Goal: Task Accomplishment & Management: Use online tool/utility

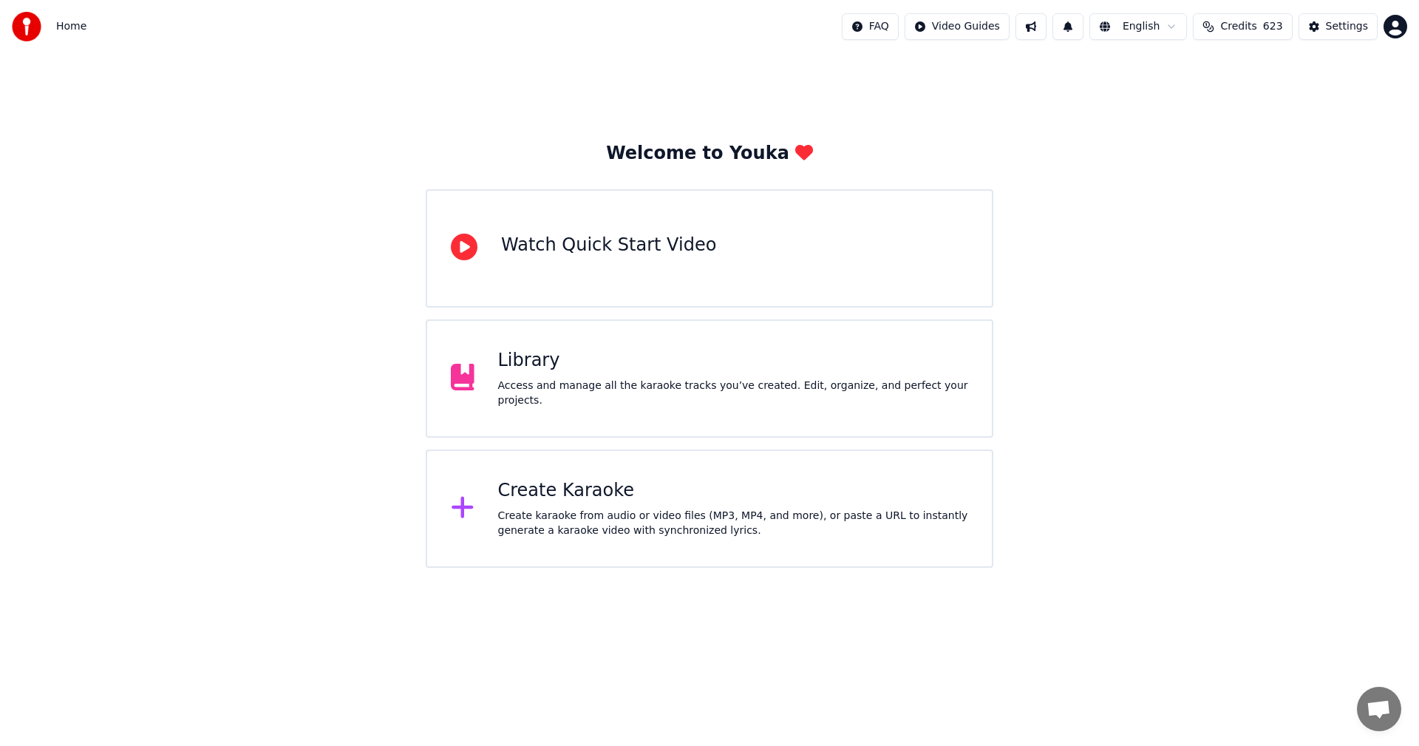
click at [564, 492] on div "Create Karaoke" at bounding box center [733, 491] width 471 height 24
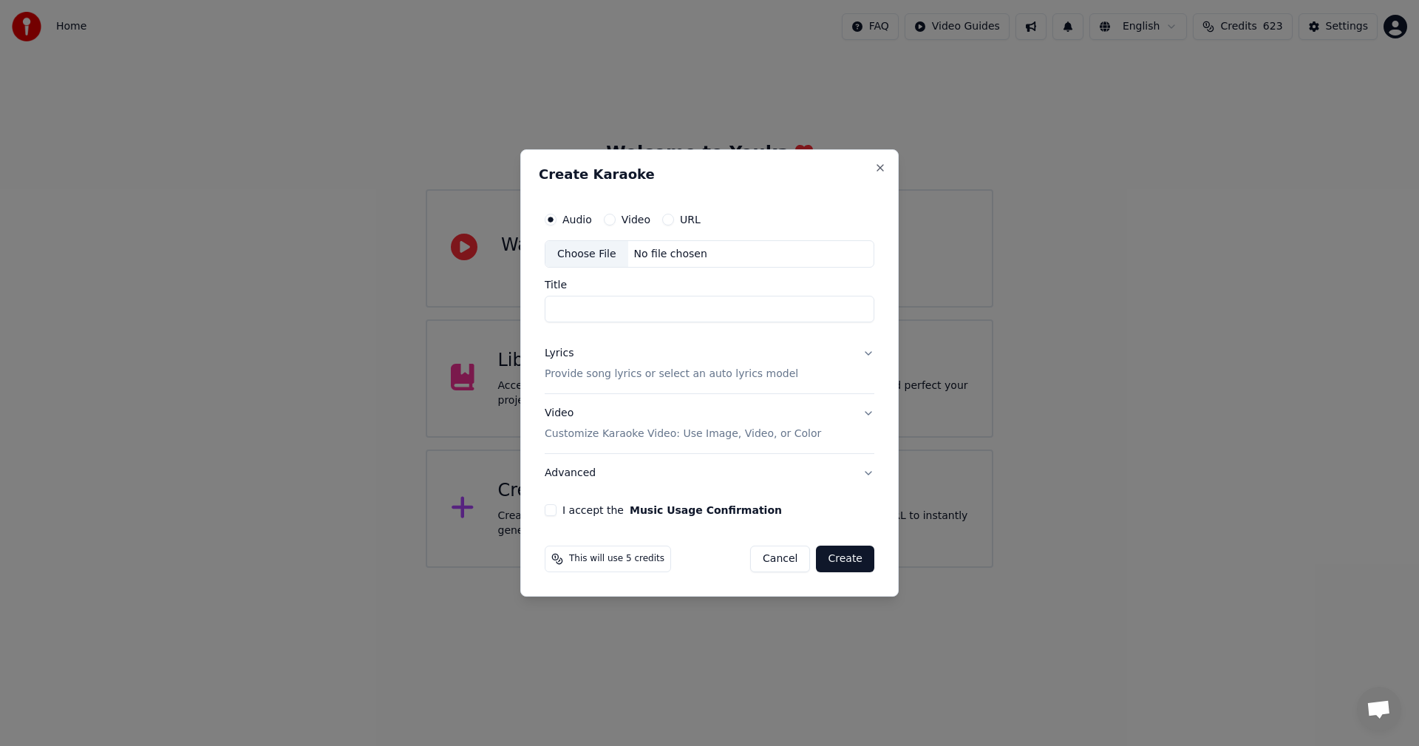
click at [595, 257] on div "Choose File" at bounding box center [586, 254] width 83 height 27
type input "**********"
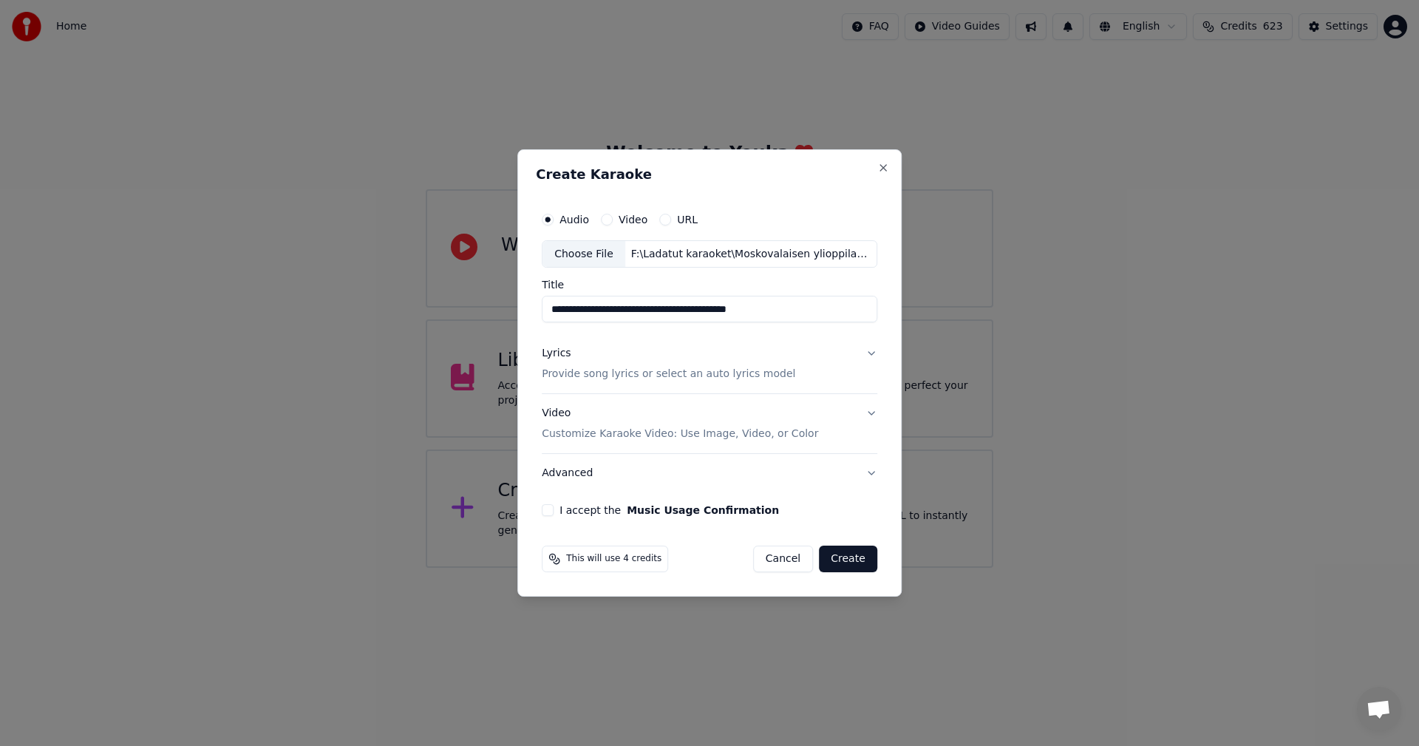
click at [866, 353] on button "Lyrics Provide song lyrics or select an auto lyrics model" at bounding box center [709, 364] width 335 height 59
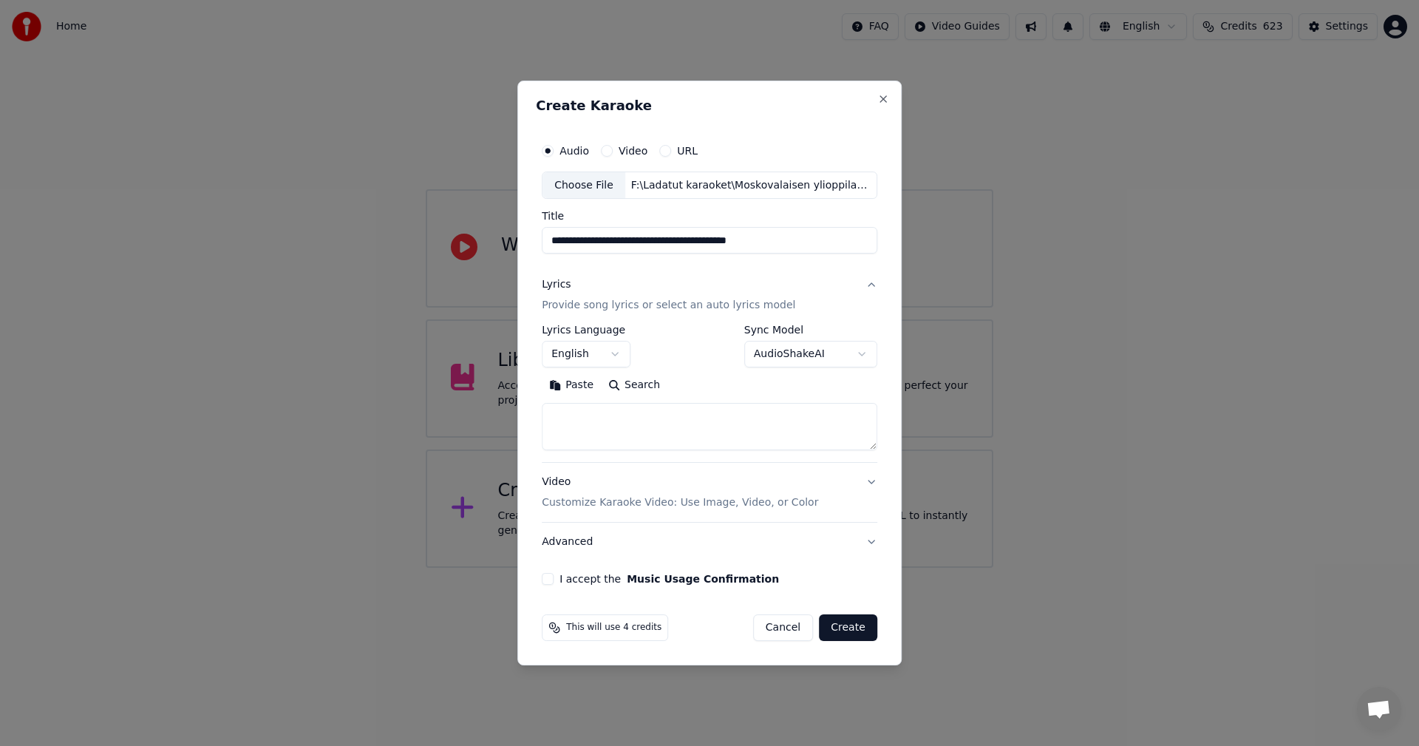
click at [575, 387] on button "Paste" at bounding box center [571, 386] width 59 height 24
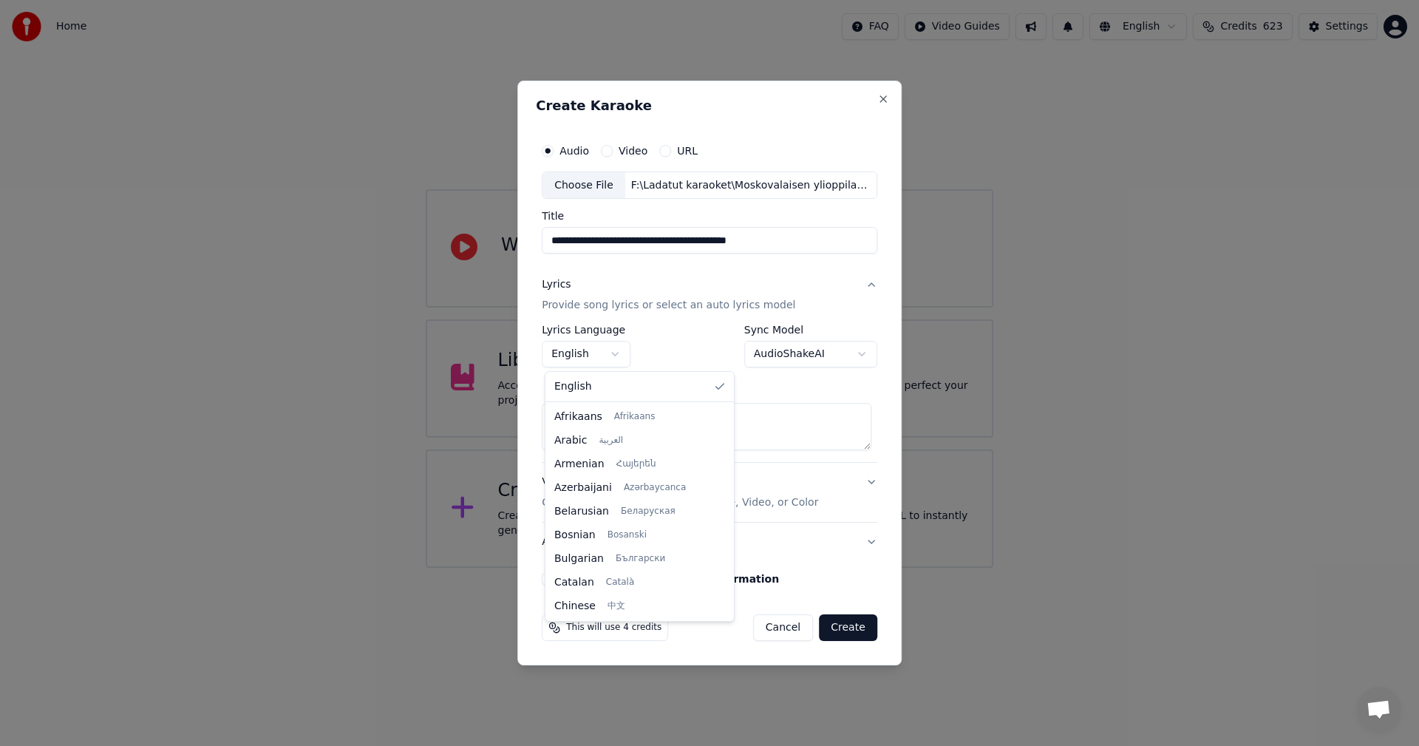
click at [622, 352] on body "**********" at bounding box center [709, 283] width 1419 height 567
type textarea "**********"
select select "**"
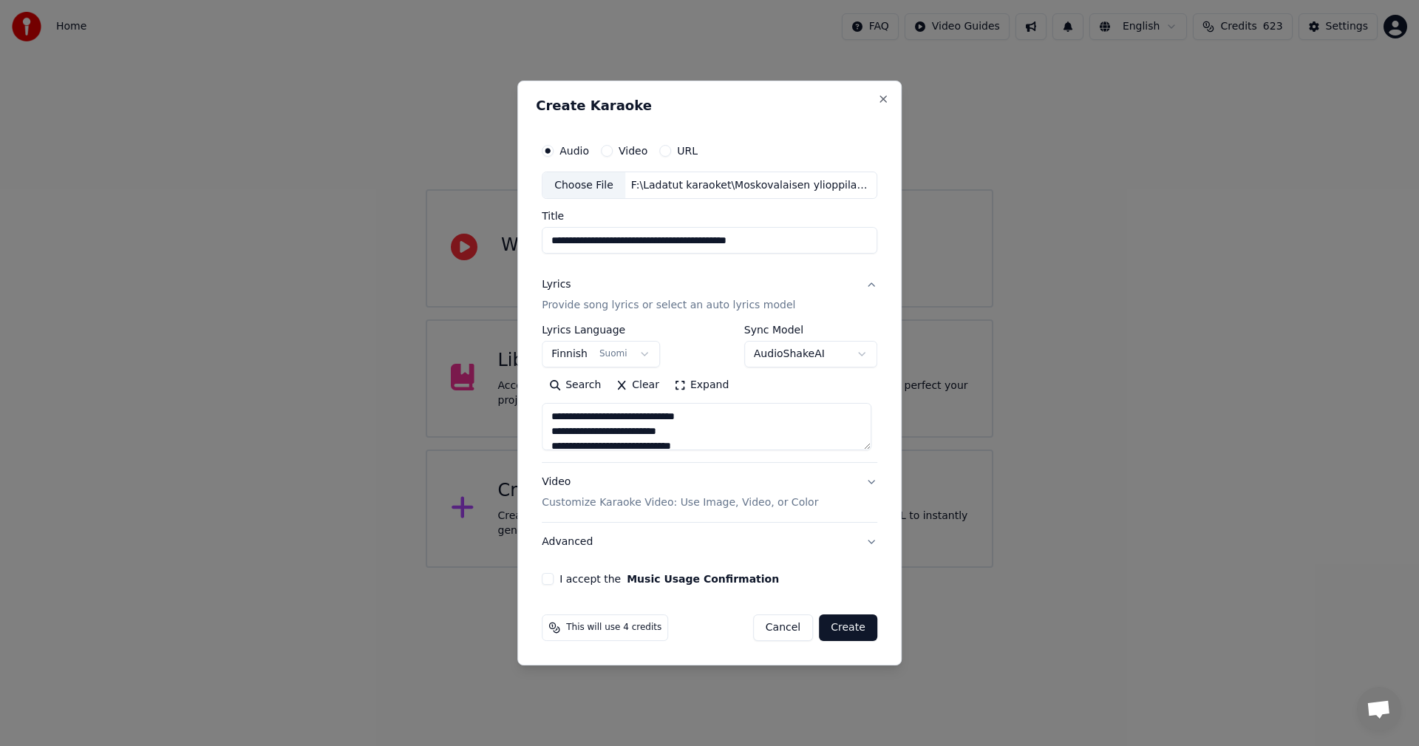
click at [551, 583] on button "I accept the Music Usage Confirmation" at bounding box center [548, 579] width 12 height 12
click at [840, 630] on button "Create" at bounding box center [848, 627] width 58 height 27
type textarea "**********"
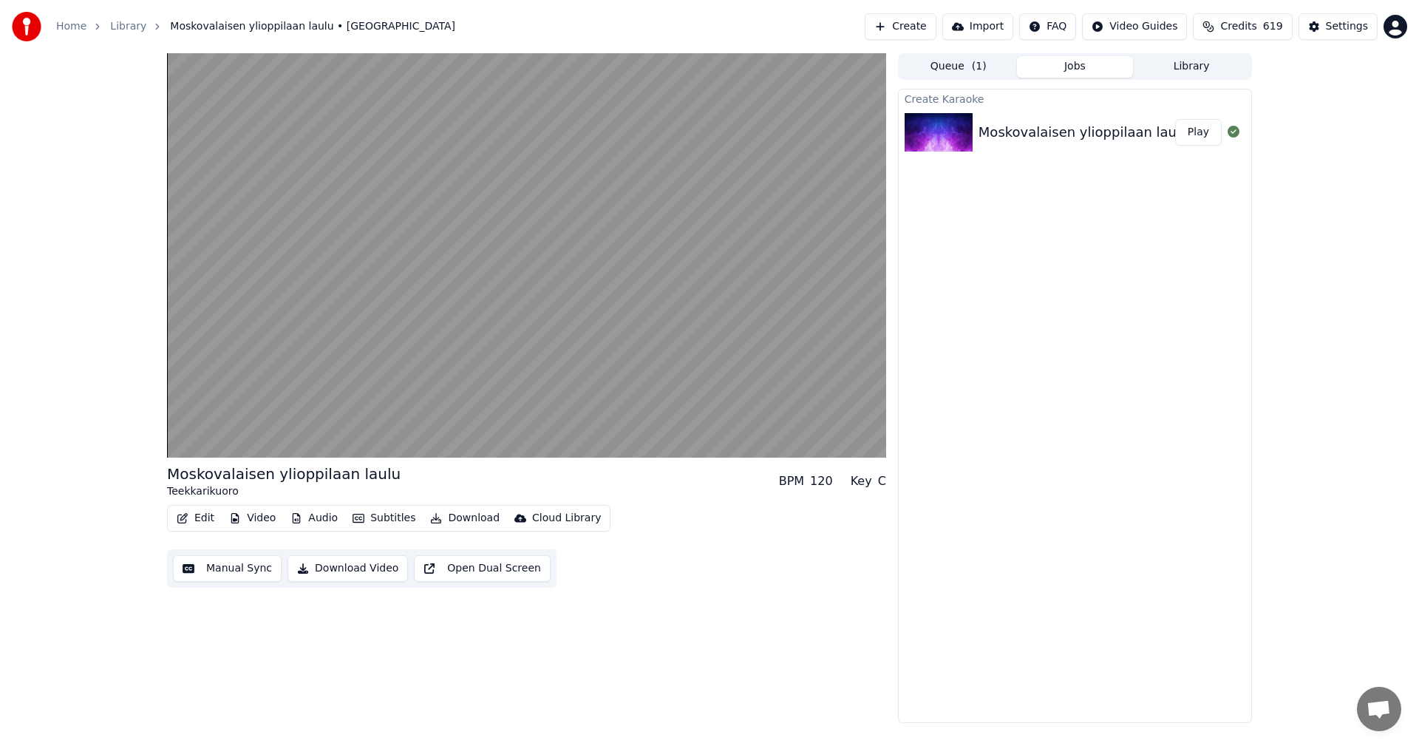
click at [1204, 133] on button "Play" at bounding box center [1198, 132] width 47 height 27
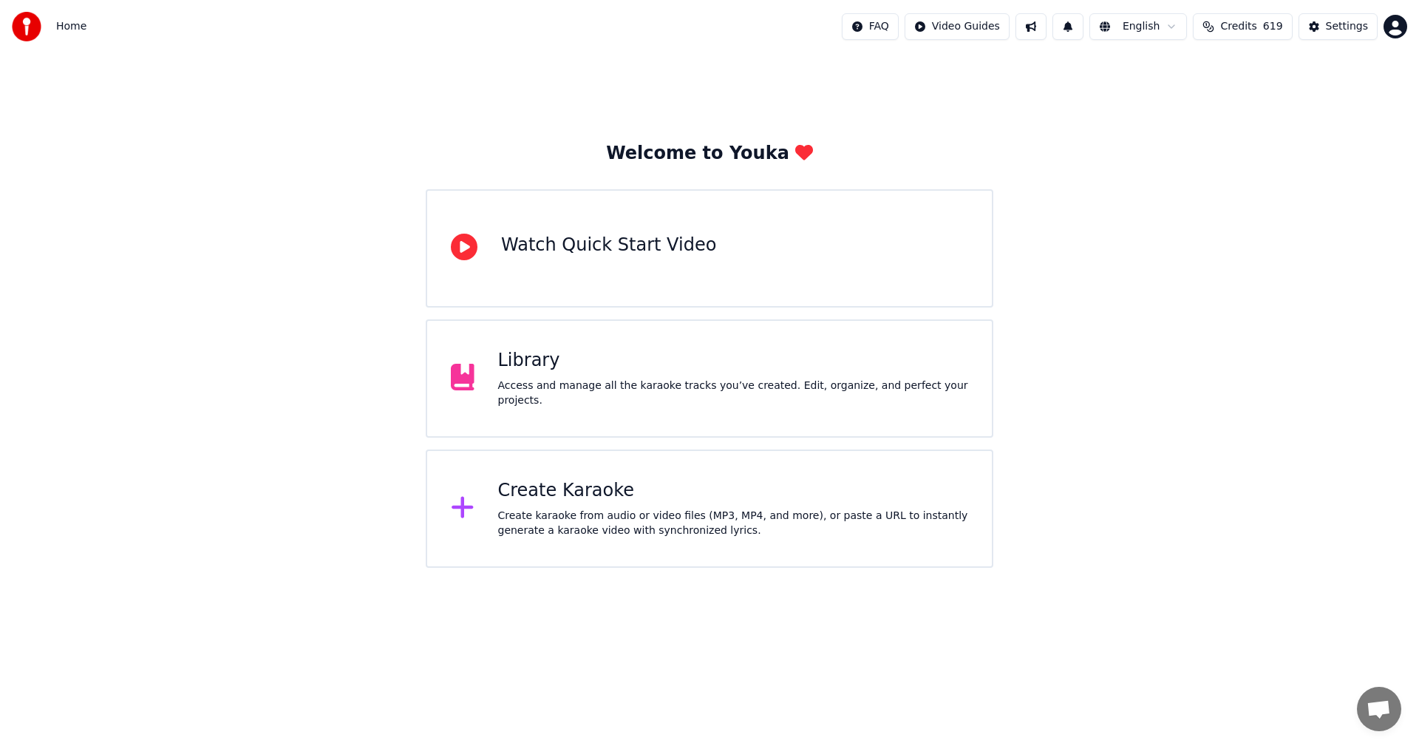
click at [515, 386] on div "Access and manage all the karaoke tracks you’ve created. Edit, organize, and pe…" at bounding box center [733, 393] width 471 height 30
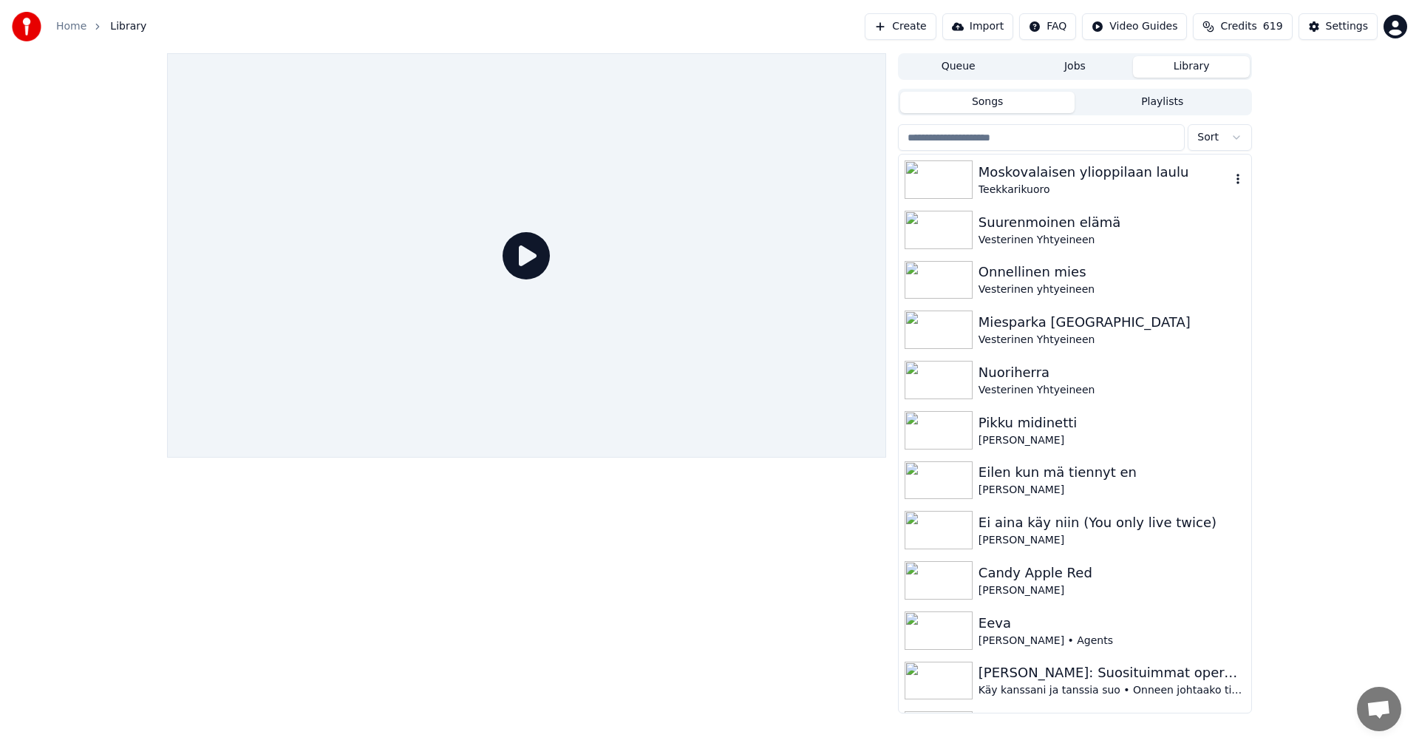
click at [1043, 163] on div "Moskovalaisen ylioppilaan laulu" at bounding box center [1104, 172] width 252 height 21
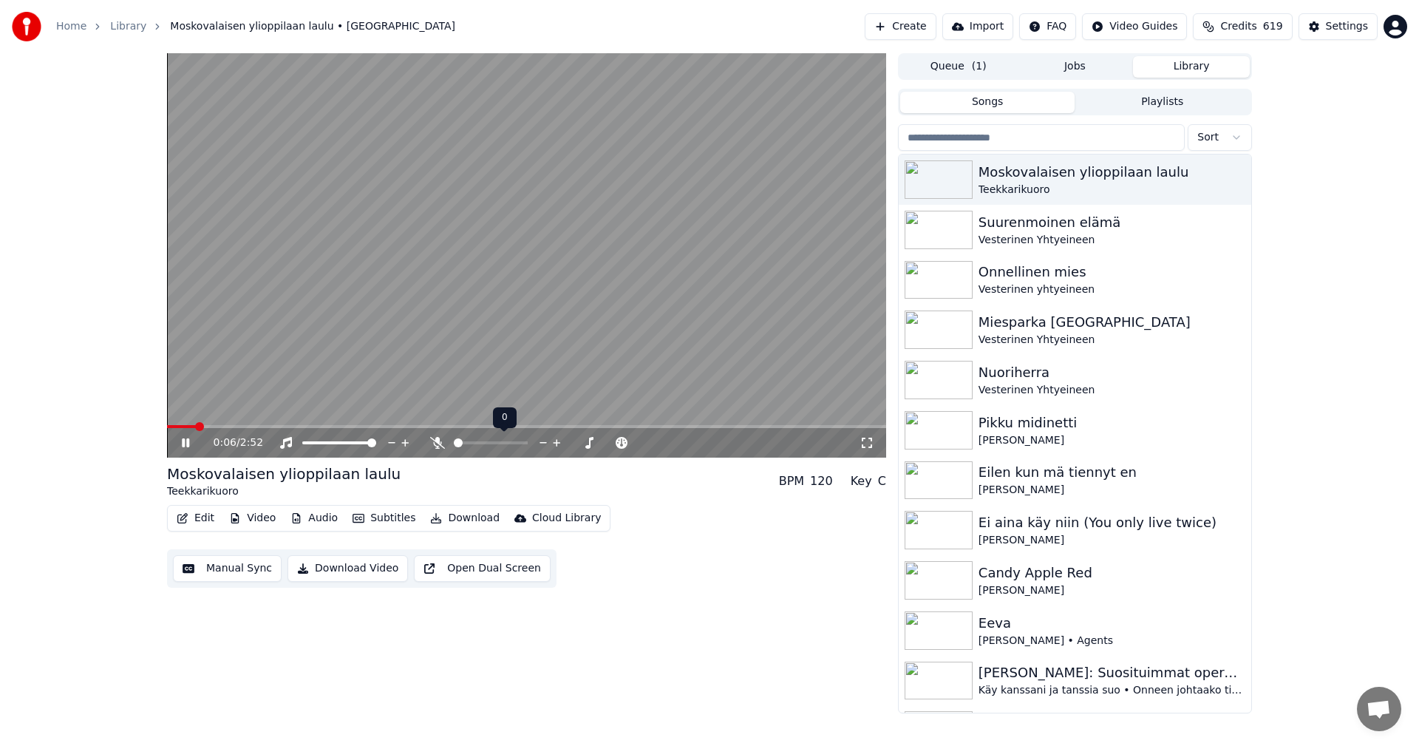
click at [454, 441] on span at bounding box center [458, 442] width 9 height 9
click at [185, 445] on icon at bounding box center [196, 443] width 35 height 12
click at [208, 517] on button "Edit" at bounding box center [196, 518] width 50 height 21
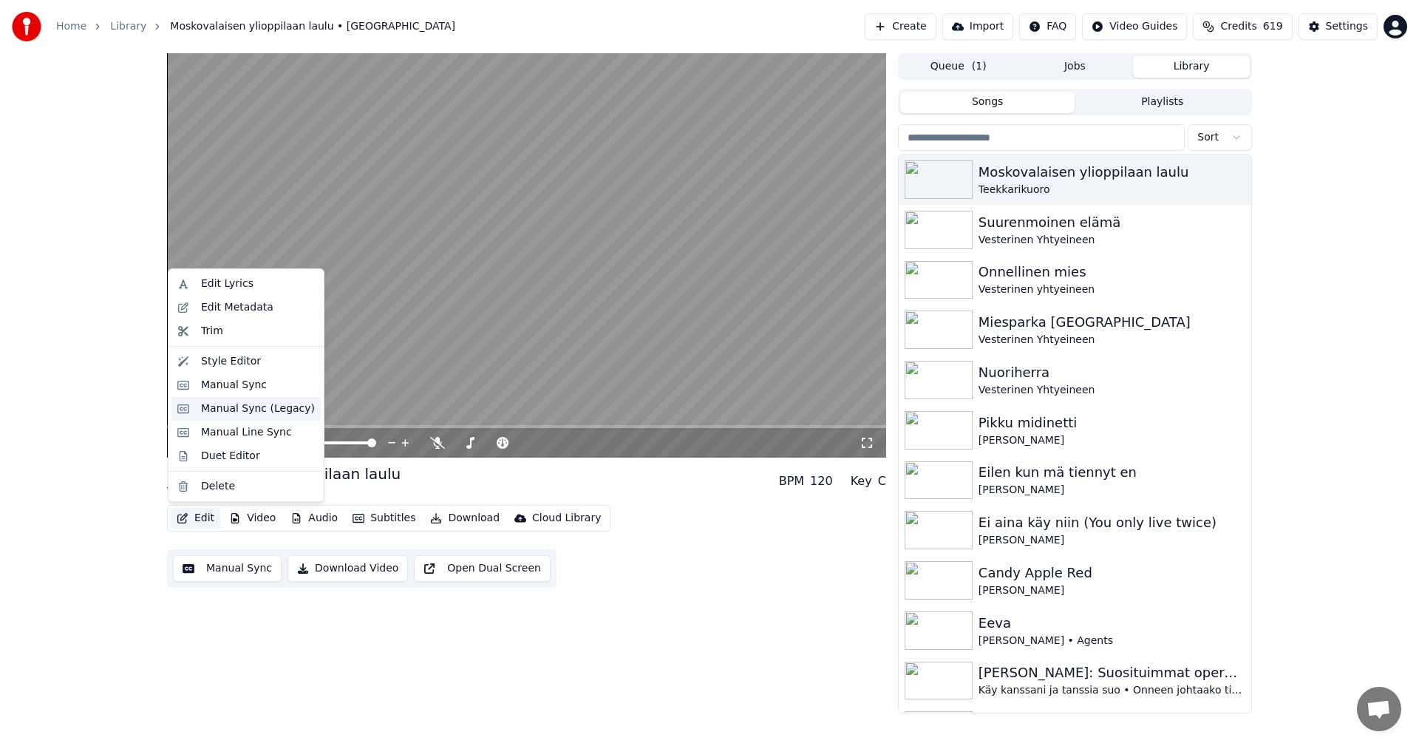
click at [237, 412] on div "Manual Sync (Legacy)" at bounding box center [258, 408] width 114 height 15
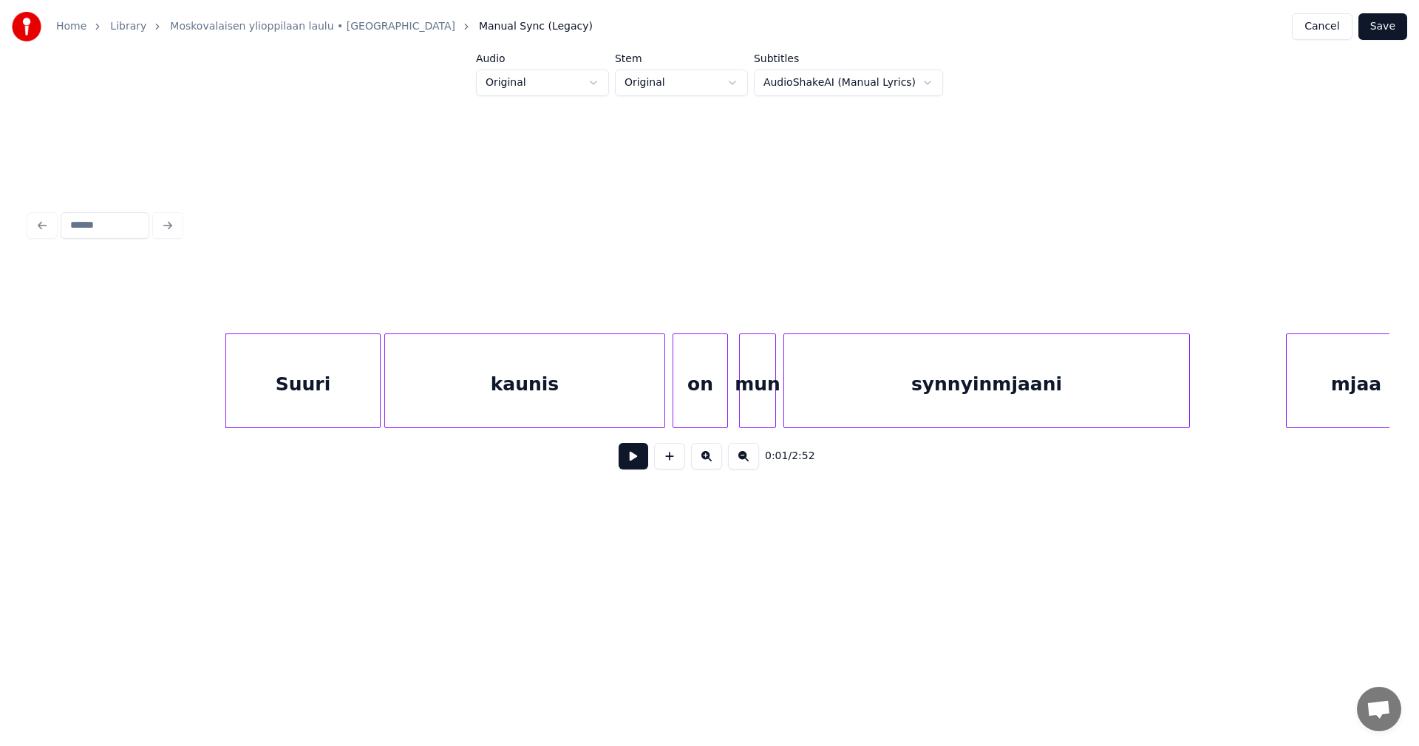
click at [638, 462] on button at bounding box center [633, 456] width 30 height 27
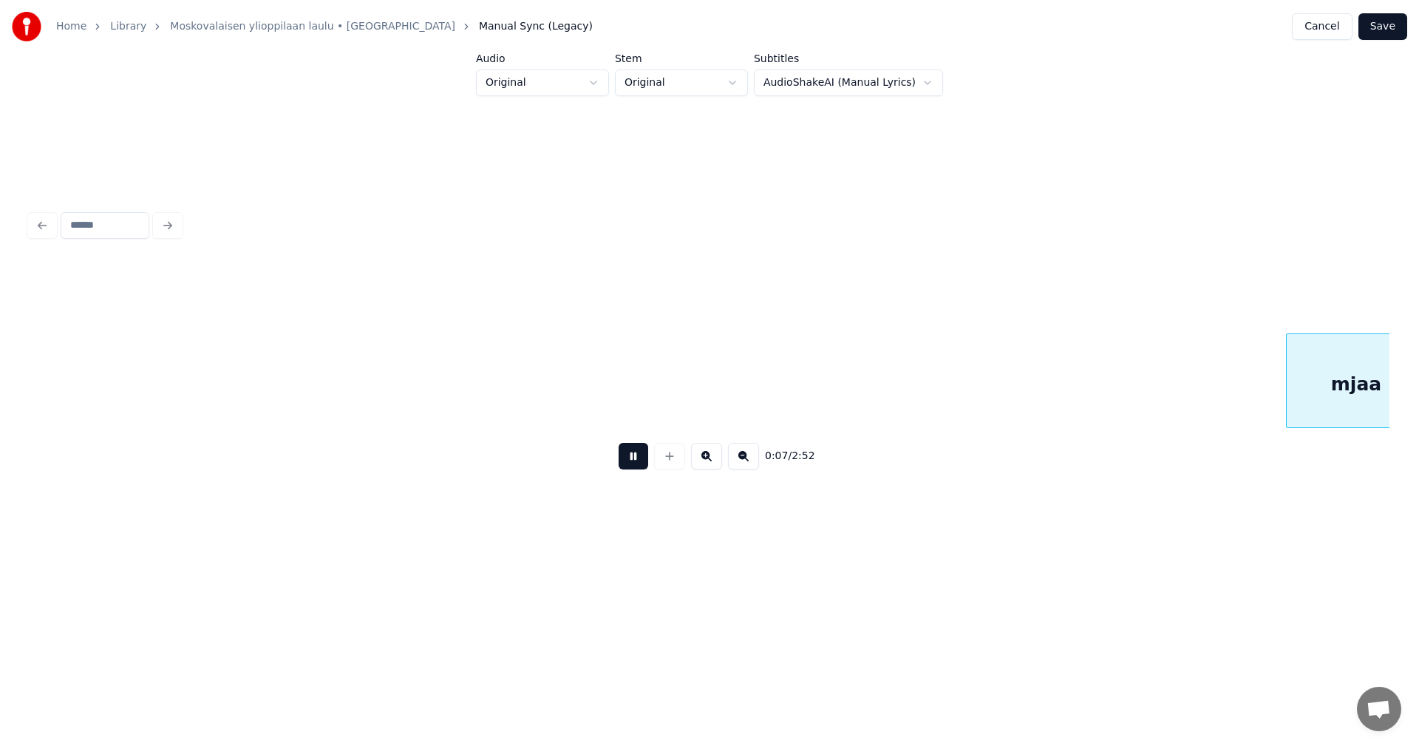
scroll to position [0, 1360]
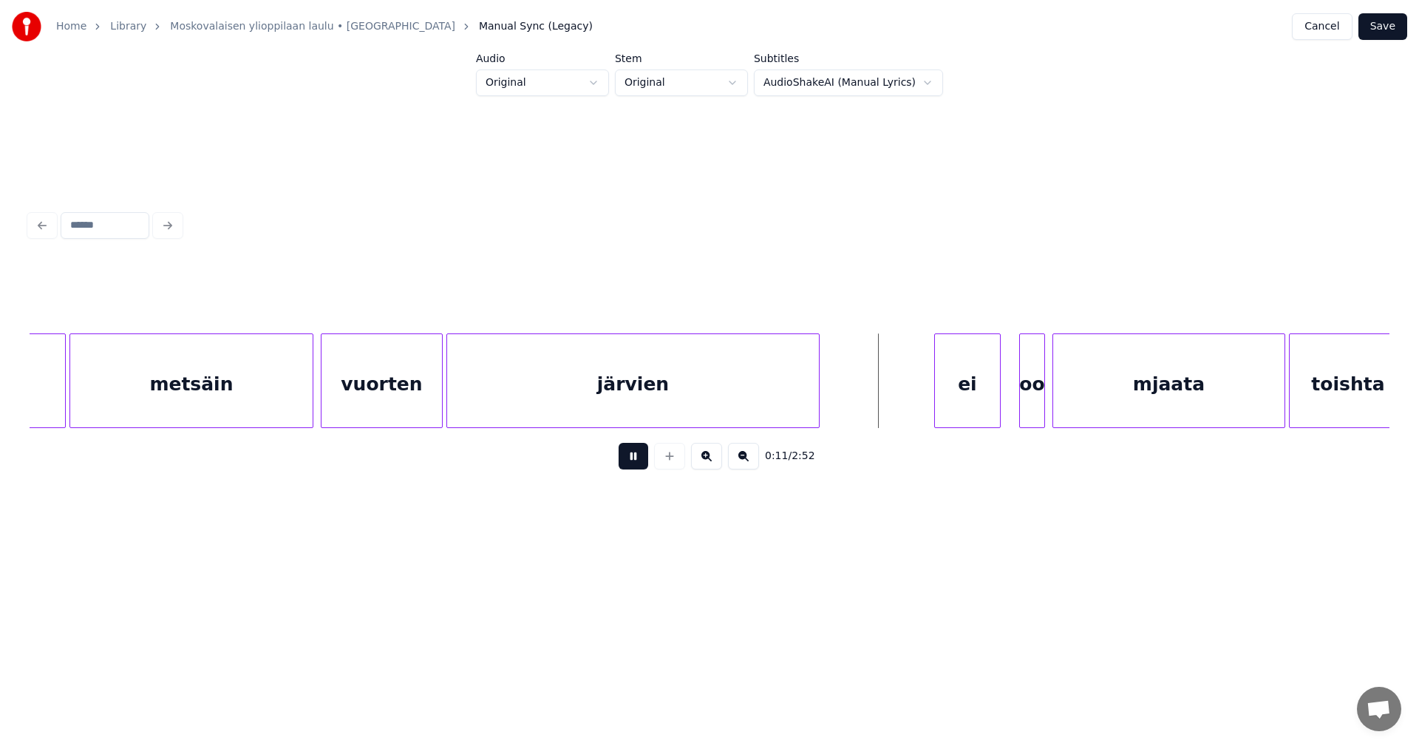
click at [636, 460] on button at bounding box center [633, 456] width 30 height 27
click at [955, 400] on div "ei" at bounding box center [957, 384] width 65 height 100
click at [1023, 392] on div "oo" at bounding box center [1027, 384] width 24 height 100
click at [1004, 403] on div at bounding box center [1005, 380] width 4 height 93
click at [633, 460] on button at bounding box center [633, 456] width 30 height 27
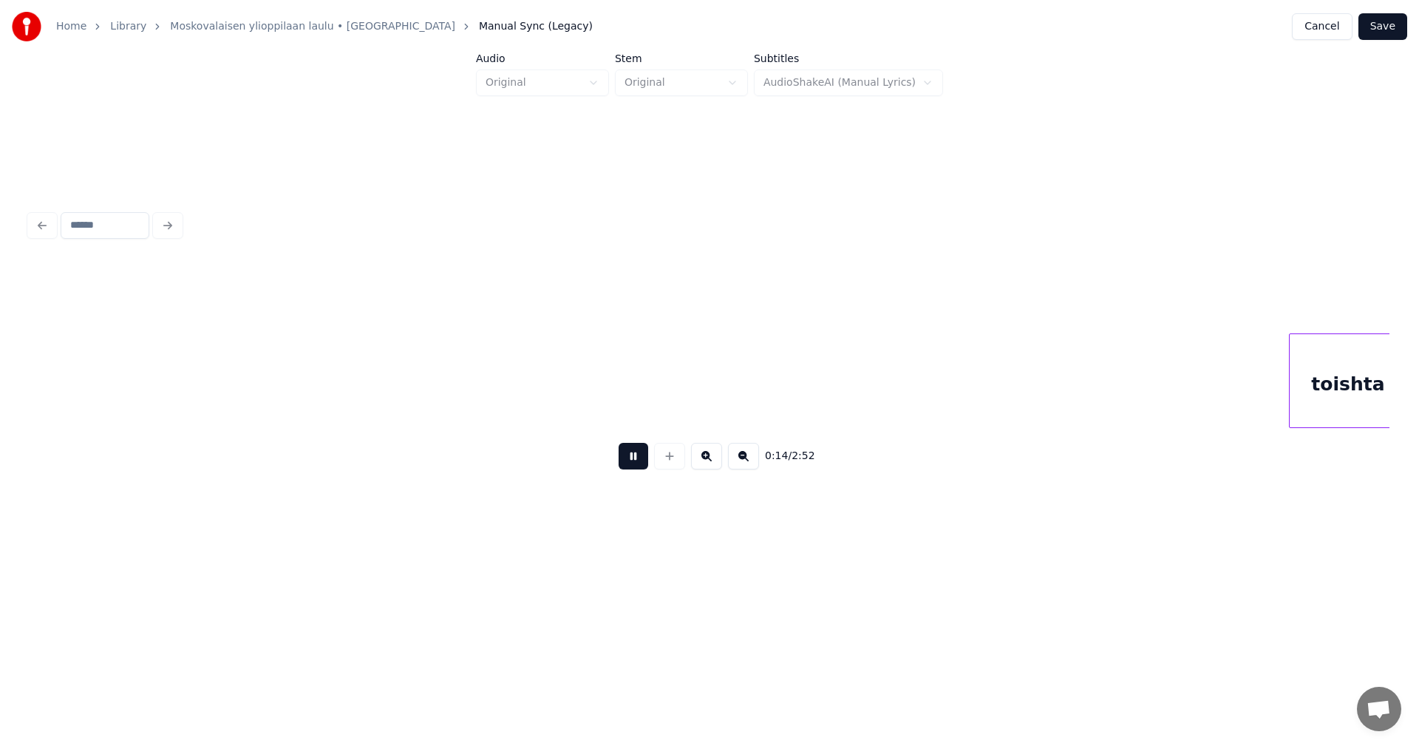
scroll to position [0, 2720]
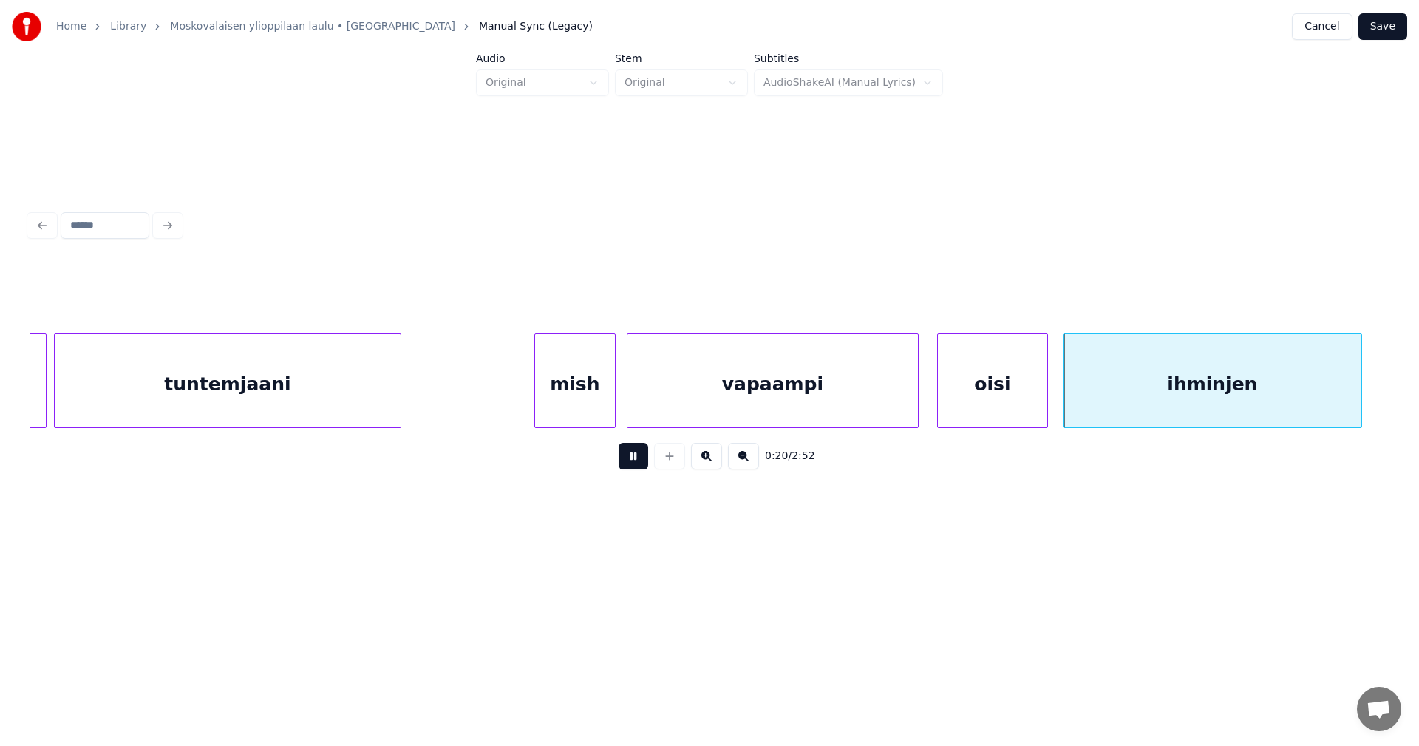
click at [630, 457] on button at bounding box center [633, 456] width 30 height 27
click at [587, 373] on div "mish" at bounding box center [575, 384] width 80 height 100
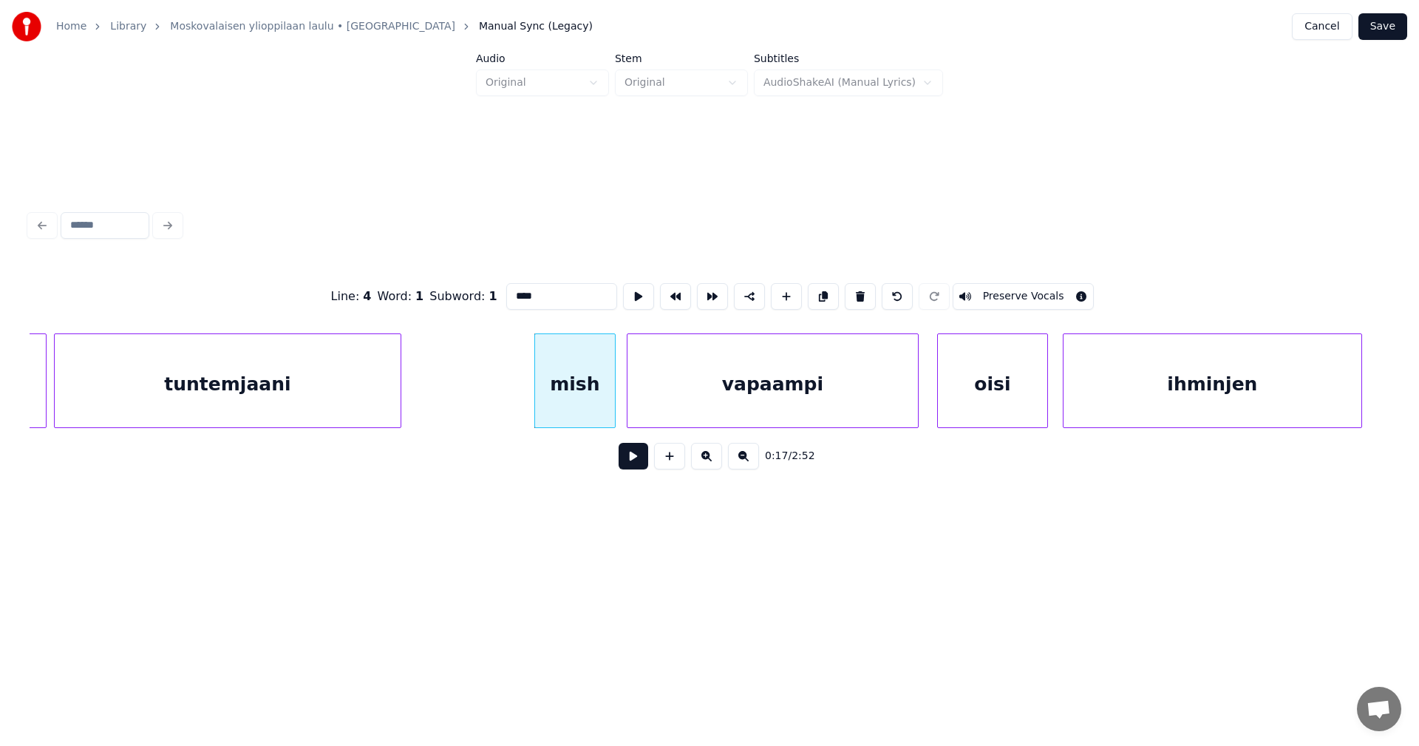
click at [639, 464] on button at bounding box center [633, 456] width 30 height 27
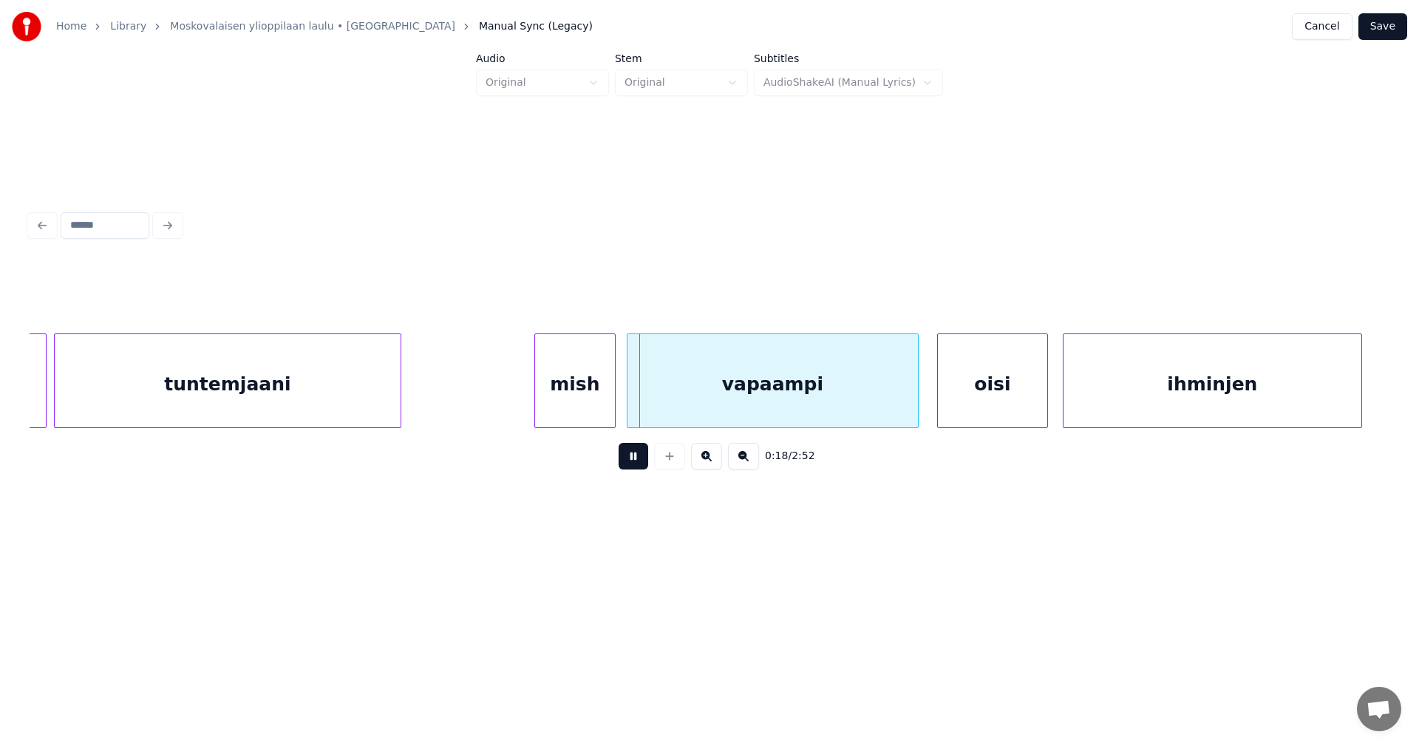
drag, startPoint x: 635, startPoint y: 461, endPoint x: 616, endPoint y: 433, distance: 34.0
click at [635, 460] on button at bounding box center [633, 456] width 30 height 27
click at [573, 401] on div "mish" at bounding box center [568, 384] width 80 height 100
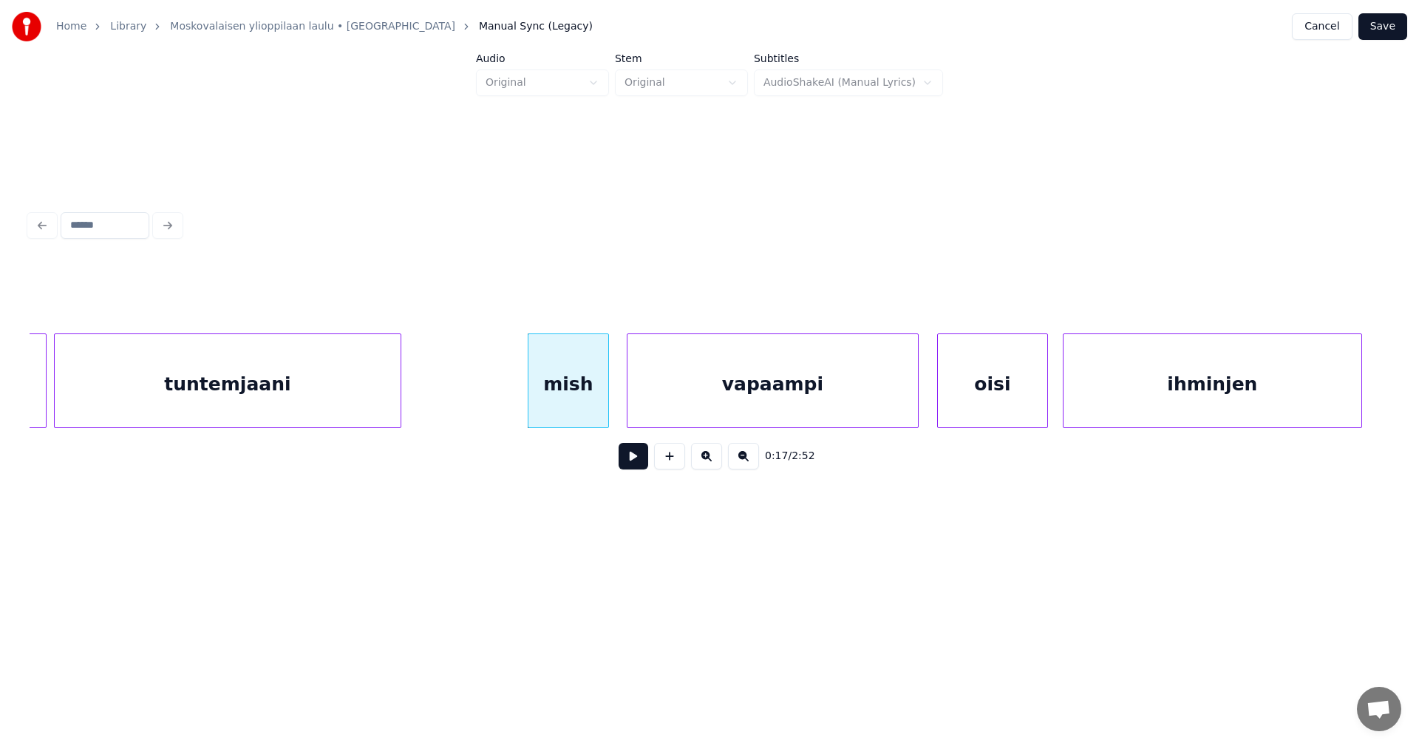
click at [643, 467] on button at bounding box center [633, 456] width 30 height 27
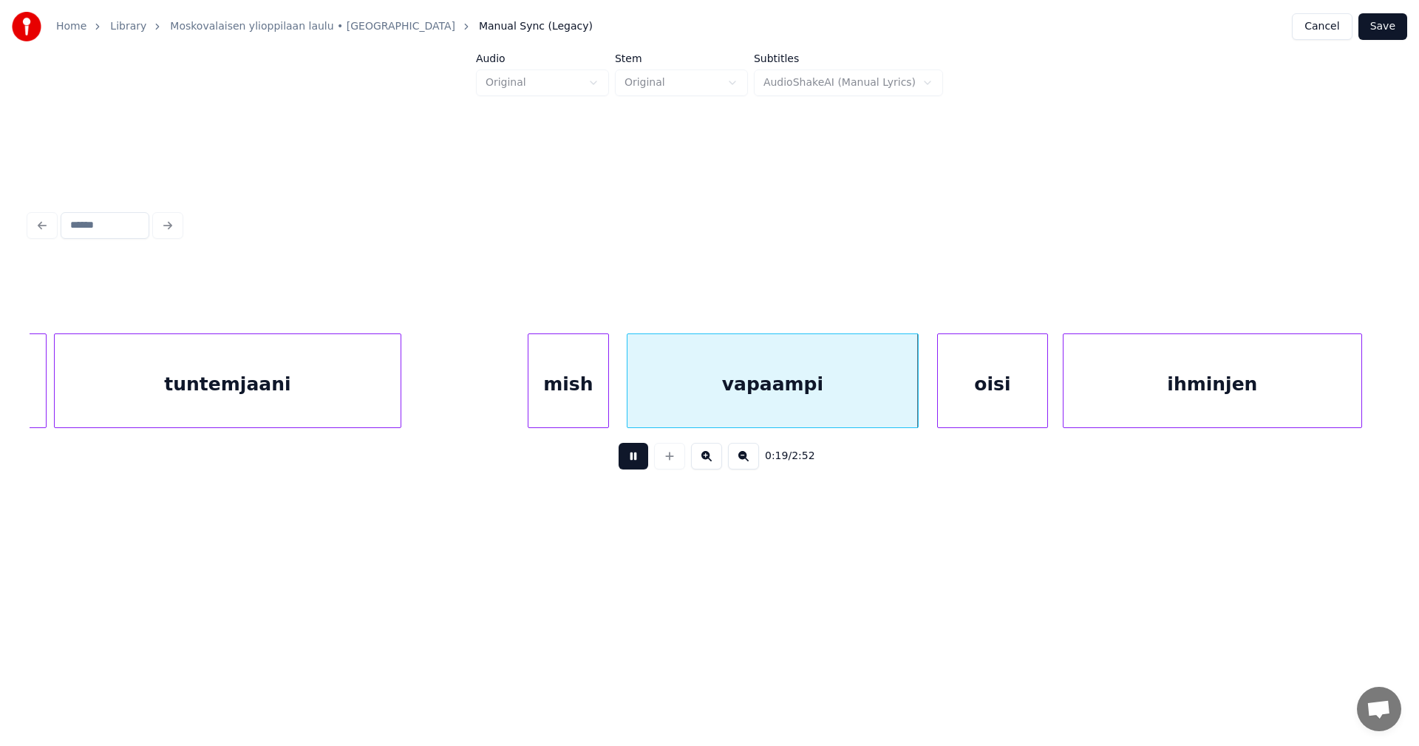
click at [641, 465] on button at bounding box center [633, 456] width 30 height 27
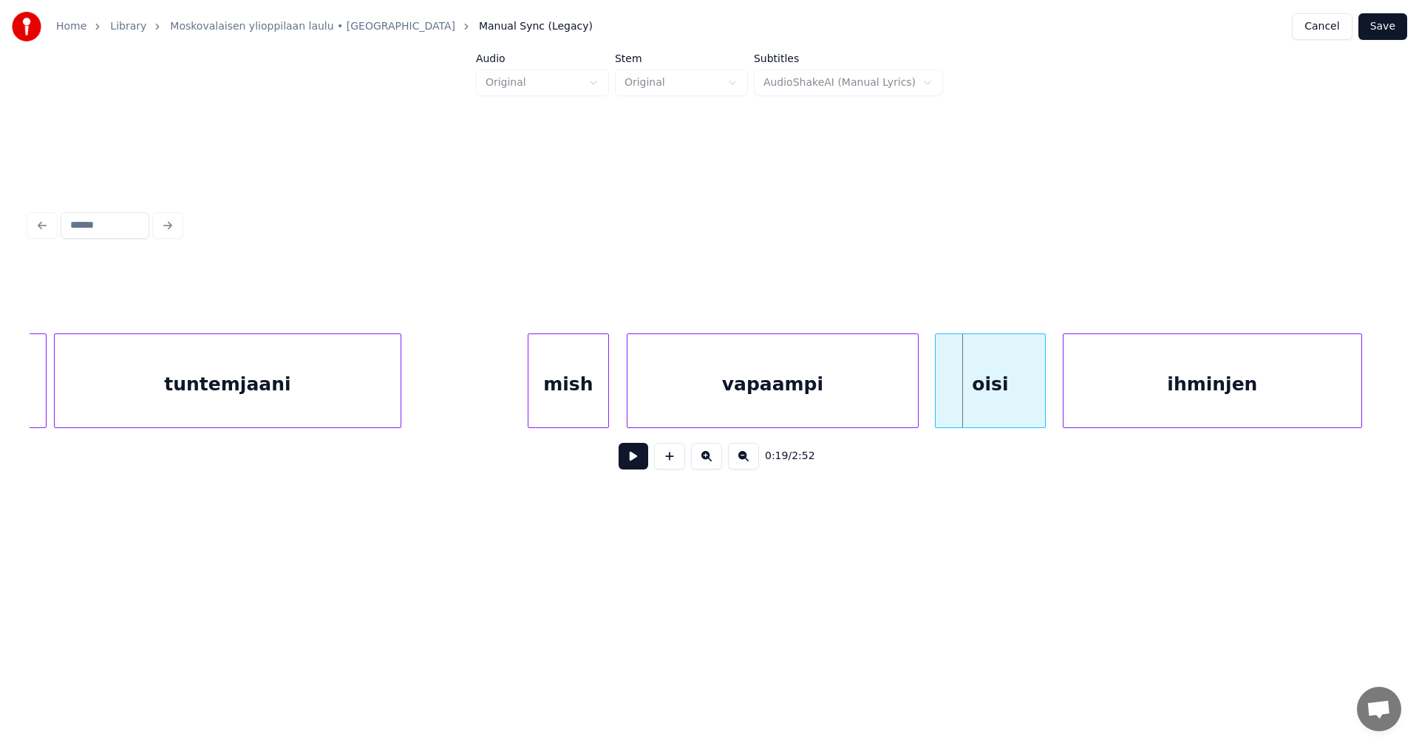
click at [994, 400] on div "oisi" at bounding box center [989, 384] width 109 height 100
click at [640, 467] on button at bounding box center [633, 456] width 30 height 27
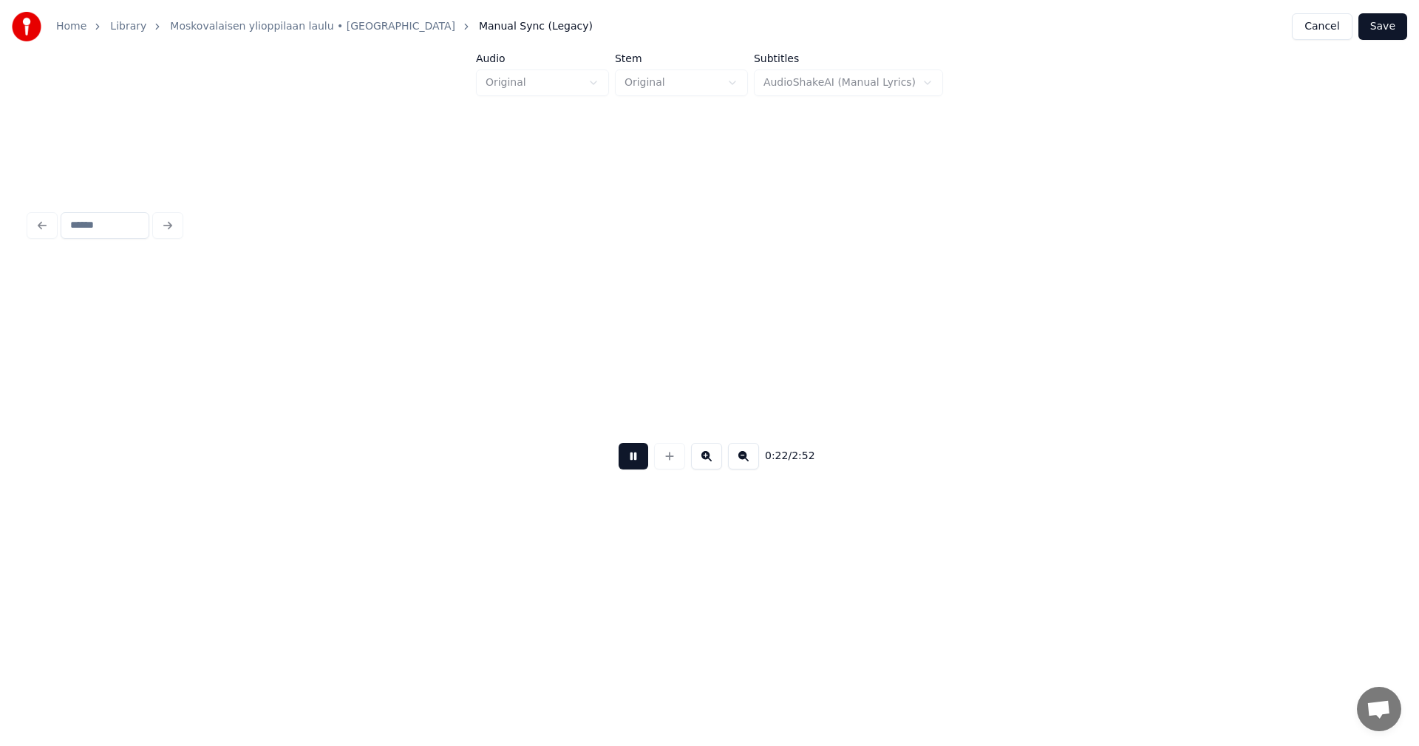
scroll to position [0, 4081]
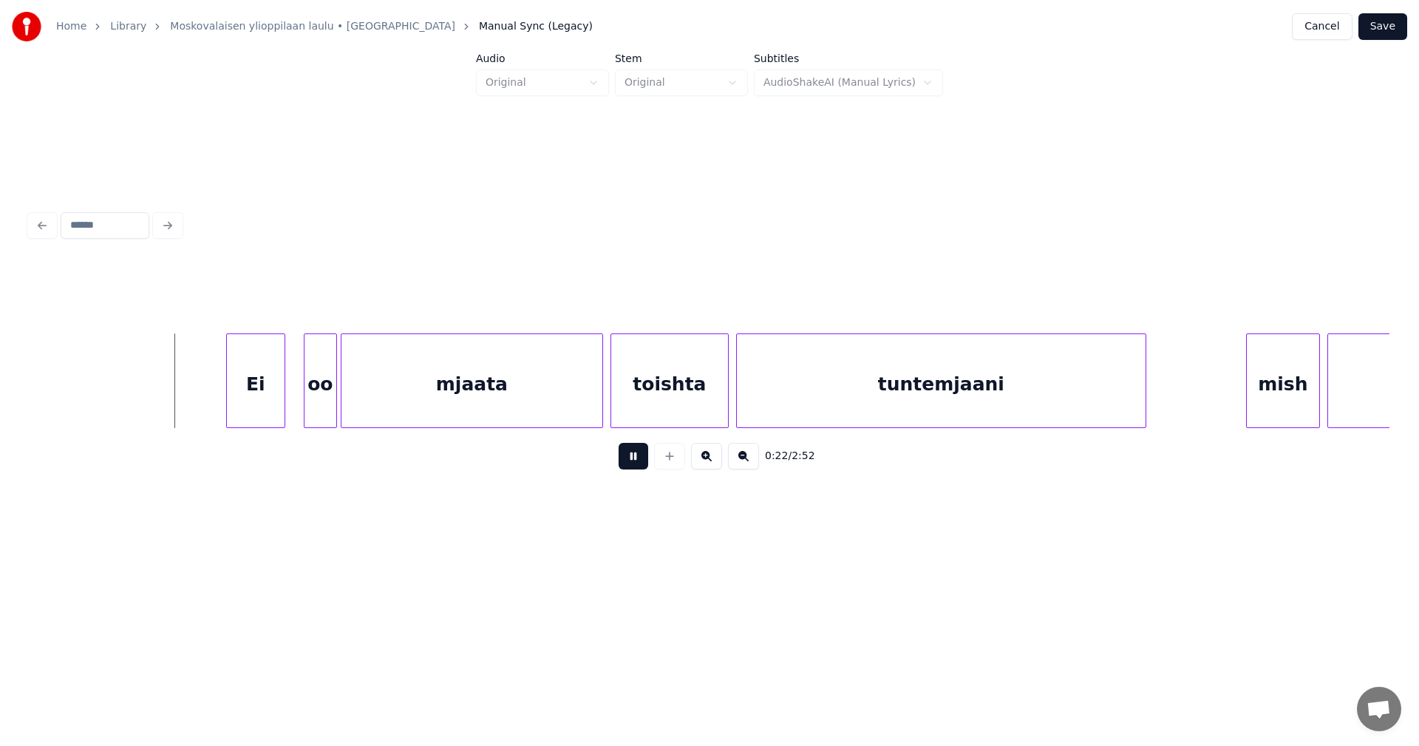
click at [639, 466] on button at bounding box center [633, 456] width 30 height 27
click at [211, 404] on div at bounding box center [213, 380] width 4 height 93
click at [238, 396] on div "Ei" at bounding box center [248, 384] width 74 height 100
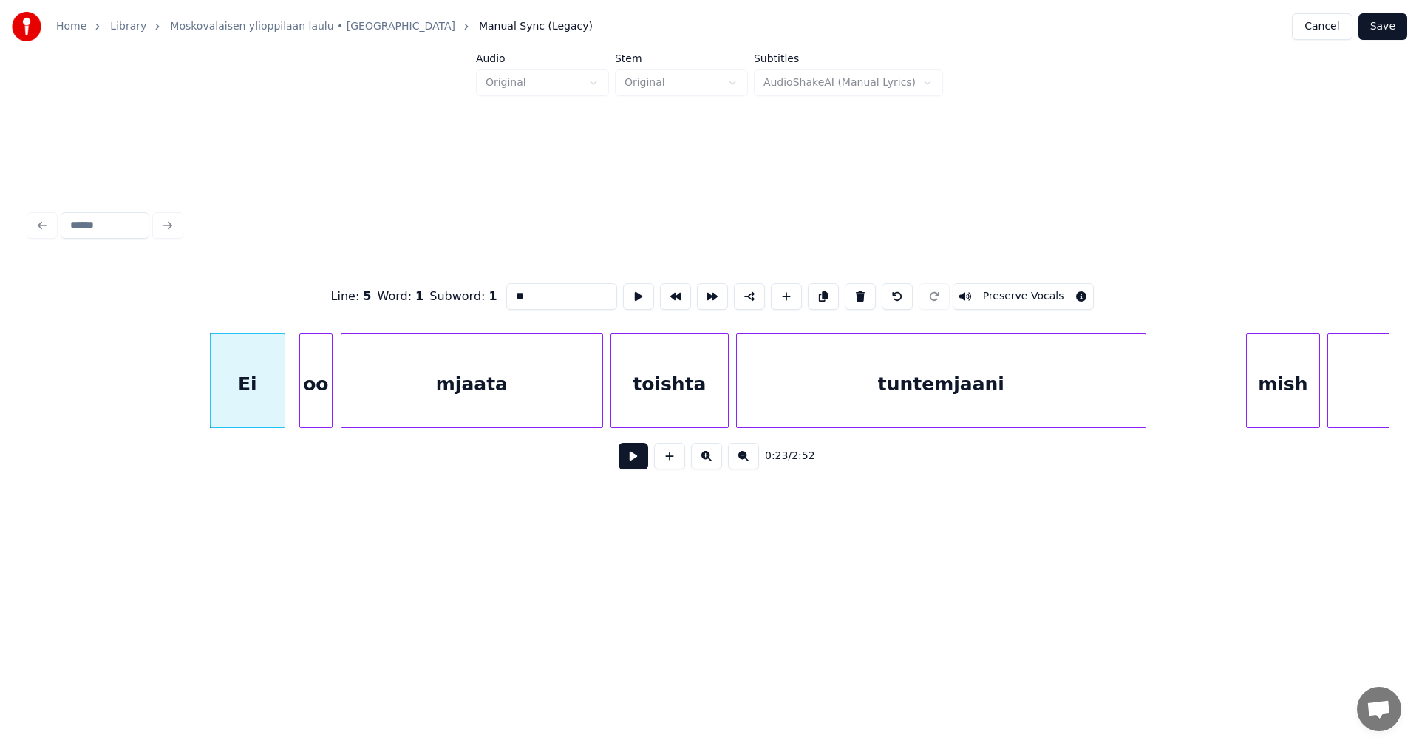
click at [307, 392] on div "oo" at bounding box center [316, 384] width 32 height 100
click at [264, 403] on div "Ei" at bounding box center [248, 384] width 74 height 100
click at [638, 463] on button at bounding box center [633, 456] width 30 height 27
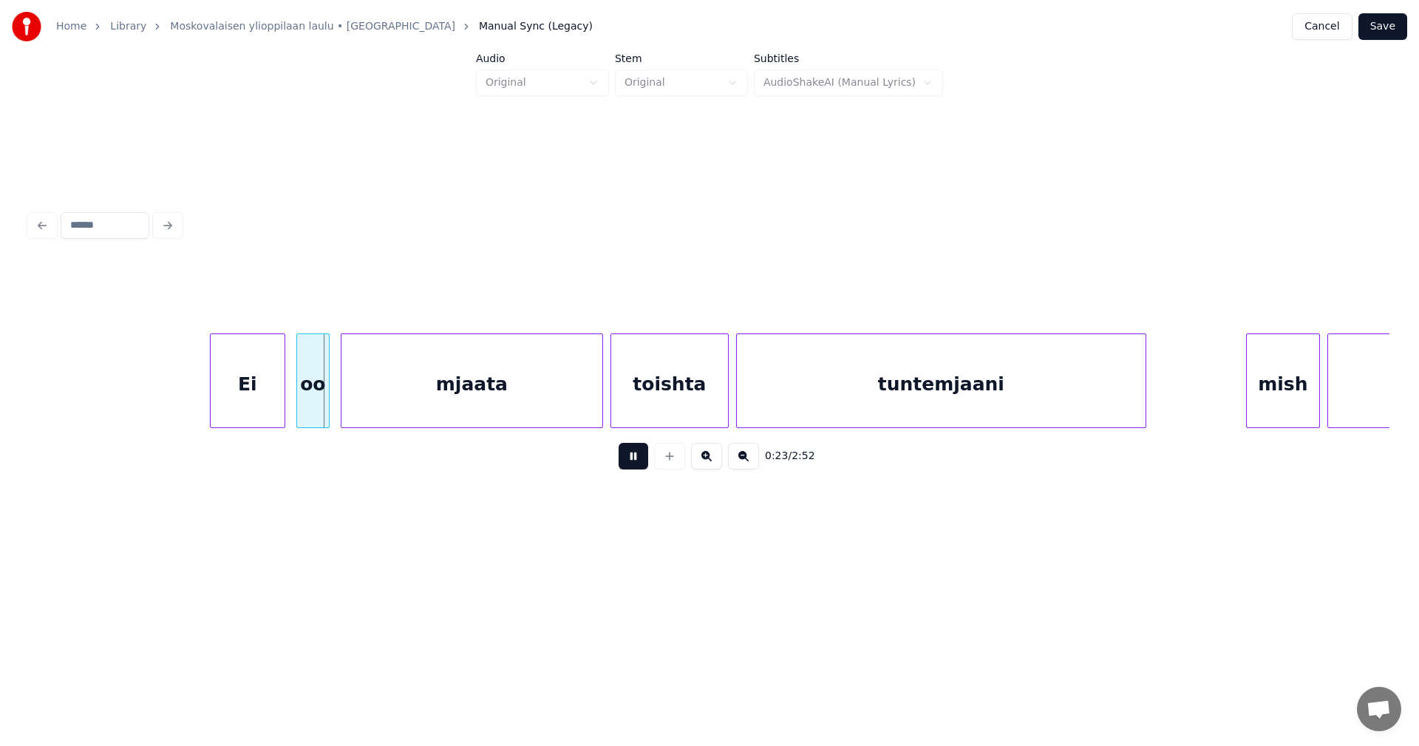
click at [635, 464] on button at bounding box center [633, 456] width 30 height 27
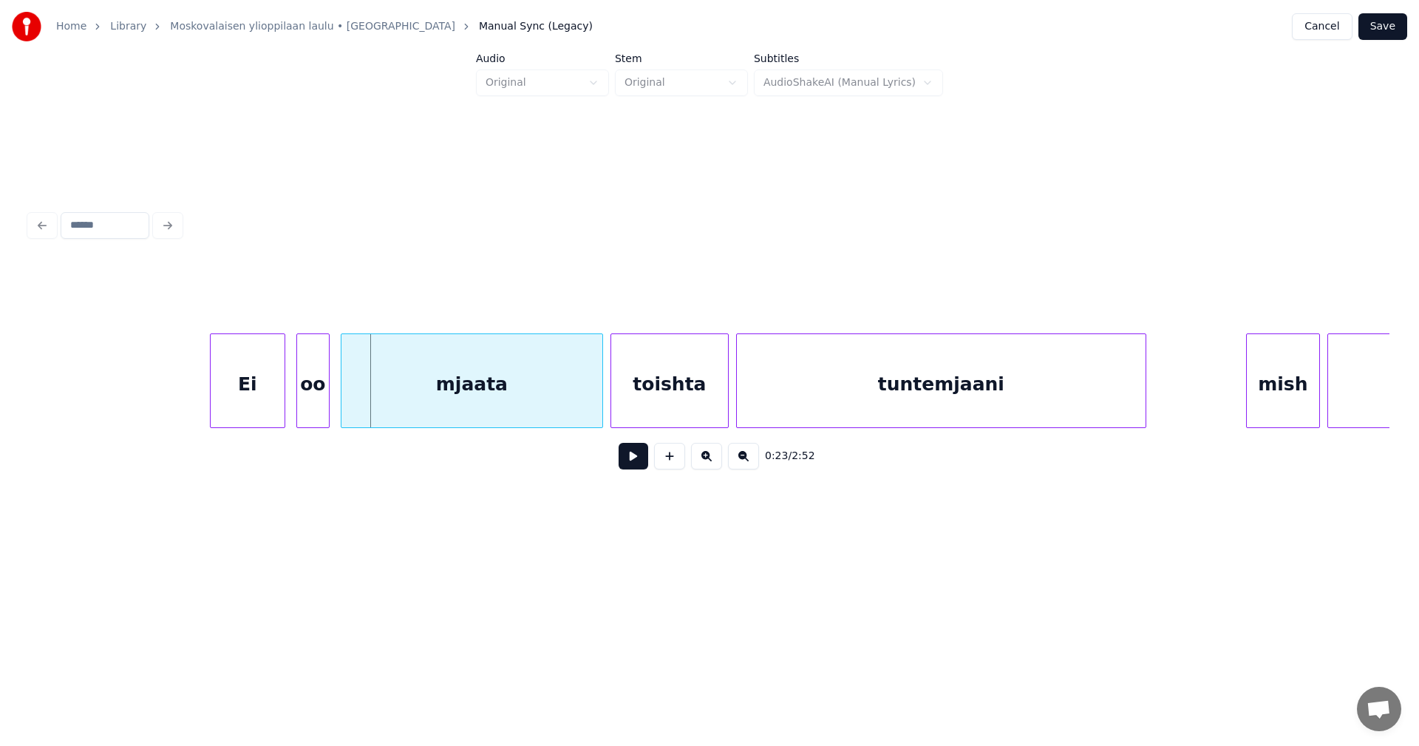
click at [240, 399] on div "Ei" at bounding box center [248, 384] width 74 height 100
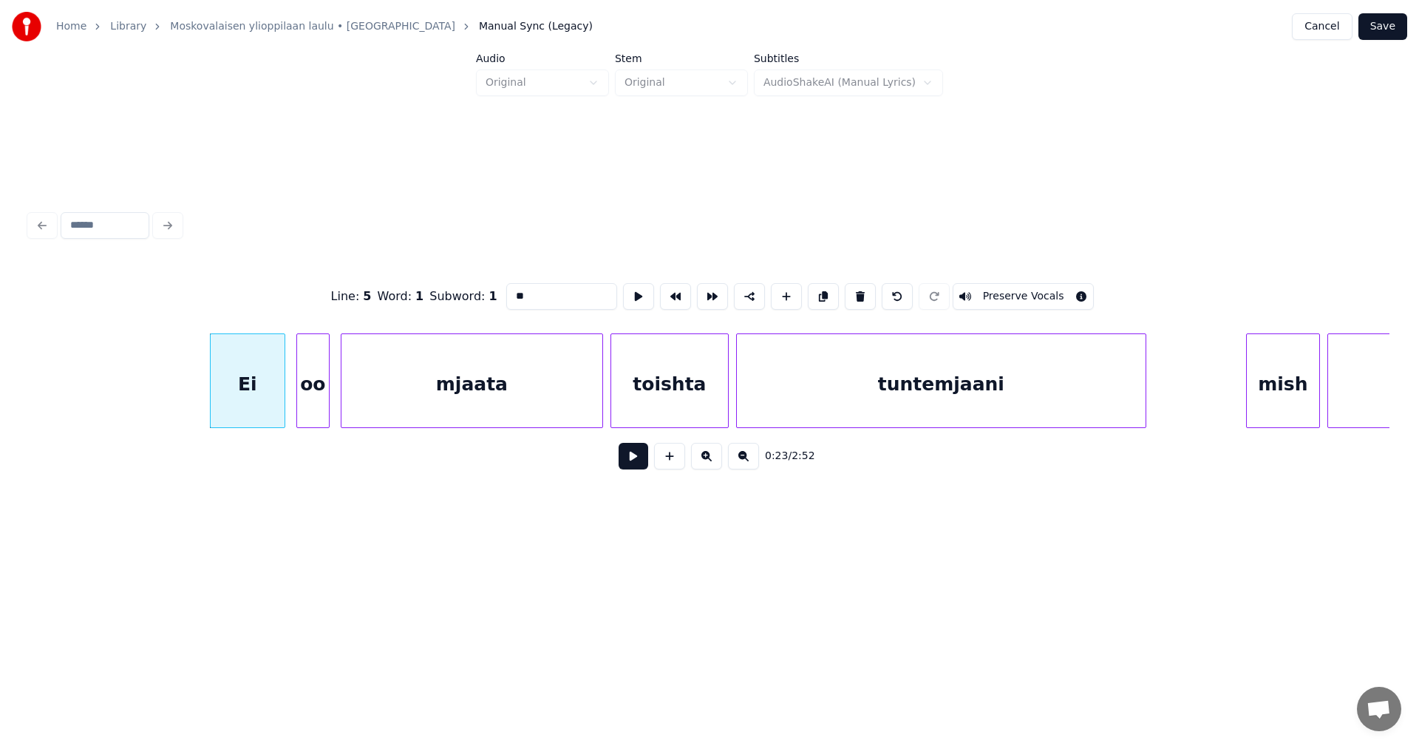
click at [1048, 296] on button "Preserve Vocals" at bounding box center [1023, 296] width 142 height 27
click at [313, 404] on div "oo" at bounding box center [313, 384] width 32 height 100
click at [990, 291] on button "Preserve Vocals" at bounding box center [1023, 296] width 142 height 27
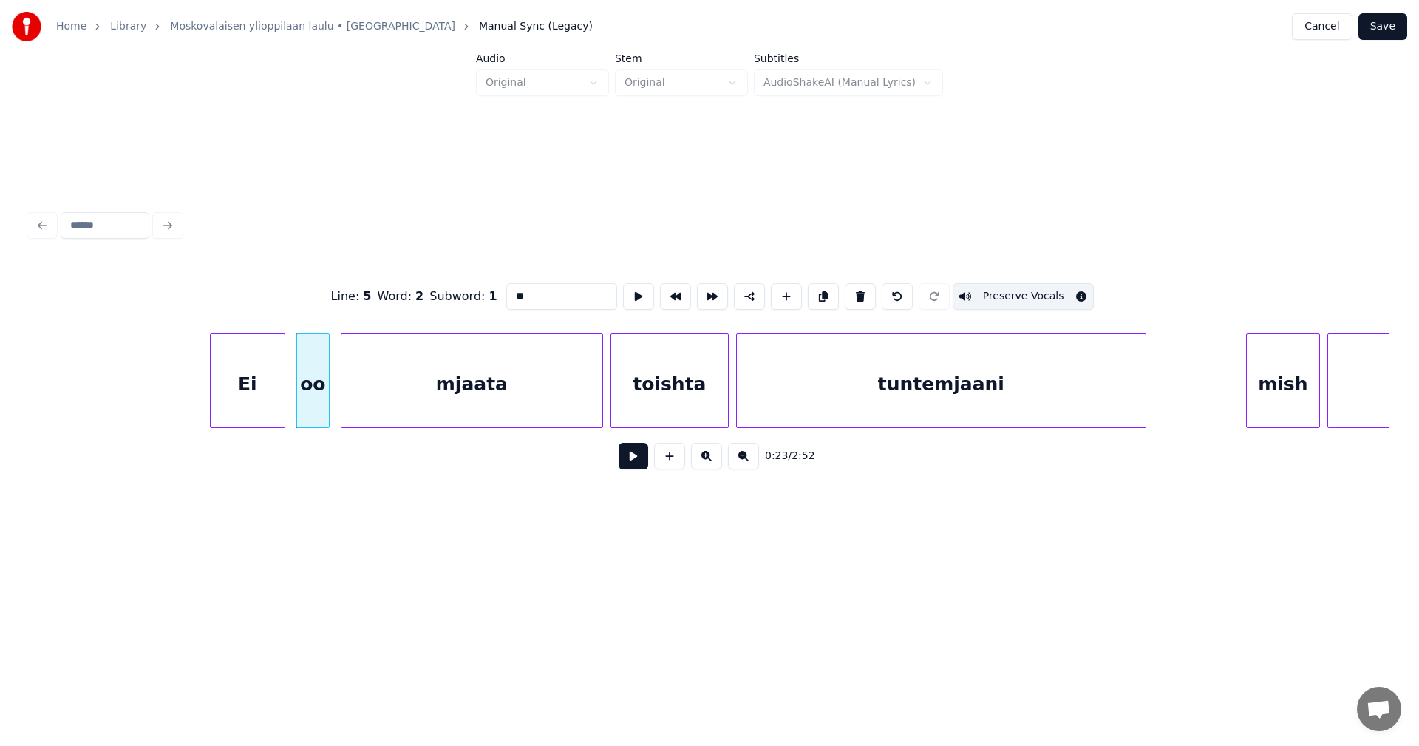
click at [584, 378] on div "mjaata" at bounding box center [471, 384] width 261 height 100
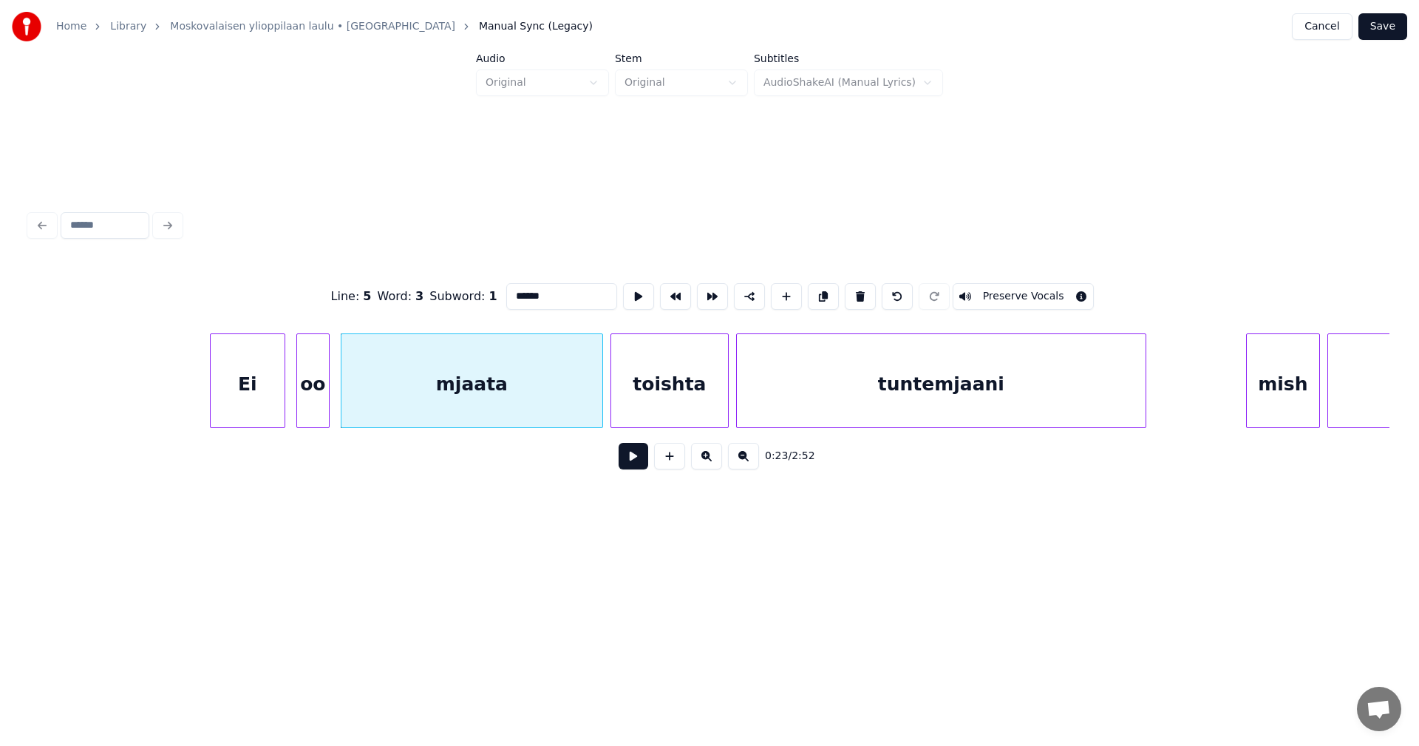
click at [253, 401] on div "Ei" at bounding box center [248, 384] width 74 height 100
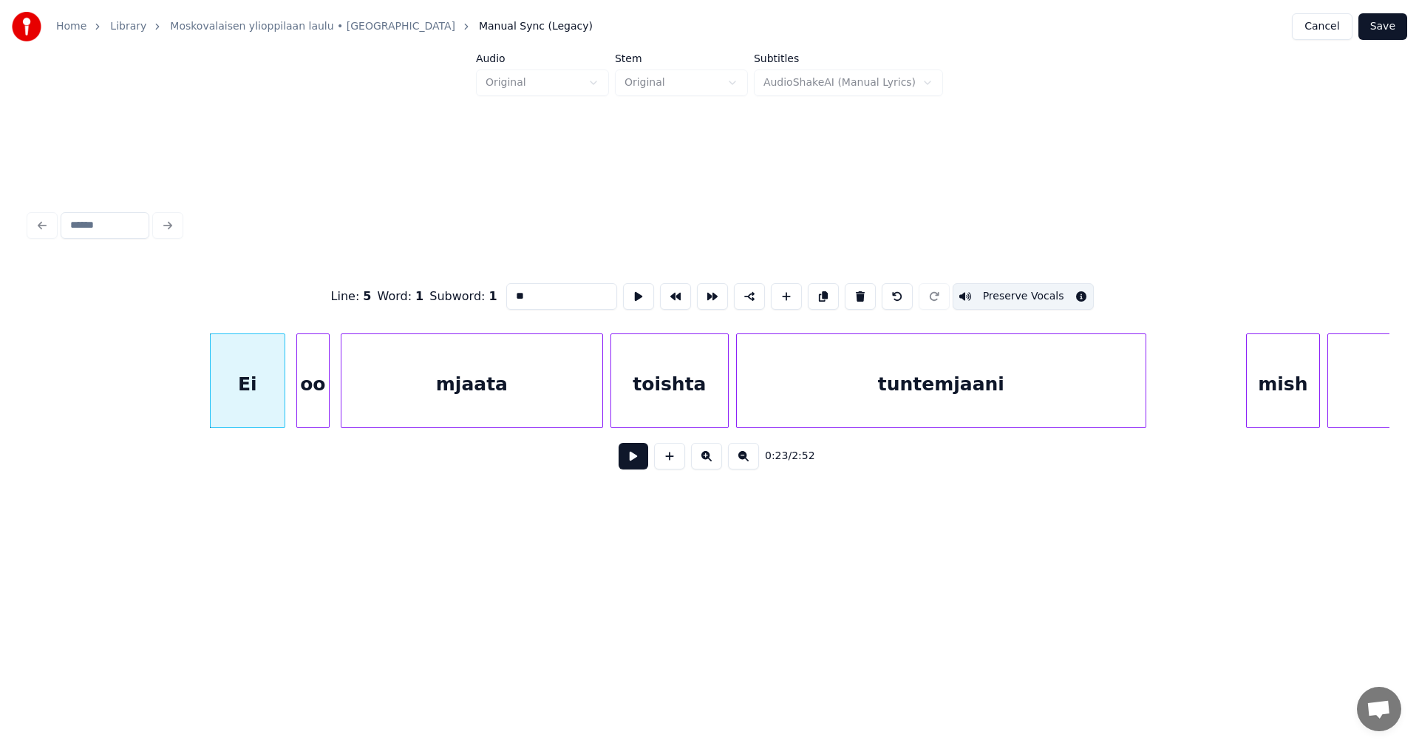
click at [306, 400] on div "oo" at bounding box center [313, 384] width 32 height 100
click at [392, 395] on div "mjaata" at bounding box center [471, 384] width 261 height 100
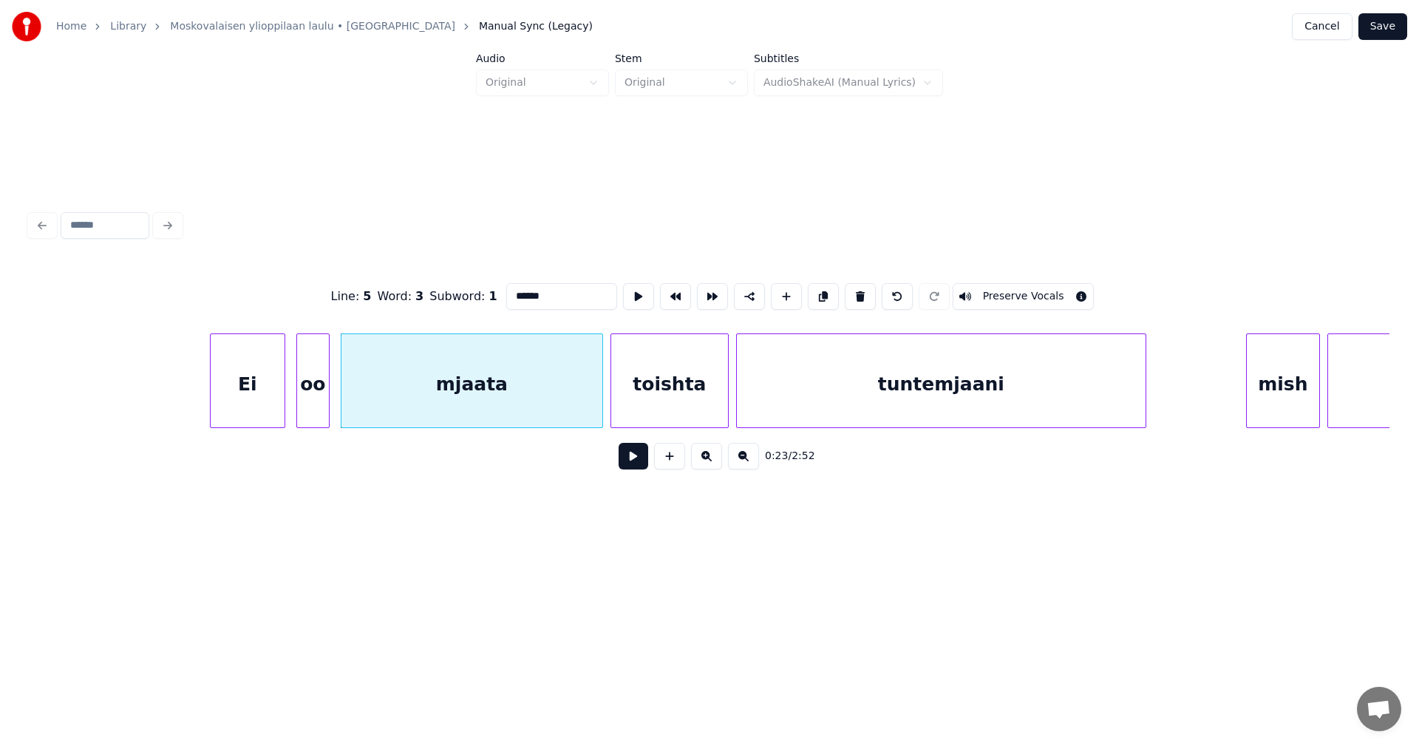
drag, startPoint x: 1023, startPoint y: 285, endPoint x: 993, endPoint y: 298, distance: 32.8
click at [1024, 285] on button "Preserve Vocals" at bounding box center [1023, 296] width 142 height 27
click at [687, 397] on div "toishta" at bounding box center [669, 384] width 117 height 100
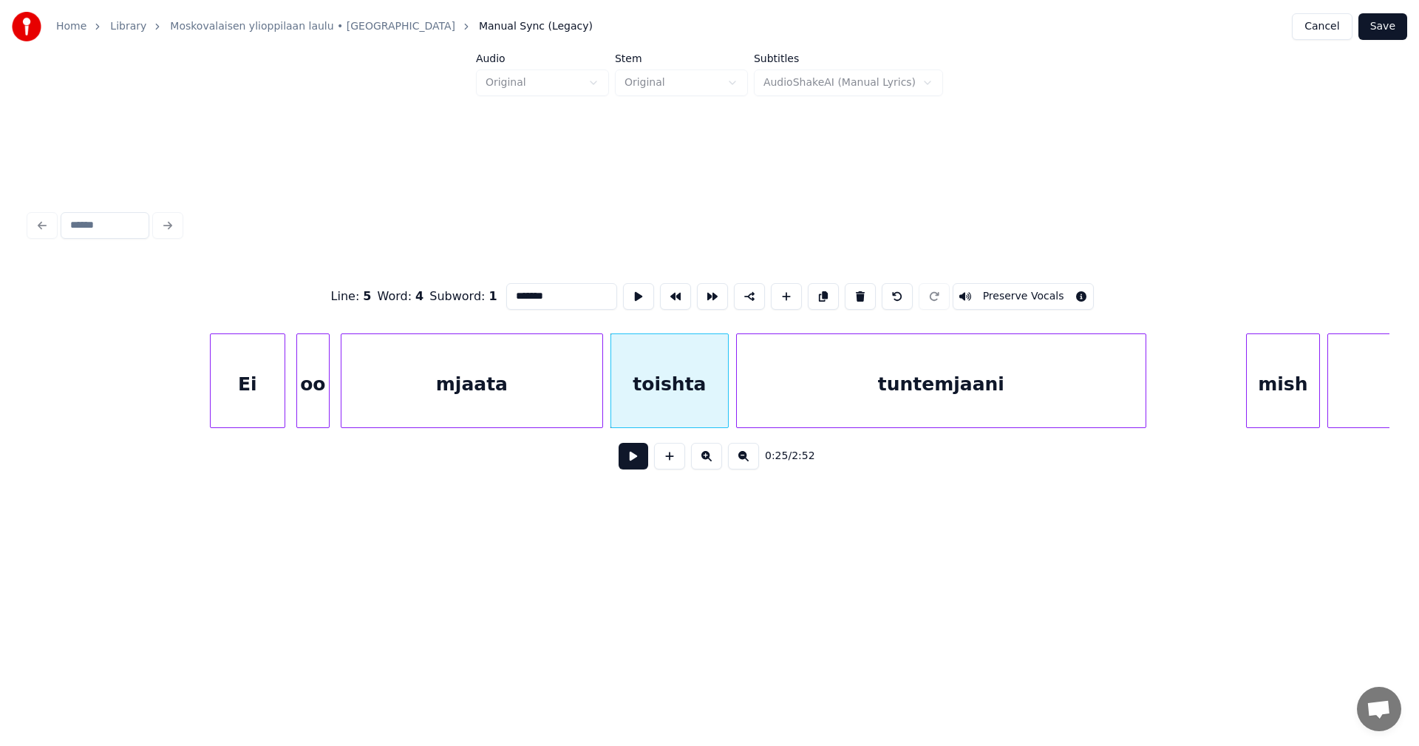
click at [1016, 284] on button "Preserve Vocals" at bounding box center [1023, 296] width 142 height 27
click at [948, 382] on div "tuntemjaani" at bounding box center [941, 384] width 409 height 100
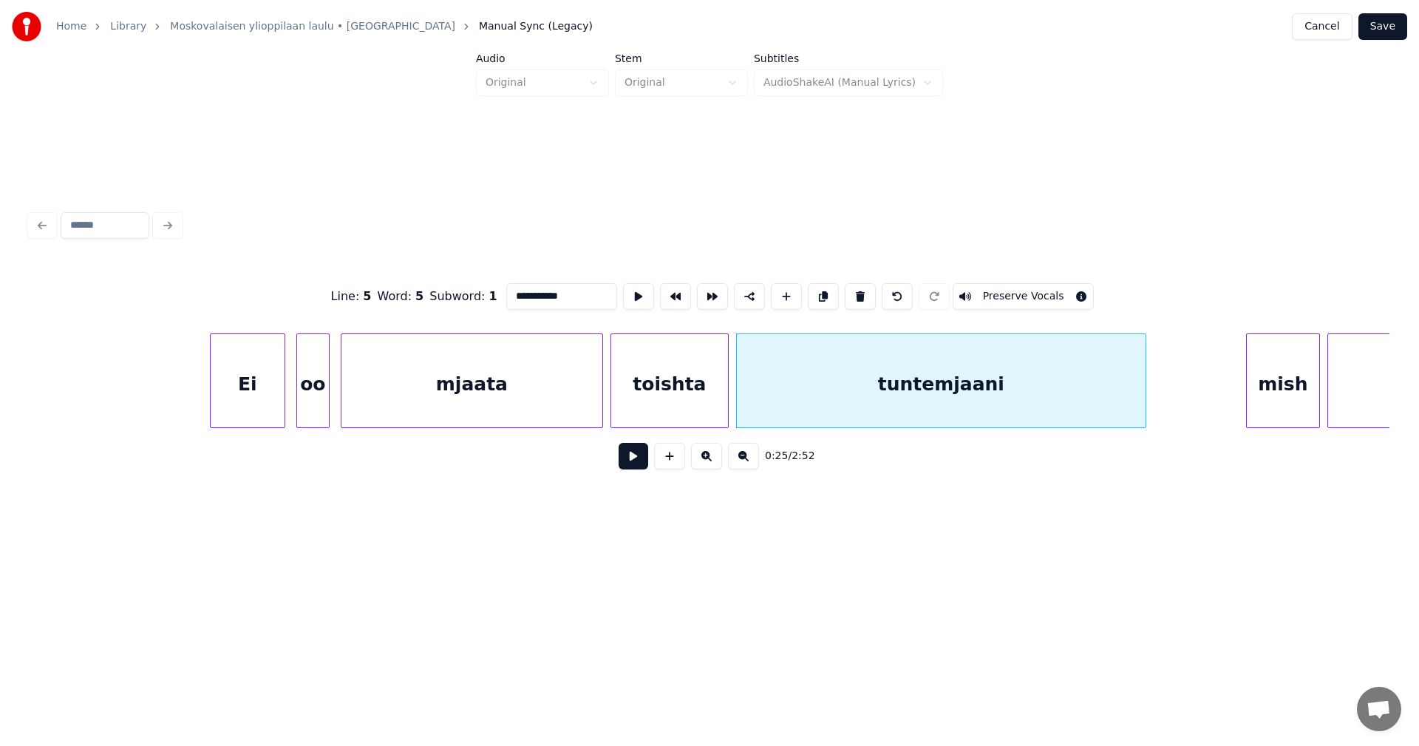
click at [252, 411] on div "Ei" at bounding box center [248, 384] width 74 height 100
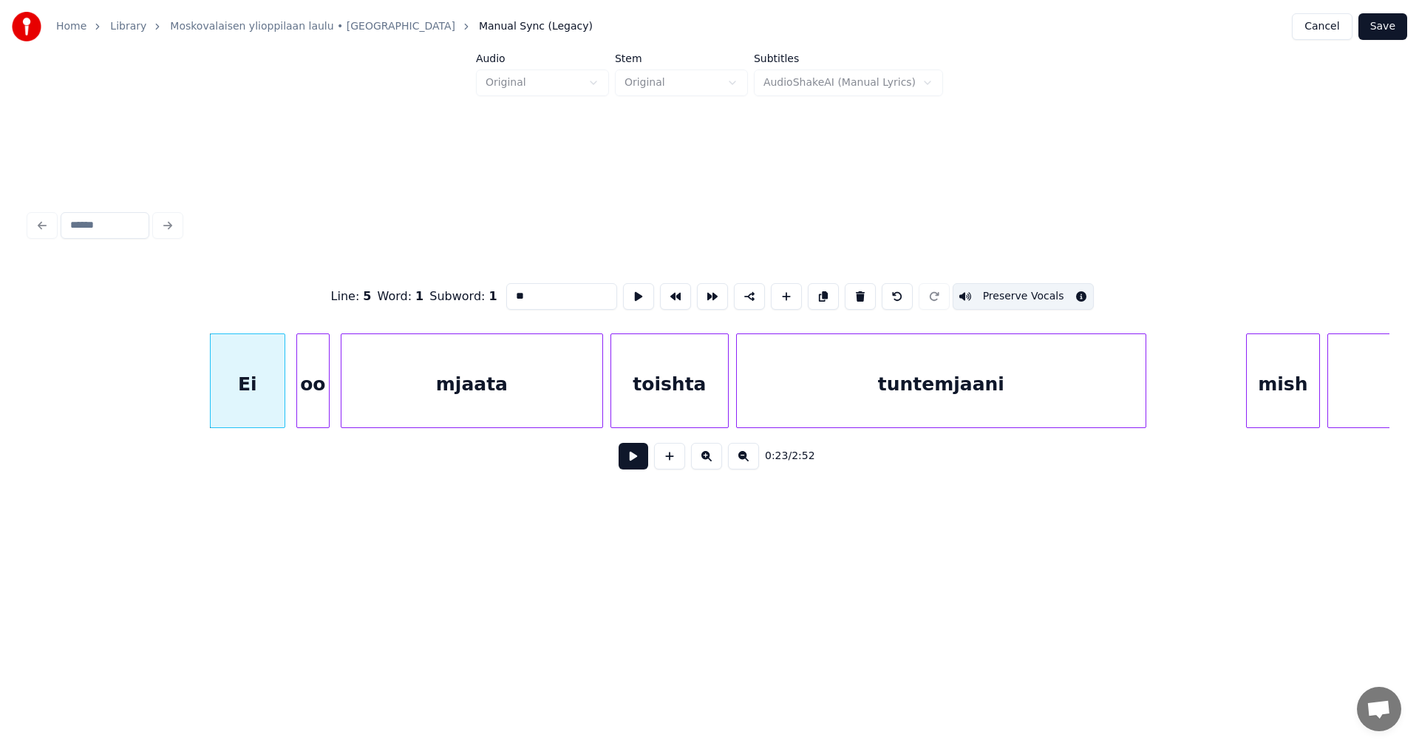
click at [301, 406] on div at bounding box center [299, 380] width 4 height 93
click at [434, 395] on div "mjaata" at bounding box center [471, 384] width 261 height 100
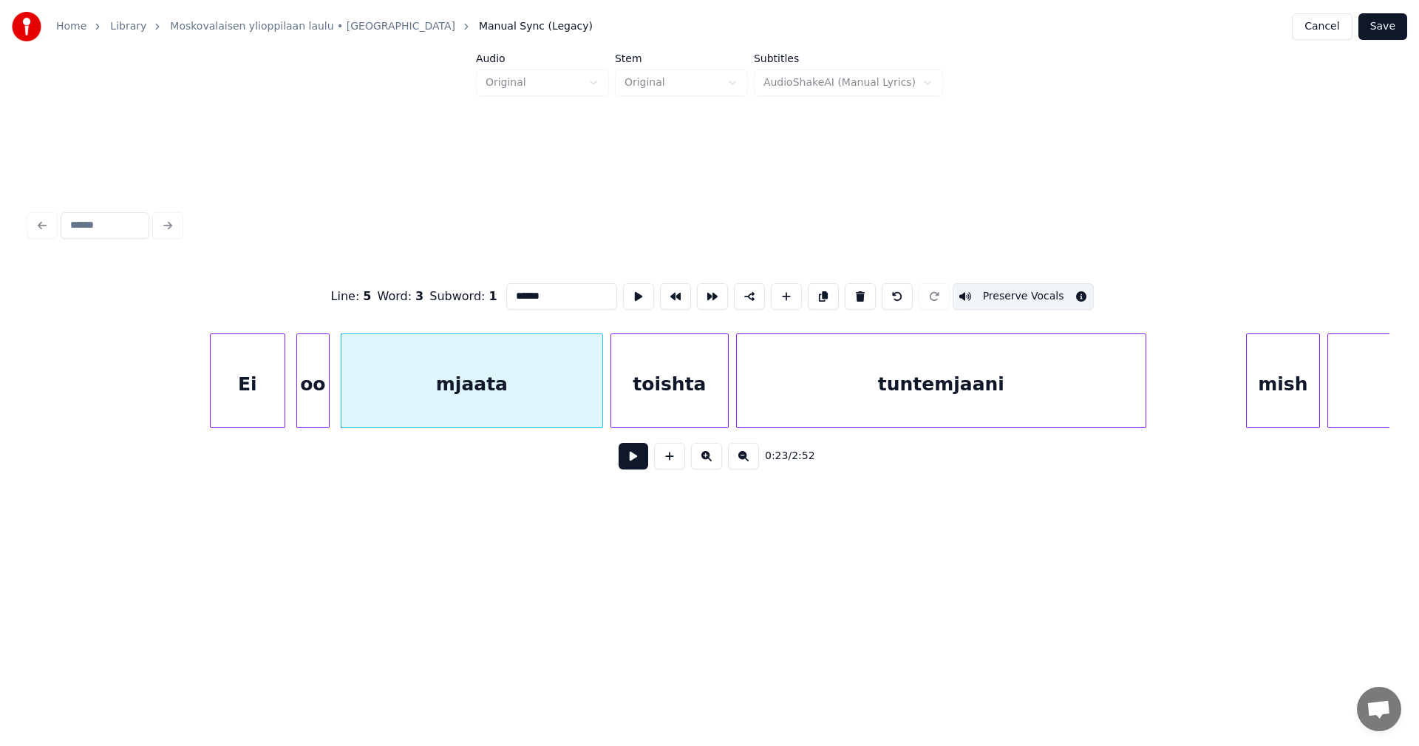
click at [672, 401] on div "toishta" at bounding box center [669, 384] width 117 height 100
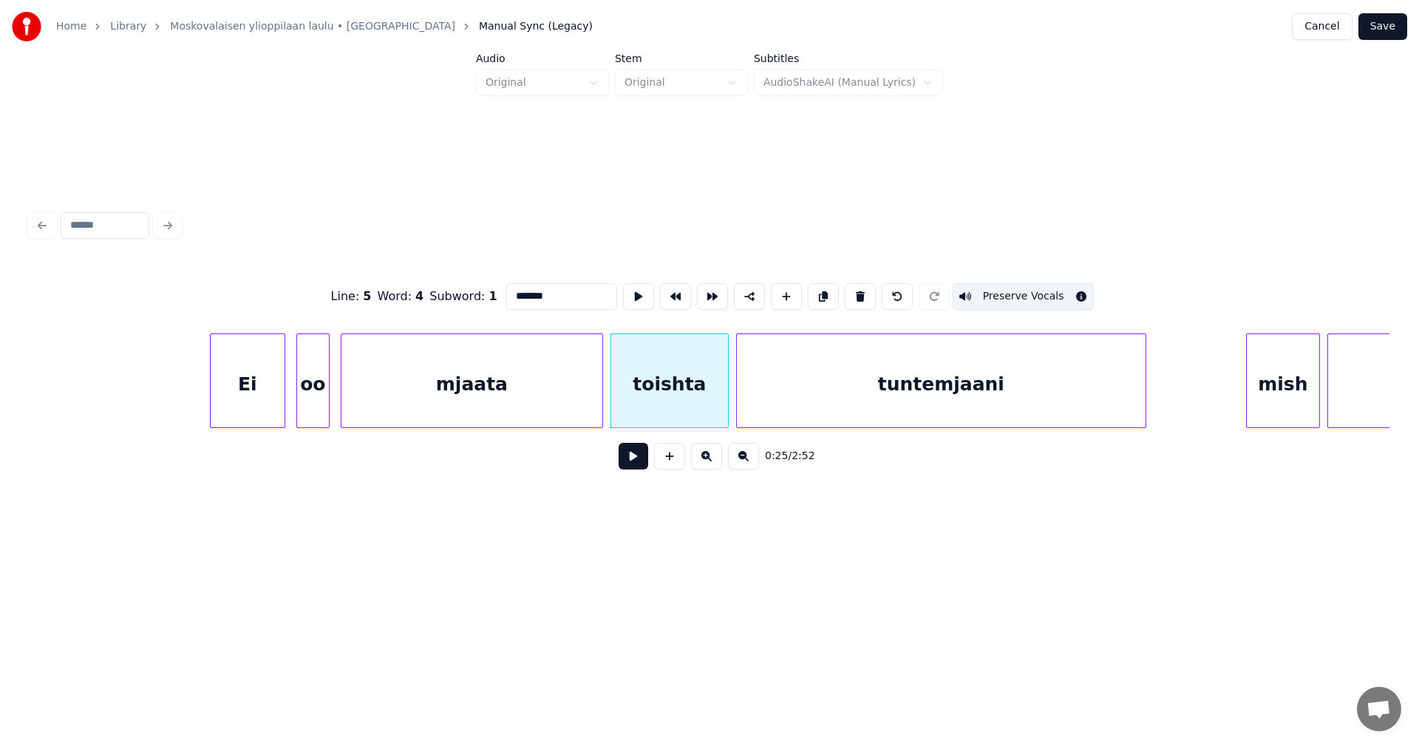
click at [884, 398] on div "tuntemjaani" at bounding box center [941, 384] width 409 height 100
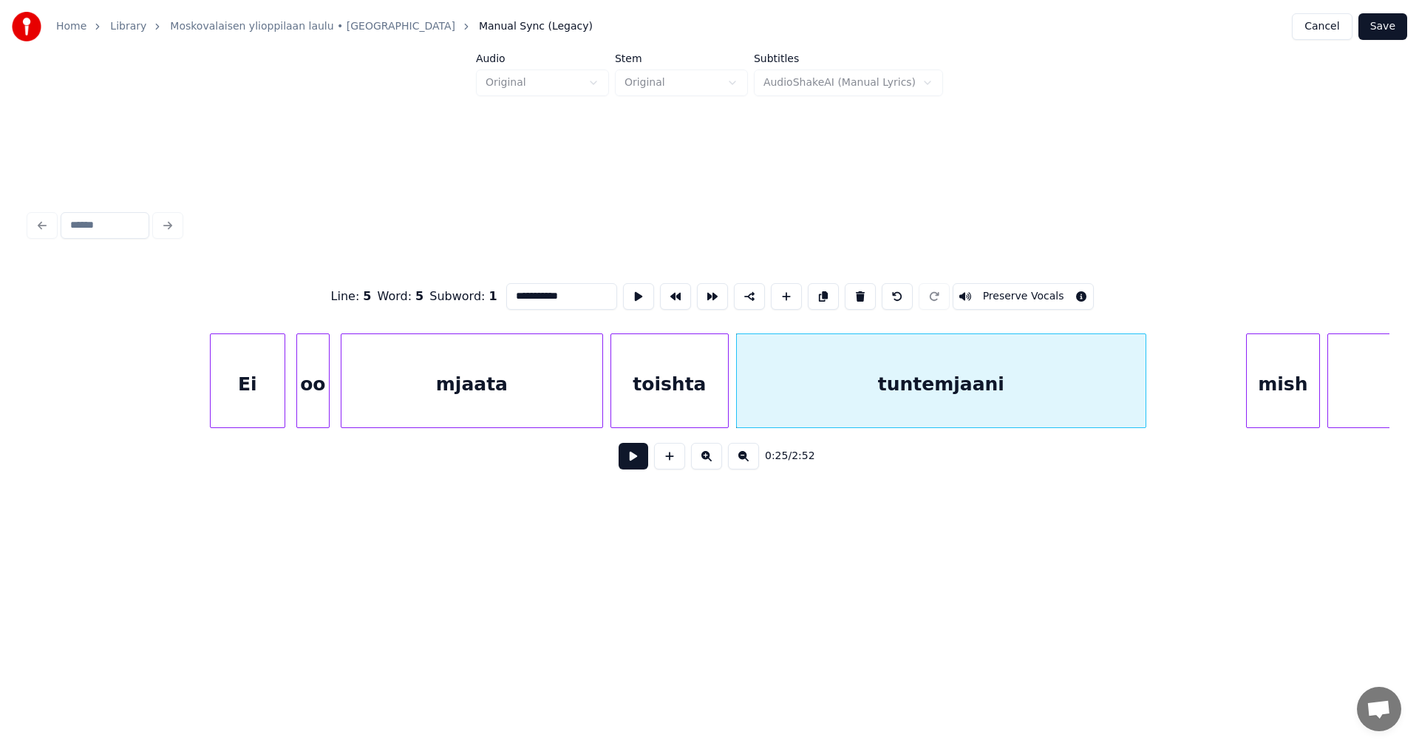
click at [1005, 293] on button "Preserve Vocals" at bounding box center [1023, 296] width 142 height 27
click at [244, 389] on div "Ei" at bounding box center [248, 384] width 74 height 100
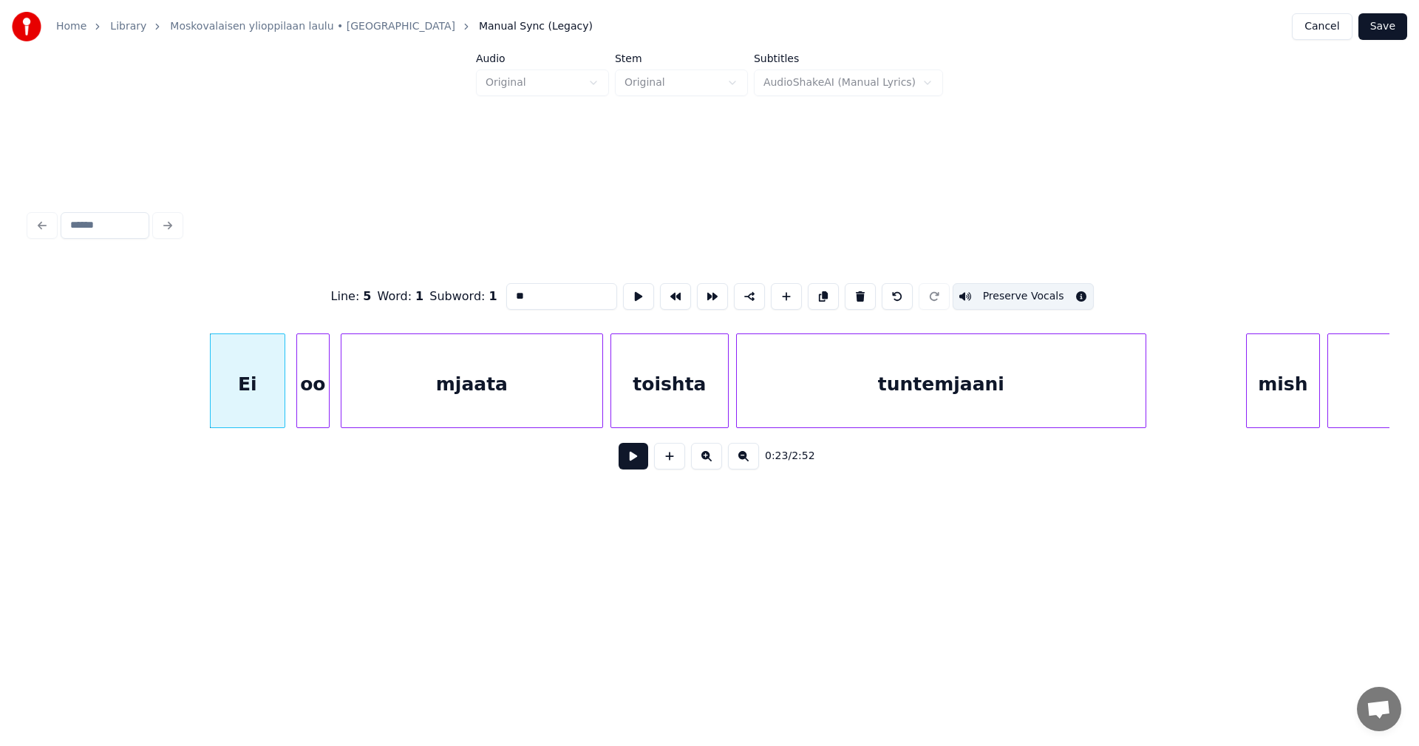
click at [311, 397] on div "oo" at bounding box center [313, 384] width 32 height 100
click at [401, 401] on div "mjaata" at bounding box center [471, 384] width 261 height 100
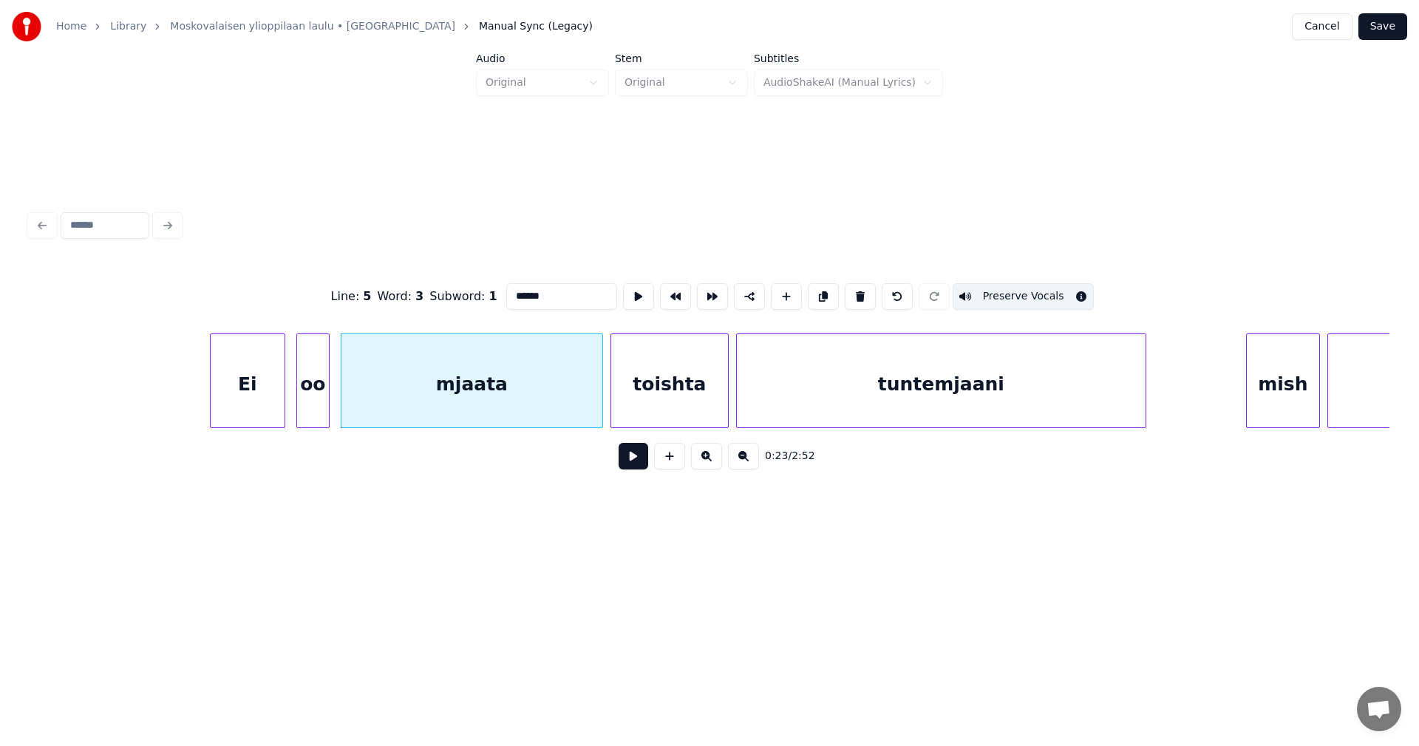
click at [680, 400] on div "toishta" at bounding box center [669, 384] width 117 height 100
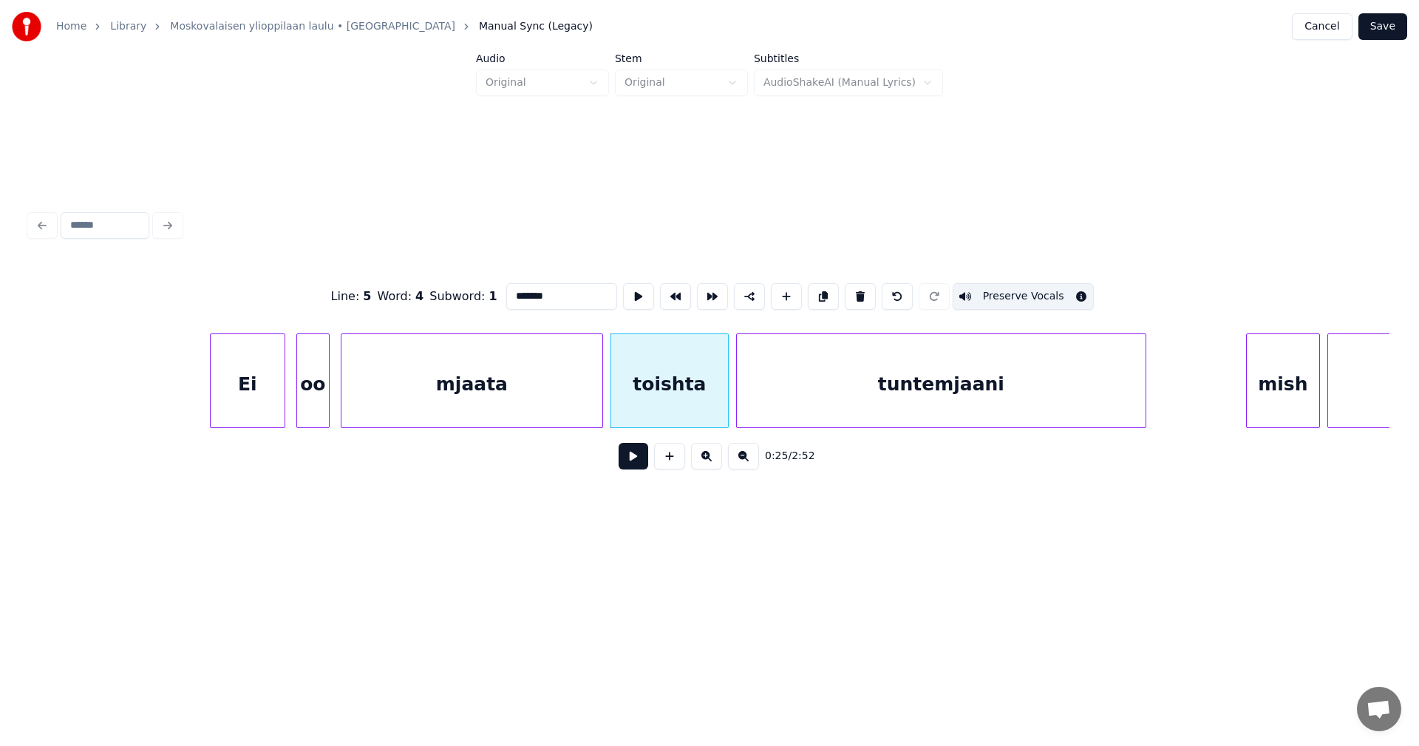
click at [896, 399] on div "tuntemjaani" at bounding box center [941, 384] width 409 height 100
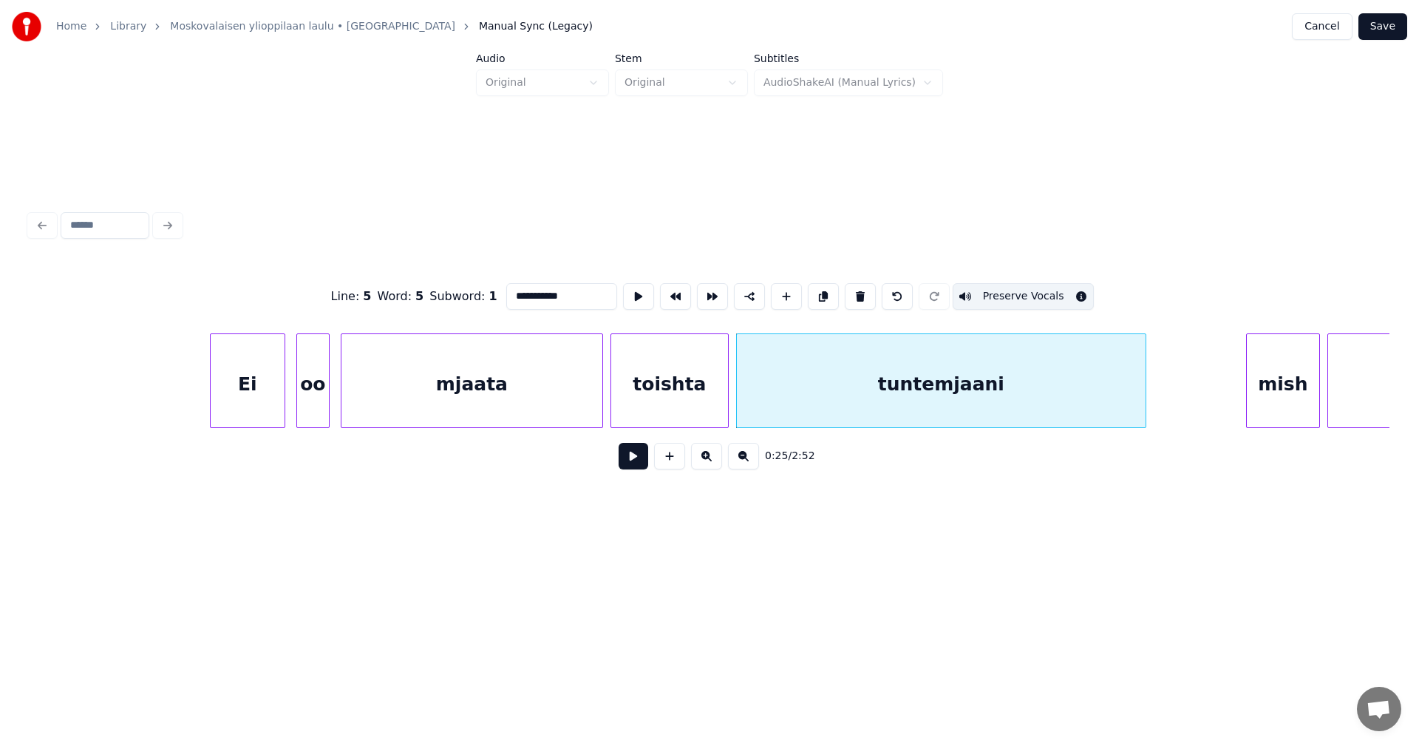
click at [1288, 400] on div "mish" at bounding box center [1282, 384] width 72 height 100
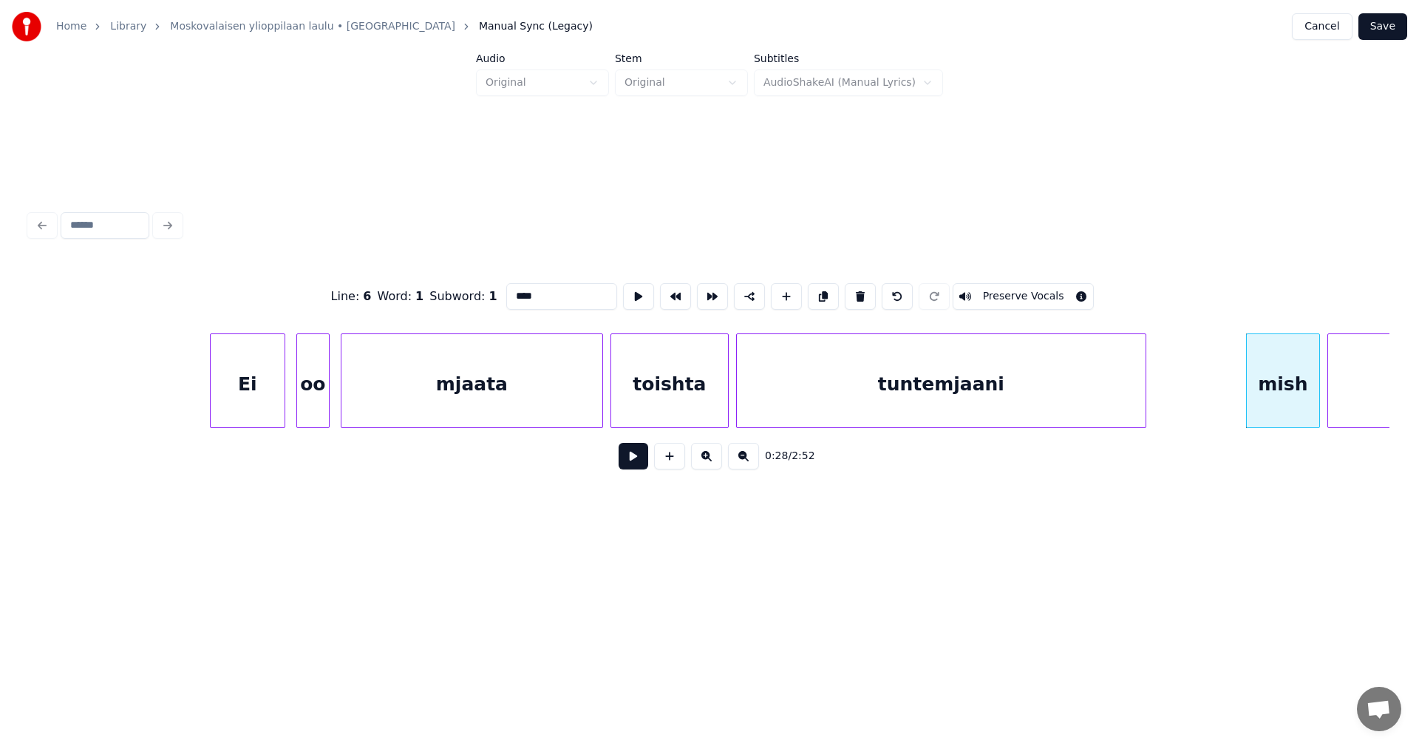
drag, startPoint x: 1014, startPoint y: 285, endPoint x: 1108, endPoint y: 322, distance: 101.5
click at [1014, 285] on button "Preserve Vocals" at bounding box center [1023, 296] width 142 height 27
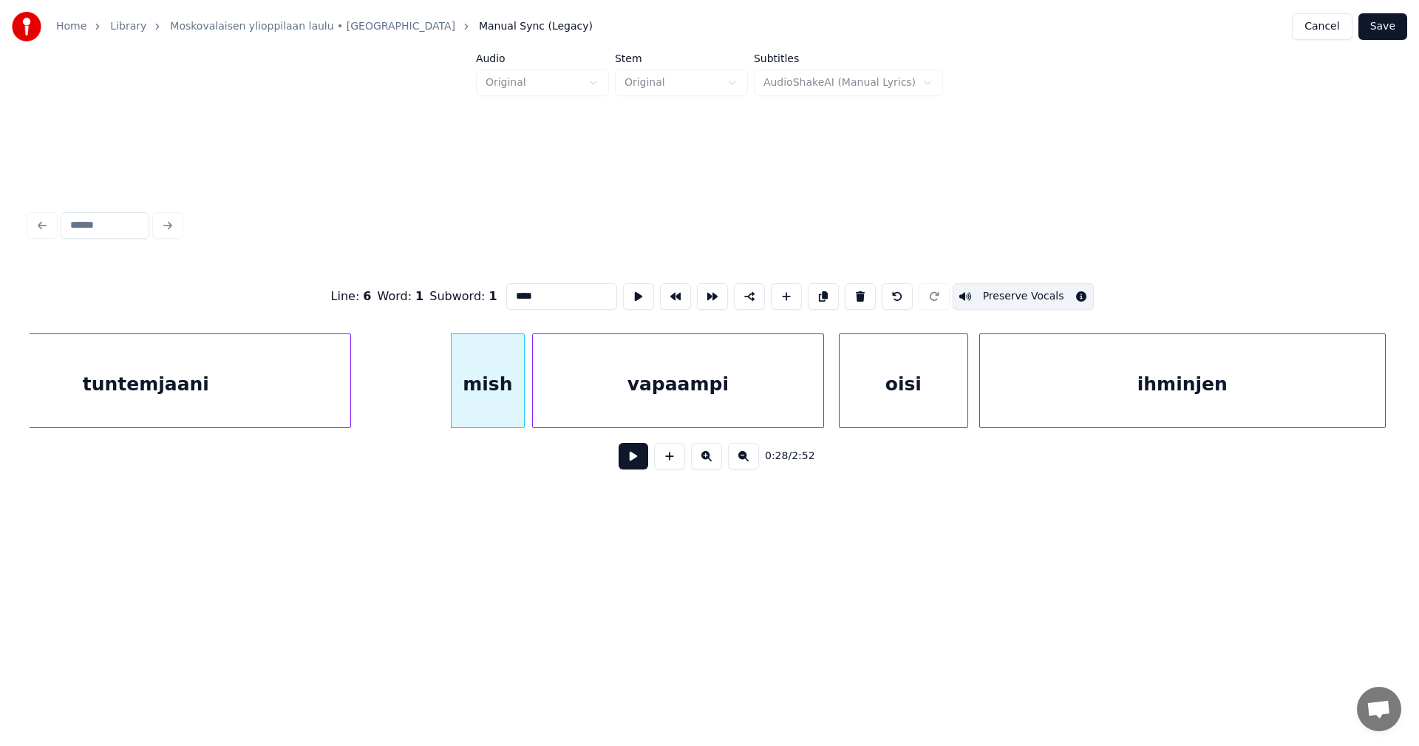
scroll to position [0, 4909]
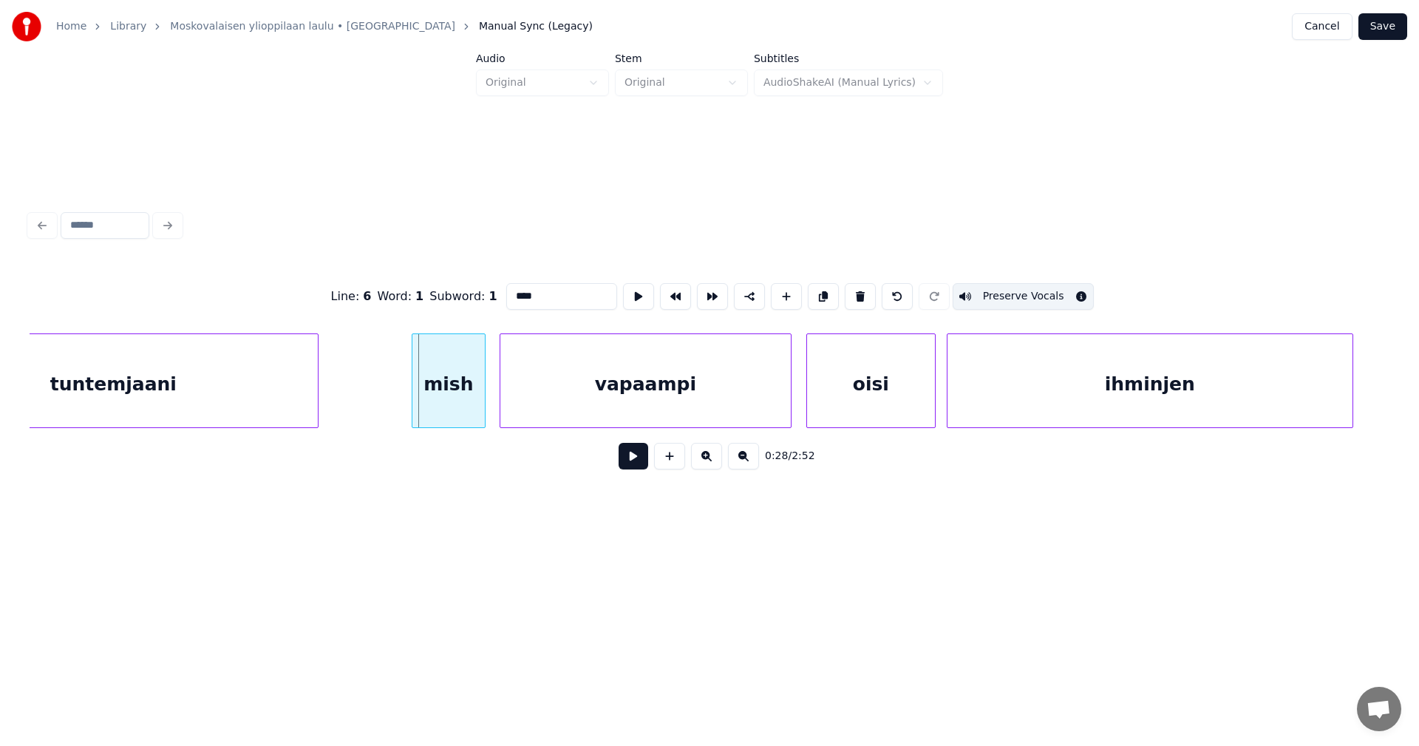
click at [457, 414] on div "mish" at bounding box center [448, 384] width 72 height 100
click at [641, 400] on div "vapaampi" at bounding box center [645, 384] width 290 height 100
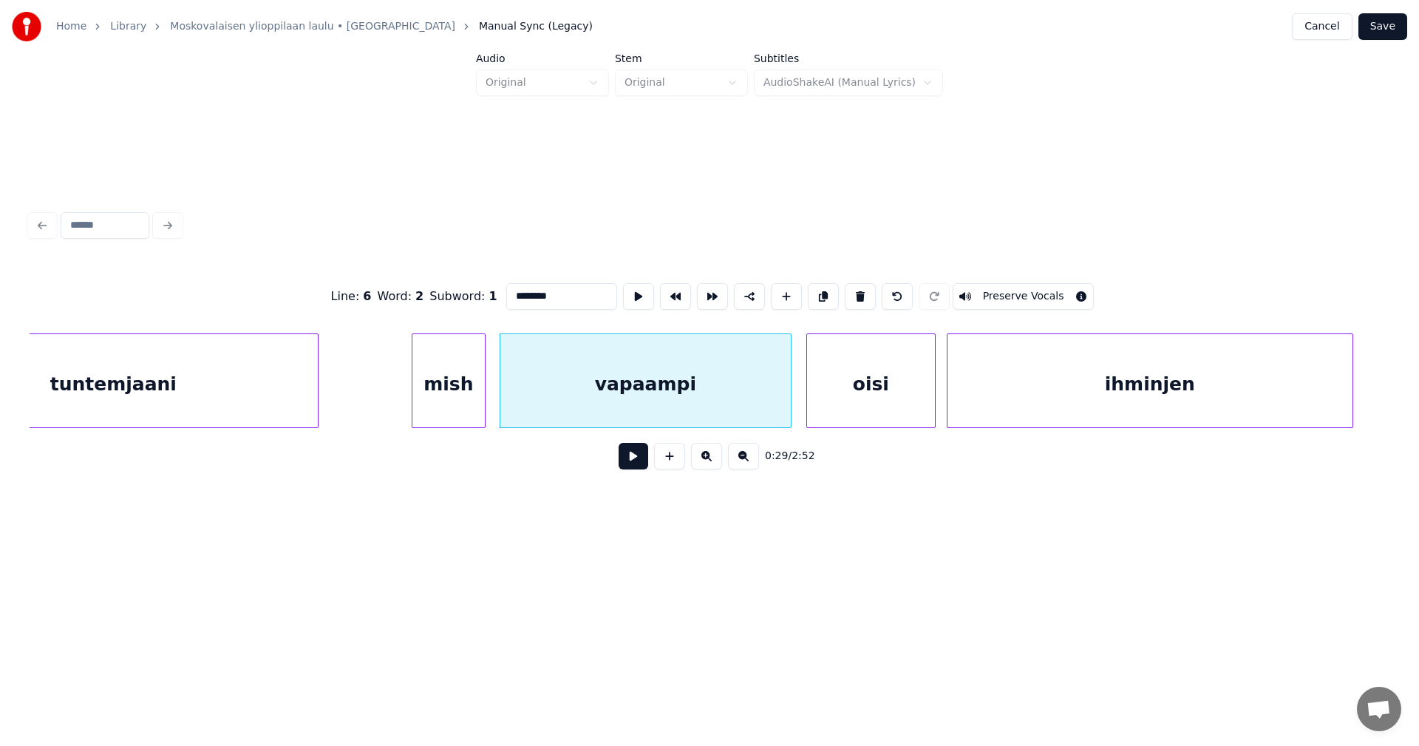
click at [1048, 292] on button "Preserve Vocals" at bounding box center [1023, 296] width 142 height 27
click at [878, 390] on div "oisi" at bounding box center [871, 384] width 128 height 100
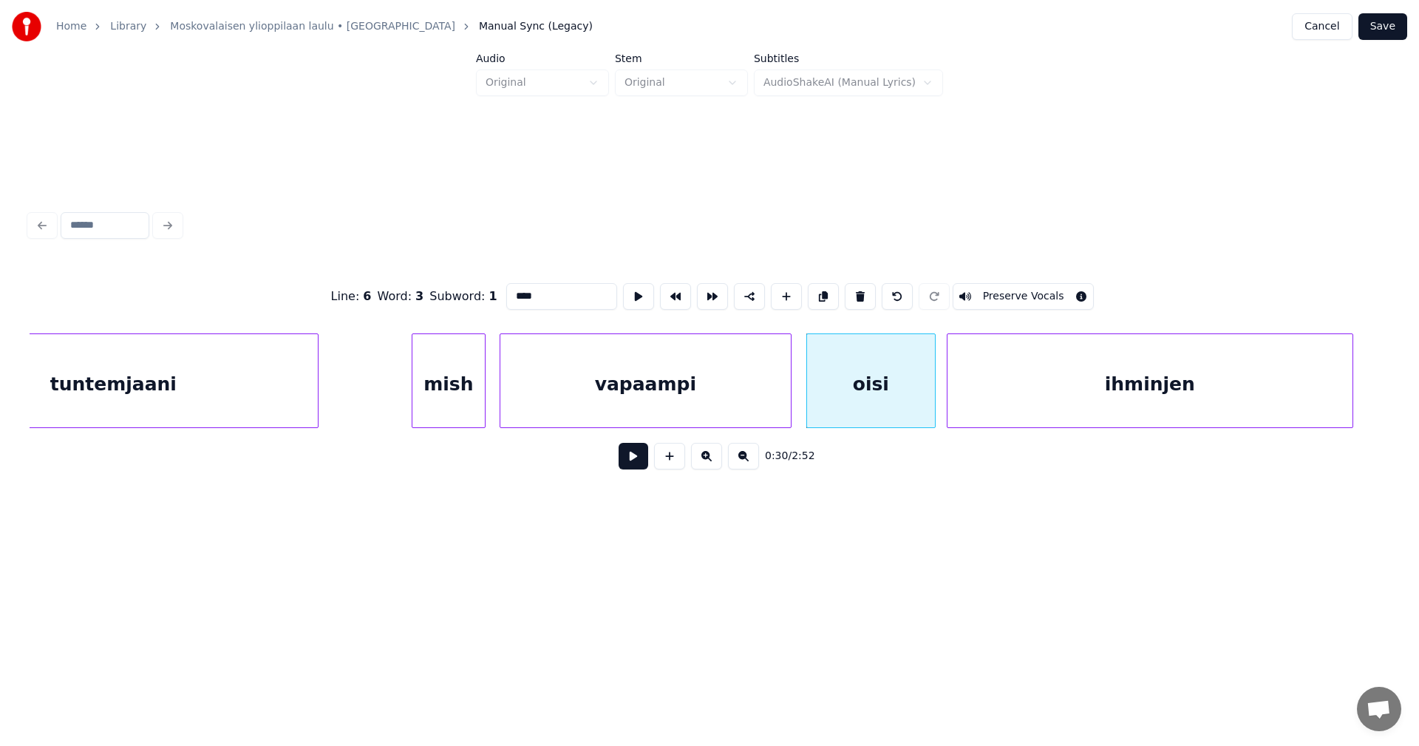
click at [1018, 298] on button "Preserve Vocals" at bounding box center [1023, 296] width 142 height 27
click at [1056, 378] on div "ihminjen" at bounding box center [1149, 384] width 405 height 100
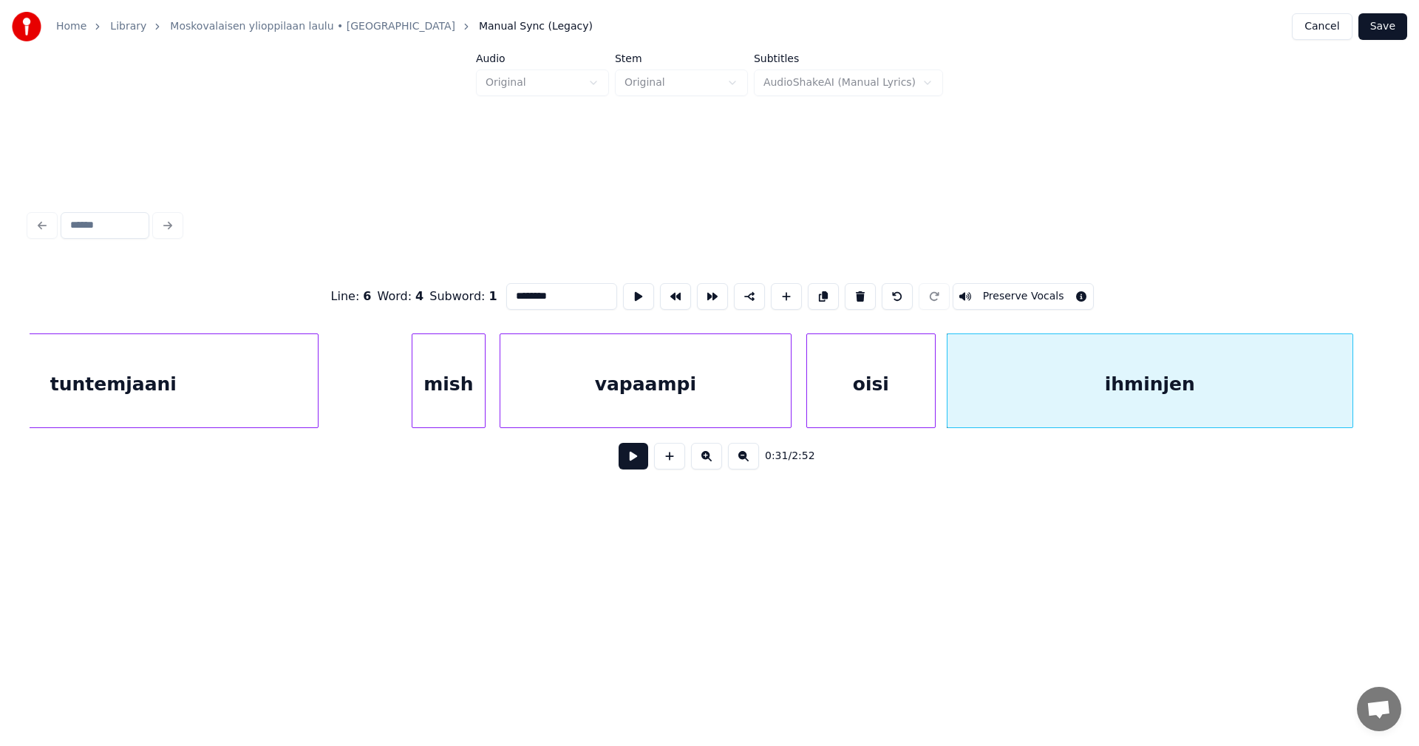
click at [1033, 296] on button "Preserve Vocals" at bounding box center [1023, 296] width 142 height 27
click at [438, 410] on div "mish" at bounding box center [448, 384] width 72 height 100
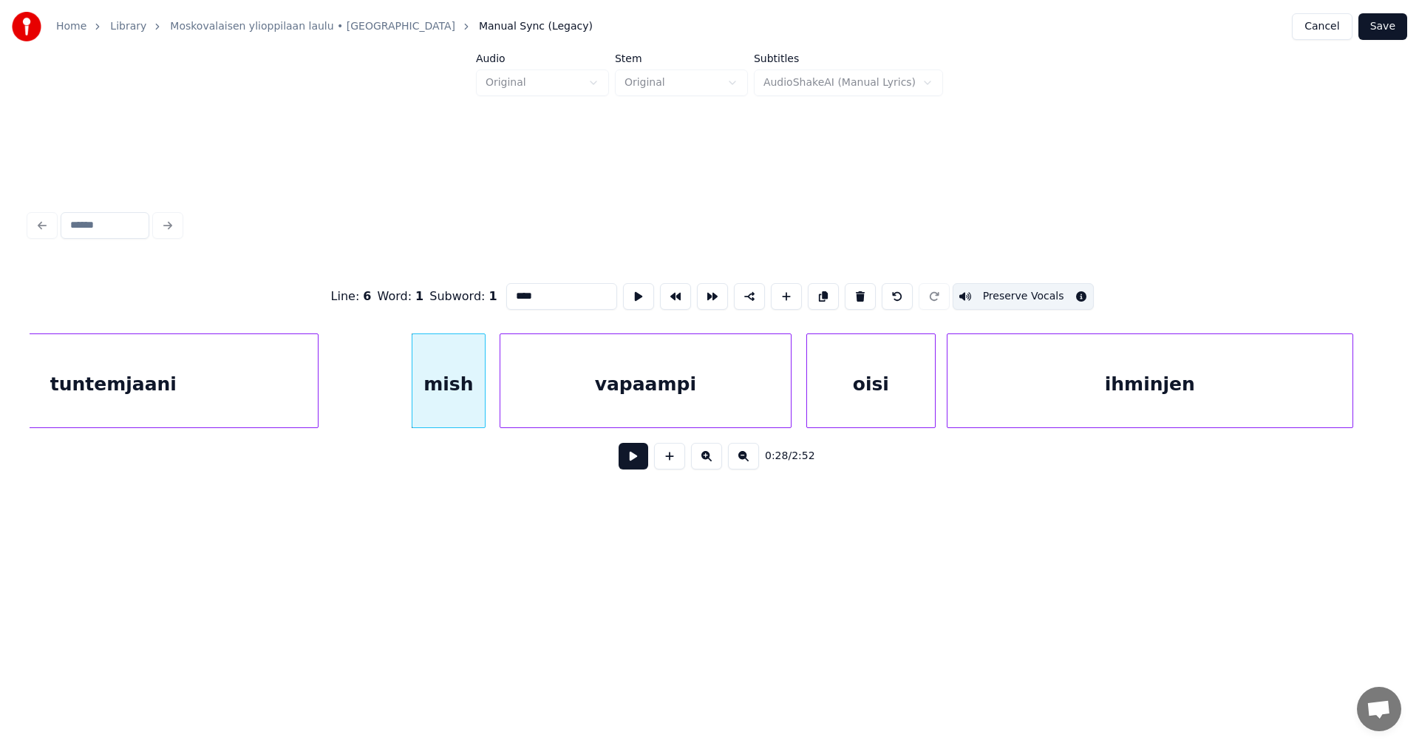
click at [577, 410] on div "vapaampi" at bounding box center [645, 384] width 290 height 100
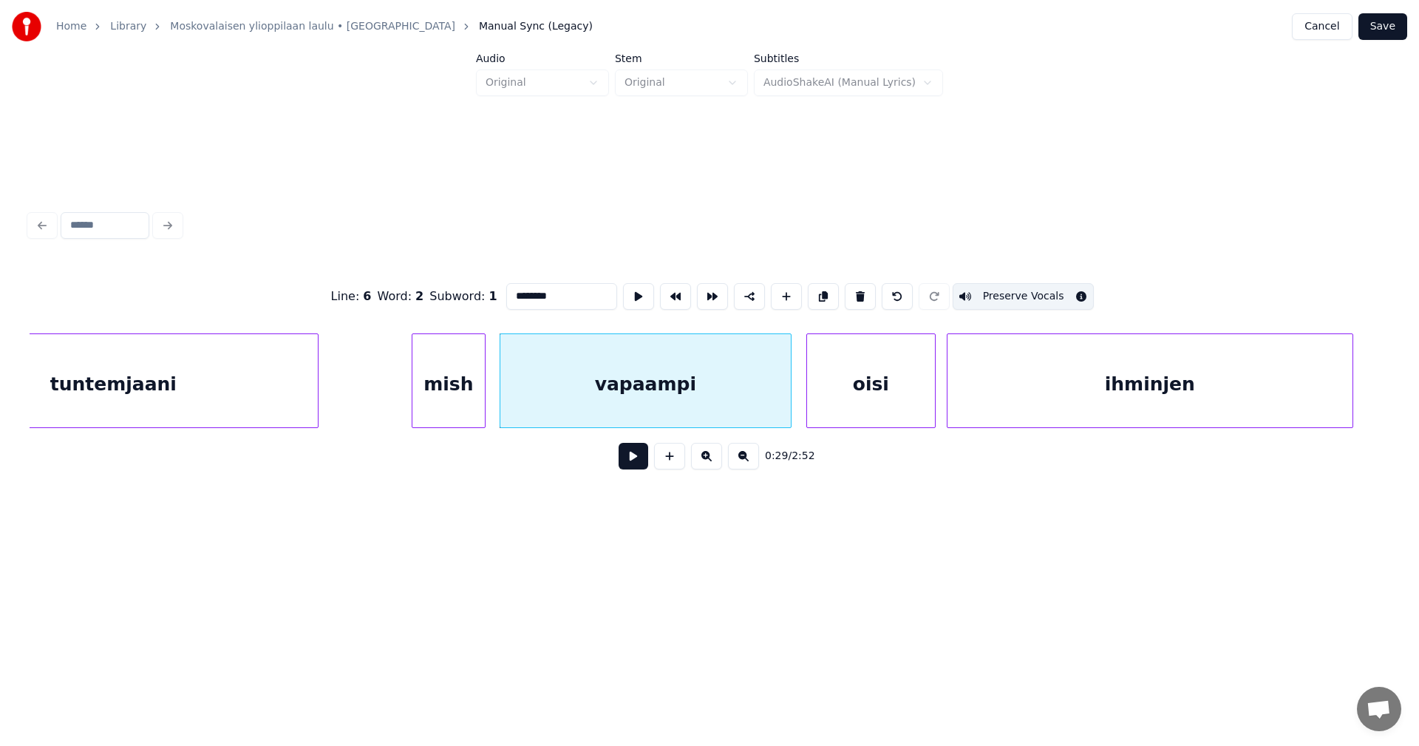
click at [858, 404] on div "oisi" at bounding box center [871, 384] width 128 height 100
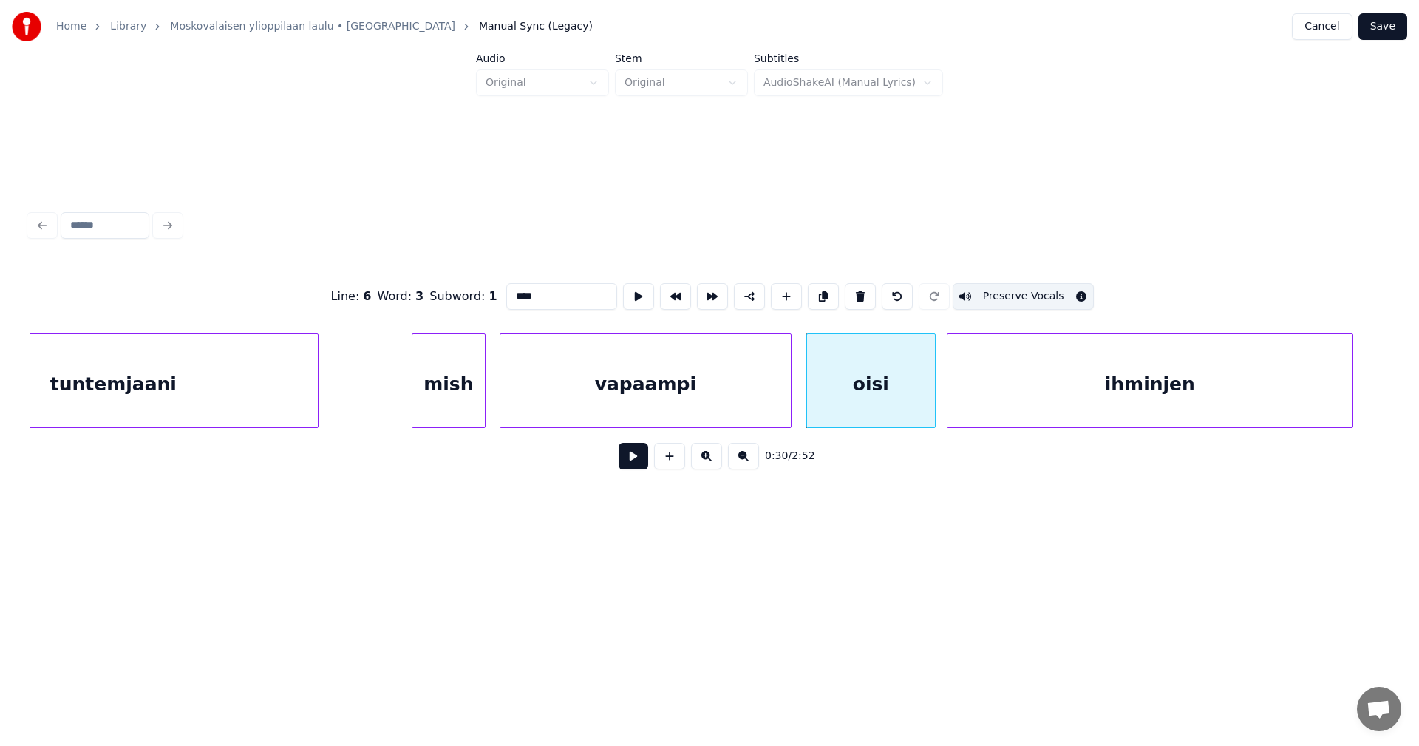
click at [992, 406] on div "ihminjen" at bounding box center [1149, 384] width 405 height 100
type input "********"
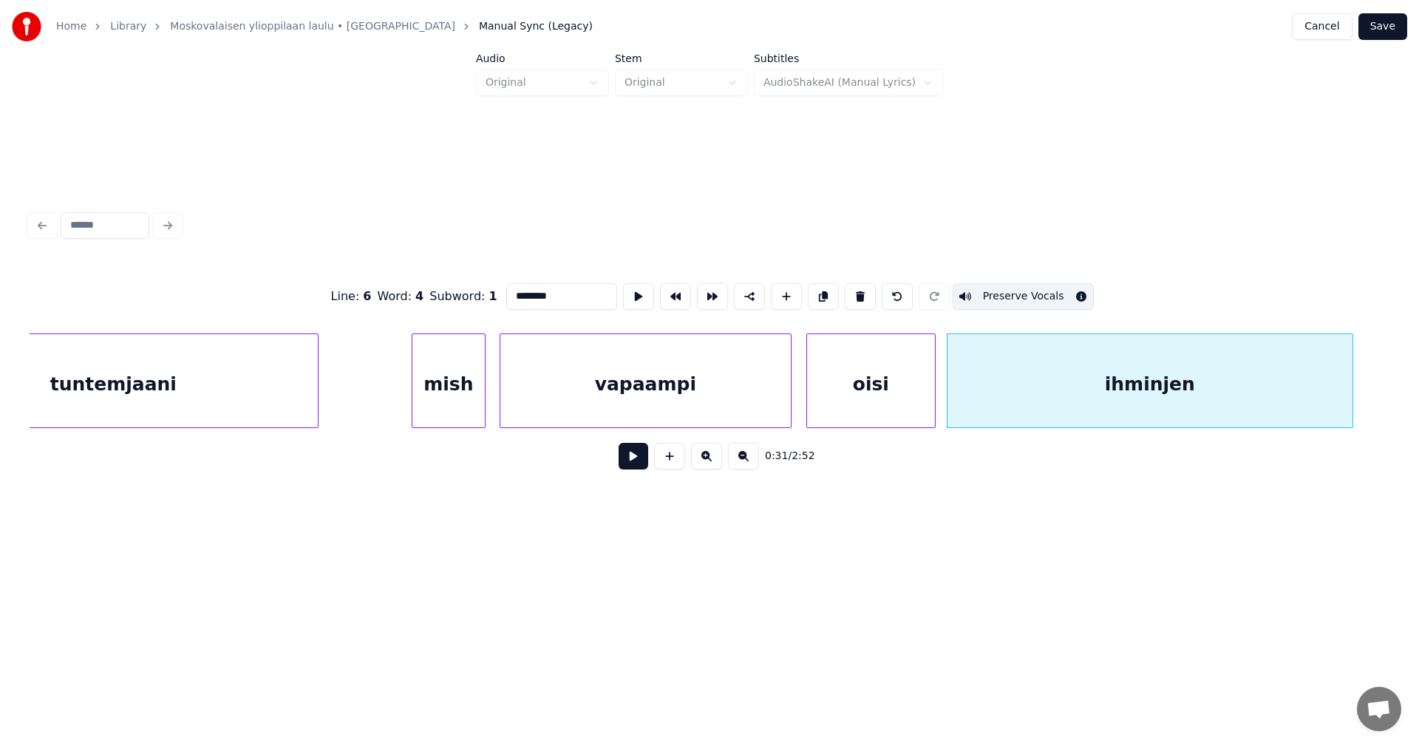
click at [1385, 34] on button "Save" at bounding box center [1382, 26] width 49 height 27
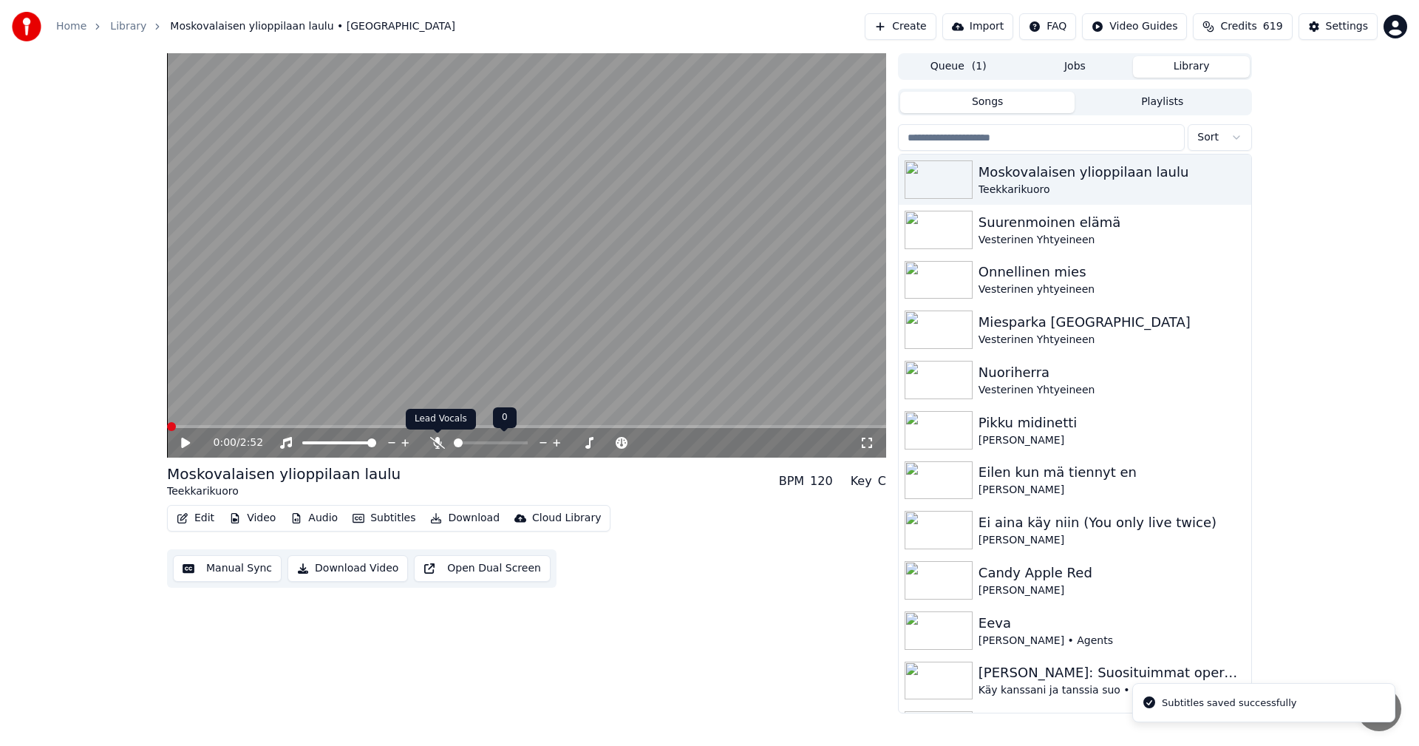
click at [436, 443] on icon at bounding box center [437, 443] width 15 height 12
click at [528, 438] on span at bounding box center [523, 442] width 9 height 9
click at [700, 580] on div "Edit Video Audio Subtitles Download Cloud Library Manual Sync Download Video Op…" at bounding box center [526, 546] width 719 height 83
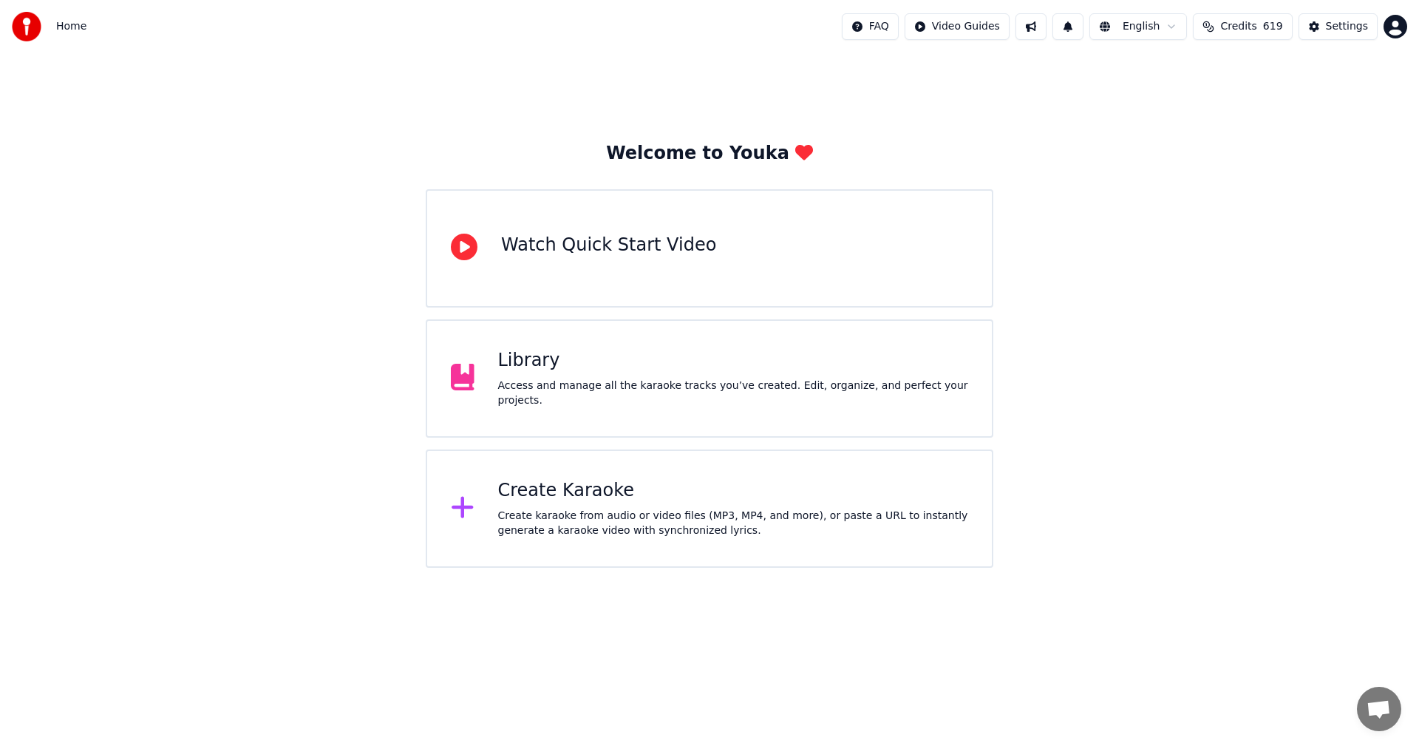
click at [556, 382] on div "Library Access and manage all the karaoke tracks you’ve created. Edit, organize…" at bounding box center [733, 378] width 471 height 59
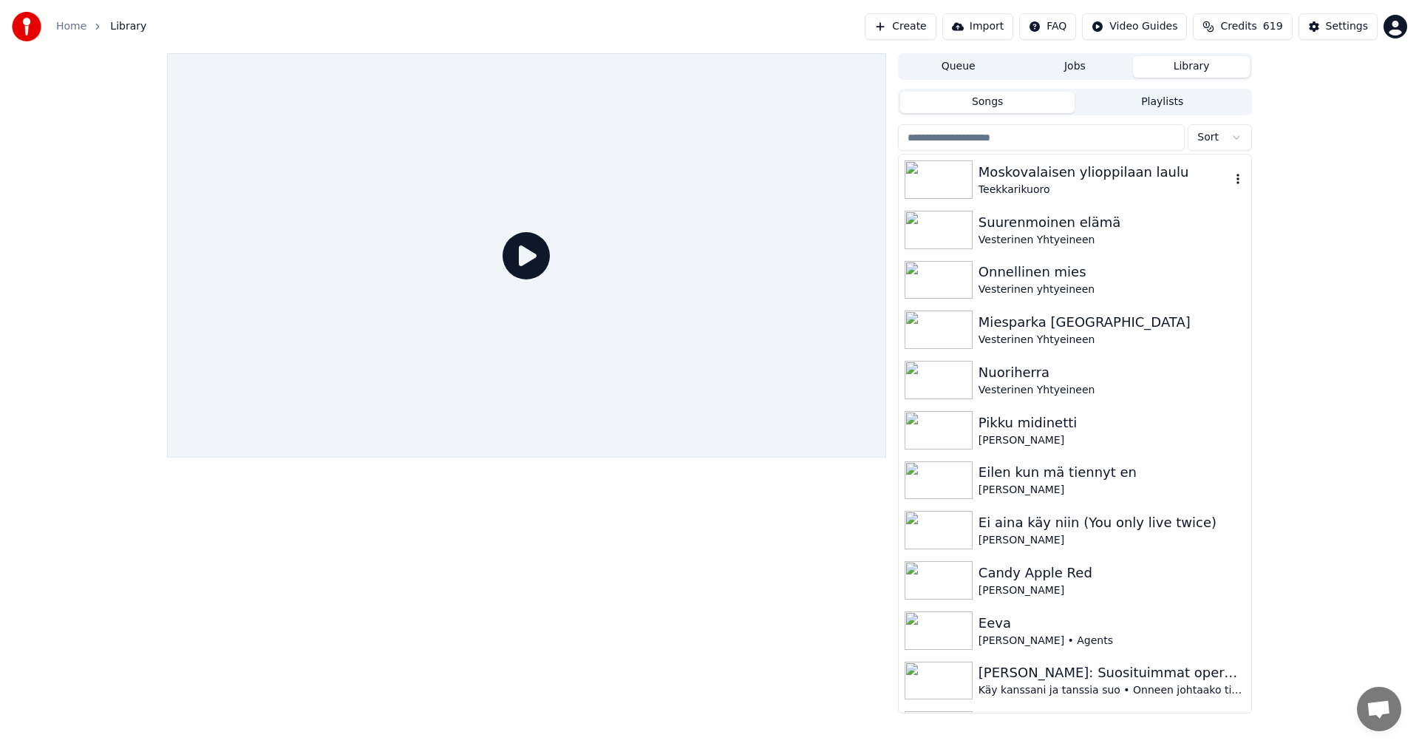
click at [1045, 188] on div "Teekkarikuoro" at bounding box center [1104, 189] width 252 height 15
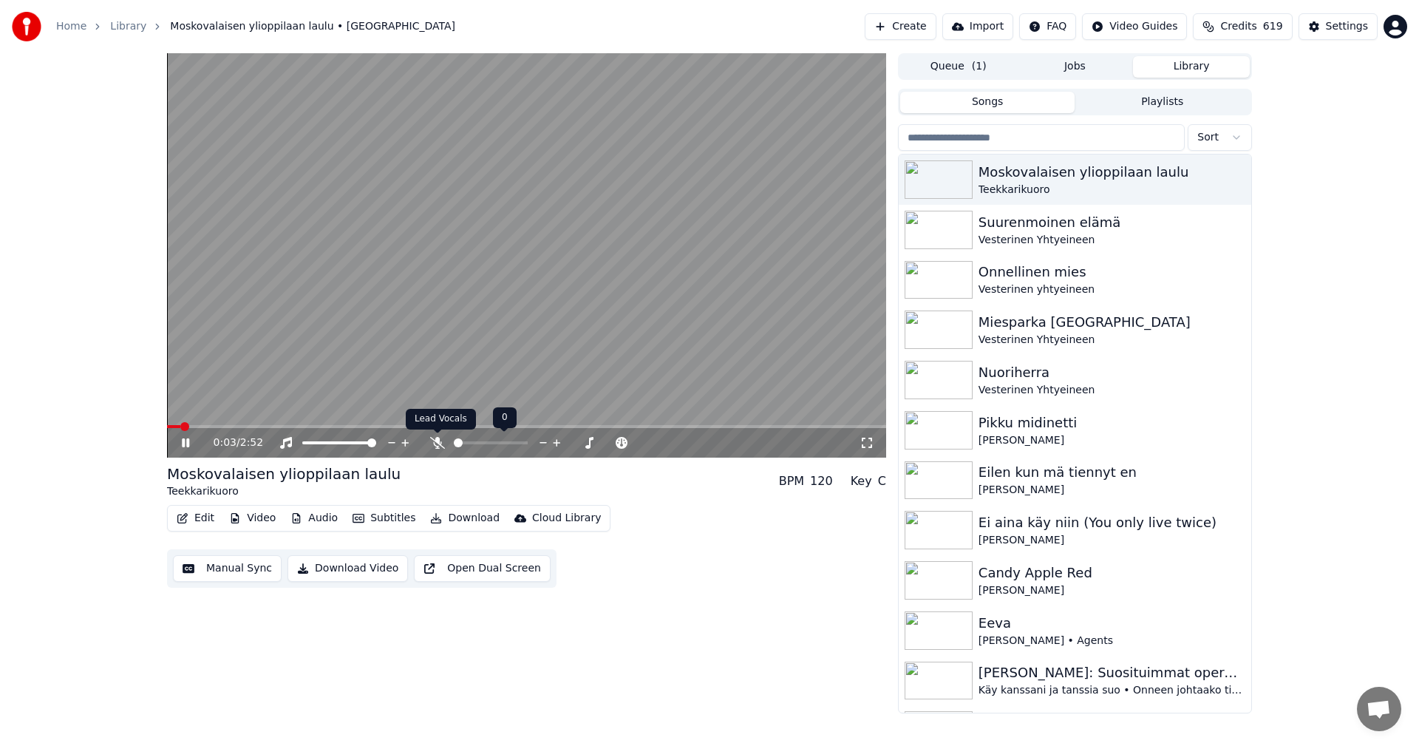
click at [439, 441] on icon at bounding box center [437, 443] width 15 height 12
click at [486, 446] on span at bounding box center [486, 442] width 9 height 9
click at [482, 442] on span at bounding box center [483, 442] width 9 height 9
click at [176, 449] on div "0:33 / 2:52" at bounding box center [526, 442] width 707 height 15
drag, startPoint x: 177, startPoint y: 443, endPoint x: 202, endPoint y: 477, distance: 42.3
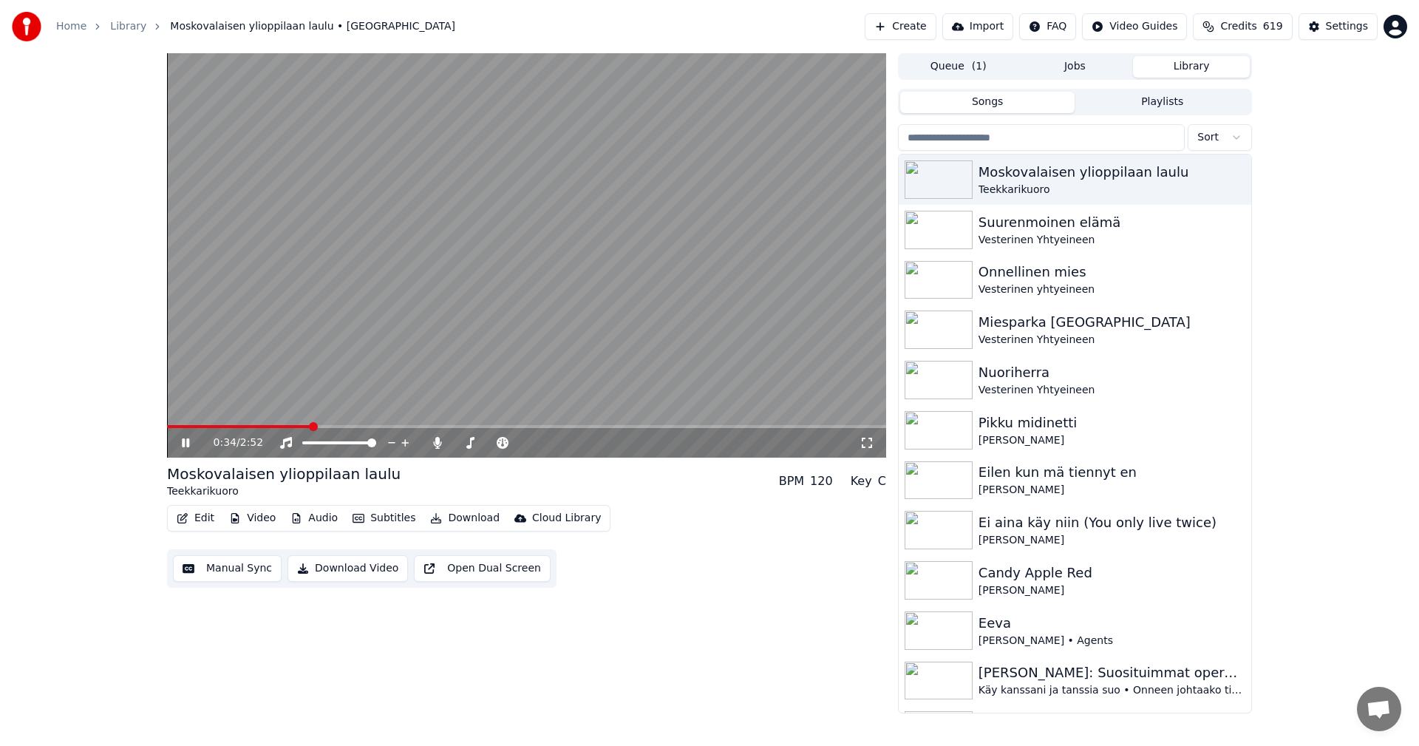
click at [179, 443] on div "0:34 / 2:52" at bounding box center [526, 442] width 707 height 15
click at [211, 519] on button "Edit" at bounding box center [196, 518] width 50 height 21
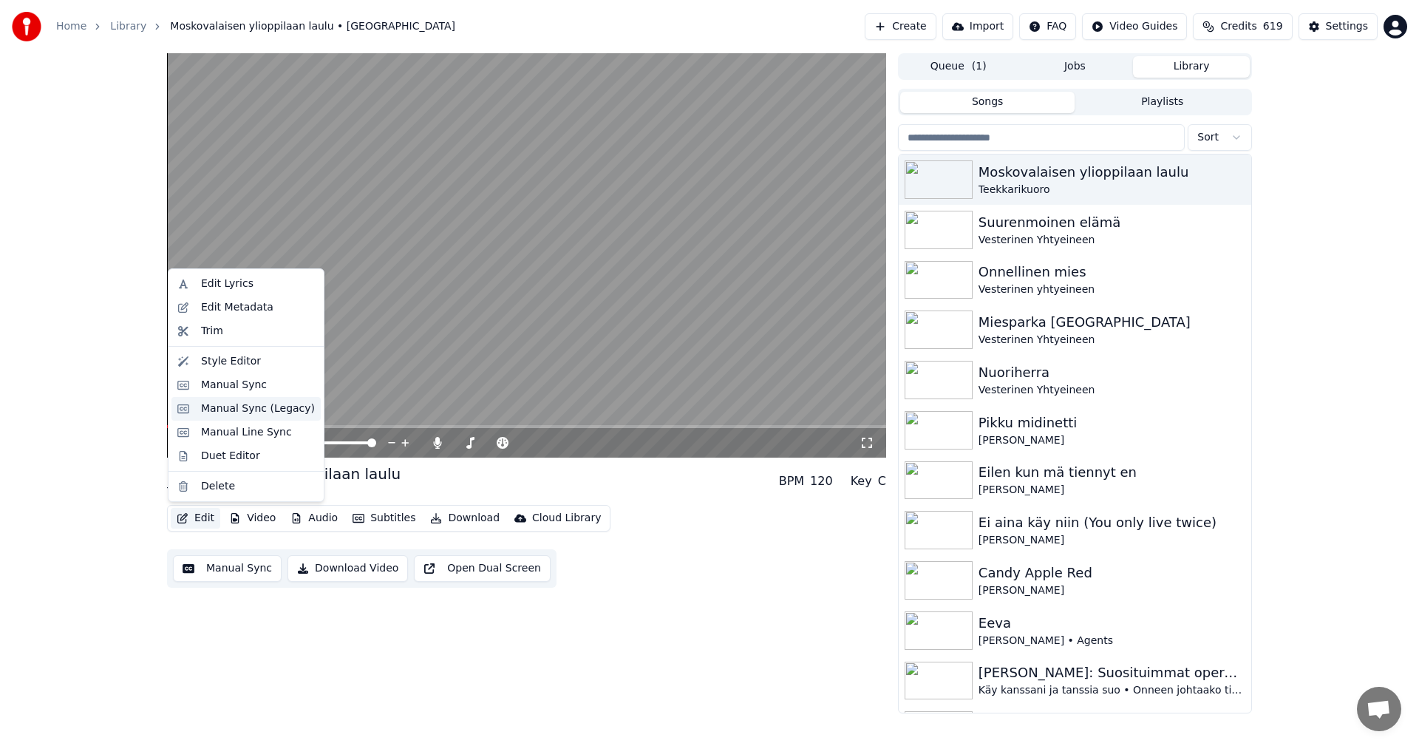
click at [250, 409] on div "Manual Sync (Legacy)" at bounding box center [258, 408] width 114 height 15
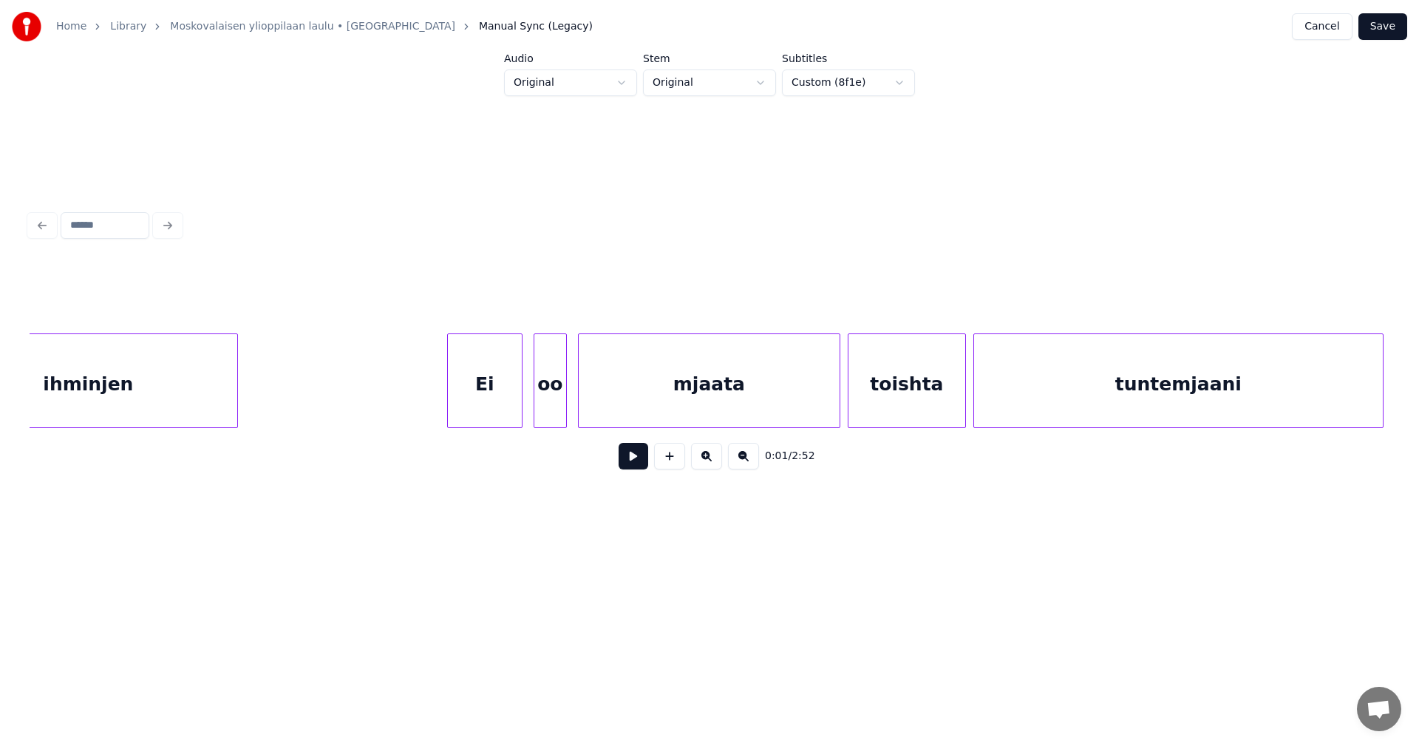
scroll to position [0, 4056]
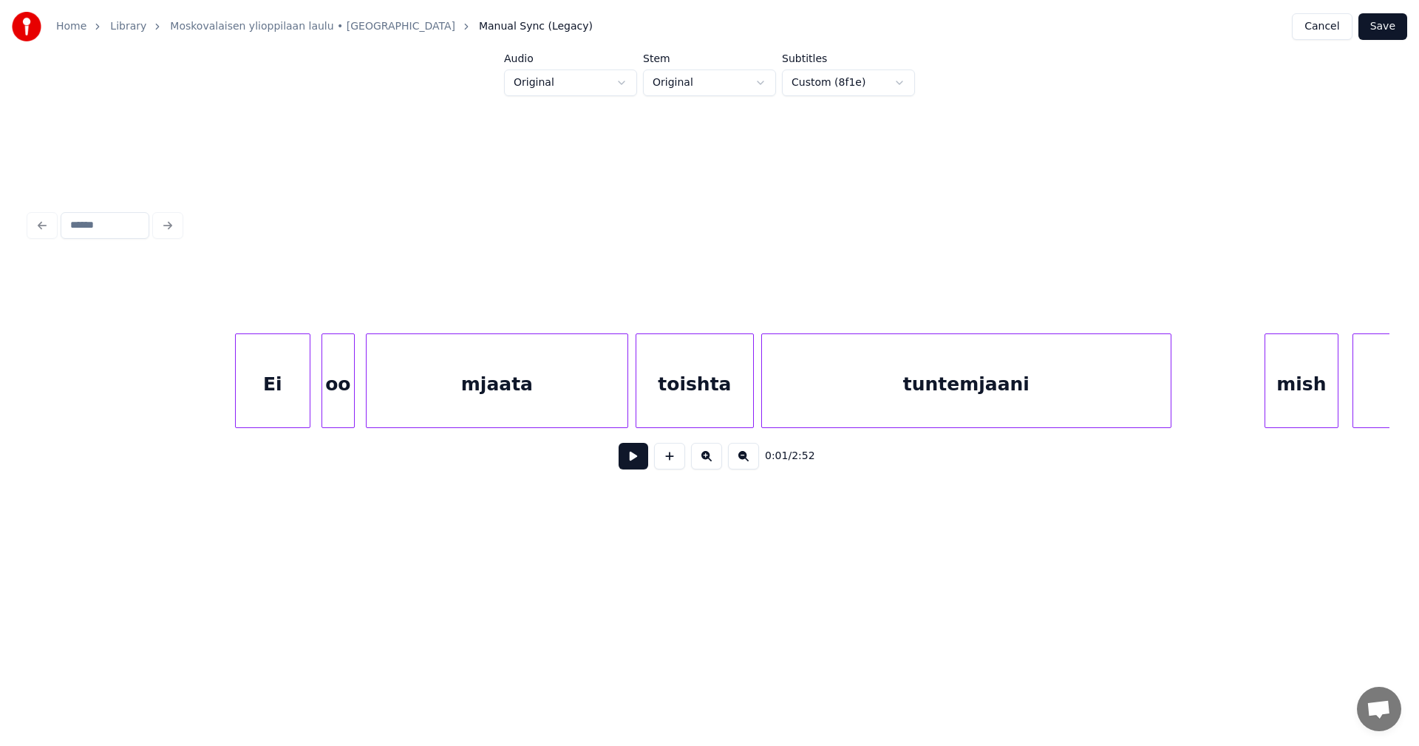
click at [262, 406] on div "Ei" at bounding box center [273, 384] width 74 height 100
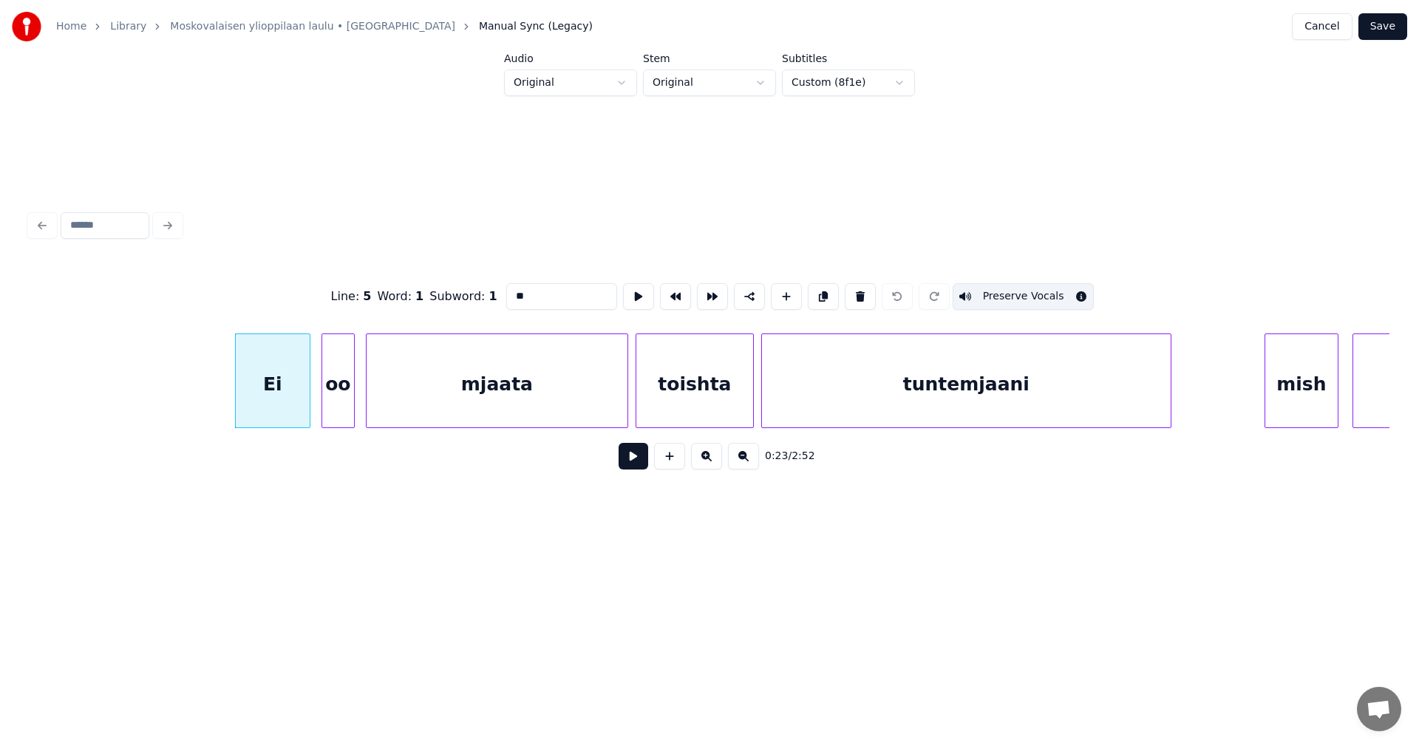
click at [633, 462] on button at bounding box center [633, 456] width 30 height 27
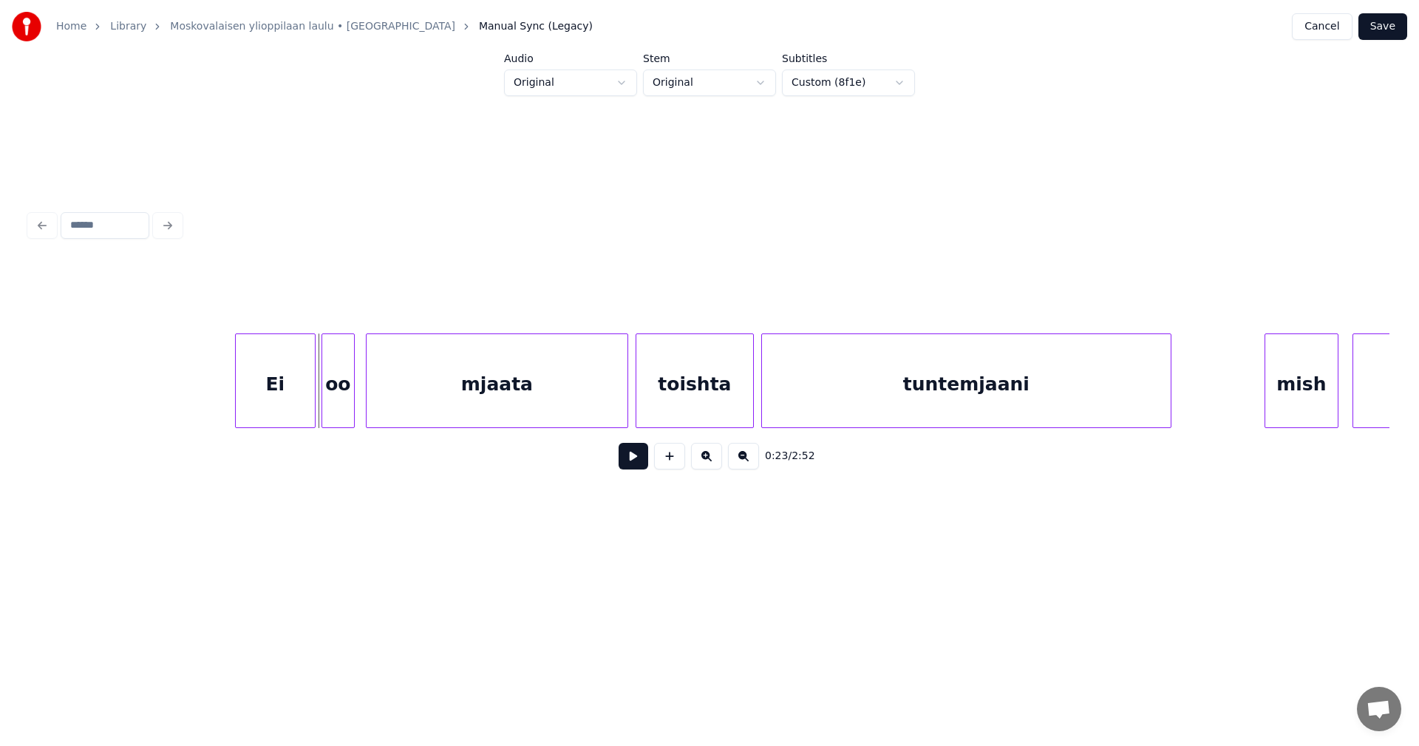
click at [314, 408] on div at bounding box center [312, 380] width 4 height 93
click at [228, 400] on div at bounding box center [228, 380] width 4 height 93
click at [361, 400] on div at bounding box center [359, 380] width 4 height 93
click at [319, 399] on div at bounding box center [320, 380] width 4 height 93
click at [366, 400] on div at bounding box center [366, 380] width 4 height 93
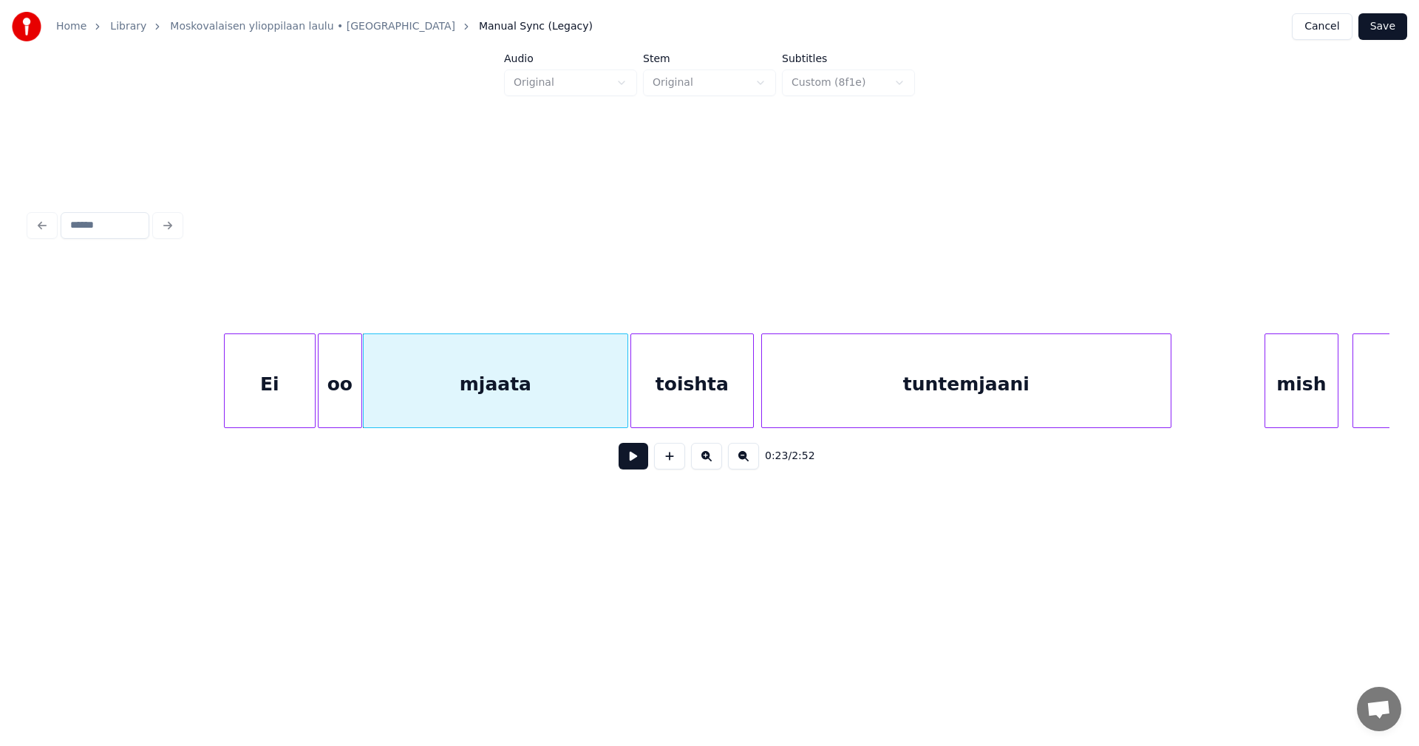
click at [631, 390] on div at bounding box center [633, 380] width 4 height 93
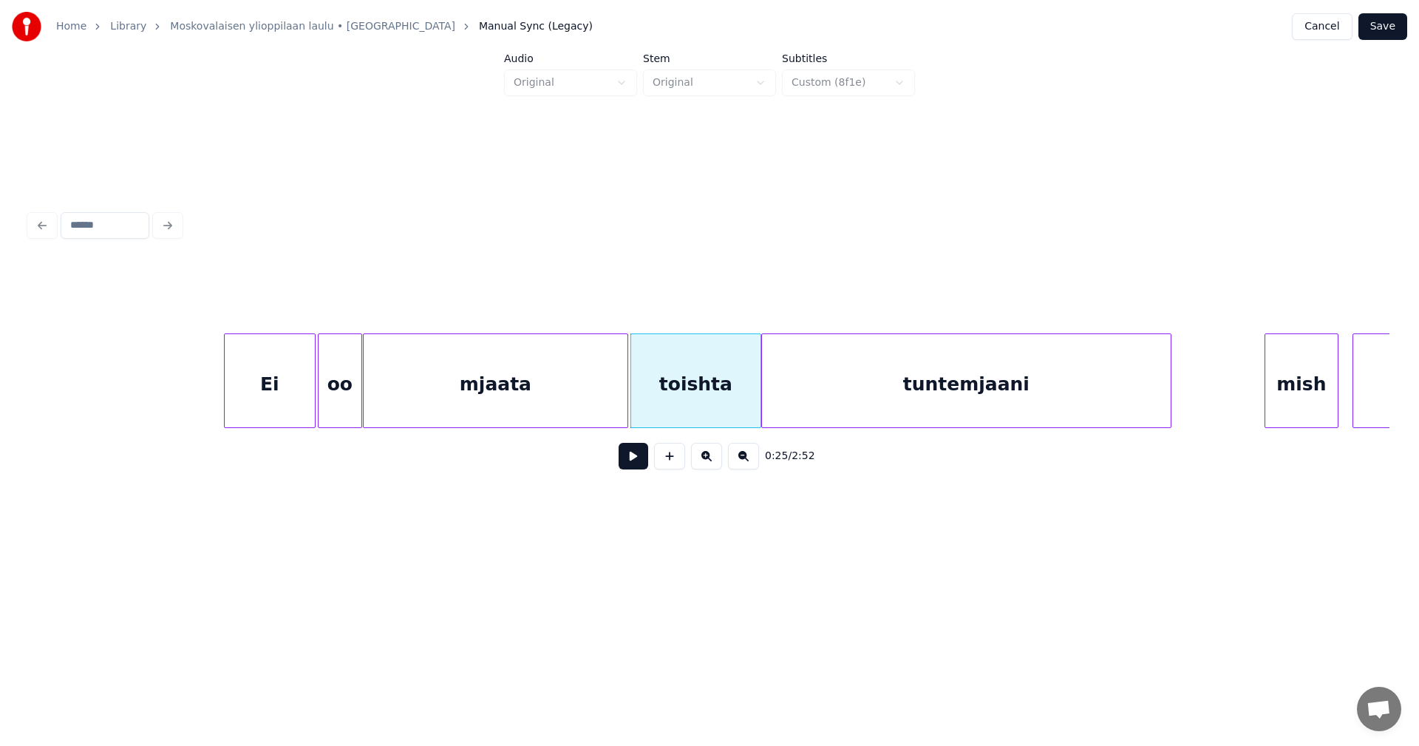
click at [756, 390] on div at bounding box center [758, 380] width 4 height 93
click at [1215, 394] on div at bounding box center [1214, 380] width 4 height 93
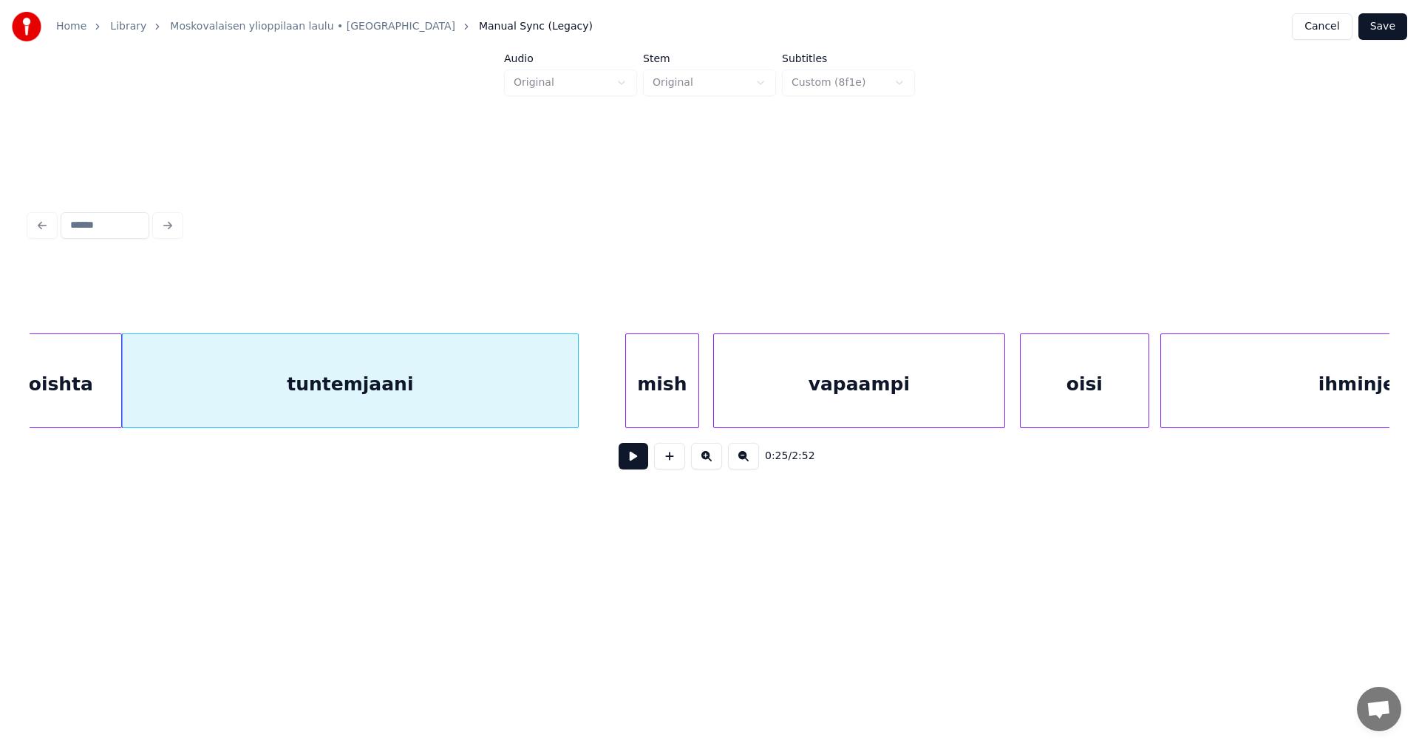
scroll to position [0, 4706]
click at [691, 395] on div at bounding box center [691, 380] width 4 height 93
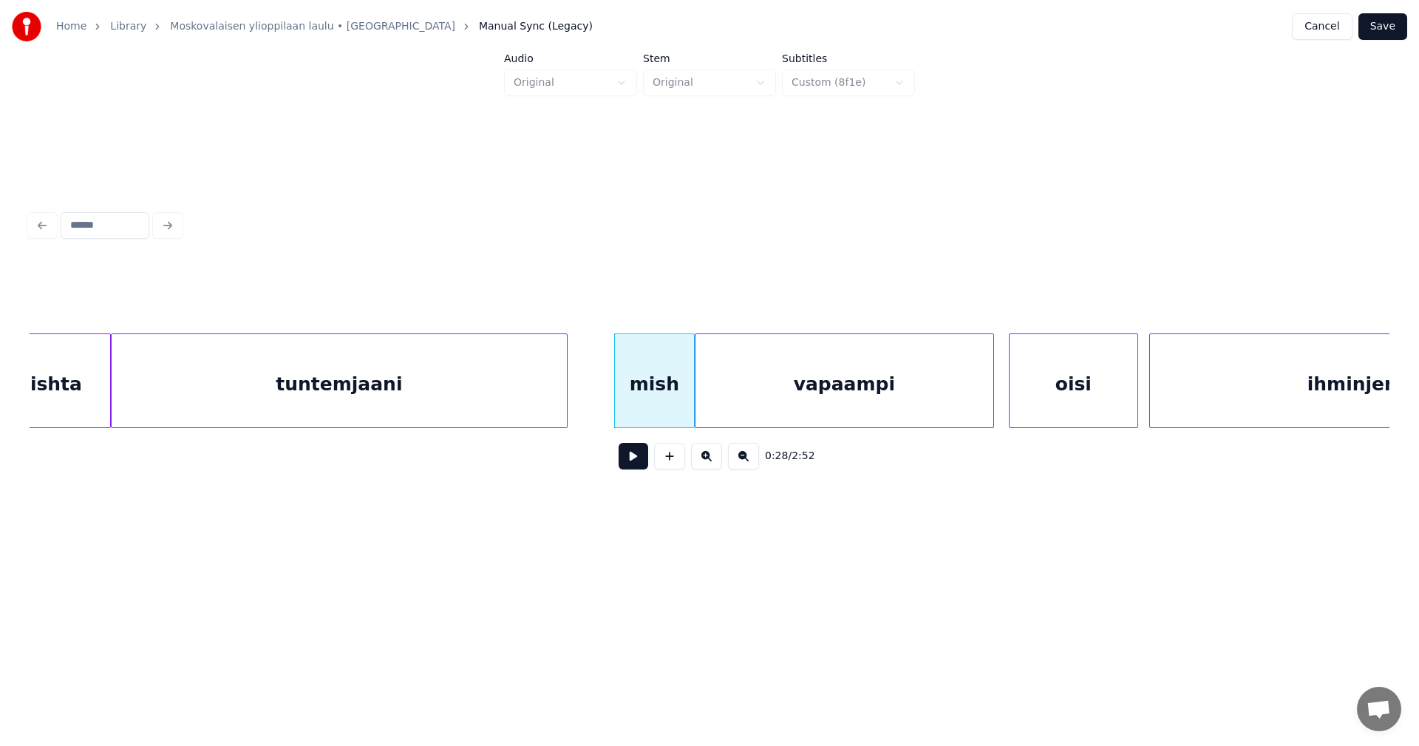
click at [695, 398] on div at bounding box center [697, 380] width 4 height 93
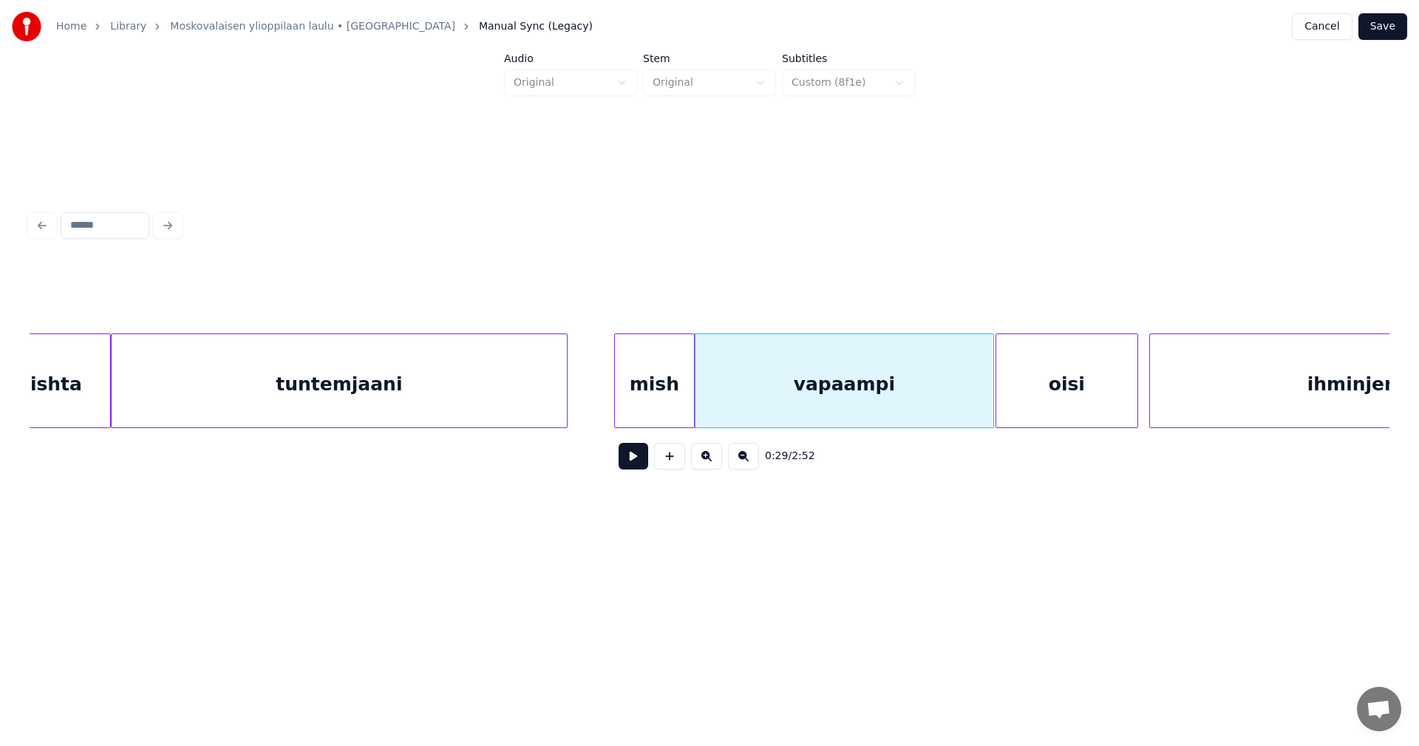
click at [996, 395] on div at bounding box center [998, 380] width 4 height 93
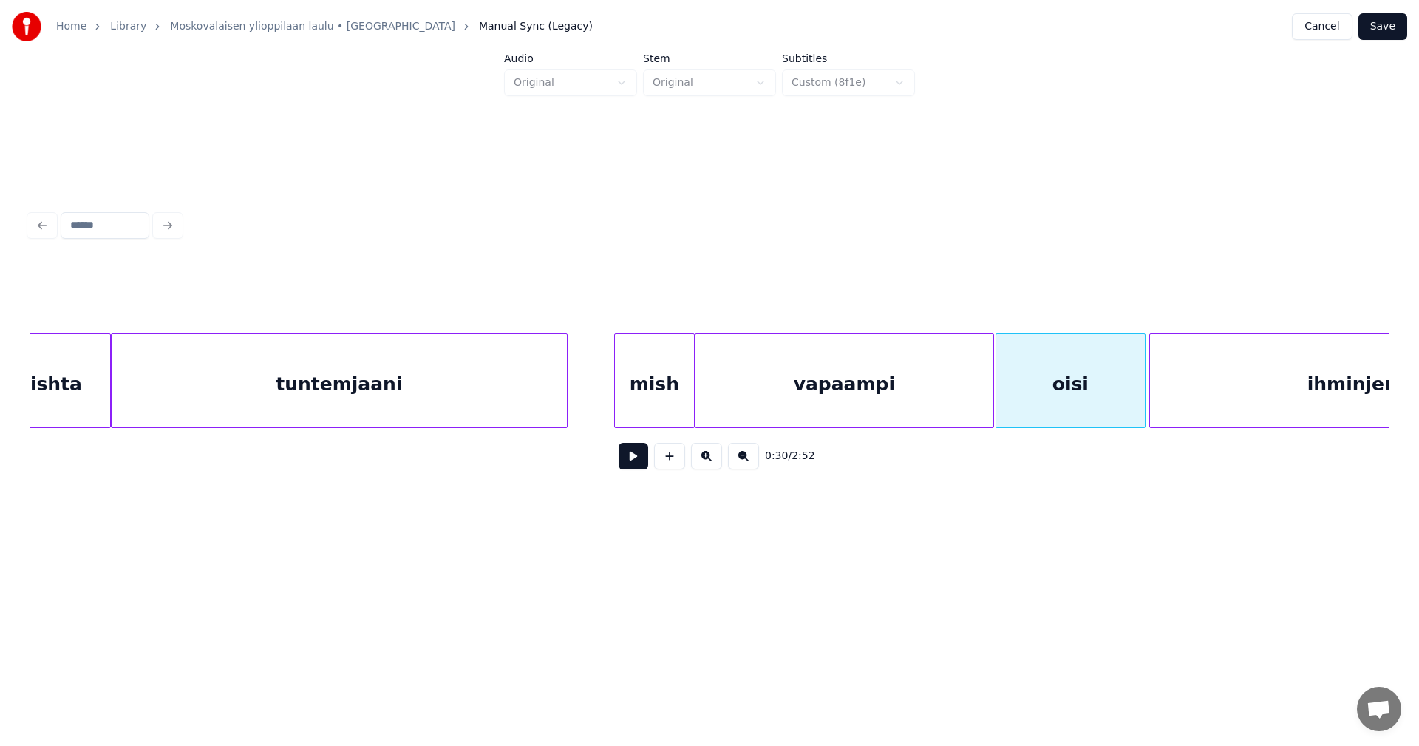
click at [1144, 392] on div at bounding box center [1142, 380] width 4 height 93
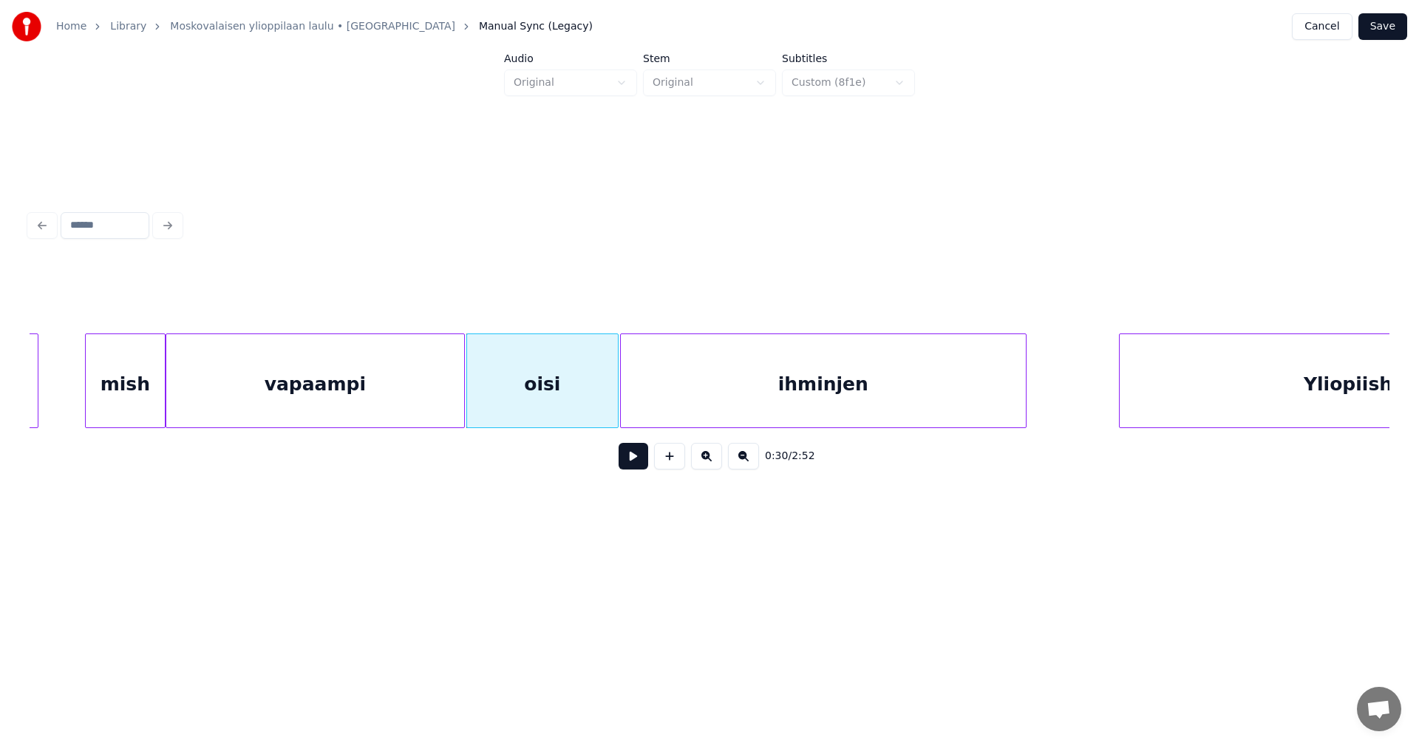
scroll to position [0, 5238]
click at [1058, 400] on div at bounding box center [1060, 380] width 4 height 93
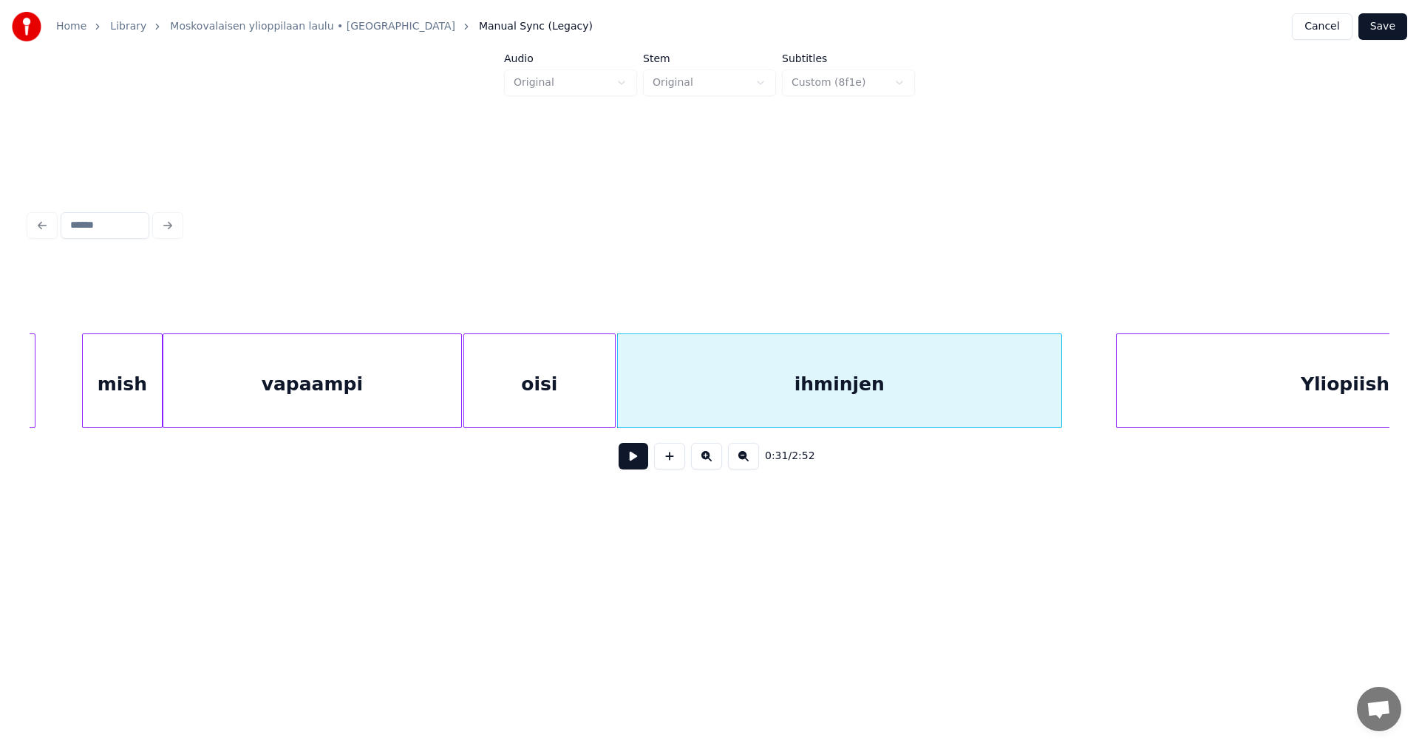
click at [1388, 33] on button "Save" at bounding box center [1382, 26] width 49 height 27
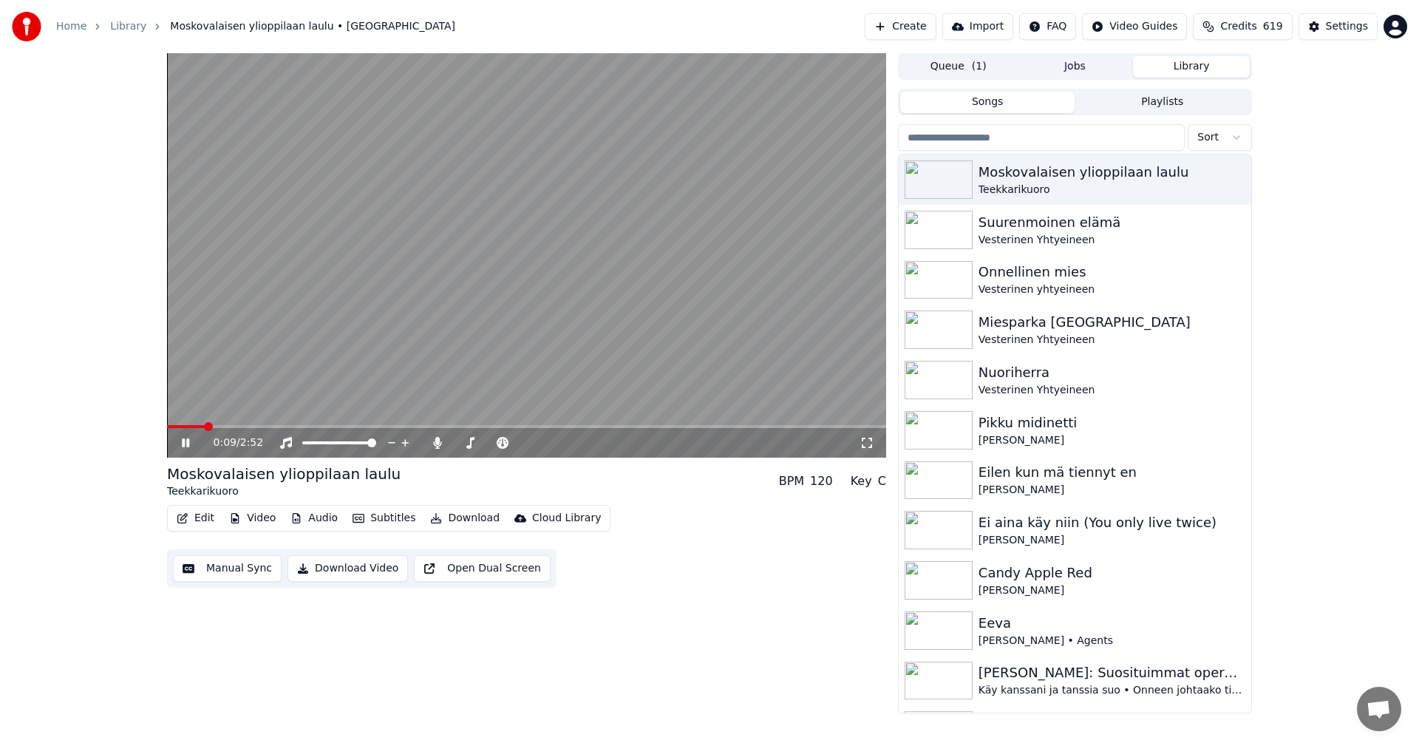
click at [205, 428] on span at bounding box center [186, 426] width 38 height 3
click at [200, 426] on span at bounding box center [187, 426] width 41 height 3
click at [198, 426] on span at bounding box center [194, 426] width 55 height 3
click at [195, 429] on div "0:10 / 2:52" at bounding box center [526, 443] width 719 height 30
click at [194, 427] on span at bounding box center [190, 426] width 46 height 3
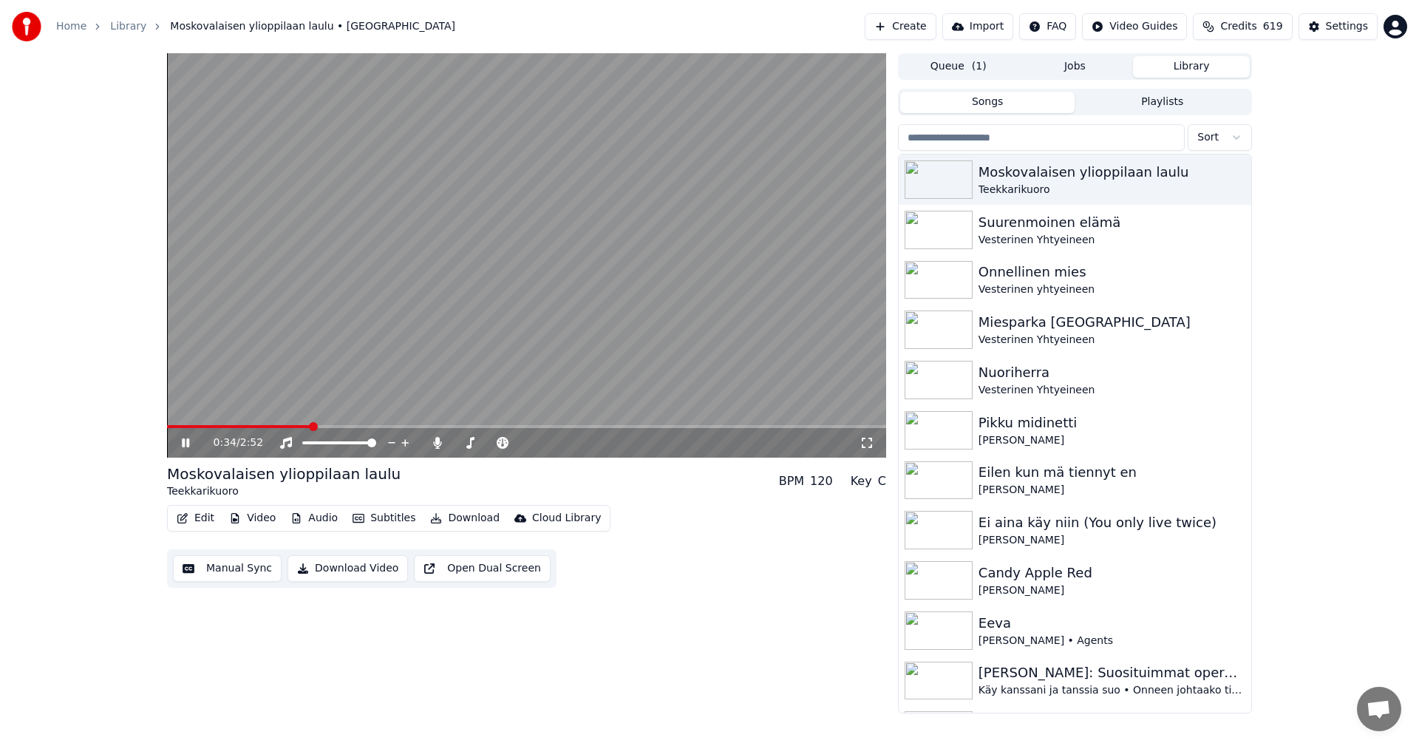
click at [187, 445] on icon at bounding box center [185, 442] width 7 height 9
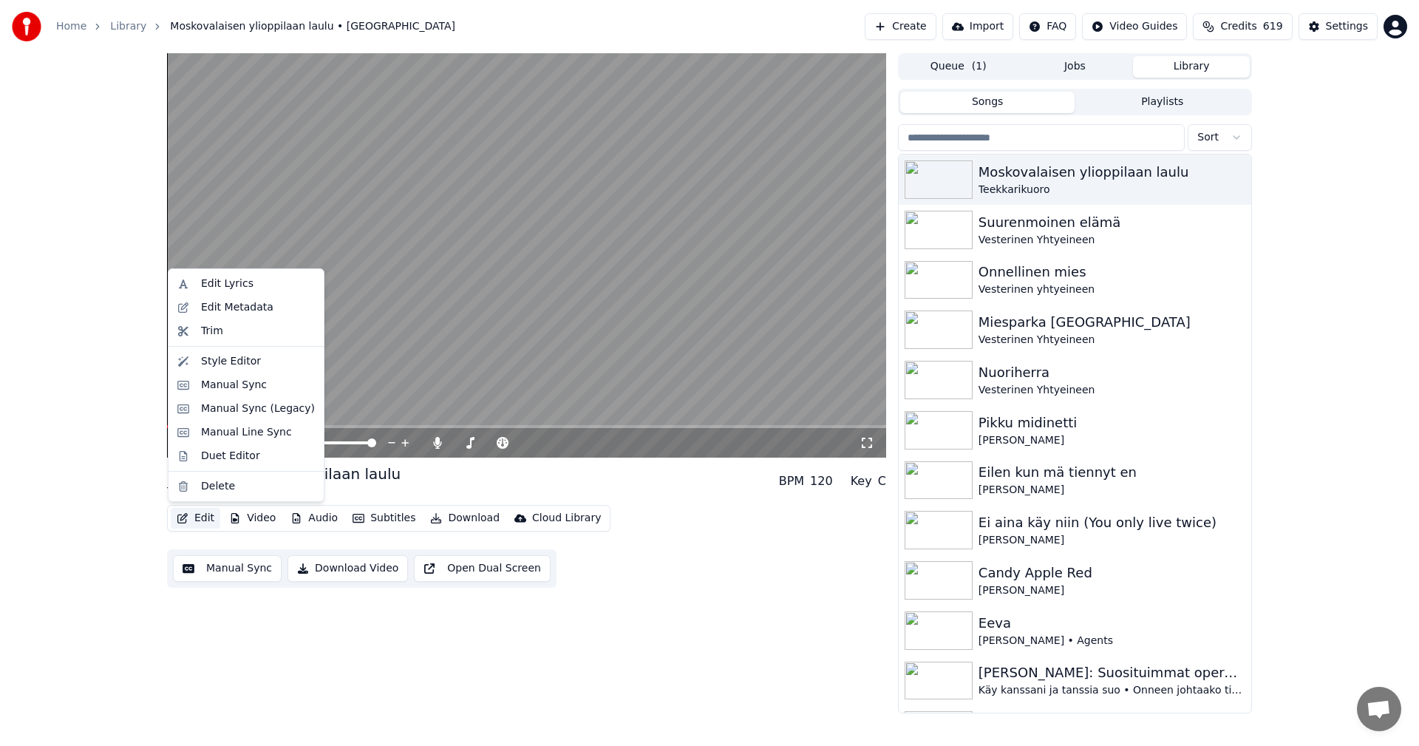
click at [203, 518] on button "Edit" at bounding box center [196, 518] width 50 height 21
click at [269, 405] on div "Manual Sync (Legacy)" at bounding box center [258, 408] width 114 height 15
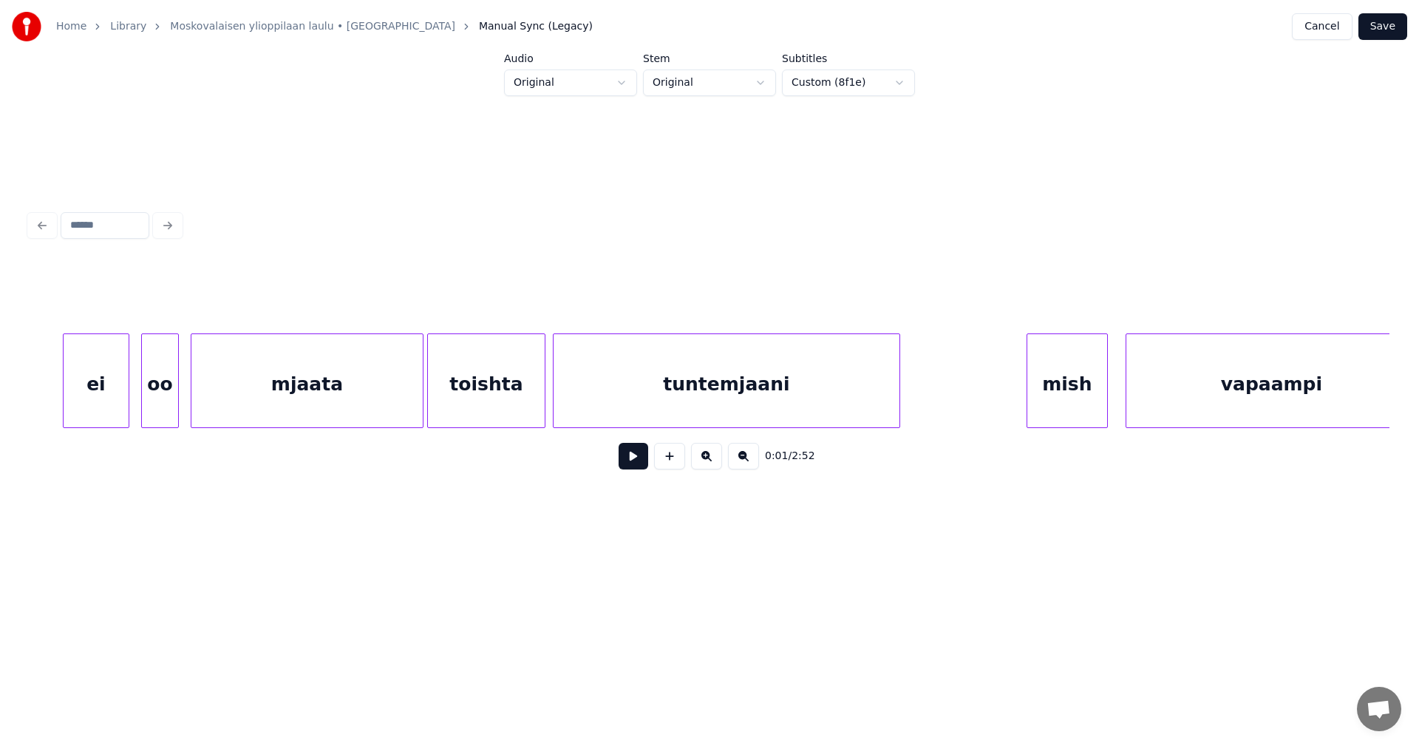
scroll to position [0, 2098]
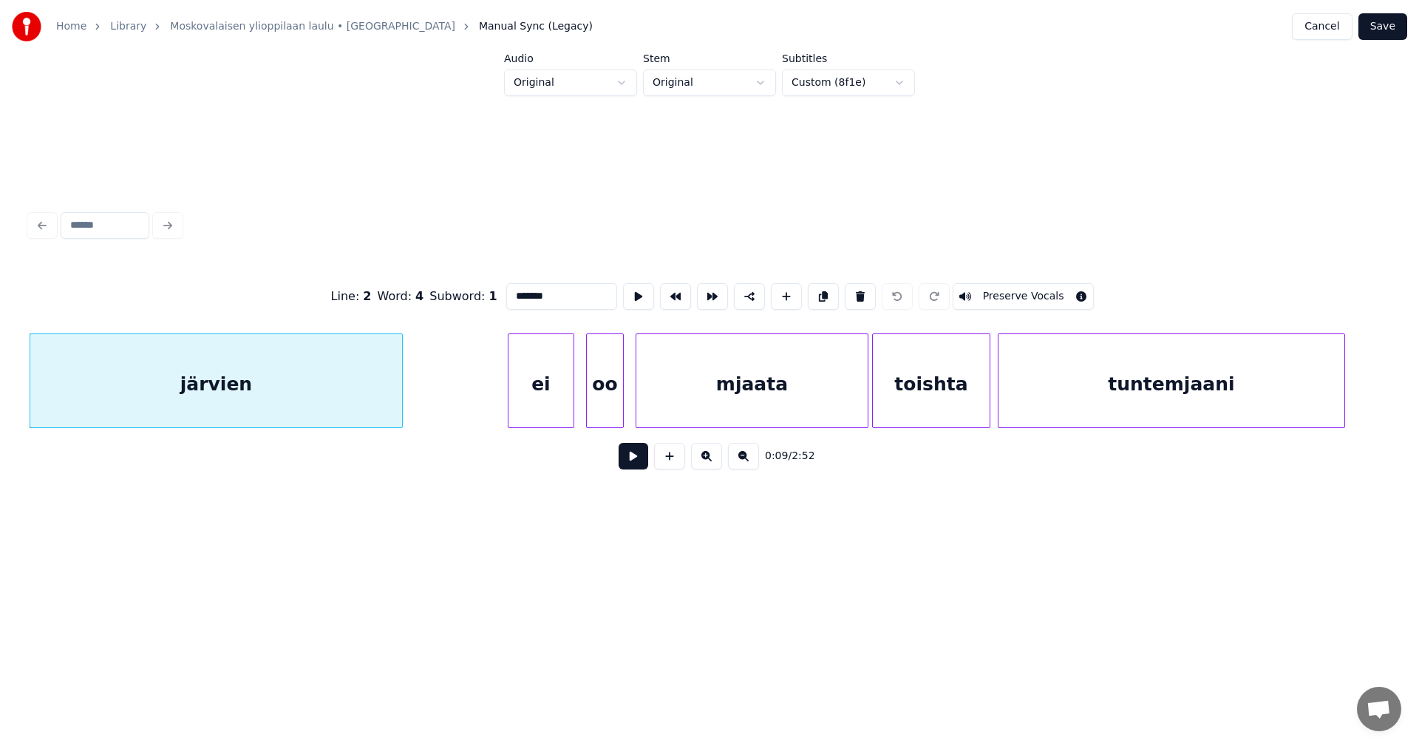
click at [626, 464] on button at bounding box center [633, 456] width 30 height 27
drag, startPoint x: 633, startPoint y: 465, endPoint x: 621, endPoint y: 464, distance: 11.8
click at [634, 465] on button at bounding box center [633, 456] width 30 height 27
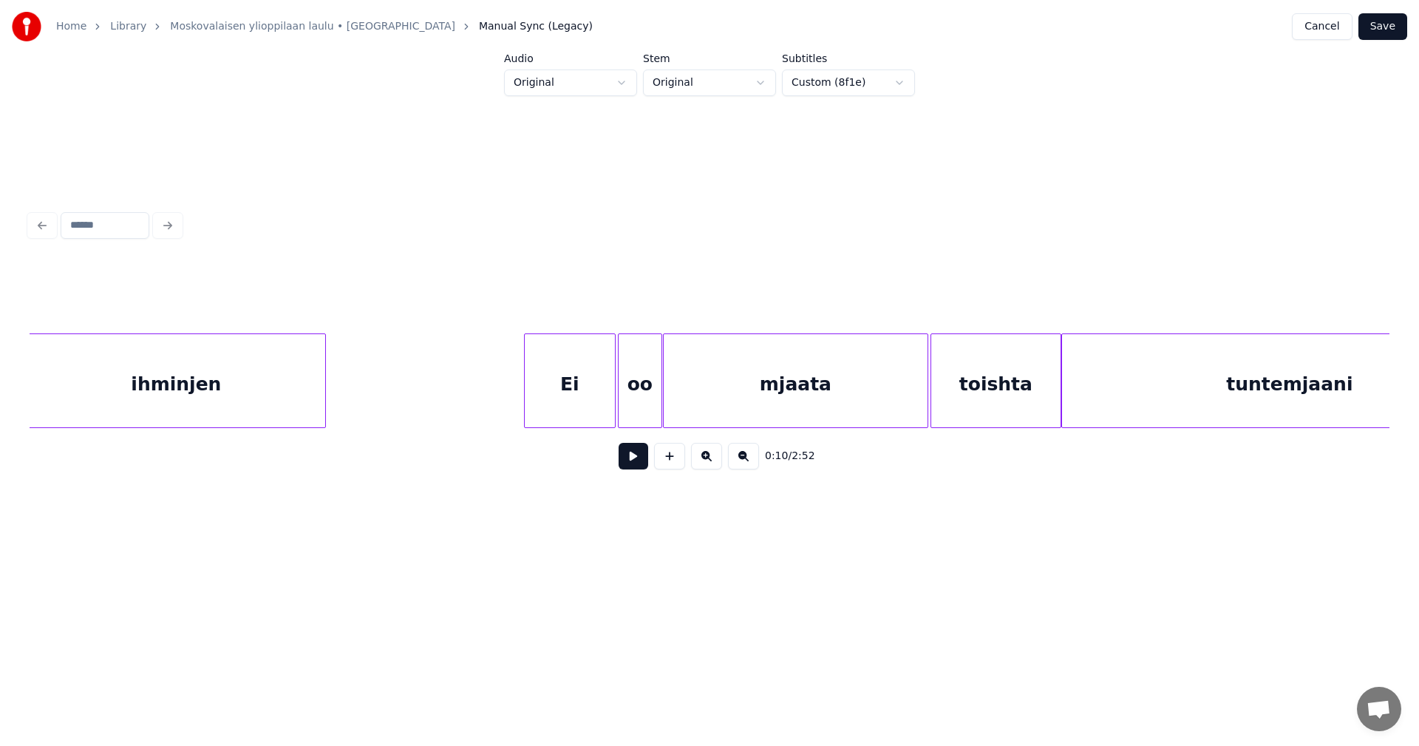
scroll to position [0, 3809]
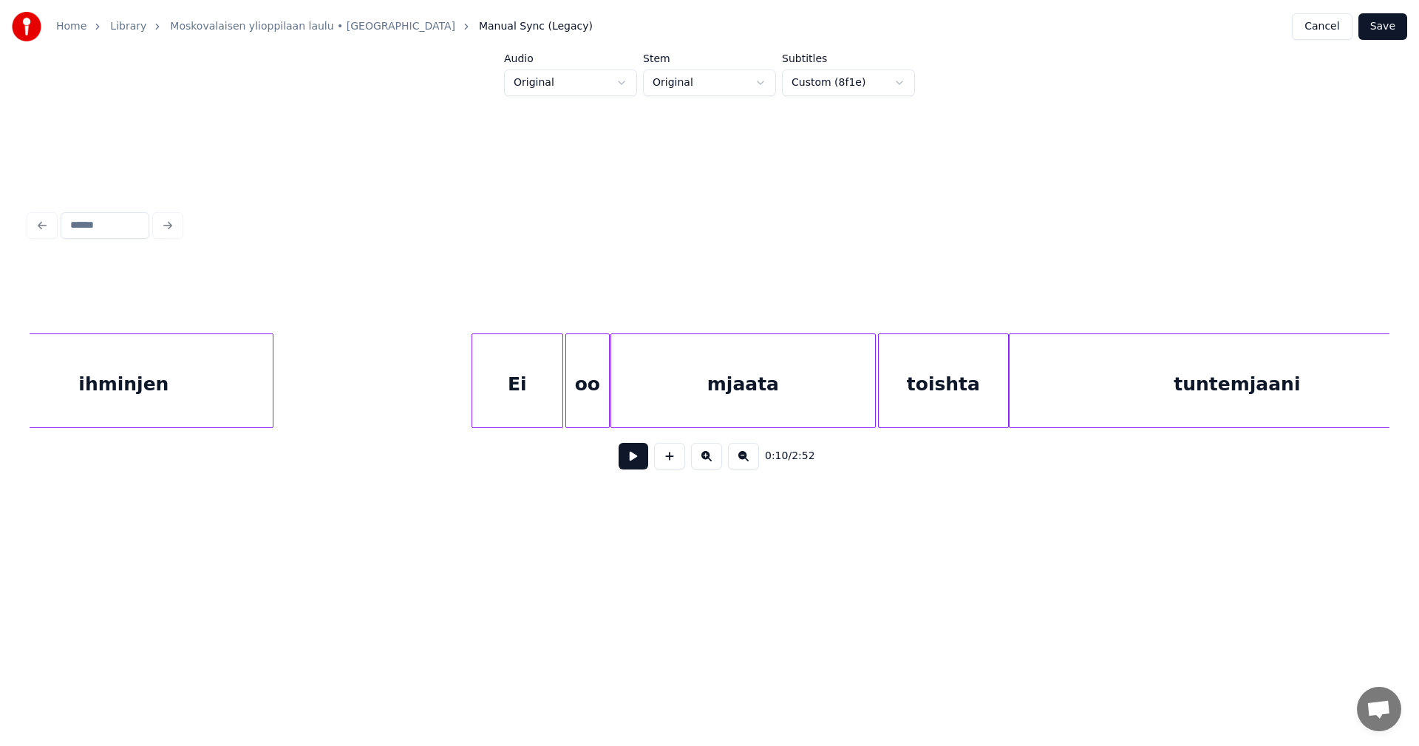
click at [508, 416] on div "Ei" at bounding box center [517, 384] width 90 height 100
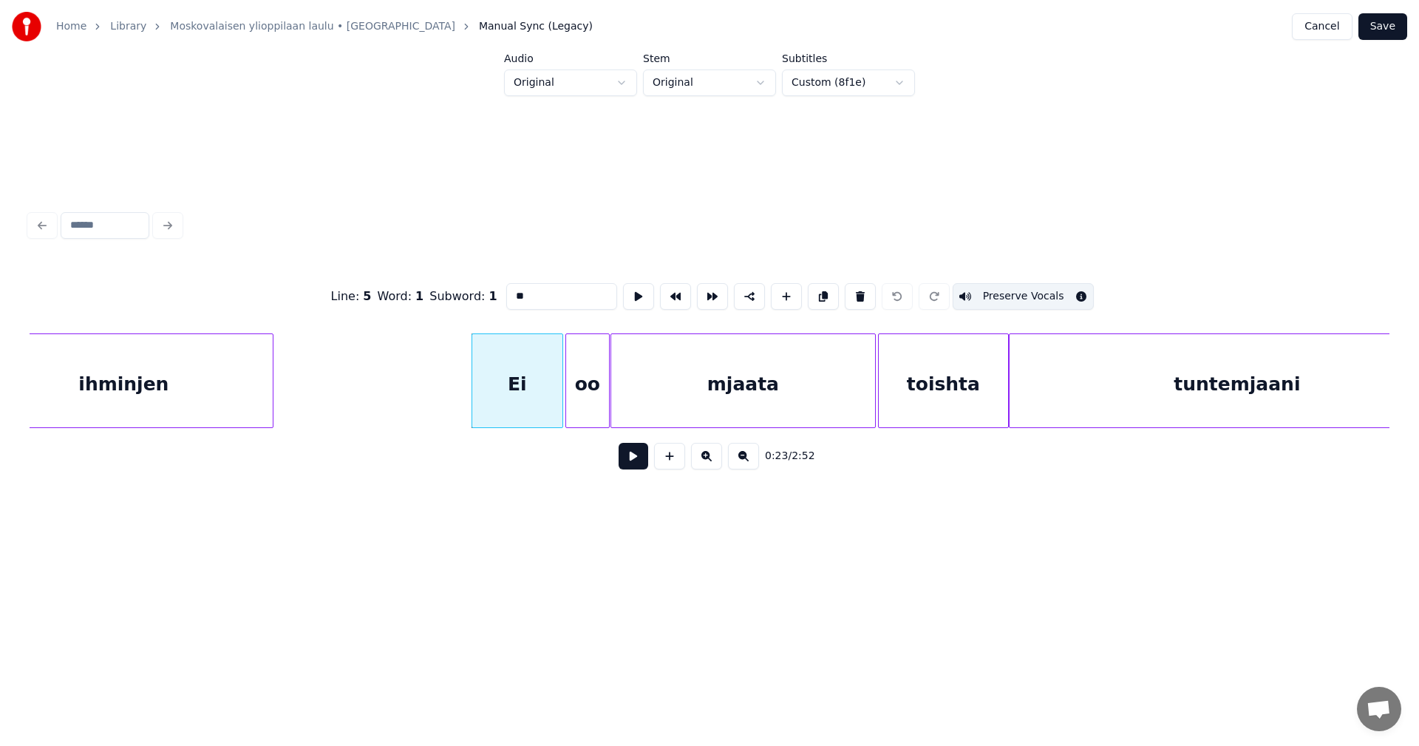
click at [634, 469] on button at bounding box center [633, 456] width 30 height 27
click at [634, 466] on button at bounding box center [633, 456] width 30 height 27
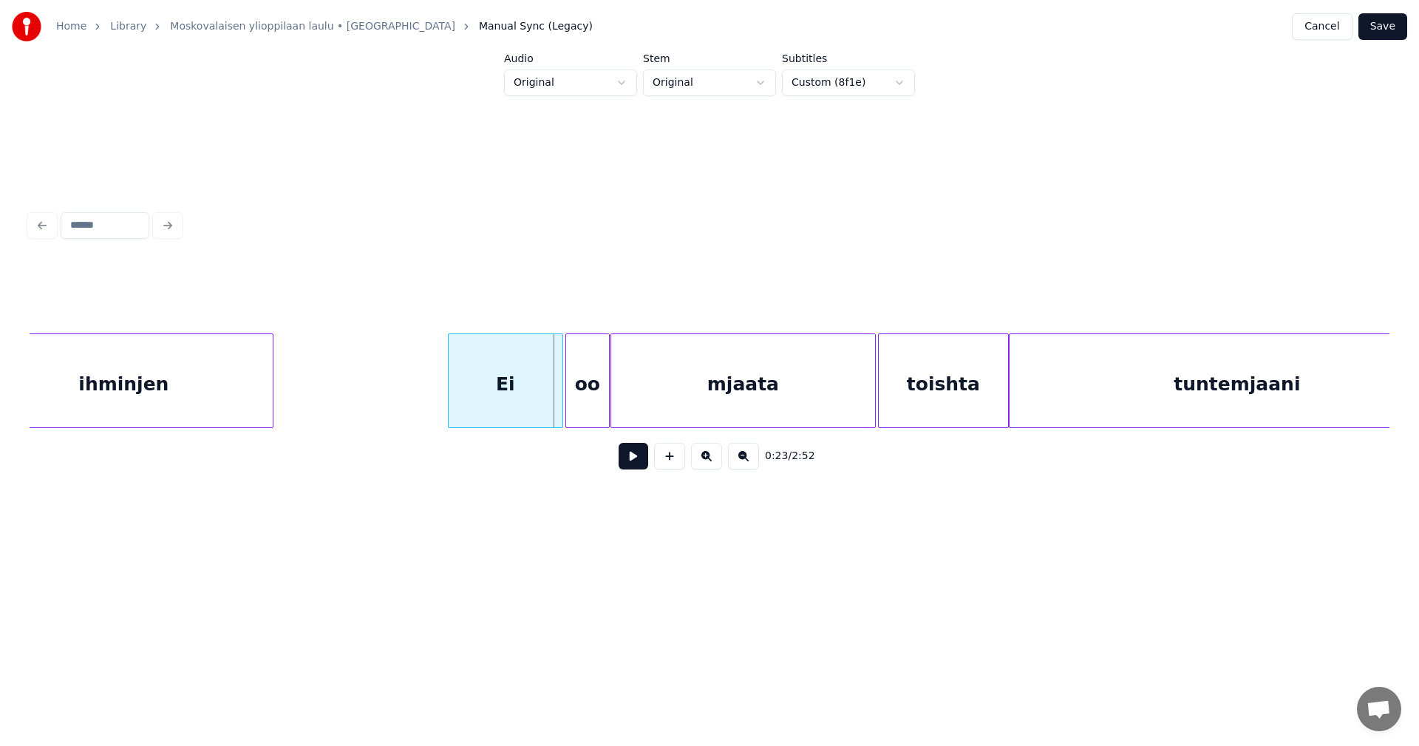
click at [450, 407] on div at bounding box center [450, 380] width 4 height 93
click at [632, 465] on button at bounding box center [633, 456] width 30 height 27
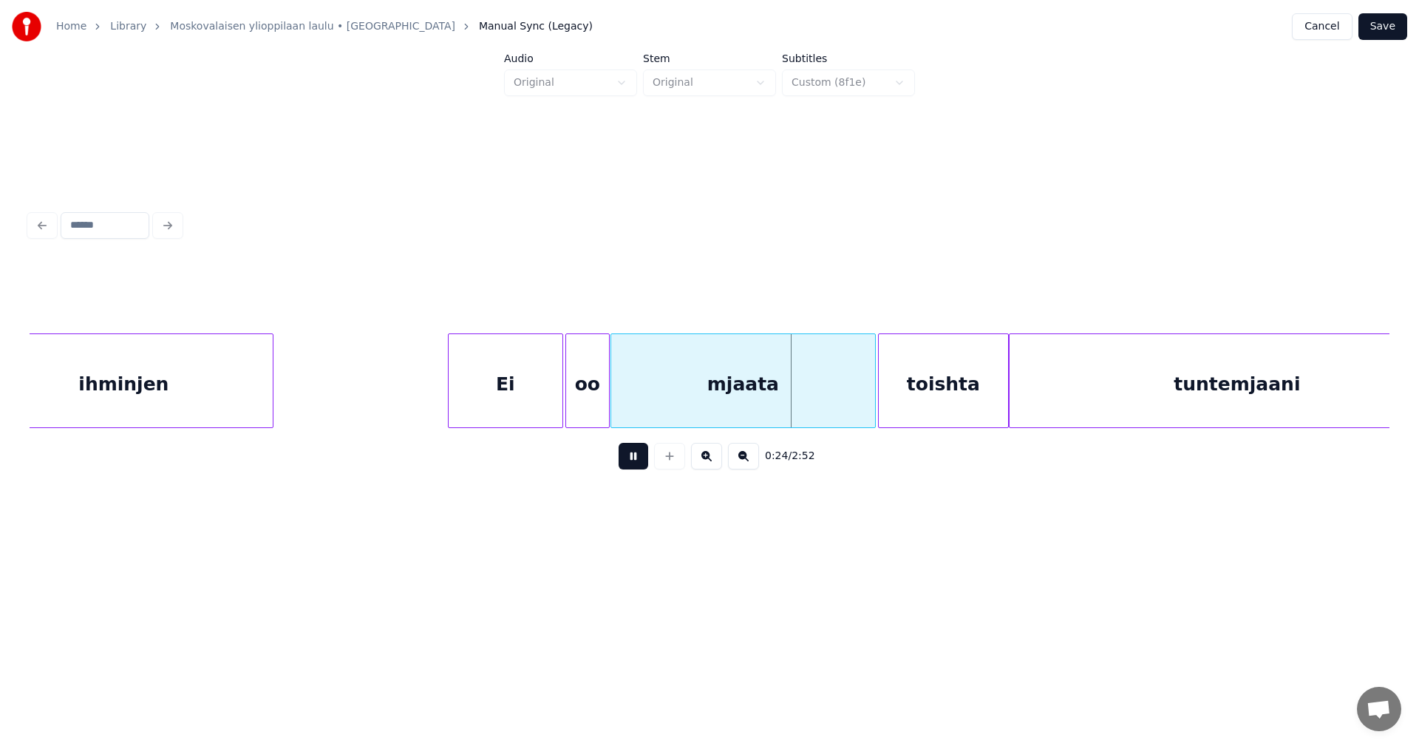
click at [635, 464] on button at bounding box center [633, 456] width 30 height 27
click at [564, 412] on div at bounding box center [566, 380] width 4 height 93
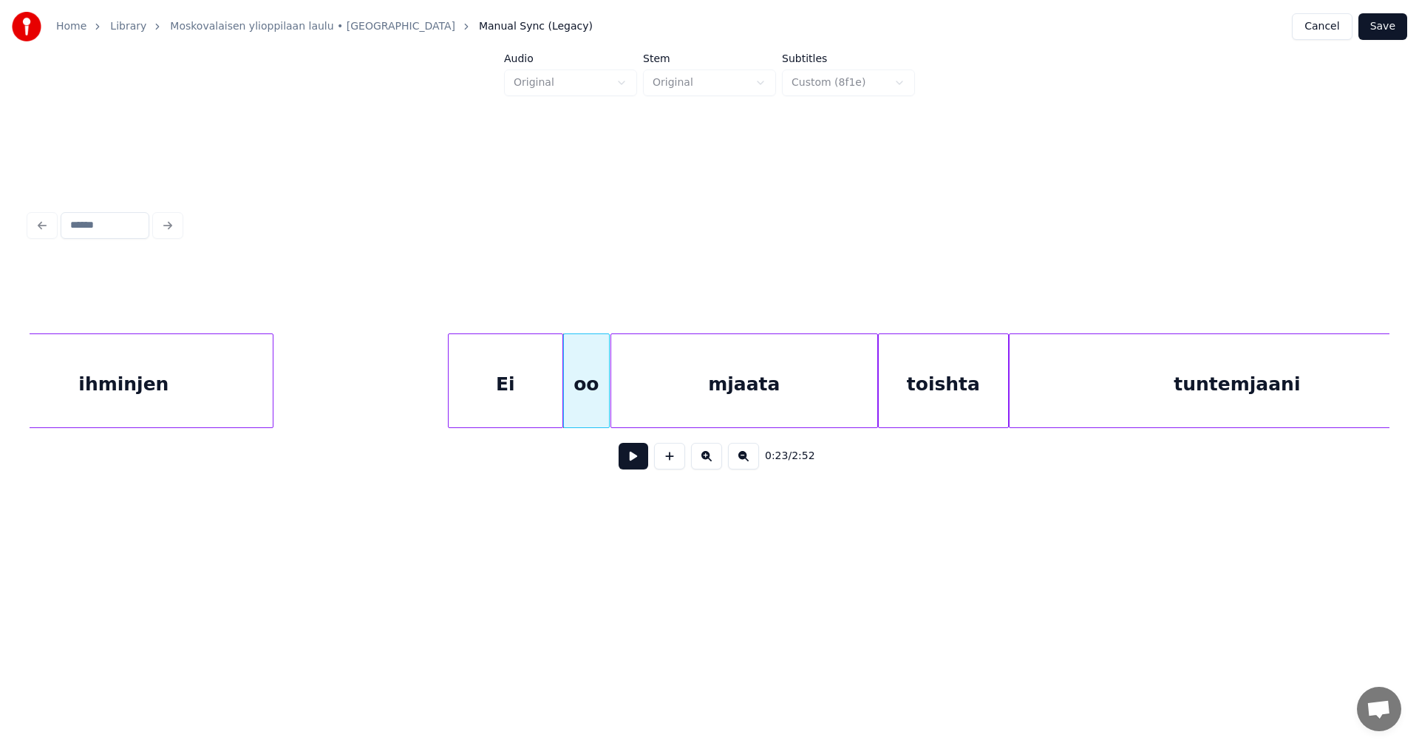
click at [874, 403] on div at bounding box center [875, 380] width 4 height 93
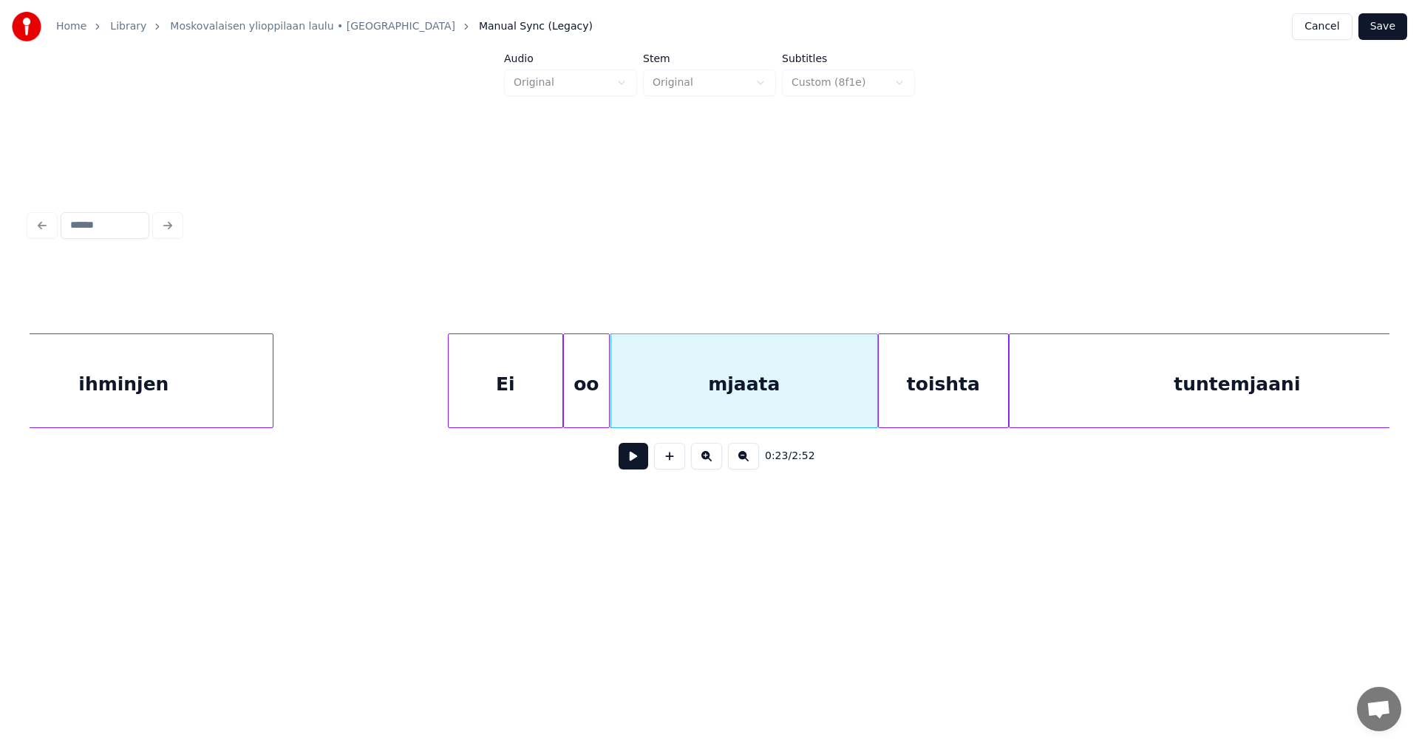
click at [852, 408] on div "mjaata" at bounding box center [744, 384] width 266 height 100
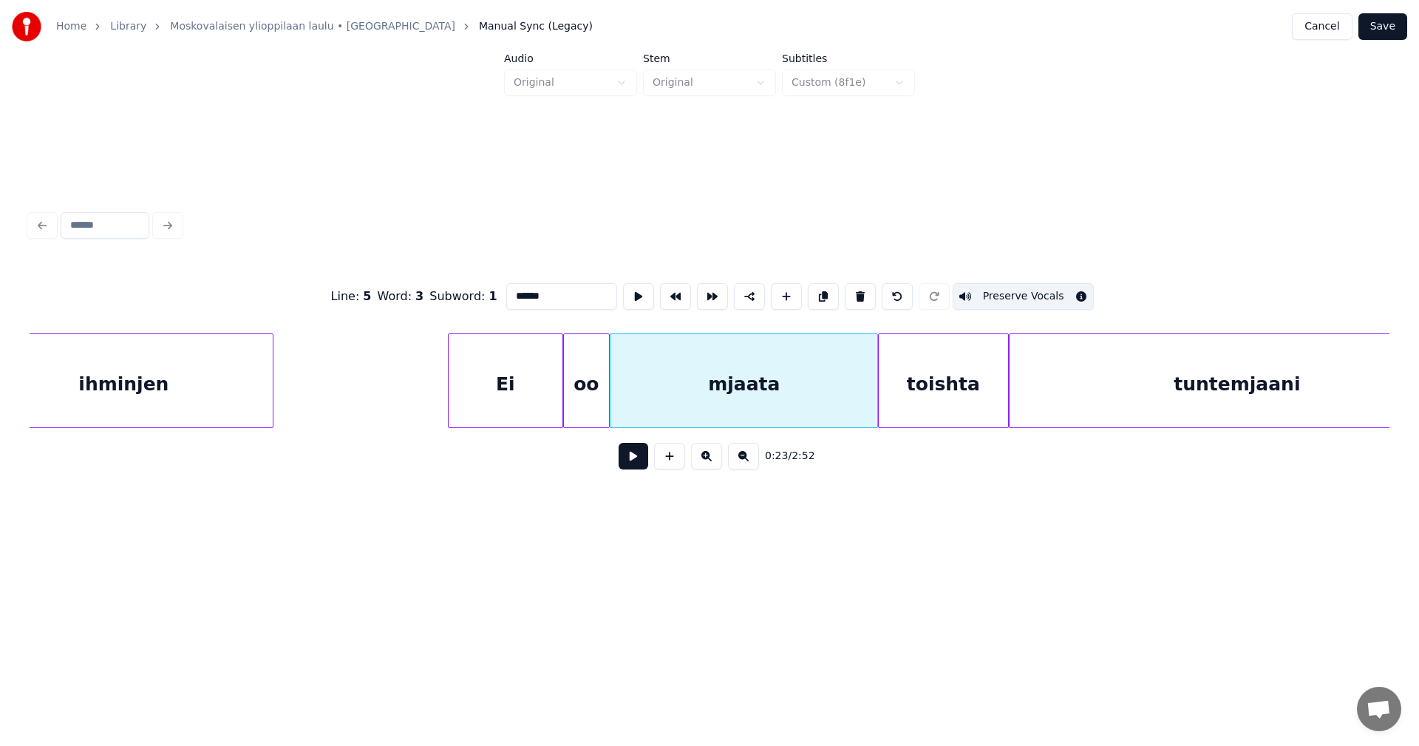
click at [638, 459] on button at bounding box center [633, 456] width 30 height 27
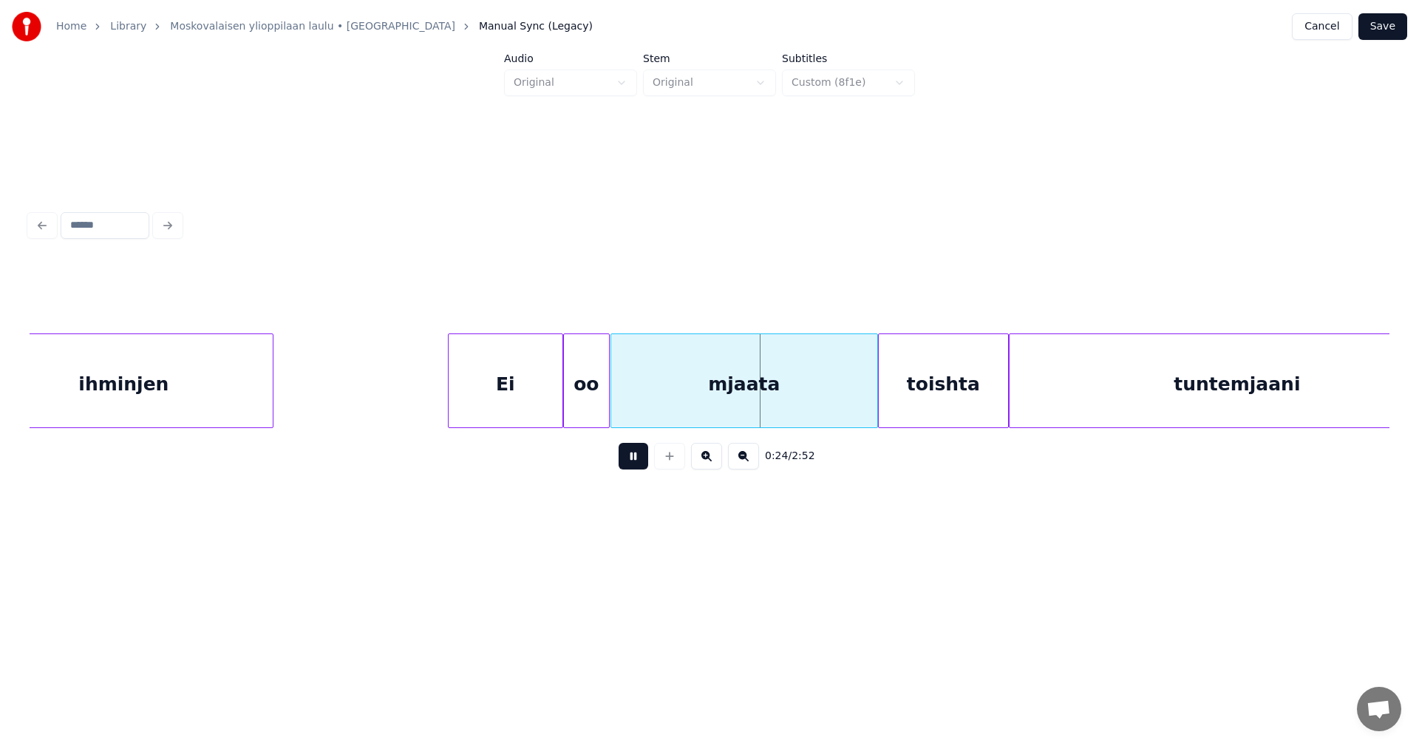
drag, startPoint x: 640, startPoint y: 459, endPoint x: 635, endPoint y: 444, distance: 15.7
click at [640, 458] on button at bounding box center [633, 456] width 30 height 27
click at [604, 409] on div at bounding box center [603, 380] width 4 height 93
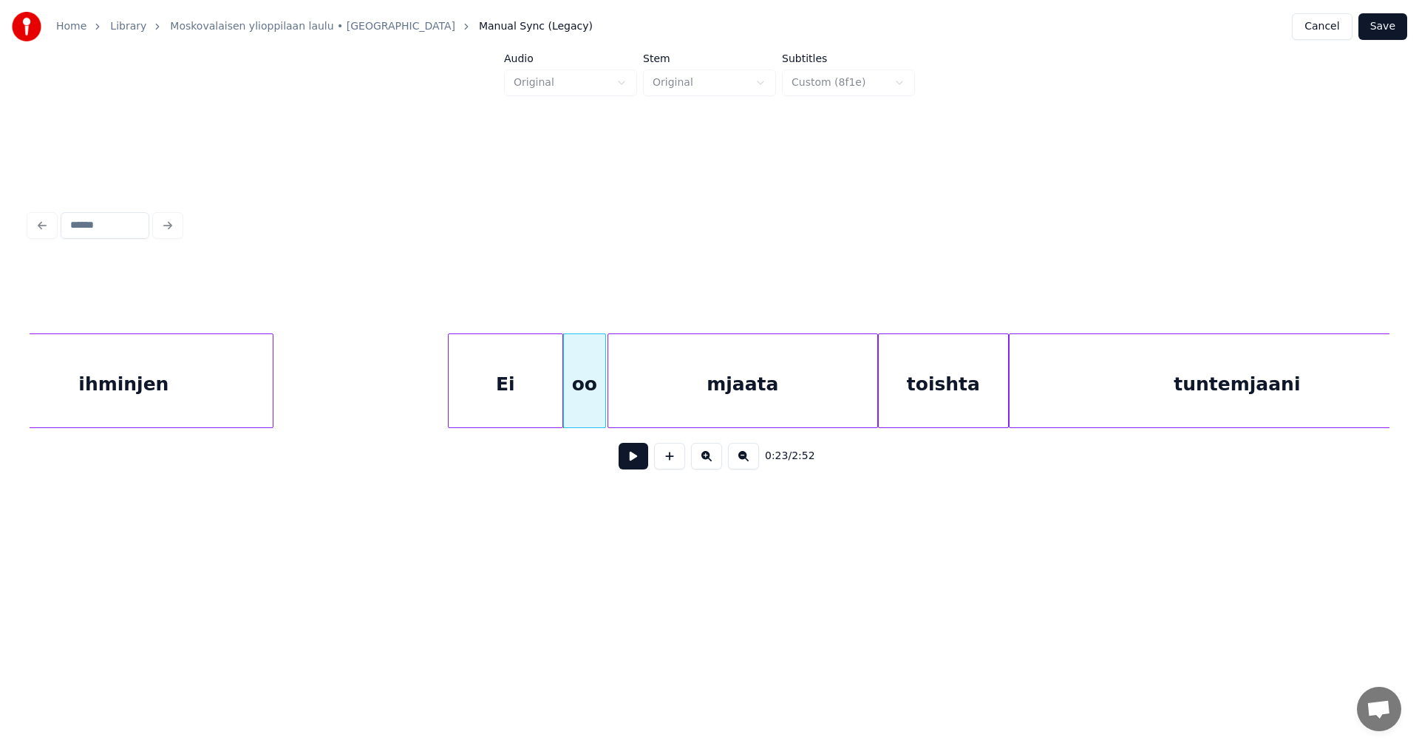
click at [608, 408] on div at bounding box center [610, 380] width 4 height 93
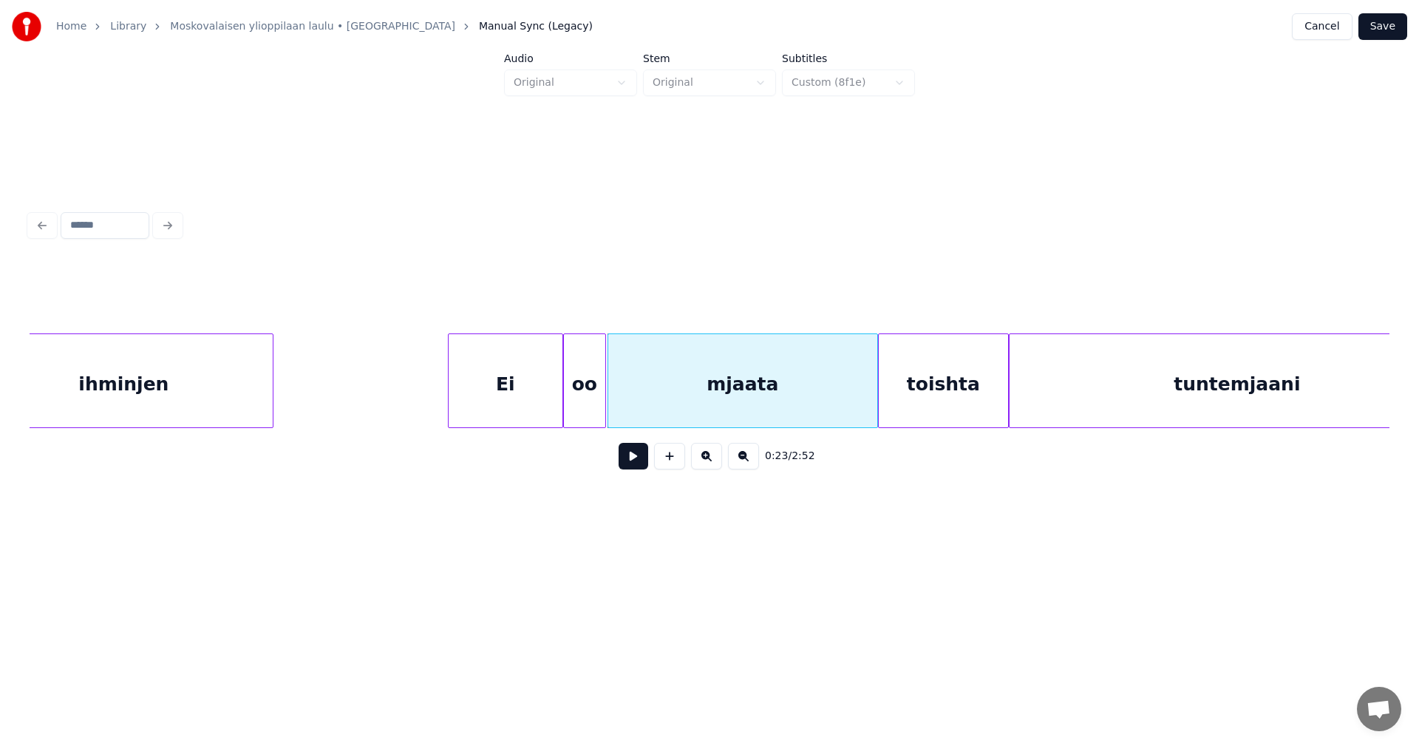
click at [624, 409] on div "mjaata" at bounding box center [742, 384] width 269 height 100
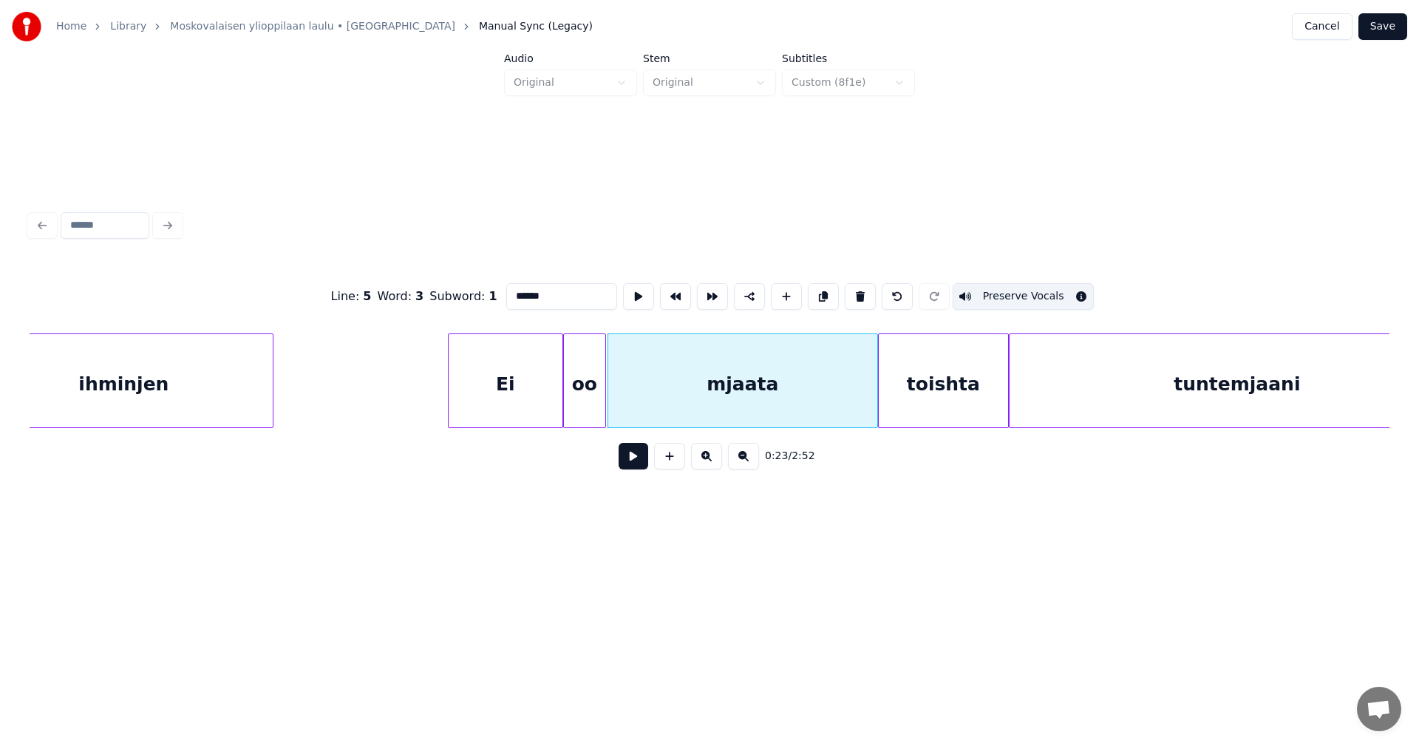
click at [632, 463] on button at bounding box center [633, 456] width 30 height 27
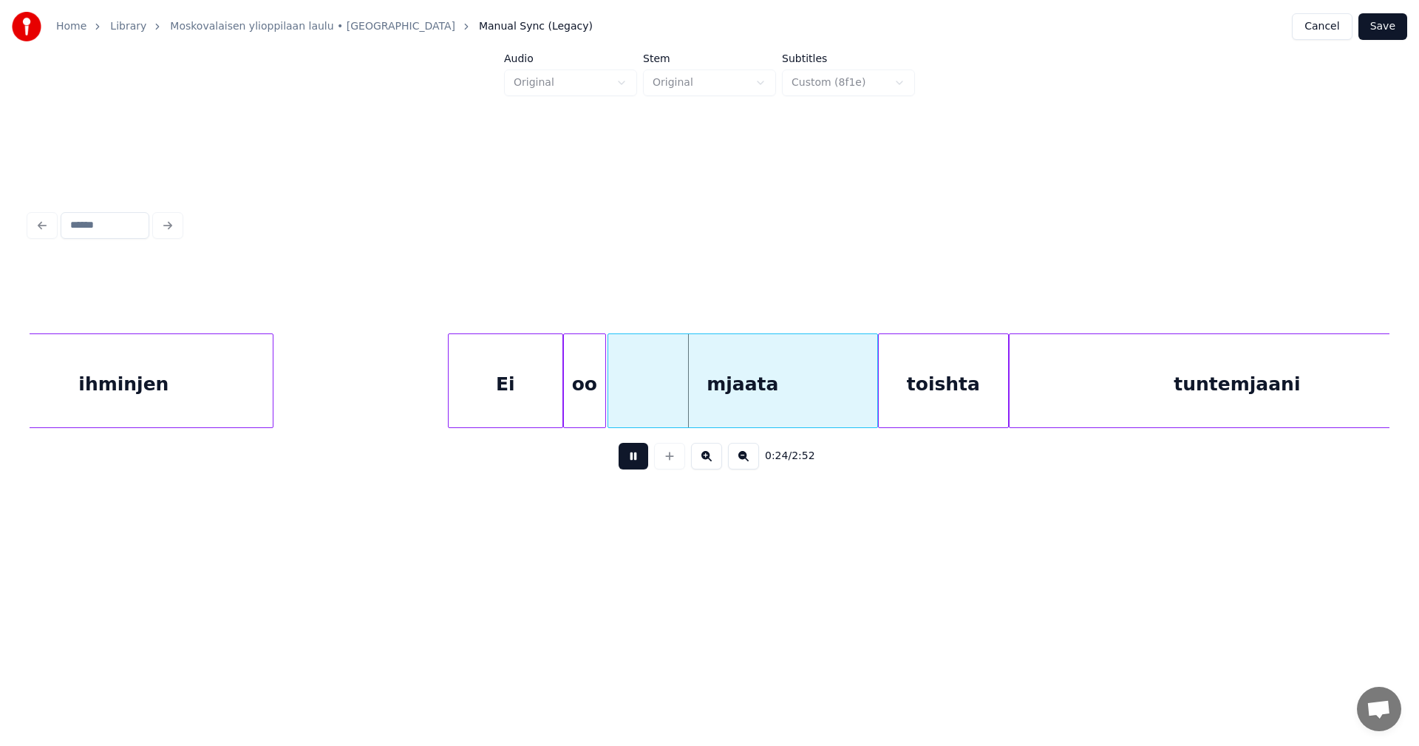
click at [632, 463] on button at bounding box center [633, 456] width 30 height 27
click at [601, 407] on div at bounding box center [600, 380] width 4 height 93
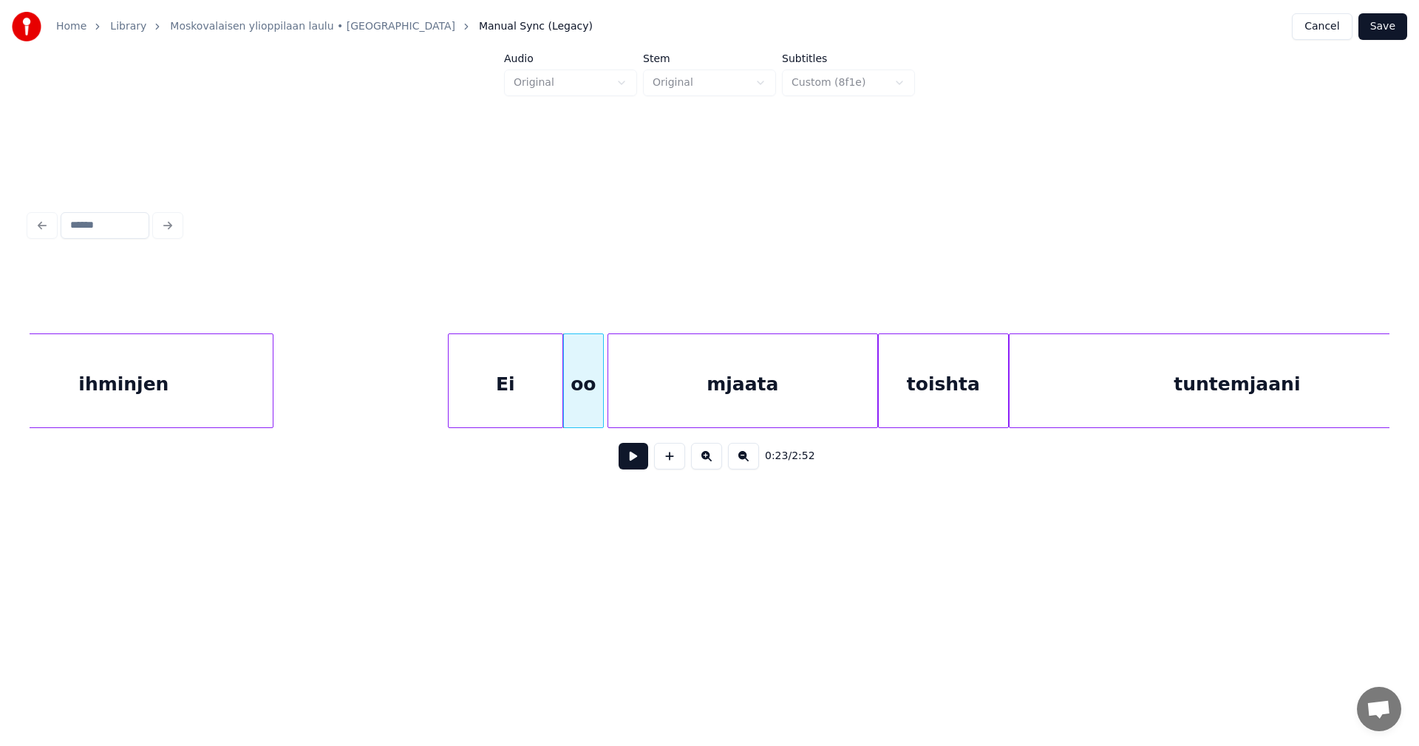
click at [545, 404] on div "Ei" at bounding box center [505, 384] width 114 height 100
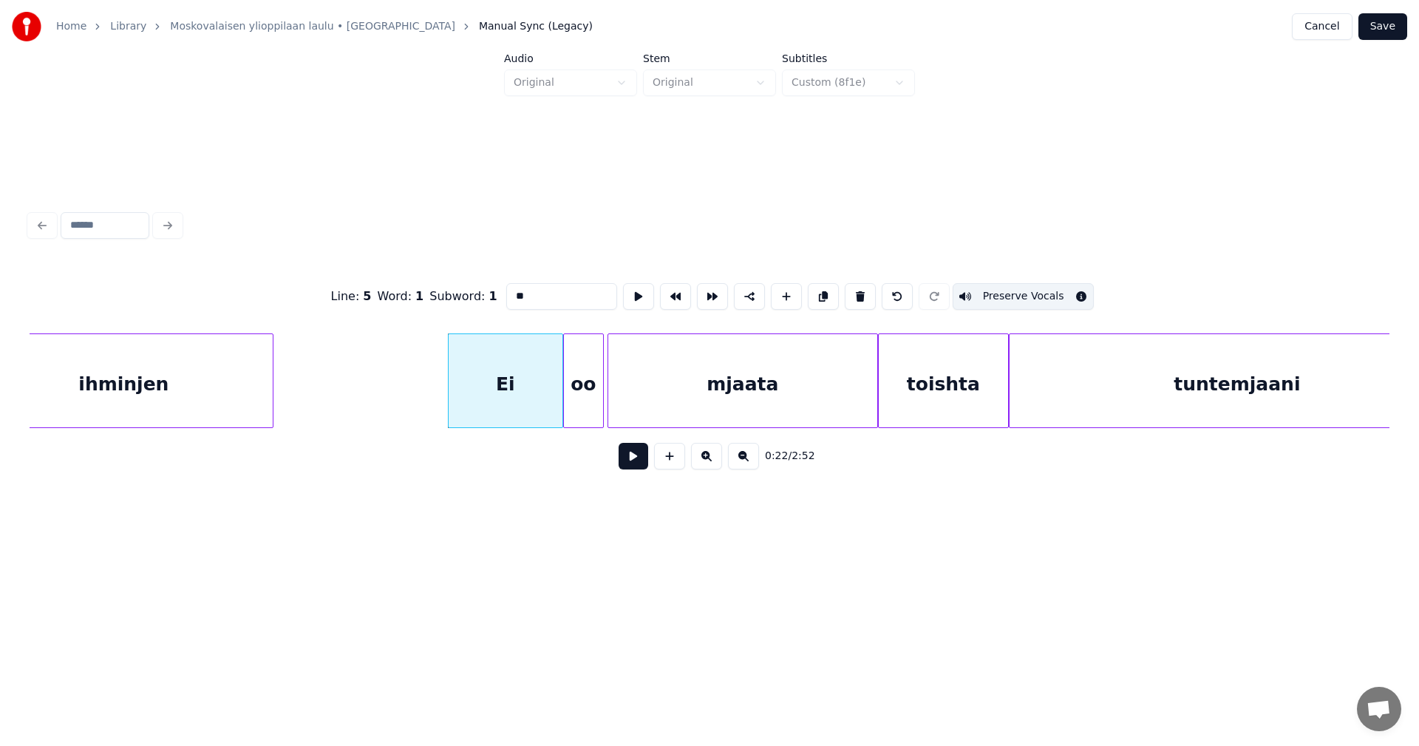
click at [630, 466] on button at bounding box center [633, 456] width 30 height 27
click at [631, 463] on button at bounding box center [633, 456] width 30 height 27
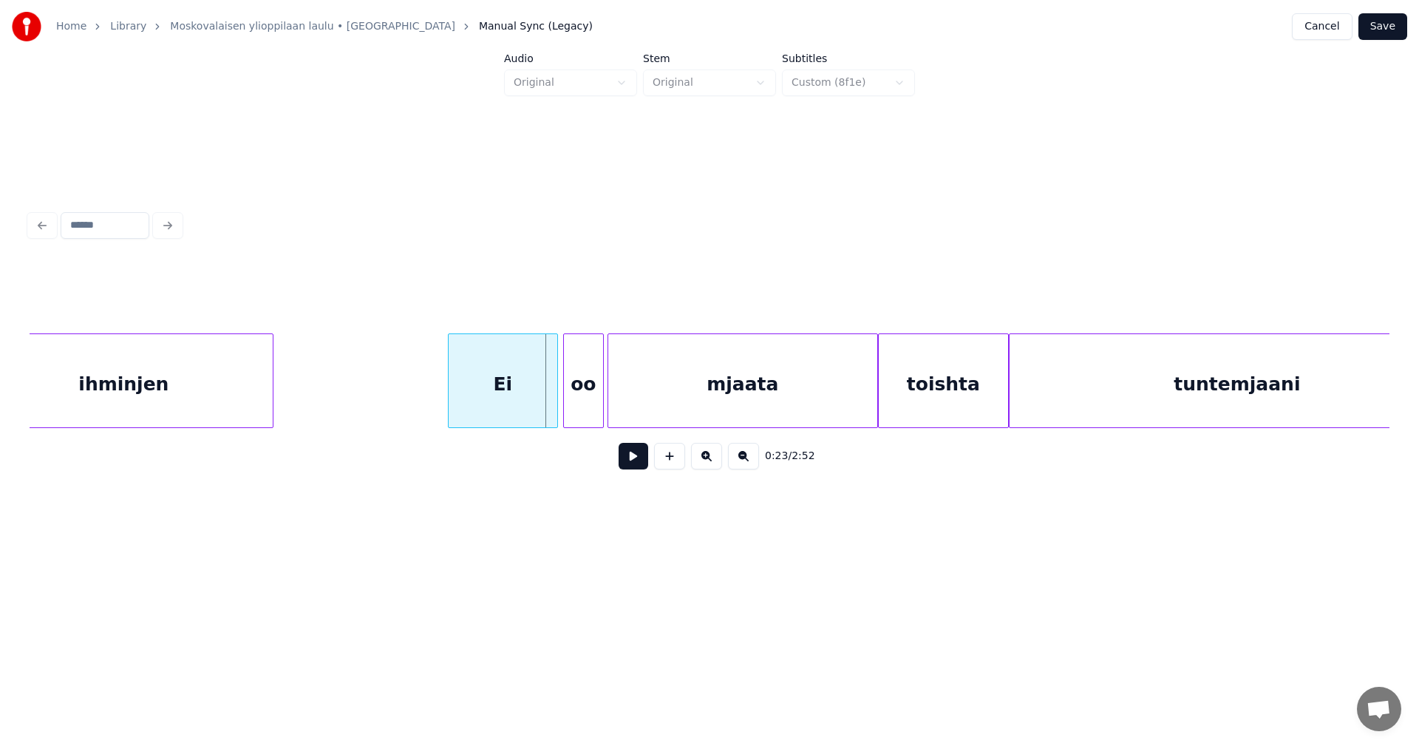
click at [556, 406] on div at bounding box center [555, 380] width 4 height 93
click at [562, 405] on div at bounding box center [562, 380] width 4 height 93
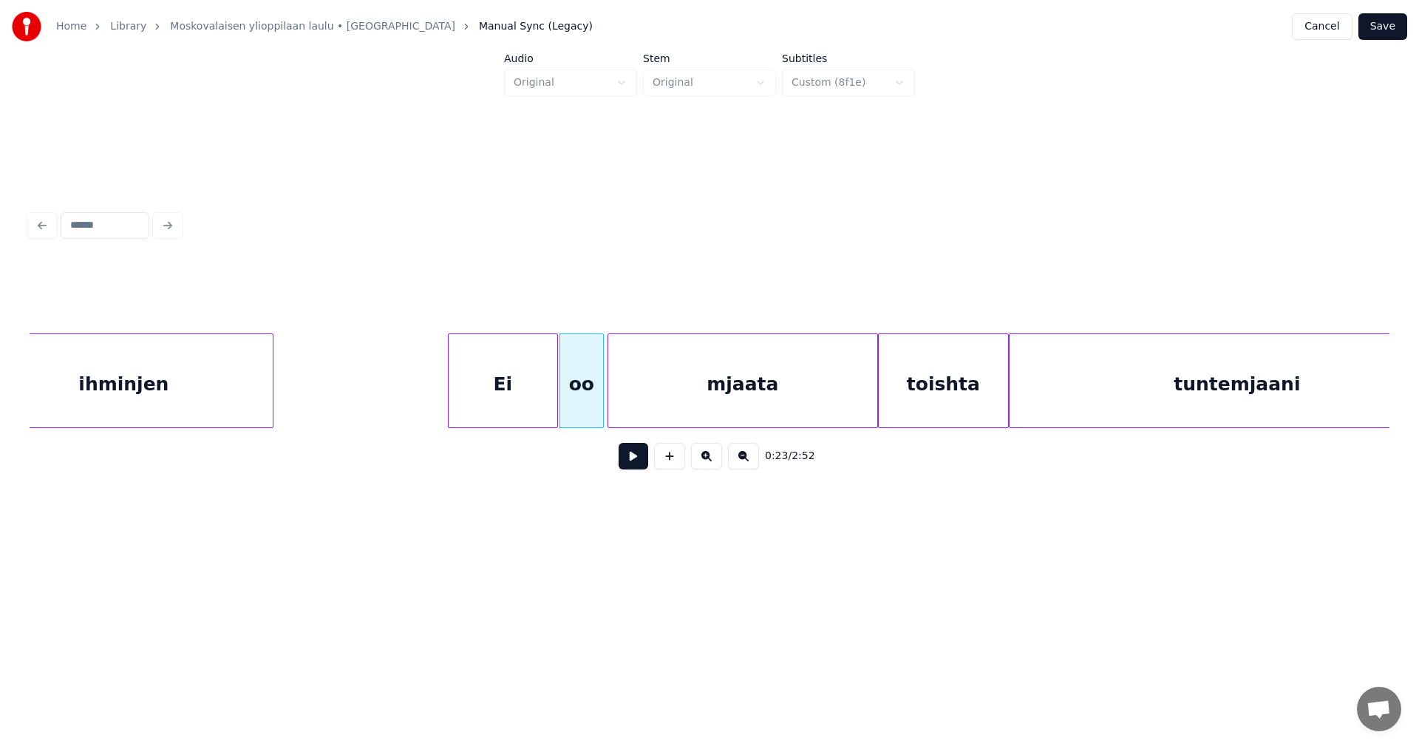
click at [543, 408] on div "Ei" at bounding box center [502, 384] width 109 height 100
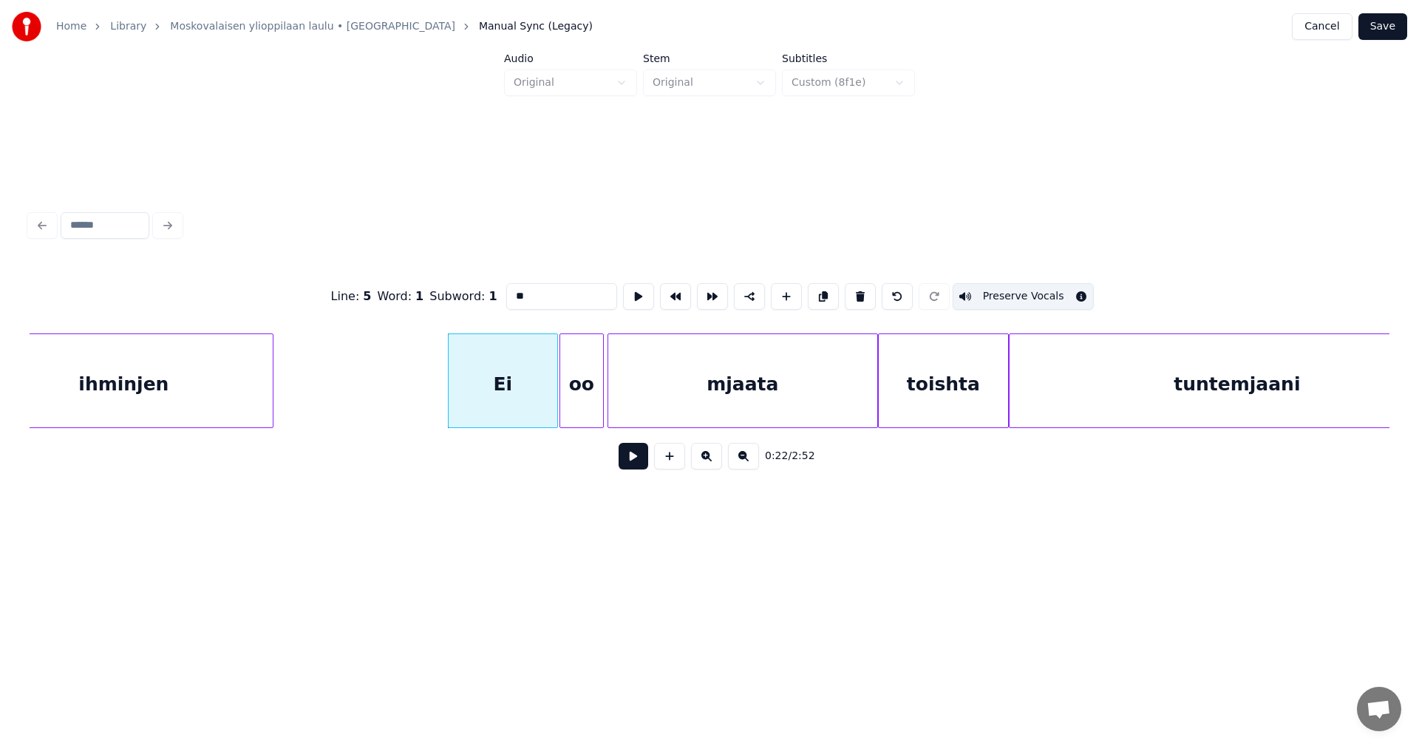
click at [636, 467] on button at bounding box center [633, 456] width 30 height 27
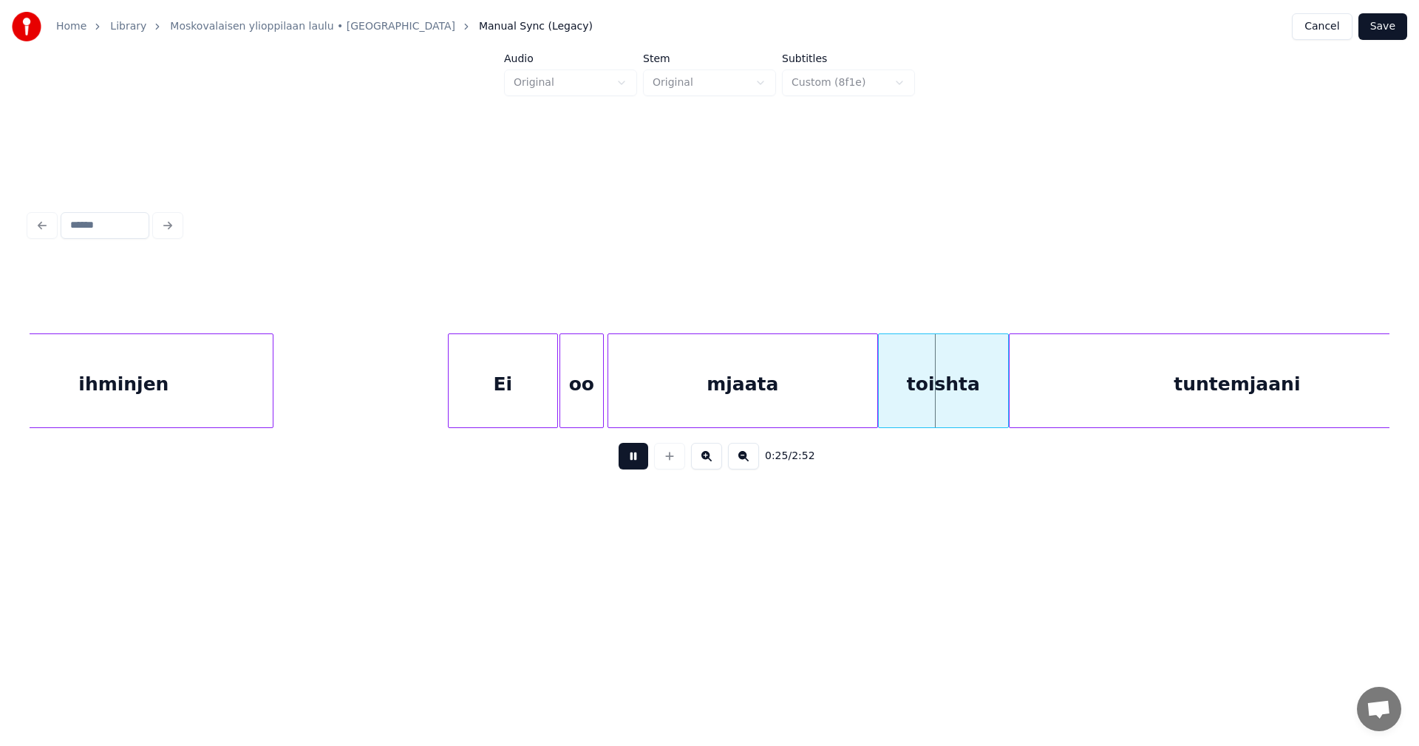
drag, startPoint x: 639, startPoint y: 465, endPoint x: 661, endPoint y: 465, distance: 22.2
click at [640, 465] on button at bounding box center [633, 456] width 30 height 27
click at [925, 420] on div "toishta" at bounding box center [942, 384] width 129 height 100
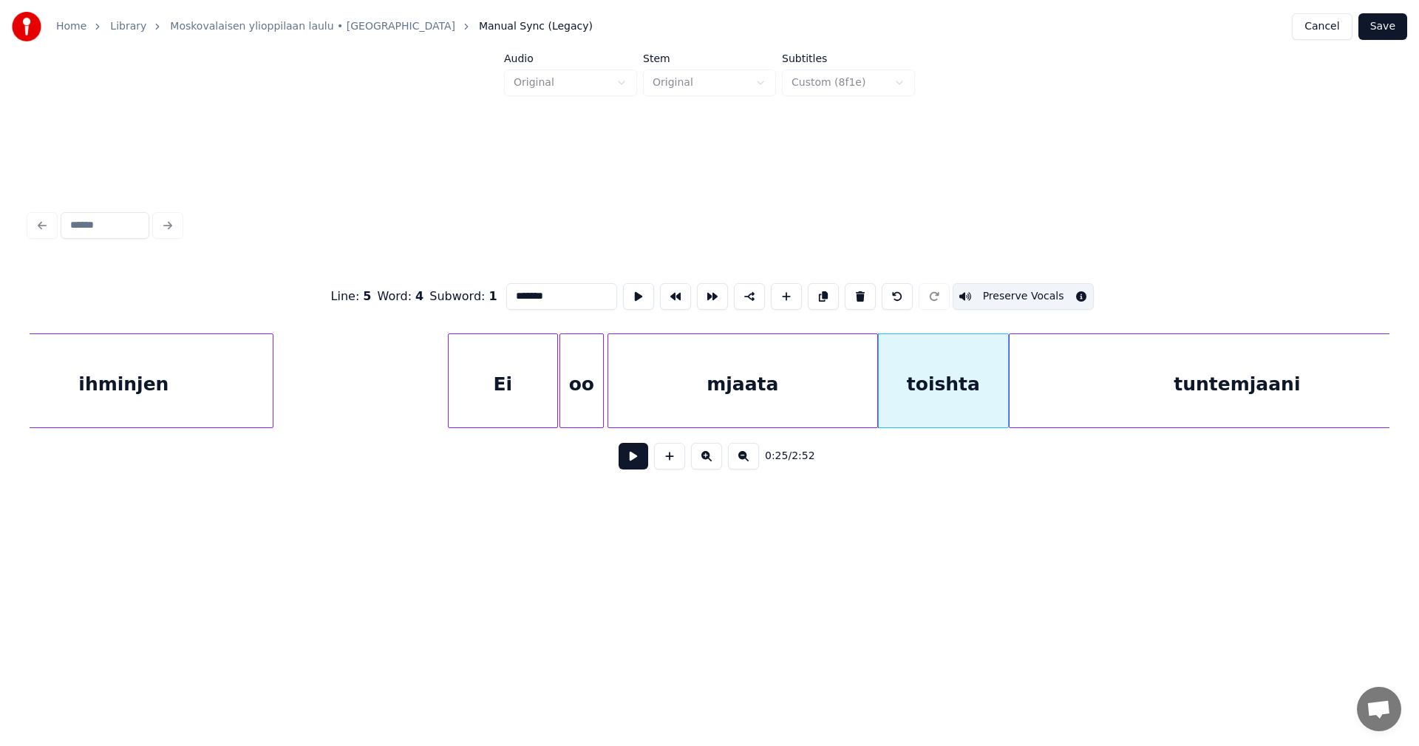
click at [641, 466] on button at bounding box center [633, 456] width 30 height 27
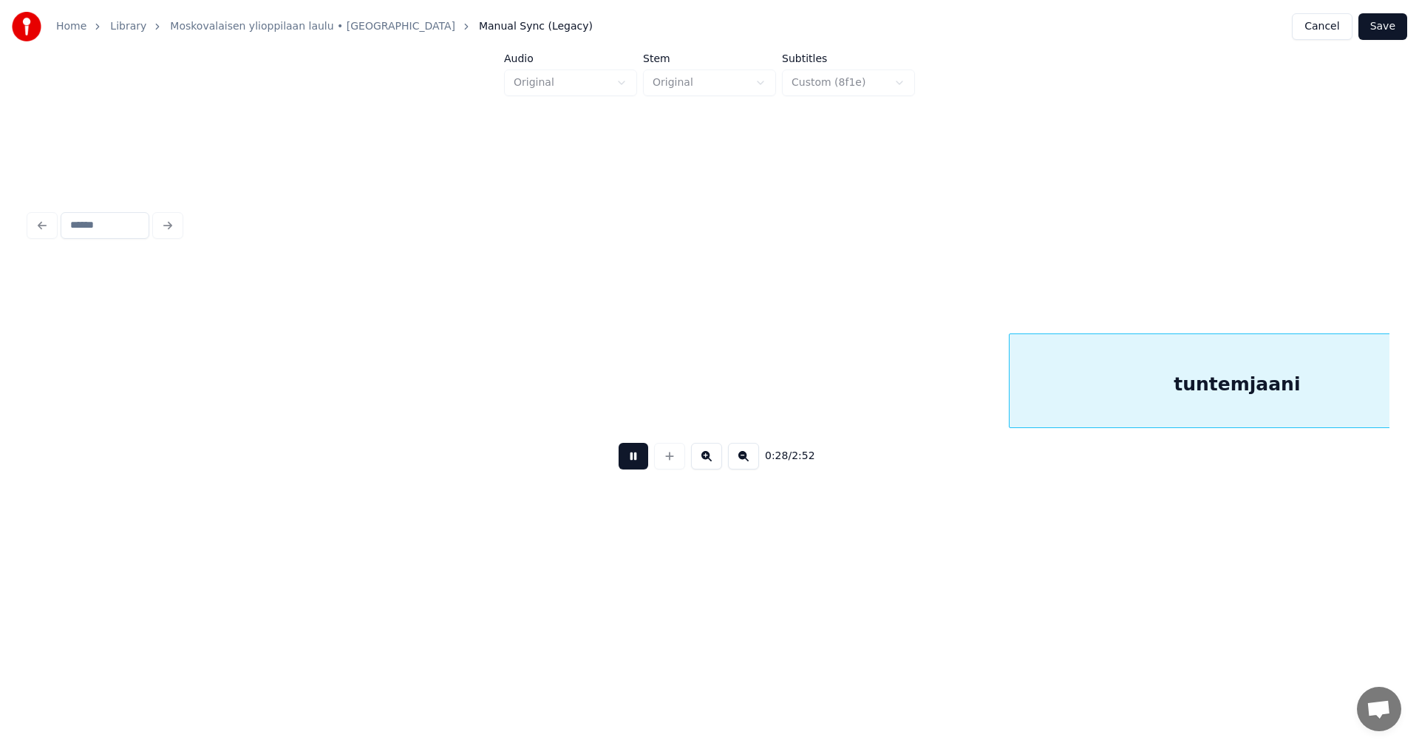
scroll to position [0, 5170]
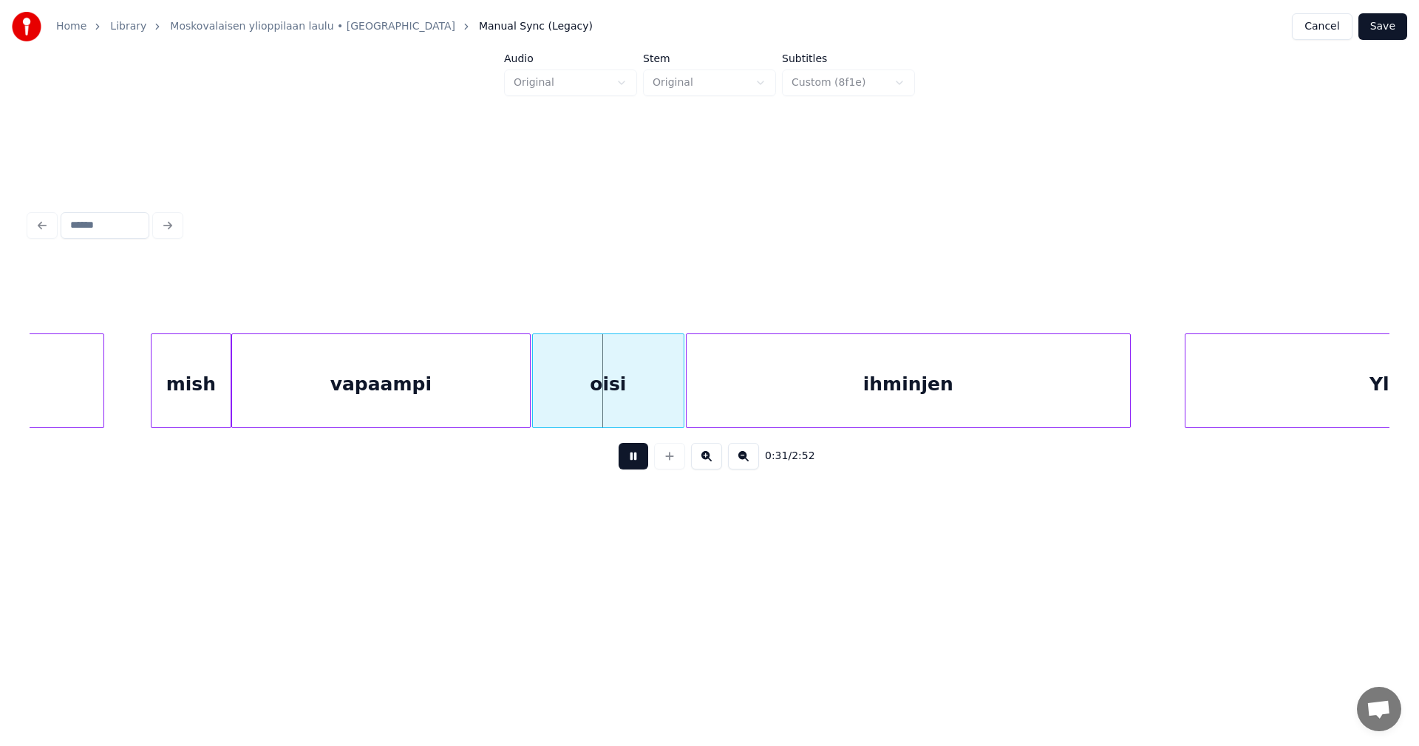
click at [632, 460] on button at bounding box center [633, 456] width 30 height 27
click at [612, 413] on div "oisi" at bounding box center [608, 384] width 151 height 100
click at [632, 465] on button at bounding box center [633, 456] width 30 height 27
click at [540, 408] on div at bounding box center [539, 380] width 4 height 93
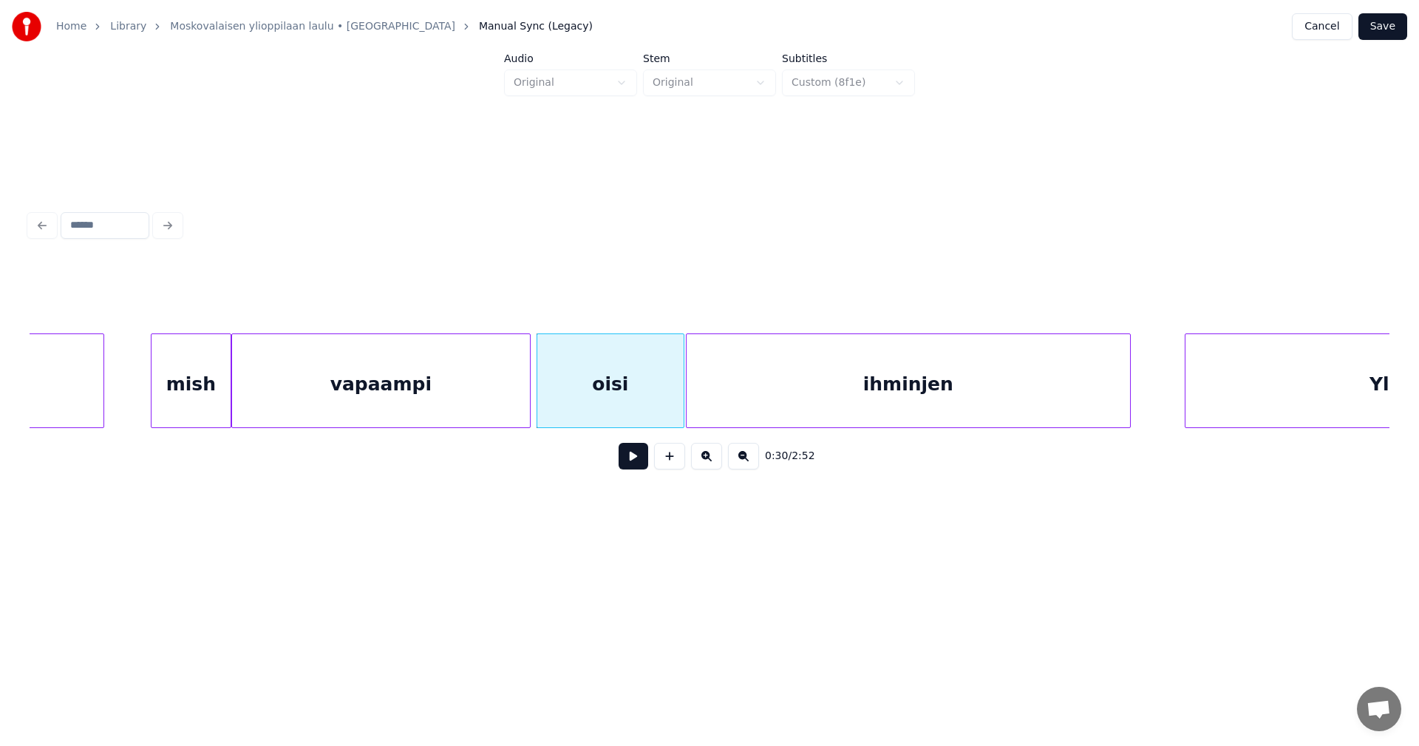
click at [630, 465] on button at bounding box center [633, 456] width 30 height 27
click at [668, 412] on div at bounding box center [670, 380] width 4 height 93
click at [680, 411] on div at bounding box center [680, 380] width 4 height 93
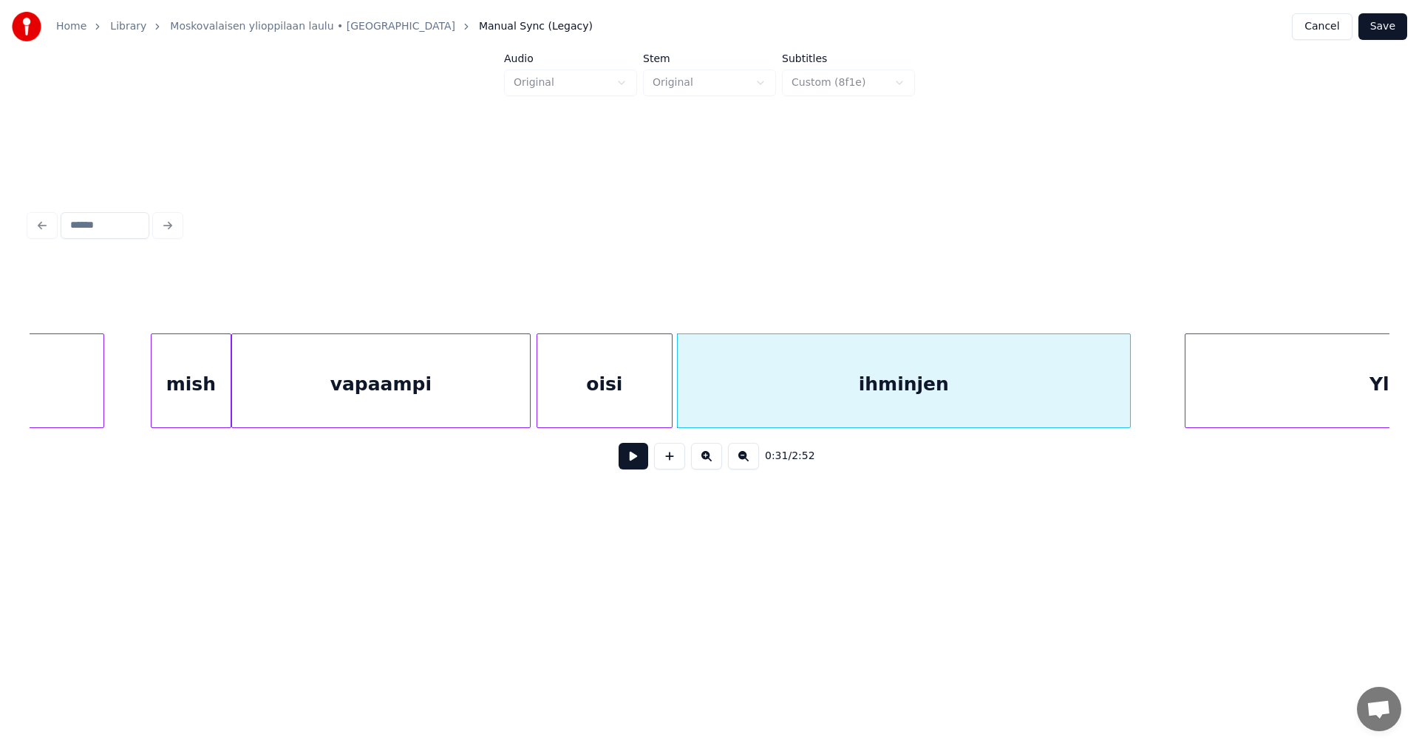
click at [214, 406] on div "mish" at bounding box center [190, 384] width 79 height 100
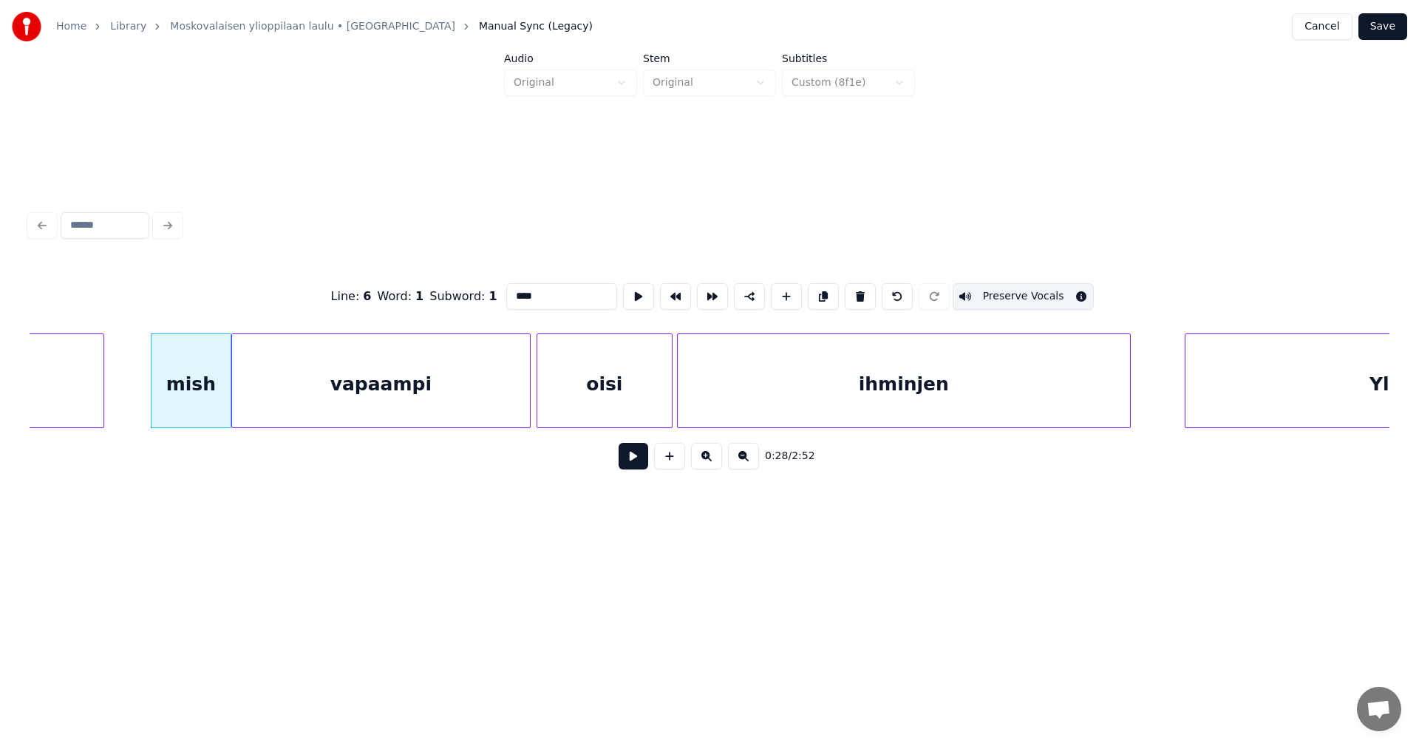
click at [629, 463] on button at bounding box center [633, 456] width 30 height 27
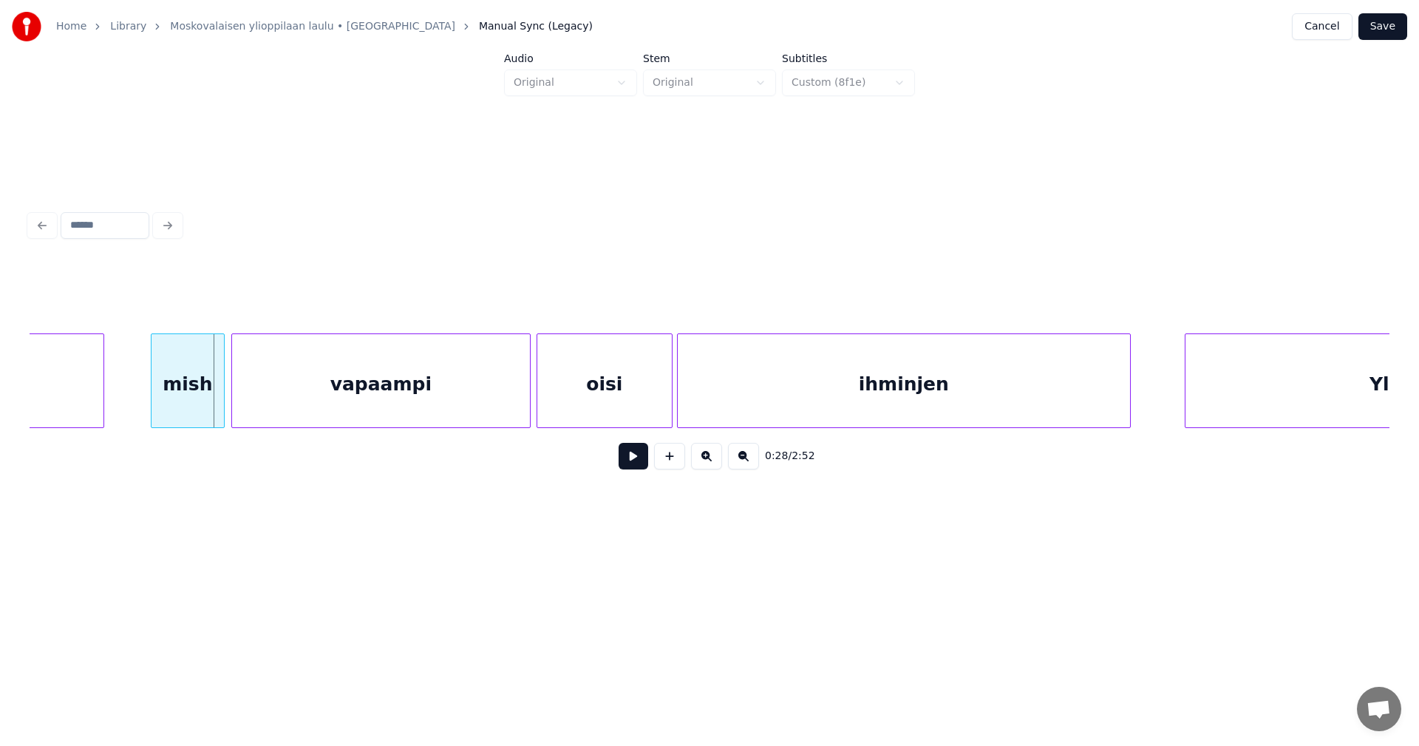
click at [221, 402] on div at bounding box center [221, 380] width 4 height 93
click at [231, 399] on div at bounding box center [233, 380] width 4 height 93
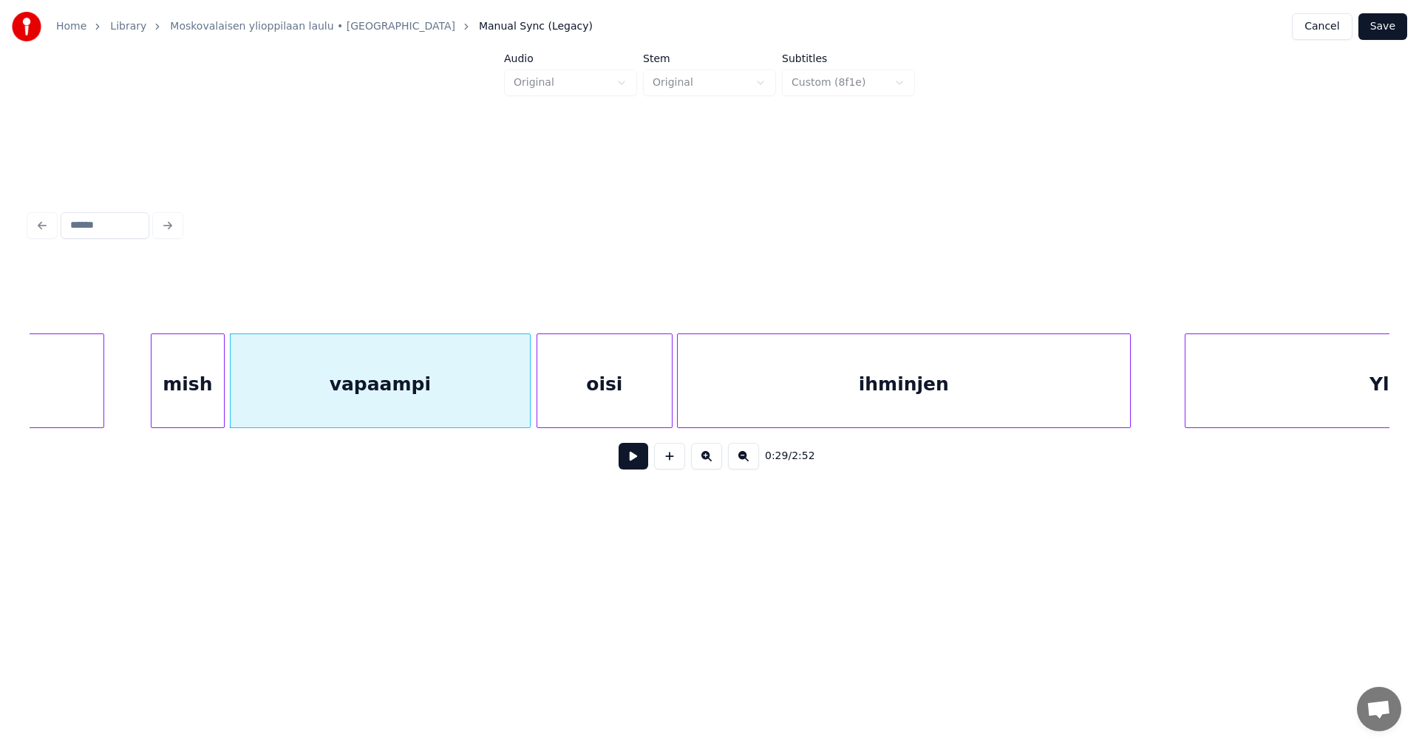
click at [284, 405] on div "vapaampi" at bounding box center [380, 384] width 299 height 100
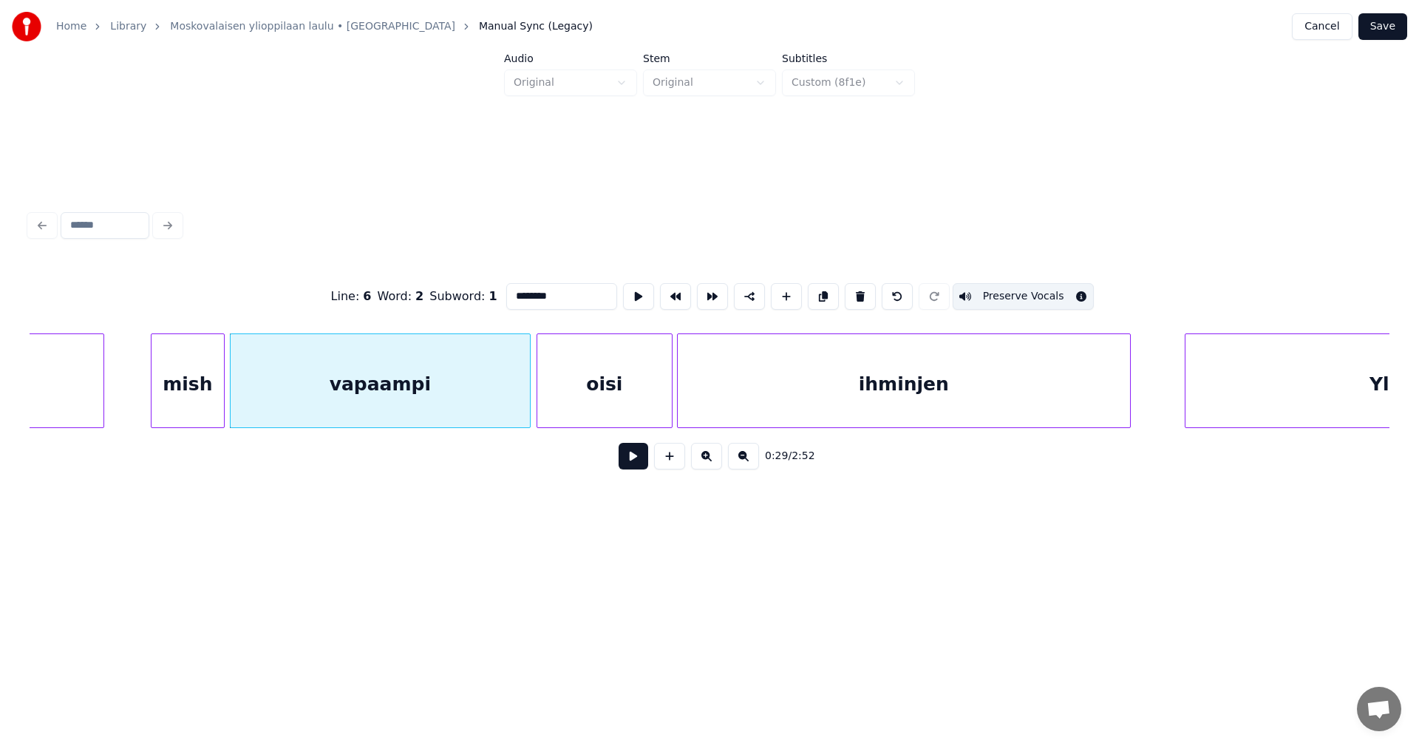
click at [632, 464] on button at bounding box center [633, 456] width 30 height 27
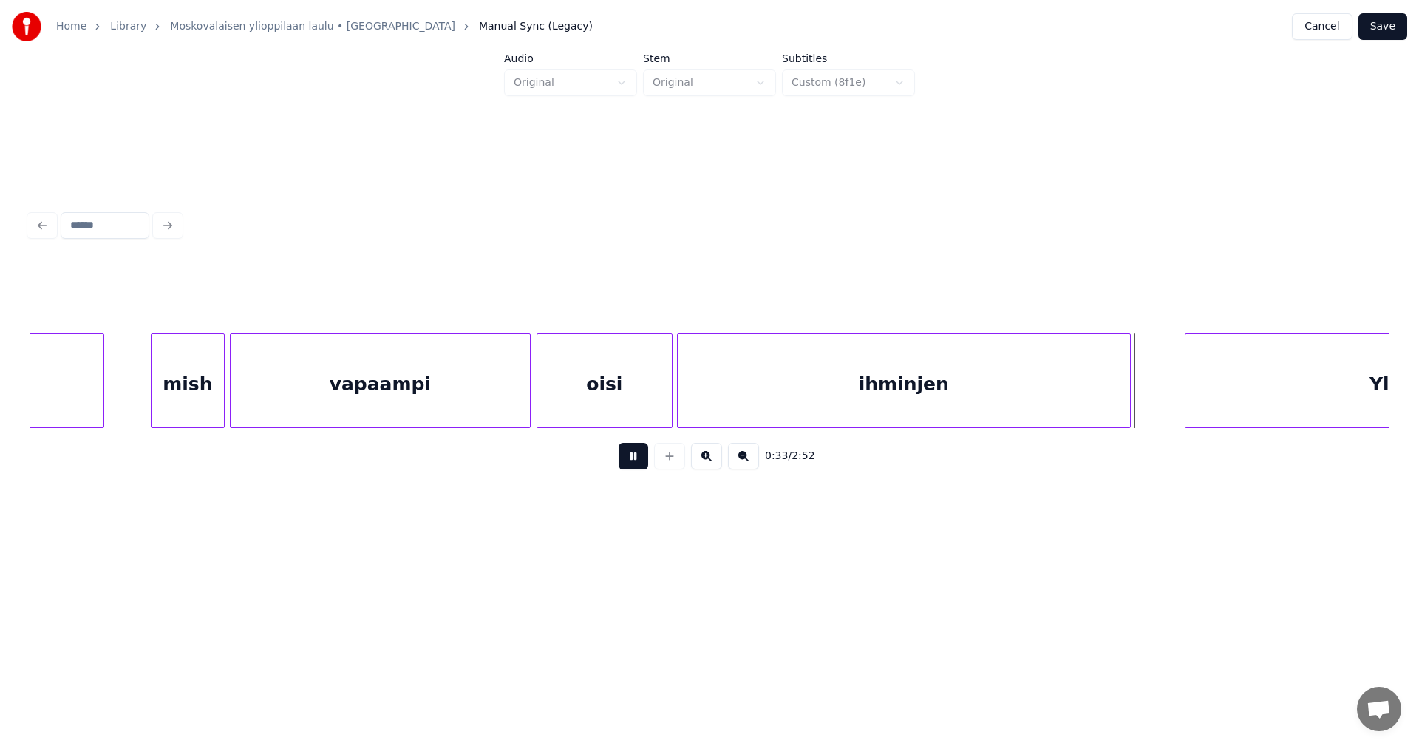
click at [632, 466] on button at bounding box center [633, 456] width 30 height 27
click at [1172, 408] on div at bounding box center [1174, 380] width 4 height 93
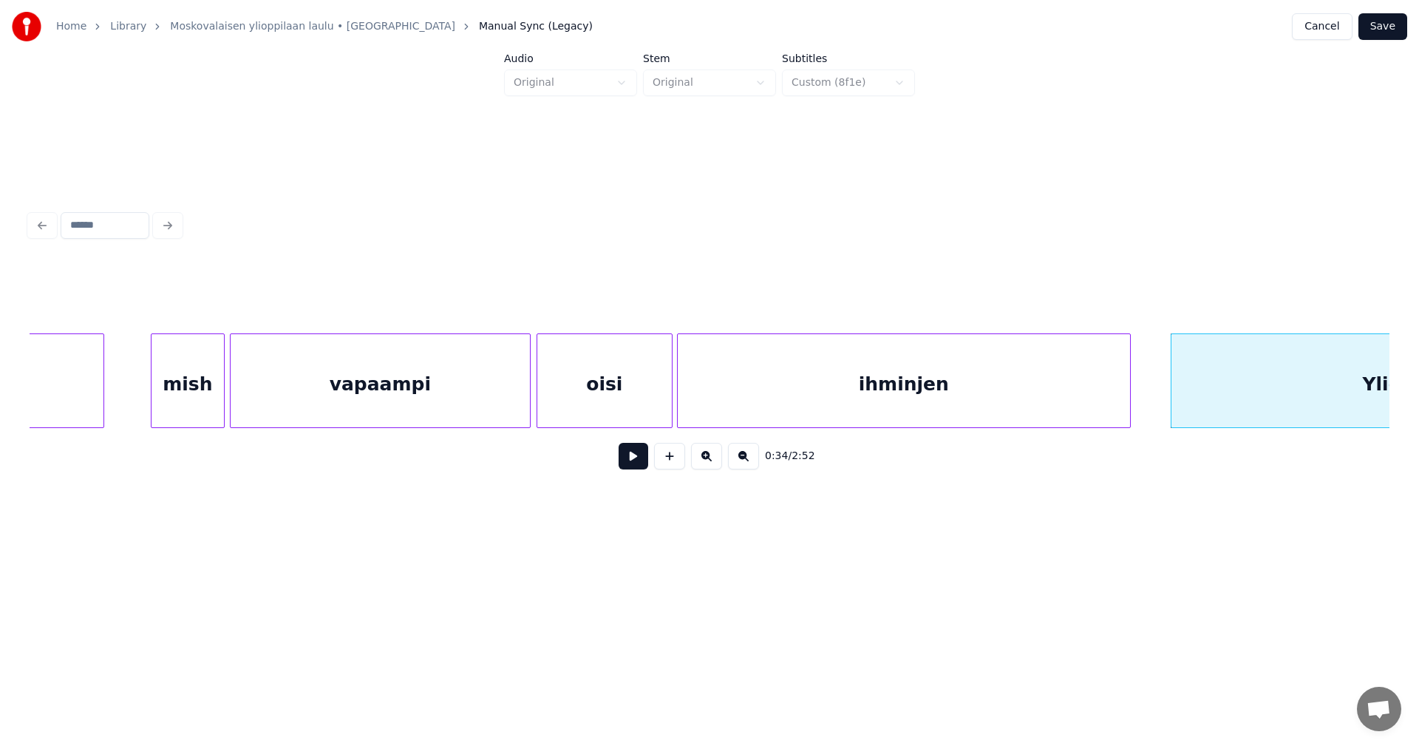
click at [1373, 28] on button "Save" at bounding box center [1382, 26] width 49 height 27
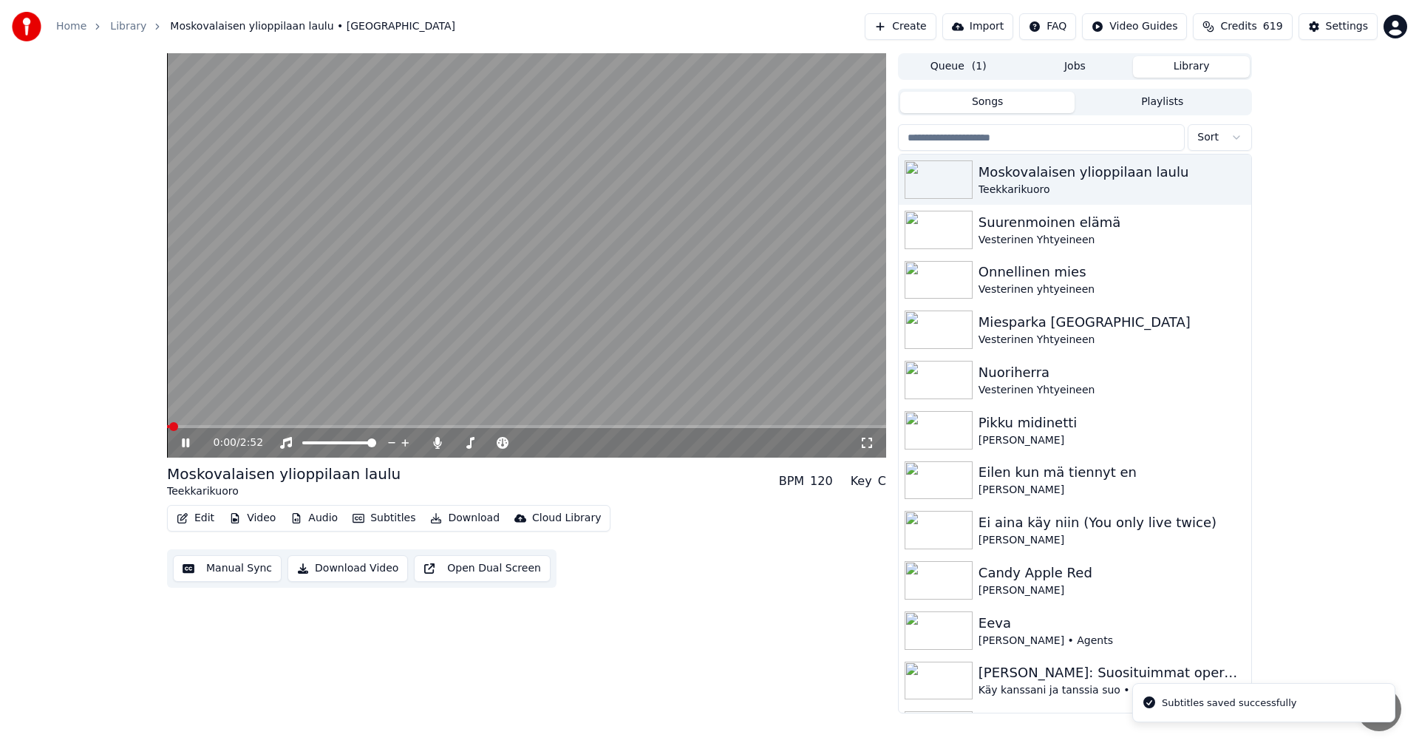
click at [272, 426] on span at bounding box center [526, 426] width 719 height 3
click at [255, 425] on span at bounding box center [225, 426] width 117 height 3
click at [265, 426] on span at bounding box center [254, 426] width 174 height 3
click at [240, 426] on span at bounding box center [204, 426] width 75 height 3
click at [184, 443] on icon at bounding box center [185, 442] width 7 height 9
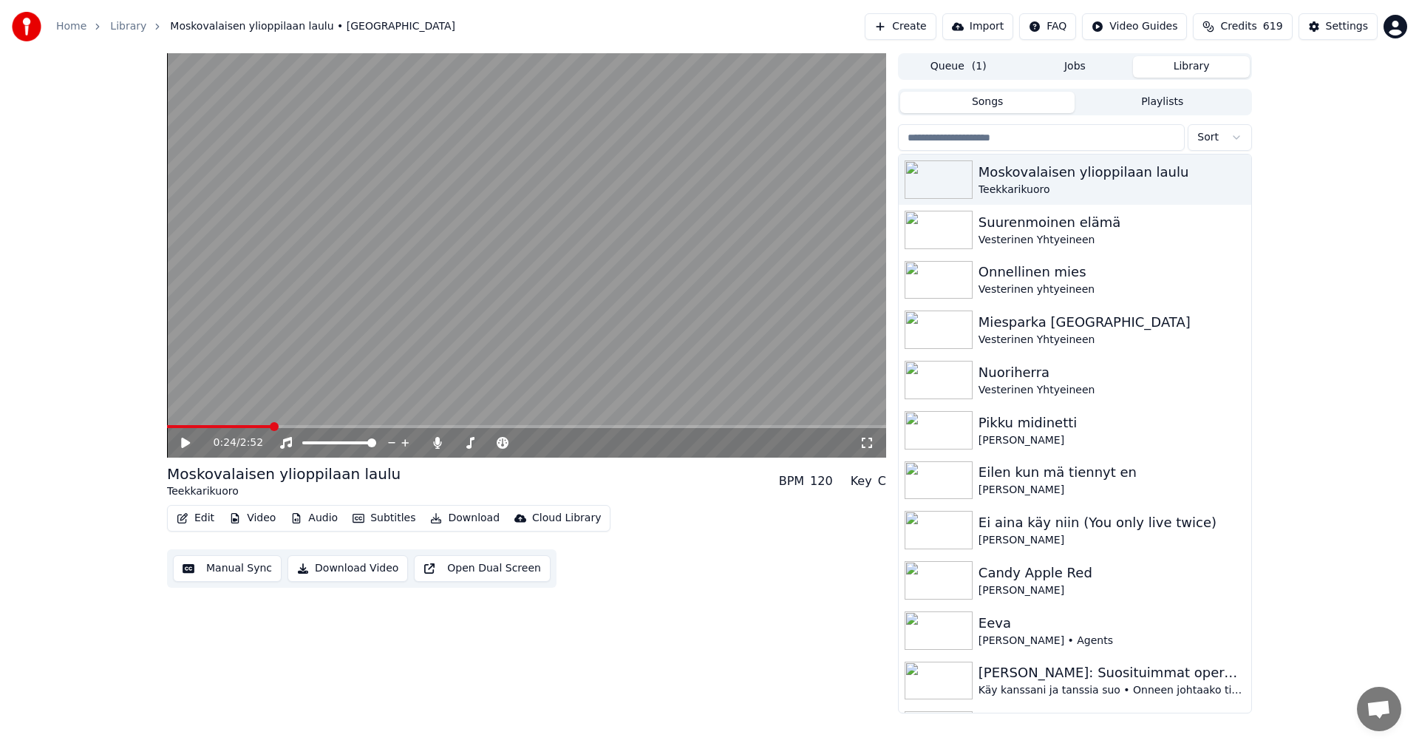
click at [211, 514] on button "Edit" at bounding box center [196, 518] width 50 height 21
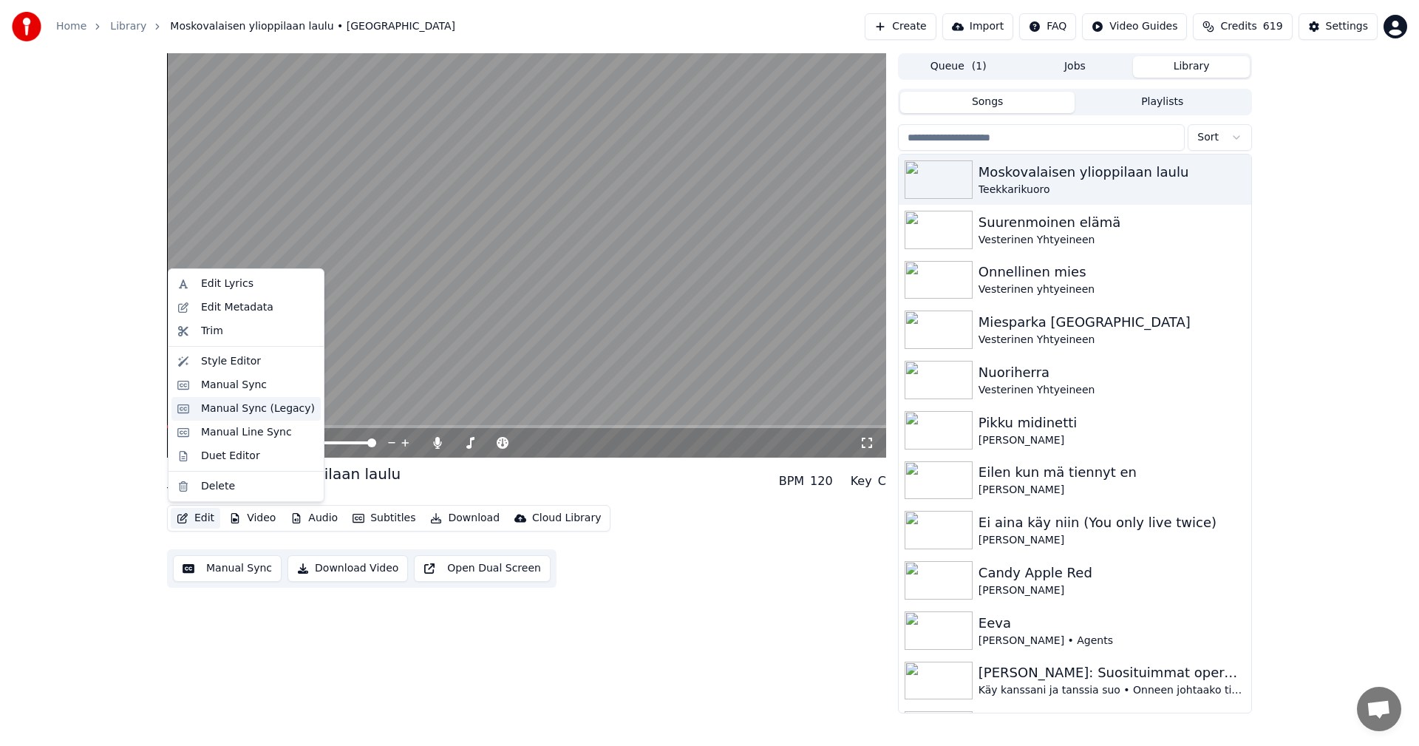
click at [259, 412] on div "Manual Sync (Legacy)" at bounding box center [258, 408] width 114 height 15
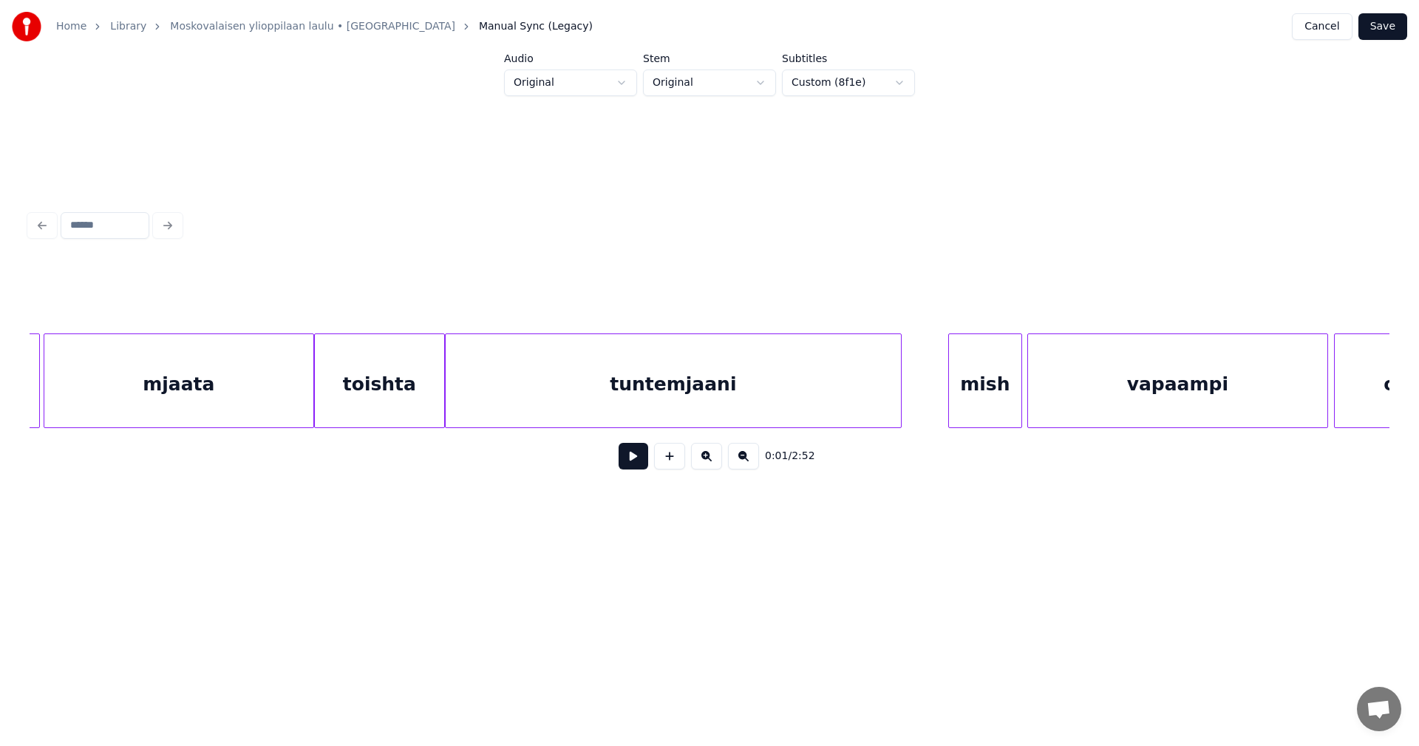
scroll to position [0, 4197]
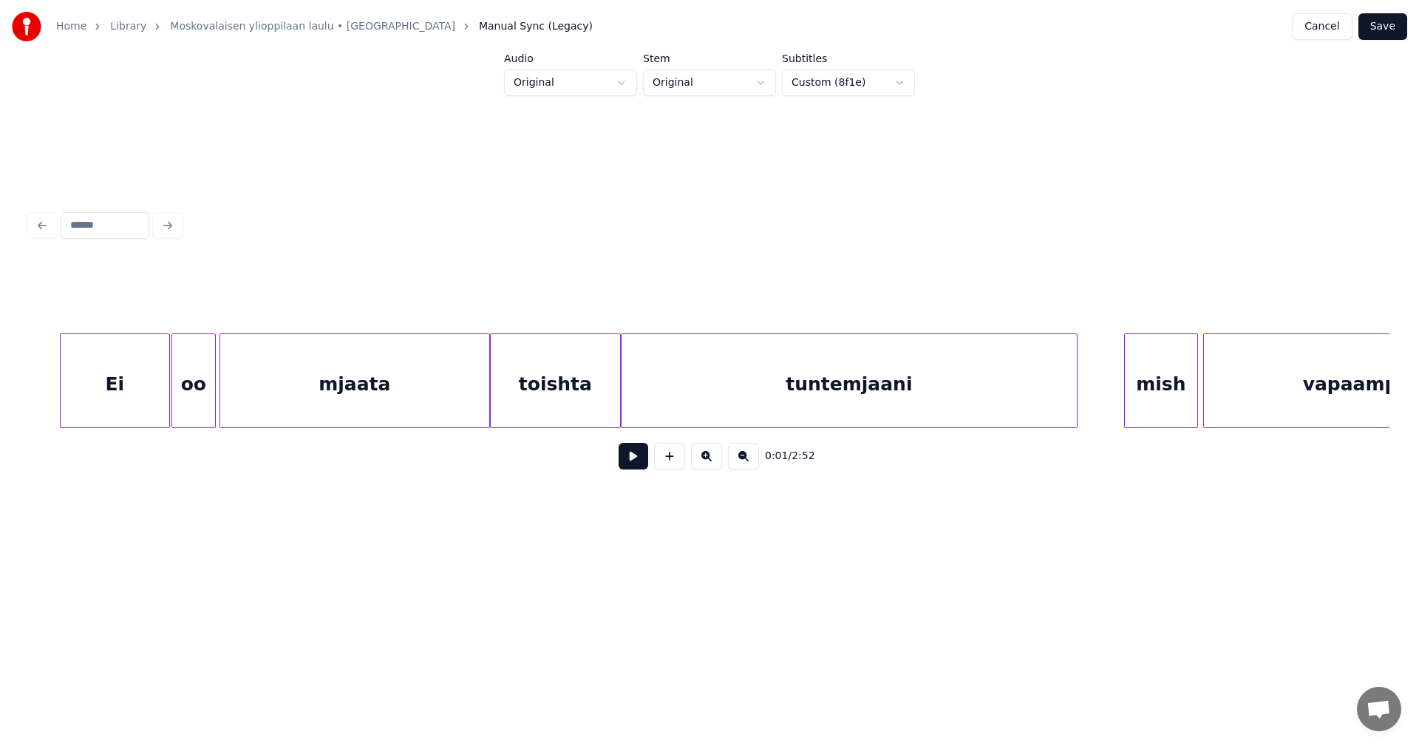
click at [156, 408] on div "Ei" at bounding box center [115, 384] width 109 height 100
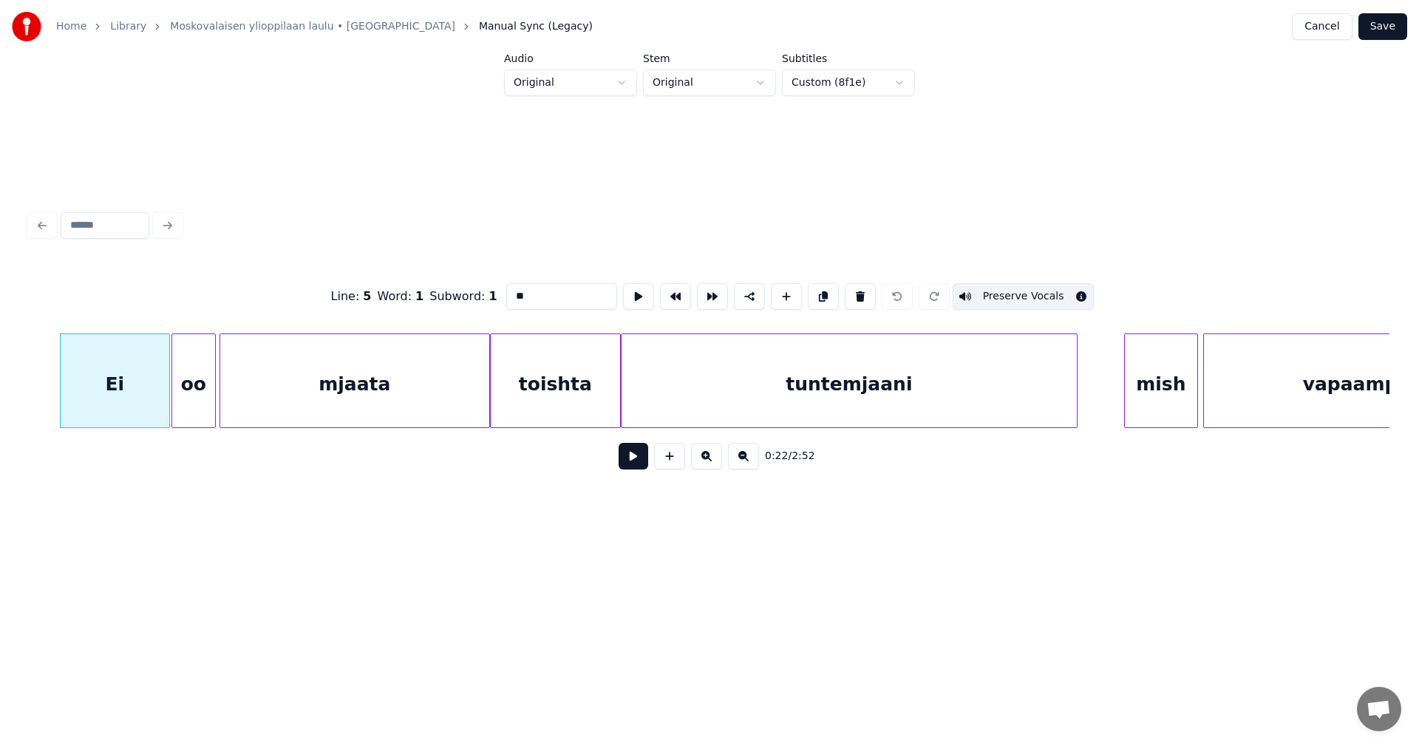
click at [525, 287] on input "**" at bounding box center [561, 296] width 111 height 27
click at [197, 406] on div "oo" at bounding box center [193, 384] width 43 height 100
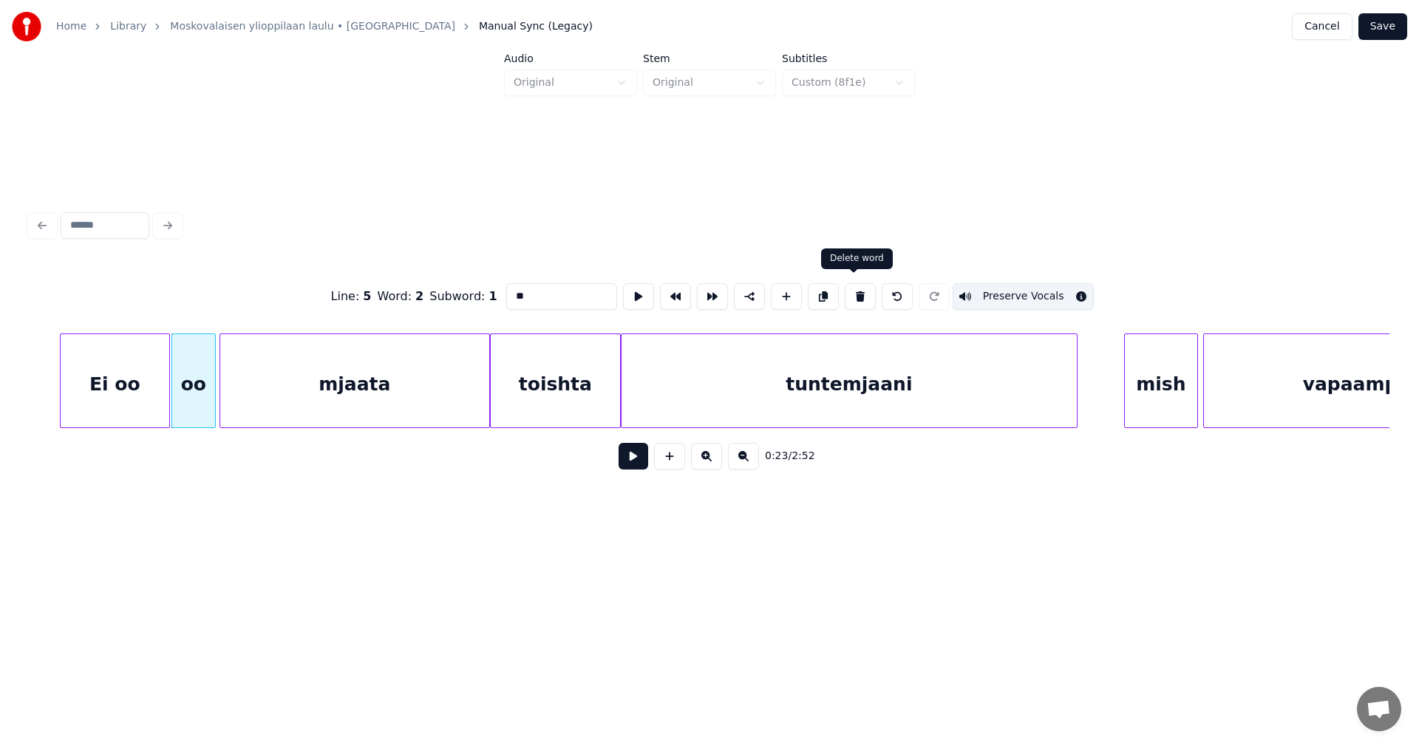
click at [850, 288] on button at bounding box center [860, 296] width 31 height 27
type input "*****"
click at [214, 403] on div "Ei oo" at bounding box center [159, 380] width 110 height 95
click at [89, 403] on div at bounding box center [89, 380] width 4 height 93
click at [625, 460] on button at bounding box center [633, 456] width 30 height 27
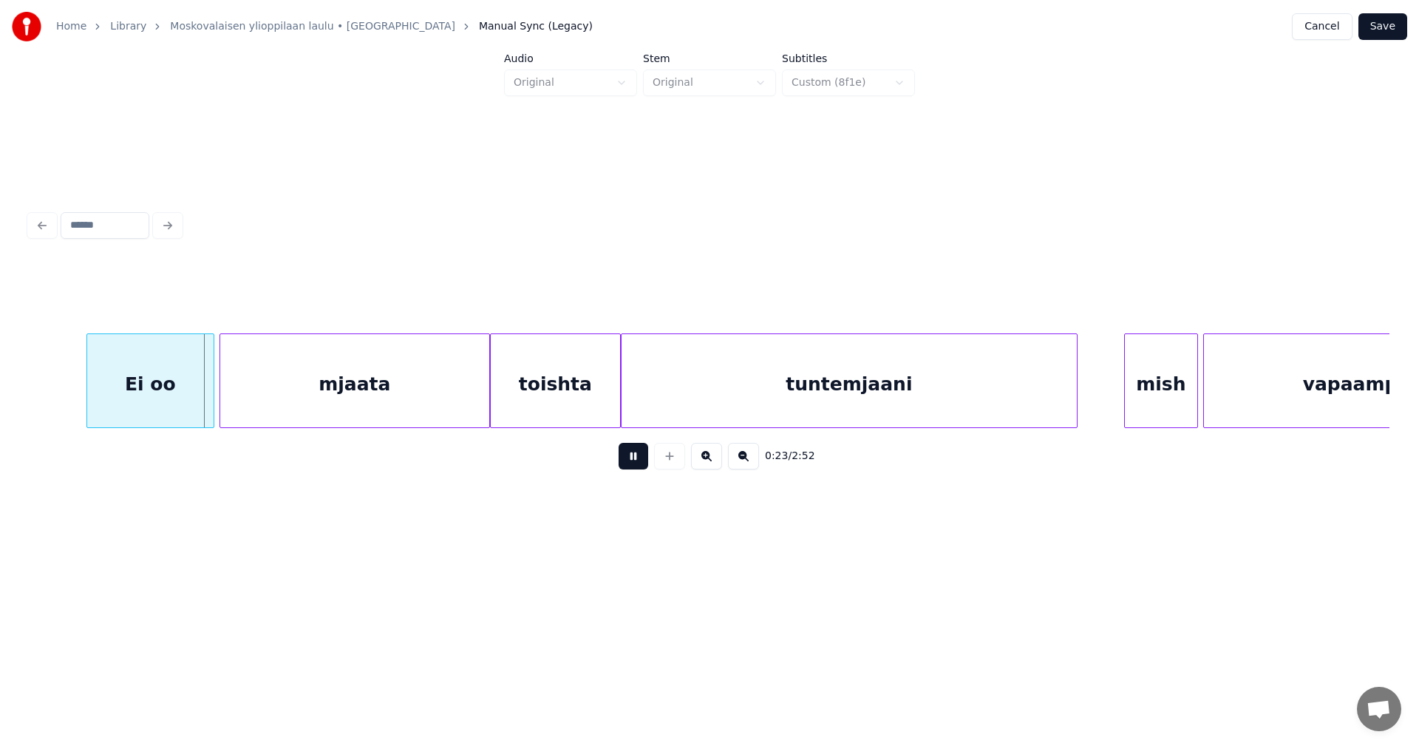
click at [625, 460] on button at bounding box center [633, 456] width 30 height 27
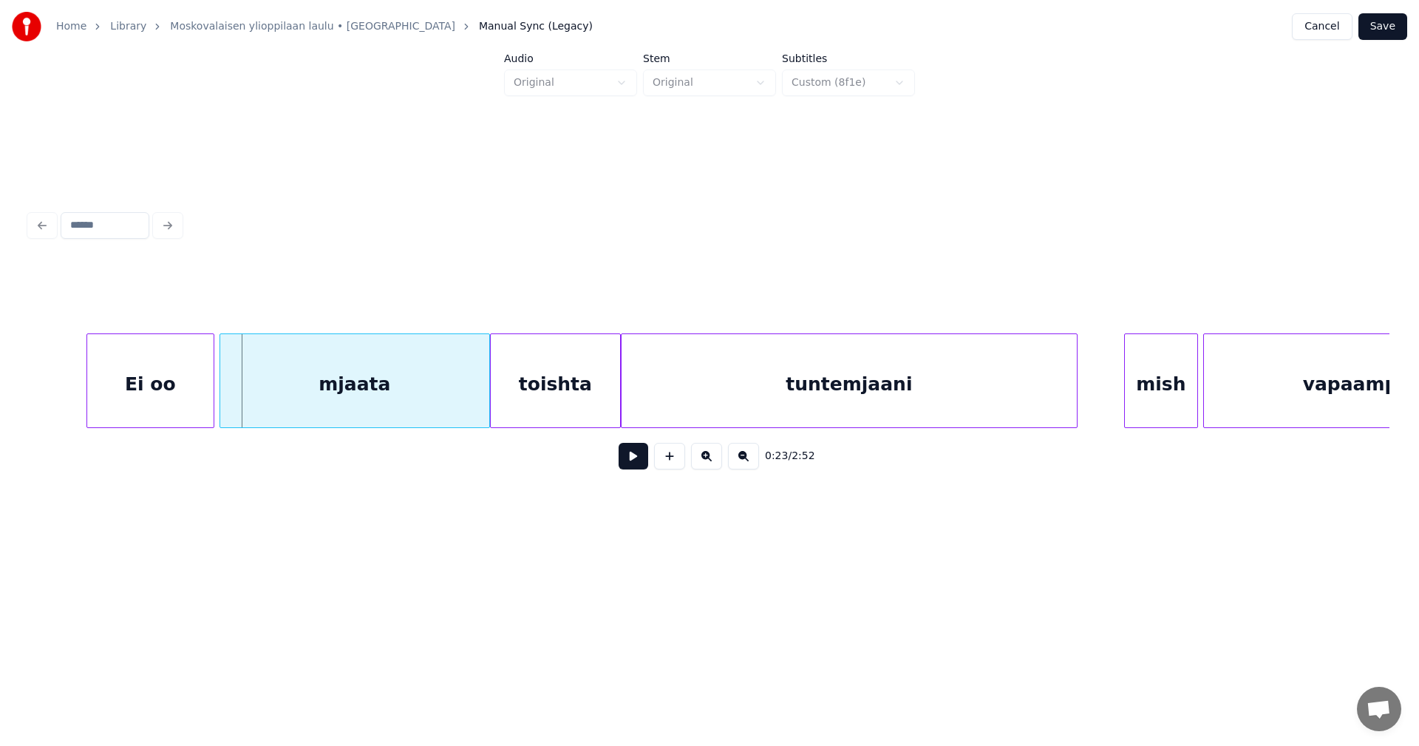
click at [276, 398] on div "mjaata" at bounding box center [354, 384] width 269 height 100
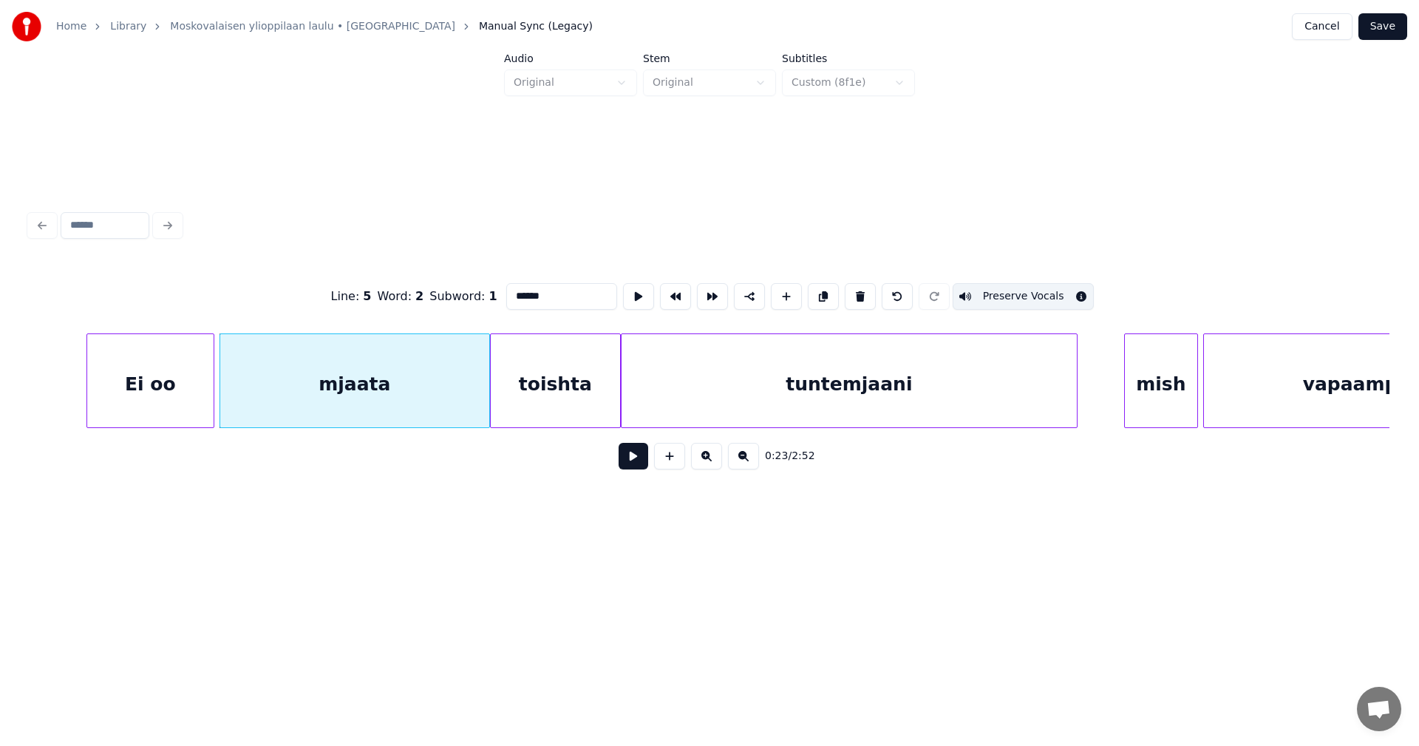
click at [638, 458] on button at bounding box center [633, 456] width 30 height 27
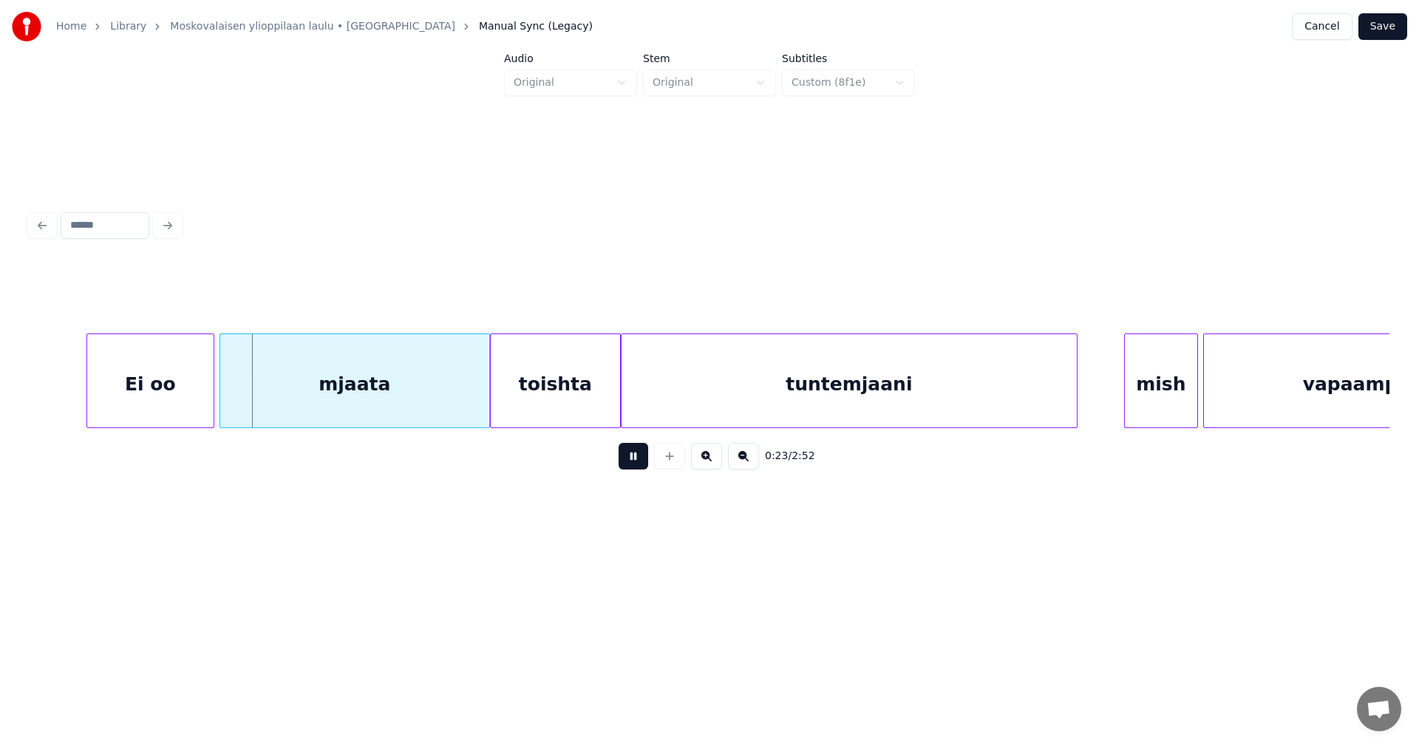
click at [638, 458] on button at bounding box center [633, 456] width 30 height 27
click at [249, 404] on div at bounding box center [249, 380] width 4 height 93
click at [239, 403] on div at bounding box center [238, 380] width 4 height 93
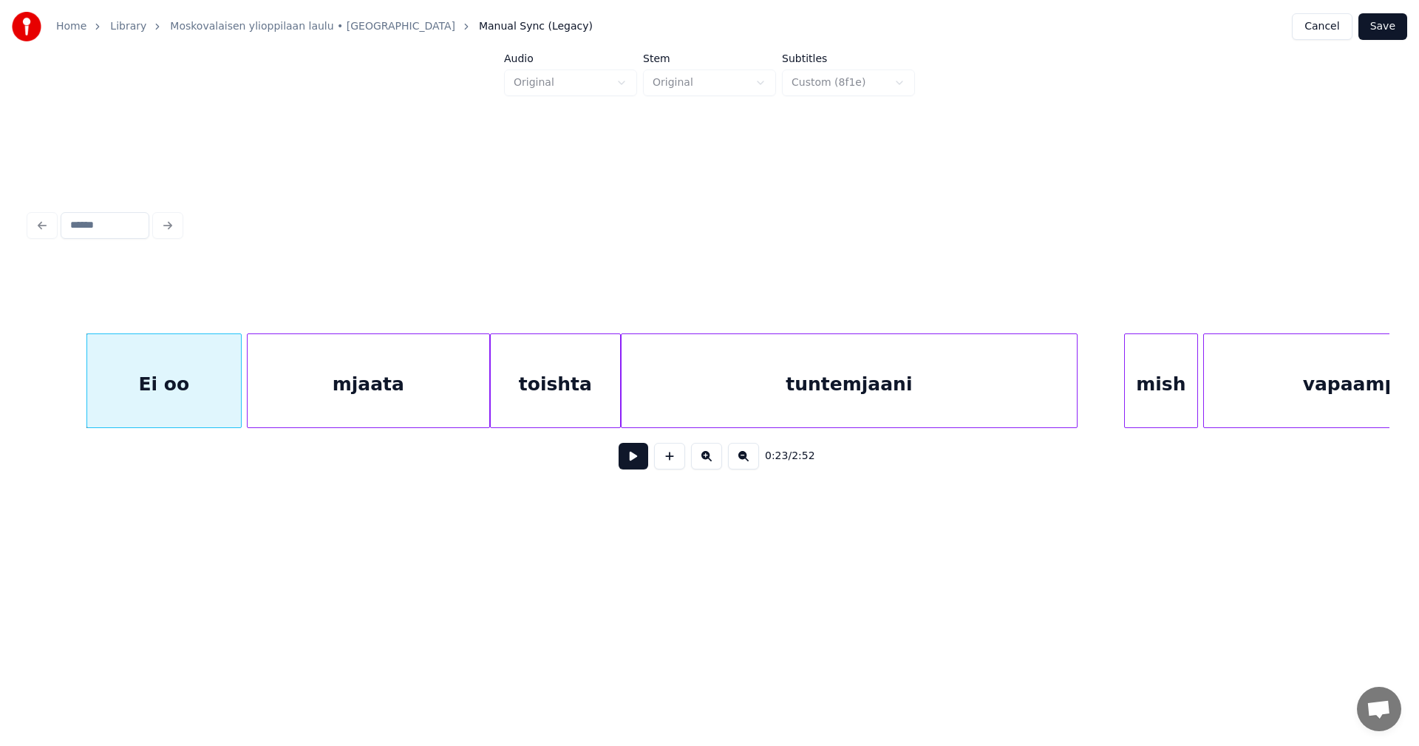
click at [635, 456] on button at bounding box center [633, 456] width 30 height 27
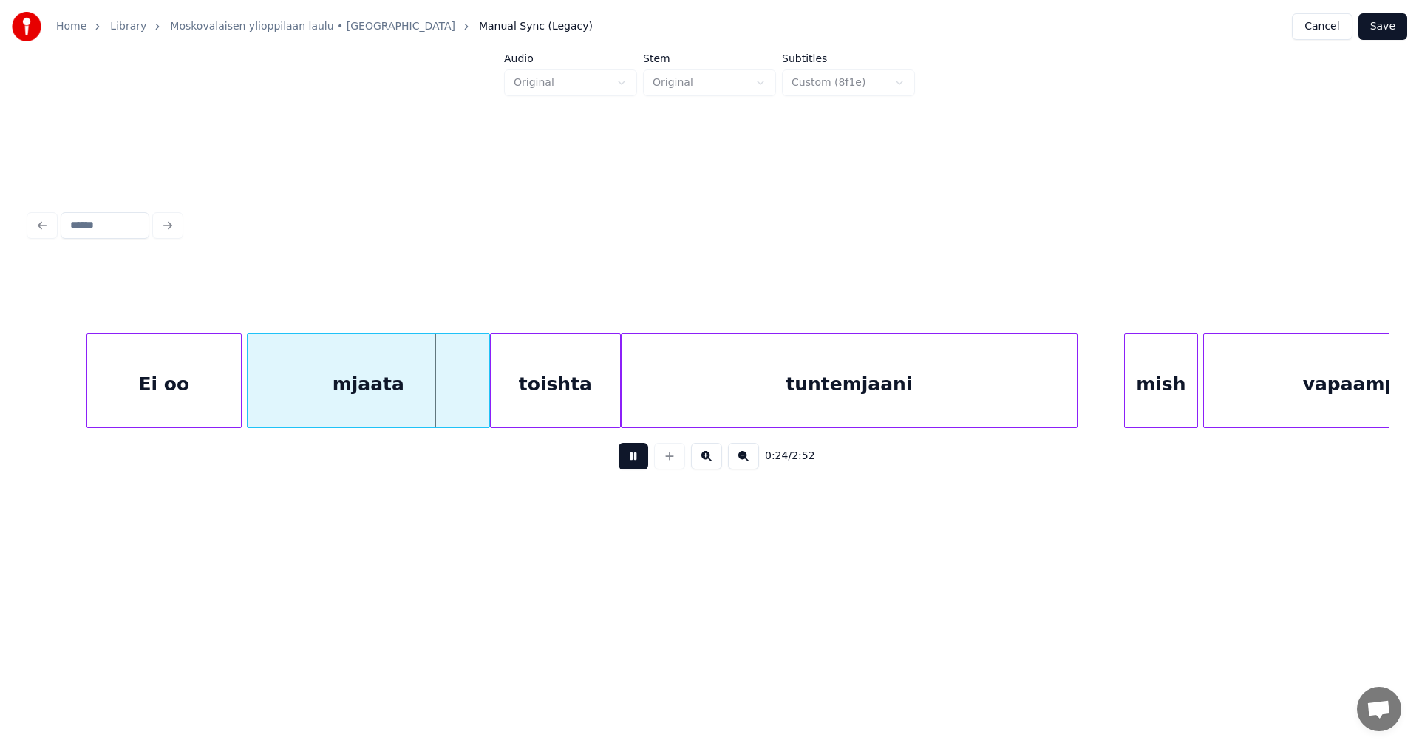
click at [635, 457] on button at bounding box center [633, 456] width 30 height 27
click at [477, 398] on div at bounding box center [479, 380] width 4 height 93
click at [517, 400] on div "toishta" at bounding box center [549, 384] width 129 height 100
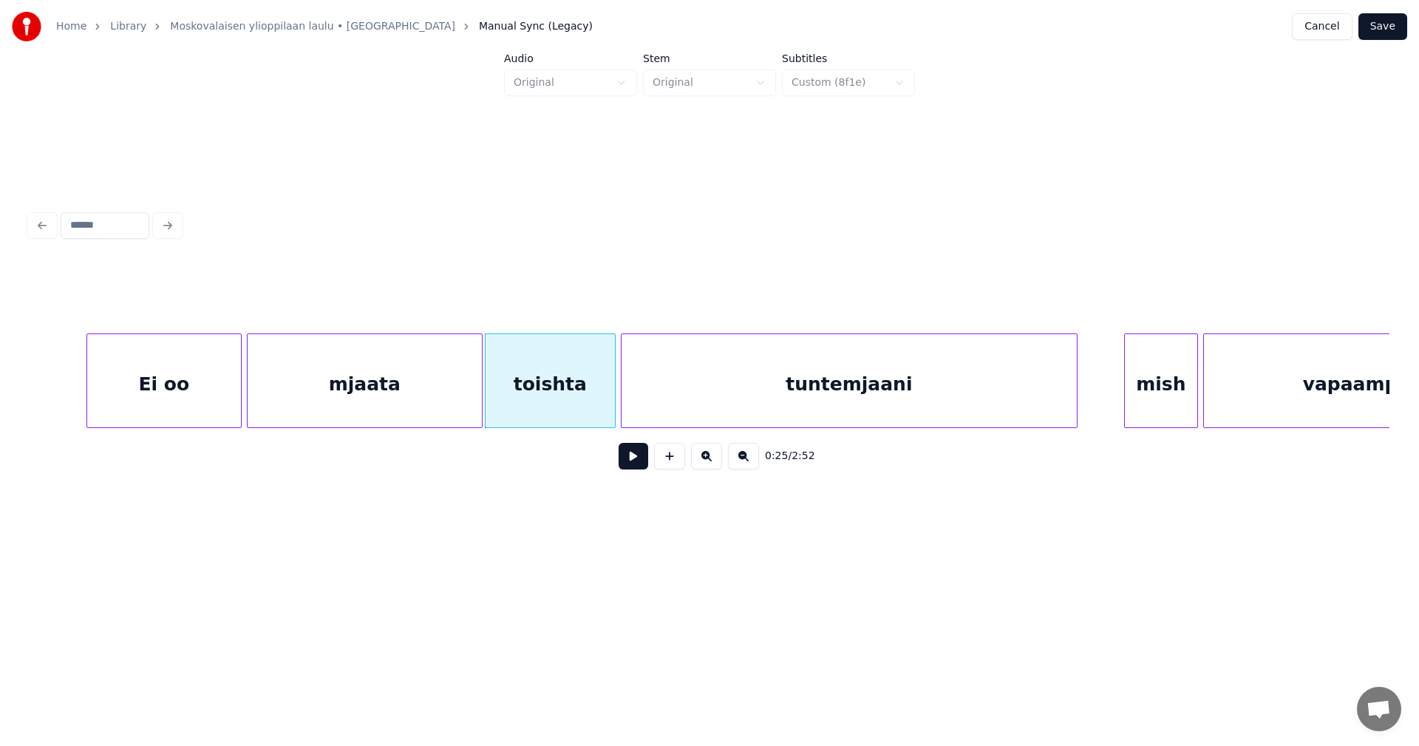
click at [632, 458] on button at bounding box center [633, 456] width 30 height 27
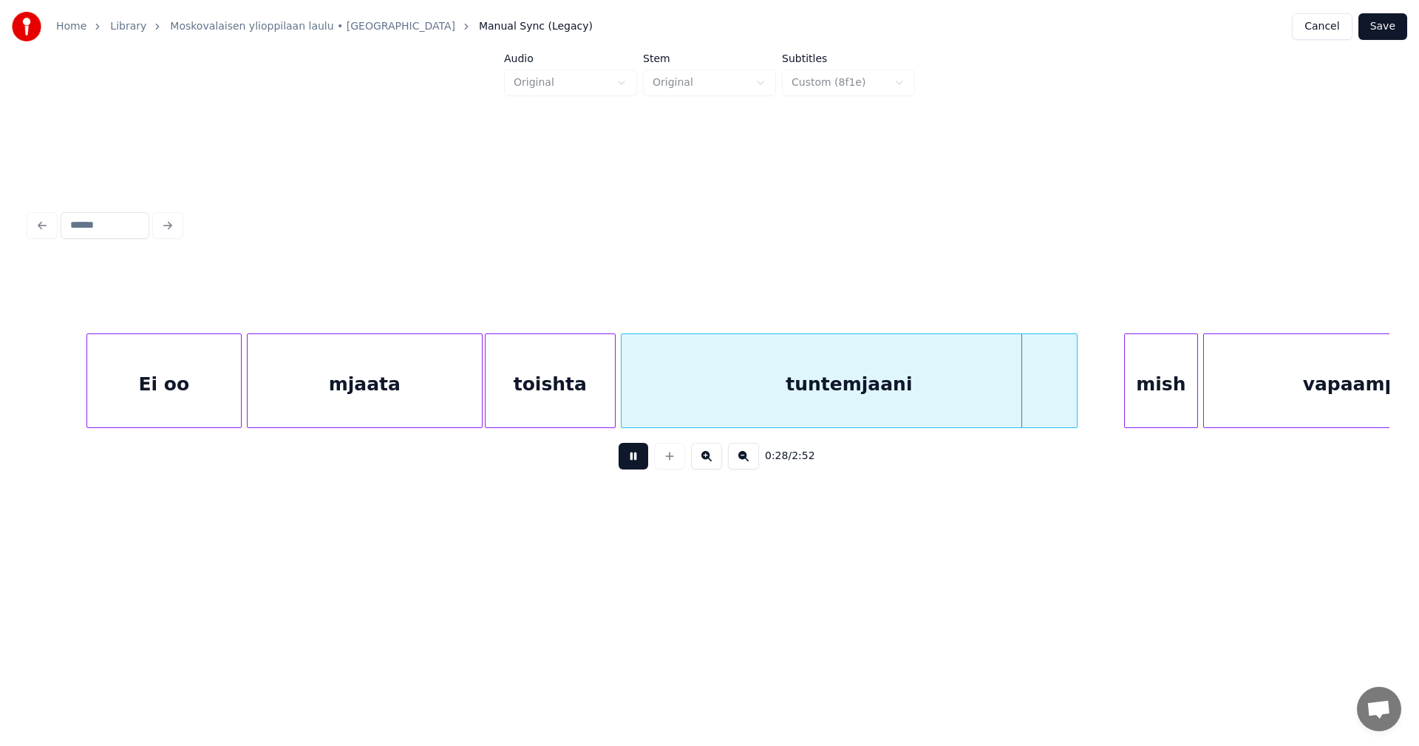
click at [634, 459] on button at bounding box center [633, 456] width 30 height 27
click at [1375, 29] on button "Save" at bounding box center [1382, 26] width 49 height 27
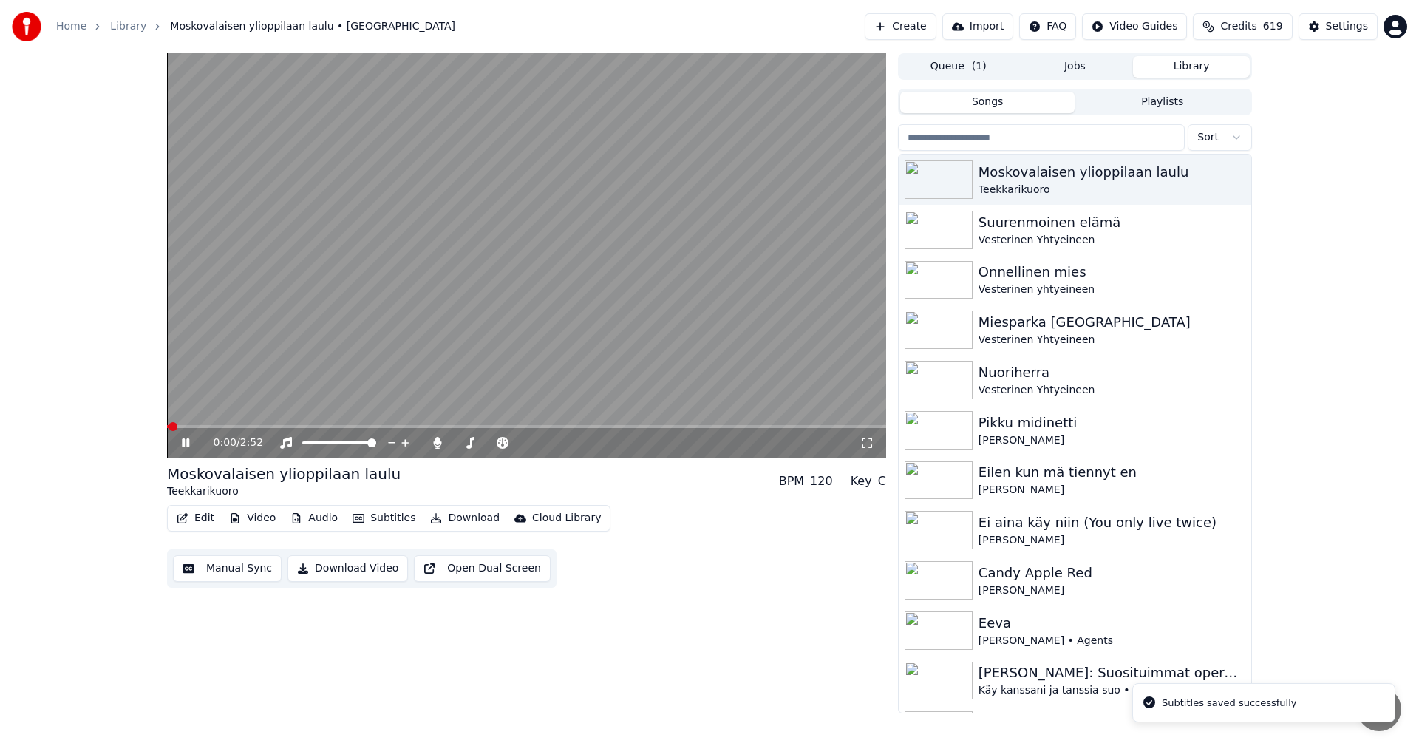
click at [293, 425] on div "0:00 / 2:52" at bounding box center [526, 255] width 719 height 404
click at [290, 426] on span at bounding box center [526, 426] width 719 height 3
click at [185, 446] on icon at bounding box center [196, 443] width 35 height 12
click at [262, 426] on span at bounding box center [231, 426] width 128 height 3
click at [242, 427] on span at bounding box center [219, 426] width 105 height 3
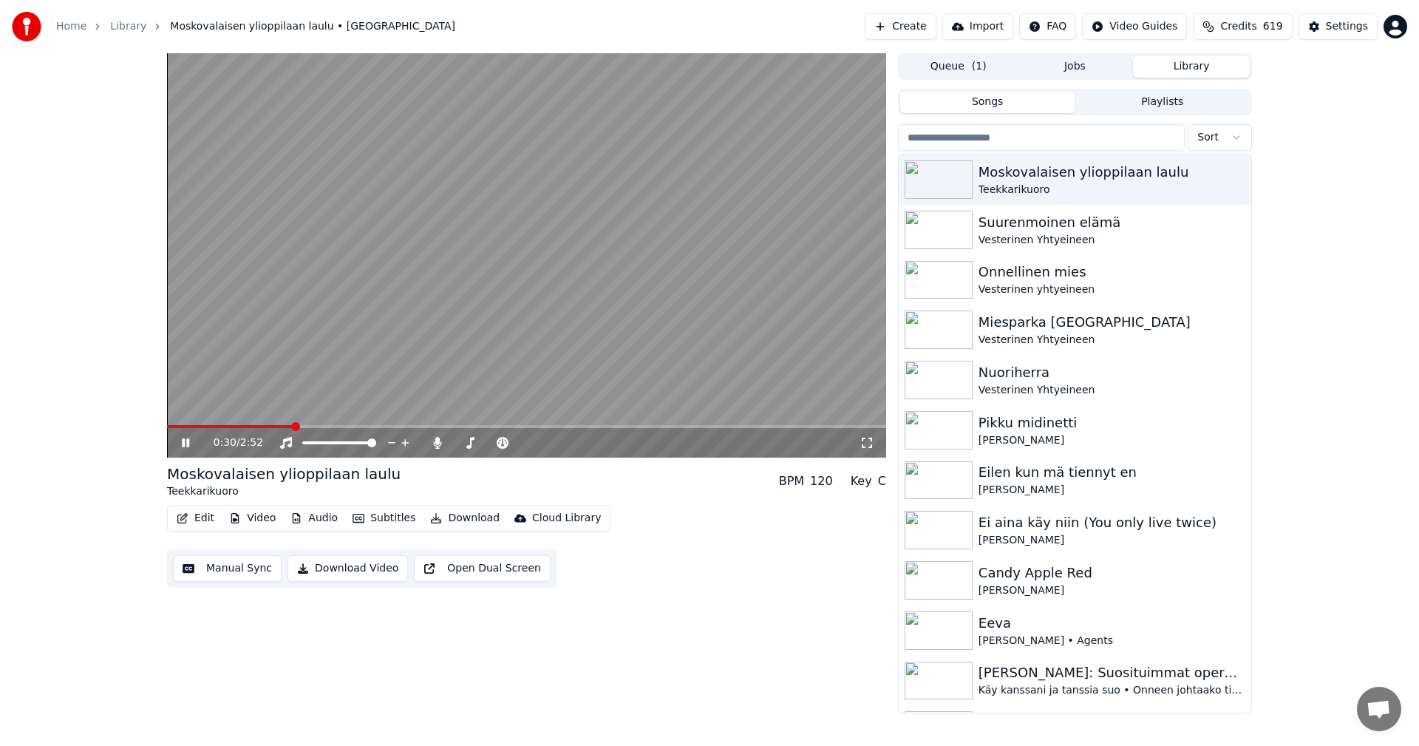
click at [185, 445] on icon at bounding box center [196, 443] width 35 height 12
click at [205, 518] on button "Edit" at bounding box center [196, 518] width 50 height 21
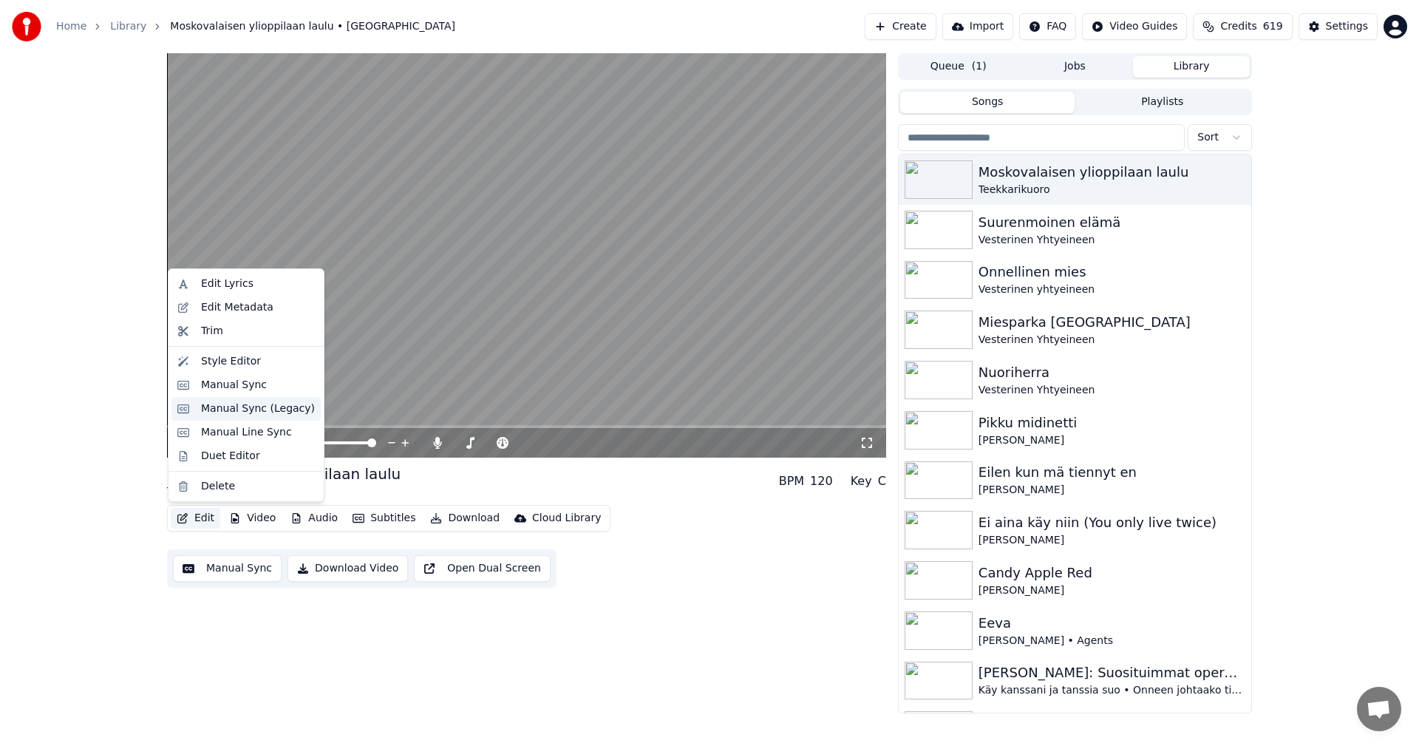
click at [250, 414] on div "Manual Sync (Legacy)" at bounding box center [258, 408] width 114 height 15
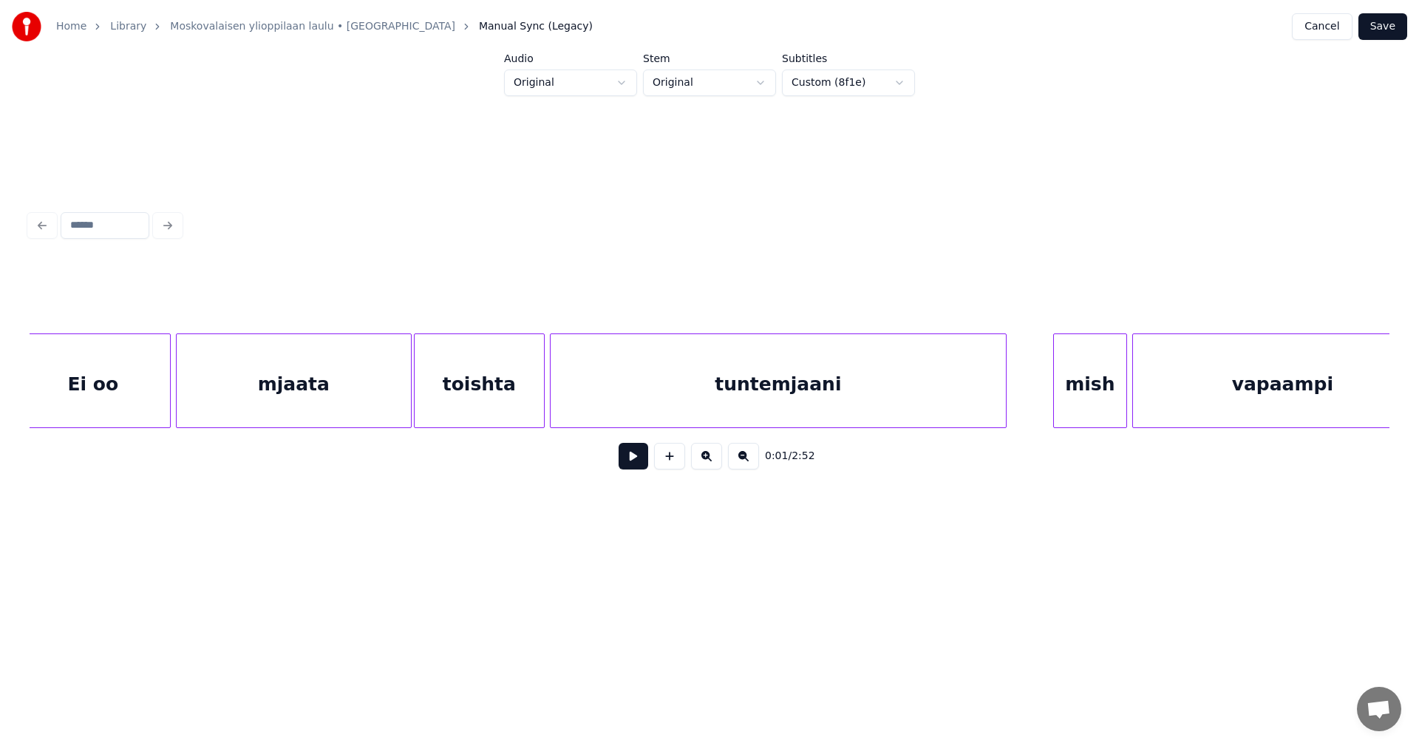
scroll to position [0, 4197]
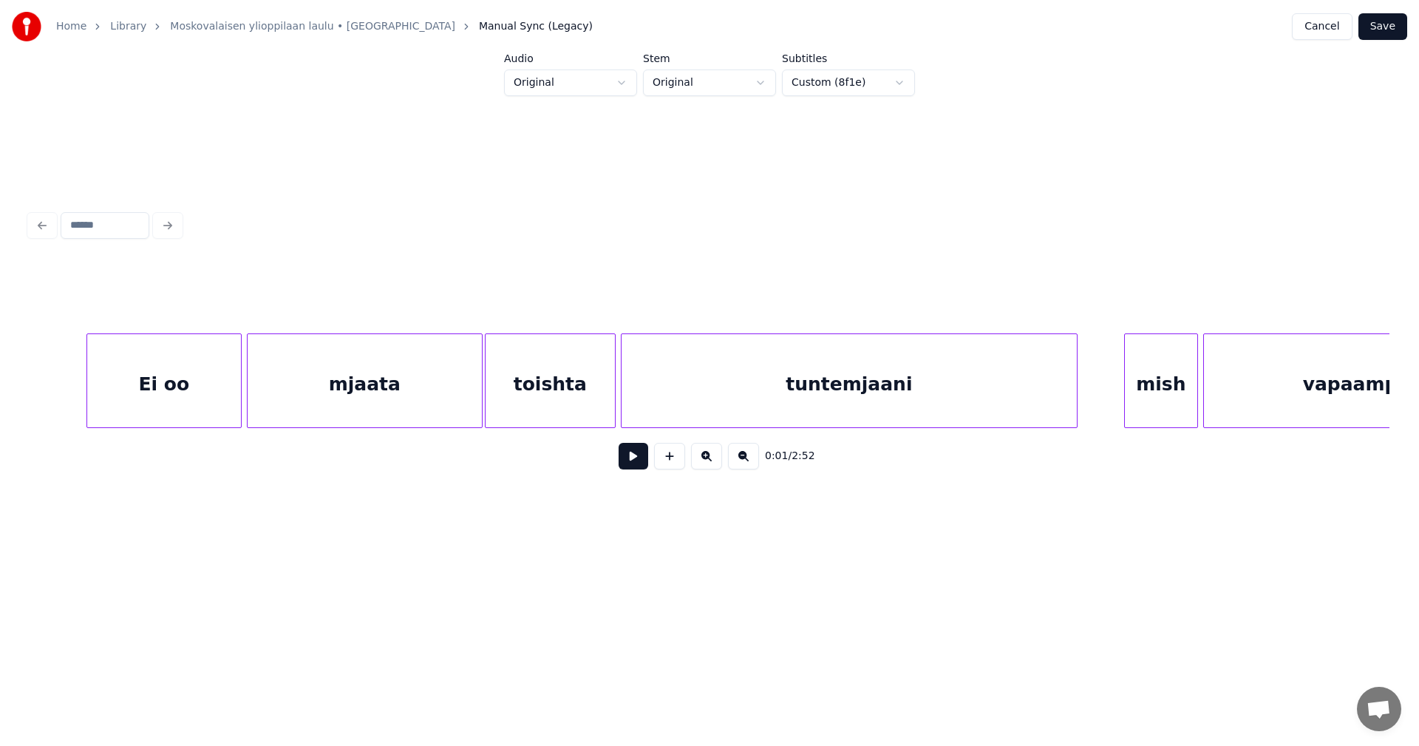
click at [221, 406] on div "Ei oo" at bounding box center [164, 384] width 154 height 100
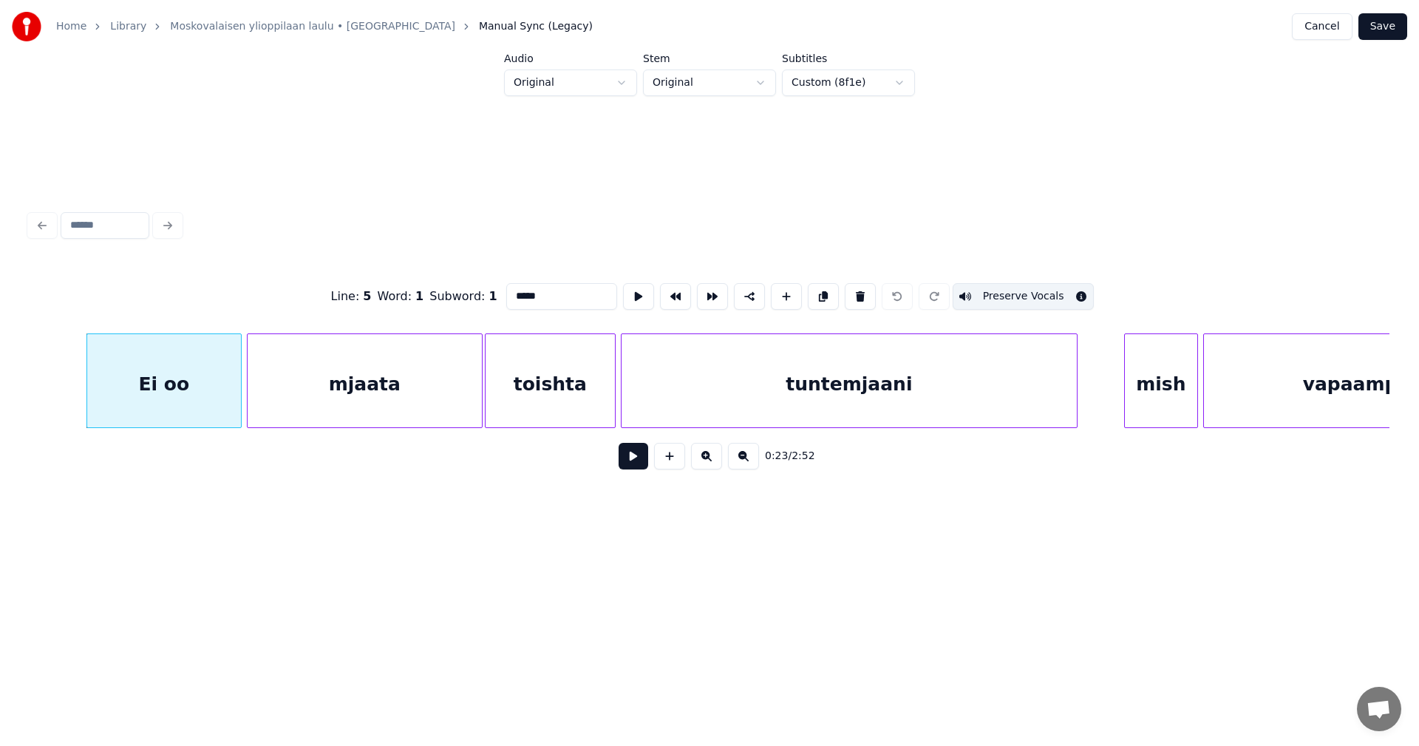
click at [537, 290] on input "*****" at bounding box center [561, 296] width 111 height 27
click at [781, 397] on div "tuntemjaani" at bounding box center [848, 384] width 455 height 100
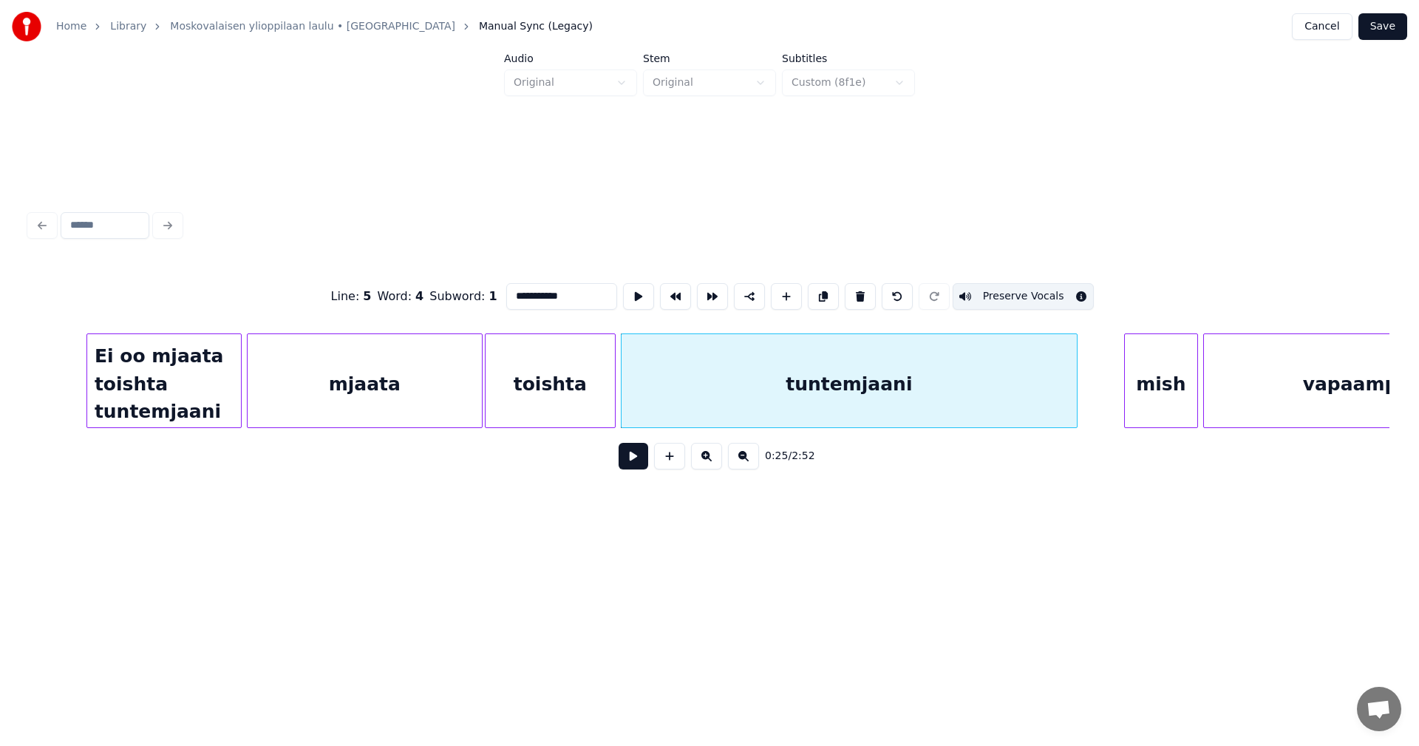
scroll to position [0, 0]
click at [853, 290] on button at bounding box center [860, 296] width 31 height 27
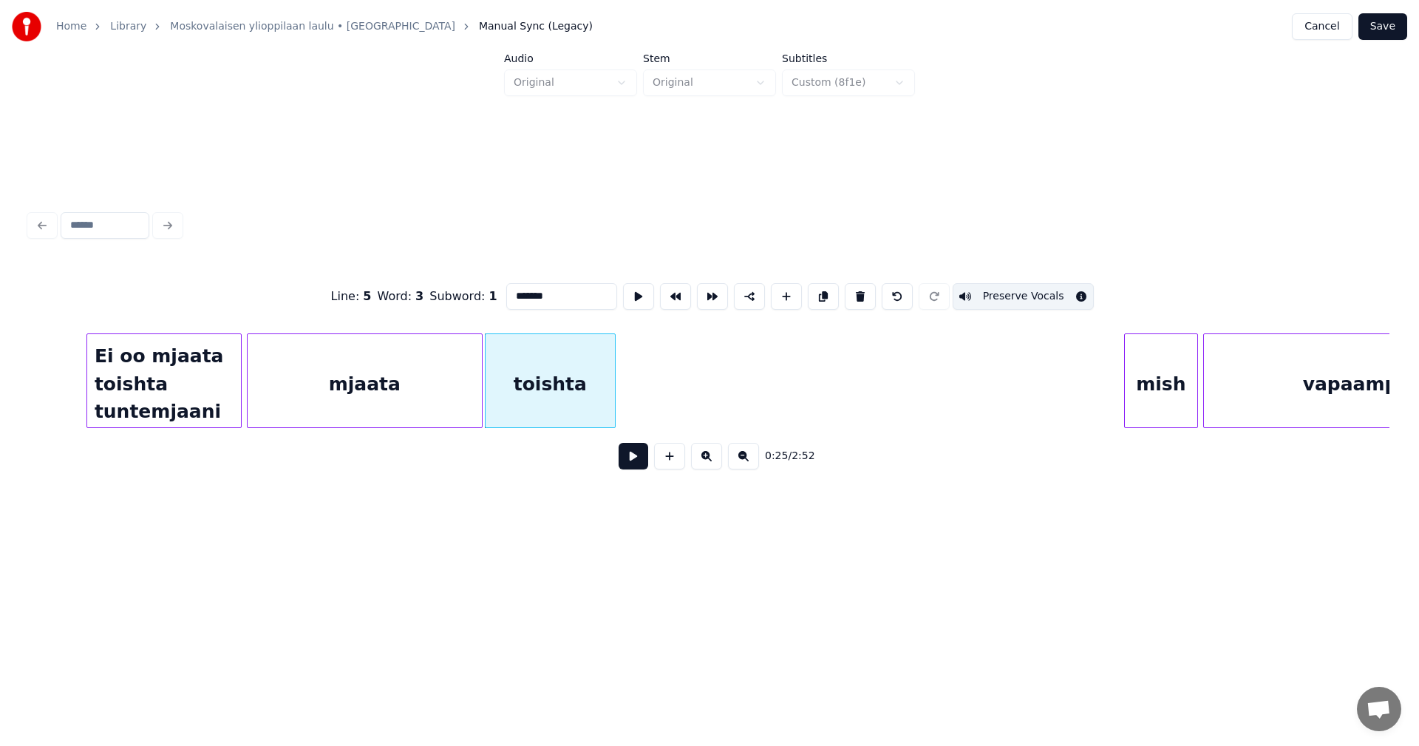
click at [601, 401] on div "toishta" at bounding box center [549, 384] width 129 height 100
click at [855, 290] on button at bounding box center [860, 296] width 31 height 27
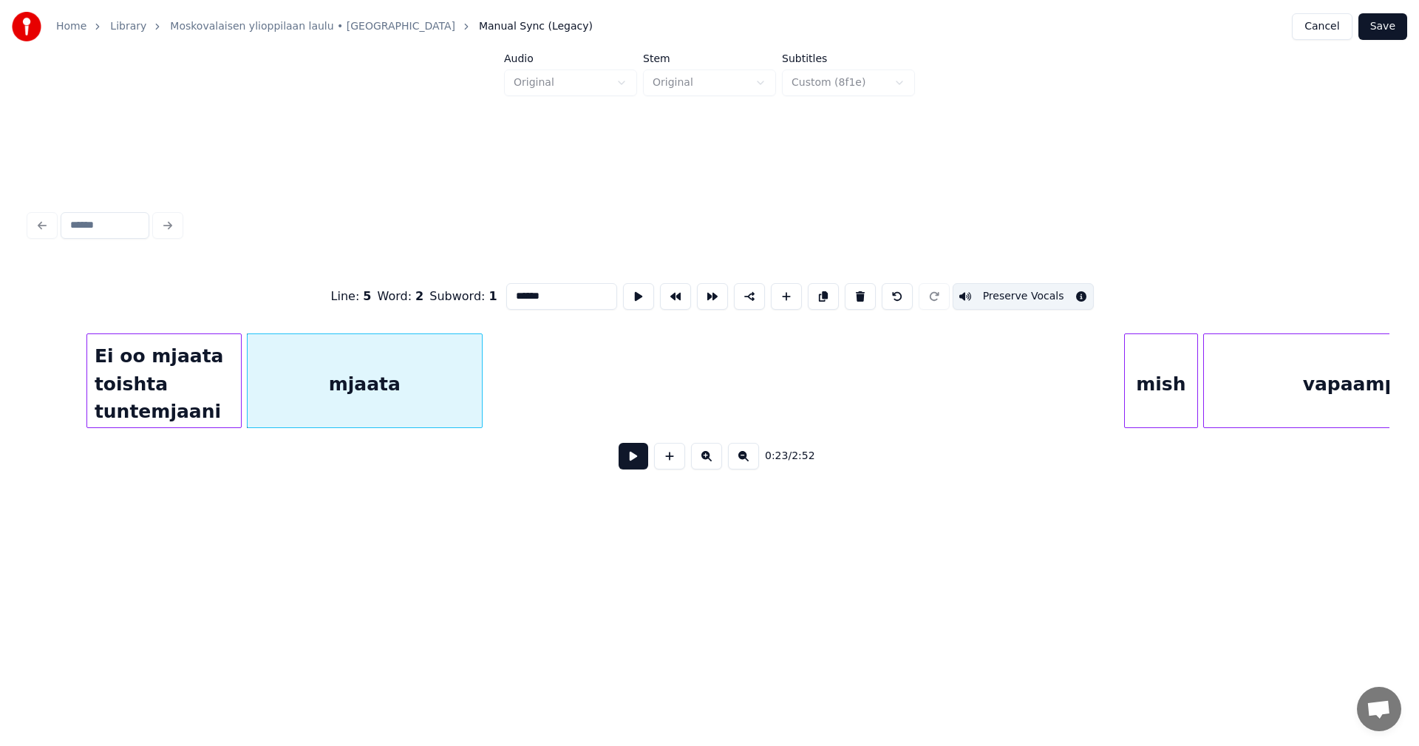
click at [437, 402] on div "mjaata" at bounding box center [365, 384] width 234 height 100
click at [849, 290] on button at bounding box center [860, 296] width 31 height 27
type input "**********"
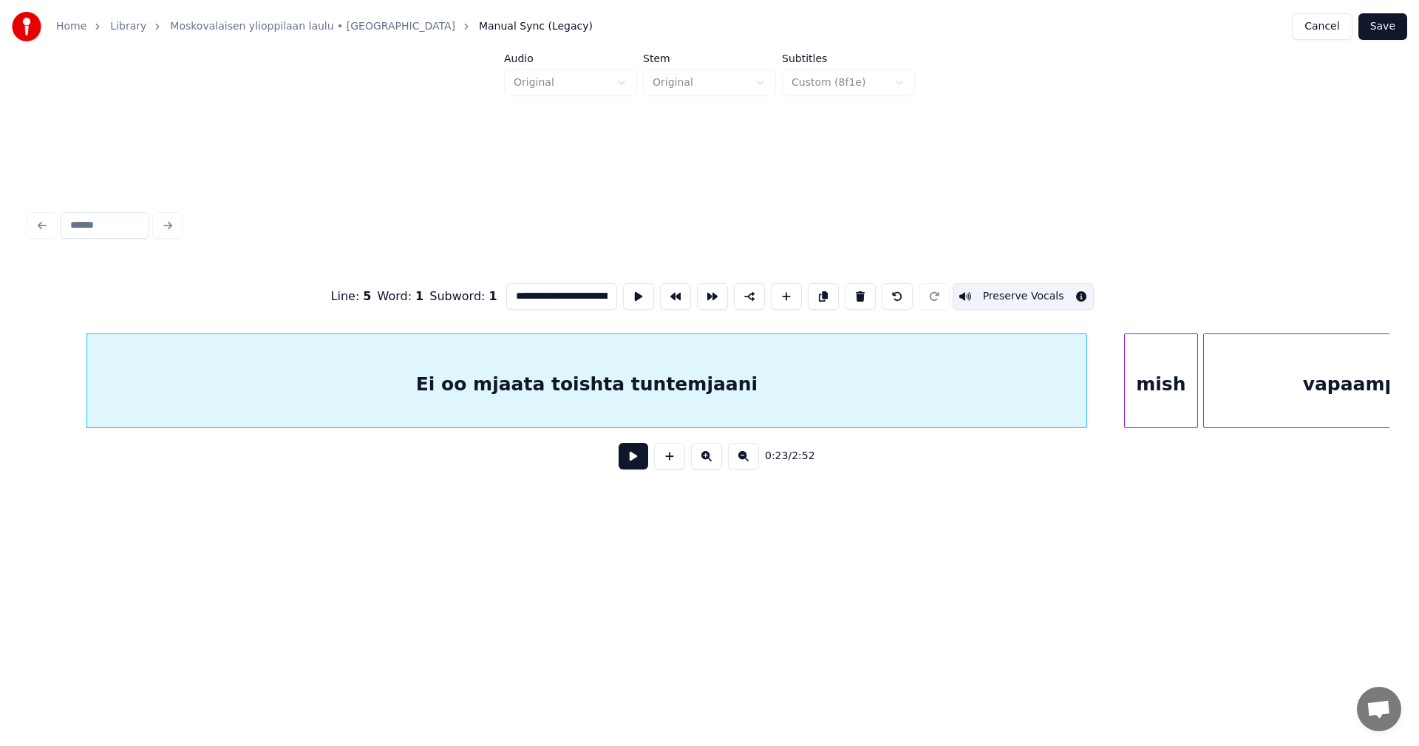
click at [1085, 367] on div at bounding box center [1084, 380] width 4 height 93
click at [83, 395] on div at bounding box center [85, 380] width 4 height 93
click at [635, 465] on button at bounding box center [633, 456] width 30 height 27
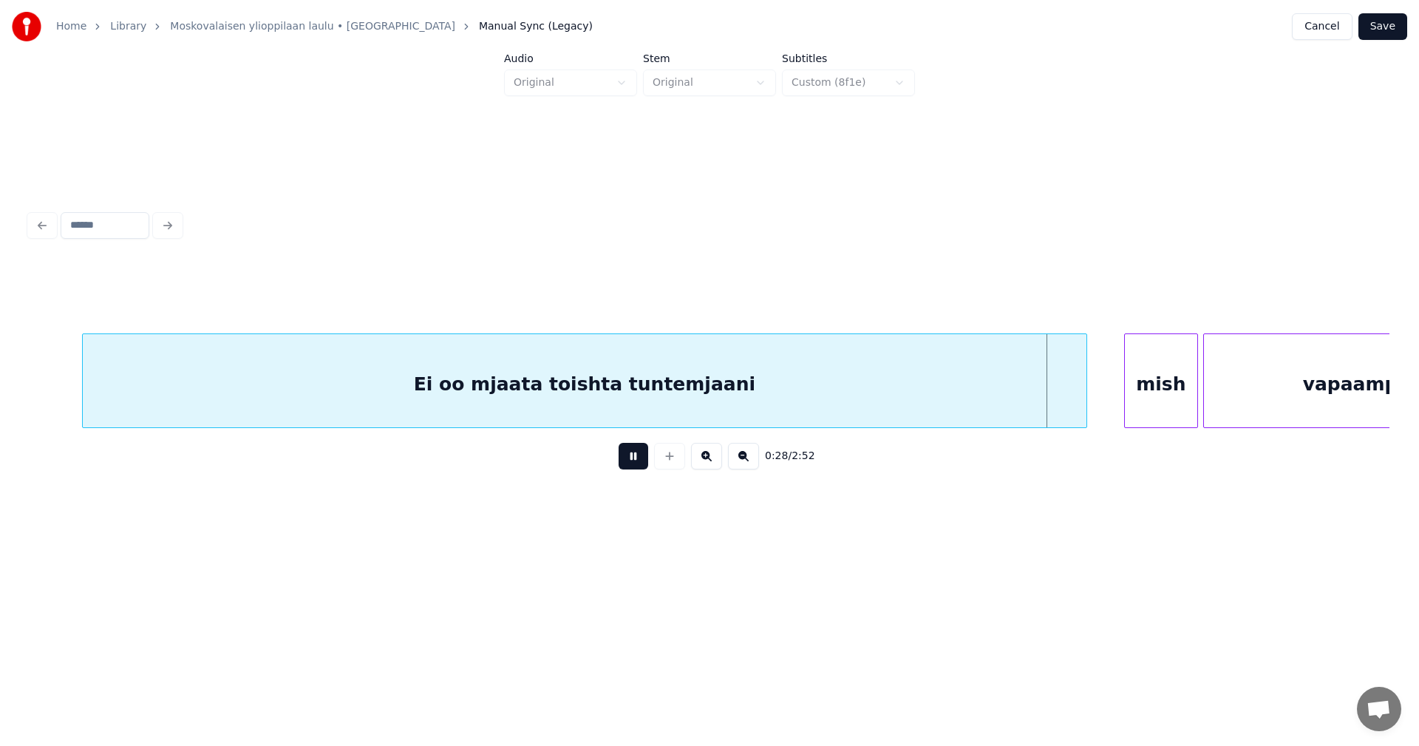
click at [632, 463] on button at bounding box center [633, 456] width 30 height 27
click at [1395, 26] on button "Save" at bounding box center [1382, 26] width 49 height 27
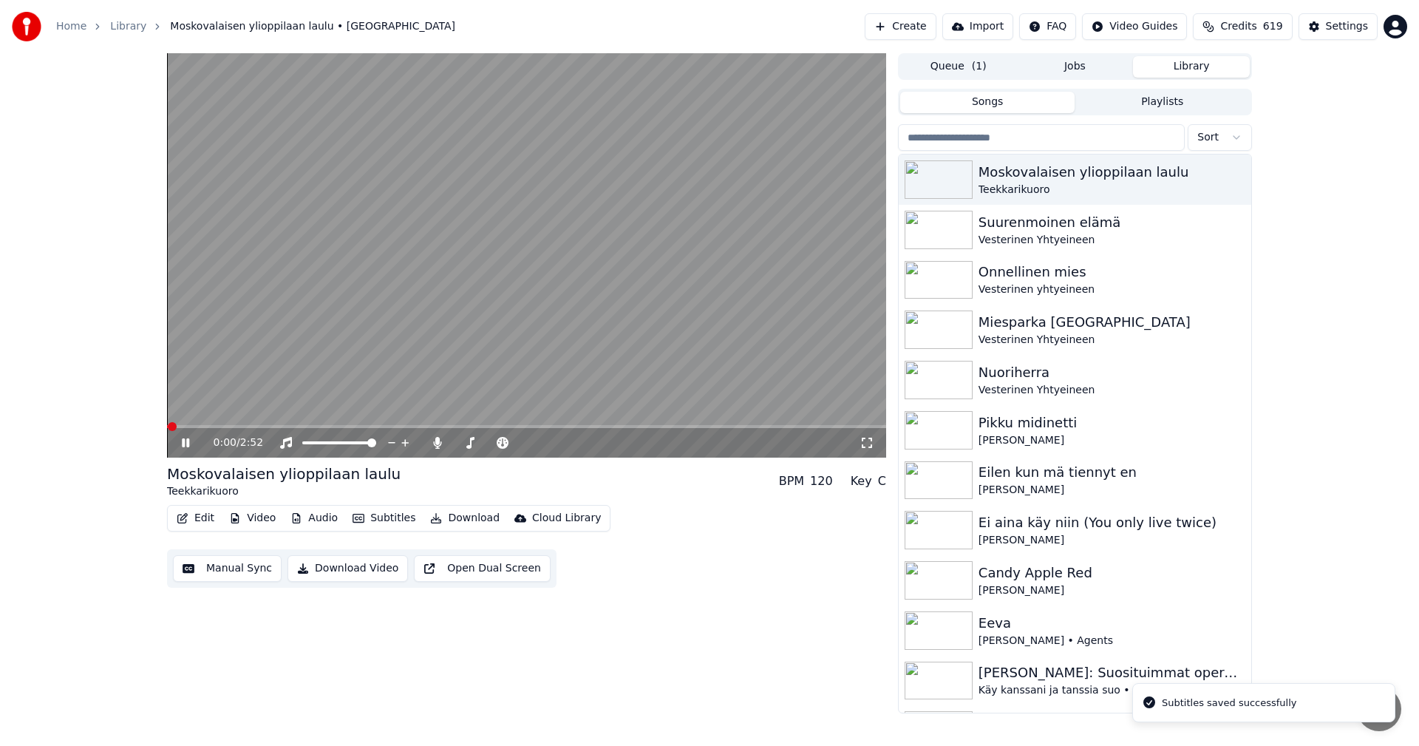
click at [329, 426] on span at bounding box center [526, 426] width 719 height 3
click at [279, 426] on span at bounding box center [250, 426] width 166 height 3
click at [259, 427] on span at bounding box center [213, 426] width 92 height 3
click at [251, 427] on span at bounding box center [228, 426] width 123 height 3
drag, startPoint x: 187, startPoint y: 442, endPoint x: 189, endPoint y: 517, distance: 75.4
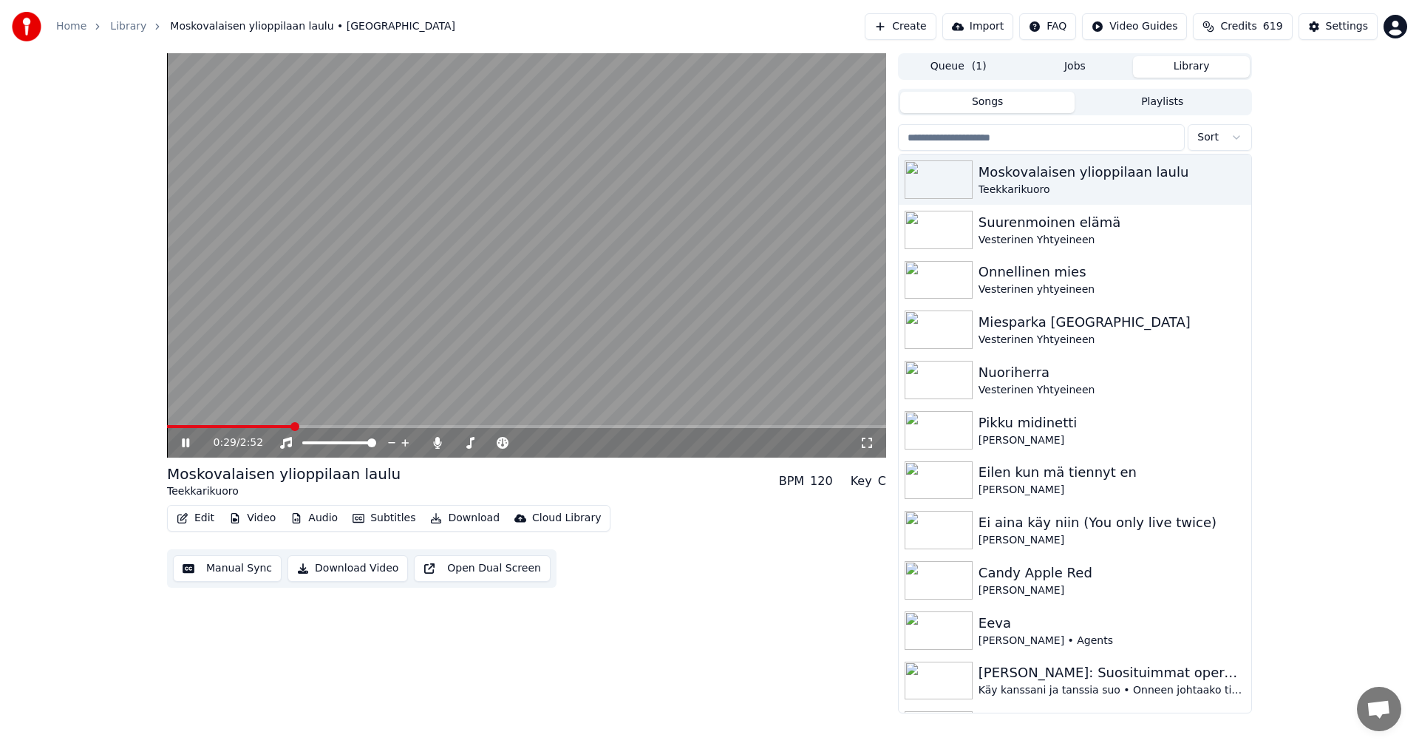
click at [186, 443] on icon at bounding box center [196, 443] width 35 height 12
click at [197, 517] on button "Edit" at bounding box center [196, 518] width 50 height 21
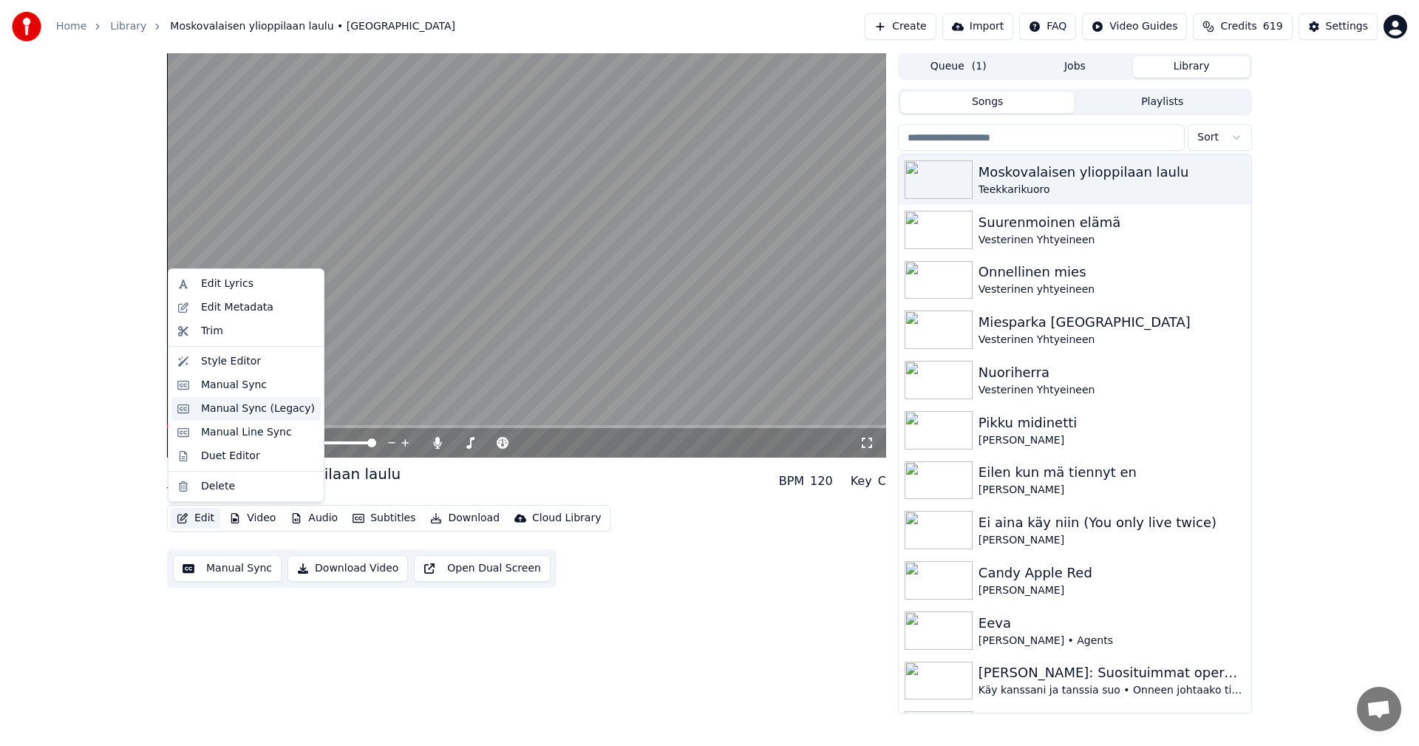
click at [265, 409] on div "Manual Sync (Legacy)" at bounding box center [258, 408] width 114 height 15
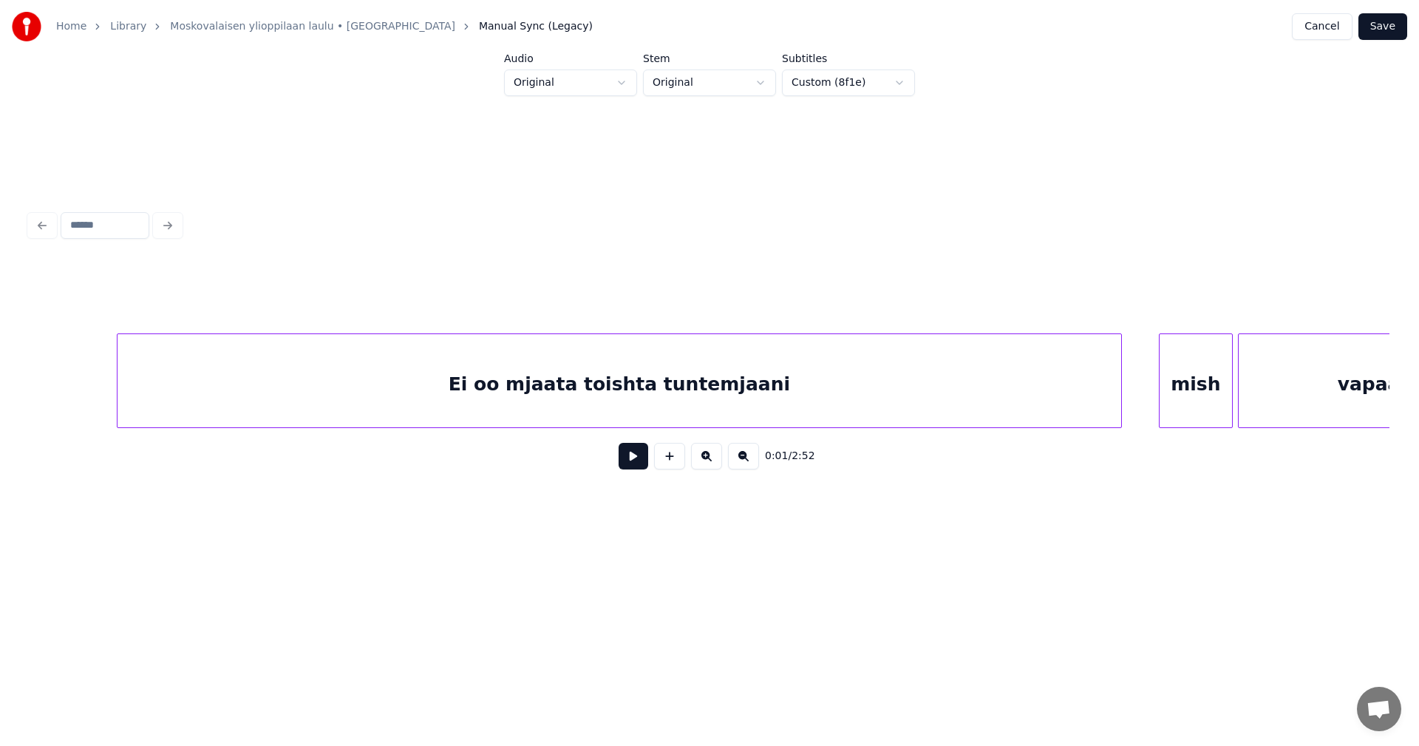
scroll to position [0, 4232]
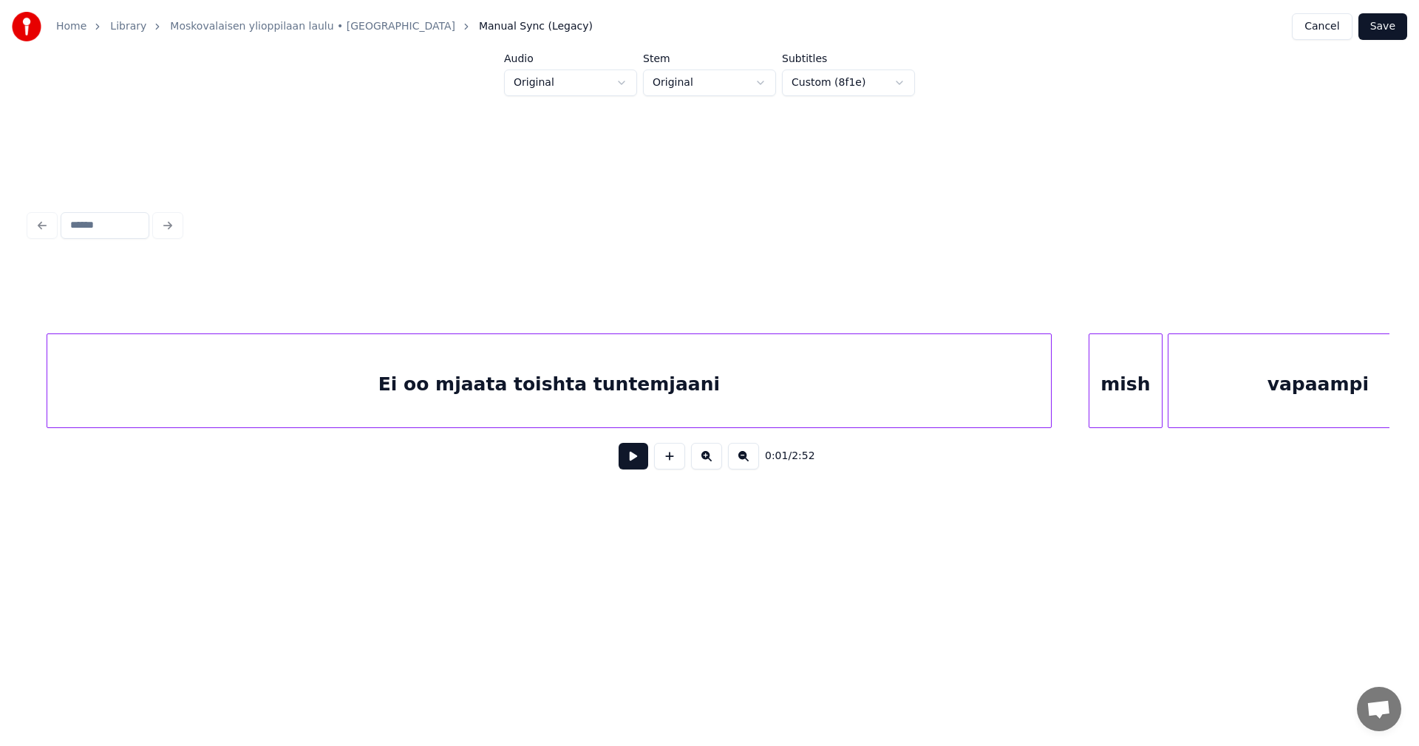
click at [303, 382] on div "Ei oo mjaata toishta tuntemjaani" at bounding box center [548, 384] width 1003 height 100
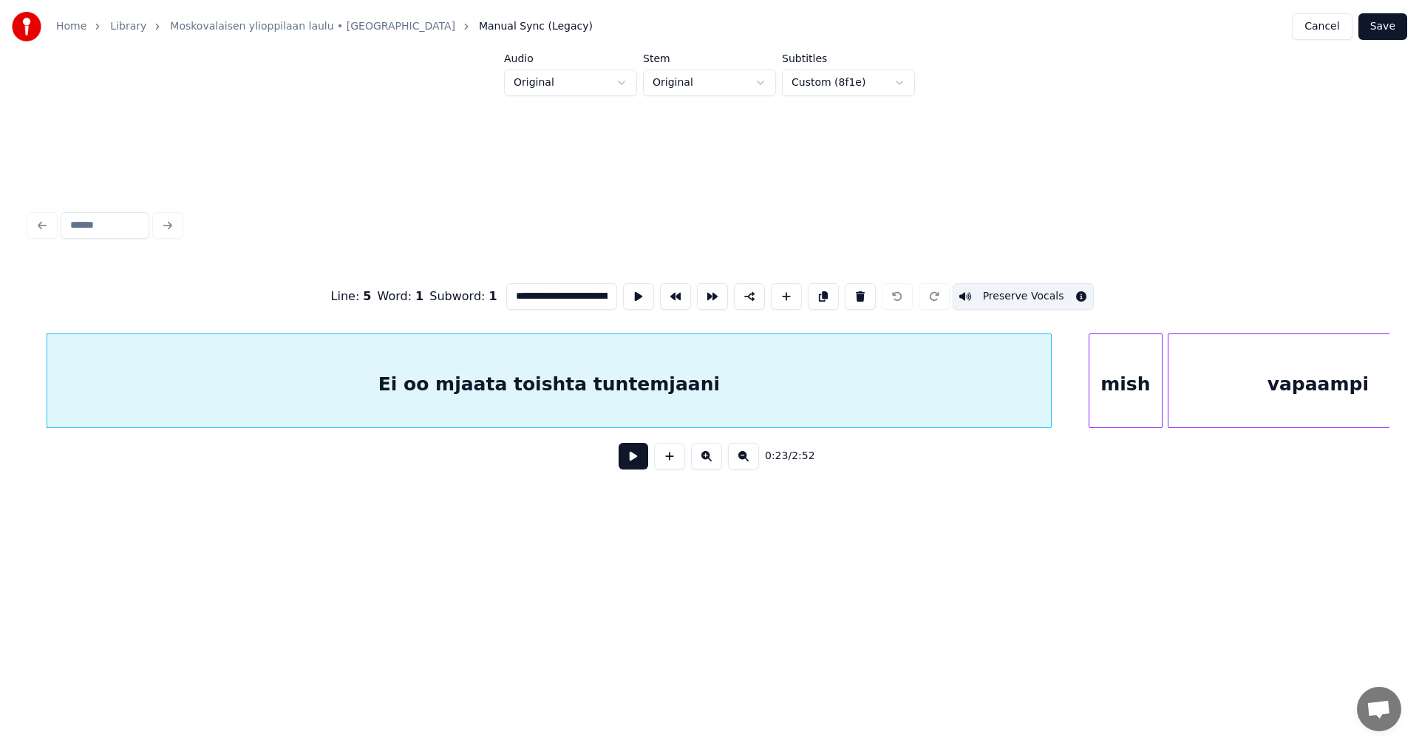
click at [1003, 289] on button "Preserve Vocals" at bounding box center [1023, 296] width 142 height 27
click at [1010, 291] on button "Preserve Vocals" at bounding box center [1023, 296] width 142 height 27
click at [999, 293] on button "Preserve Vocals" at bounding box center [1023, 296] width 142 height 27
click at [1130, 365] on div "mish" at bounding box center [1125, 384] width 72 height 100
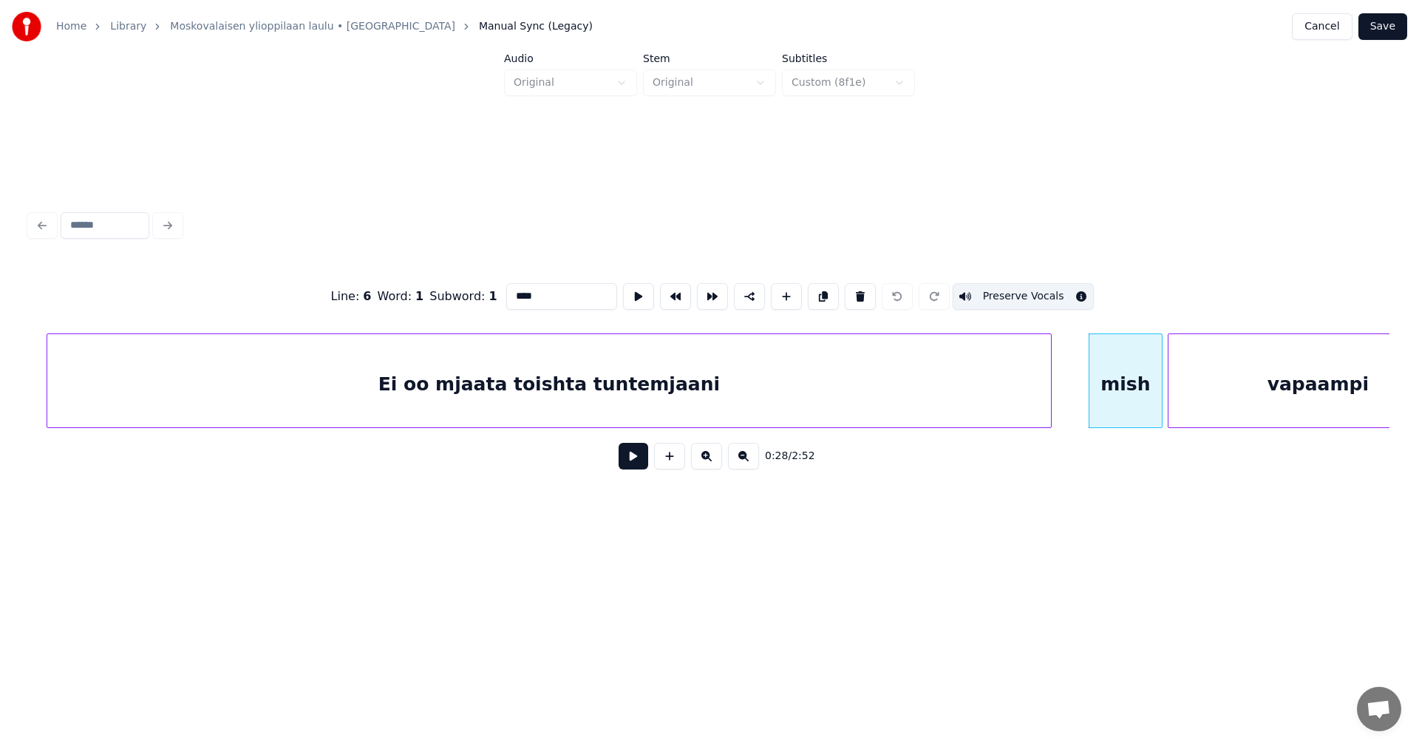
click at [1020, 291] on button "Preserve Vocals" at bounding box center [1023, 296] width 142 height 27
click at [972, 367] on div "Ei oo mjaata toishta tuntemjaani" at bounding box center [548, 384] width 1003 height 100
type input "**********"
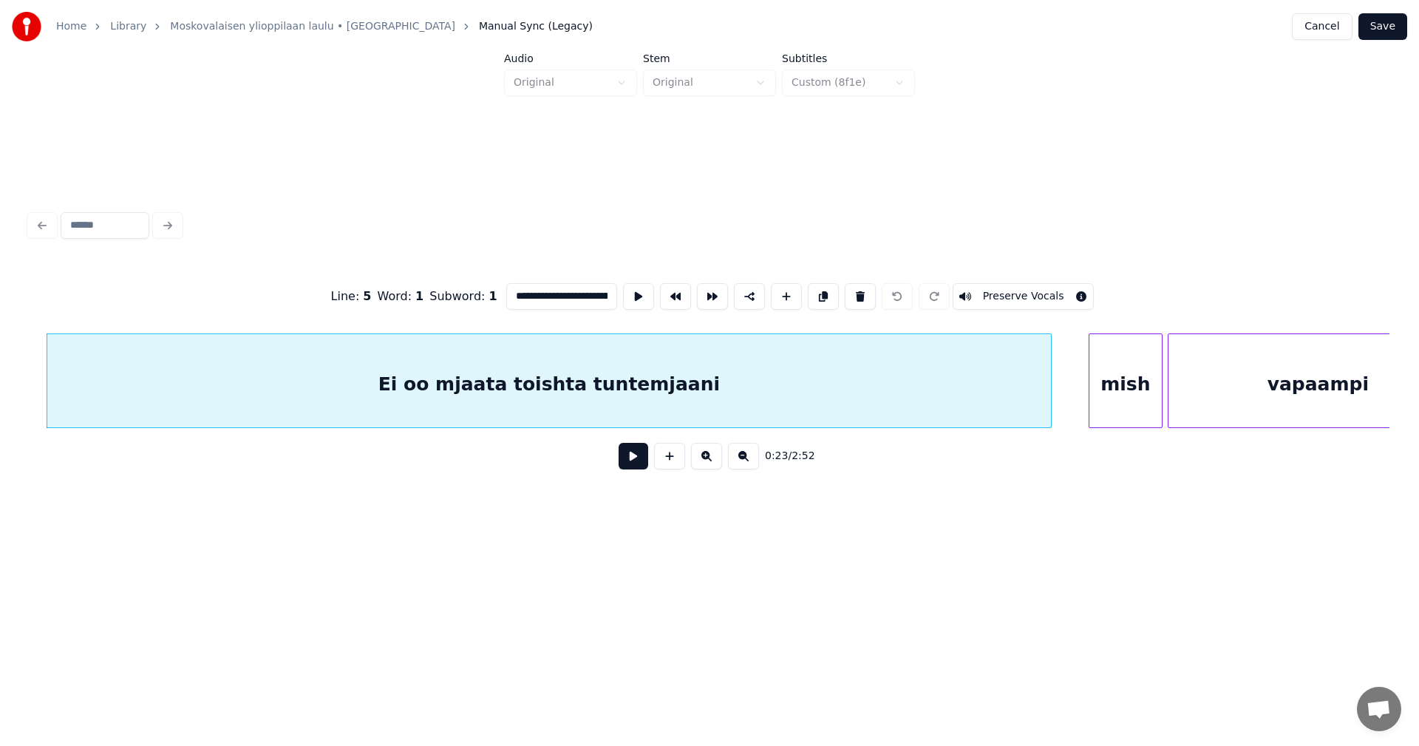
click at [1393, 23] on button "Save" at bounding box center [1382, 26] width 49 height 27
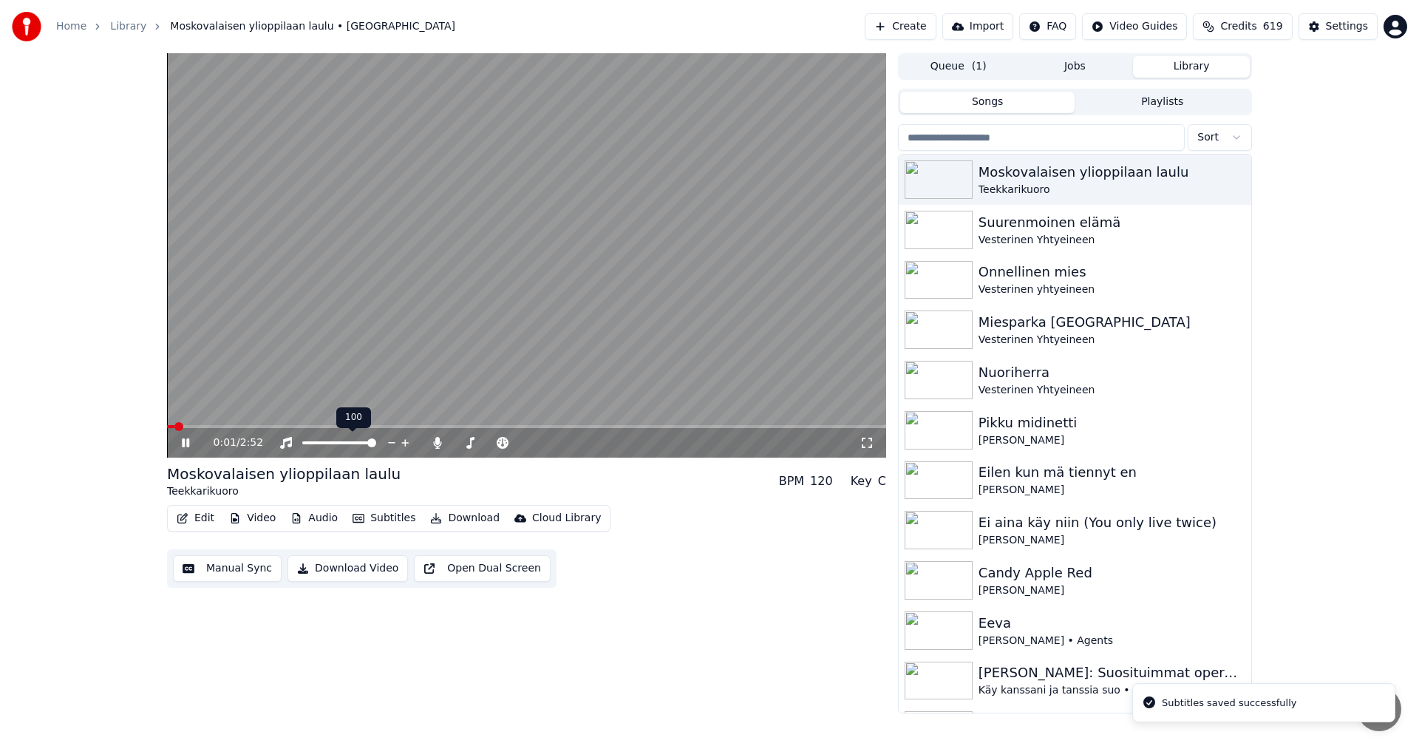
click at [340, 426] on div "100 100" at bounding box center [353, 417] width 35 height 21
click at [338, 426] on span at bounding box center [526, 426] width 719 height 3
click at [298, 426] on span at bounding box center [257, 426] width 180 height 3
click at [259, 426] on span at bounding box center [213, 426] width 92 height 3
click at [494, 441] on span at bounding box center [493, 442] width 9 height 9
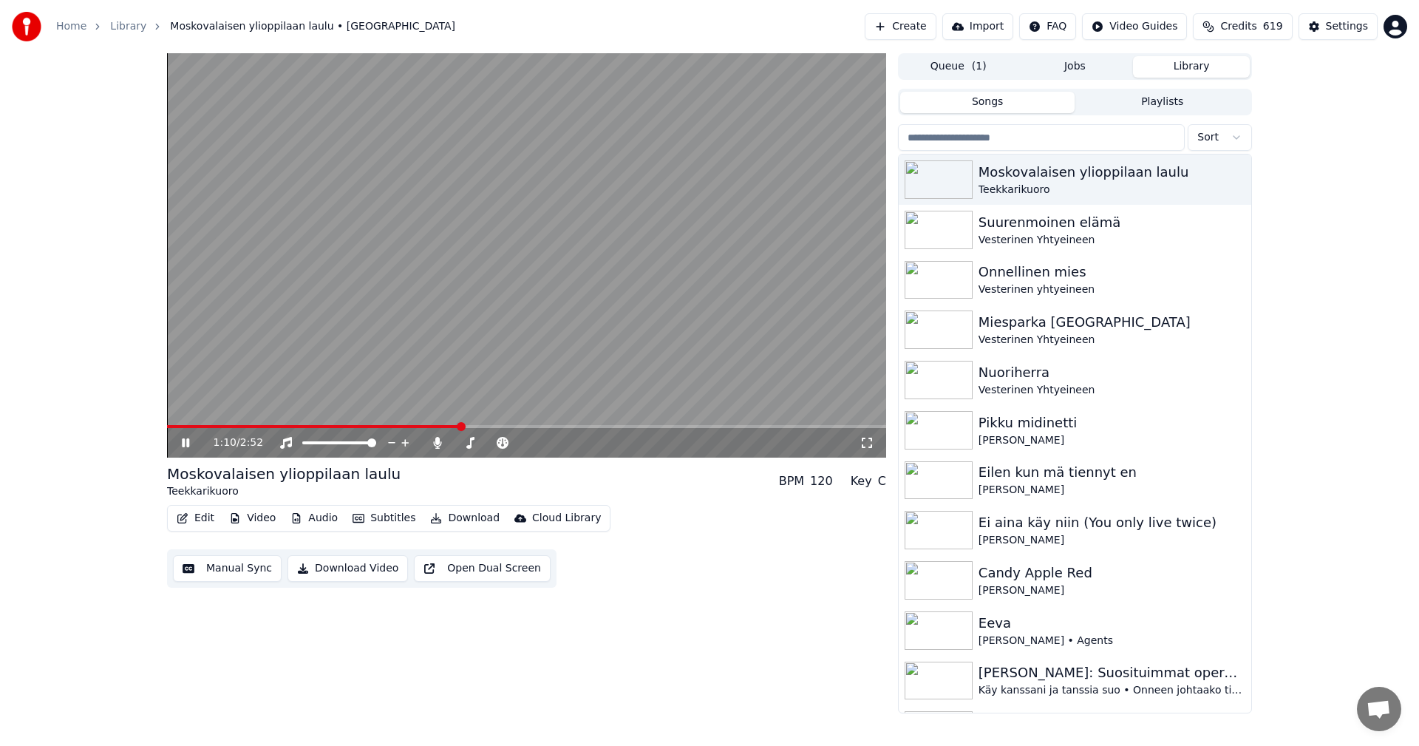
click at [188, 446] on icon at bounding box center [185, 442] width 7 height 9
click at [205, 521] on button "Edit" at bounding box center [196, 518] width 50 height 21
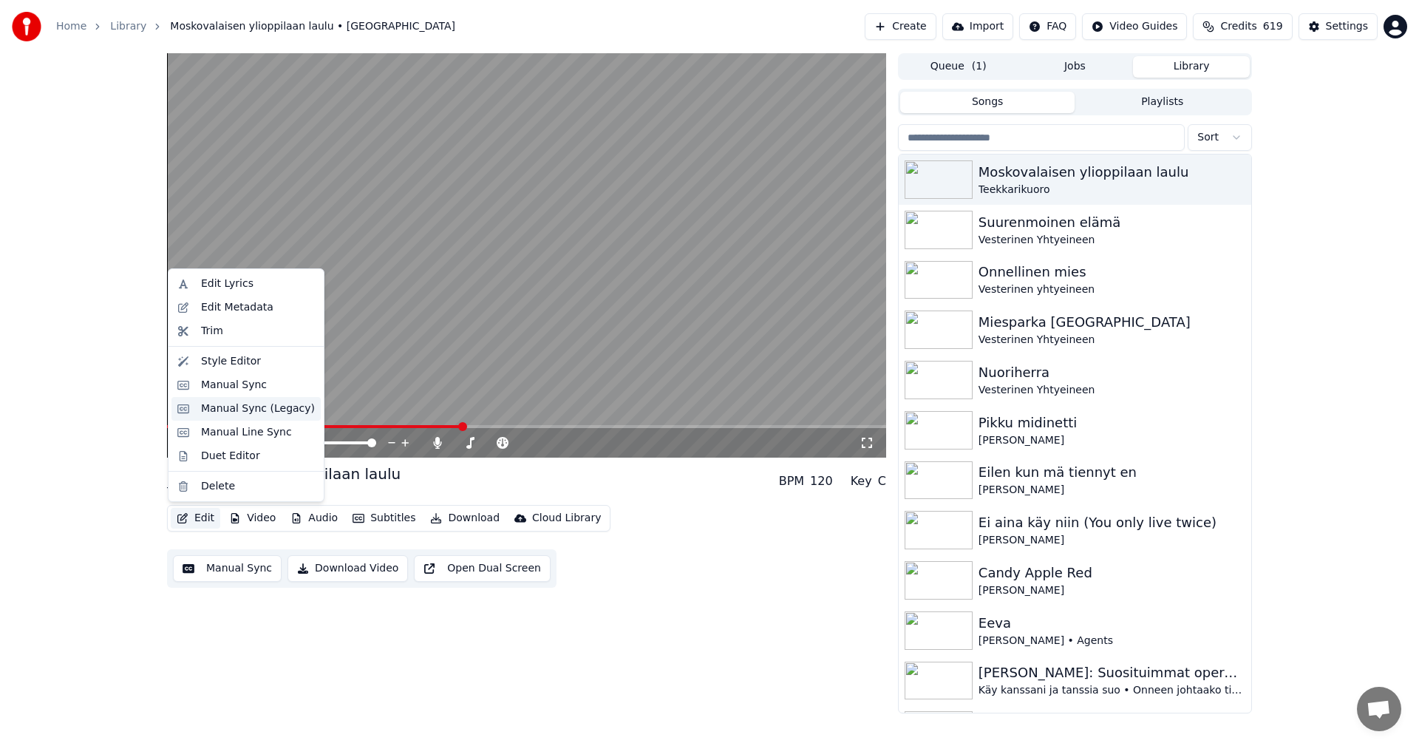
click at [254, 411] on div "Manual Sync (Legacy)" at bounding box center [258, 408] width 114 height 15
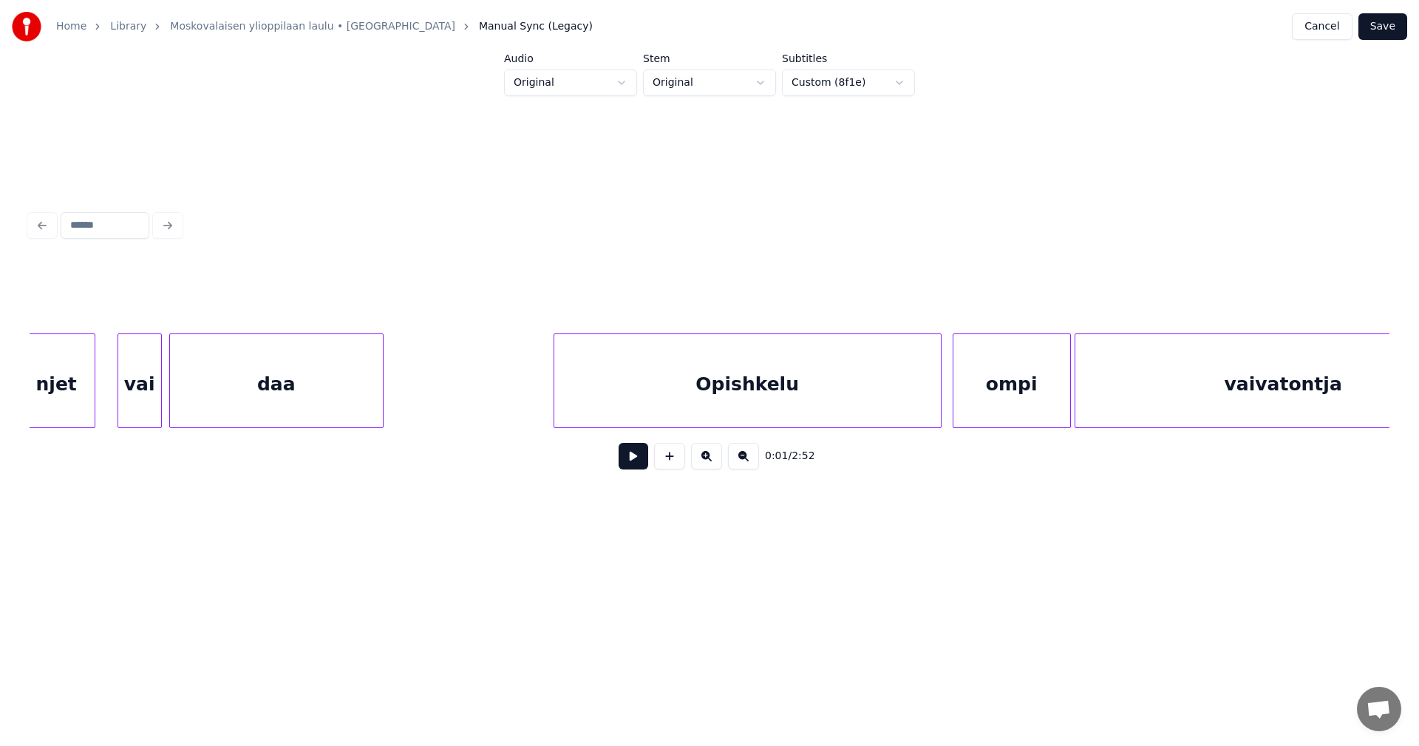
scroll to position [0, 9893]
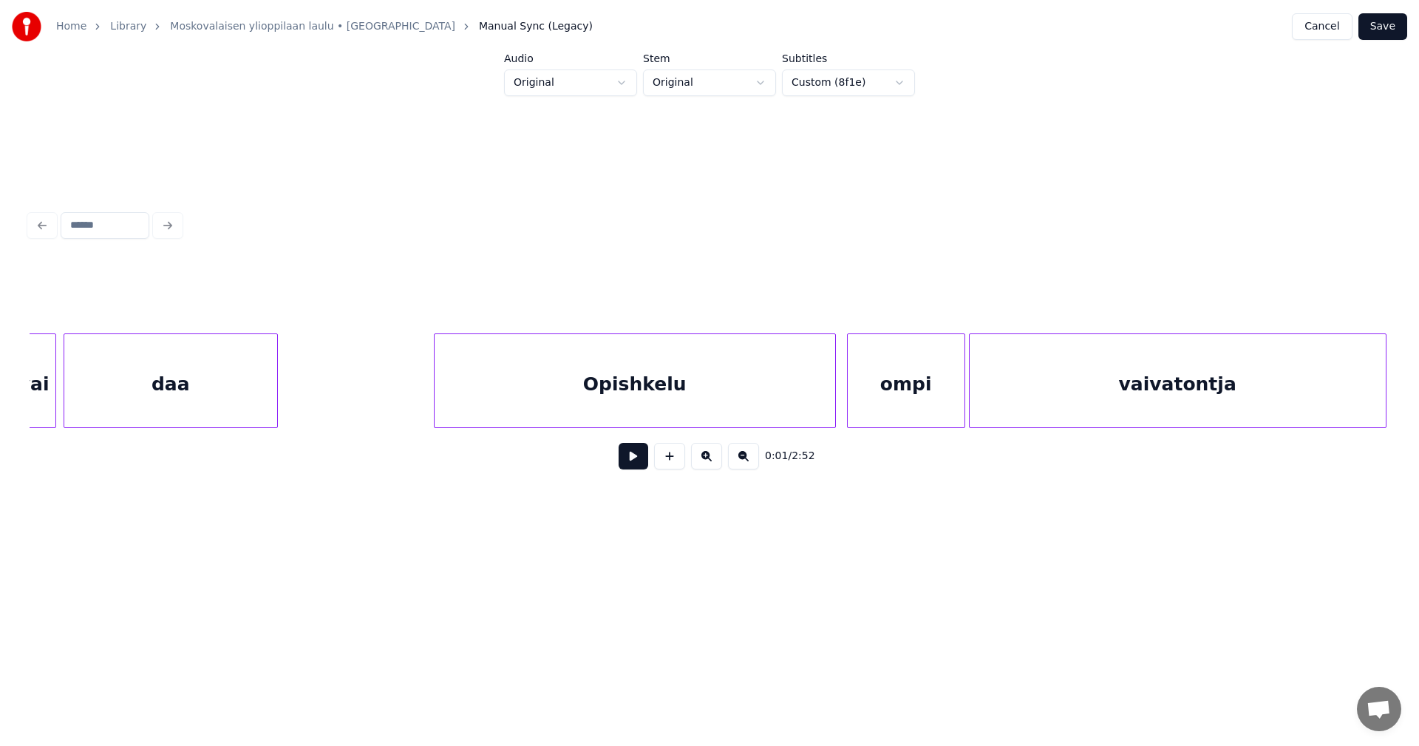
click at [434, 405] on div at bounding box center [436, 380] width 4 height 93
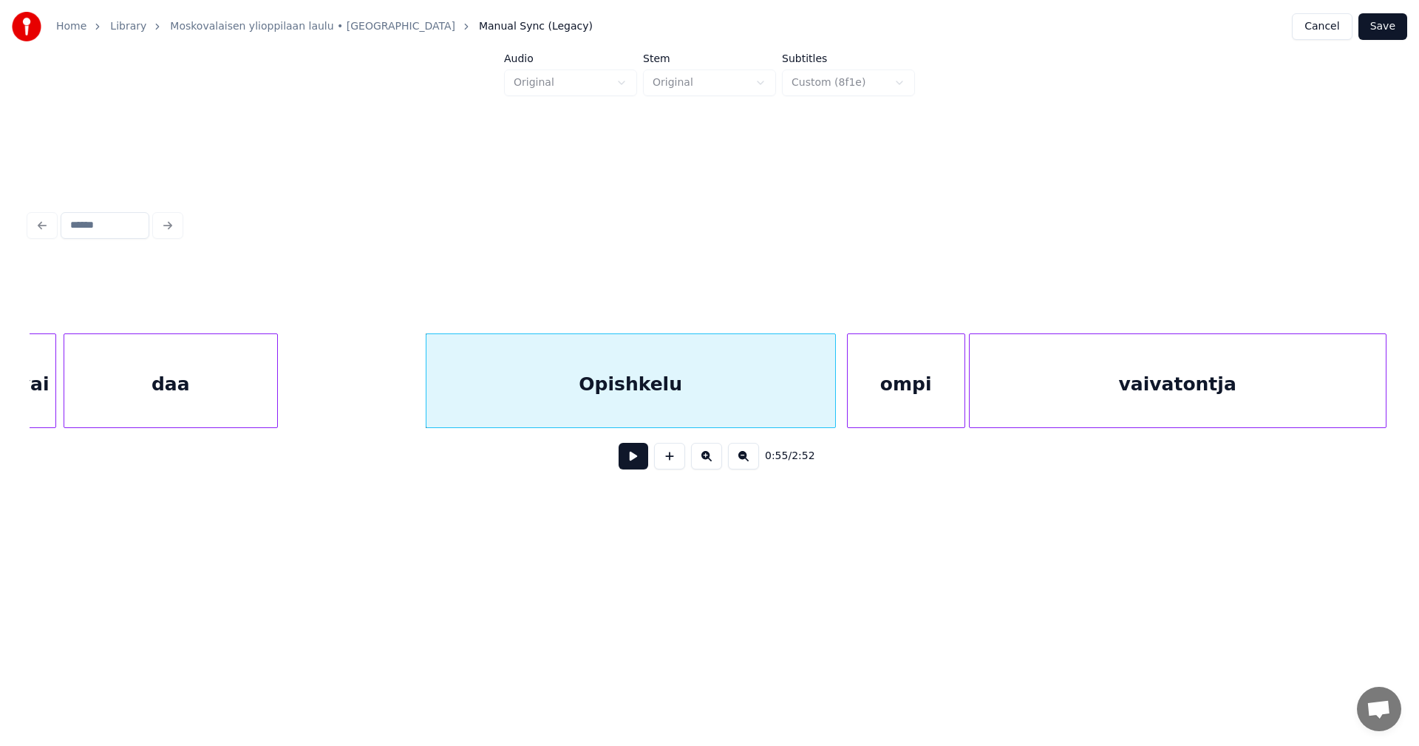
click at [591, 377] on div "Opishkelu" at bounding box center [630, 384] width 409 height 100
click at [726, 383] on div "Opishkelu" at bounding box center [630, 384] width 409 height 100
click at [1023, 283] on button "Preserve Vocals" at bounding box center [1027, 296] width 142 height 27
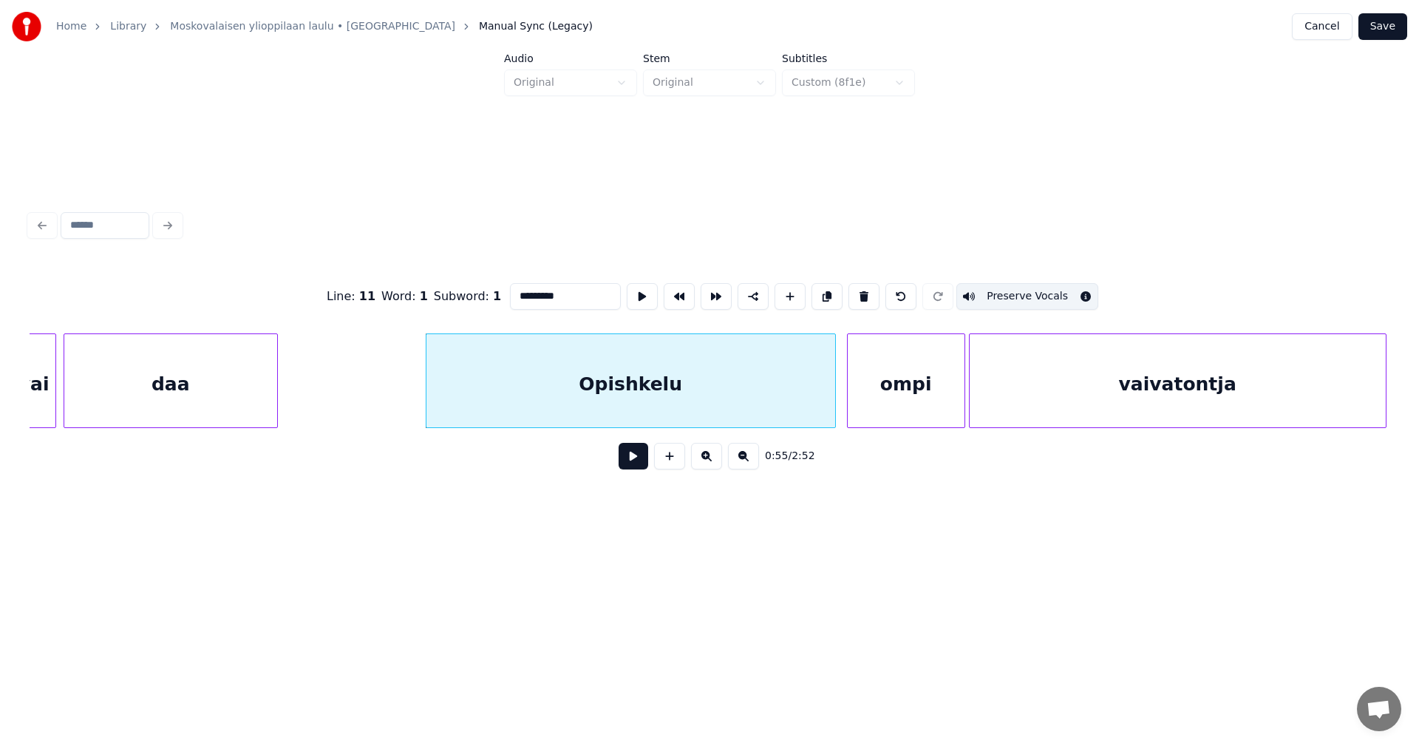
click at [910, 379] on div "ompi" at bounding box center [905, 384] width 117 height 100
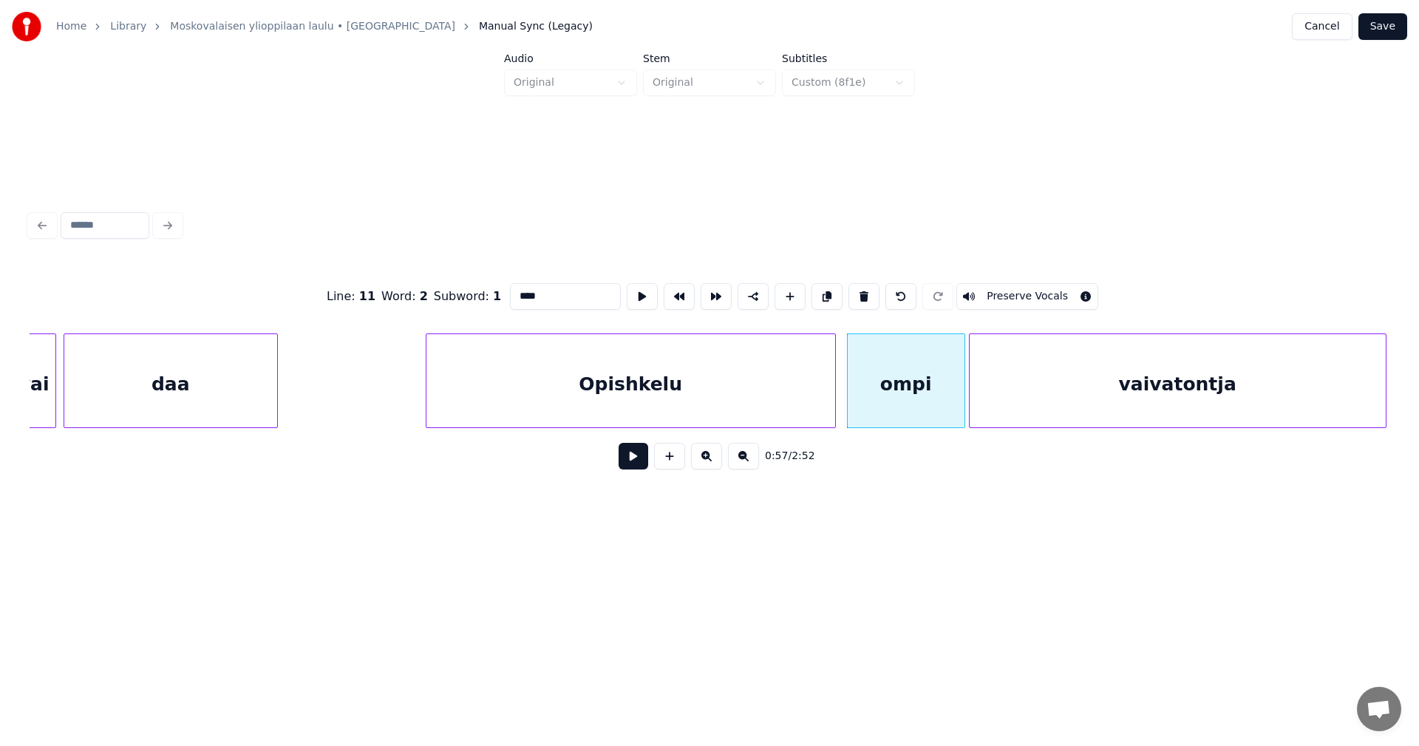
drag, startPoint x: 1009, startPoint y: 286, endPoint x: 1026, endPoint y: 294, distance: 18.8
click at [1009, 285] on button "Preserve Vocals" at bounding box center [1027, 296] width 142 height 27
click at [1068, 369] on div "vaivatontja" at bounding box center [1177, 384] width 416 height 100
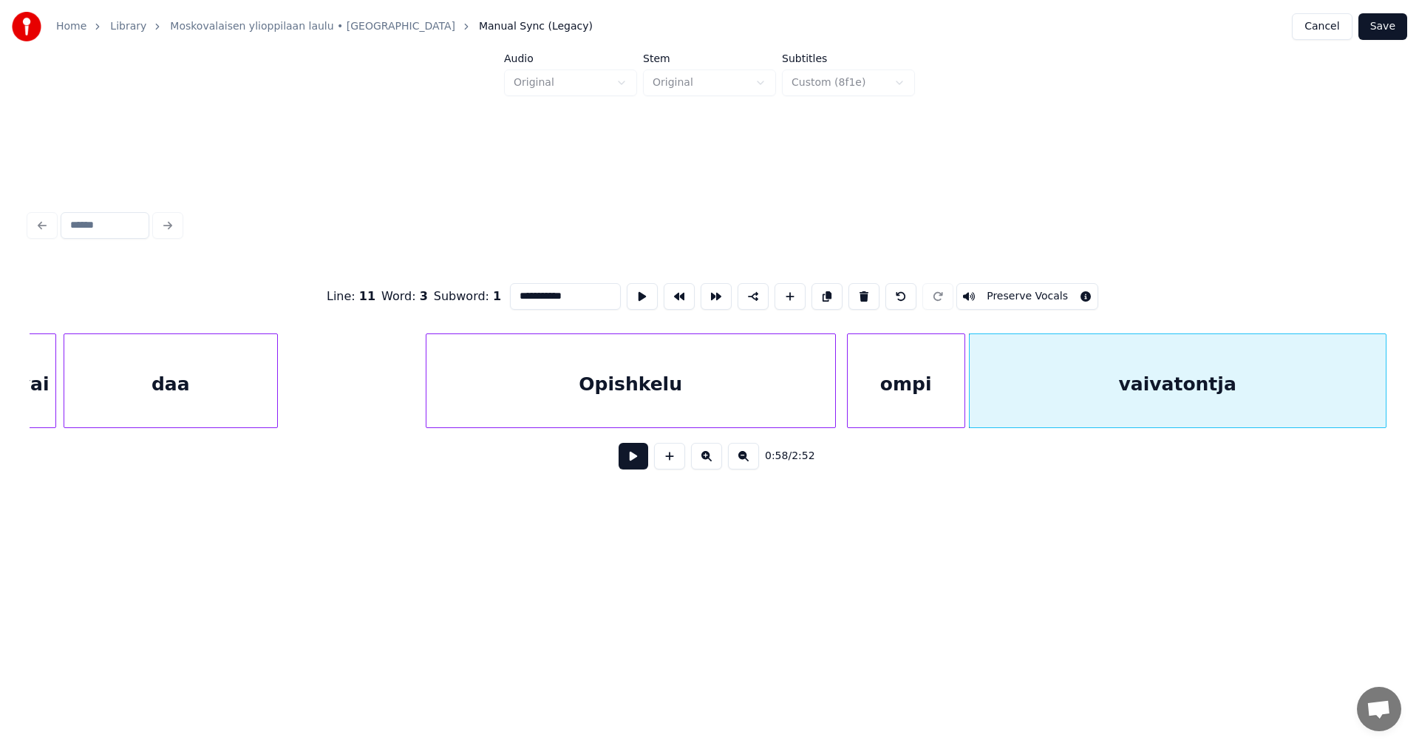
click at [1020, 293] on button "Preserve Vocals" at bounding box center [1027, 296] width 142 height 27
click at [772, 407] on div "Opishkelu" at bounding box center [630, 384] width 409 height 100
type input "*********"
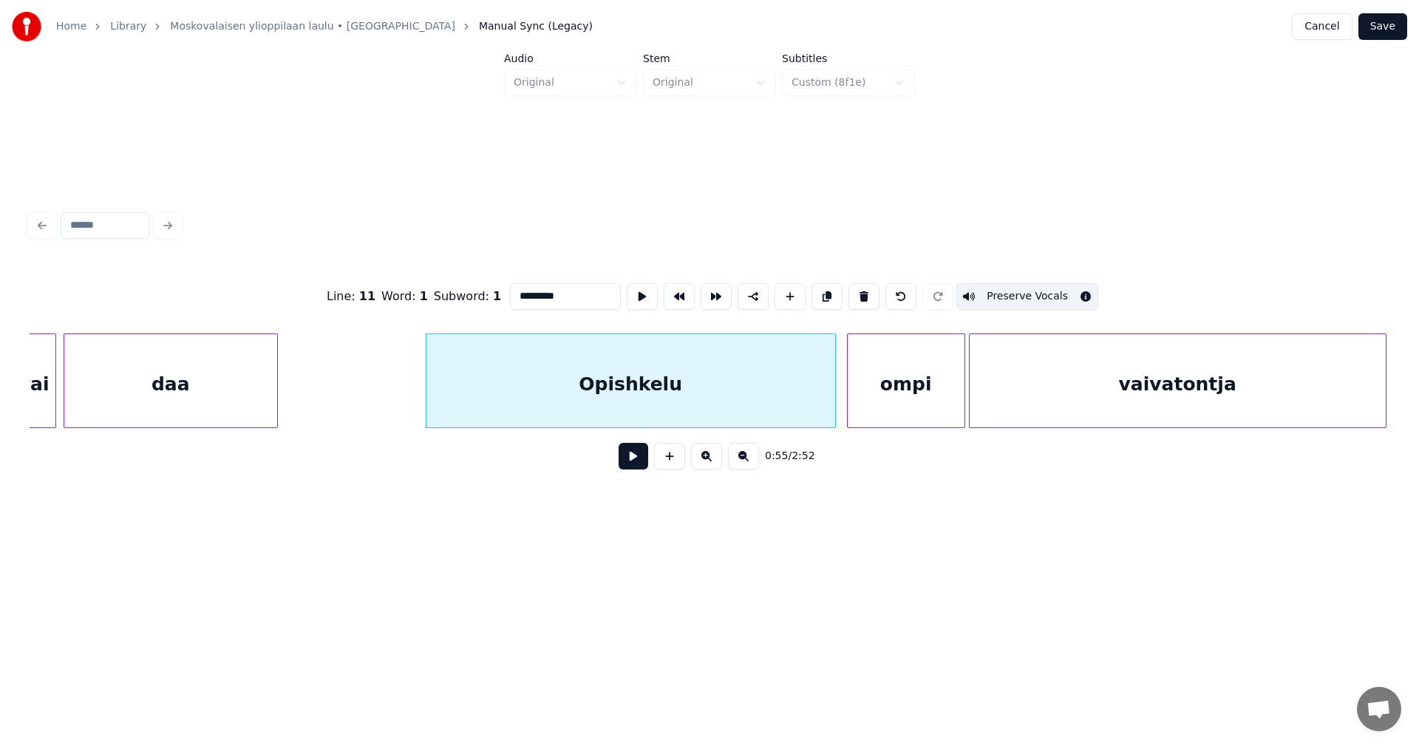
click at [798, 399] on div "Opishkelu" at bounding box center [630, 384] width 409 height 100
click at [637, 469] on button at bounding box center [633, 456] width 30 height 27
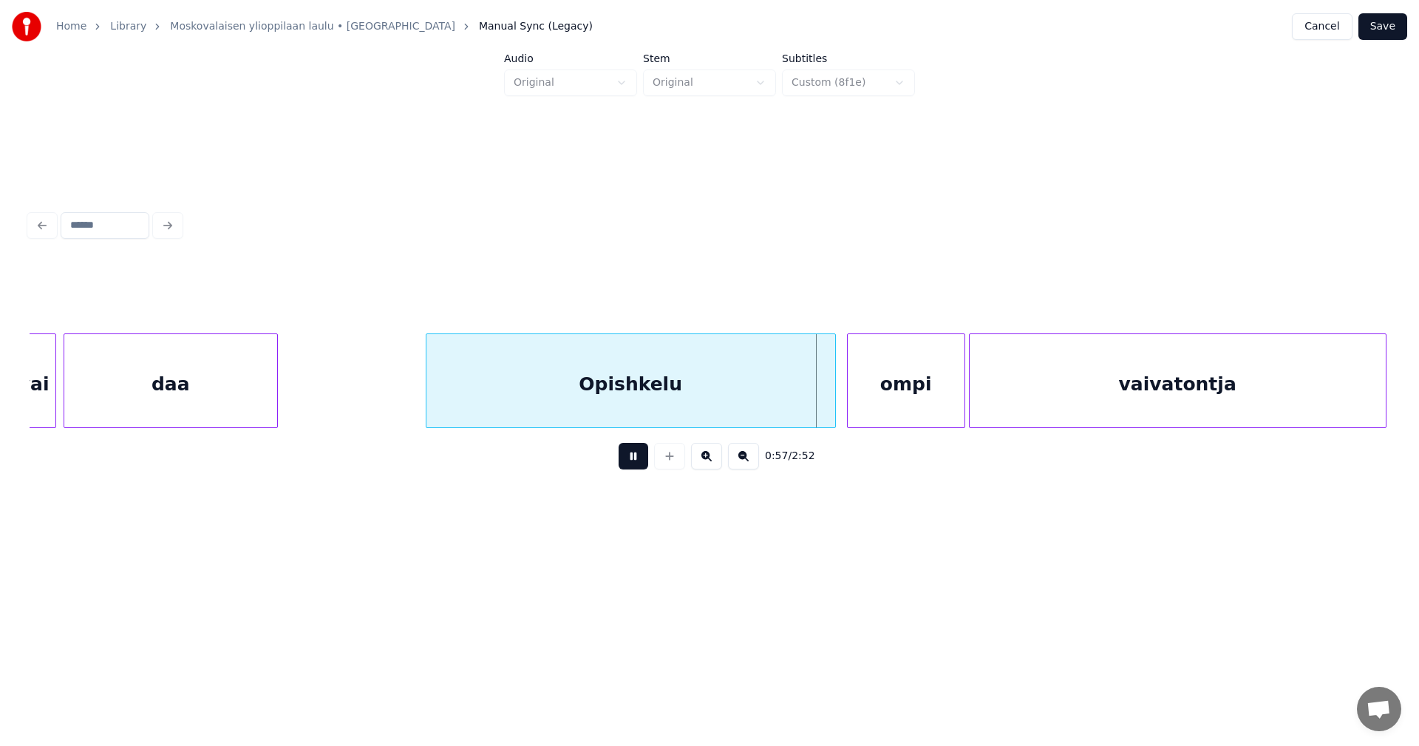
click at [641, 460] on button at bounding box center [633, 456] width 30 height 27
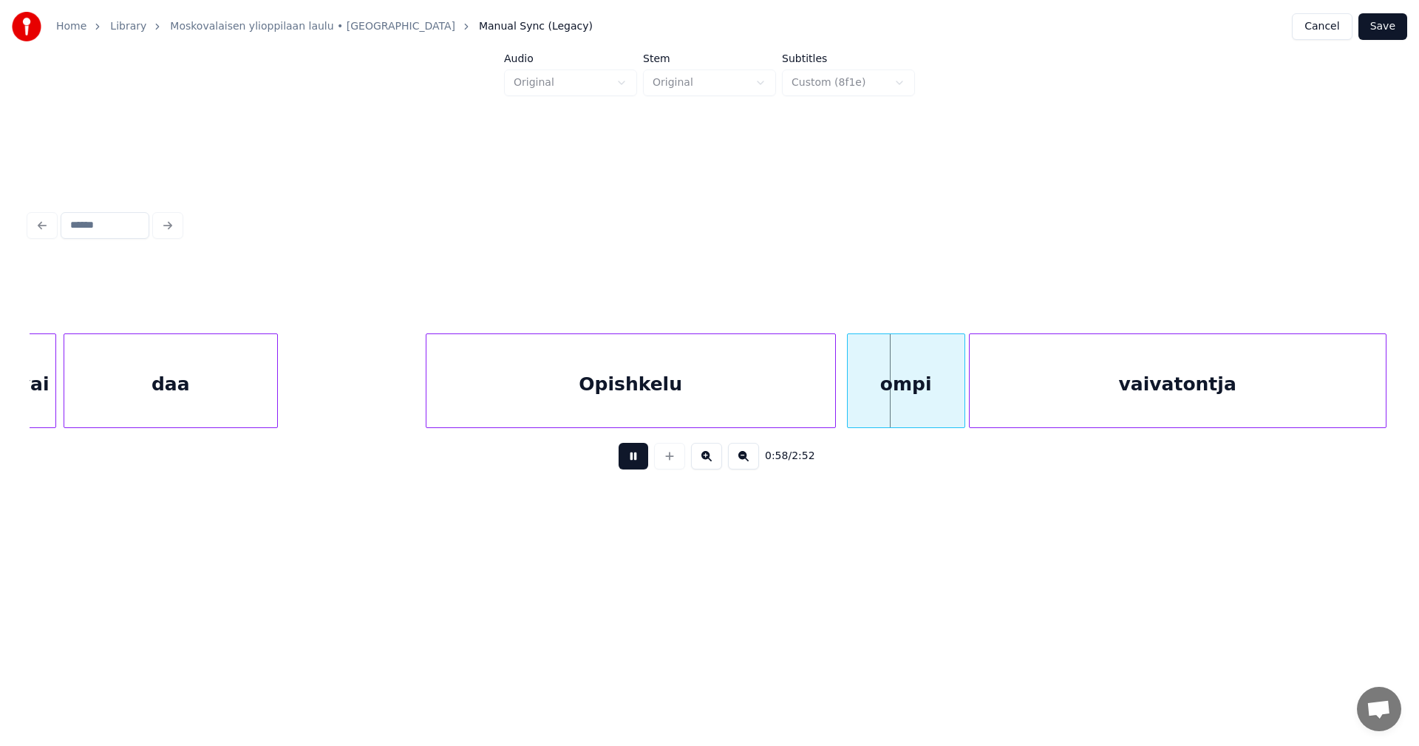
click at [641, 460] on button at bounding box center [633, 456] width 30 height 27
click at [703, 383] on div "Opishkelu" at bounding box center [630, 384] width 409 height 100
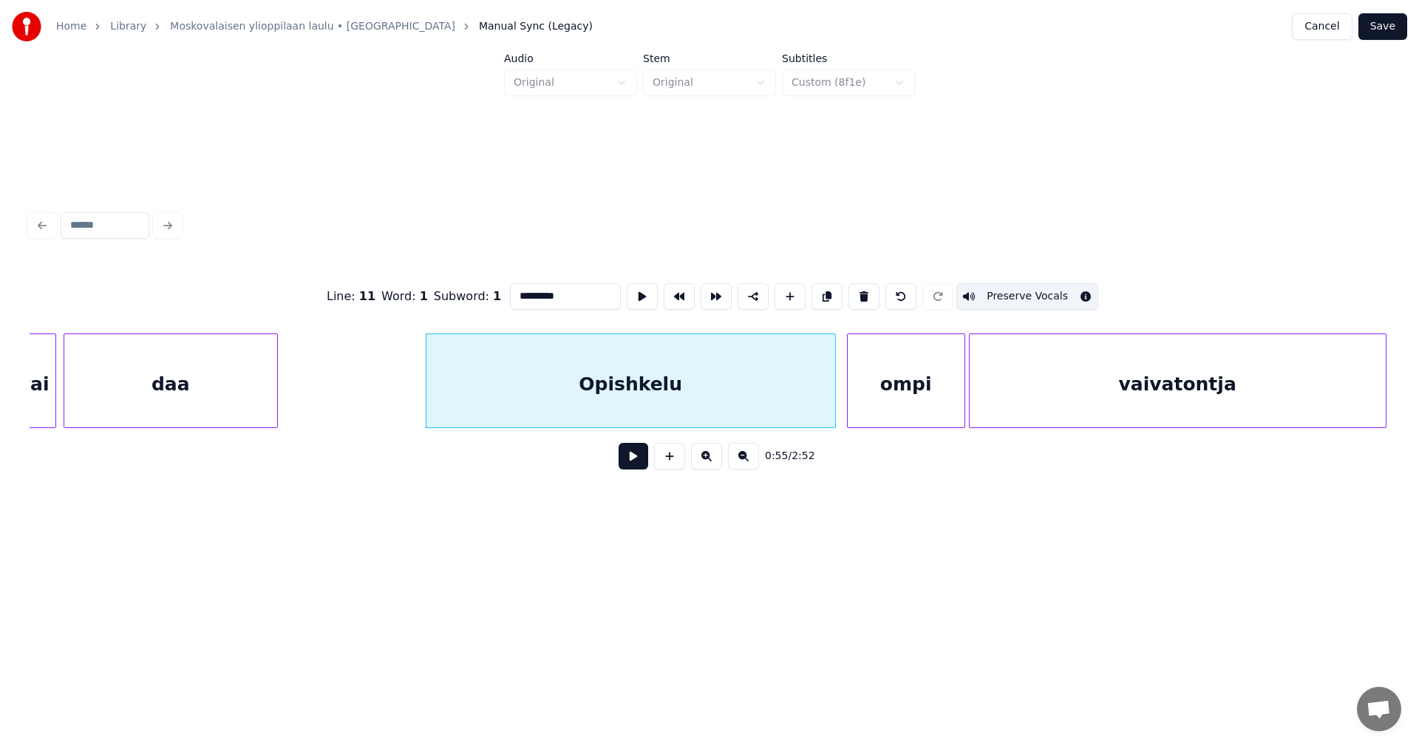
click at [890, 381] on div "ompi" at bounding box center [905, 384] width 117 height 100
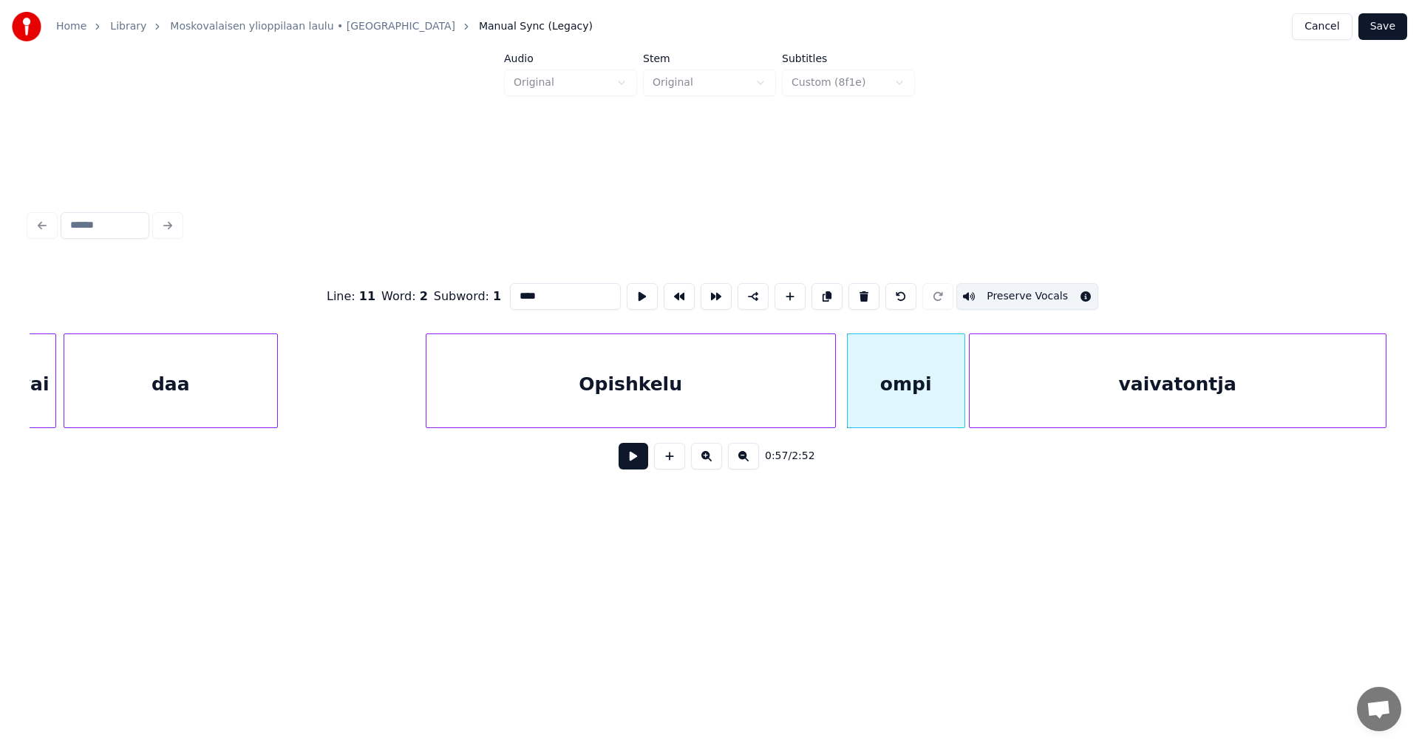
click at [1045, 378] on div "vaivatontja" at bounding box center [1177, 384] width 416 height 100
type input "**********"
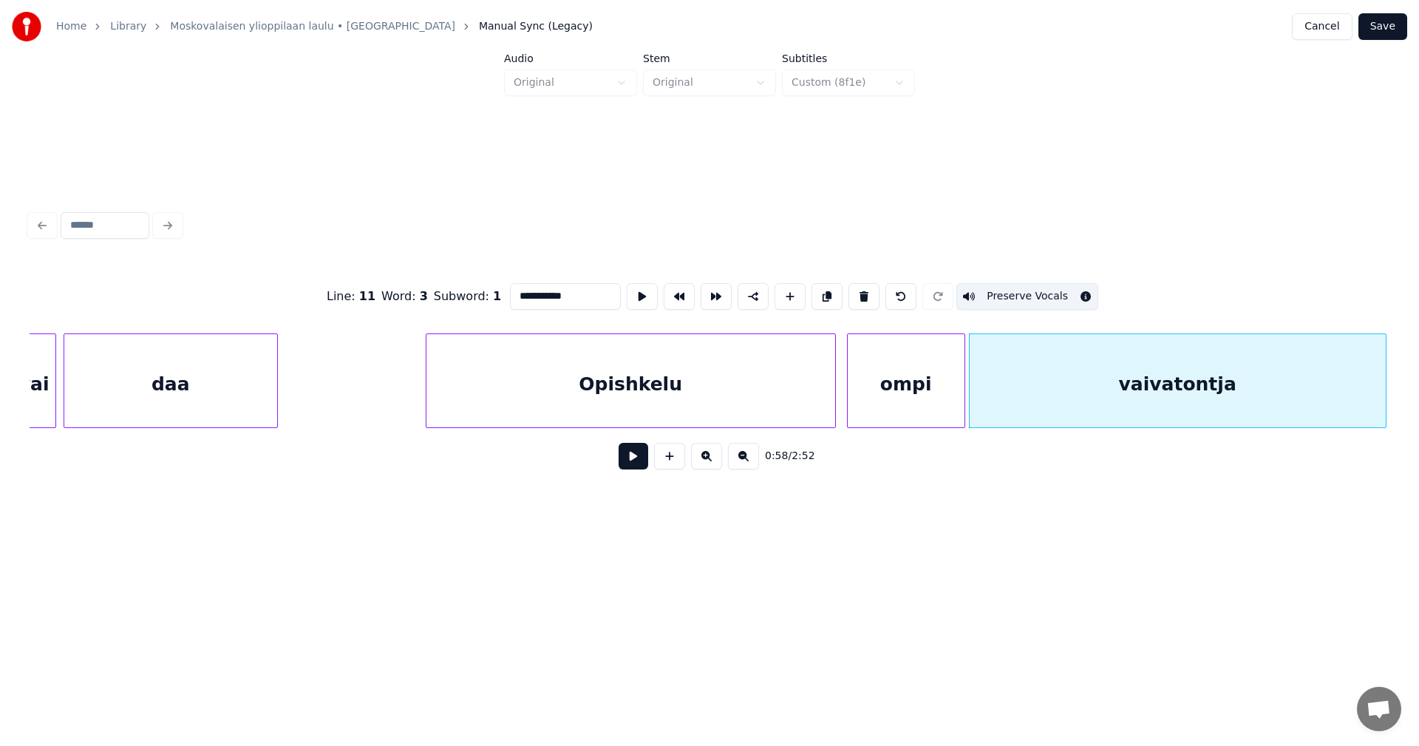
click at [635, 466] on button at bounding box center [633, 456] width 30 height 27
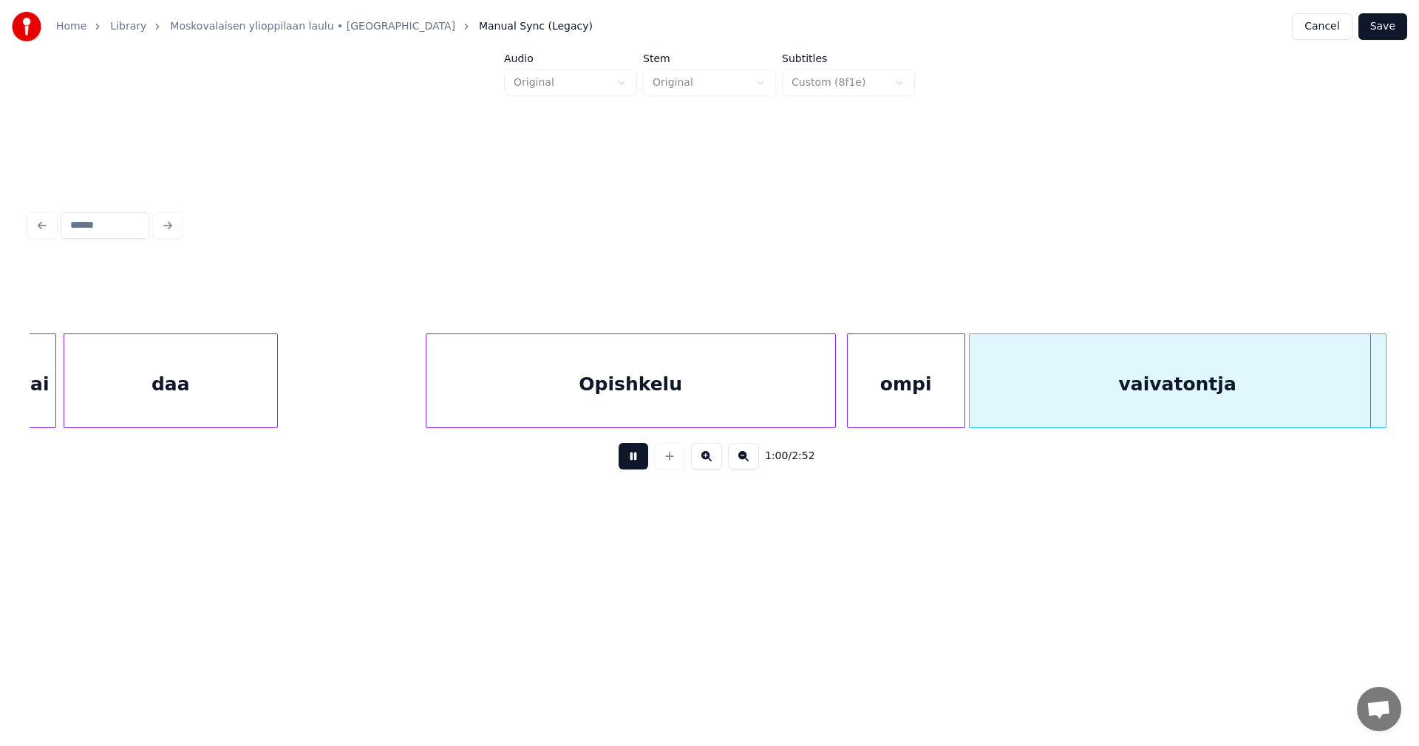
click at [635, 464] on button at bounding box center [633, 456] width 30 height 27
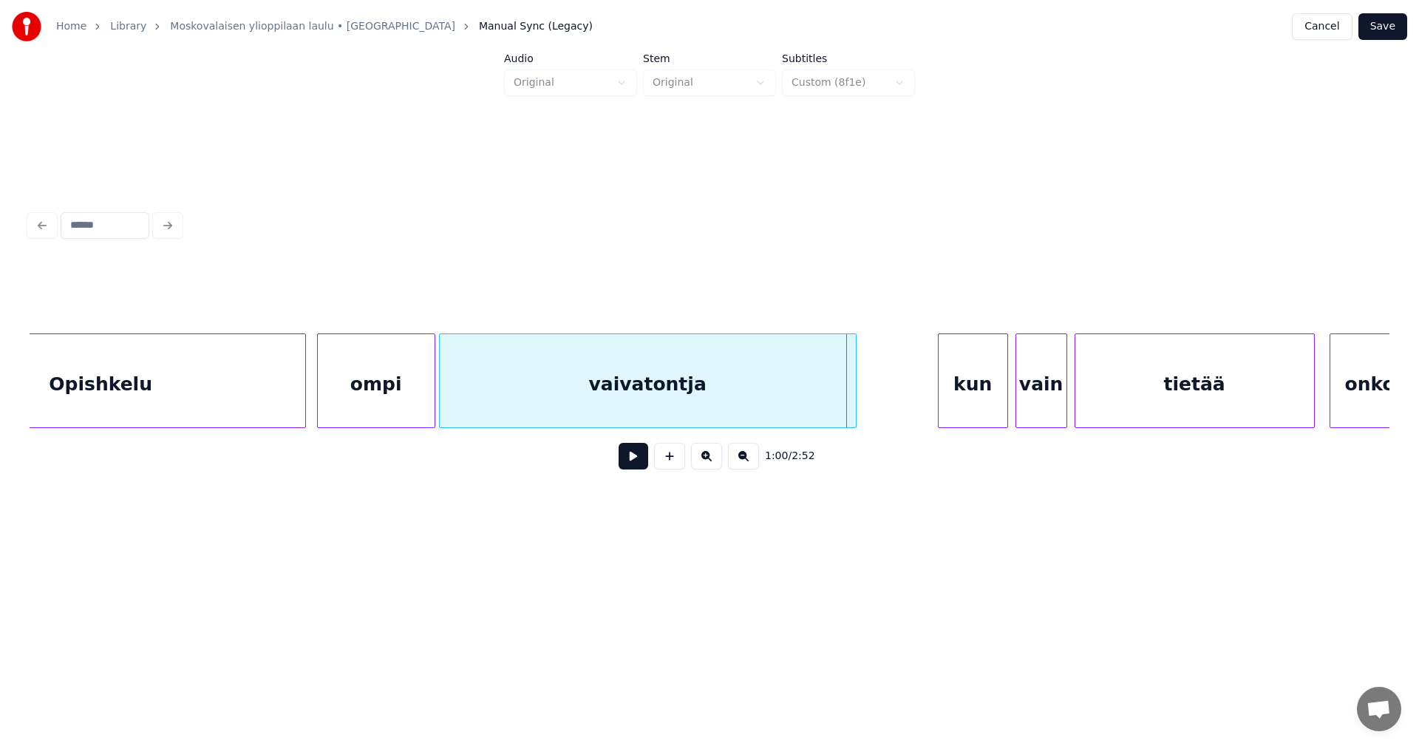
scroll to position [0, 10424]
click at [893, 398] on div at bounding box center [895, 380] width 4 height 93
click at [791, 410] on div "vaivatontja" at bounding box center [667, 384] width 460 height 100
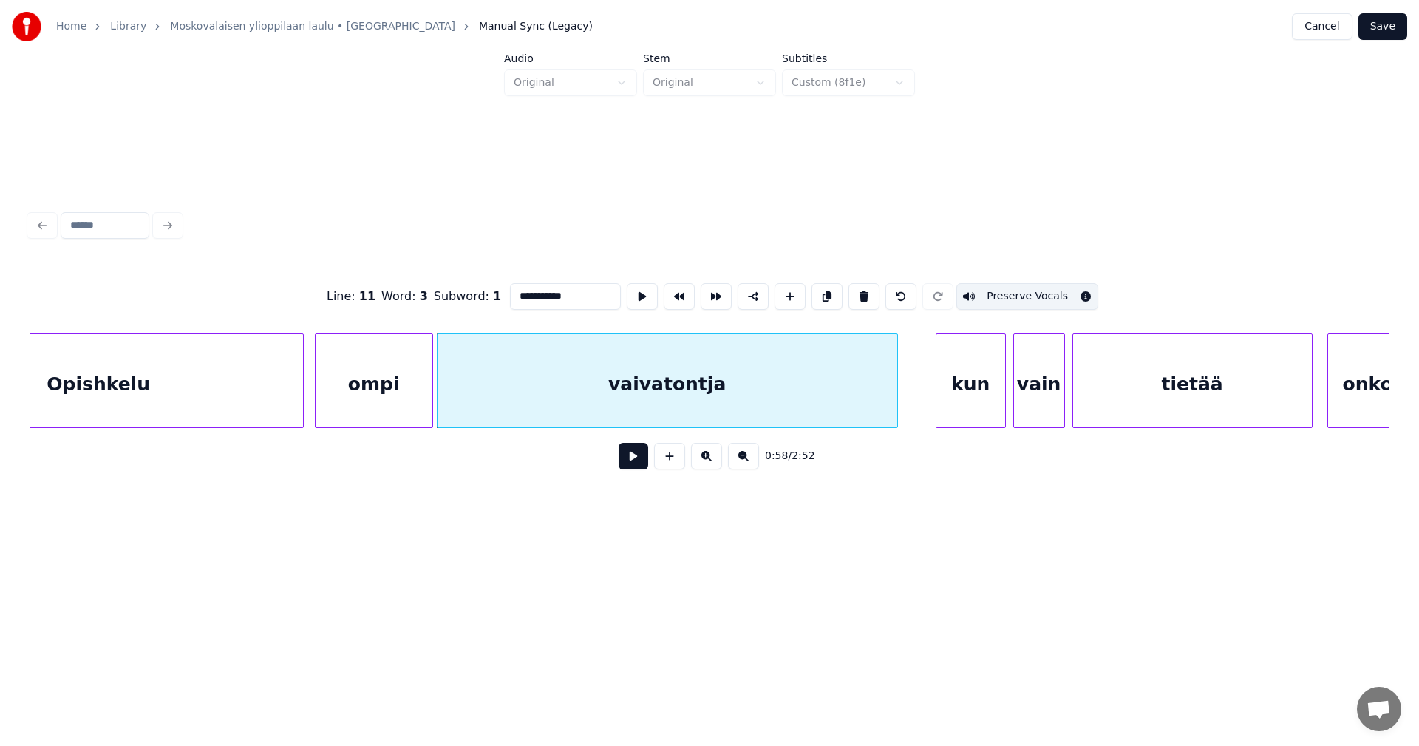
click at [641, 465] on button at bounding box center [633, 456] width 30 height 27
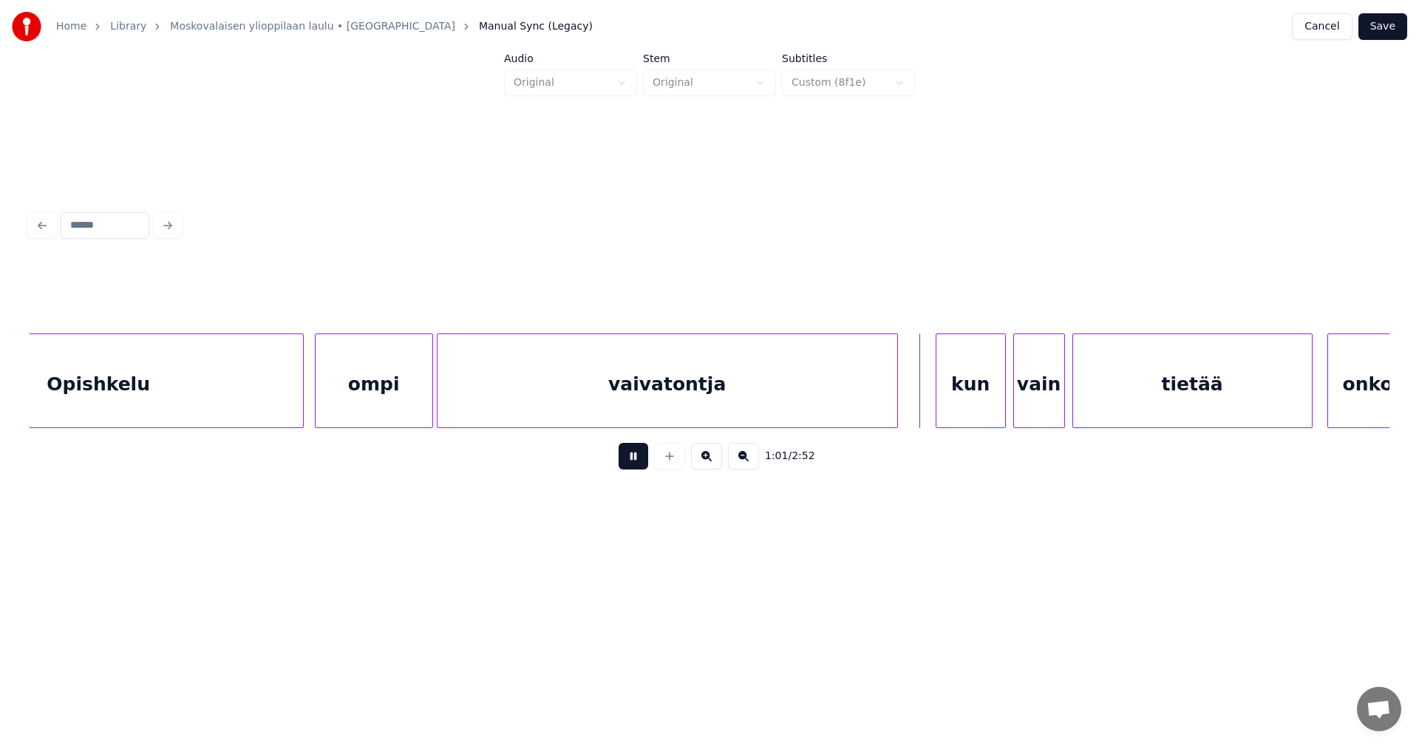
click at [641, 463] on button at bounding box center [633, 456] width 30 height 27
click at [973, 400] on div "kun" at bounding box center [970, 384] width 69 height 100
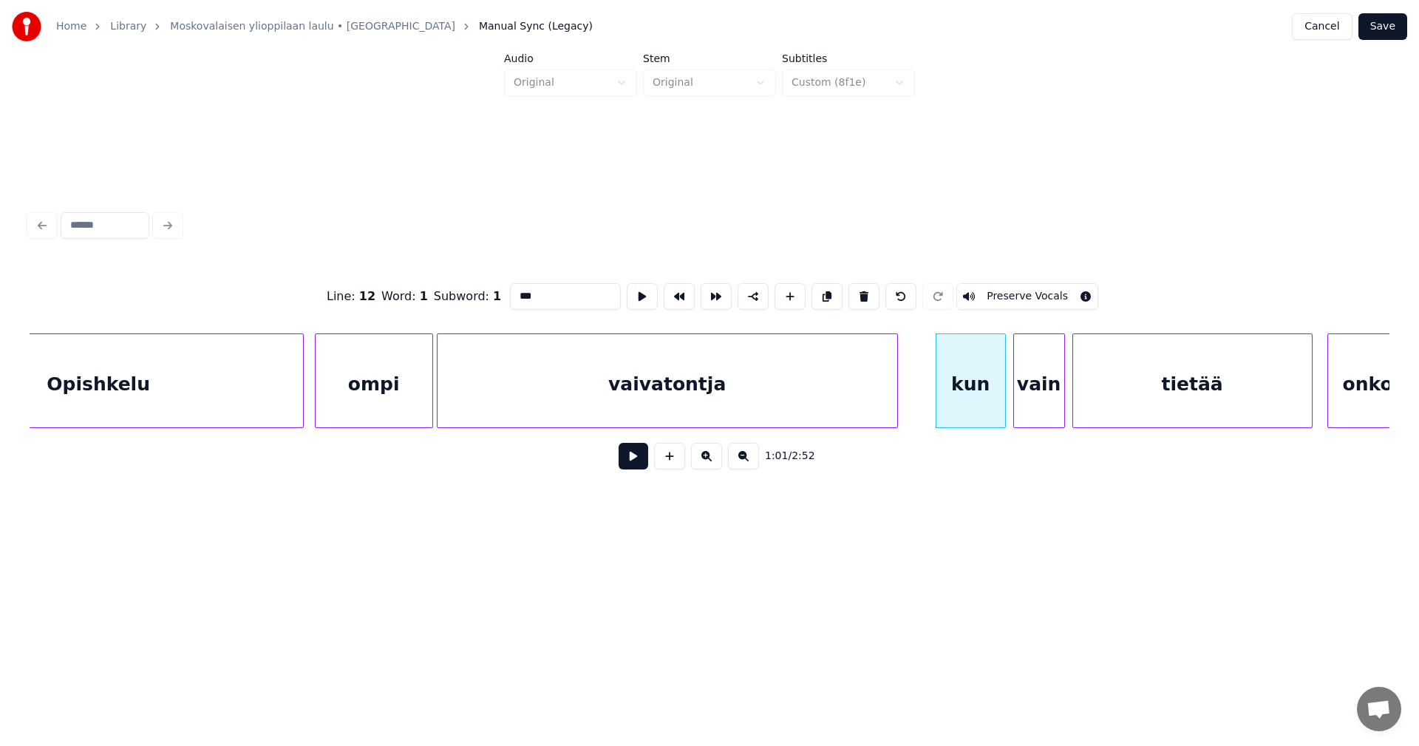
click at [1020, 291] on button "Preserve Vocals" at bounding box center [1027, 296] width 142 height 27
click at [1045, 368] on div "vain" at bounding box center [1039, 384] width 50 height 100
click at [1157, 368] on div "tietää" at bounding box center [1192, 384] width 239 height 100
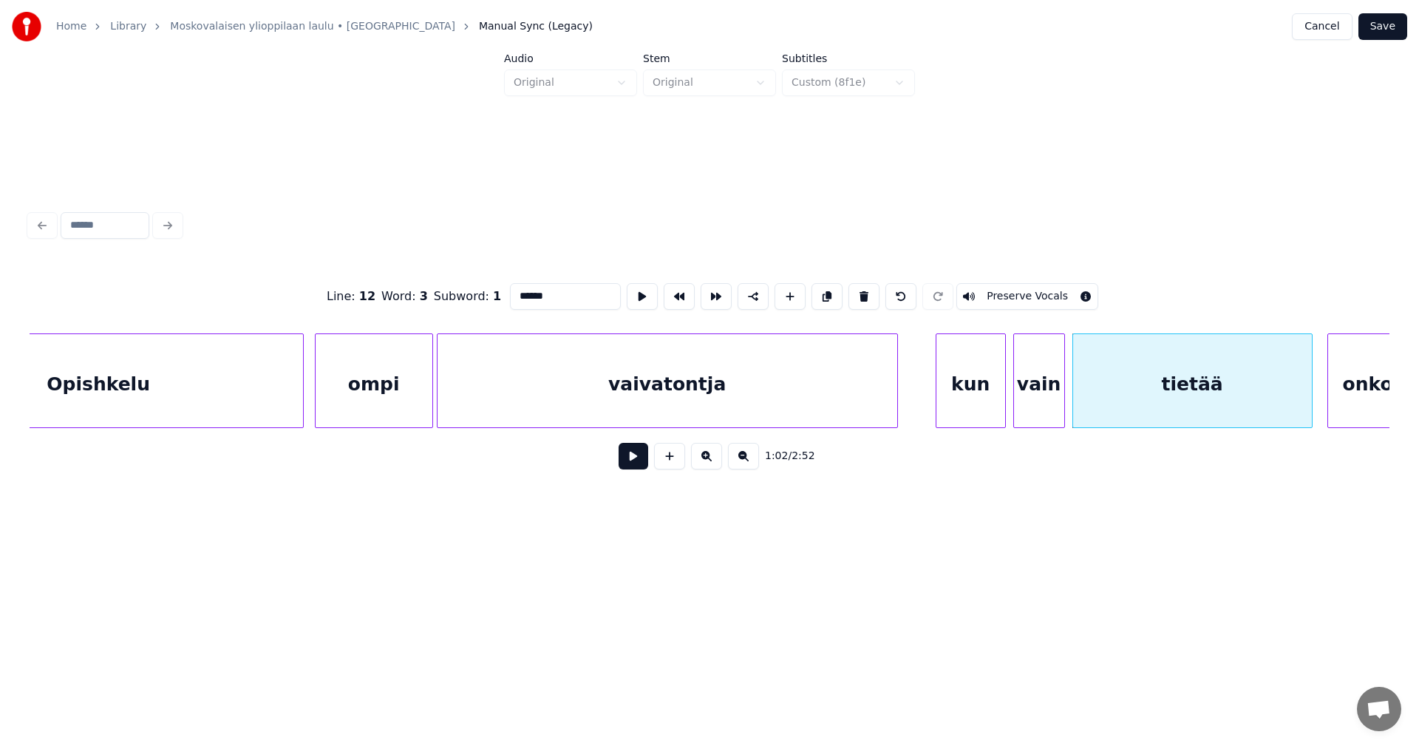
click at [1031, 284] on button "Preserve Vocals" at bounding box center [1027, 296] width 142 height 27
click at [989, 381] on div "kun" at bounding box center [970, 384] width 69 height 100
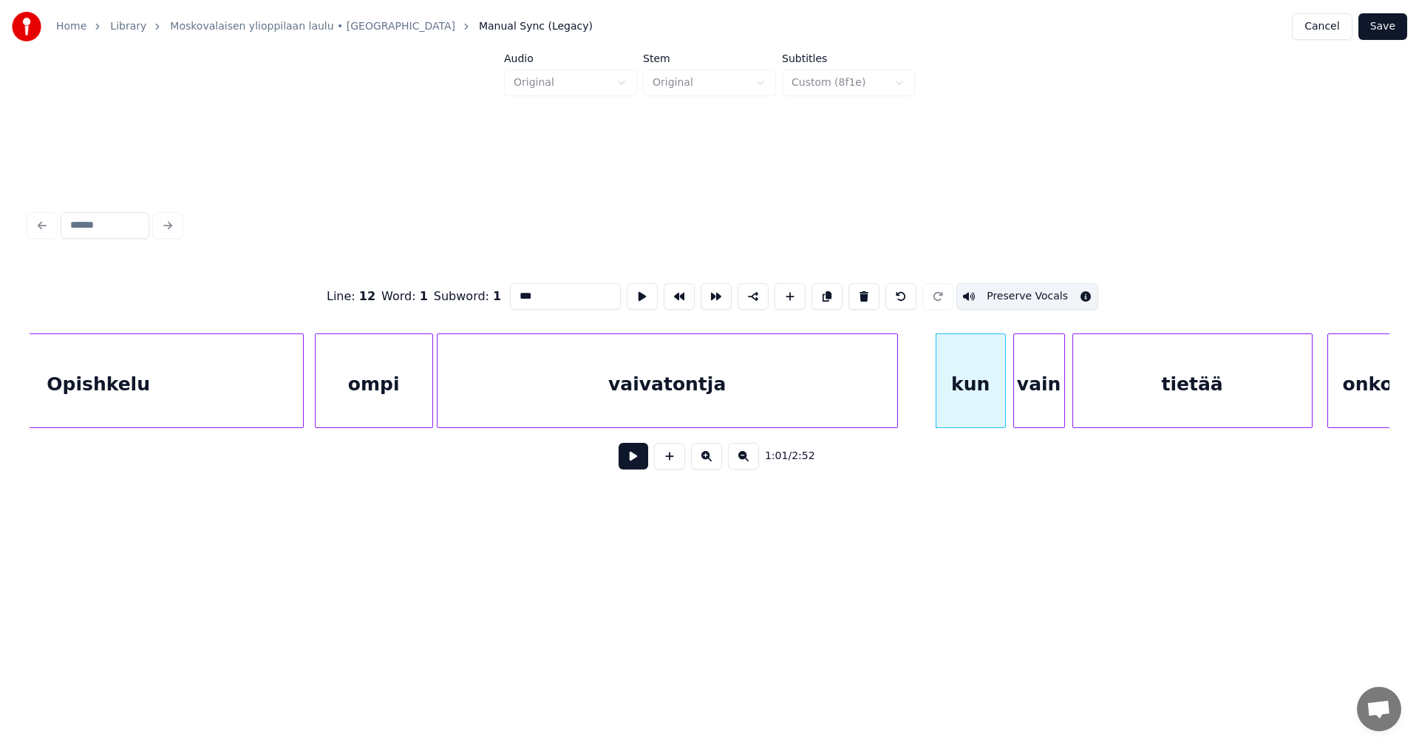
click at [1034, 379] on div "vain" at bounding box center [1039, 384] width 50 height 100
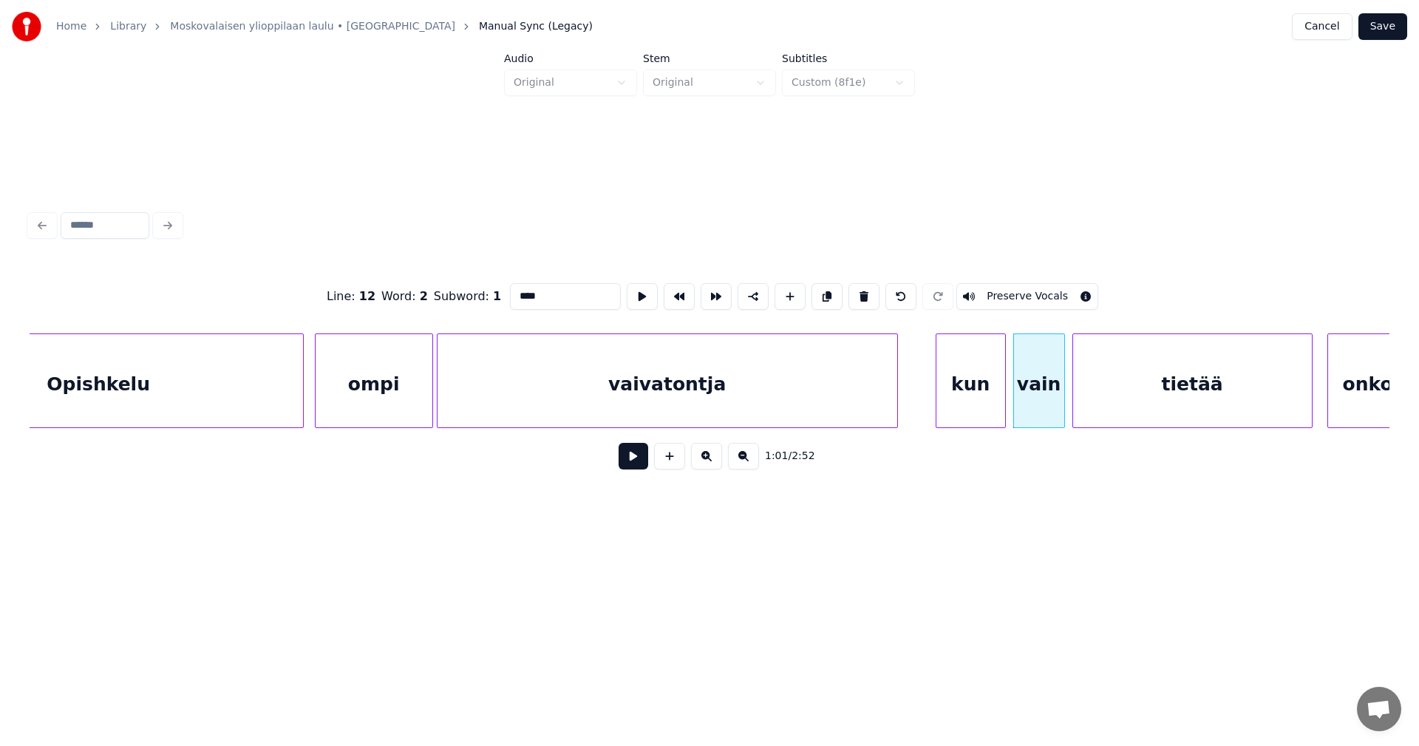
click at [1022, 294] on button "Preserve Vocals" at bounding box center [1027, 296] width 142 height 27
click at [966, 400] on div "kun" at bounding box center [970, 384] width 69 height 100
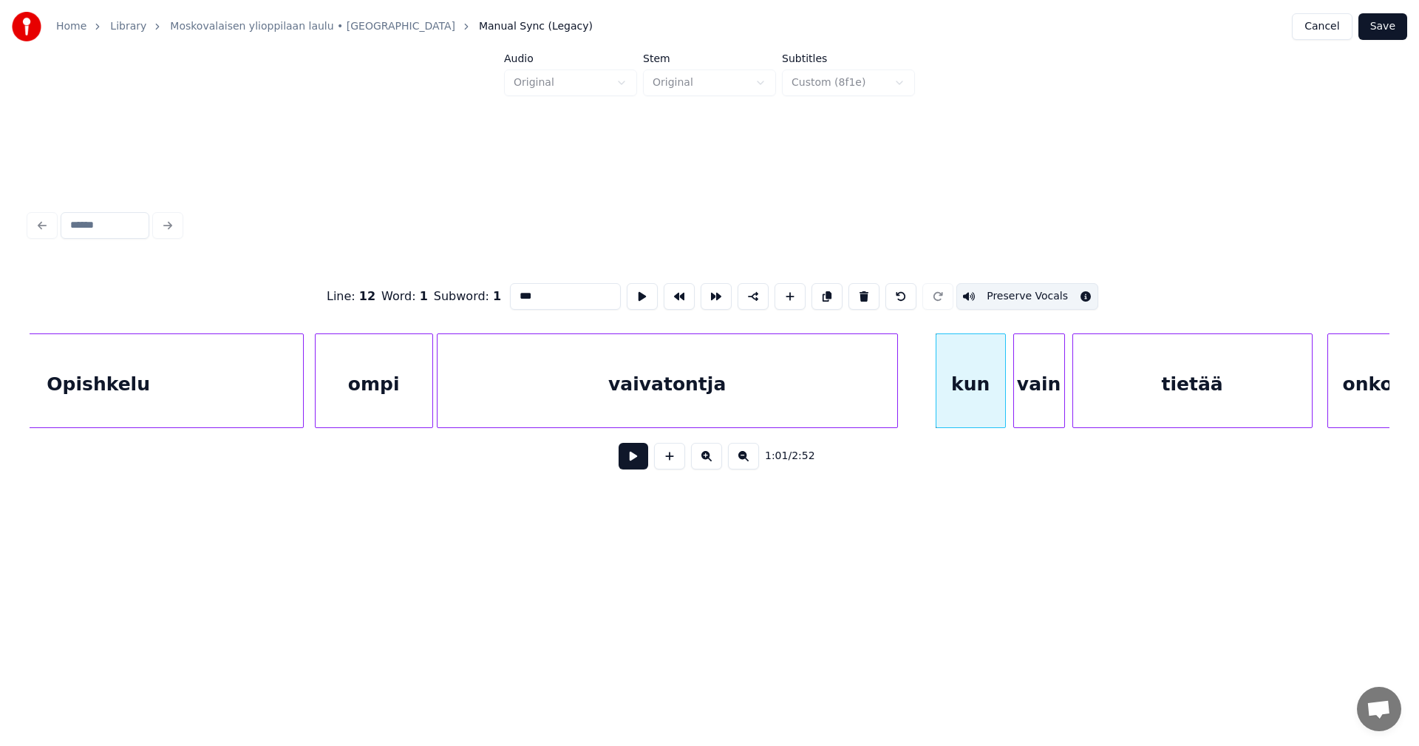
click at [1035, 390] on div "vain" at bounding box center [1039, 384] width 50 height 100
click at [1125, 390] on div "tietää" at bounding box center [1192, 384] width 239 height 100
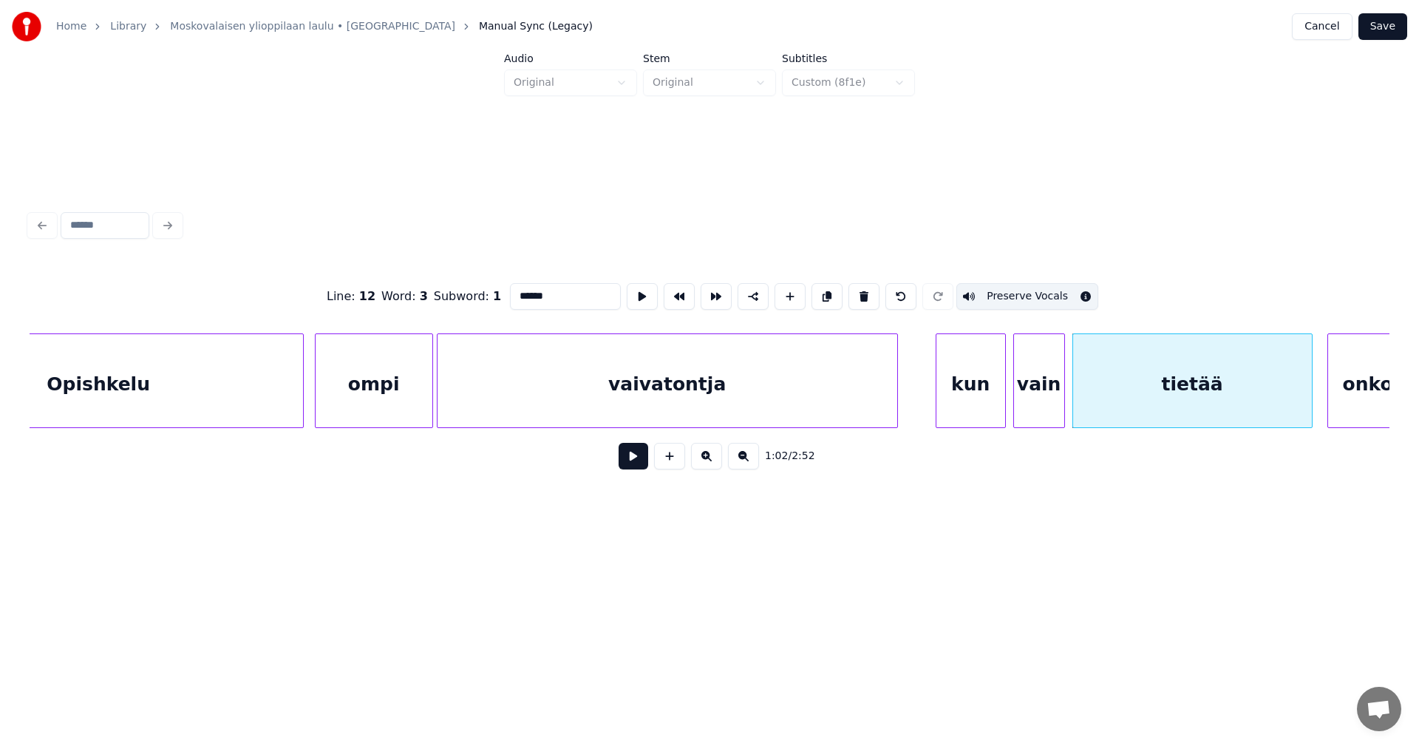
click at [1366, 384] on div "onko" at bounding box center [1368, 384] width 80 height 100
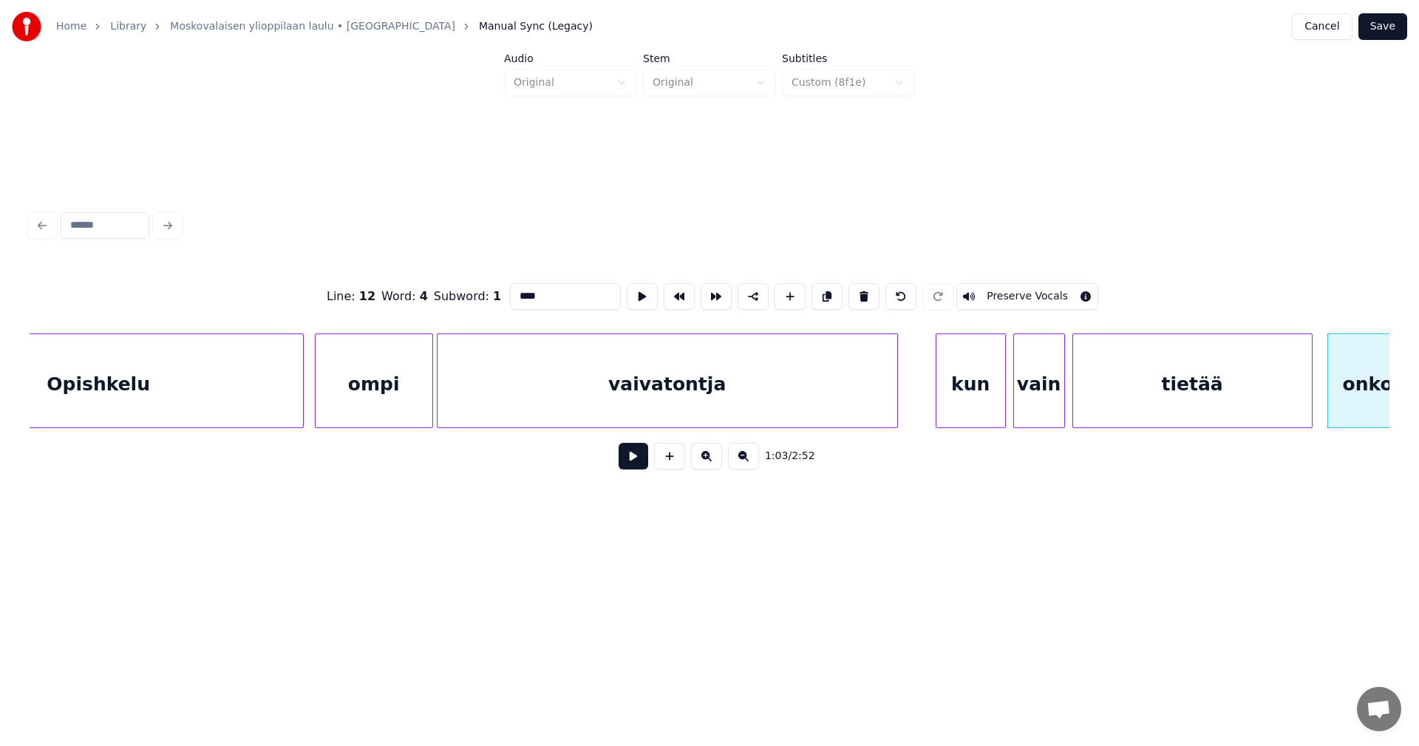
click at [1017, 290] on button "Preserve Vocals" at bounding box center [1027, 296] width 142 height 27
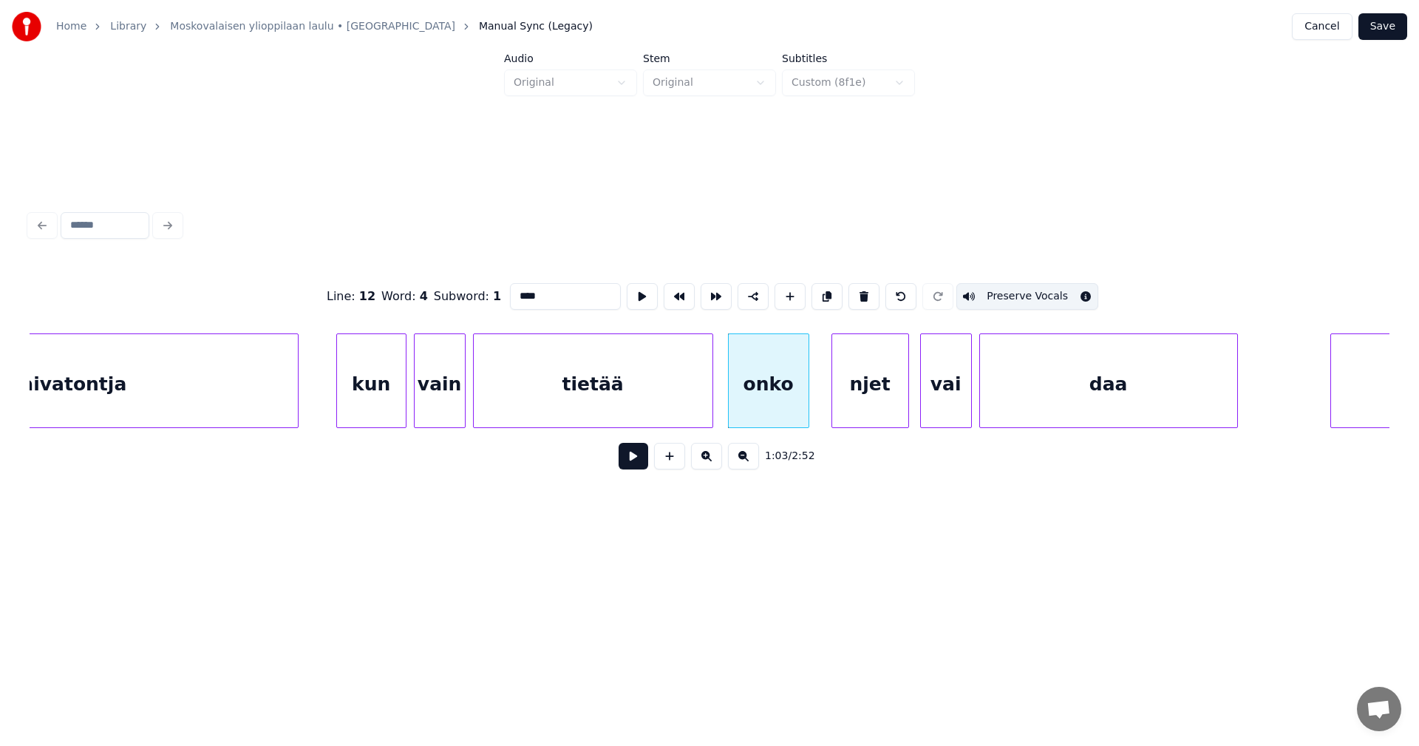
scroll to position [0, 11045]
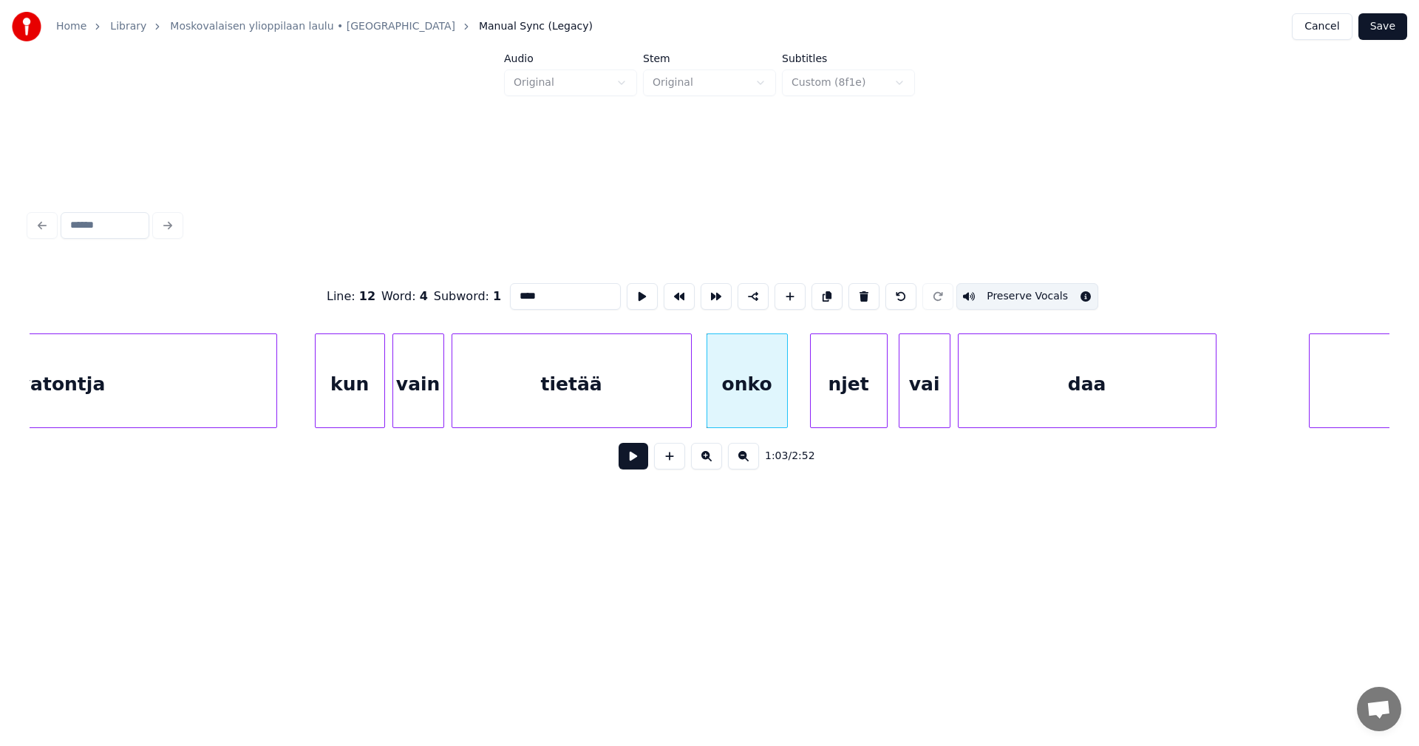
click at [847, 393] on div "njet" at bounding box center [849, 384] width 76 height 100
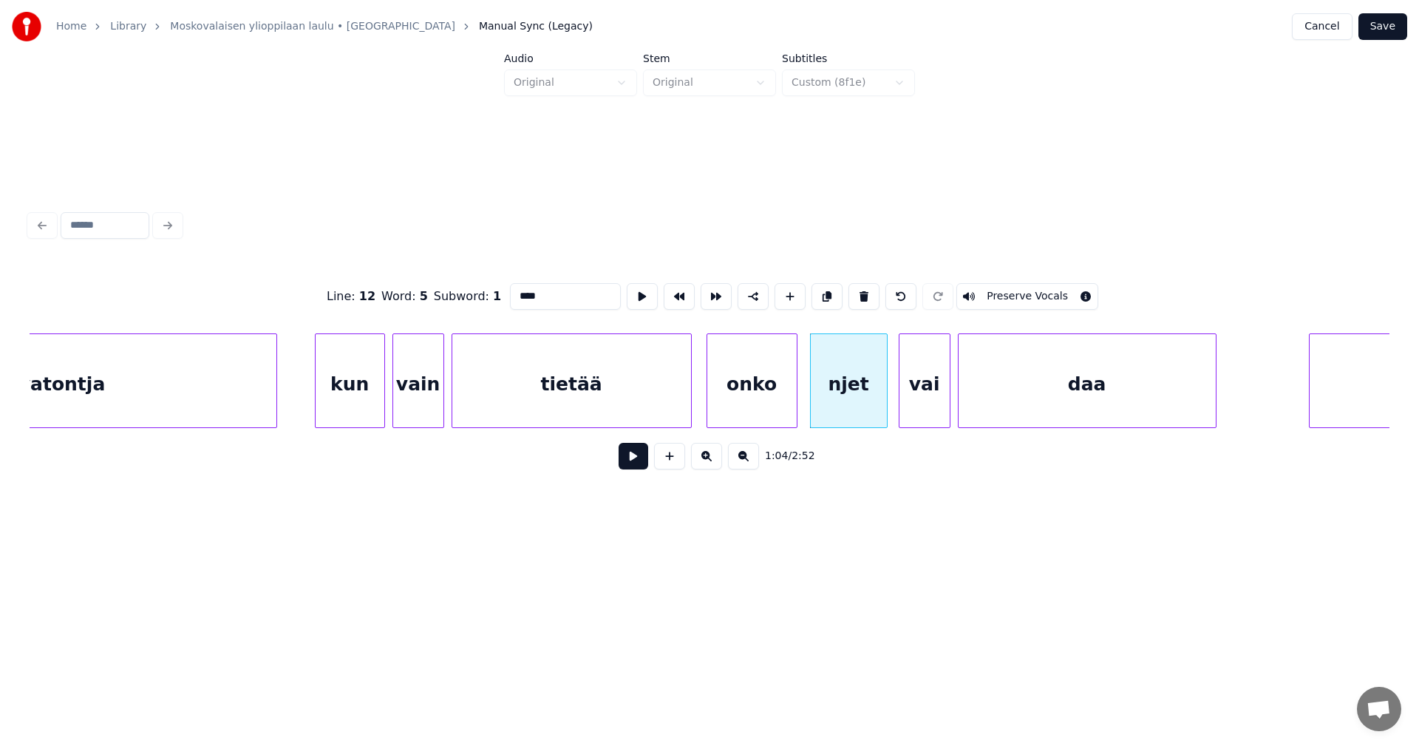
click at [794, 399] on div at bounding box center [794, 380] width 4 height 93
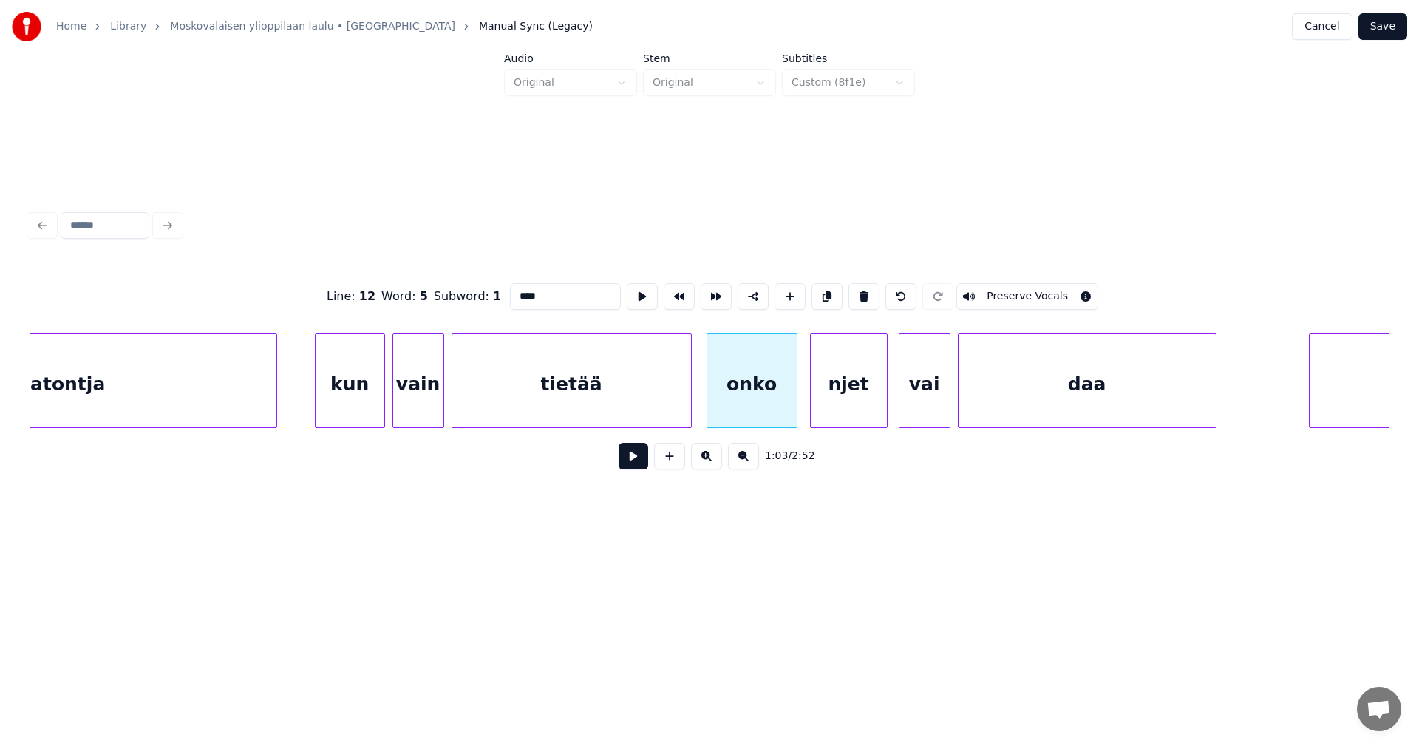
click at [773, 405] on div "onko" at bounding box center [751, 384] width 89 height 100
type input "****"
click at [635, 465] on button at bounding box center [633, 456] width 30 height 27
click at [857, 400] on div "njet" at bounding box center [849, 384] width 76 height 100
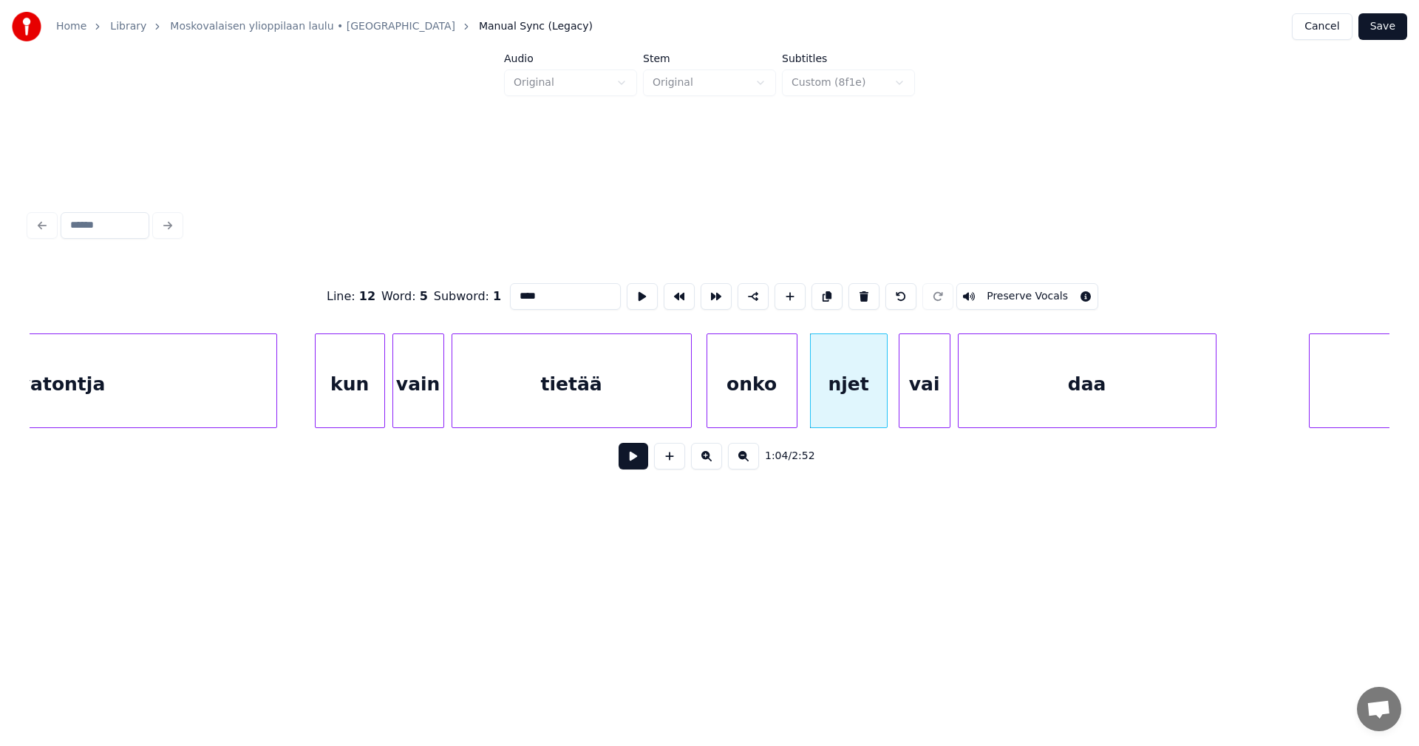
click at [762, 403] on div "onko" at bounding box center [751, 384] width 89 height 100
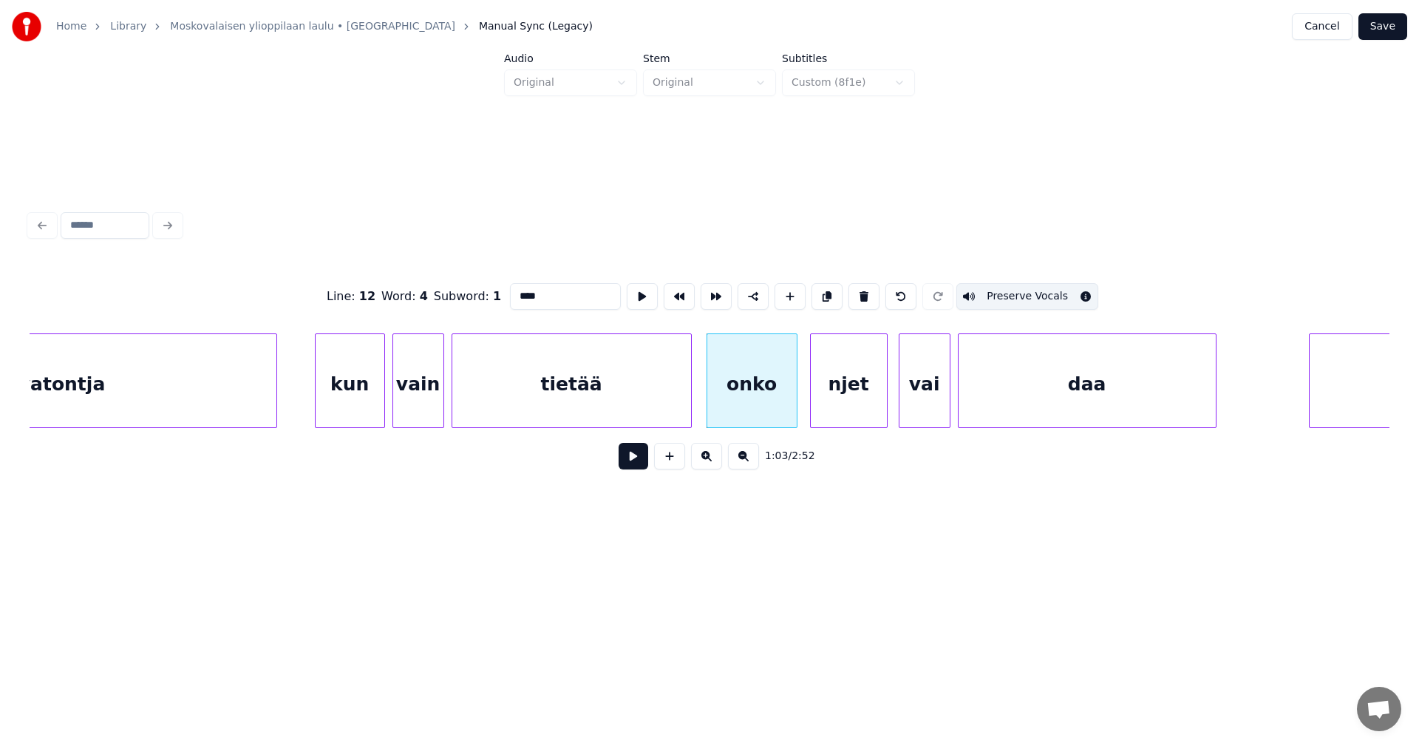
click at [862, 392] on div "njet" at bounding box center [849, 384] width 76 height 100
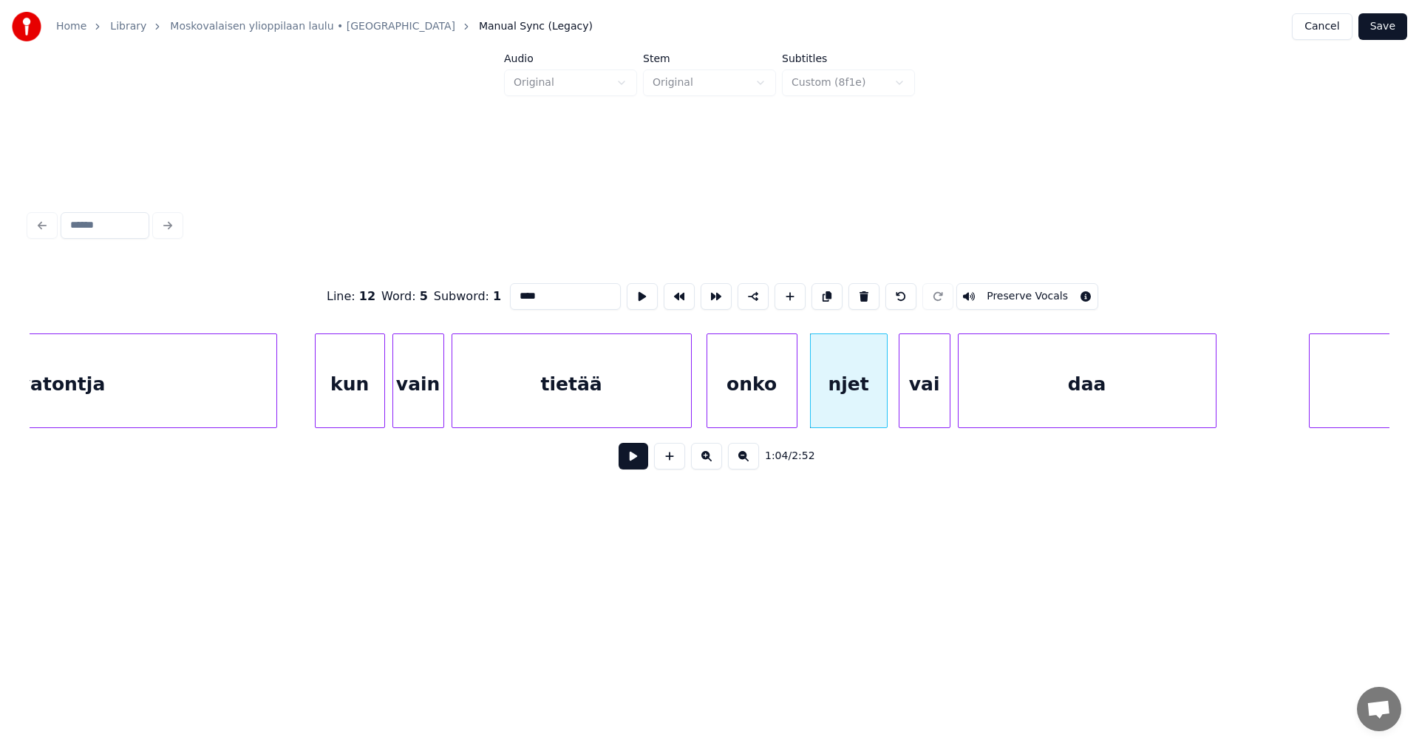
click at [1021, 289] on button "Preserve Vocals" at bounding box center [1027, 296] width 142 height 27
click at [933, 386] on div "vai" at bounding box center [924, 384] width 50 height 100
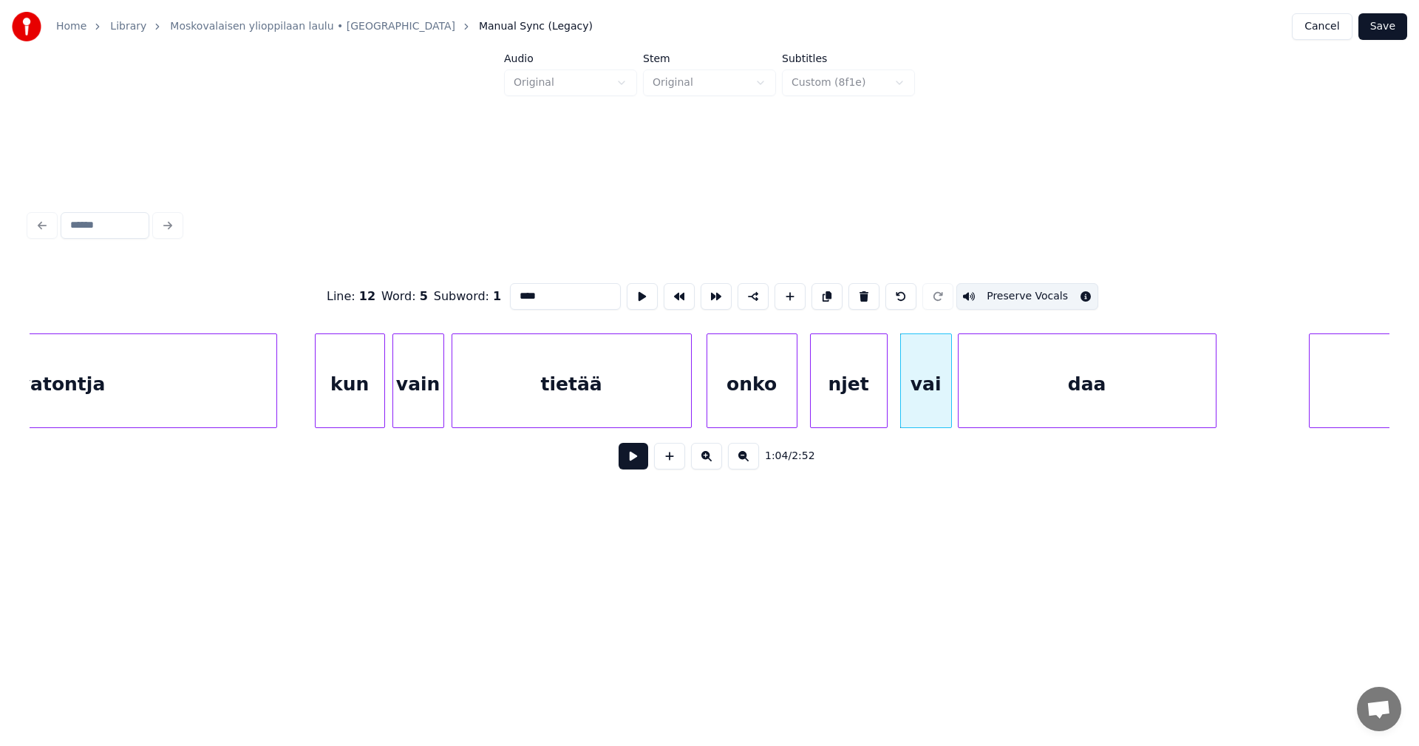
click at [1016, 283] on button "Preserve Vocals" at bounding box center [1027, 296] width 142 height 27
click at [1043, 378] on div "daa" at bounding box center [1086, 384] width 257 height 100
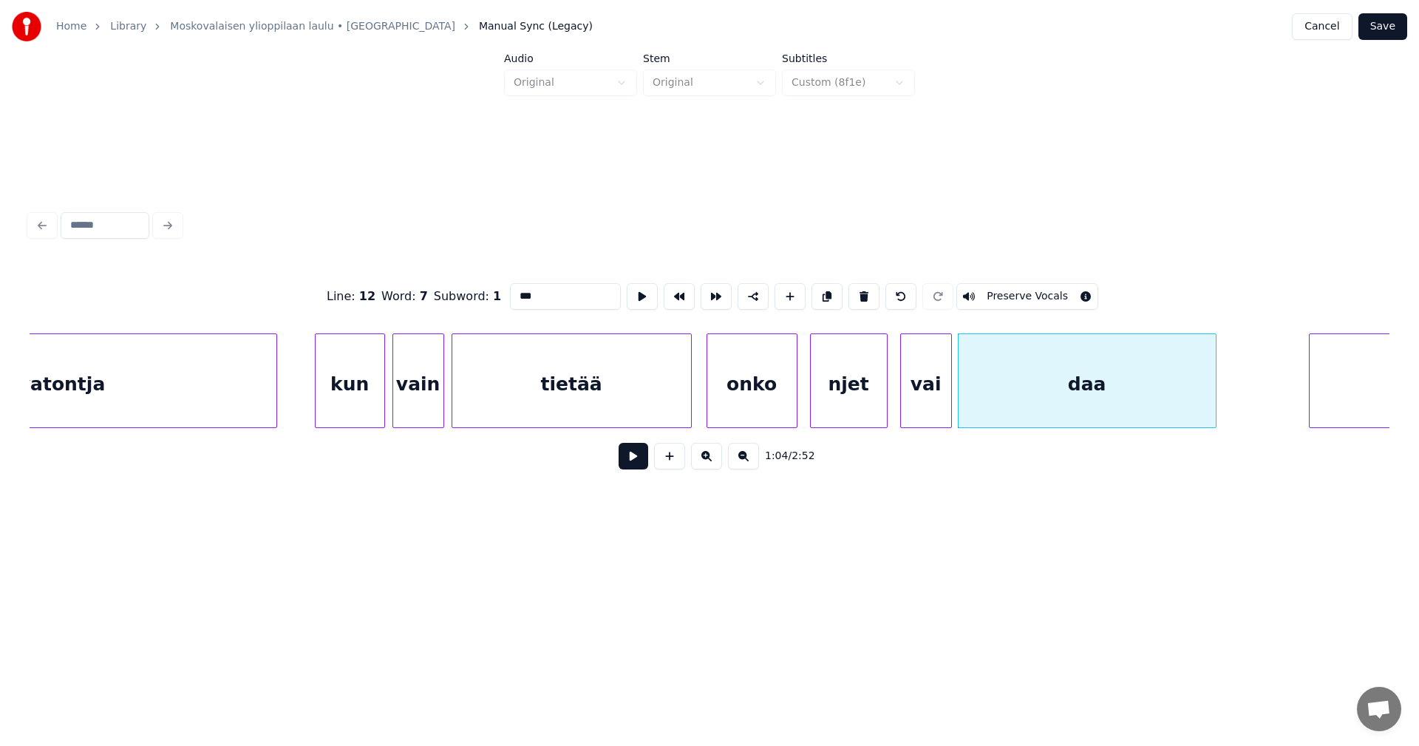
click at [1040, 290] on button "Preserve Vocals" at bounding box center [1027, 296] width 142 height 27
click at [1015, 381] on div "daa" at bounding box center [1086, 384] width 257 height 100
click at [924, 395] on div "vai" at bounding box center [926, 384] width 50 height 100
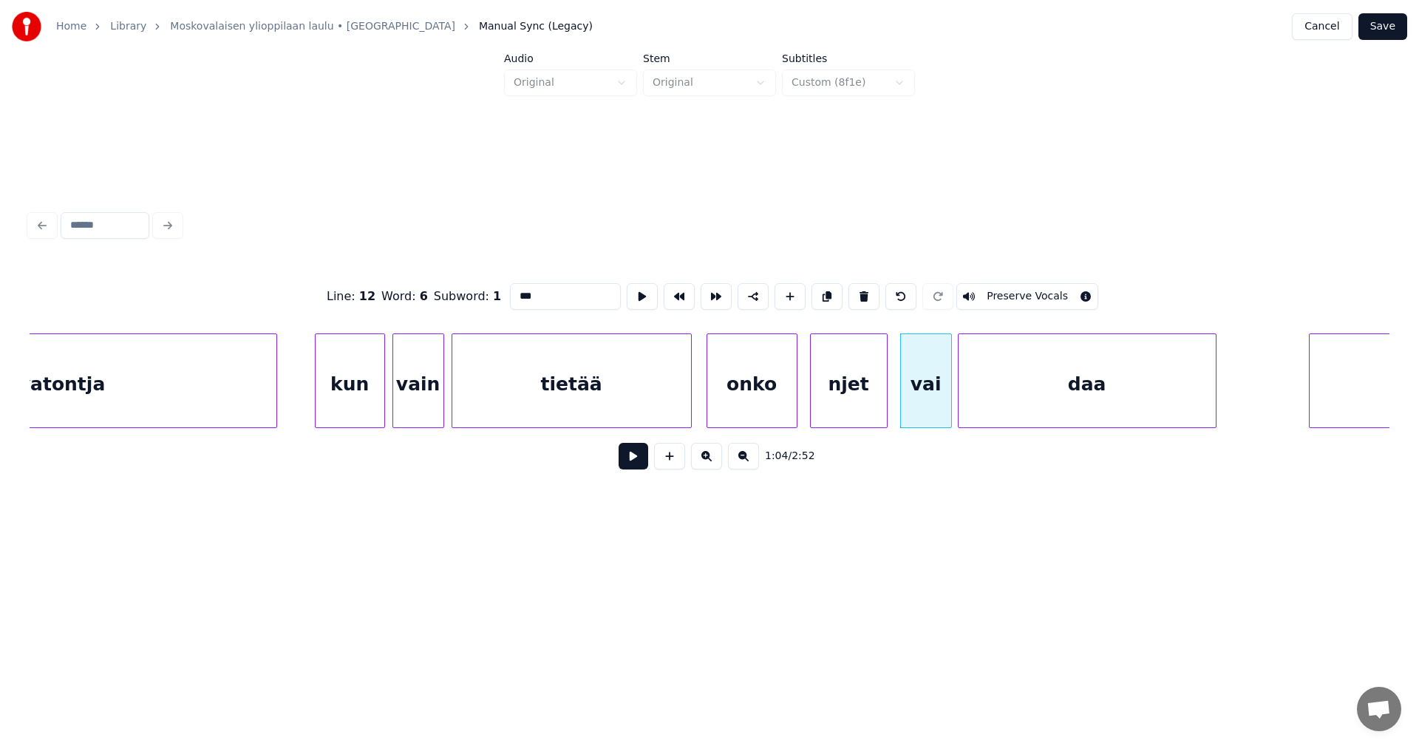
click at [1000, 283] on button "Preserve Vocals" at bounding box center [1027, 296] width 142 height 27
click at [860, 386] on div "njet" at bounding box center [849, 384] width 76 height 100
click at [1003, 290] on button "Preserve Vocals" at bounding box center [1027, 296] width 142 height 27
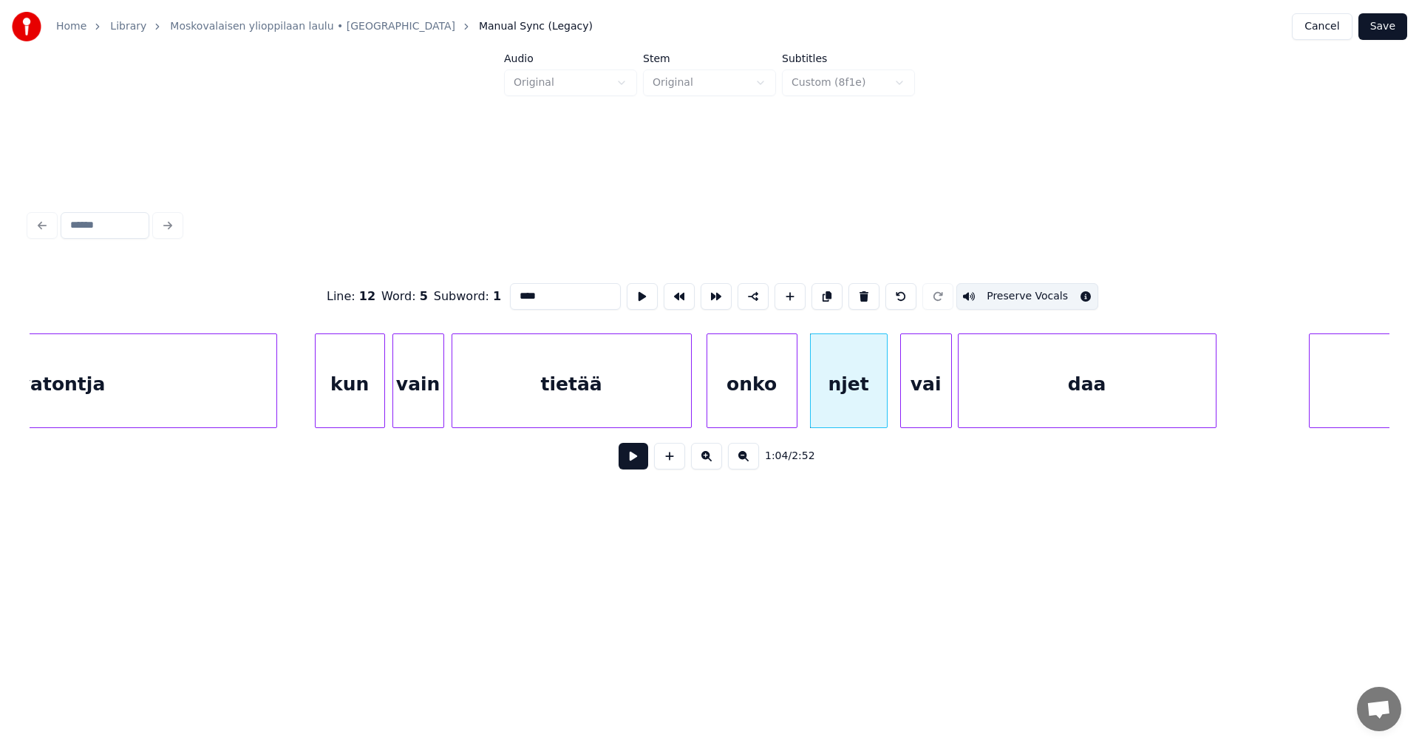
click at [755, 386] on div "onko" at bounding box center [751, 384] width 89 height 100
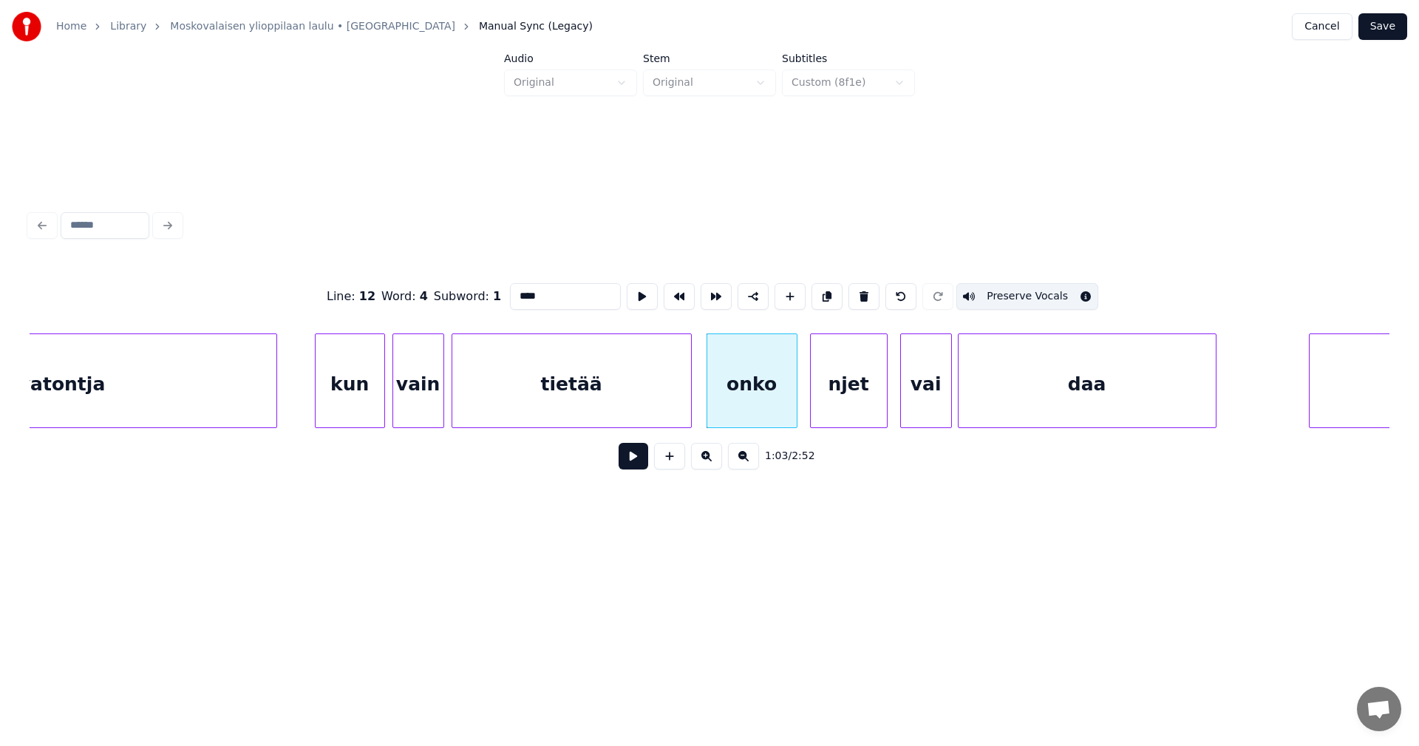
click at [669, 401] on div "tietää" at bounding box center [571, 384] width 239 height 100
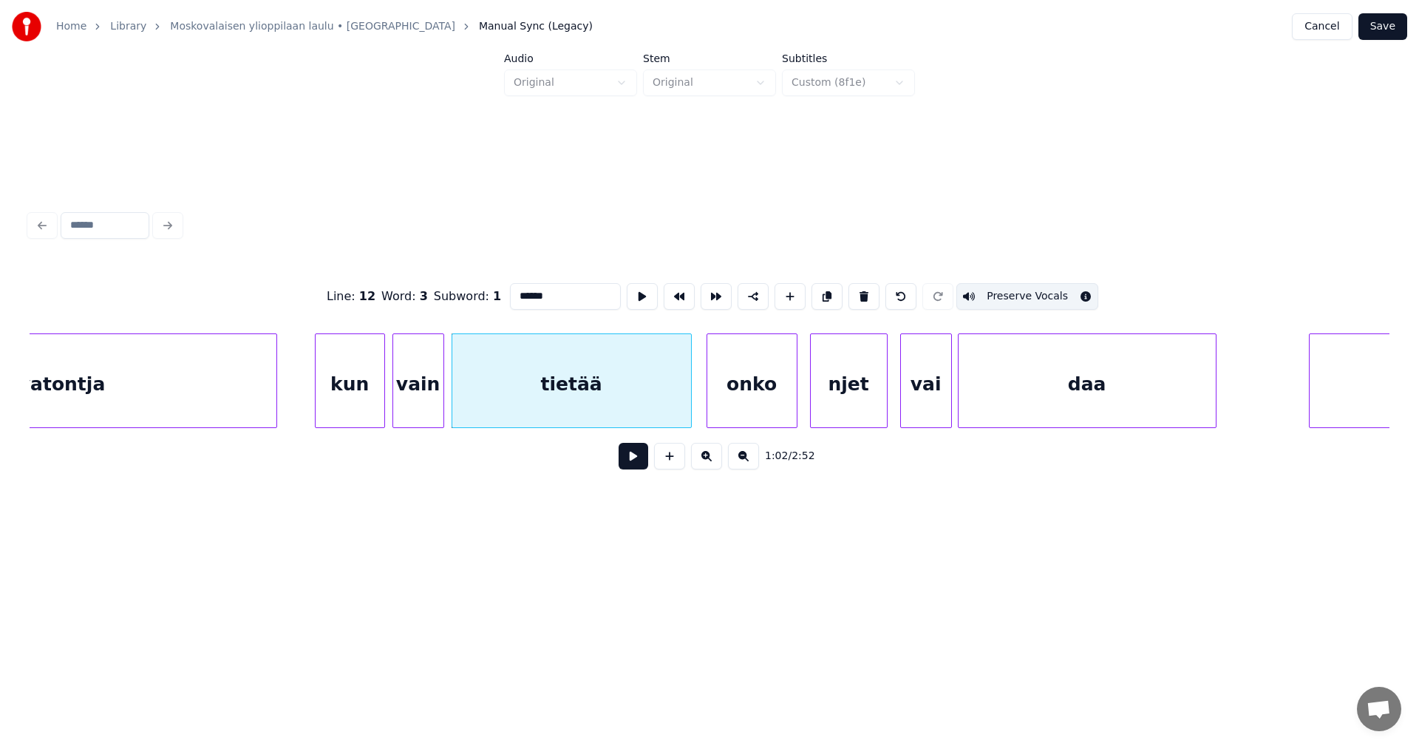
click at [369, 400] on div "kun" at bounding box center [349, 384] width 69 height 100
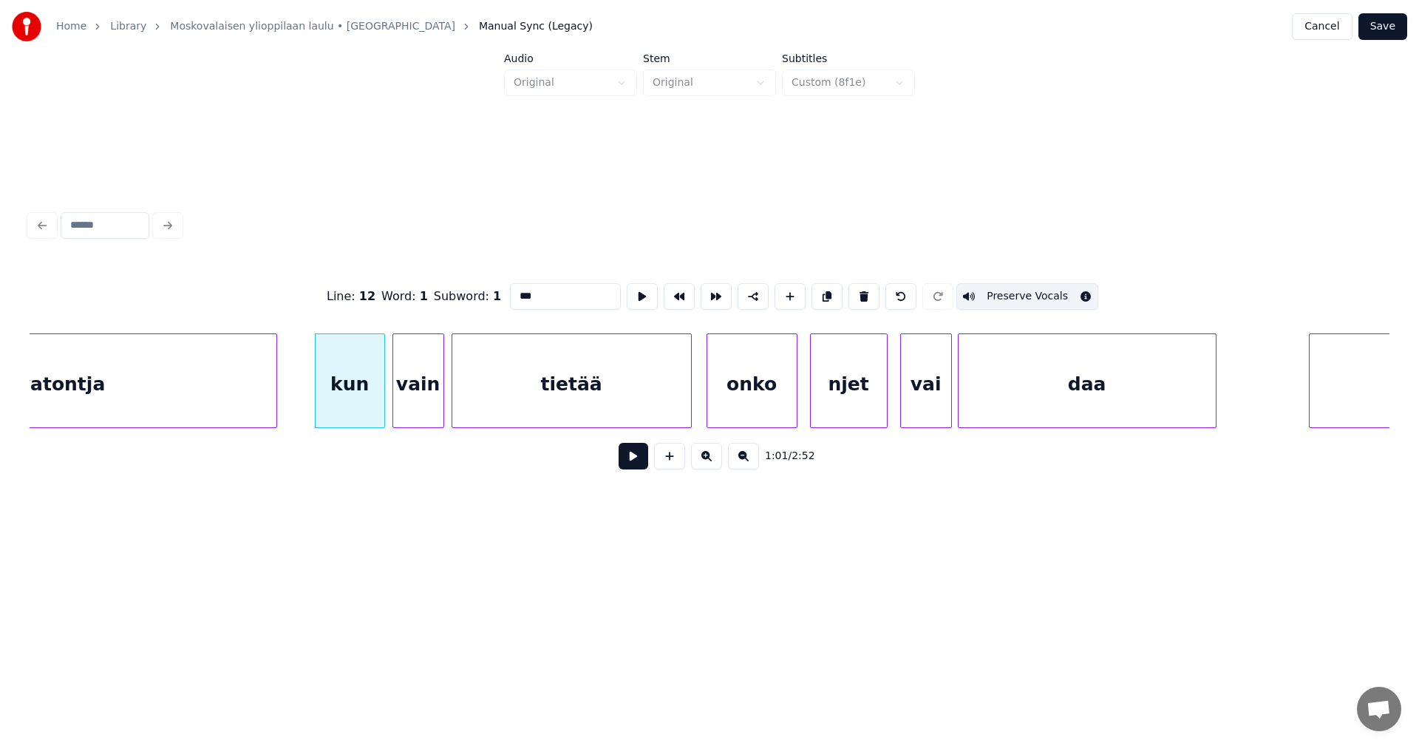
click at [401, 397] on div "vain" at bounding box center [418, 384] width 50 height 100
type input "****"
click at [1376, 21] on button "Save" at bounding box center [1382, 26] width 49 height 27
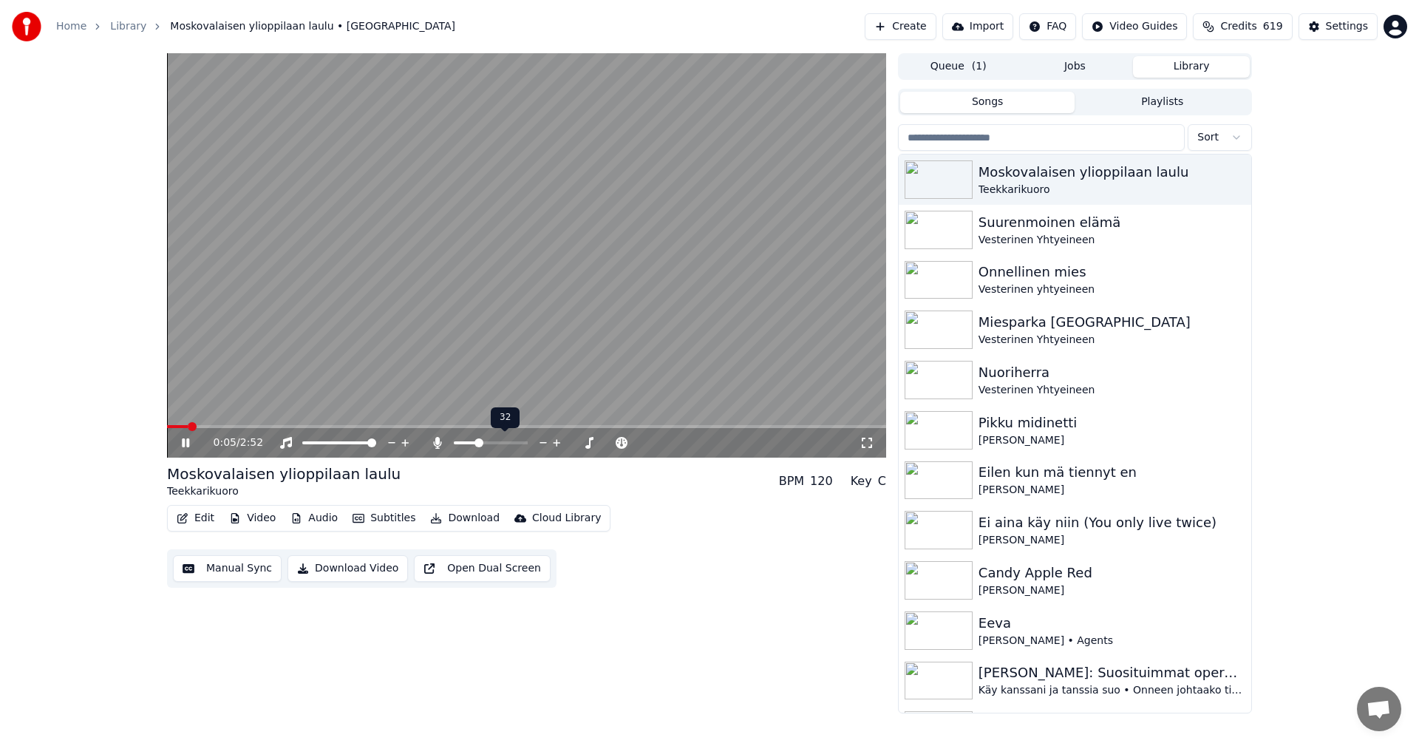
click at [477, 443] on span at bounding box center [478, 442] width 9 height 9
click at [454, 444] on span at bounding box center [458, 442] width 9 height 9
click at [435, 441] on icon at bounding box center [437, 443] width 15 height 12
click at [493, 446] on span at bounding box center [492, 442] width 9 height 9
click at [187, 443] on icon at bounding box center [185, 442] width 7 height 9
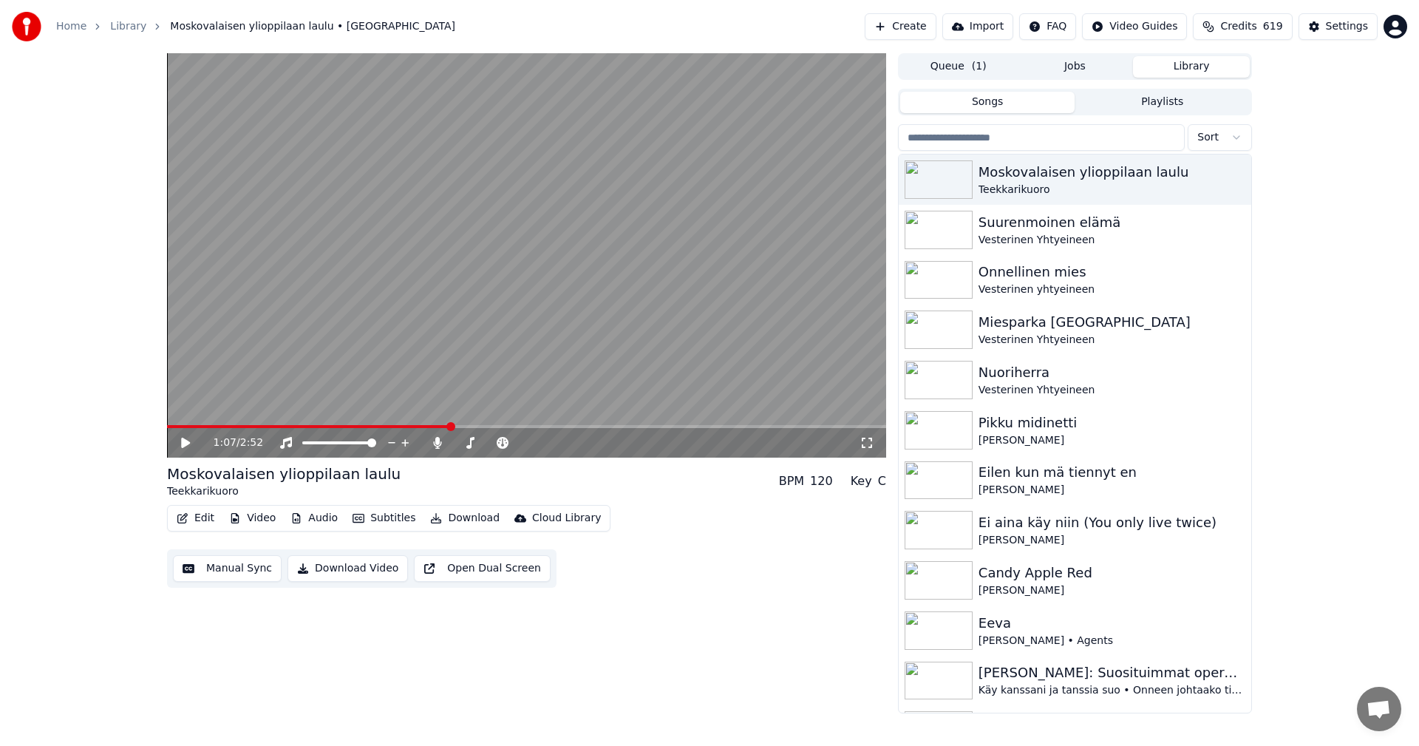
click at [214, 519] on button "Edit" at bounding box center [196, 518] width 50 height 21
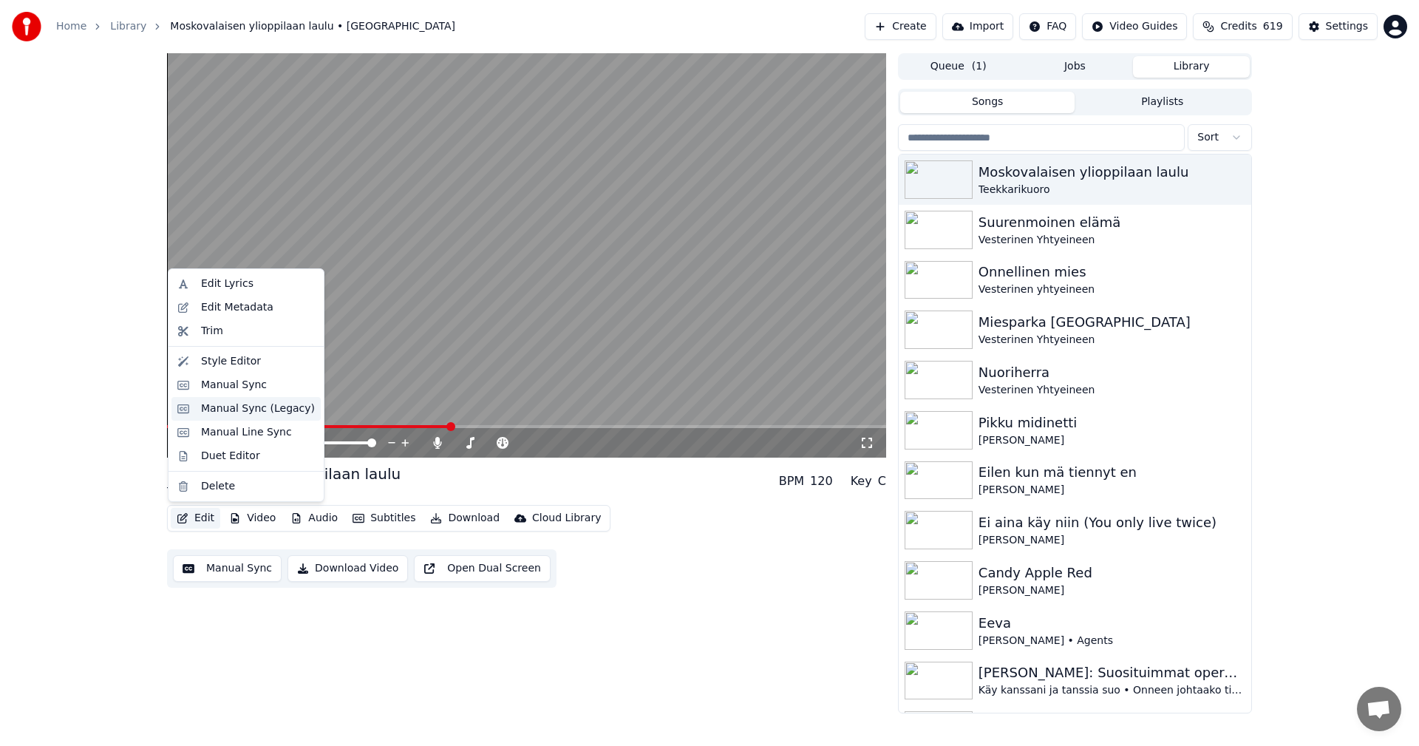
click at [280, 409] on div "Manual Sync (Legacy)" at bounding box center [258, 408] width 114 height 15
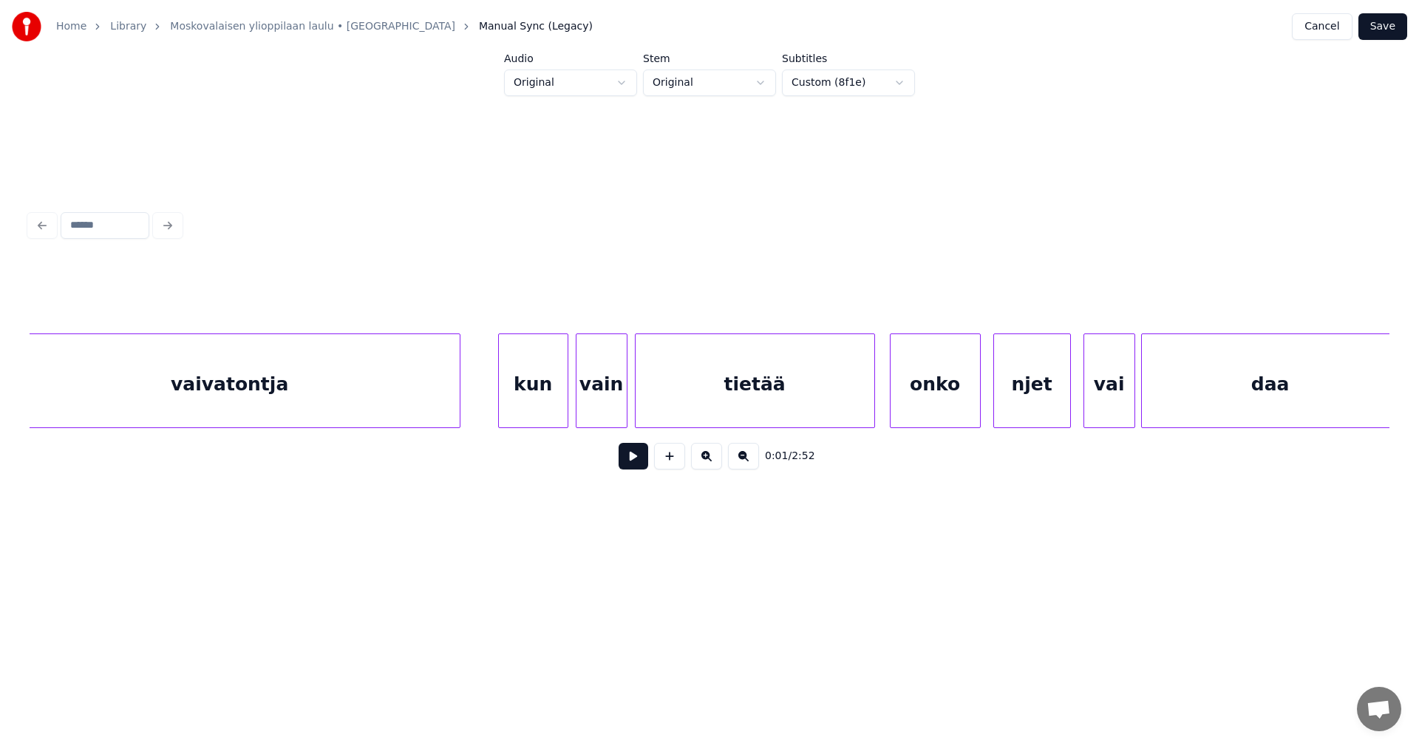
scroll to position [0, 10880]
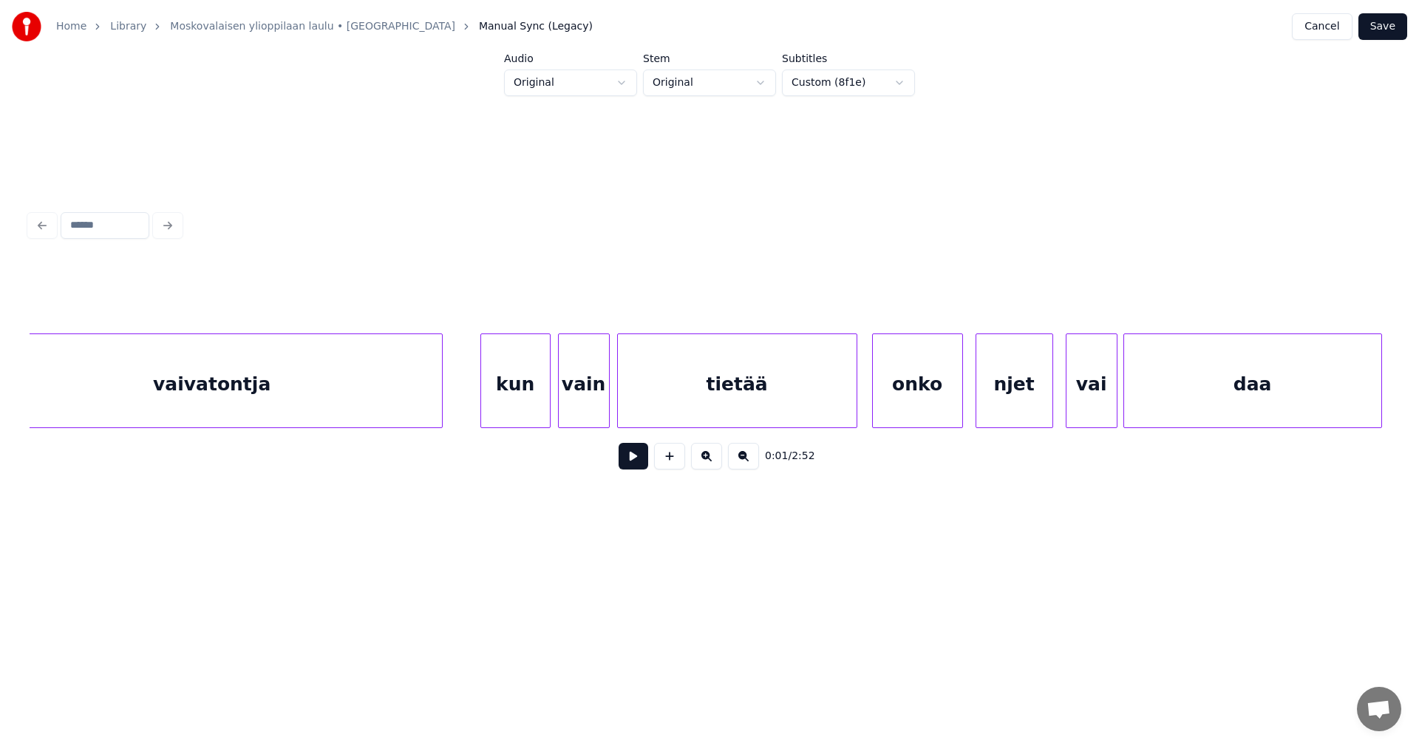
click at [526, 391] on div "kun" at bounding box center [515, 384] width 69 height 100
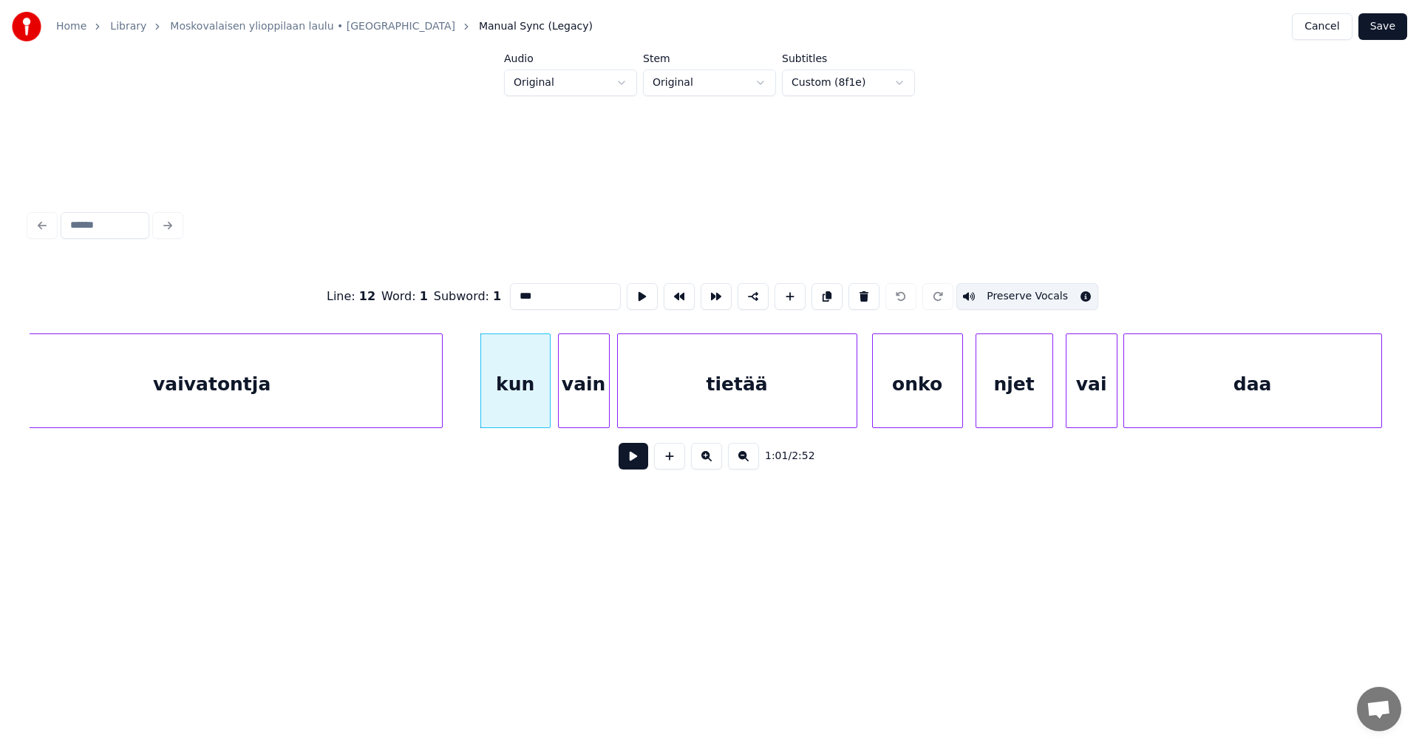
click at [641, 466] on button at bounding box center [633, 456] width 30 height 27
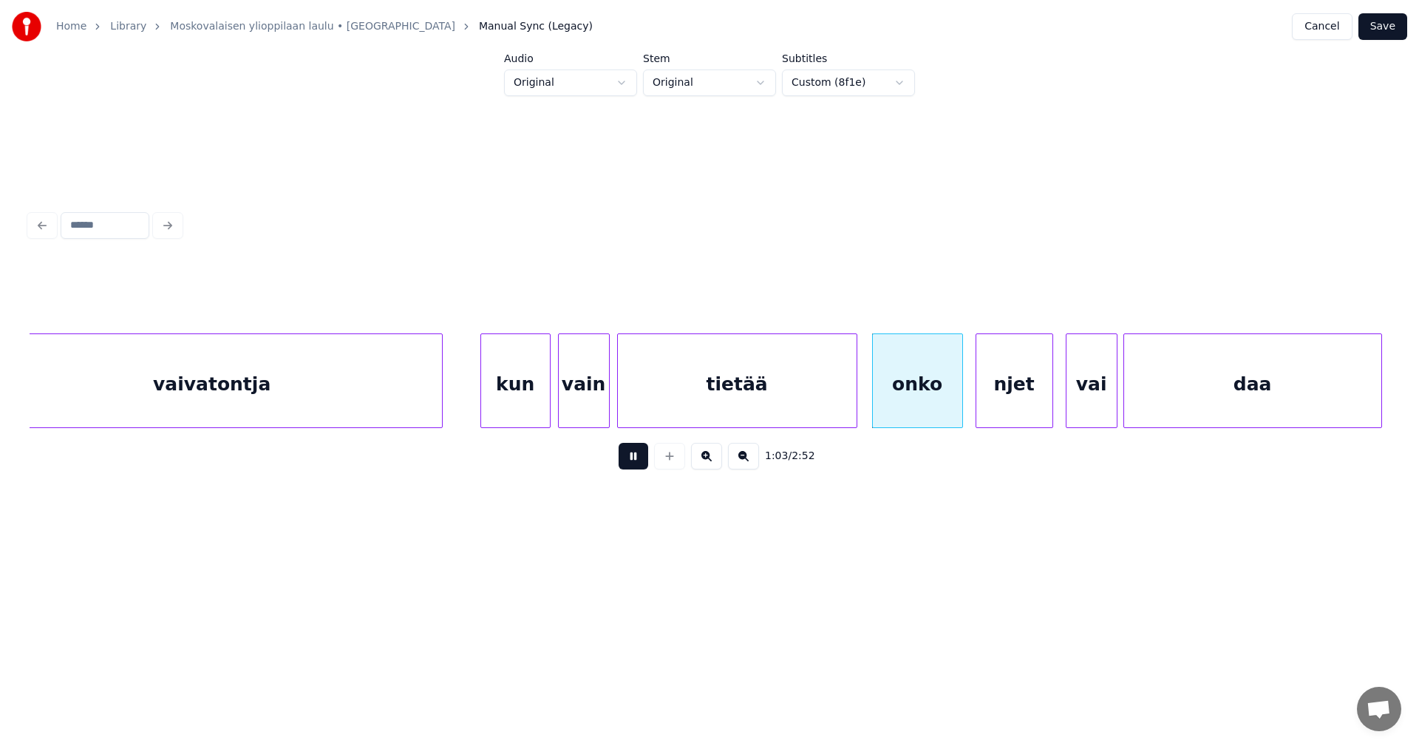
click at [641, 462] on button at bounding box center [633, 456] width 30 height 27
click at [867, 395] on div at bounding box center [868, 380] width 4 height 93
click at [824, 405] on div "tietää" at bounding box center [737, 384] width 239 height 100
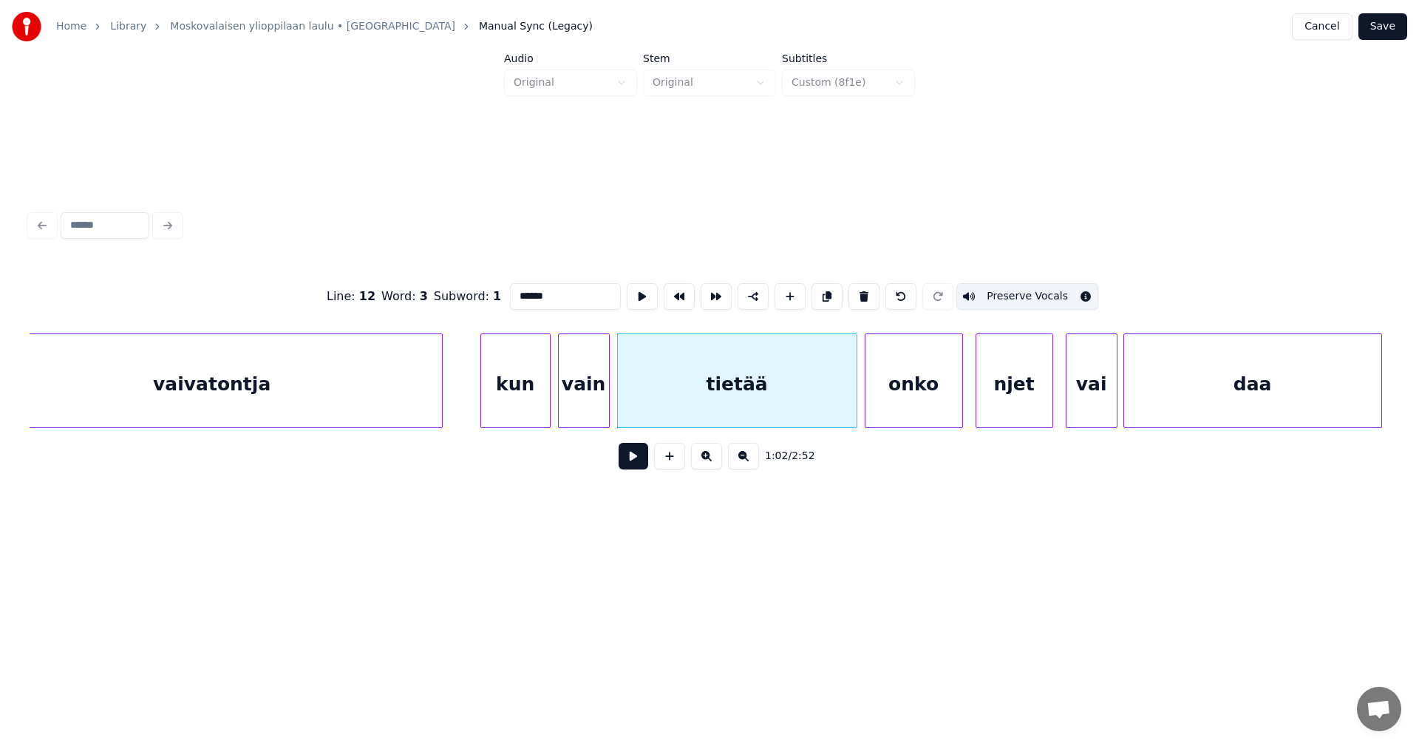
click at [635, 466] on button at bounding box center [633, 456] width 30 height 27
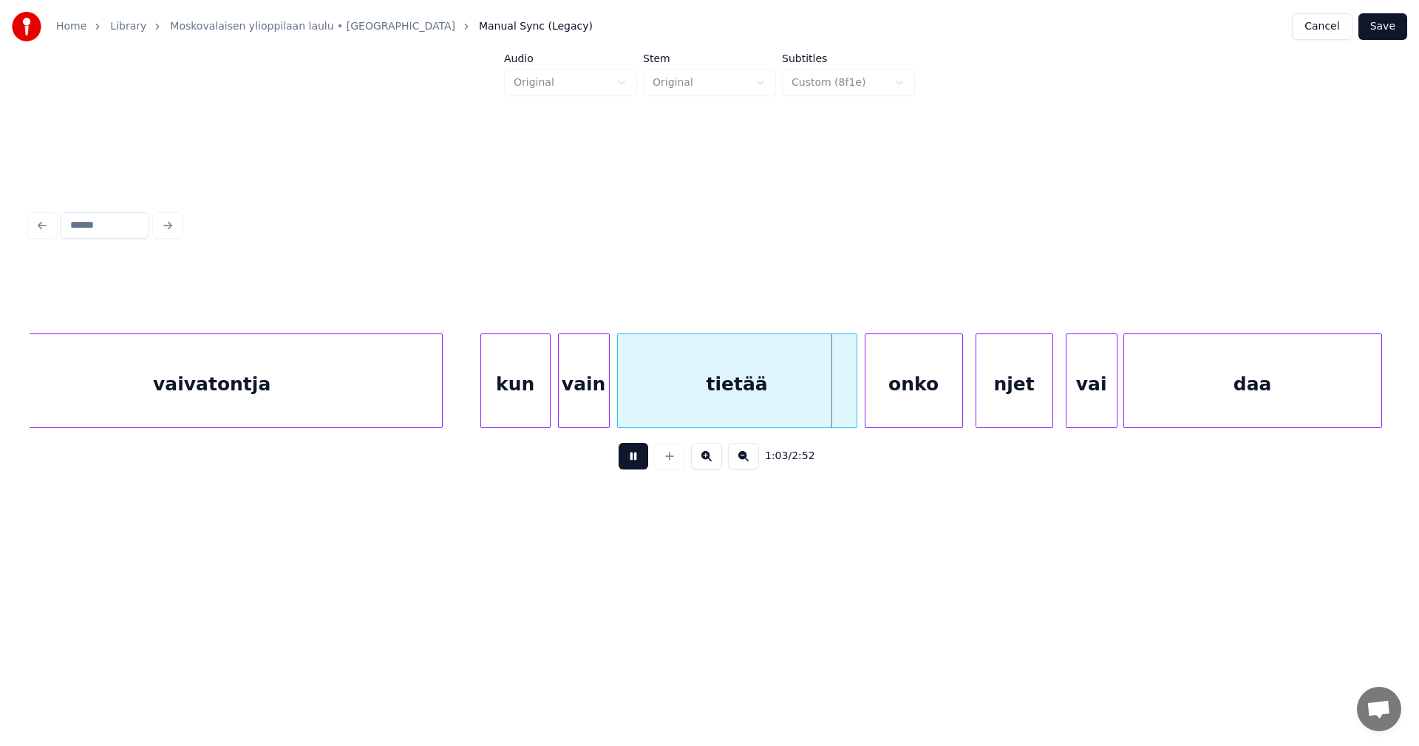
click at [636, 466] on button at bounding box center [633, 456] width 30 height 27
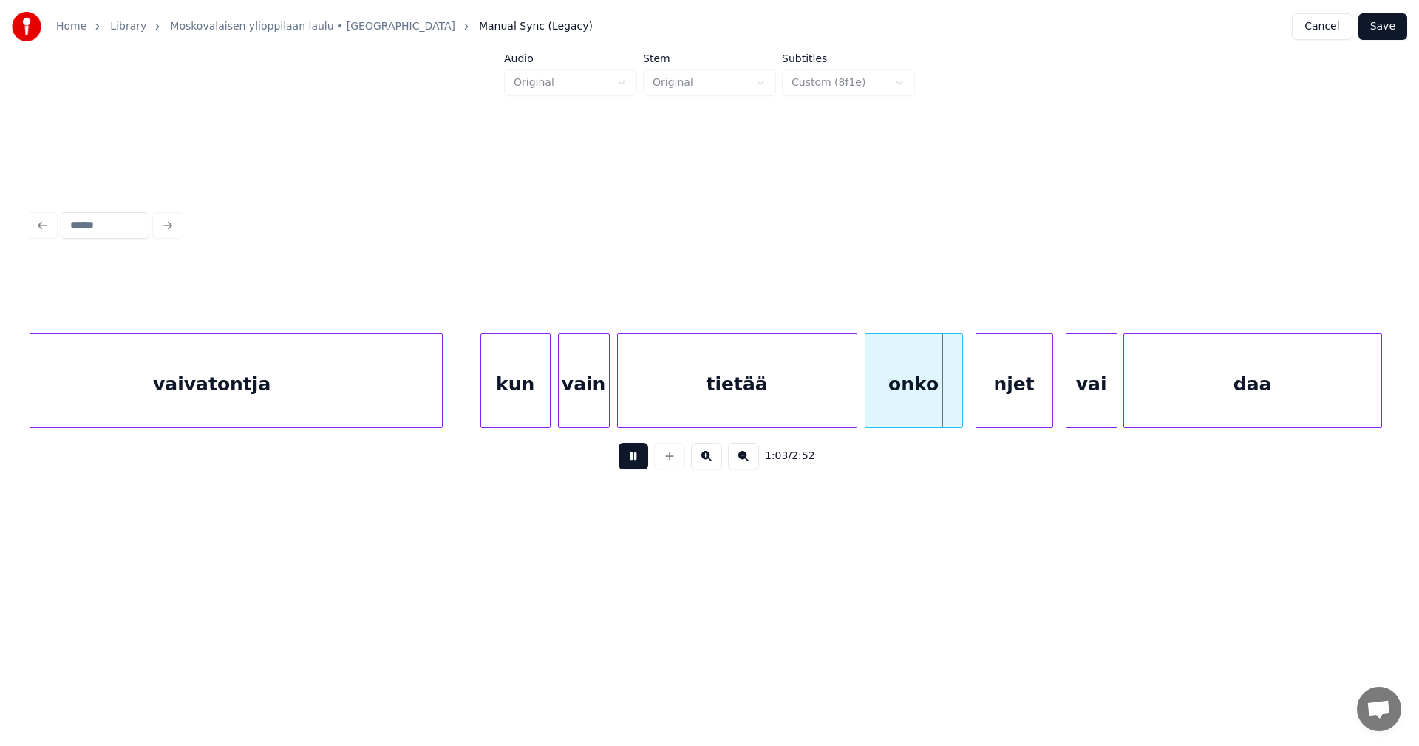
click at [636, 466] on button at bounding box center [633, 456] width 30 height 27
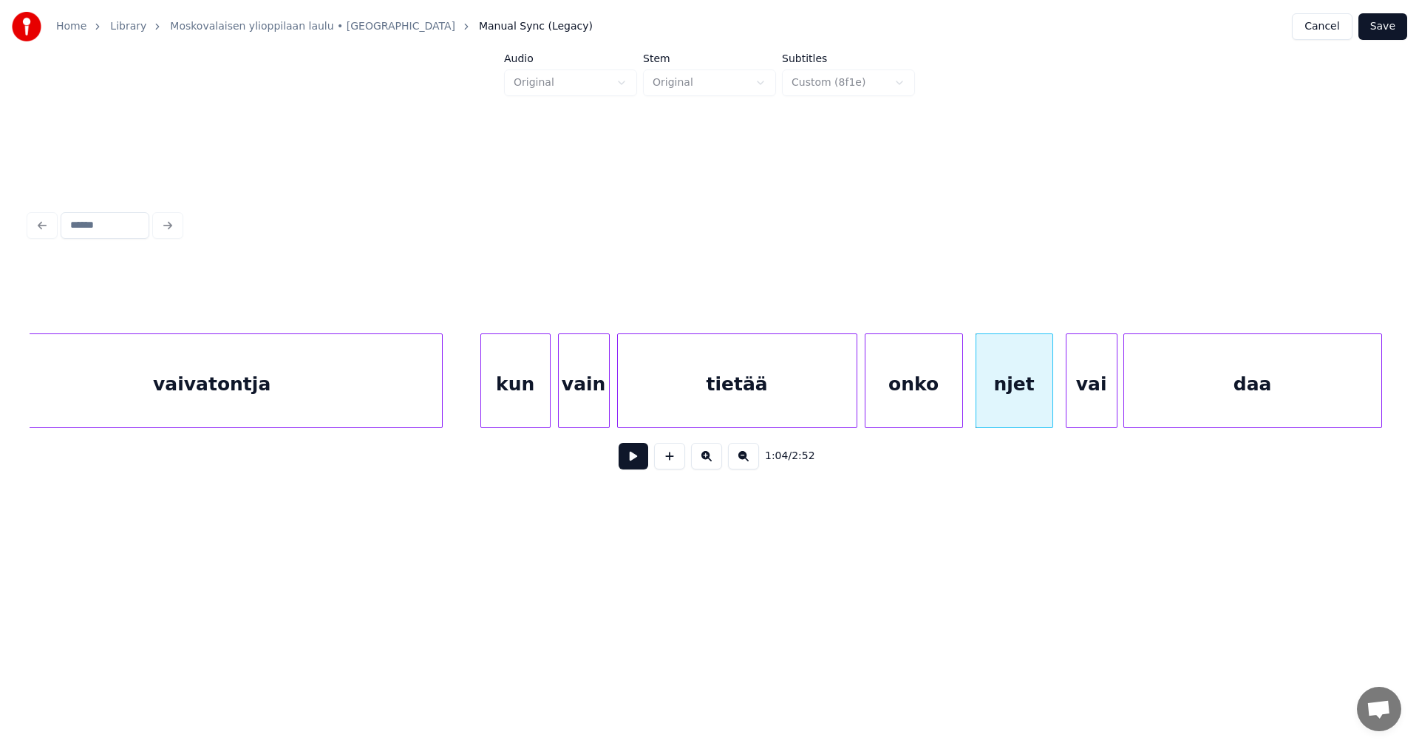
click at [946, 394] on div "onko" at bounding box center [913, 384] width 97 height 100
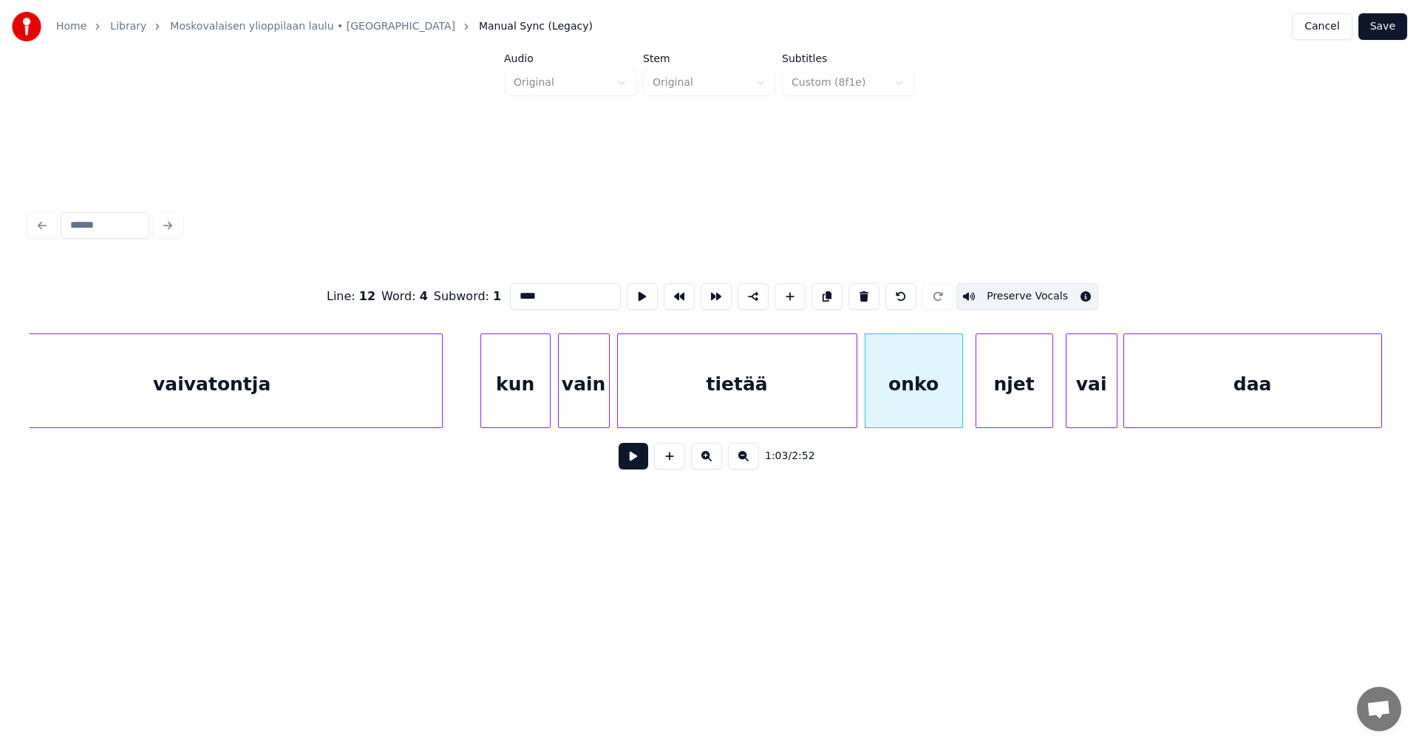
click at [643, 468] on button at bounding box center [633, 456] width 30 height 27
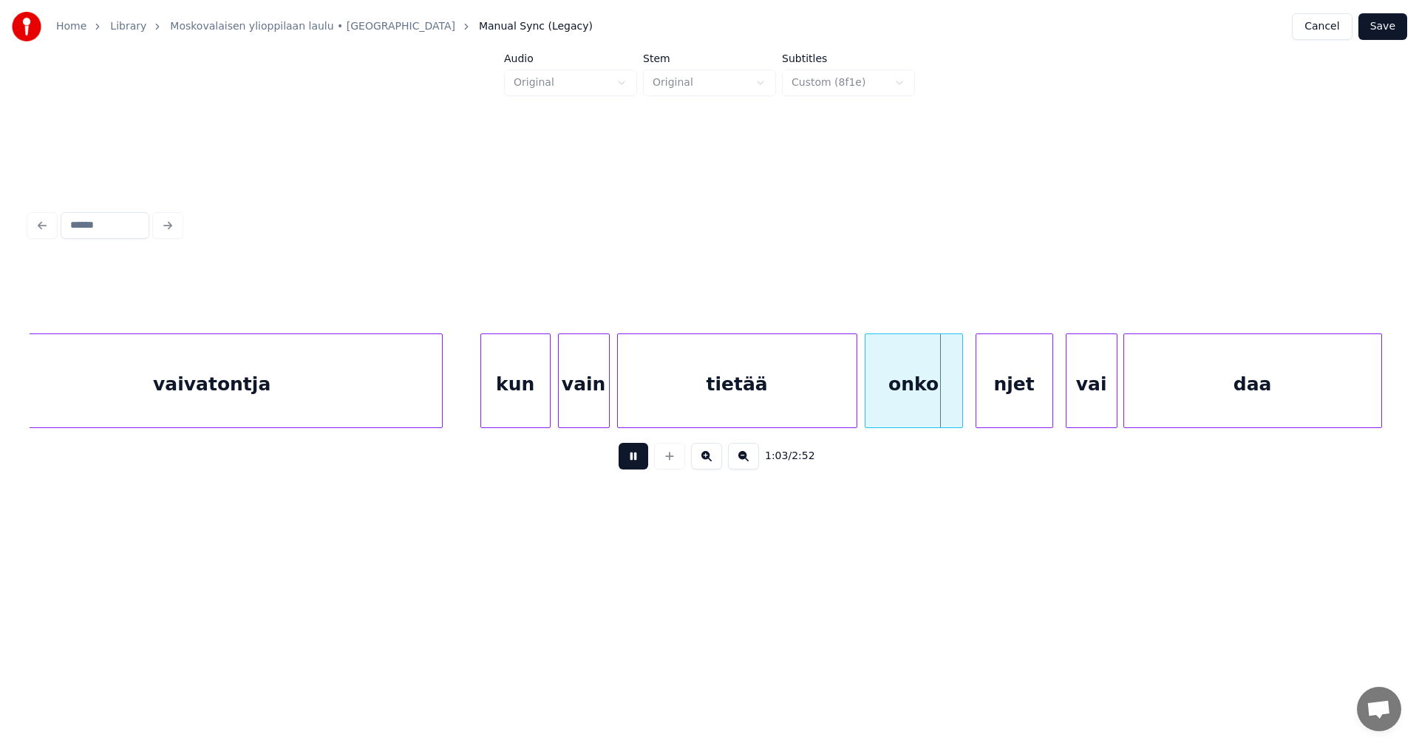
click at [642, 468] on button at bounding box center [633, 456] width 30 height 27
click at [973, 398] on div at bounding box center [974, 380] width 4 height 93
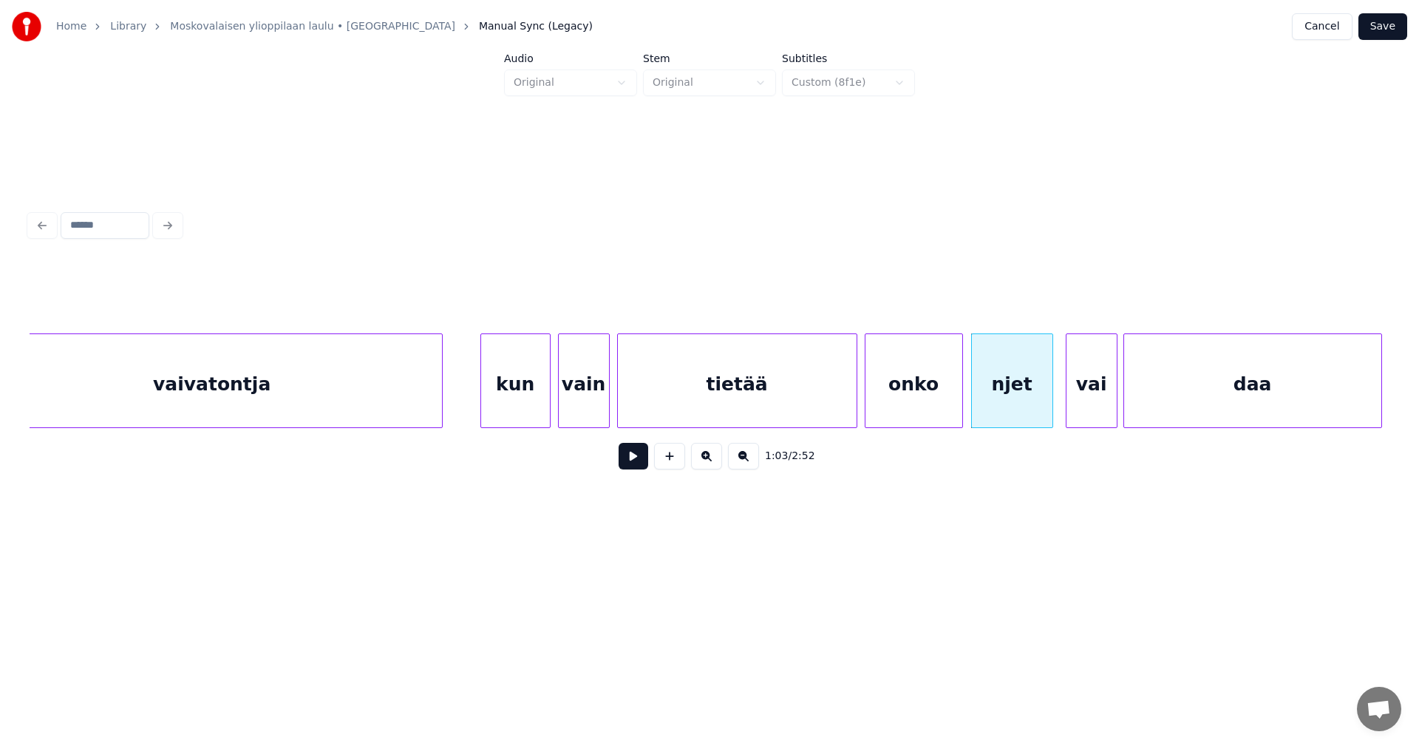
click at [640, 468] on button at bounding box center [633, 456] width 30 height 27
click at [1060, 392] on div at bounding box center [1062, 380] width 4 height 93
click at [634, 467] on button at bounding box center [633, 456] width 30 height 27
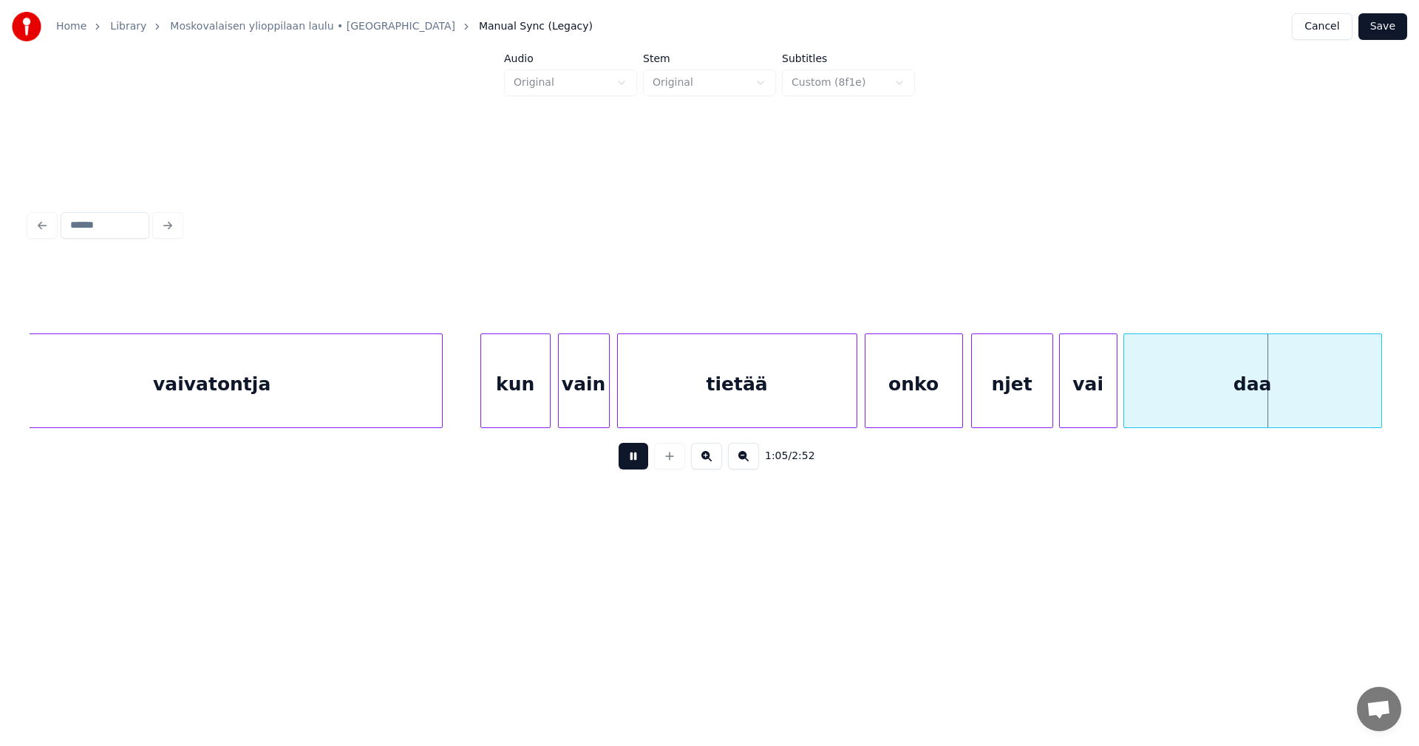
click at [634, 467] on button at bounding box center [633, 456] width 30 height 27
click at [1385, 18] on button "Save" at bounding box center [1382, 26] width 49 height 27
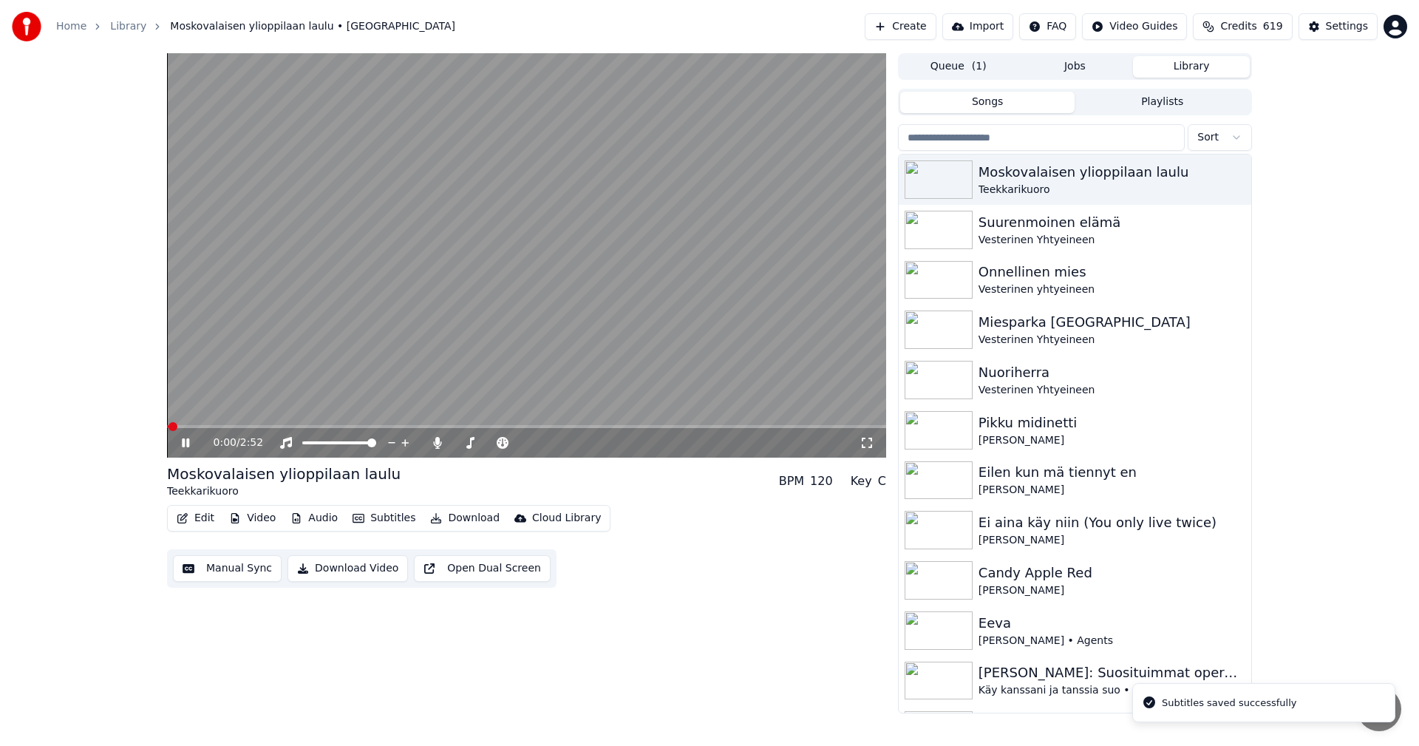
click at [391, 429] on div "0:00 / 2:52" at bounding box center [526, 443] width 719 height 30
click at [391, 427] on span at bounding box center [526, 426] width 719 height 3
click at [182, 439] on icon at bounding box center [185, 442] width 7 height 9
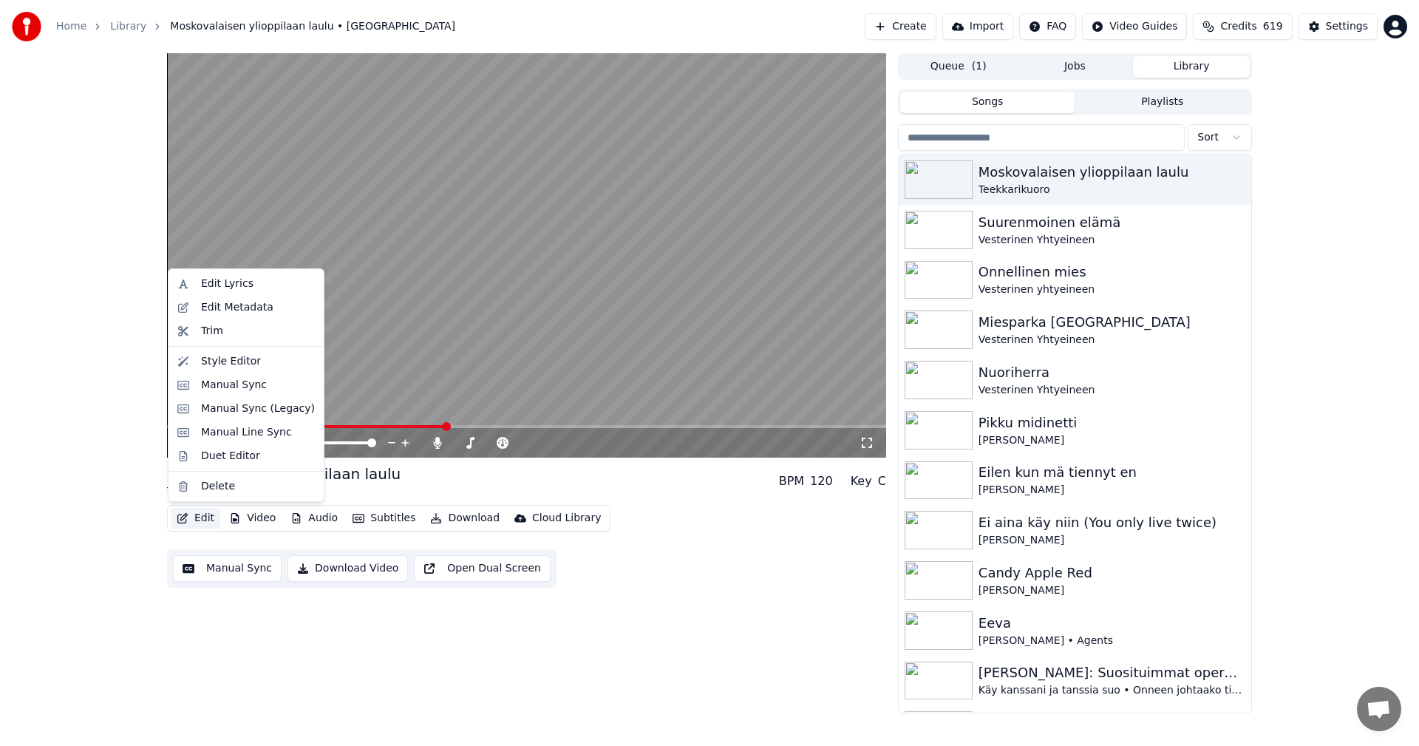
click at [214, 509] on button "Edit" at bounding box center [196, 518] width 50 height 21
click at [273, 413] on div "Manual Sync (Legacy)" at bounding box center [258, 408] width 114 height 15
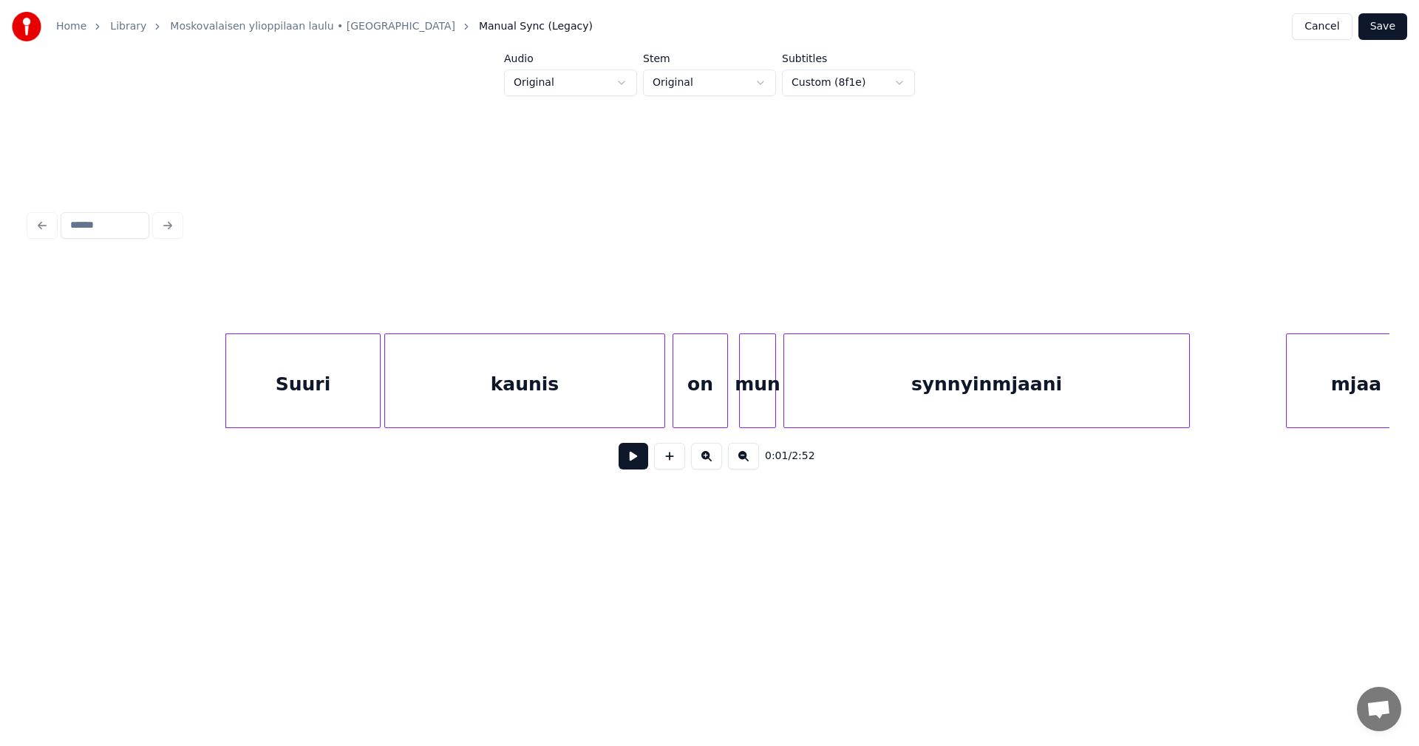
click at [1327, 29] on button "Cancel" at bounding box center [1322, 26] width 60 height 27
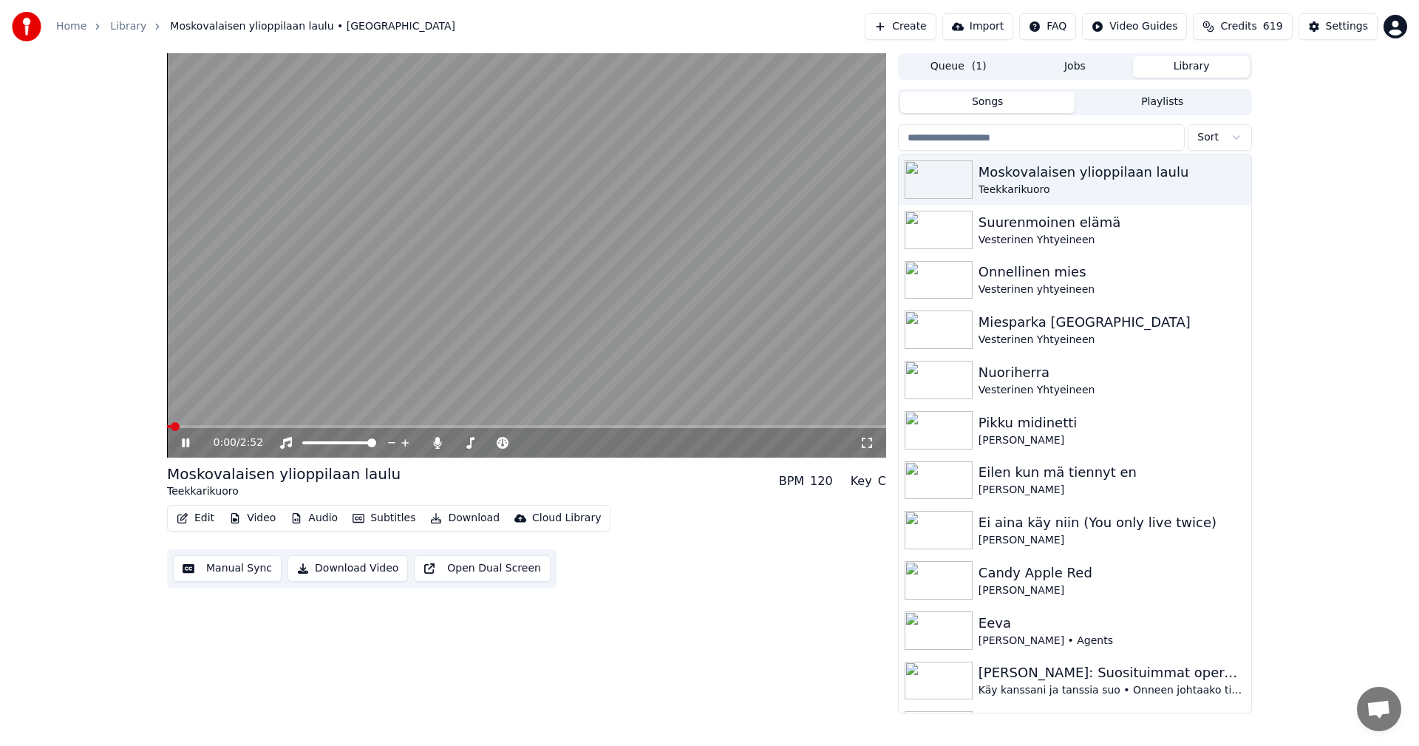
click at [290, 427] on span at bounding box center [526, 426] width 719 height 3
click at [264, 426] on span at bounding box center [233, 426] width 133 height 3
click at [186, 442] on icon at bounding box center [196, 443] width 35 height 12
click at [205, 508] on button "Edit" at bounding box center [196, 518] width 50 height 21
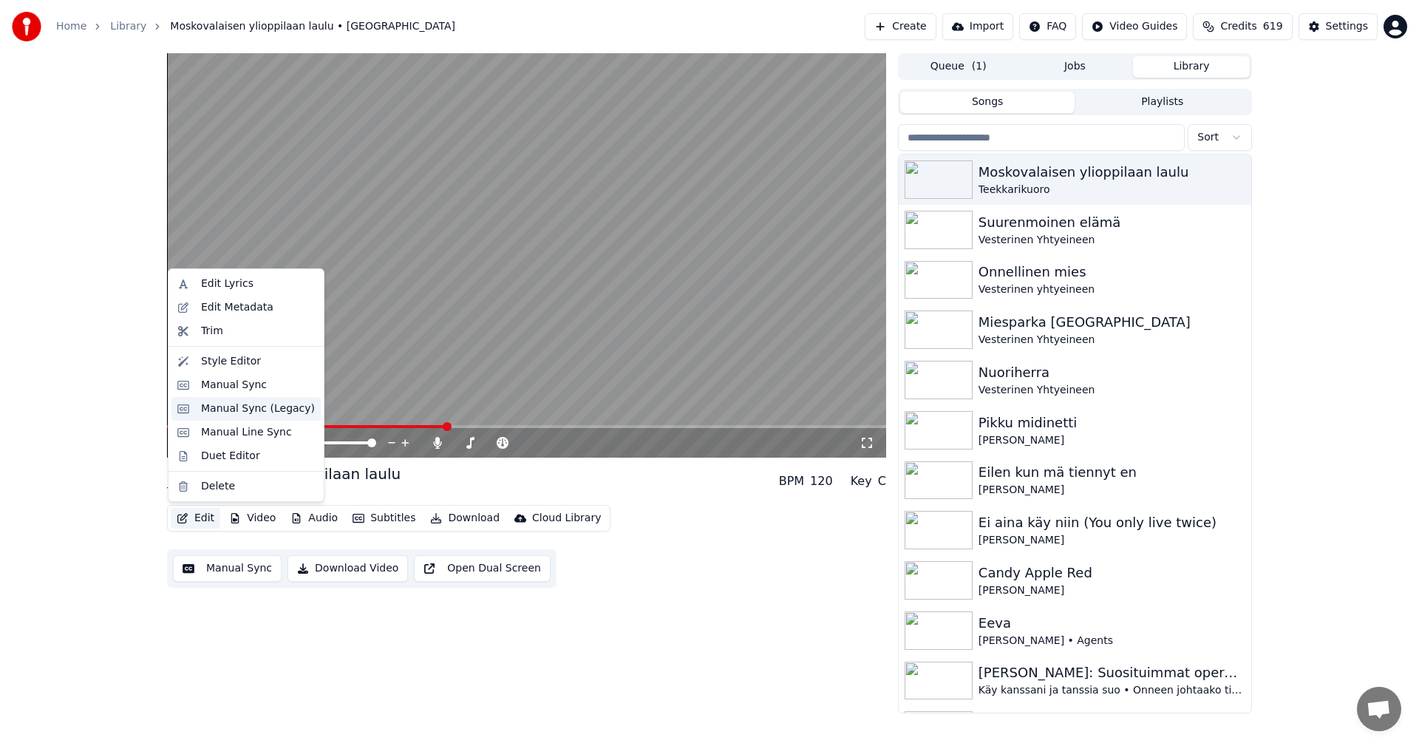
click at [257, 404] on div "Manual Sync (Legacy)" at bounding box center [258, 408] width 114 height 15
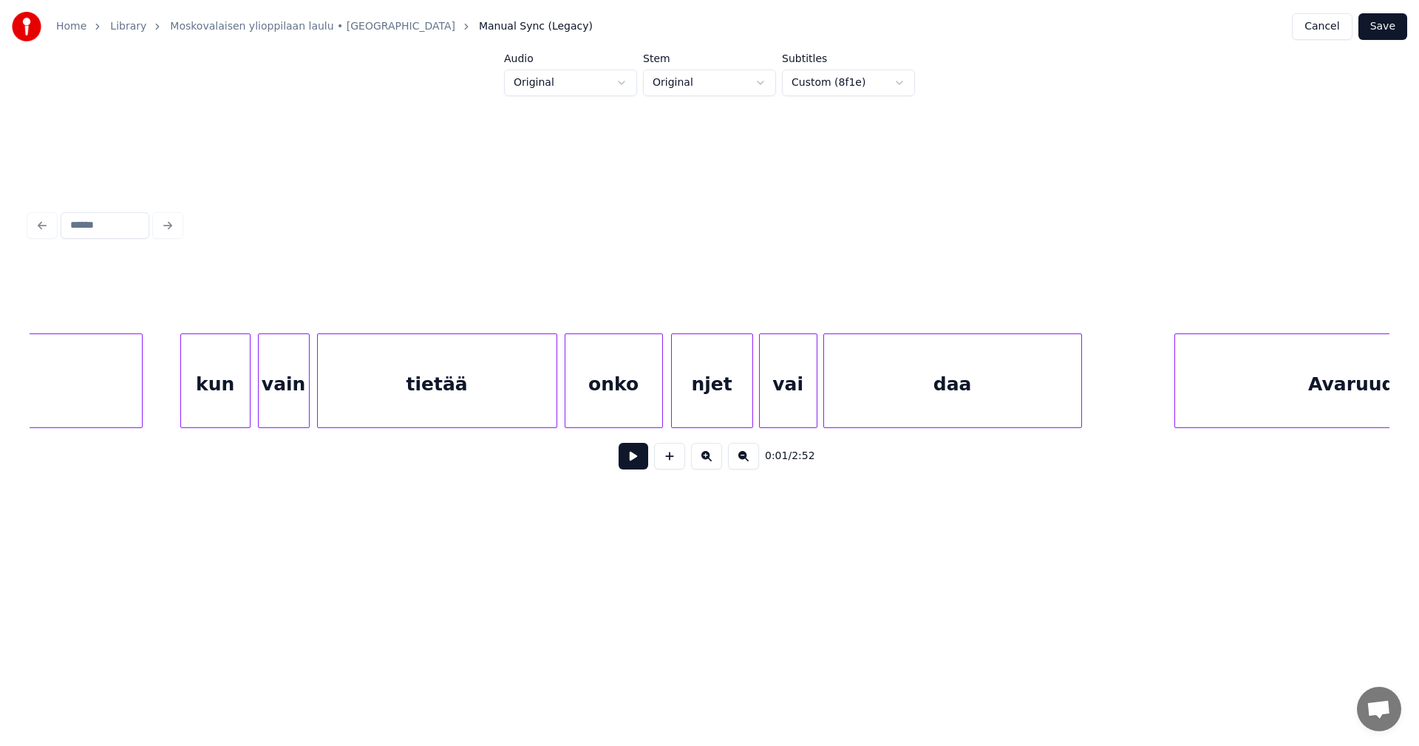
scroll to position [0, 11197]
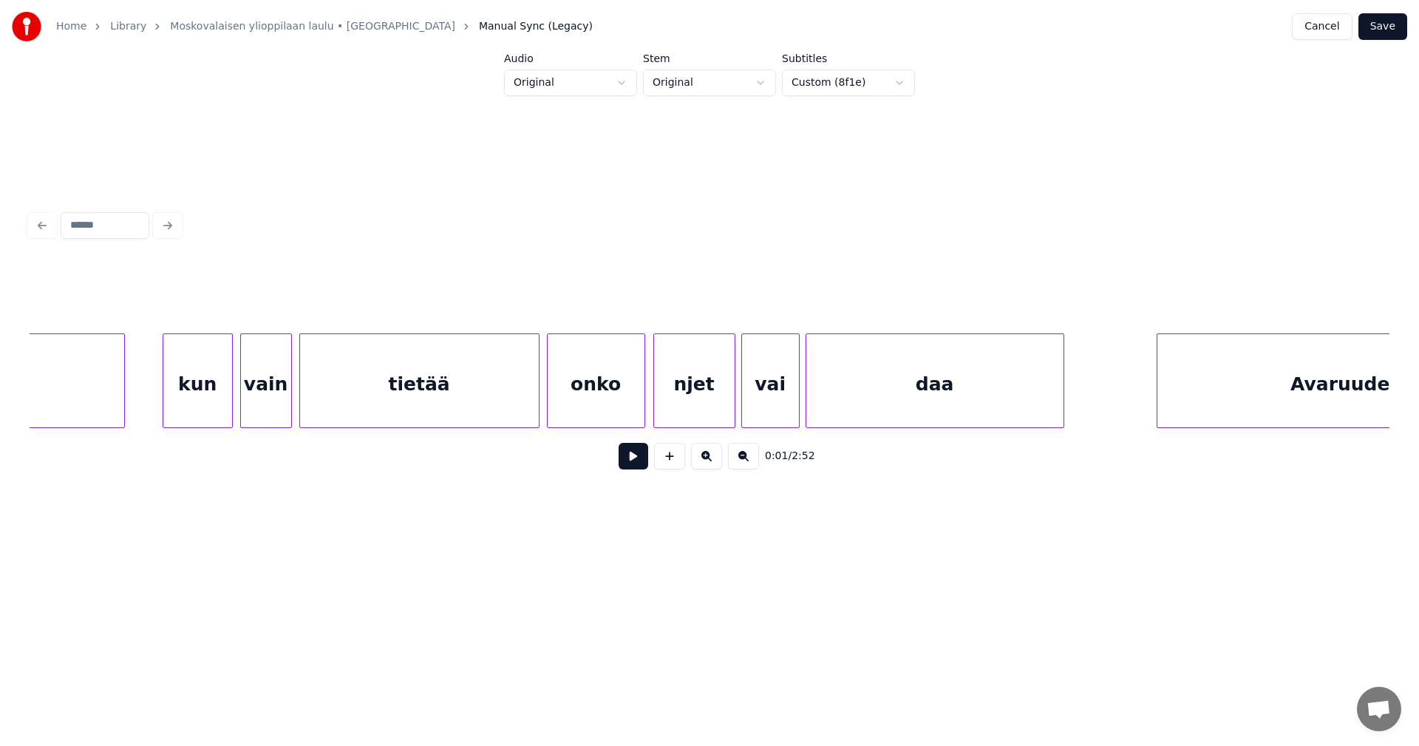
click at [500, 407] on div "tietää" at bounding box center [419, 384] width 239 height 100
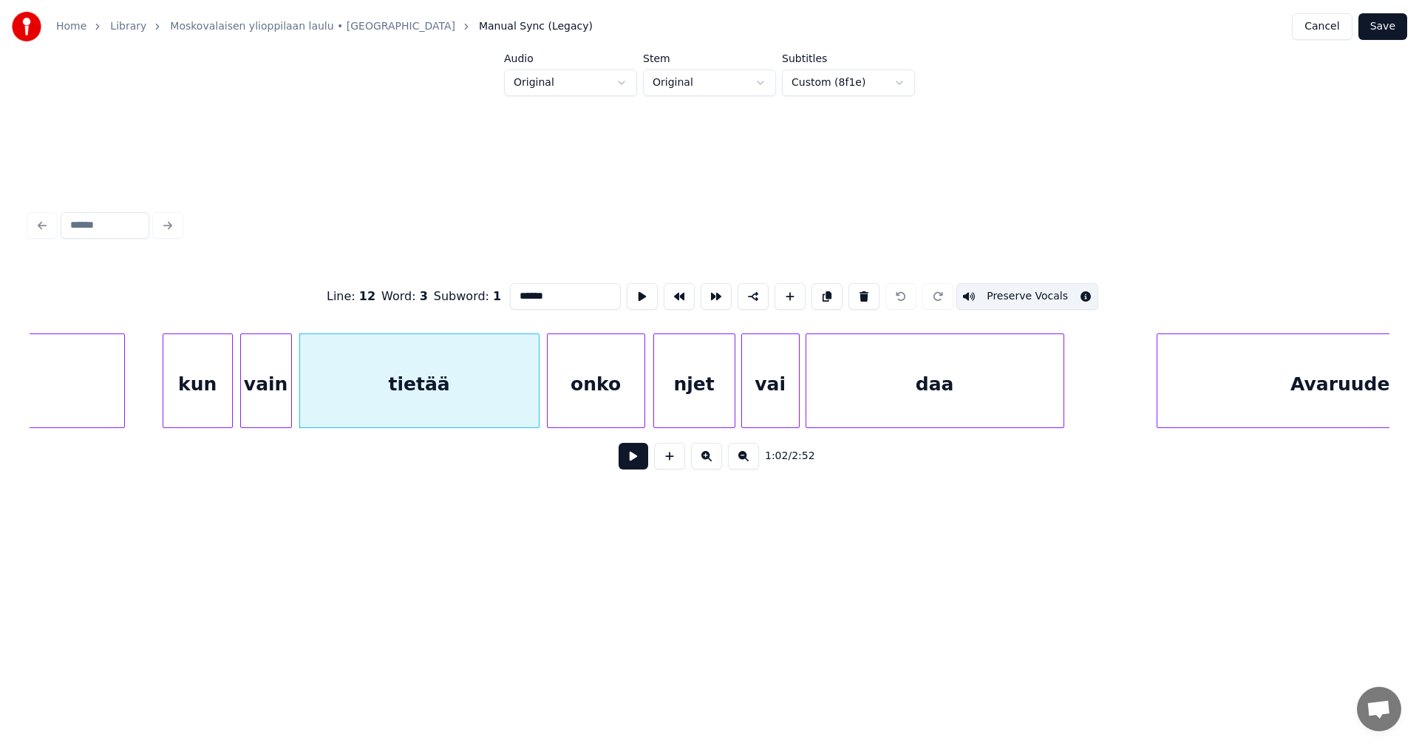
click at [626, 463] on button at bounding box center [633, 456] width 30 height 27
click at [627, 461] on button at bounding box center [633, 456] width 30 height 27
click at [577, 399] on div "onko" at bounding box center [595, 384] width 97 height 100
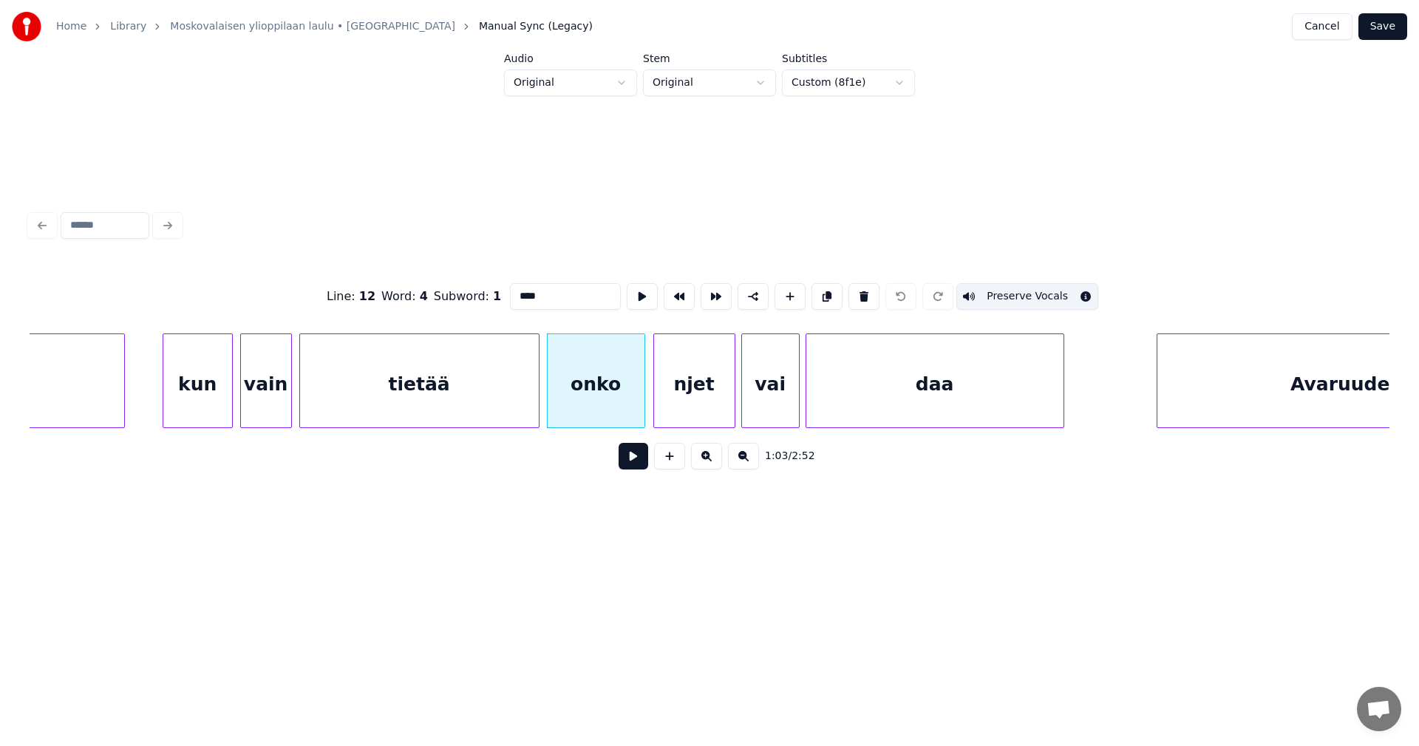
click at [629, 460] on button at bounding box center [633, 456] width 30 height 27
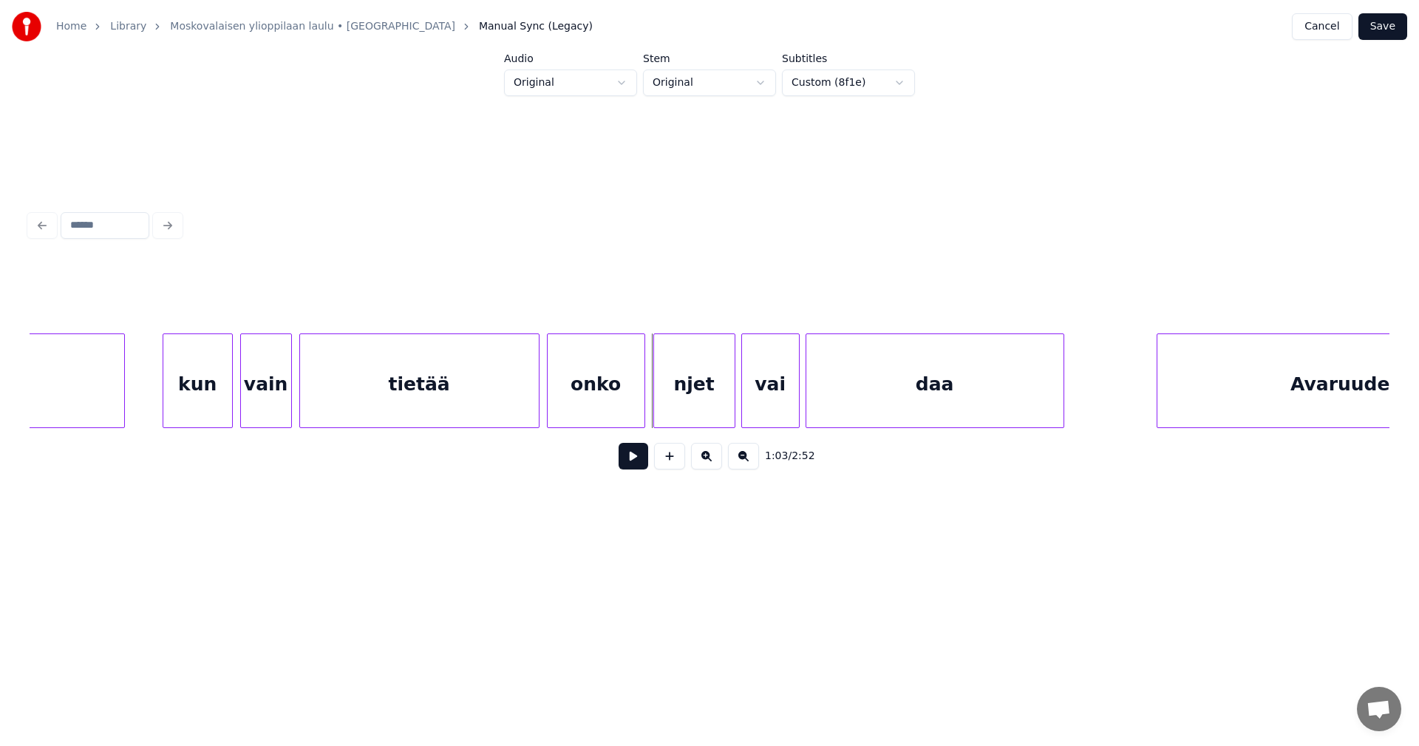
click at [613, 398] on div "onko" at bounding box center [595, 384] width 97 height 100
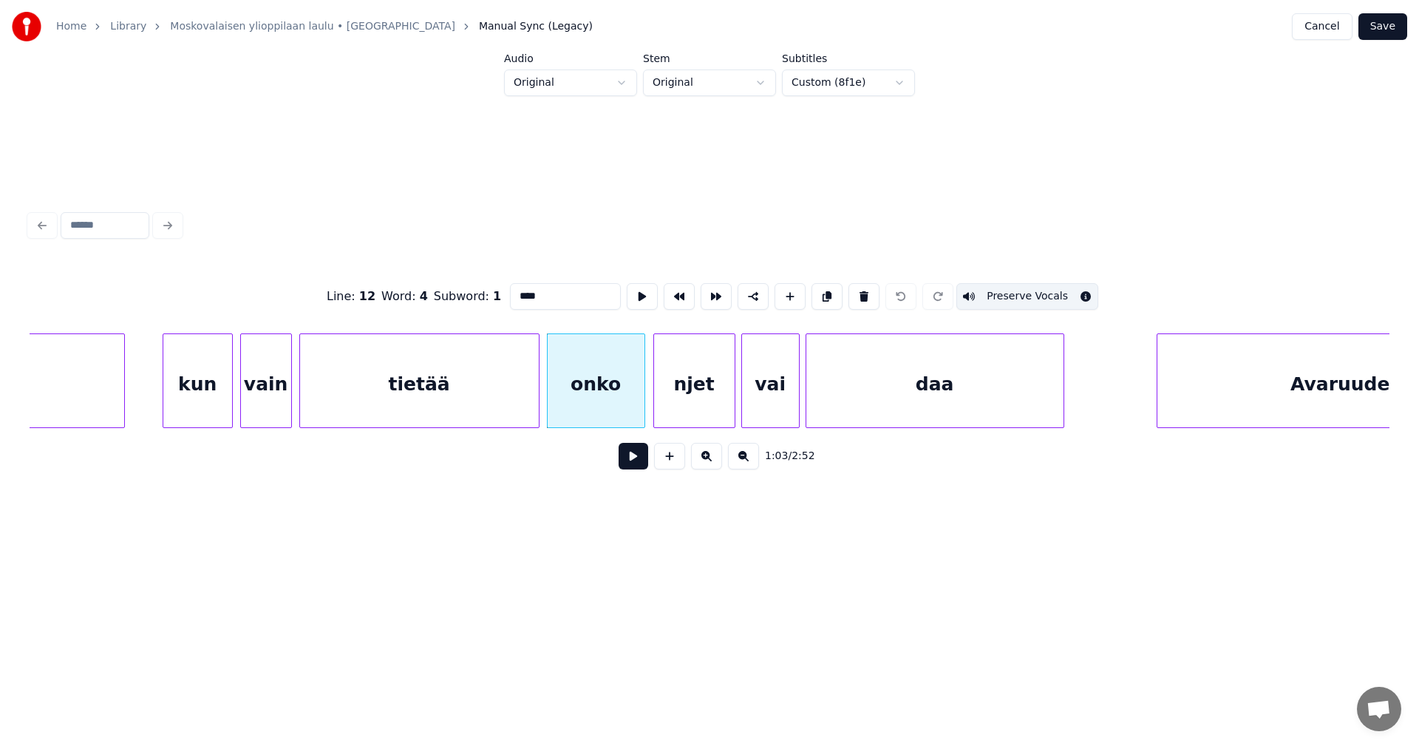
click at [635, 456] on button at bounding box center [633, 456] width 30 height 27
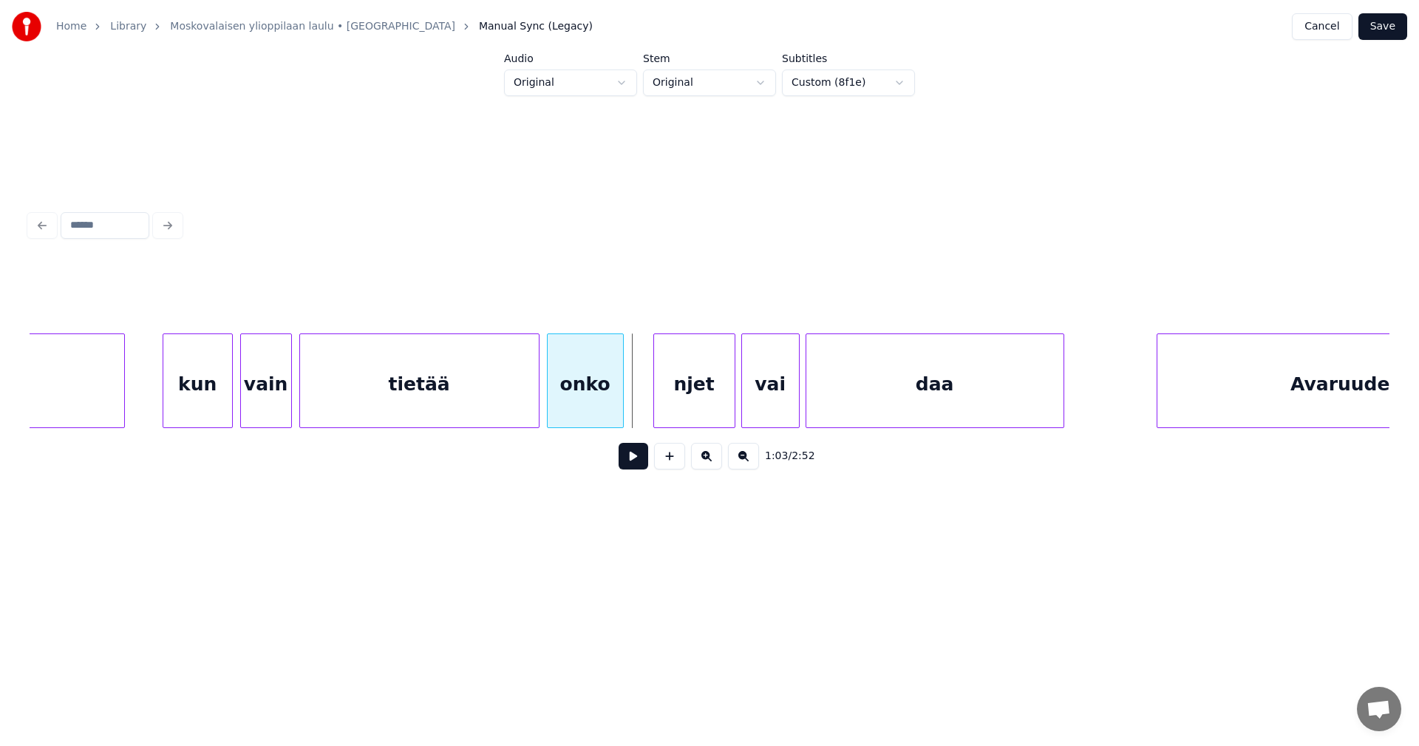
click at [620, 405] on div at bounding box center [620, 380] width 4 height 93
click at [629, 400] on div at bounding box center [631, 380] width 4 height 93
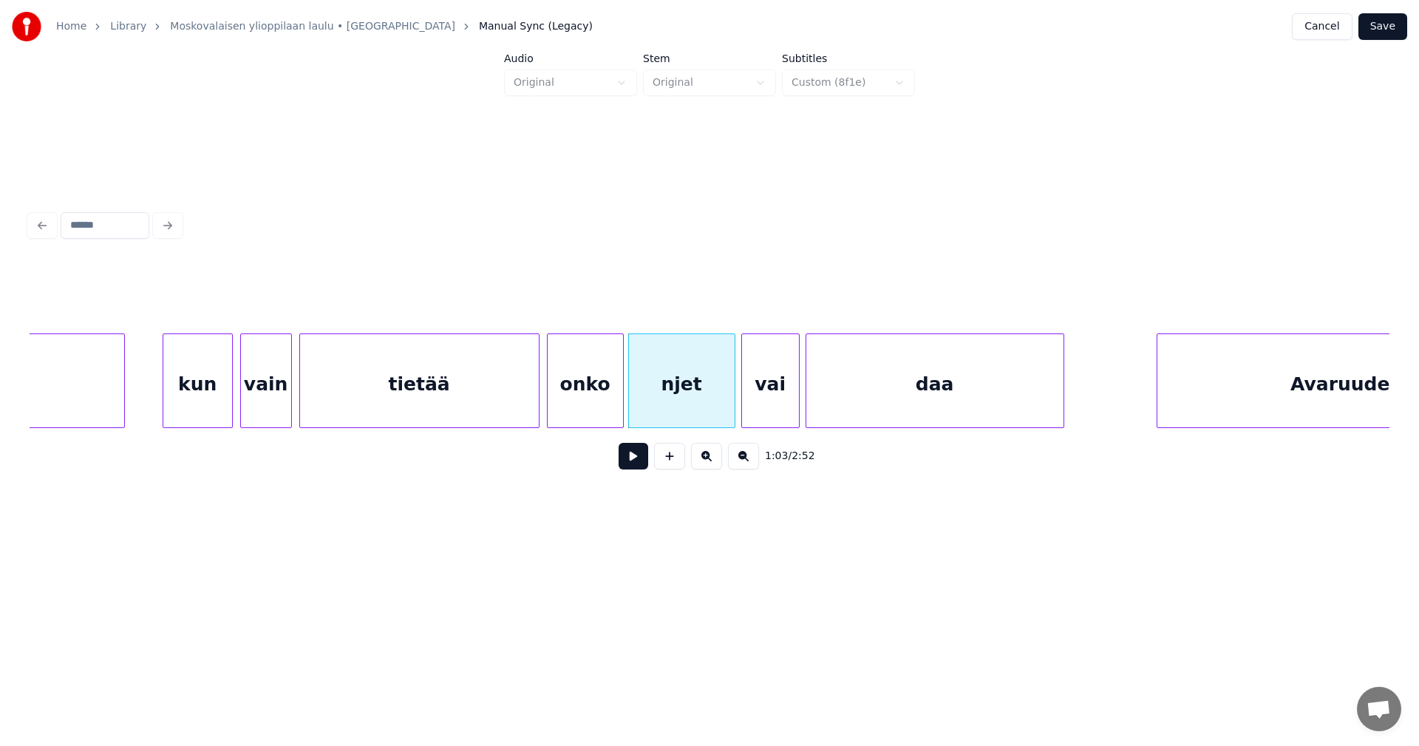
click at [600, 410] on div "onko" at bounding box center [584, 384] width 75 height 100
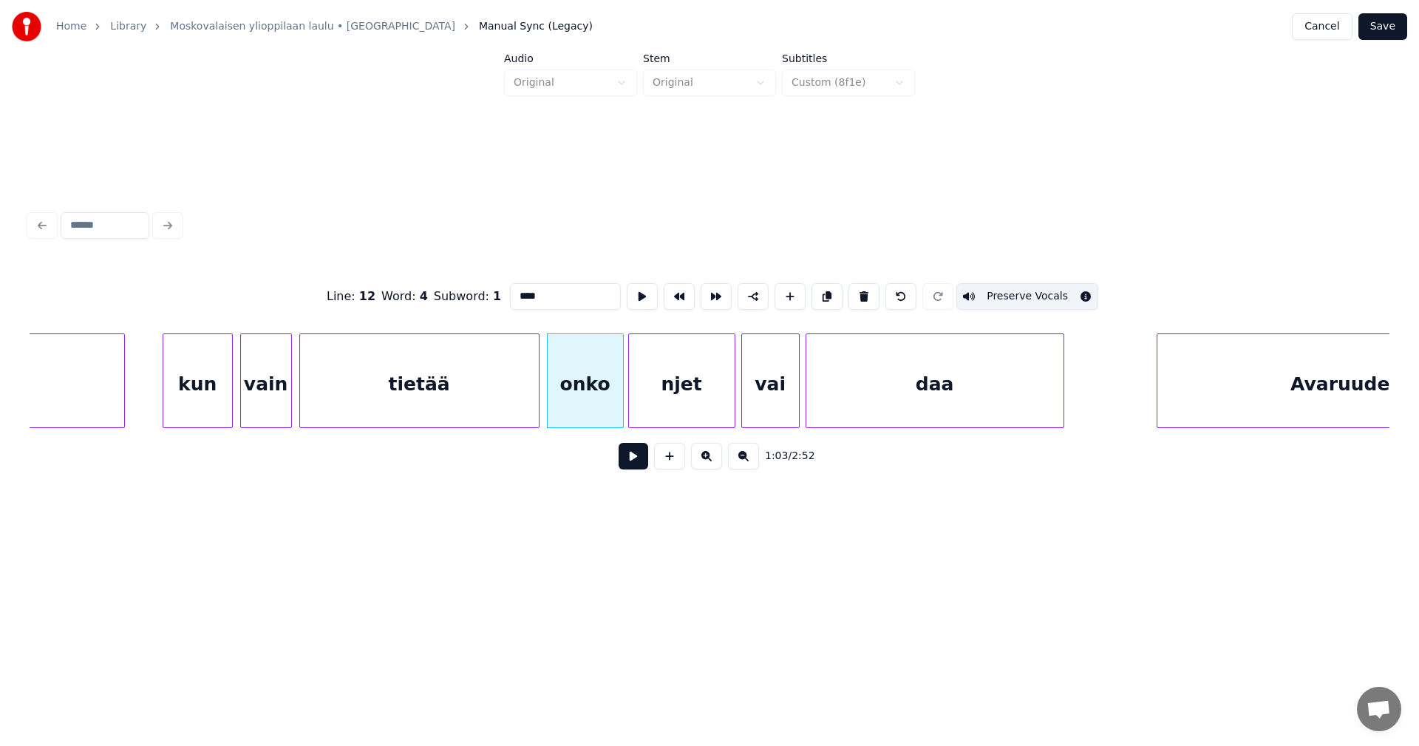
click at [632, 464] on button at bounding box center [633, 456] width 30 height 27
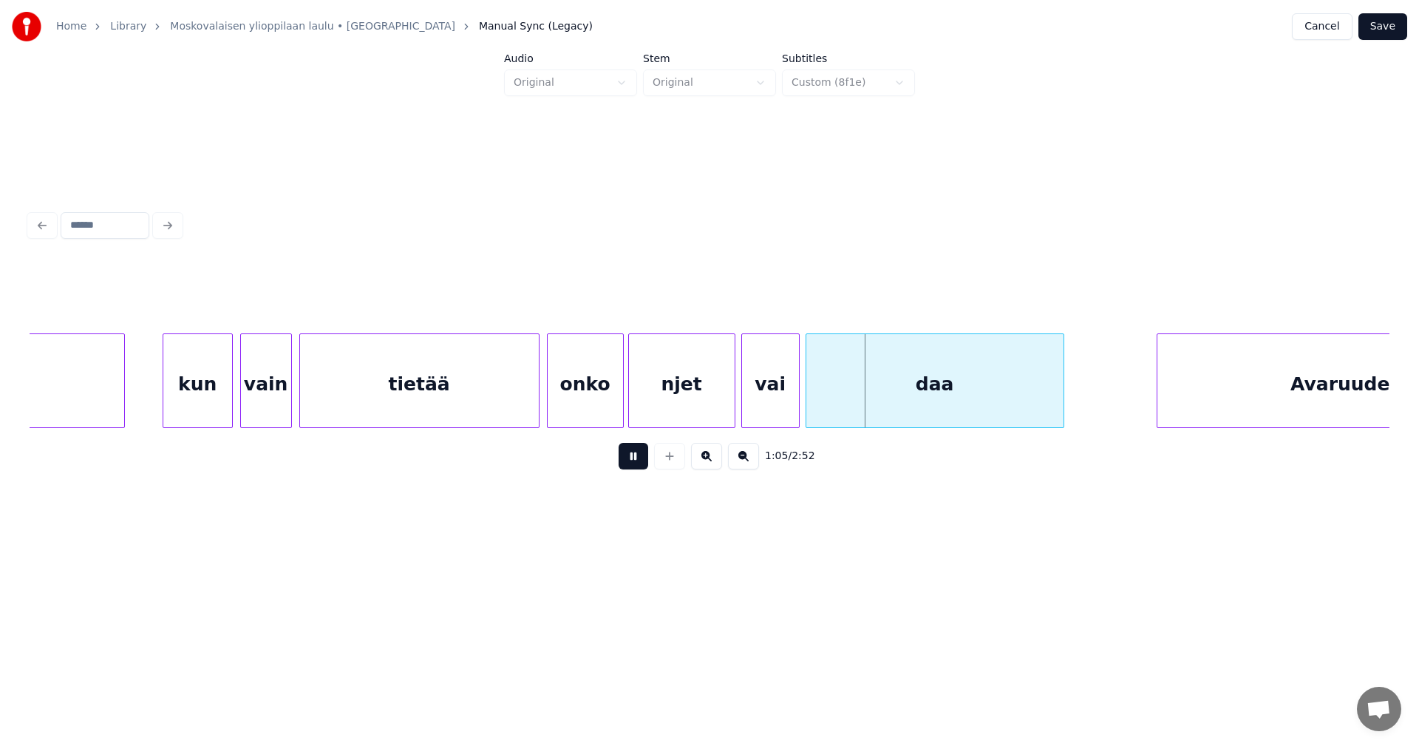
click at [637, 457] on button at bounding box center [633, 456] width 30 height 27
click at [1381, 21] on button "Save" at bounding box center [1382, 26] width 49 height 27
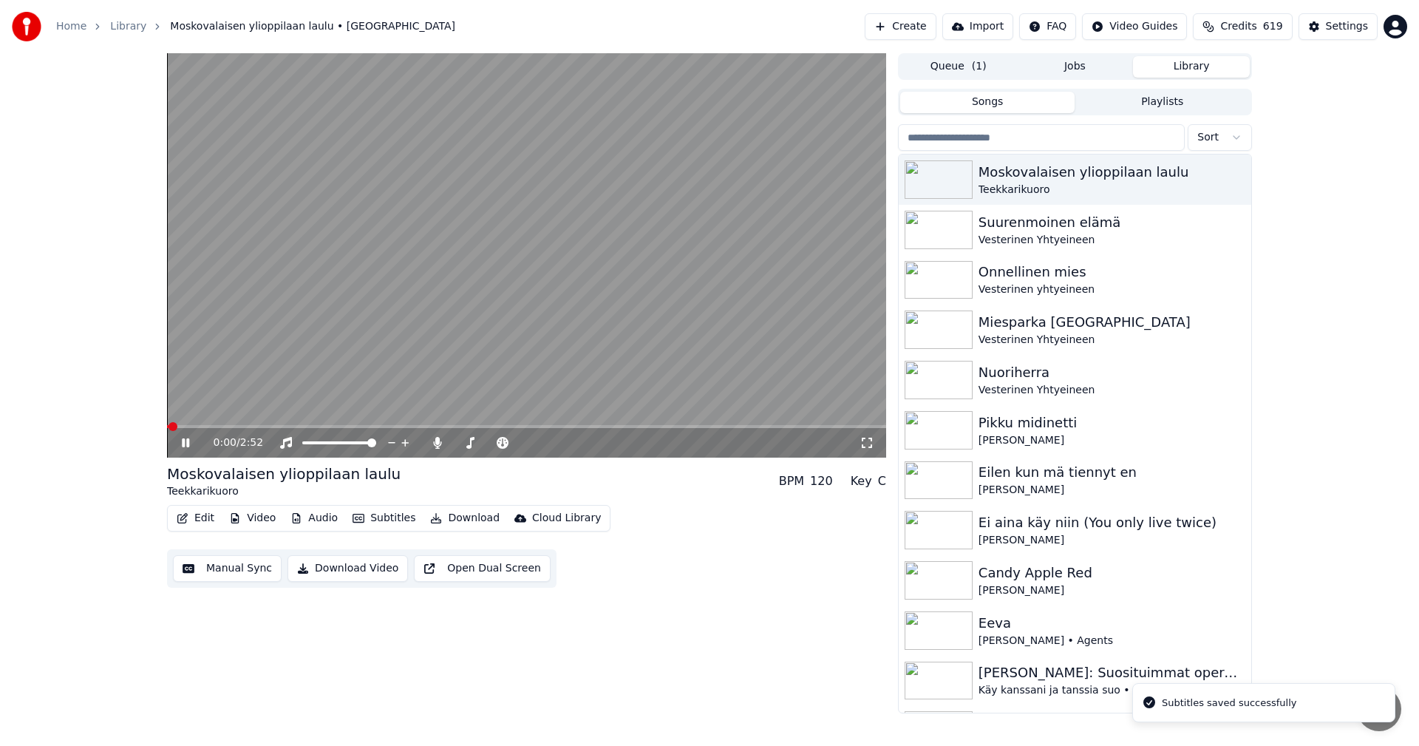
click at [378, 427] on span at bounding box center [526, 426] width 719 height 3
click at [189, 442] on icon at bounding box center [185, 442] width 7 height 9
click at [209, 517] on button "Edit" at bounding box center [196, 518] width 50 height 21
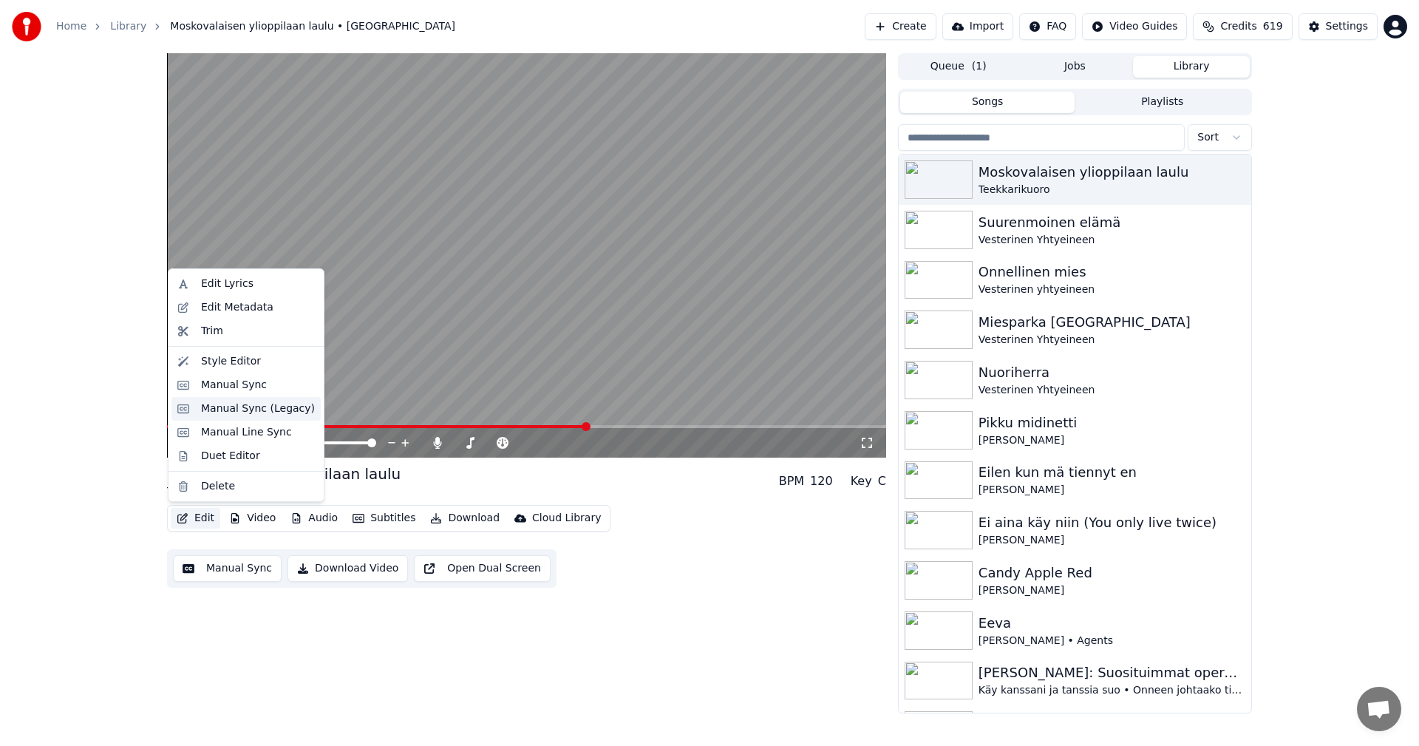
click at [284, 411] on div "Manual Sync (Legacy)" at bounding box center [258, 408] width 114 height 15
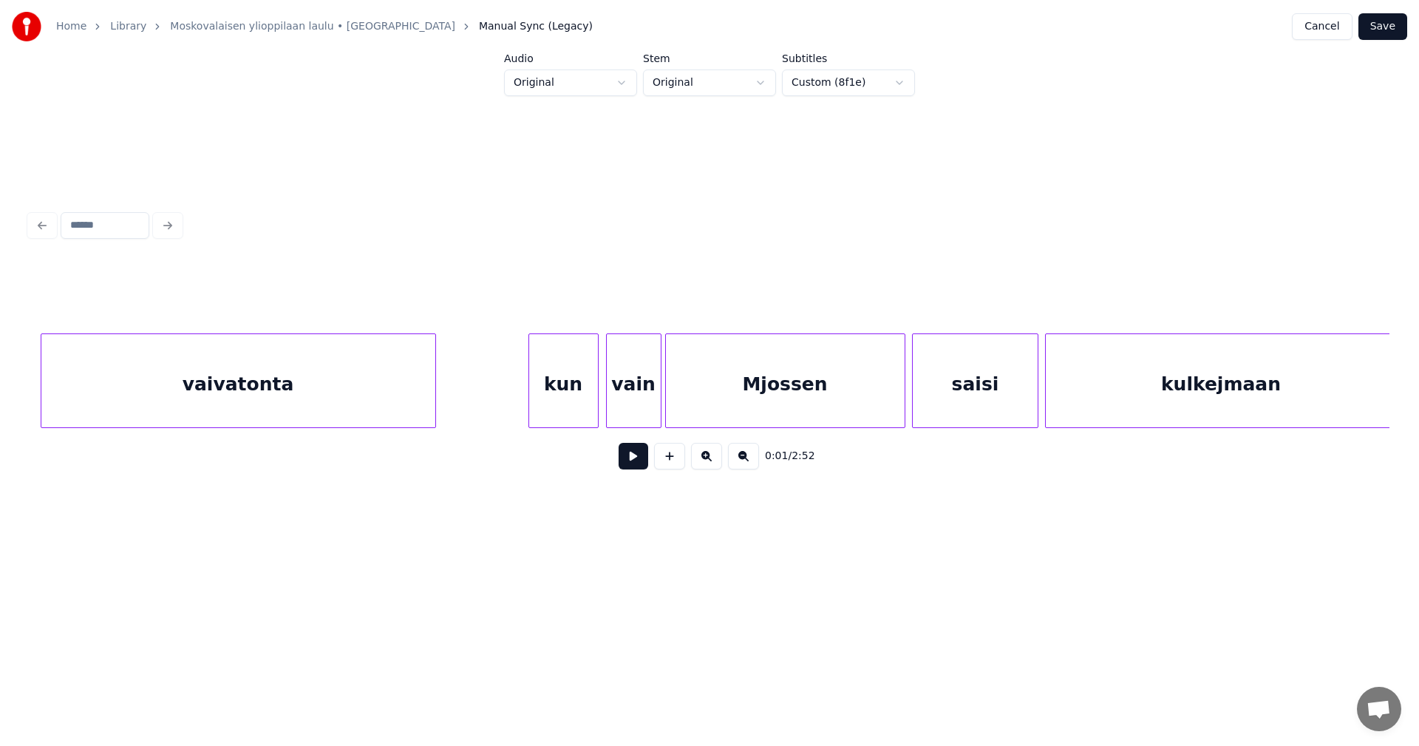
scroll to position [0, 14900]
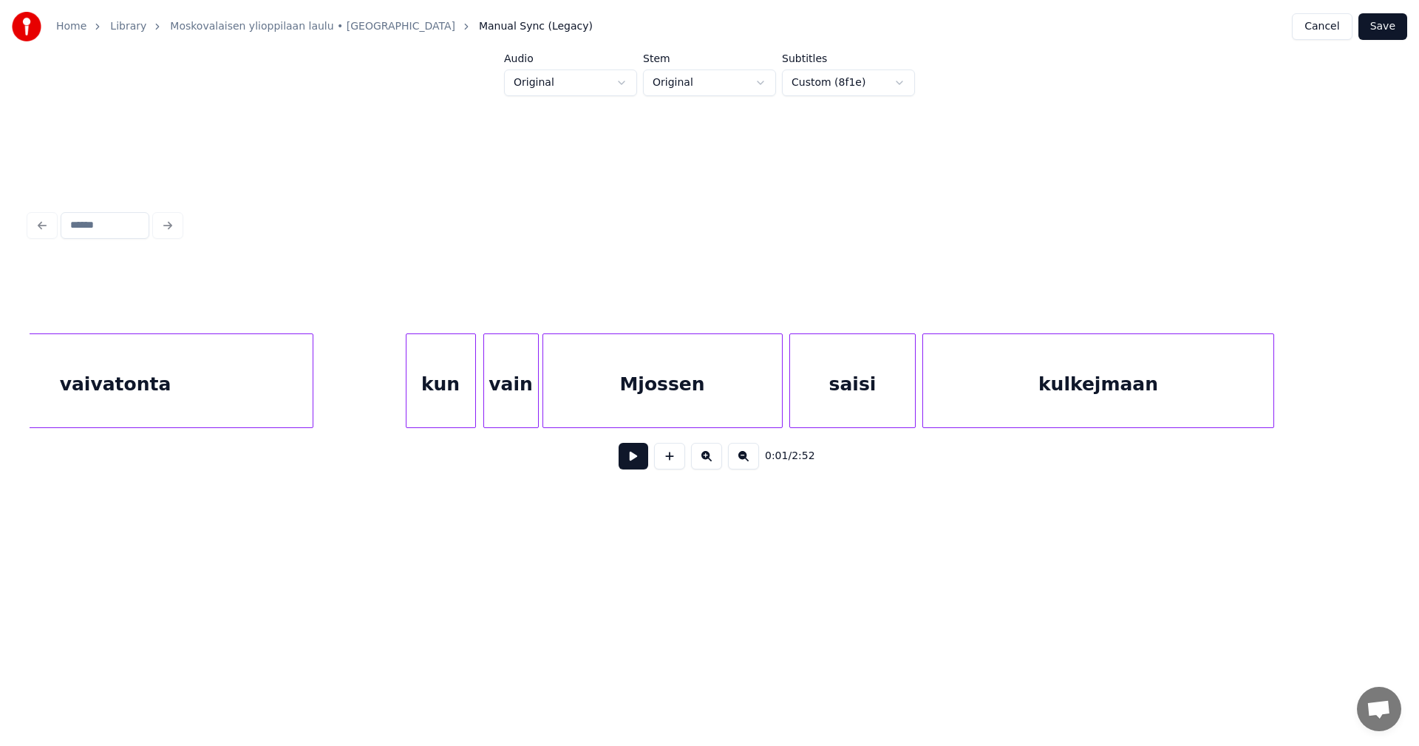
click at [689, 403] on div "Mjossen" at bounding box center [662, 384] width 239 height 100
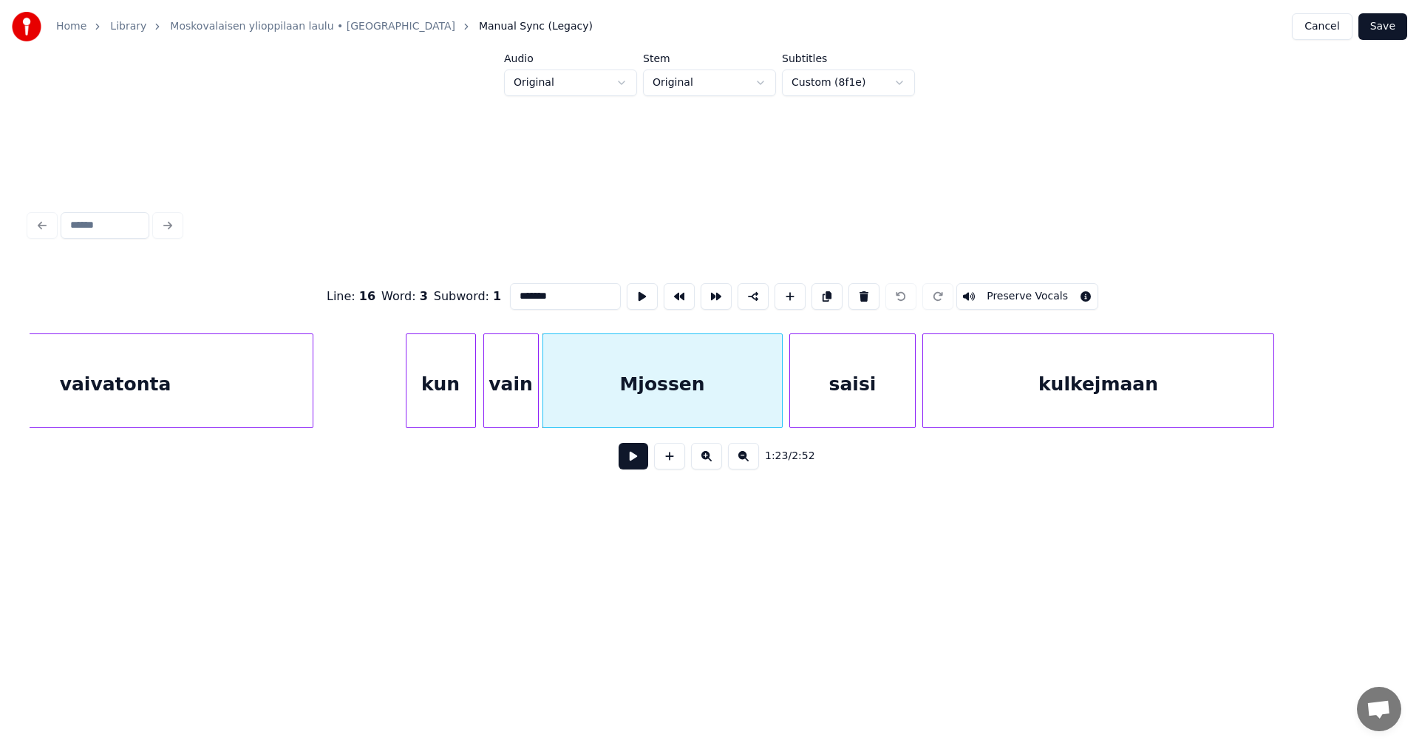
click at [641, 460] on button at bounding box center [633, 456] width 30 height 27
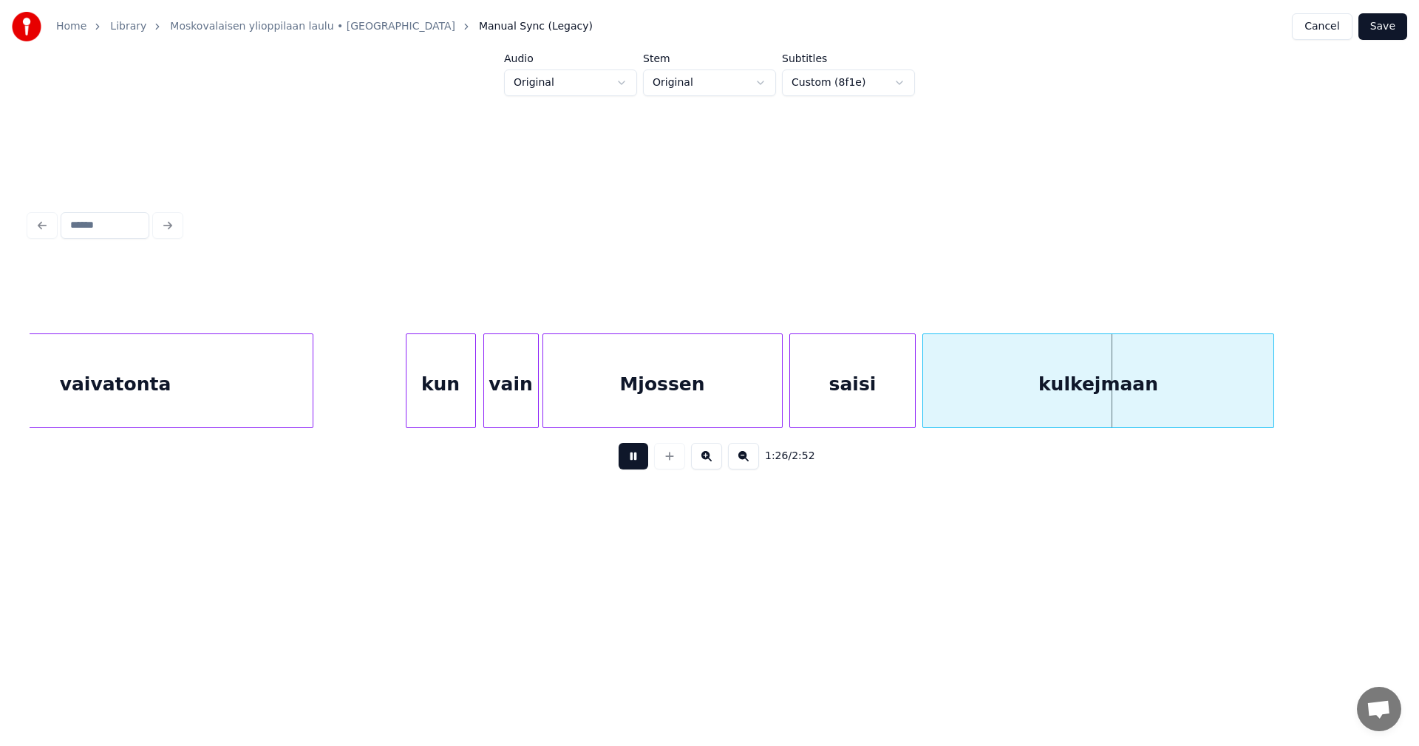
click at [640, 460] on button at bounding box center [633, 456] width 30 height 27
click at [953, 393] on div "kulkejmaan" at bounding box center [1097, 384] width 349 height 100
click at [537, 291] on input "**********" at bounding box center [565, 296] width 111 height 27
click at [541, 290] on input "**********" at bounding box center [565, 296] width 111 height 27
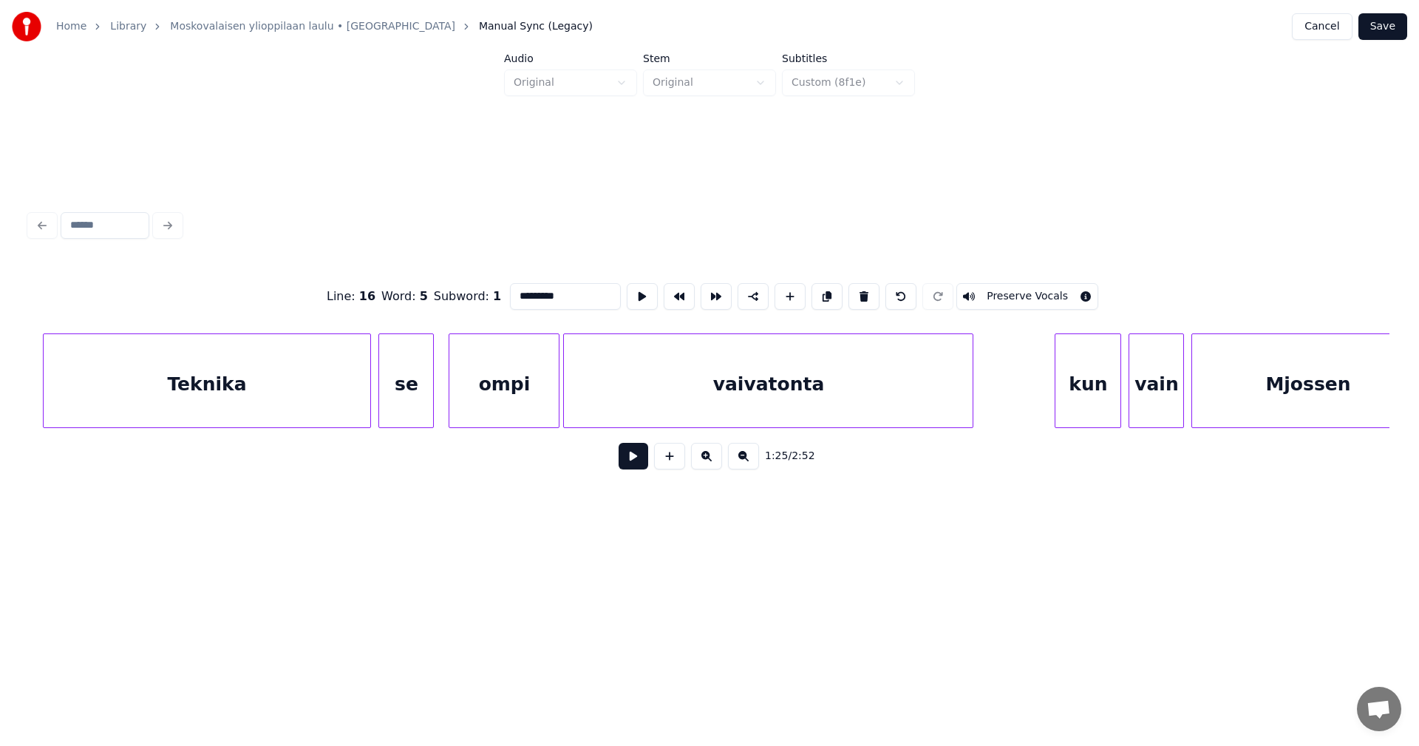
scroll to position [0, 16434]
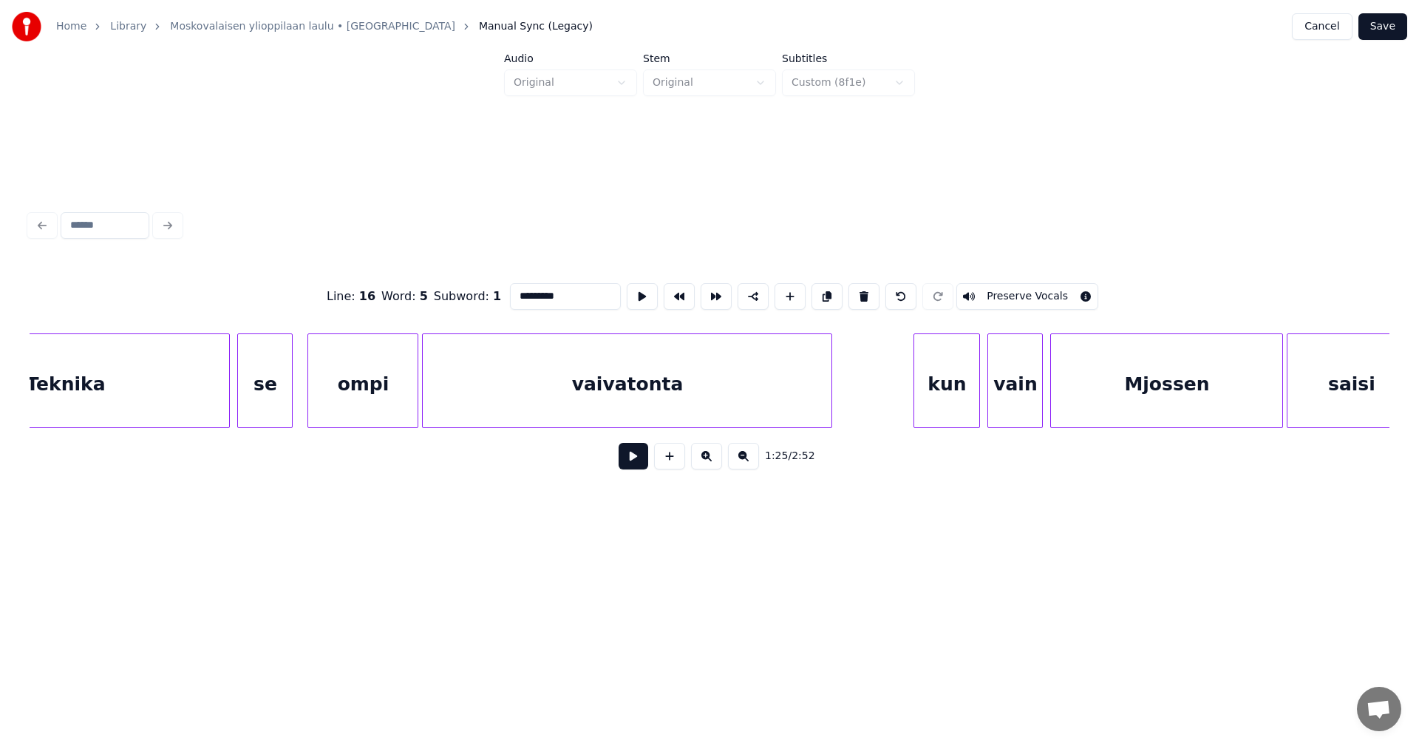
click at [717, 399] on div "vaivatonta" at bounding box center [627, 384] width 409 height 100
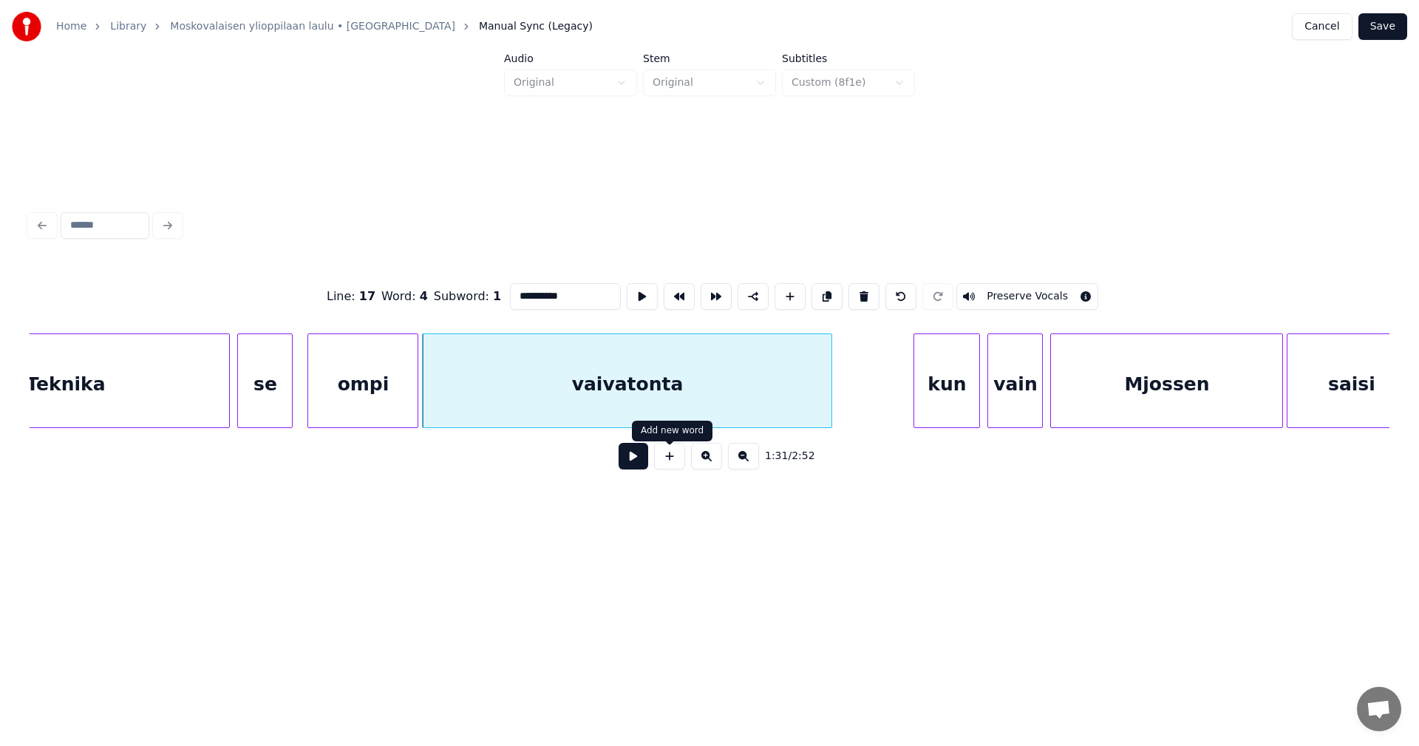
type input "**********"
click at [643, 464] on button at bounding box center [633, 456] width 30 height 27
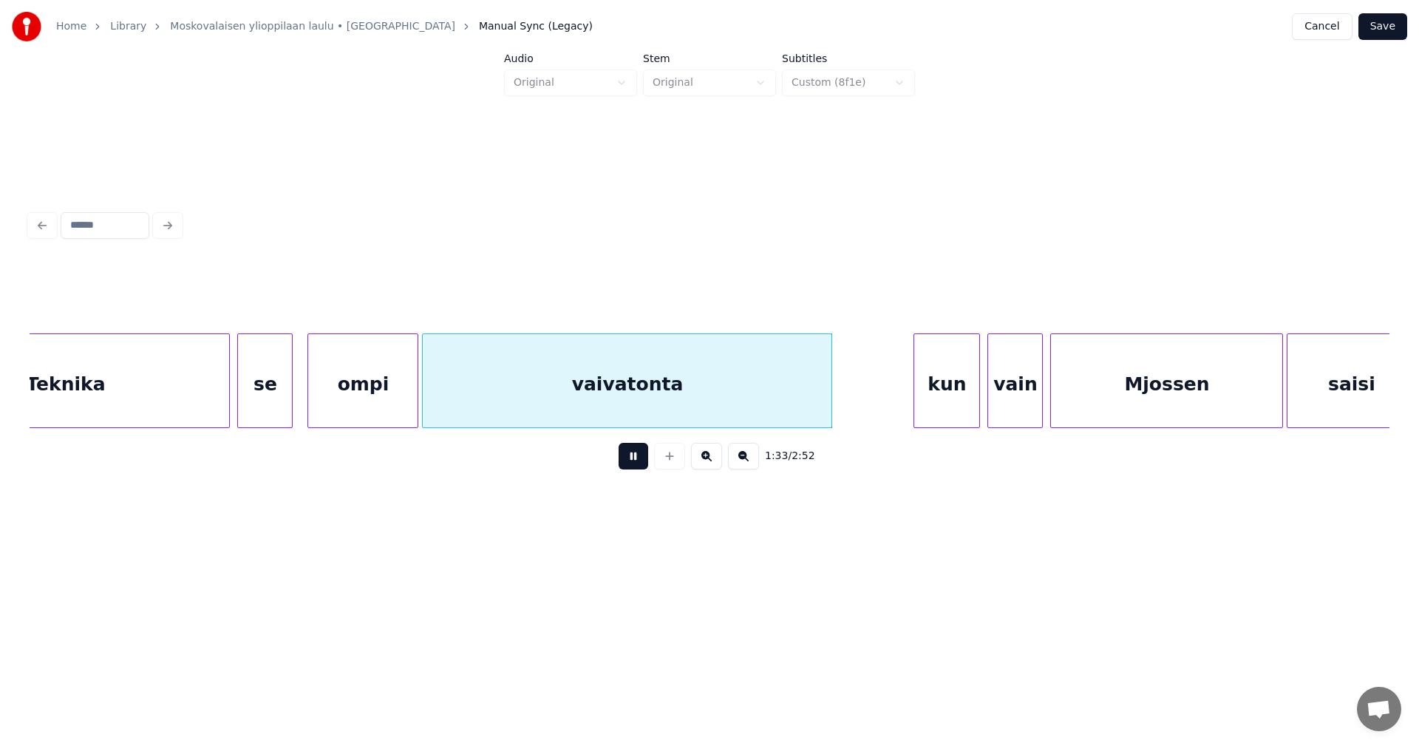
click at [639, 460] on button at bounding box center [633, 456] width 30 height 27
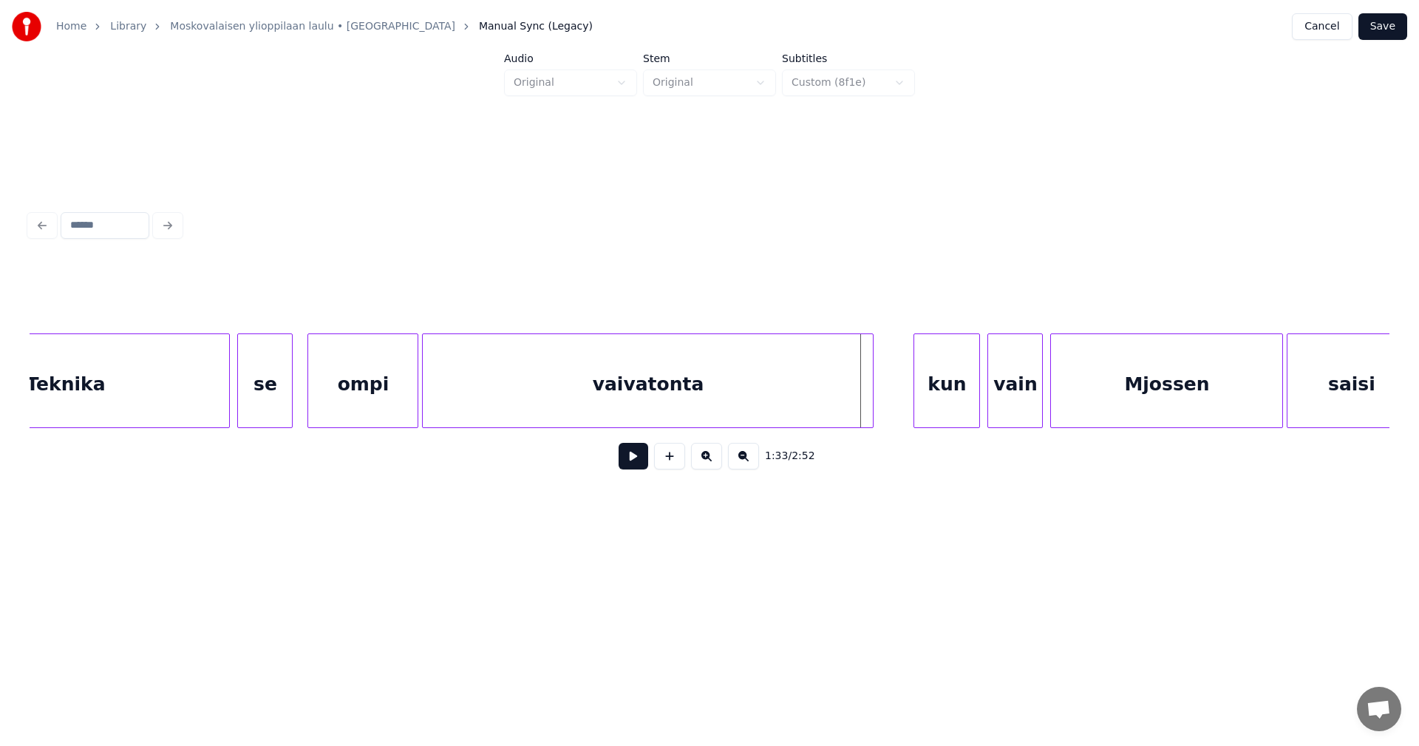
click at [869, 389] on div at bounding box center [870, 380] width 4 height 93
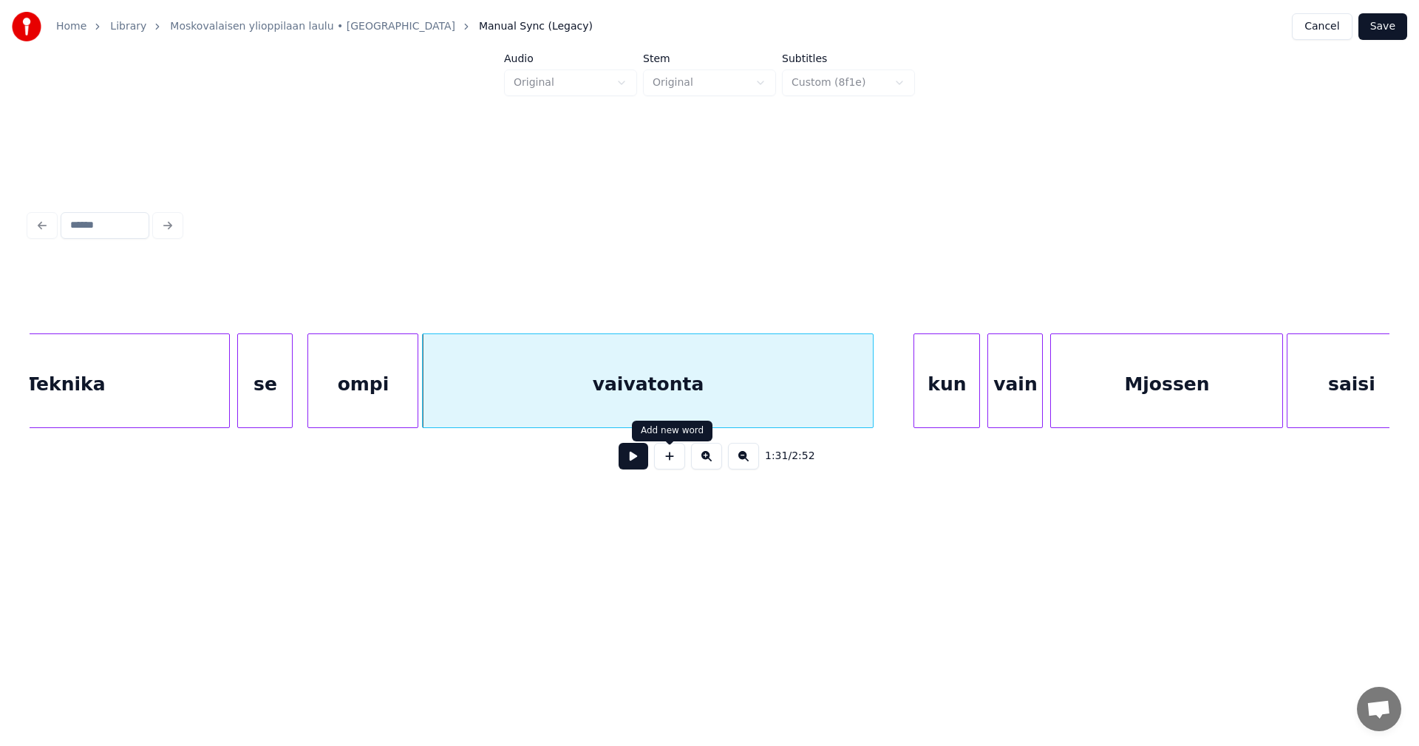
click at [649, 465] on div "1:31 / 2:52" at bounding box center [709, 456] width 1336 height 33
click at [639, 466] on button at bounding box center [633, 456] width 30 height 27
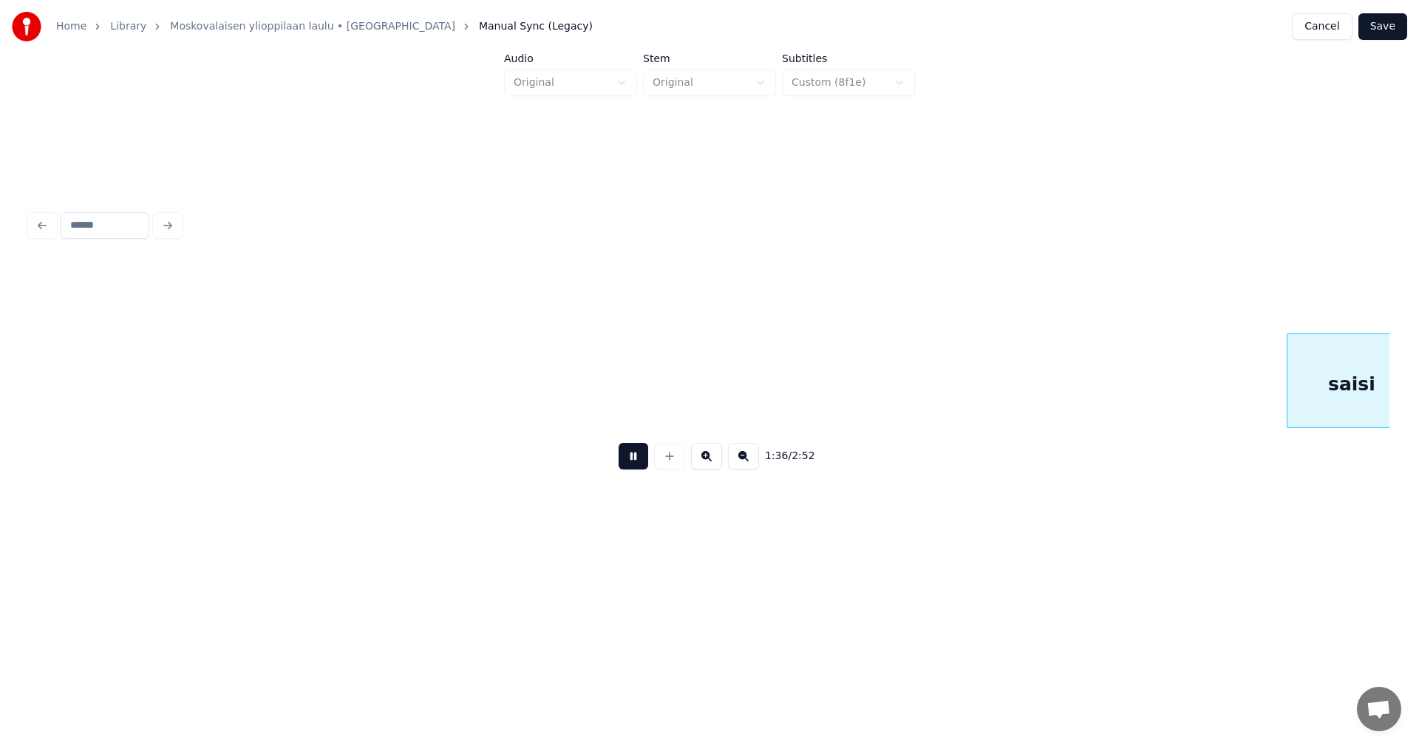
scroll to position [0, 17795]
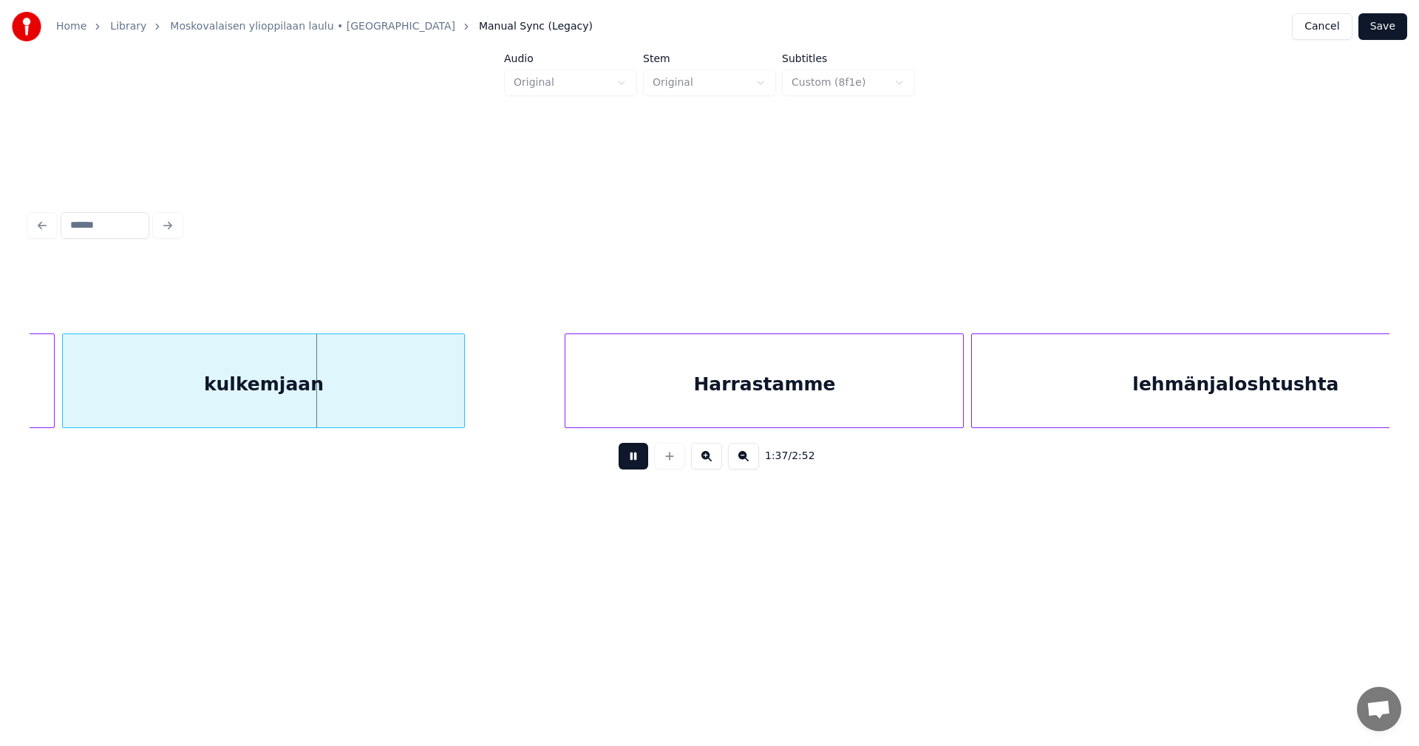
click at [637, 465] on button at bounding box center [633, 456] width 30 height 27
click at [631, 457] on button at bounding box center [633, 456] width 30 height 27
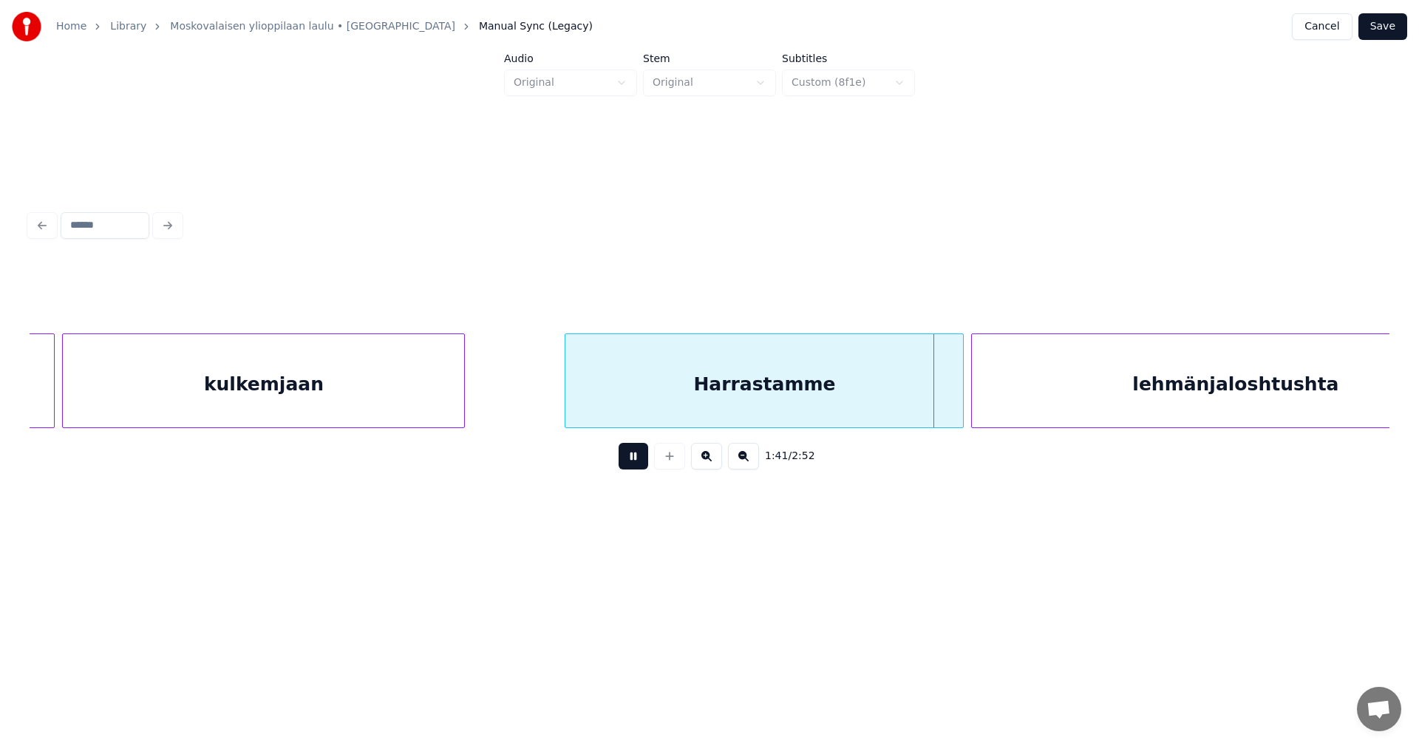
click at [633, 462] on button at bounding box center [633, 456] width 30 height 27
click at [956, 395] on div at bounding box center [957, 380] width 4 height 93
click at [645, 465] on button at bounding box center [633, 456] width 30 height 27
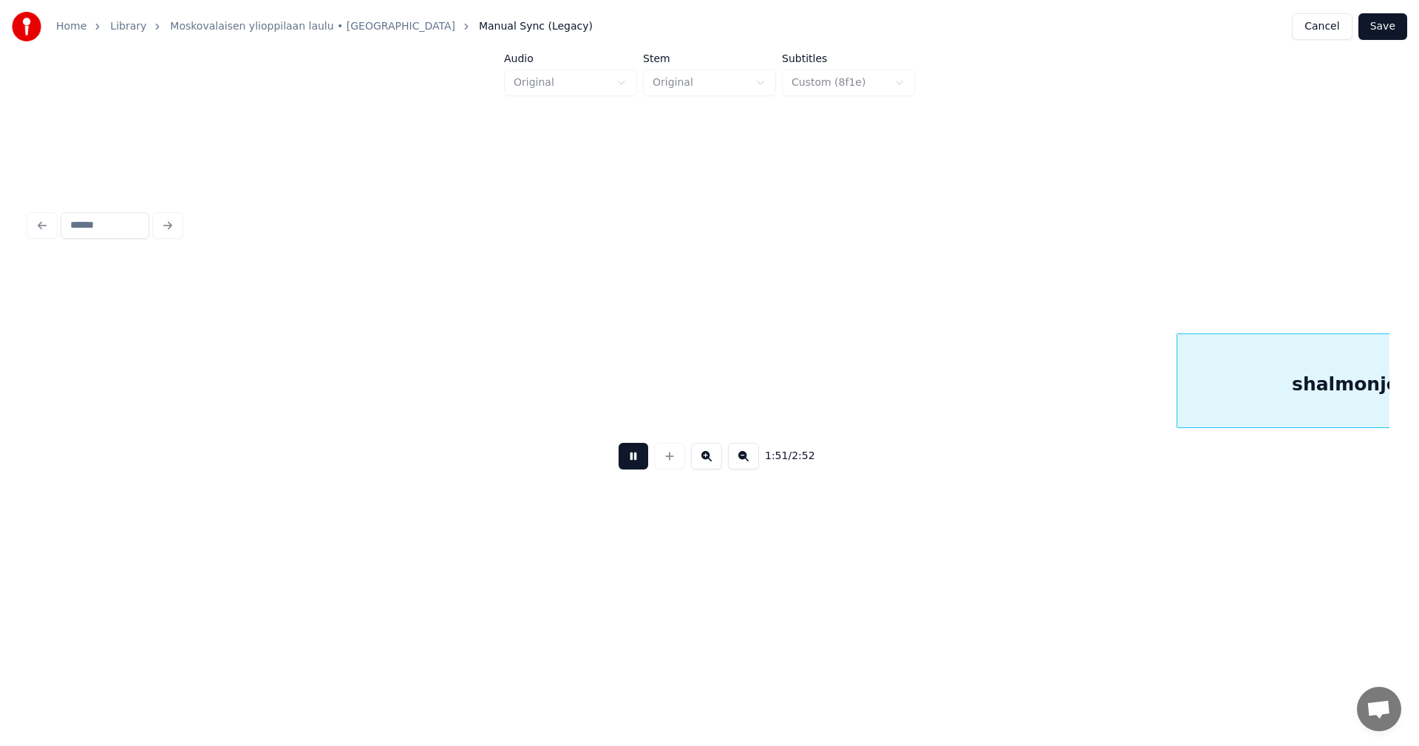
scroll to position [0, 20516]
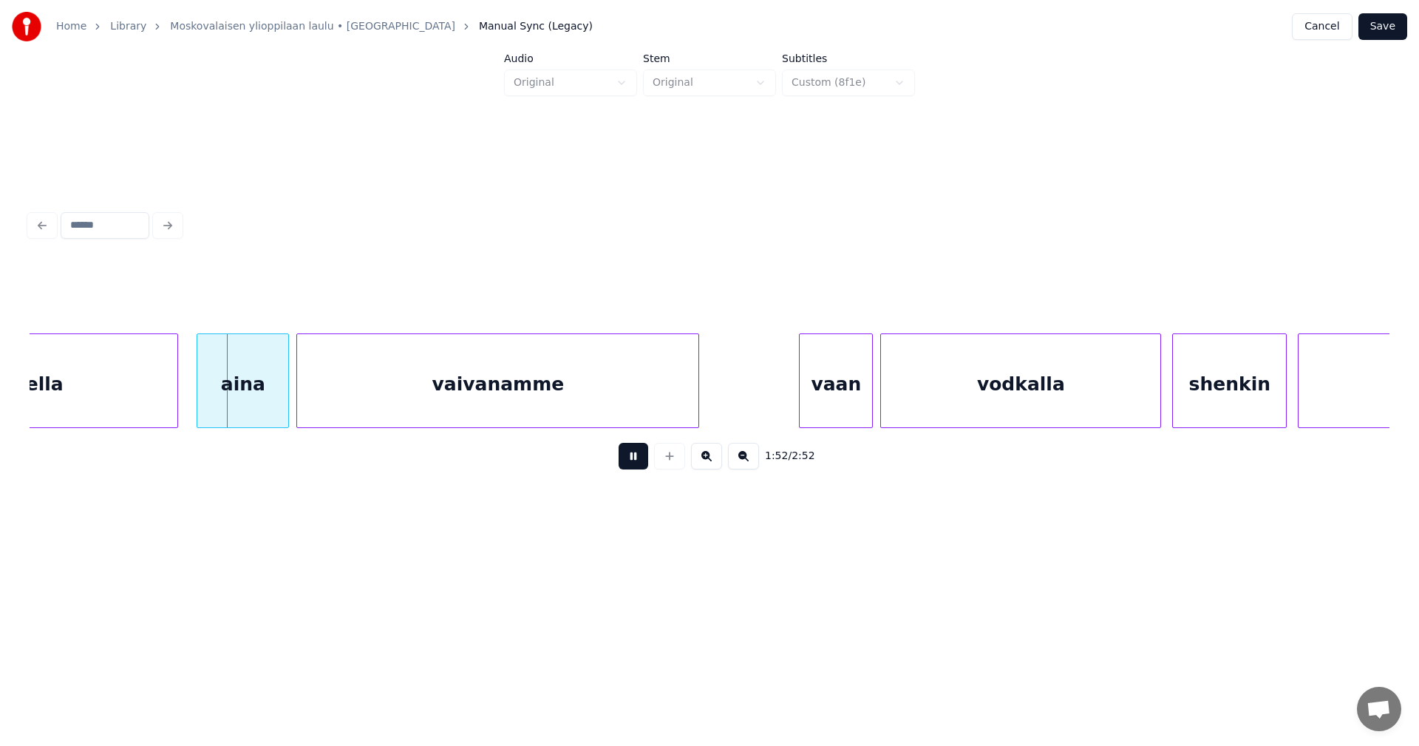
click at [636, 465] on button at bounding box center [633, 456] width 30 height 27
click at [214, 401] on div "aina" at bounding box center [233, 384] width 91 height 100
click at [282, 399] on div at bounding box center [284, 380] width 4 height 93
click at [634, 469] on button at bounding box center [633, 456] width 30 height 27
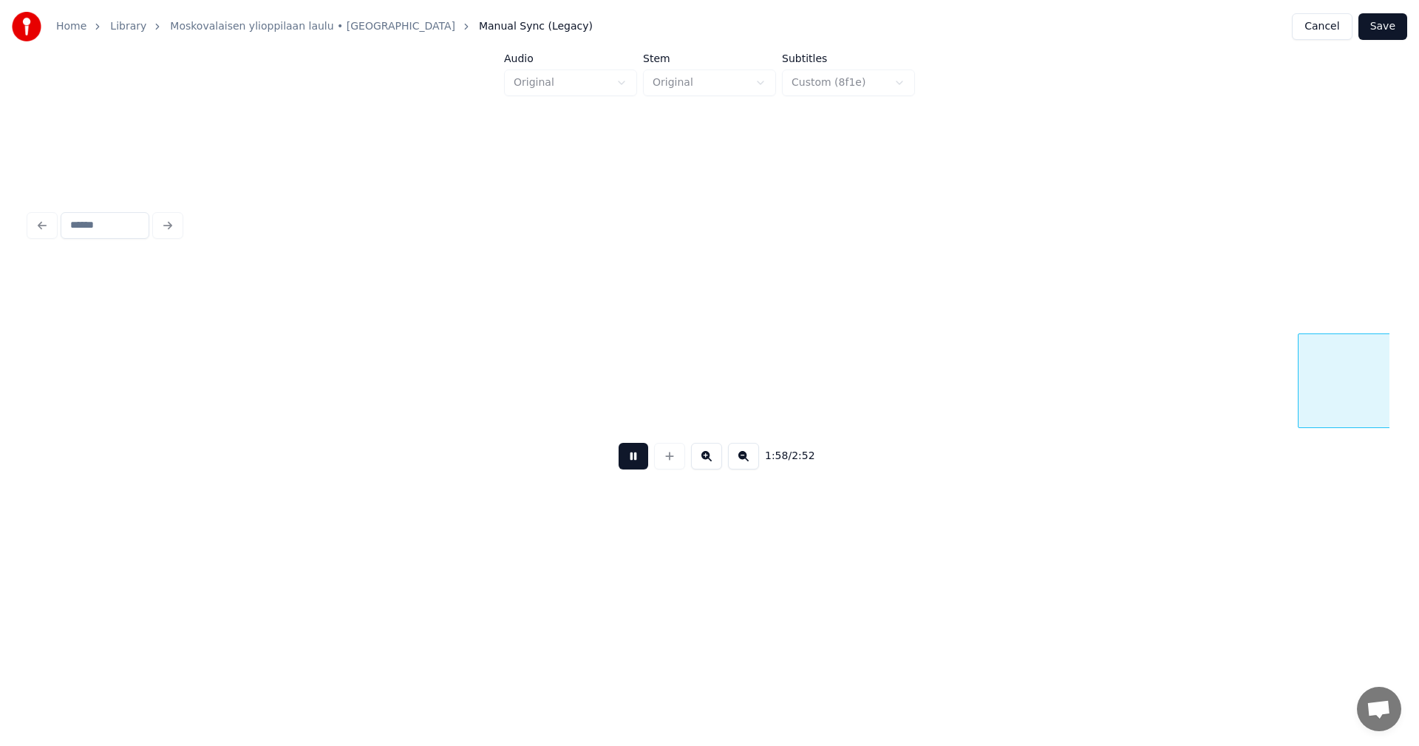
scroll to position [0, 21877]
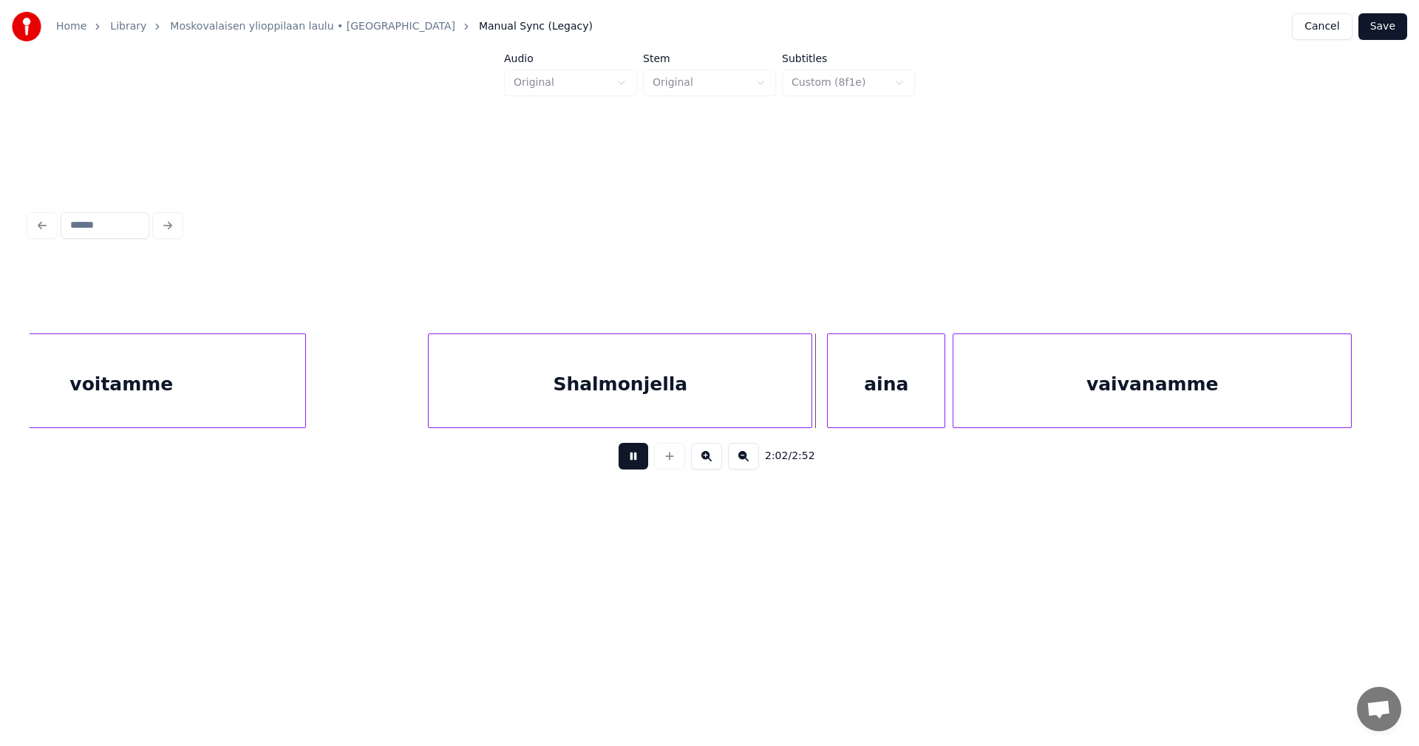
click at [632, 469] on button at bounding box center [633, 456] width 30 height 27
click at [813, 388] on div at bounding box center [814, 380] width 4 height 93
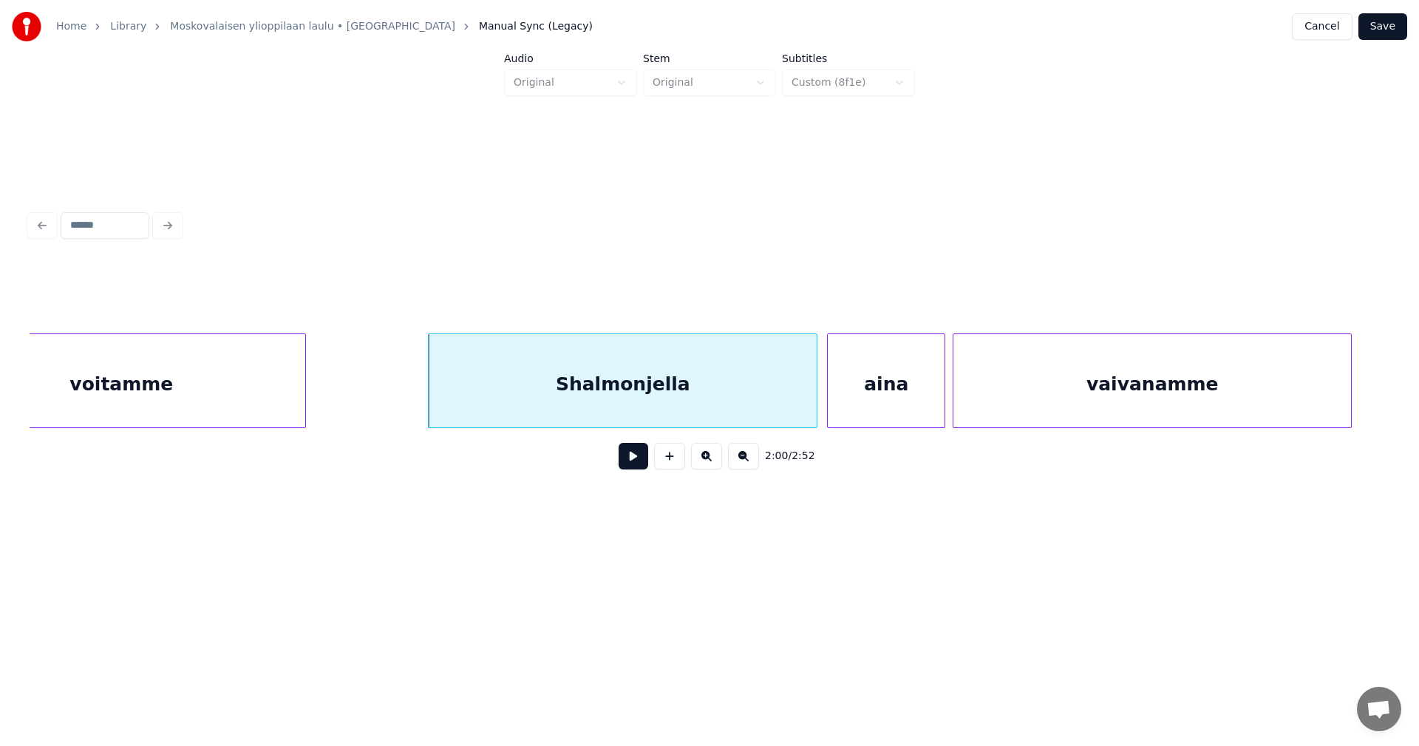
click at [747, 406] on div "Shalmonjella" at bounding box center [623, 384] width 388 height 100
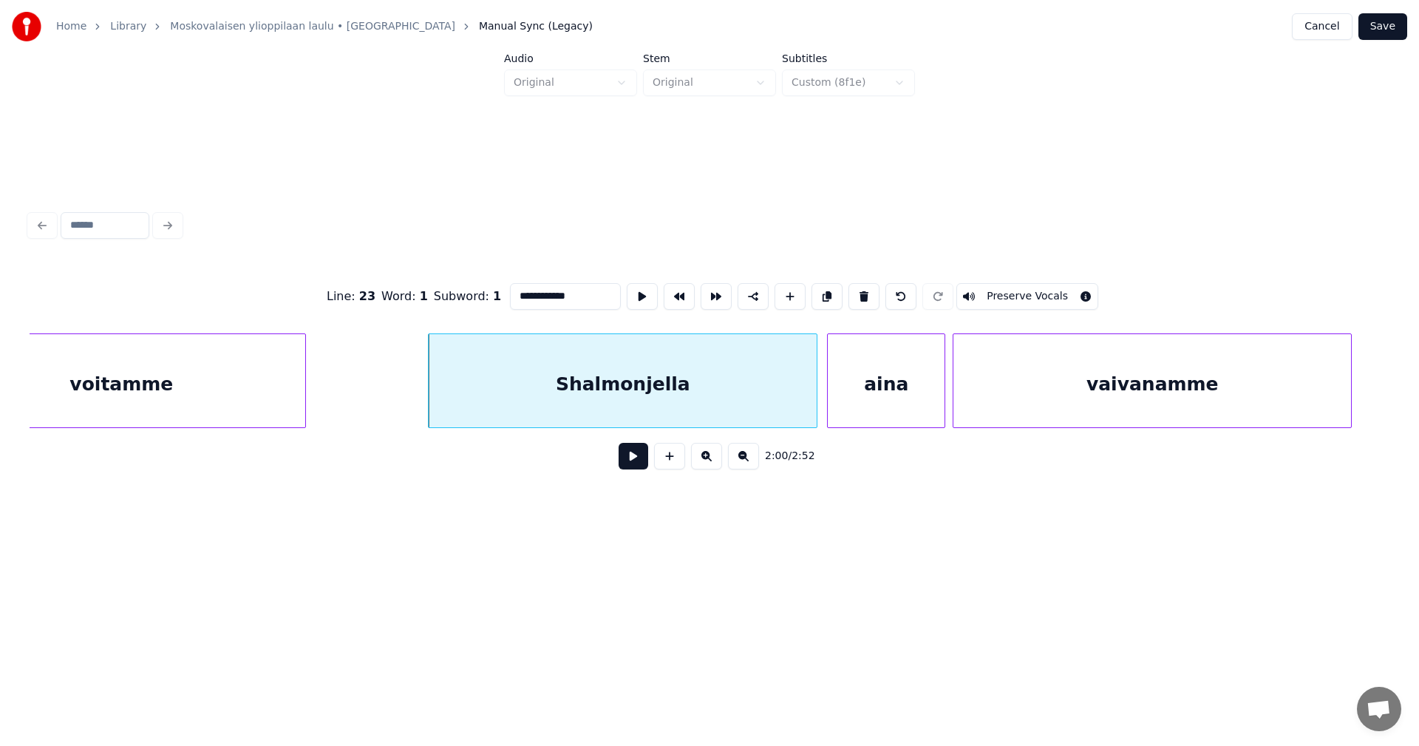
click at [1009, 290] on button "Preserve Vocals" at bounding box center [1027, 296] width 142 height 27
click at [888, 395] on div "aina" at bounding box center [886, 384] width 117 height 100
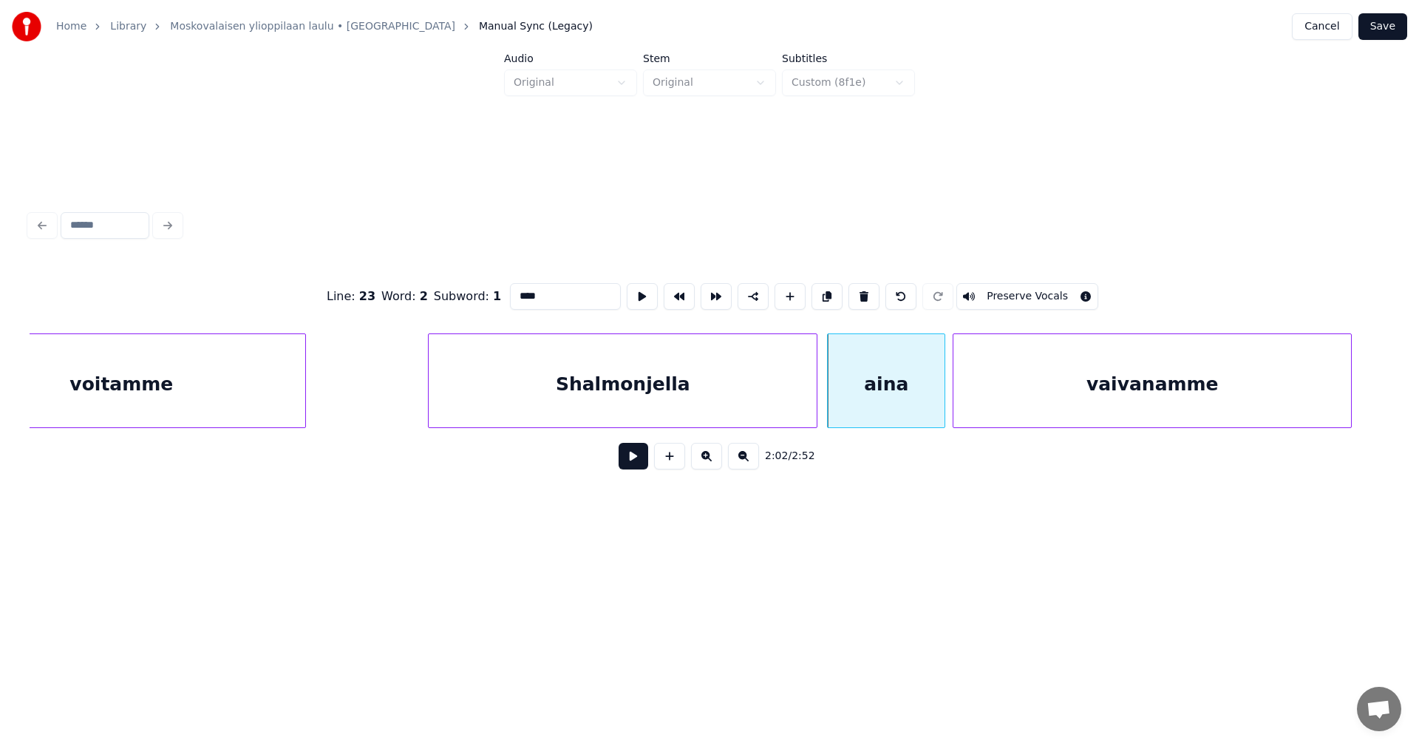
click at [1004, 290] on button "Preserve Vocals" at bounding box center [1027, 296] width 142 height 27
click at [1025, 364] on div "vaivanamme" at bounding box center [1152, 384] width 398 height 100
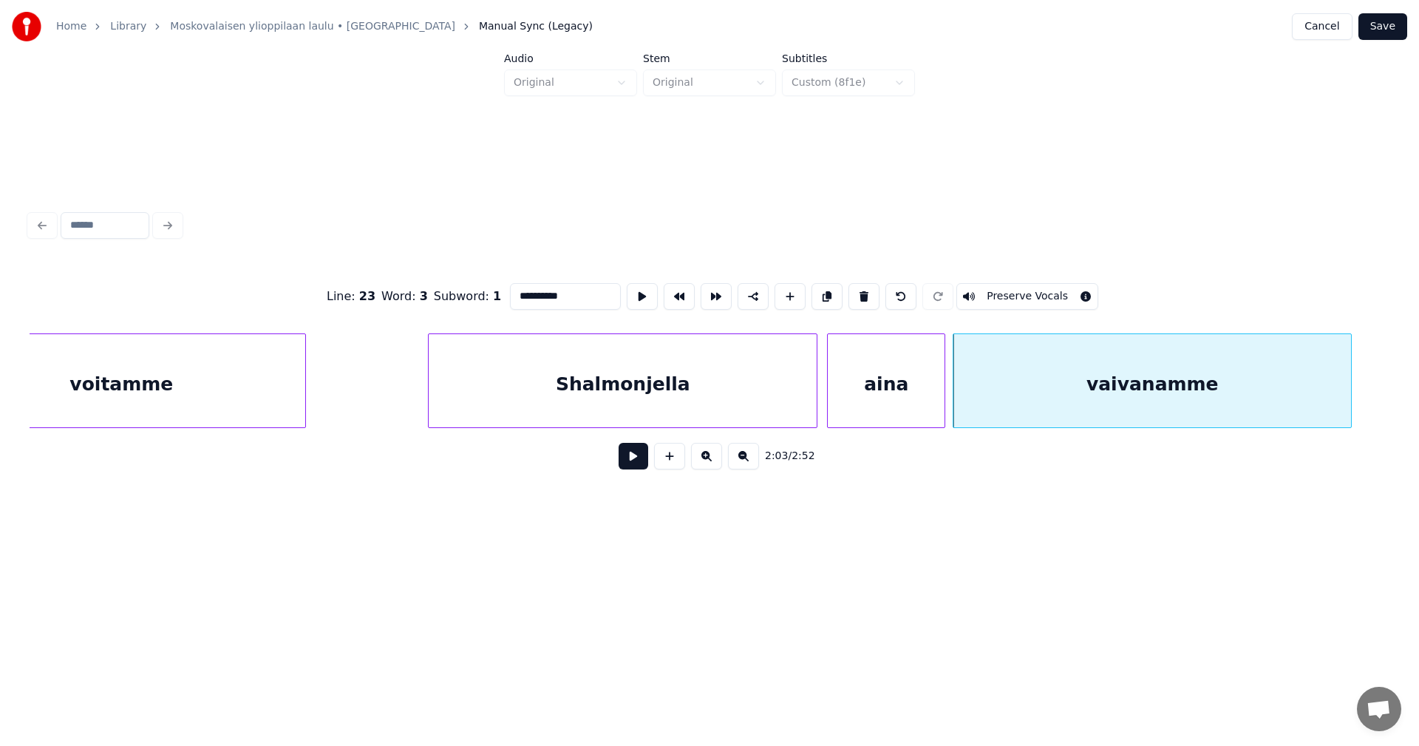
click at [1011, 290] on button "Preserve Vocals" at bounding box center [1027, 296] width 142 height 27
click at [765, 412] on div "Shalmonjella" at bounding box center [623, 384] width 388 height 100
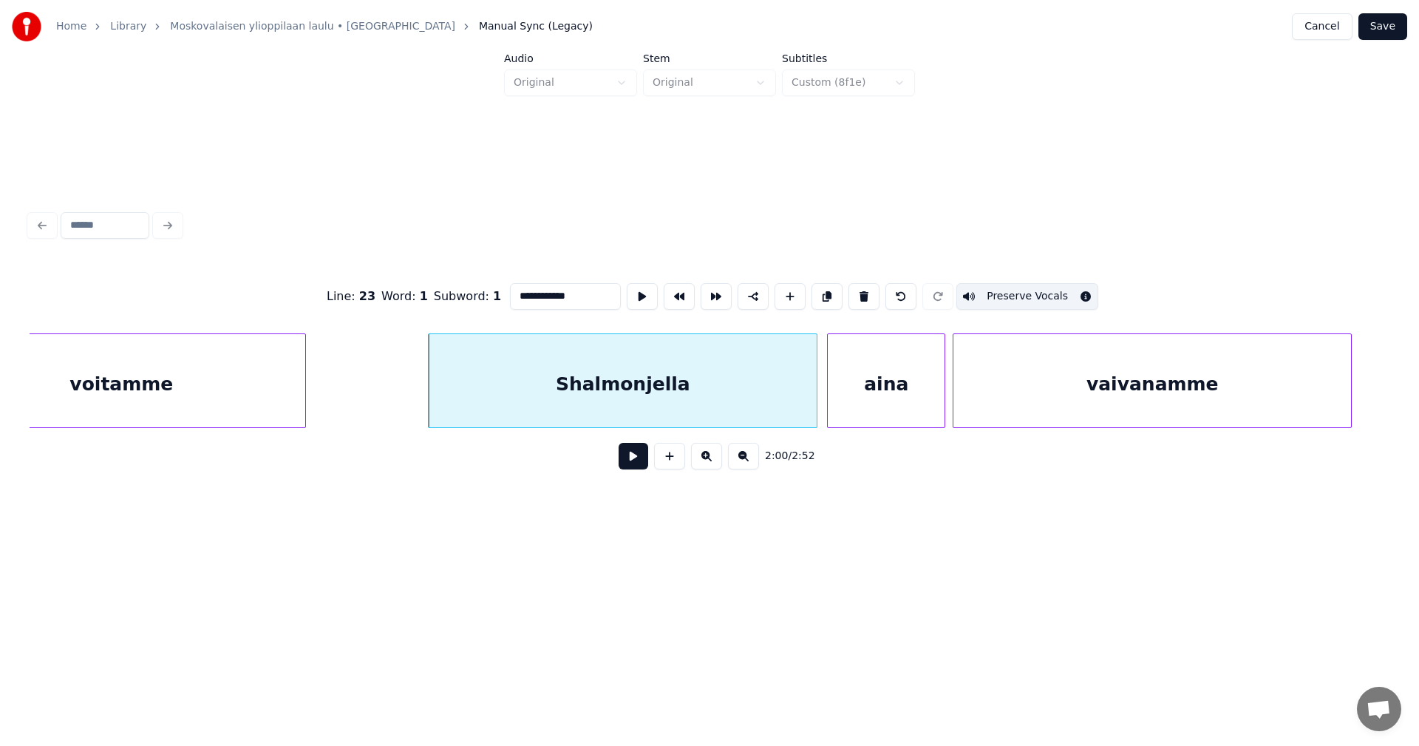
click at [873, 401] on div "aina" at bounding box center [886, 384] width 117 height 100
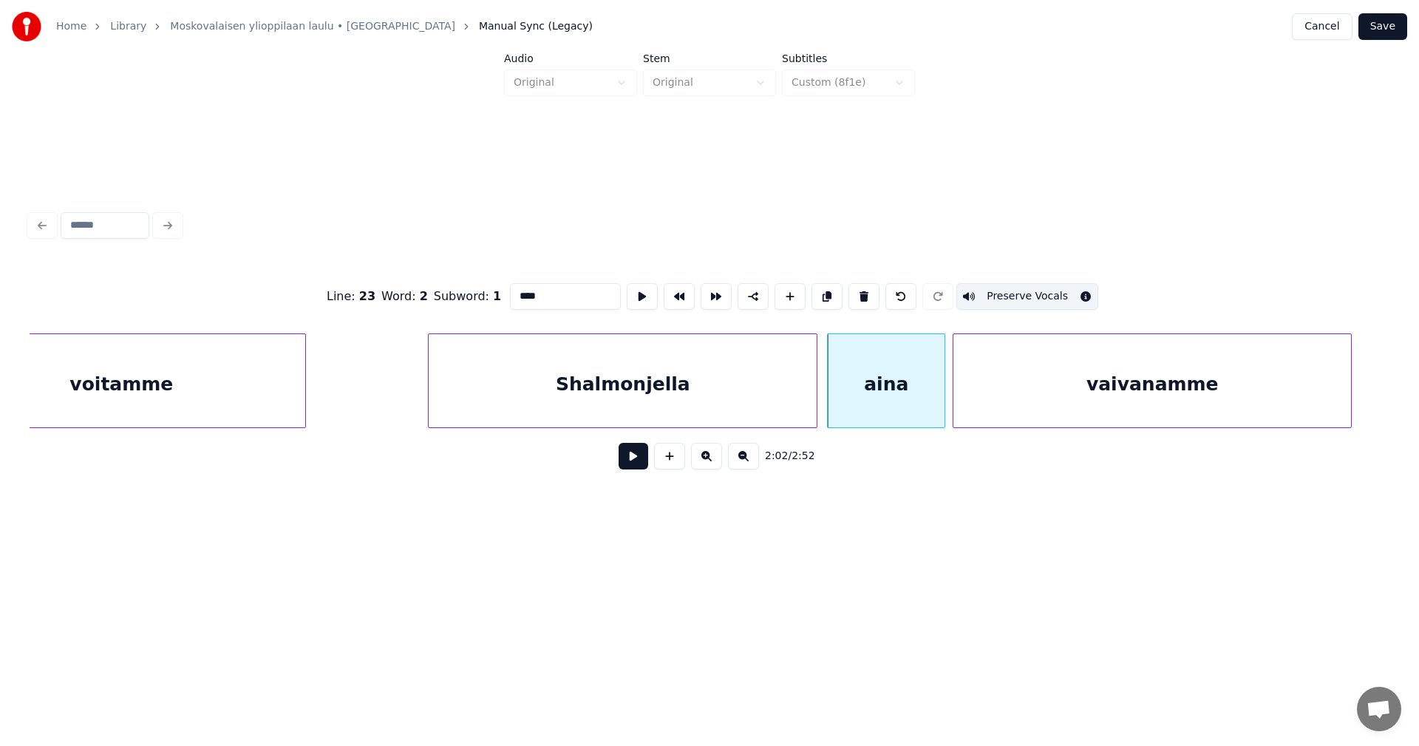
click at [977, 395] on div "vaivanamme" at bounding box center [1152, 384] width 398 height 100
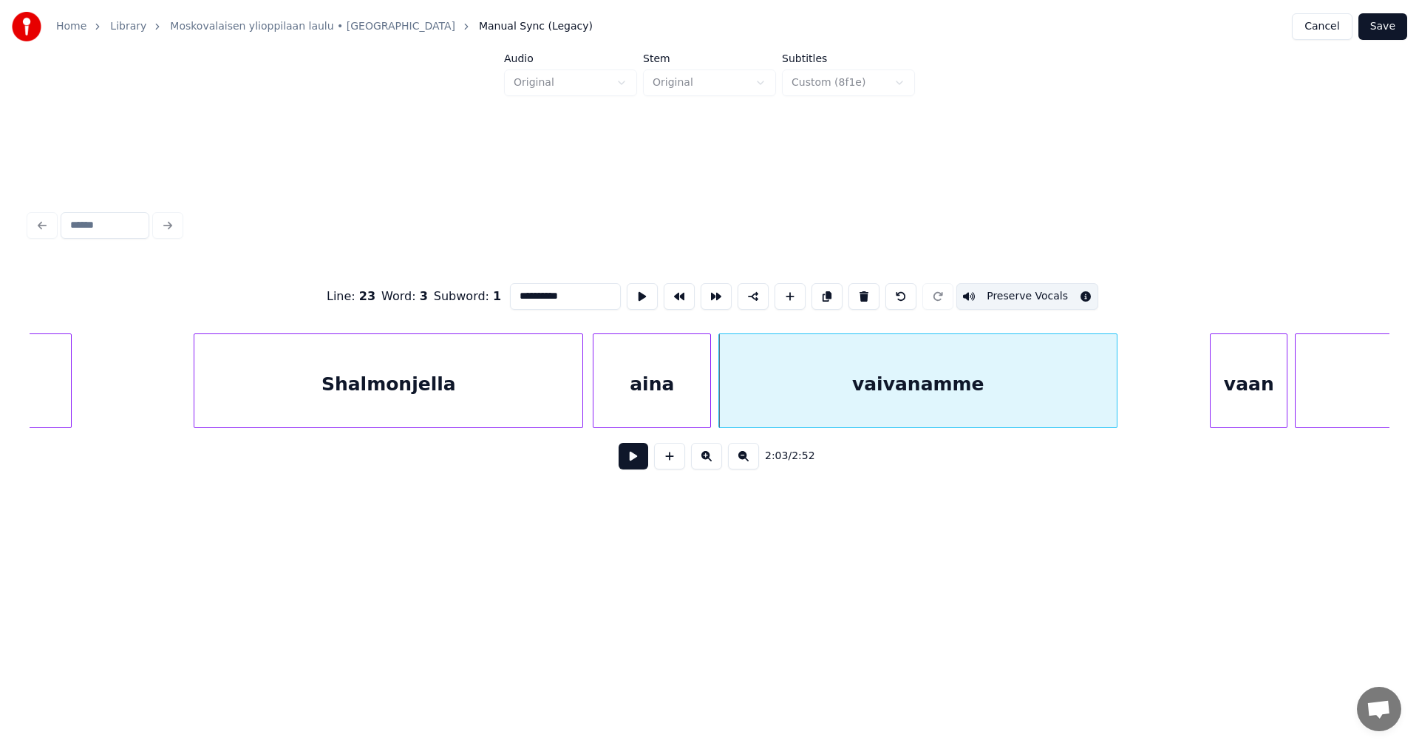
scroll to position [0, 22271]
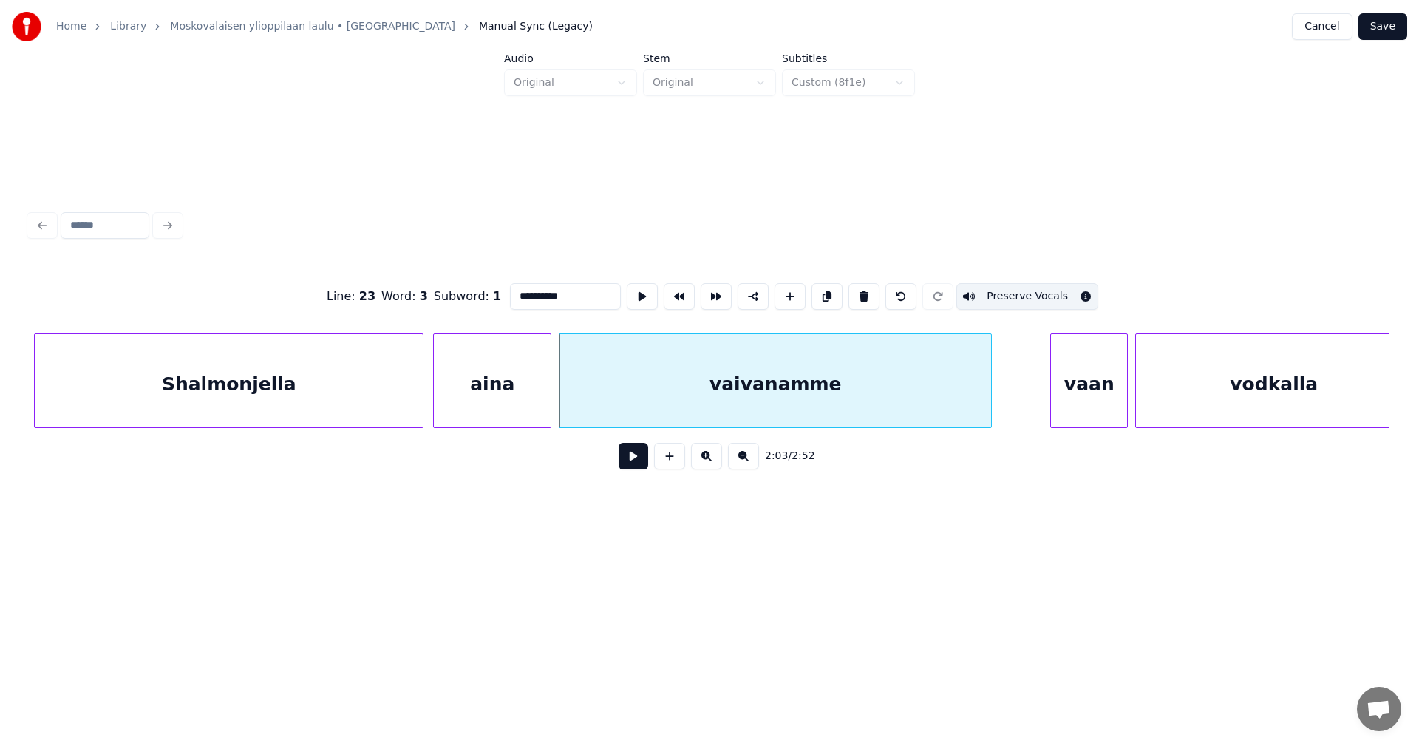
click at [991, 387] on div at bounding box center [988, 380] width 4 height 93
click at [1074, 379] on div "vaan" at bounding box center [1089, 384] width 76 height 100
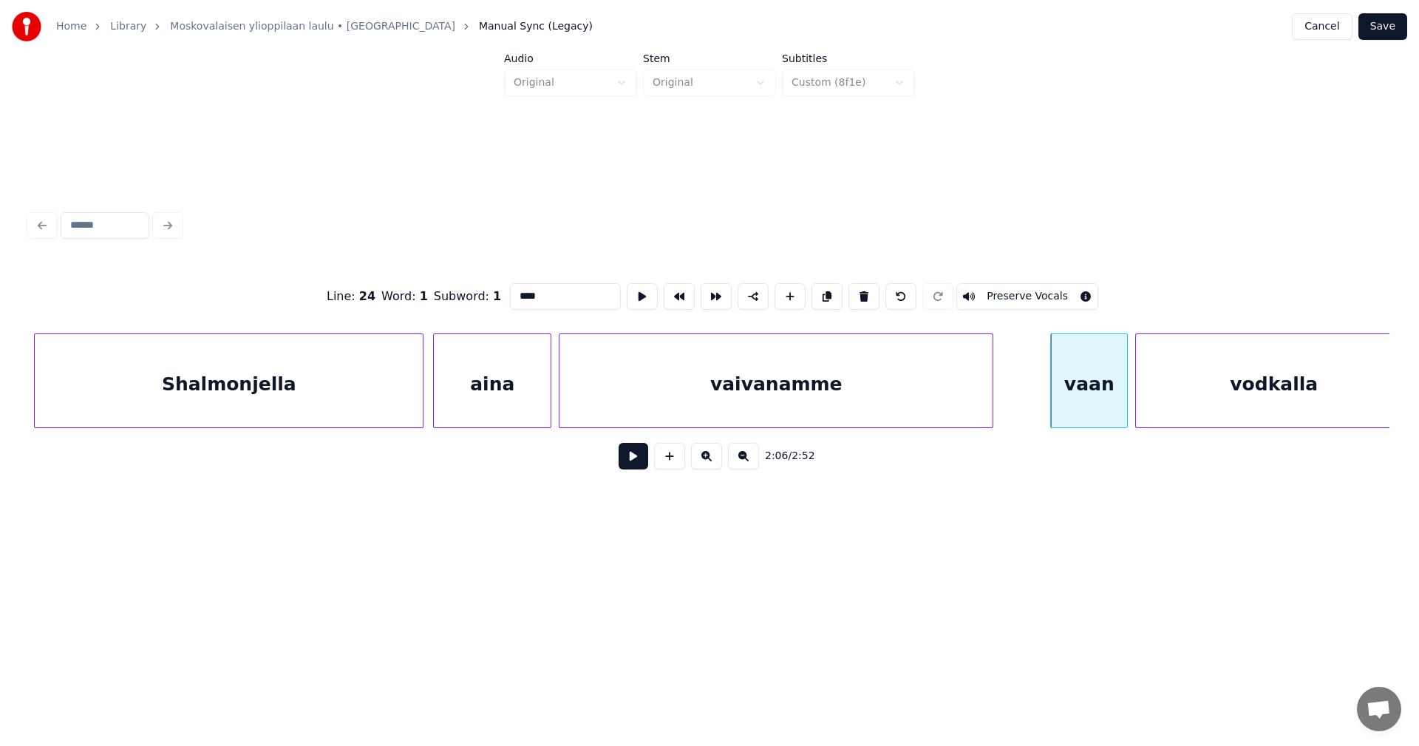
click at [998, 288] on button "Preserve Vocals" at bounding box center [1027, 296] width 142 height 27
click at [1203, 369] on div "vodkalla" at bounding box center [1274, 384] width 276 height 100
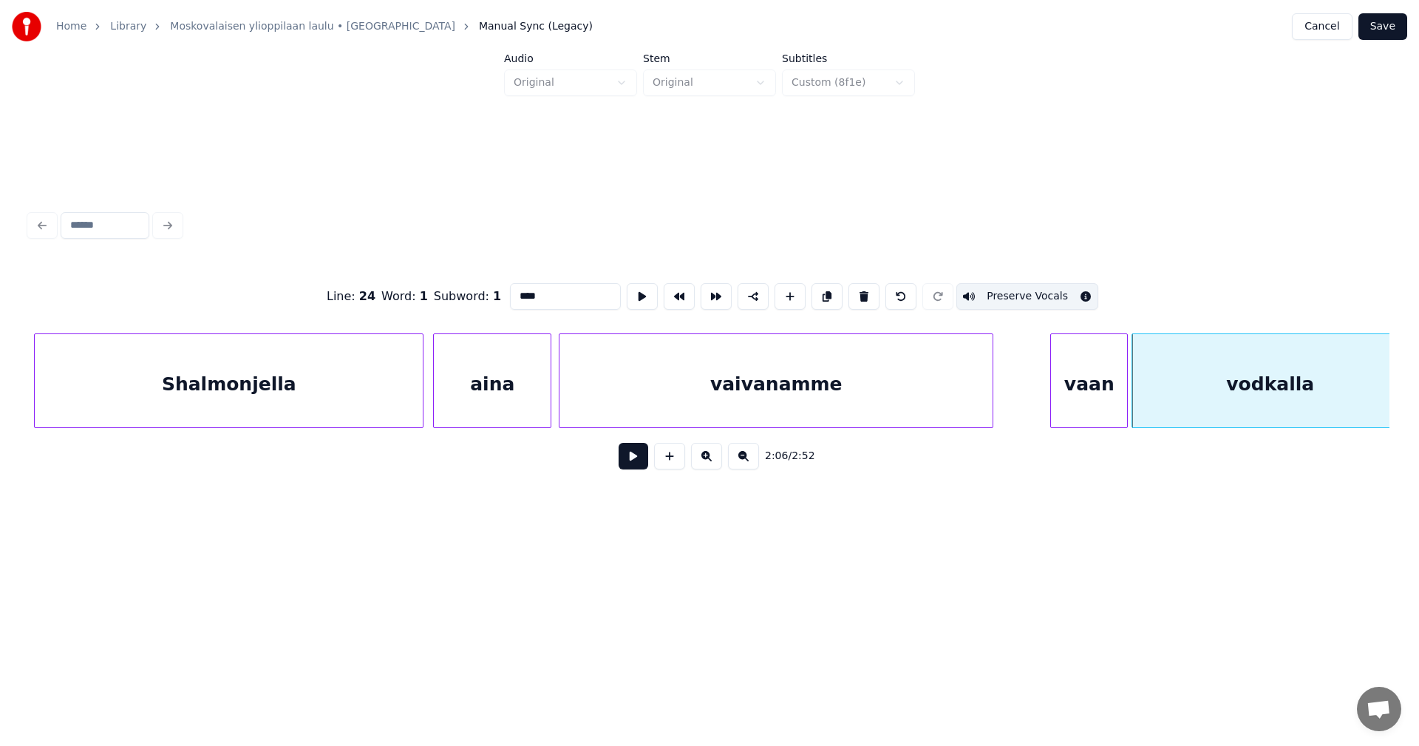
scroll to position [0, 22290]
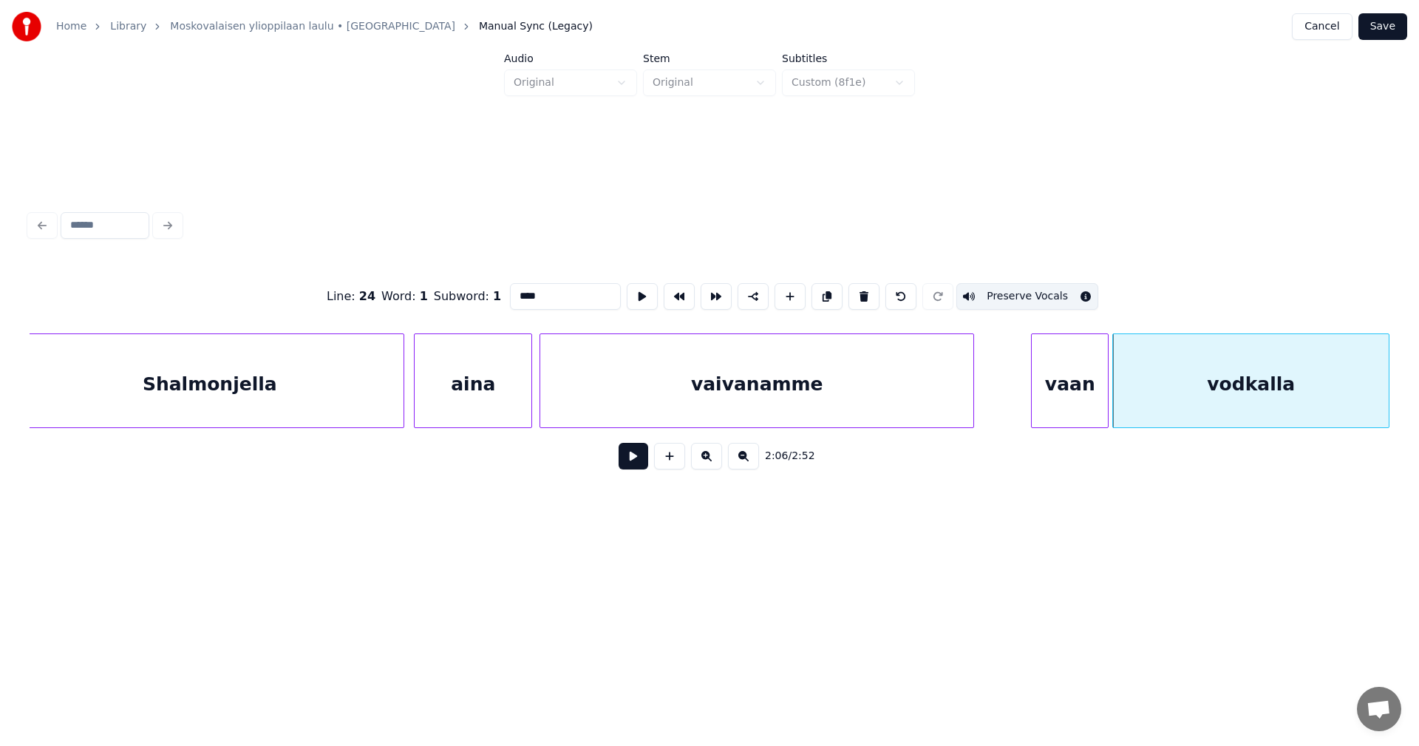
click at [1029, 290] on button "Preserve Vocals" at bounding box center [1027, 296] width 142 height 27
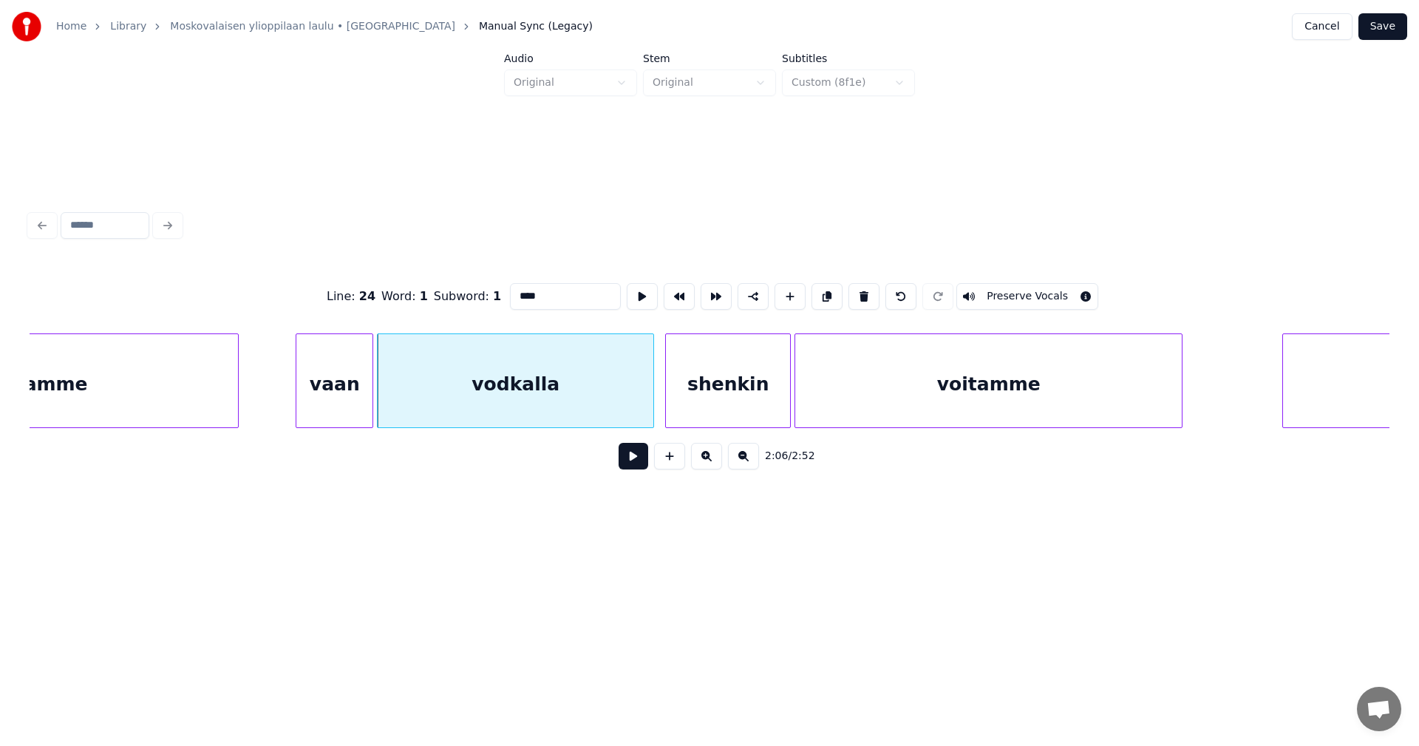
scroll to position [0, 23059]
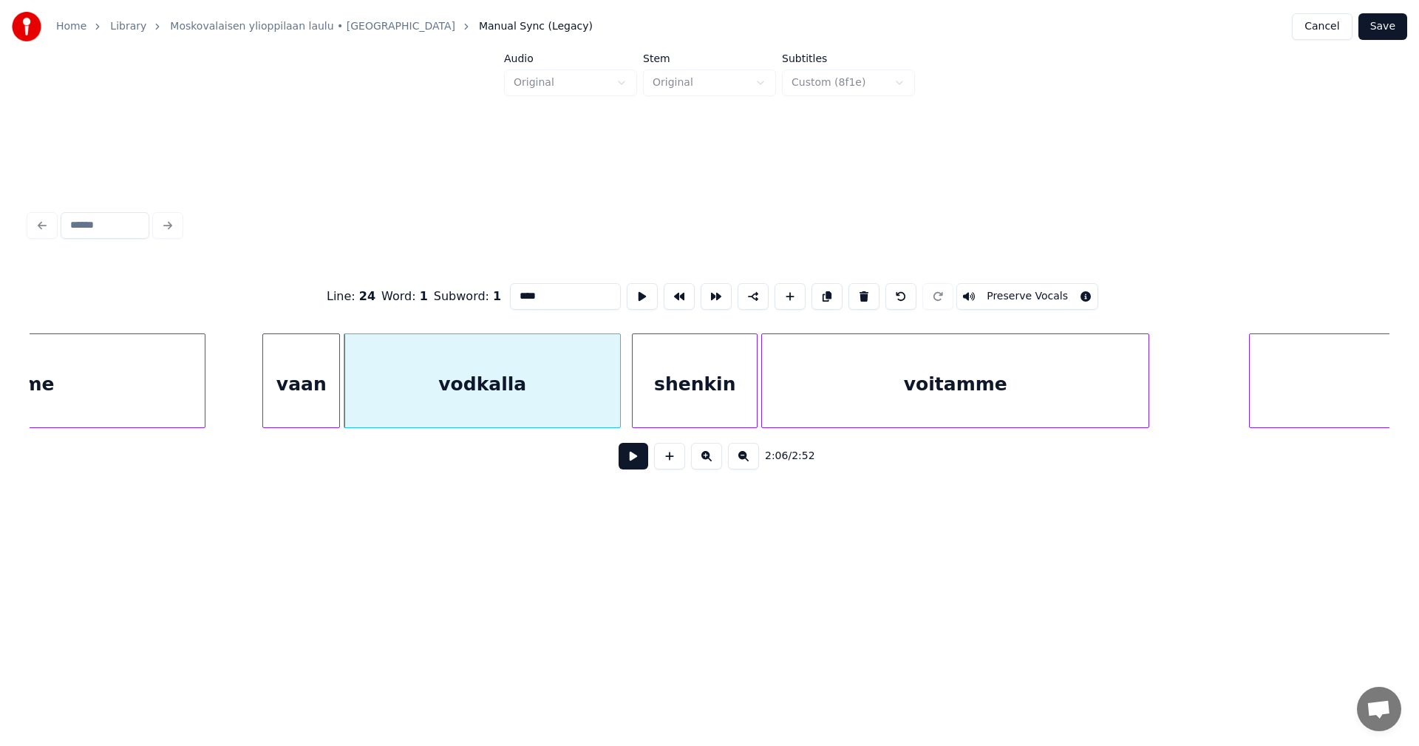
click at [709, 389] on div "shenkin" at bounding box center [694, 384] width 124 height 100
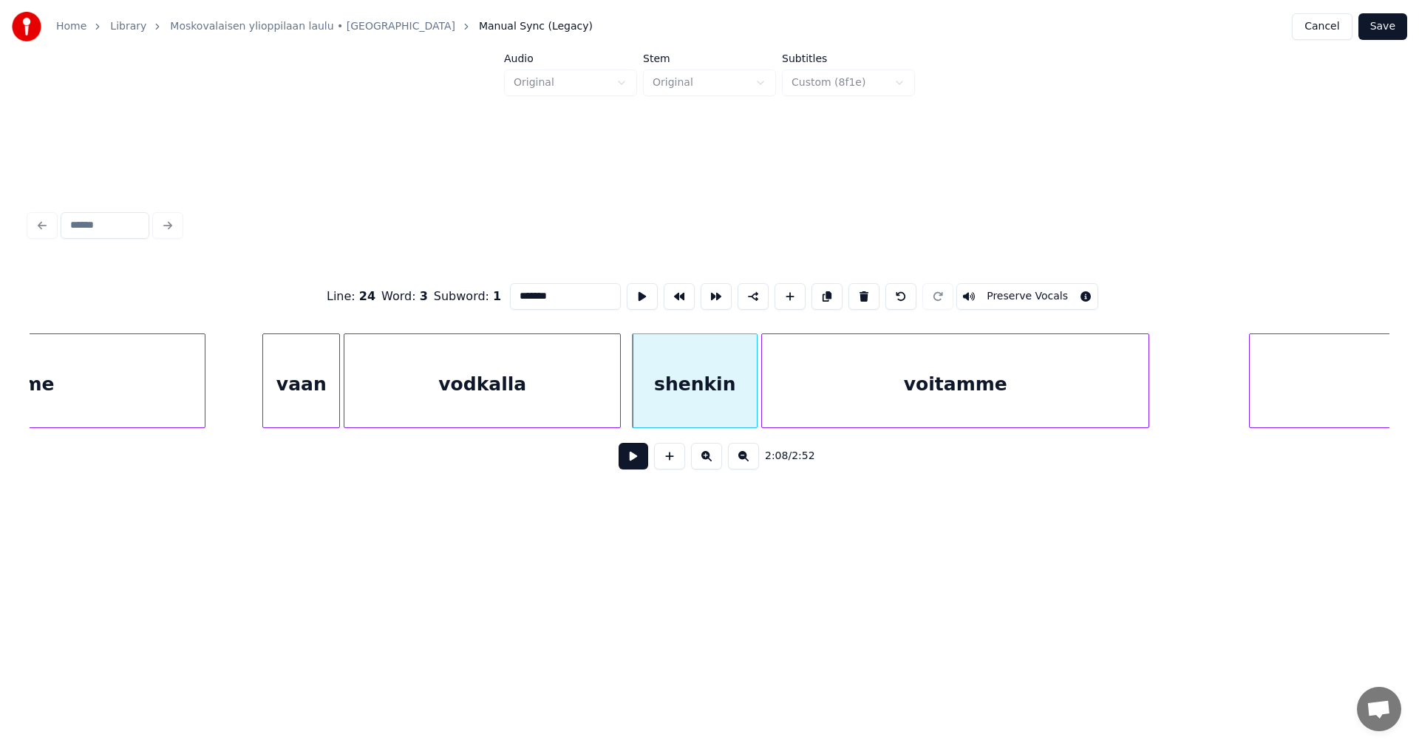
click at [988, 292] on button "Preserve Vocals" at bounding box center [1027, 296] width 142 height 27
click at [955, 361] on div "voitamme" at bounding box center [955, 384] width 386 height 100
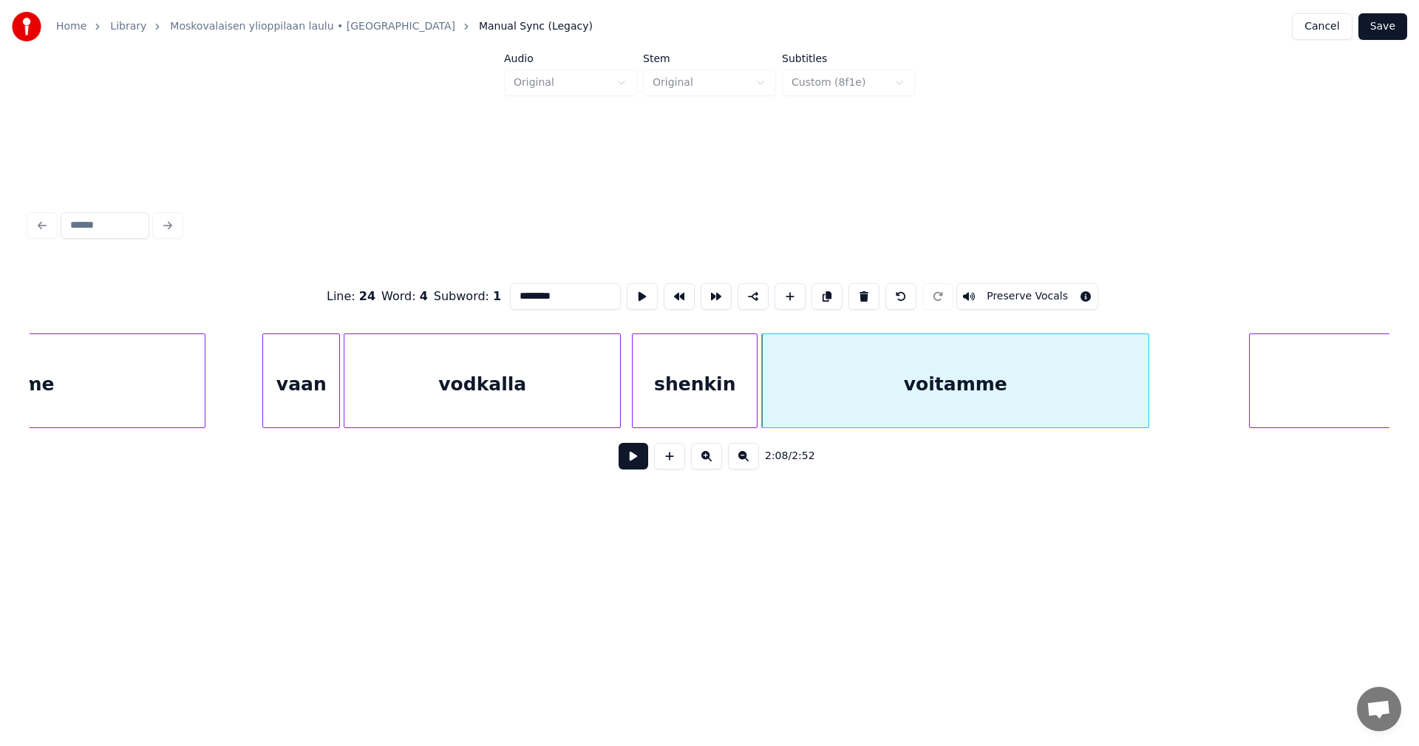
click at [990, 293] on button "Preserve Vocals" at bounding box center [1027, 296] width 142 height 27
click at [299, 400] on div "vaan" at bounding box center [301, 384] width 76 height 100
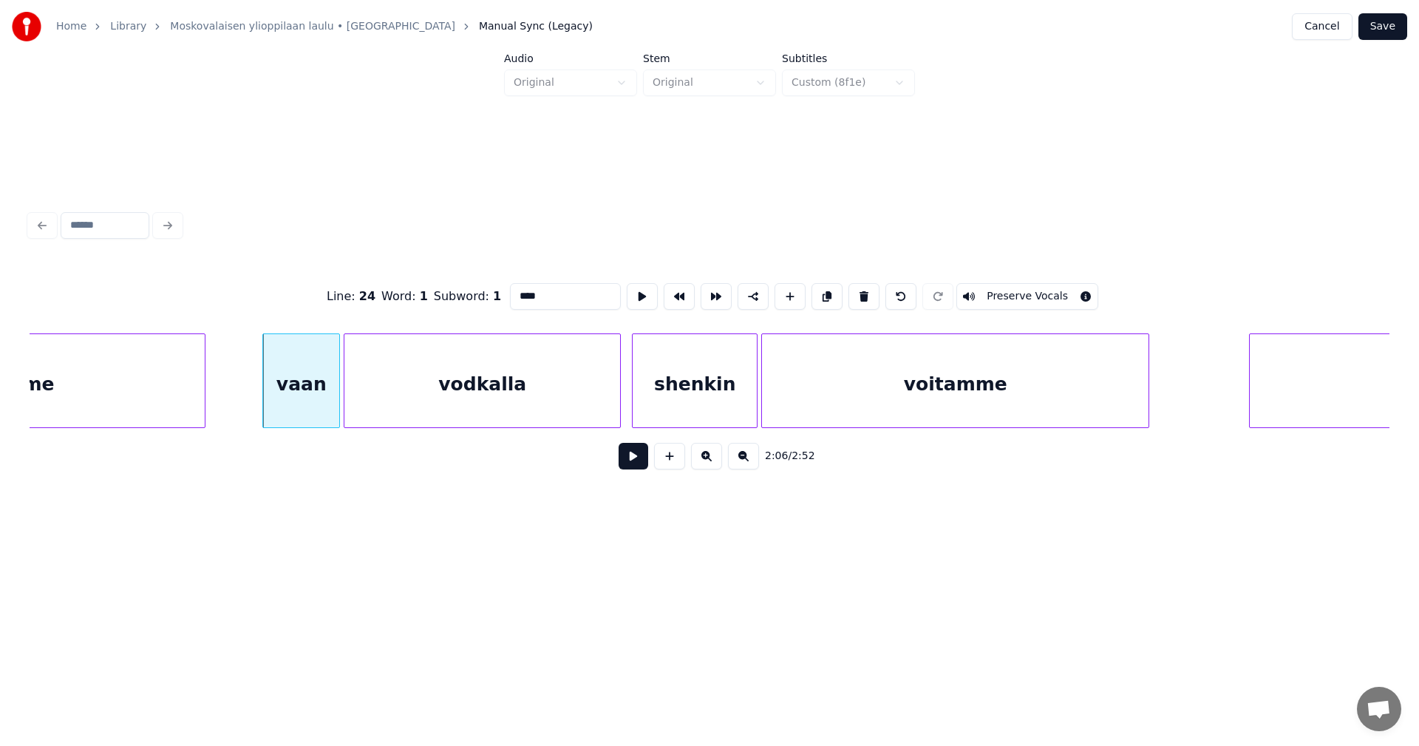
click at [438, 406] on div "vodkalla" at bounding box center [482, 384] width 276 height 100
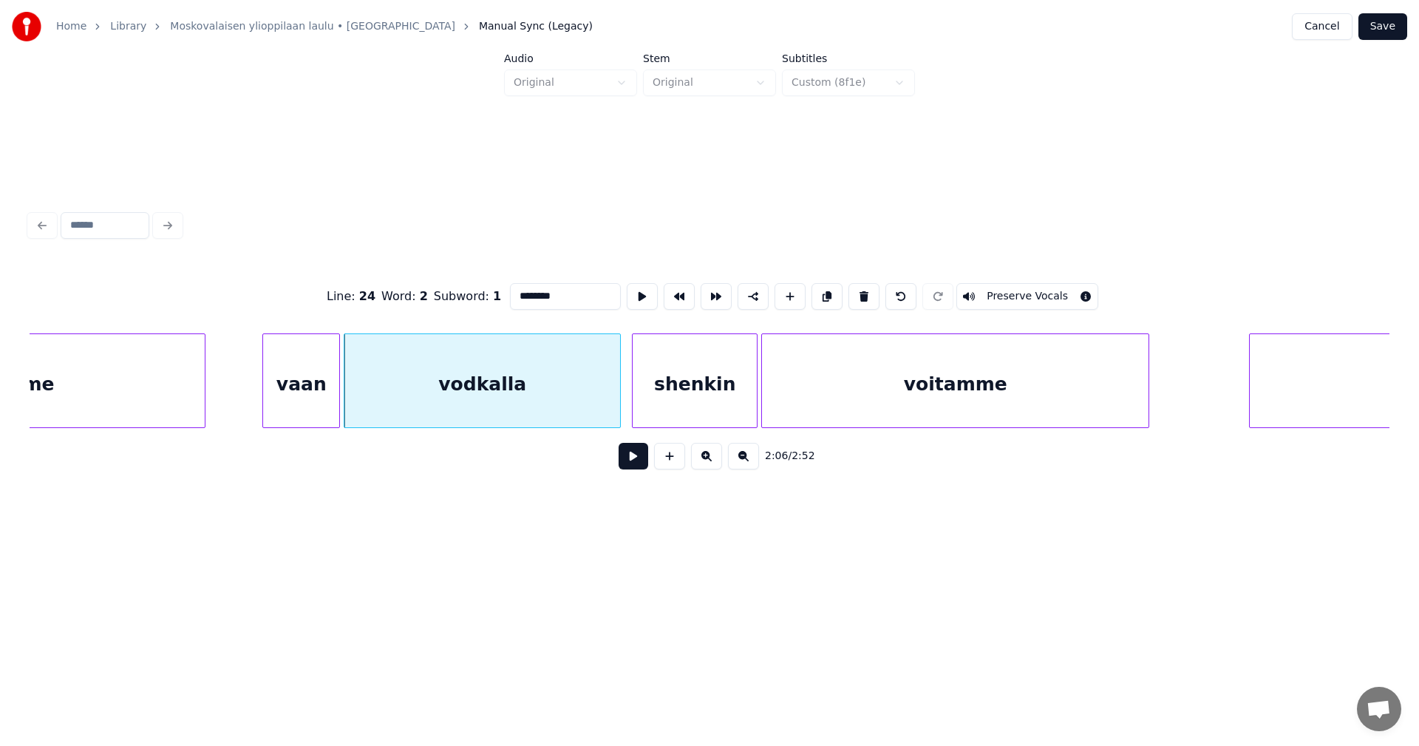
click at [326, 405] on div "vaan" at bounding box center [301, 384] width 76 height 100
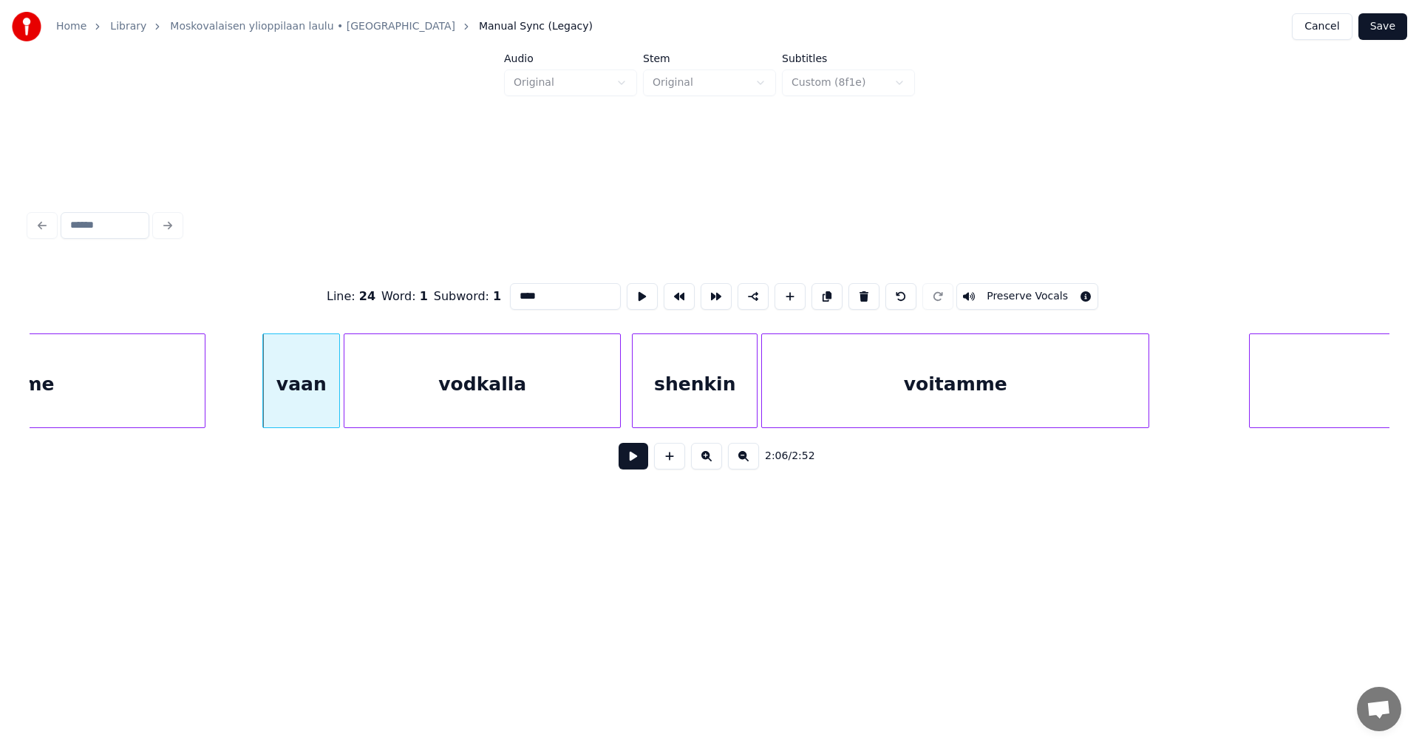
click at [984, 289] on button "Preserve Vocals" at bounding box center [1027, 296] width 142 height 27
click at [540, 397] on div "vodkalla" at bounding box center [482, 384] width 276 height 100
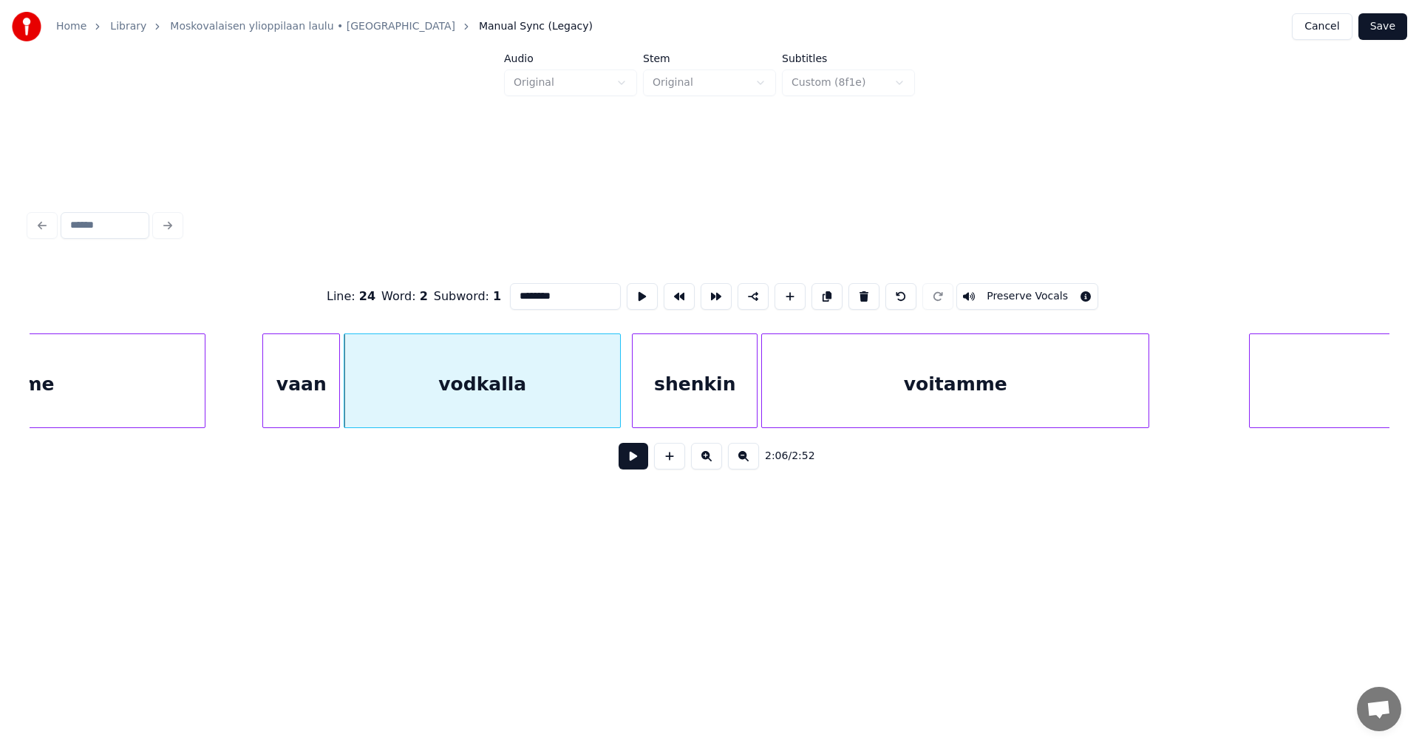
click at [995, 288] on button "Preserve Vocals" at bounding box center [1027, 296] width 142 height 27
click at [720, 408] on div "shenkin" at bounding box center [694, 384] width 124 height 100
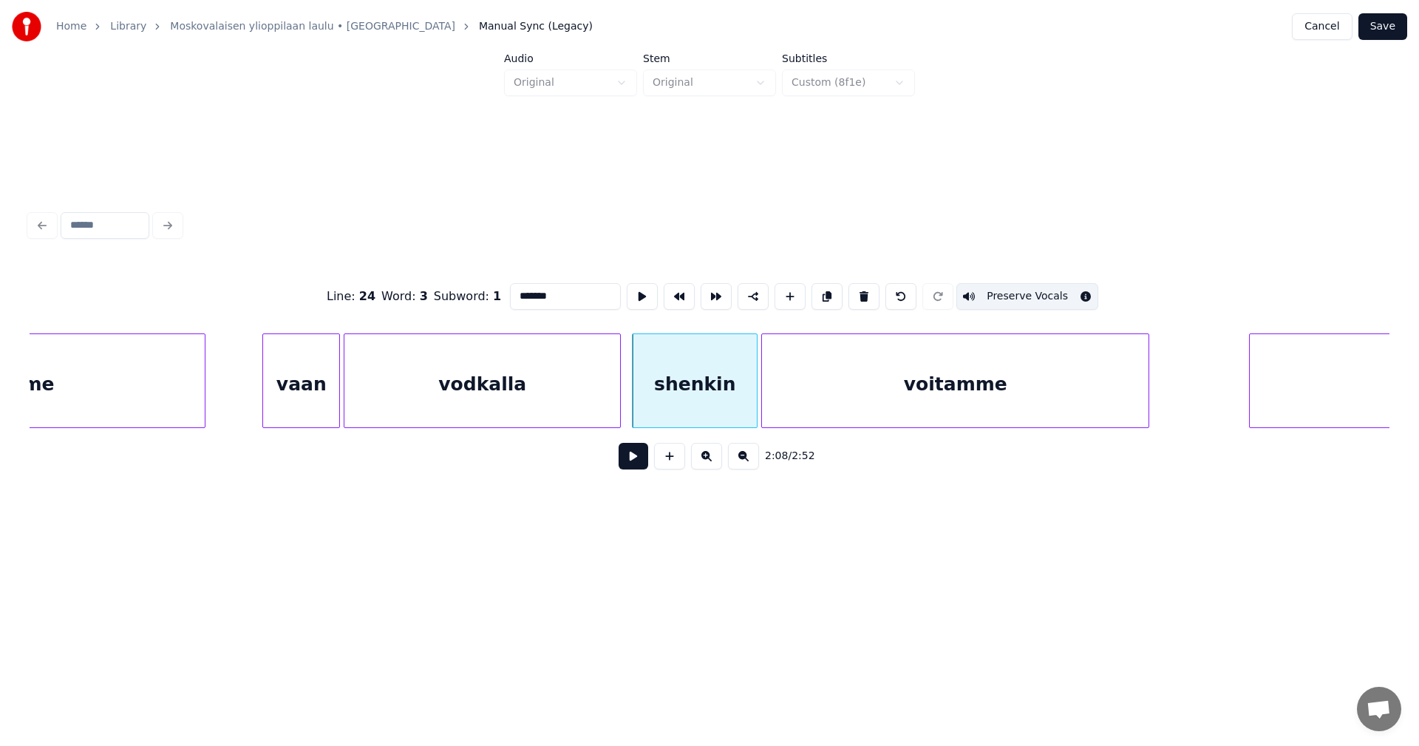
click at [932, 375] on div "voitamme" at bounding box center [955, 384] width 386 height 100
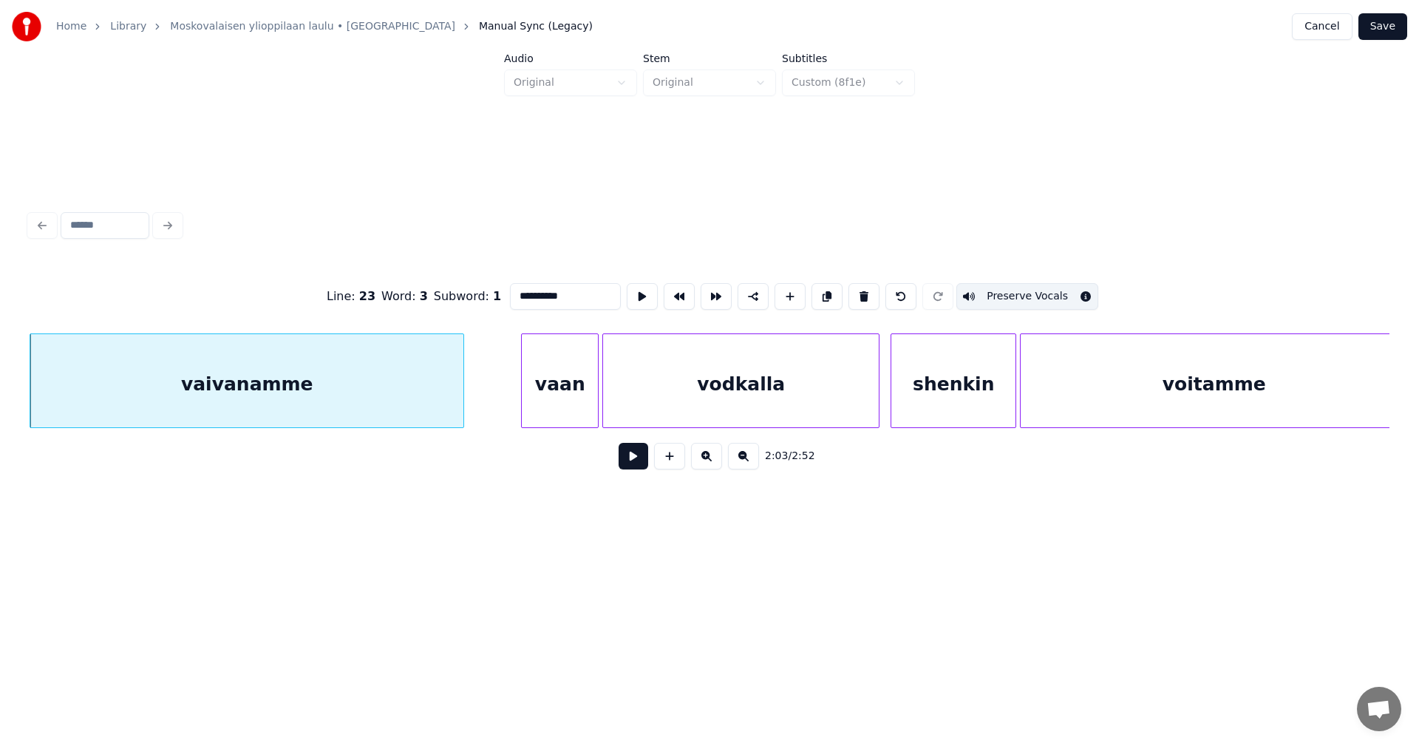
click at [555, 392] on div "vaan" at bounding box center [560, 384] width 76 height 100
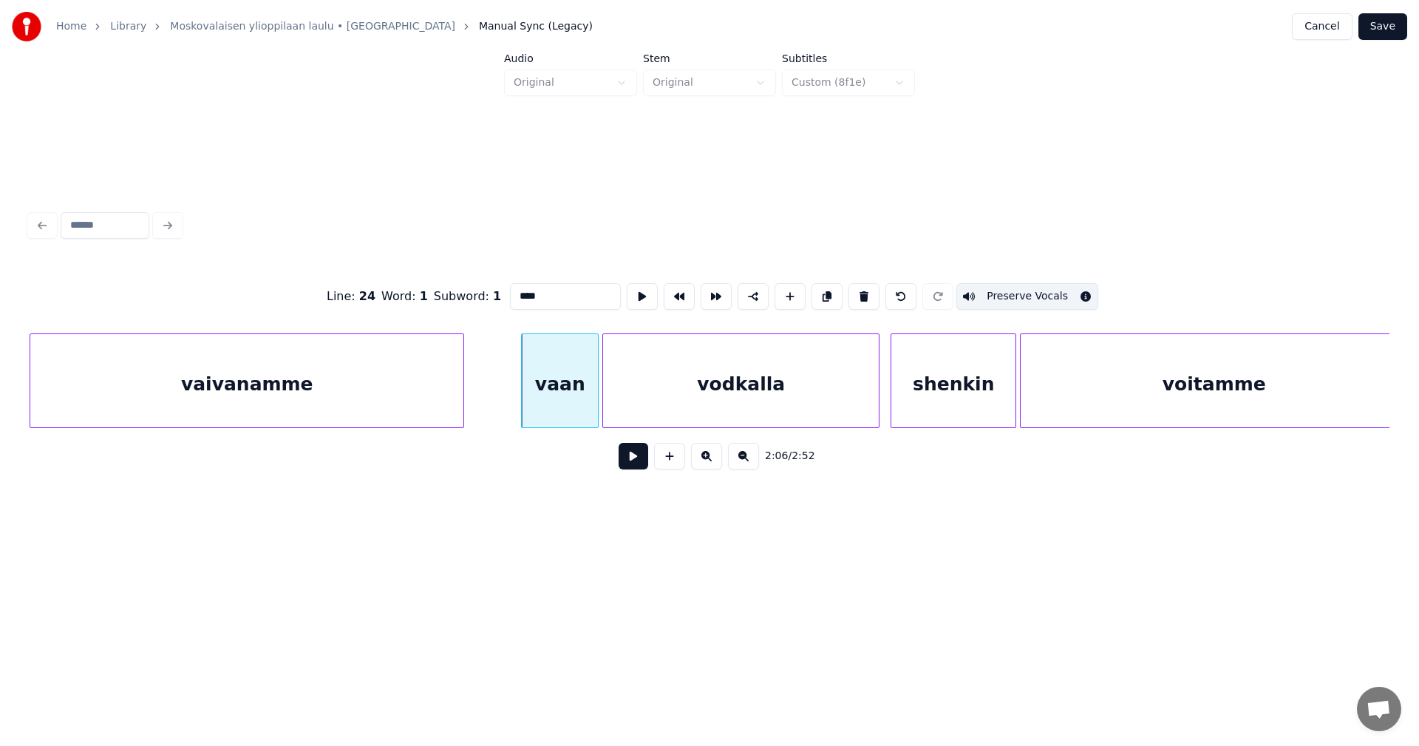
click at [661, 402] on div "vodkalla" at bounding box center [741, 384] width 276 height 100
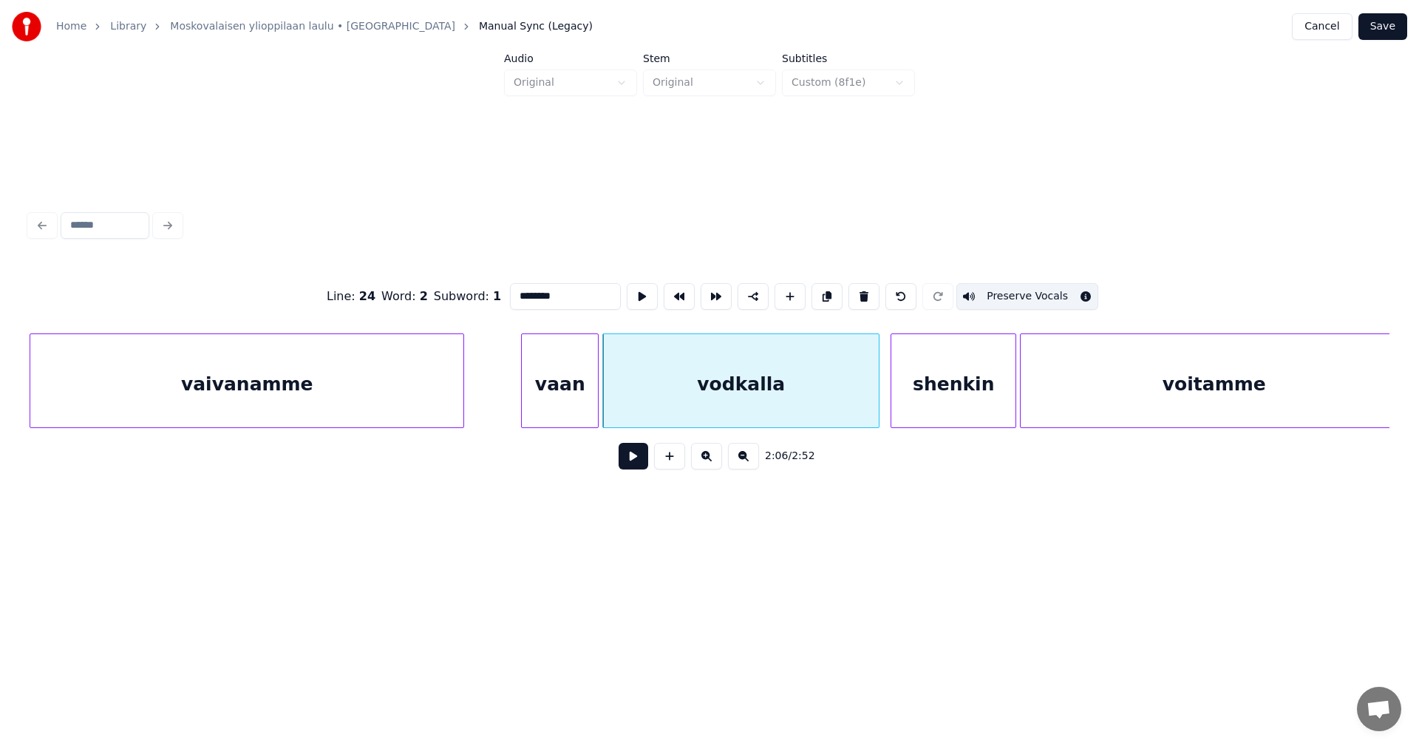
click at [935, 392] on div "shenkin" at bounding box center [953, 384] width 124 height 100
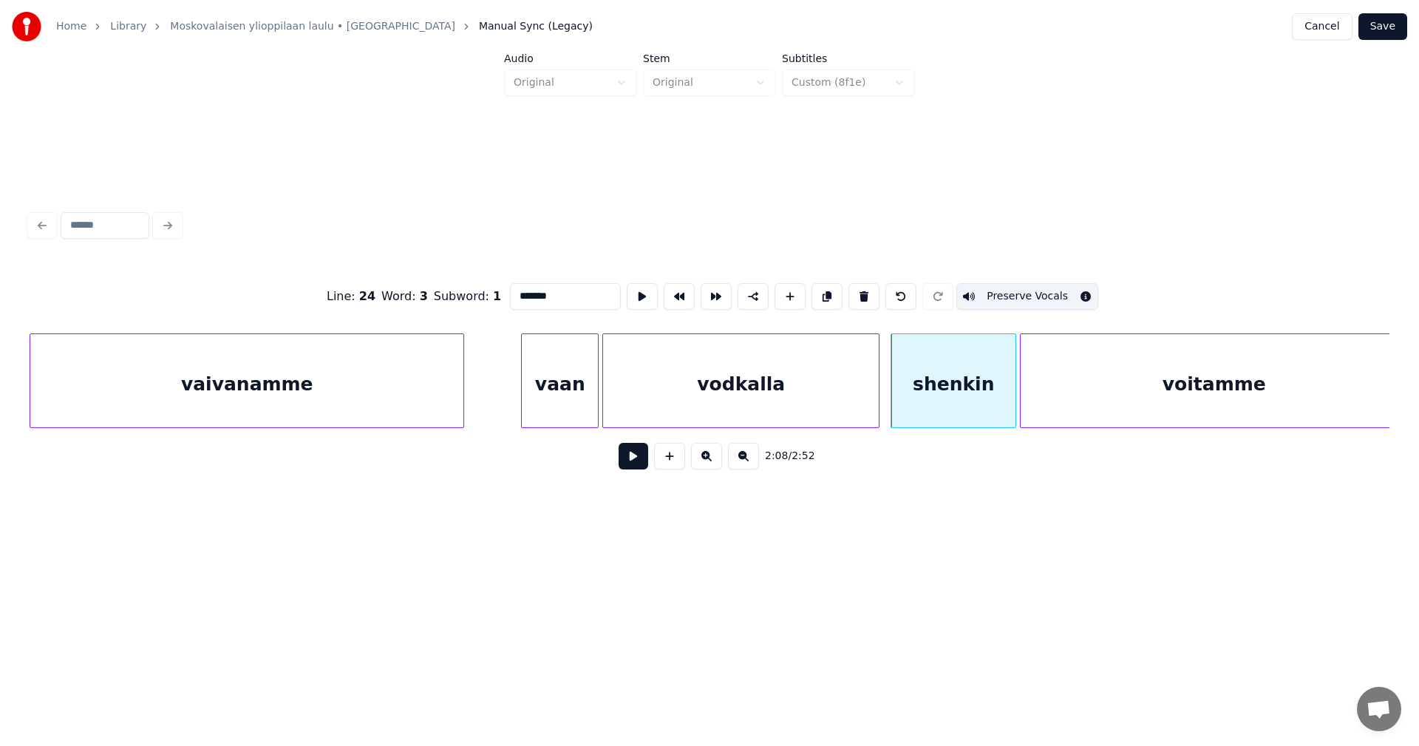
click at [1081, 397] on div "voitamme" at bounding box center [1213, 384] width 386 height 100
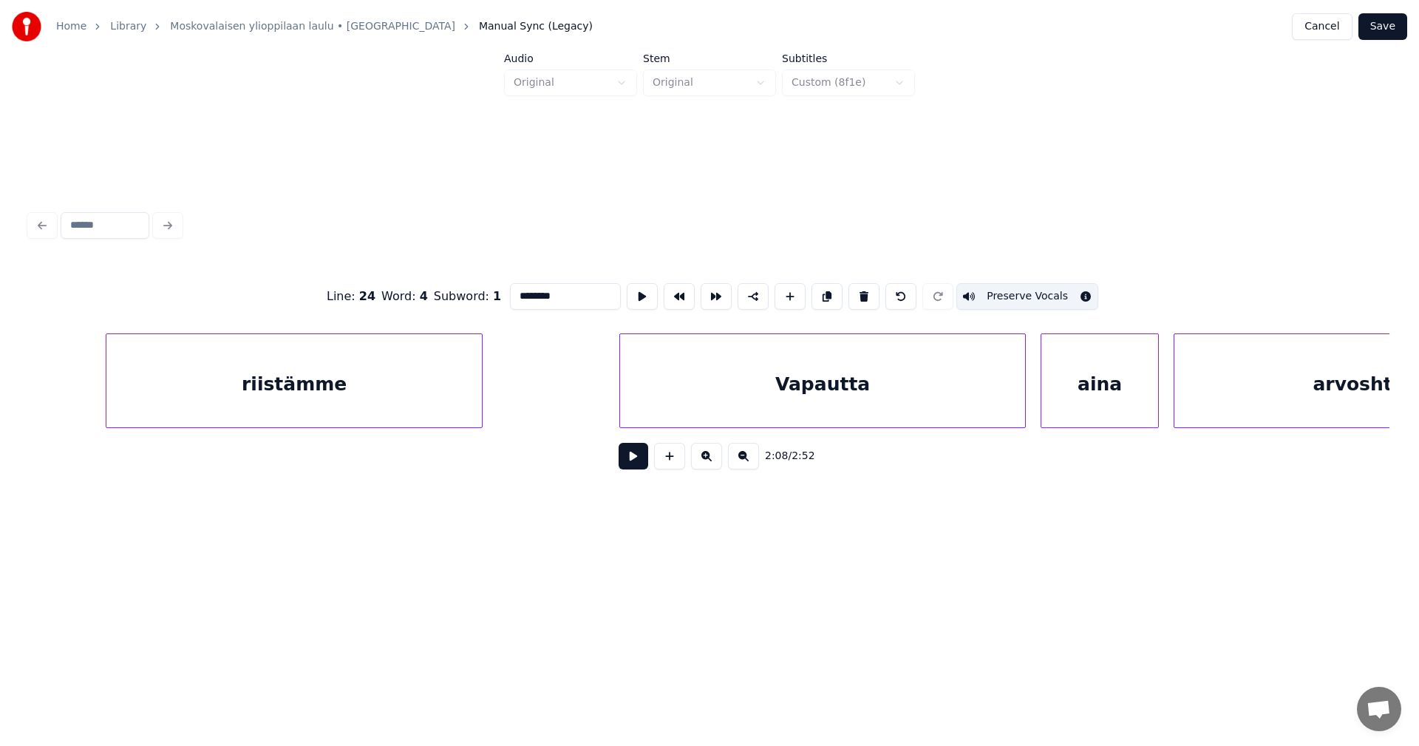
scroll to position [0, 28055]
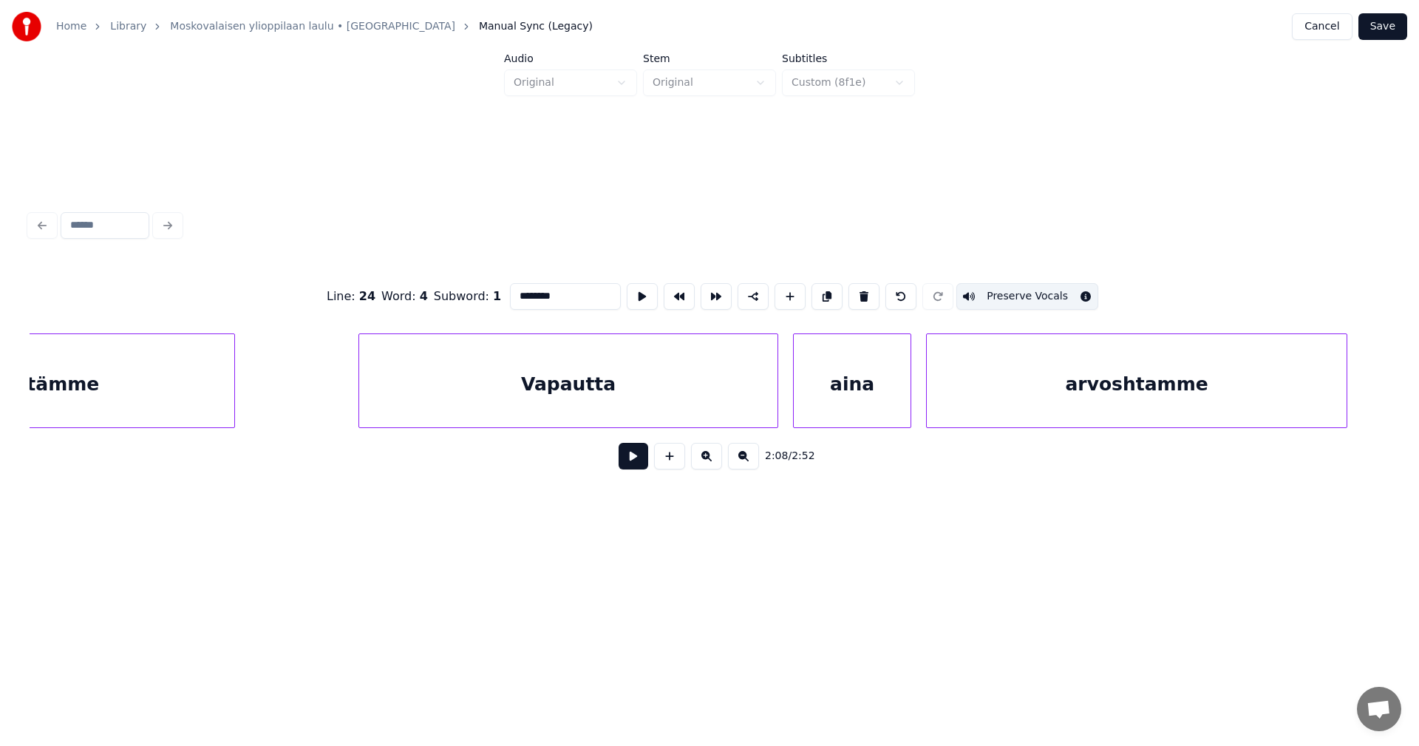
click at [364, 403] on div at bounding box center [361, 380] width 4 height 93
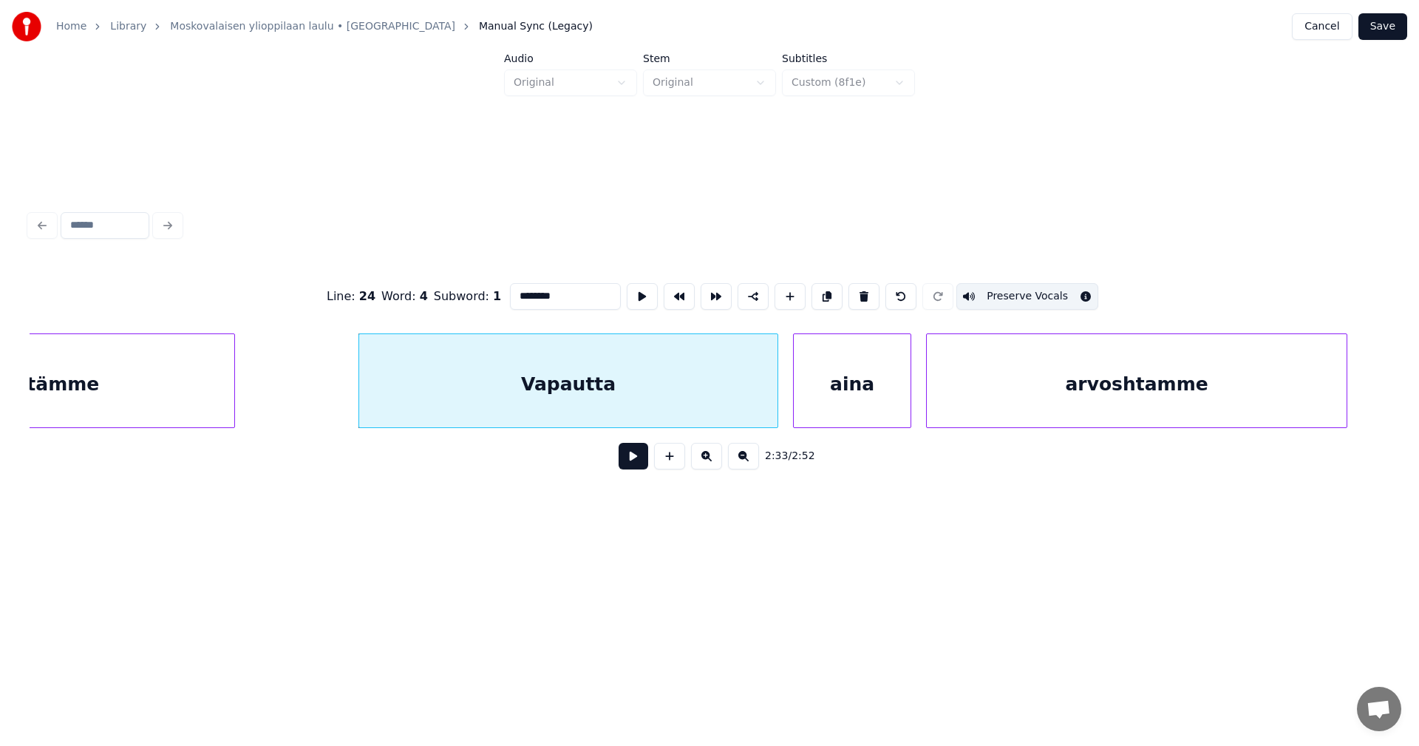
click at [482, 392] on div "Vapautta" at bounding box center [568, 384] width 418 height 100
type input "********"
click at [625, 458] on button at bounding box center [633, 456] width 30 height 27
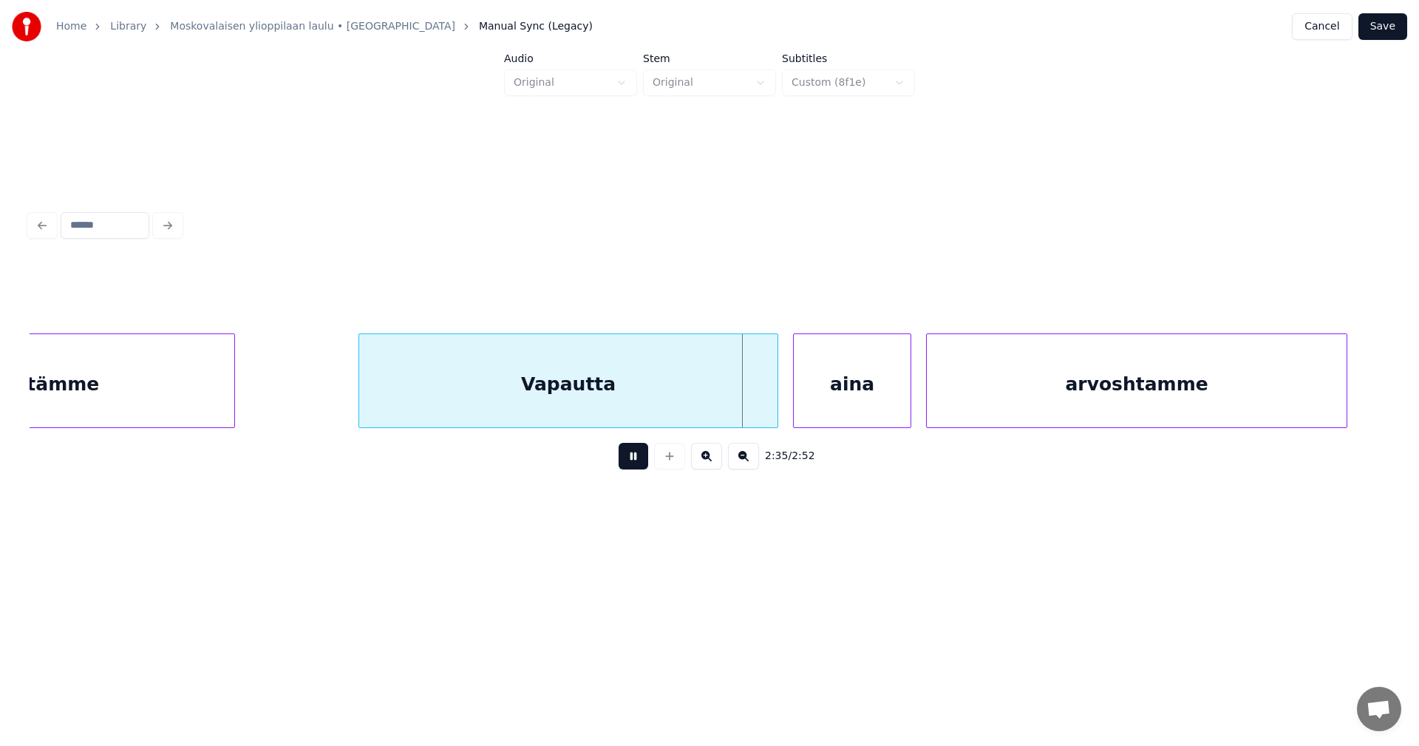
click at [626, 460] on button at bounding box center [633, 456] width 30 height 27
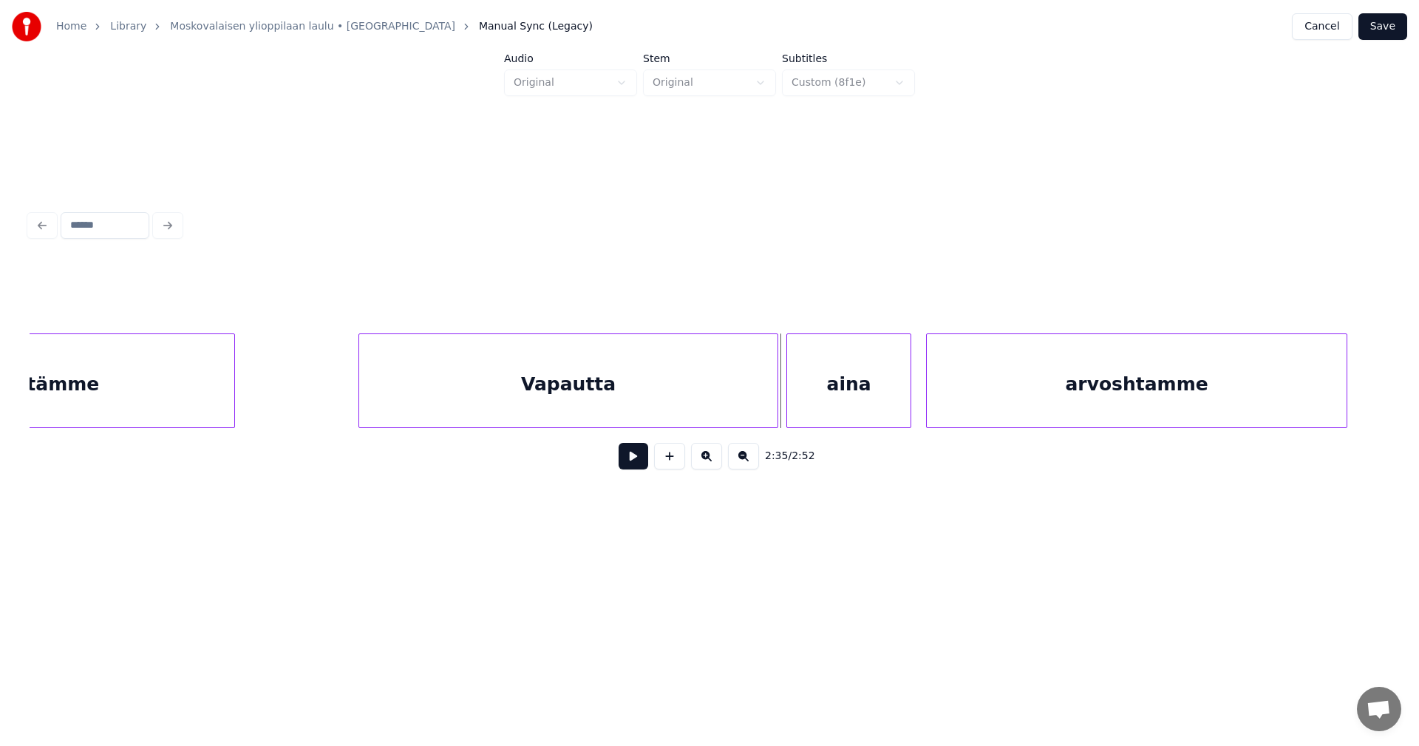
click at [790, 398] on div at bounding box center [789, 380] width 4 height 93
click at [637, 468] on button at bounding box center [633, 456] width 30 height 27
click at [624, 397] on div "Vapautta" at bounding box center [568, 384] width 418 height 100
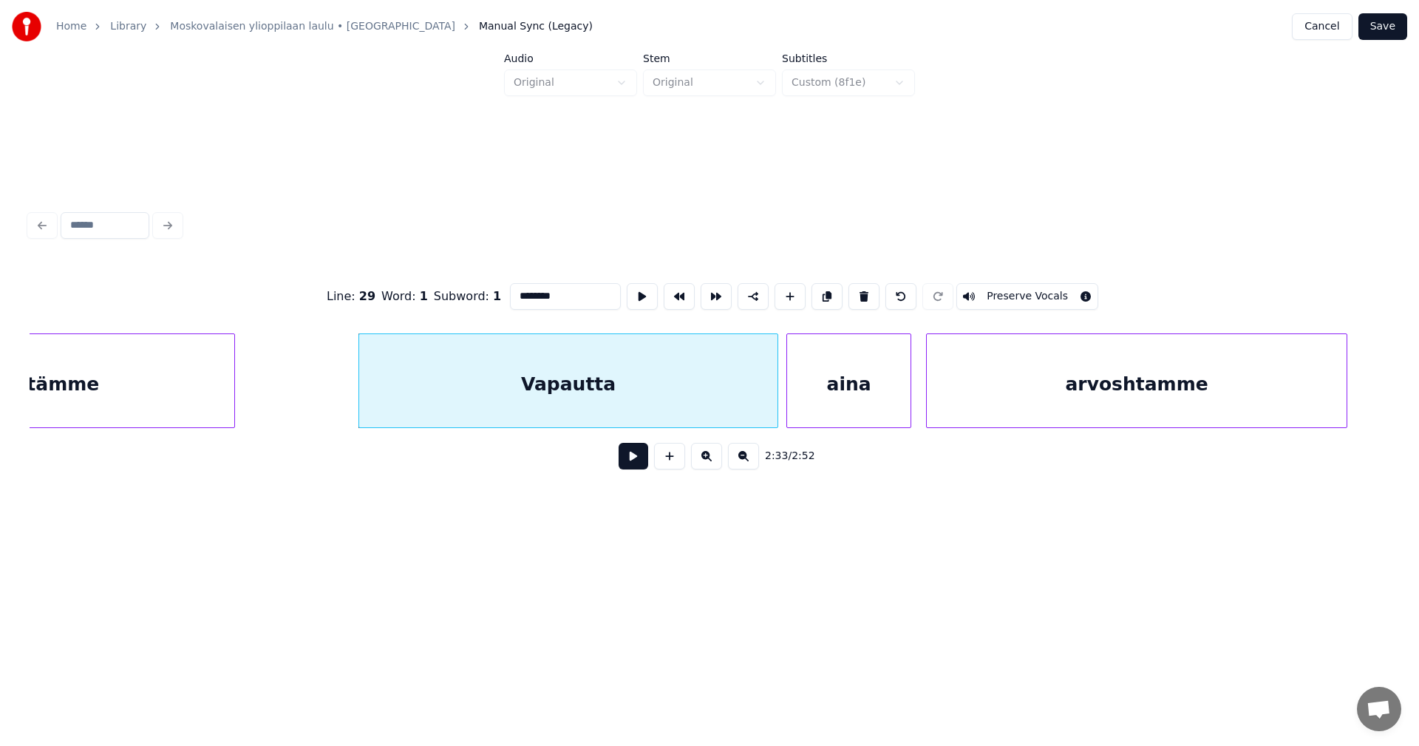
click at [983, 290] on button "Preserve Vocals" at bounding box center [1027, 296] width 142 height 27
click at [882, 377] on div "aina" at bounding box center [848, 384] width 123 height 100
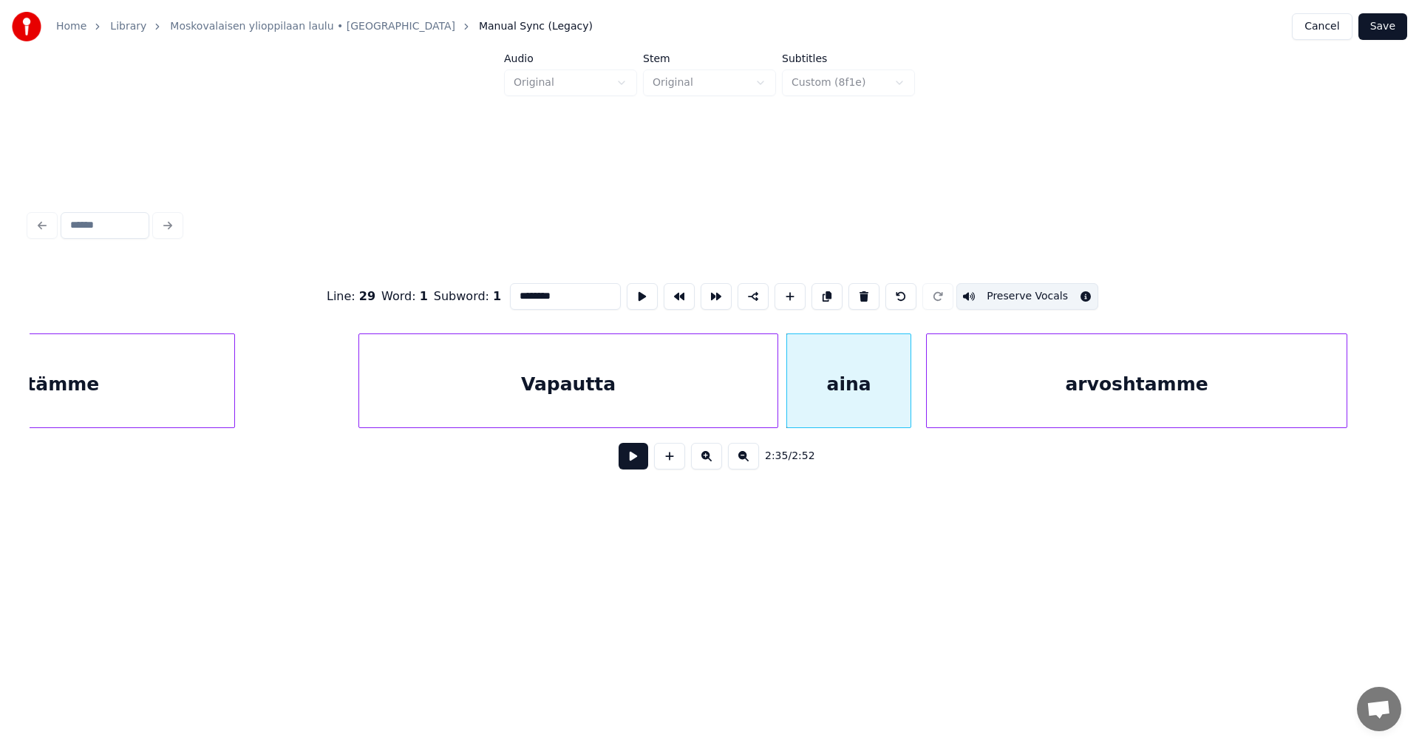
click at [1003, 283] on button "Preserve Vocals" at bounding box center [1027, 296] width 142 height 27
click at [1043, 351] on div "arvoshtamme" at bounding box center [1137, 384] width 420 height 100
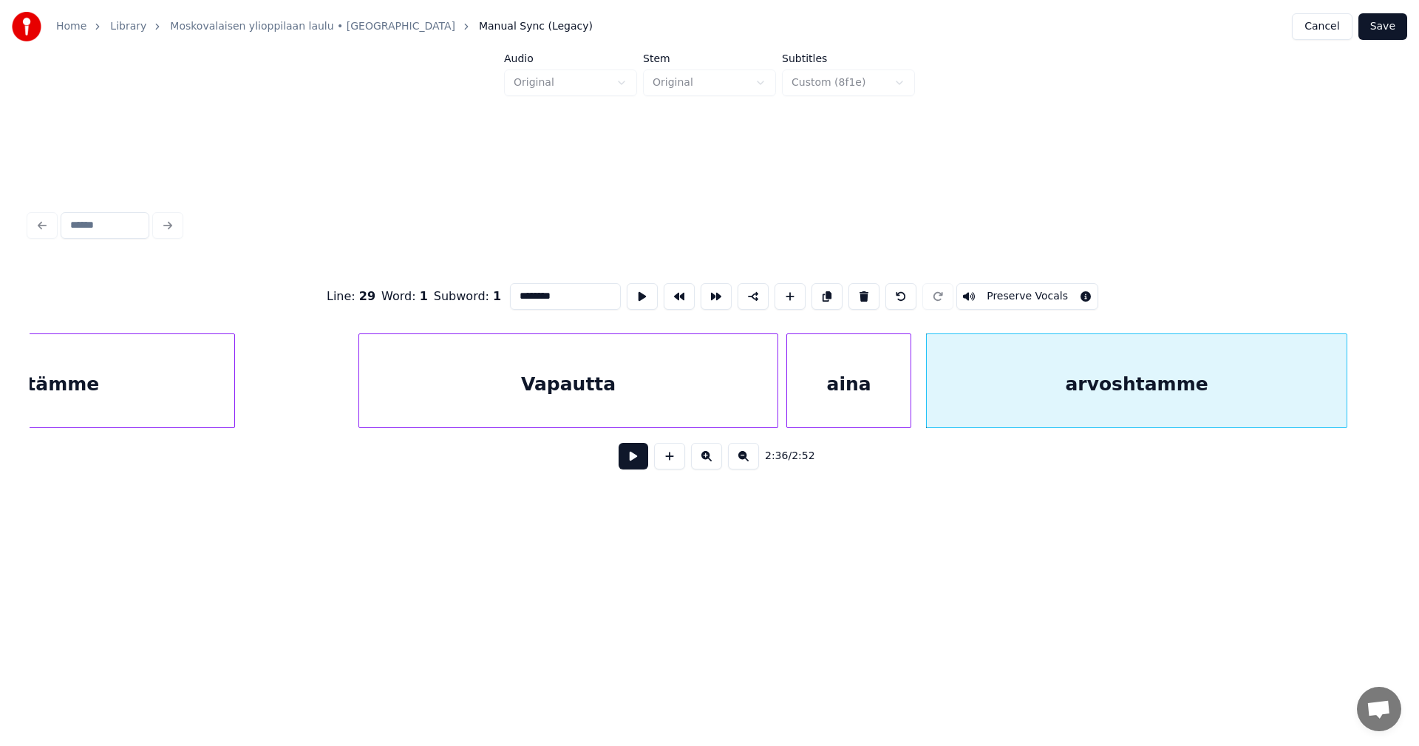
click at [1013, 283] on button "Preserve Vocals" at bounding box center [1027, 296] width 142 height 27
click at [697, 394] on div "Vapautta" at bounding box center [568, 384] width 418 height 100
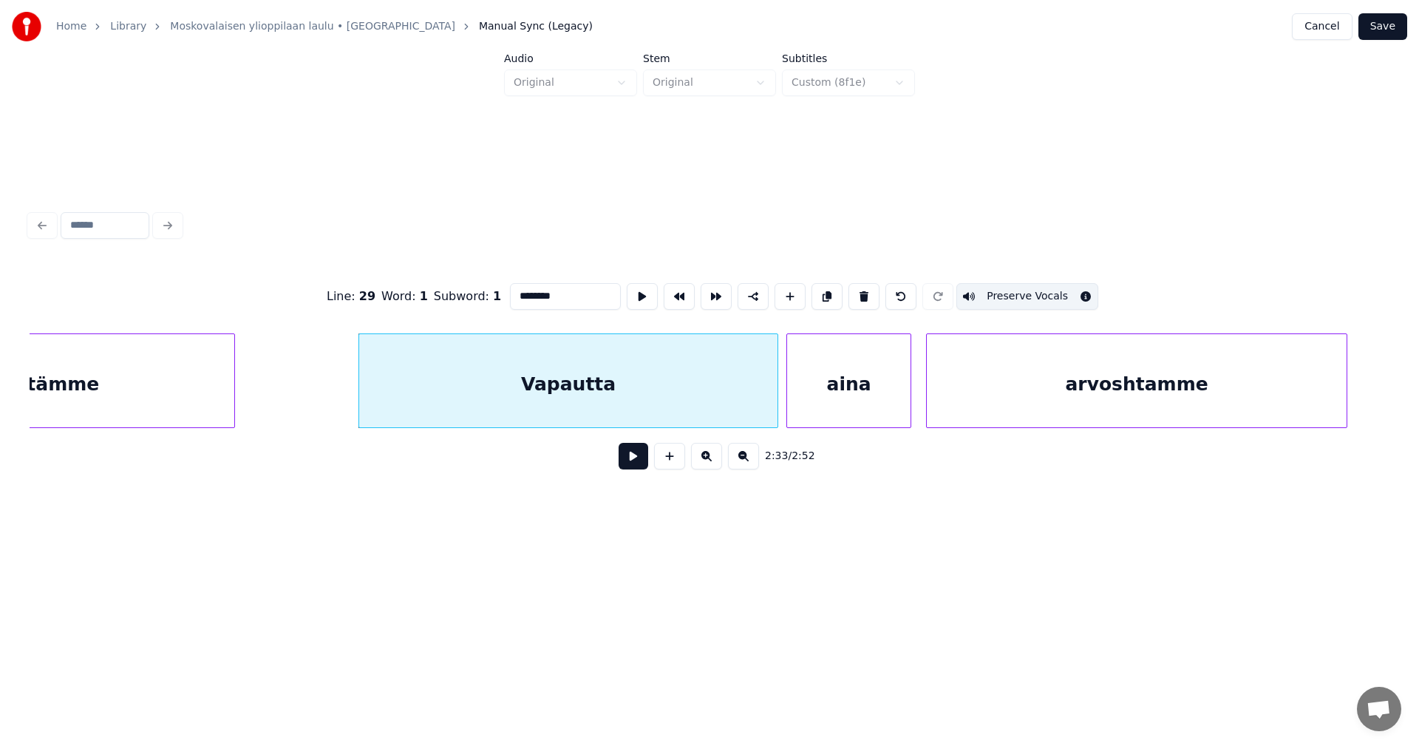
click at [833, 406] on div "aina" at bounding box center [848, 384] width 123 height 100
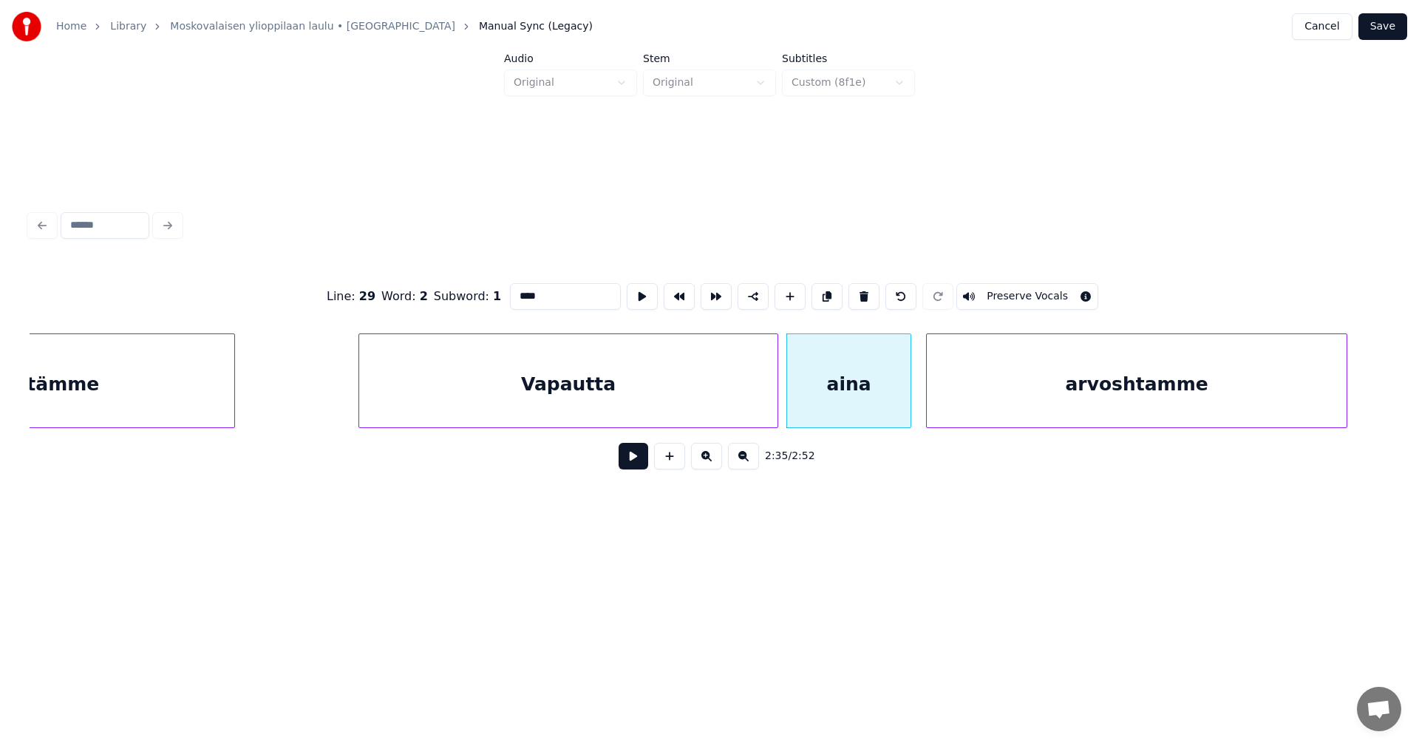
click at [1007, 283] on button "Preserve Vocals" at bounding box center [1027, 296] width 142 height 27
click at [1020, 395] on div "arvoshtamme" at bounding box center [1137, 384] width 420 height 100
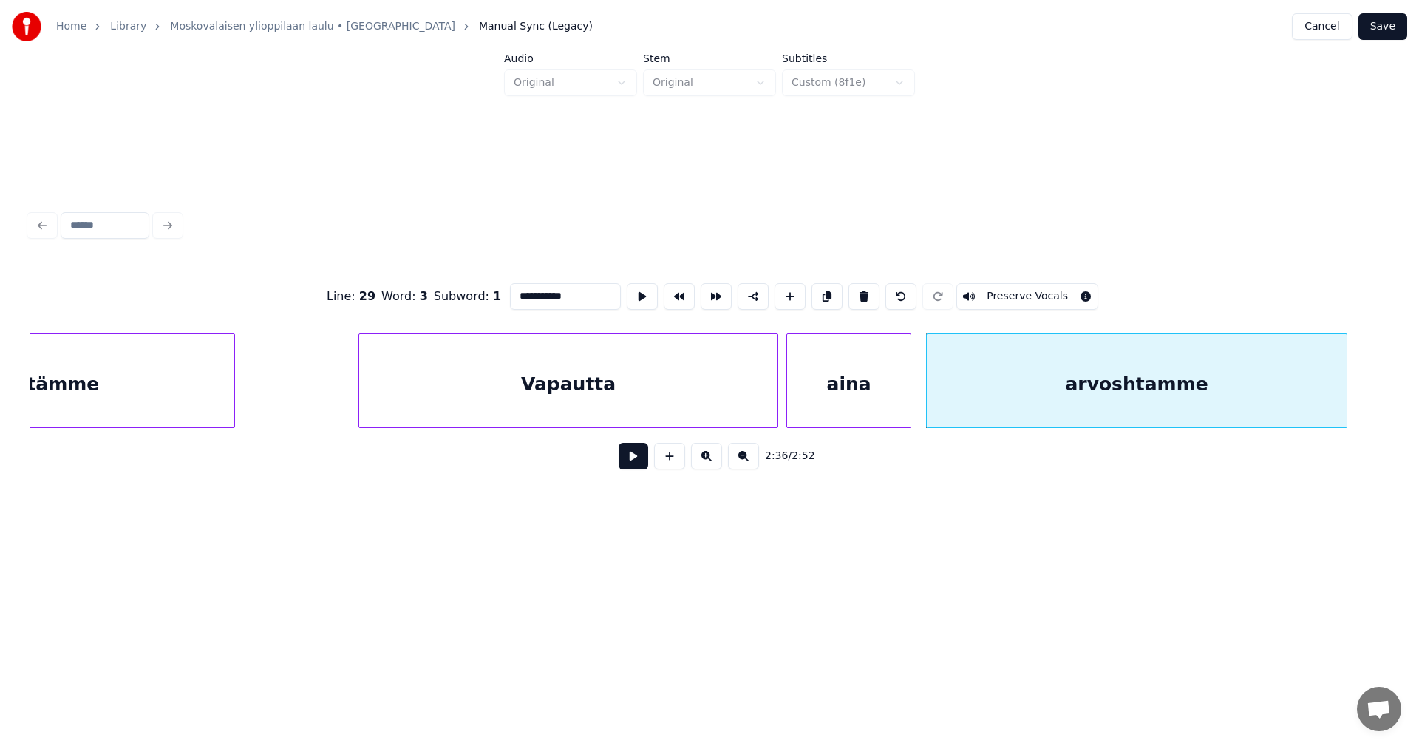
click at [998, 286] on button "Preserve Vocals" at bounding box center [1027, 296] width 142 height 27
click at [635, 417] on div "Vapautta" at bounding box center [568, 384] width 418 height 100
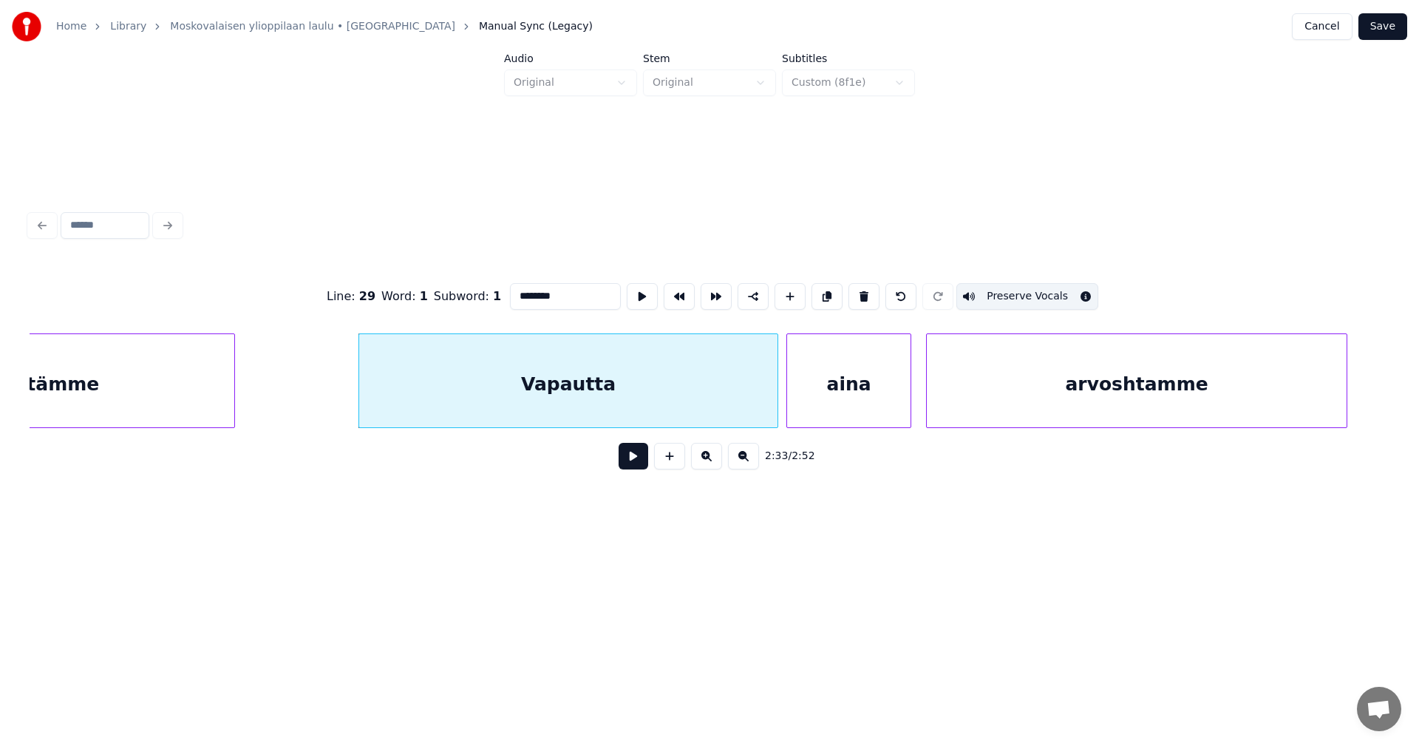
click at [836, 406] on div "aina" at bounding box center [848, 384] width 123 height 100
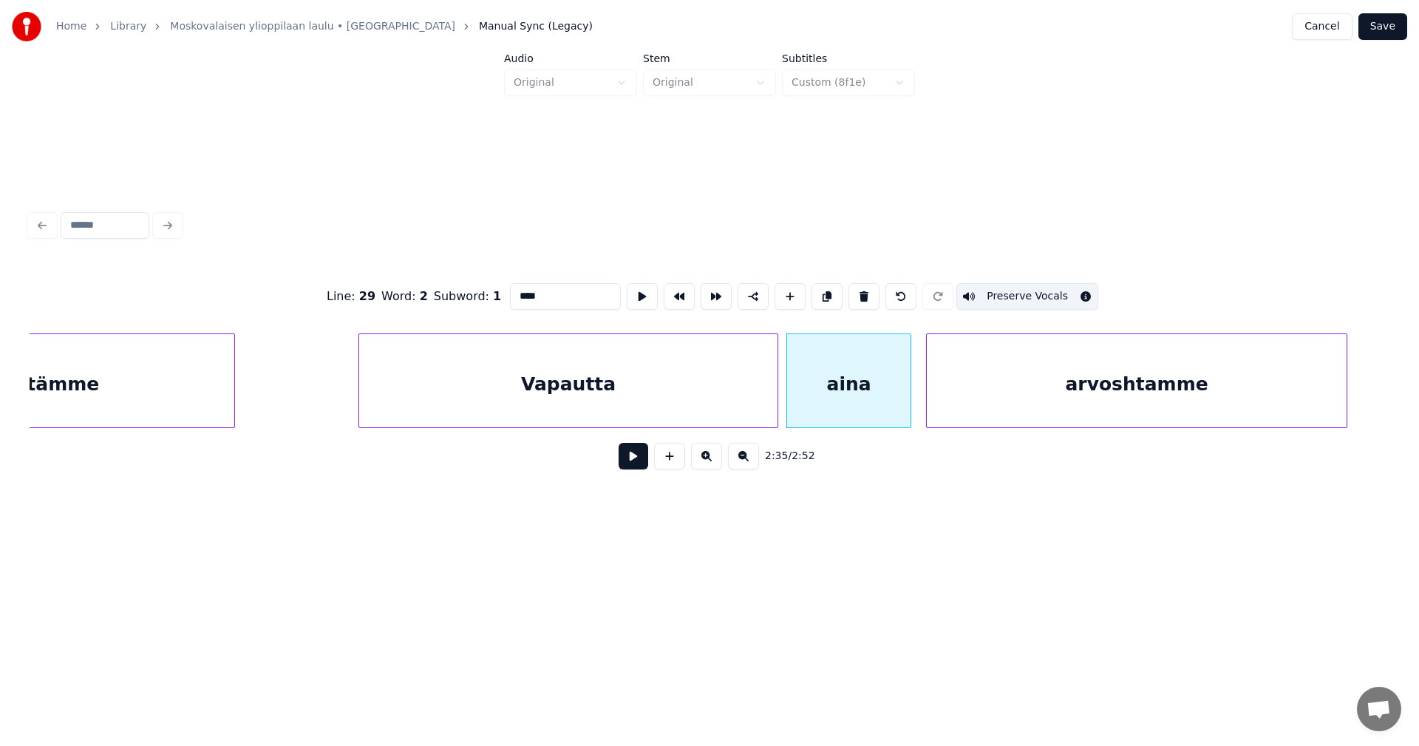
click at [992, 400] on div "arvoshtamme" at bounding box center [1137, 384] width 420 height 100
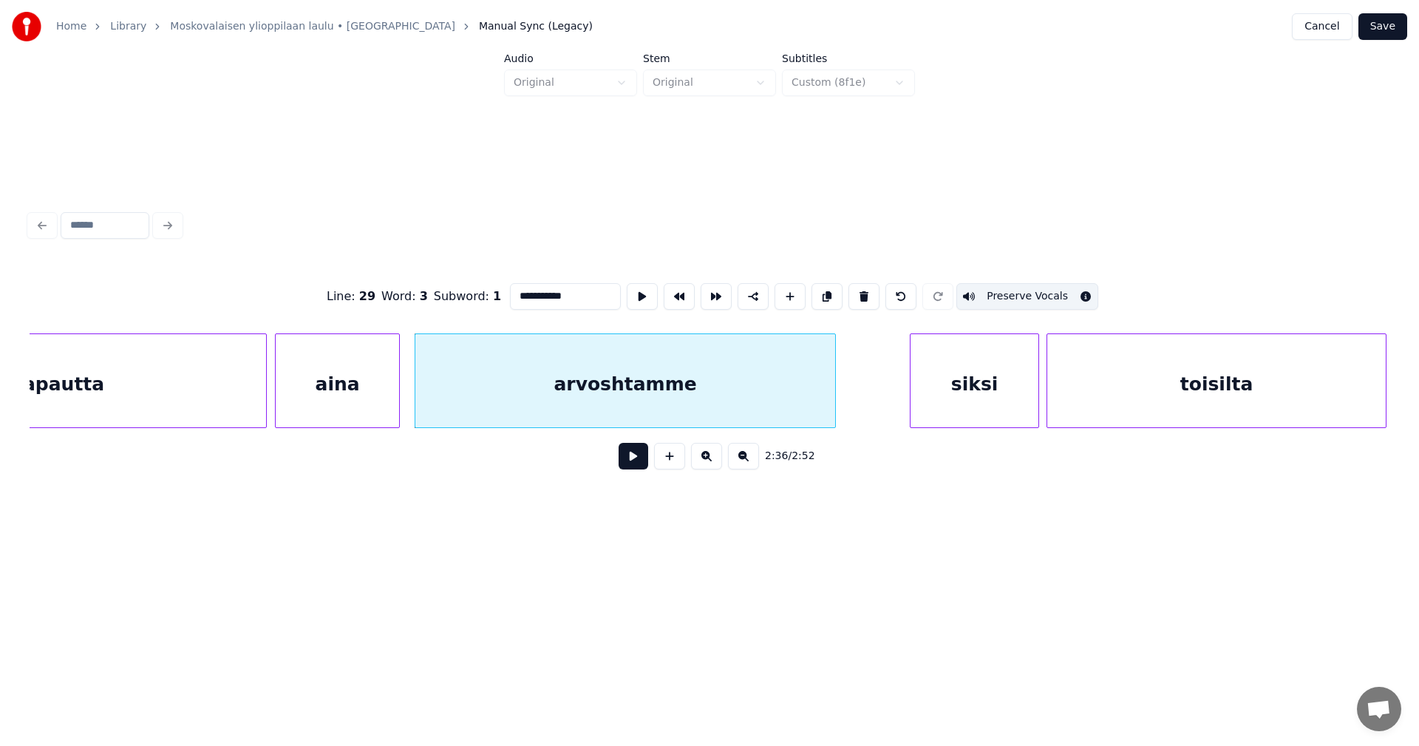
scroll to position [0, 29042]
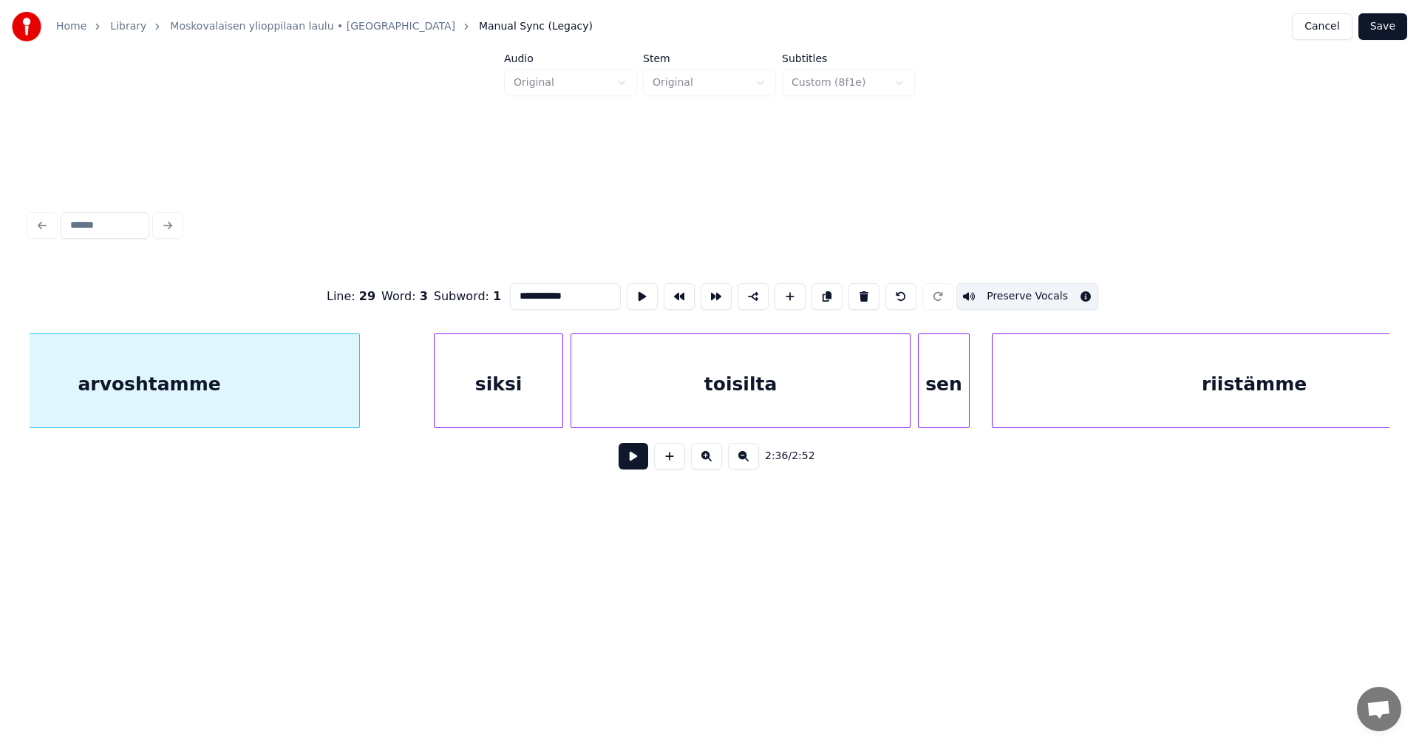
click at [505, 398] on div "siksi" at bounding box center [498, 384] width 128 height 100
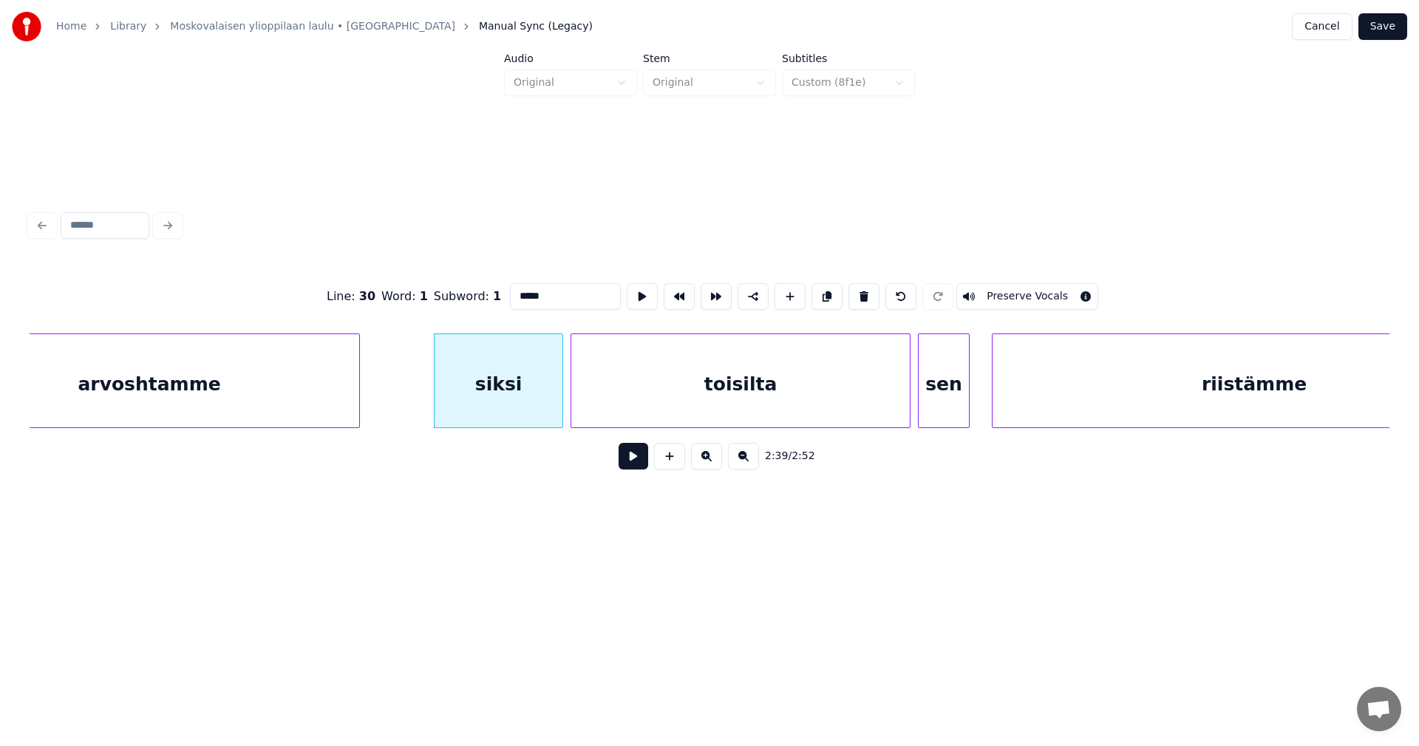
click at [1014, 290] on button "Preserve Vocals" at bounding box center [1027, 296] width 142 height 27
click at [809, 404] on div "toisilta" at bounding box center [740, 384] width 338 height 100
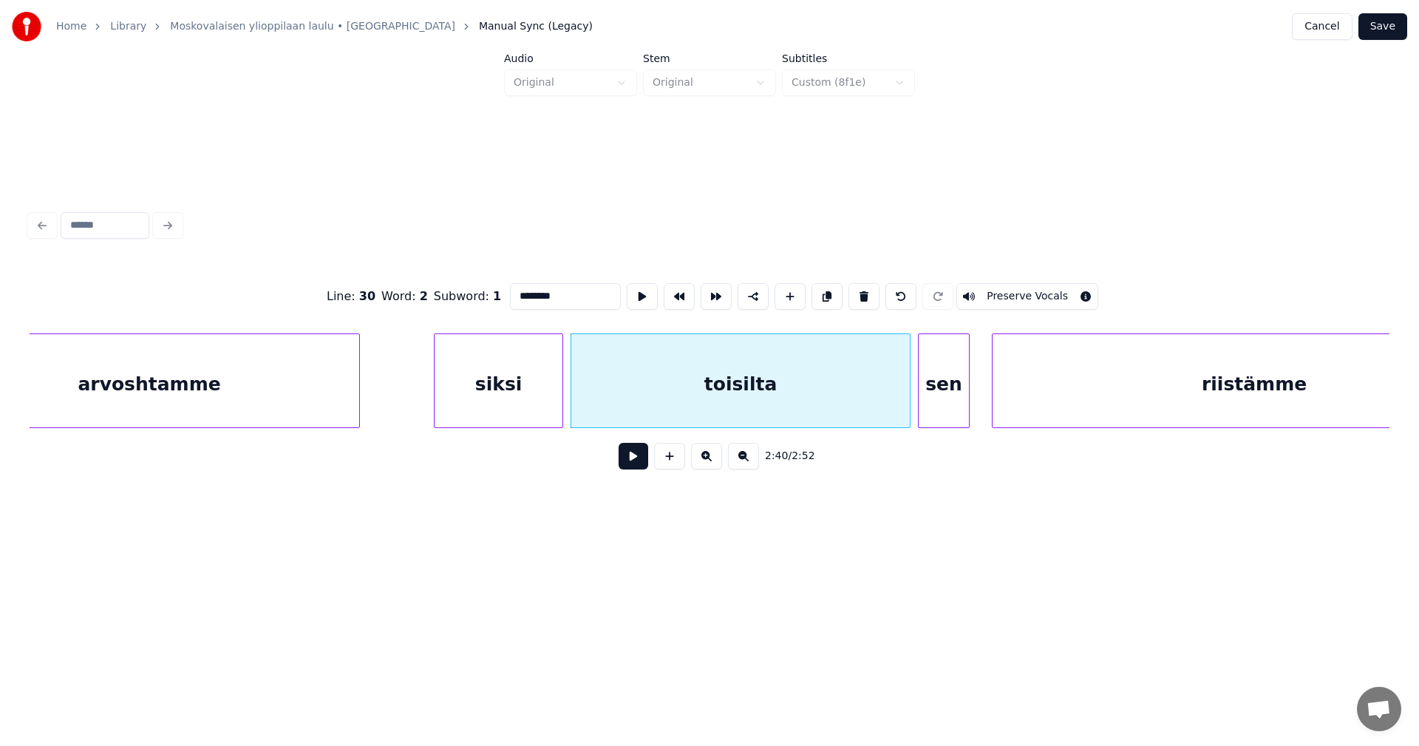
click at [982, 291] on button "Preserve Vocals" at bounding box center [1027, 296] width 142 height 27
click at [520, 384] on div "siksi" at bounding box center [498, 384] width 128 height 100
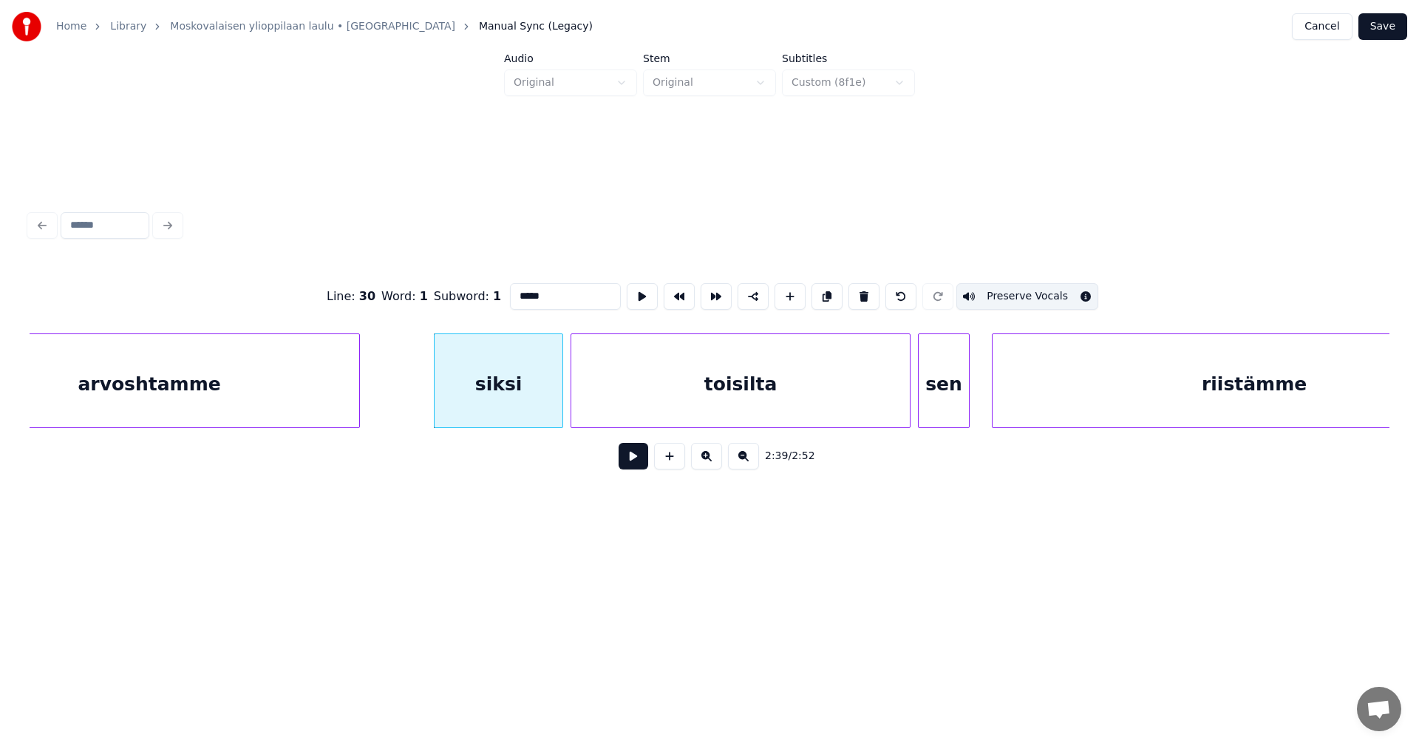
click at [652, 391] on div "toisilta" at bounding box center [740, 384] width 338 height 100
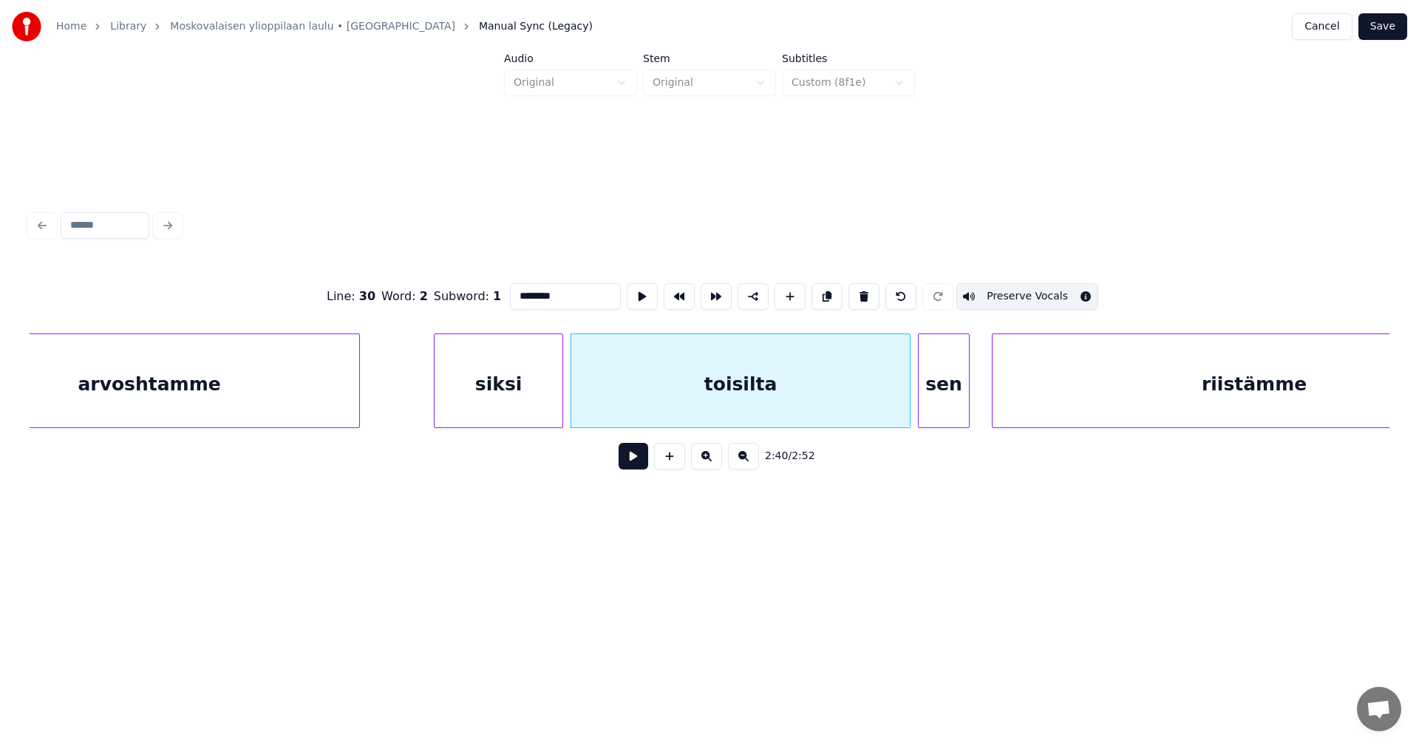
click at [931, 382] on div "sen" at bounding box center [943, 384] width 50 height 100
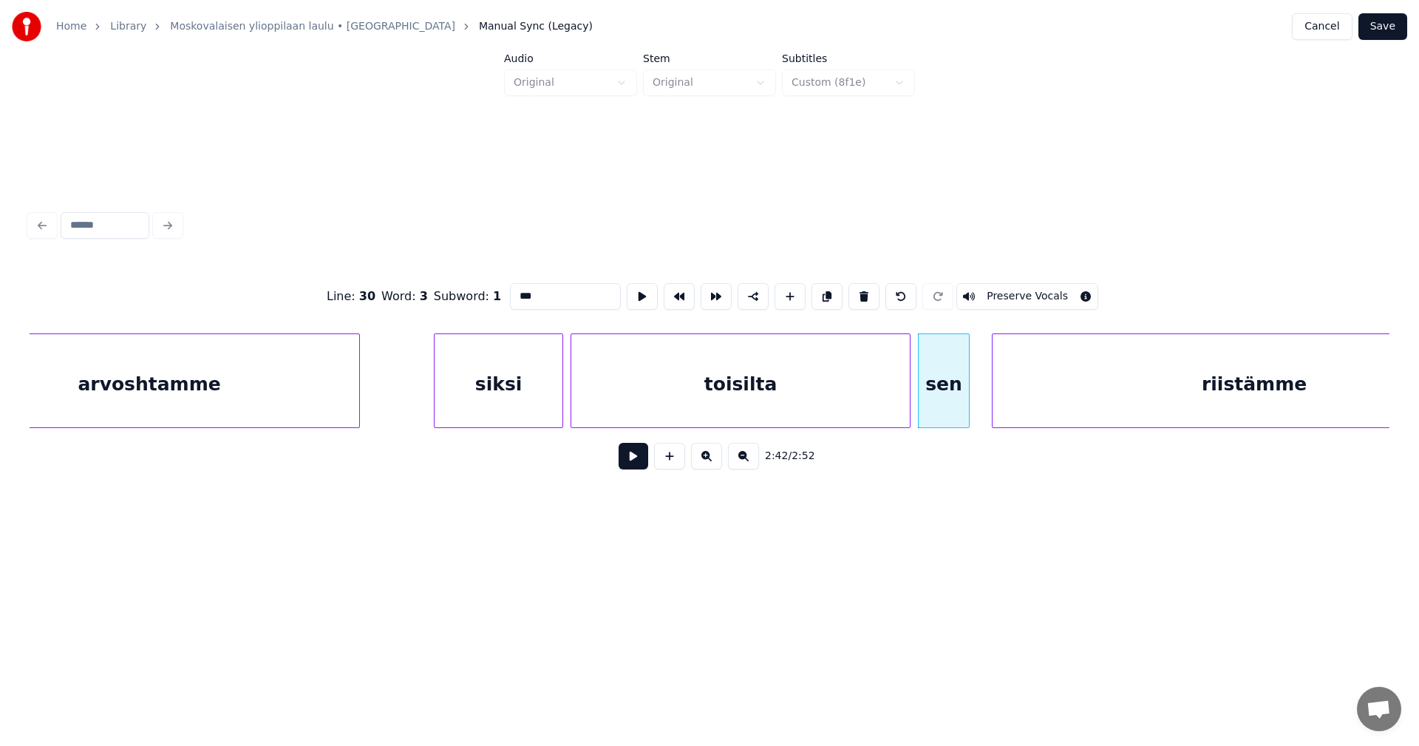
click at [1000, 301] on button "Preserve Vocals" at bounding box center [1027, 296] width 142 height 27
click at [1040, 370] on div "riistämme" at bounding box center [1253, 384] width 523 height 100
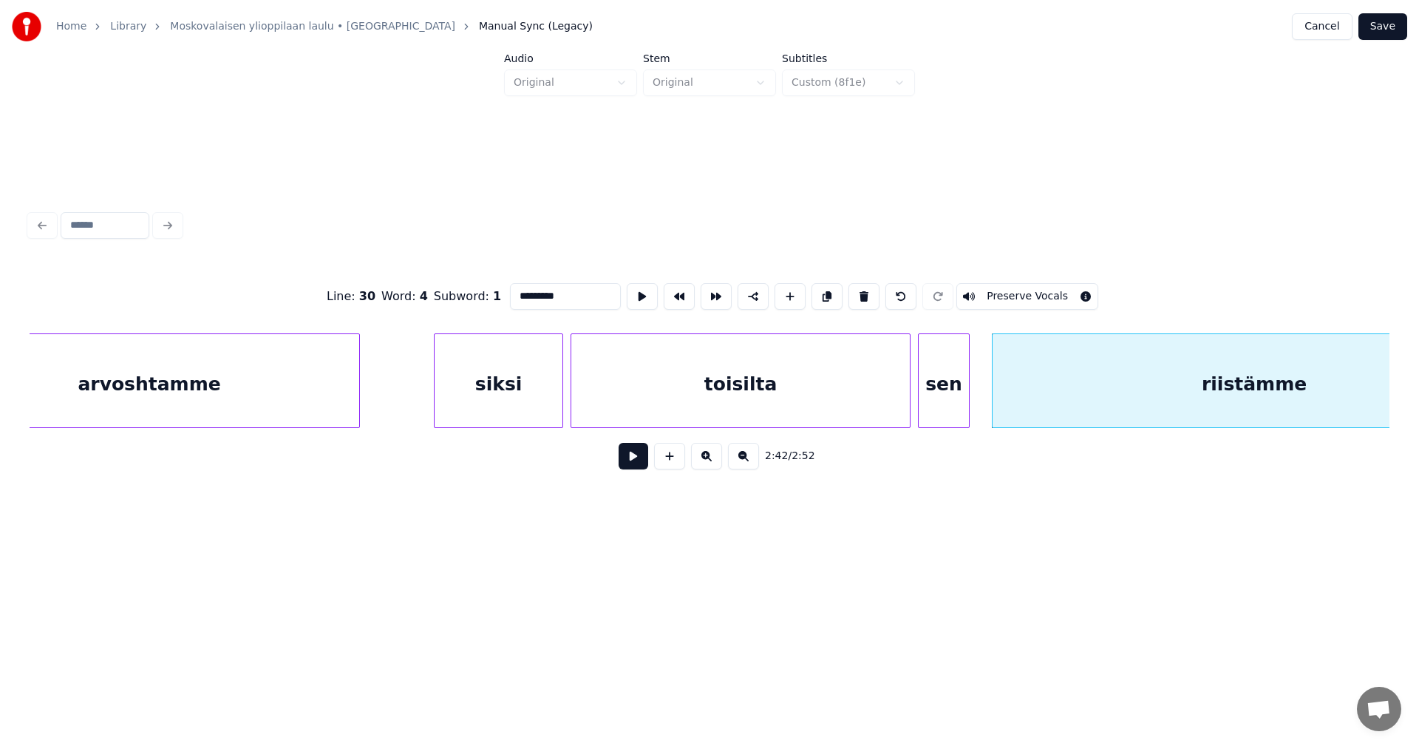
click at [1015, 287] on button "Preserve Vocals" at bounding box center [1027, 296] width 142 height 27
click at [512, 405] on div "siksi" at bounding box center [498, 384] width 128 height 100
type input "*****"
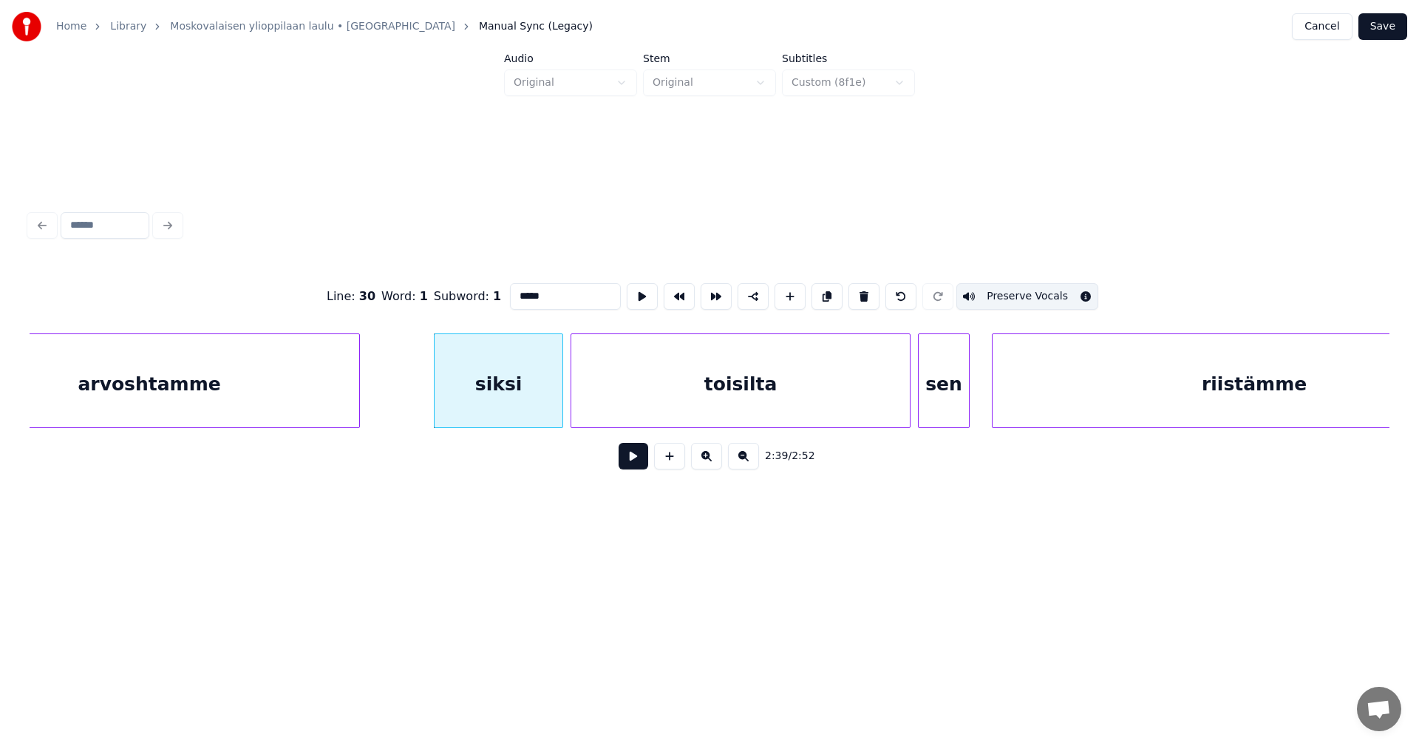
click at [627, 465] on button at bounding box center [633, 456] width 30 height 27
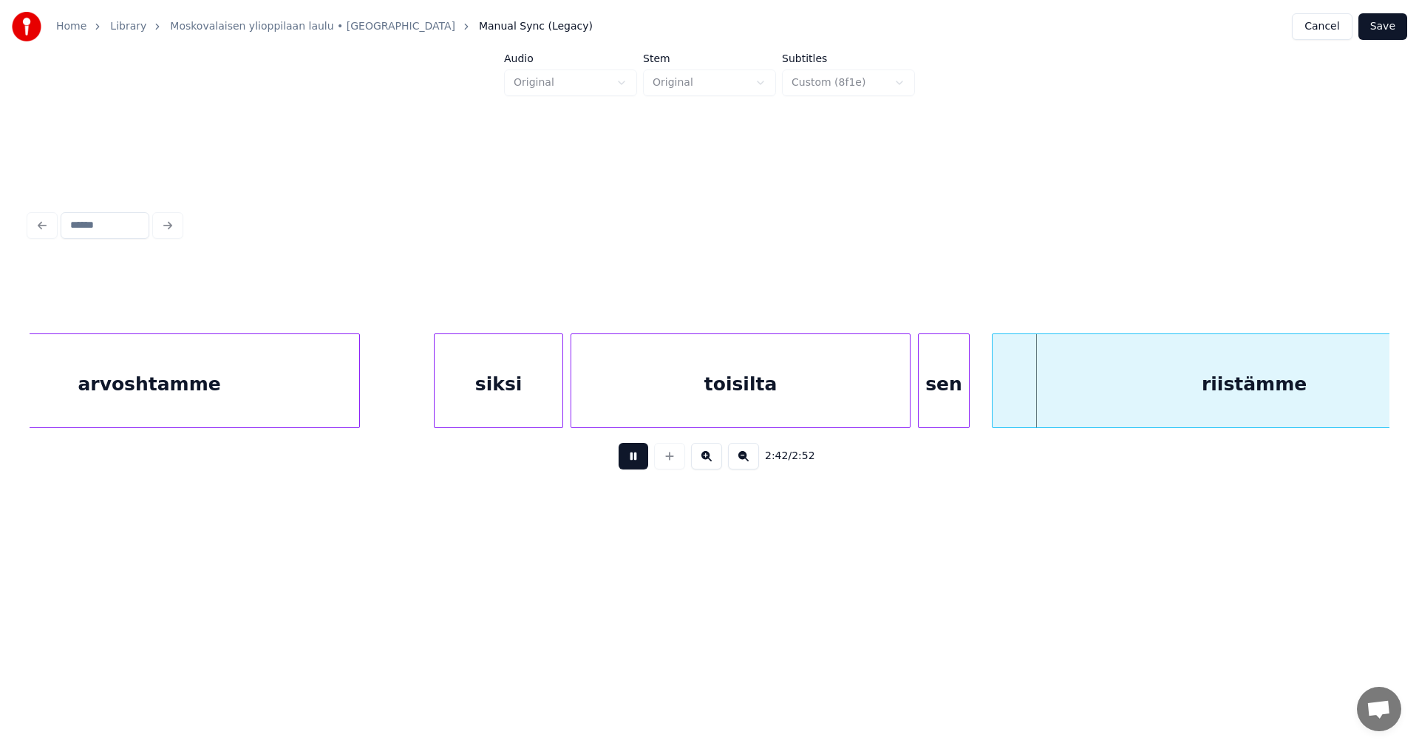
drag, startPoint x: 627, startPoint y: 464, endPoint x: 703, endPoint y: 426, distance: 85.6
click at [629, 463] on button at bounding box center [633, 456] width 30 height 27
click at [979, 400] on div at bounding box center [977, 380] width 4 height 93
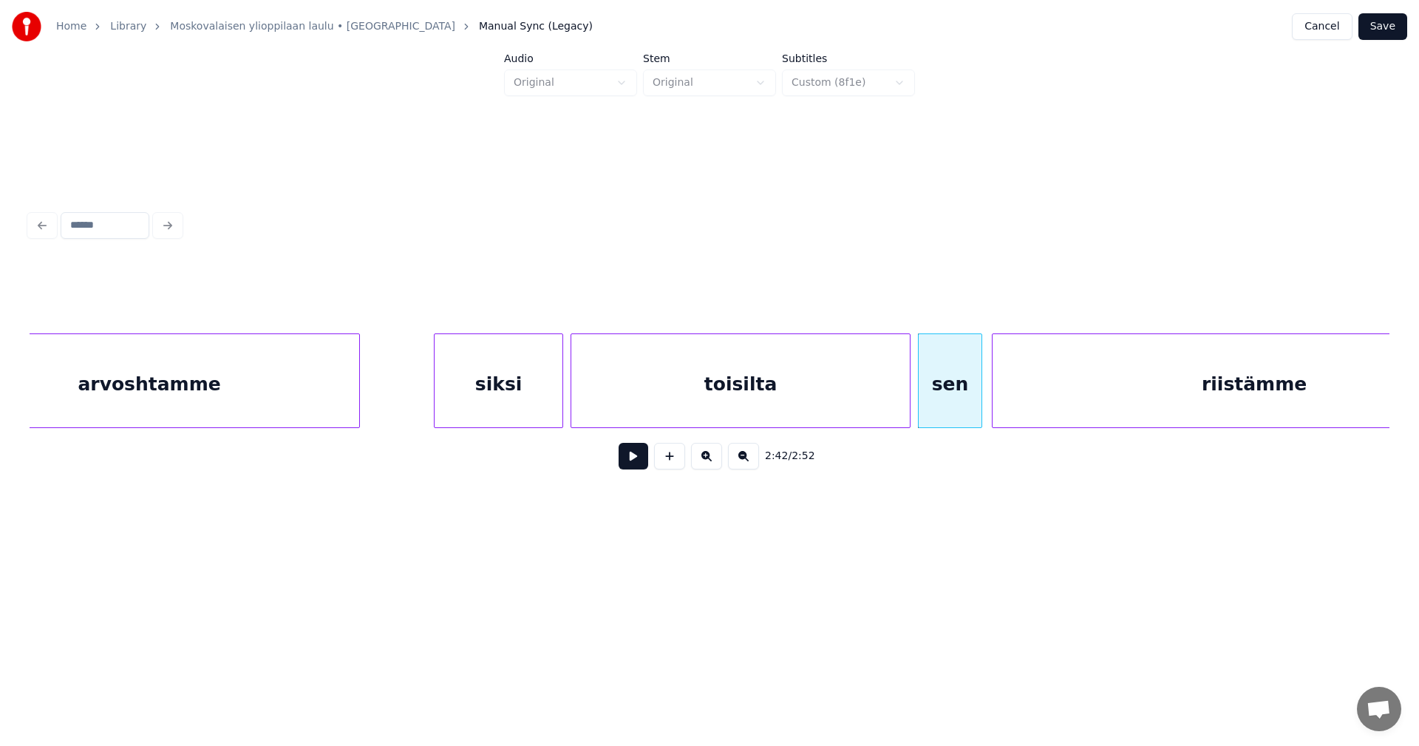
click at [636, 469] on button at bounding box center [633, 456] width 30 height 27
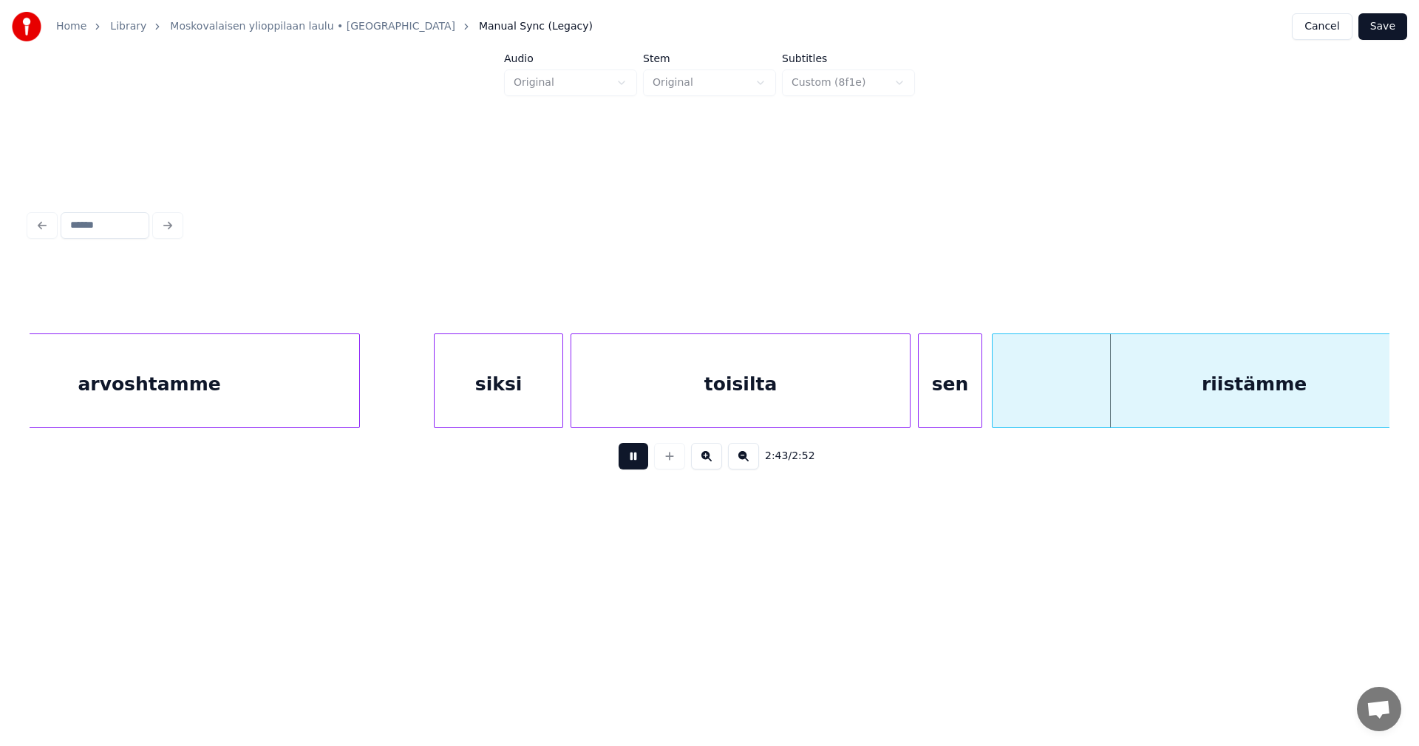
click at [636, 469] on button at bounding box center [633, 456] width 30 height 27
click at [816, 421] on div "toisilta" at bounding box center [740, 384] width 338 height 100
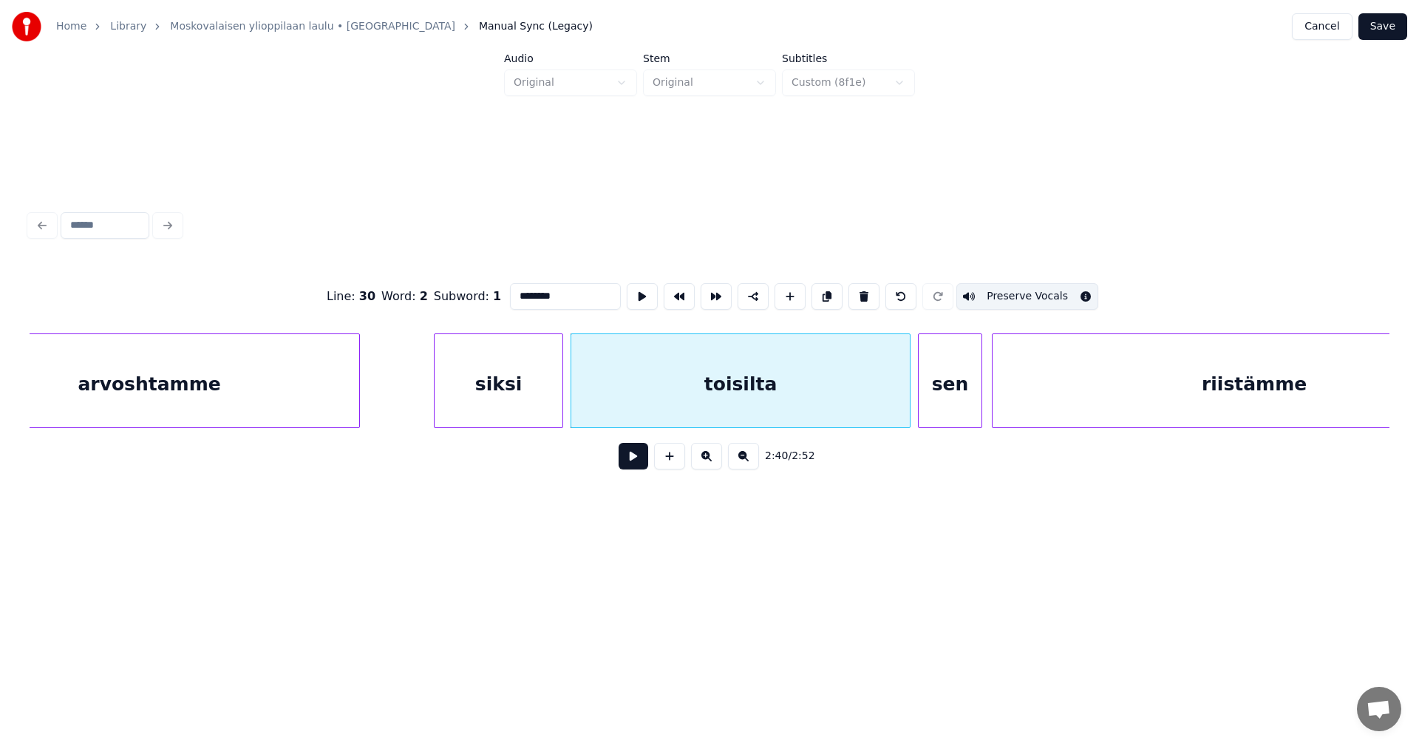
click at [636, 467] on button at bounding box center [633, 456] width 30 height 27
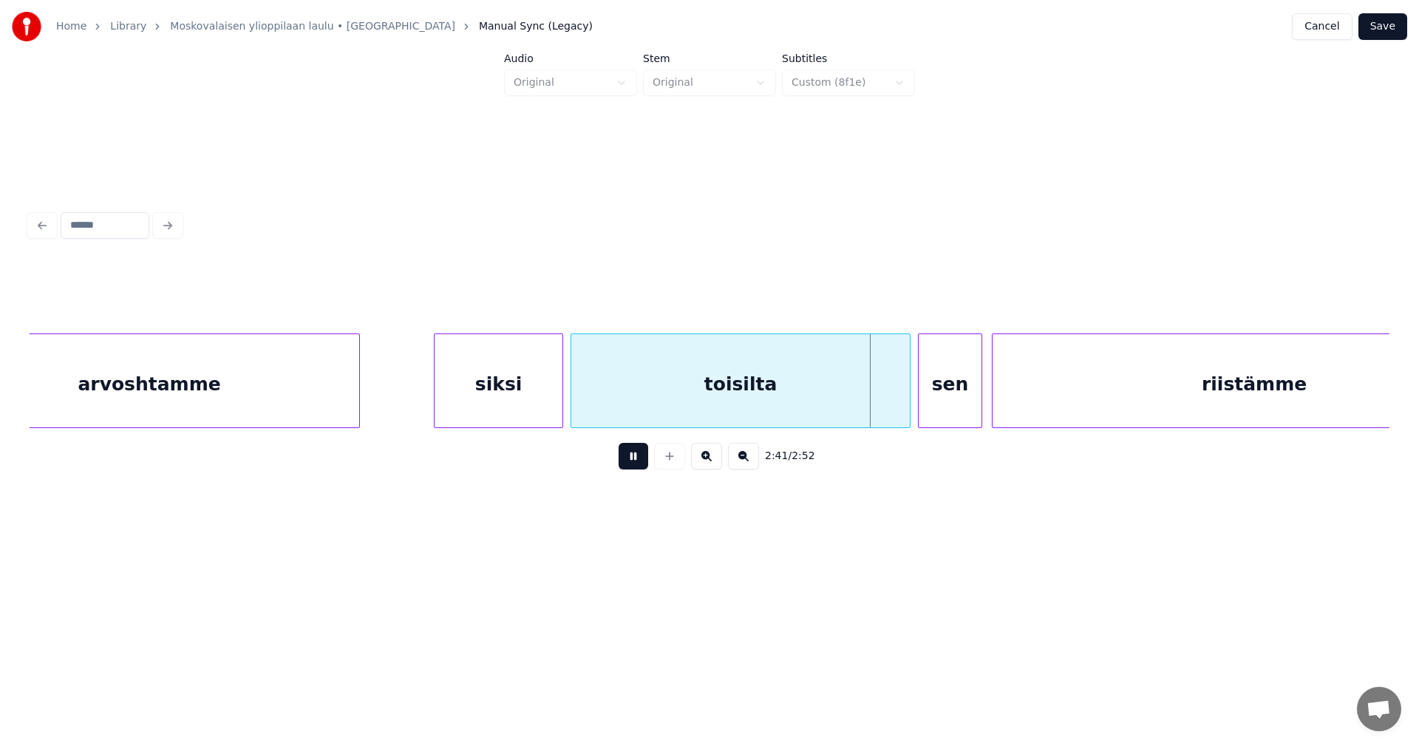
click at [636, 467] on button at bounding box center [633, 456] width 30 height 27
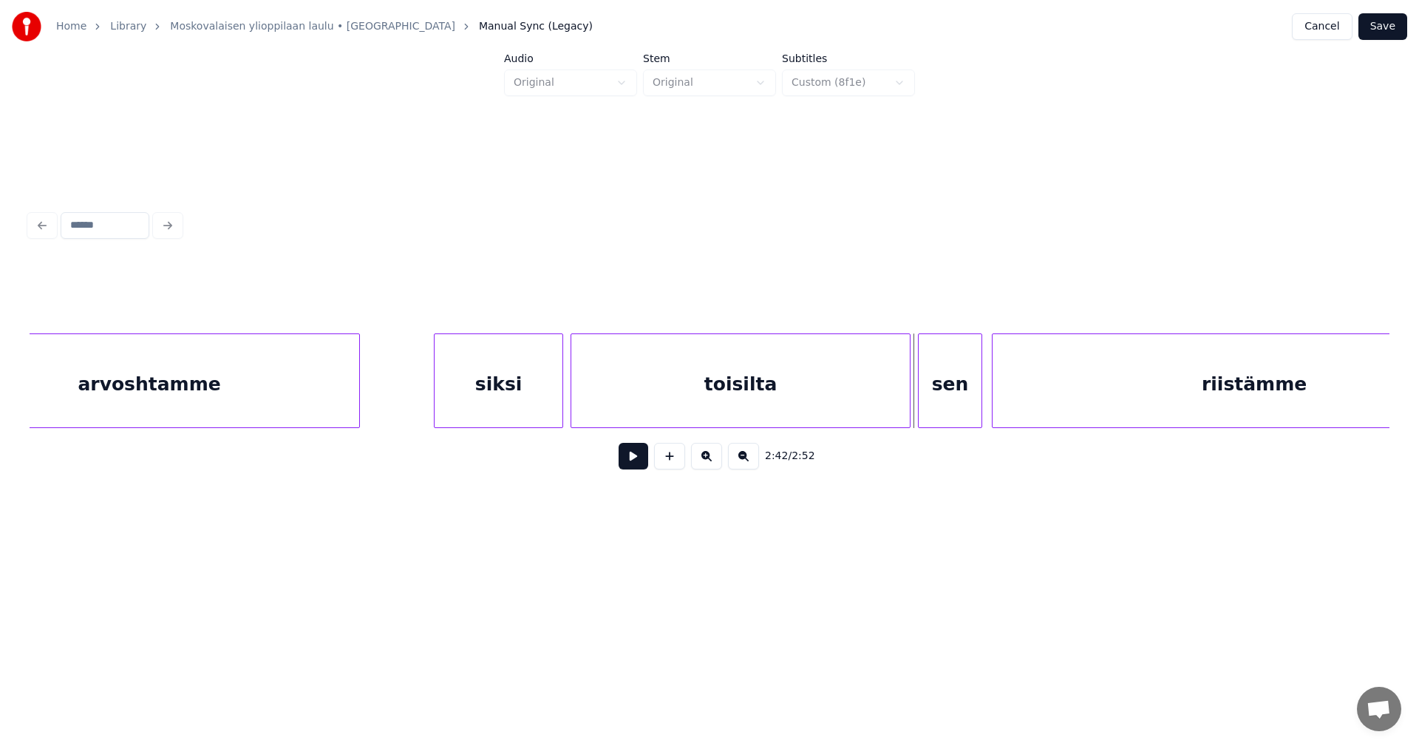
click at [636, 469] on button at bounding box center [633, 456] width 30 height 27
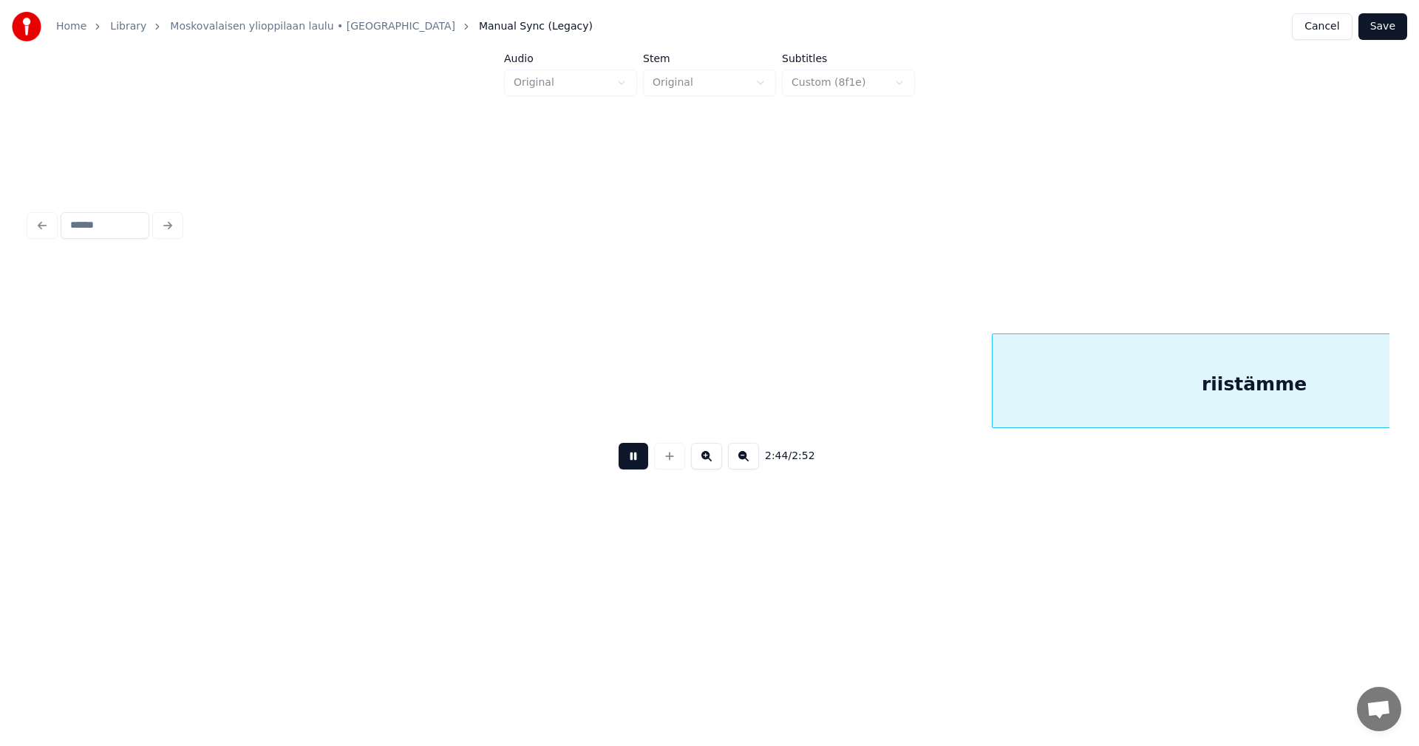
scroll to position [0, 30405]
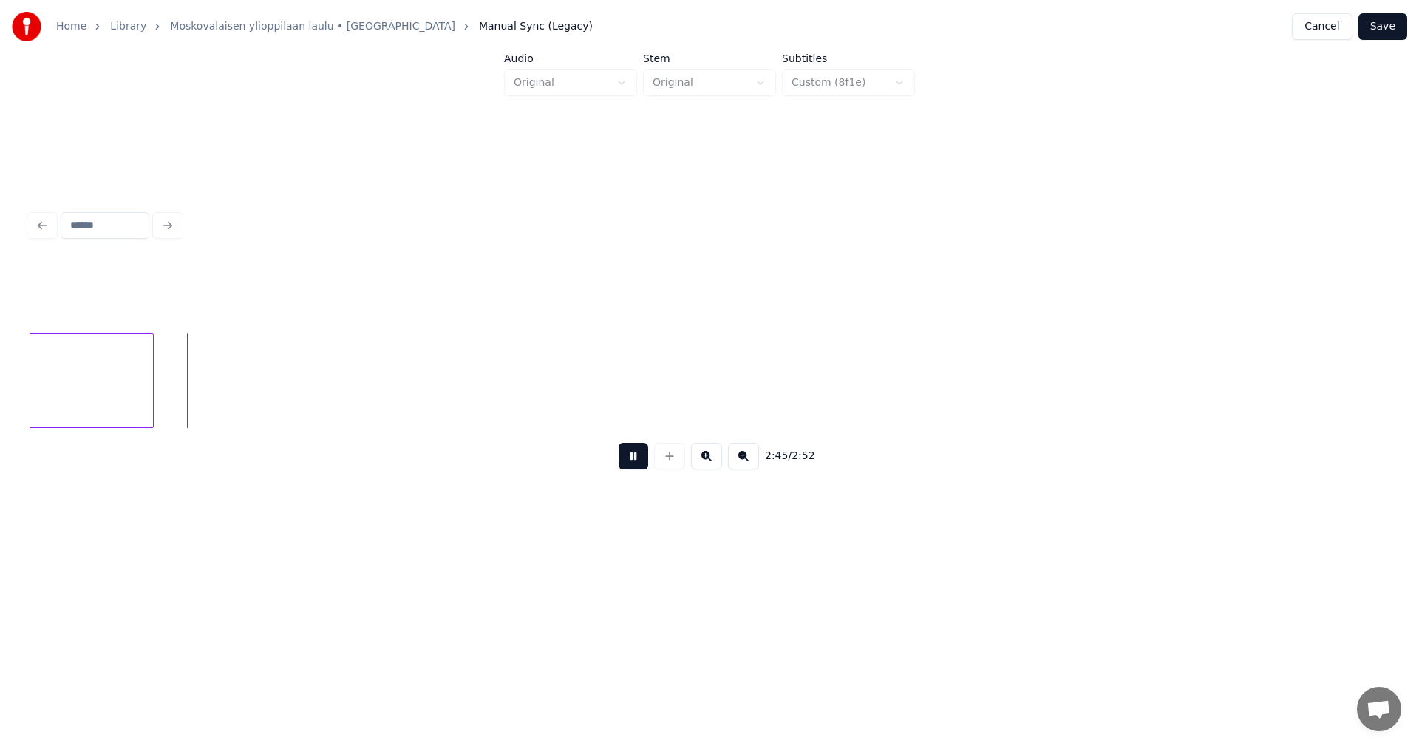
drag, startPoint x: 635, startPoint y: 471, endPoint x: 443, endPoint y: 515, distance: 197.2
click at [633, 469] on button at bounding box center [633, 456] width 30 height 27
click at [192, 400] on div at bounding box center [190, 380] width 4 height 93
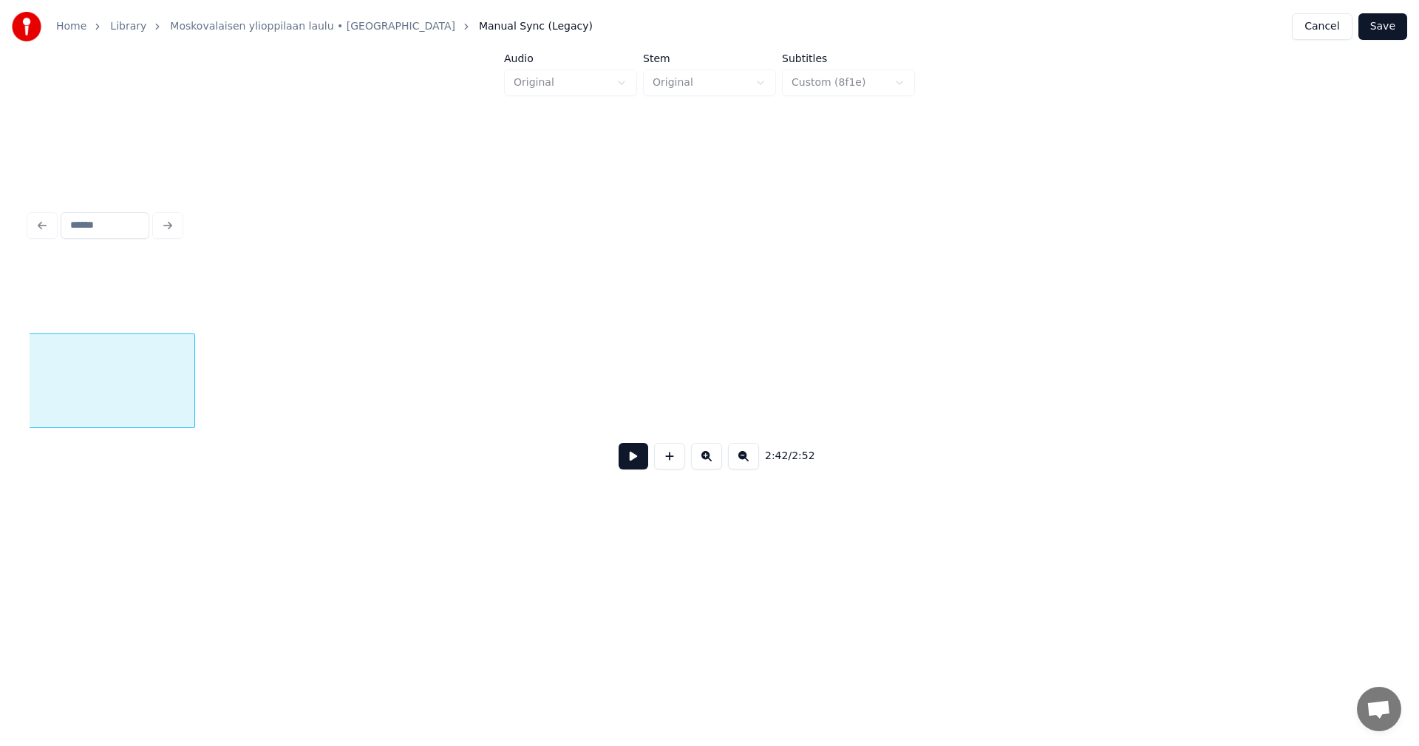
scroll to position [0, 30004]
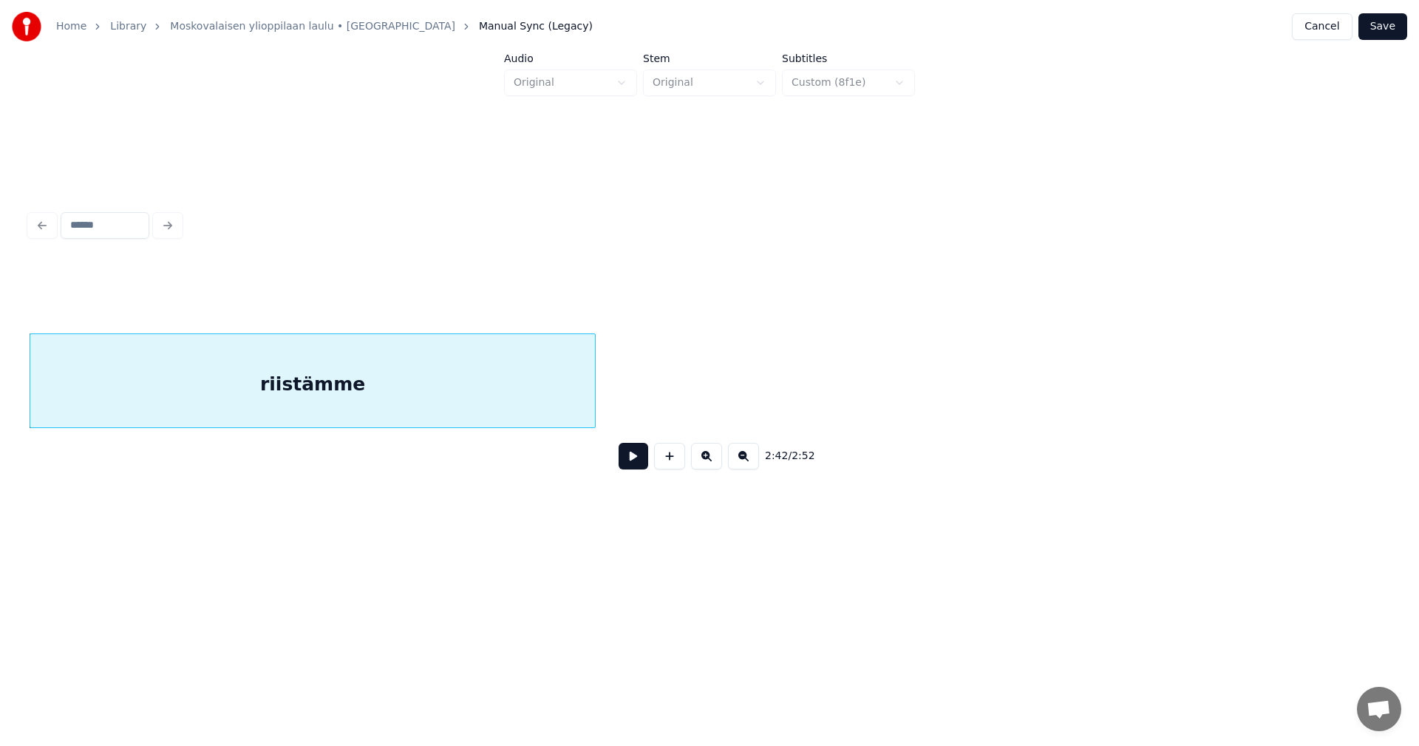
click at [1389, 22] on button "Save" at bounding box center [1382, 26] width 49 height 27
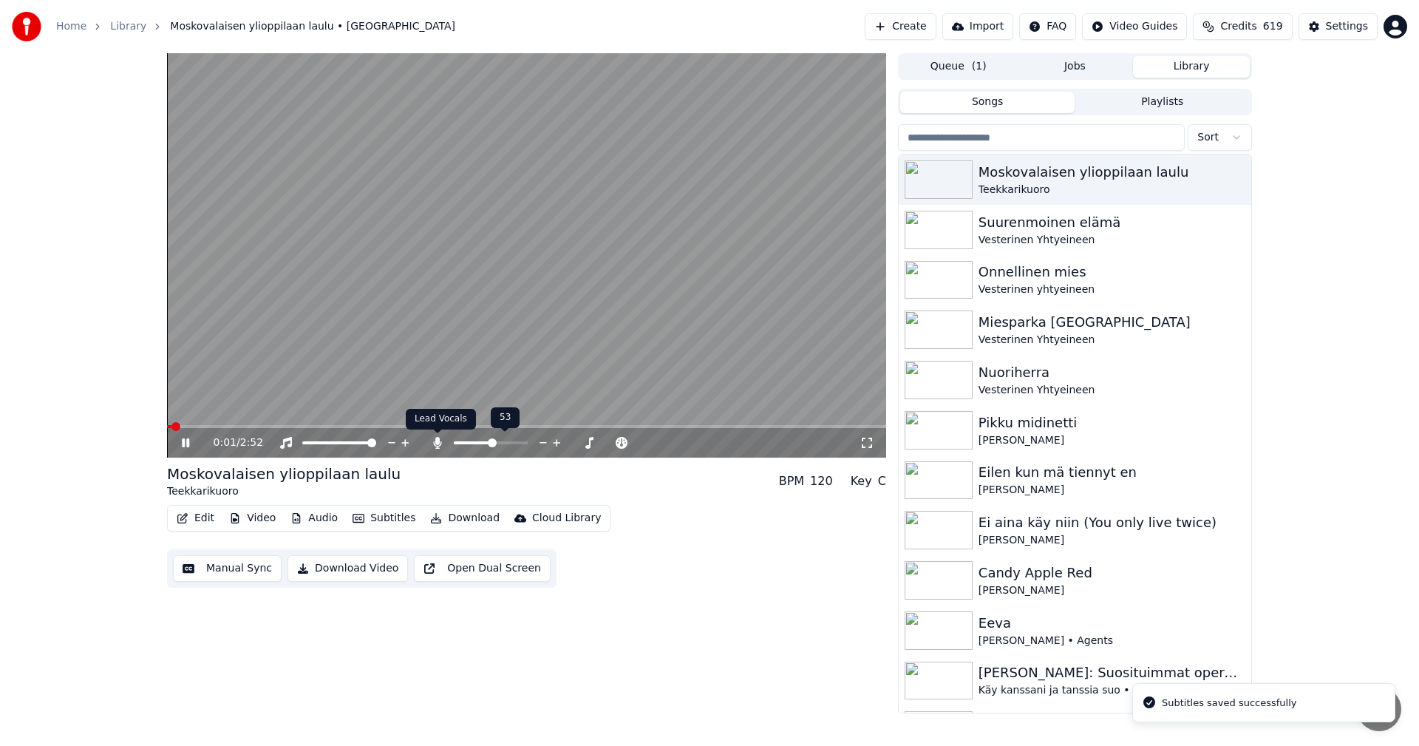
click at [440, 444] on icon at bounding box center [437, 443] width 15 height 12
click at [188, 446] on icon at bounding box center [185, 442] width 7 height 9
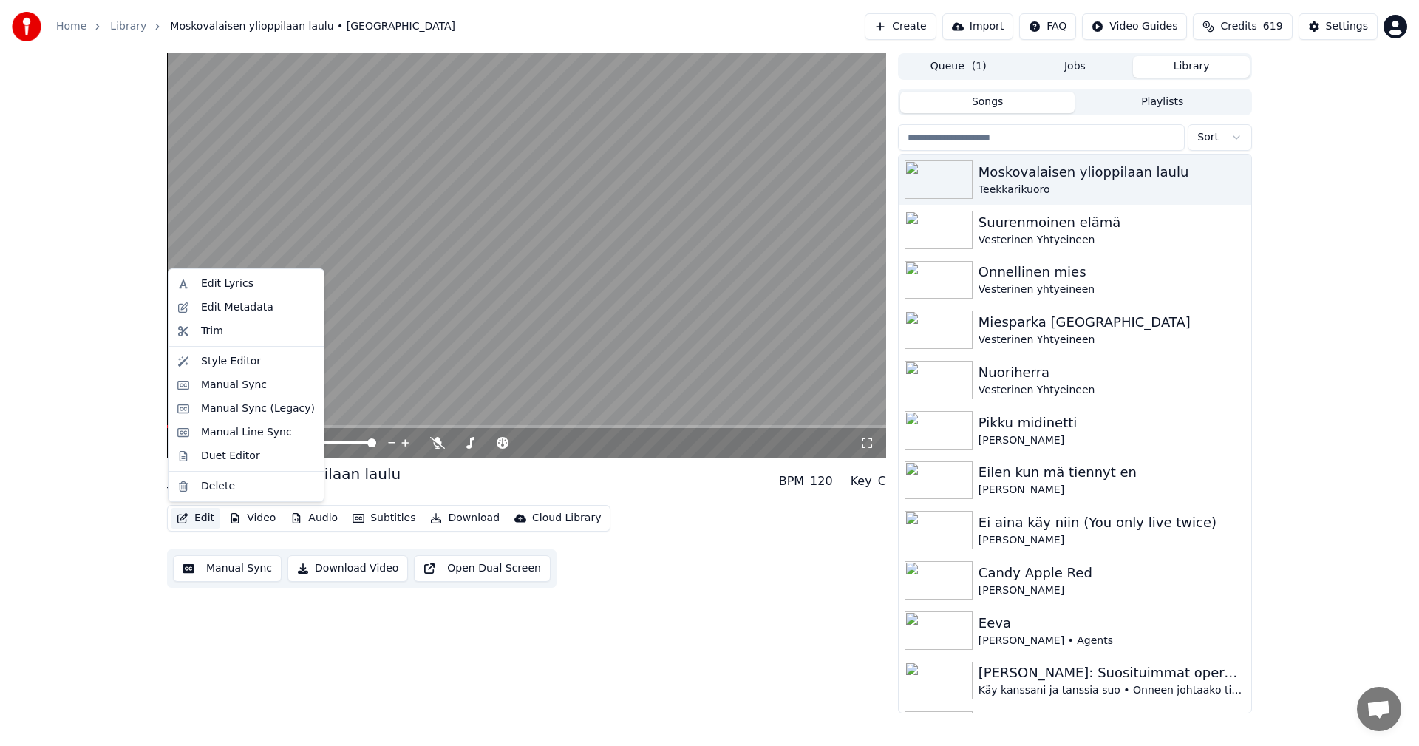
click at [211, 520] on button "Edit" at bounding box center [196, 518] width 50 height 21
click at [223, 416] on div "Manual Sync (Legacy)" at bounding box center [245, 409] width 149 height 24
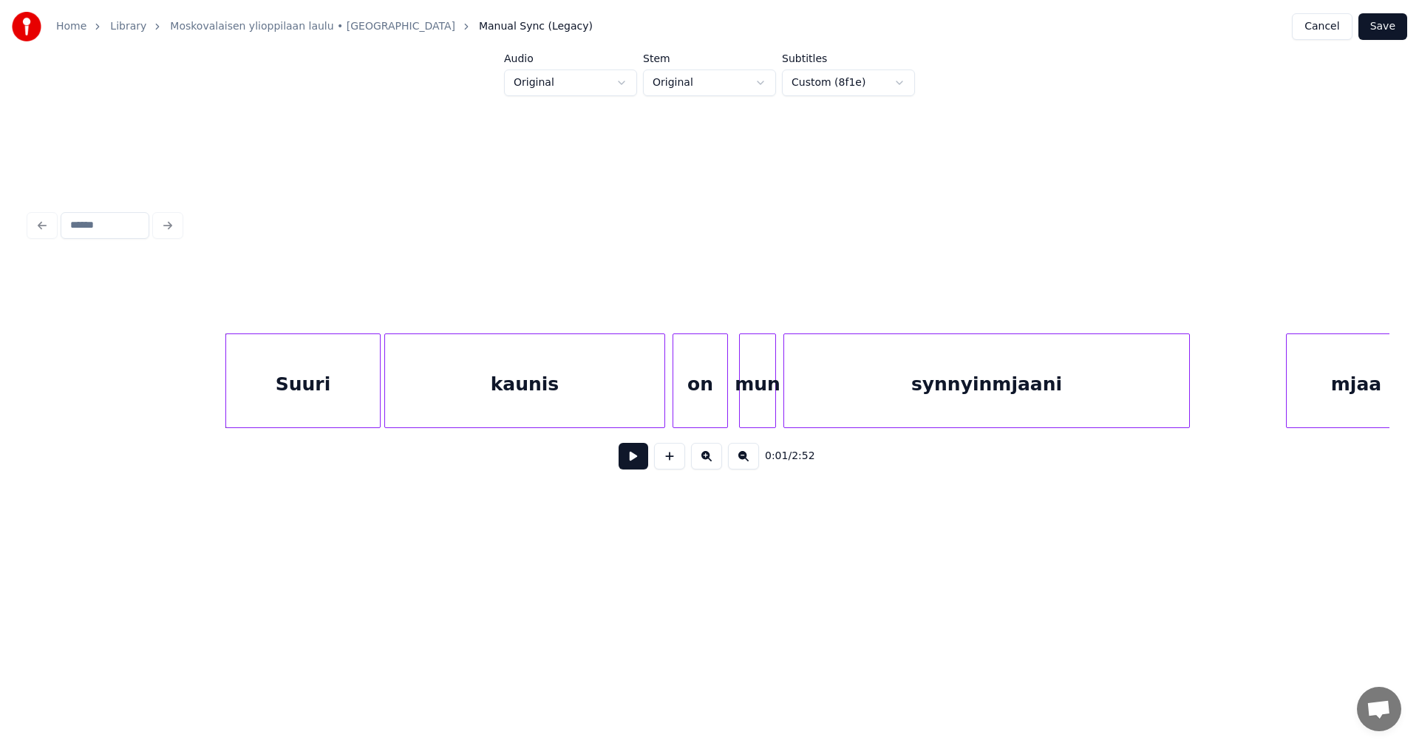
drag, startPoint x: 83, startPoint y: 434, endPoint x: 199, endPoint y: 429, distance: 115.3
click at [218, 428] on div "Suuri kaunis on mun synnyinmjaani mjaa" at bounding box center [709, 380] width 1359 height 95
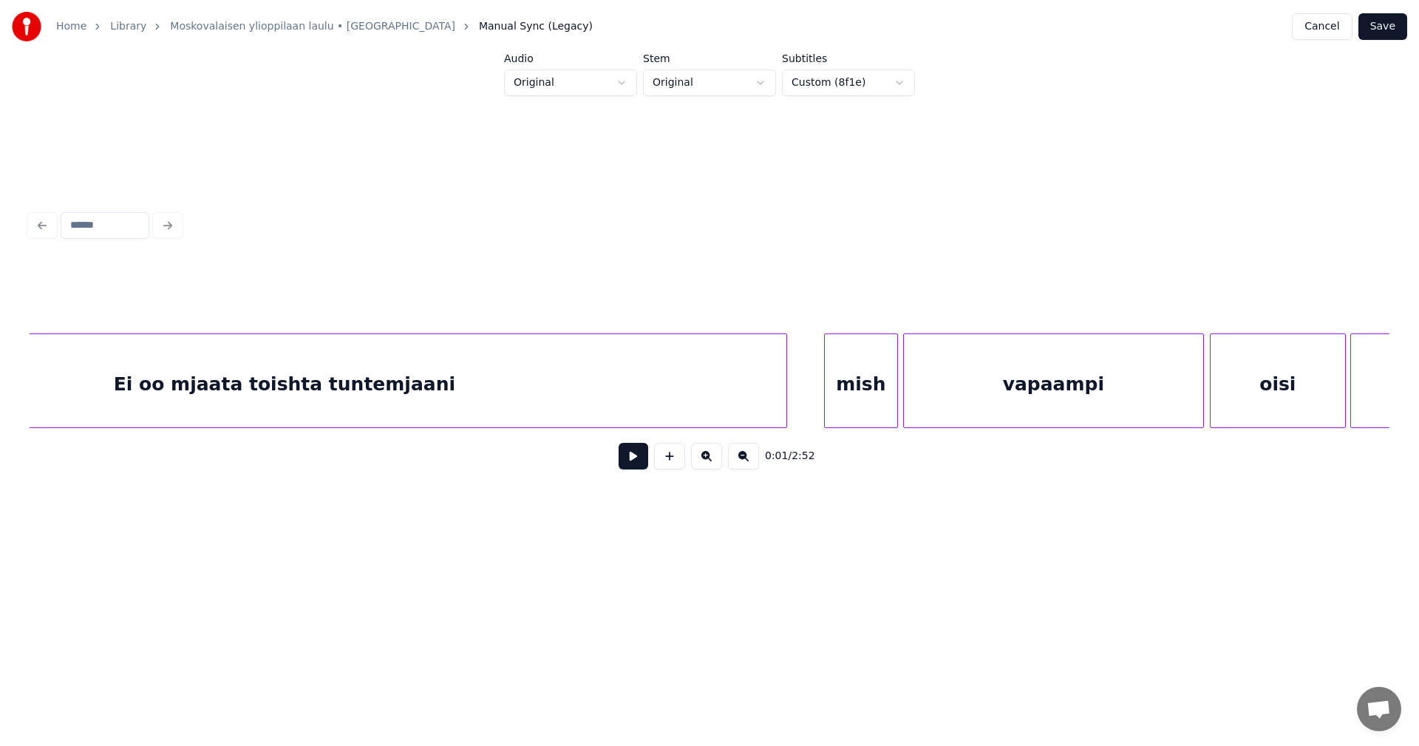
click at [303, 395] on div "Ei oo mjaata toishta tuntemjaani" at bounding box center [284, 384] width 1003 height 100
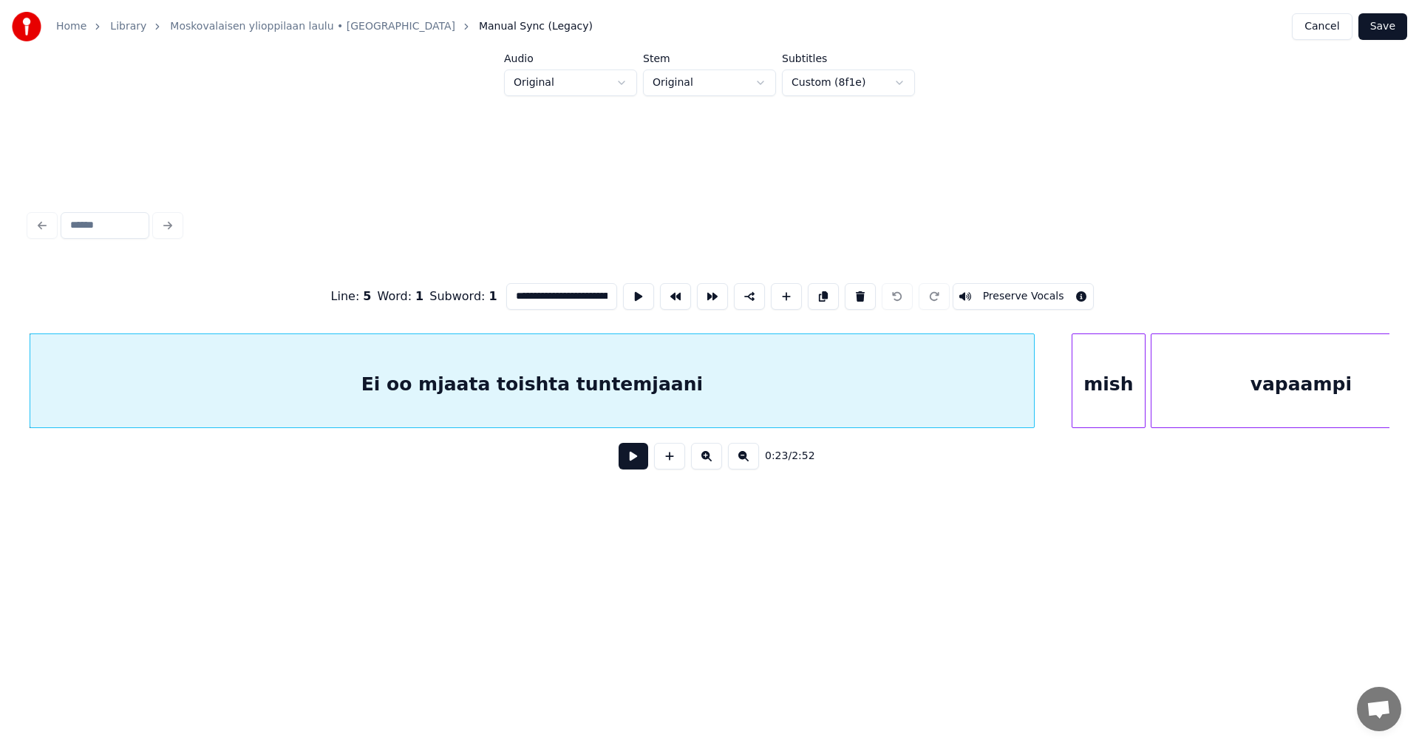
click at [991, 291] on button "Preserve Vocals" at bounding box center [1023, 296] width 142 height 27
click at [1391, 27] on button "Save" at bounding box center [1382, 26] width 49 height 27
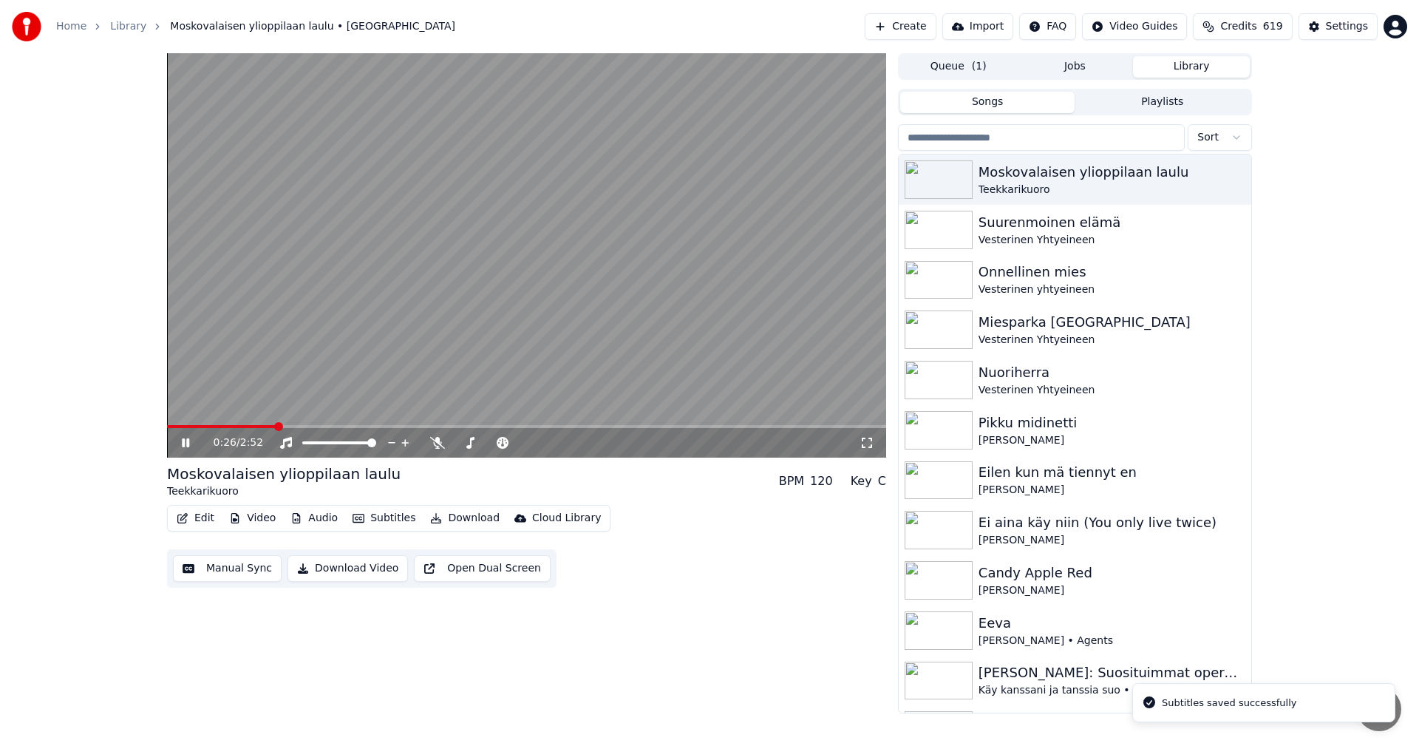
click at [276, 426] on span at bounding box center [526, 426] width 719 height 3
click at [230, 426] on span at bounding box center [224, 426] width 115 height 3
click at [185, 445] on icon at bounding box center [185, 442] width 7 height 9
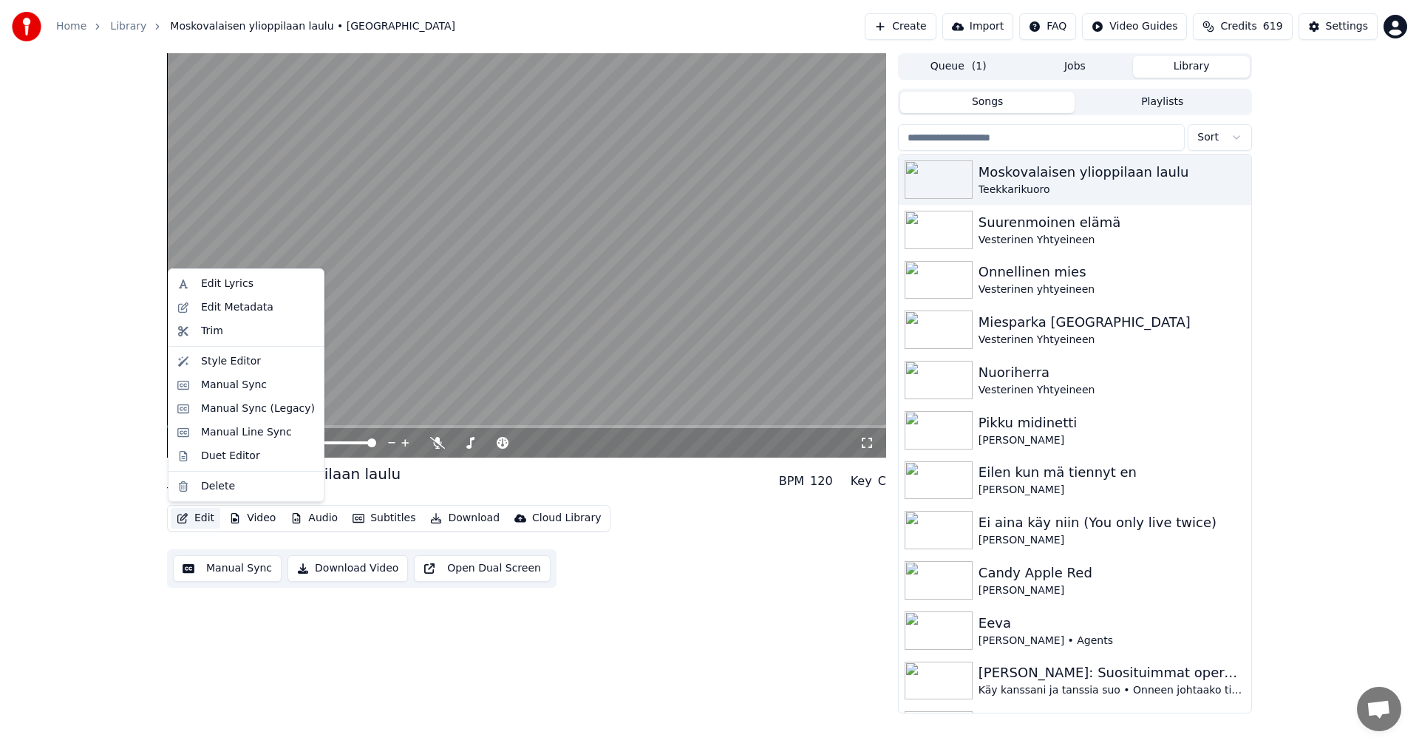
click at [206, 522] on button "Edit" at bounding box center [196, 518] width 50 height 21
click at [294, 412] on div "Manual Sync (Legacy)" at bounding box center [258, 408] width 114 height 15
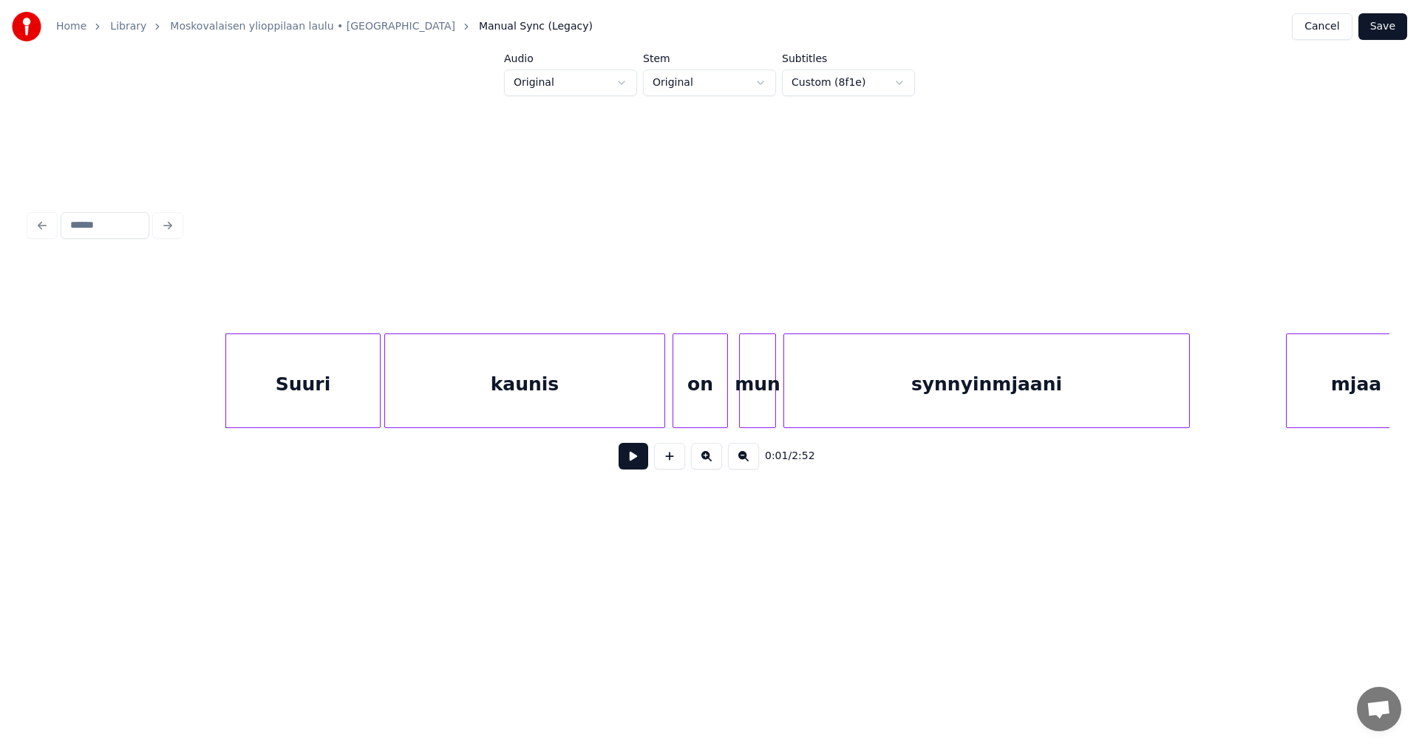
click at [72, 433] on div "0:01 / 2:52" at bounding box center [709, 371] width 1359 height 225
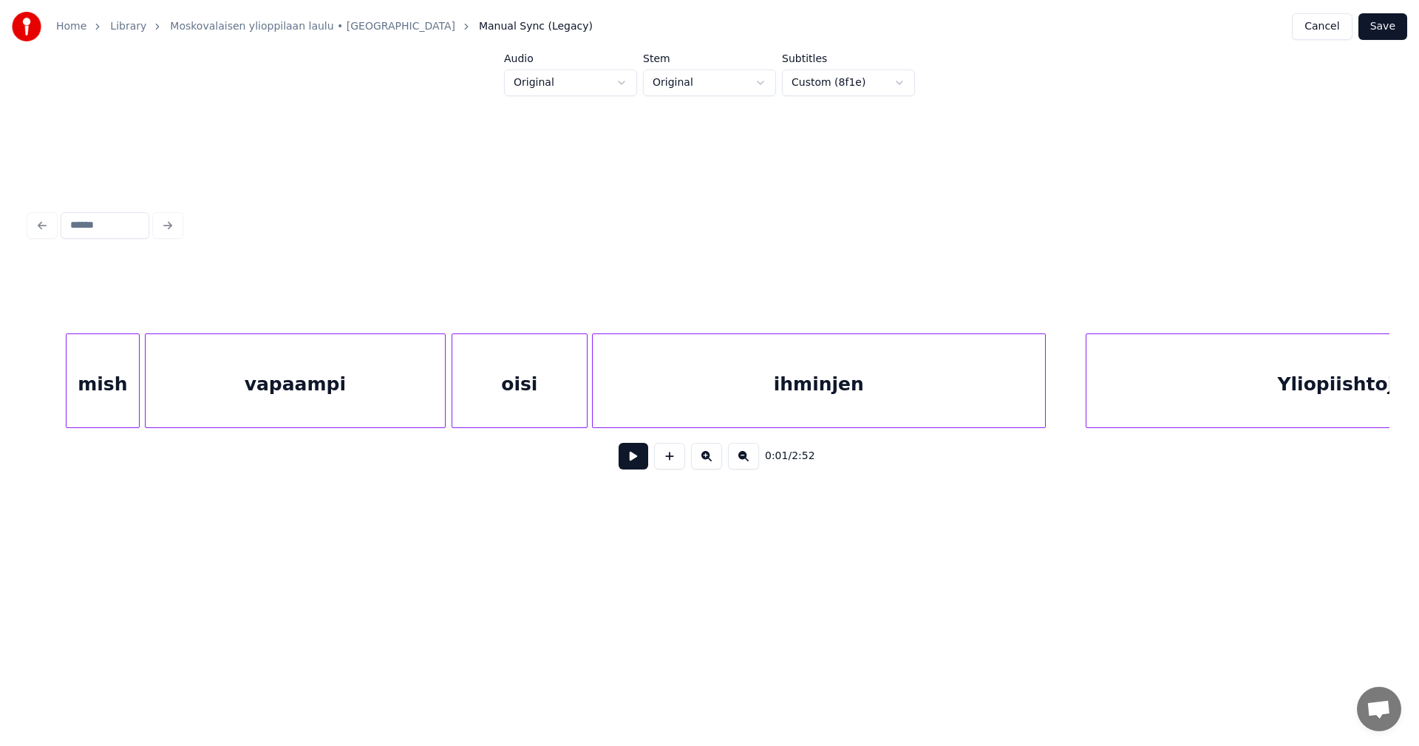
scroll to position [0, 5114]
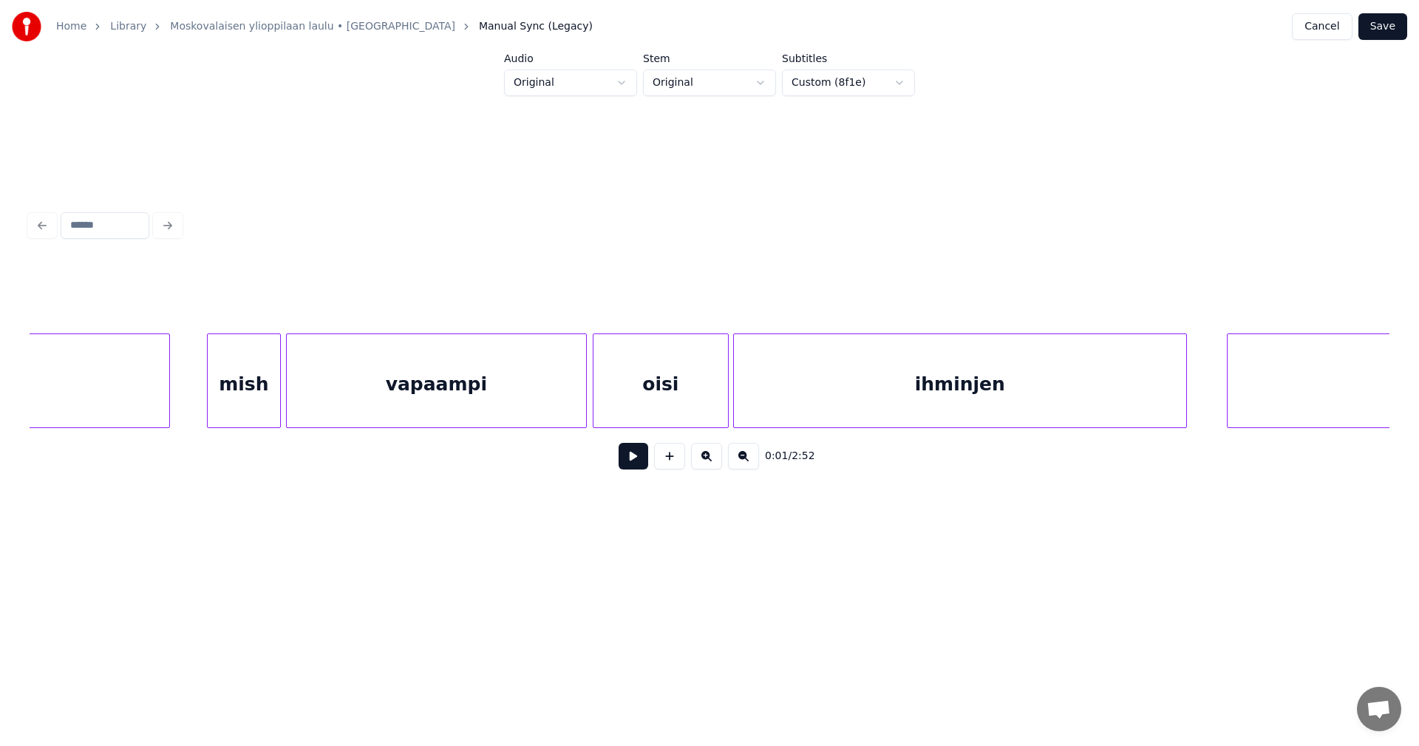
click at [264, 400] on div "mish" at bounding box center [244, 384] width 72 height 100
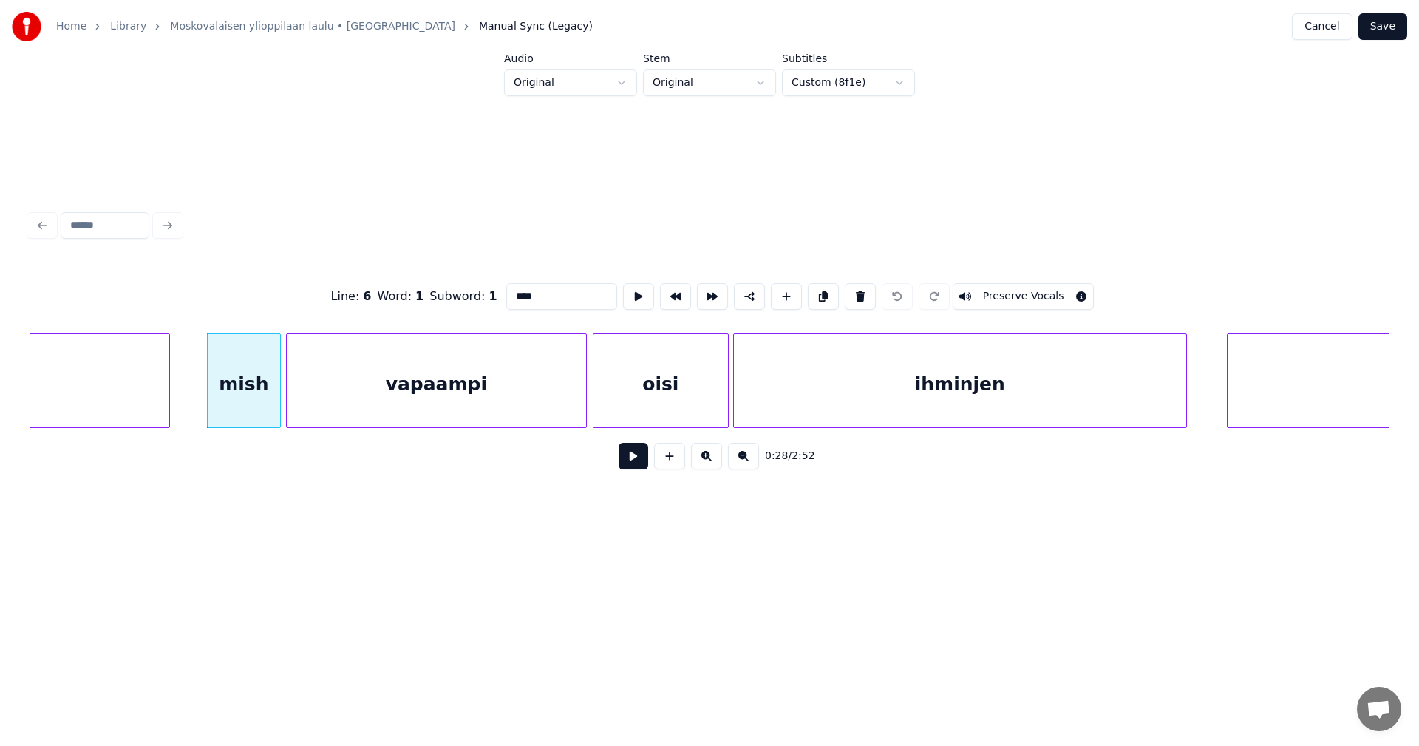
click at [1001, 287] on button "Preserve Vocals" at bounding box center [1023, 296] width 142 height 27
click at [585, 381] on div at bounding box center [583, 380] width 4 height 93
type input "********"
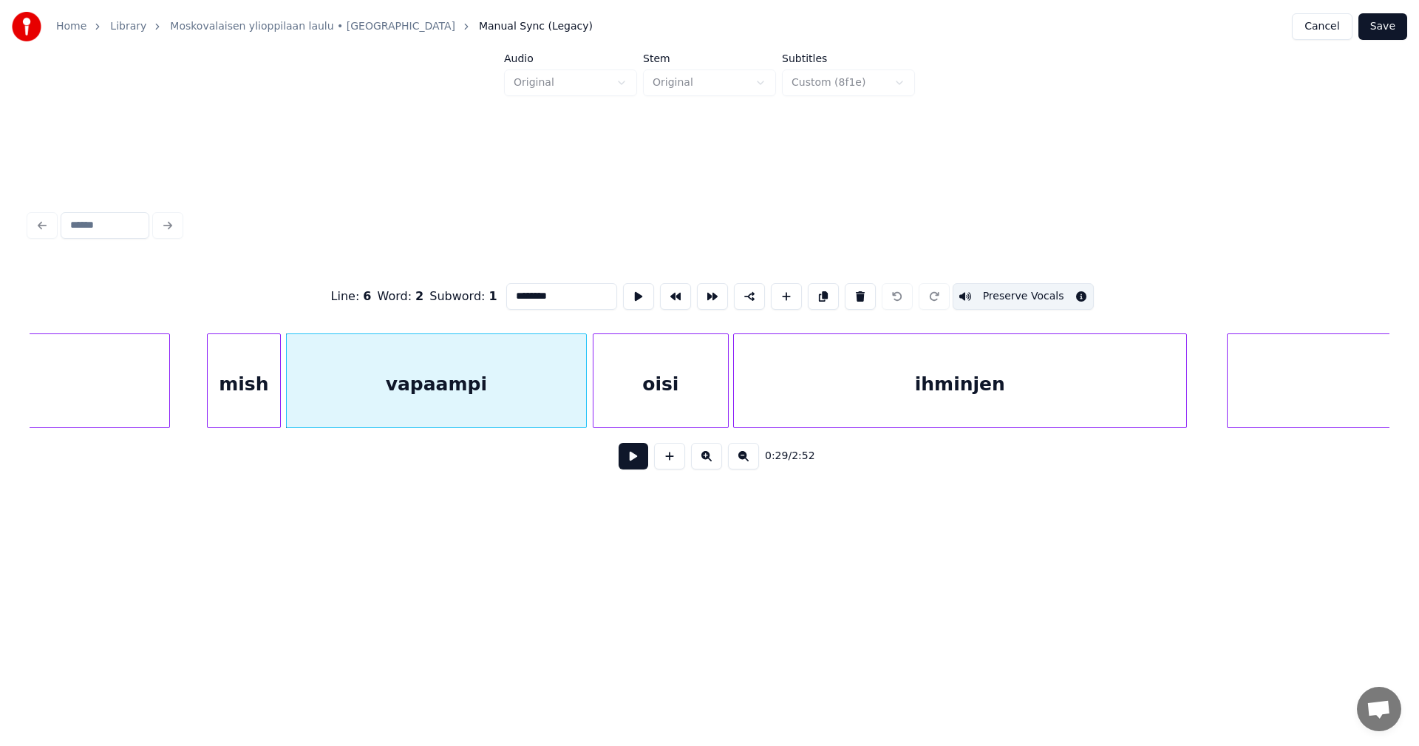
click at [1382, 30] on button "Save" at bounding box center [1382, 26] width 49 height 27
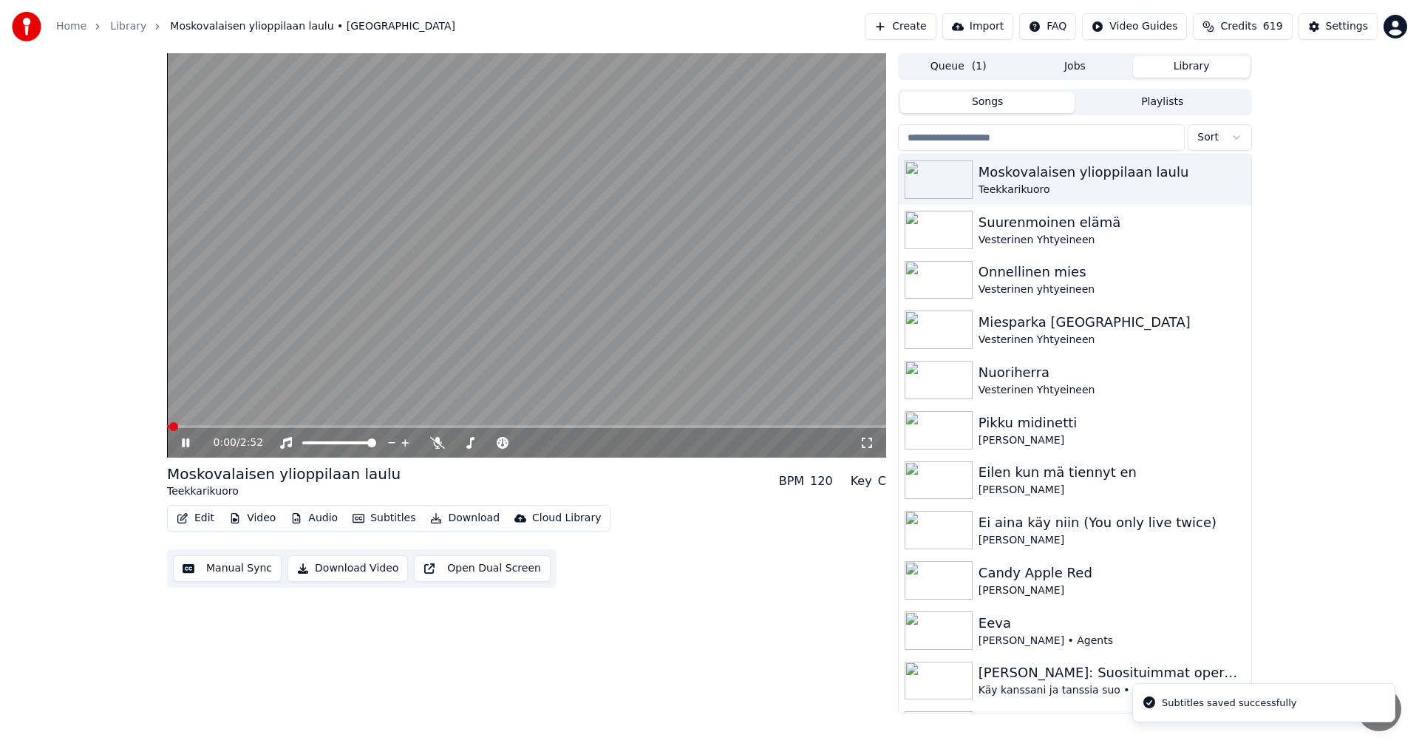
click at [266, 426] on span at bounding box center [526, 426] width 719 height 3
click at [236, 428] on div "0:25 / 2:52" at bounding box center [526, 441] width 719 height 33
click at [433, 442] on icon at bounding box center [437, 443] width 15 height 12
click at [499, 443] on span at bounding box center [497, 442] width 9 height 9
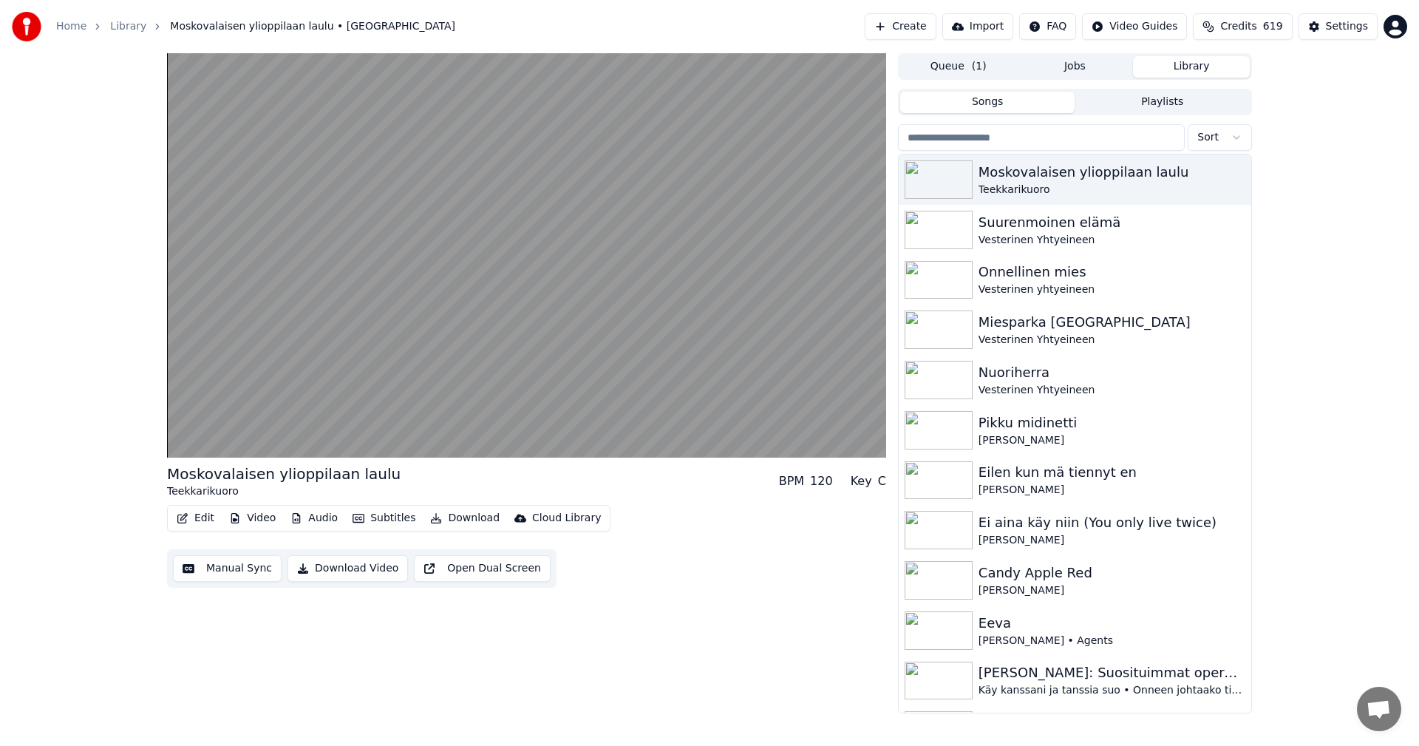
click at [777, 563] on div "Edit Video Audio Subtitles Download Cloud Library Manual Sync Download Video Op…" at bounding box center [526, 546] width 719 height 83
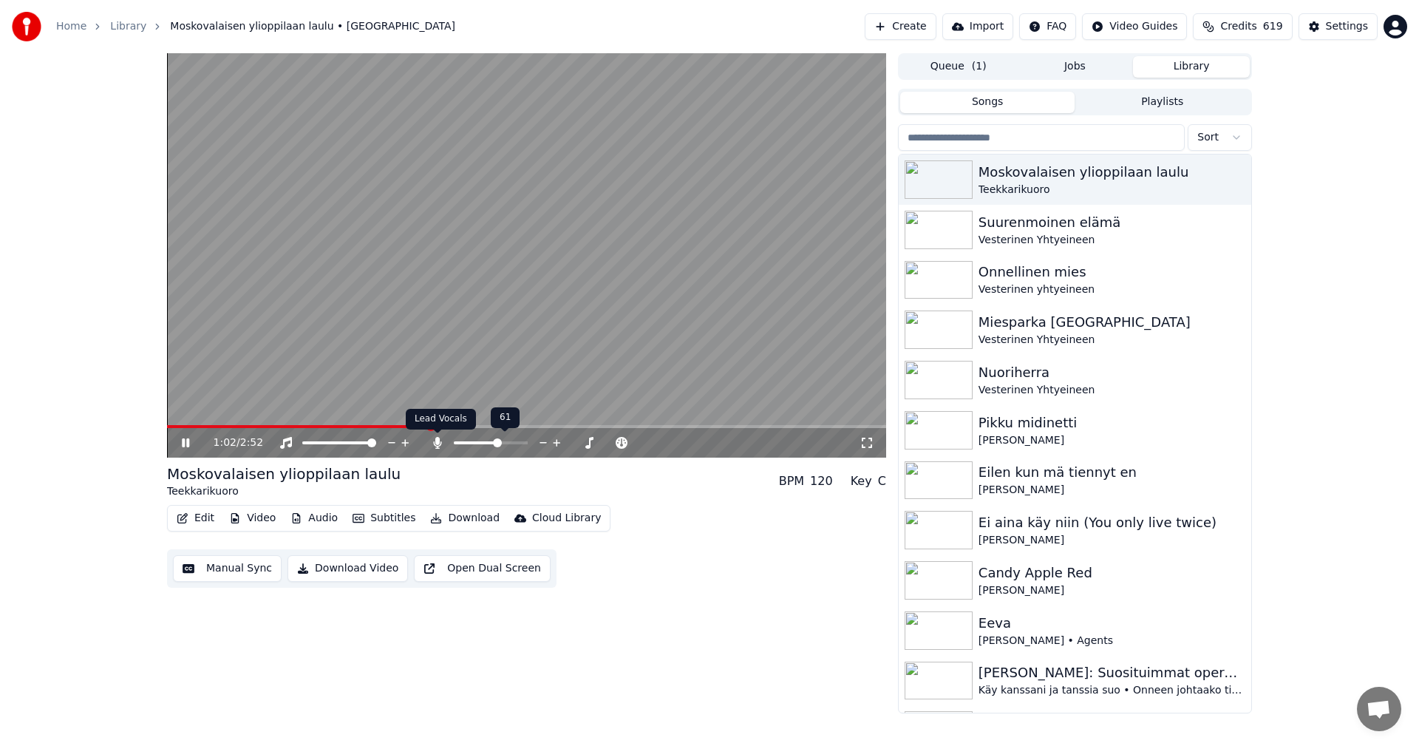
click at [438, 442] on icon at bounding box center [437, 443] width 8 height 12
click at [437, 443] on icon at bounding box center [437, 443] width 15 height 12
click at [187, 443] on icon at bounding box center [185, 442] width 7 height 9
click at [209, 515] on button "Edit" at bounding box center [196, 518] width 50 height 21
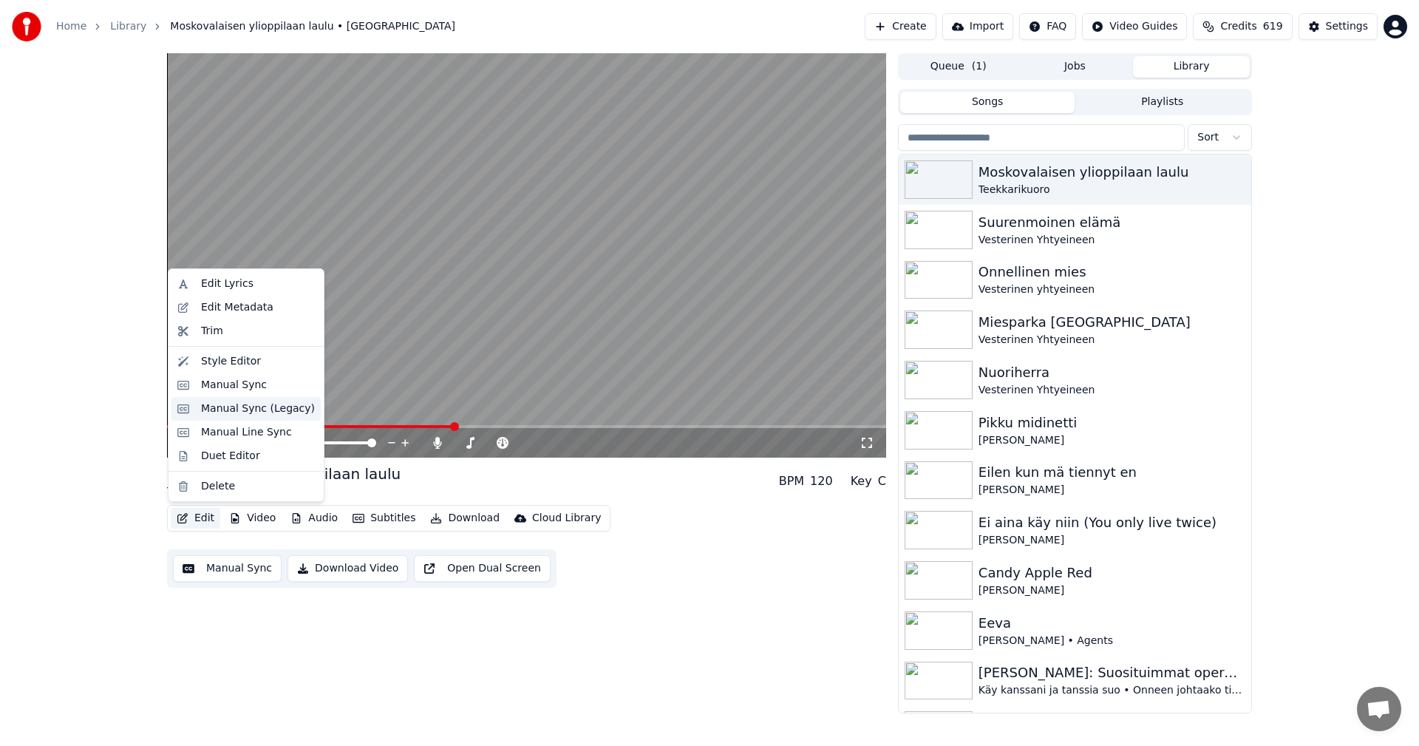
click at [219, 409] on div "Manual Sync (Legacy)" at bounding box center [258, 408] width 114 height 15
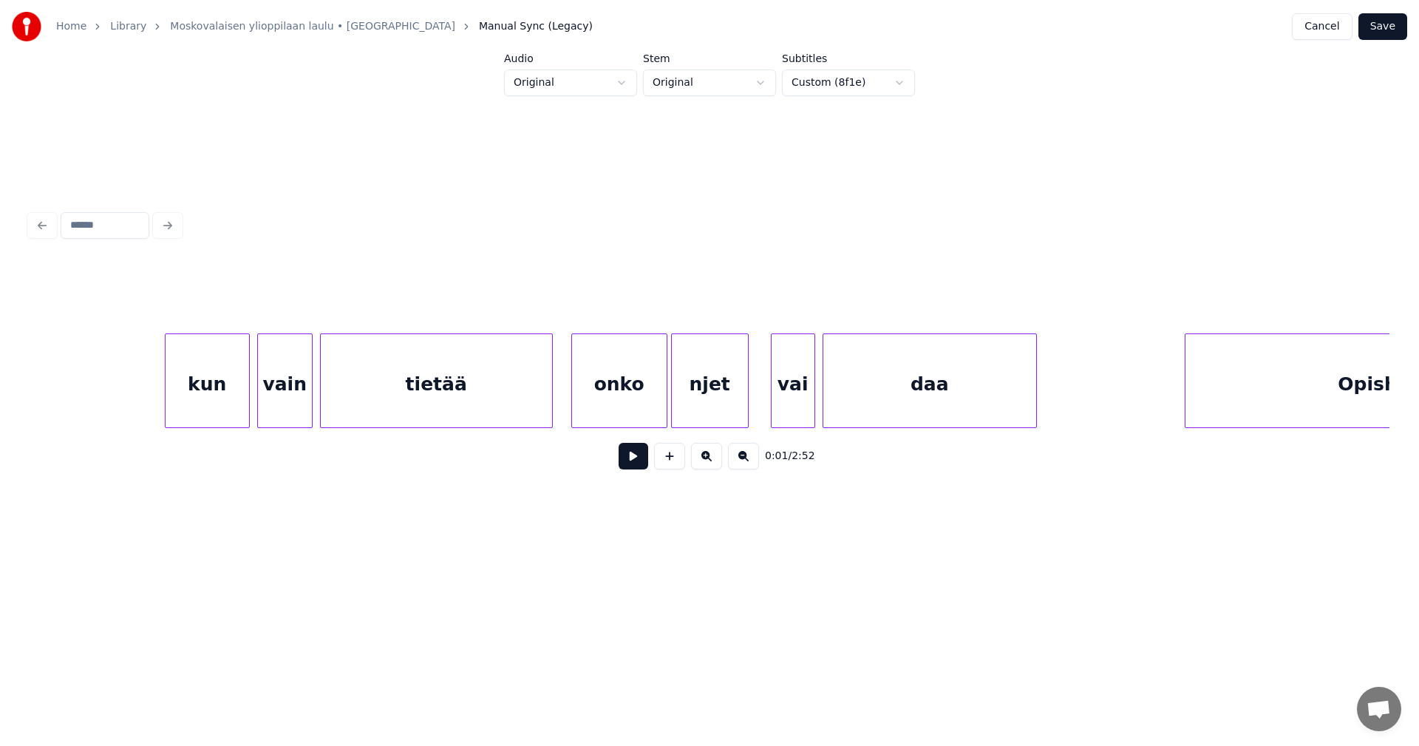
scroll to position [0, 9276]
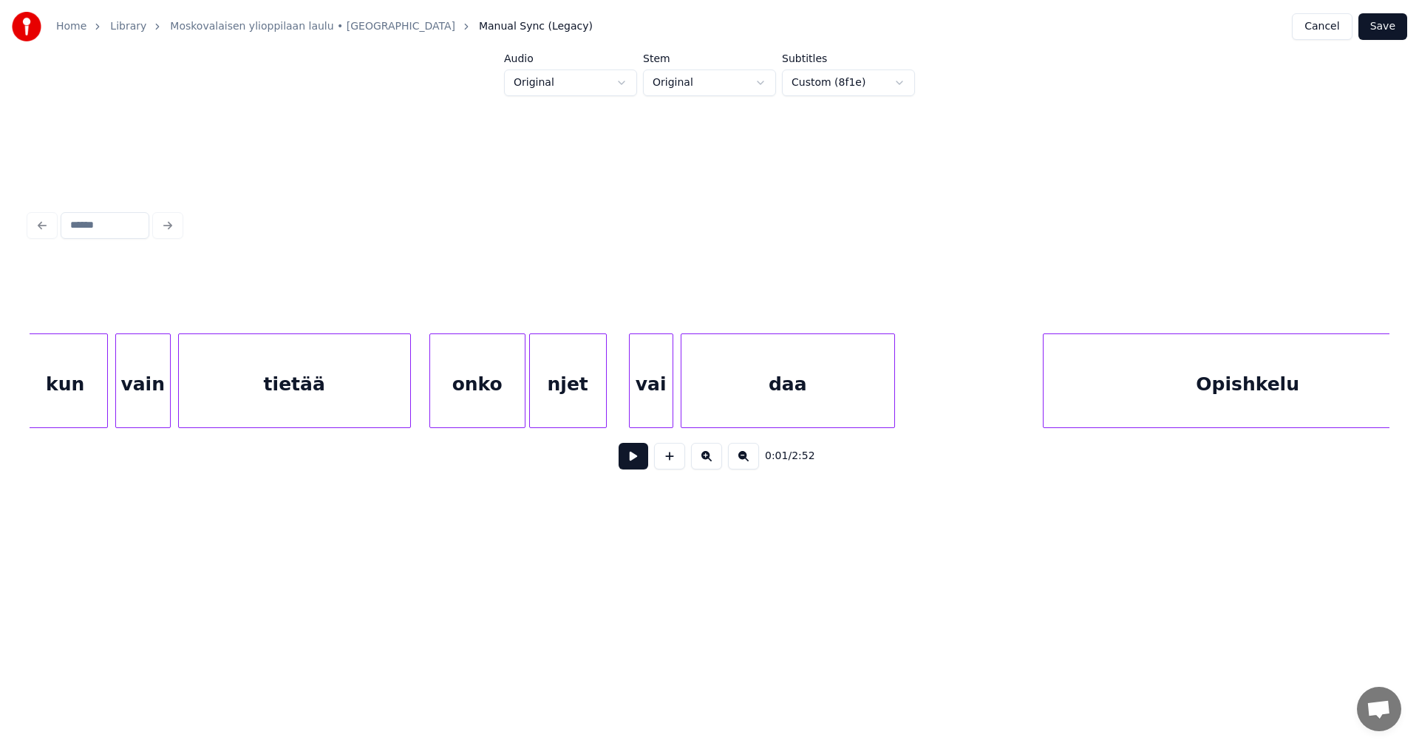
click at [475, 400] on div "onko" at bounding box center [477, 384] width 95 height 100
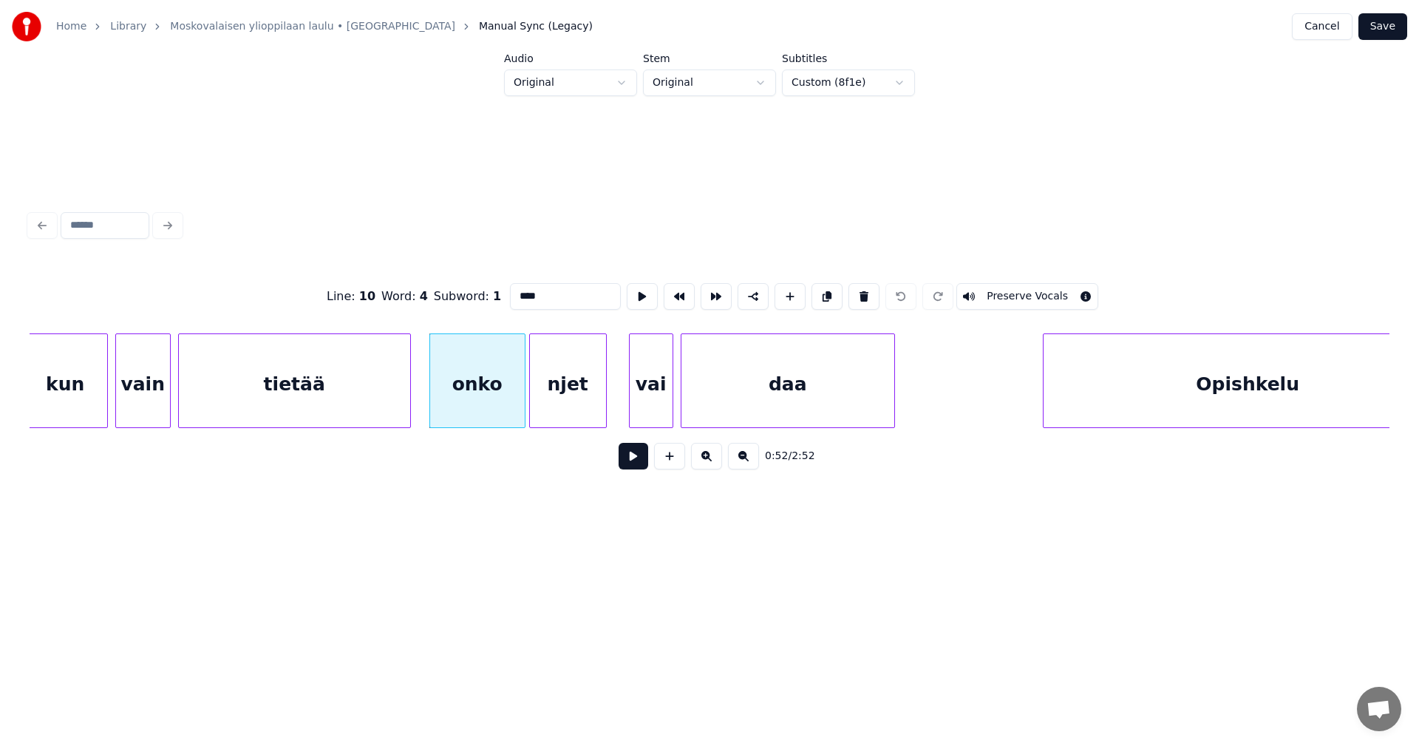
click at [631, 458] on button at bounding box center [633, 456] width 30 height 27
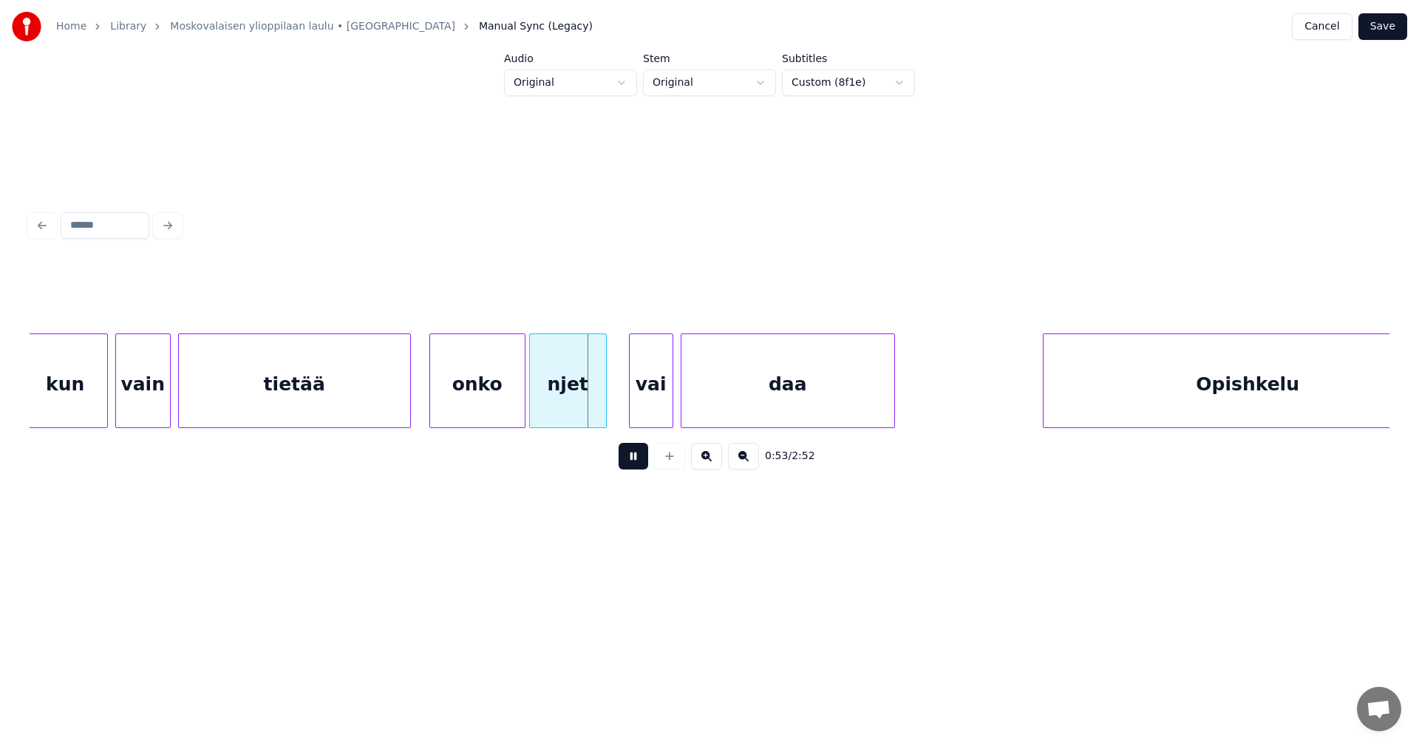
click at [629, 459] on button at bounding box center [633, 456] width 30 height 27
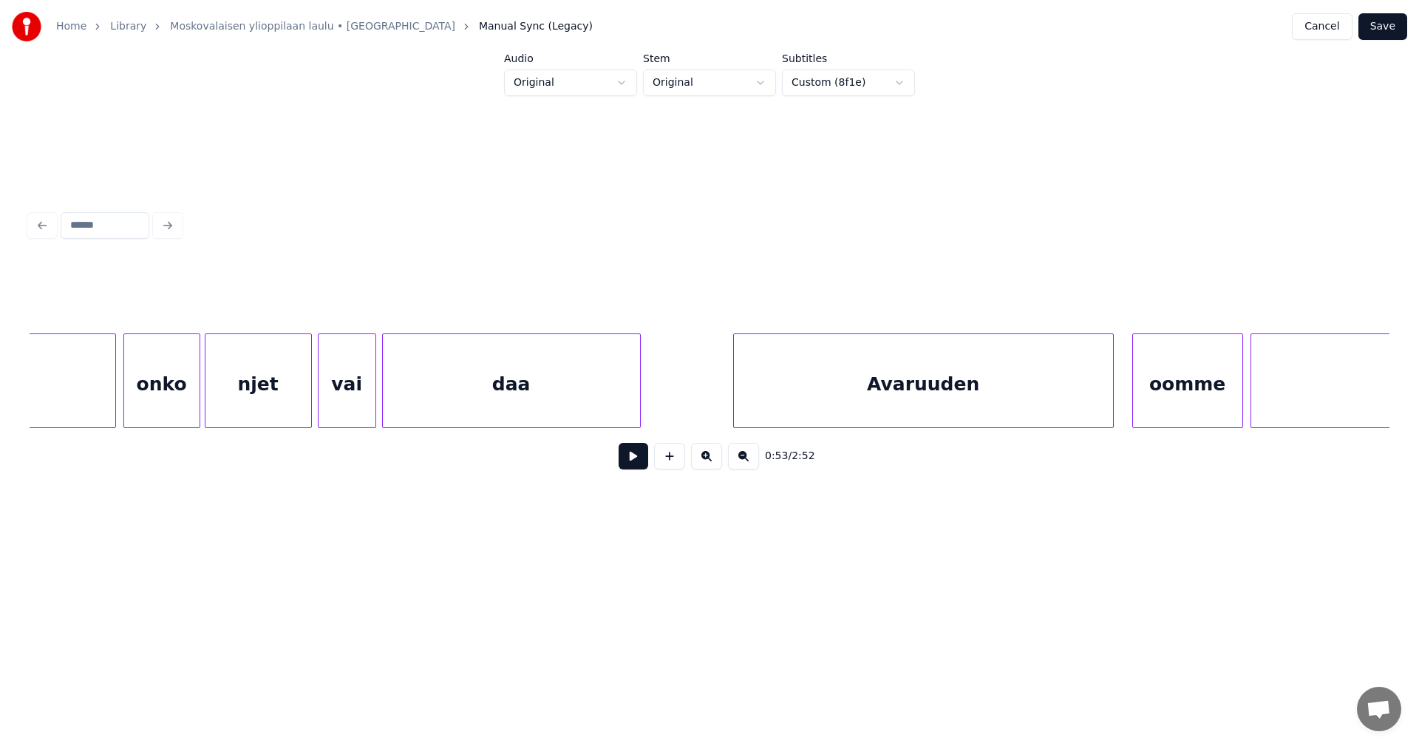
scroll to position [0, 11691]
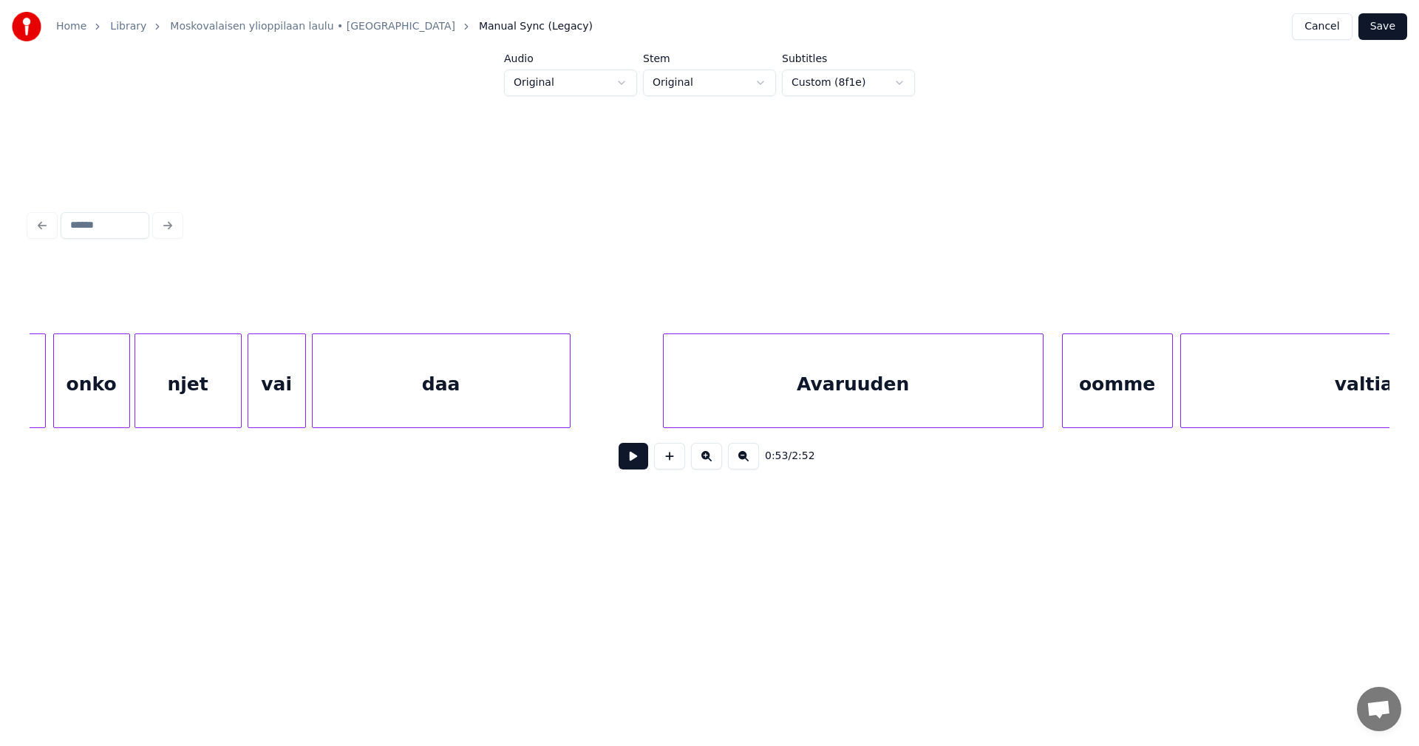
click at [502, 399] on div "daa" at bounding box center [441, 384] width 257 height 100
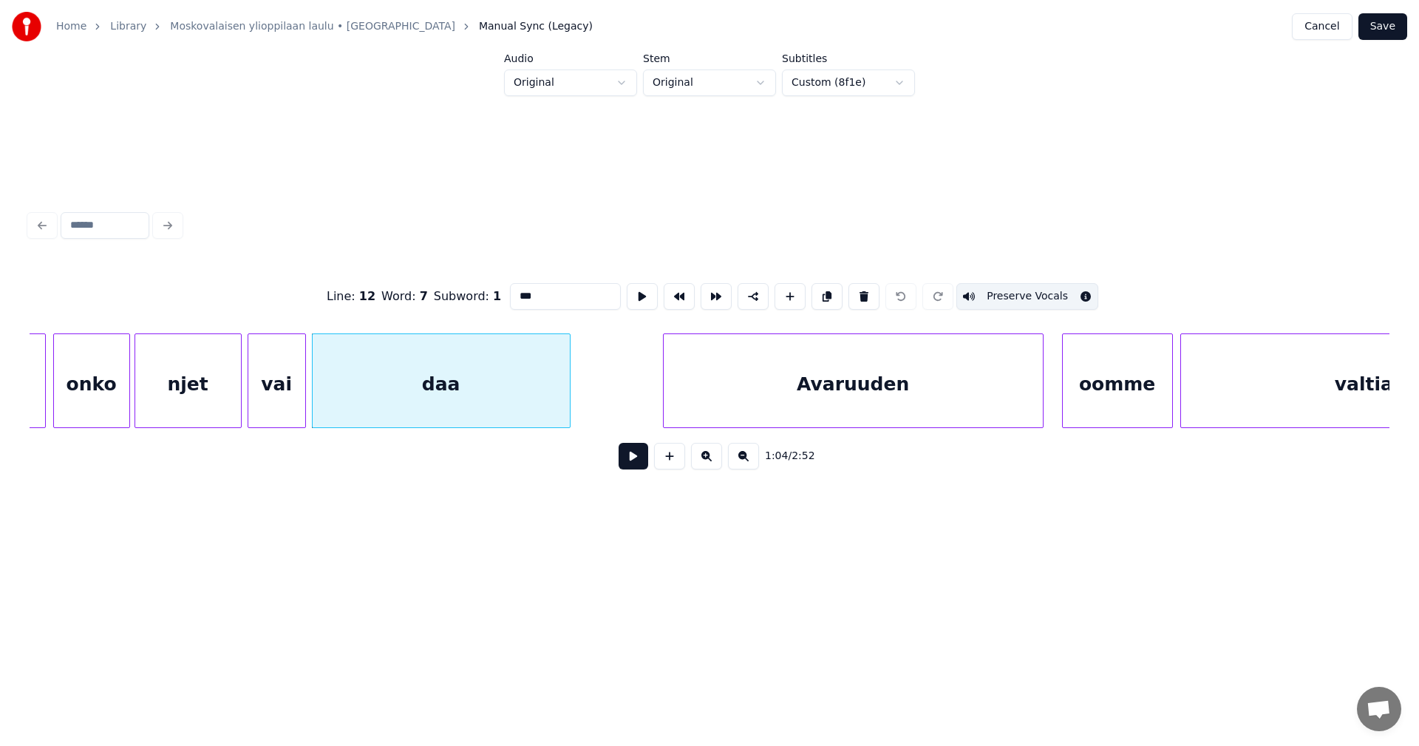
click at [630, 460] on button at bounding box center [633, 456] width 30 height 27
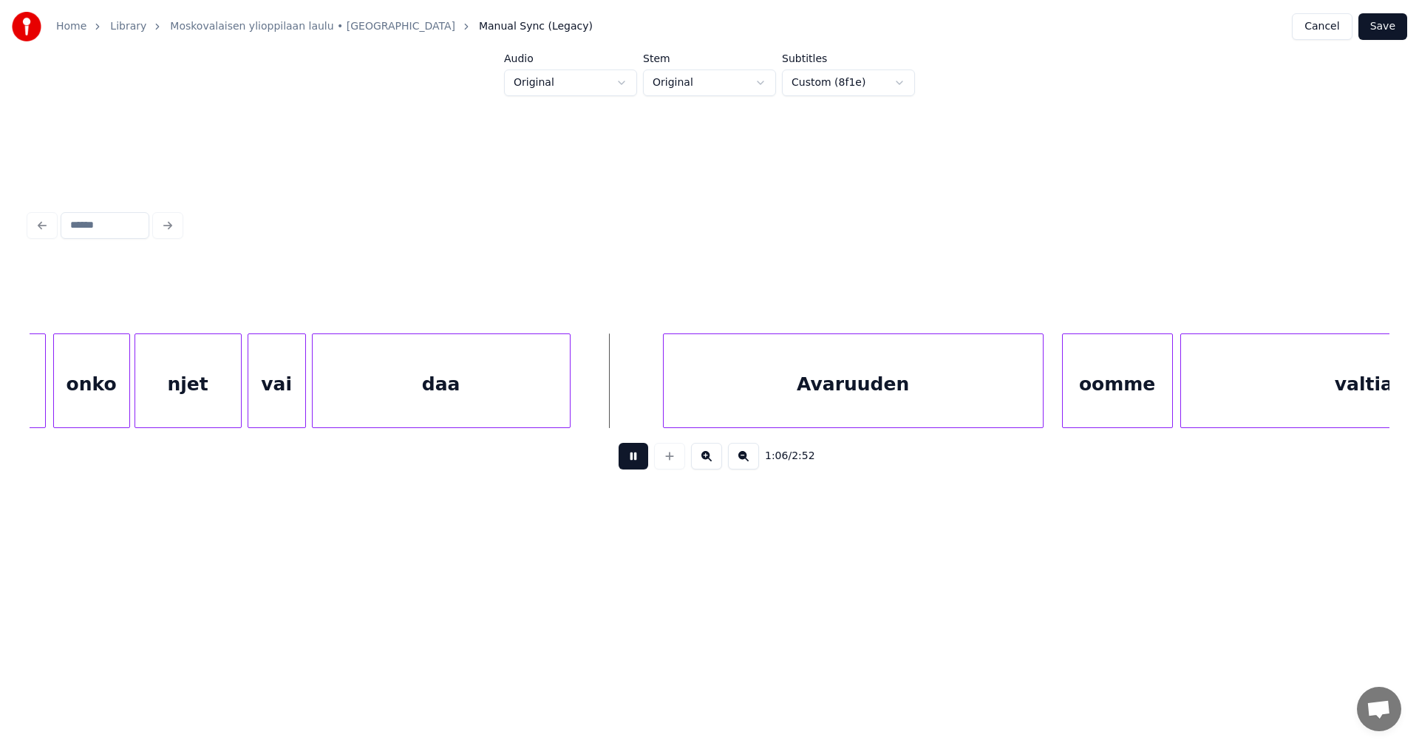
click at [632, 460] on button at bounding box center [633, 456] width 30 height 27
click at [615, 396] on div at bounding box center [615, 380] width 4 height 93
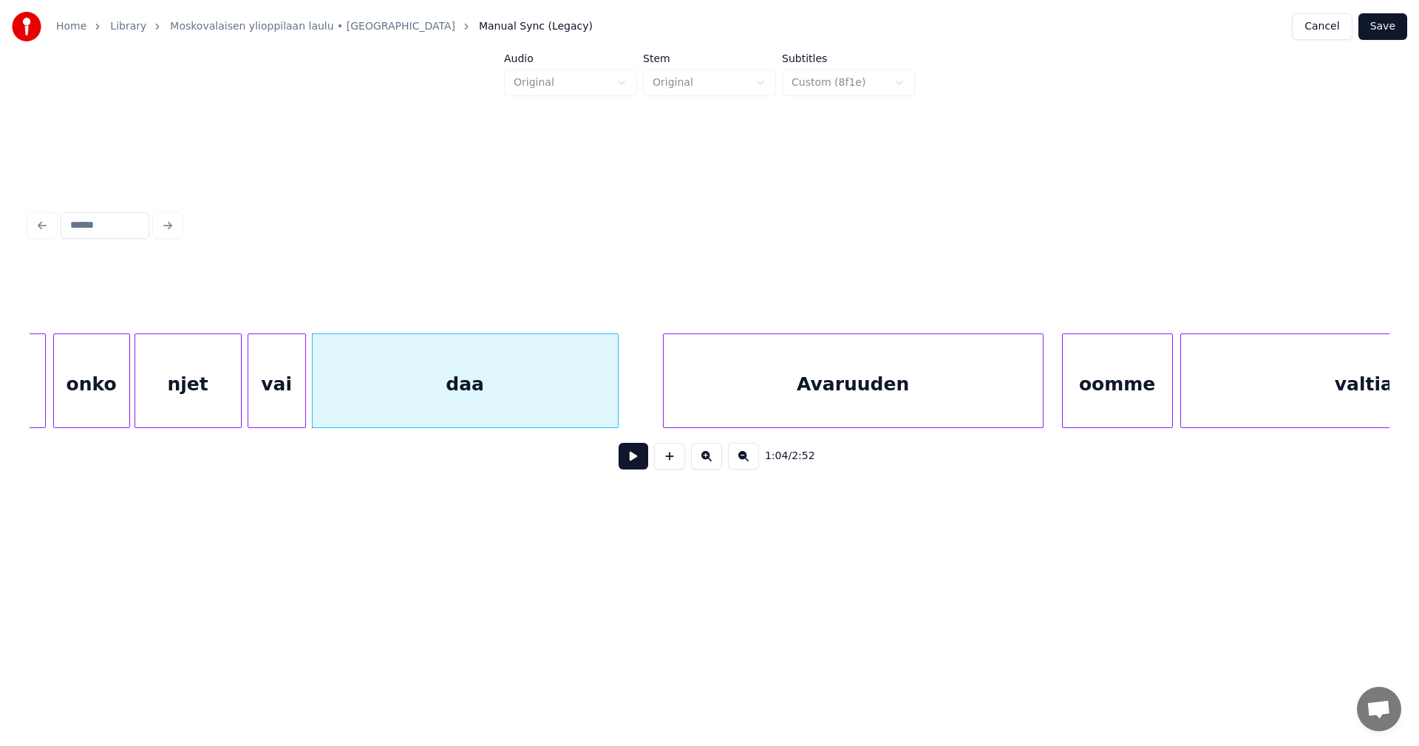
click at [1381, 31] on button "Save" at bounding box center [1382, 26] width 49 height 27
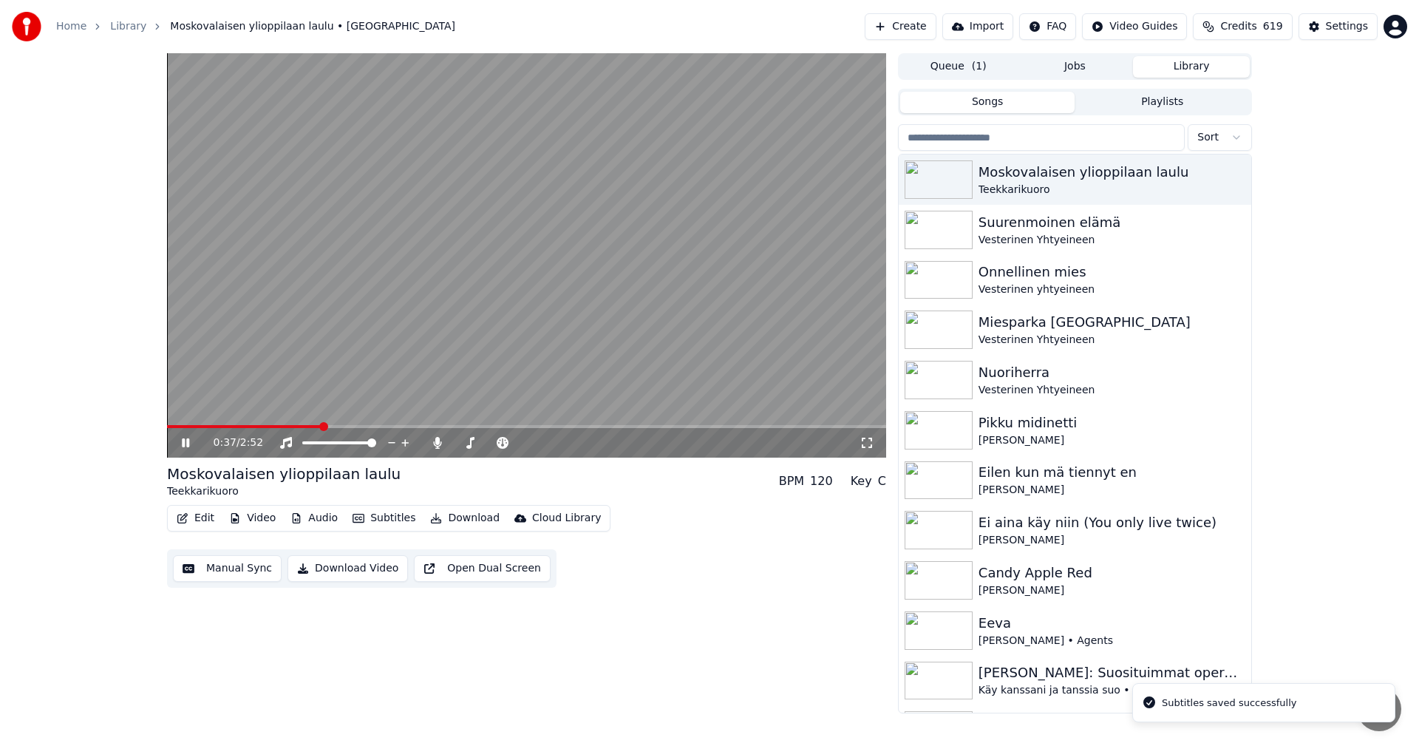
click at [322, 426] on span at bounding box center [526, 426] width 719 height 3
click at [433, 441] on icon at bounding box center [437, 443] width 15 height 12
click at [322, 426] on span at bounding box center [257, 426] width 181 height 3
click at [443, 441] on icon at bounding box center [437, 443] width 15 height 12
click at [498, 446] on span at bounding box center [496, 442] width 9 height 9
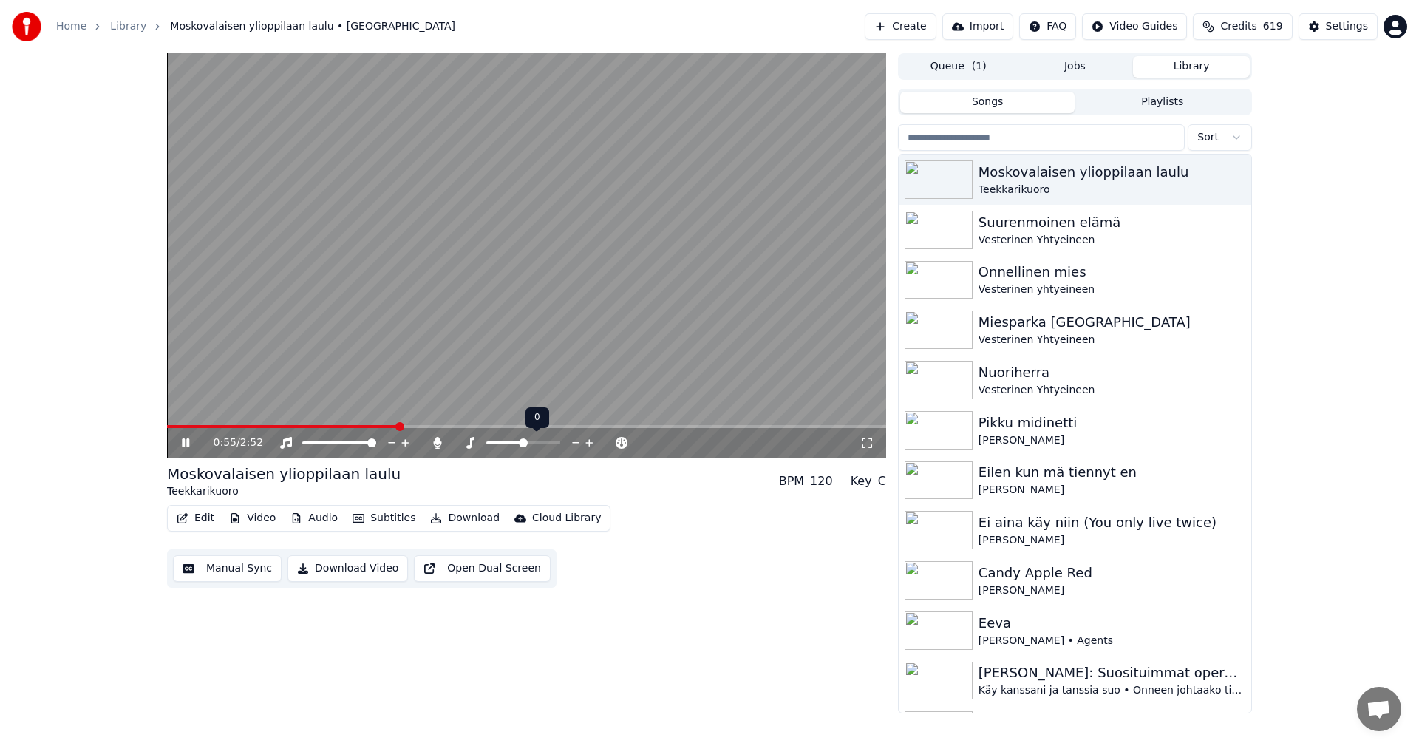
click at [520, 443] on span at bounding box center [523, 442] width 9 height 9
click at [454, 447] on span at bounding box center [458, 442] width 9 height 9
click at [454, 445] on span at bounding box center [458, 442] width 9 height 9
click at [419, 426] on span at bounding box center [313, 426] width 293 height 3
click at [189, 443] on icon at bounding box center [185, 442] width 7 height 9
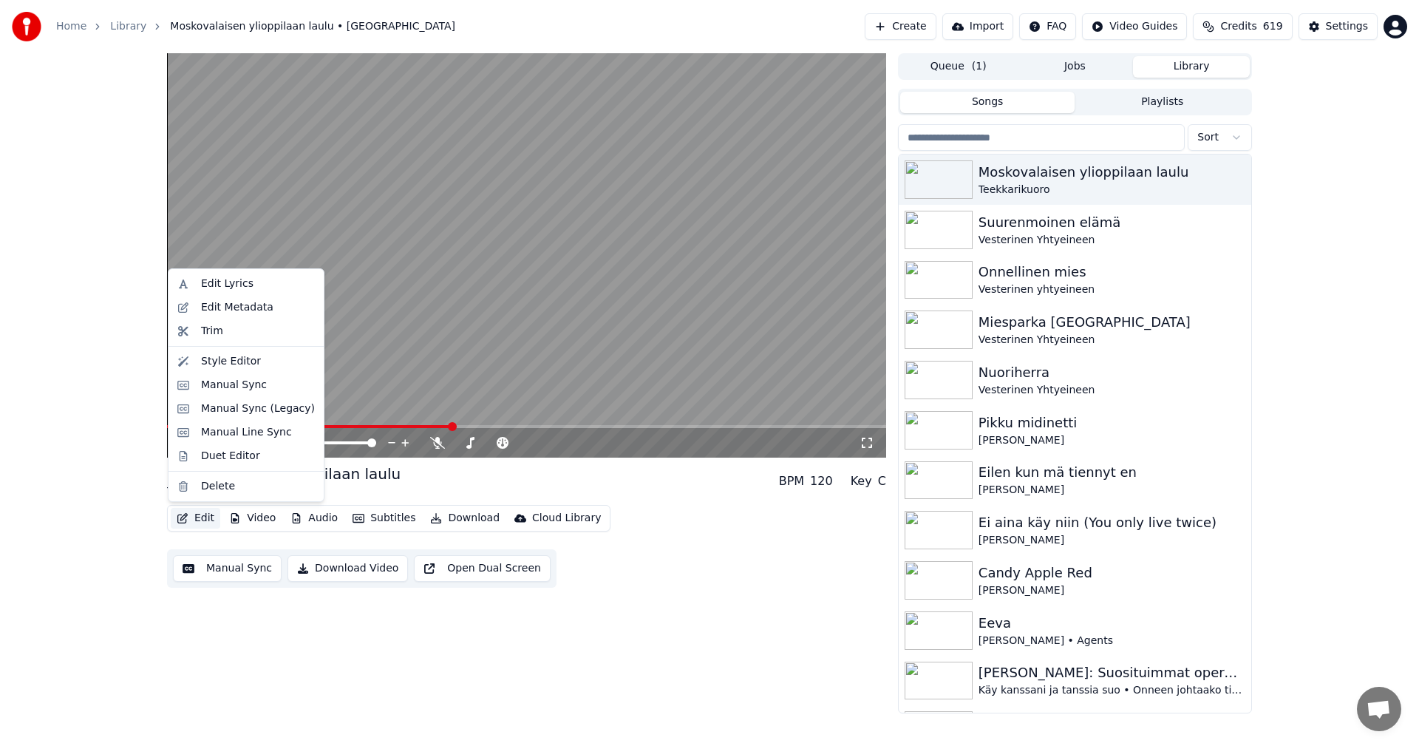
click at [205, 518] on button "Edit" at bounding box center [196, 518] width 50 height 21
click at [238, 413] on div "Manual Sync (Legacy)" at bounding box center [258, 408] width 114 height 15
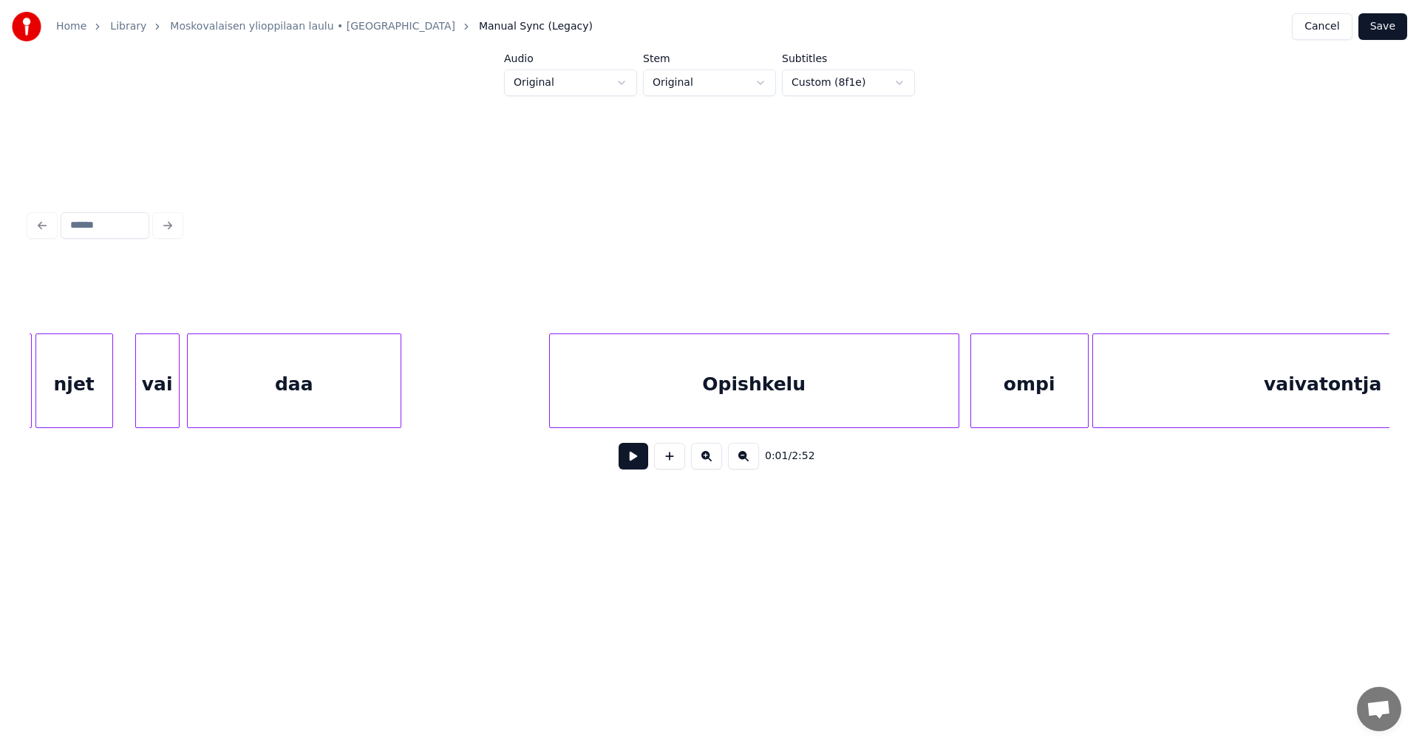
scroll to position [0, 9751]
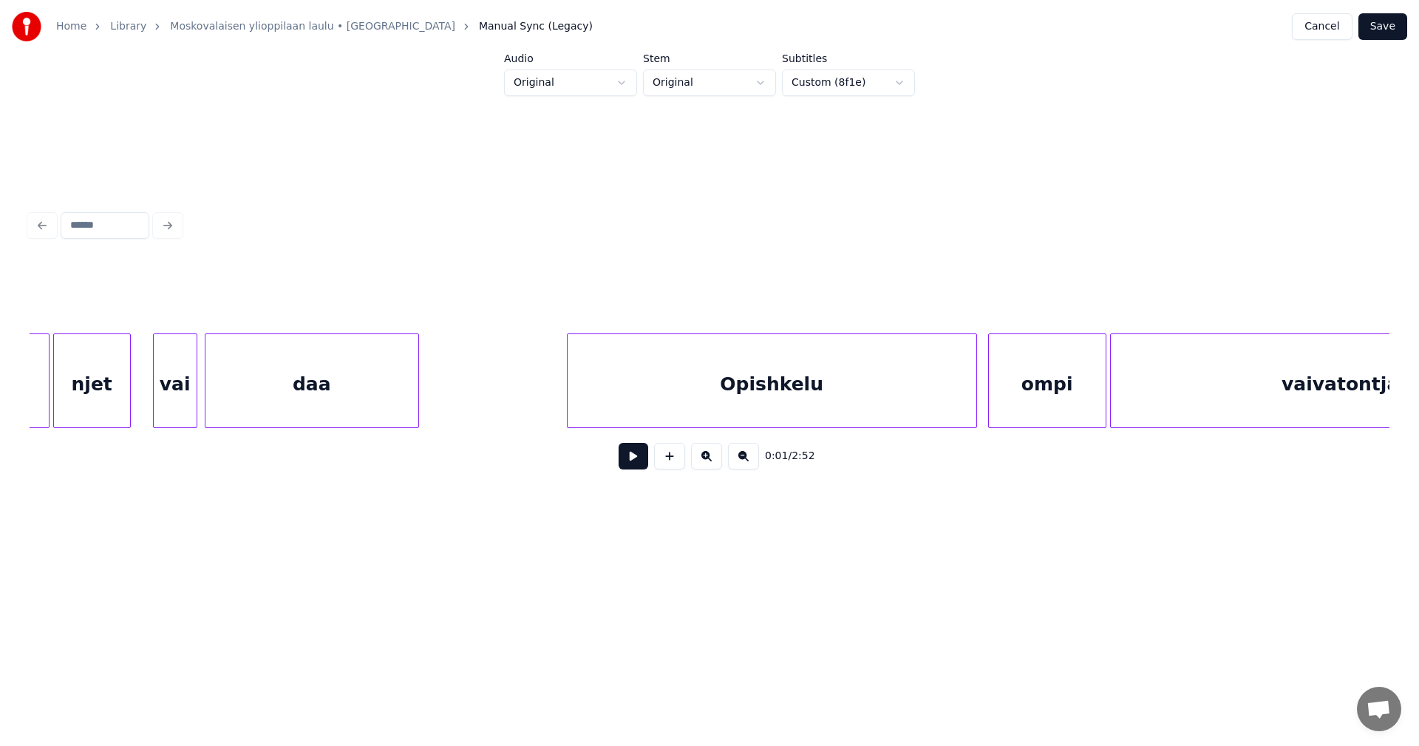
click at [378, 407] on div "daa" at bounding box center [311, 384] width 213 height 100
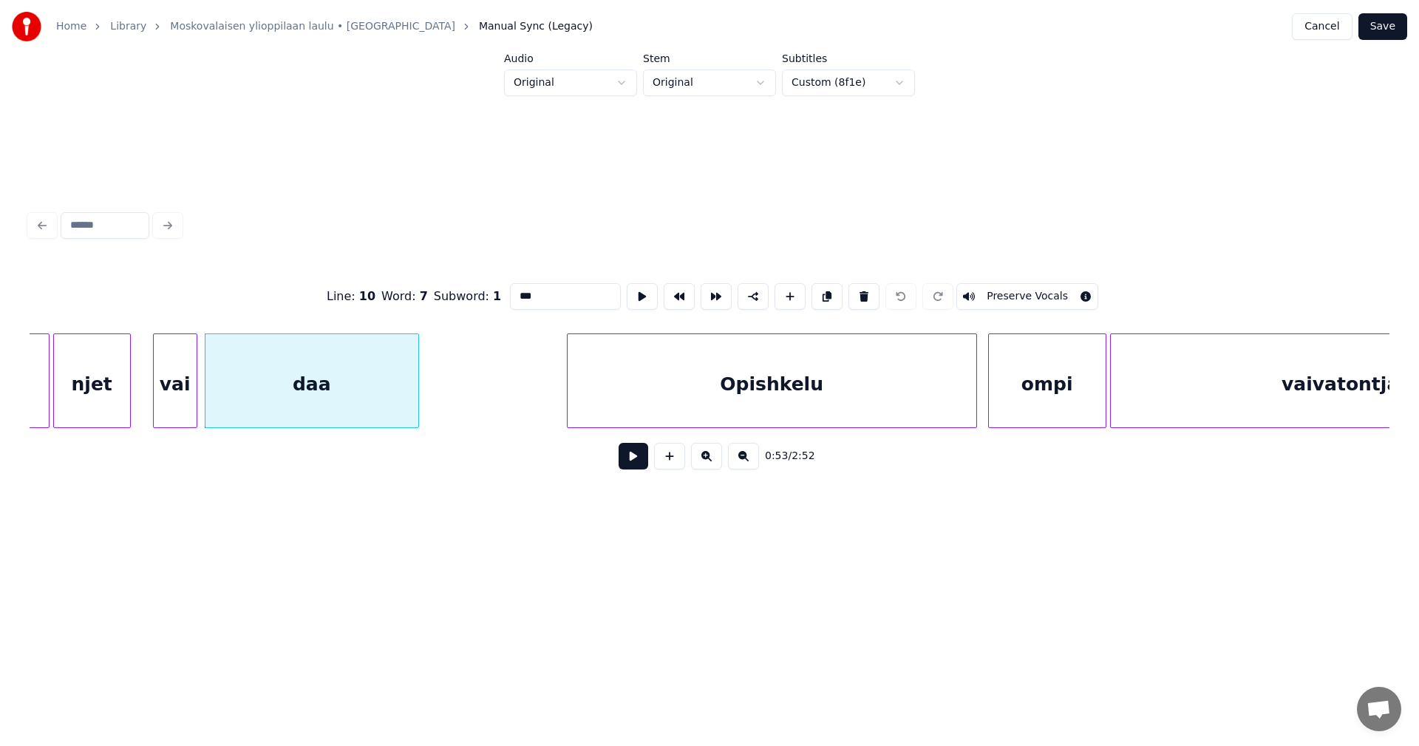
click at [630, 462] on button at bounding box center [633, 456] width 30 height 27
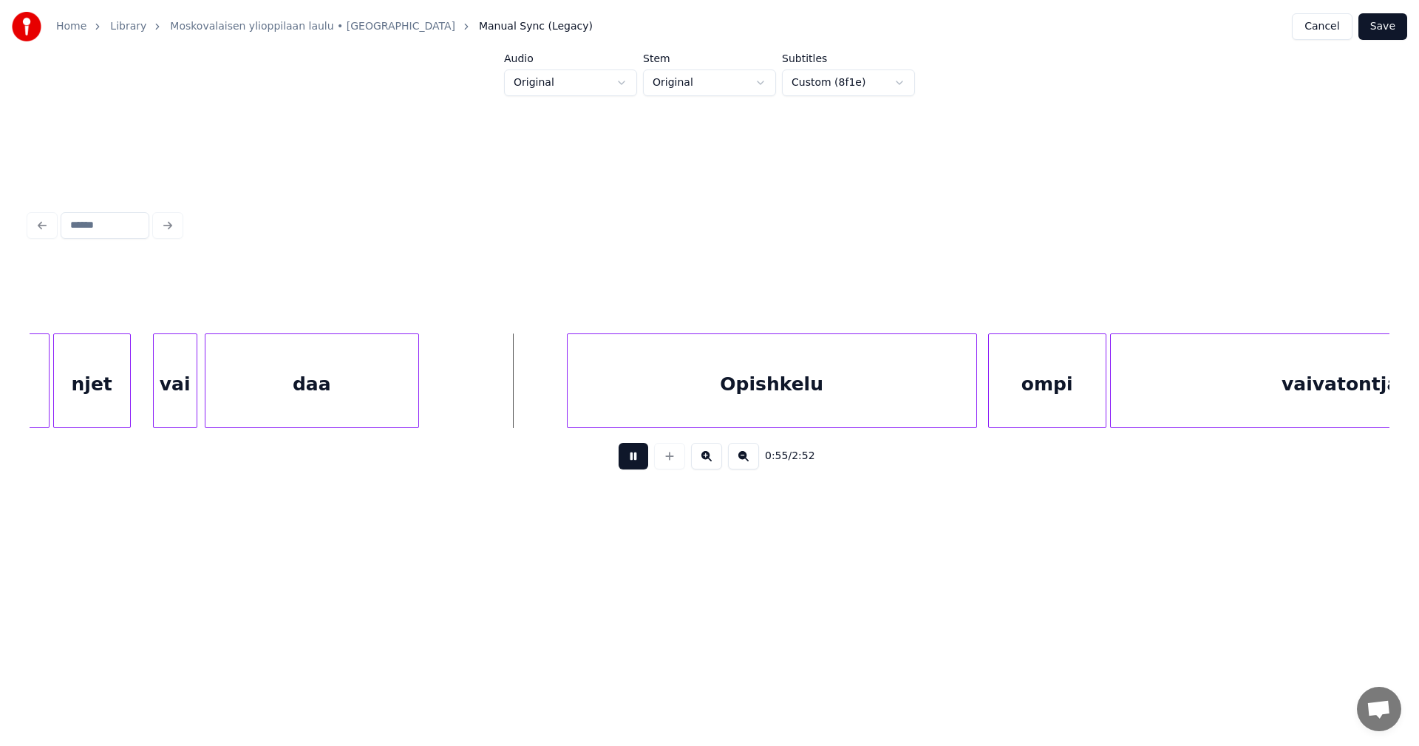
click at [635, 464] on button at bounding box center [633, 456] width 30 height 27
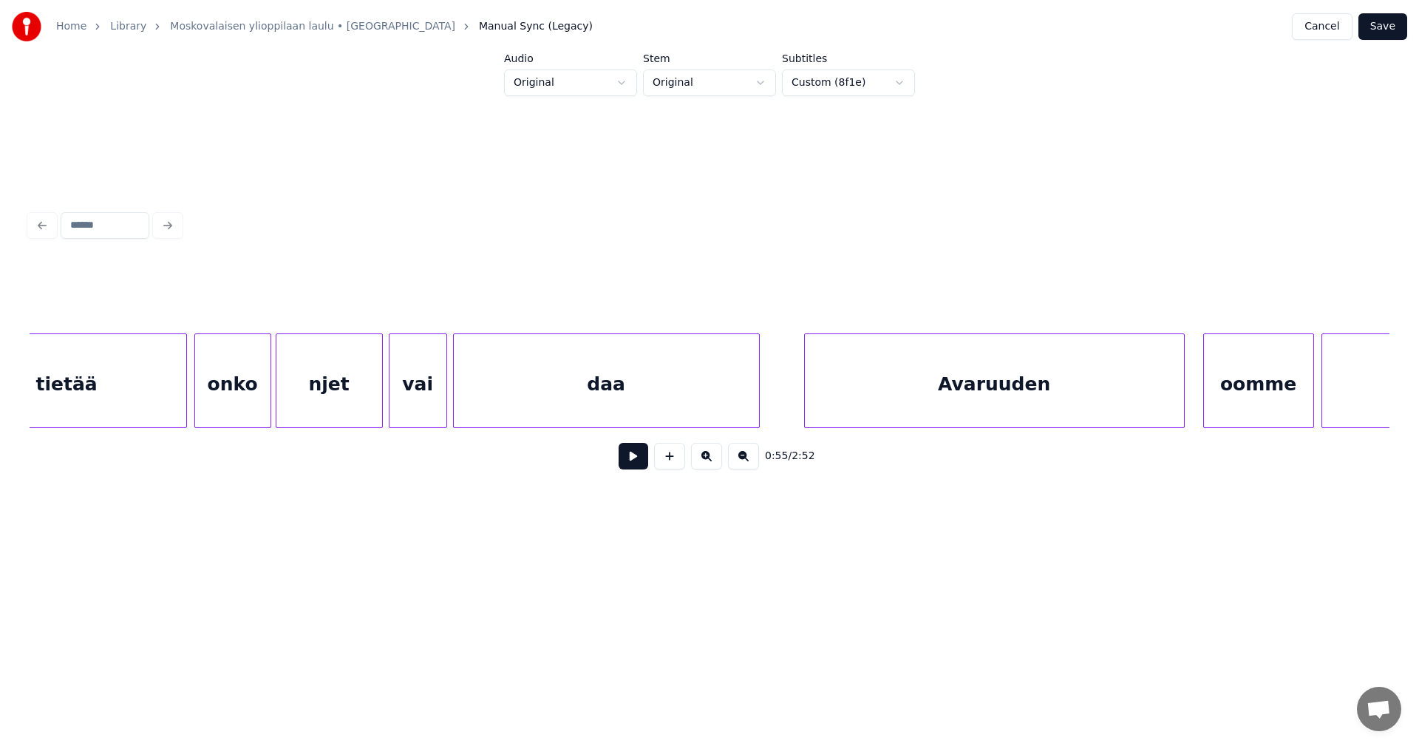
scroll to position [0, 11567]
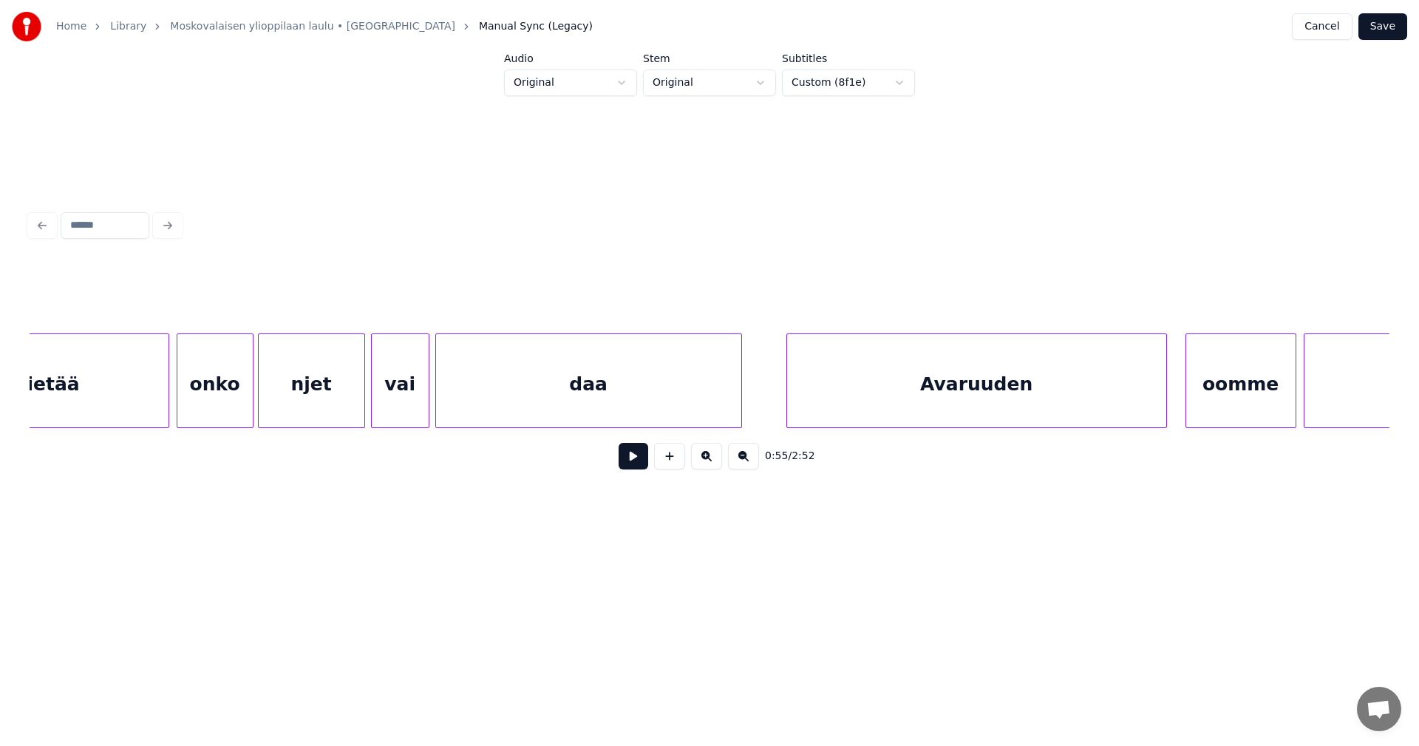
click at [574, 405] on div "daa" at bounding box center [588, 384] width 305 height 100
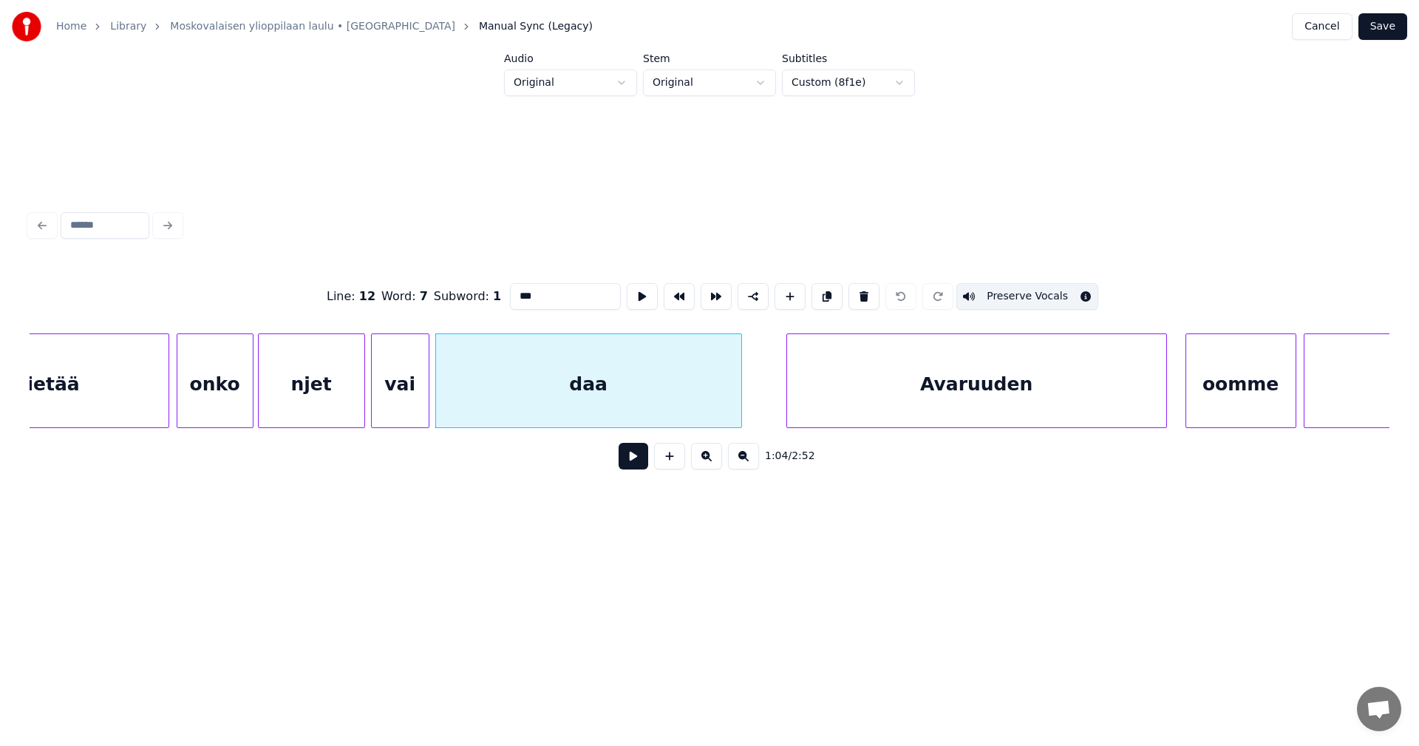
click at [628, 457] on button at bounding box center [633, 456] width 30 height 27
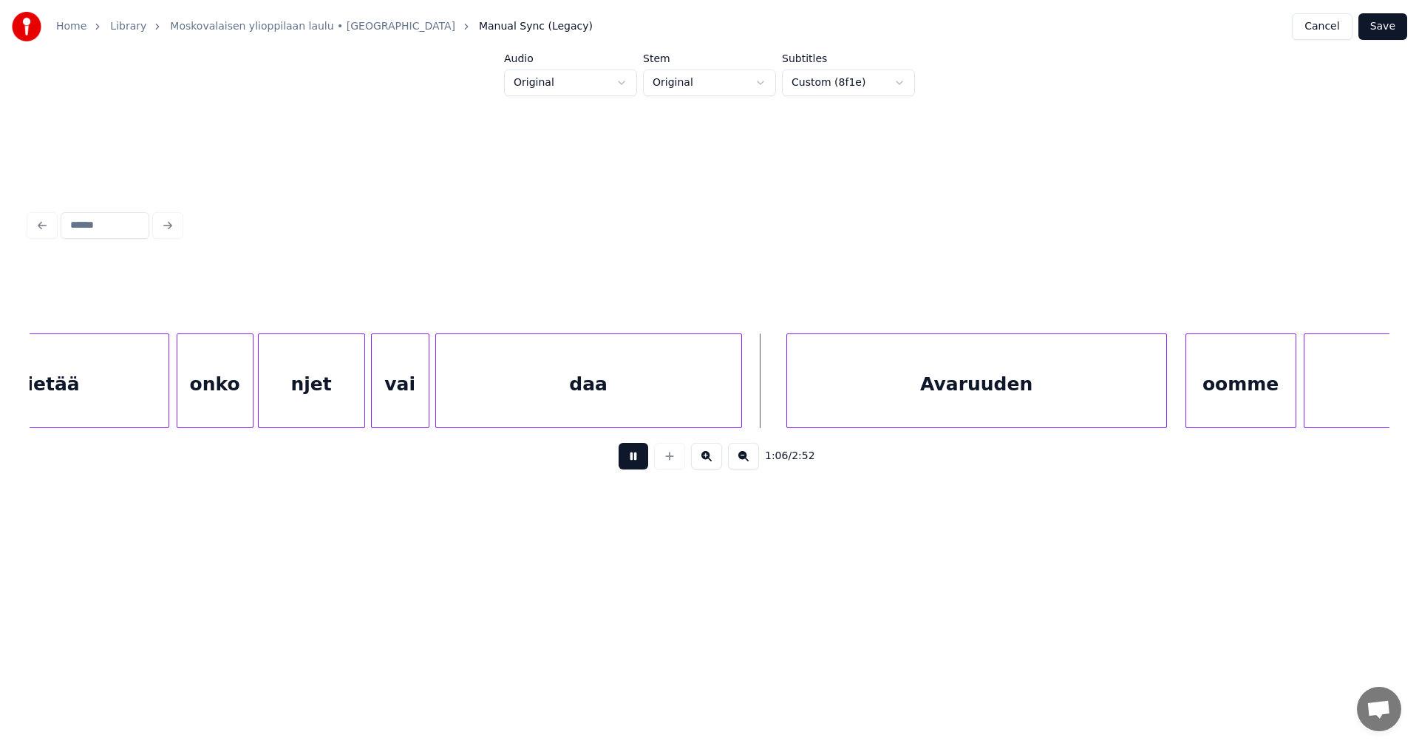
click at [629, 457] on button at bounding box center [633, 456] width 30 height 27
click at [764, 399] on div at bounding box center [765, 380] width 4 height 93
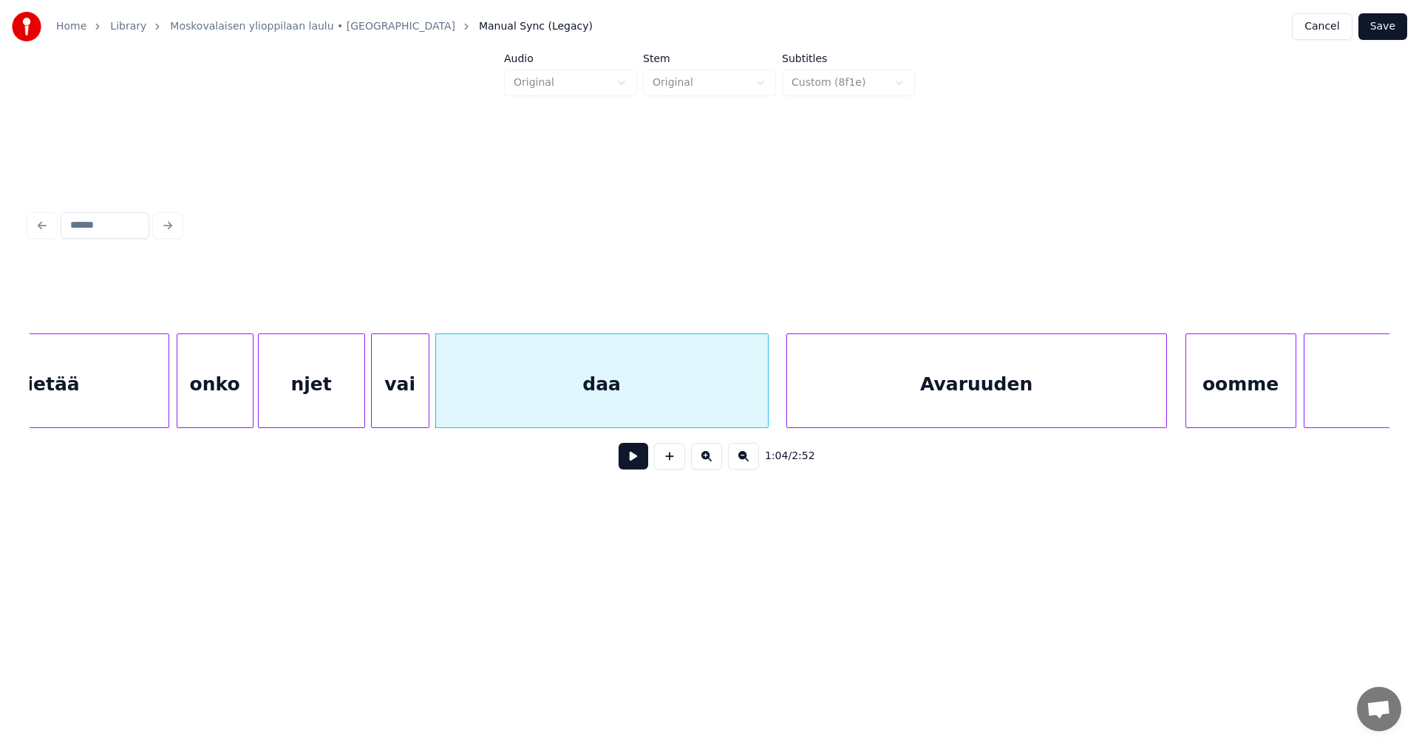
click at [1377, 34] on button "Save" at bounding box center [1382, 26] width 49 height 27
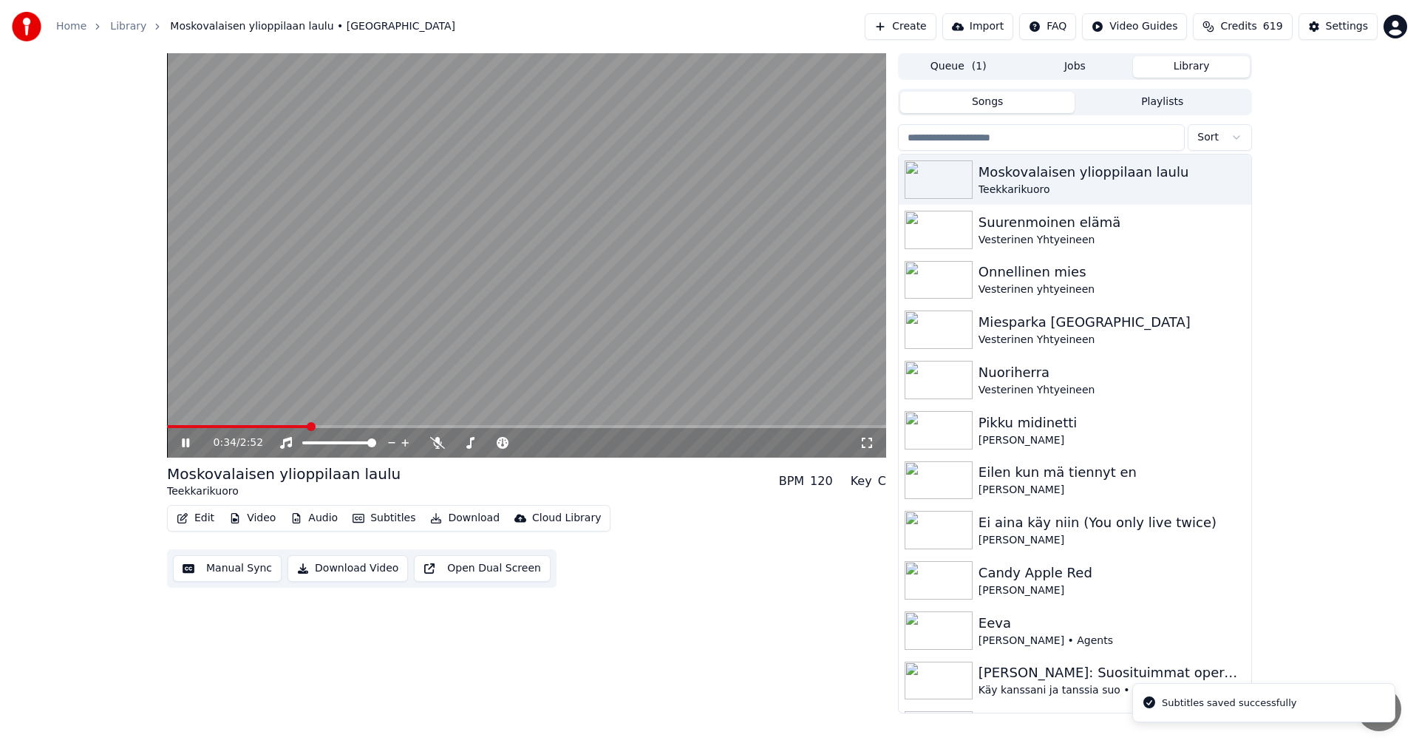
click at [309, 426] on span at bounding box center [526, 426] width 719 height 3
click at [383, 426] on span at bounding box center [526, 426] width 719 height 3
click at [434, 426] on span at bounding box center [300, 426] width 267 height 3
click at [482, 440] on span at bounding box center [483, 442] width 9 height 9
click at [454, 444] on span at bounding box center [458, 442] width 9 height 9
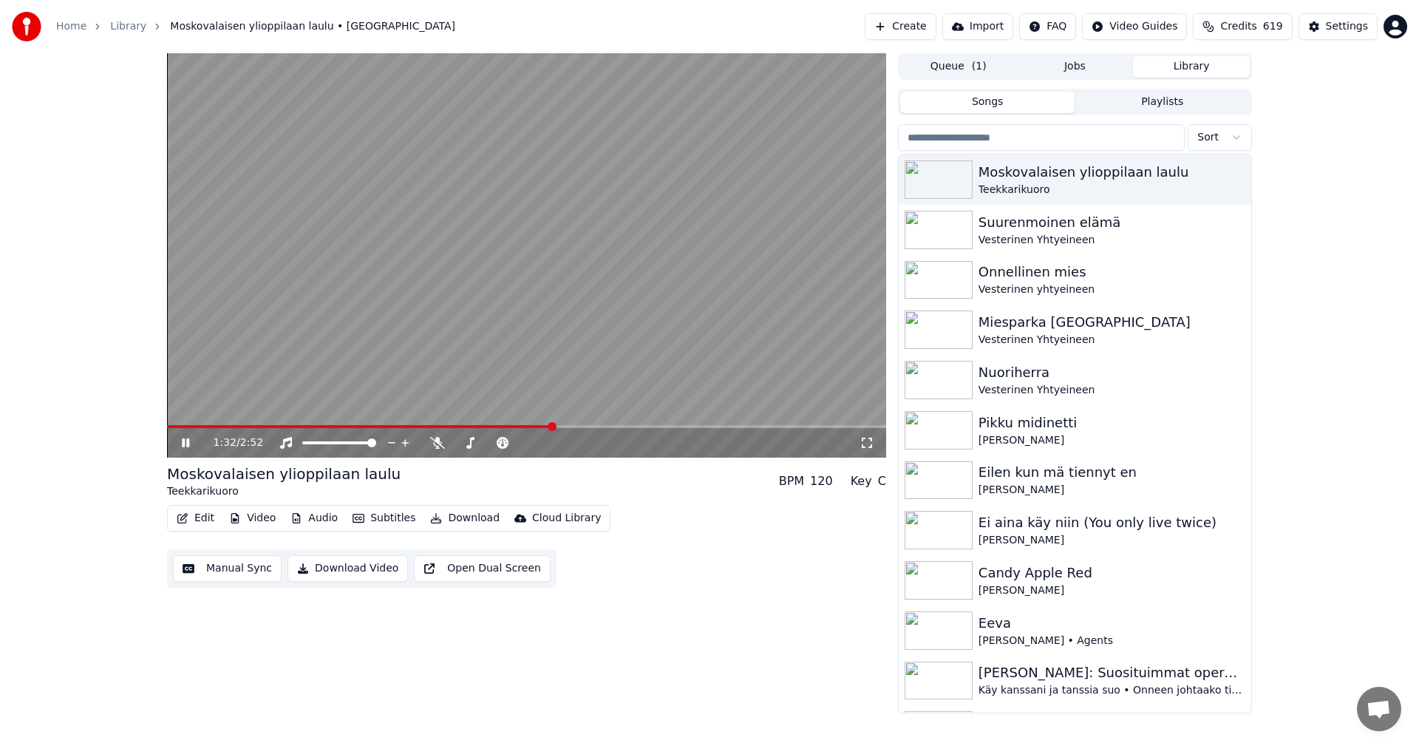
click at [187, 446] on icon at bounding box center [185, 442] width 7 height 9
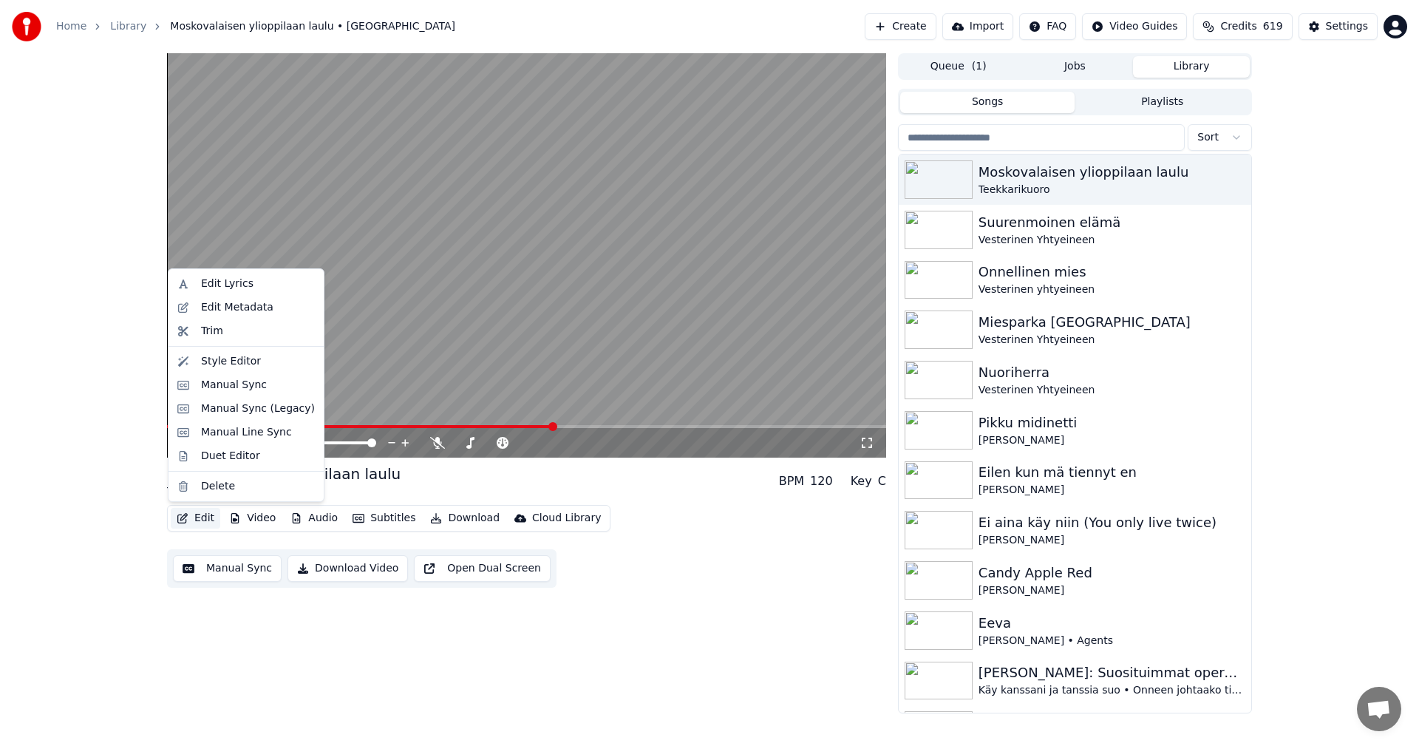
click at [211, 510] on button "Edit" at bounding box center [196, 518] width 50 height 21
click at [265, 406] on div "Manual Sync (Legacy)" at bounding box center [258, 408] width 114 height 15
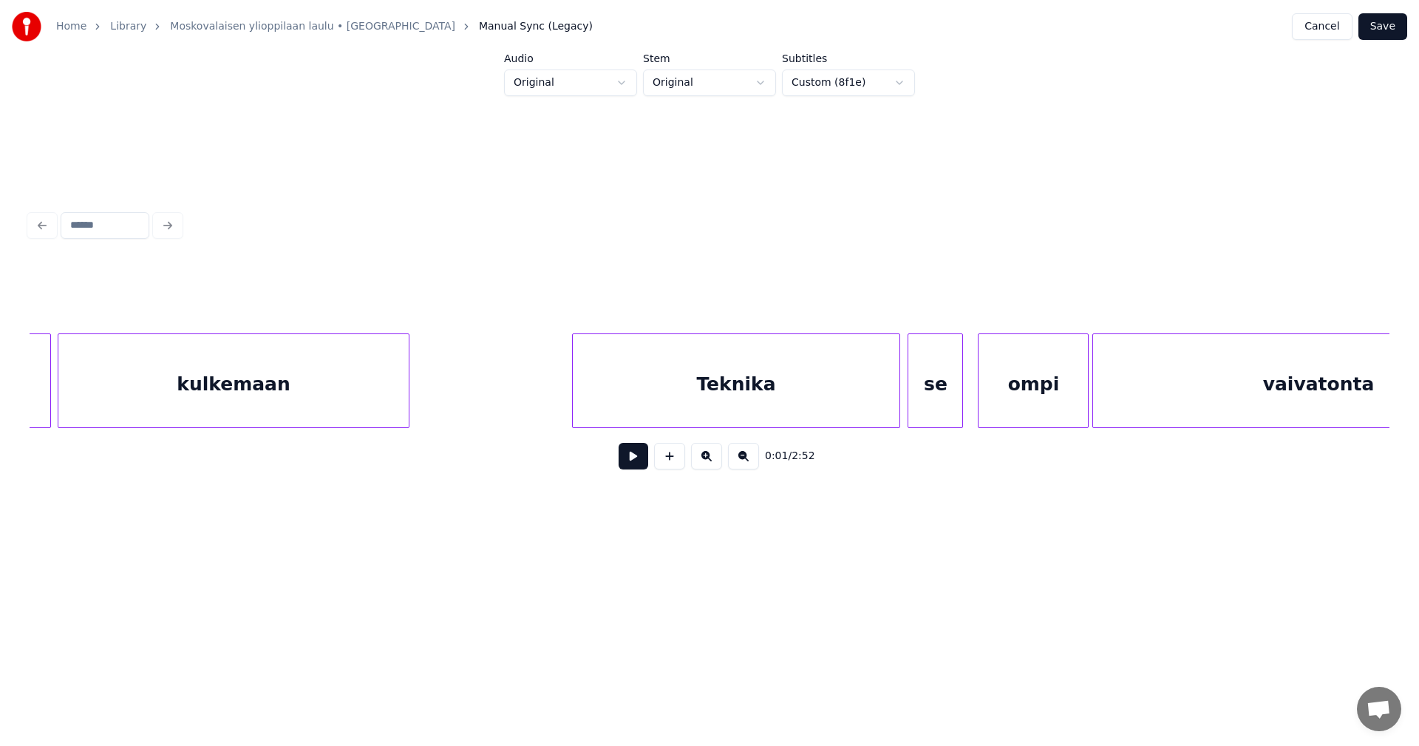
scroll to position [0, 15782]
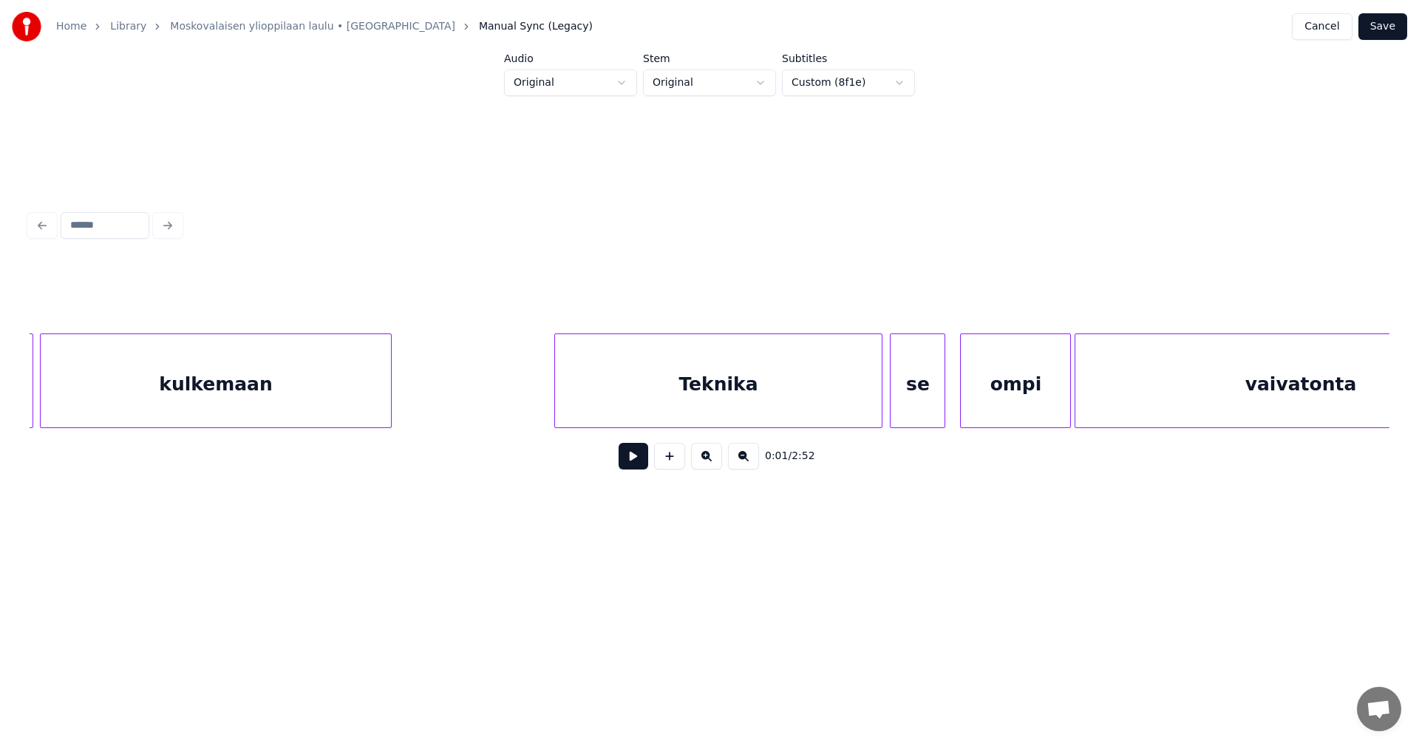
click at [749, 378] on div "Teknika" at bounding box center [718, 384] width 327 height 100
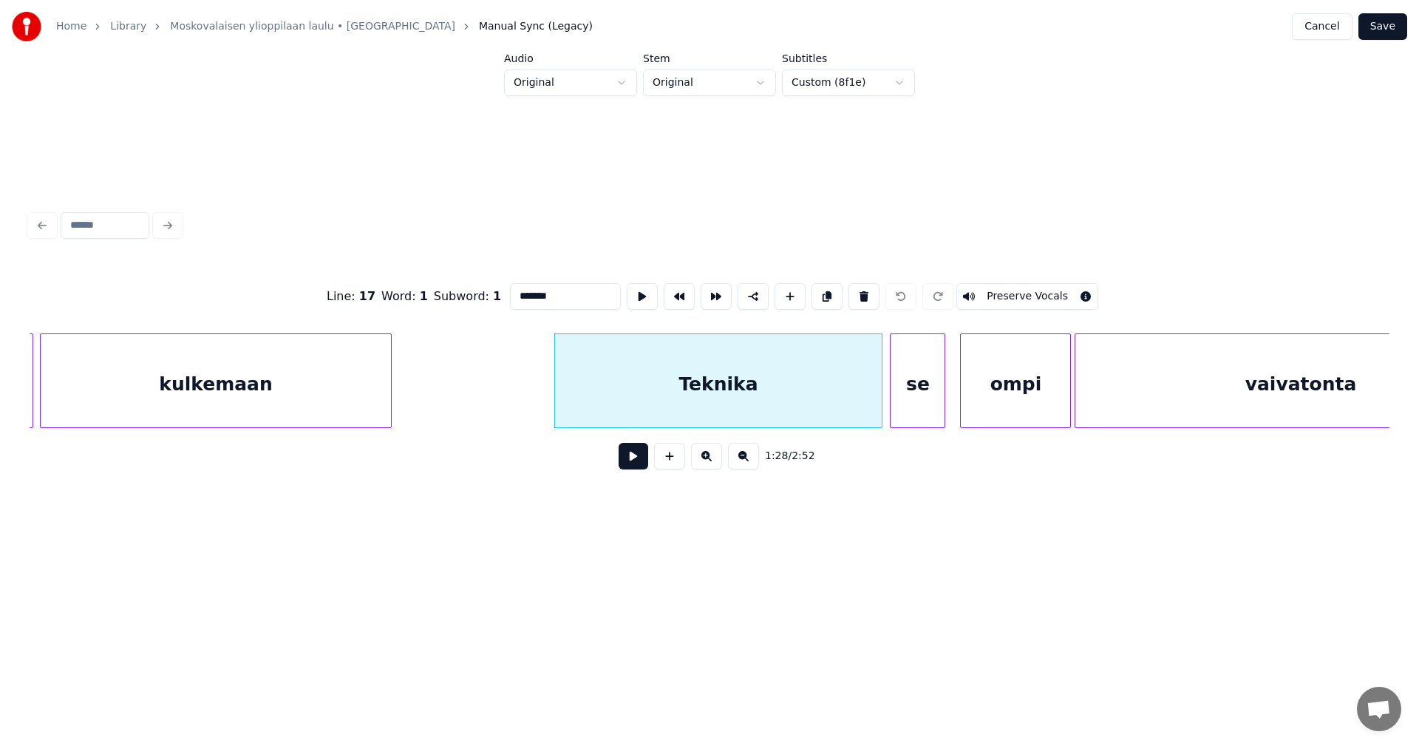
click at [1026, 289] on button "Preserve Vocals" at bounding box center [1027, 296] width 142 height 27
click at [935, 364] on div "se" at bounding box center [917, 384] width 54 height 100
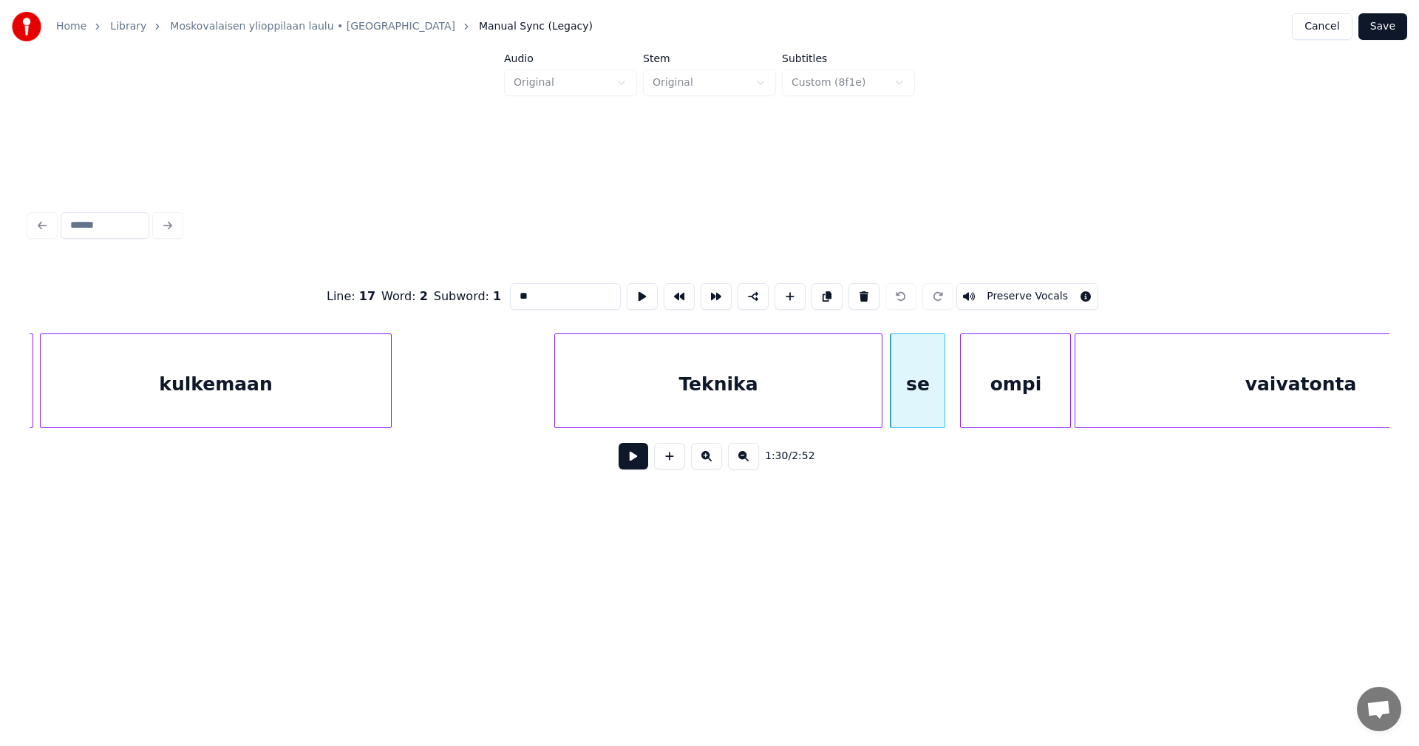
click at [1017, 361] on div "ompi" at bounding box center [1015, 384] width 109 height 100
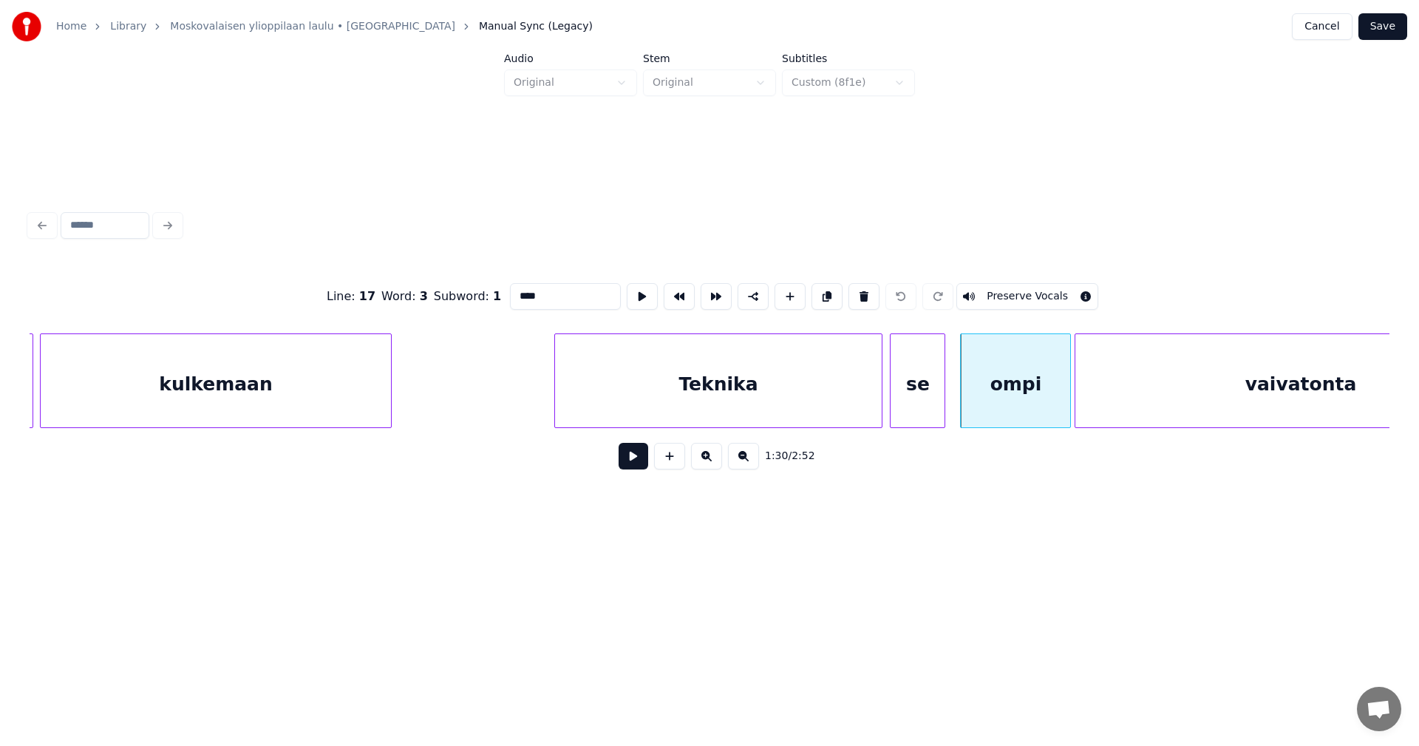
click at [1023, 293] on button "Preserve Vocals" at bounding box center [1027, 296] width 142 height 27
click at [1183, 383] on div "vaivatonta" at bounding box center [1300, 384] width 450 height 100
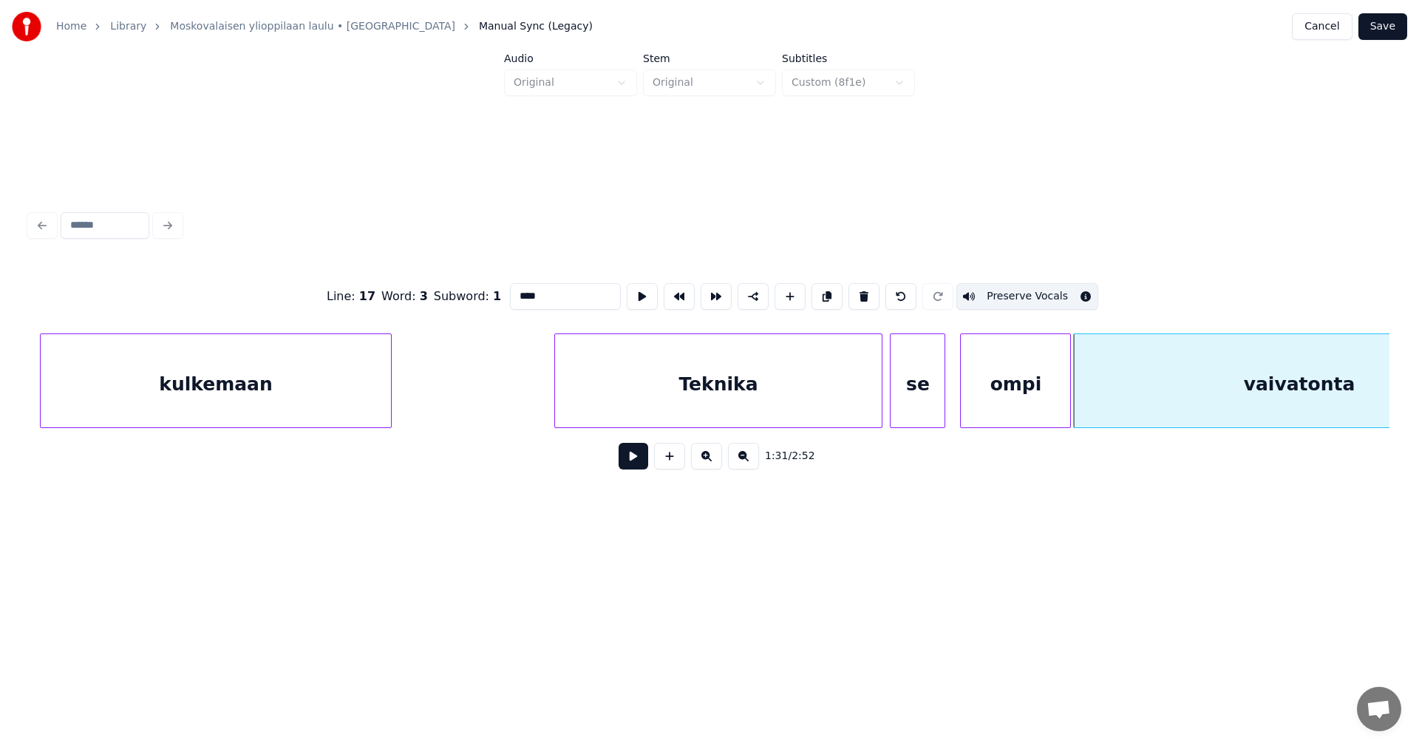
scroll to position [0, 15918]
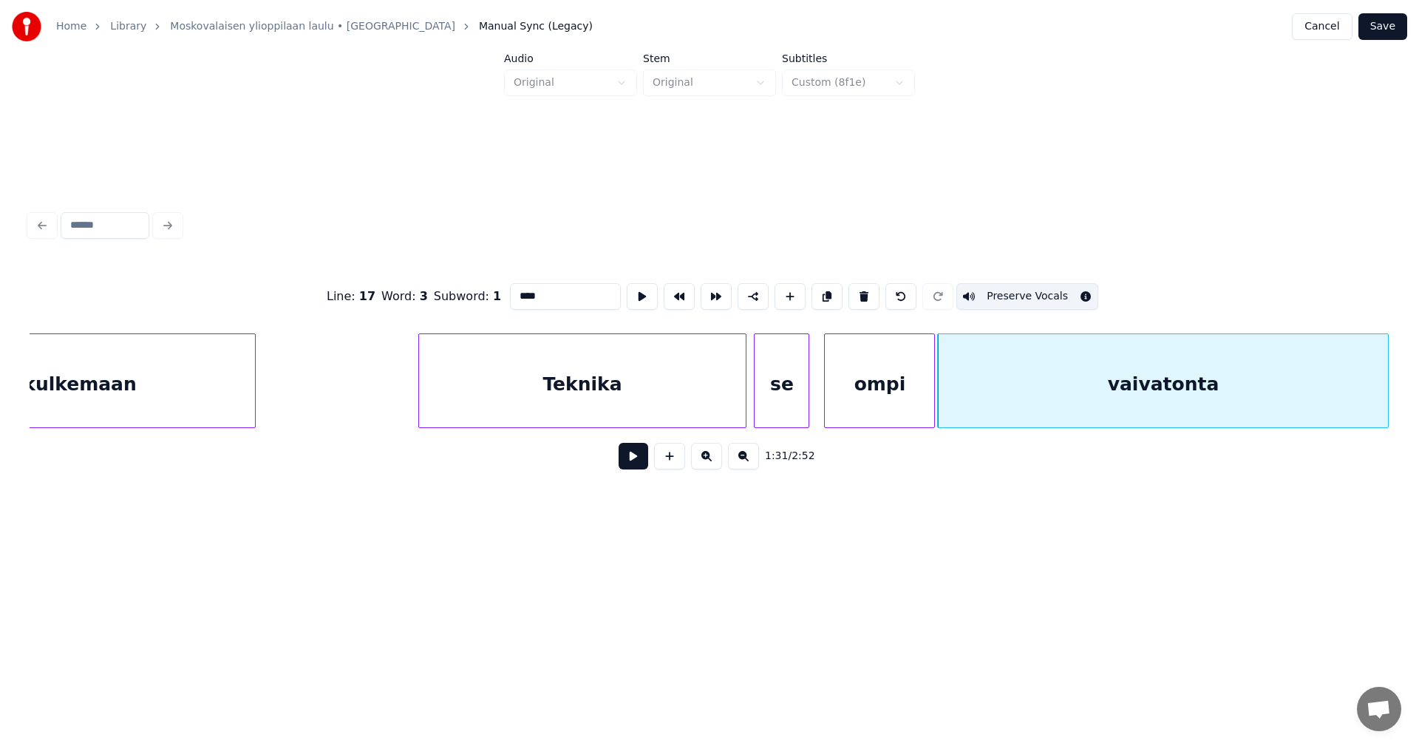
click at [1037, 293] on button "Preserve Vocals" at bounding box center [1027, 296] width 142 height 27
click at [906, 381] on div "ompi" at bounding box center [879, 384] width 109 height 100
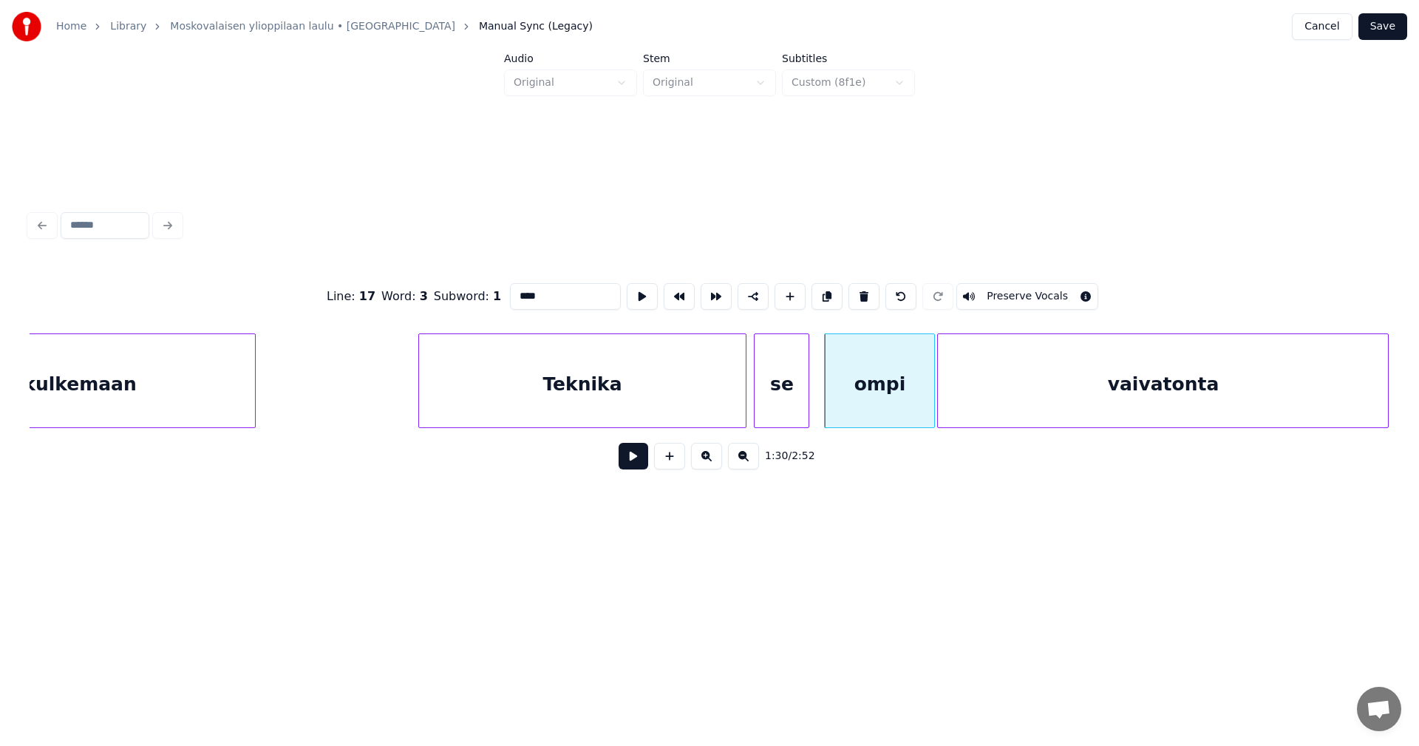
drag, startPoint x: 1014, startPoint y: 290, endPoint x: 1026, endPoint y: 307, distance: 21.3
click at [1014, 289] on button "Preserve Vocals" at bounding box center [1027, 296] width 142 height 27
click at [1048, 379] on div "vaivatonta" at bounding box center [1163, 384] width 450 height 100
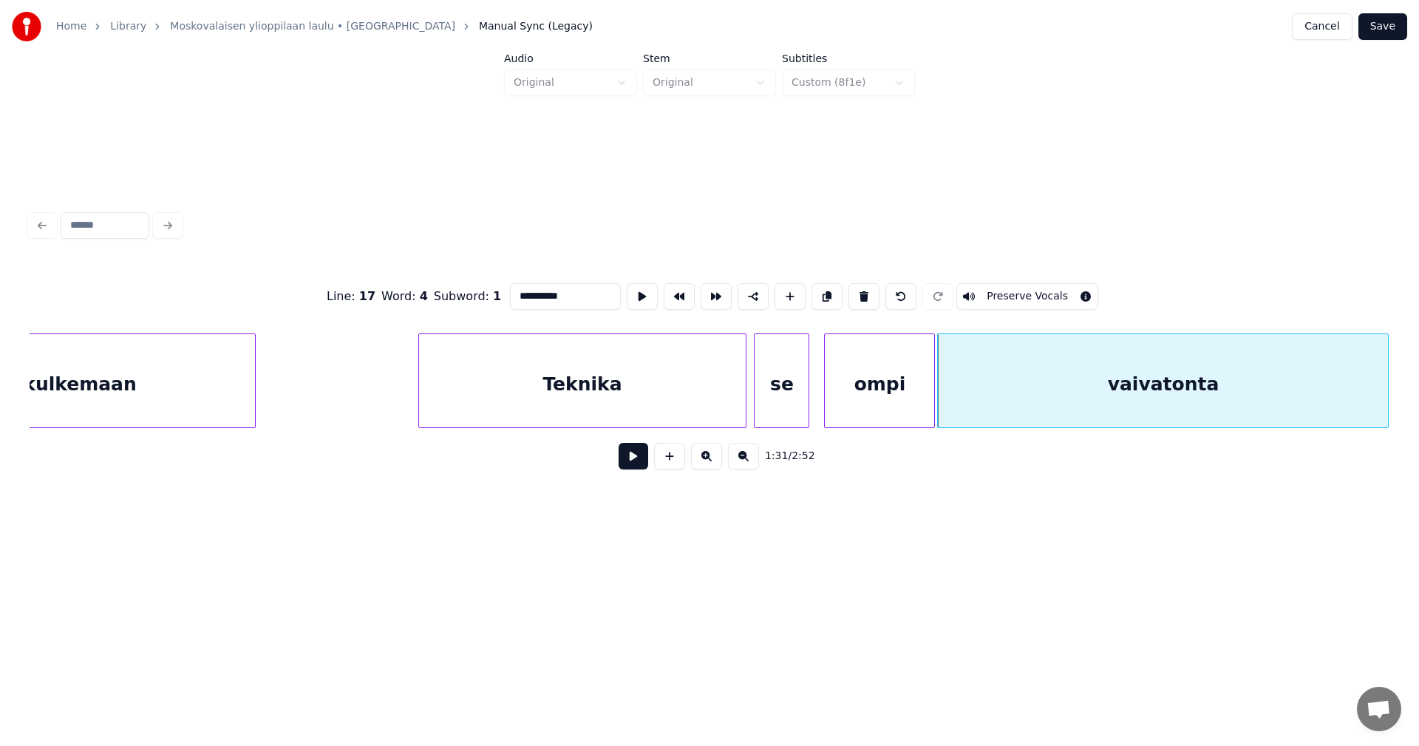
click at [1034, 291] on button "Preserve Vocals" at bounding box center [1027, 296] width 142 height 27
click at [646, 403] on div "Teknika" at bounding box center [582, 384] width 327 height 100
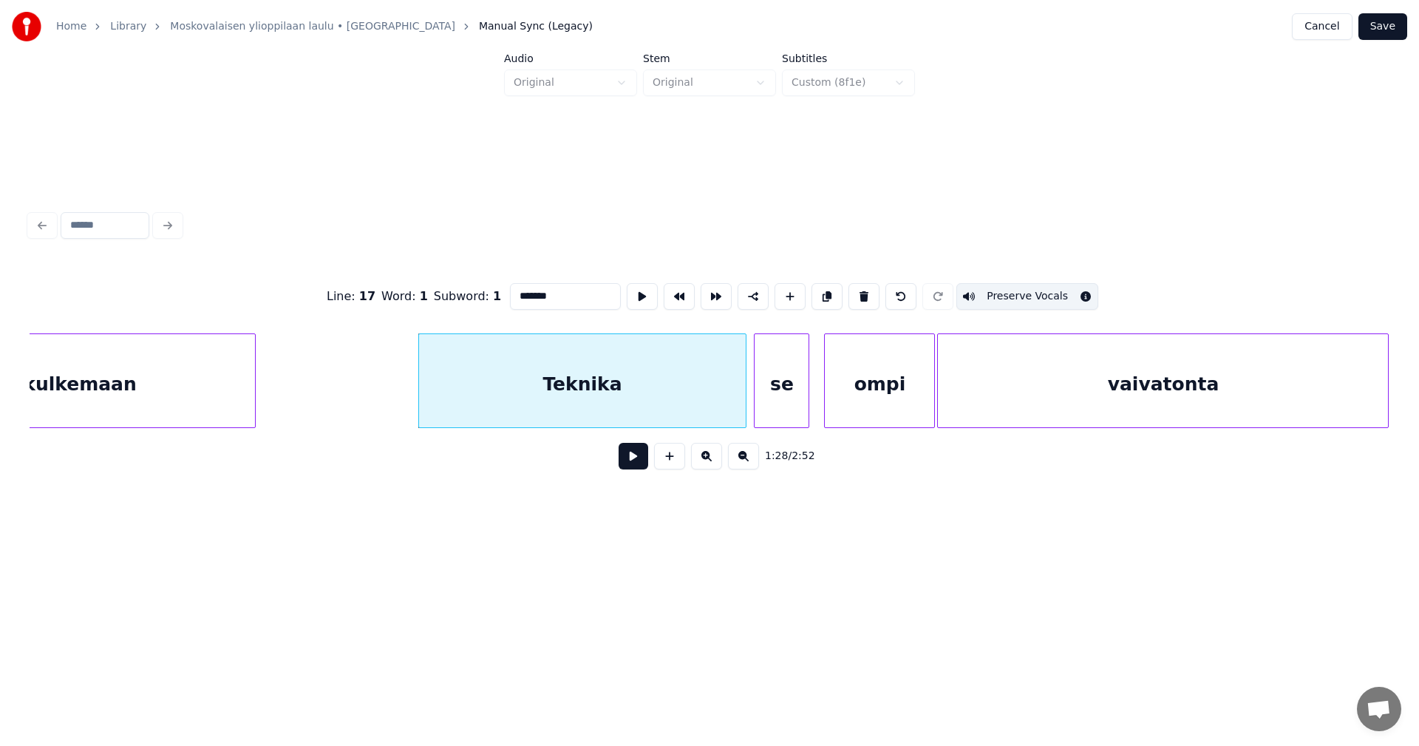
click at [799, 403] on div "se" at bounding box center [781, 384] width 54 height 100
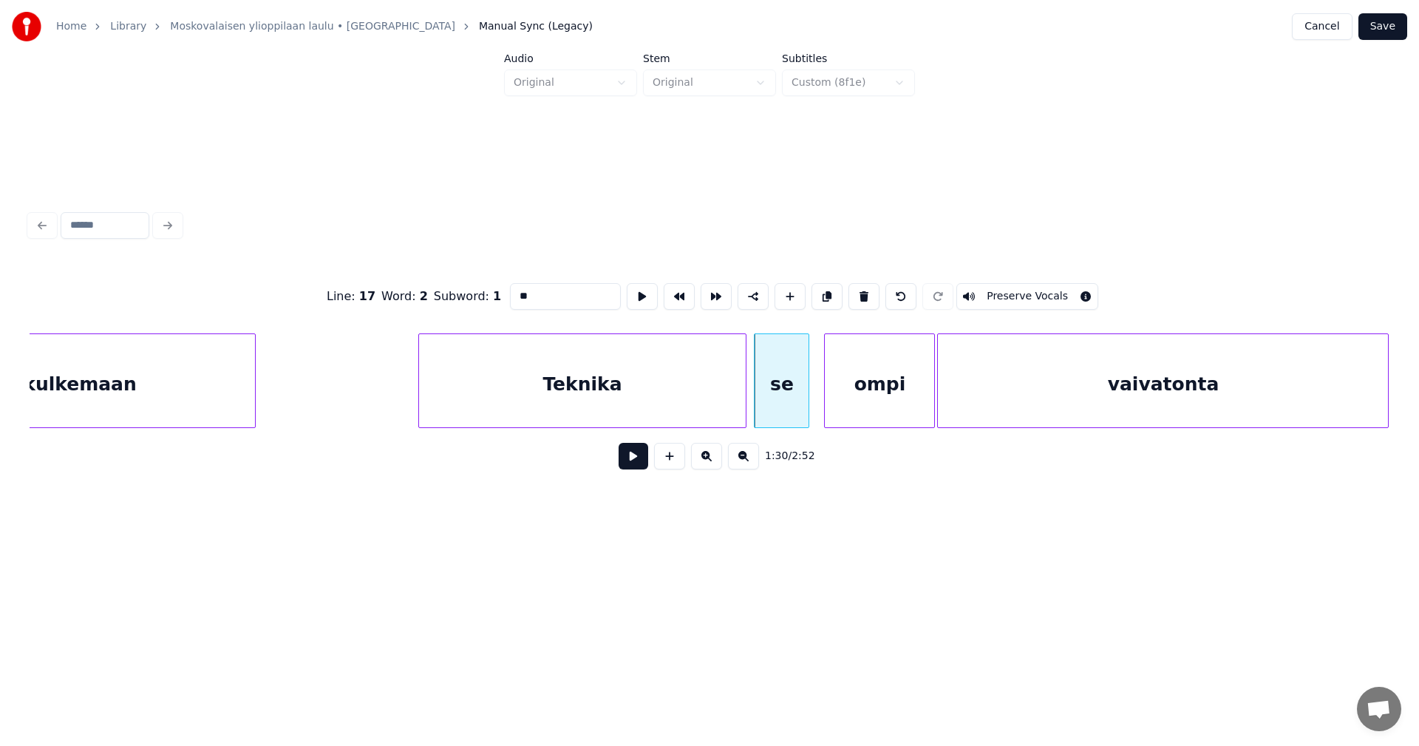
click at [994, 291] on button "Preserve Vocals" at bounding box center [1027, 296] width 142 height 27
click at [901, 407] on div "ompi" at bounding box center [879, 384] width 109 height 100
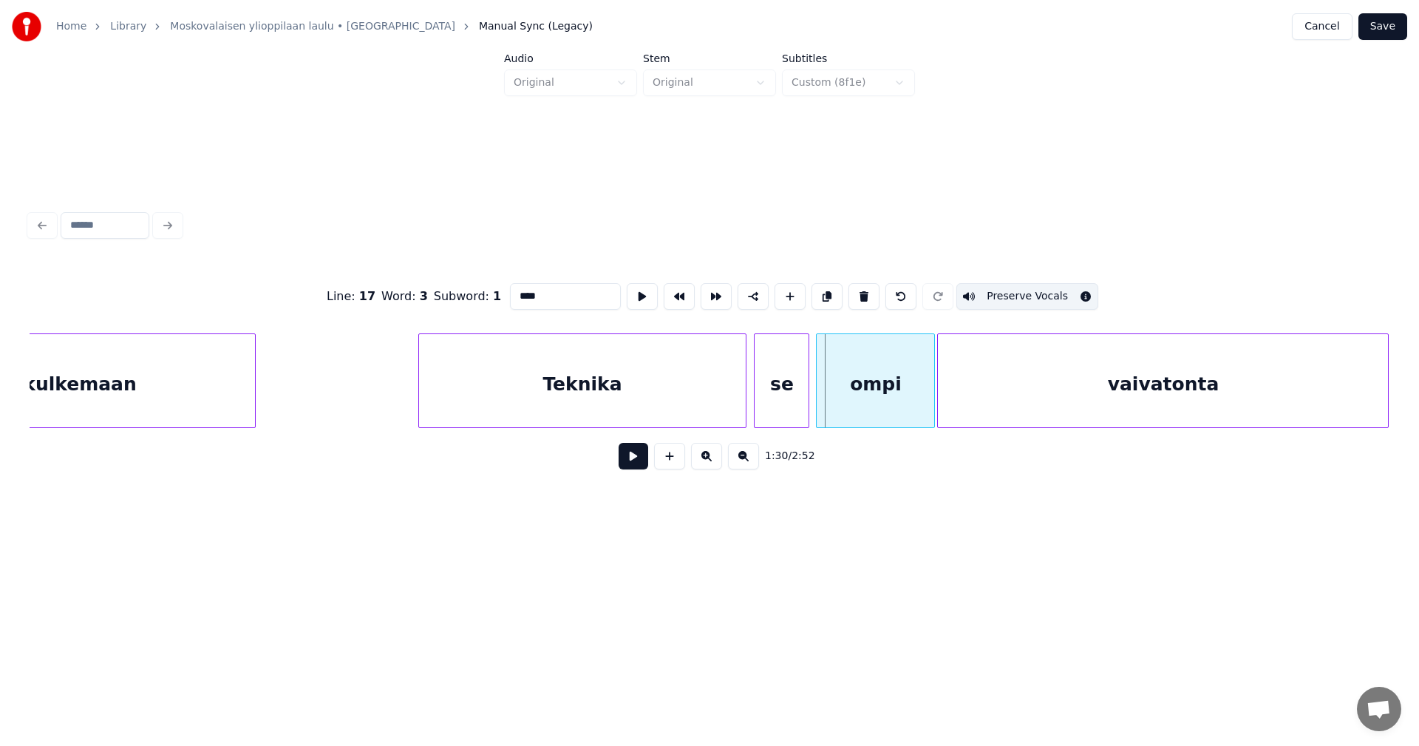
click at [821, 399] on div at bounding box center [818, 380] width 4 height 93
click at [779, 401] on div "se" at bounding box center [781, 384] width 54 height 100
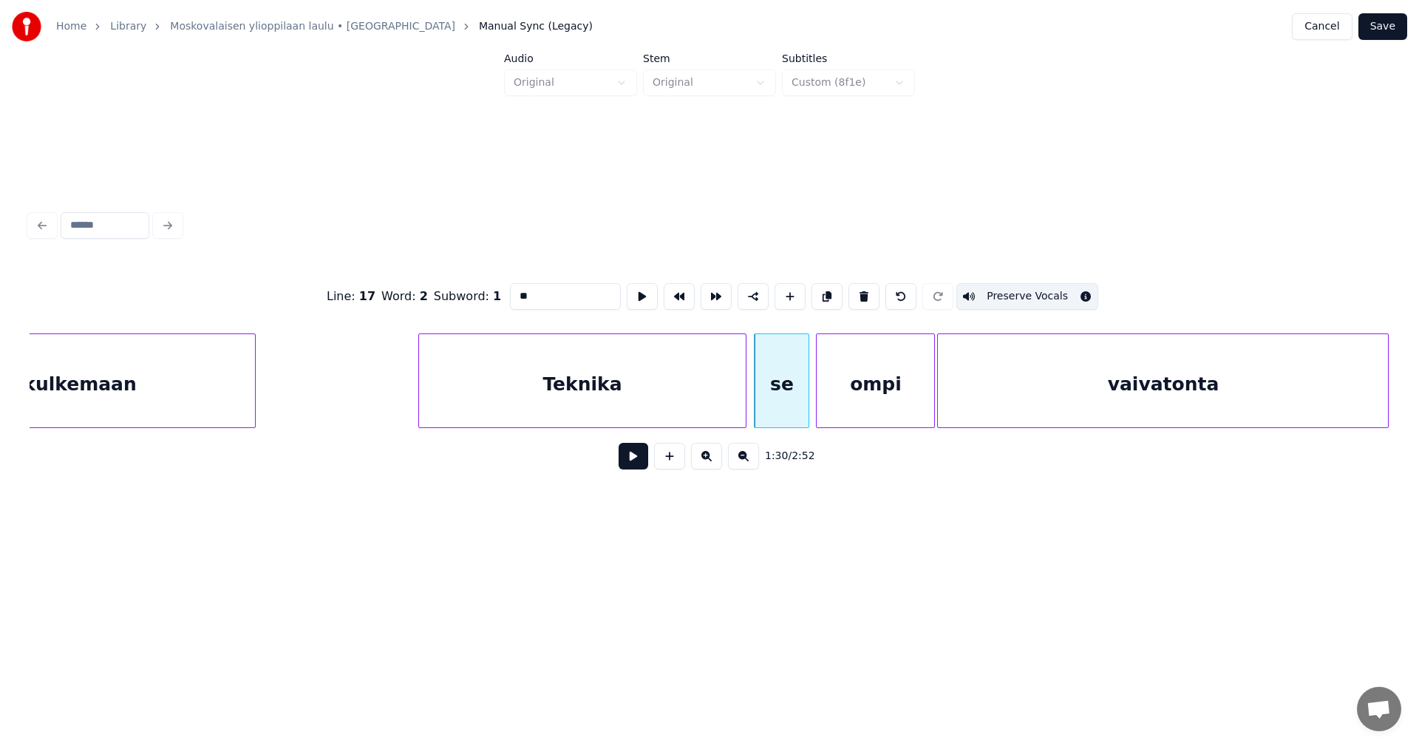
click at [890, 399] on div "ompi" at bounding box center [874, 384] width 117 height 100
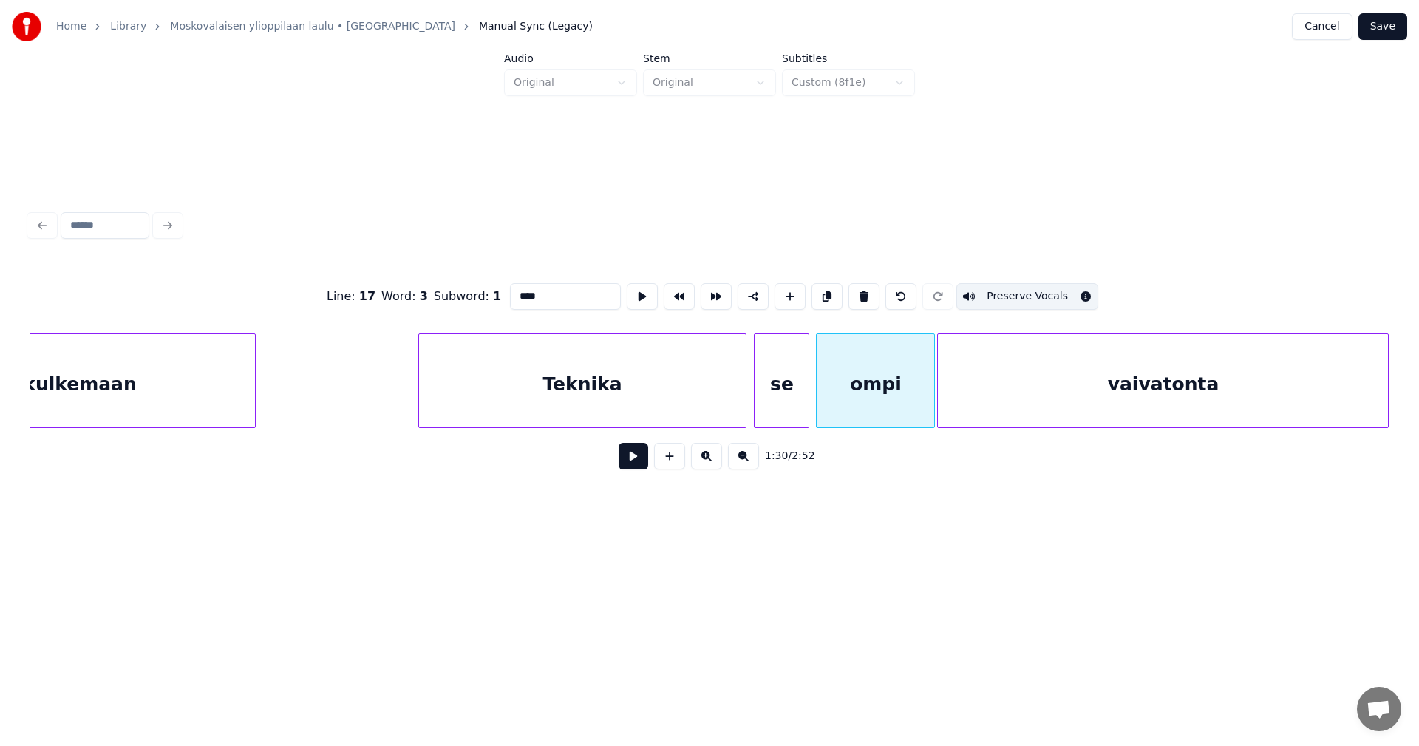
click at [1071, 395] on div "vaivatonta" at bounding box center [1163, 384] width 450 height 100
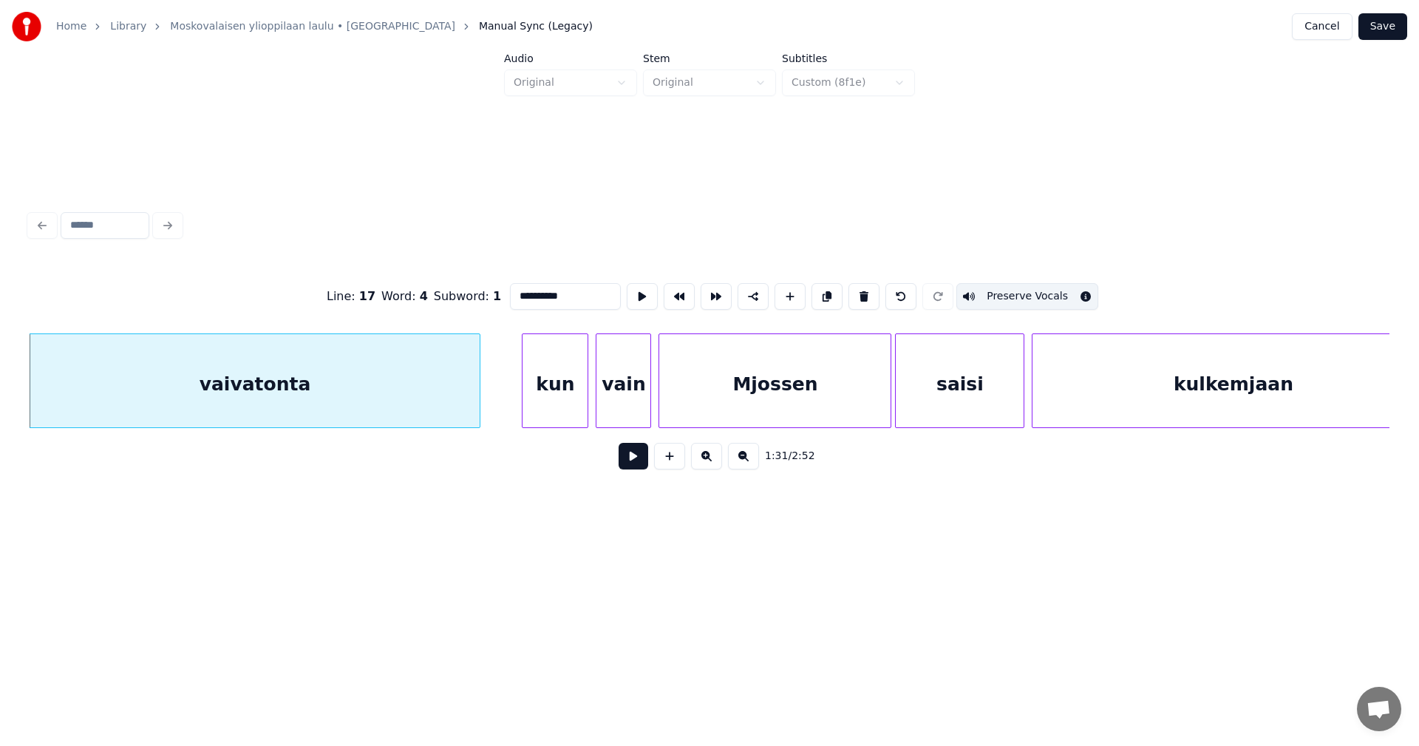
scroll to position [0, 16834]
click at [542, 392] on div "kun" at bounding box center [546, 384] width 65 height 100
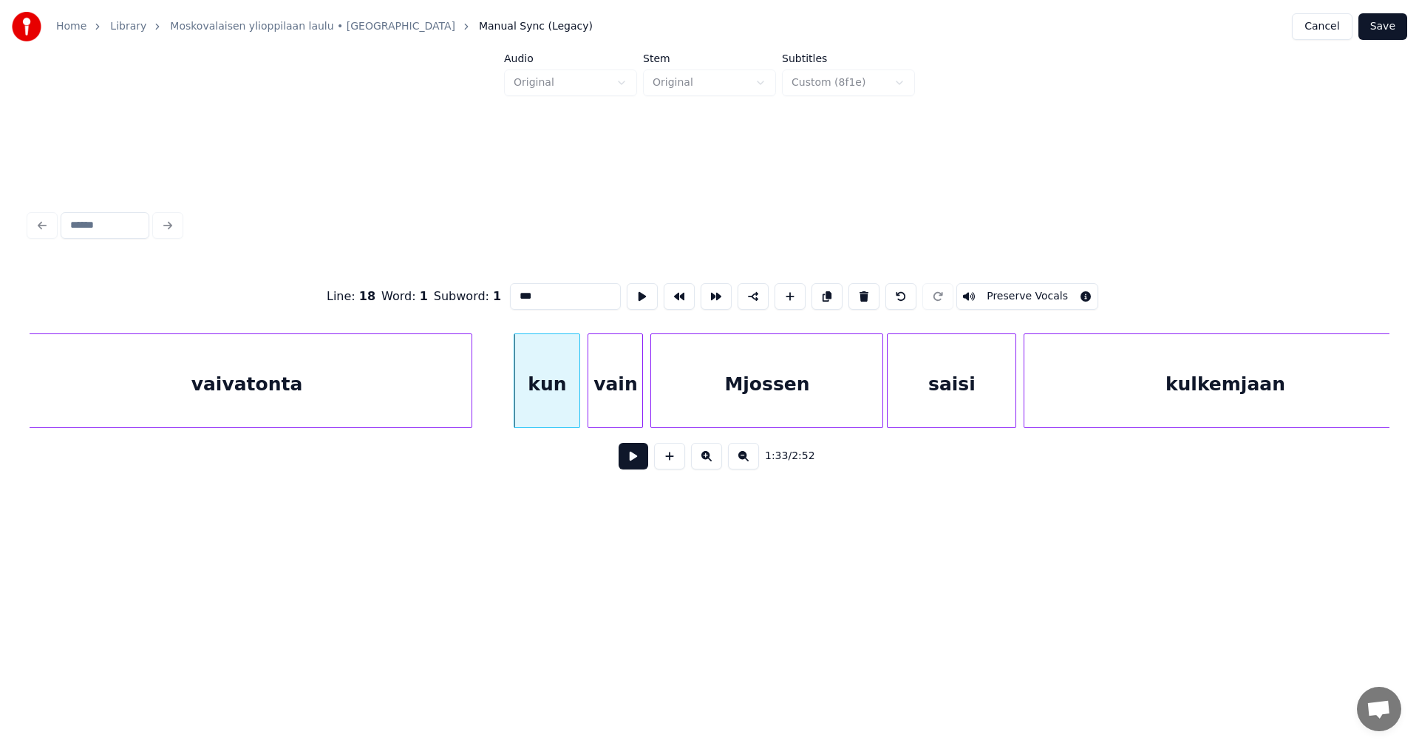
click at [1006, 290] on button "Preserve Vocals" at bounding box center [1027, 296] width 142 height 27
click at [609, 398] on div "vain" at bounding box center [615, 384] width 54 height 100
click at [1021, 295] on button "Preserve Vocals" at bounding box center [1027, 296] width 142 height 27
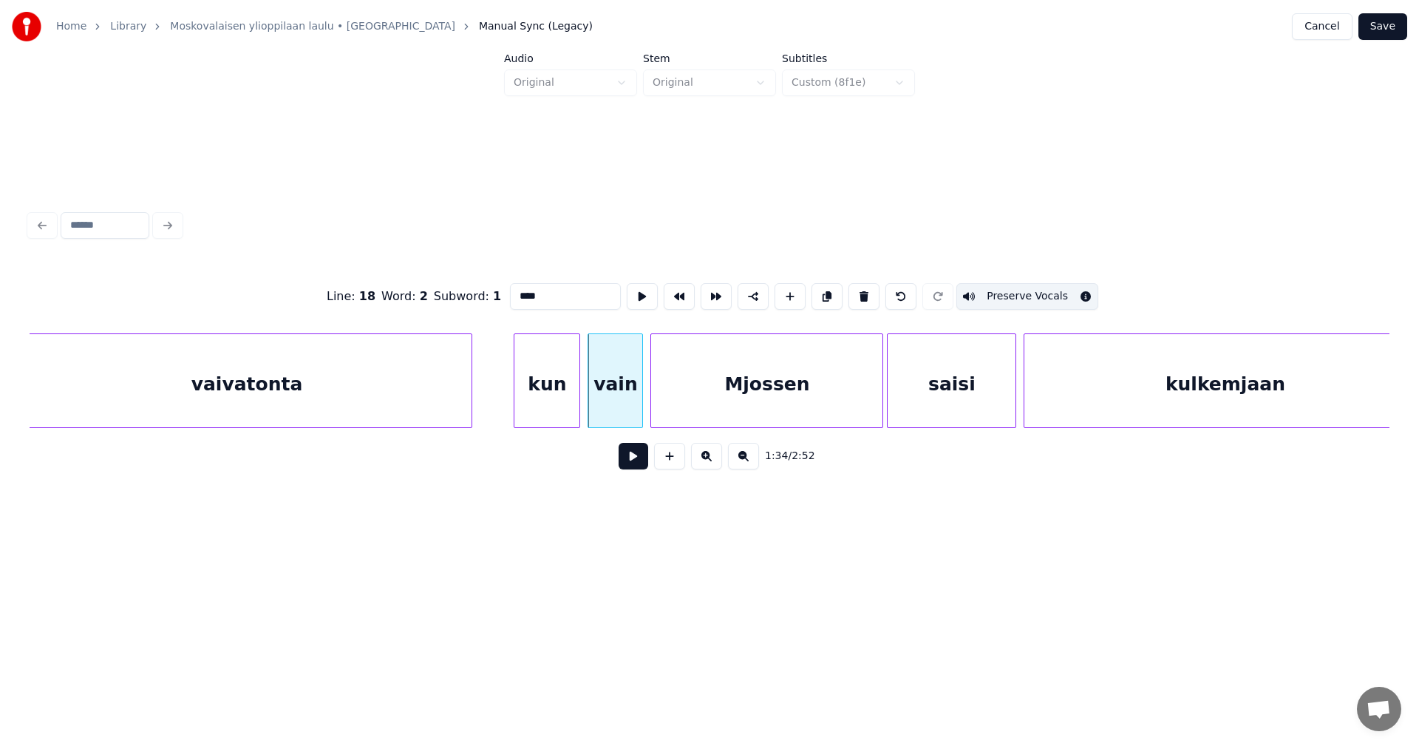
click at [830, 387] on div "Mjossen" at bounding box center [766, 384] width 231 height 100
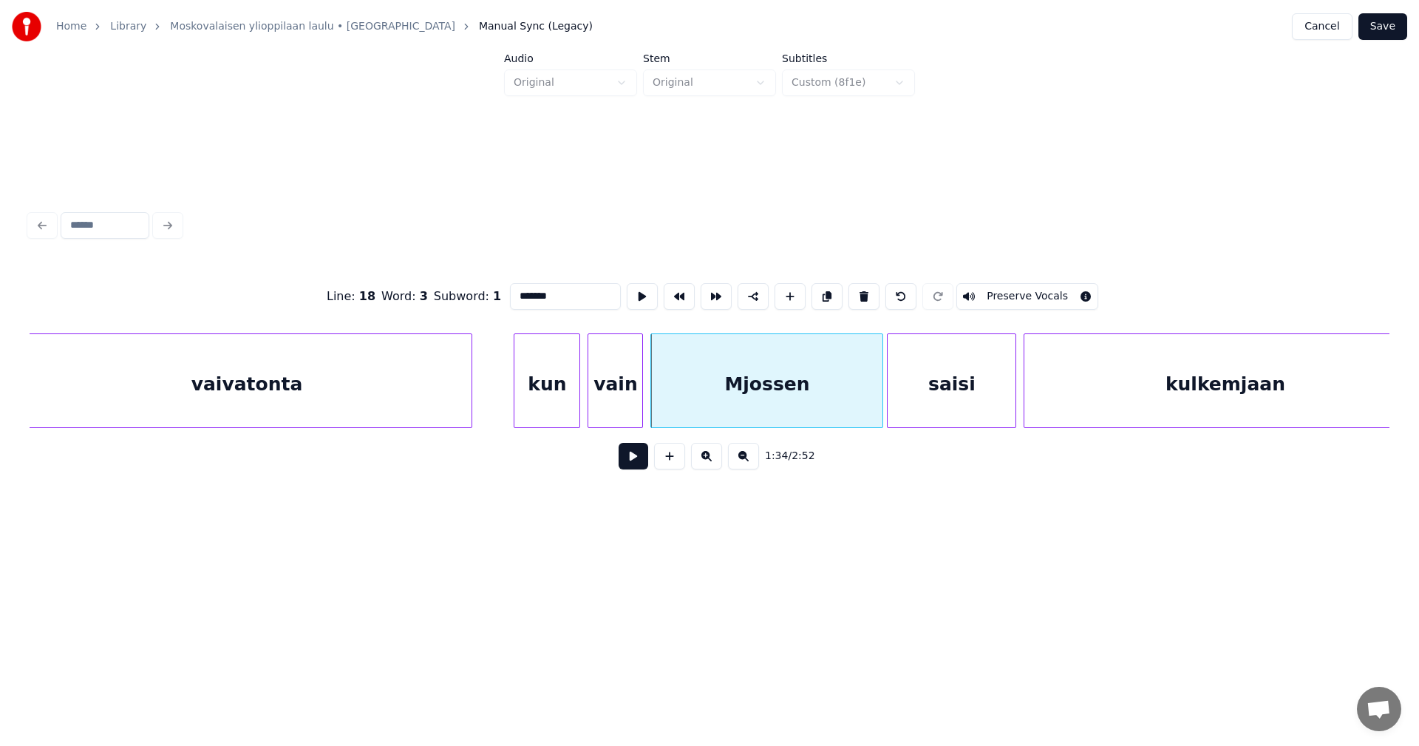
click at [1000, 291] on button "Preserve Vocals" at bounding box center [1027, 296] width 142 height 27
click at [973, 362] on div "saisi" at bounding box center [951, 384] width 128 height 100
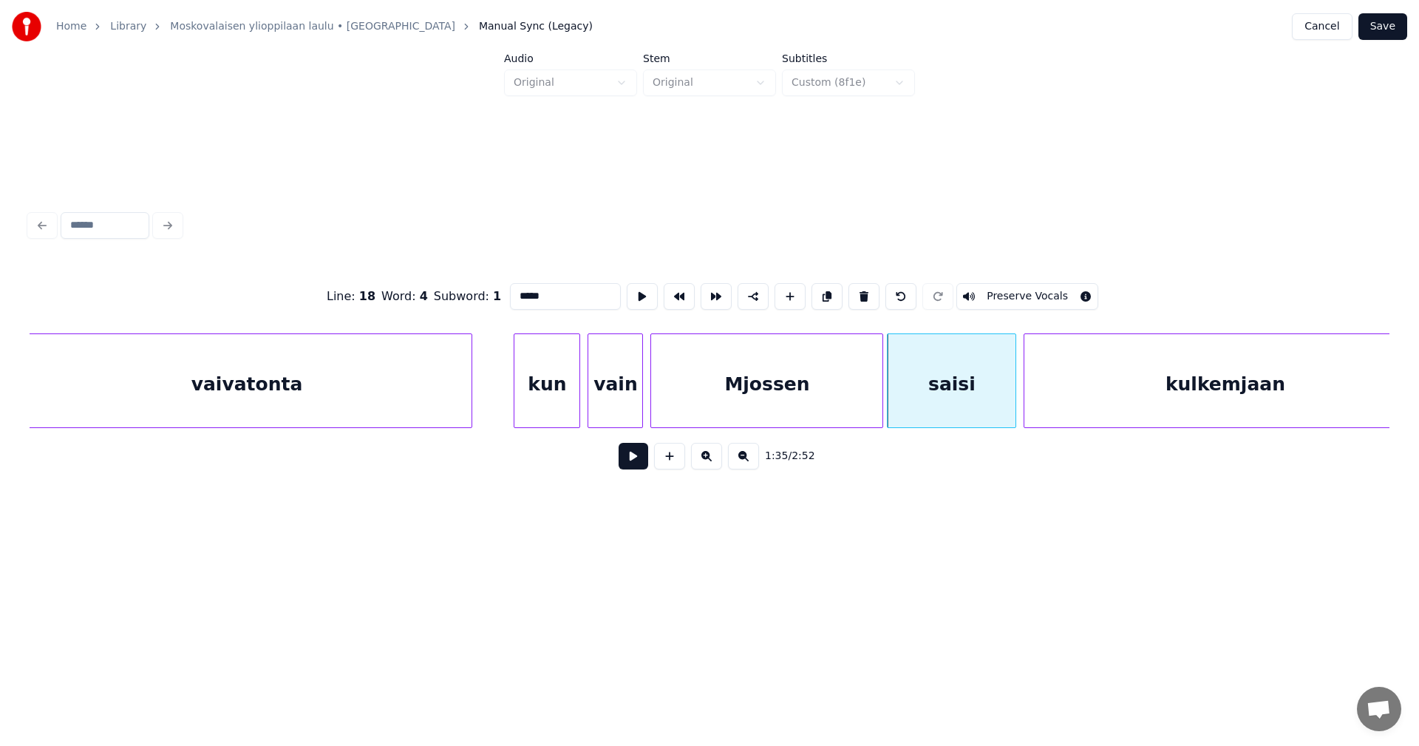
click at [1014, 285] on button "Preserve Vocals" at bounding box center [1027, 296] width 142 height 27
click at [1093, 350] on div "kulkemjaan" at bounding box center [1224, 384] width 401 height 100
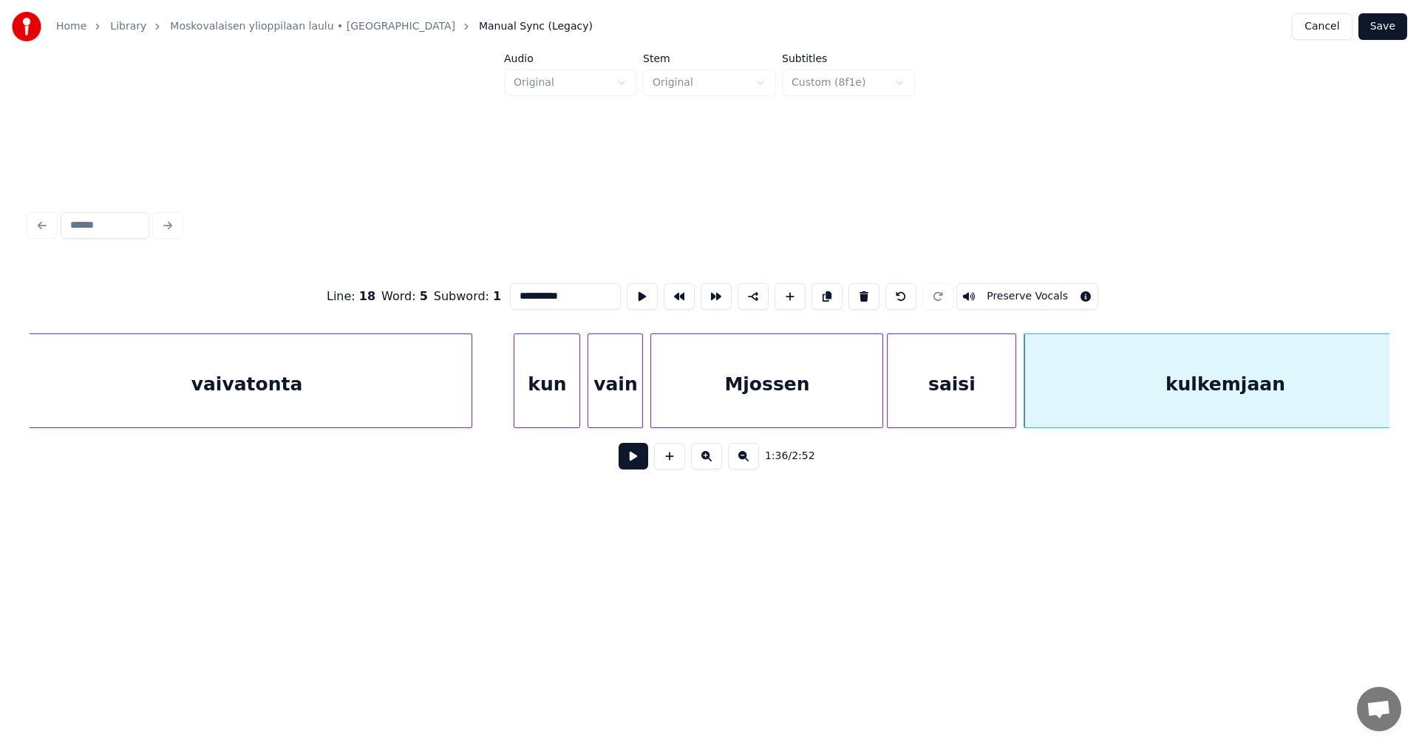
click at [1051, 296] on button "Preserve Vocals" at bounding box center [1027, 296] width 142 height 27
click at [1068, 375] on div "kulkemjaan" at bounding box center [1224, 384] width 401 height 100
click at [989, 391] on div "saisi" at bounding box center [951, 384] width 128 height 100
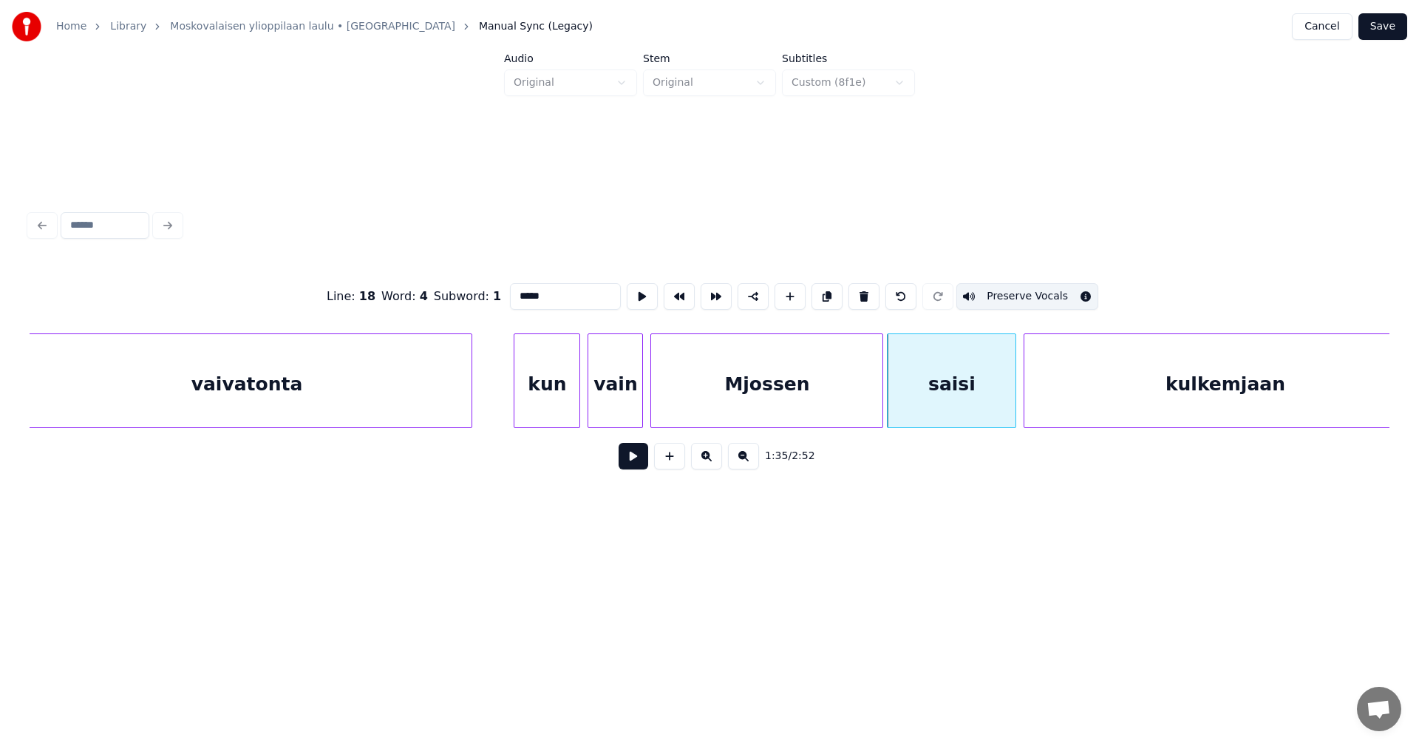
click at [822, 401] on div "Mjossen" at bounding box center [766, 384] width 231 height 100
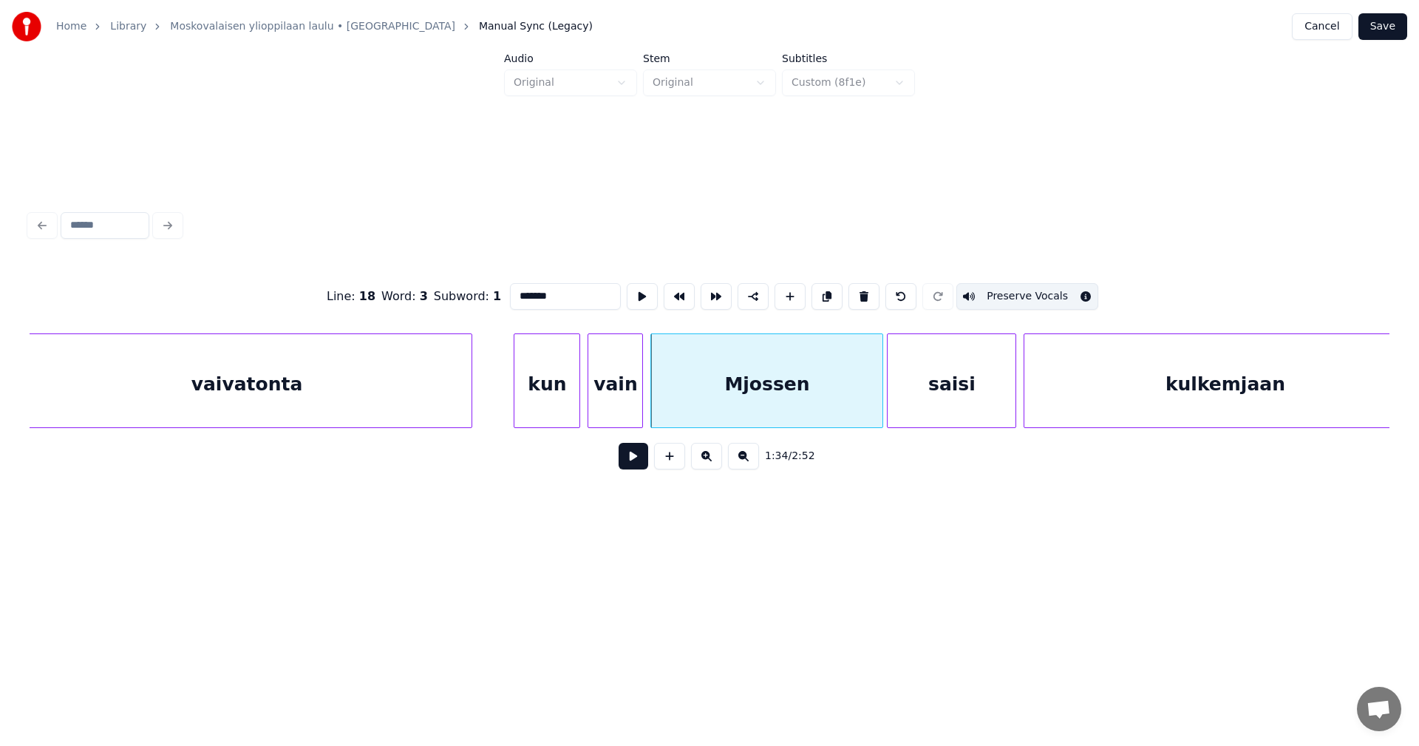
click at [635, 411] on div "vain" at bounding box center [615, 384] width 54 height 100
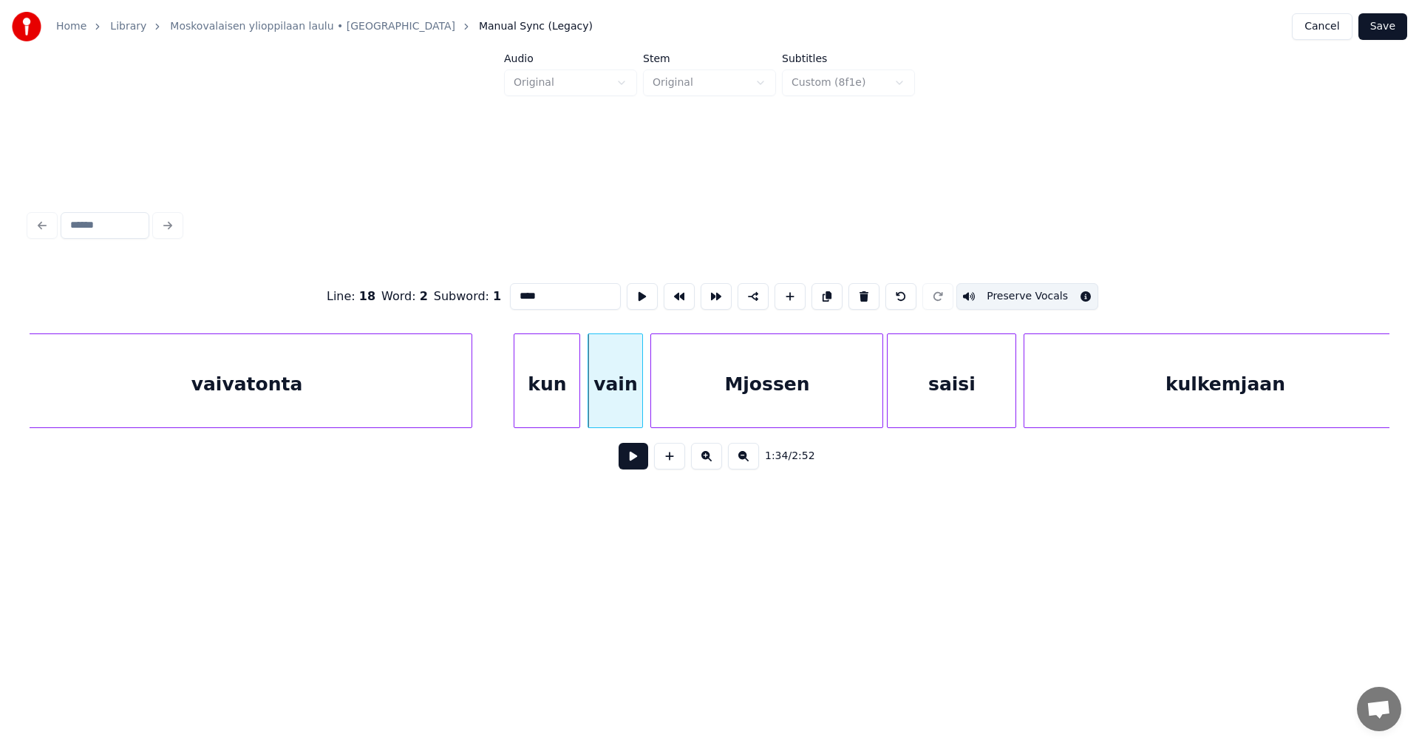
click at [553, 407] on div "kun" at bounding box center [546, 384] width 65 height 100
type input "***"
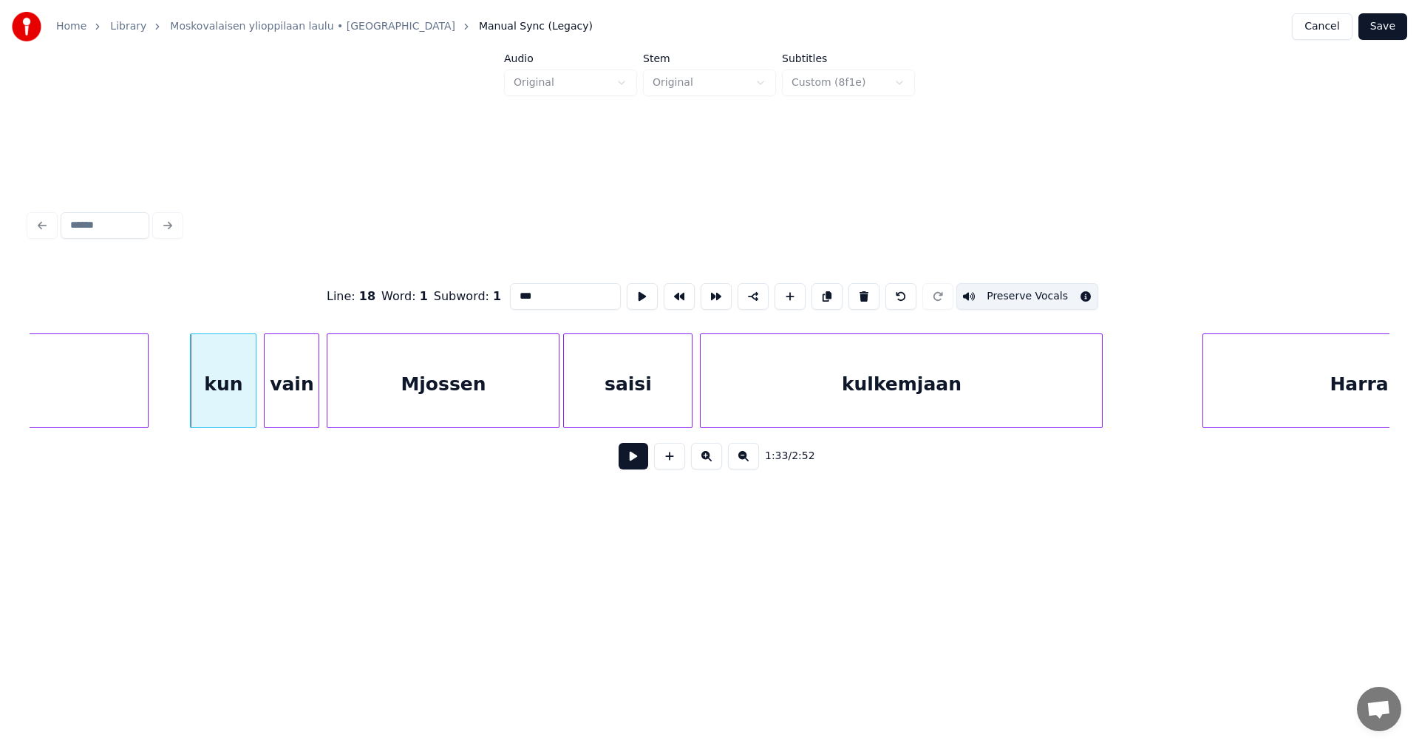
scroll to position [0, 17210]
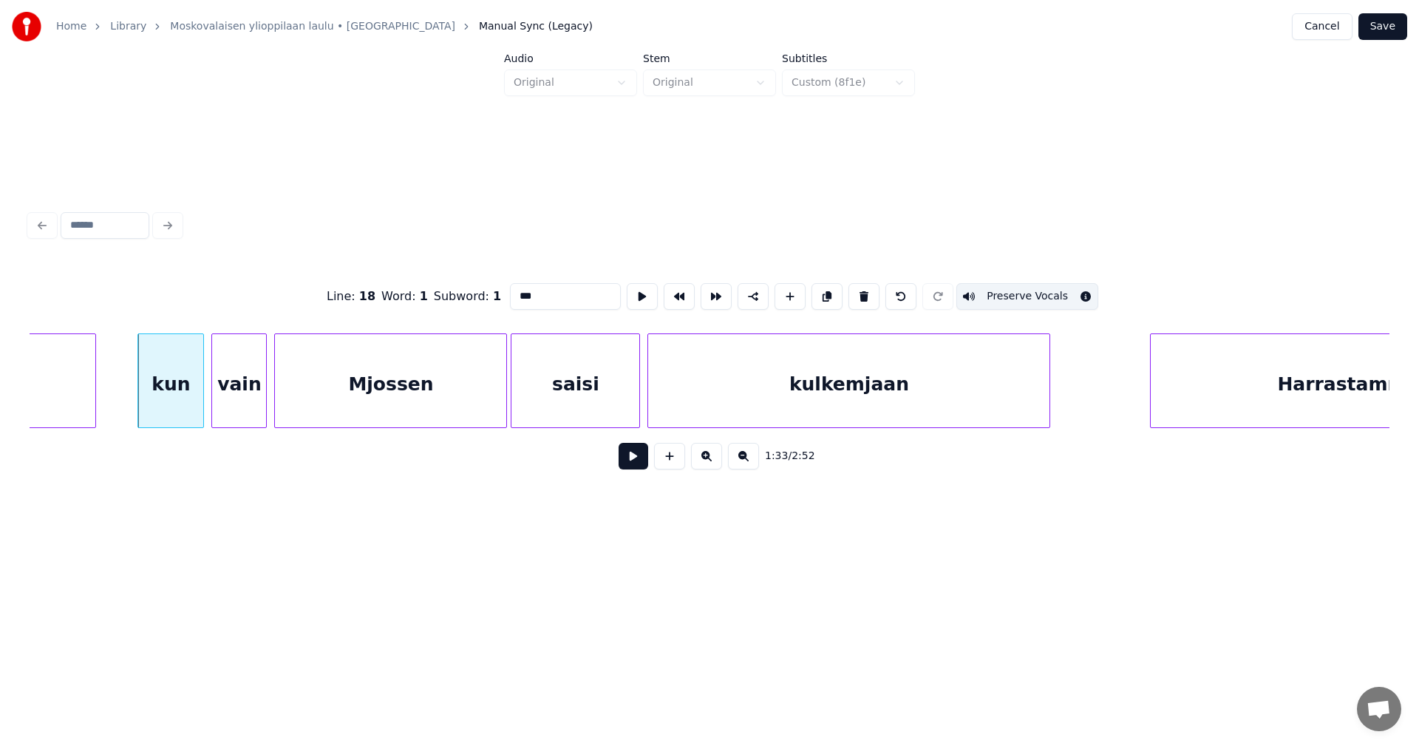
click at [1380, 28] on button "Save" at bounding box center [1382, 26] width 49 height 27
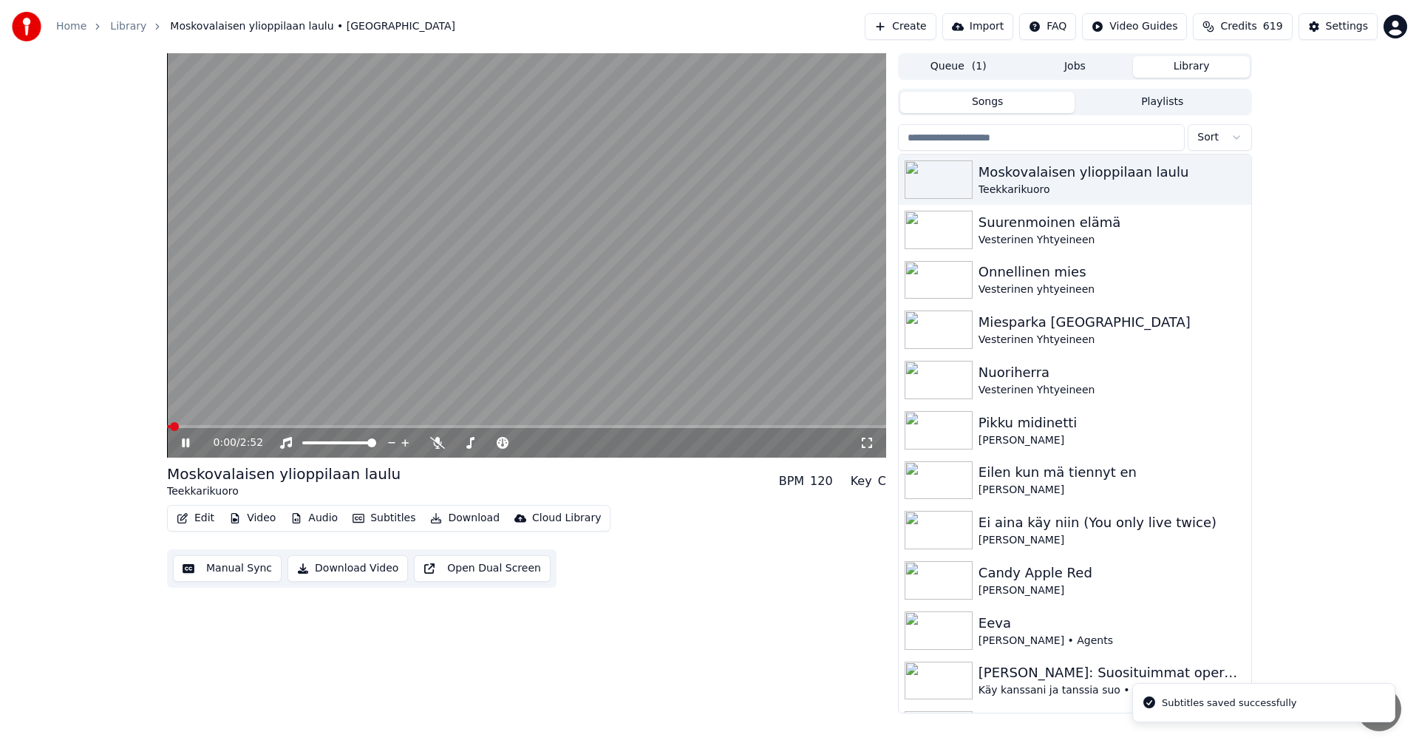
click at [453, 426] on span at bounding box center [526, 426] width 719 height 3
click at [435, 441] on icon at bounding box center [437, 443] width 15 height 12
click at [483, 446] on span at bounding box center [484, 442] width 9 height 9
click at [471, 446] on span at bounding box center [472, 442] width 9 height 9
click at [454, 445] on span at bounding box center [458, 442] width 9 height 9
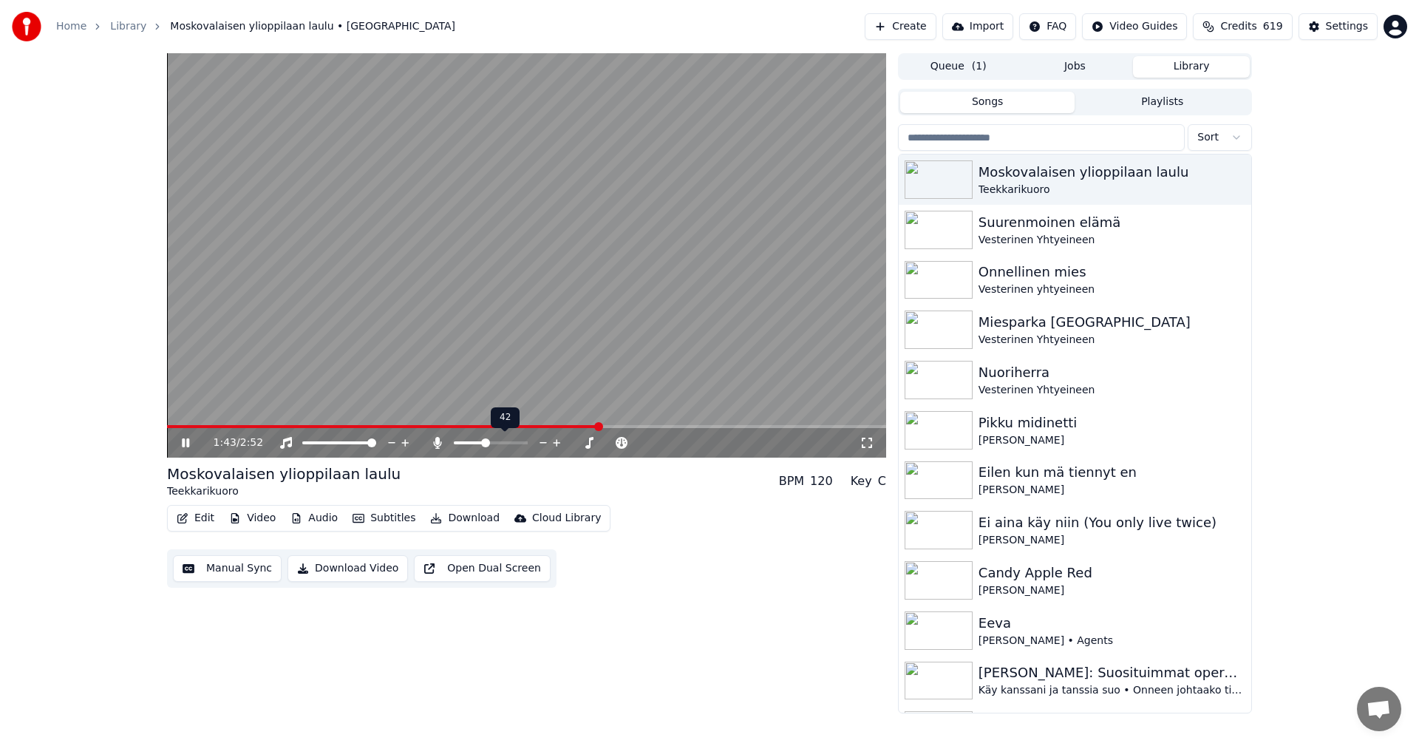
click at [485, 438] on span at bounding box center [485, 442] width 9 height 9
click at [666, 425] on span at bounding box center [661, 426] width 9 height 9
click at [672, 429] on span at bounding box center [673, 426] width 9 height 9
click at [454, 447] on span at bounding box center [458, 442] width 9 height 9
click at [466, 444] on span at bounding box center [469, 442] width 9 height 9
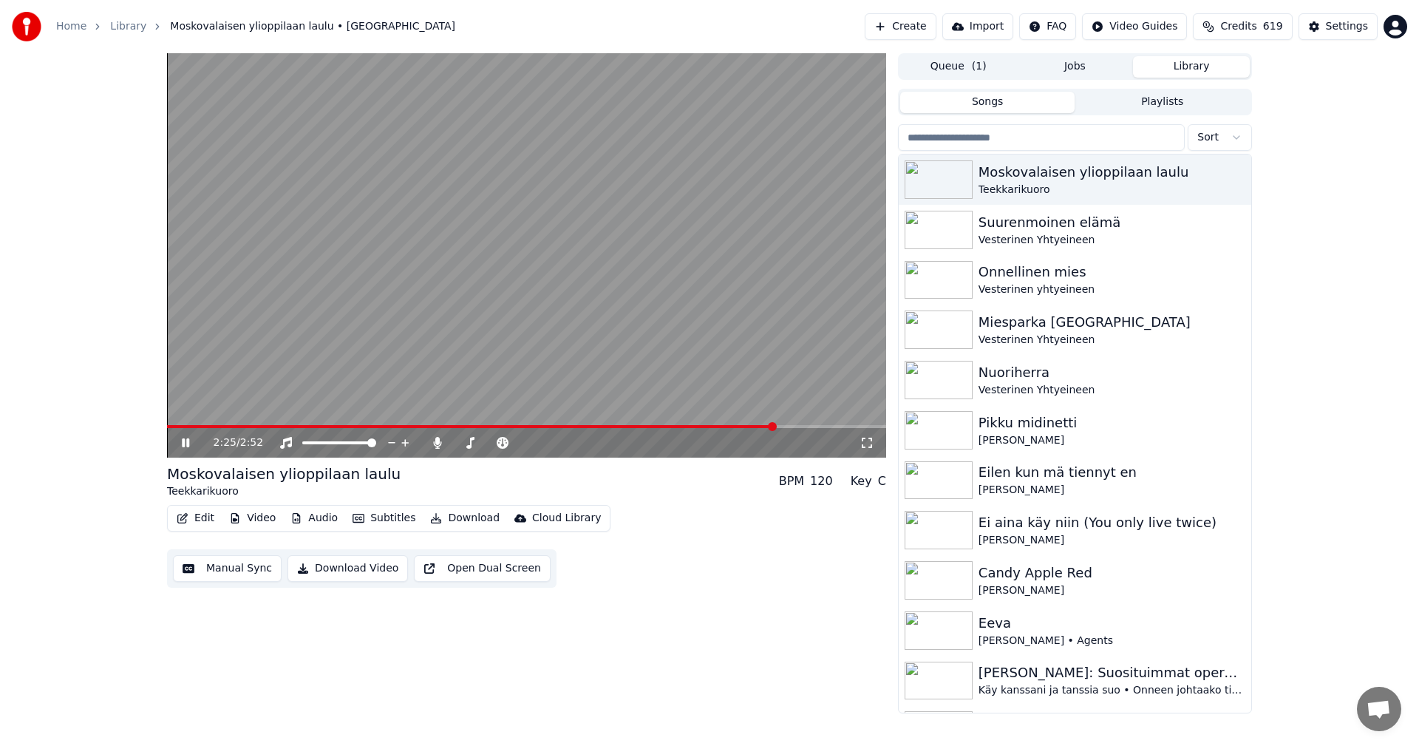
click at [788, 426] on span at bounding box center [526, 426] width 719 height 3
click at [454, 445] on span at bounding box center [458, 442] width 9 height 9
click at [183, 443] on icon at bounding box center [185, 442] width 7 height 9
click at [199, 516] on button "Edit" at bounding box center [196, 518] width 50 height 21
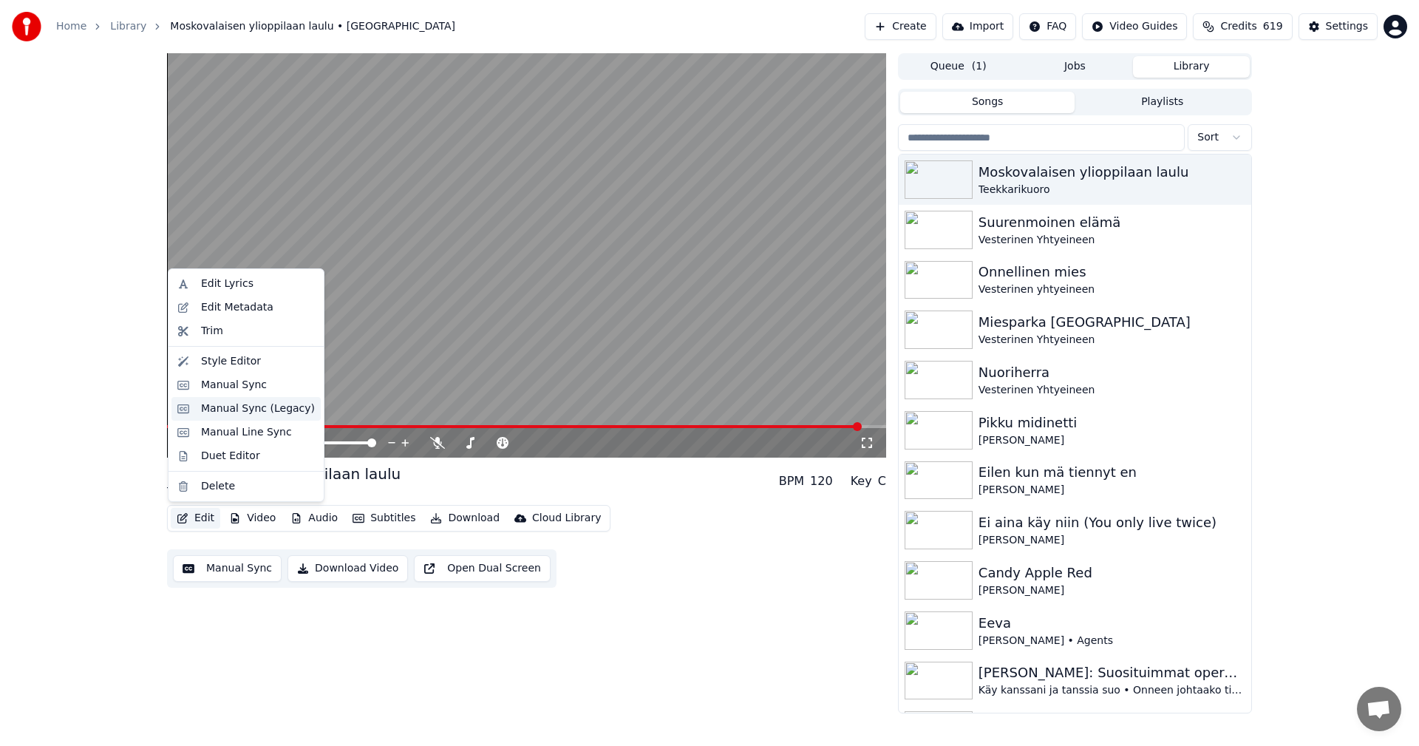
click at [261, 413] on div "Manual Sync (Legacy)" at bounding box center [258, 408] width 114 height 15
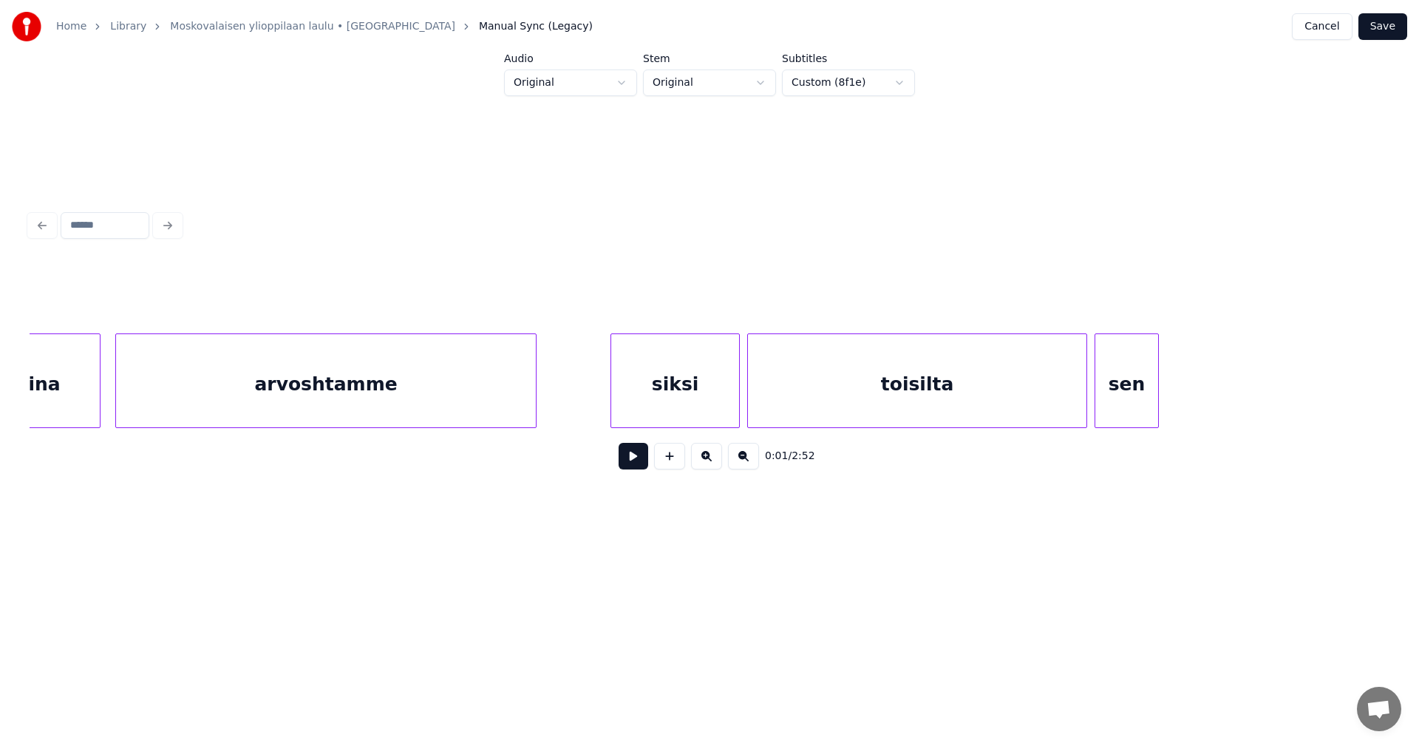
scroll to position [0, 28866]
click at [575, 399] on div at bounding box center [573, 380] width 4 height 93
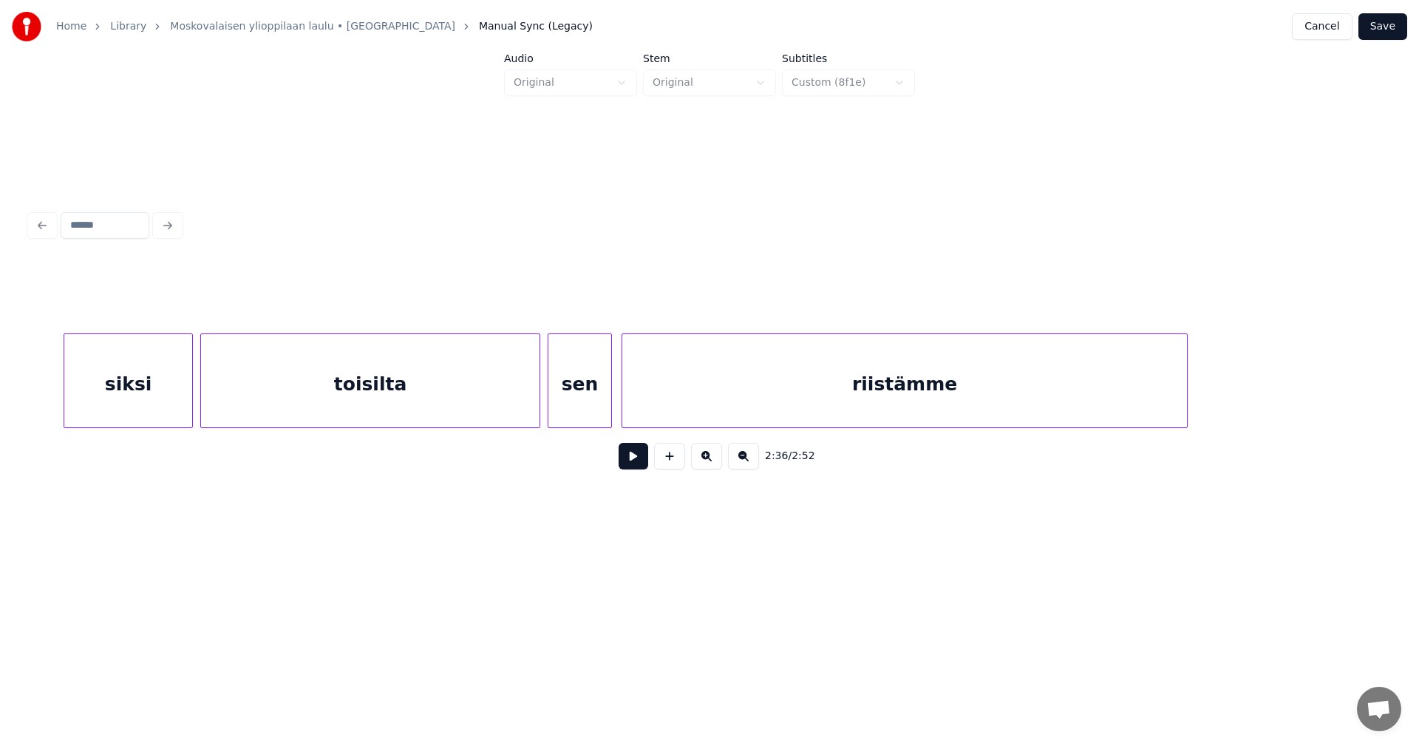
scroll to position [0, 29589]
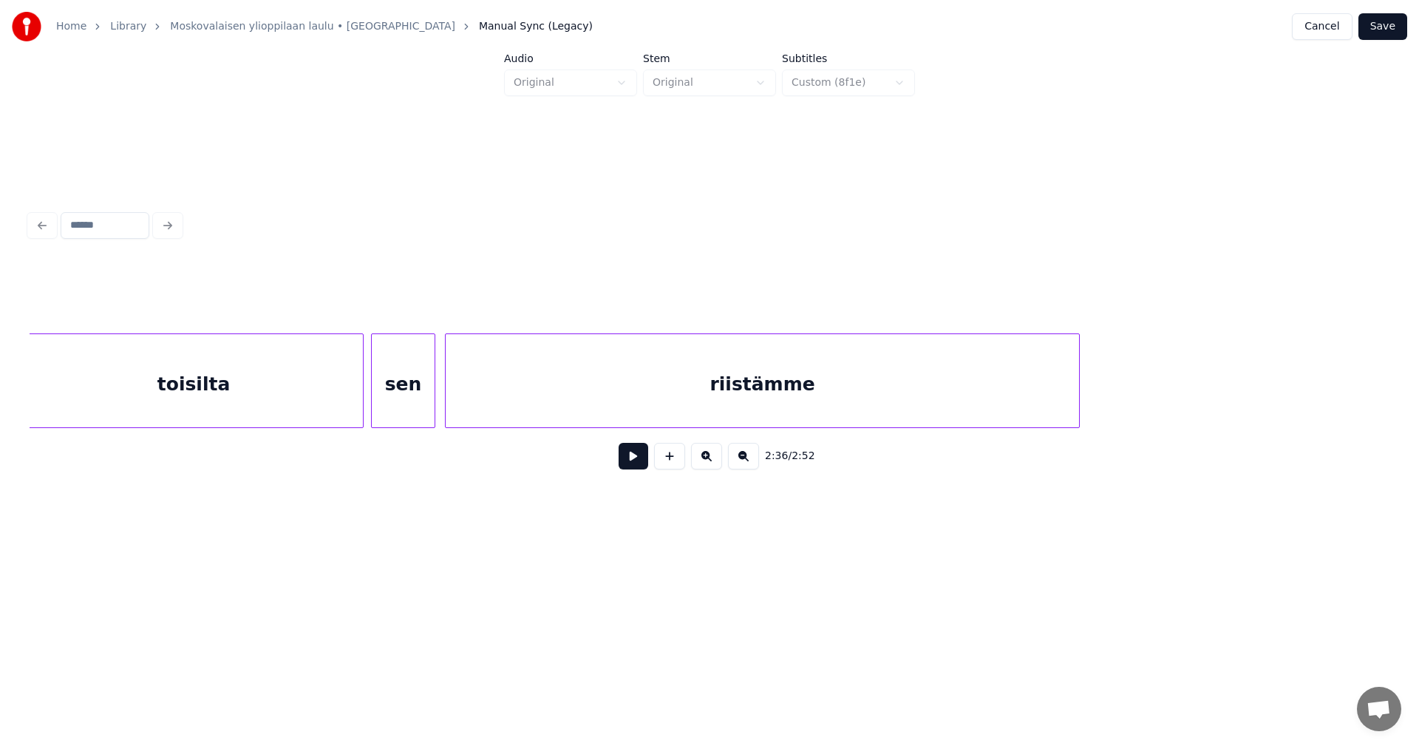
click at [1075, 388] on div at bounding box center [1076, 380] width 4 height 93
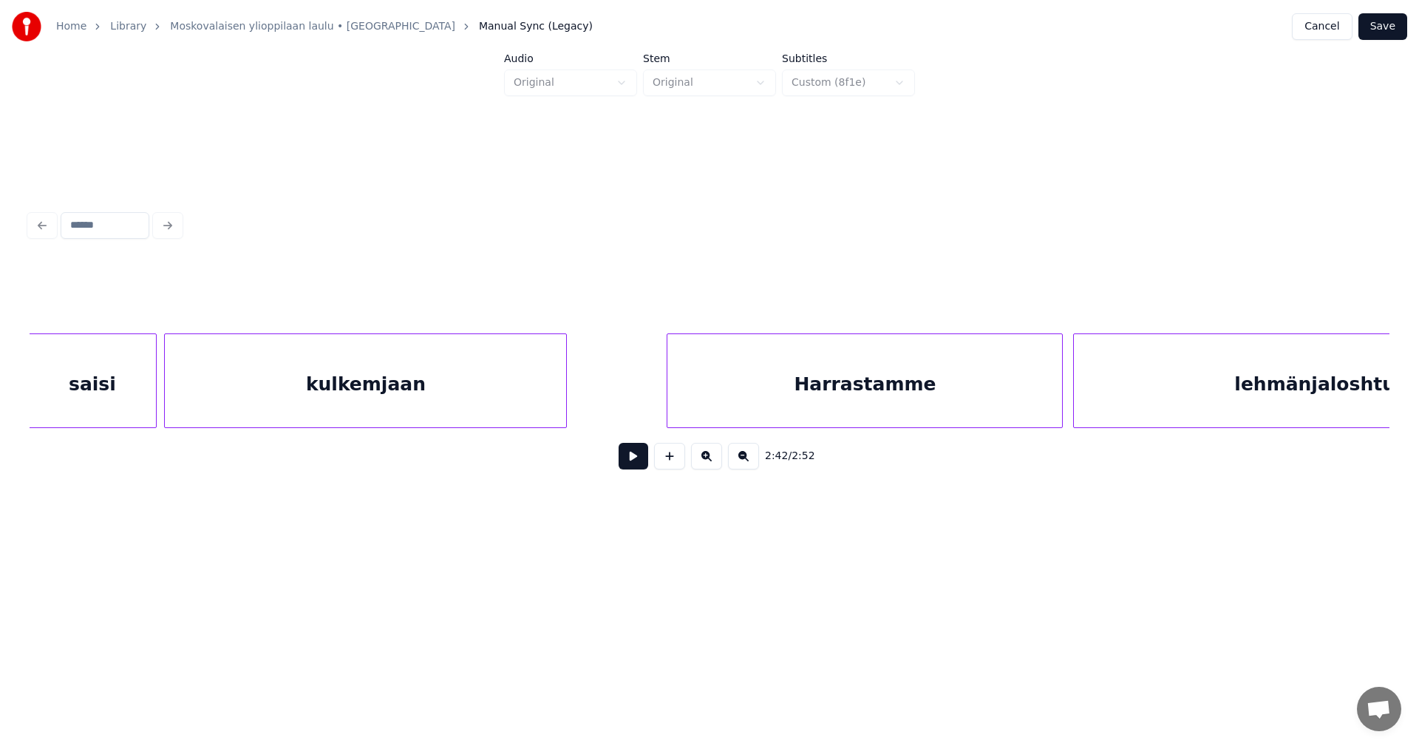
scroll to position [0, 16504]
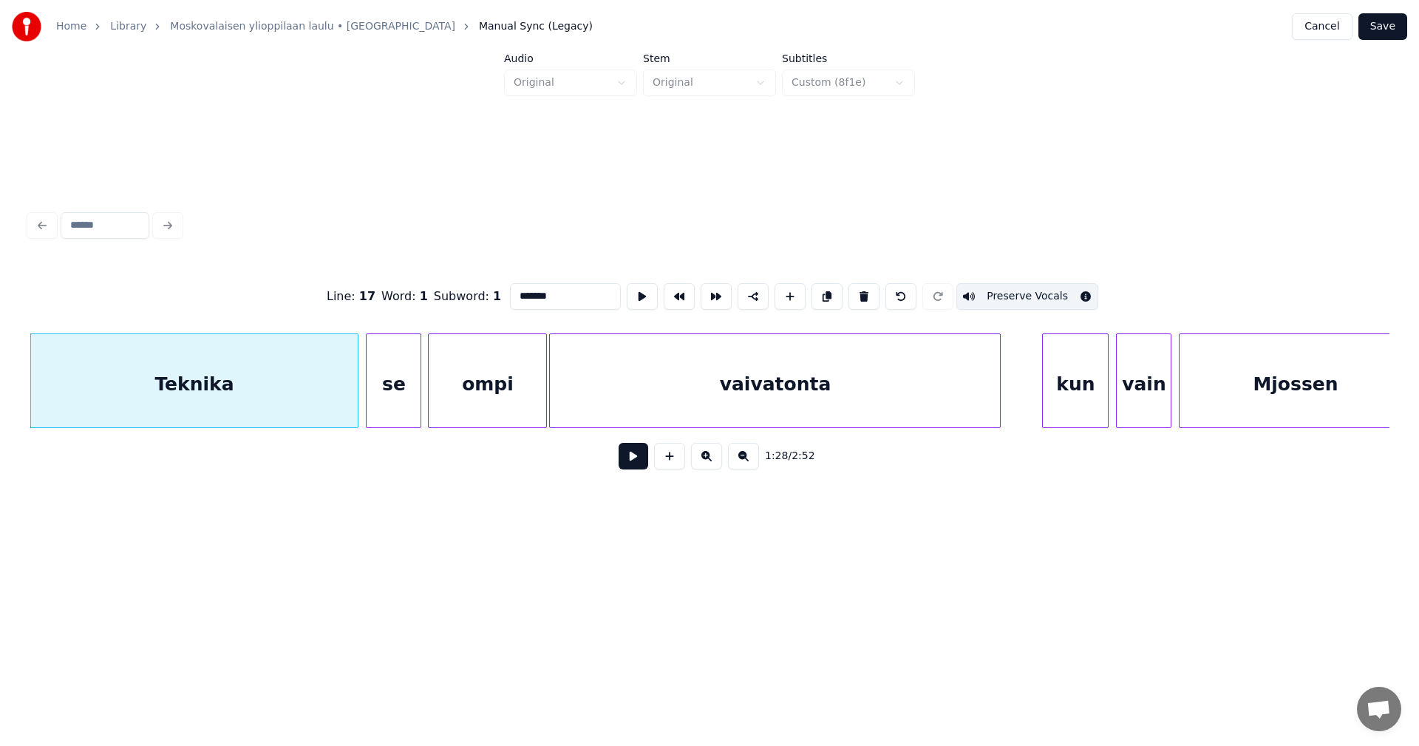
click at [626, 457] on button at bounding box center [633, 456] width 30 height 27
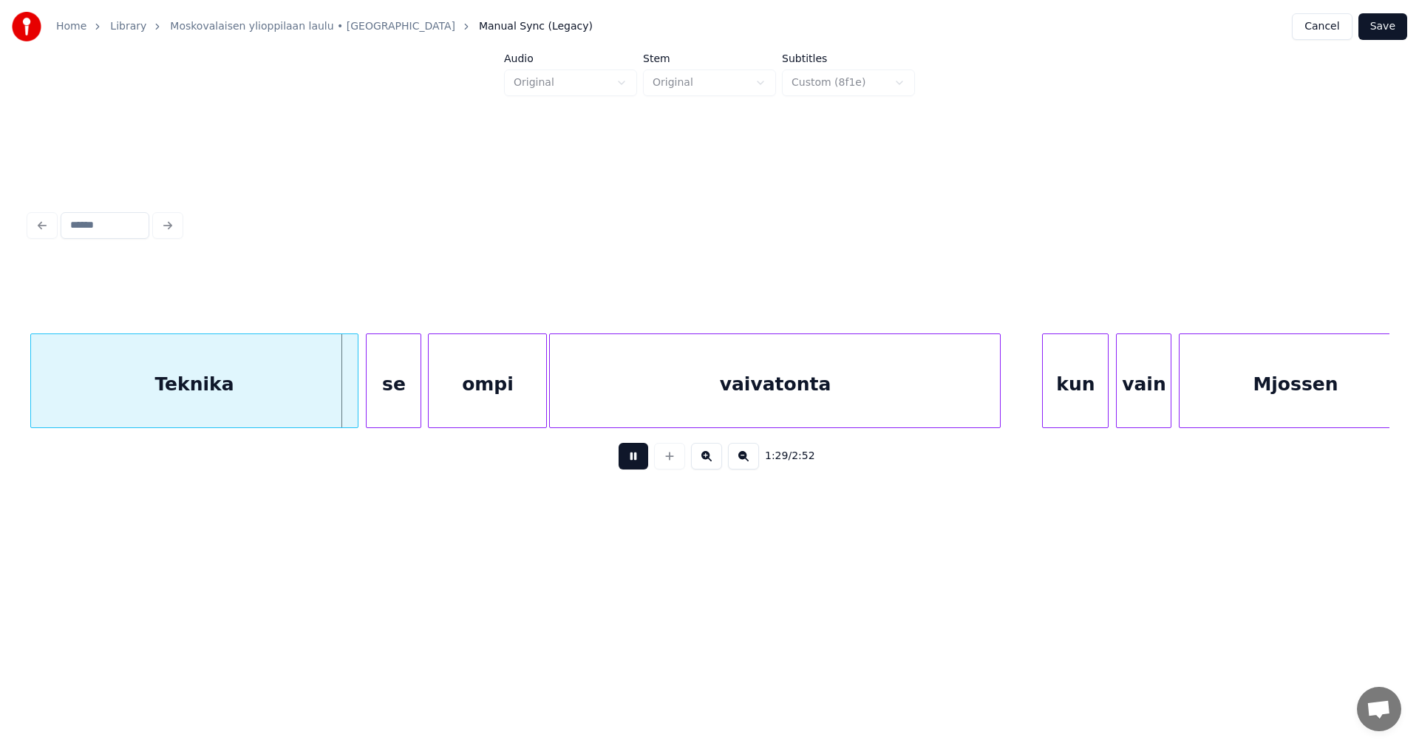
click at [627, 458] on button at bounding box center [633, 456] width 30 height 27
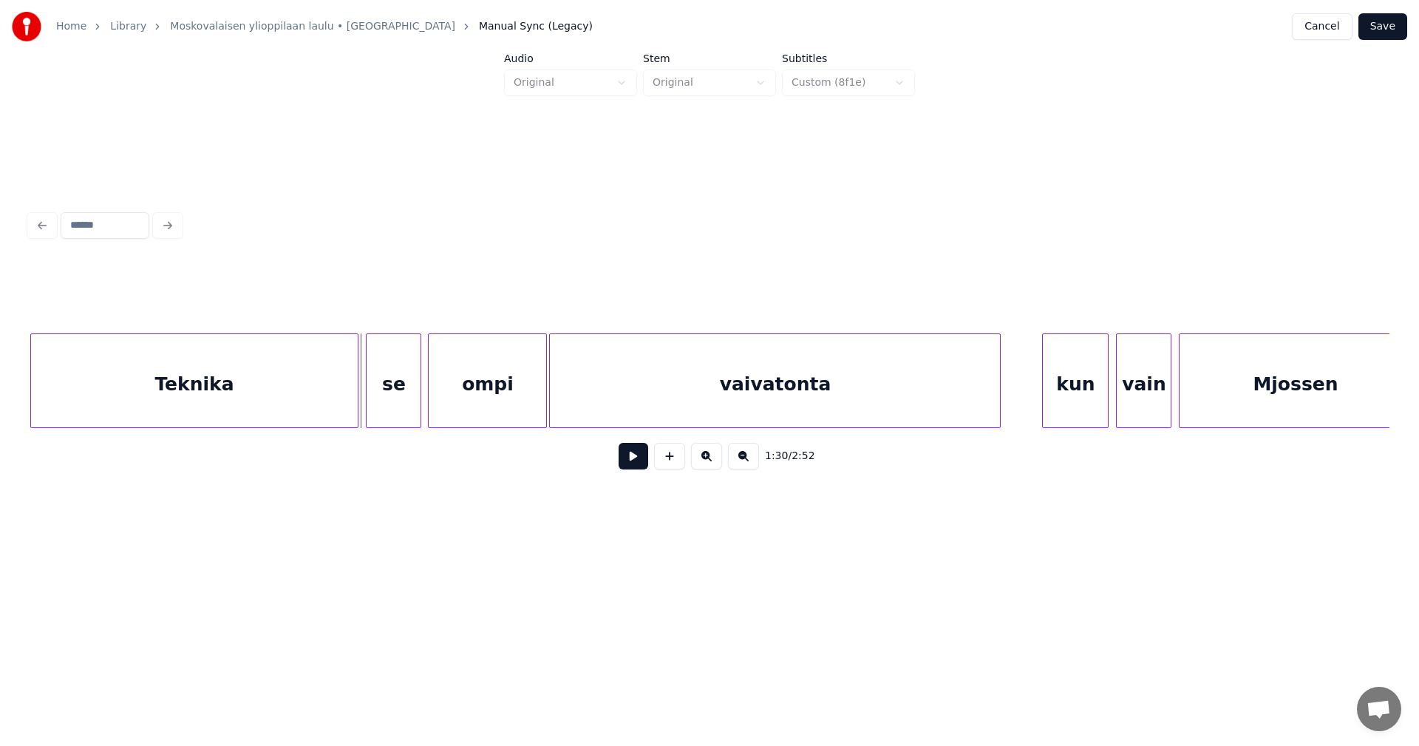
click at [627, 459] on button at bounding box center [633, 456] width 30 height 27
click at [630, 459] on button at bounding box center [633, 456] width 30 height 27
click at [1017, 398] on div at bounding box center [1015, 380] width 4 height 93
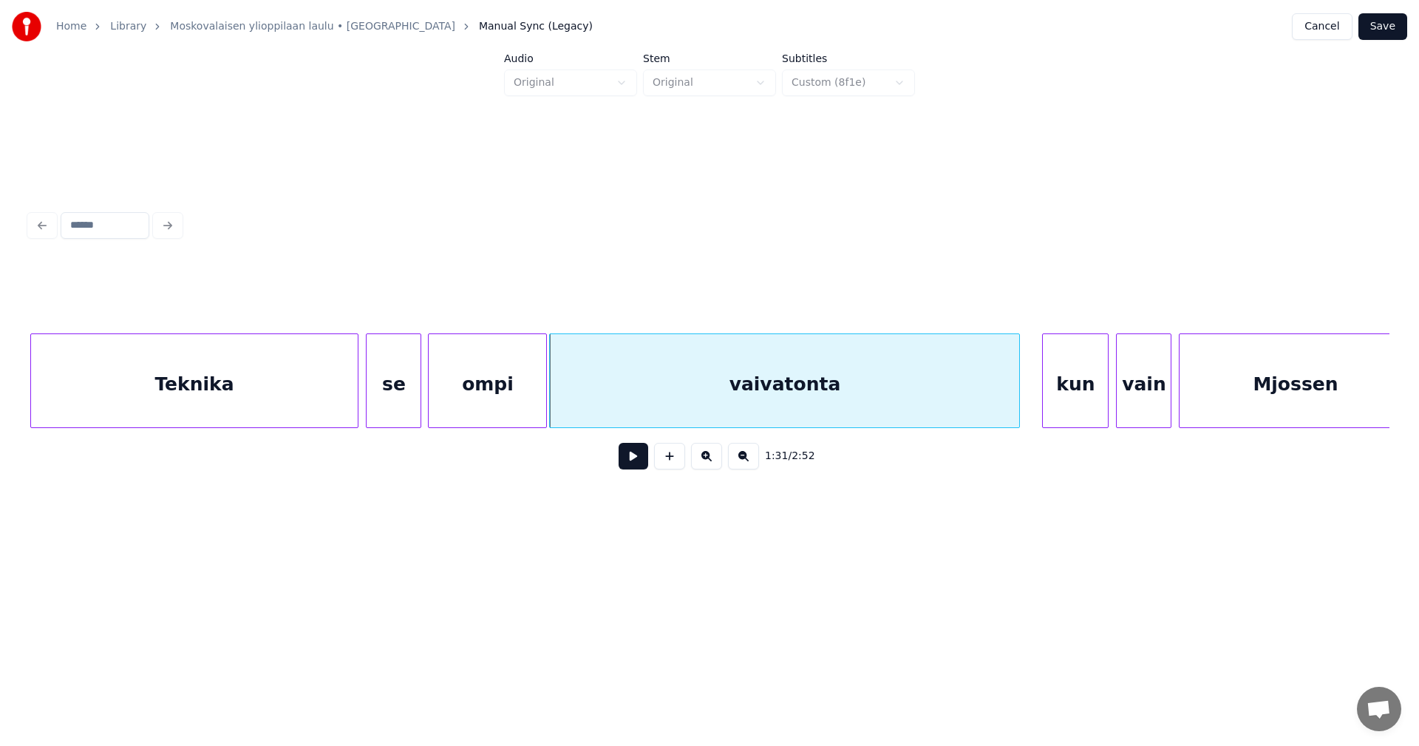
click at [1064, 402] on div "kun" at bounding box center [1075, 384] width 65 height 100
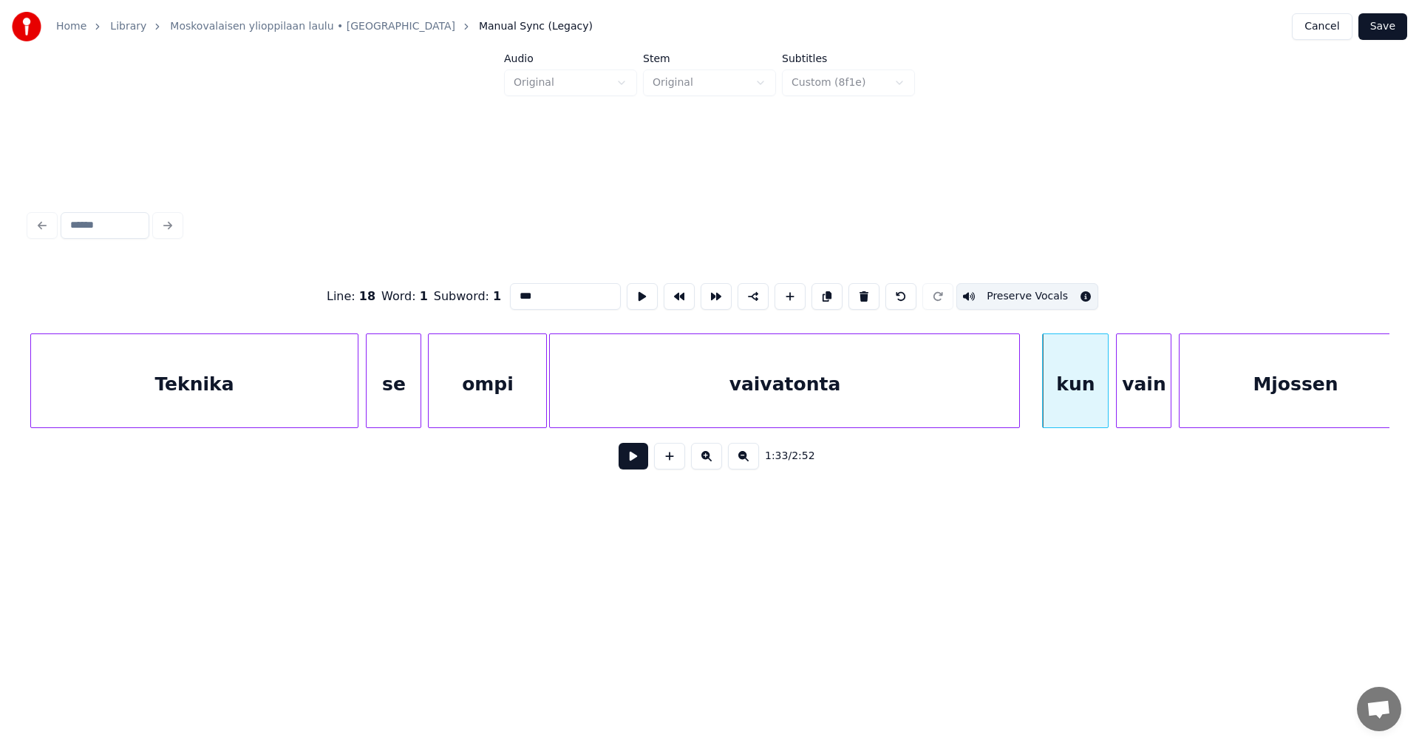
click at [638, 465] on button at bounding box center [633, 456] width 30 height 27
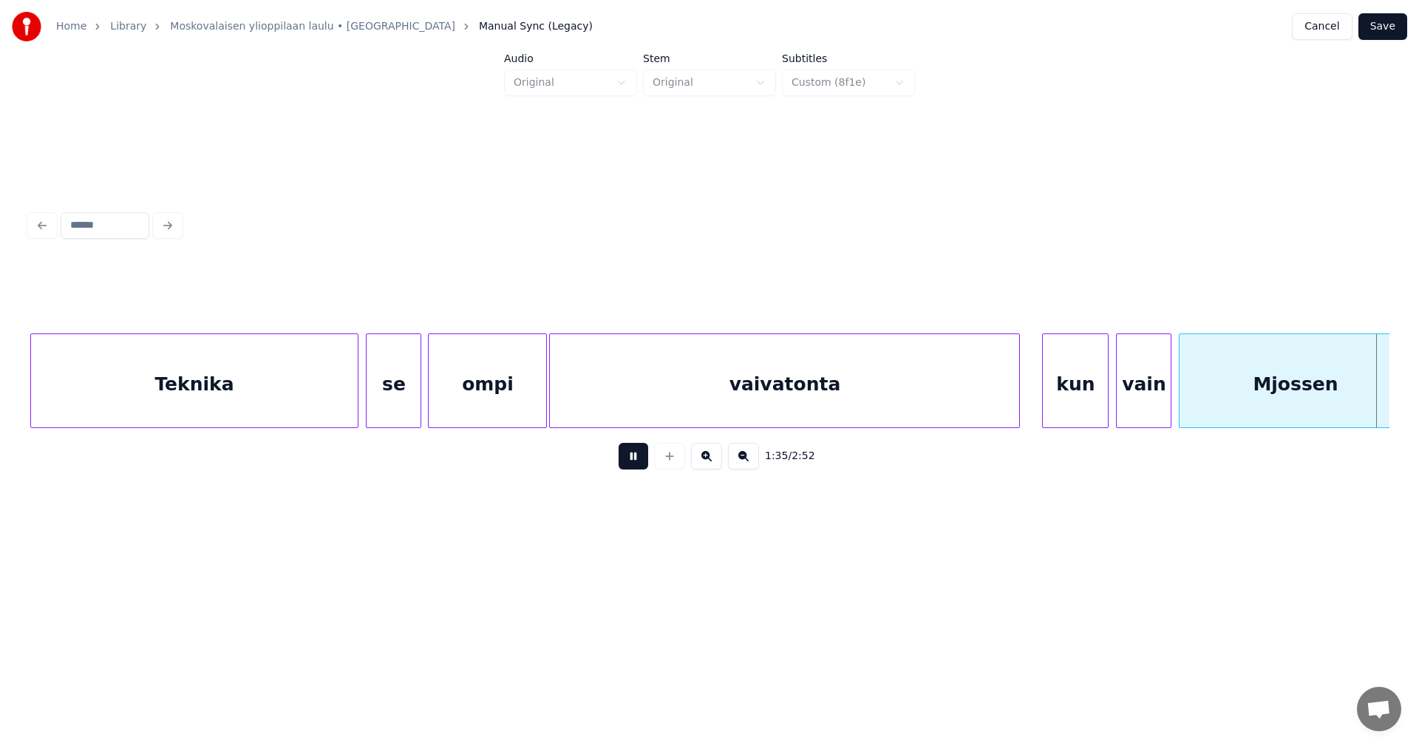
scroll to position [0, 17667]
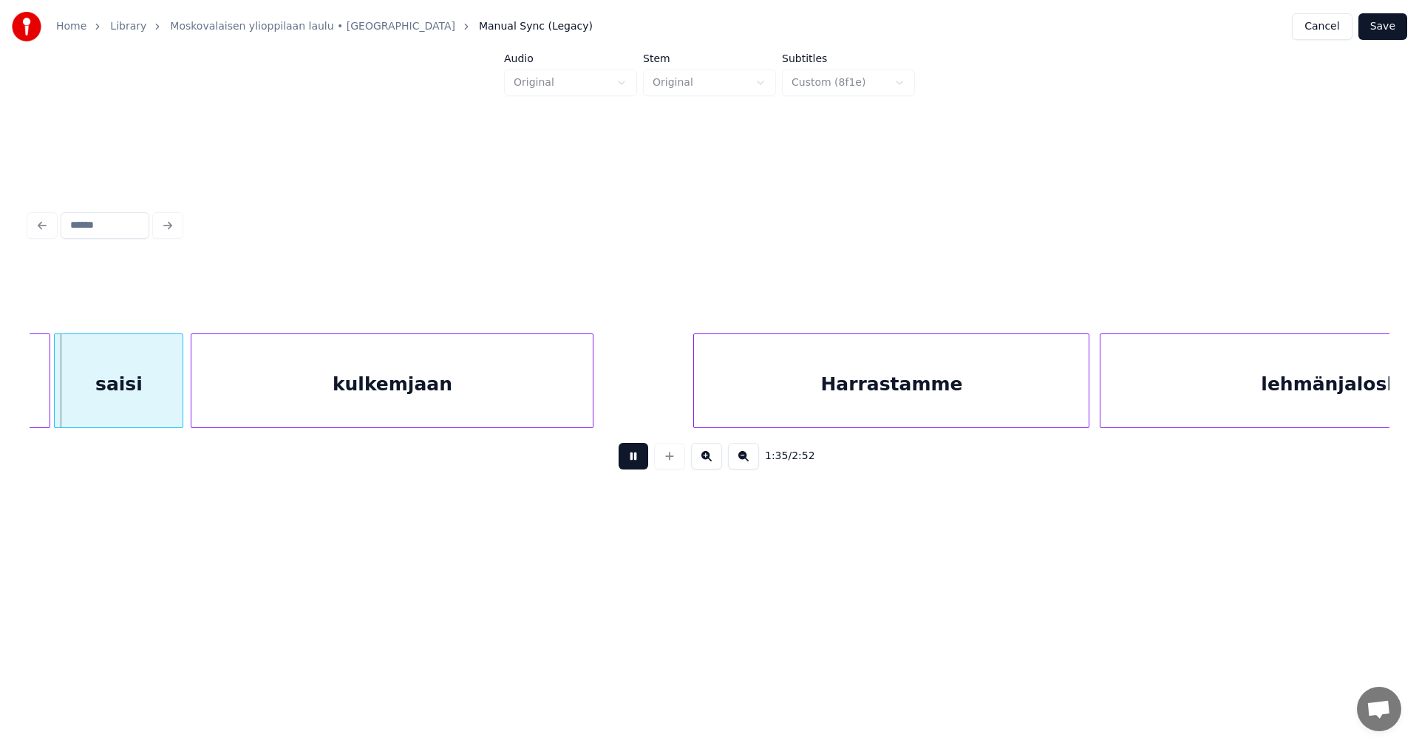
click at [638, 465] on button at bounding box center [633, 456] width 30 height 27
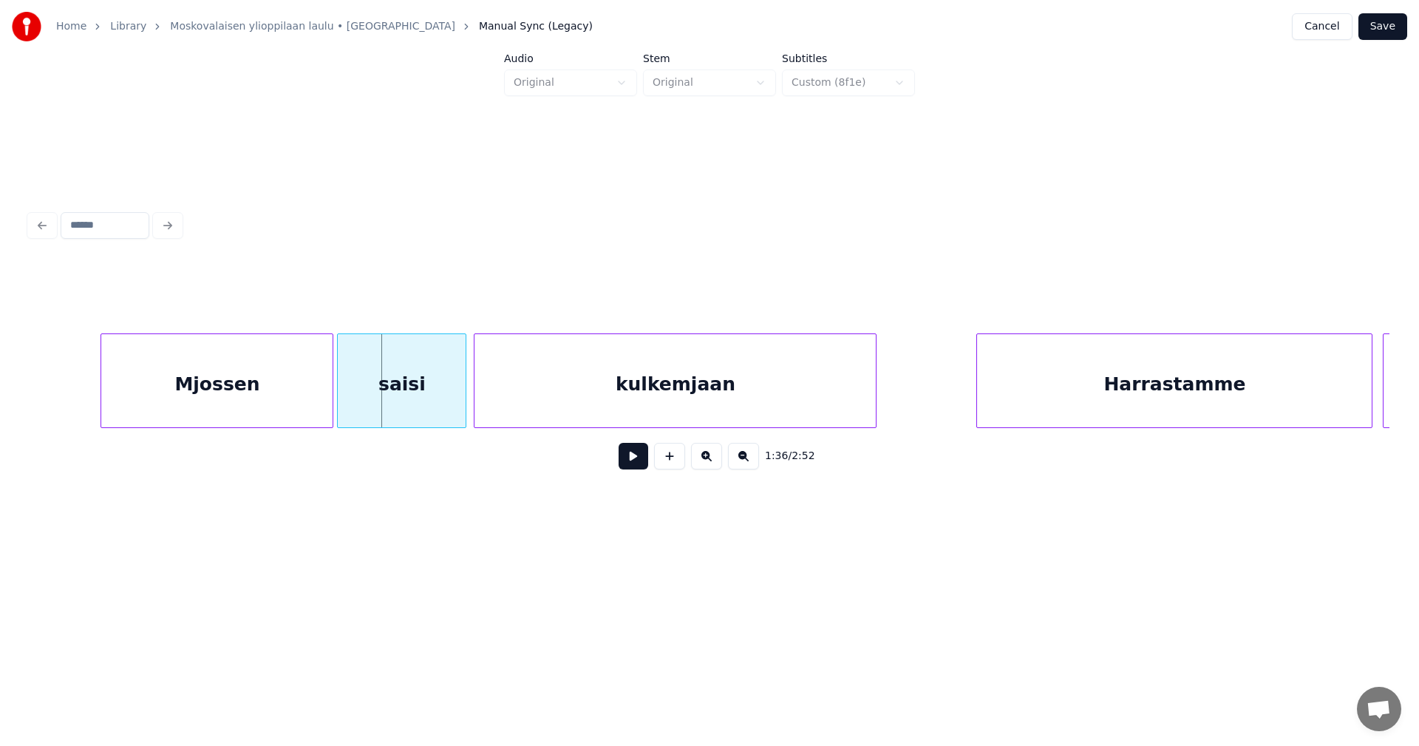
scroll to position [0, 17371]
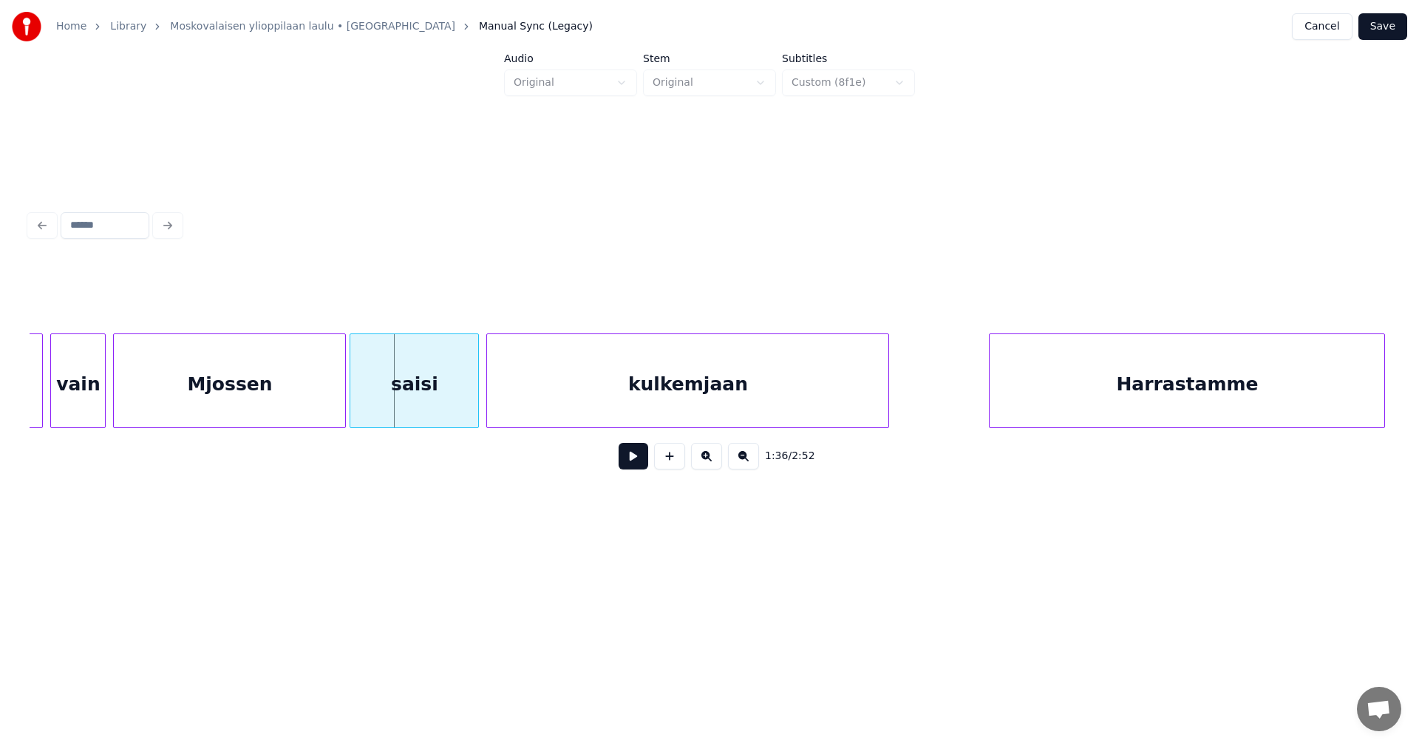
click at [208, 385] on div "Mjossen" at bounding box center [229, 384] width 231 height 100
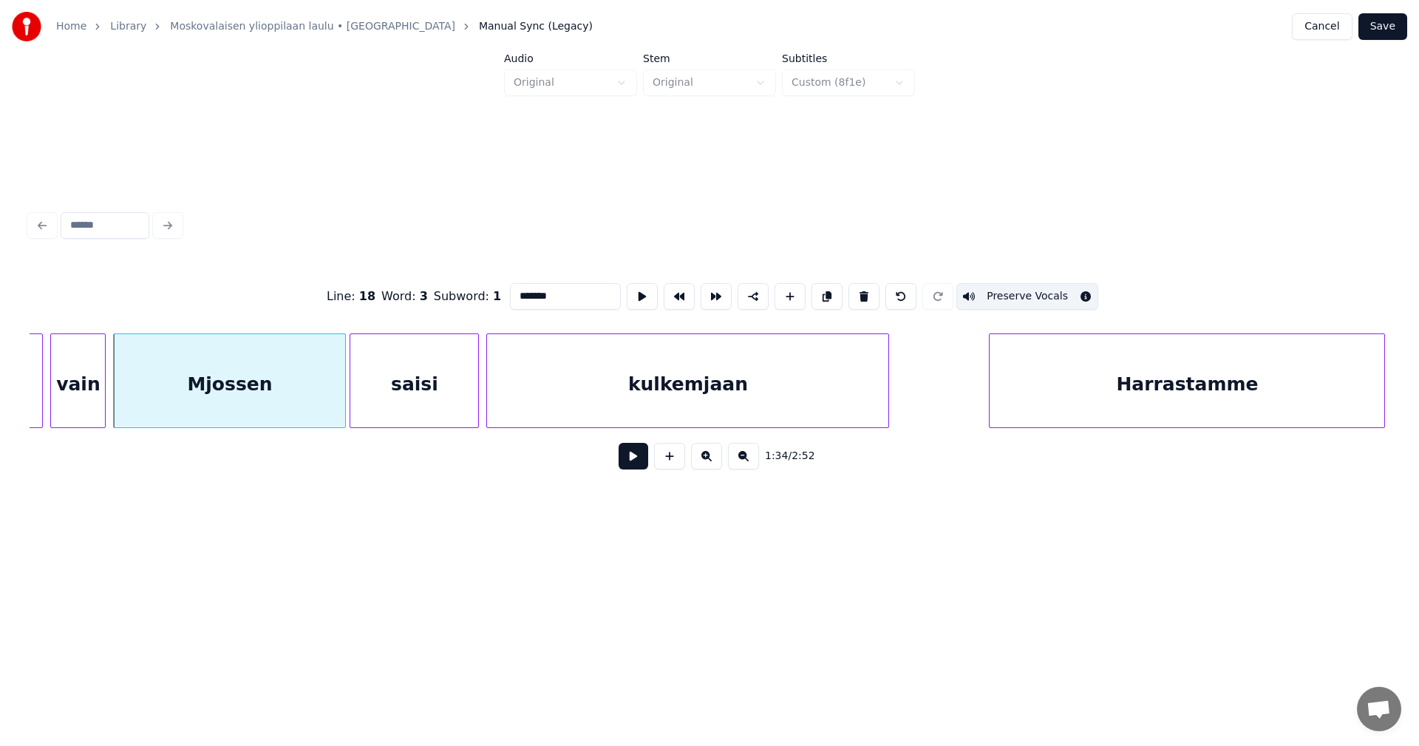
click at [627, 460] on button at bounding box center [633, 456] width 30 height 27
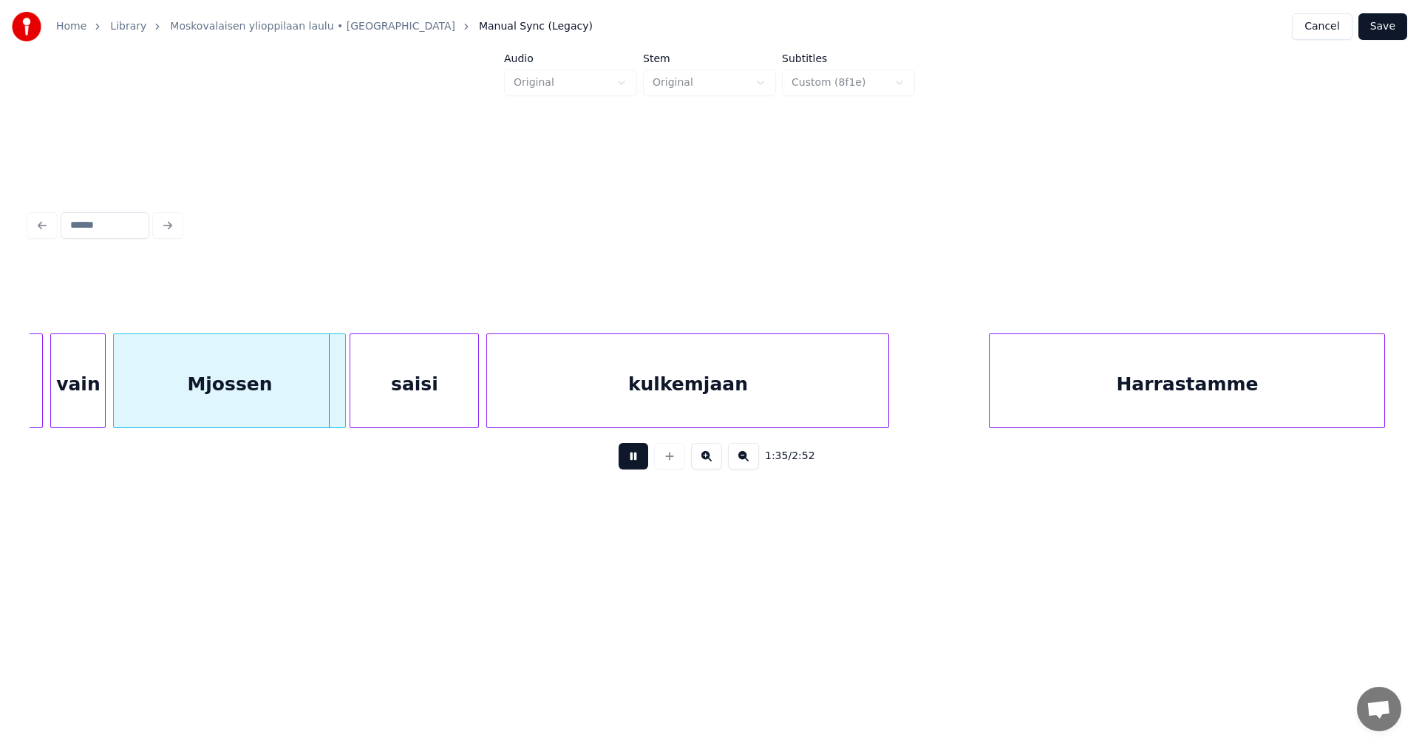
click at [627, 460] on button at bounding box center [633, 456] width 30 height 27
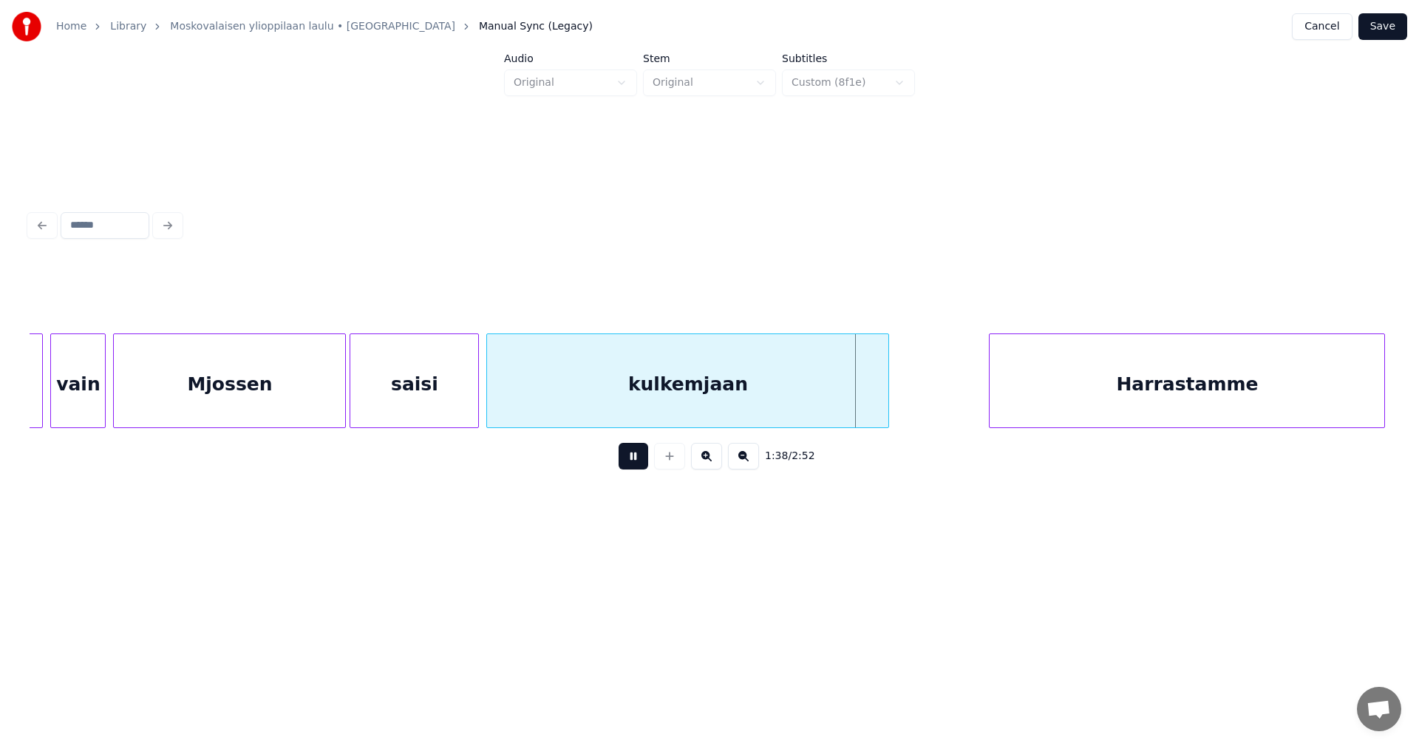
click at [627, 460] on button at bounding box center [633, 456] width 30 height 27
click at [1383, 24] on button "Save" at bounding box center [1382, 26] width 49 height 27
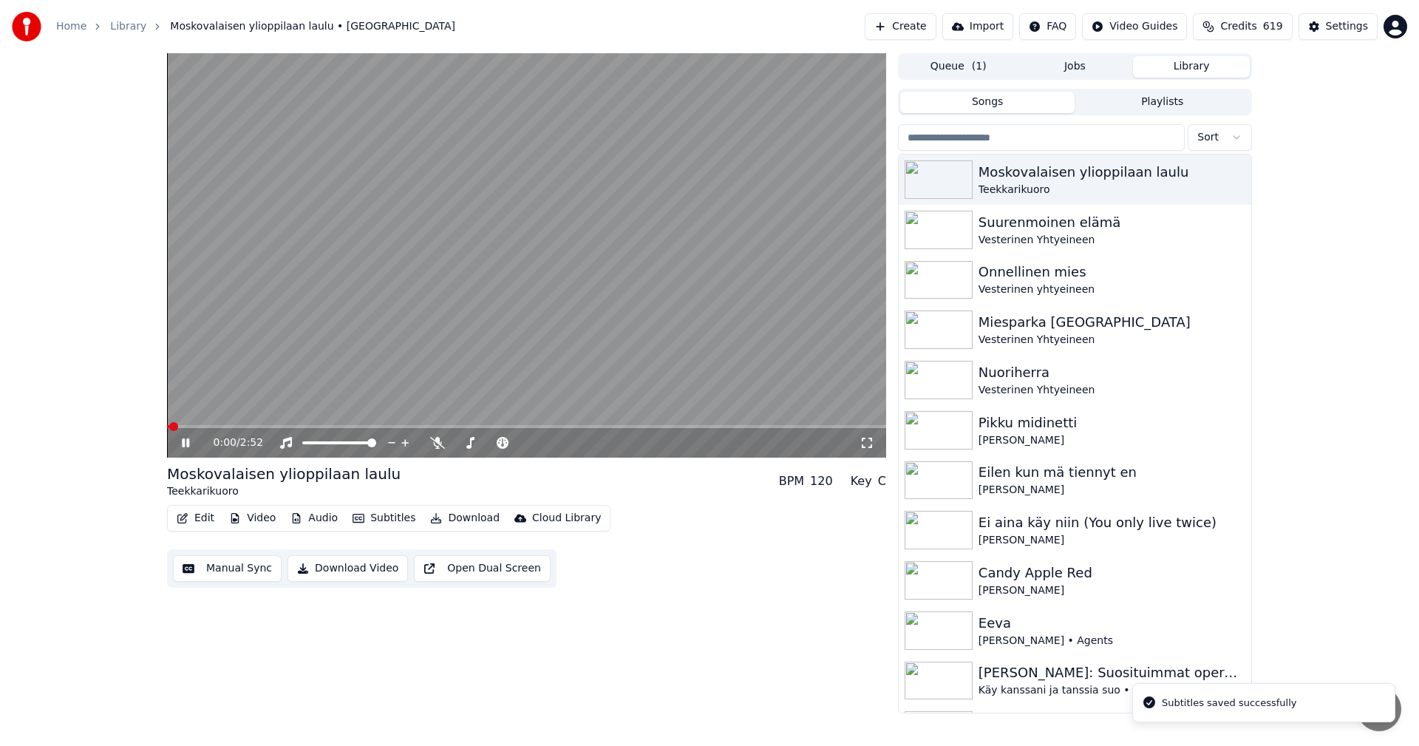
click at [435, 426] on span at bounding box center [526, 426] width 719 height 3
click at [409, 426] on span at bounding box center [308, 426] width 282 height 3
click at [546, 425] on span at bounding box center [526, 426] width 719 height 3
click at [183, 443] on icon at bounding box center [185, 442] width 7 height 9
click at [208, 518] on button "Edit" at bounding box center [196, 518] width 50 height 21
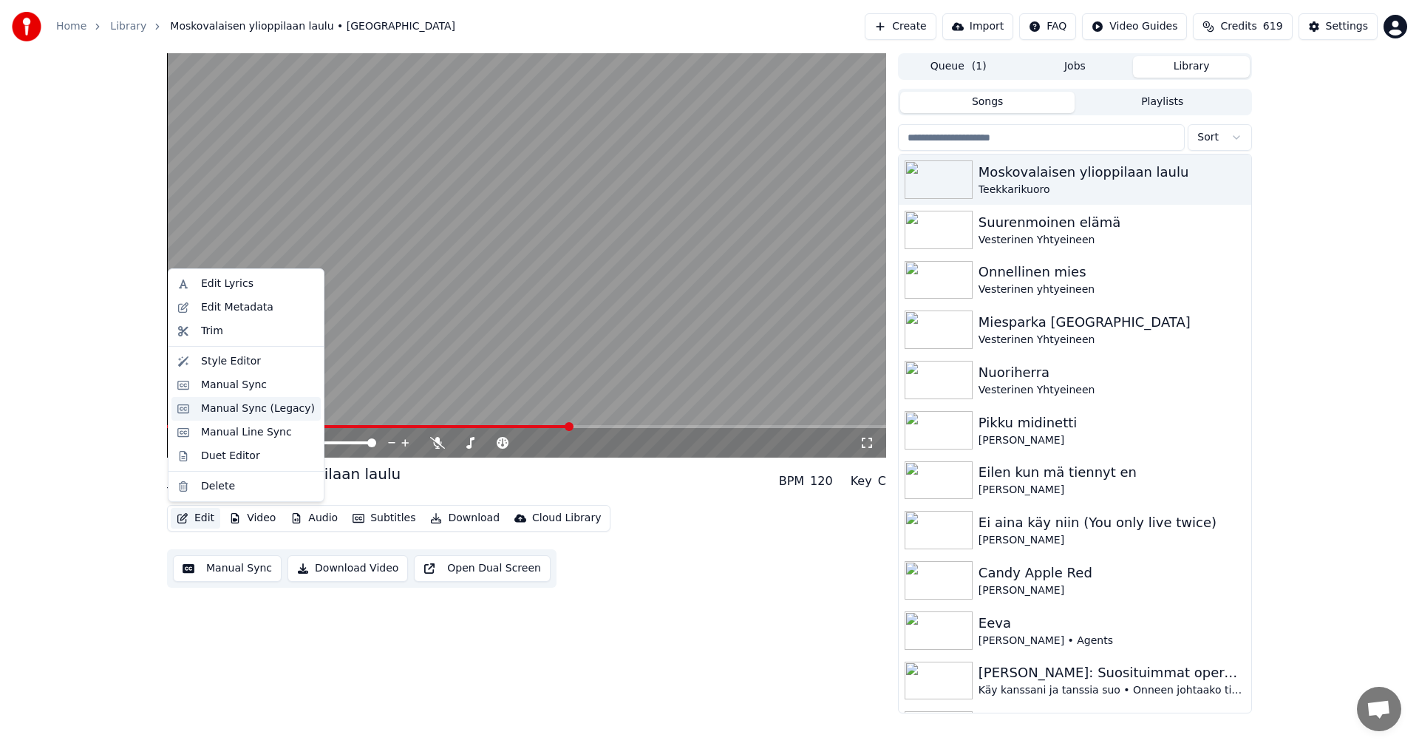
click at [277, 414] on div "Manual Sync (Legacy)" at bounding box center [258, 408] width 114 height 15
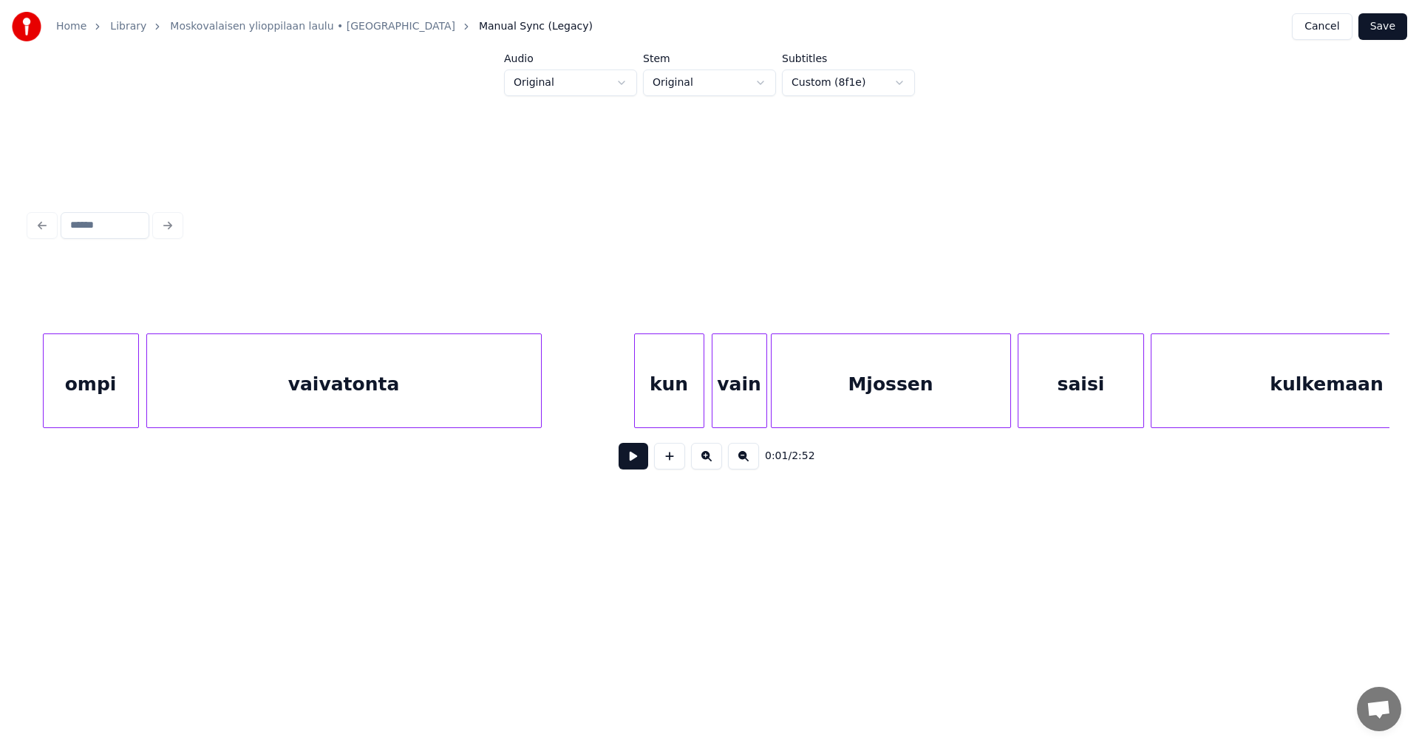
scroll to position [0, 14813]
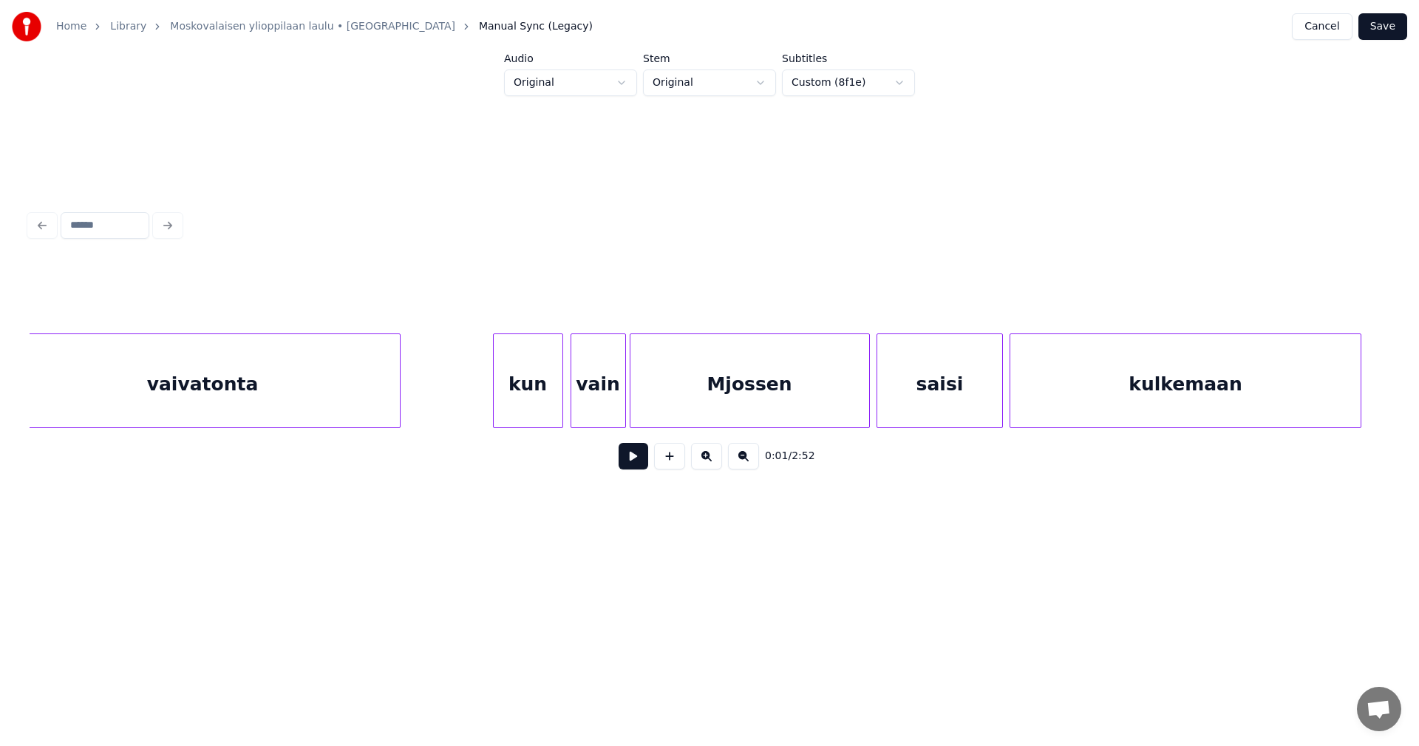
click at [537, 400] on div "kun" at bounding box center [528, 384] width 69 height 100
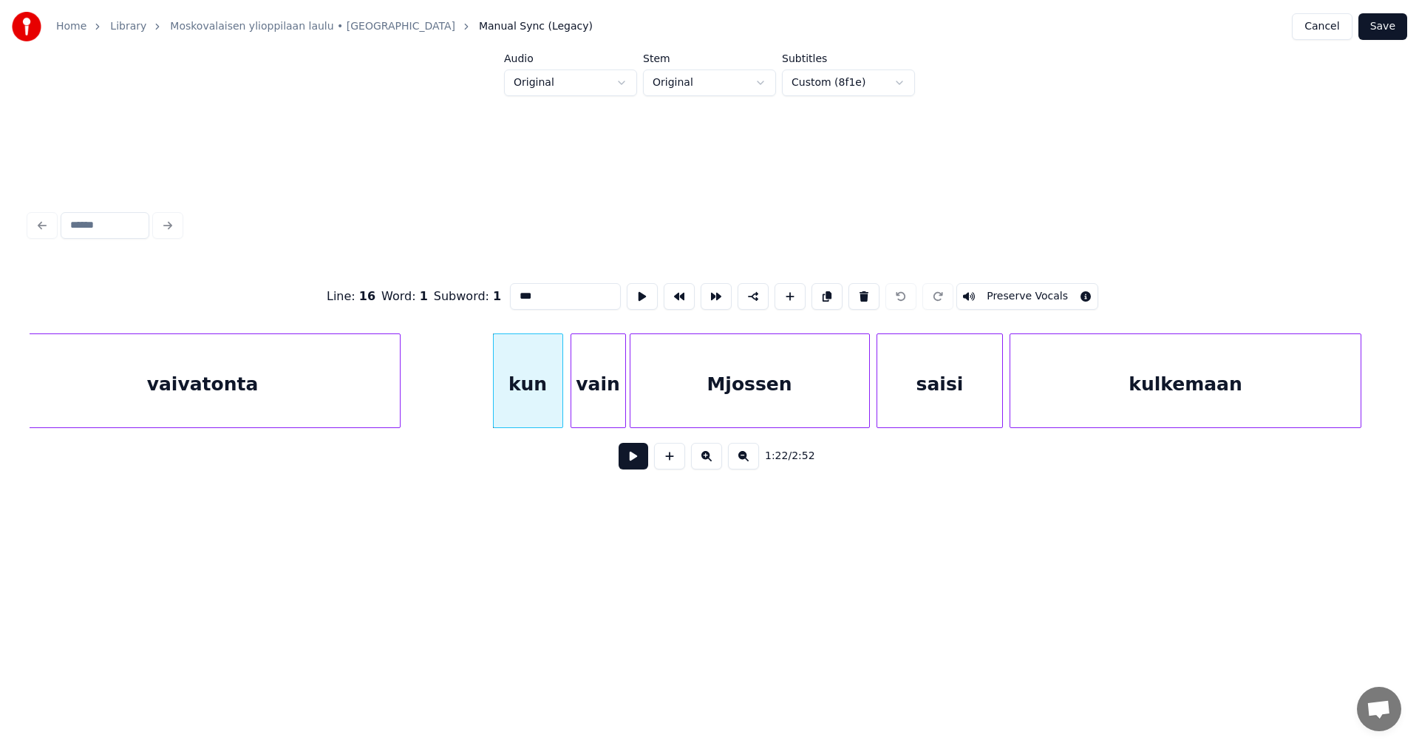
click at [634, 454] on button at bounding box center [633, 456] width 30 height 27
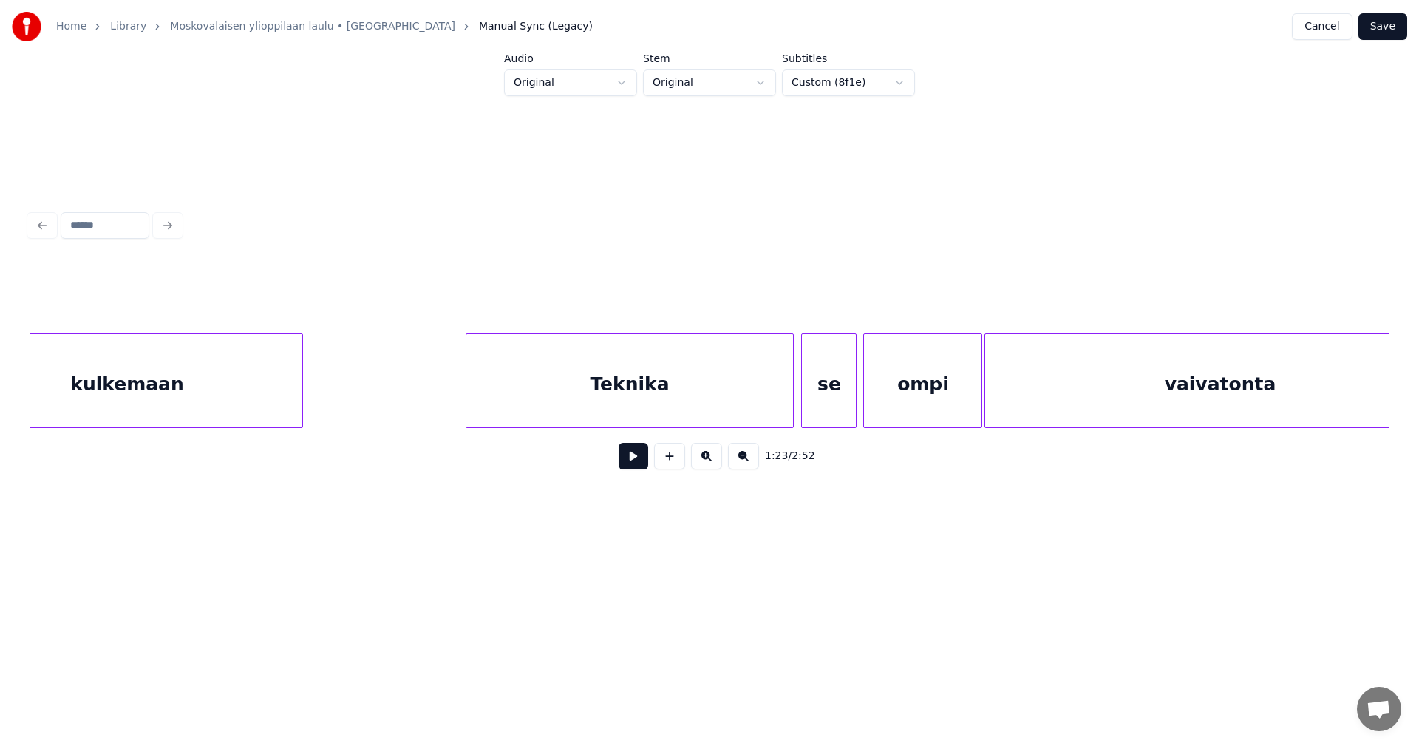
scroll to position [0, 15888]
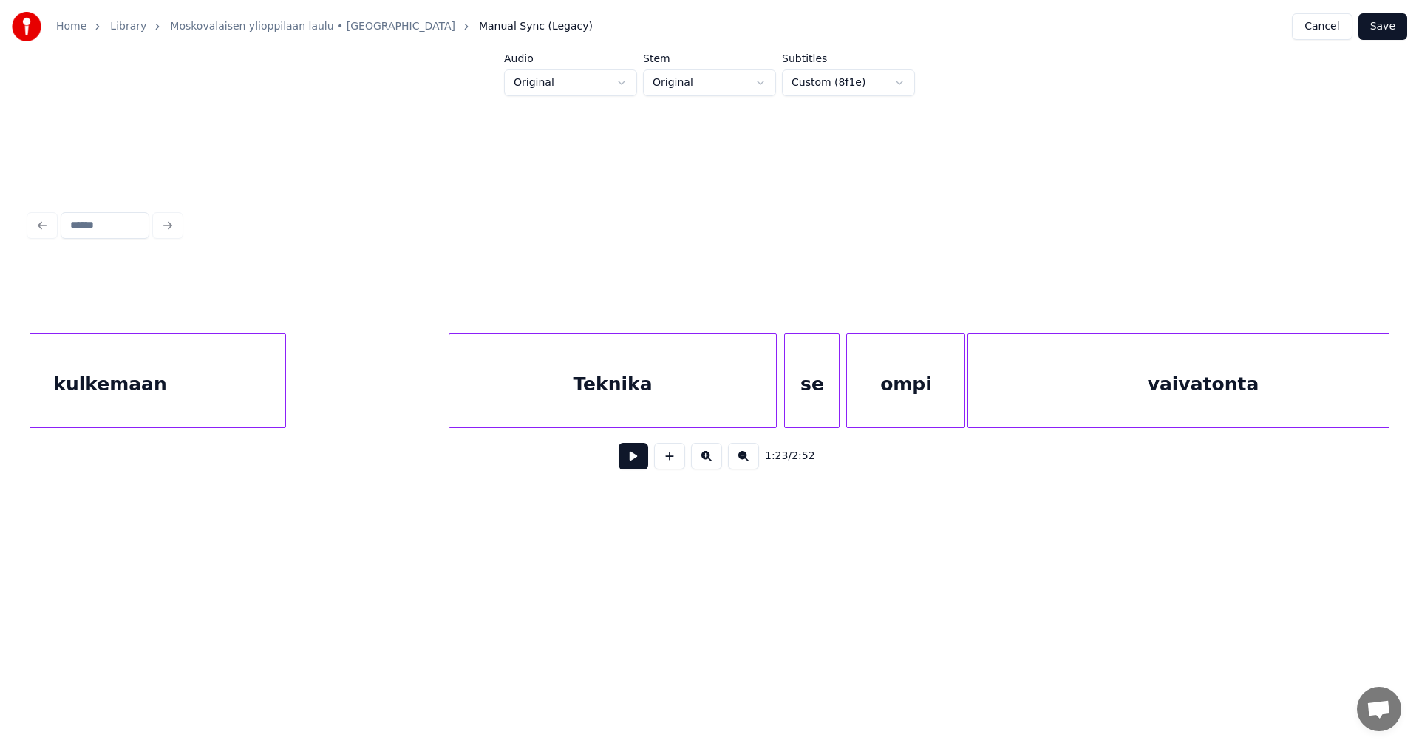
click at [683, 393] on div "Teknika" at bounding box center [612, 384] width 327 height 100
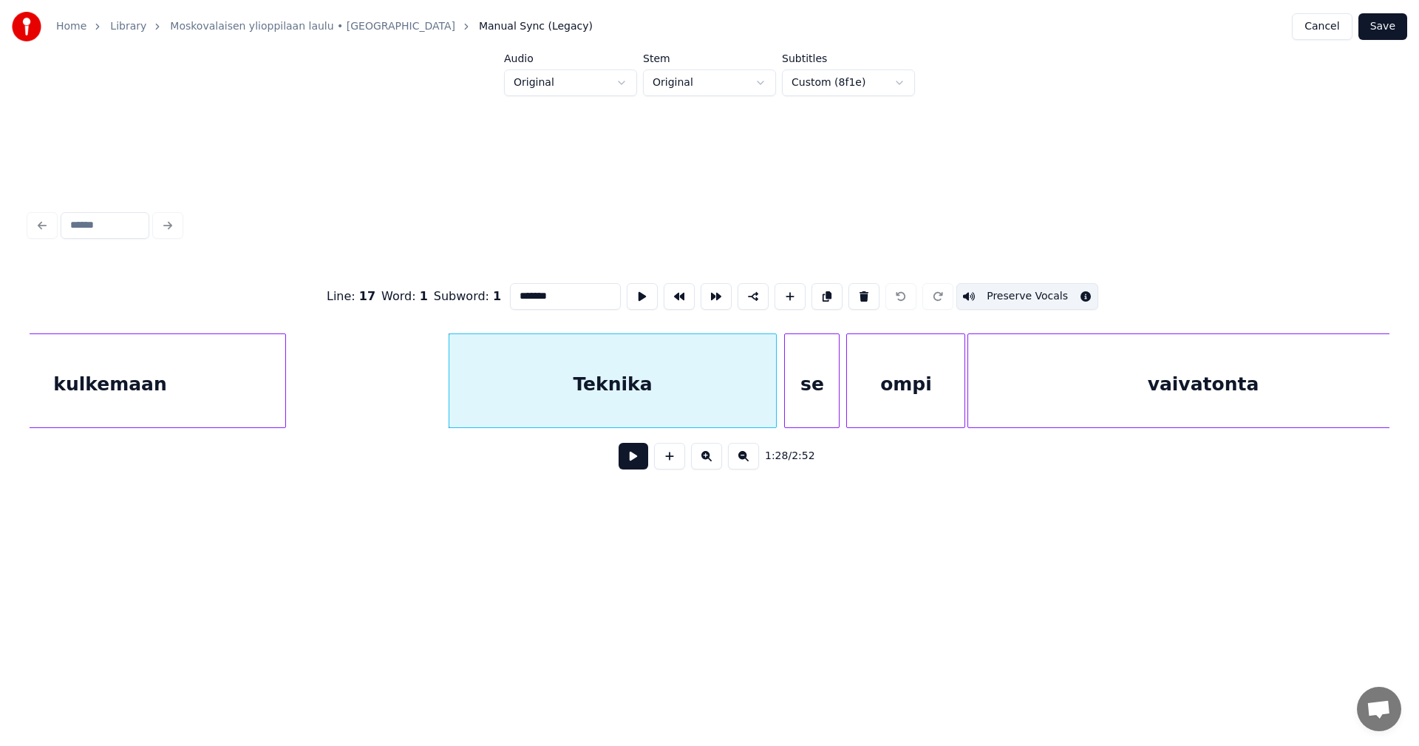
click at [635, 465] on button at bounding box center [633, 456] width 30 height 27
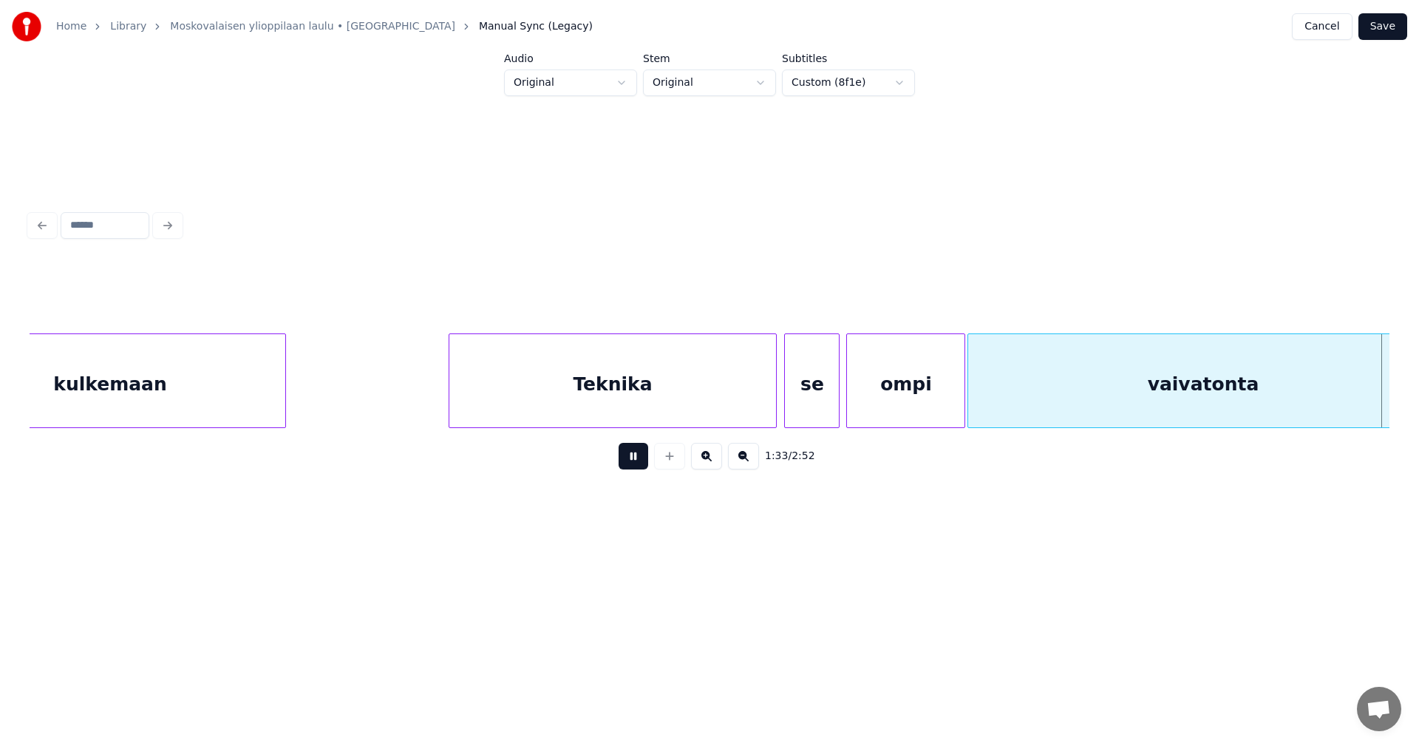
scroll to position [0, 17248]
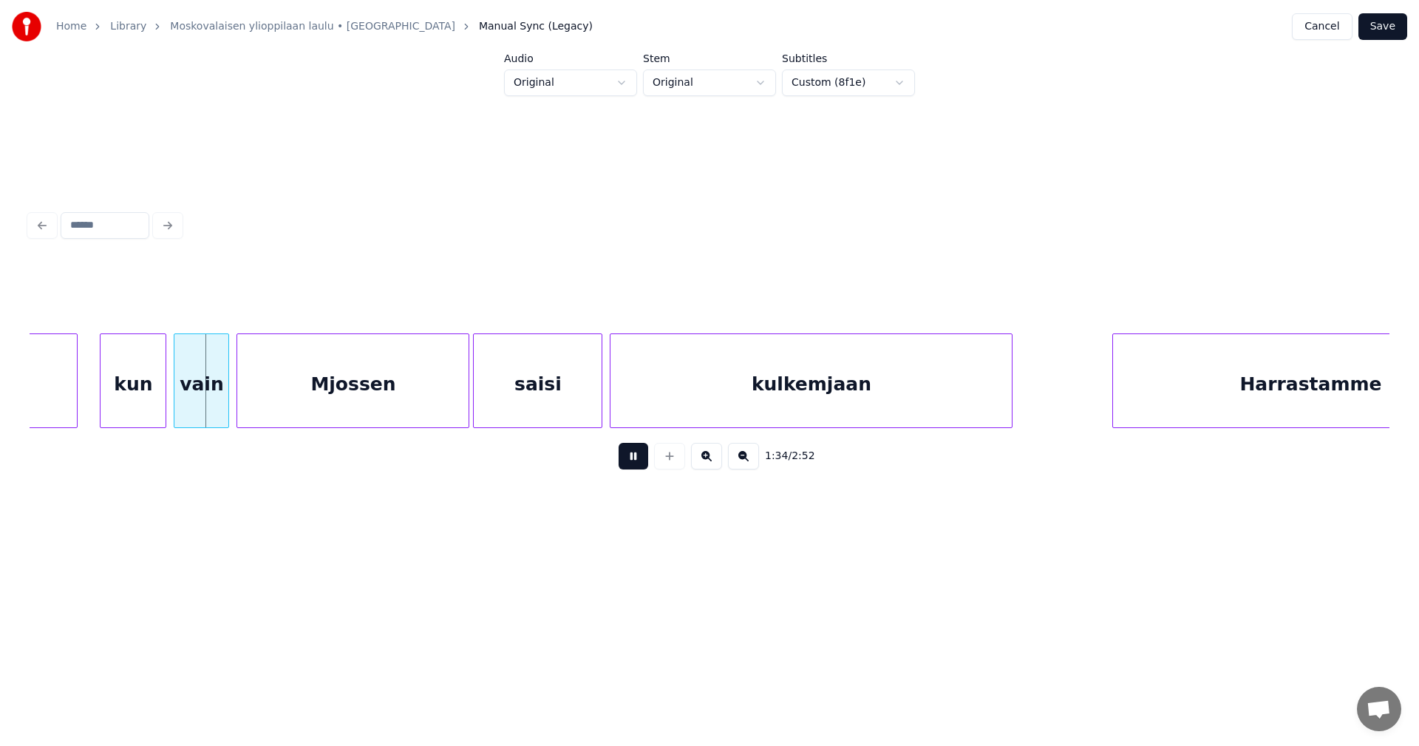
drag, startPoint x: 636, startPoint y: 460, endPoint x: 394, endPoint y: 458, distance: 242.3
click at [636, 459] on button at bounding box center [633, 456] width 30 height 27
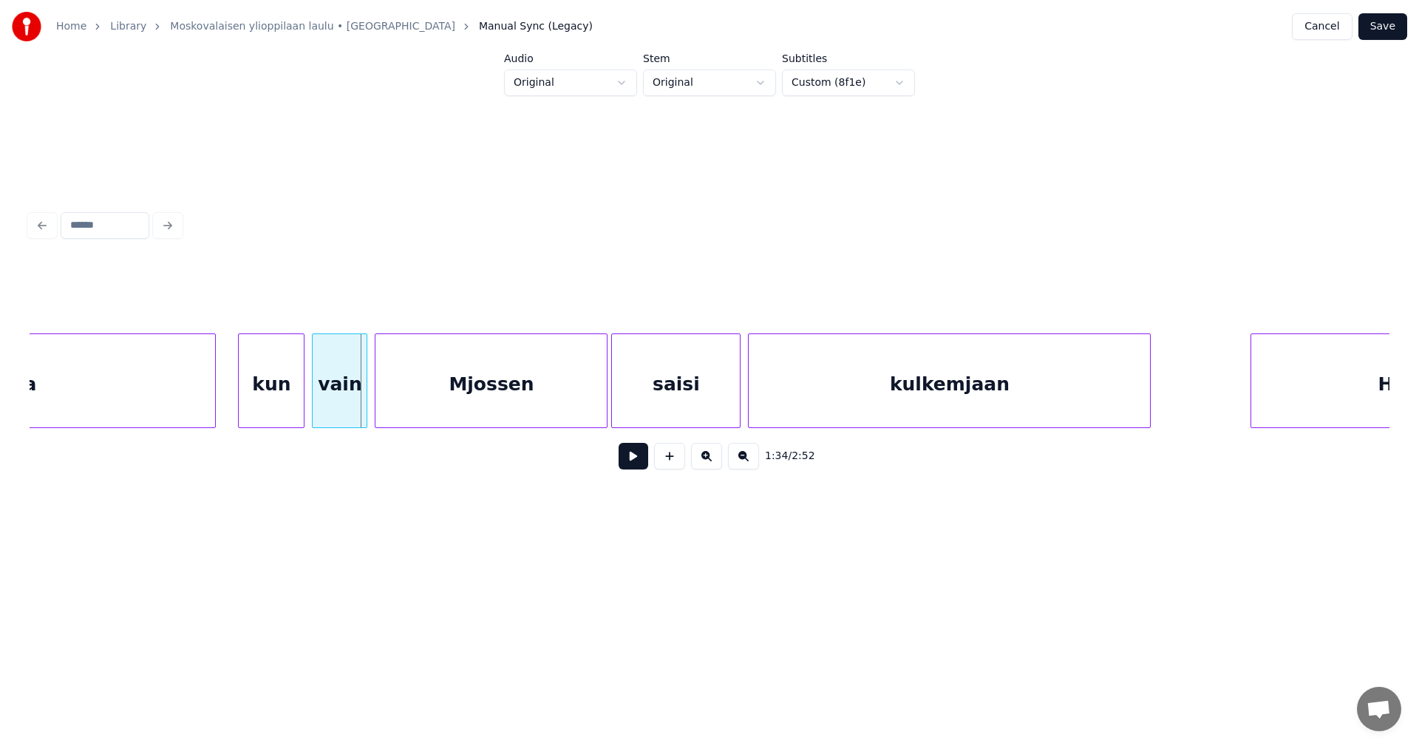
scroll to position [0, 17100]
click at [255, 417] on div "kun" at bounding box center [280, 384] width 65 height 100
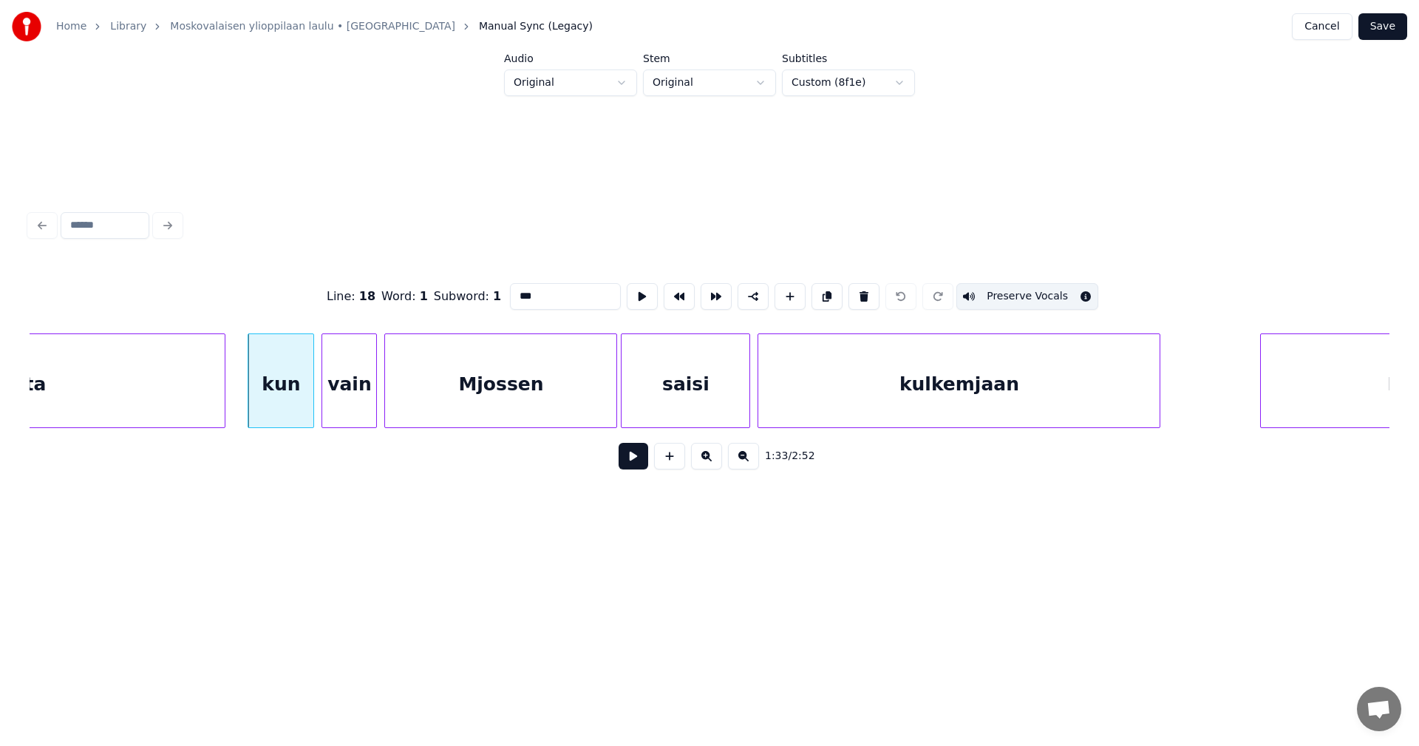
click at [627, 463] on button at bounding box center [633, 456] width 30 height 27
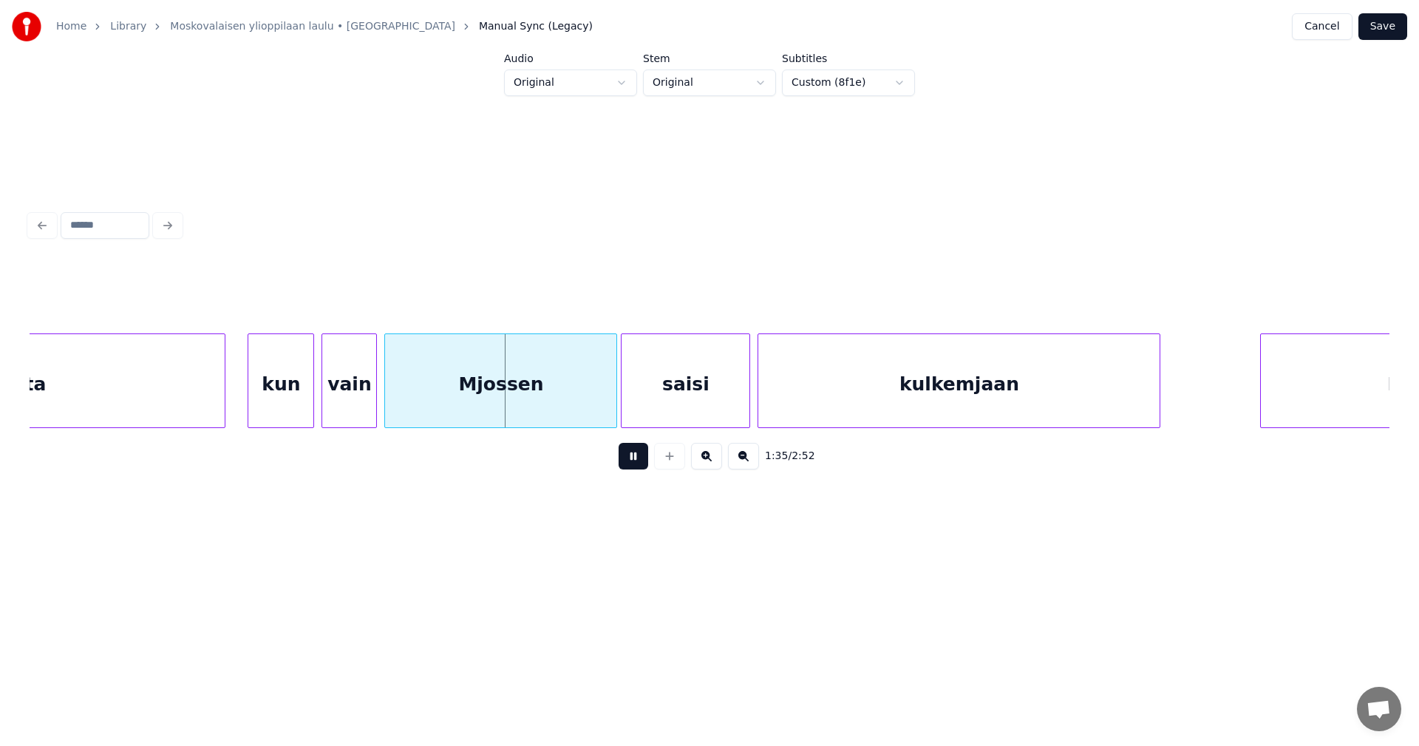
click at [630, 462] on button at bounding box center [633, 456] width 30 height 27
click at [295, 397] on div "kun" at bounding box center [280, 384] width 65 height 100
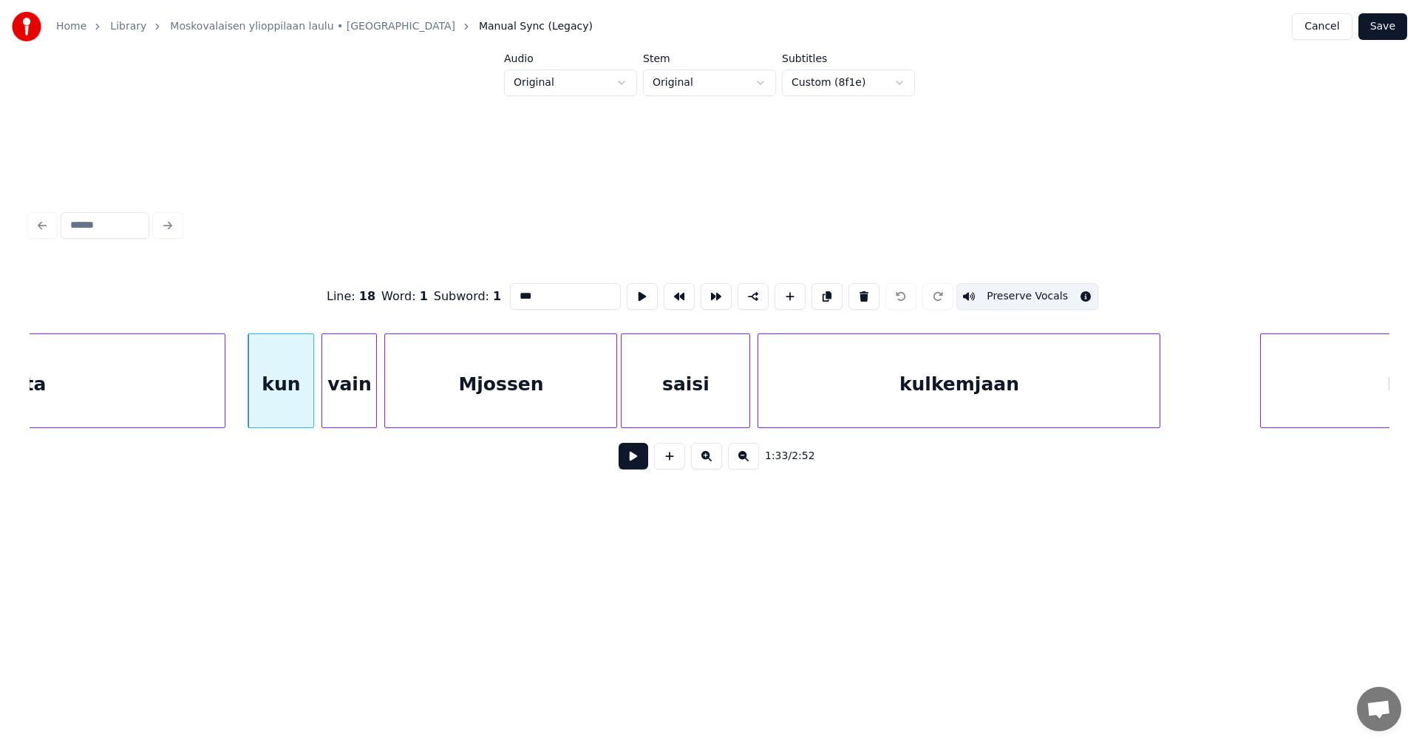
click at [547, 287] on input "***" at bounding box center [565, 296] width 111 height 27
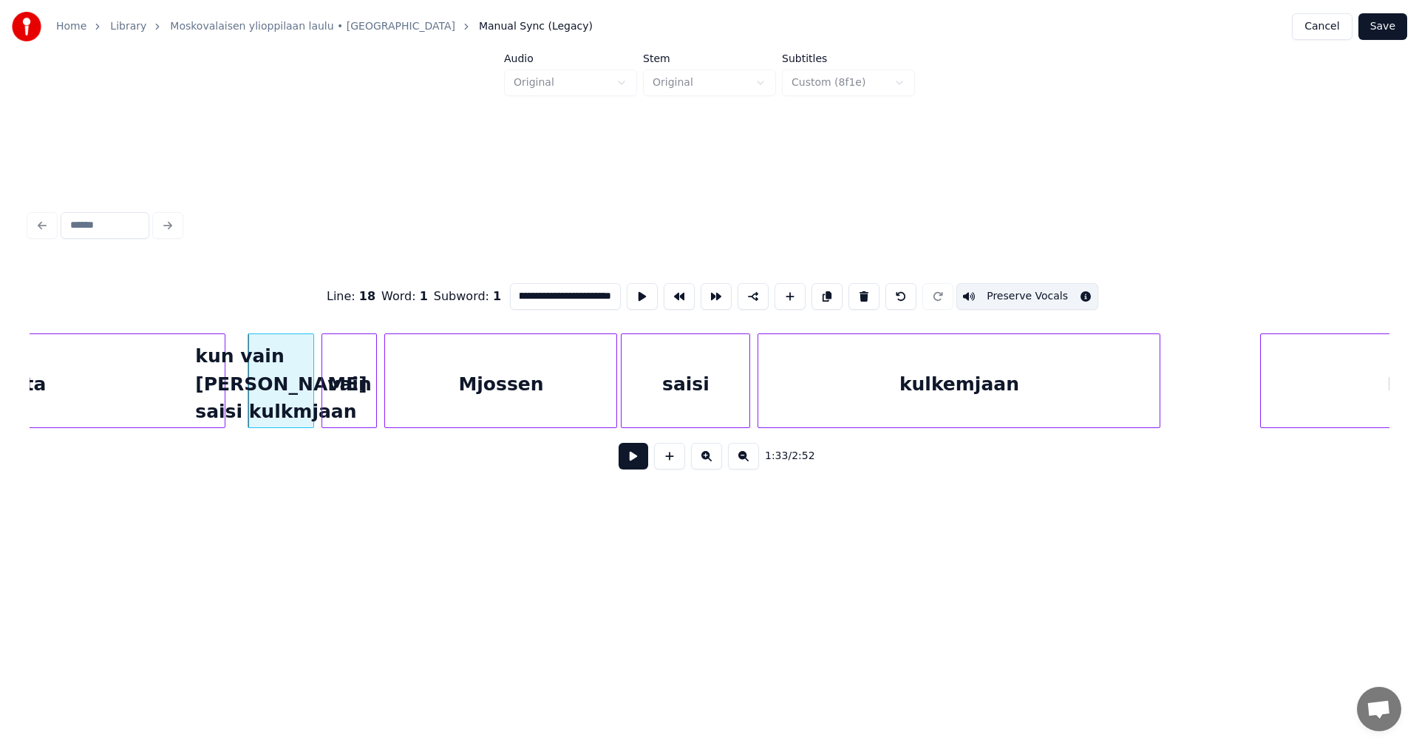
scroll to position [0, 58]
click at [856, 364] on div "kulkemjaan" at bounding box center [958, 384] width 401 height 100
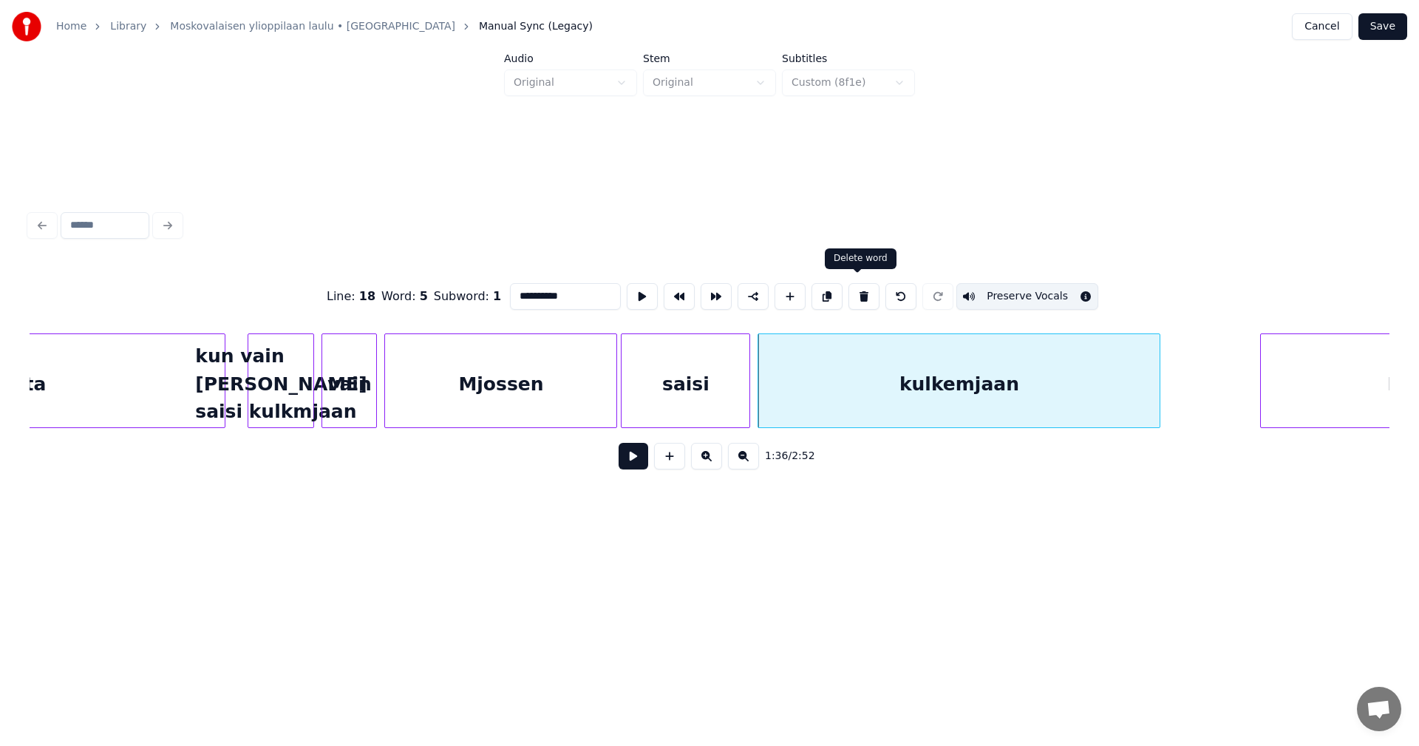
click at [862, 292] on button at bounding box center [863, 296] width 31 height 27
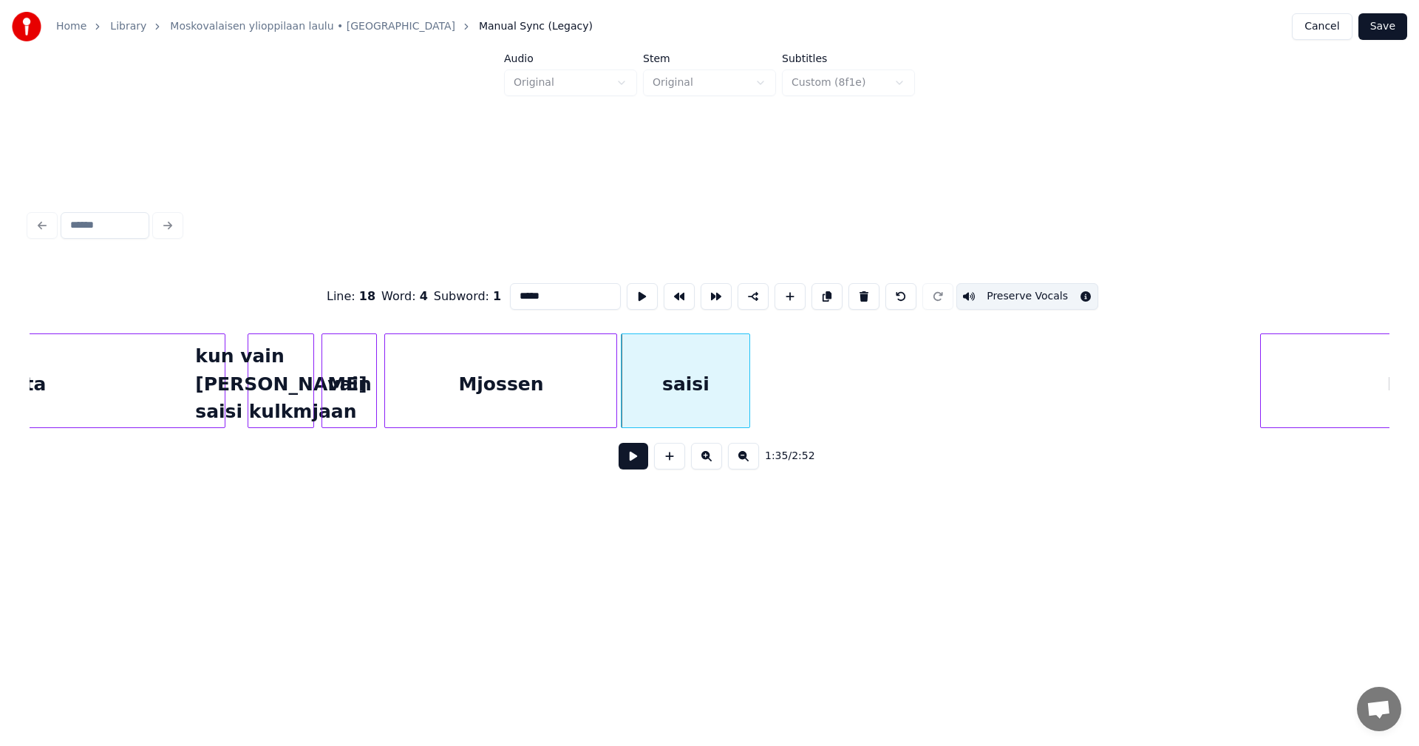
click at [714, 403] on div "saisi" at bounding box center [685, 384] width 128 height 100
click at [853, 296] on button at bounding box center [863, 296] width 31 height 27
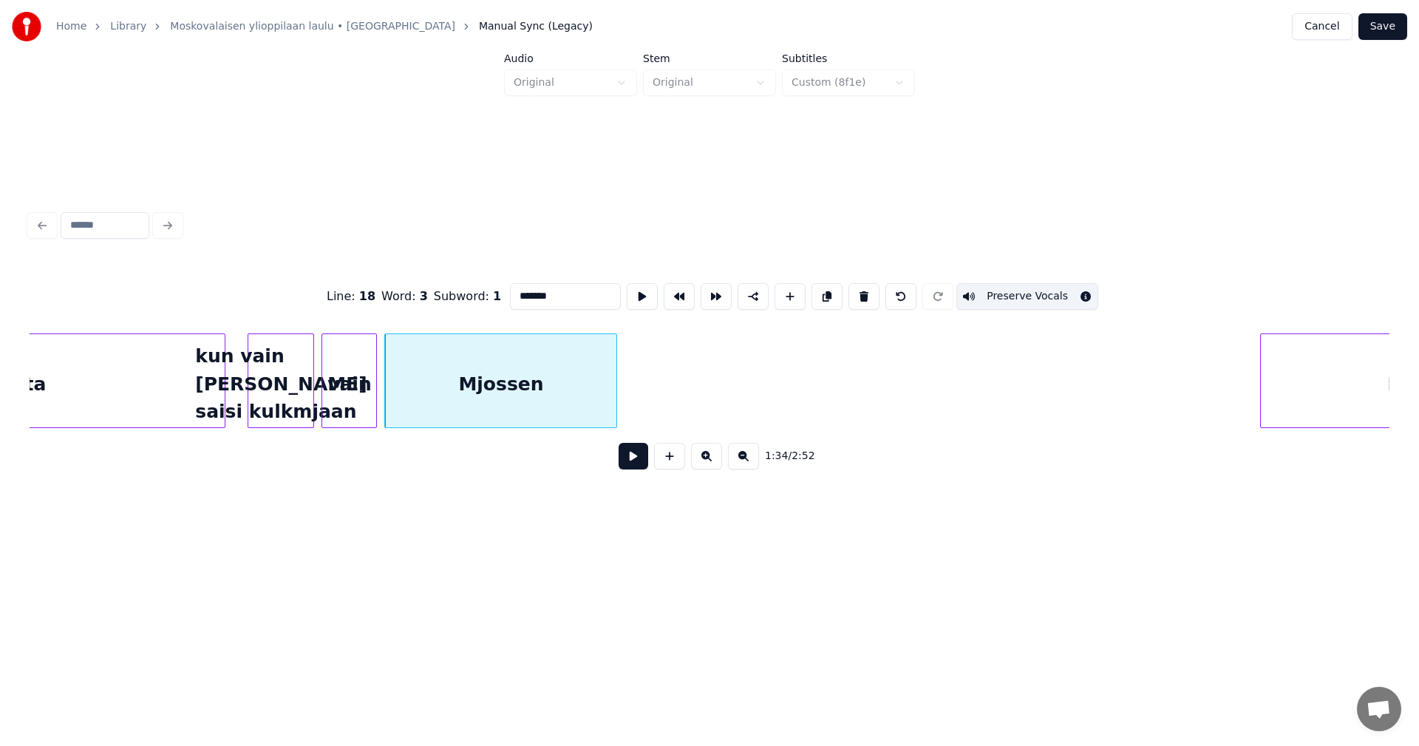
click at [613, 381] on div at bounding box center [614, 380] width 4 height 93
click at [859, 287] on button at bounding box center [863, 296] width 31 height 27
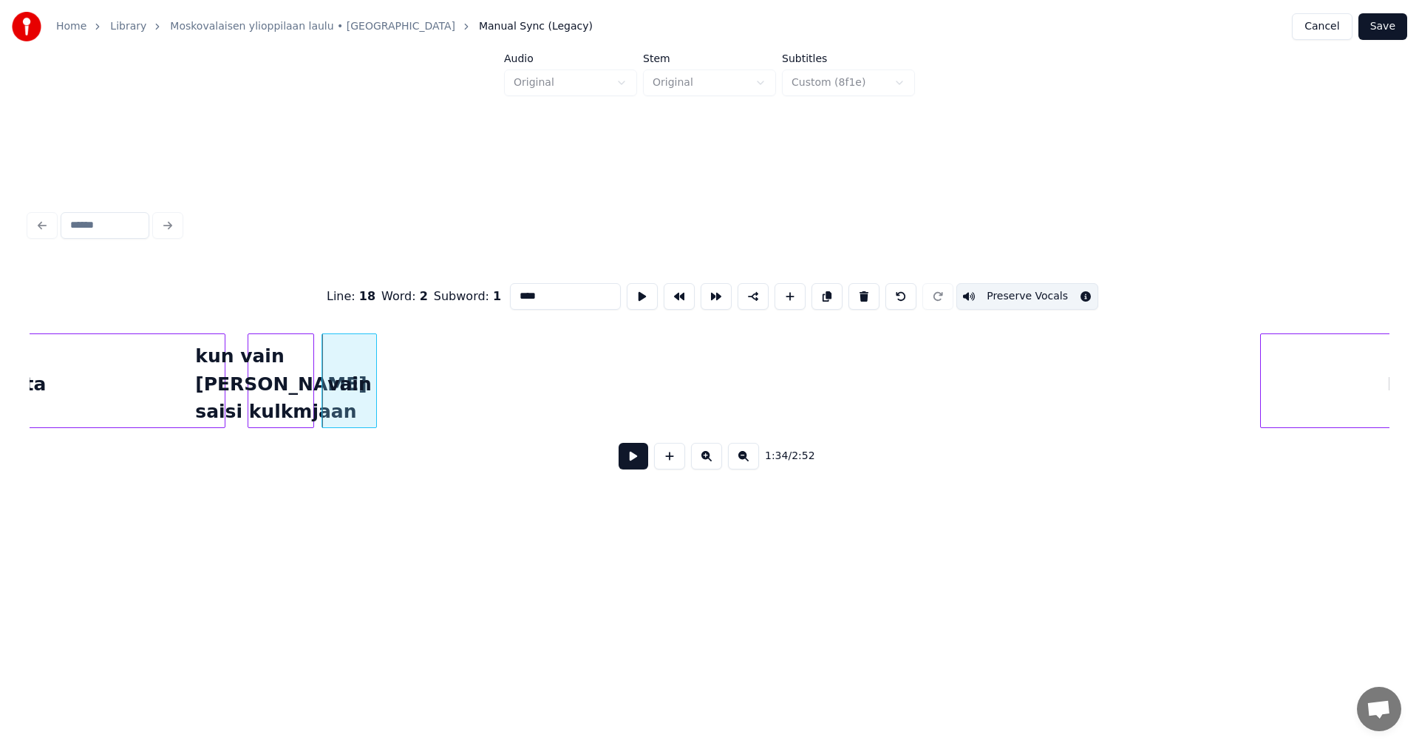
click at [370, 395] on div "vain" at bounding box center [349, 384] width 54 height 100
click at [854, 293] on button at bounding box center [863, 296] width 31 height 27
type input "**********"
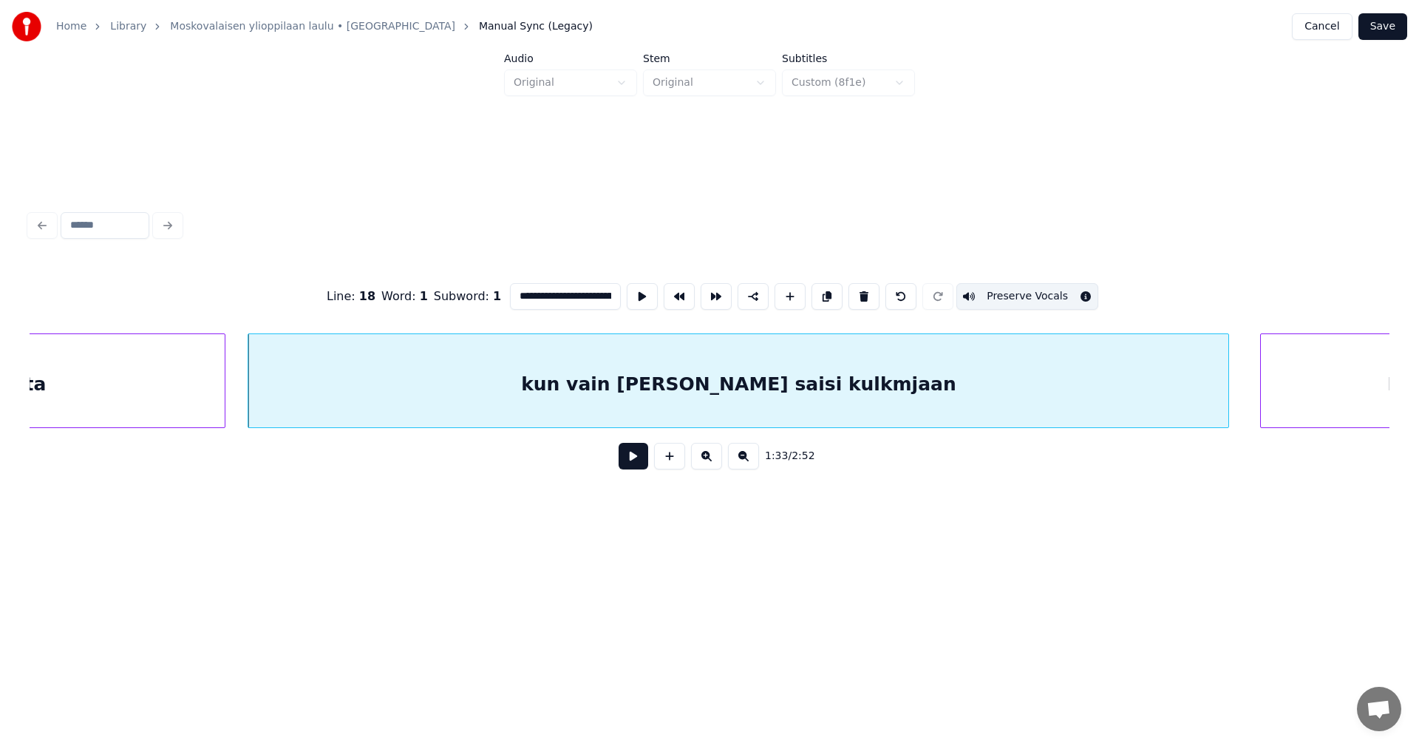
click at [1224, 360] on div at bounding box center [1226, 380] width 4 height 93
click at [477, 395] on div "kun vain [PERSON_NAME] saisi kulkmjaan" at bounding box center [737, 384] width 978 height 100
click at [641, 469] on button at bounding box center [633, 456] width 30 height 27
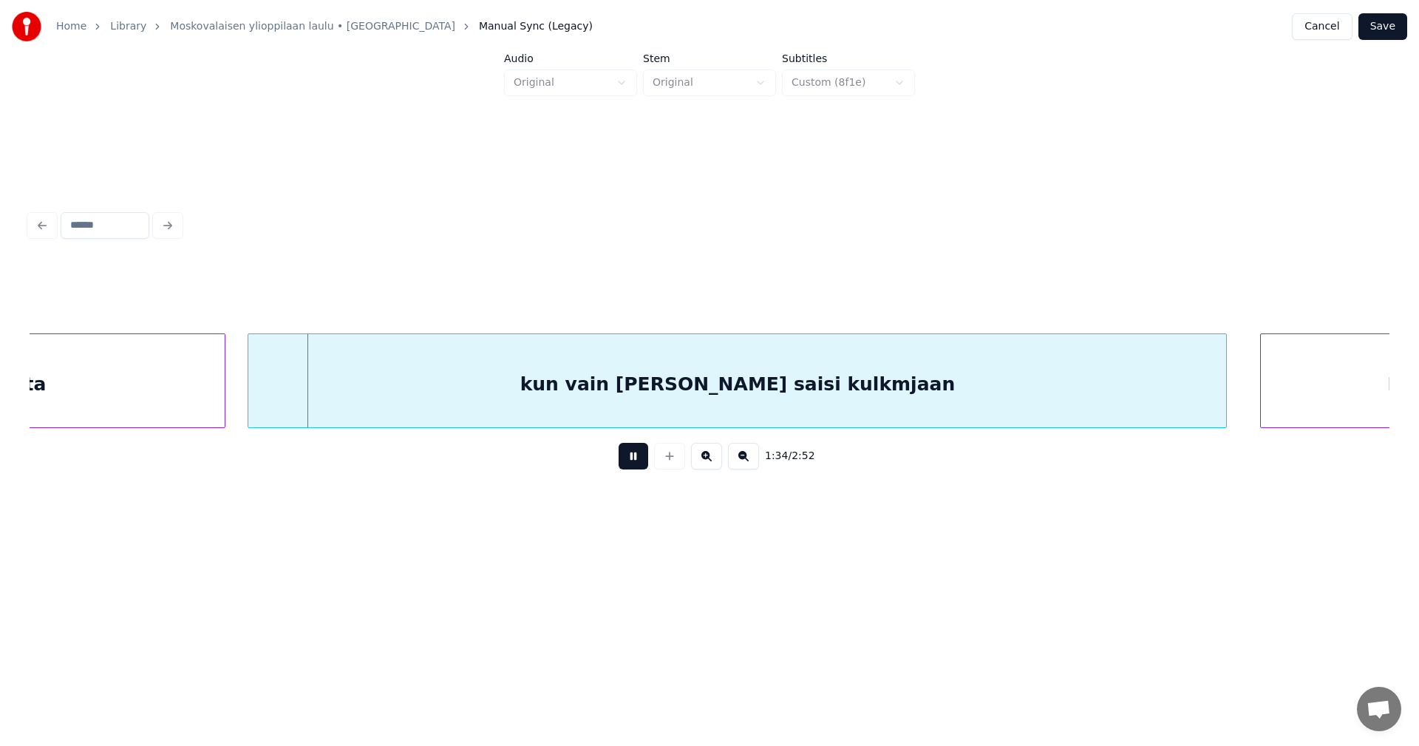
drag, startPoint x: 641, startPoint y: 469, endPoint x: 474, endPoint y: 442, distance: 169.9
click at [640, 468] on button at bounding box center [633, 456] width 30 height 27
click at [243, 402] on div at bounding box center [244, 380] width 4 height 93
click at [640, 469] on button at bounding box center [633, 456] width 30 height 27
click at [644, 468] on button at bounding box center [633, 456] width 30 height 27
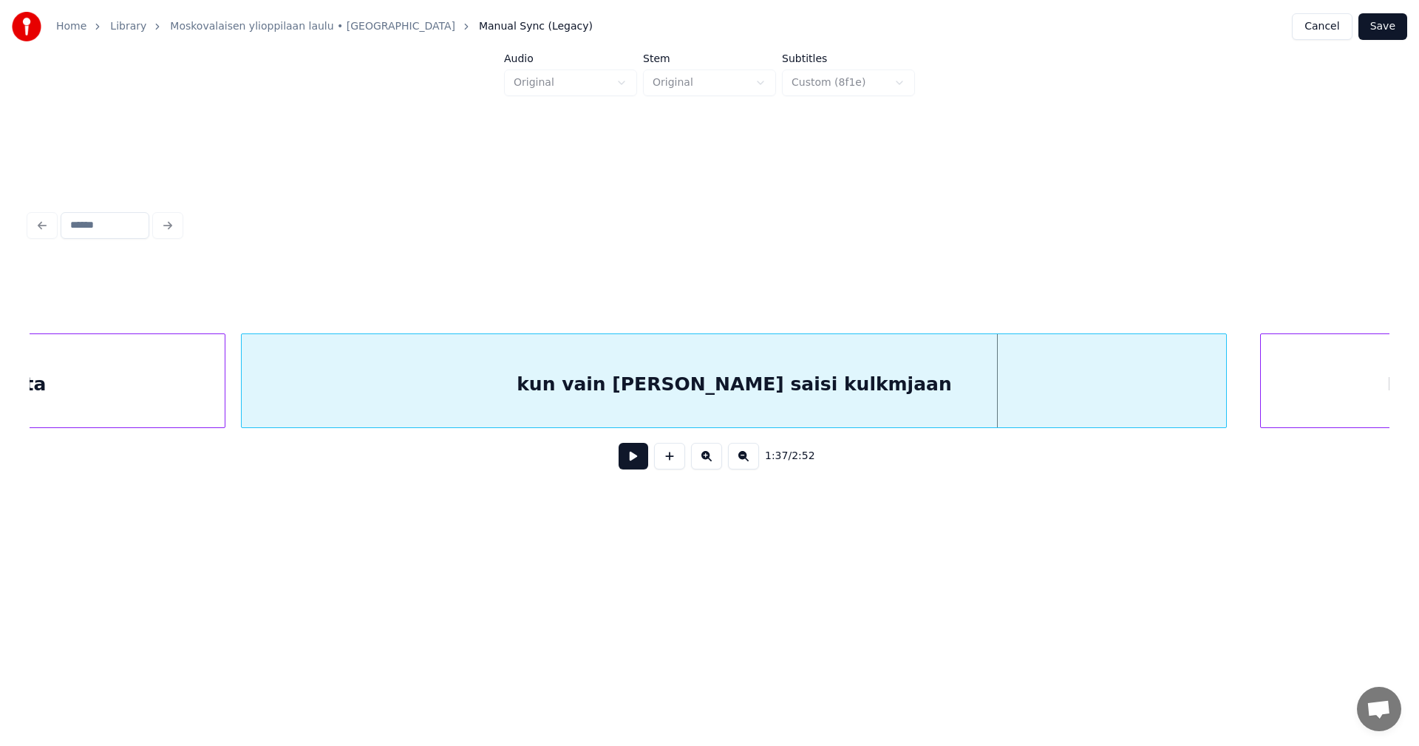
click at [644, 468] on button at bounding box center [633, 456] width 30 height 27
drag, startPoint x: 644, startPoint y: 468, endPoint x: 683, endPoint y: 454, distance: 42.1
click at [648, 466] on div "1:38 / 2:52" at bounding box center [709, 456] width 1336 height 33
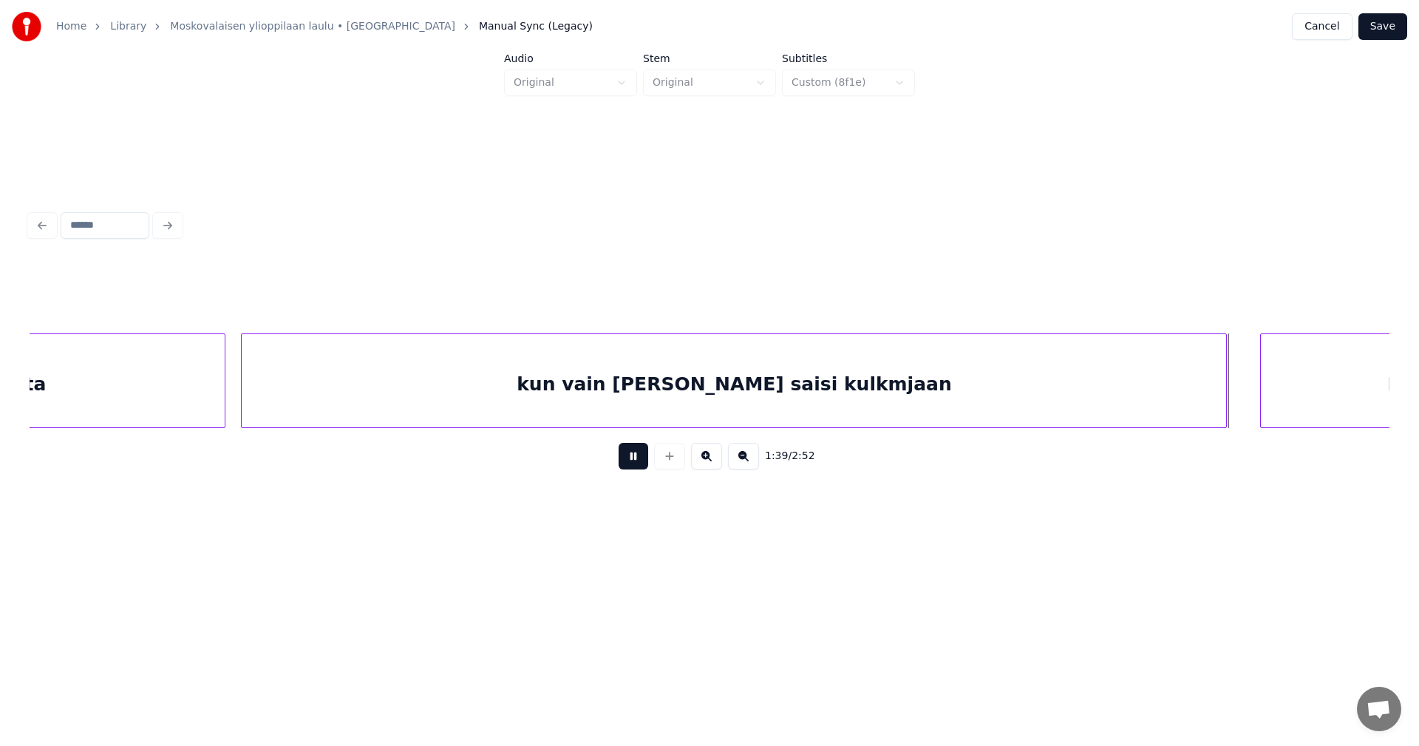
click at [771, 405] on div "kun vain [PERSON_NAME] saisi kulkmjaan" at bounding box center [734, 384] width 984 height 100
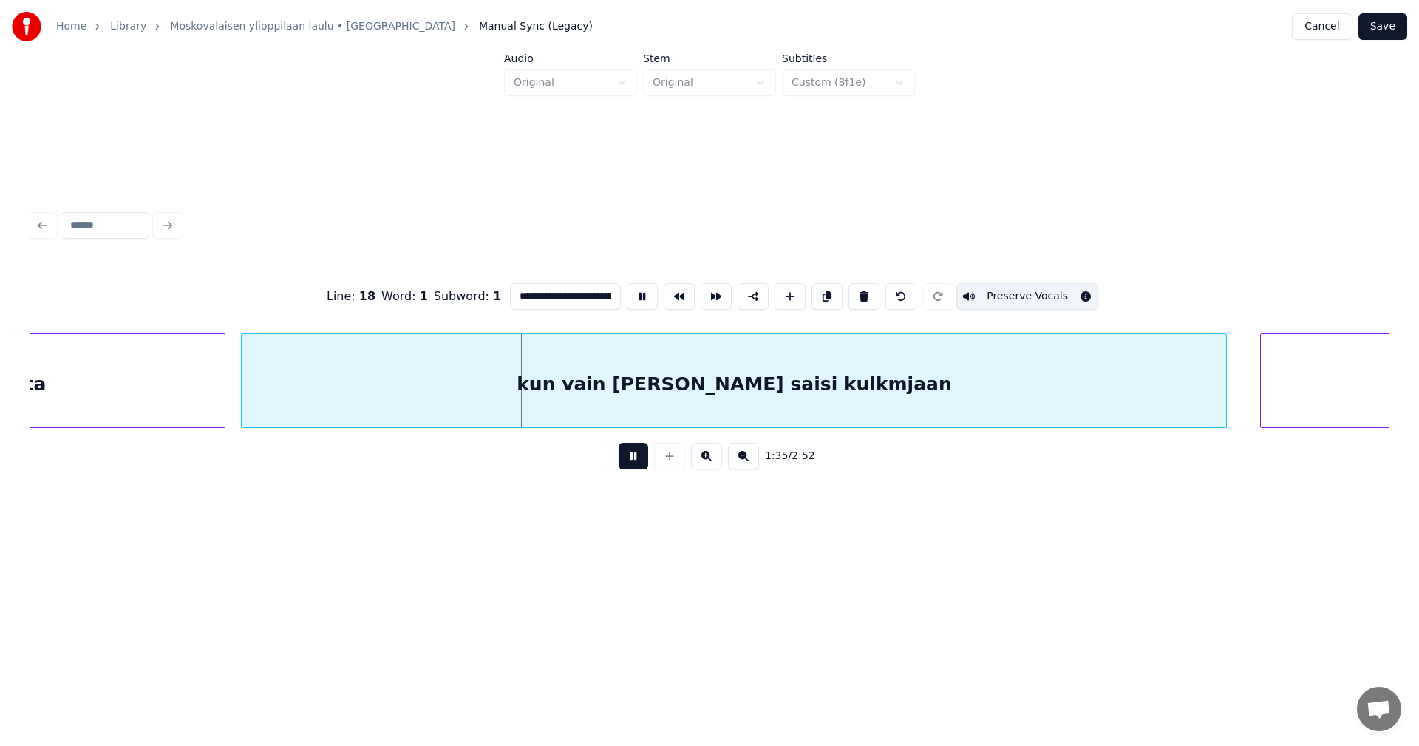
click at [593, 288] on input "**********" at bounding box center [565, 296] width 111 height 27
click at [576, 290] on input "**********" at bounding box center [565, 296] width 111 height 27
type input "**********"
click at [1383, 30] on button "Save" at bounding box center [1382, 26] width 49 height 27
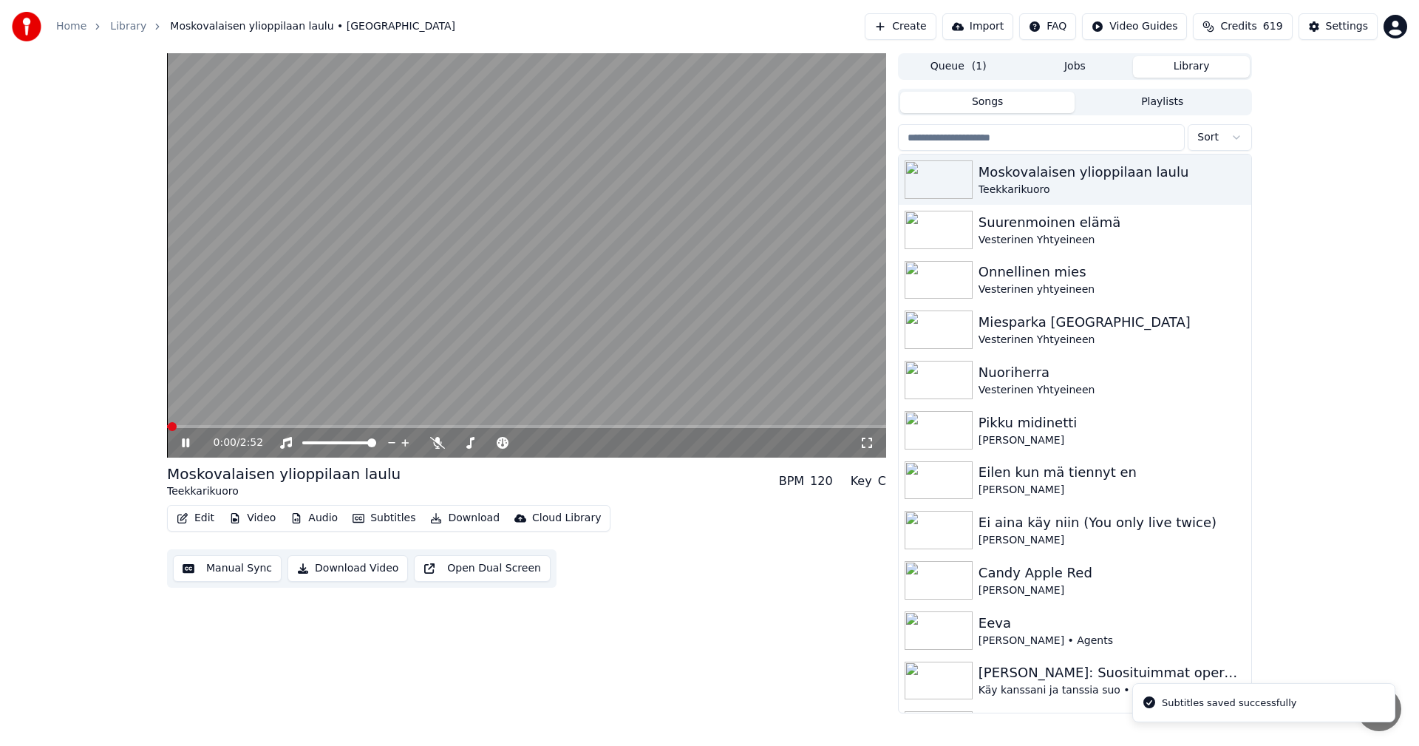
click at [505, 427] on span at bounding box center [526, 426] width 719 height 3
click at [184, 443] on icon at bounding box center [185, 442] width 7 height 9
click at [179, 447] on icon at bounding box center [196, 443] width 35 height 12
click at [205, 522] on button "Edit" at bounding box center [196, 518] width 50 height 21
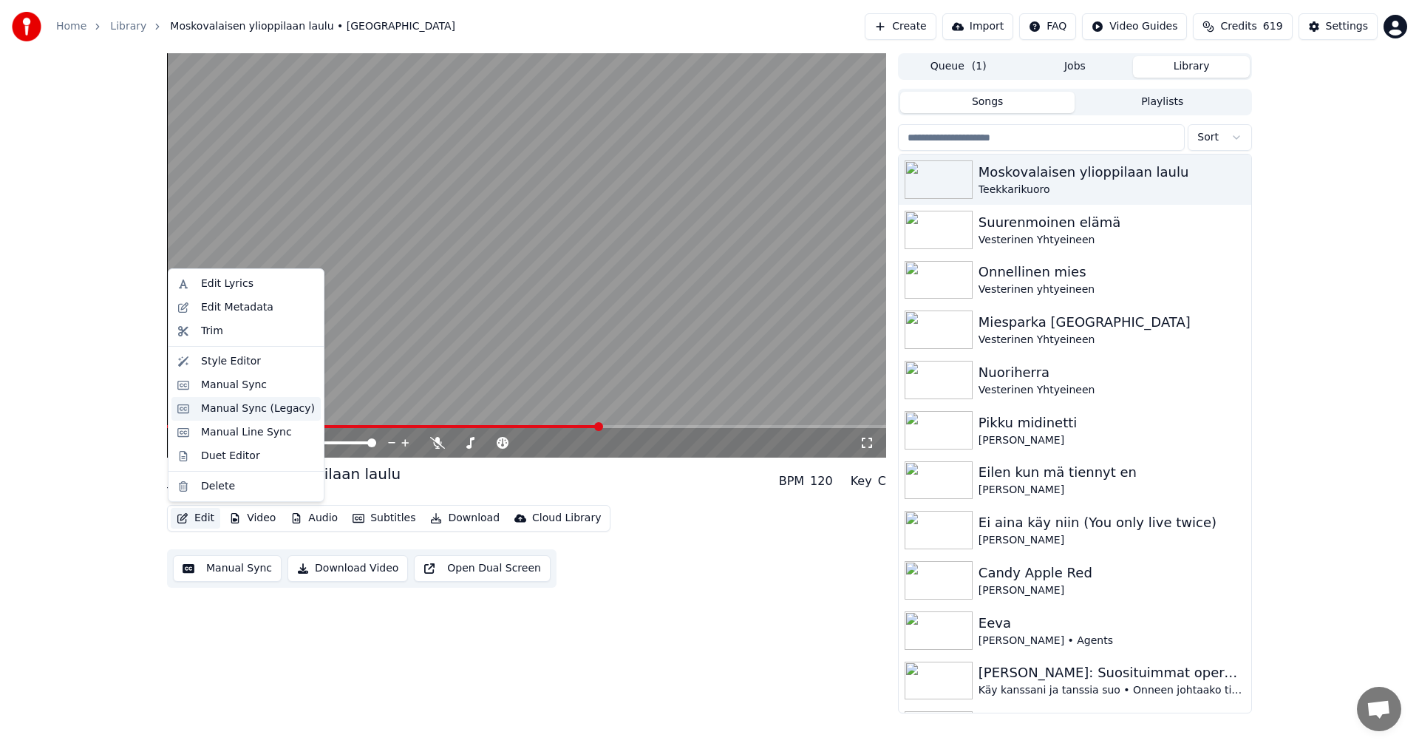
click at [263, 413] on div "Manual Sync (Legacy)" at bounding box center [258, 408] width 114 height 15
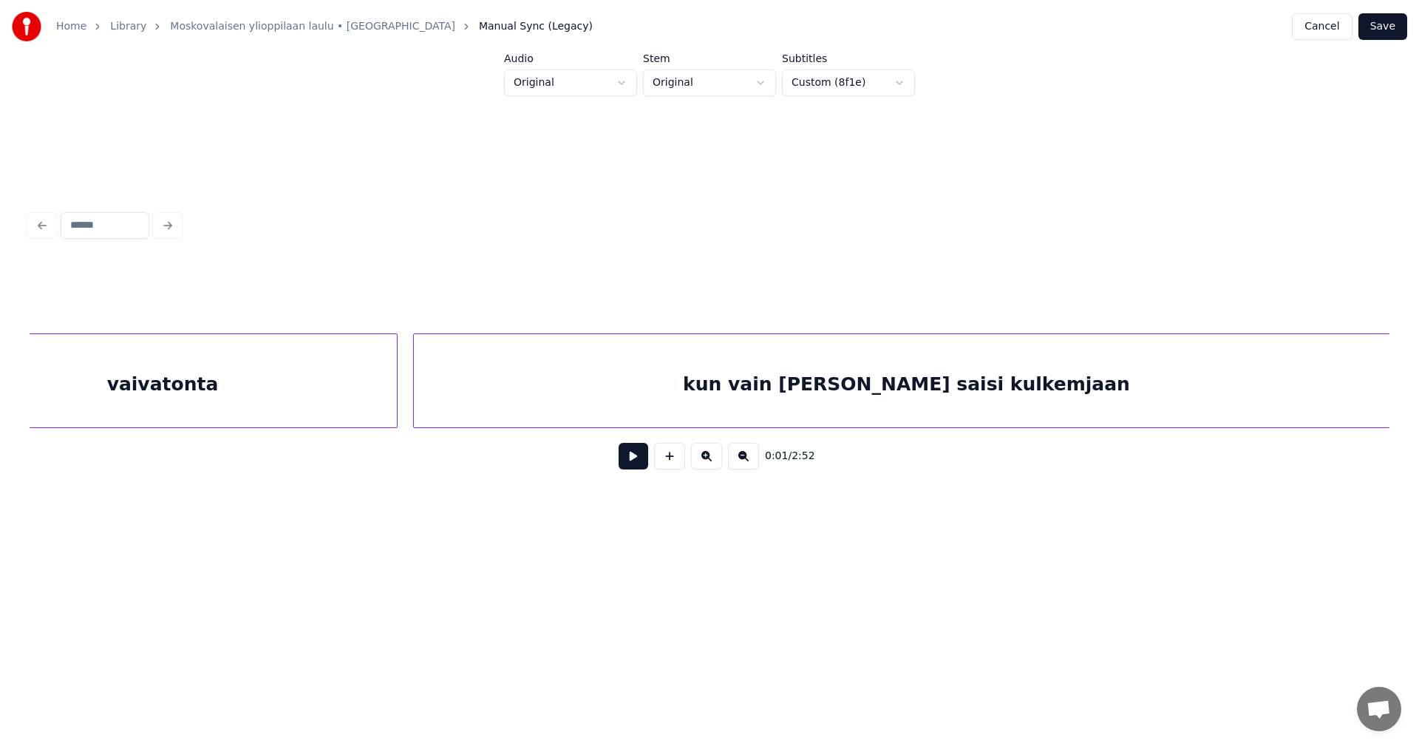
scroll to position [0, 17051]
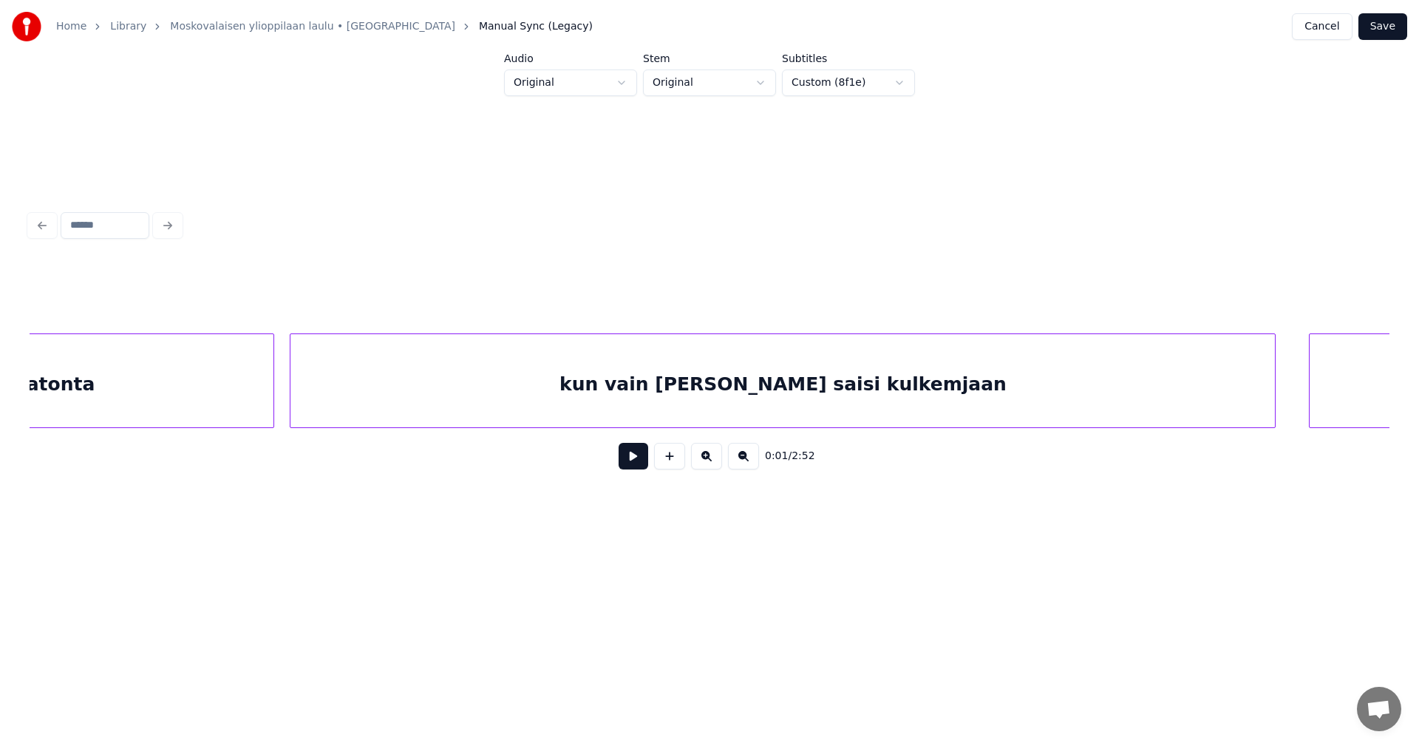
click at [751, 399] on div "kun vain [PERSON_NAME] saisi kulkemjaan" at bounding box center [782, 384] width 984 height 100
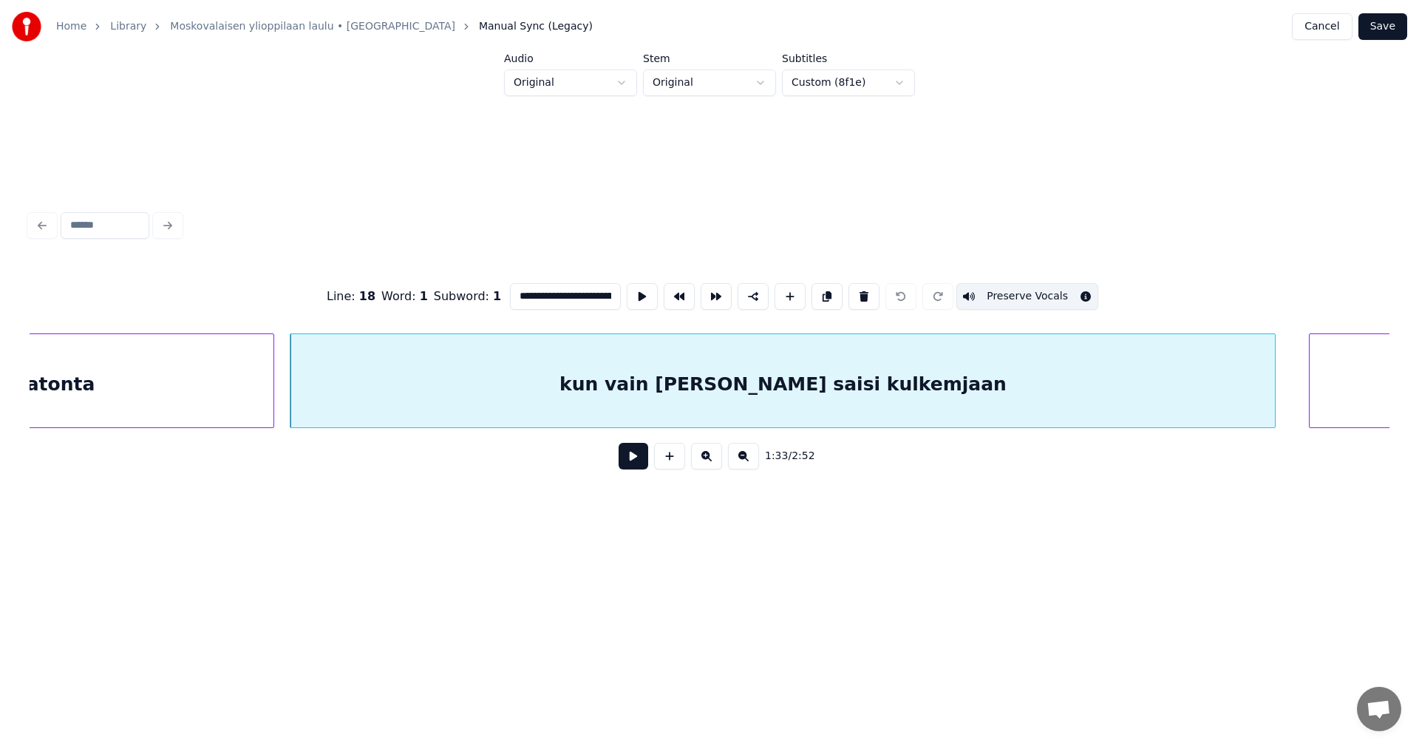
click at [987, 286] on button "Preserve Vocals" at bounding box center [1027, 296] width 142 height 27
click at [993, 293] on button "Preserve Vocals" at bounding box center [1027, 296] width 142 height 27
click at [222, 395] on div "vaivatonta" at bounding box center [38, 384] width 469 height 100
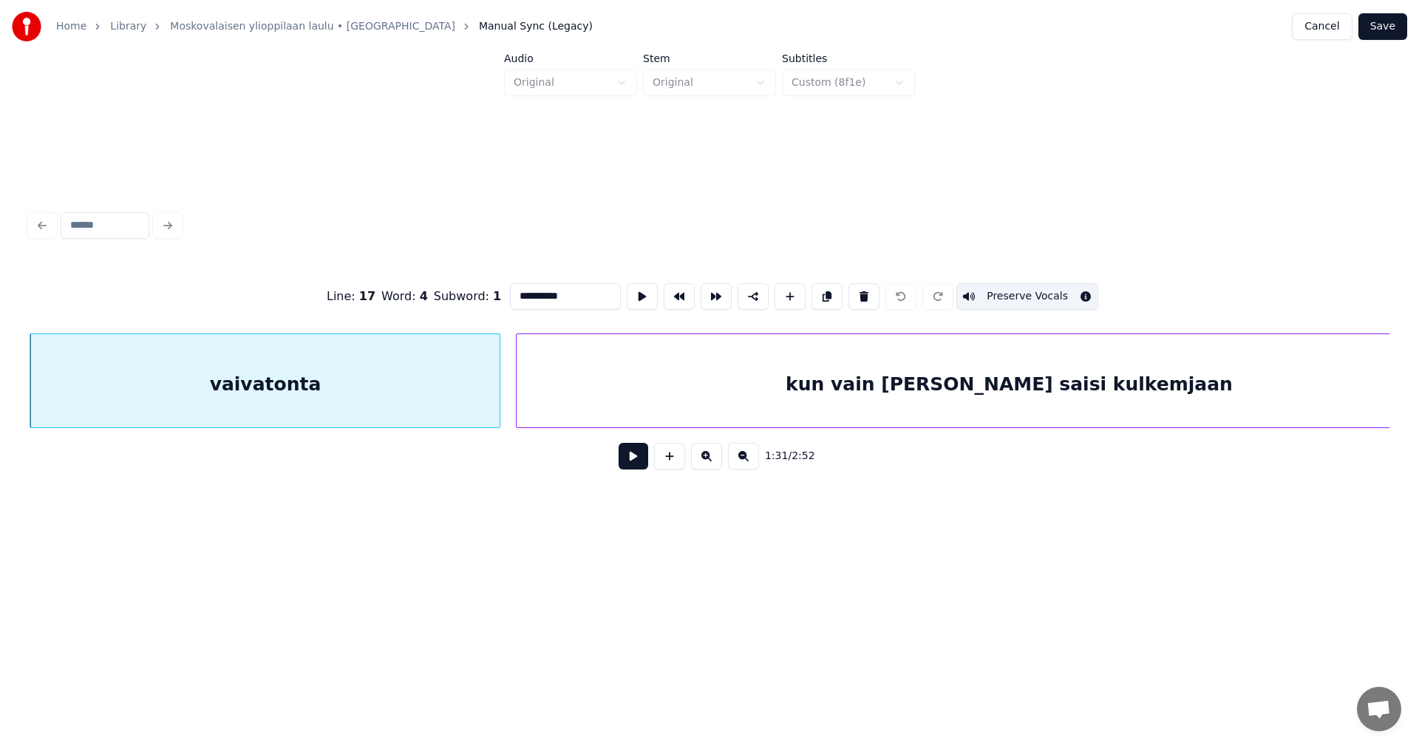
click at [1038, 364] on div "kun vain [PERSON_NAME] saisi kulkemjaan" at bounding box center [1008, 384] width 984 height 100
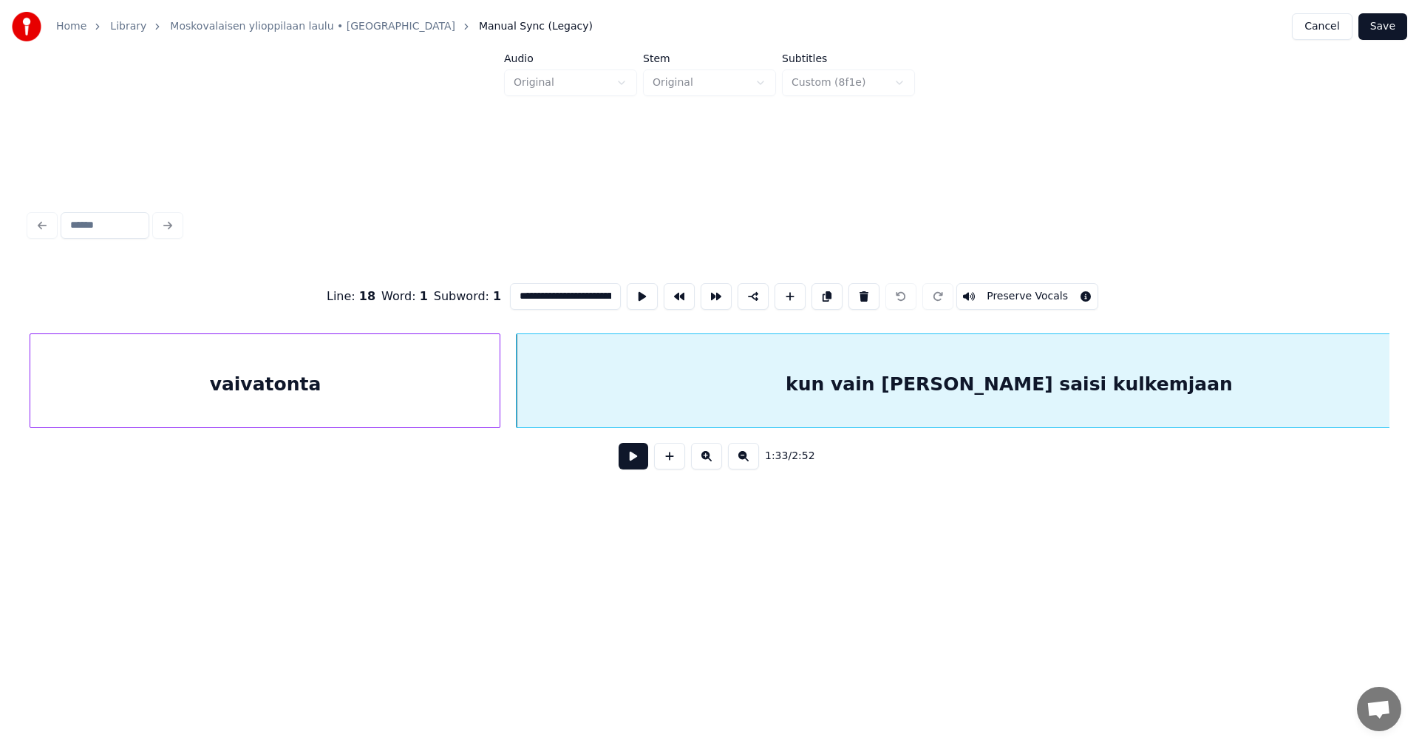
click at [1043, 293] on button "Preserve Vocals" at bounding box center [1027, 296] width 142 height 27
click at [440, 389] on div "vaivatonta" at bounding box center [264, 384] width 469 height 100
type input "**********"
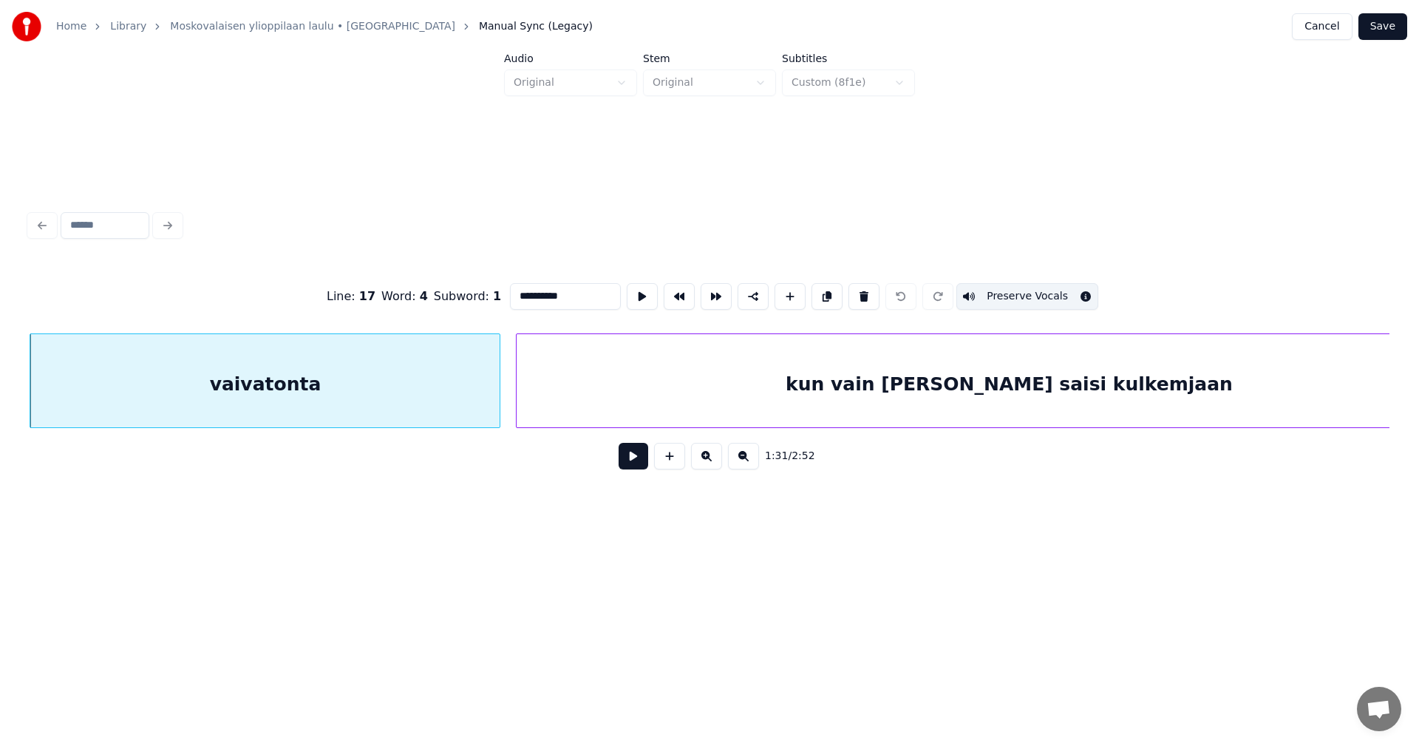
click at [1015, 293] on button "Preserve Vocals" at bounding box center [1027, 296] width 142 height 27
click at [1395, 28] on button "Save" at bounding box center [1382, 26] width 49 height 27
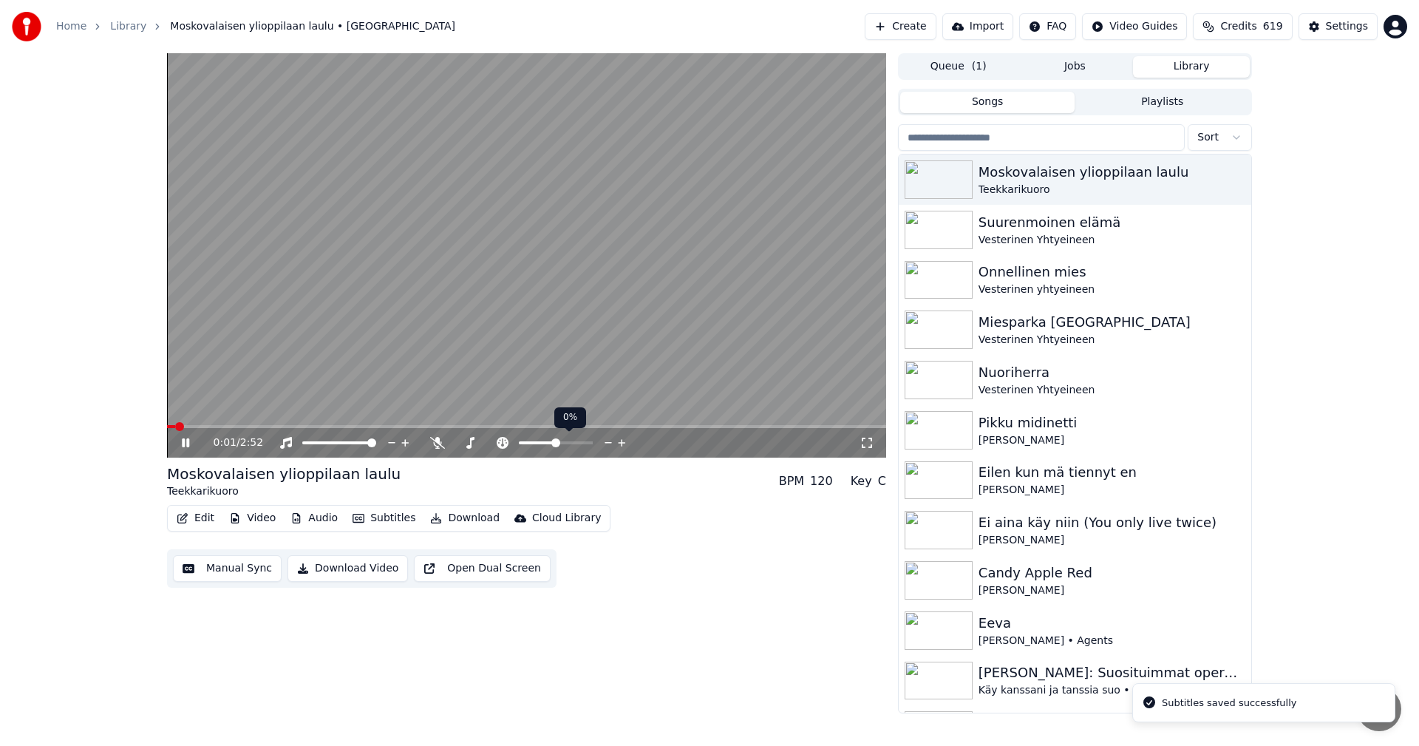
click at [513, 428] on span at bounding box center [526, 426] width 719 height 3
click at [535, 428] on span at bounding box center [391, 426] width 449 height 3
click at [186, 440] on icon at bounding box center [196, 443] width 35 height 12
click at [194, 519] on button "Edit" at bounding box center [196, 518] width 50 height 21
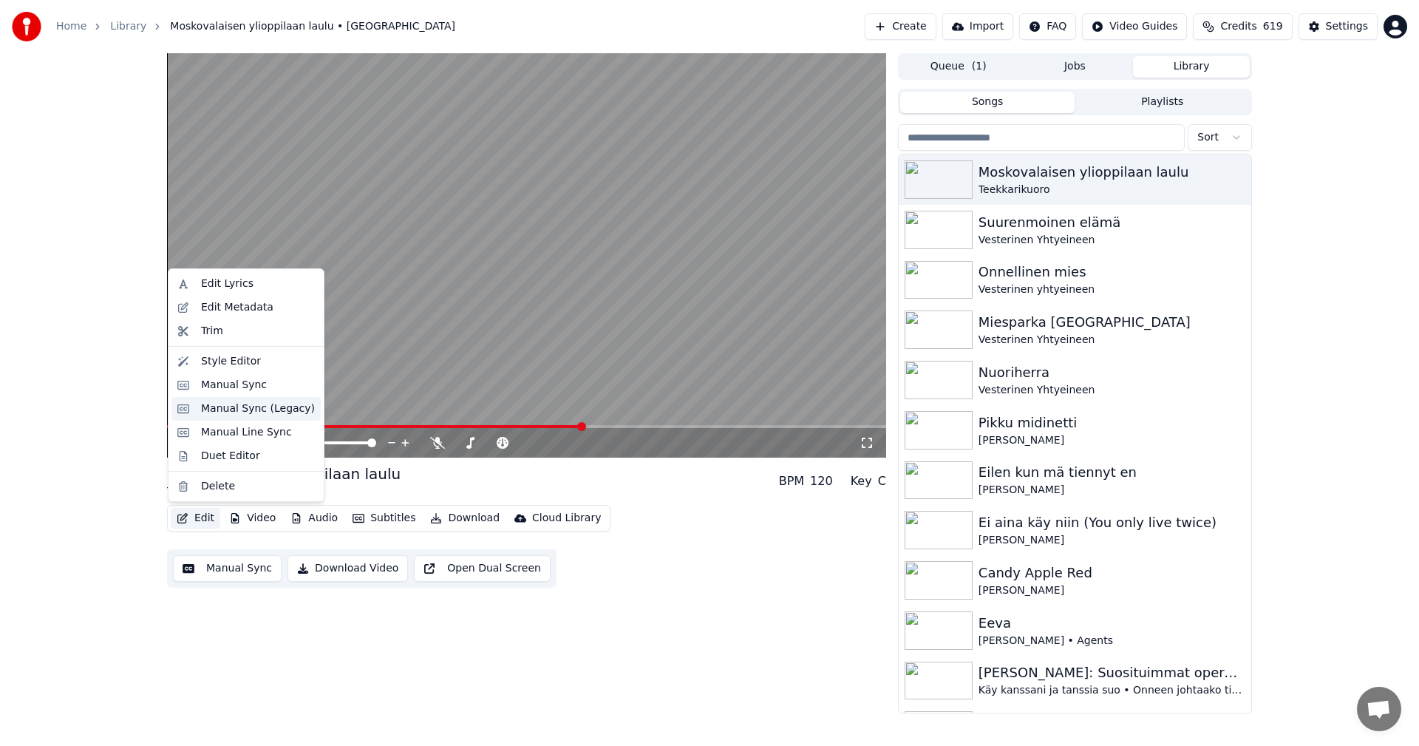
click at [250, 416] on div "Manual Sync (Legacy)" at bounding box center [245, 409] width 149 height 24
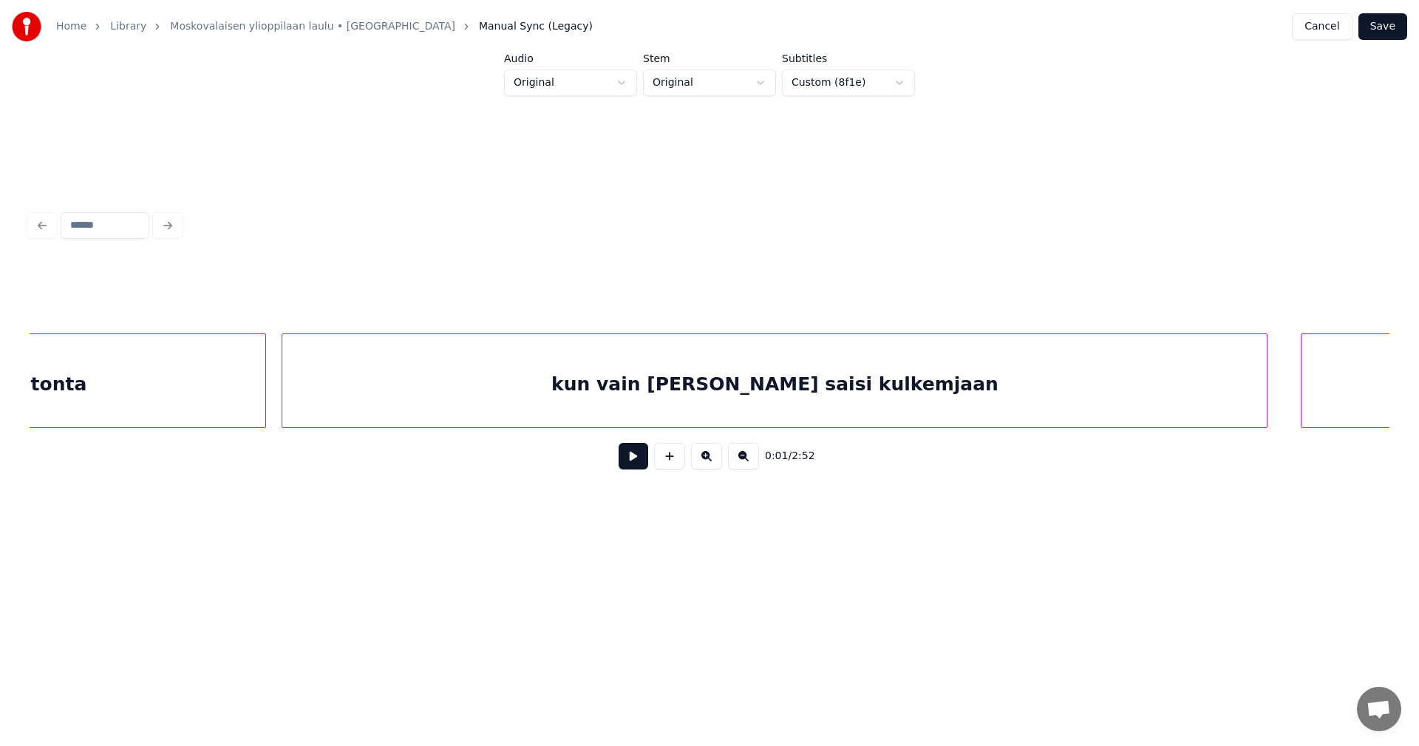
scroll to position [0, 17071]
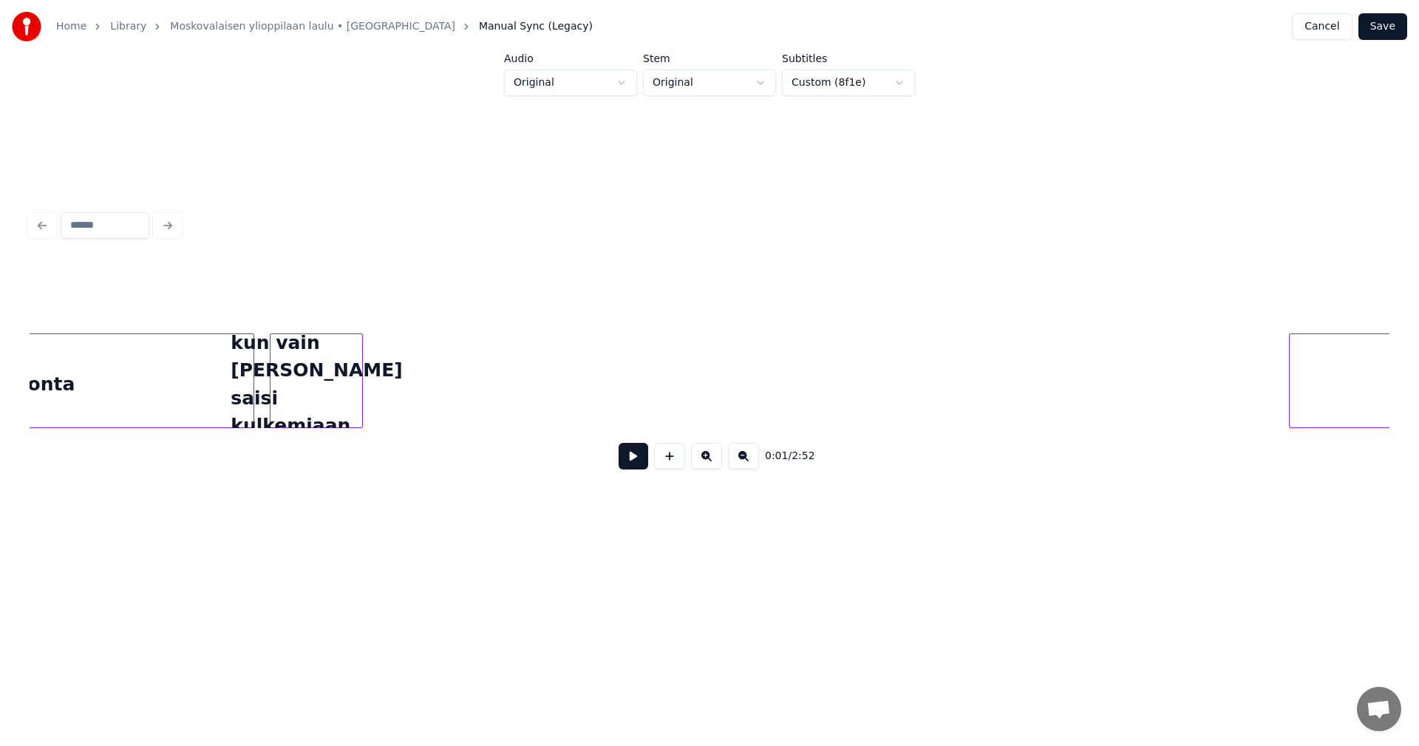
click at [358, 457] on div "0:01 / 2:52" at bounding box center [709, 371] width 1359 height 225
click at [329, 406] on div "kun vain [PERSON_NAME] saisi kulkemjaan" at bounding box center [316, 384] width 92 height 100
click at [328, 398] on div "kun vain [PERSON_NAME] saisi kulkemjaan" at bounding box center [316, 384] width 92 height 100
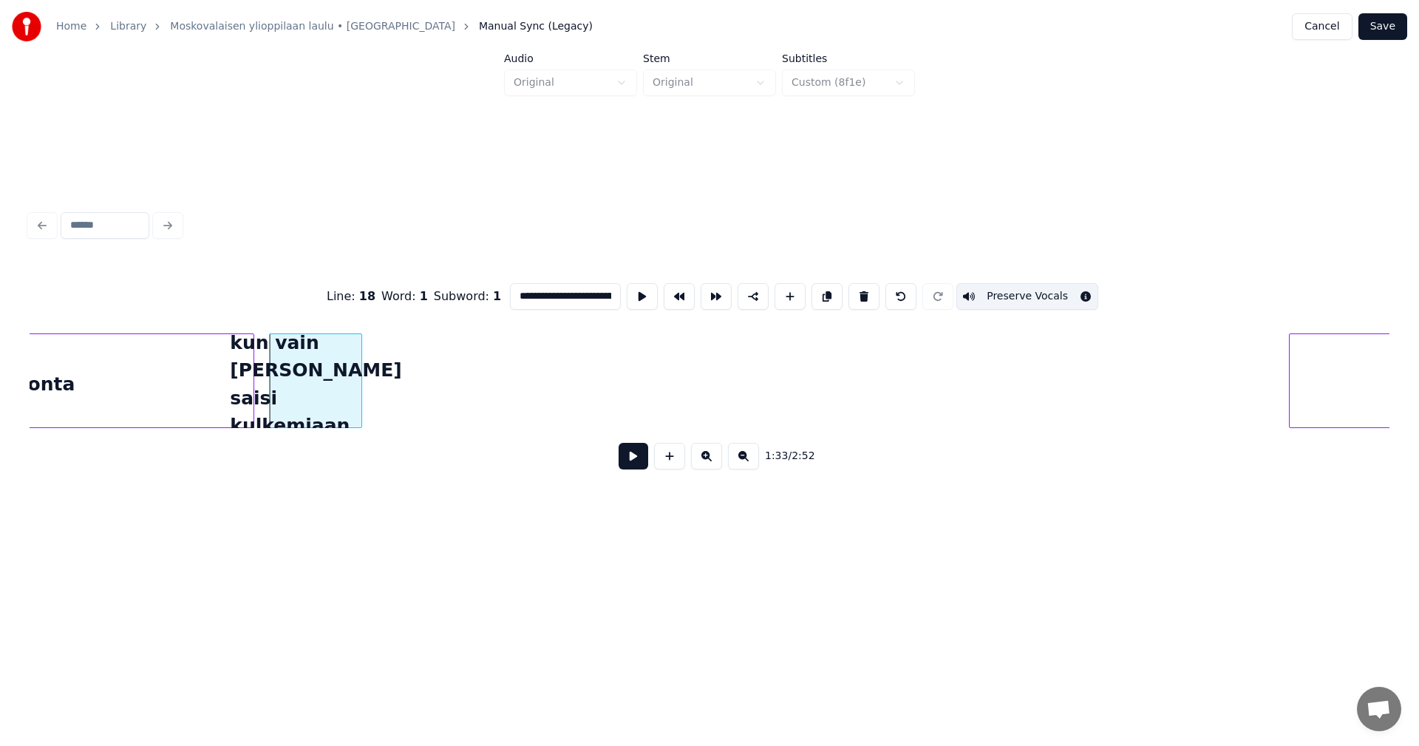
scroll to position [0, 64]
drag, startPoint x: 532, startPoint y: 292, endPoint x: 611, endPoint y: 284, distance: 79.5
click at [611, 284] on input "**********" at bounding box center [565, 296] width 111 height 27
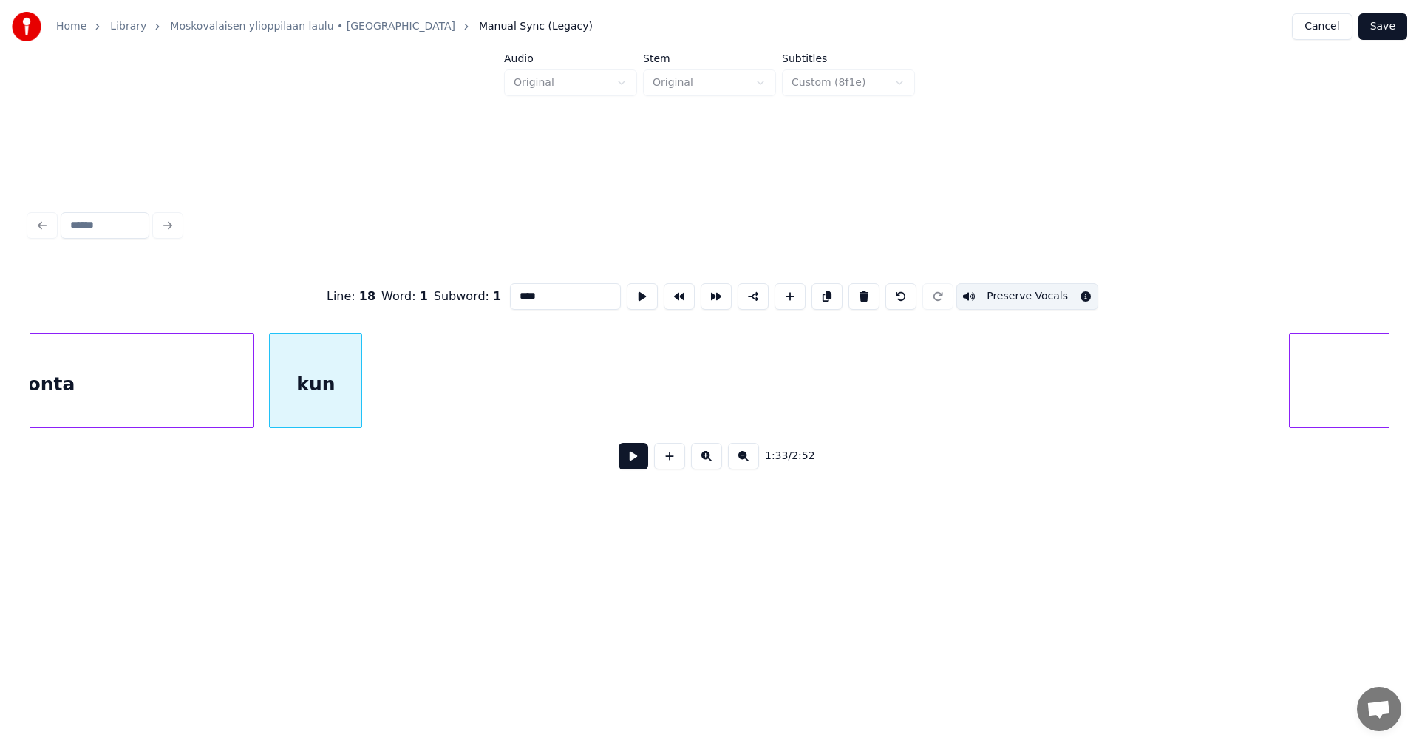
scroll to position [0, 0]
click at [339, 407] on div "kun" at bounding box center [316, 384] width 92 height 100
type input "***"
click at [623, 457] on button at bounding box center [633, 456] width 30 height 27
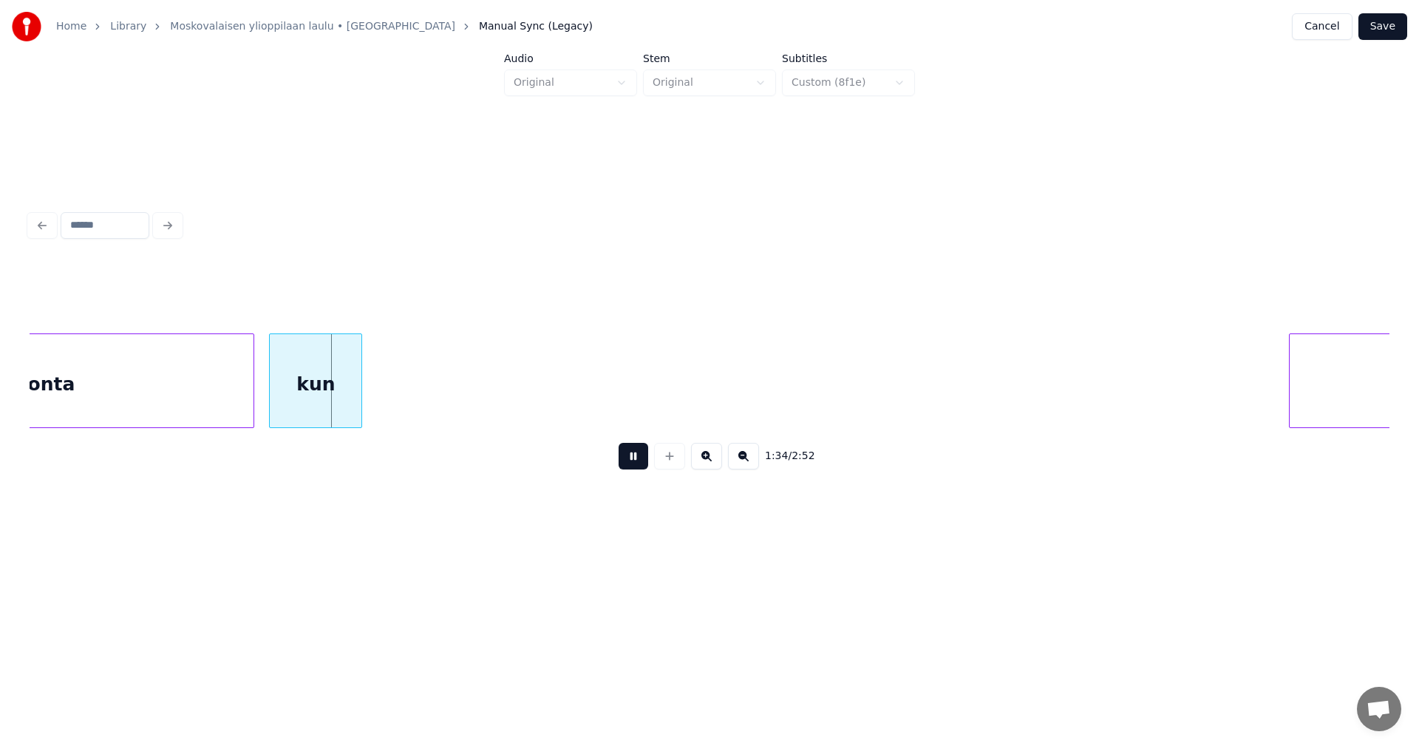
click at [623, 457] on button at bounding box center [633, 456] width 30 height 27
click at [658, 460] on button at bounding box center [669, 456] width 31 height 27
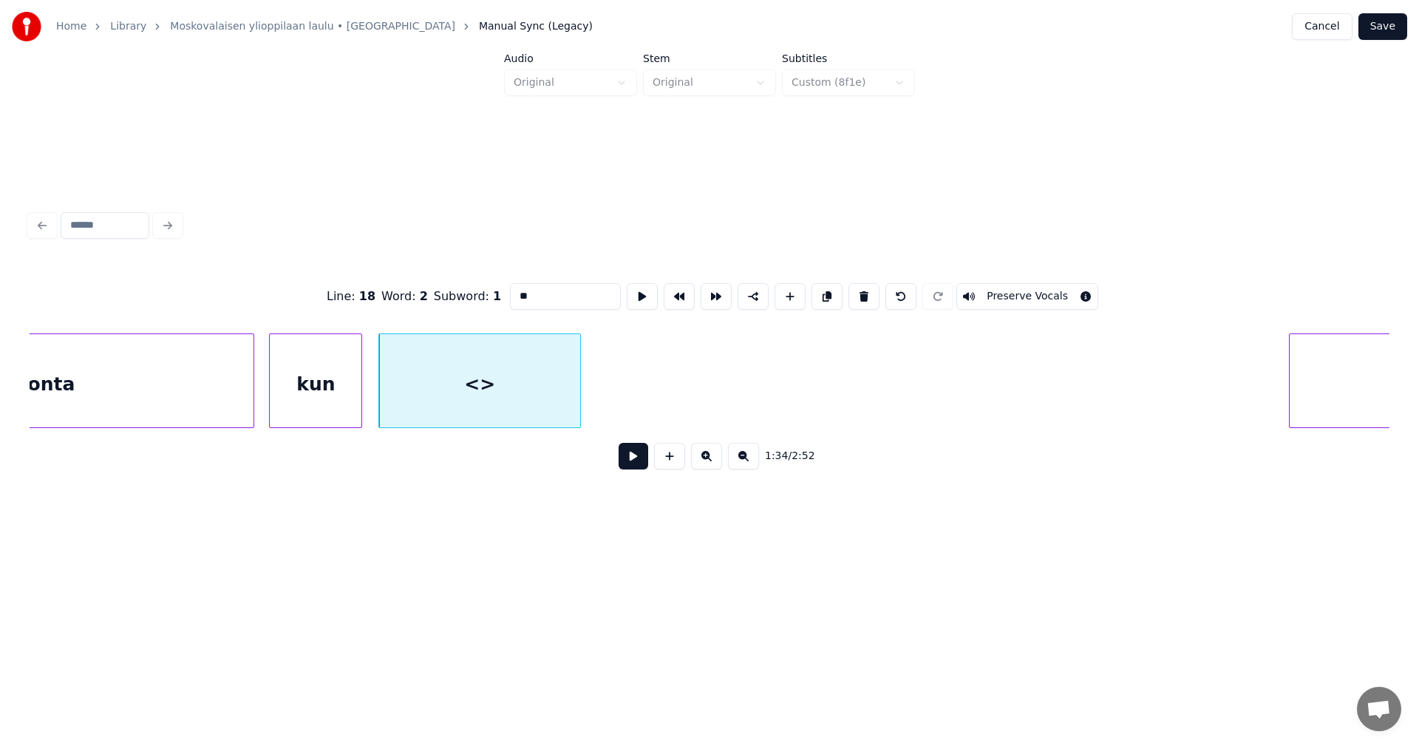
click at [578, 370] on div at bounding box center [578, 380] width 4 height 93
click at [491, 384] on div "<>" at bounding box center [480, 384] width 202 height 100
drag, startPoint x: 527, startPoint y: 295, endPoint x: 502, endPoint y: 303, distance: 25.7
click at [502, 303] on div "Line : 18 Word : 2 Subword : 1 ** Preserve Vocals" at bounding box center [709, 296] width 1359 height 74
type input "****"
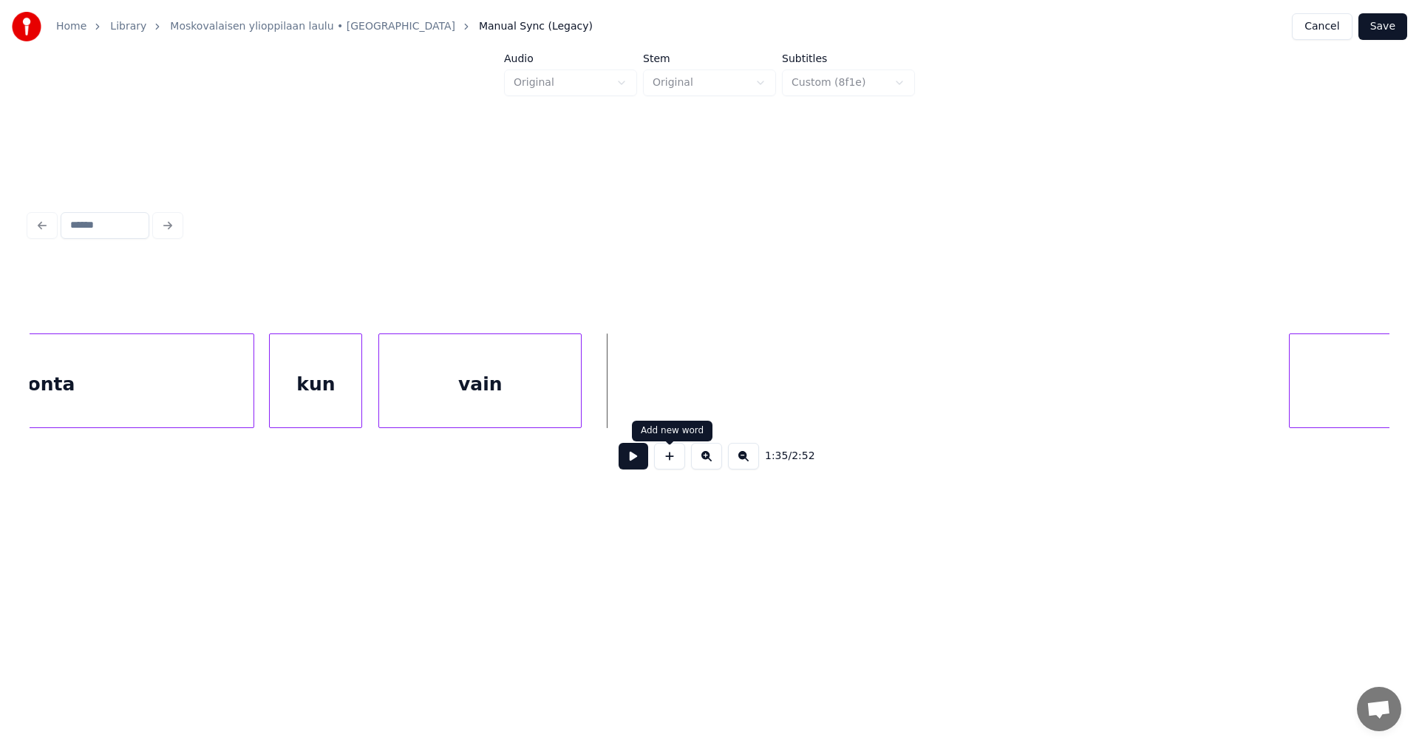
click at [658, 457] on button at bounding box center [669, 456] width 31 height 27
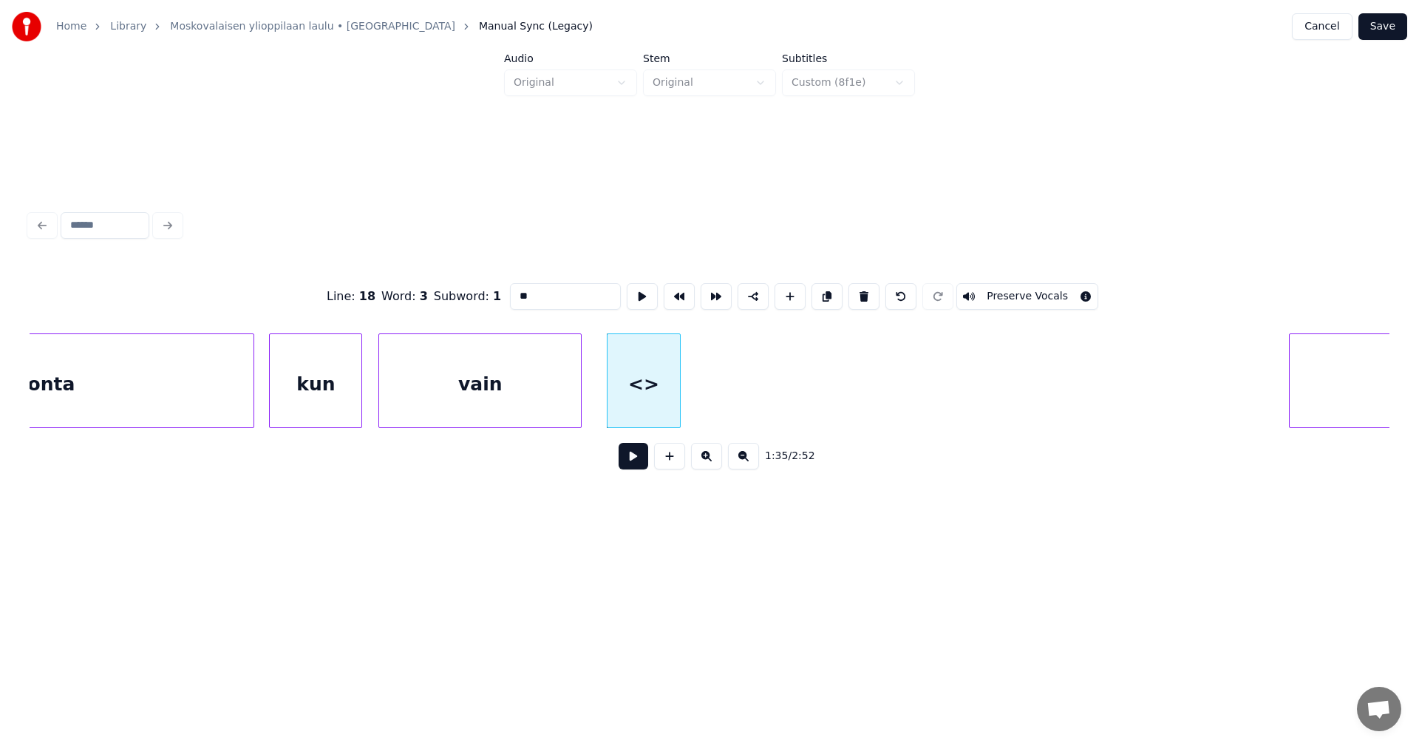
drag, startPoint x: 524, startPoint y: 293, endPoint x: 508, endPoint y: 297, distance: 16.8
click at [510, 297] on input "**" at bounding box center [565, 296] width 111 height 27
click at [522, 288] on input "******" at bounding box center [565, 296] width 111 height 27
type input "*******"
click at [630, 463] on button at bounding box center [633, 456] width 30 height 27
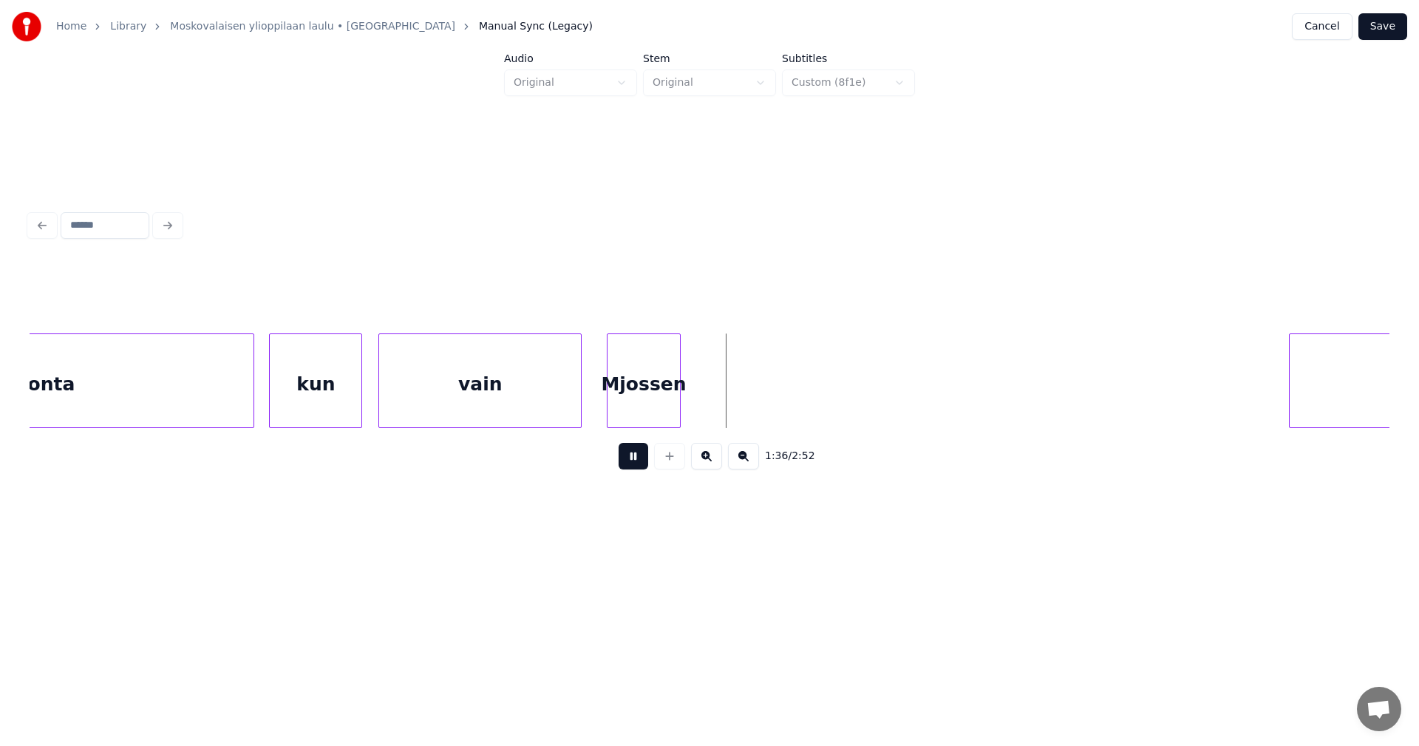
drag, startPoint x: 632, startPoint y: 462, endPoint x: 624, endPoint y: 412, distance: 50.8
click at [632, 460] on button at bounding box center [633, 456] width 30 height 27
click at [510, 392] on div at bounding box center [512, 380] width 4 height 93
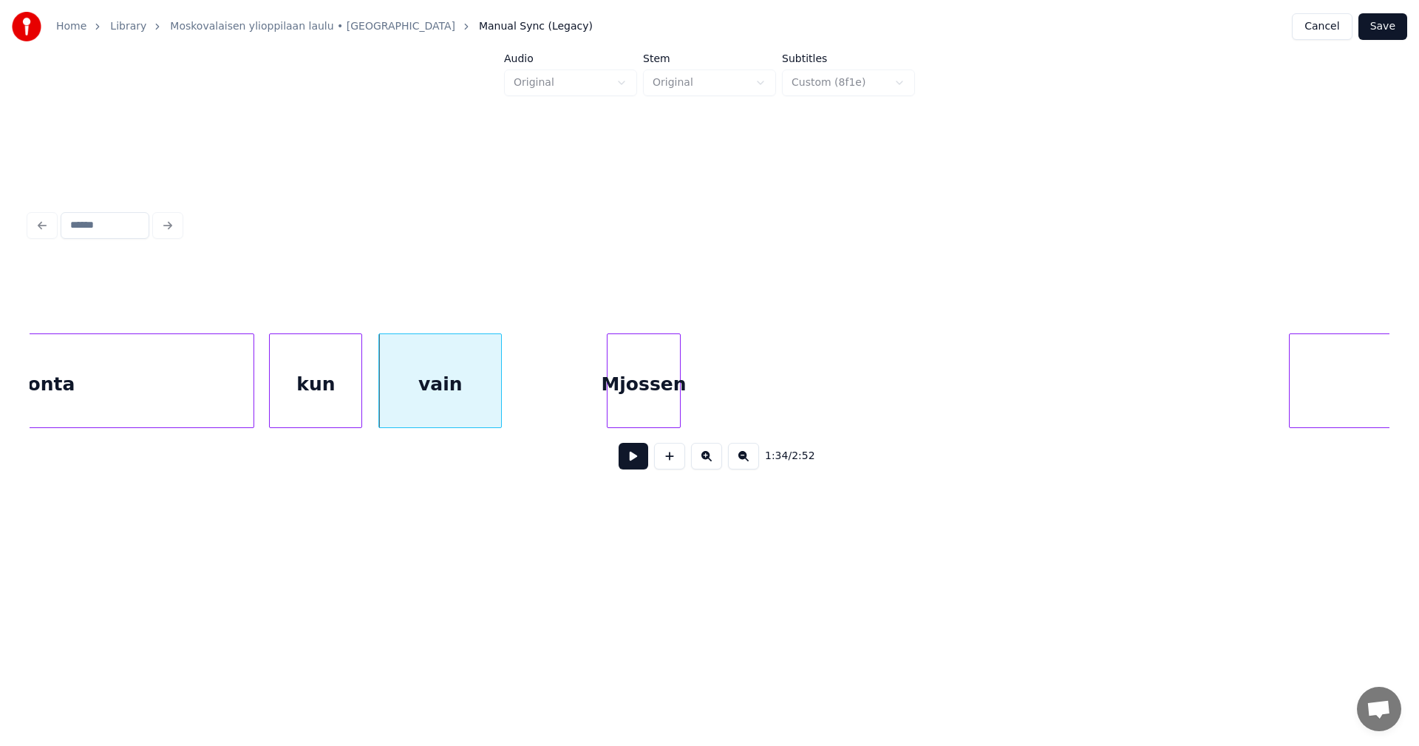
click at [637, 469] on button at bounding box center [633, 456] width 30 height 27
click at [637, 467] on button at bounding box center [633, 456] width 30 height 27
click at [339, 390] on div at bounding box center [341, 380] width 4 height 93
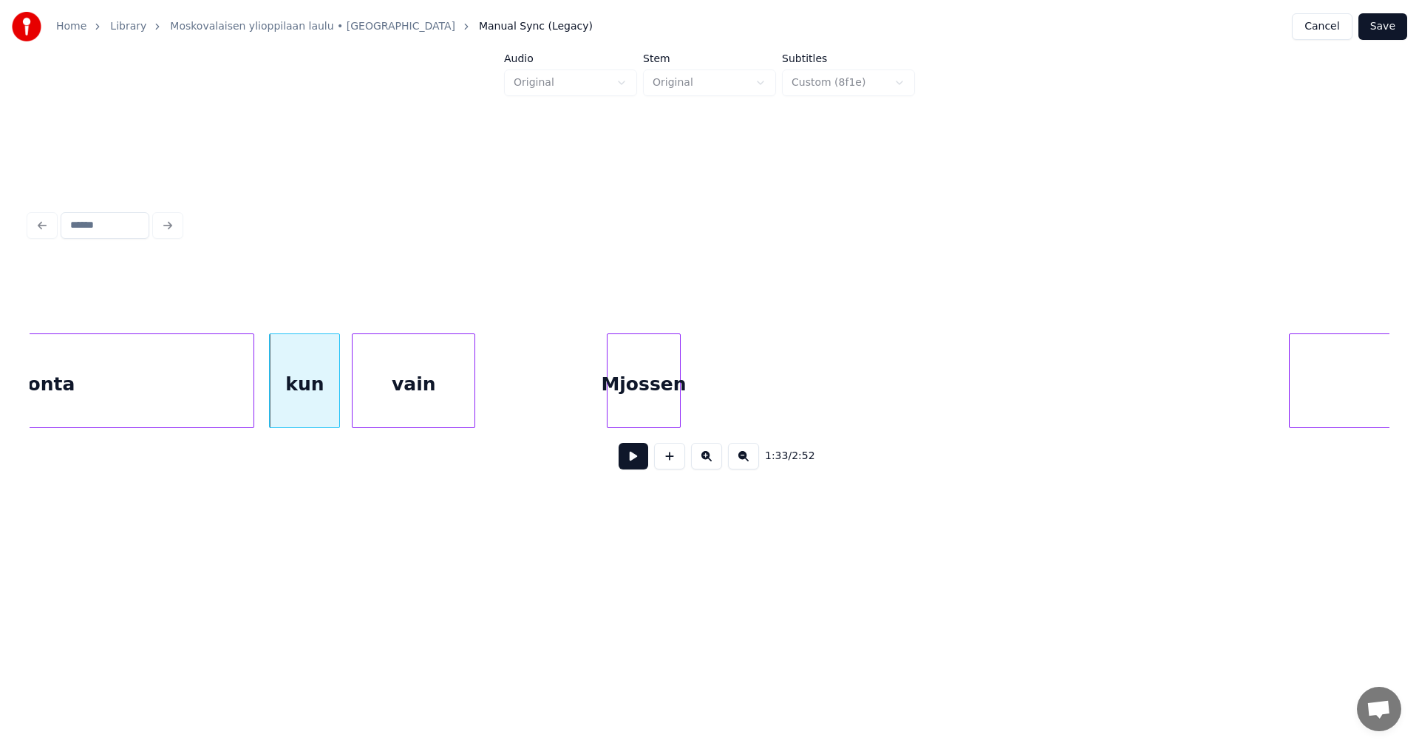
click at [392, 400] on div "vain" at bounding box center [413, 384] width 122 height 100
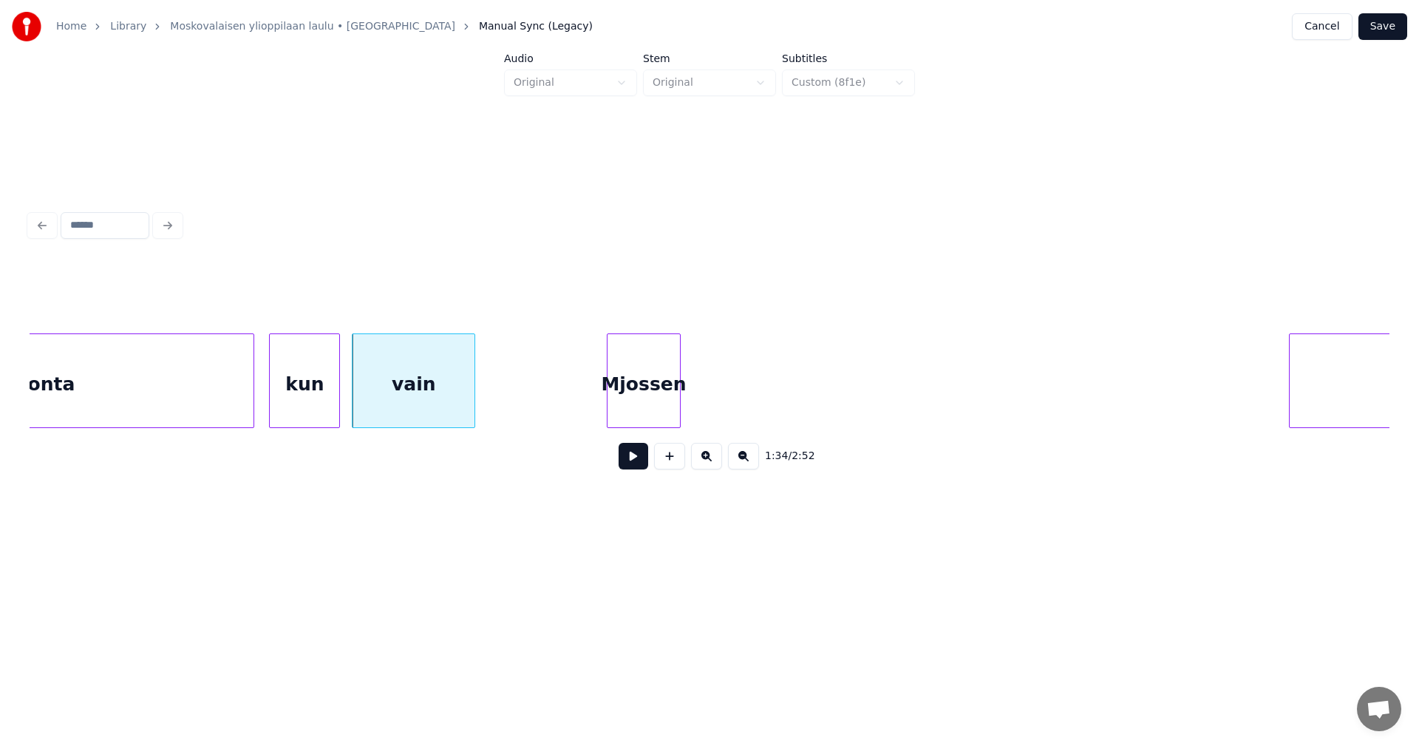
click at [637, 466] on button at bounding box center [633, 456] width 30 height 27
click at [637, 465] on button at bounding box center [633, 456] width 30 height 27
click at [393, 388] on div at bounding box center [393, 380] width 4 height 93
click at [429, 397] on div "Mjossen" at bounding box center [445, 384] width 72 height 100
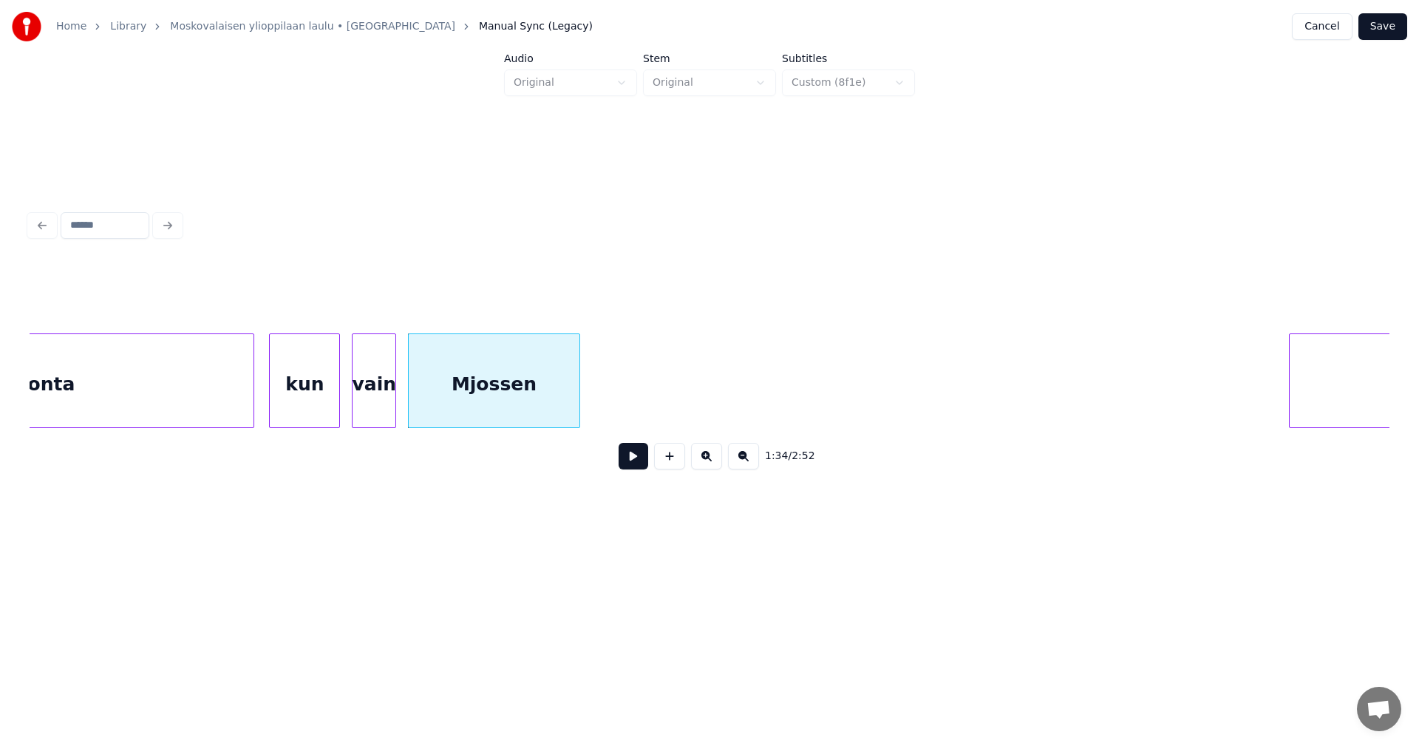
click at [579, 399] on div at bounding box center [577, 380] width 4 height 93
click at [552, 399] on div "Mjossen" at bounding box center [495, 384] width 172 height 100
click at [627, 461] on button at bounding box center [633, 456] width 30 height 27
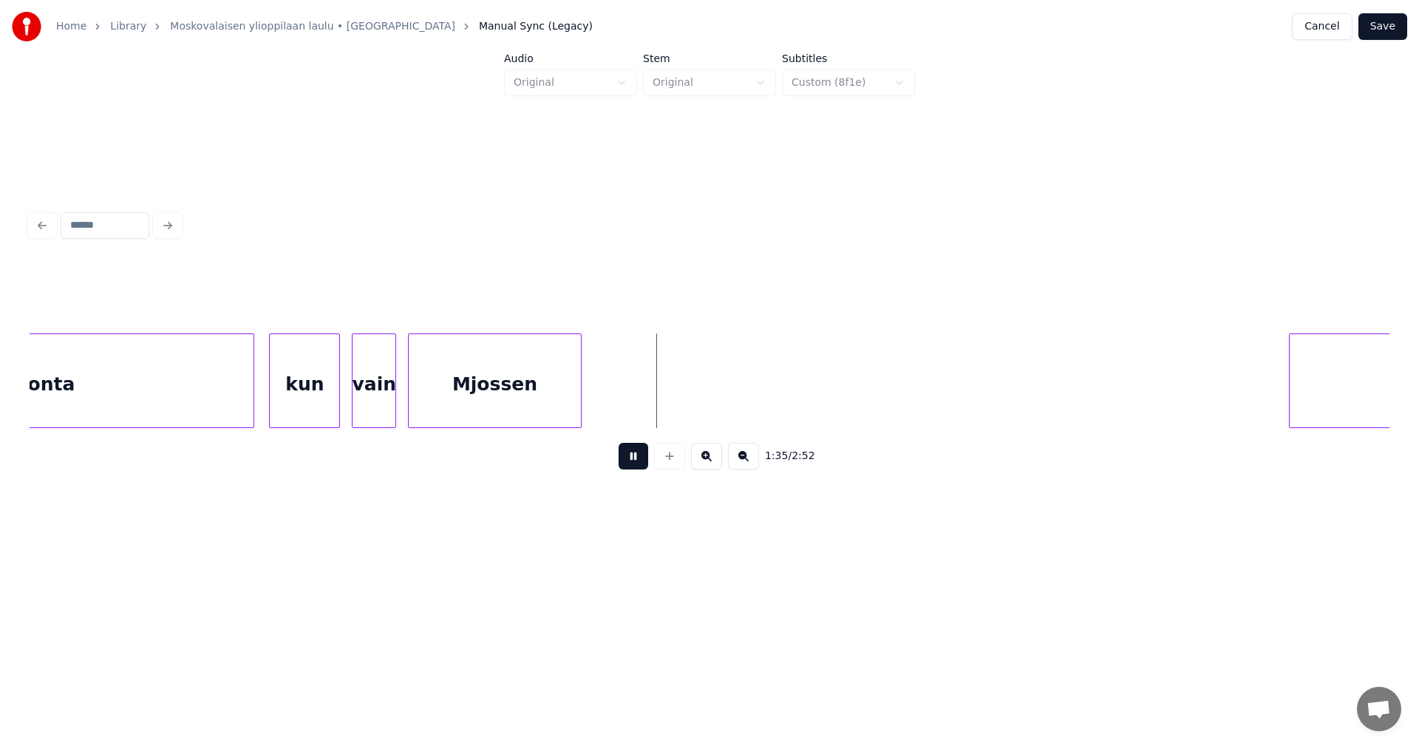
click at [632, 461] on button at bounding box center [633, 456] width 30 height 27
click at [636, 398] on div at bounding box center [634, 380] width 4 height 93
click at [663, 457] on button at bounding box center [669, 456] width 31 height 27
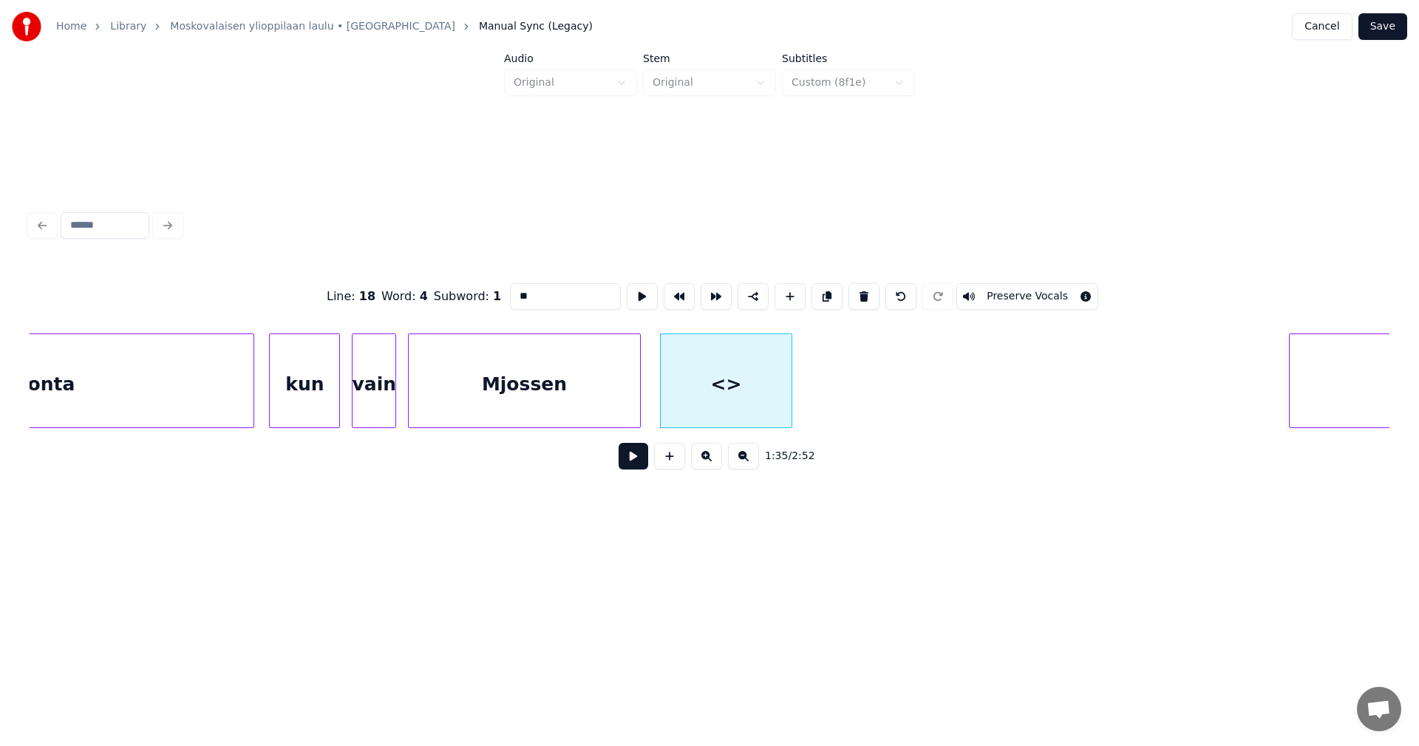
click at [791, 395] on div at bounding box center [789, 380] width 4 height 93
drag, startPoint x: 530, startPoint y: 288, endPoint x: 488, endPoint y: 290, distance: 41.4
click at [488, 290] on div "Line : 18 Word : 4 Subword : 1 ** Preserve Vocals" at bounding box center [709, 296] width 1359 height 74
type input "*****"
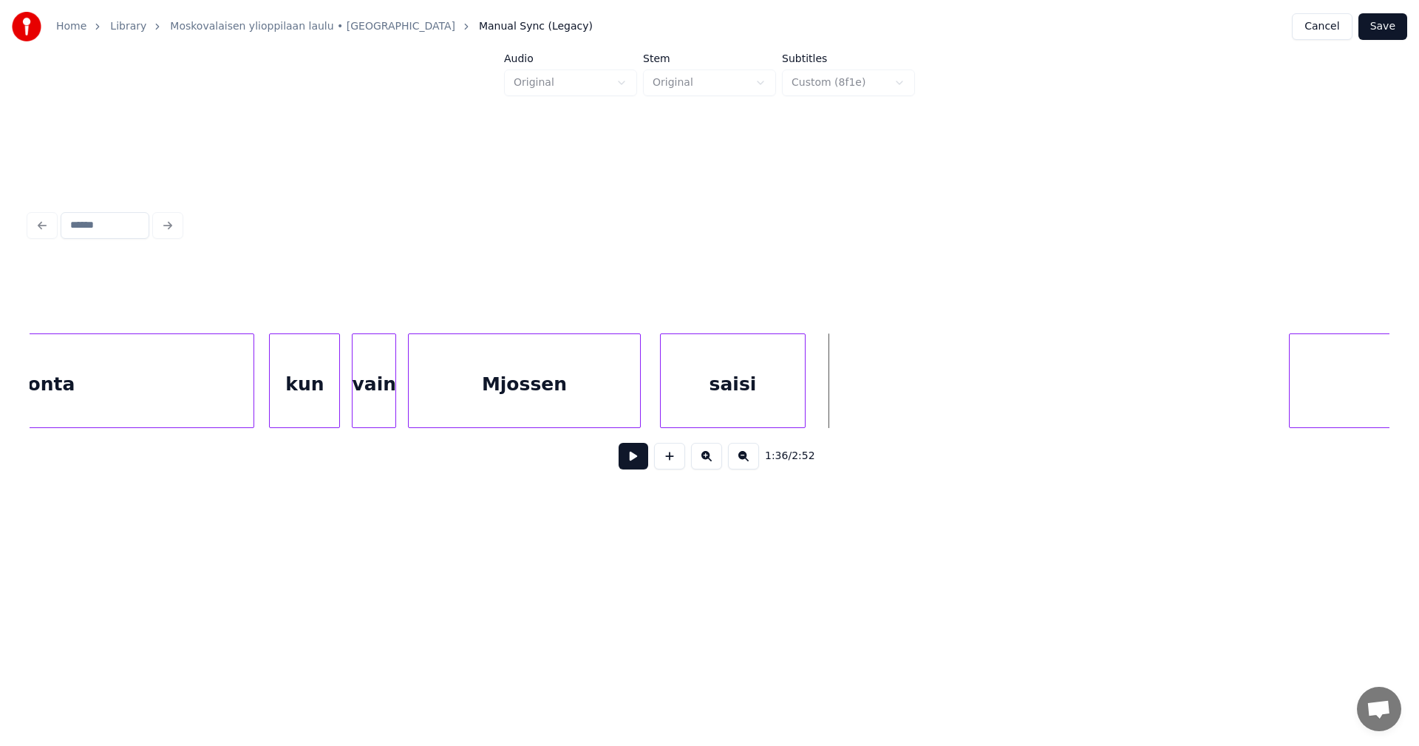
click at [636, 469] on button at bounding box center [633, 456] width 30 height 27
click at [635, 464] on button at bounding box center [633, 456] width 30 height 27
click at [666, 465] on button at bounding box center [669, 456] width 31 height 27
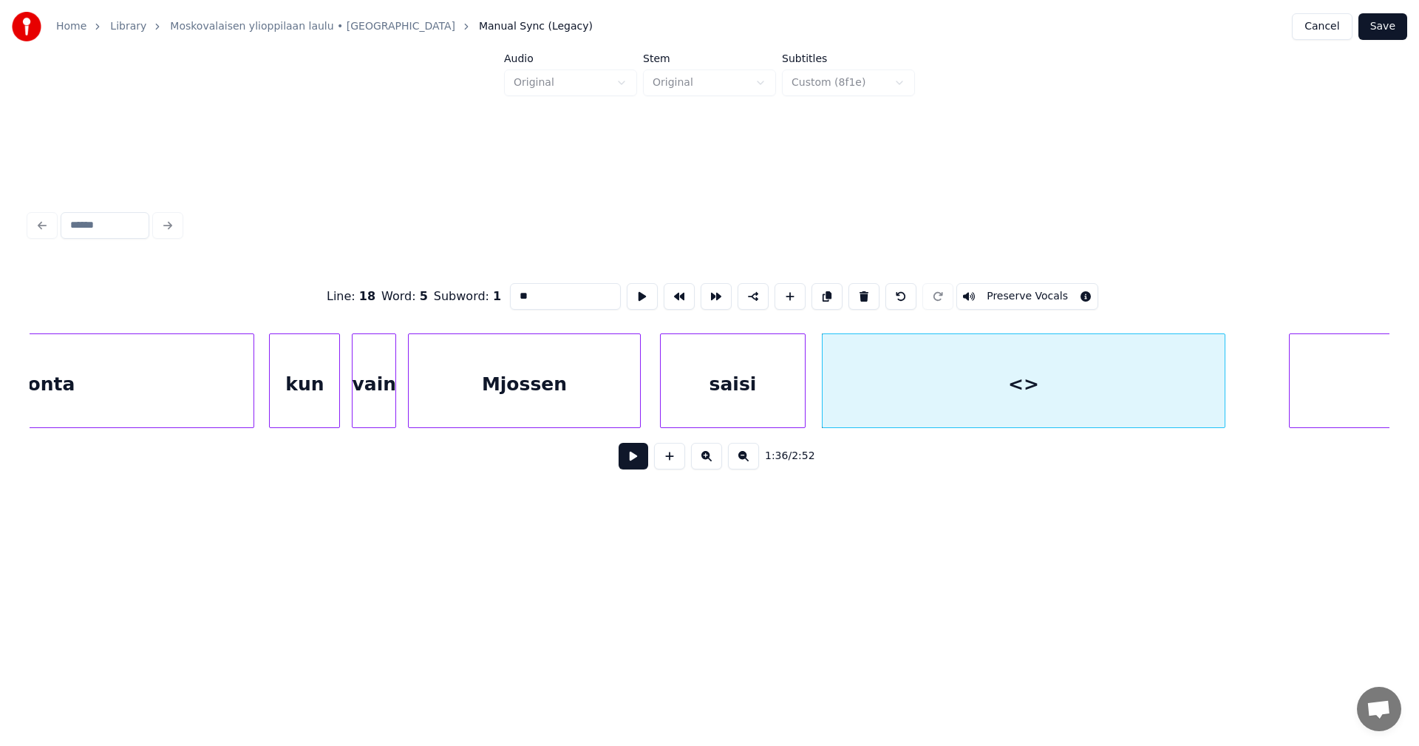
click at [1224, 375] on div at bounding box center [1222, 380] width 4 height 93
click at [838, 378] on div "<>" at bounding box center [1025, 384] width 407 height 100
drag, startPoint x: 557, startPoint y: 295, endPoint x: 485, endPoint y: 296, distance: 71.7
click at [485, 296] on div "Line : 18 Word : 5 Subword : 1 ** Preserve Vocals" at bounding box center [709, 296] width 1359 height 74
click at [305, 403] on div "kun" at bounding box center [304, 384] width 69 height 100
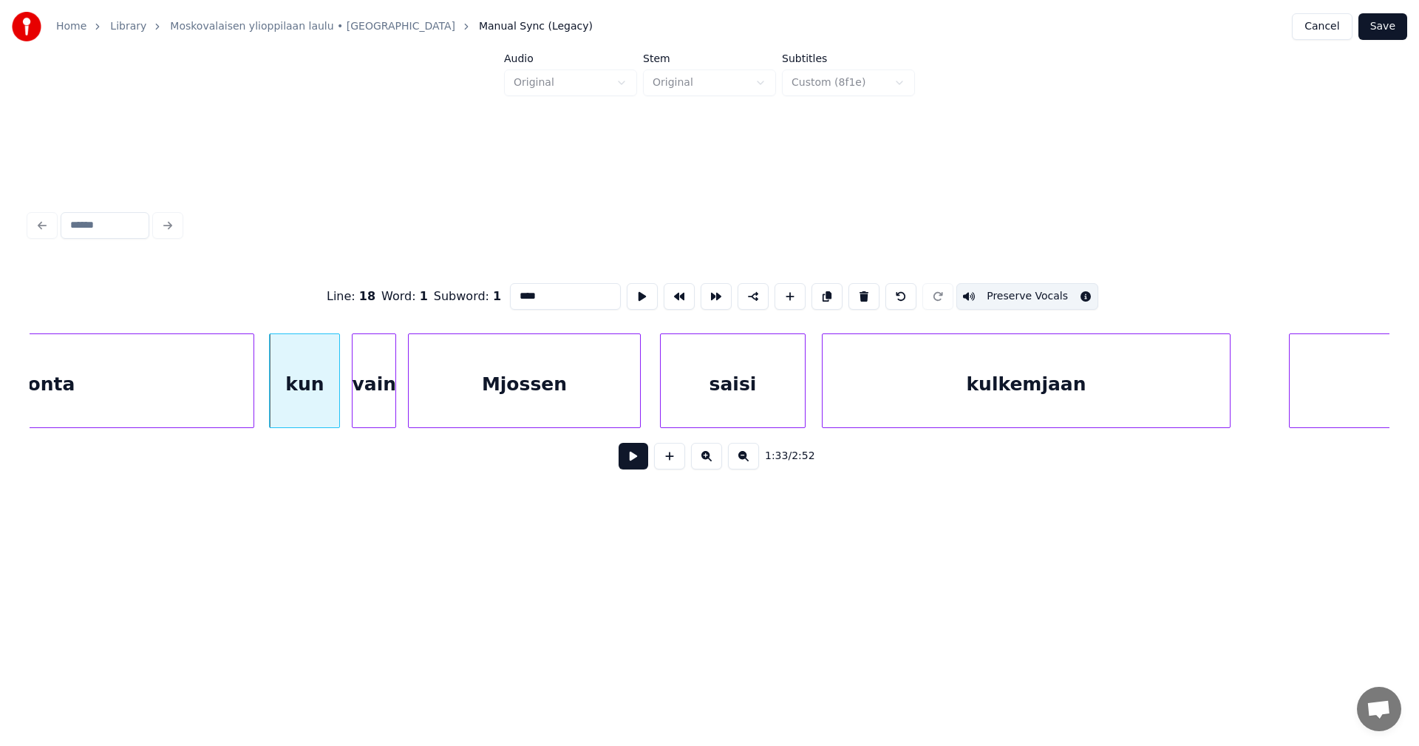
type input "***"
click at [633, 457] on button at bounding box center [633, 456] width 30 height 27
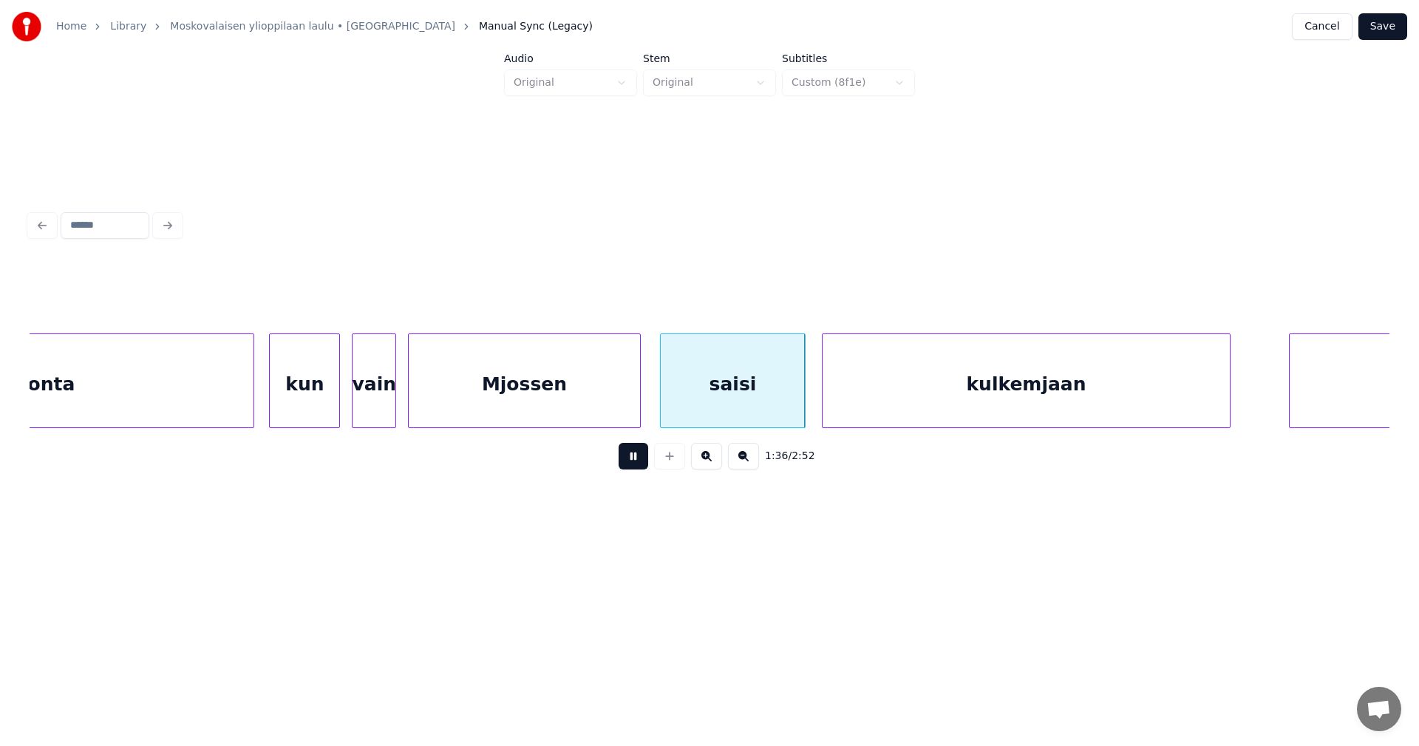
click at [633, 456] on button at bounding box center [633, 456] width 30 height 27
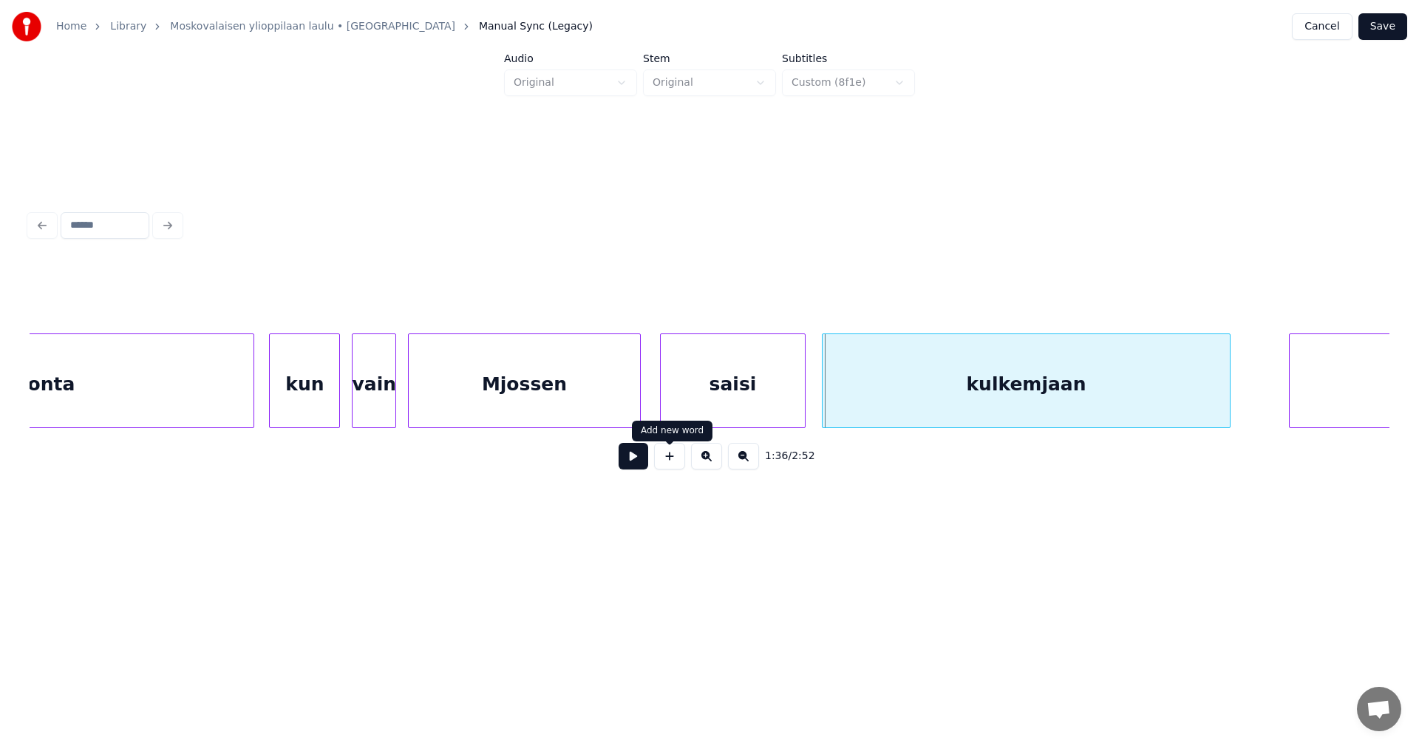
click at [722, 403] on div "saisi" at bounding box center [733, 384] width 144 height 100
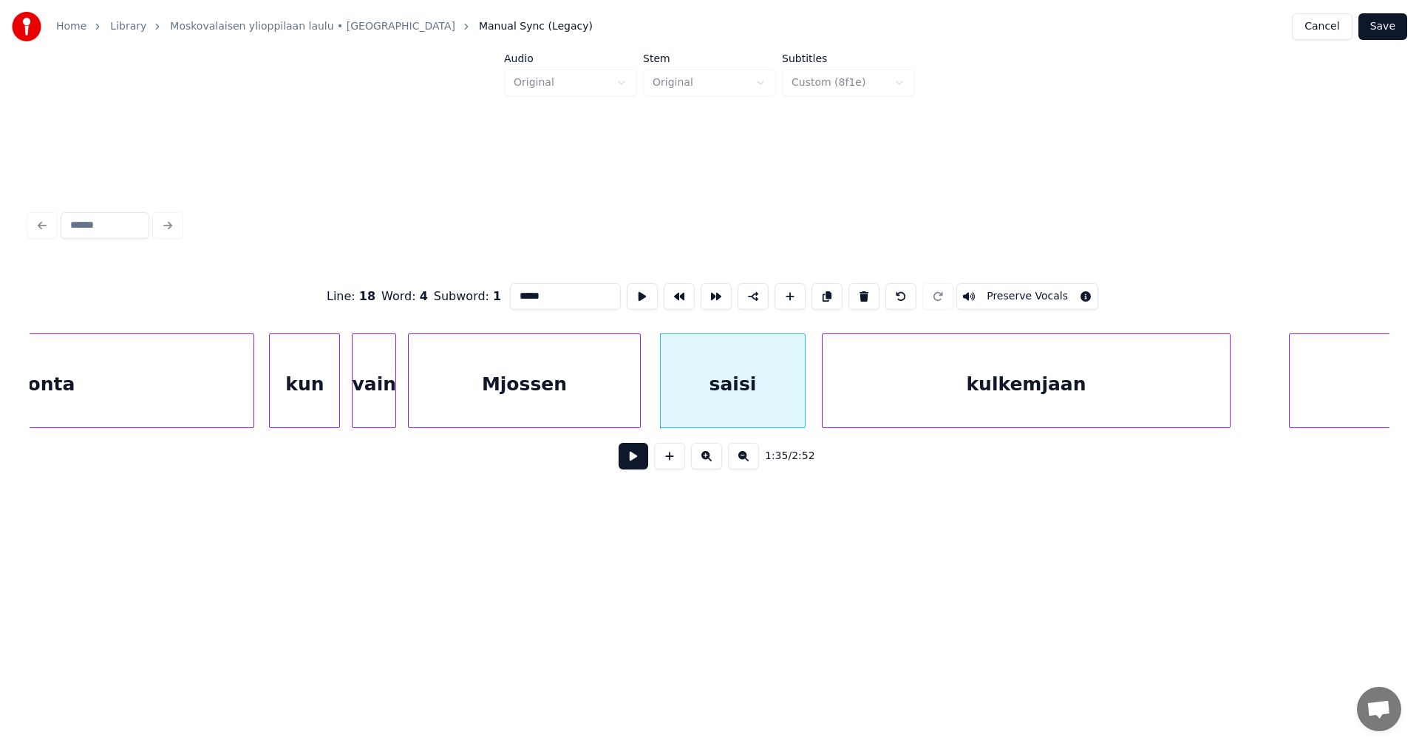
click at [644, 459] on button at bounding box center [633, 456] width 30 height 27
click at [644, 458] on button at bounding box center [633, 456] width 30 height 27
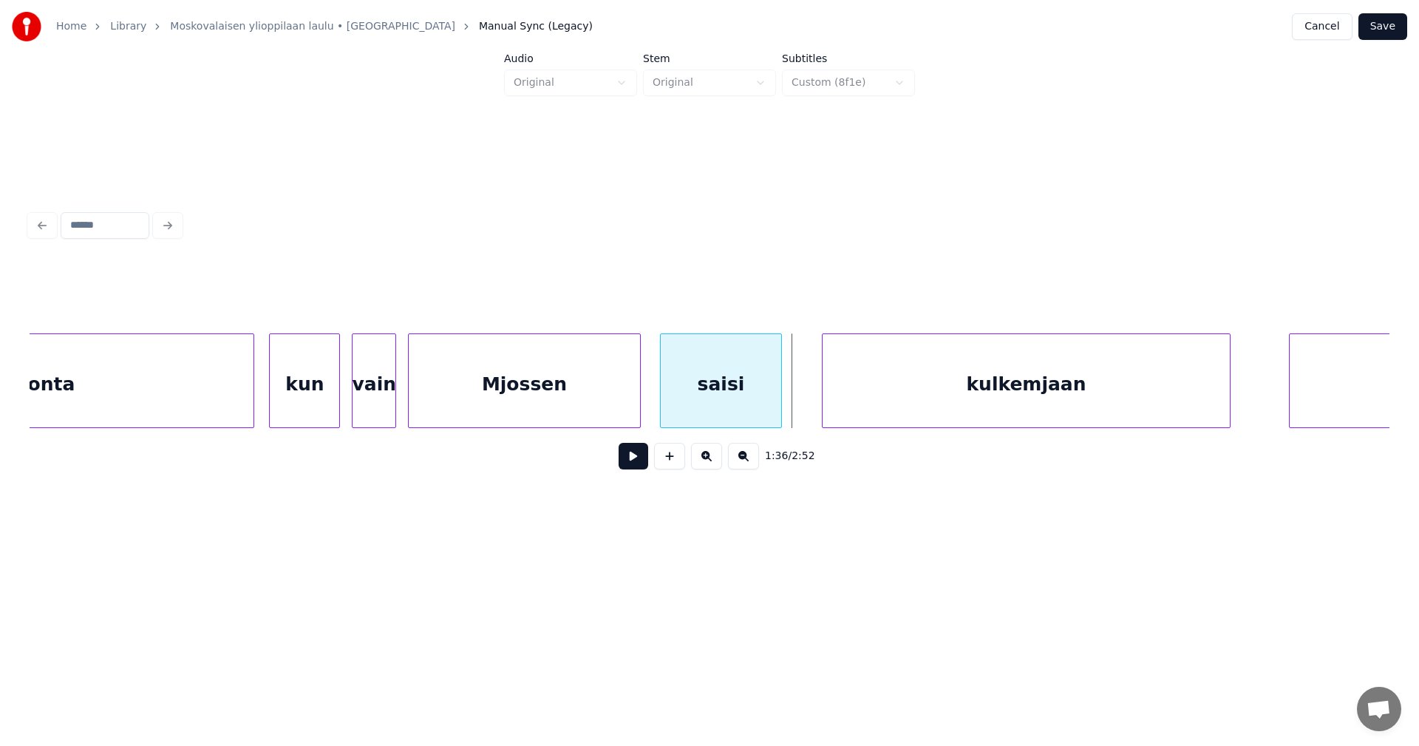
click at [779, 395] on div at bounding box center [779, 380] width 4 height 93
click at [795, 395] on div at bounding box center [796, 380] width 4 height 93
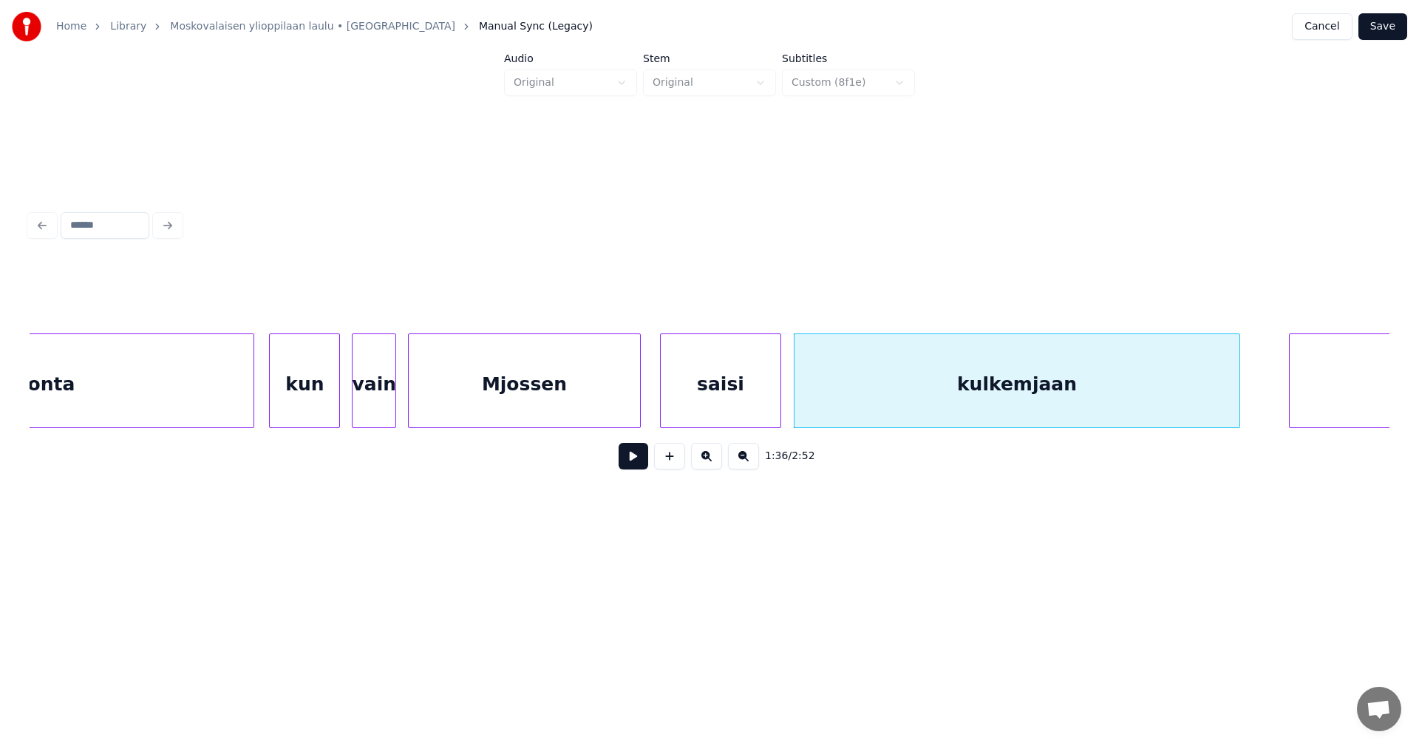
click at [1239, 393] on div at bounding box center [1237, 380] width 4 height 93
click at [1391, 30] on button "Save" at bounding box center [1382, 26] width 49 height 27
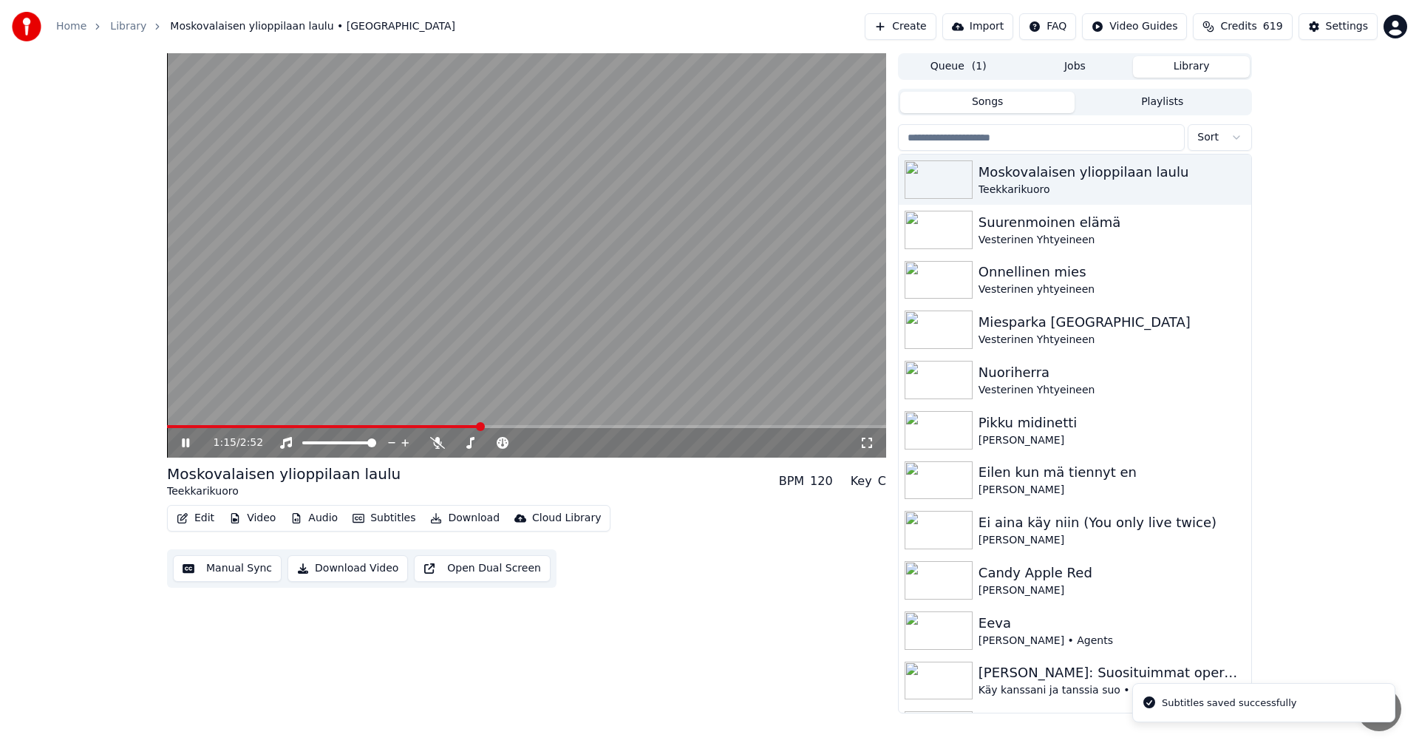
click at [482, 428] on span at bounding box center [526, 426] width 719 height 3
click at [525, 426] on span at bounding box center [526, 426] width 719 height 3
click at [550, 426] on span at bounding box center [358, 426] width 383 height 3
click at [183, 436] on div "1:35 / 2:52" at bounding box center [526, 442] width 707 height 15
click at [208, 519] on button "Edit" at bounding box center [196, 518] width 50 height 21
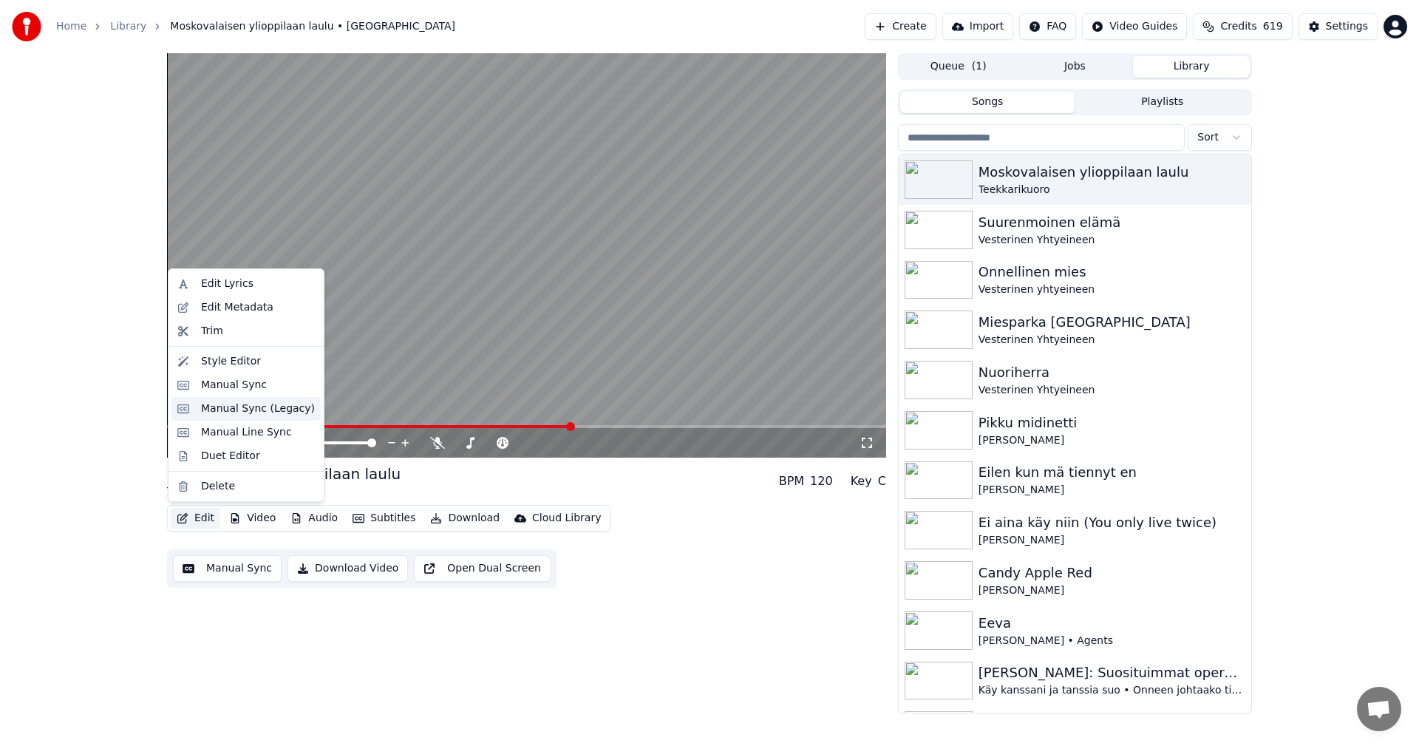
click at [262, 409] on div "Manual Sync (Legacy)" at bounding box center [258, 408] width 114 height 15
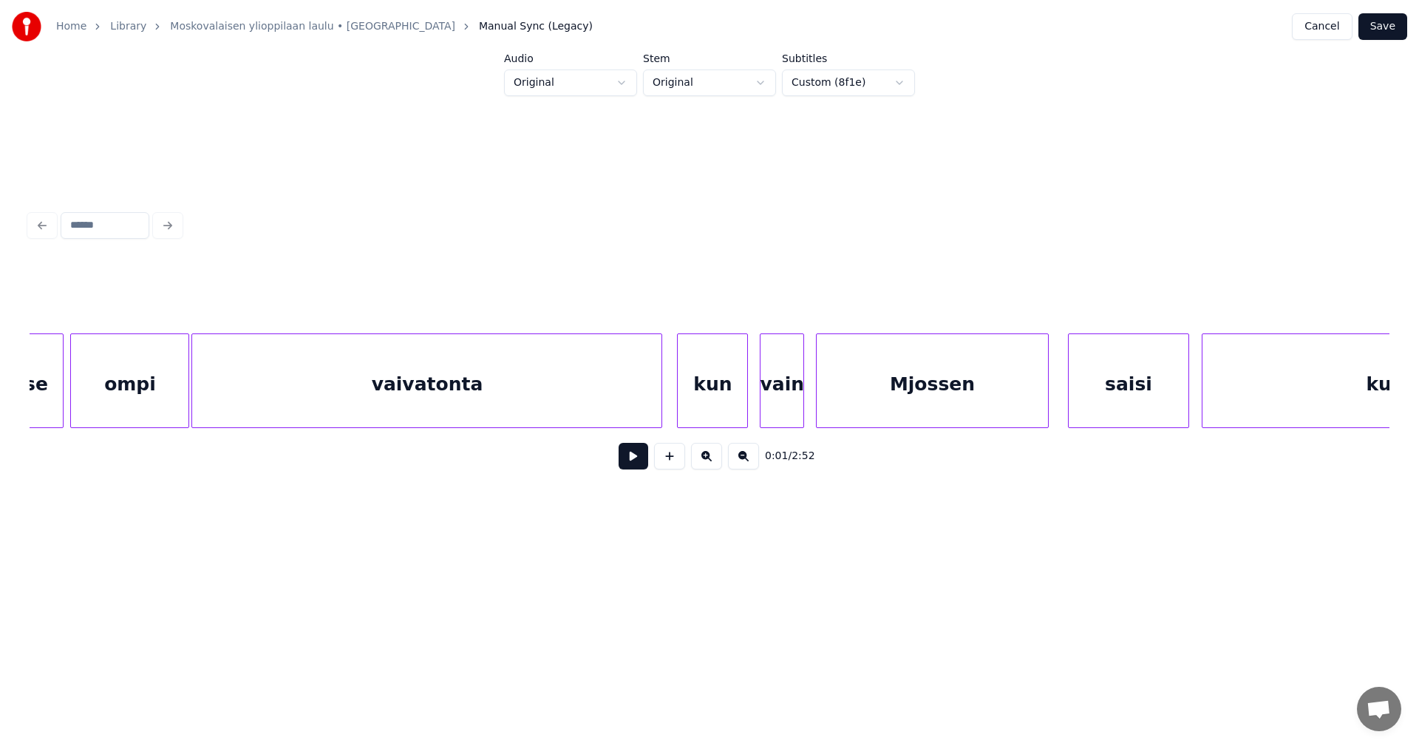
scroll to position [0, 16664]
click at [723, 401] on div "kun" at bounding box center [711, 384] width 69 height 100
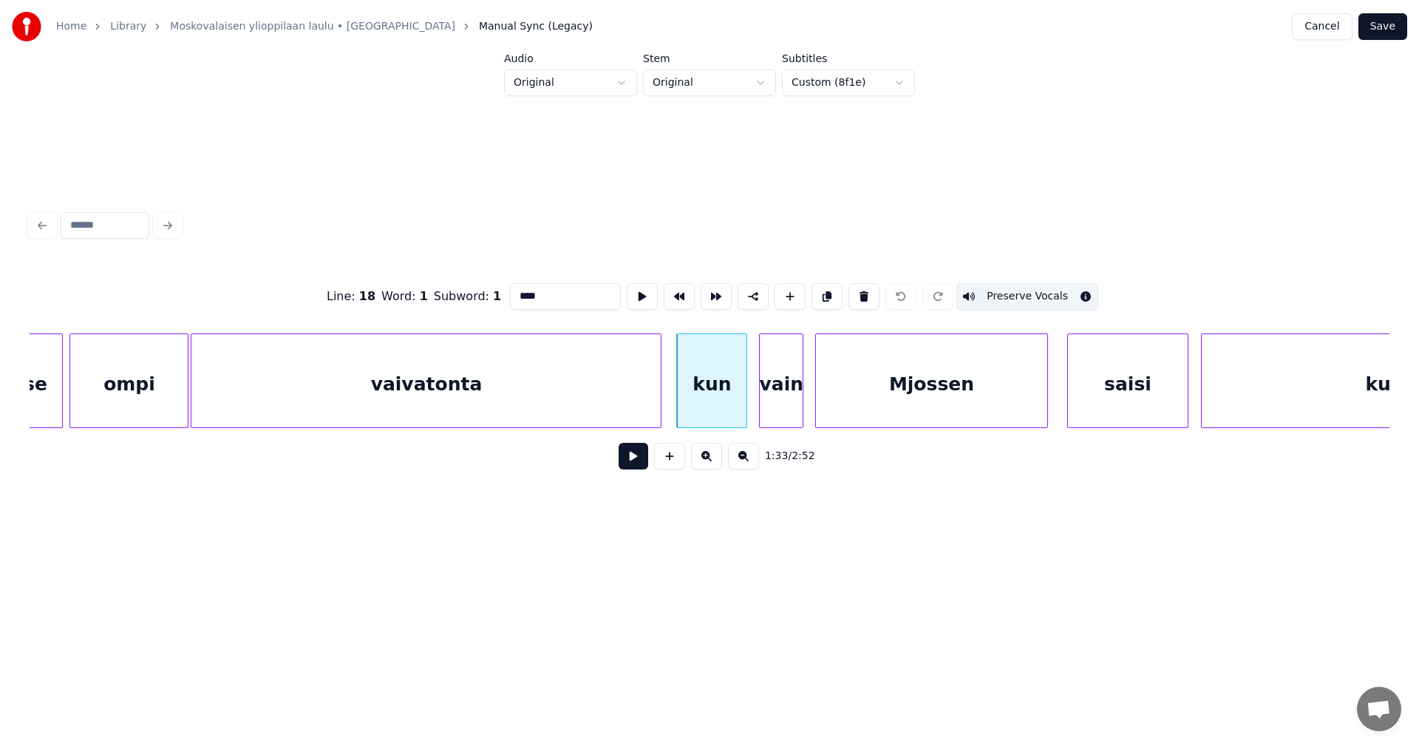
click at [536, 289] on input "***" at bounding box center [565, 296] width 111 height 27
click at [783, 384] on div "vain" at bounding box center [781, 384] width 43 height 100
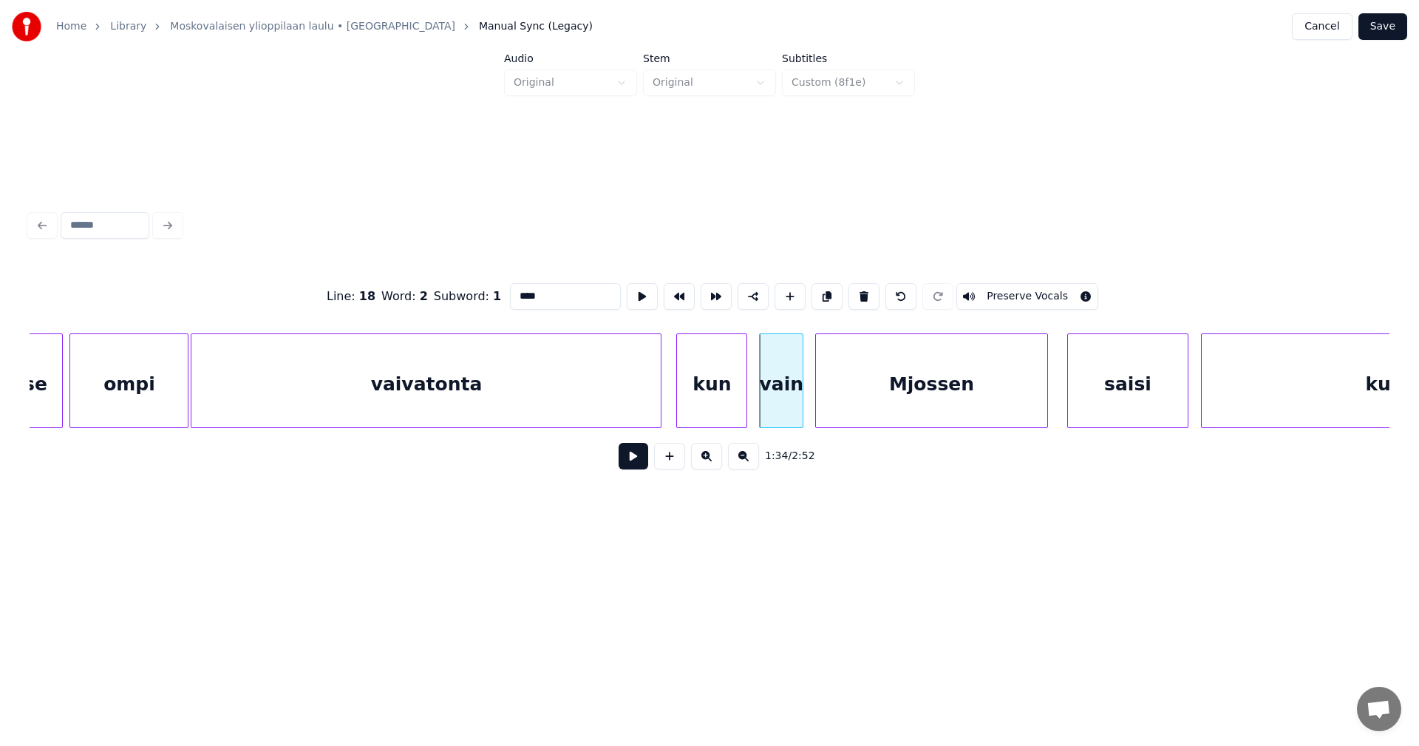
click at [720, 385] on div "kun" at bounding box center [711, 384] width 69 height 100
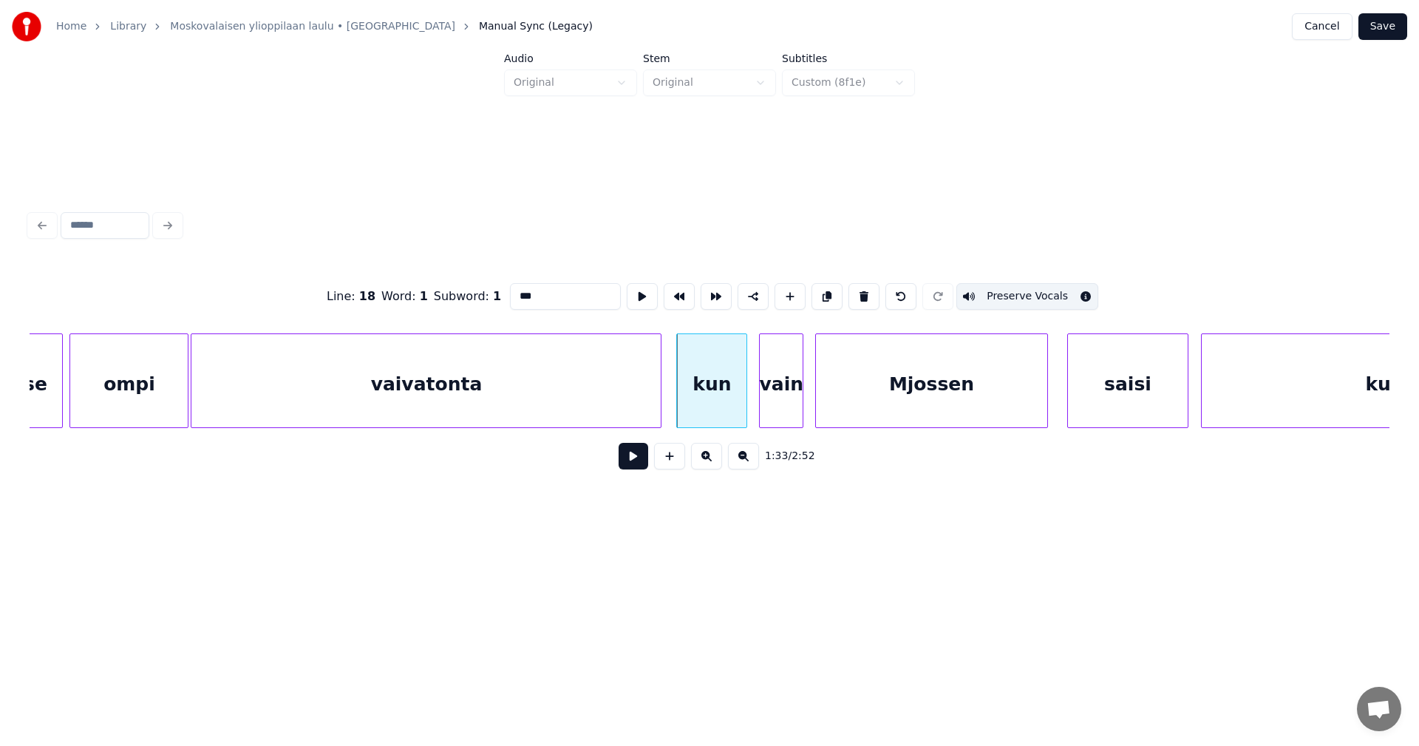
type input "***"
click at [1391, 24] on button "Save" at bounding box center [1382, 26] width 49 height 27
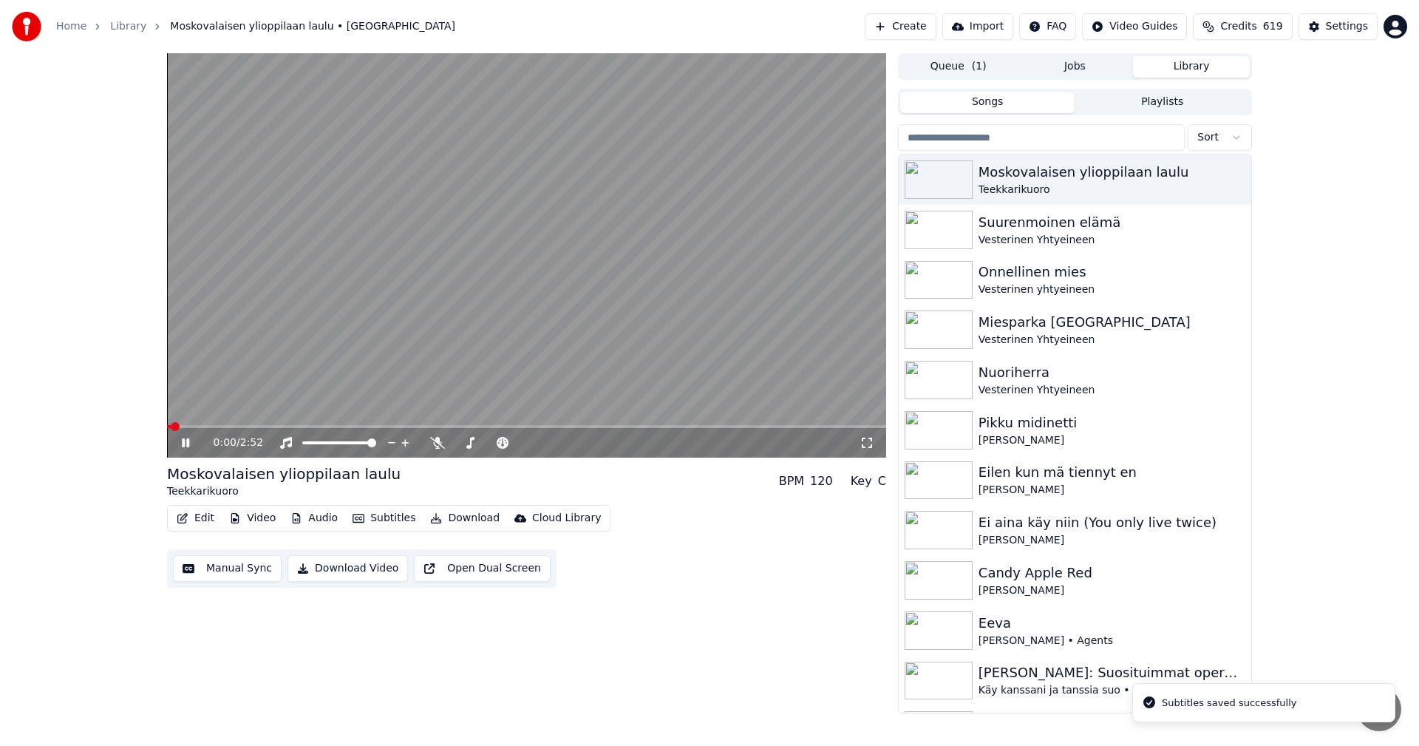
click at [476, 426] on span at bounding box center [526, 426] width 719 height 3
click at [184, 447] on icon at bounding box center [185, 442] width 7 height 9
click at [508, 425] on span at bounding box center [526, 426] width 719 height 3
click at [185, 442] on icon at bounding box center [185, 442] width 9 height 10
click at [186, 444] on icon at bounding box center [196, 443] width 35 height 12
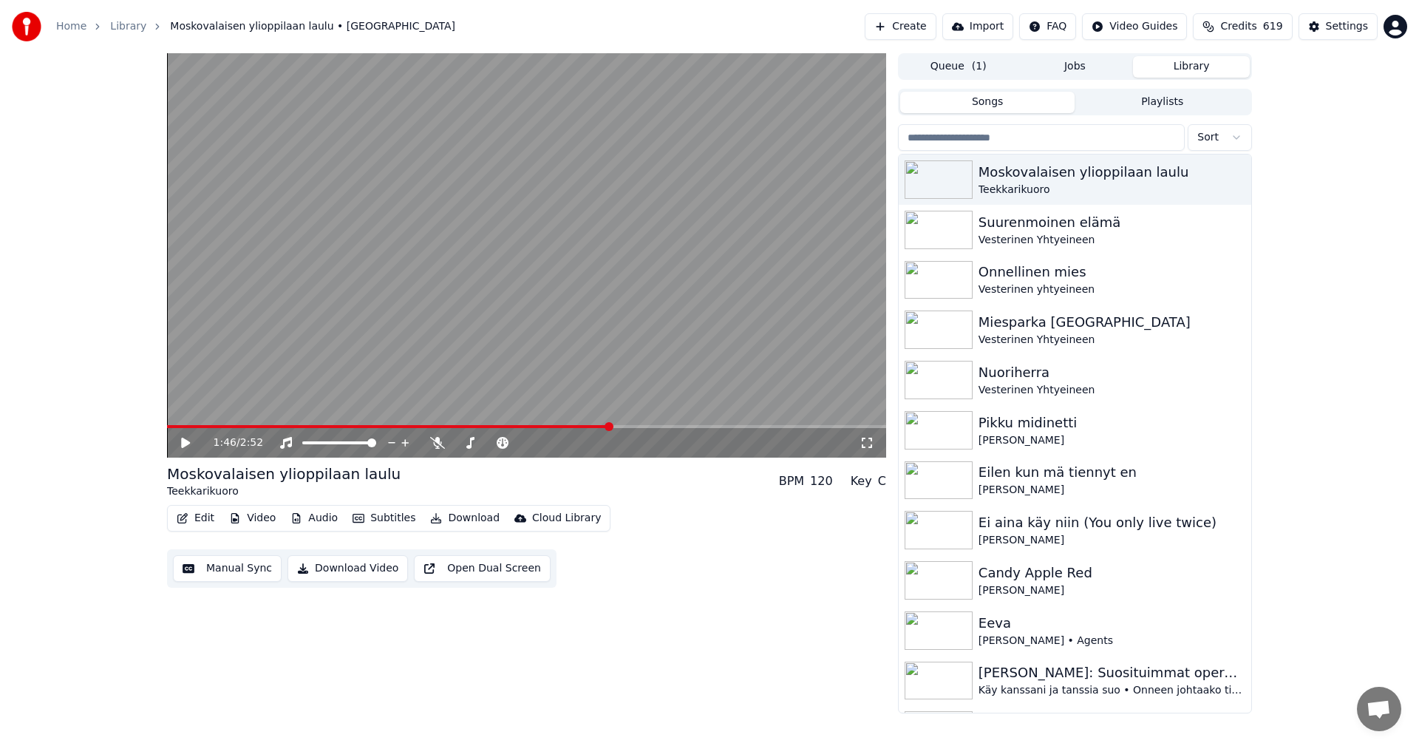
click at [253, 514] on button "Video" at bounding box center [252, 518] width 58 height 21
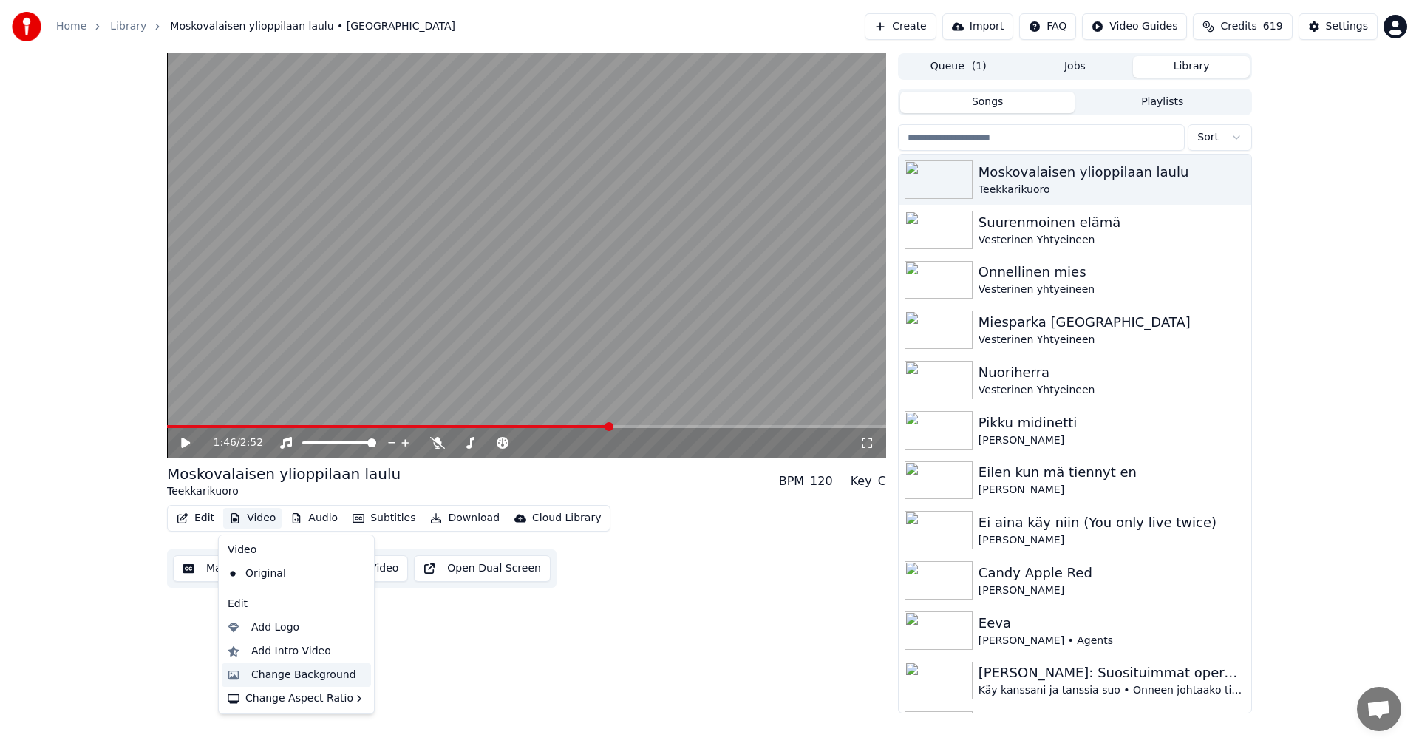
click at [306, 675] on div "Change Background" at bounding box center [303, 674] width 105 height 15
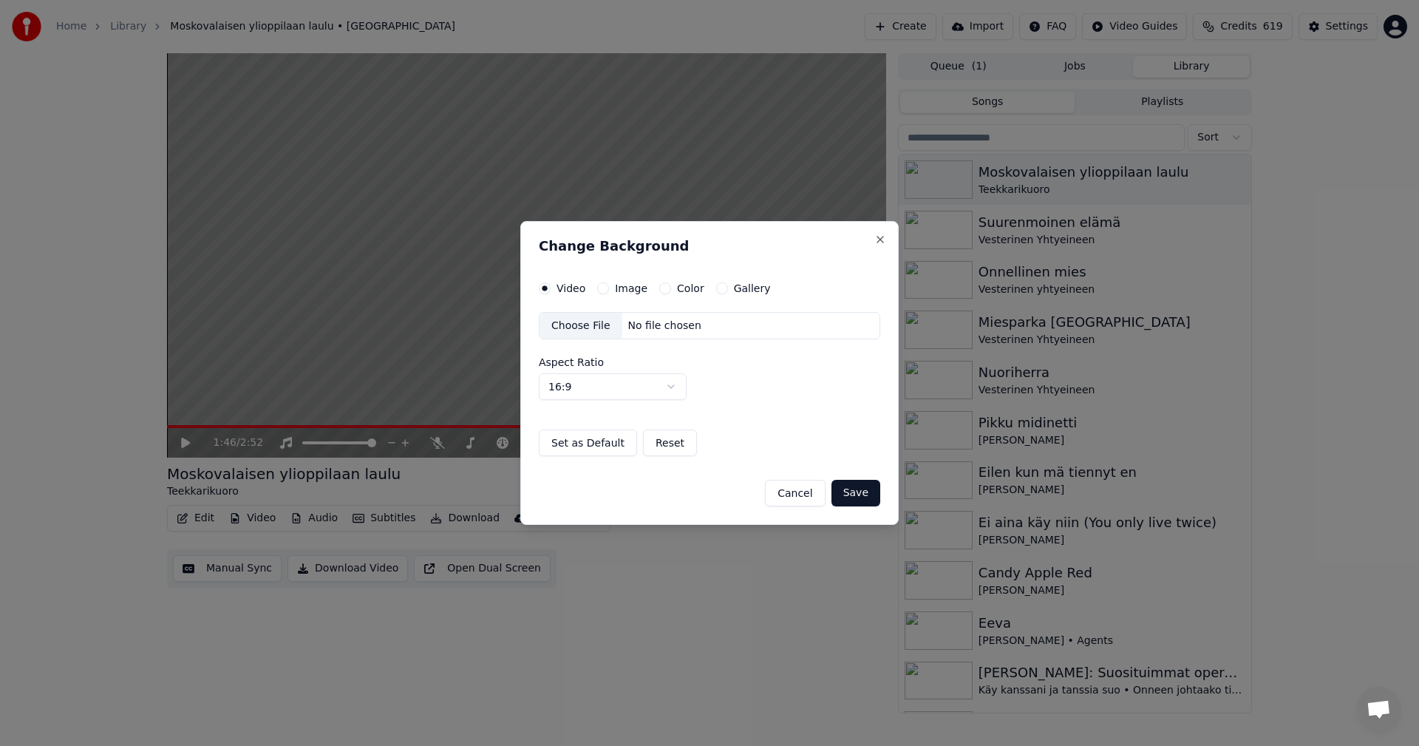
click at [601, 290] on button "Image" at bounding box center [603, 288] width 12 height 12
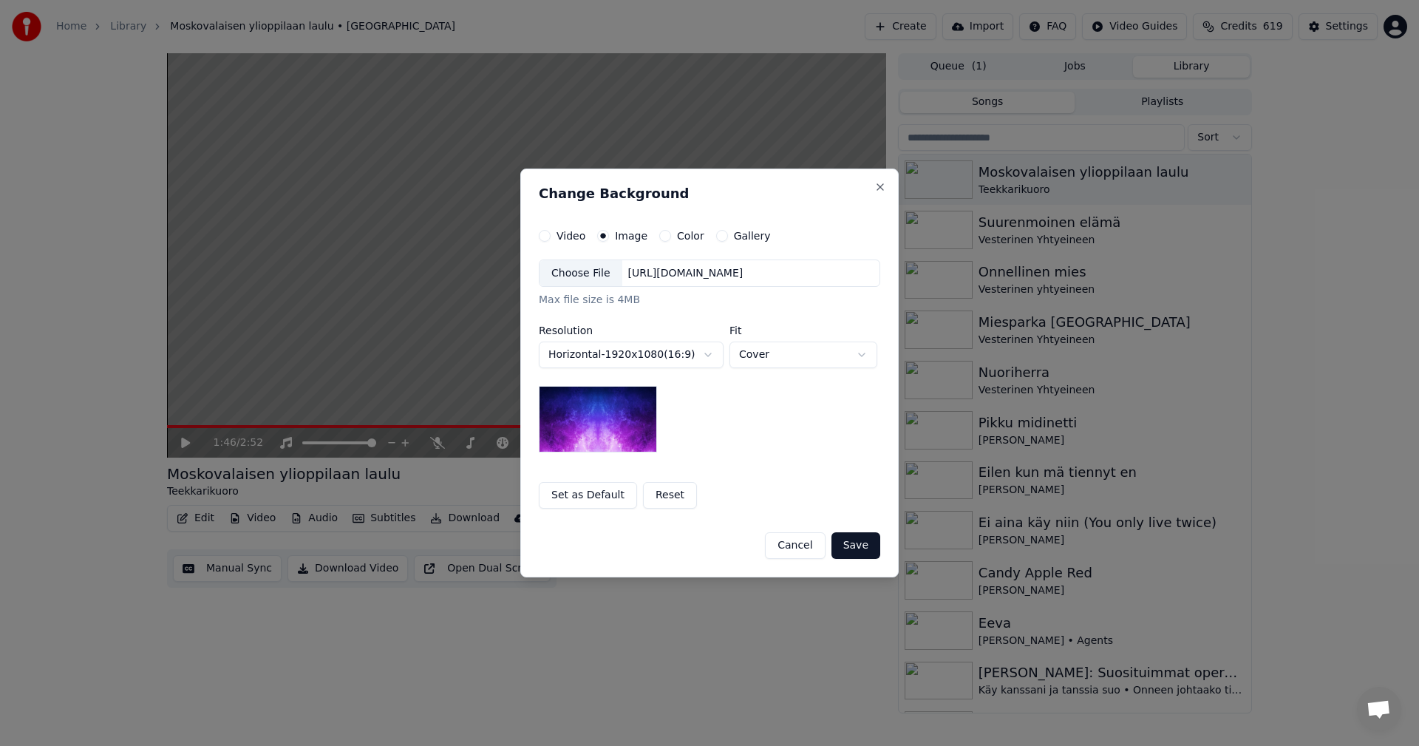
click at [595, 276] on div "Choose File" at bounding box center [580, 273] width 83 height 27
click at [857, 548] on button "Save" at bounding box center [855, 545] width 49 height 27
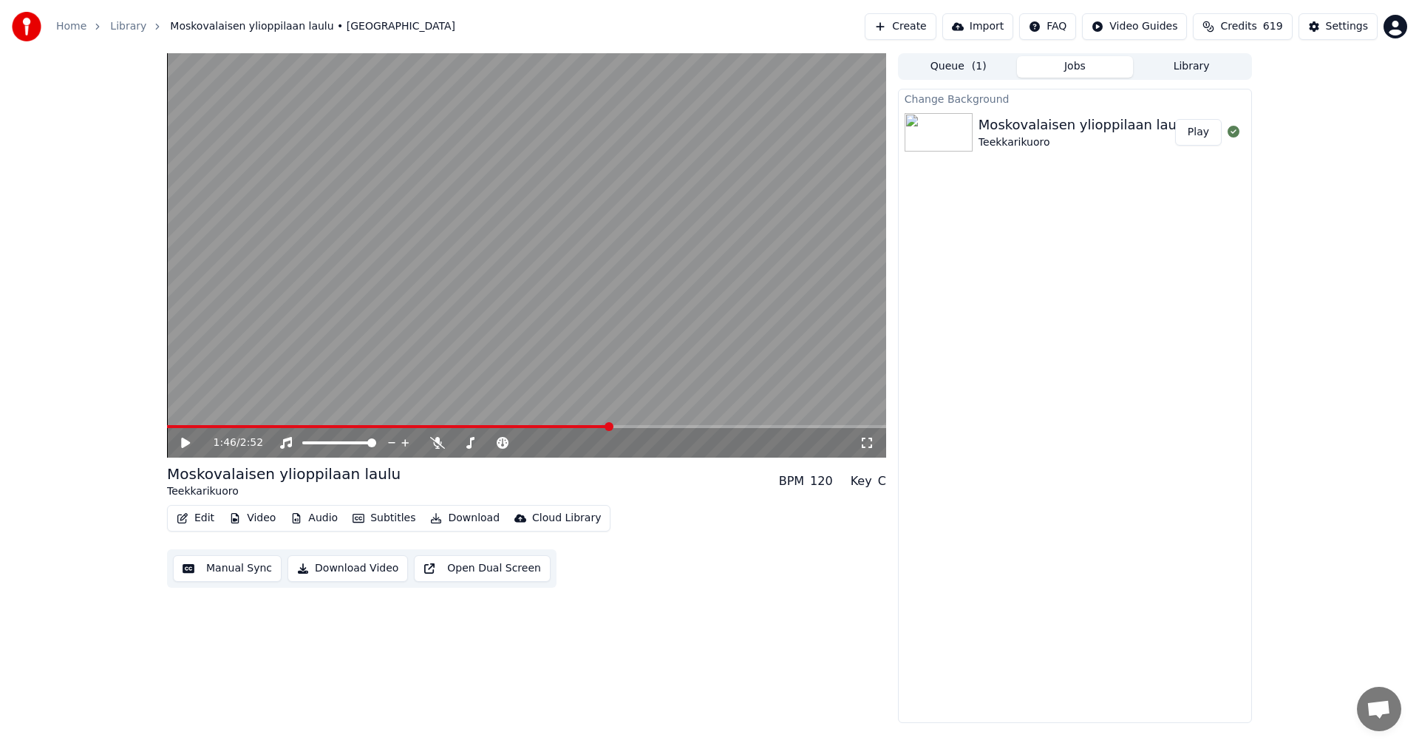
click at [1209, 132] on button "Play" at bounding box center [1198, 132] width 47 height 27
click at [438, 445] on icon at bounding box center [437, 443] width 15 height 12
click at [177, 444] on div "1:01 / 2:52" at bounding box center [526, 442] width 707 height 15
click at [185, 443] on icon at bounding box center [196, 443] width 35 height 12
click at [202, 518] on button "Edit" at bounding box center [196, 518] width 50 height 21
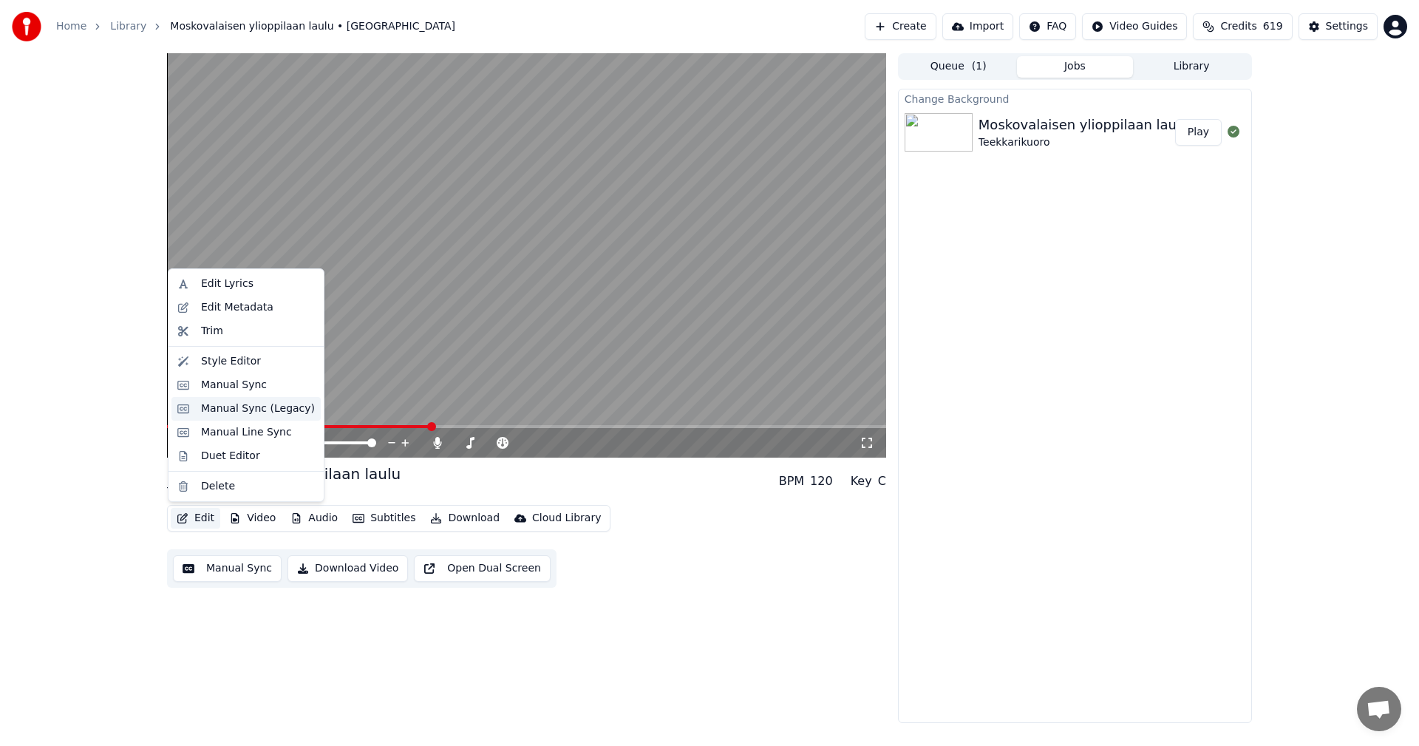
click at [256, 414] on div "Manual Sync (Legacy)" at bounding box center [258, 408] width 114 height 15
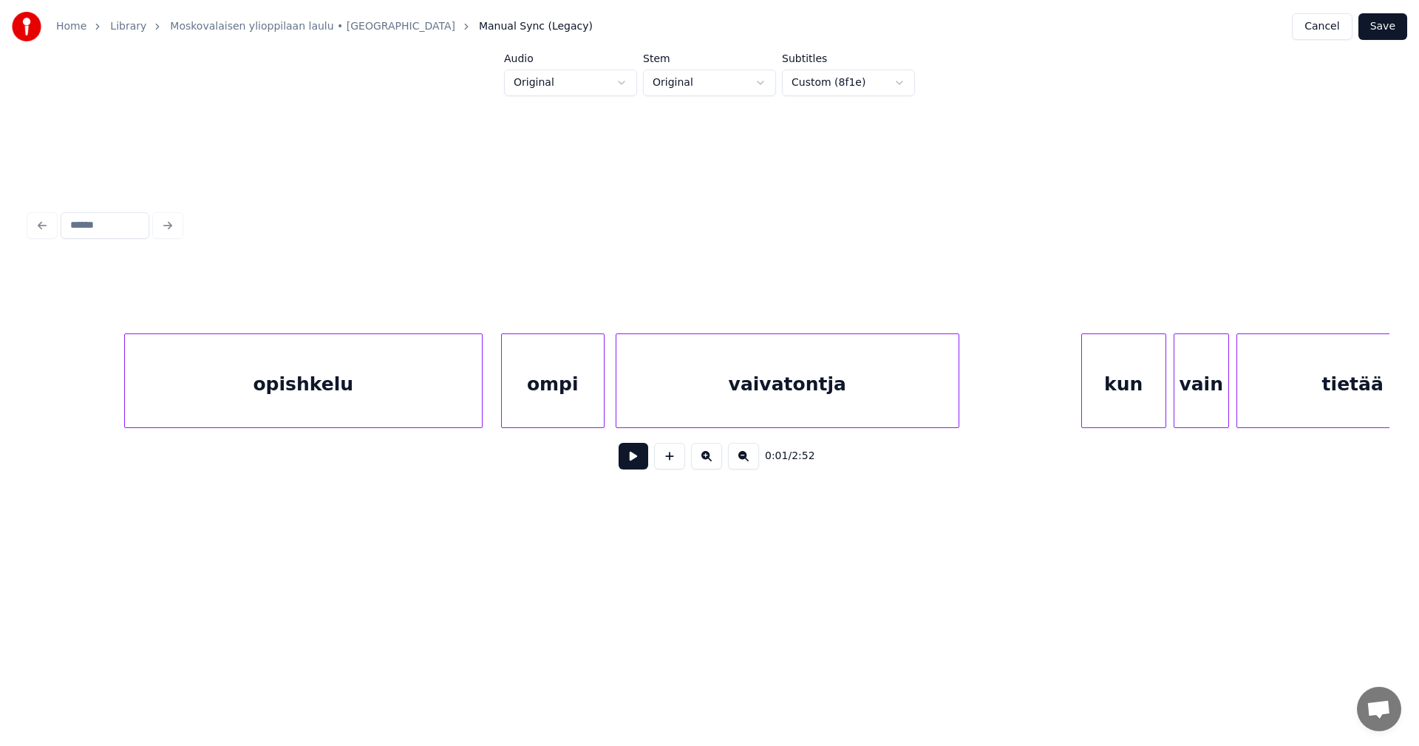
scroll to position [0, 8288]
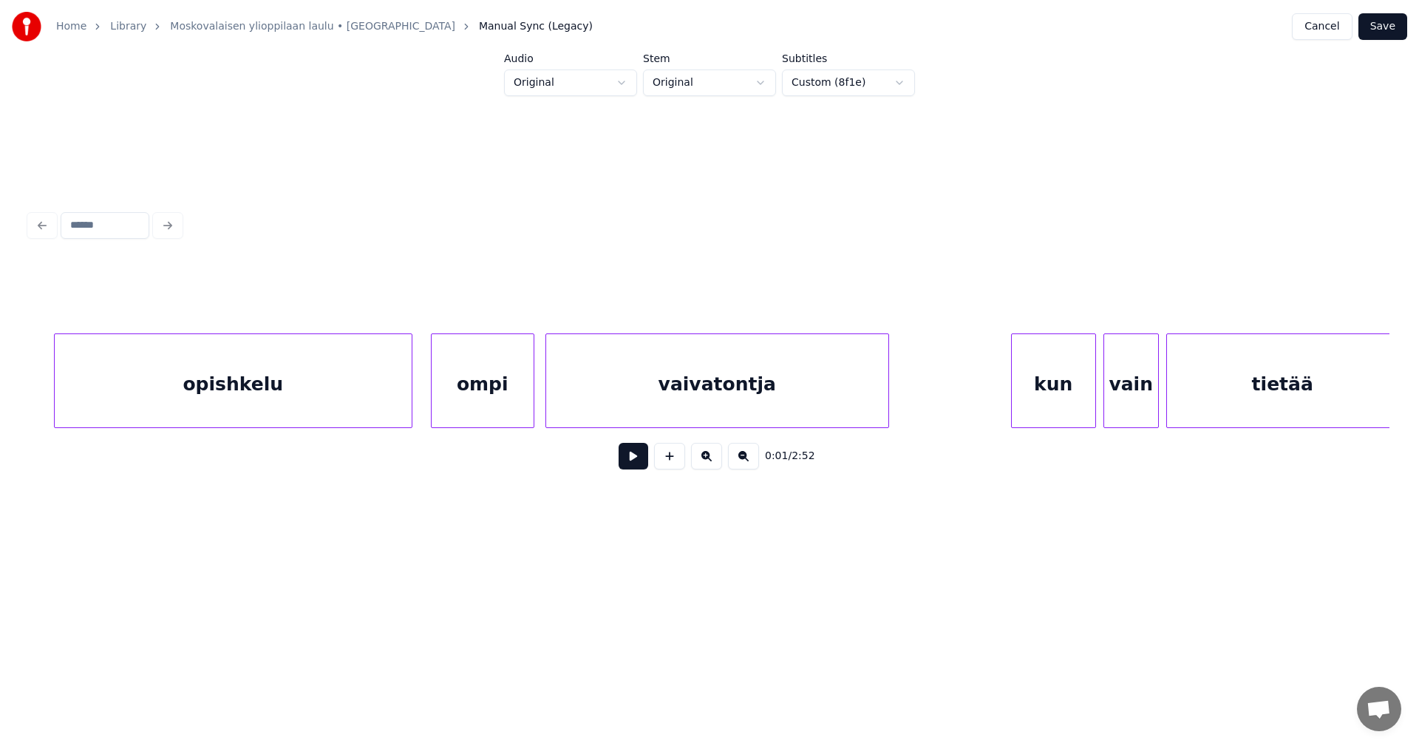
click at [464, 395] on div "ompi" at bounding box center [482, 384] width 102 height 100
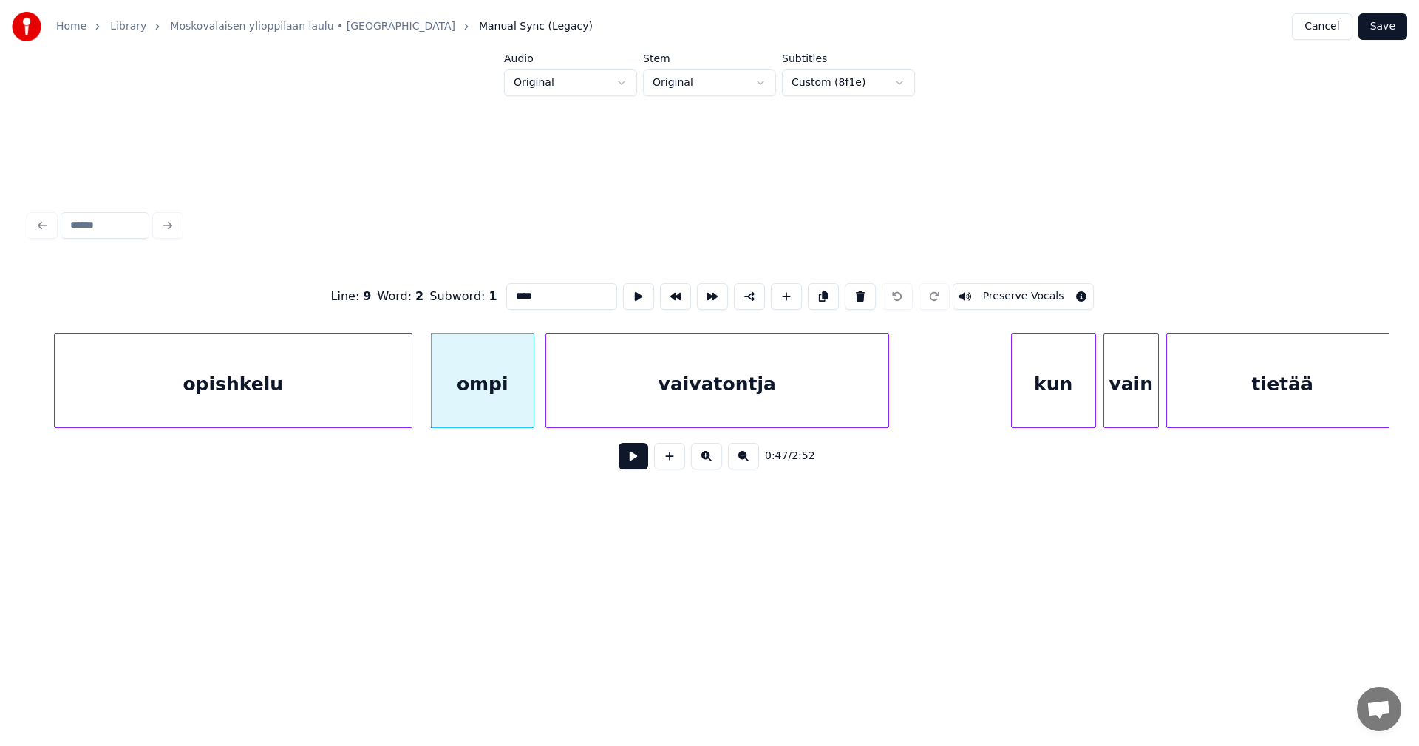
click at [630, 463] on button at bounding box center [633, 456] width 30 height 27
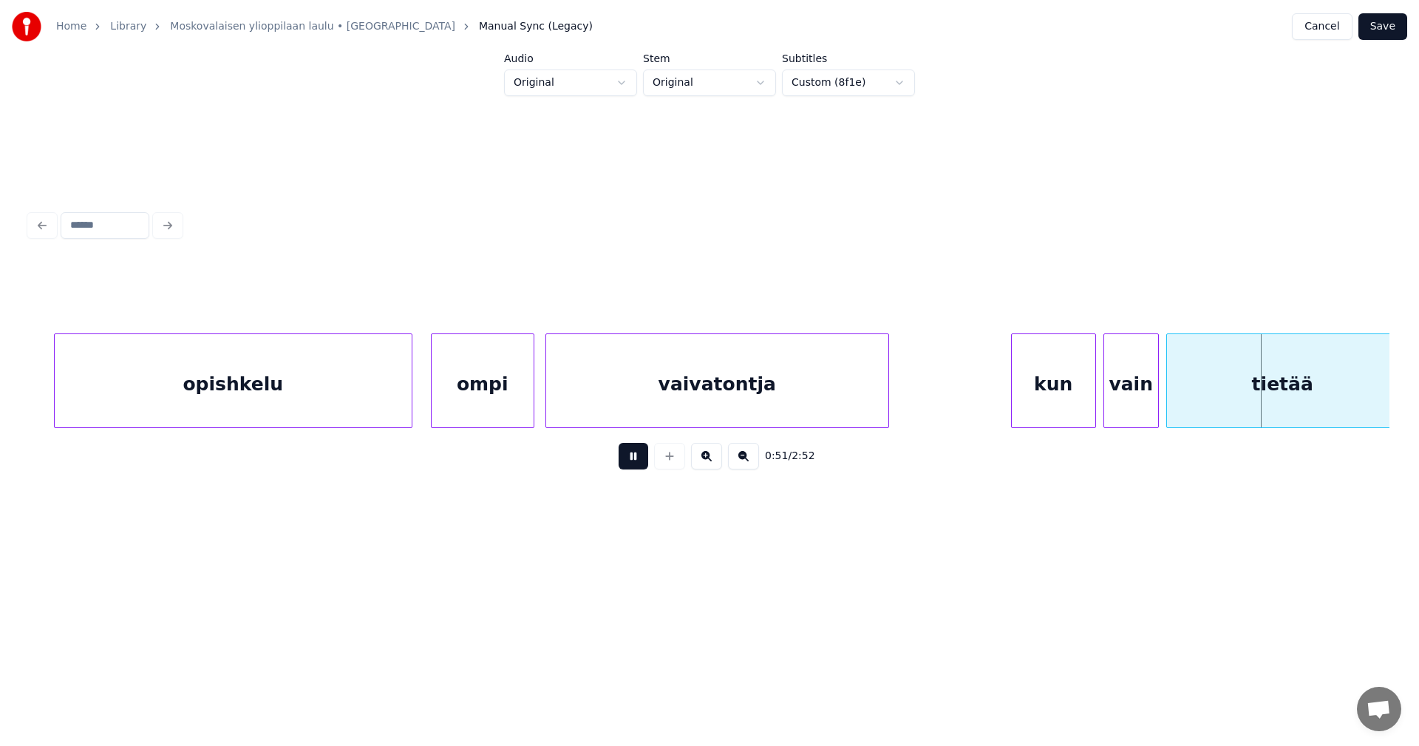
click at [630, 463] on button at bounding box center [633, 456] width 30 height 27
click at [649, 409] on div "vaivatontja" at bounding box center [717, 384] width 342 height 100
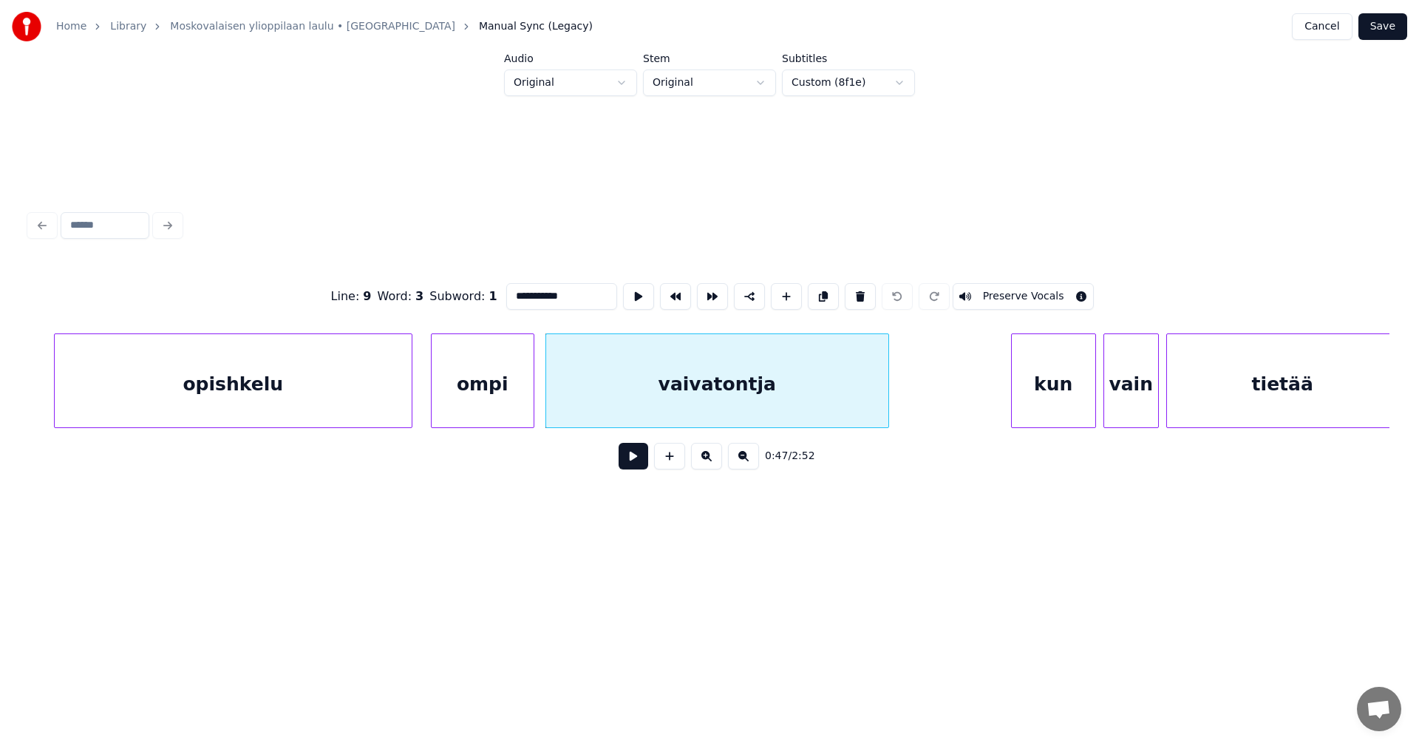
click at [632, 468] on button at bounding box center [633, 456] width 30 height 27
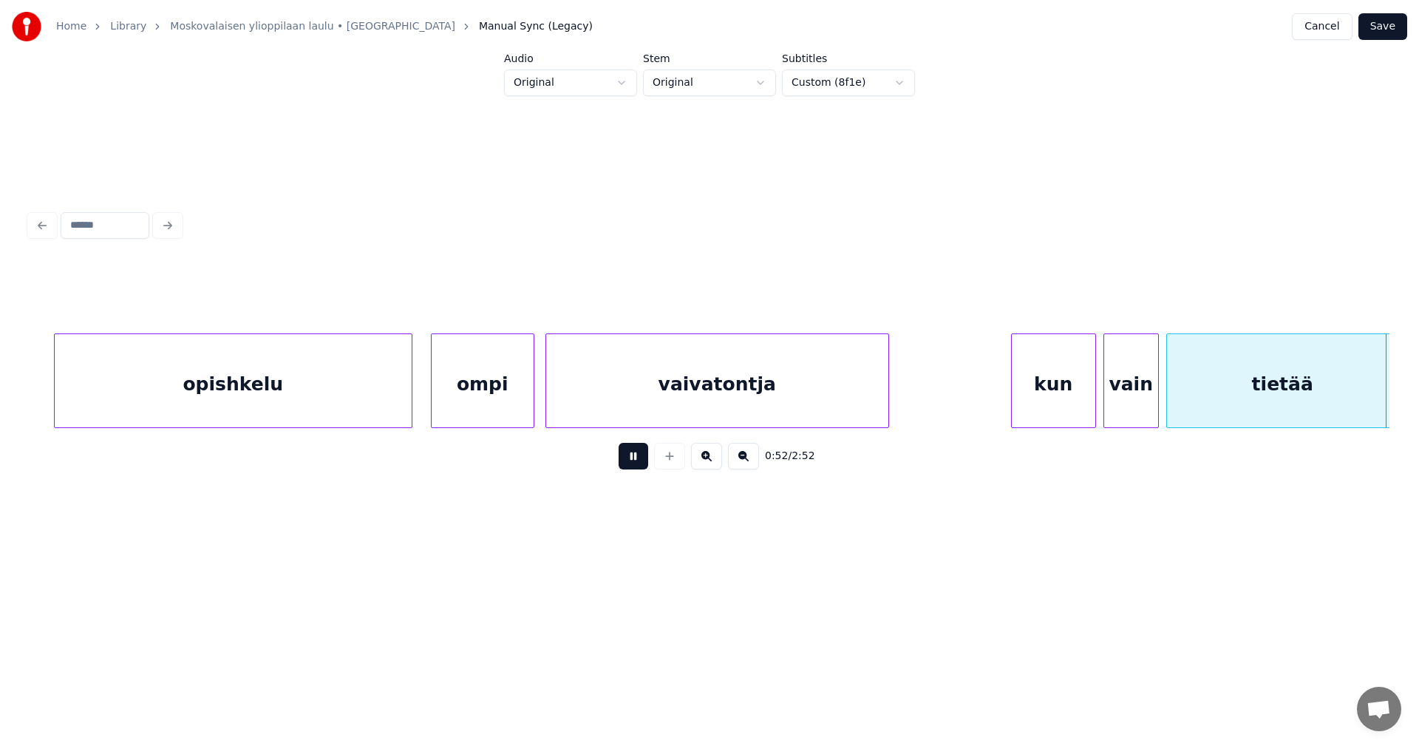
scroll to position [0, 9649]
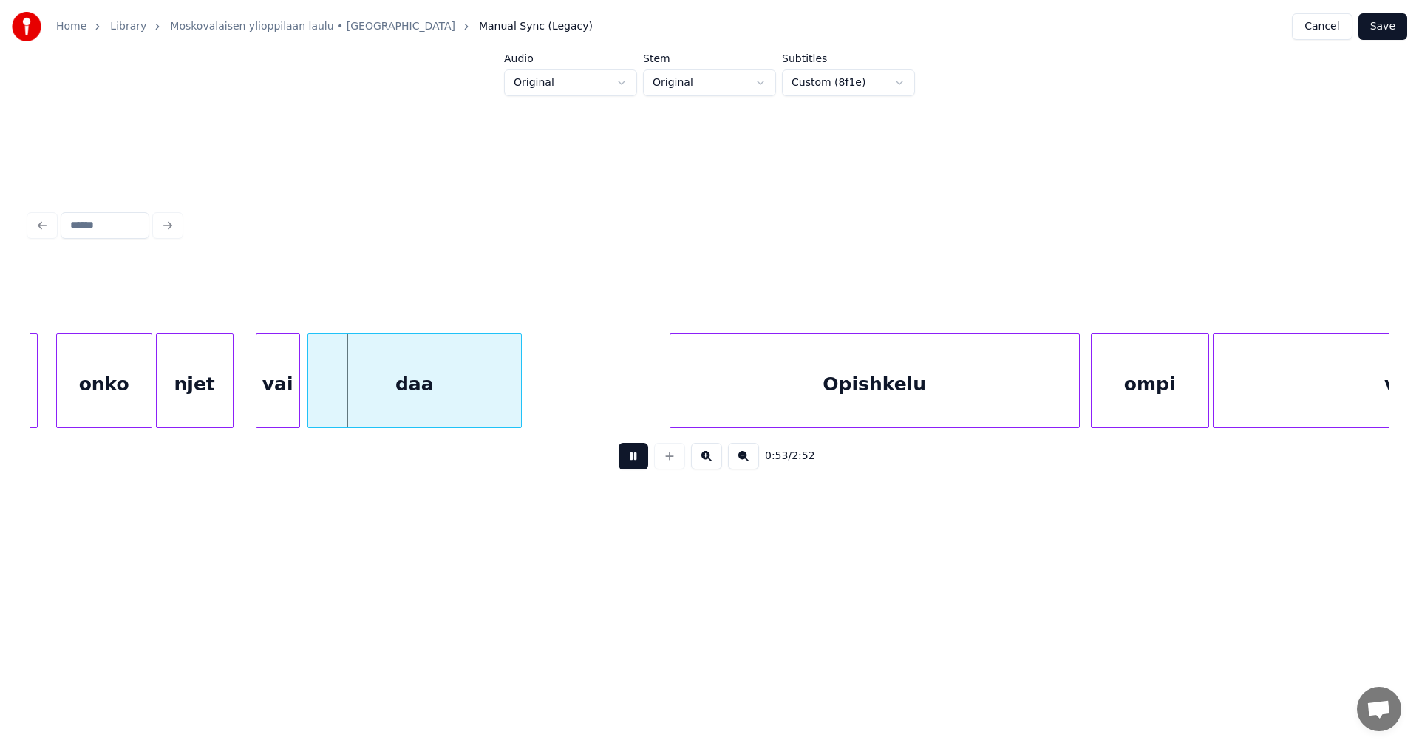
click at [636, 464] on button at bounding box center [633, 456] width 30 height 27
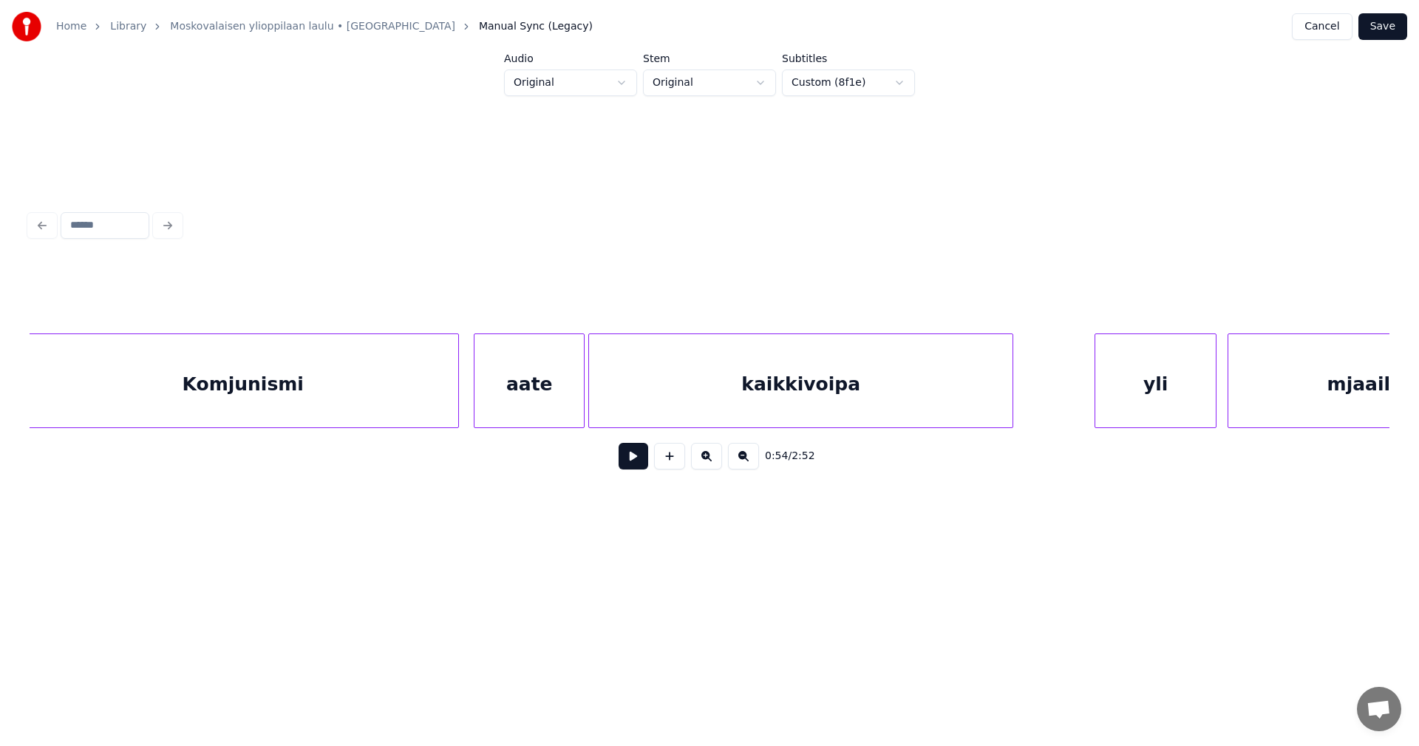
scroll to position [0, 24210]
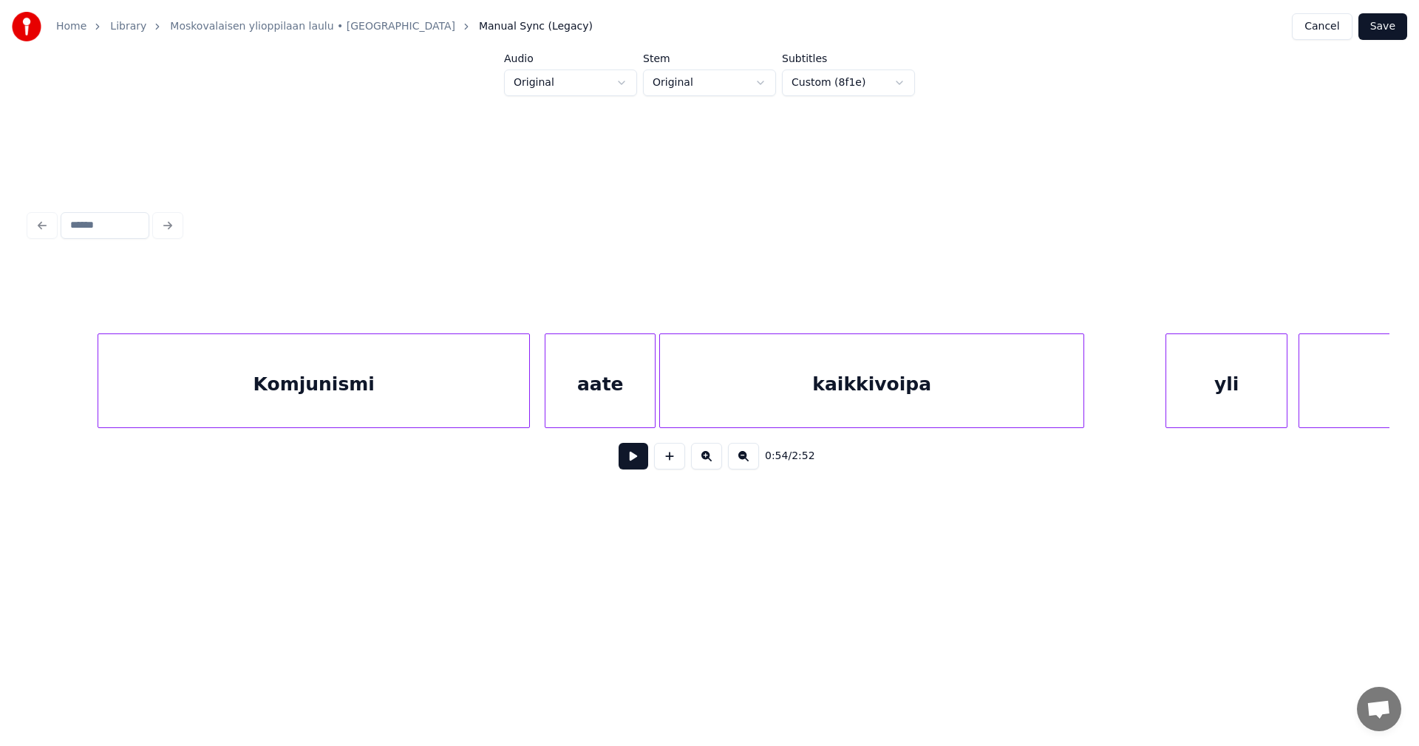
click at [494, 374] on div "Komjunismi" at bounding box center [313, 384] width 431 height 100
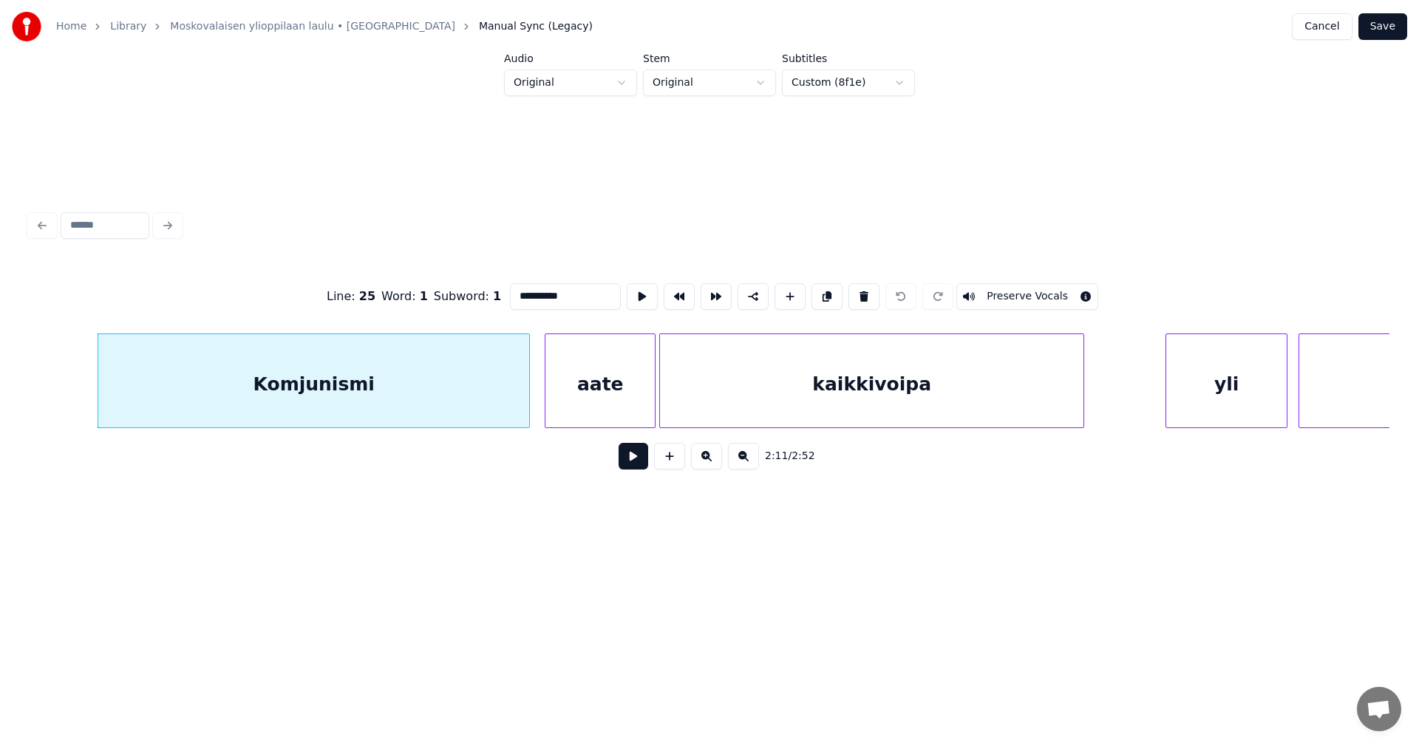
click at [630, 461] on button at bounding box center [633, 456] width 30 height 27
click at [626, 454] on button at bounding box center [633, 456] width 30 height 27
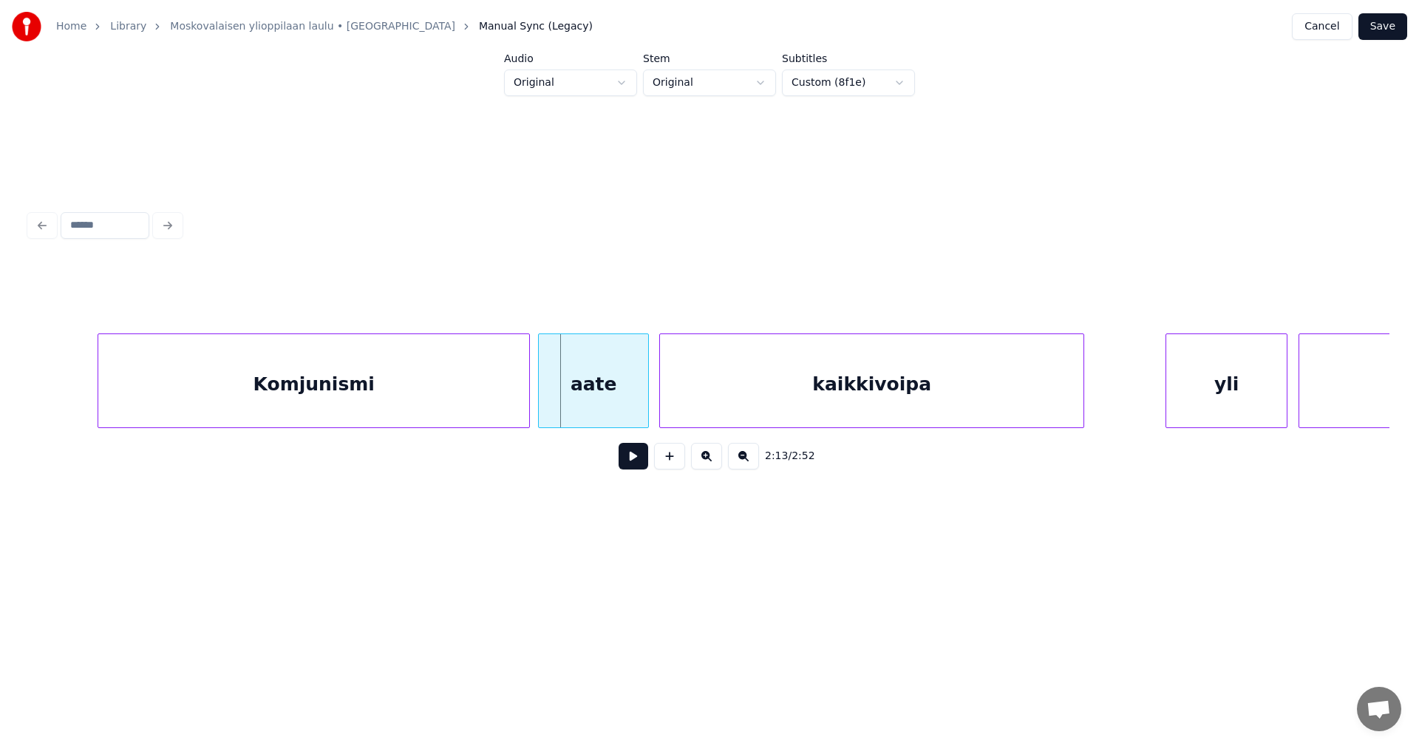
click at [603, 405] on div "aate" at bounding box center [593, 384] width 109 height 100
click at [630, 463] on button at bounding box center [633, 456] width 30 height 27
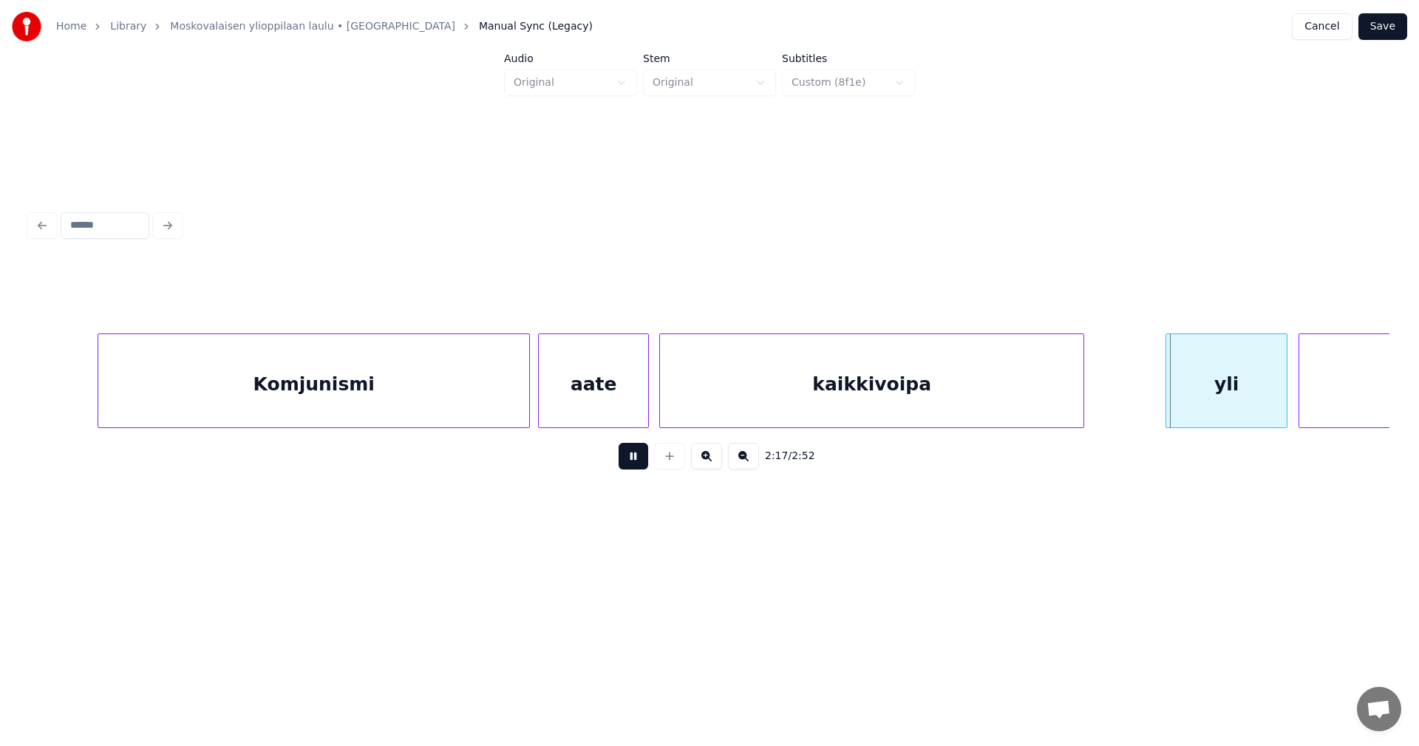
drag, startPoint x: 627, startPoint y: 462, endPoint x: 921, endPoint y: 422, distance: 296.0
click at [633, 462] on button at bounding box center [633, 456] width 30 height 27
click at [1095, 396] on div at bounding box center [1096, 380] width 4 height 93
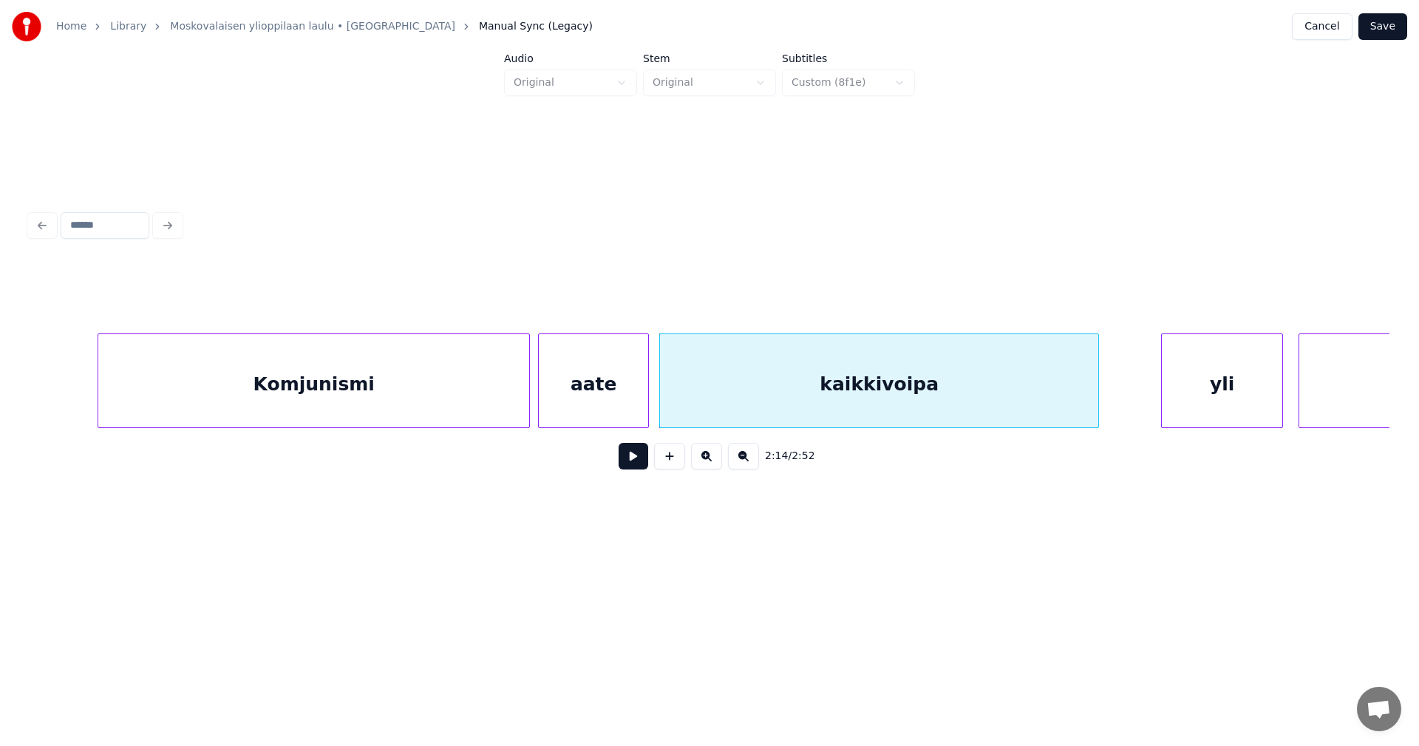
click at [1167, 395] on div "yli" at bounding box center [1221, 384] width 120 height 100
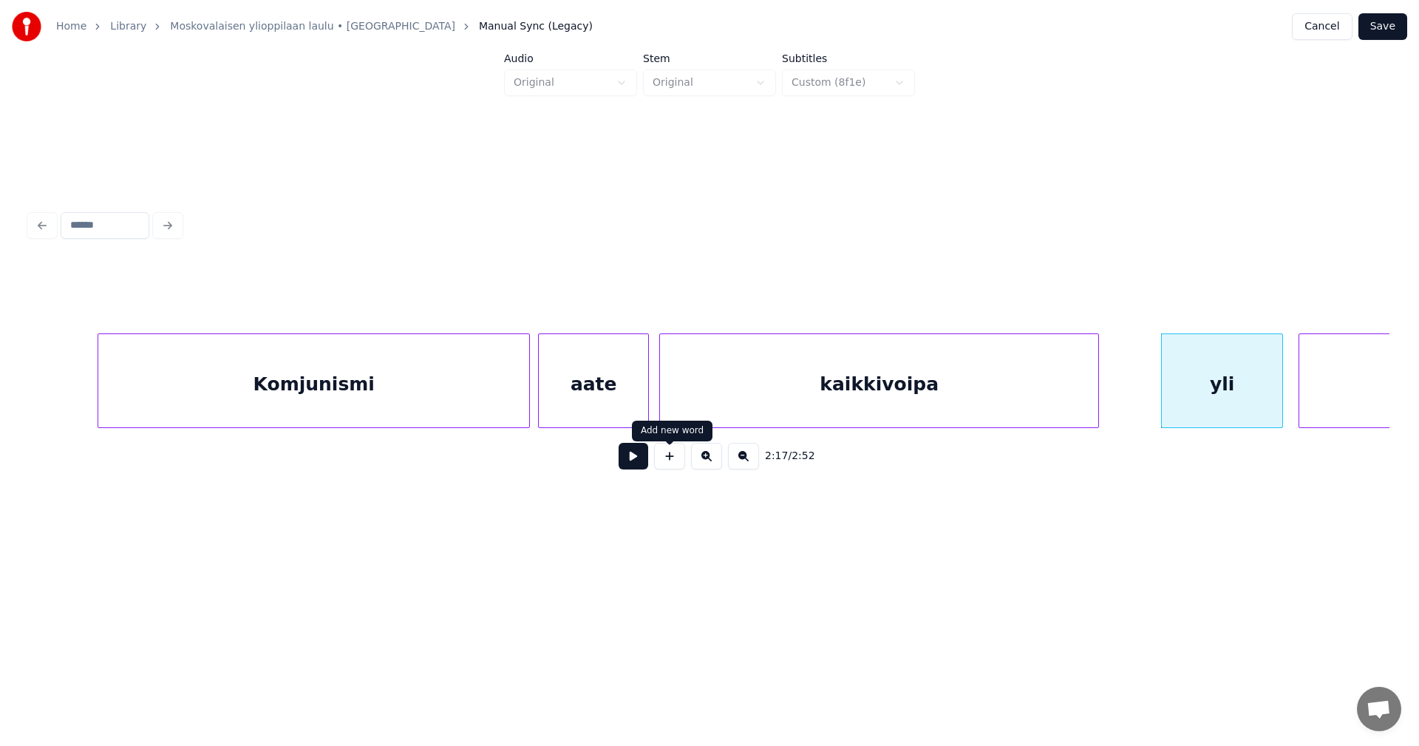
click at [644, 460] on button at bounding box center [633, 456] width 30 height 27
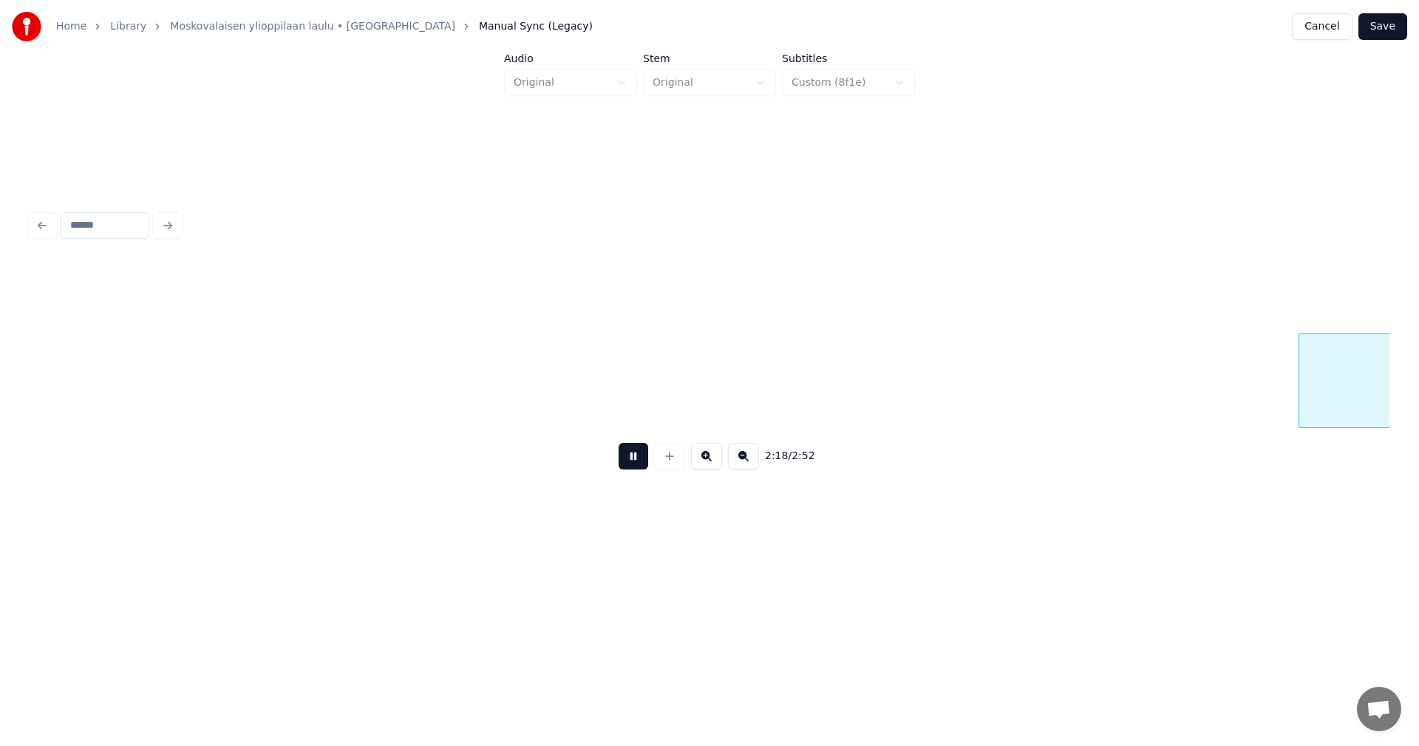
scroll to position [0, 25571]
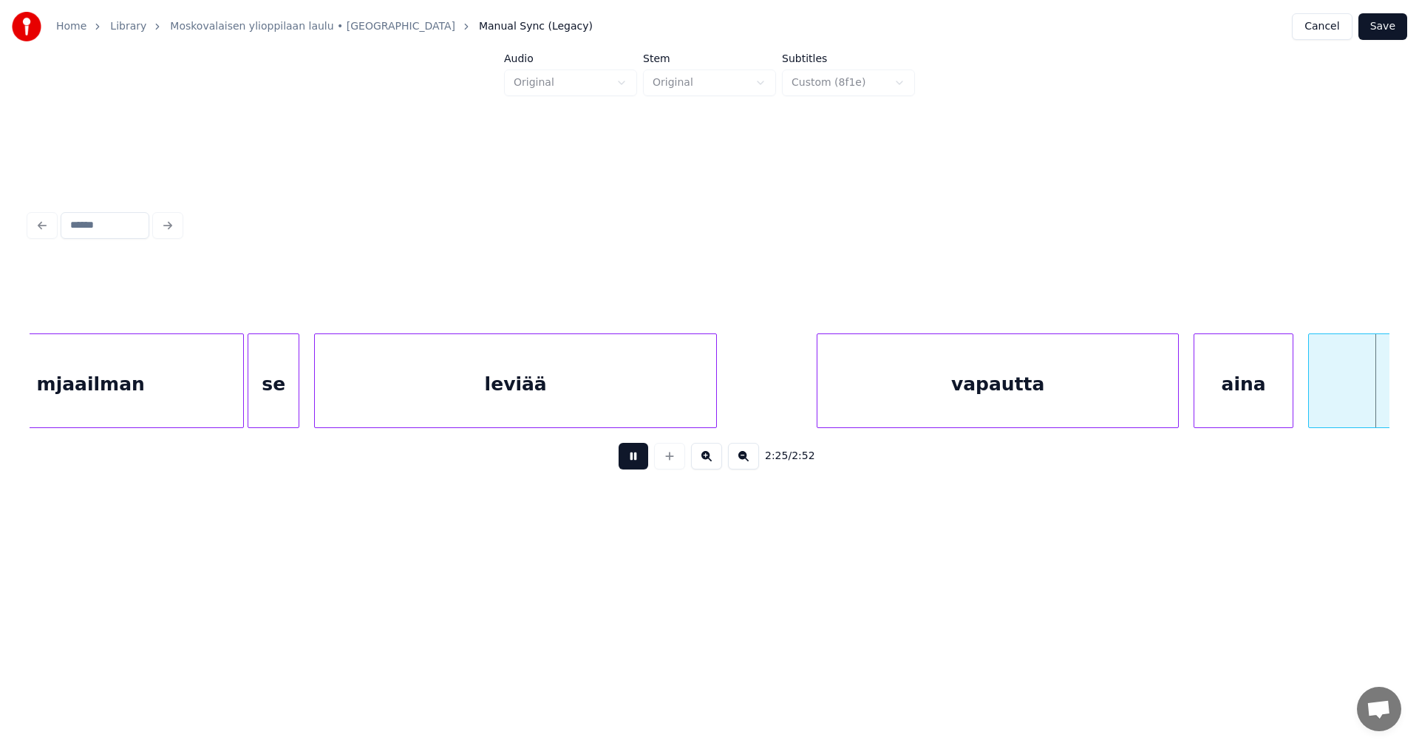
click at [642, 460] on button at bounding box center [633, 456] width 30 height 27
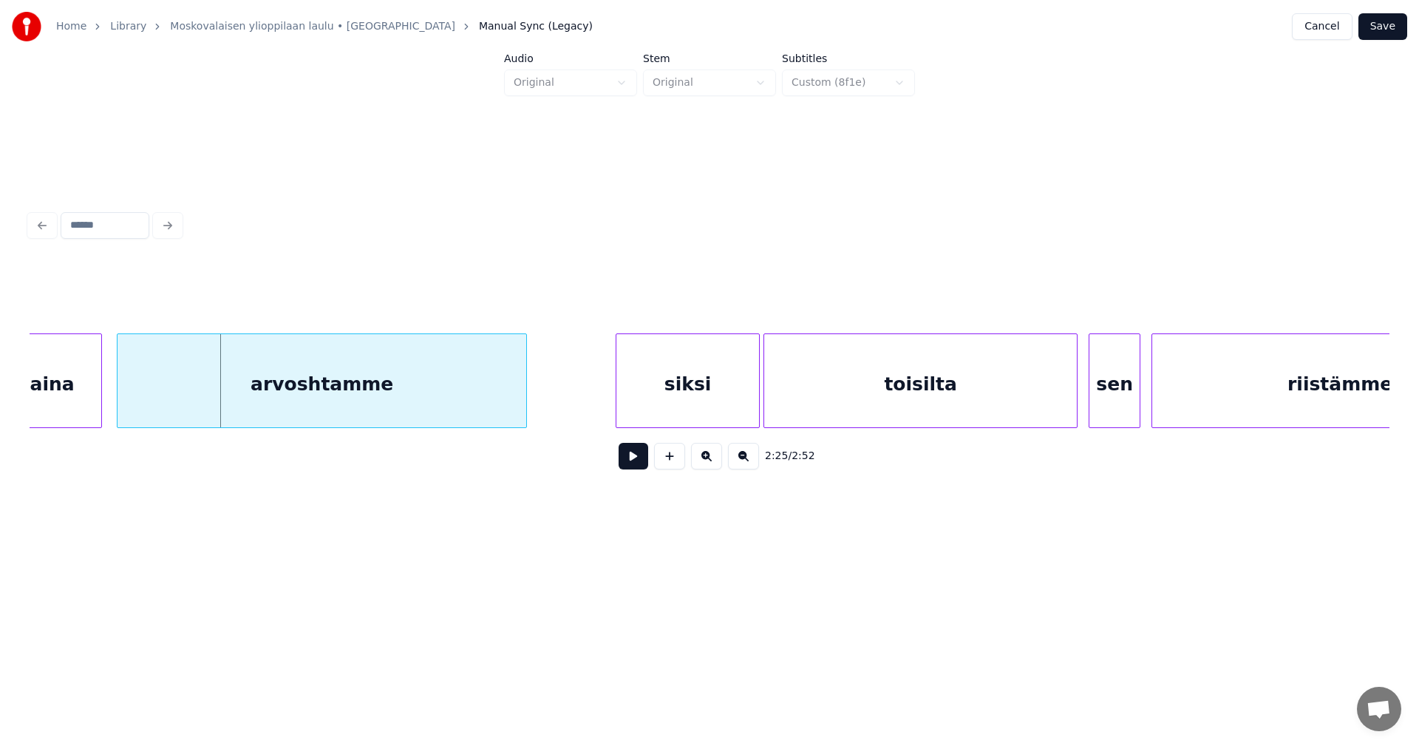
scroll to position [0, 26755]
click at [151, 402] on div "arvoshtamme" at bounding box center [324, 384] width 409 height 100
click at [104, 403] on div at bounding box center [102, 380] width 4 height 93
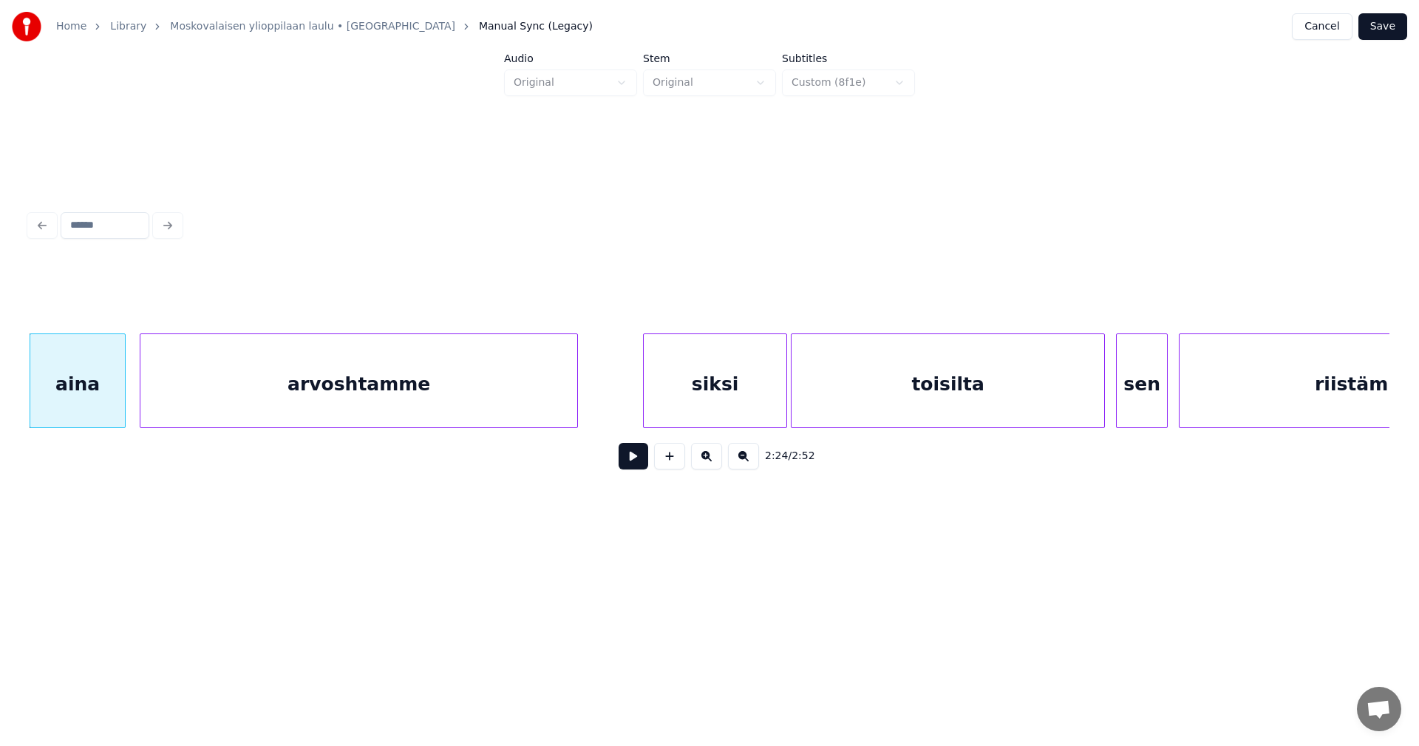
click at [576, 399] on div at bounding box center [575, 380] width 4 height 93
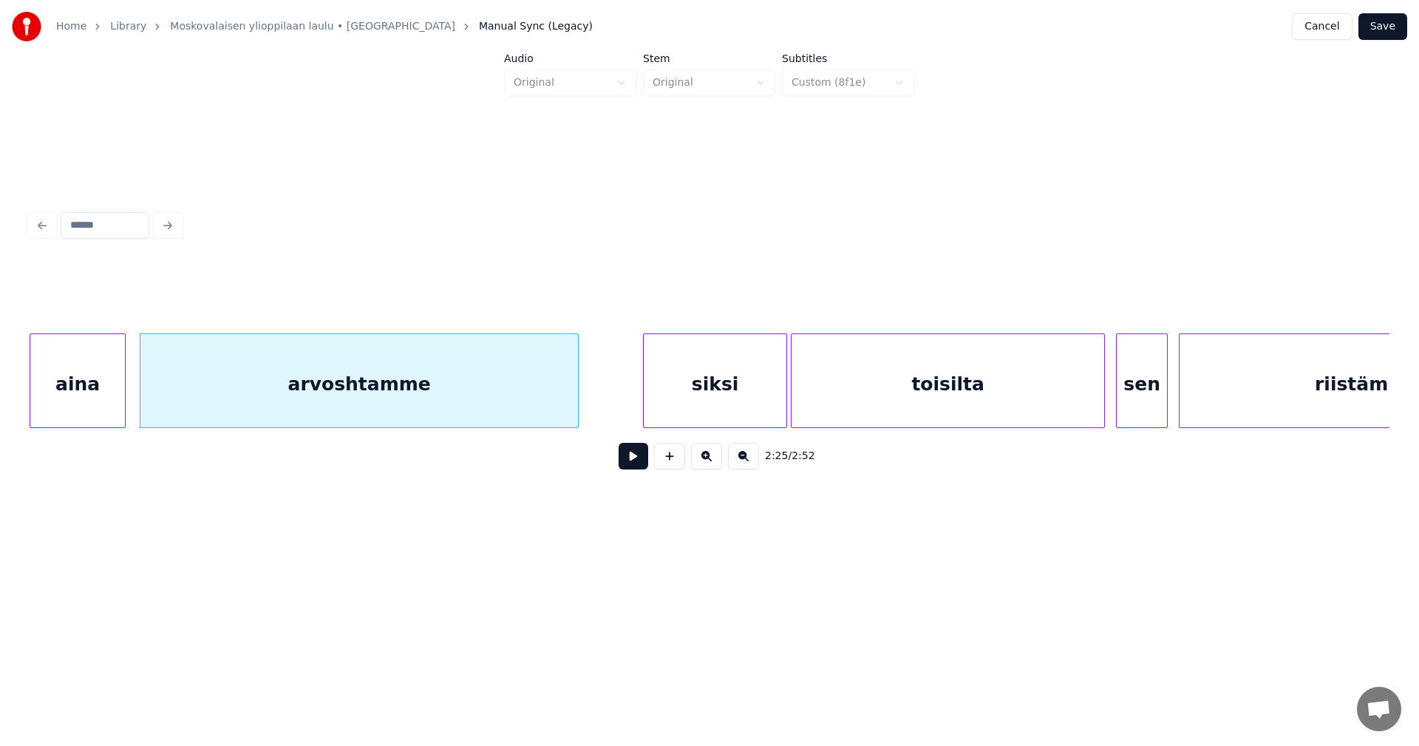
click at [641, 468] on button at bounding box center [633, 456] width 30 height 27
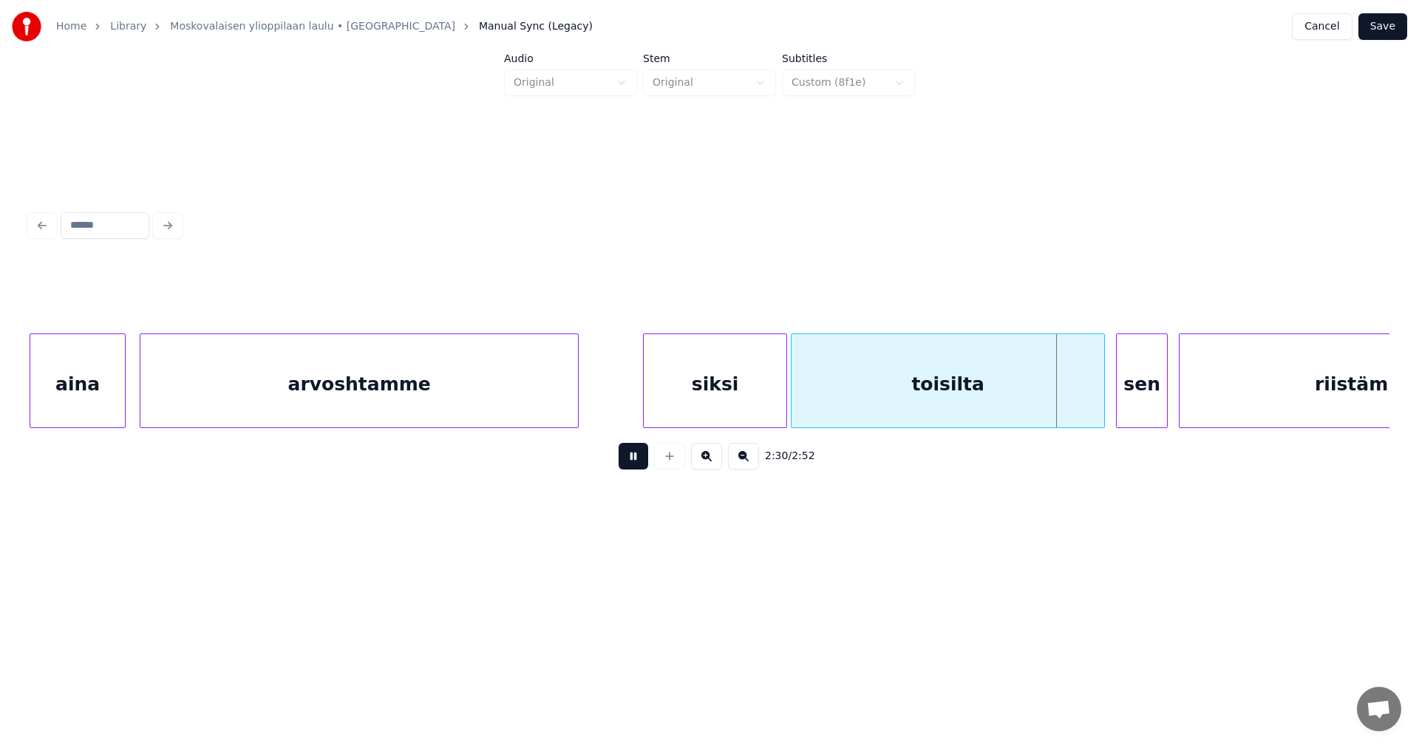
click at [641, 468] on button at bounding box center [633, 456] width 30 height 27
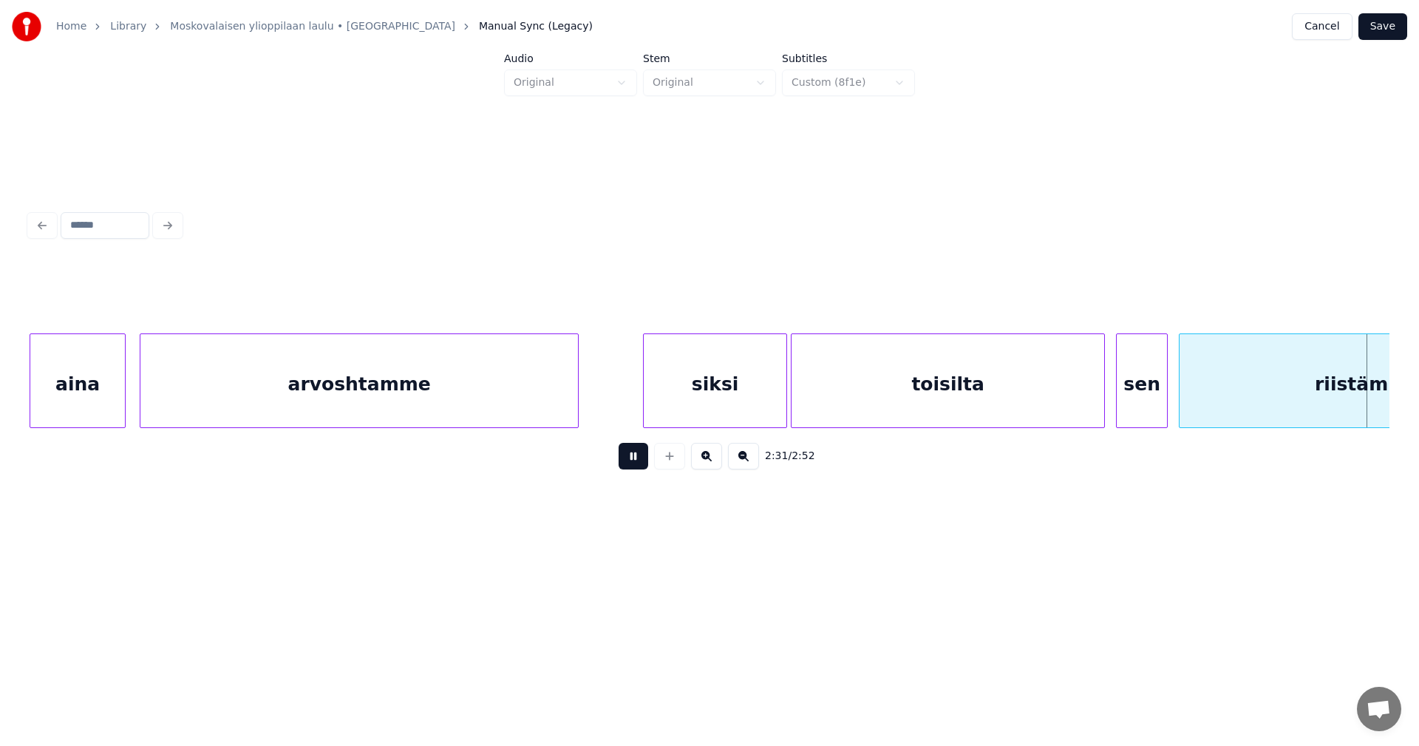
scroll to position [0, 28096]
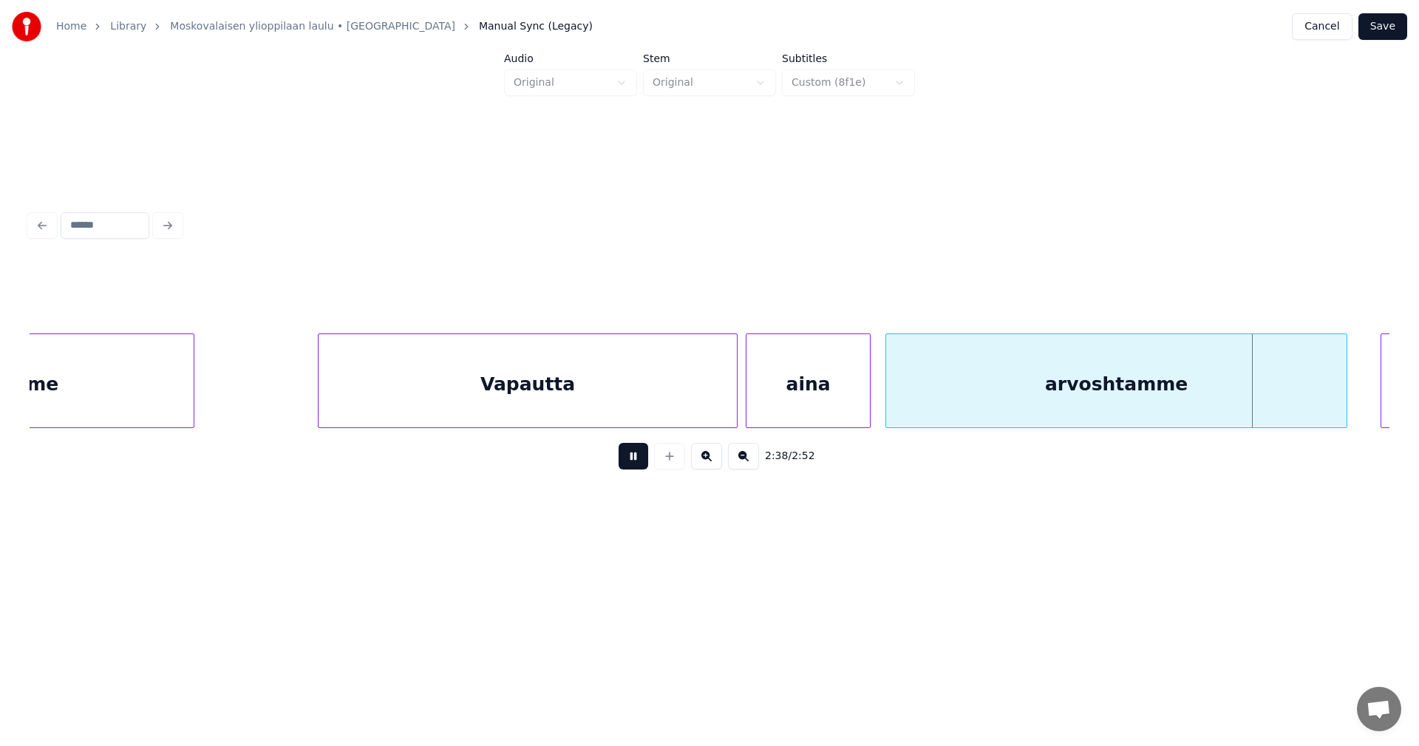
click at [1077, 590] on html "Home Library Moskovalaisen ylioppilaan laulu • Teekkarikuoro Manual Sync (Legac…" at bounding box center [709, 295] width 1419 height 590
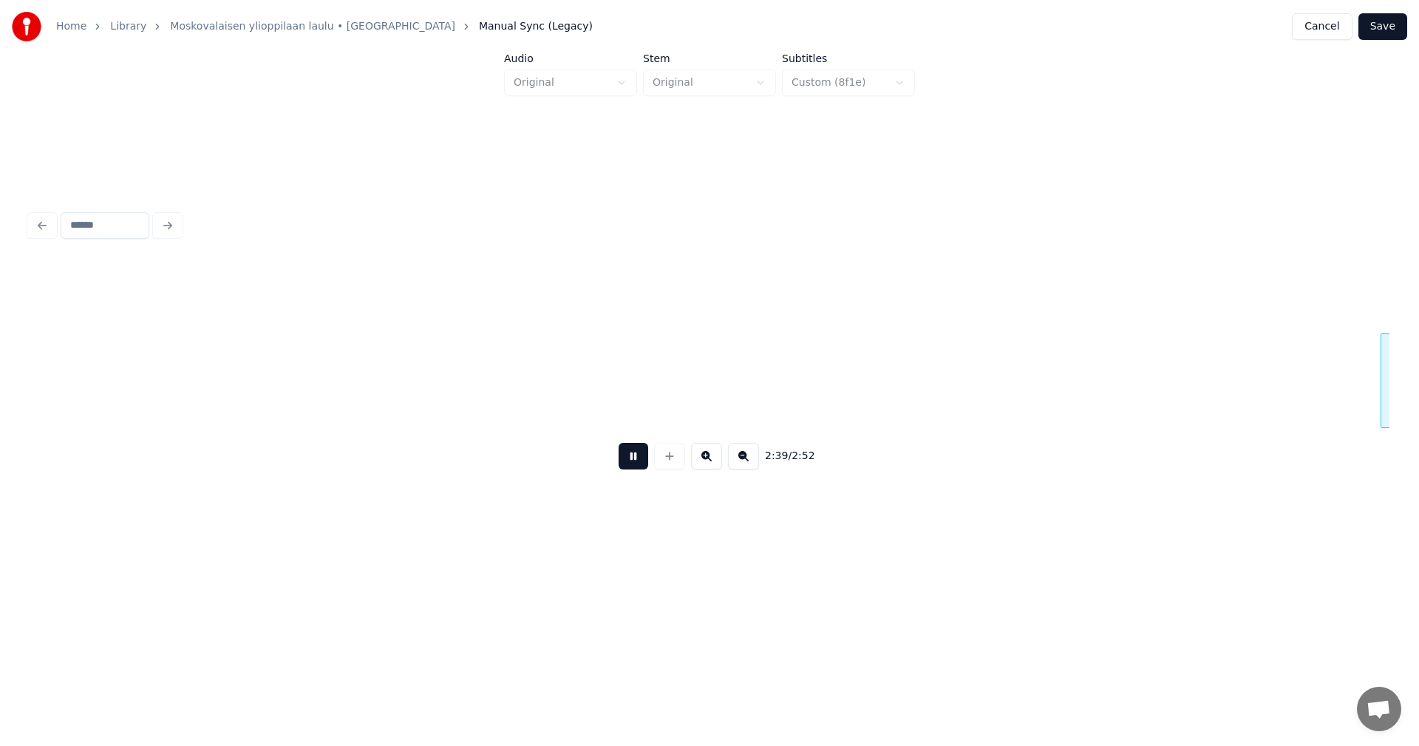
scroll to position [0, 29456]
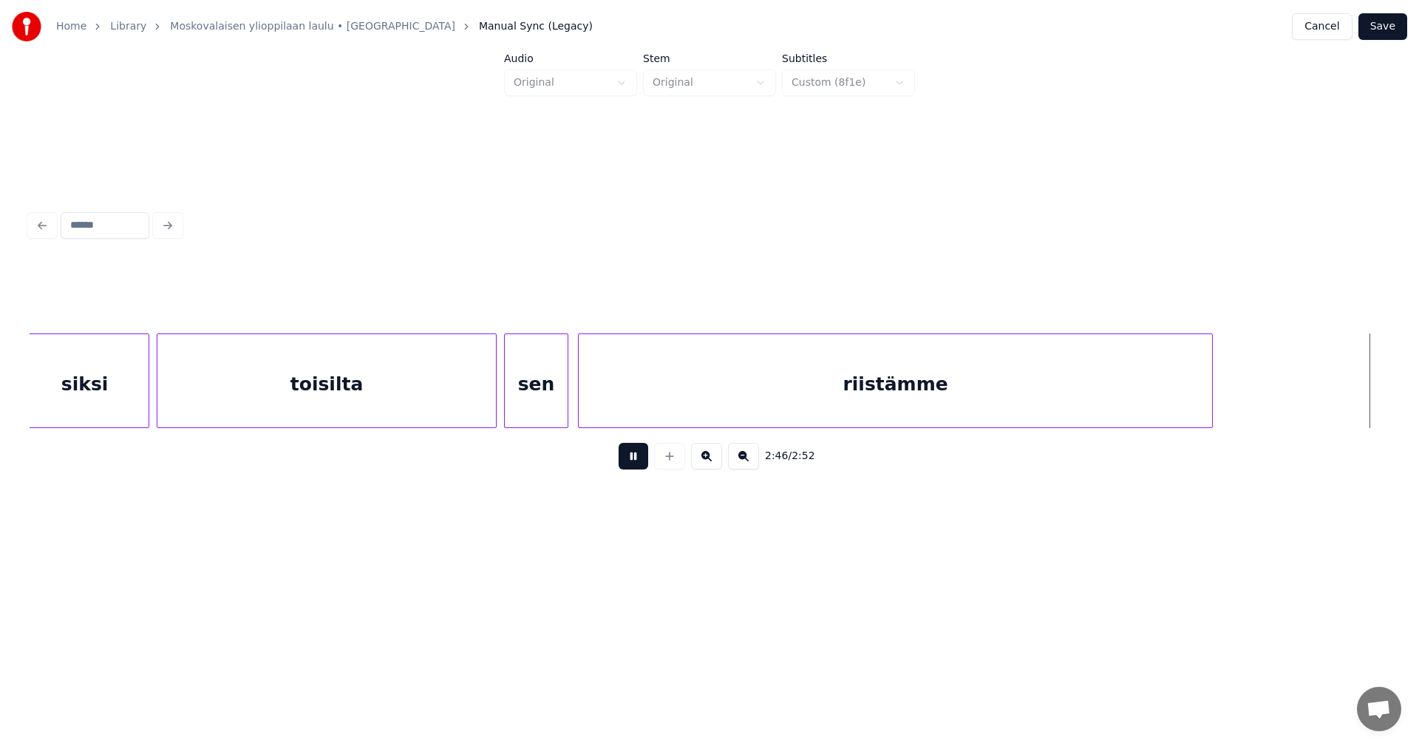
click at [631, 468] on button at bounding box center [633, 456] width 30 height 27
click at [1379, 27] on button "Save" at bounding box center [1382, 26] width 49 height 27
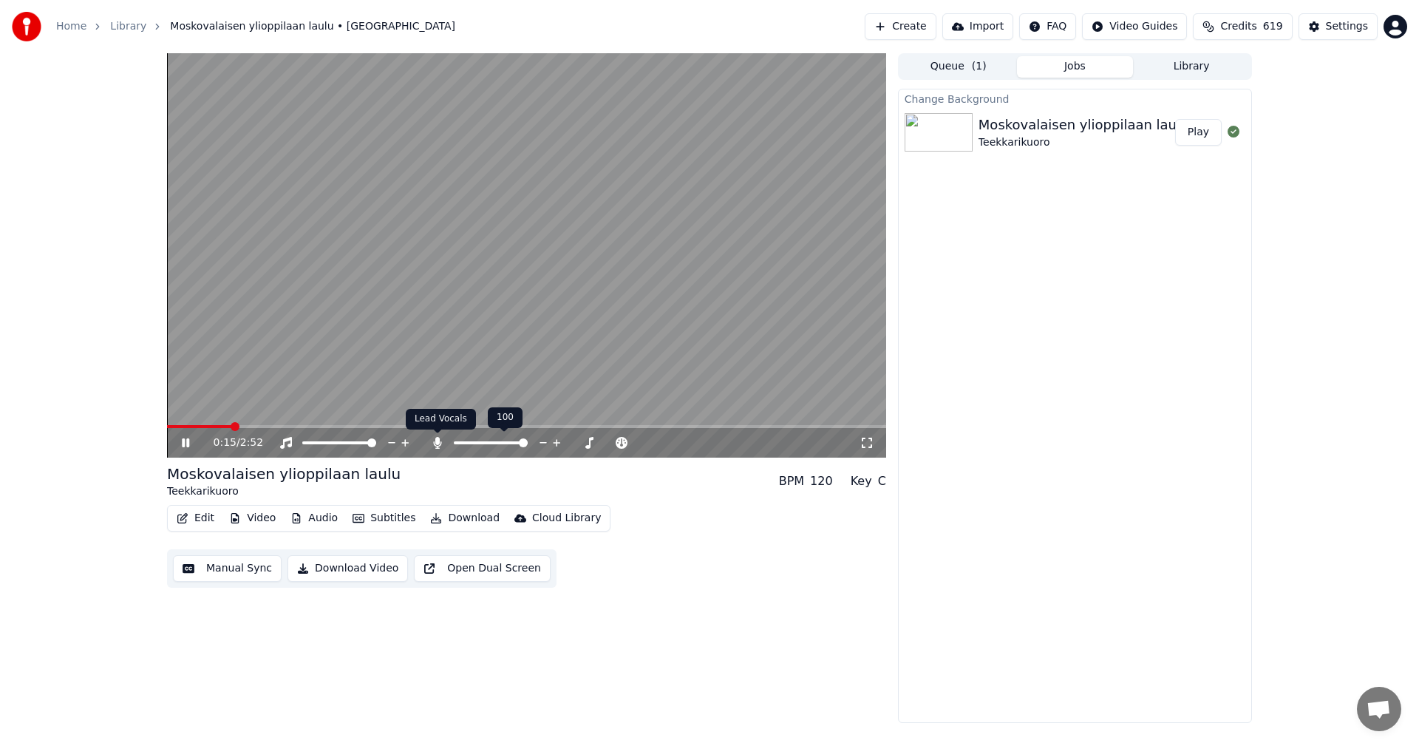
click at [437, 442] on icon at bounding box center [437, 443] width 8 height 12
click at [367, 425] on div "100 100" at bounding box center [353, 417] width 35 height 21
click at [368, 426] on span at bounding box center [280, 426] width 227 height 3
click at [334, 426] on span at bounding box center [250, 426] width 167 height 3
click at [188, 443] on icon at bounding box center [185, 442] width 7 height 9
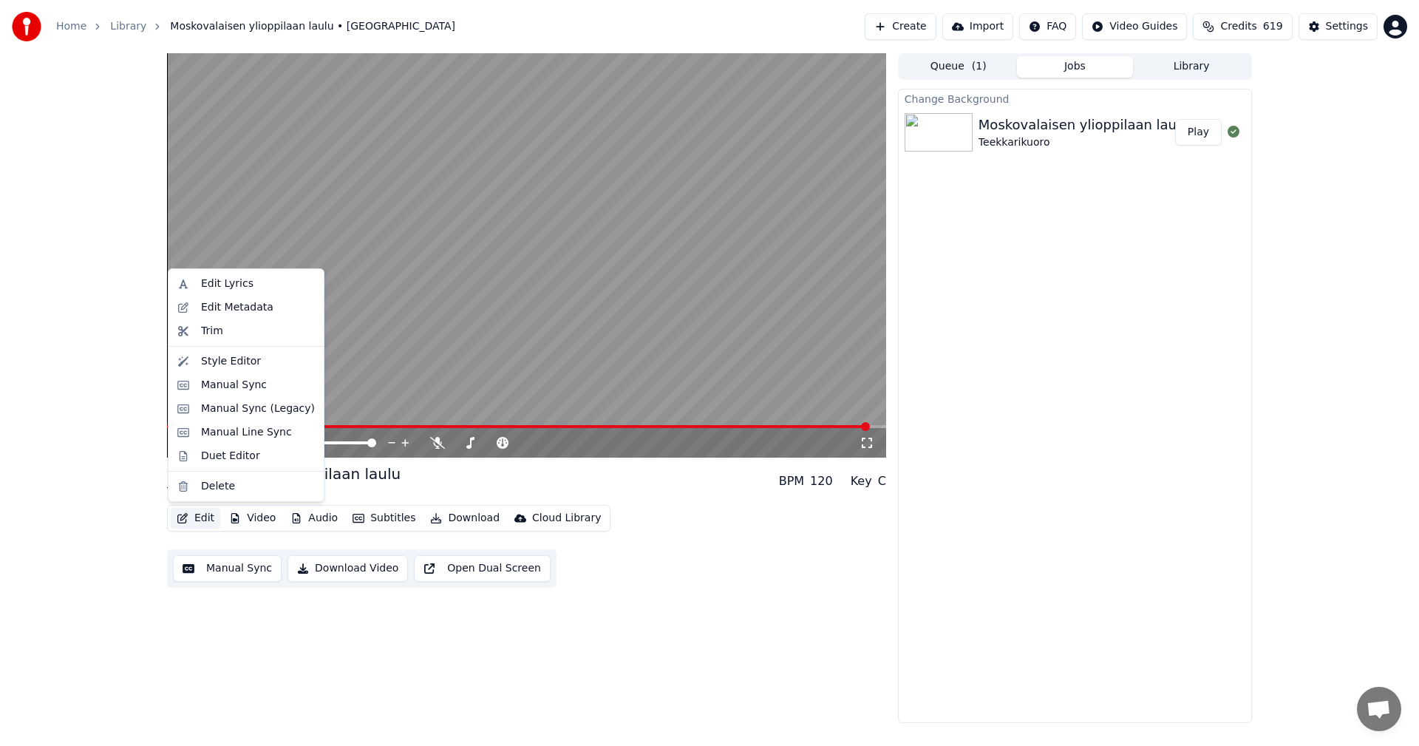
click at [199, 511] on button "Edit" at bounding box center [196, 518] width 50 height 21
click at [238, 412] on div "Manual Sync (Legacy)" at bounding box center [258, 408] width 114 height 15
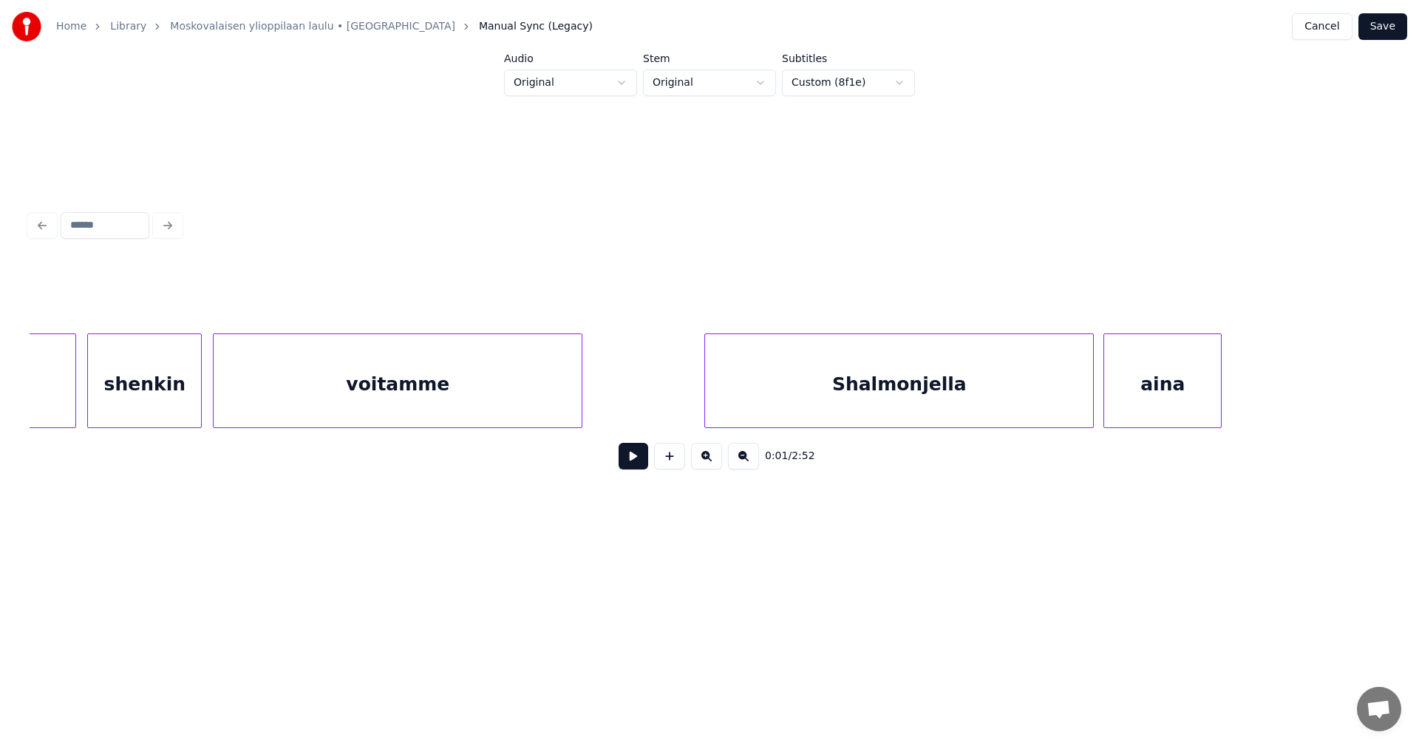
scroll to position [0, 21354]
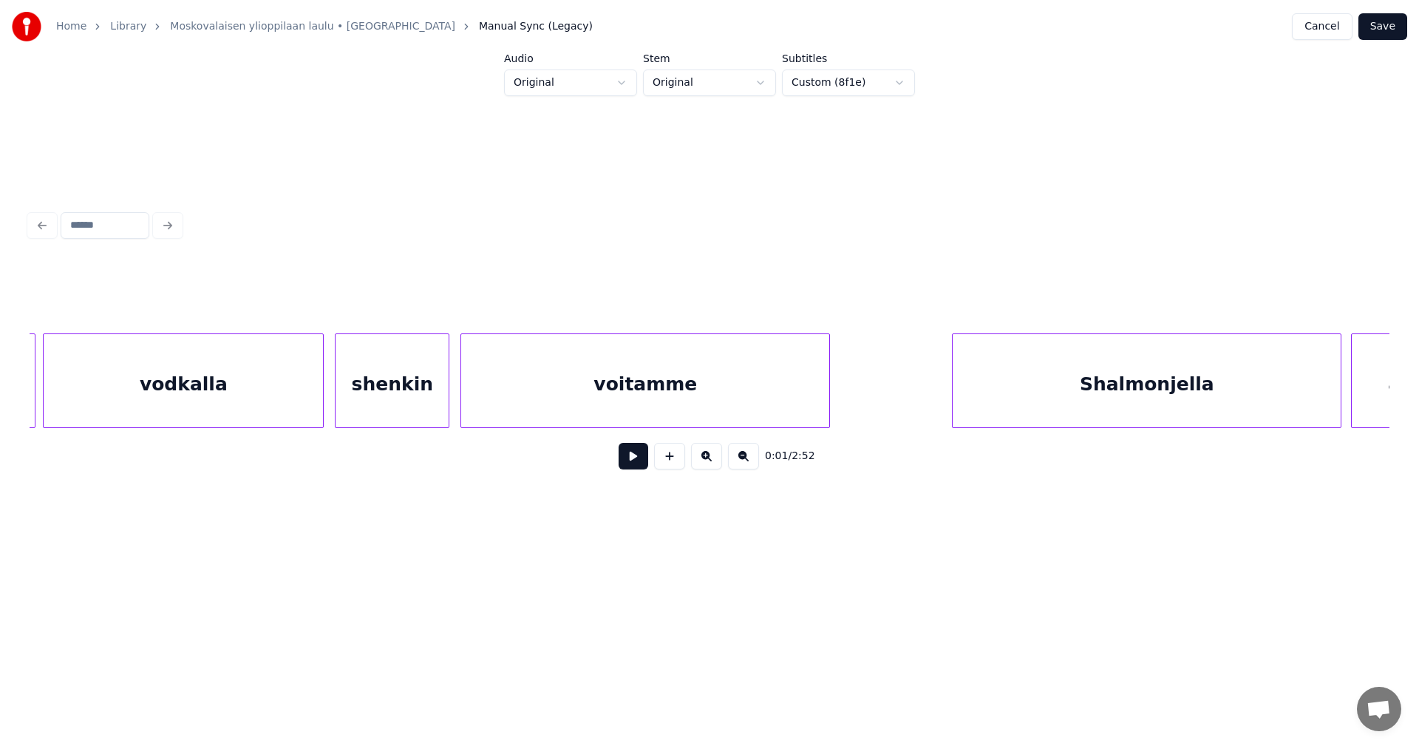
click at [786, 386] on div "voitamme" at bounding box center [645, 384] width 368 height 100
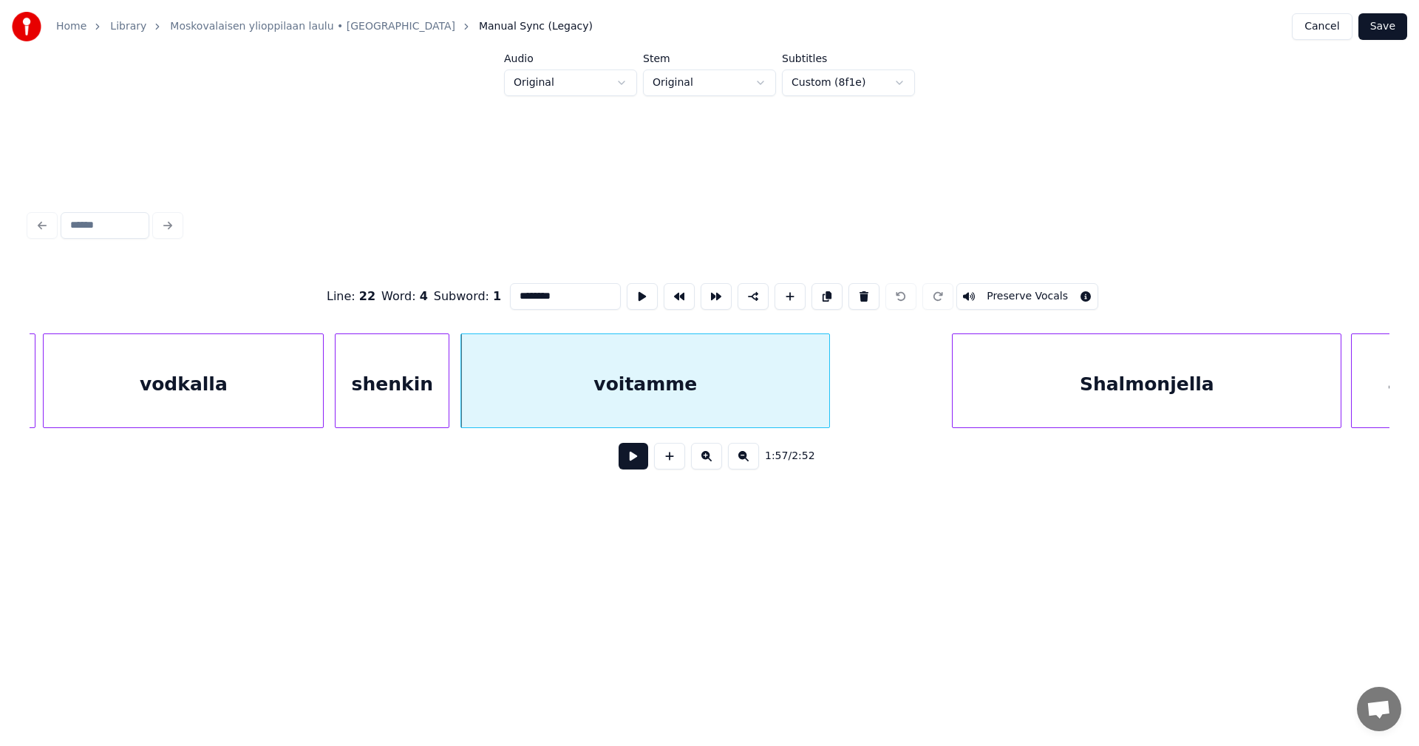
click at [640, 465] on button at bounding box center [633, 456] width 30 height 27
click at [635, 462] on button at bounding box center [633, 456] width 30 height 27
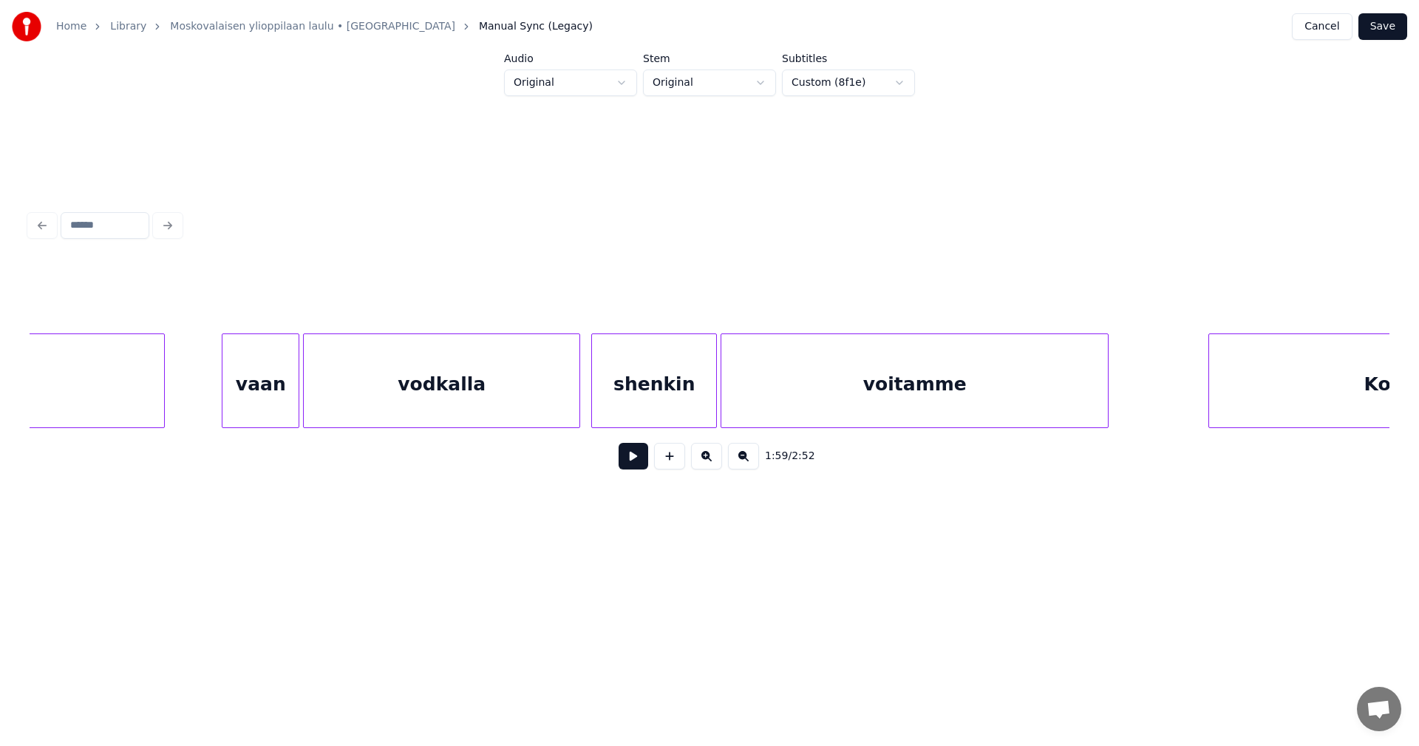
scroll to position [0, 23523]
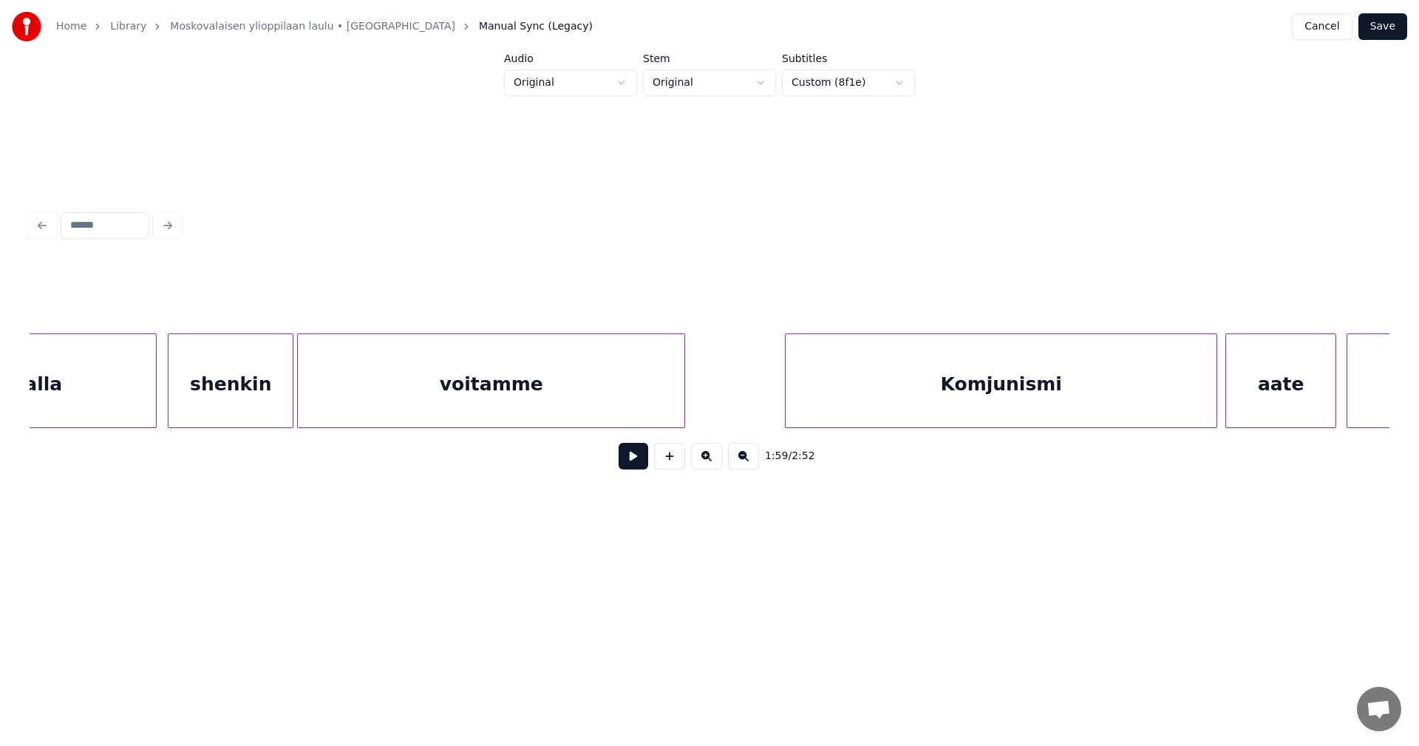
click at [604, 381] on div "voitamme" at bounding box center [491, 384] width 386 height 100
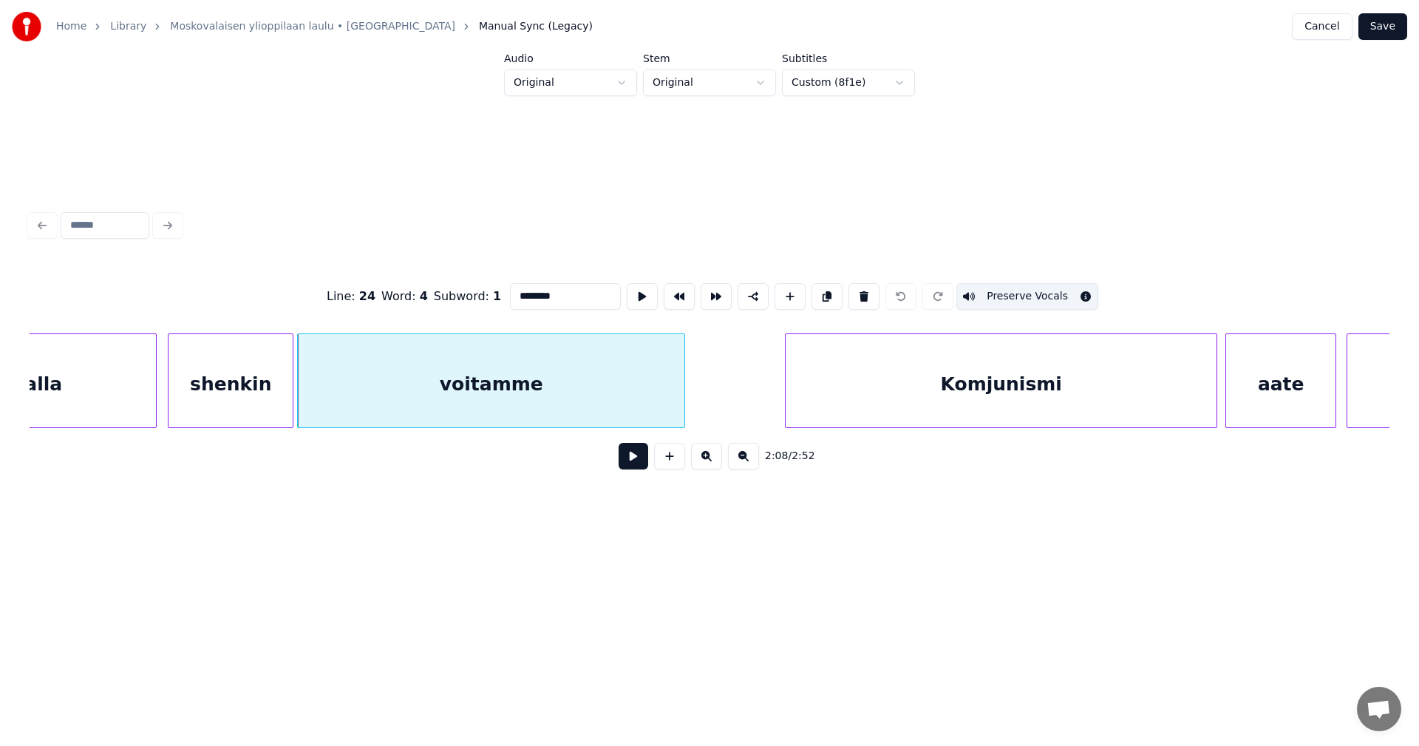
click at [628, 468] on button at bounding box center [633, 456] width 30 height 27
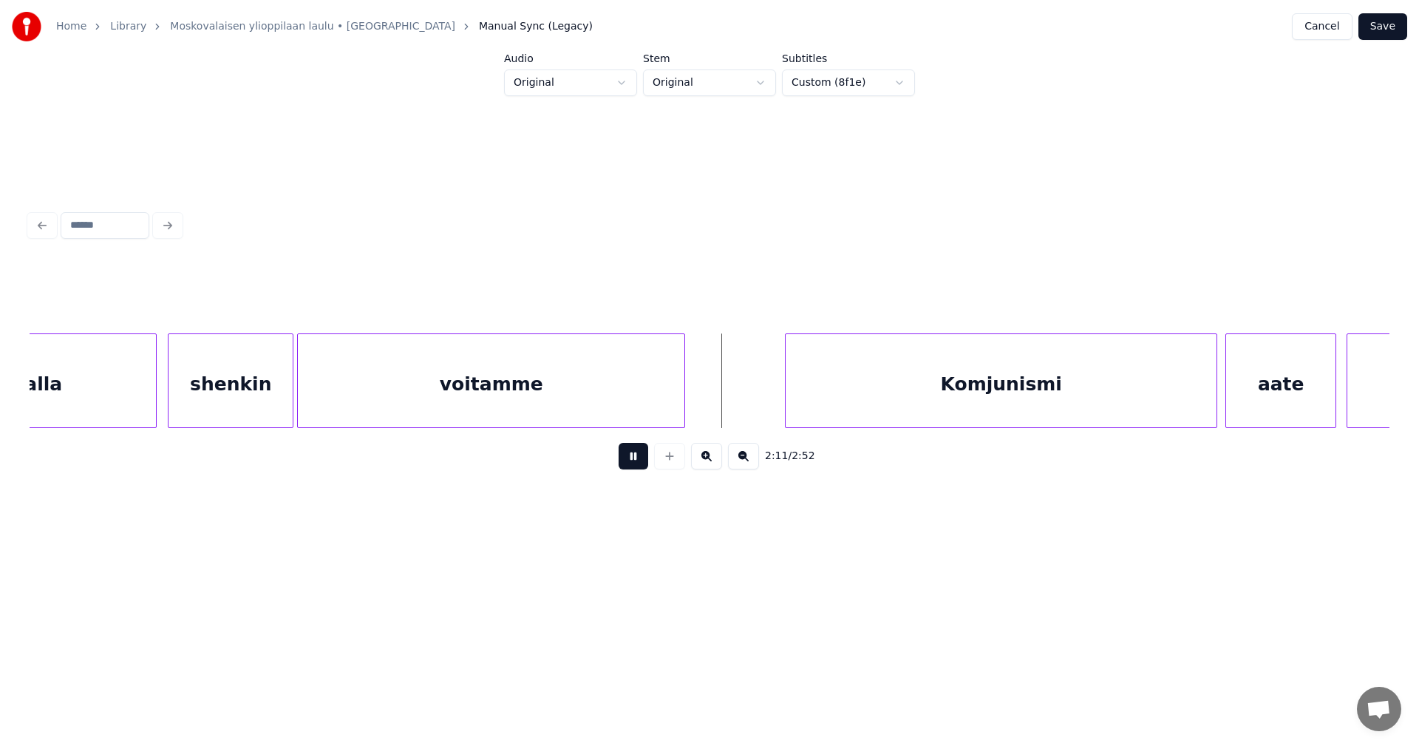
drag, startPoint x: 630, startPoint y: 459, endPoint x: 683, endPoint y: 421, distance: 65.8
click at [630, 458] on button at bounding box center [633, 456] width 30 height 27
click at [738, 403] on div at bounding box center [737, 380] width 4 height 93
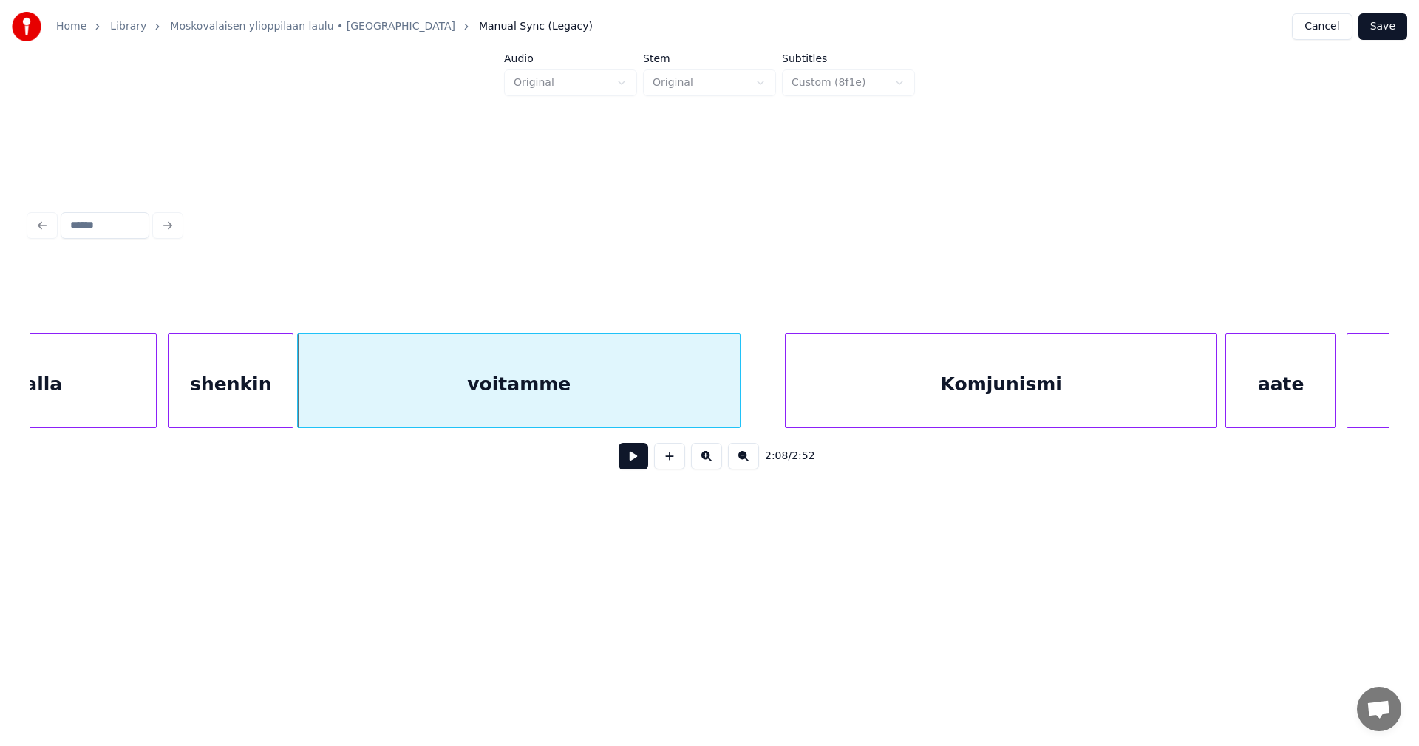
click at [1381, 24] on button "Save" at bounding box center [1382, 26] width 49 height 27
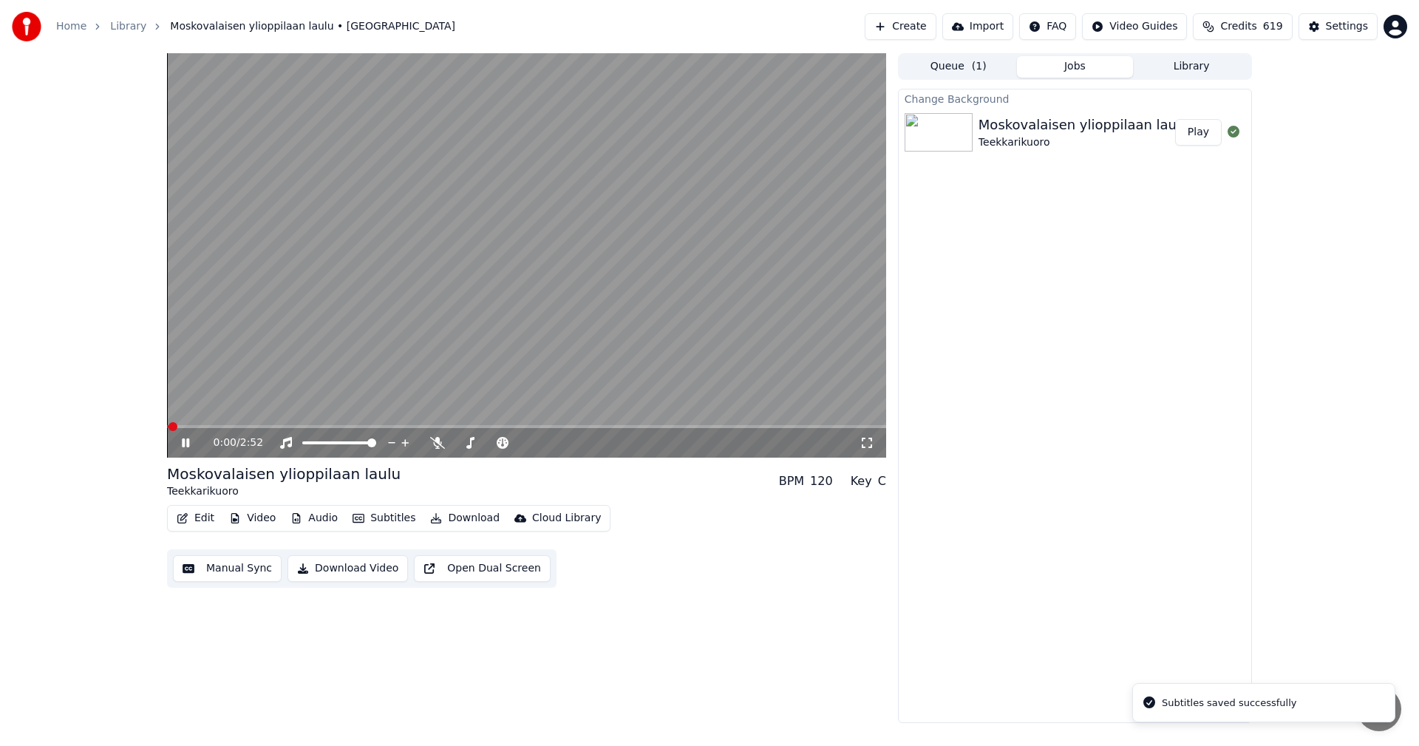
click at [611, 426] on span at bounding box center [526, 426] width 719 height 3
click at [182, 443] on icon at bounding box center [196, 443] width 35 height 12
click at [188, 443] on icon at bounding box center [185, 442] width 9 height 10
click at [190, 443] on icon at bounding box center [196, 443] width 35 height 12
click at [209, 513] on button "Edit" at bounding box center [196, 518] width 50 height 21
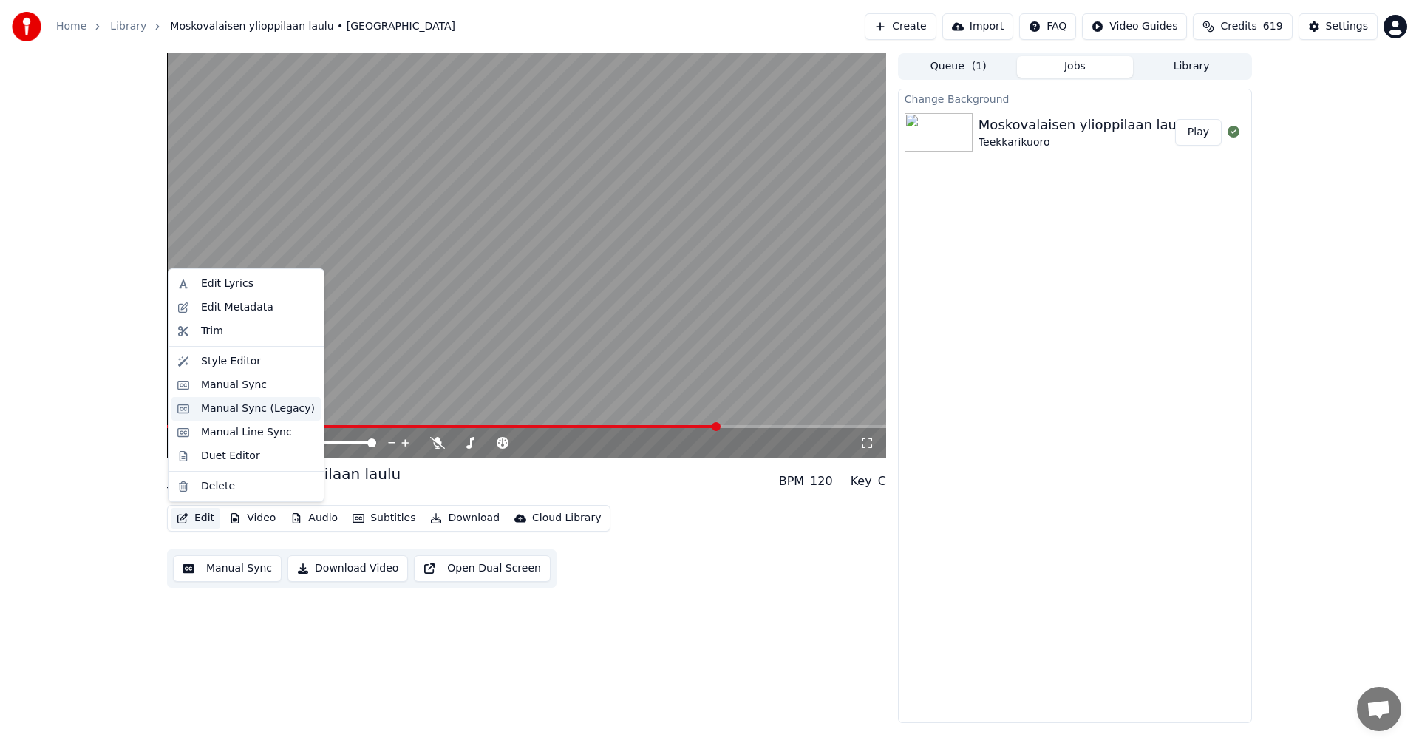
click at [262, 415] on div "Manual Sync (Legacy)" at bounding box center [258, 408] width 114 height 15
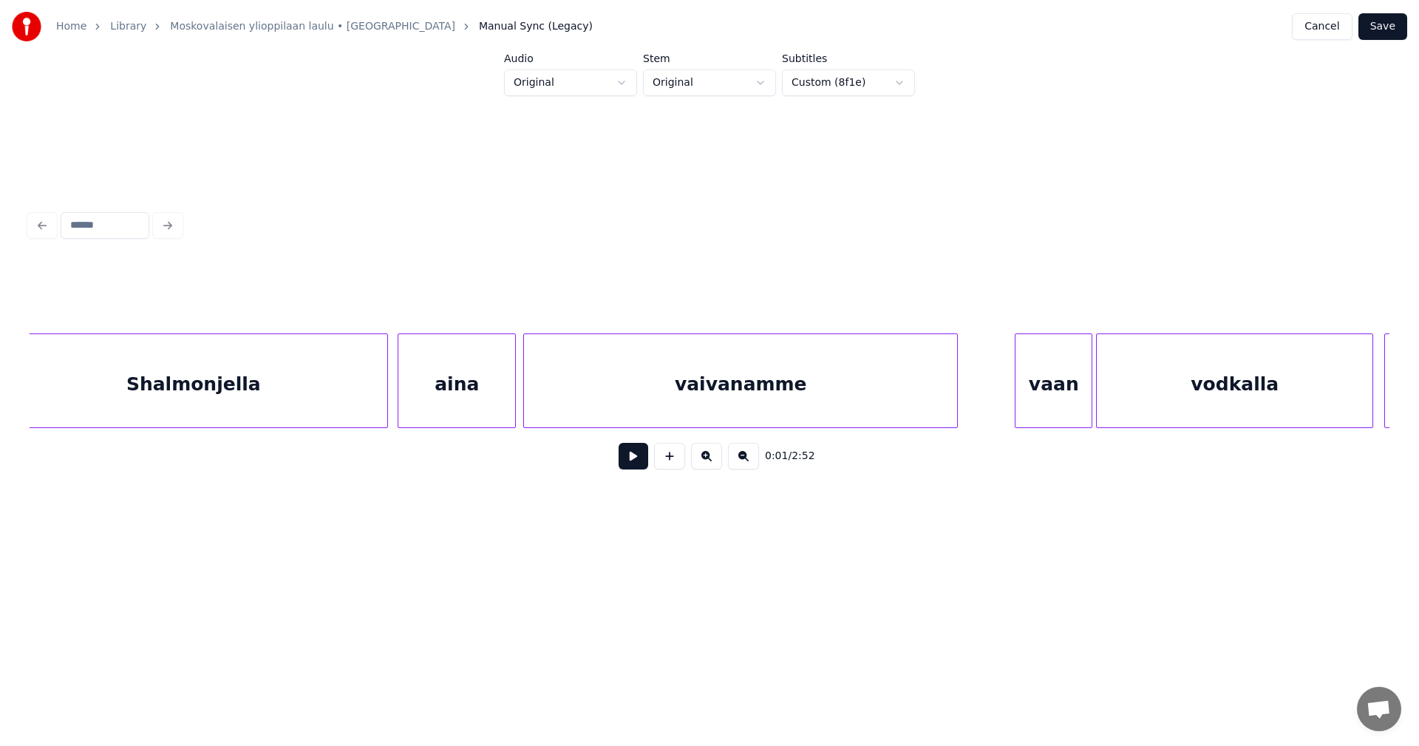
scroll to position [0, 22483]
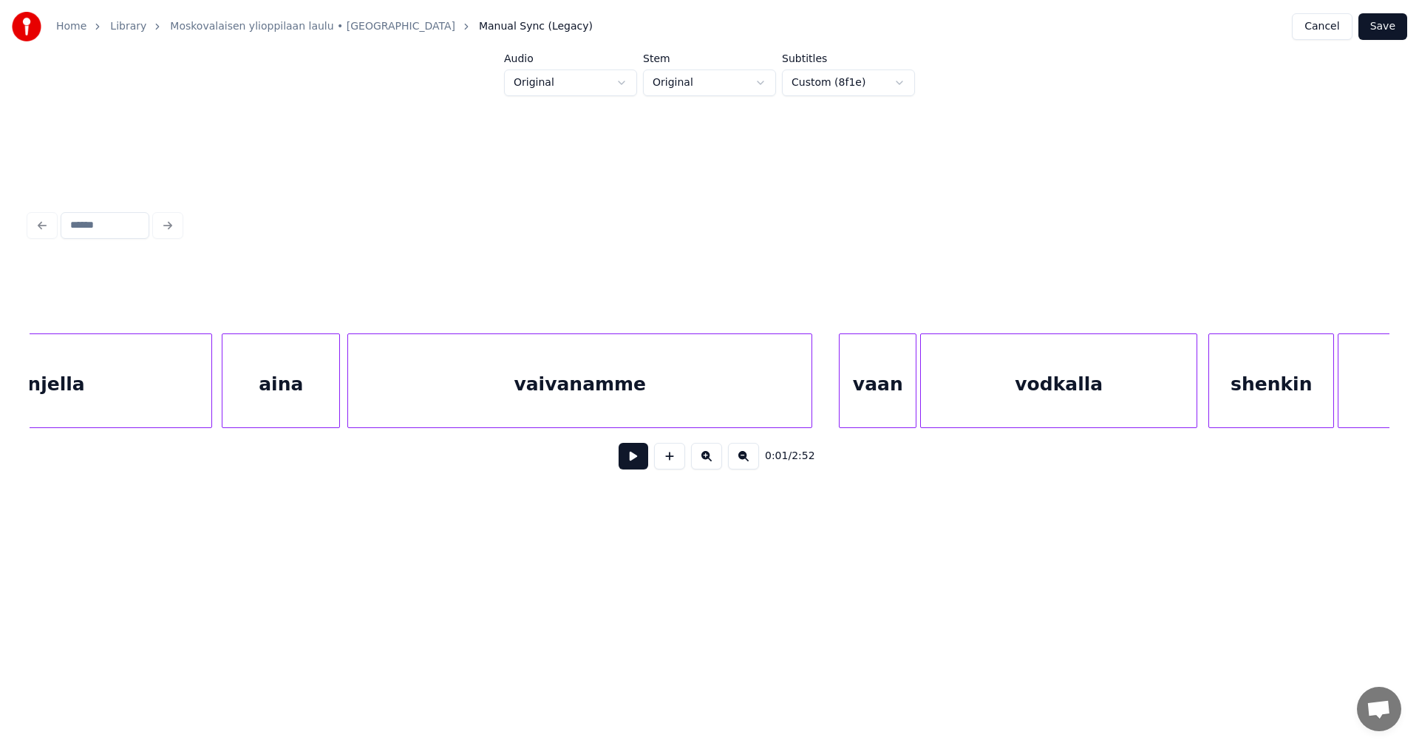
click at [808, 404] on div at bounding box center [809, 380] width 4 height 93
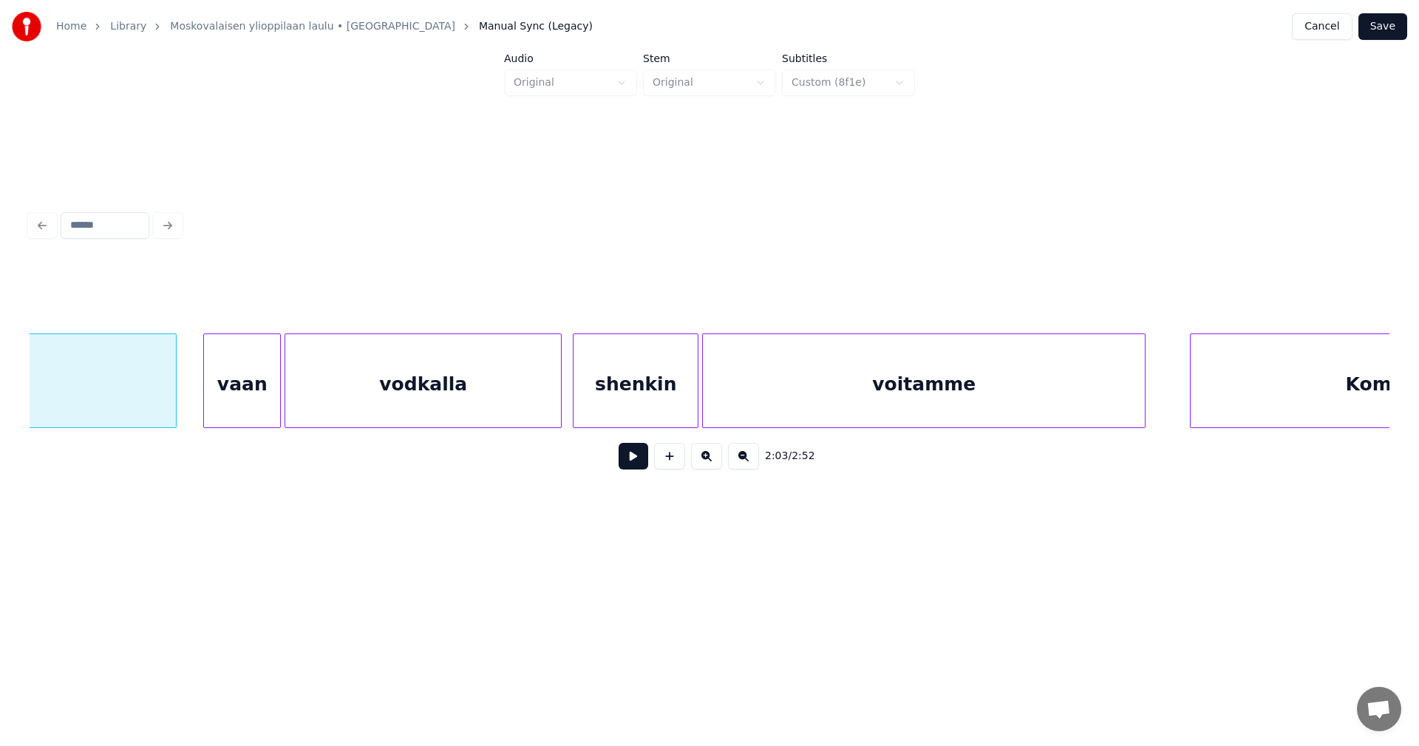
scroll to position [0, 23294]
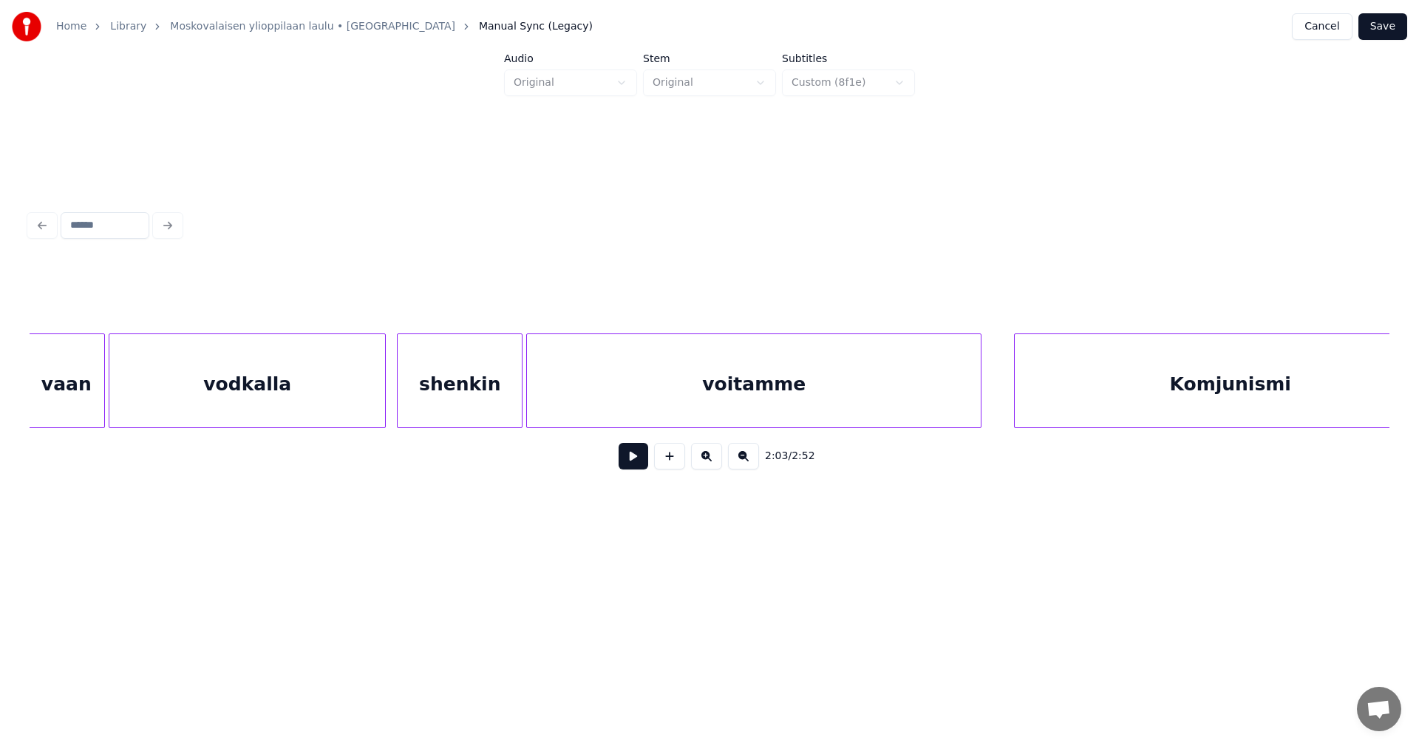
click at [980, 403] on div at bounding box center [978, 380] width 4 height 93
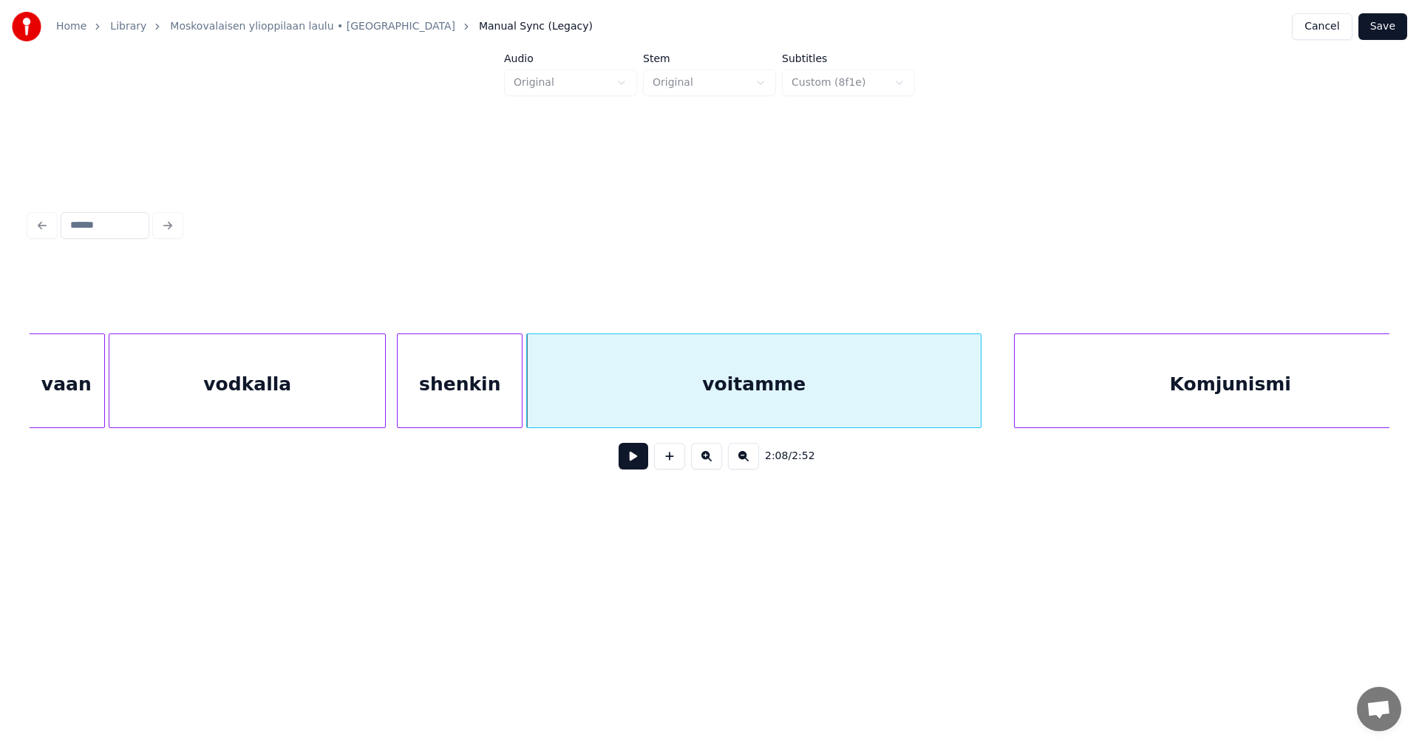
click at [1384, 33] on button "Save" at bounding box center [1382, 26] width 49 height 27
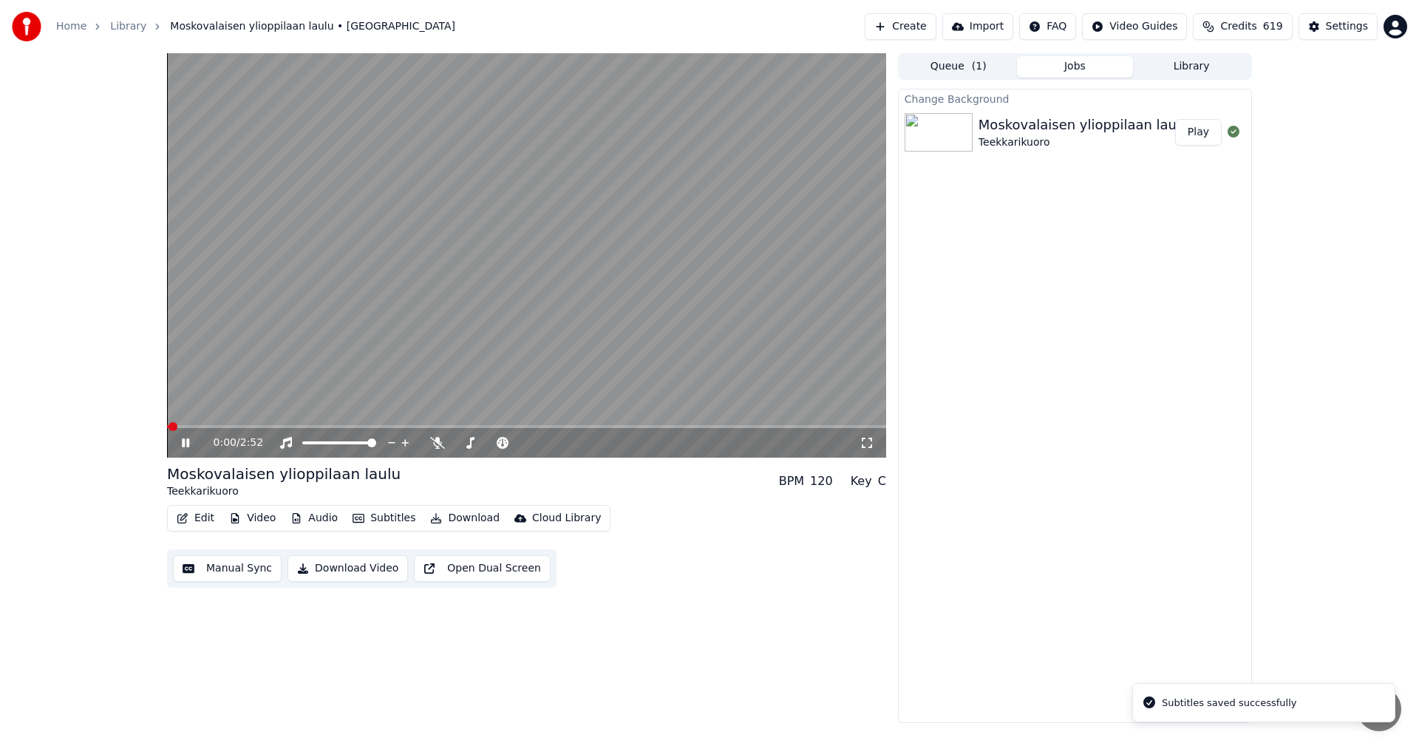
click at [654, 426] on span at bounding box center [526, 426] width 719 height 3
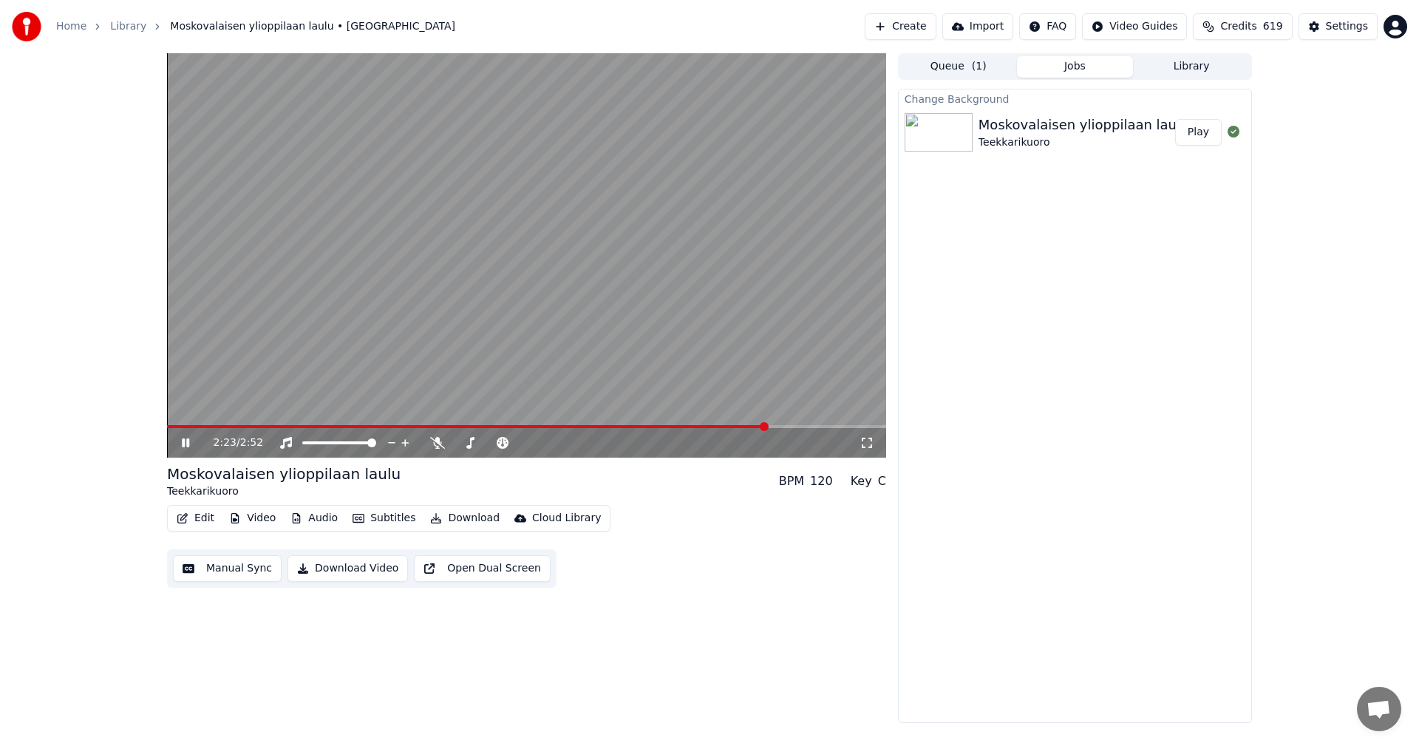
click at [186, 443] on icon at bounding box center [196, 443] width 35 height 12
click at [270, 519] on button "Video" at bounding box center [252, 518] width 58 height 21
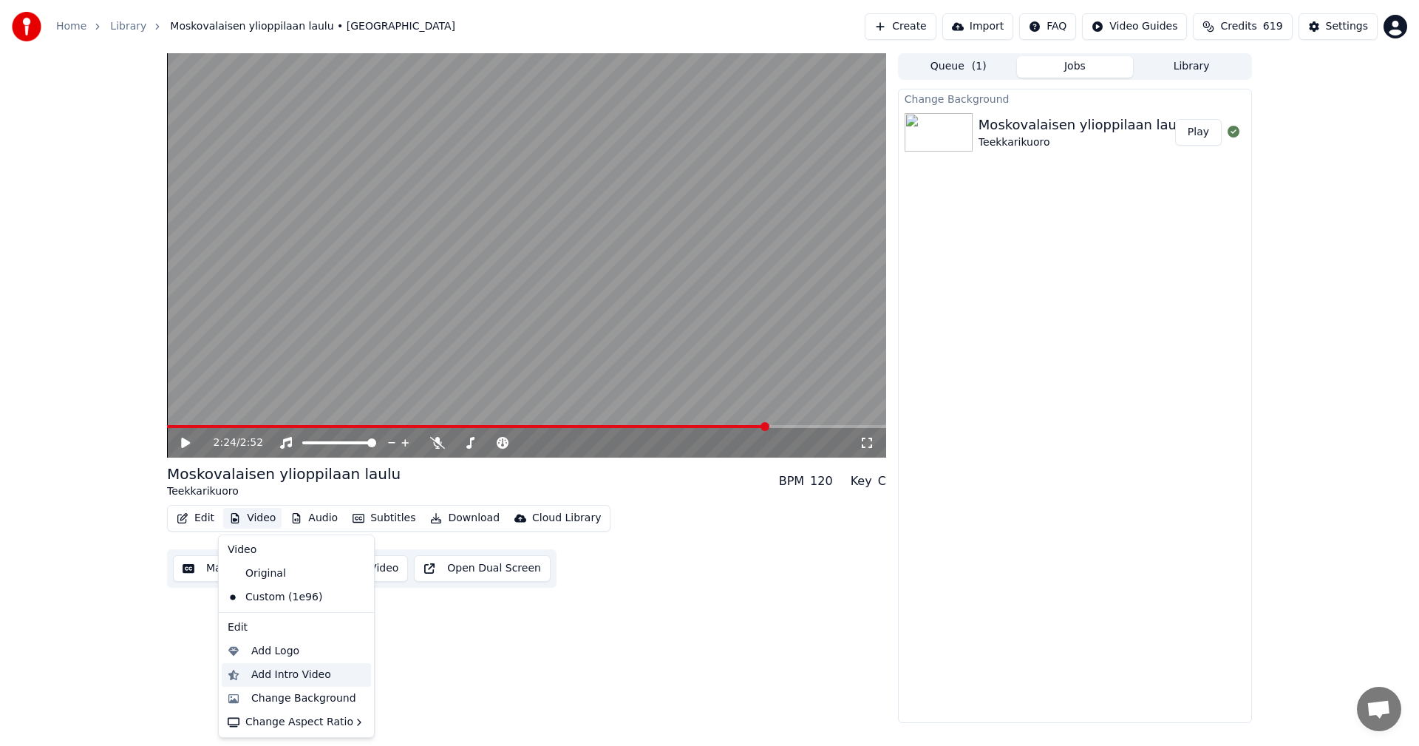
click at [273, 672] on div "Add Intro Video" at bounding box center [291, 674] width 80 height 15
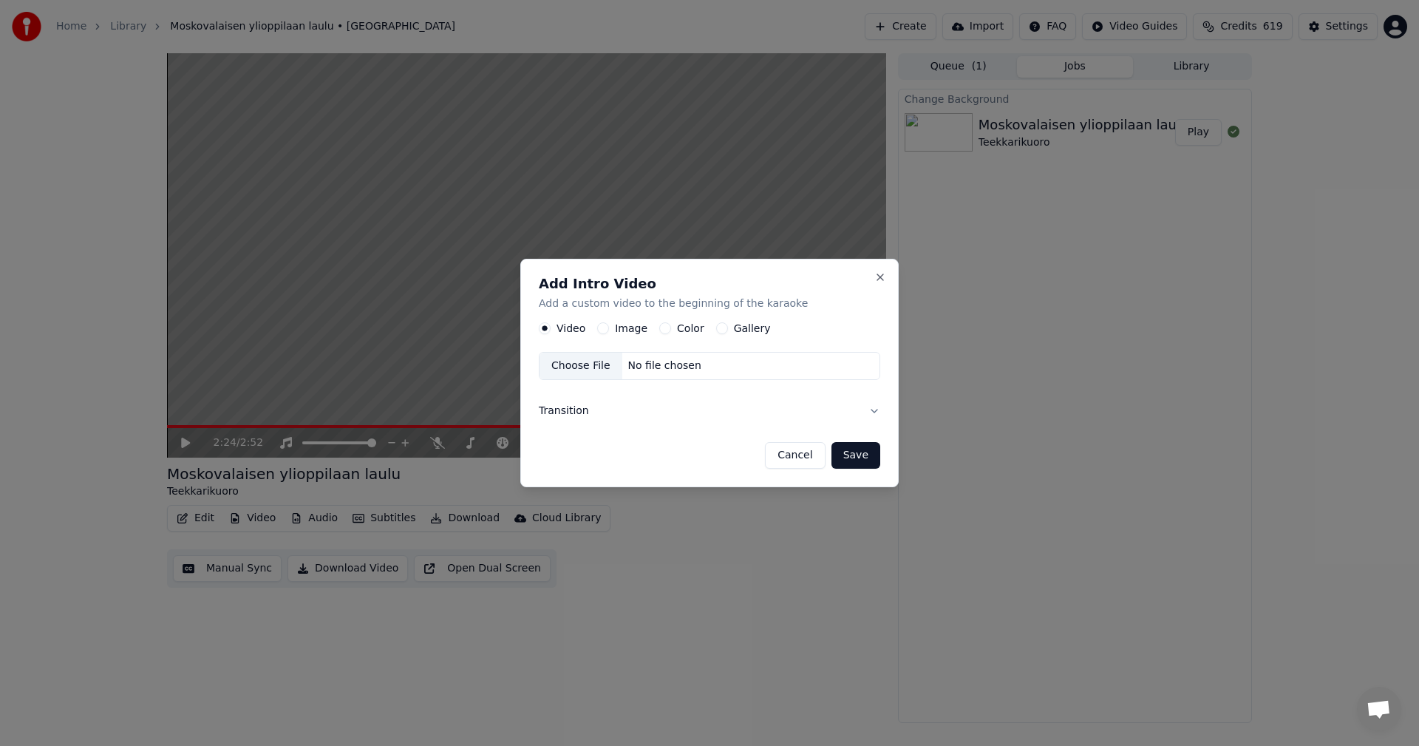
click at [661, 329] on button "Color" at bounding box center [665, 329] width 12 height 12
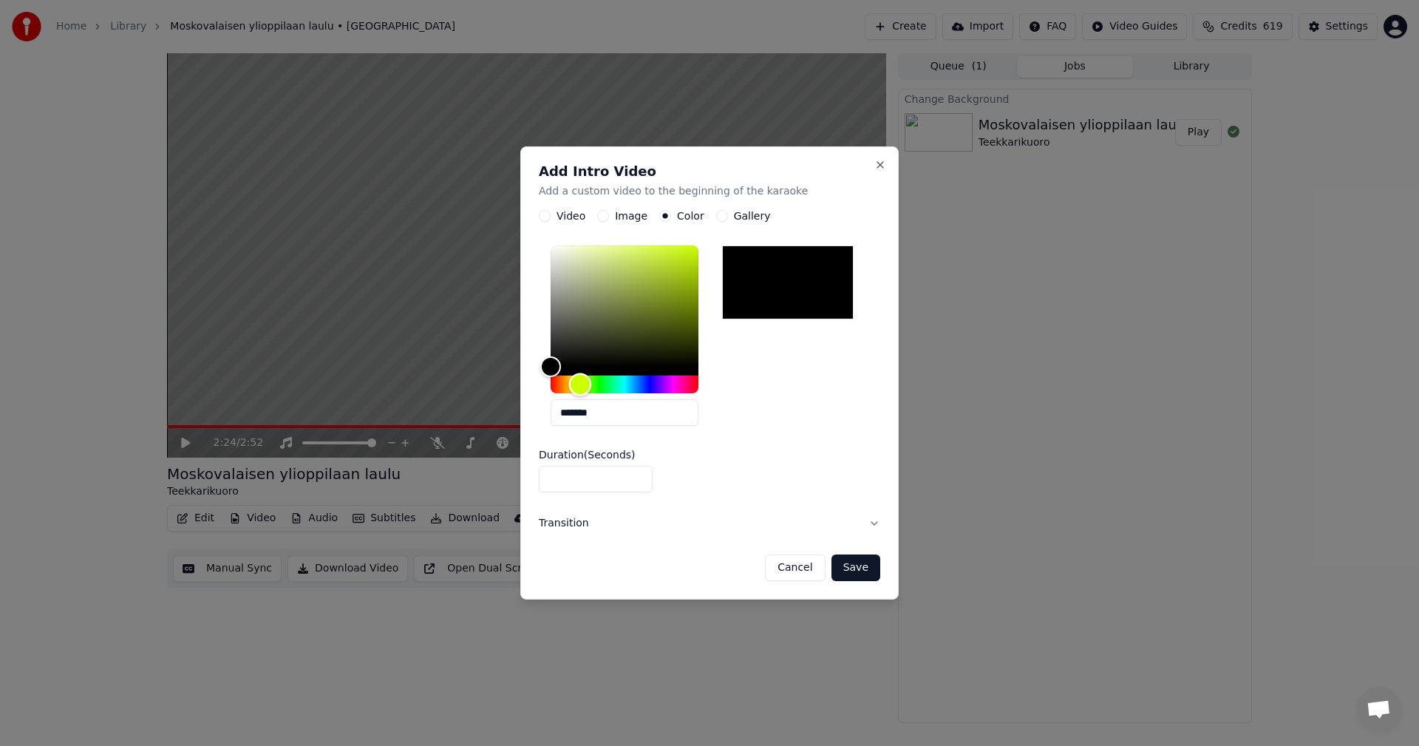
drag, startPoint x: 553, startPoint y: 383, endPoint x: 580, endPoint y: 383, distance: 27.3
click at [580, 383] on div "Hue" at bounding box center [580, 384] width 23 height 23
drag, startPoint x: 559, startPoint y: 364, endPoint x: 601, endPoint y: 321, distance: 59.6
click at [601, 321] on div "Color" at bounding box center [600, 324] width 23 height 23
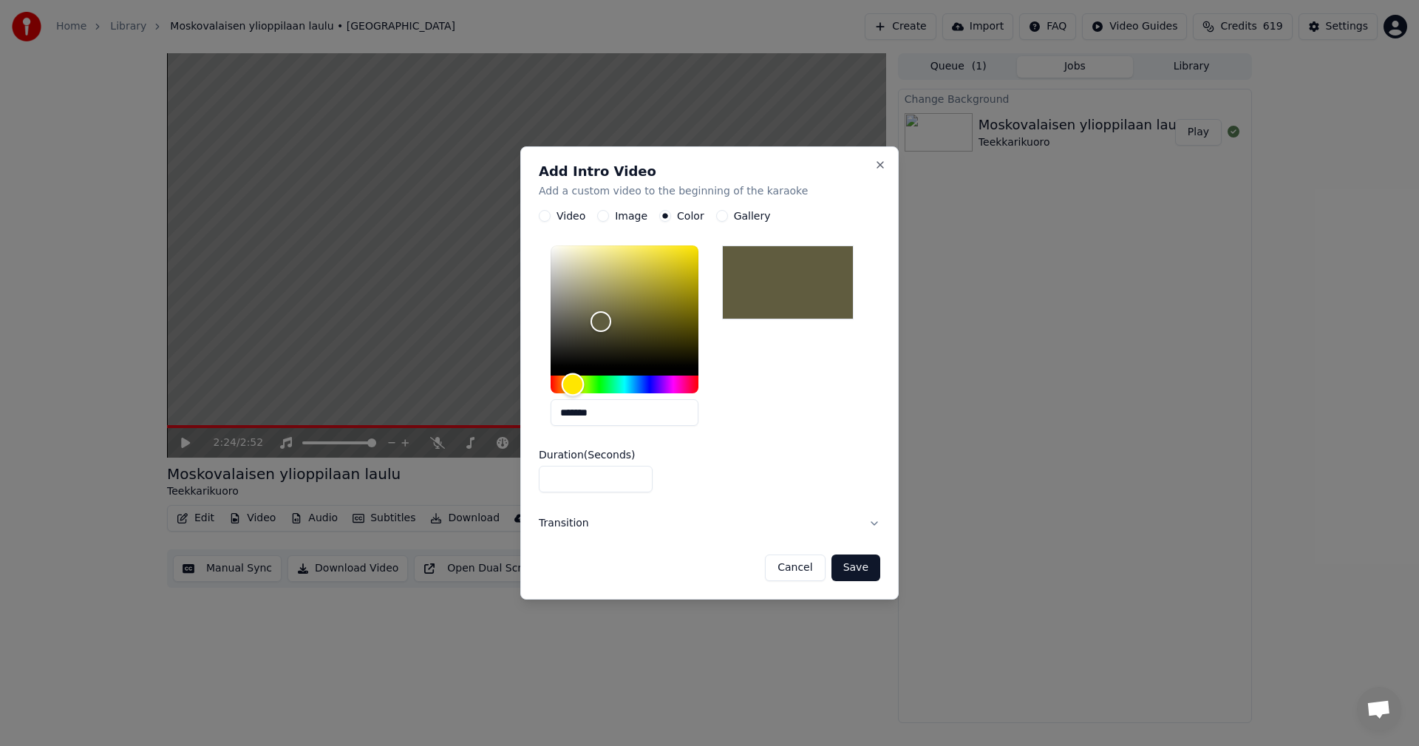
click at [573, 389] on div "Hue" at bounding box center [573, 384] width 23 height 23
drag, startPoint x: 601, startPoint y: 327, endPoint x: 652, endPoint y: 301, distance: 57.2
click at [652, 301] on div "Color" at bounding box center [652, 300] width 23 height 23
click at [573, 391] on div "Hue" at bounding box center [573, 384] width 23 height 23
drag, startPoint x: 652, startPoint y: 301, endPoint x: 628, endPoint y: 265, distance: 43.6
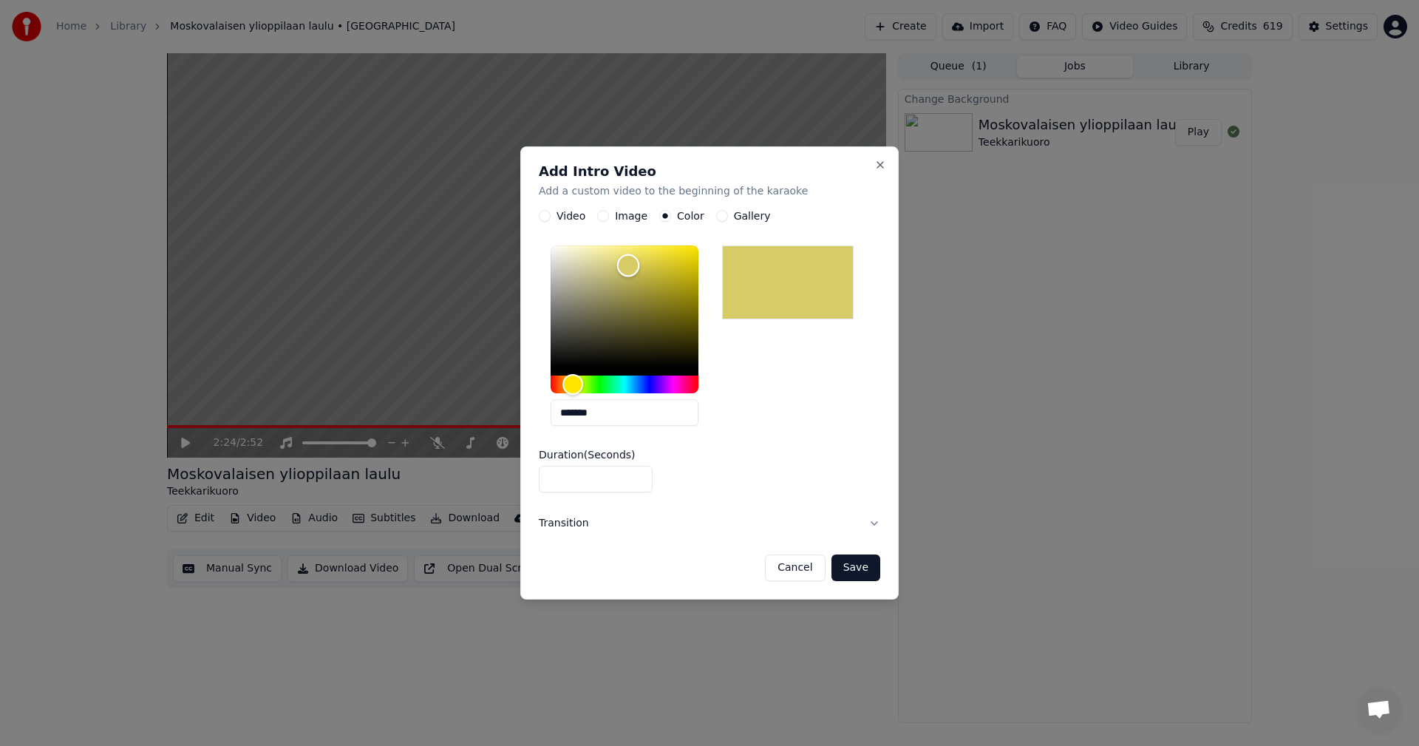
click at [628, 265] on div "Color" at bounding box center [628, 265] width 23 height 23
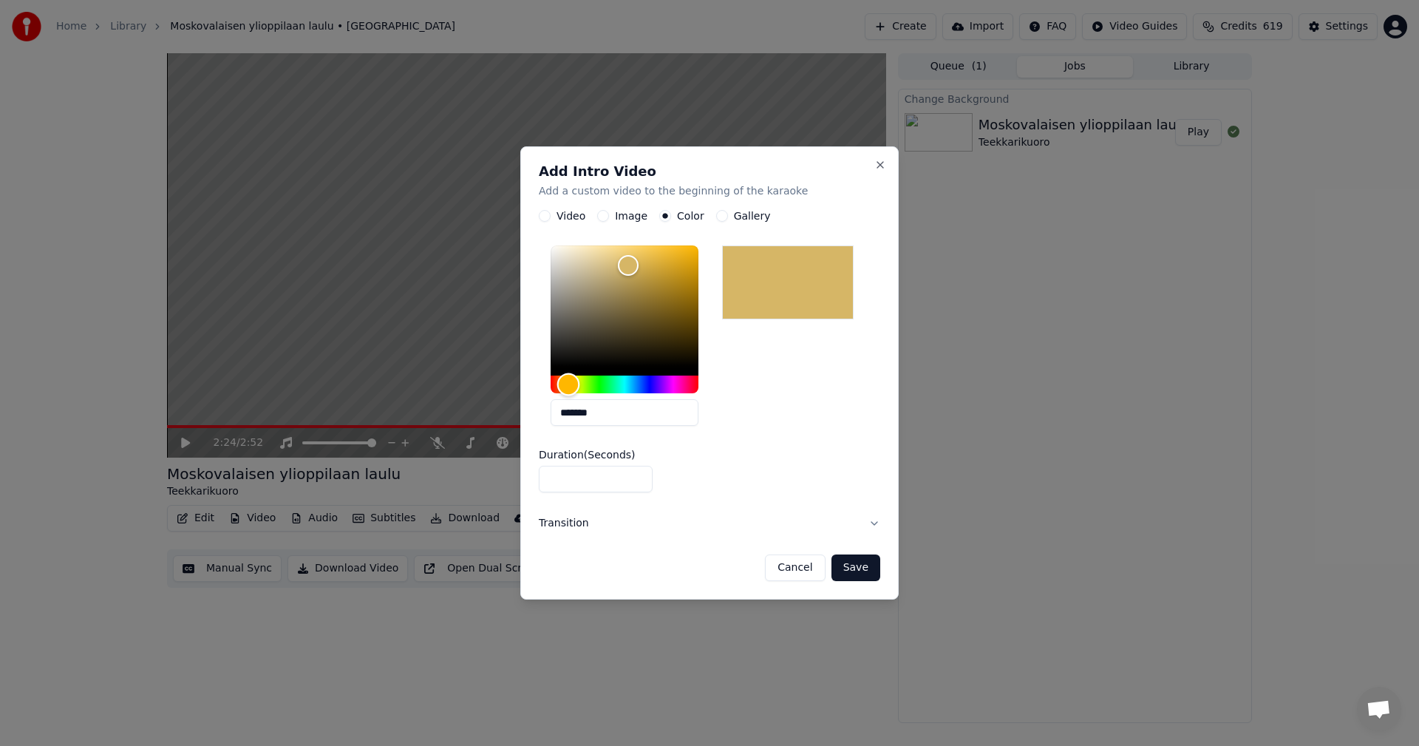
click at [568, 385] on div "Hue" at bounding box center [568, 384] width 23 height 23
click at [568, 384] on div "Hue" at bounding box center [568, 384] width 23 height 23
type input "*******"
drag, startPoint x: 624, startPoint y: 264, endPoint x: 675, endPoint y: 259, distance: 50.4
click at [675, 259] on div "Color" at bounding box center [674, 259] width 23 height 23
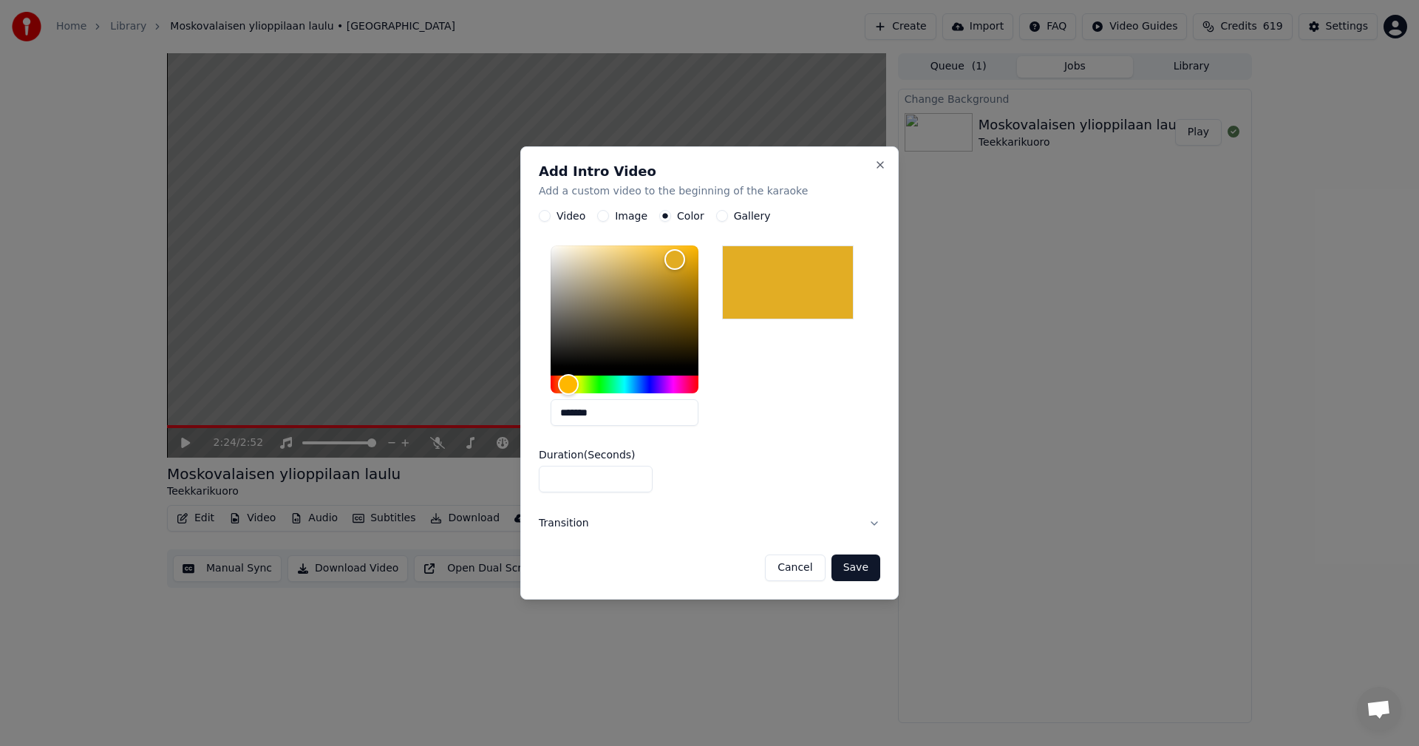
click at [638, 471] on input "*" at bounding box center [596, 479] width 114 height 27
click at [638, 475] on input "*" at bounding box center [596, 479] width 114 height 27
type input "*"
click at [638, 475] on input "*" at bounding box center [596, 479] width 114 height 27
click at [859, 566] on button "Save" at bounding box center [855, 567] width 49 height 27
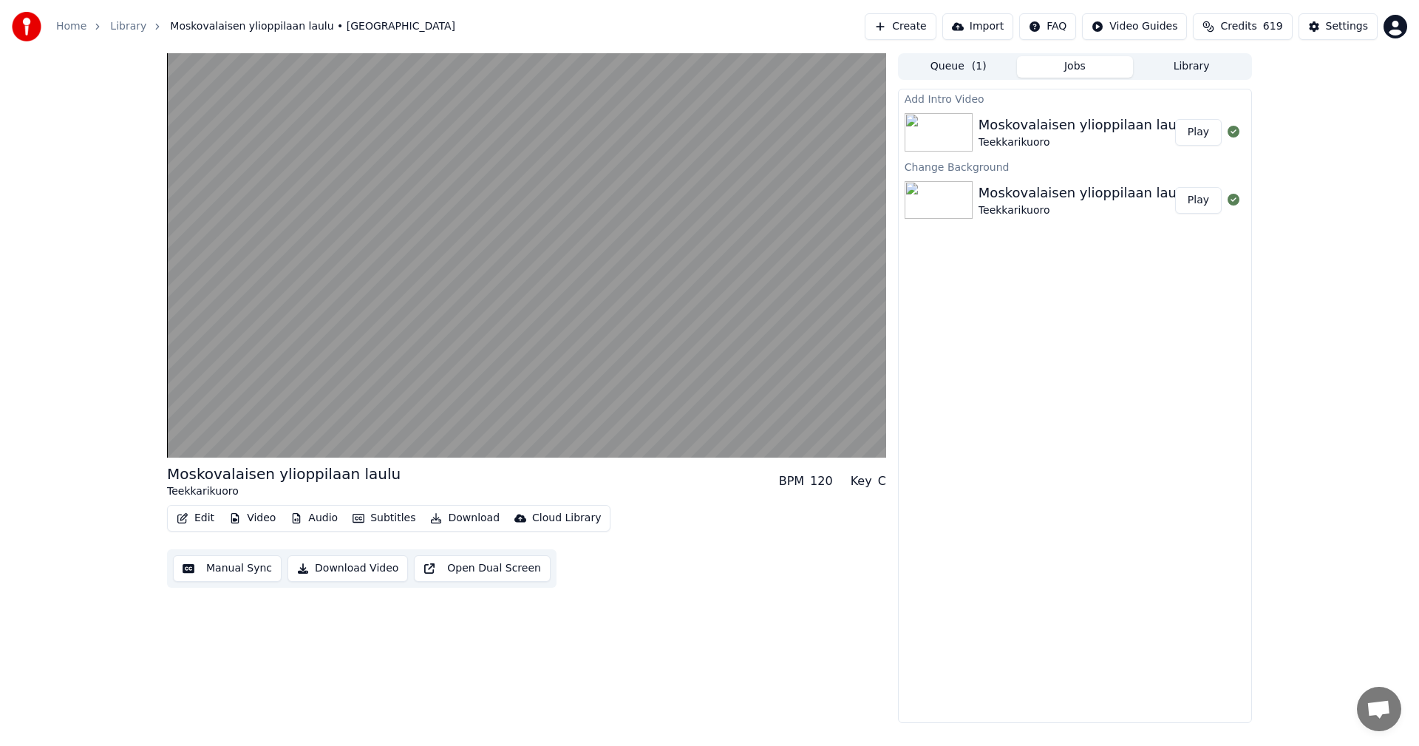
click at [1201, 134] on button "Play" at bounding box center [1198, 132] width 47 height 27
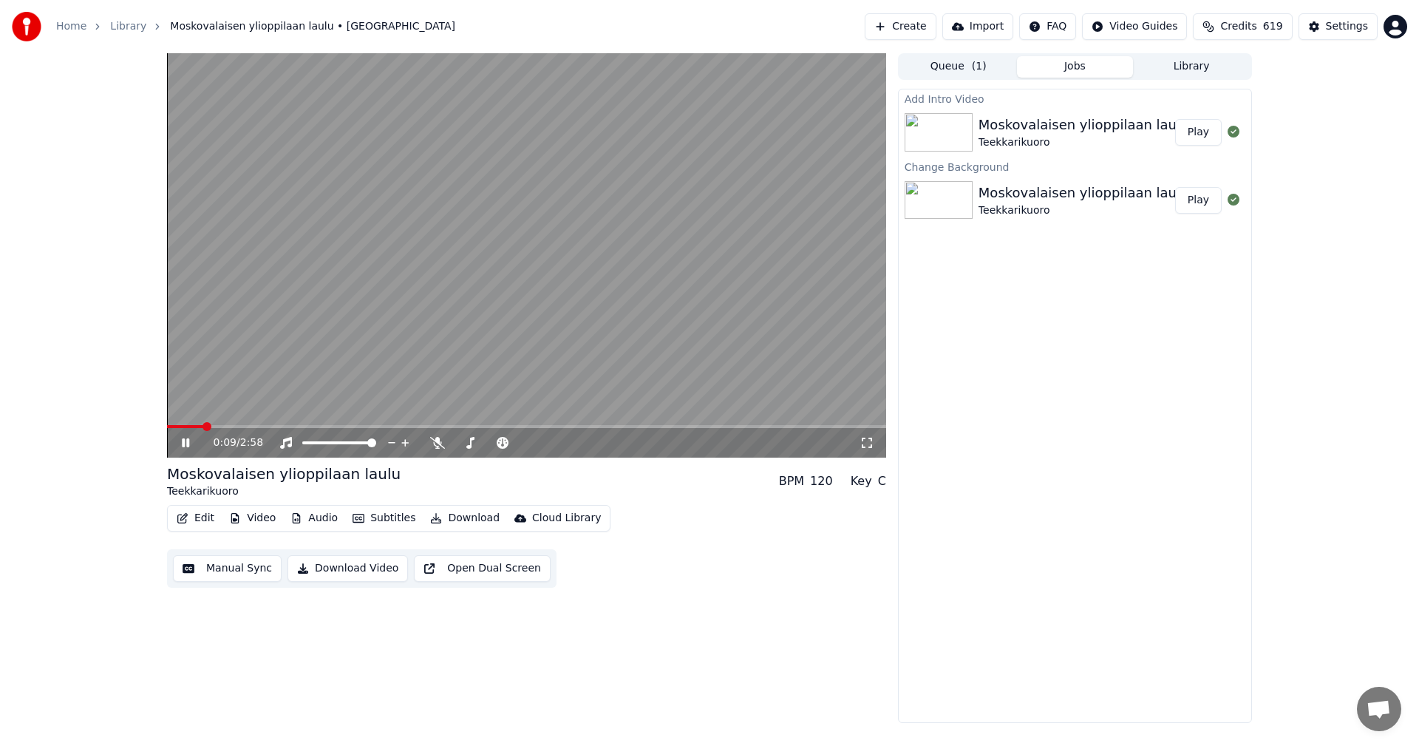
click at [202, 427] on span at bounding box center [185, 426] width 36 height 3
click at [205, 426] on span at bounding box center [203, 426] width 72 height 3
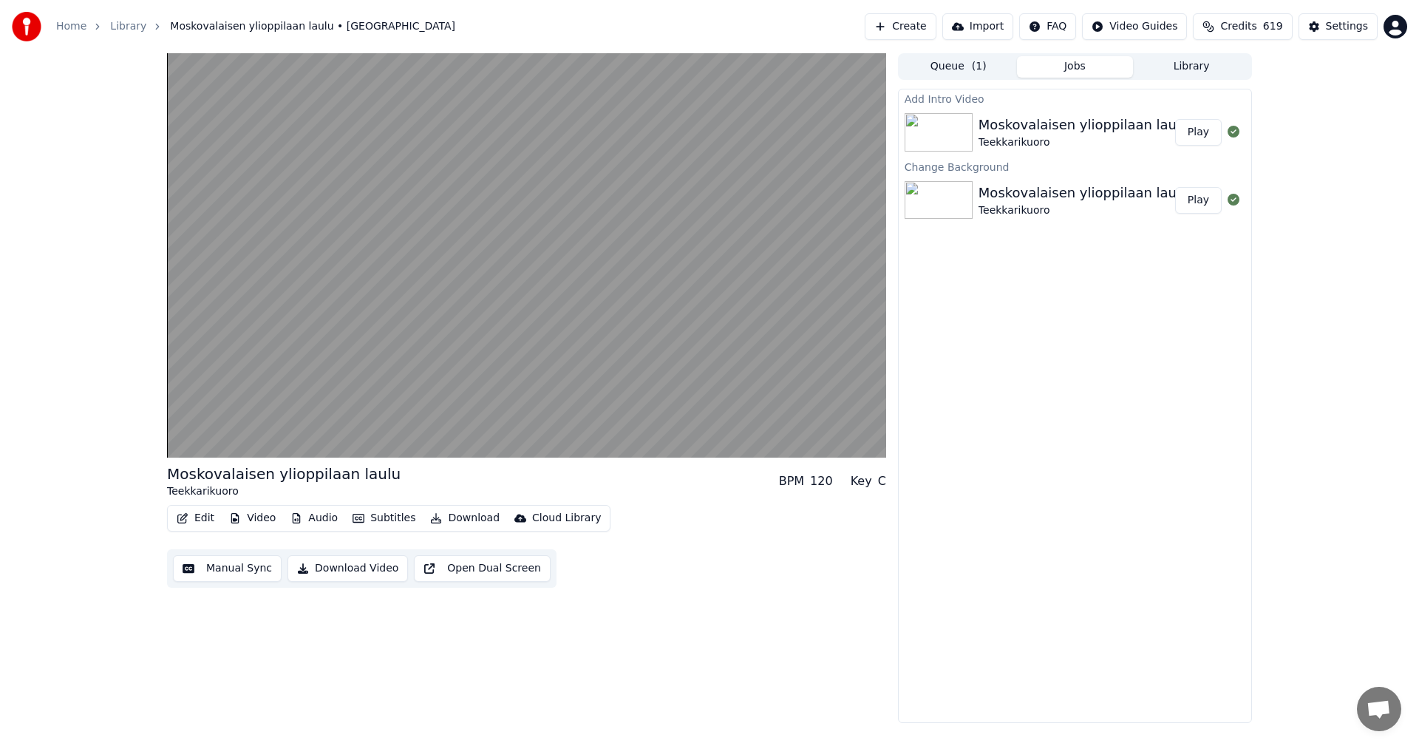
click at [213, 515] on button "Edit" at bounding box center [196, 518] width 50 height 21
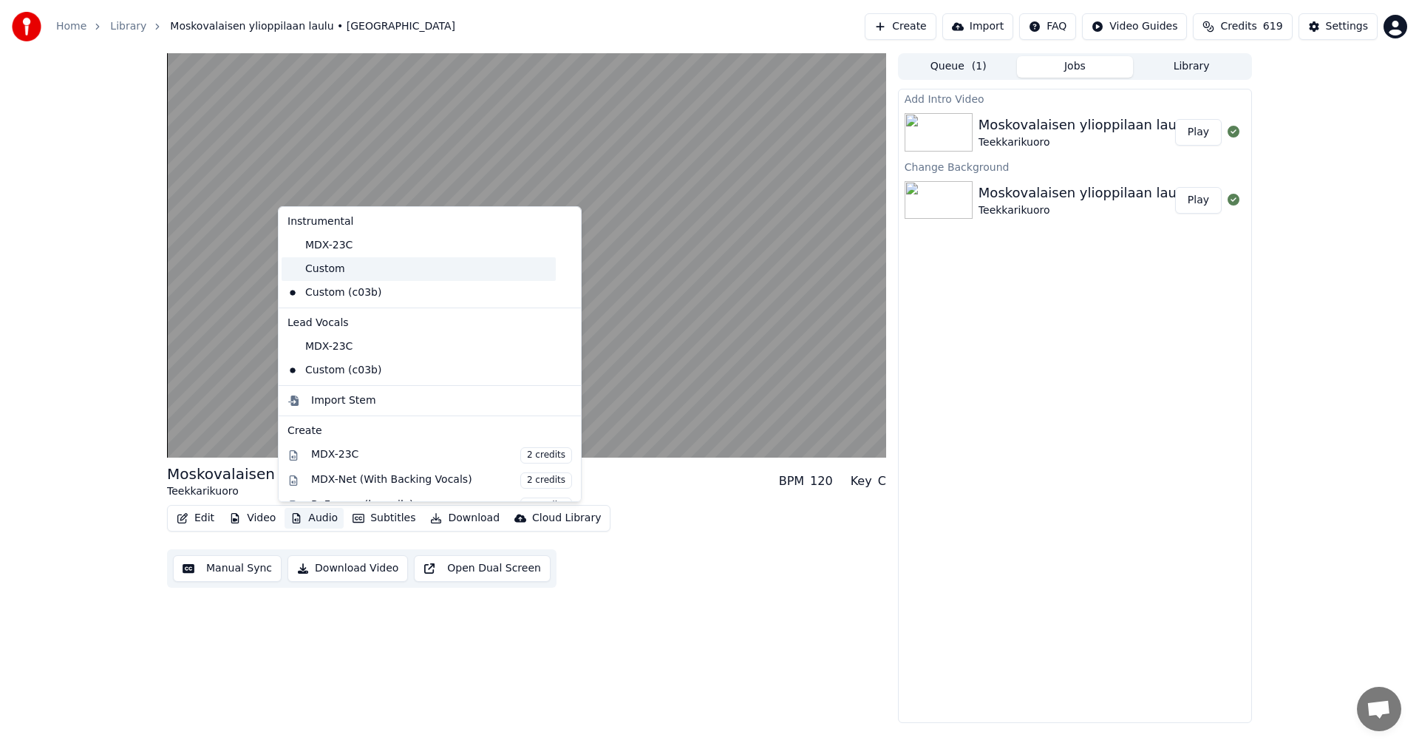
click at [336, 273] on div "Custom" at bounding box center [419, 269] width 274 height 24
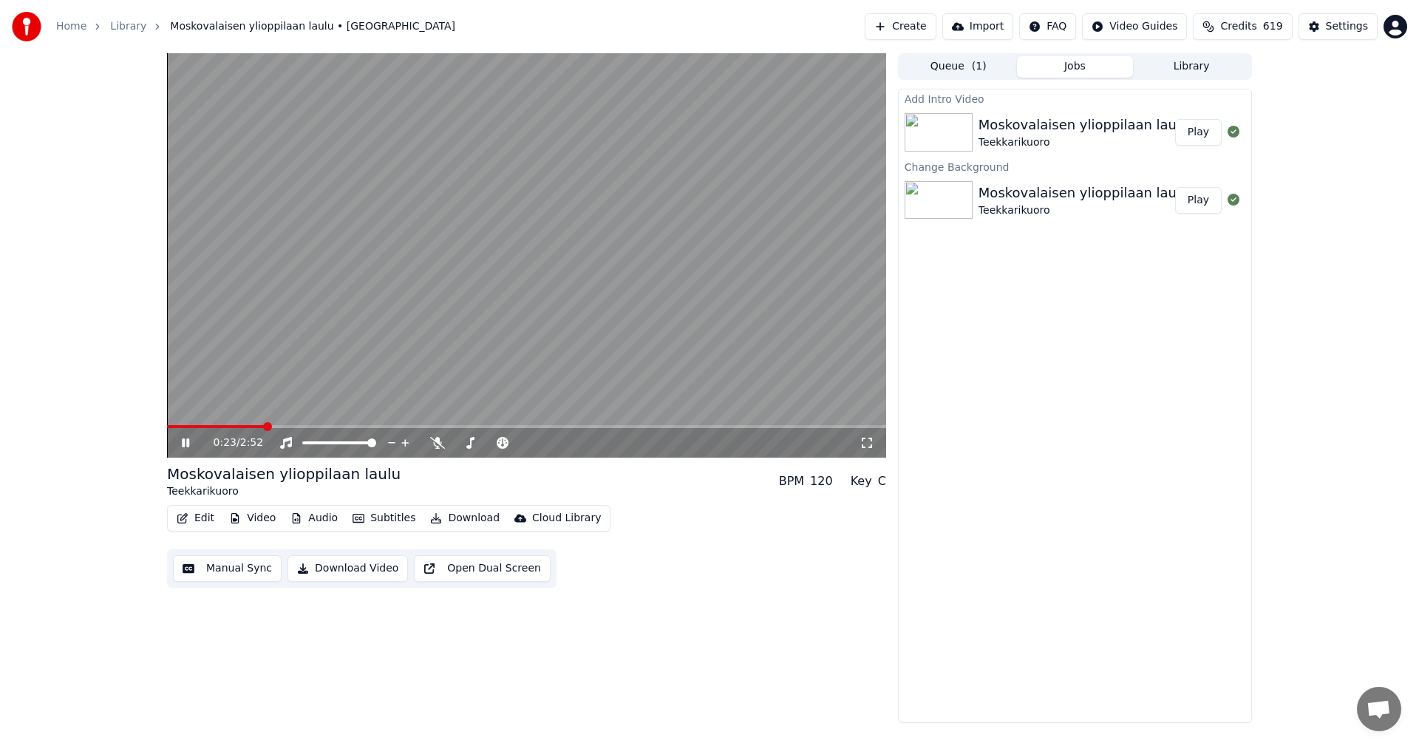
click at [201, 519] on button "Edit" at bounding box center [196, 518] width 50 height 21
click at [438, 437] on icon at bounding box center [437, 443] width 15 height 12
click at [205, 426] on span at bounding box center [186, 426] width 38 height 3
click at [187, 426] on span at bounding box center [189, 426] width 44 height 3
click at [177, 424] on video at bounding box center [526, 255] width 719 height 404
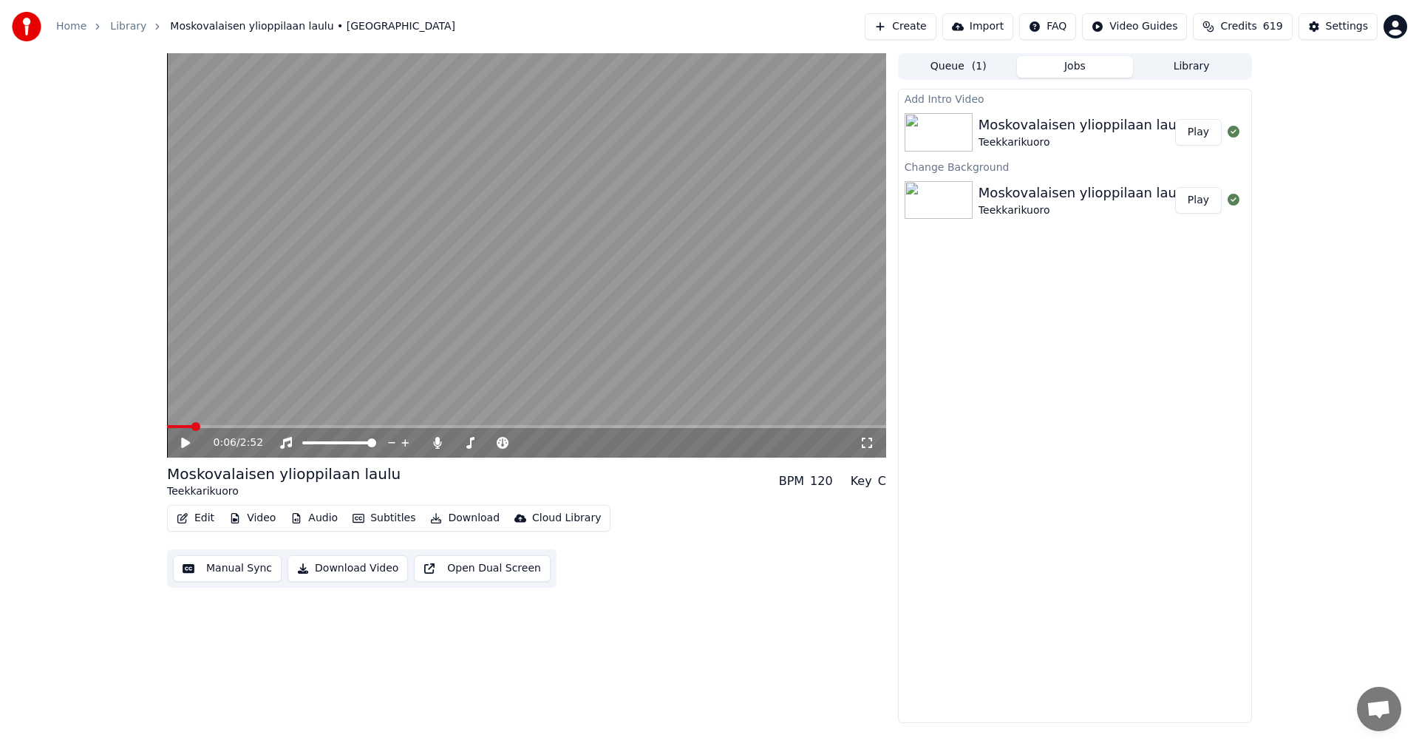
click at [191, 429] on span at bounding box center [195, 426] width 9 height 9
click at [189, 442] on icon at bounding box center [185, 442] width 9 height 10
click at [187, 427] on span at bounding box center [184, 426] width 35 height 3
click at [182, 427] on span at bounding box center [175, 426] width 17 height 3
click at [175, 427] on span at bounding box center [179, 426] width 24 height 3
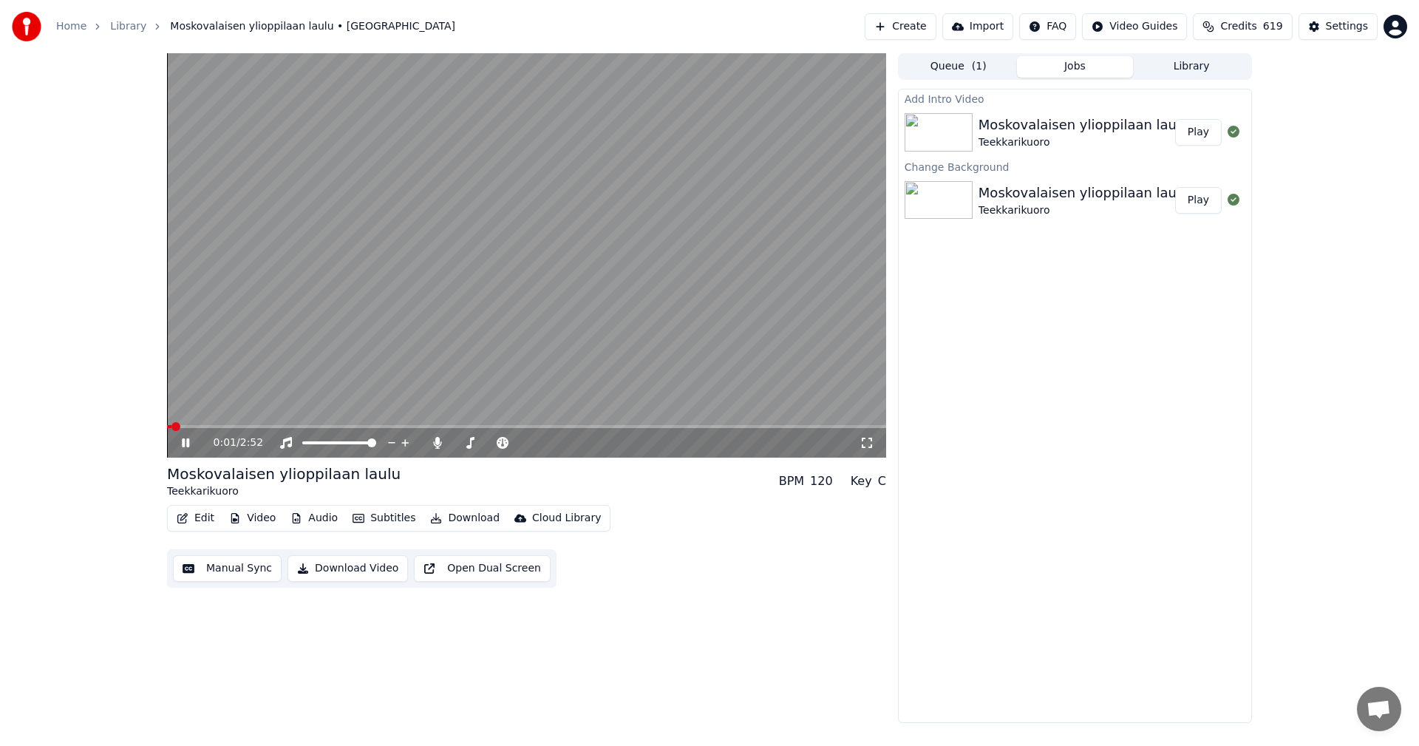
click at [171, 428] on span at bounding box center [175, 426] width 9 height 9
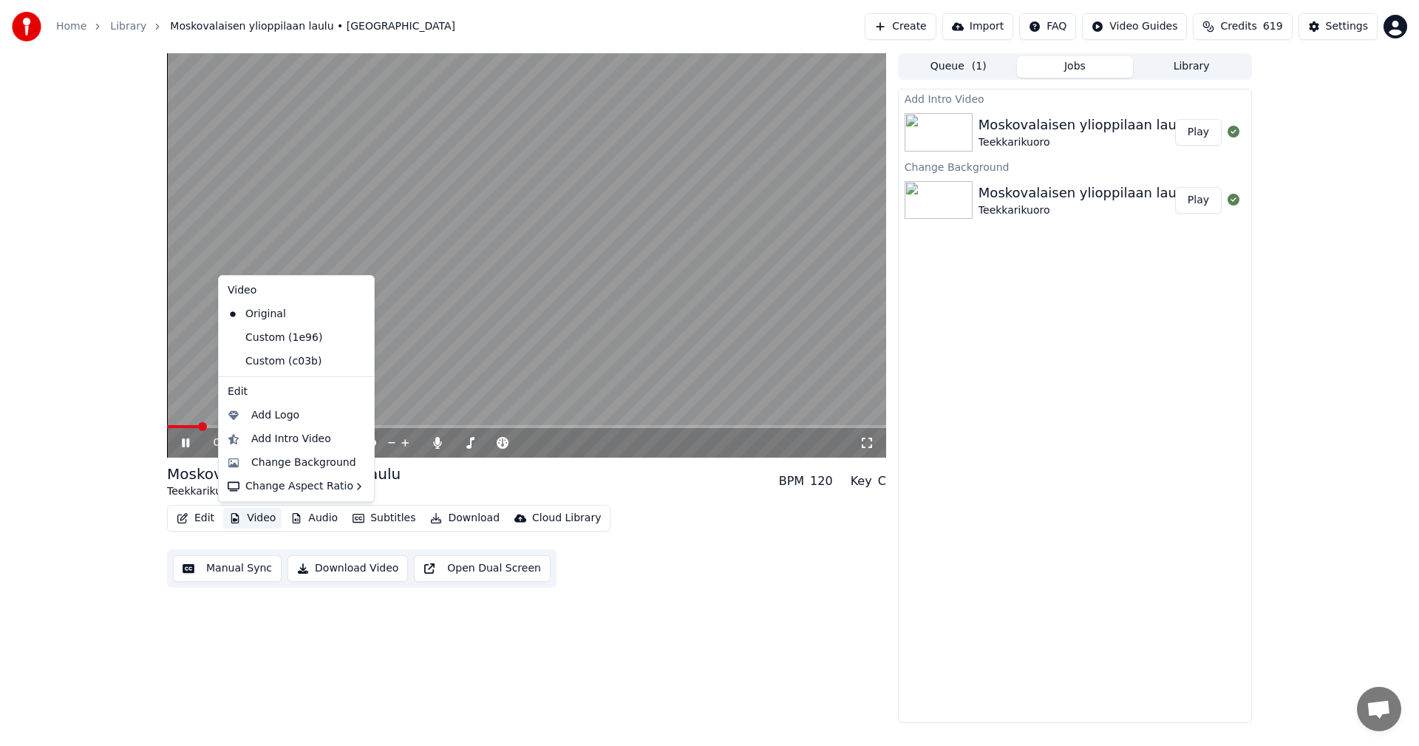
click at [242, 519] on button "Video" at bounding box center [252, 518] width 58 height 21
click at [285, 363] on div "Custom (c03b)" at bounding box center [285, 361] width 127 height 24
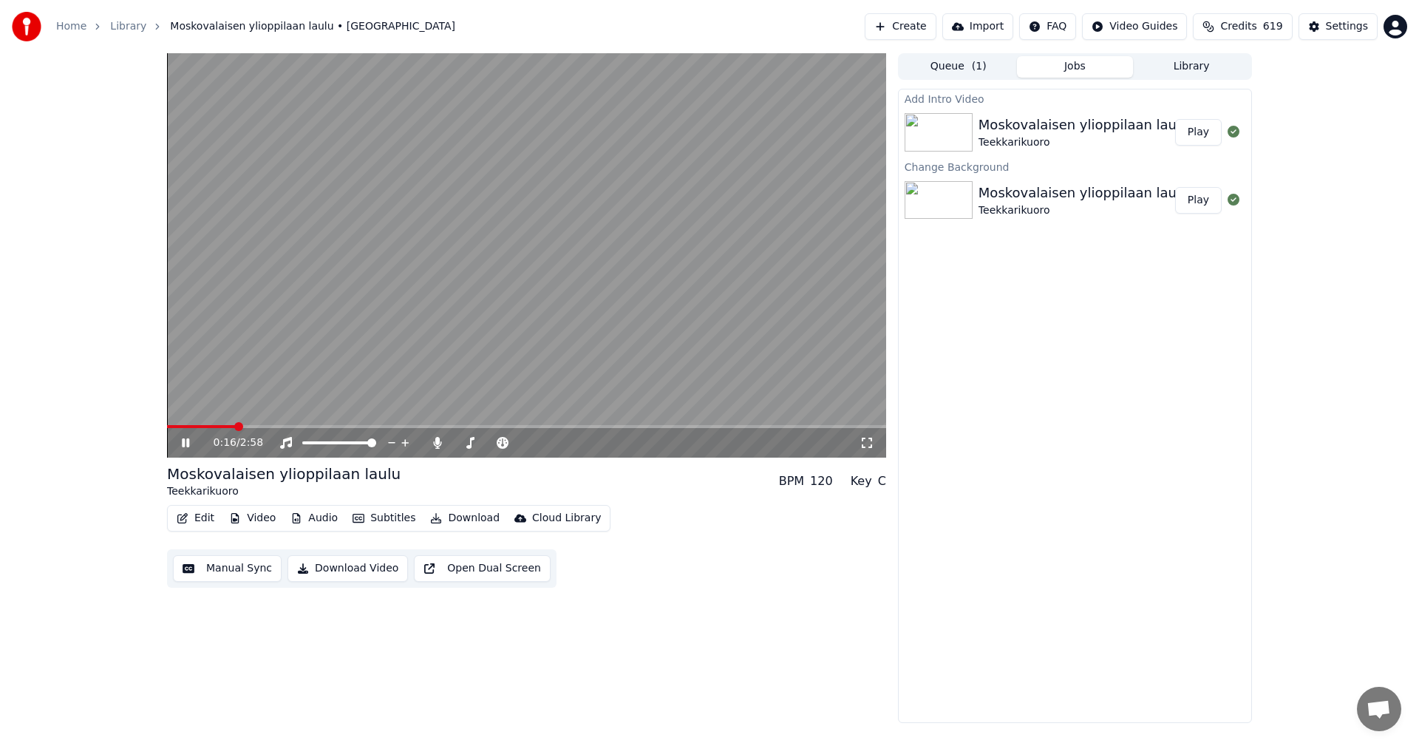
click at [194, 427] on span at bounding box center [201, 426] width 68 height 3
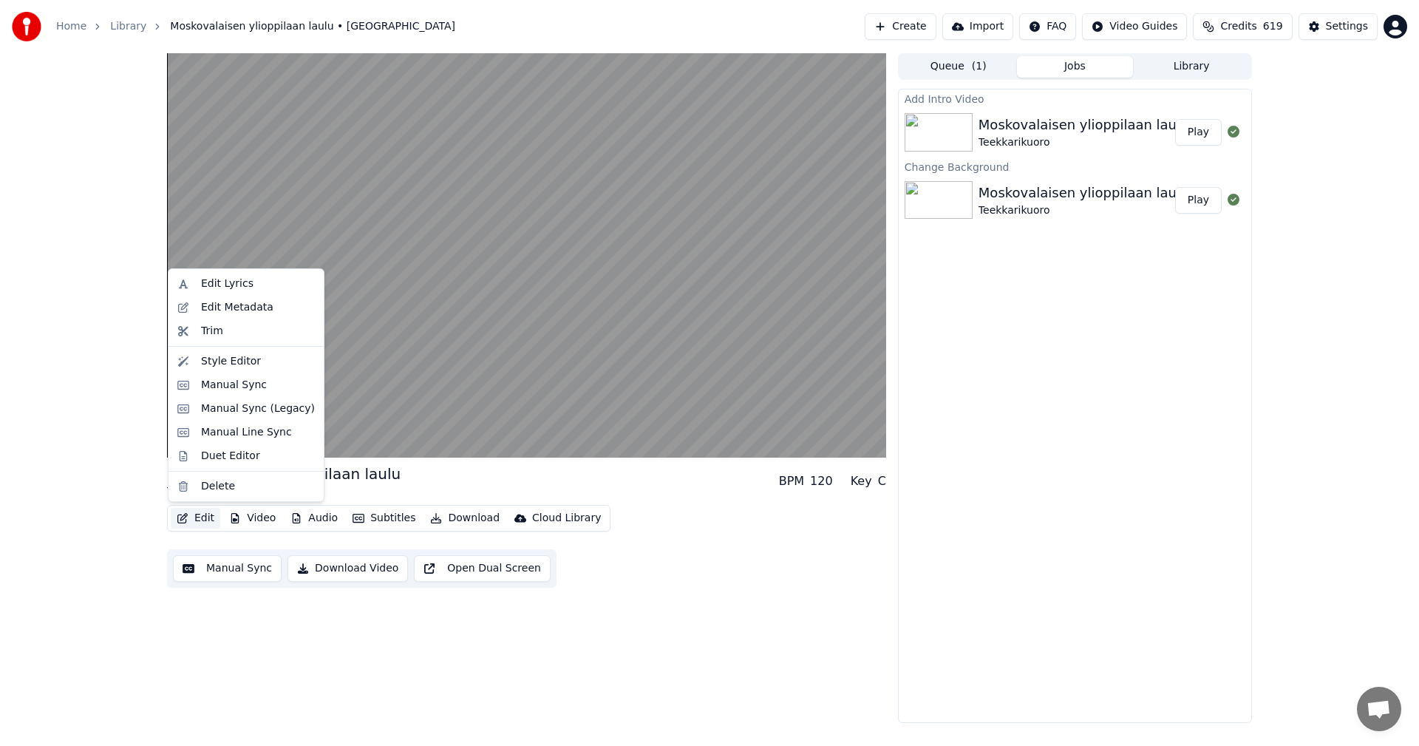
click at [206, 519] on button "Edit" at bounding box center [196, 518] width 50 height 21
click at [280, 415] on div "Manual Sync (Legacy)" at bounding box center [258, 408] width 114 height 15
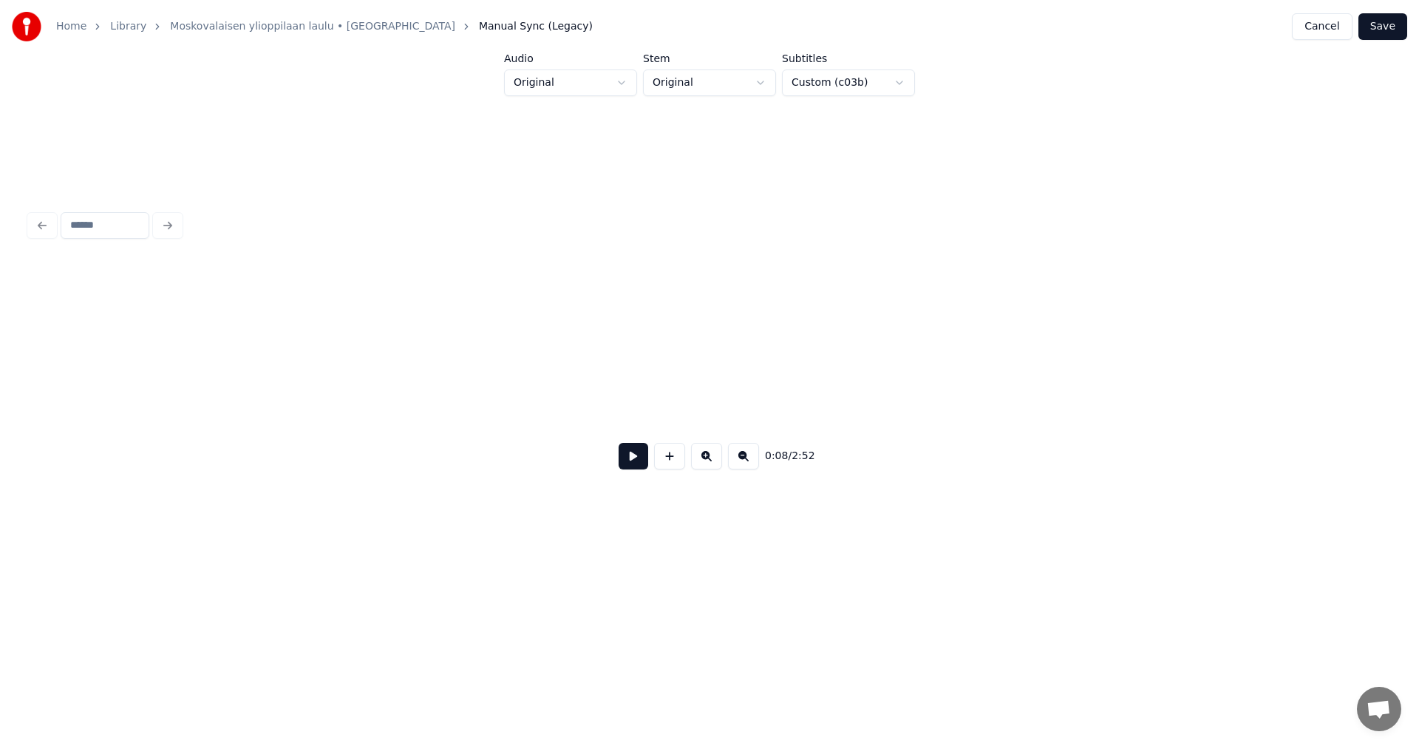
scroll to position [0, 1488]
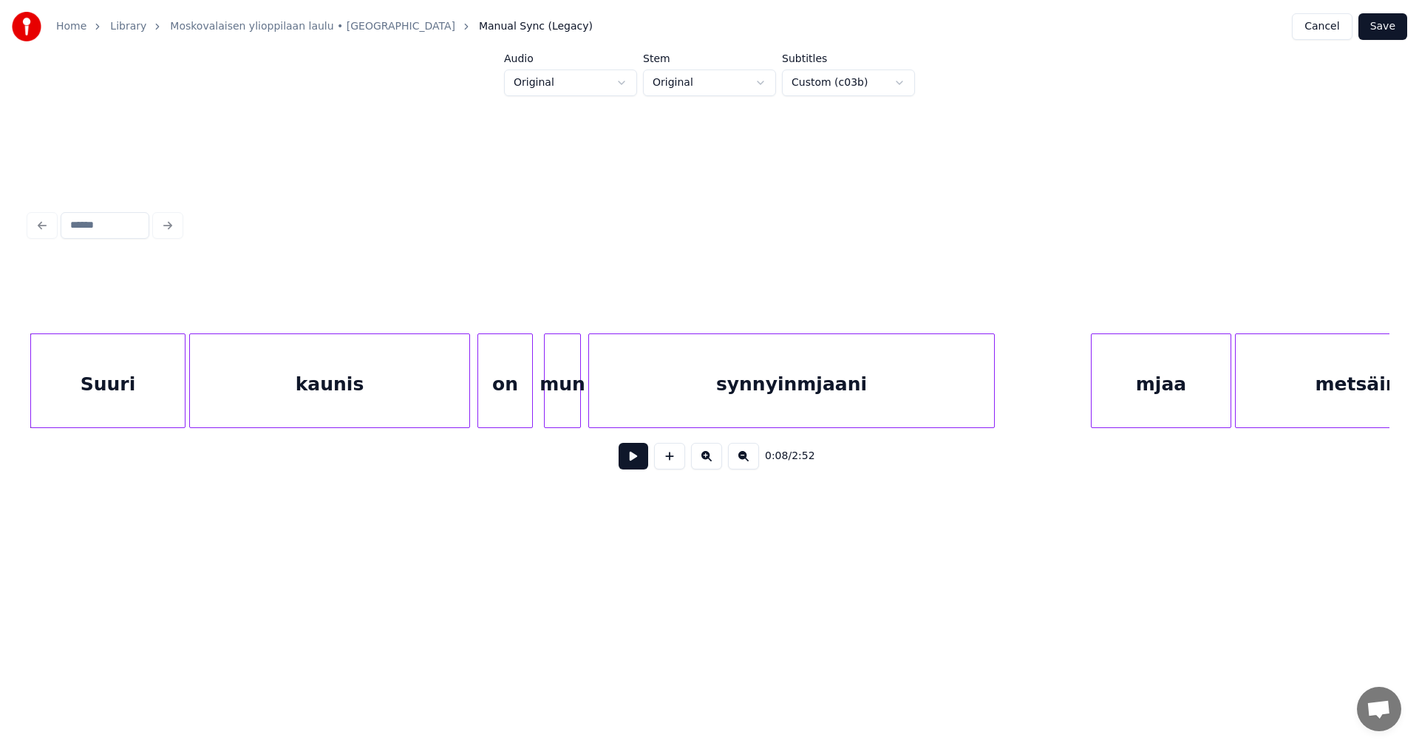
click at [335, 395] on div "kaunis" at bounding box center [329, 384] width 279 height 100
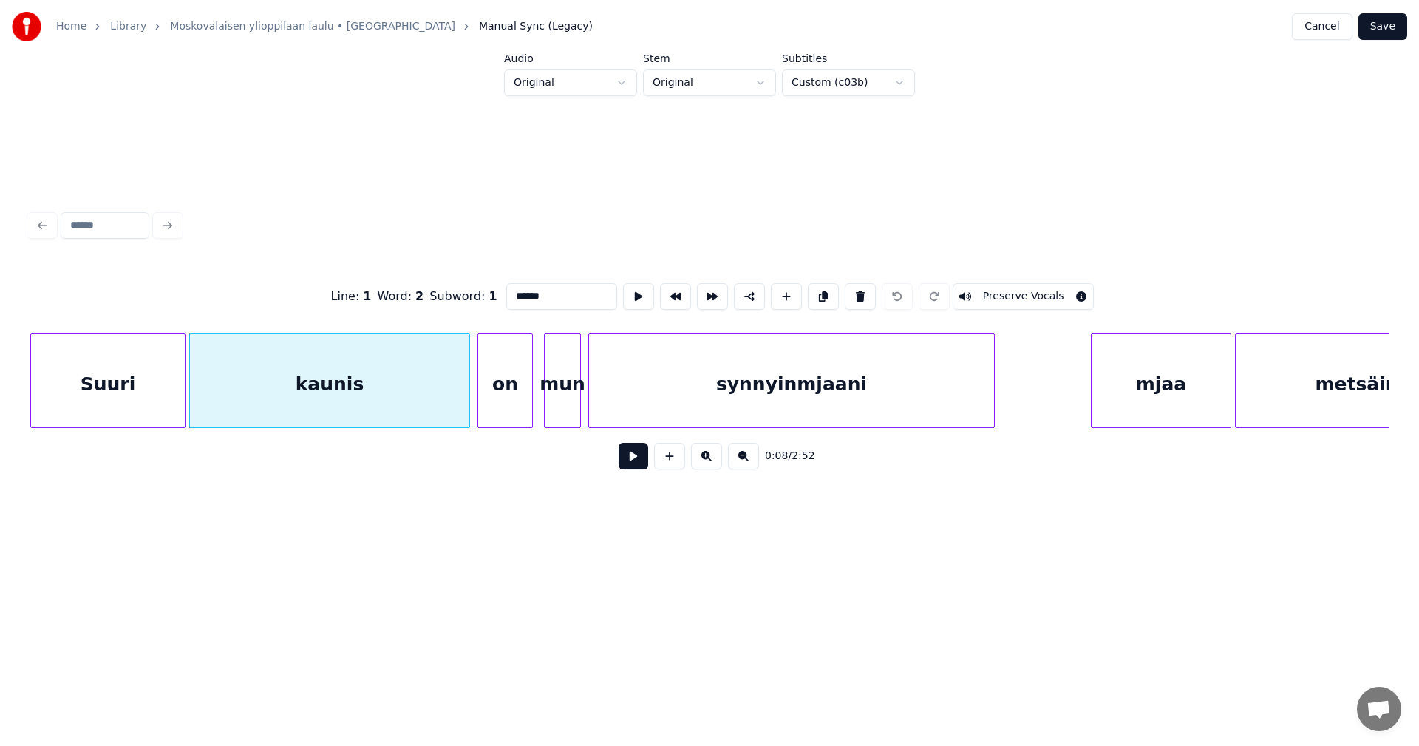
click at [628, 459] on button at bounding box center [633, 456] width 30 height 27
click at [1330, 32] on button "Cancel" at bounding box center [1322, 26] width 60 height 27
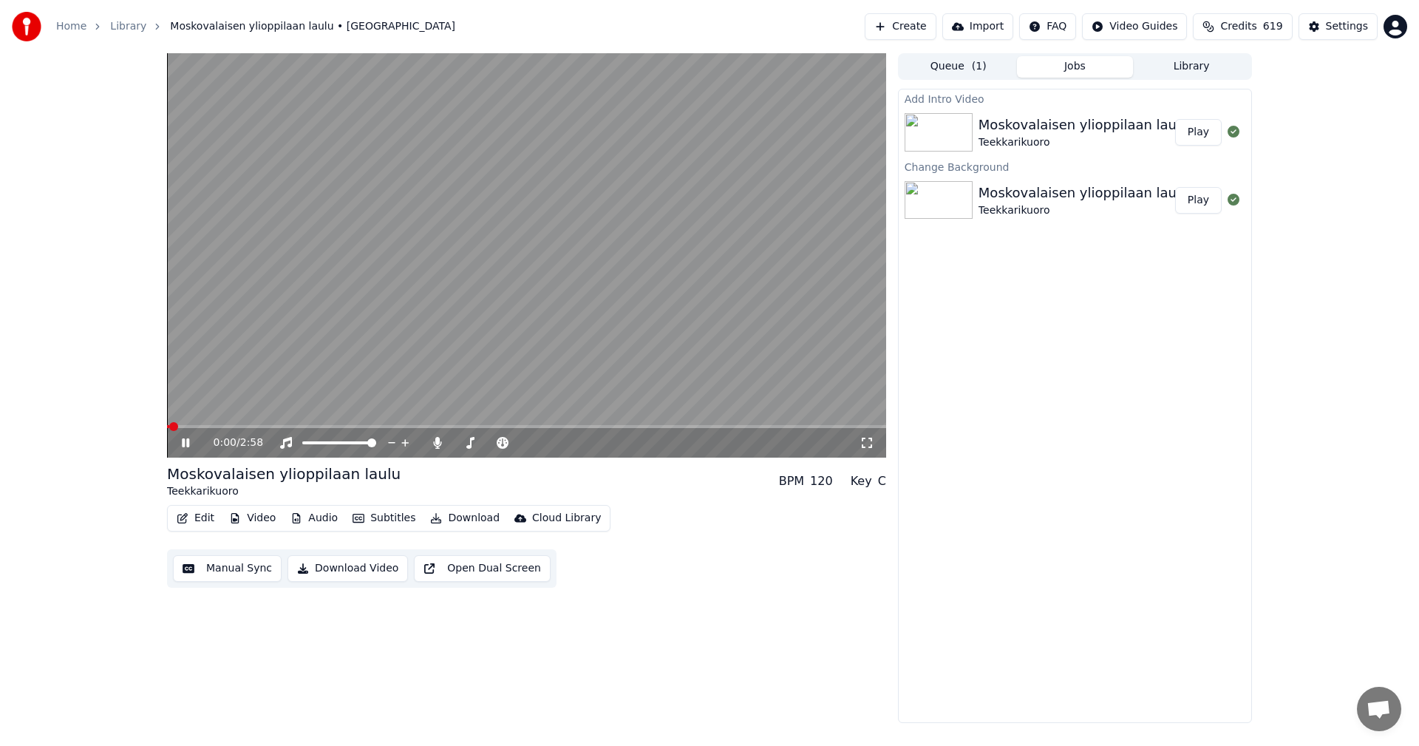
click at [270, 519] on button "Video" at bounding box center [252, 518] width 58 height 21
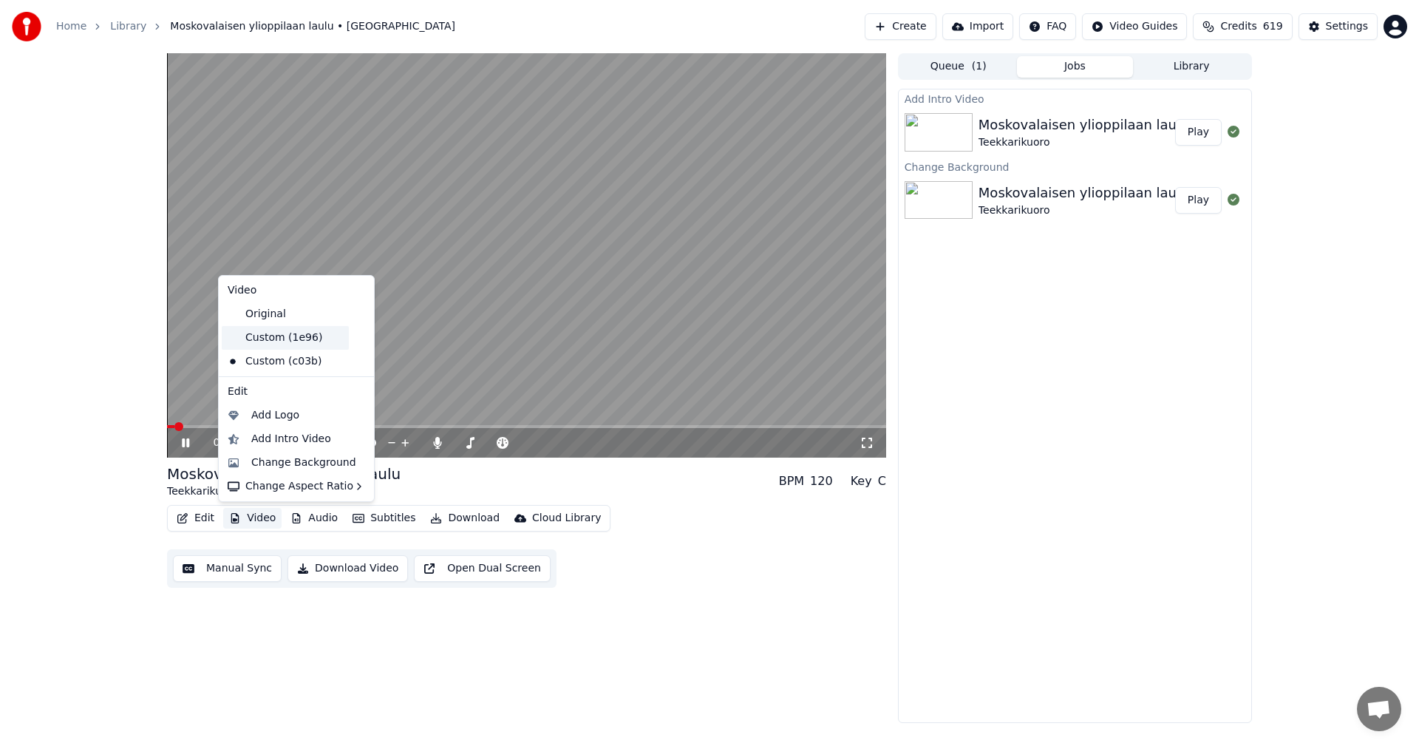
click at [293, 341] on div "Custom (1e96)" at bounding box center [285, 338] width 127 height 24
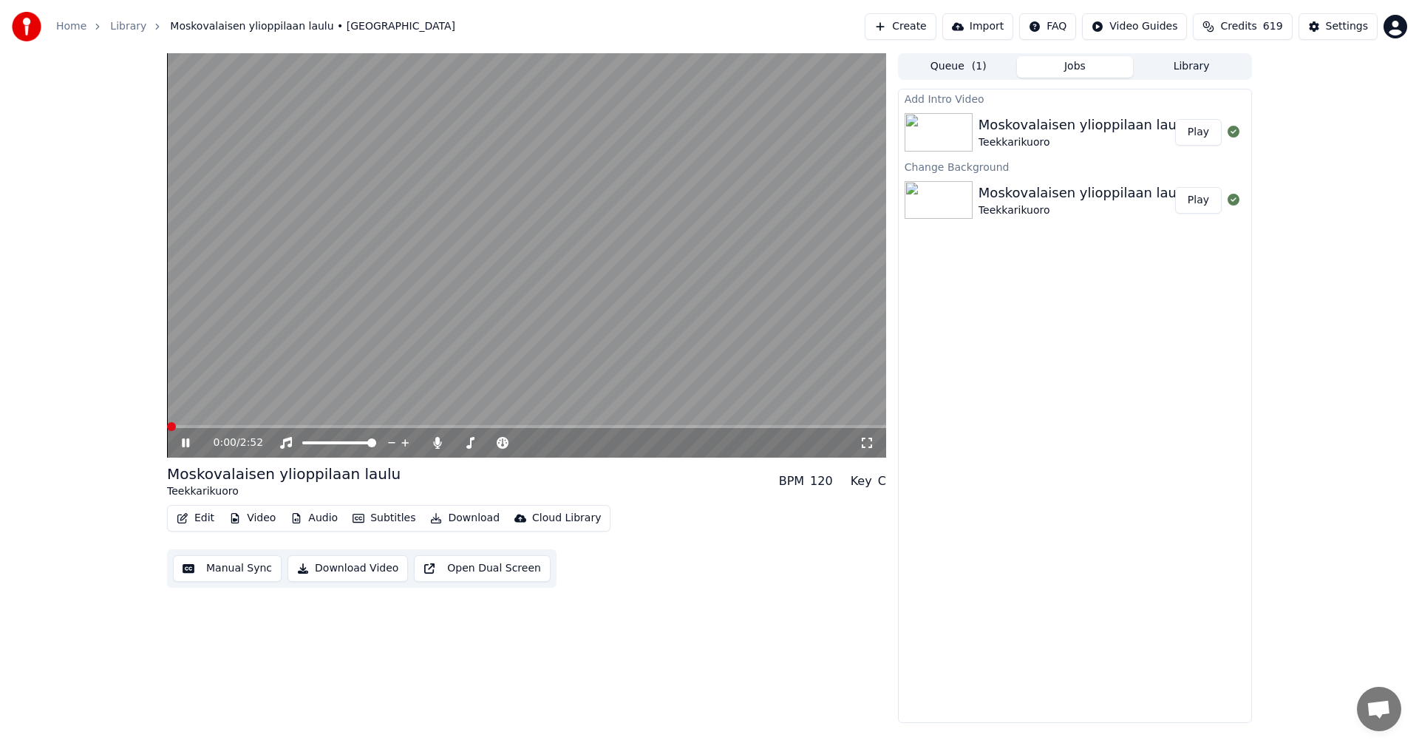
click at [257, 519] on button "Video" at bounding box center [252, 518] width 58 height 21
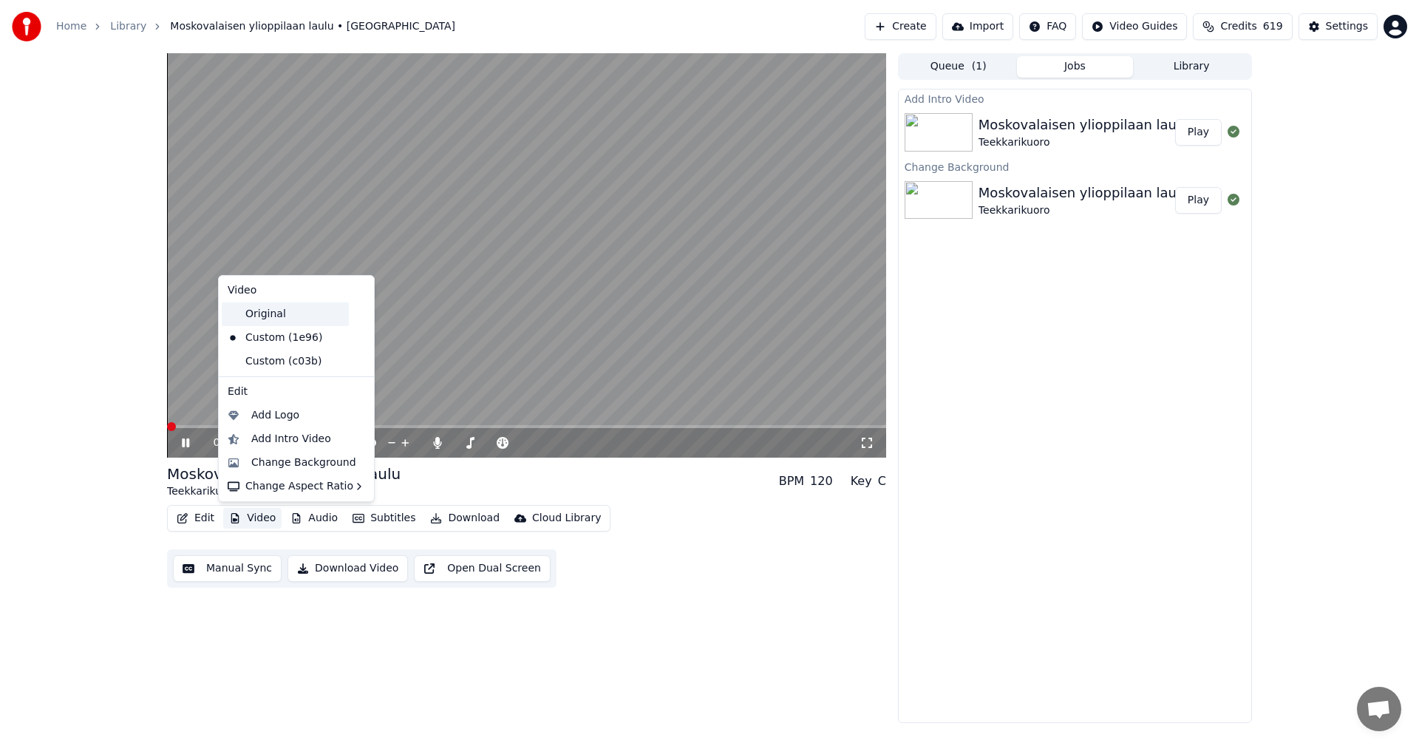
click at [281, 318] on div "Original" at bounding box center [285, 314] width 127 height 24
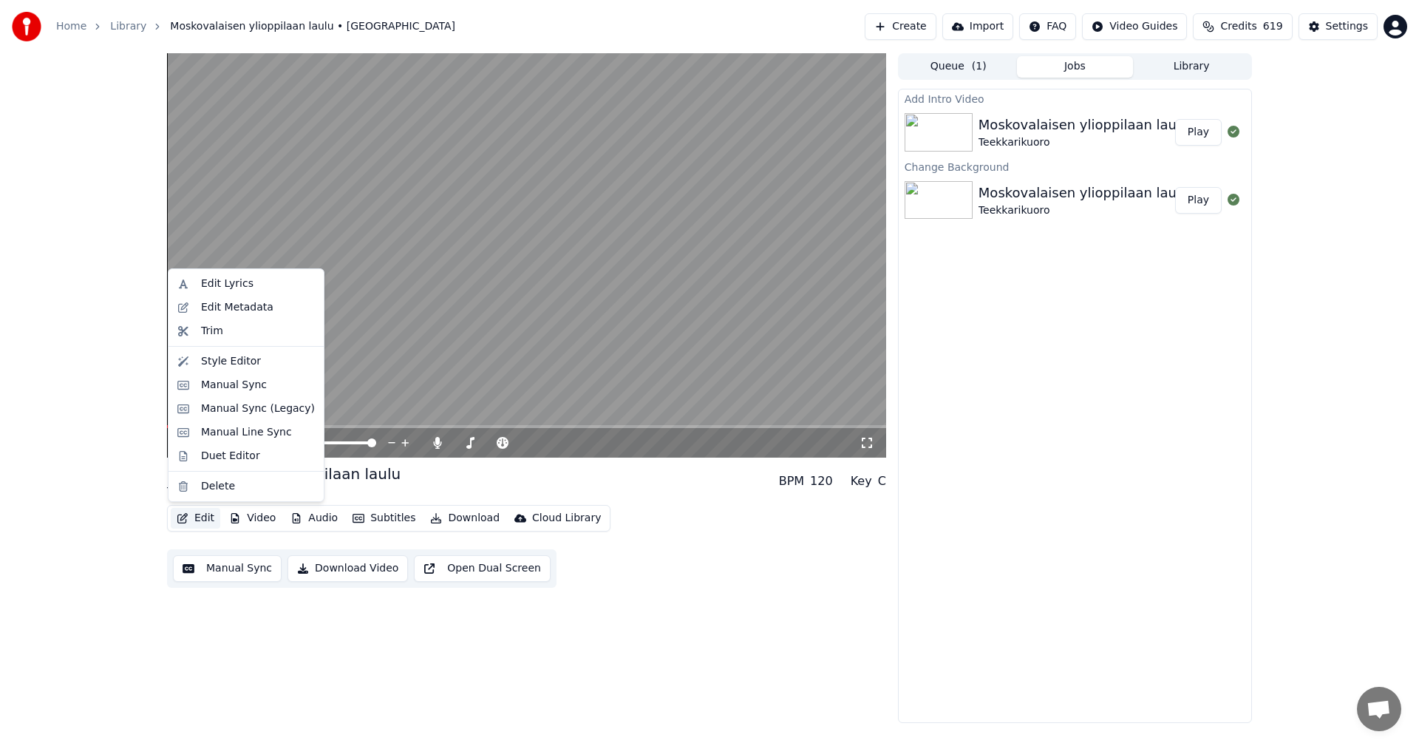
click at [208, 521] on button "Edit" at bounding box center [196, 518] width 50 height 21
click at [273, 414] on div "Manual Sync (Legacy)" at bounding box center [258, 408] width 114 height 15
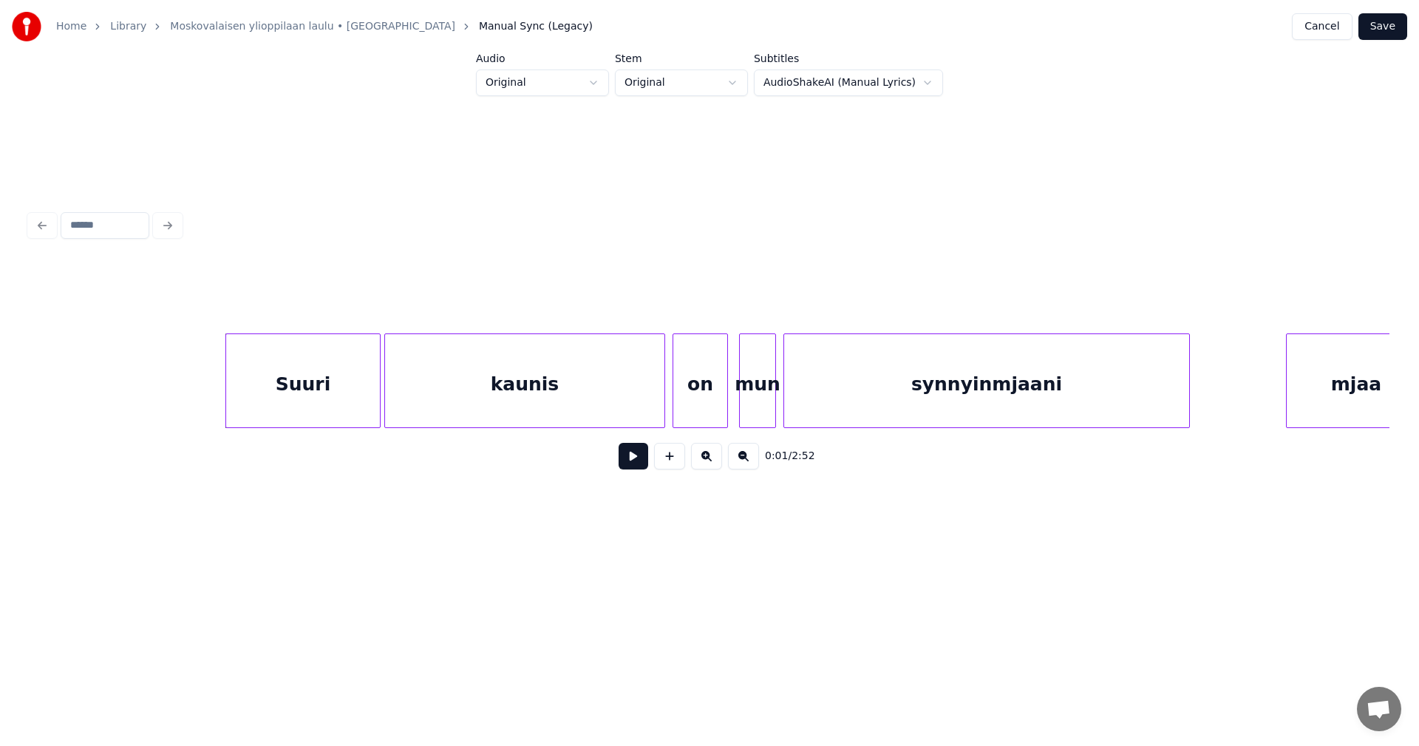
click at [341, 403] on div "Suuri" at bounding box center [303, 384] width 154 height 100
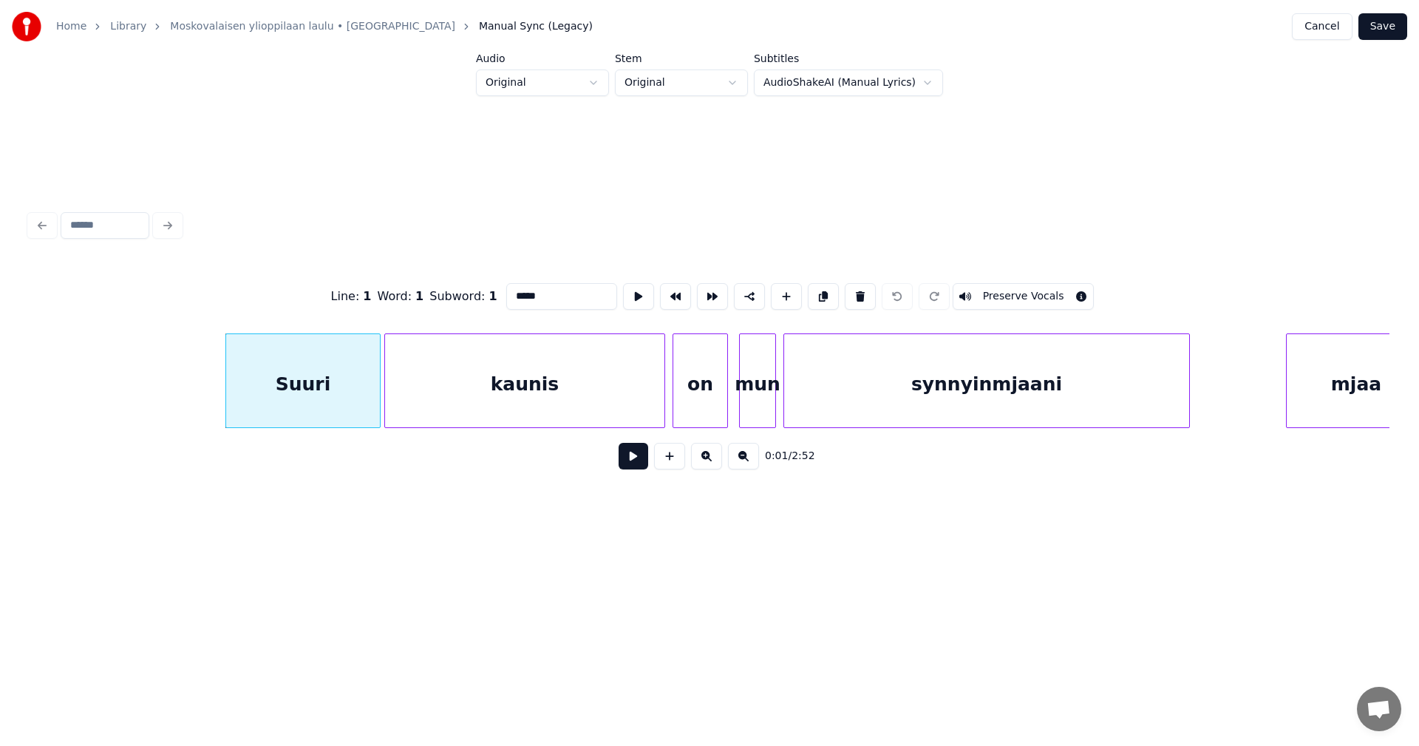
click at [632, 463] on button at bounding box center [633, 456] width 30 height 27
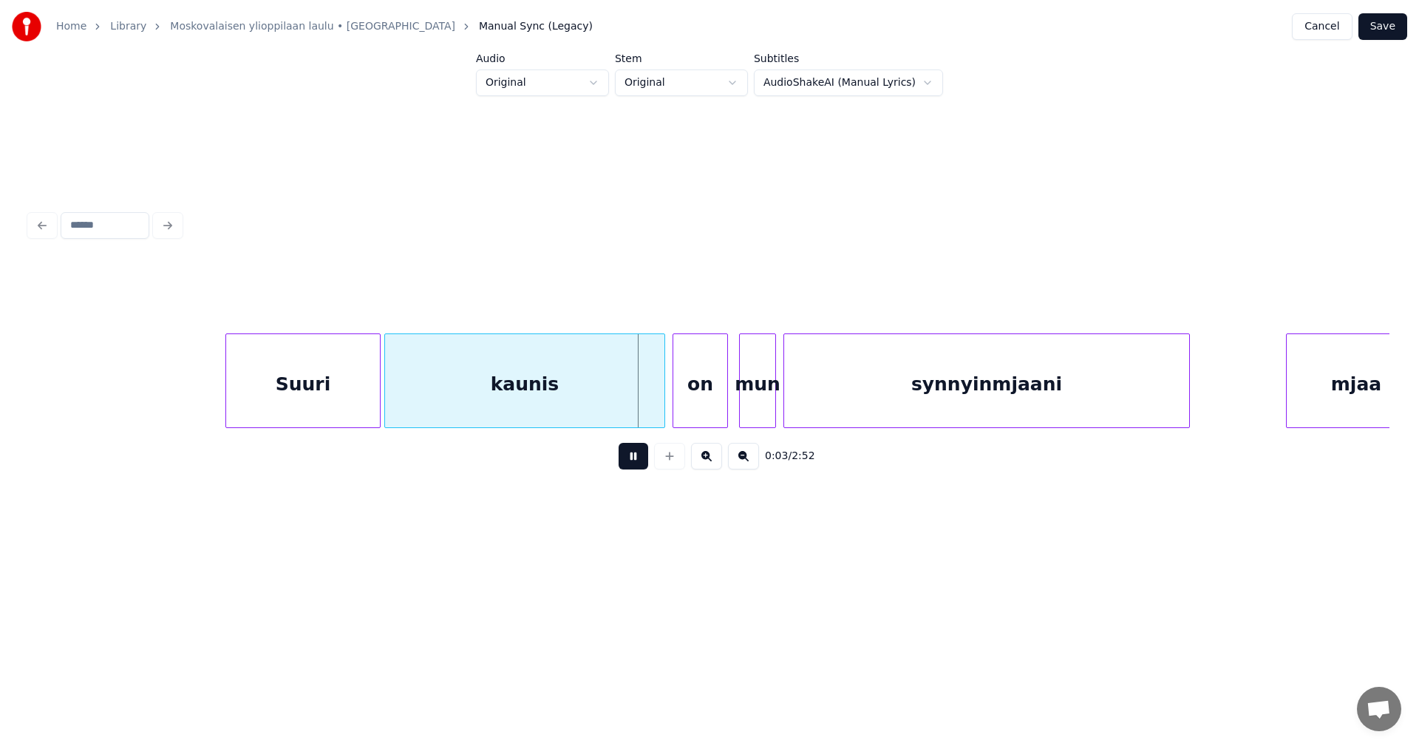
click at [632, 461] on button at bounding box center [633, 456] width 30 height 27
click at [651, 407] on div at bounding box center [651, 380] width 4 height 93
click at [690, 406] on div "on" at bounding box center [700, 384] width 54 height 100
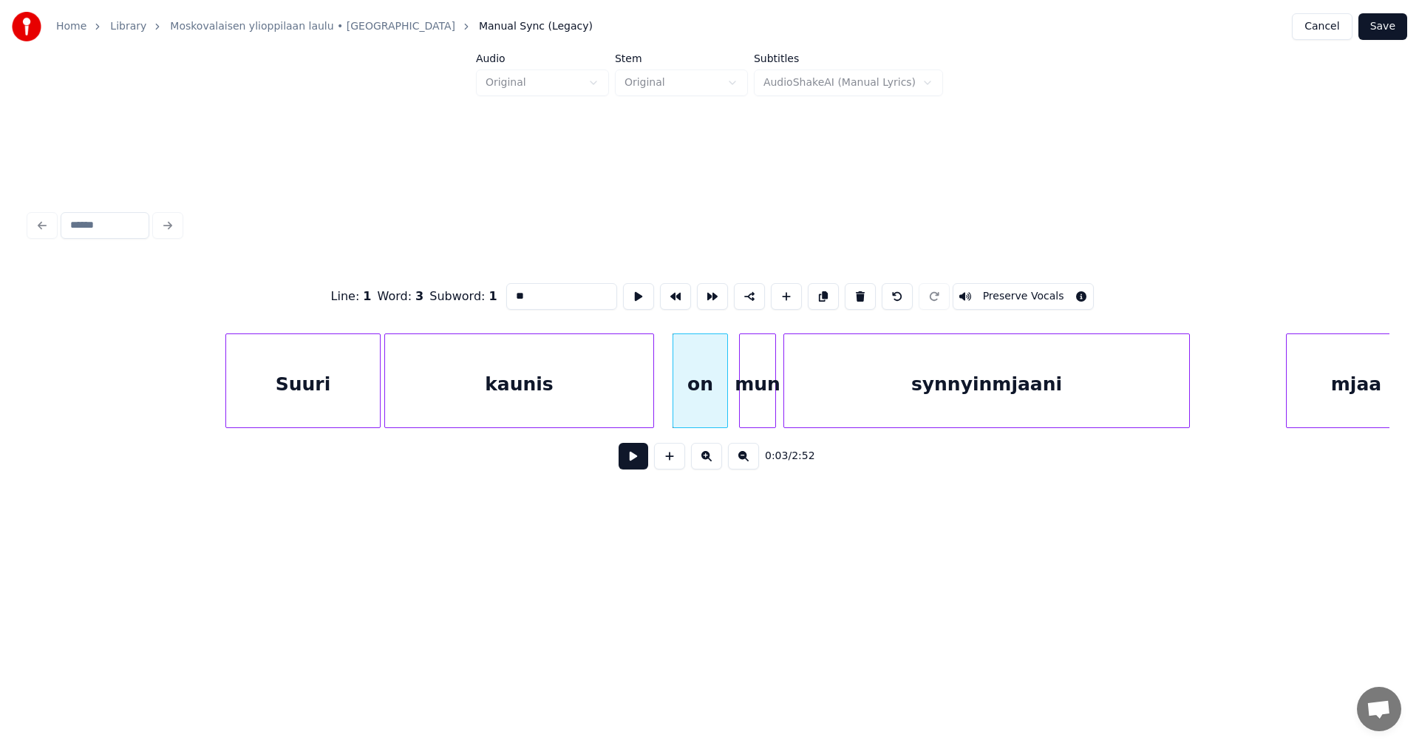
click at [639, 463] on button at bounding box center [633, 456] width 30 height 27
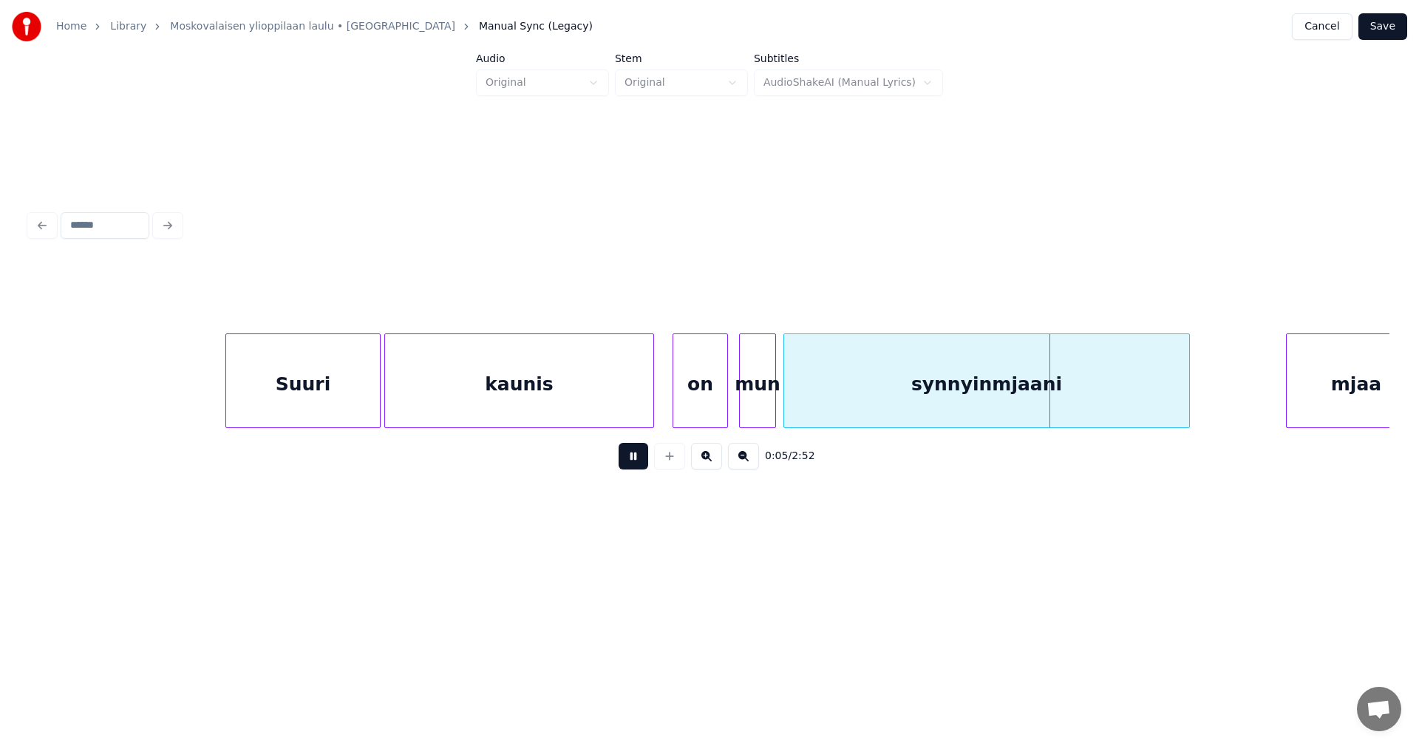
drag, startPoint x: 639, startPoint y: 463, endPoint x: 682, endPoint y: 420, distance: 61.1
click at [640, 462] on button at bounding box center [633, 456] width 30 height 27
click at [700, 406] on div "on" at bounding box center [700, 384] width 54 height 100
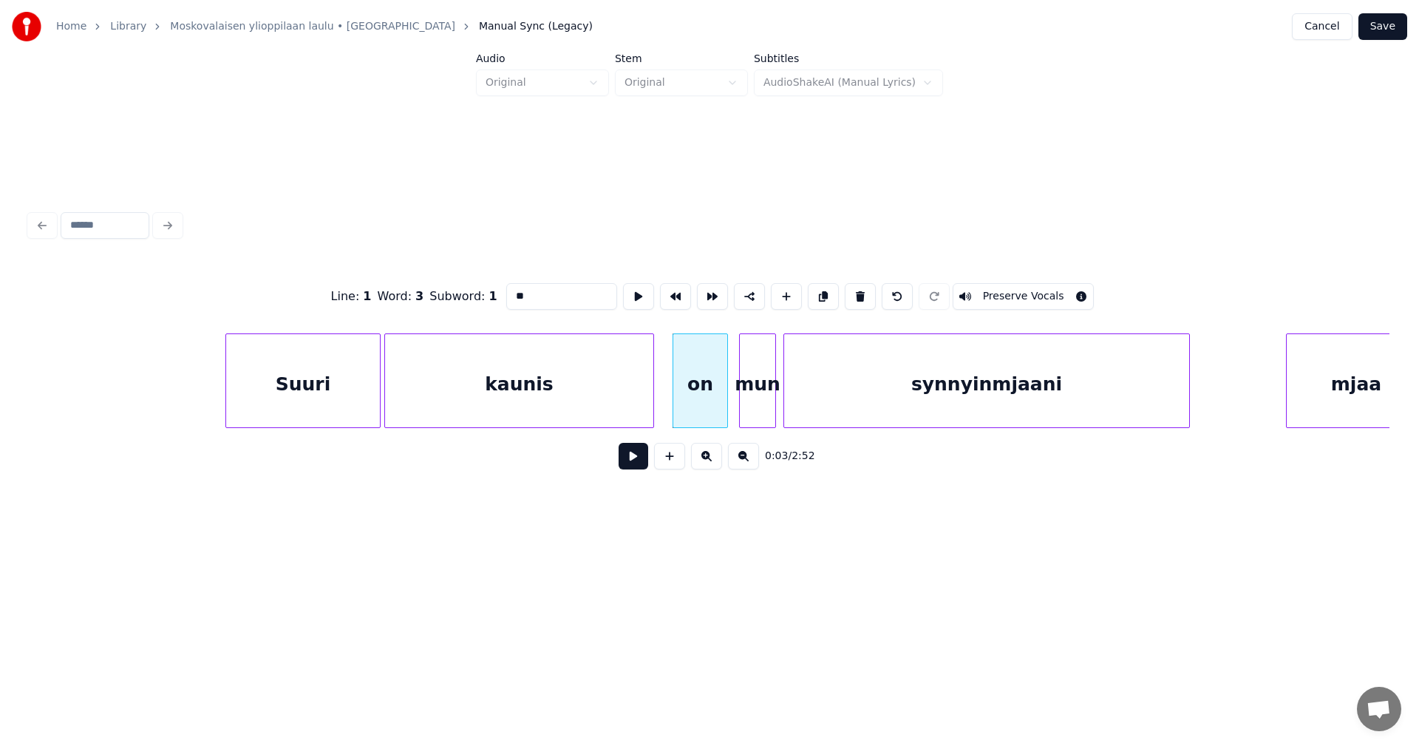
click at [638, 457] on button at bounding box center [633, 456] width 30 height 27
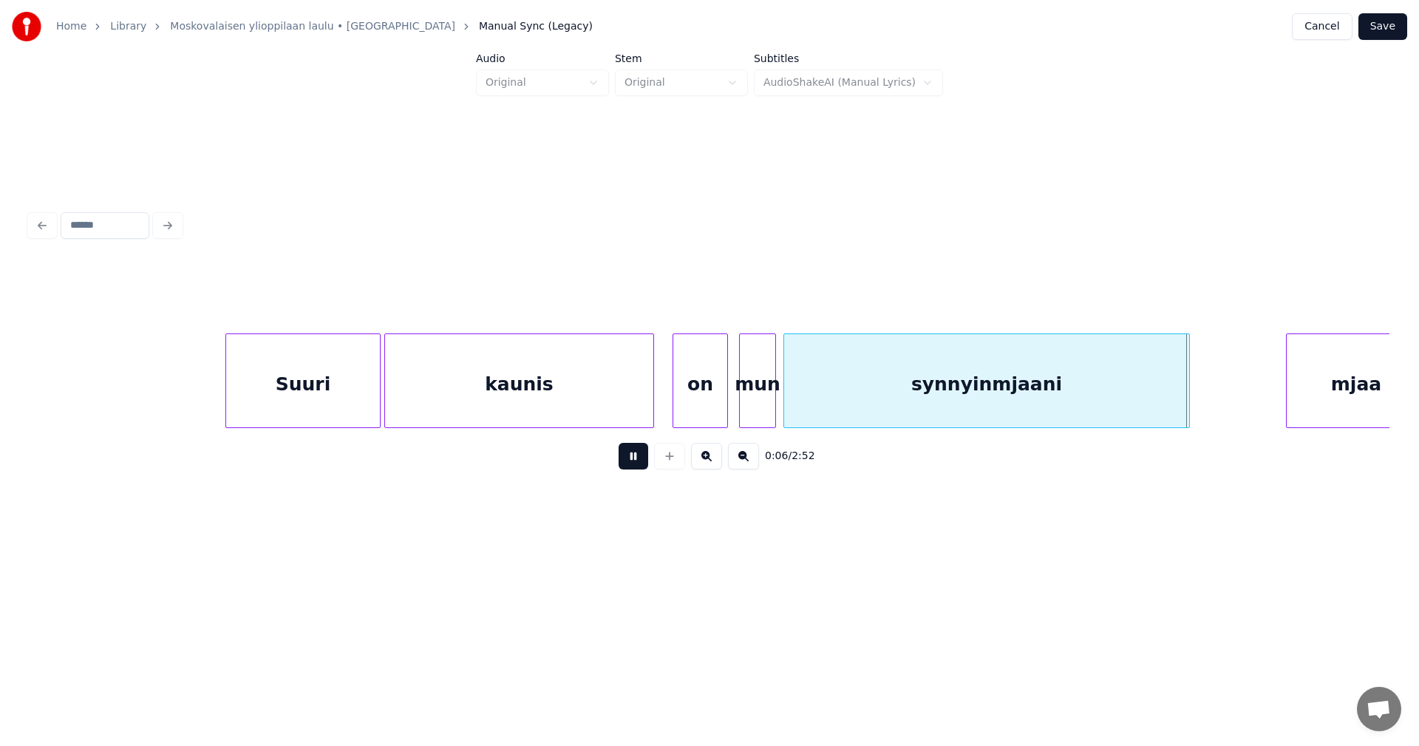
click at [640, 456] on button at bounding box center [633, 456] width 30 height 27
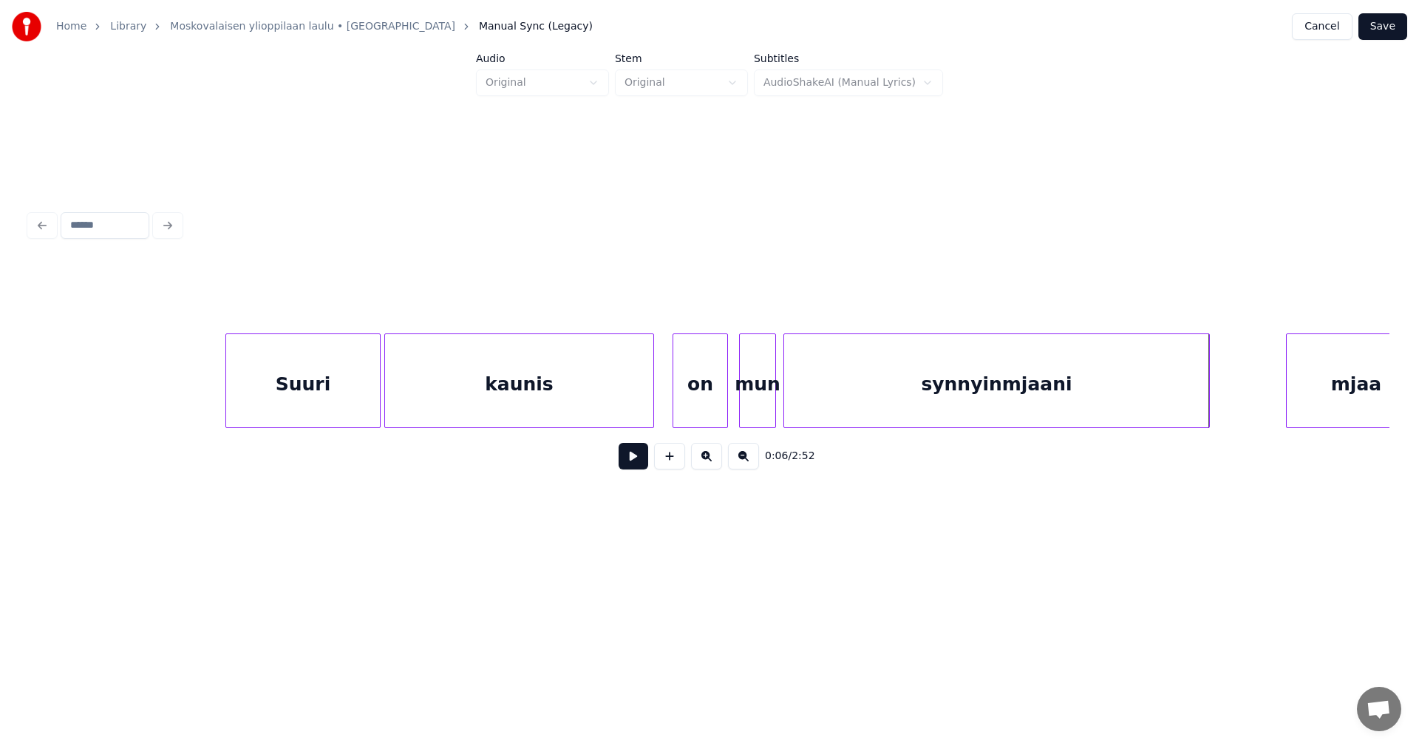
click at [1207, 398] on div at bounding box center [1206, 380] width 4 height 93
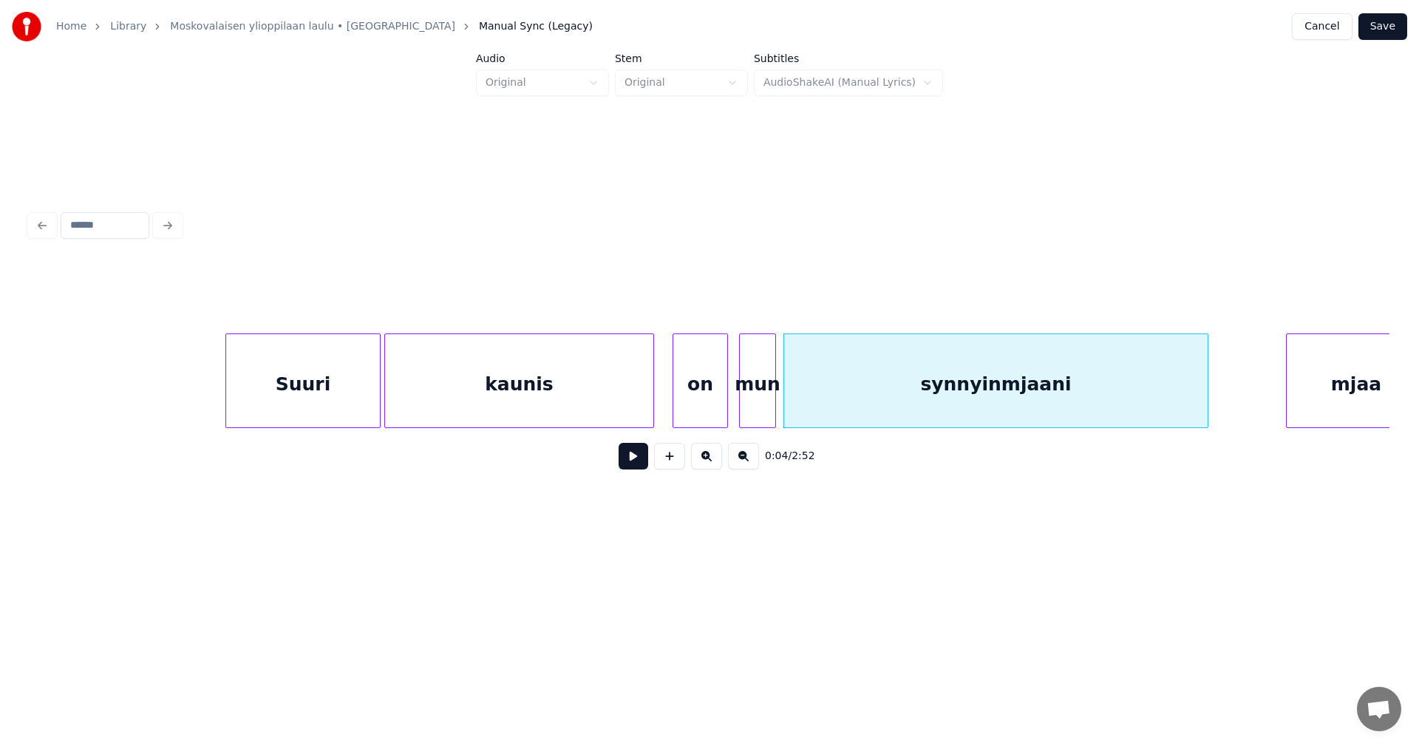
click at [691, 400] on div "on" at bounding box center [700, 384] width 54 height 100
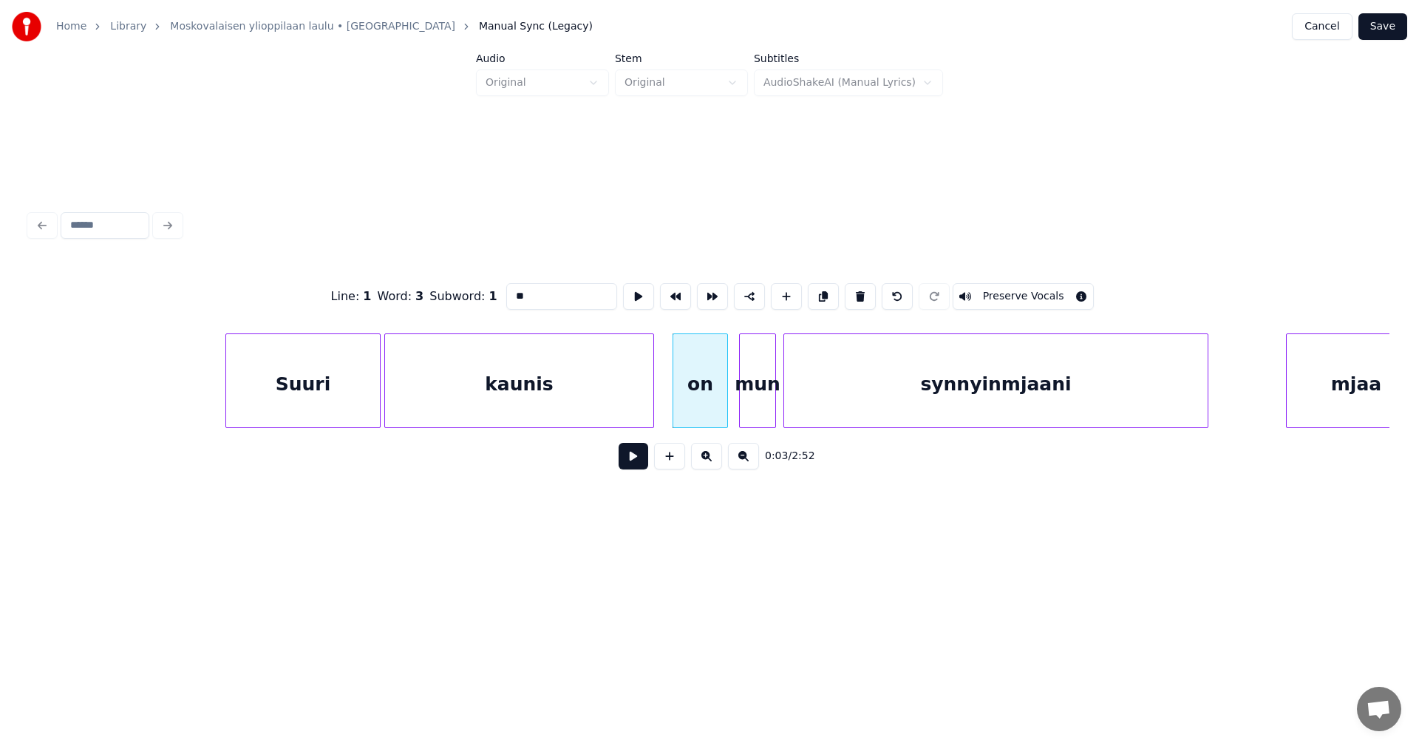
click at [703, 462] on button at bounding box center [706, 456] width 31 height 27
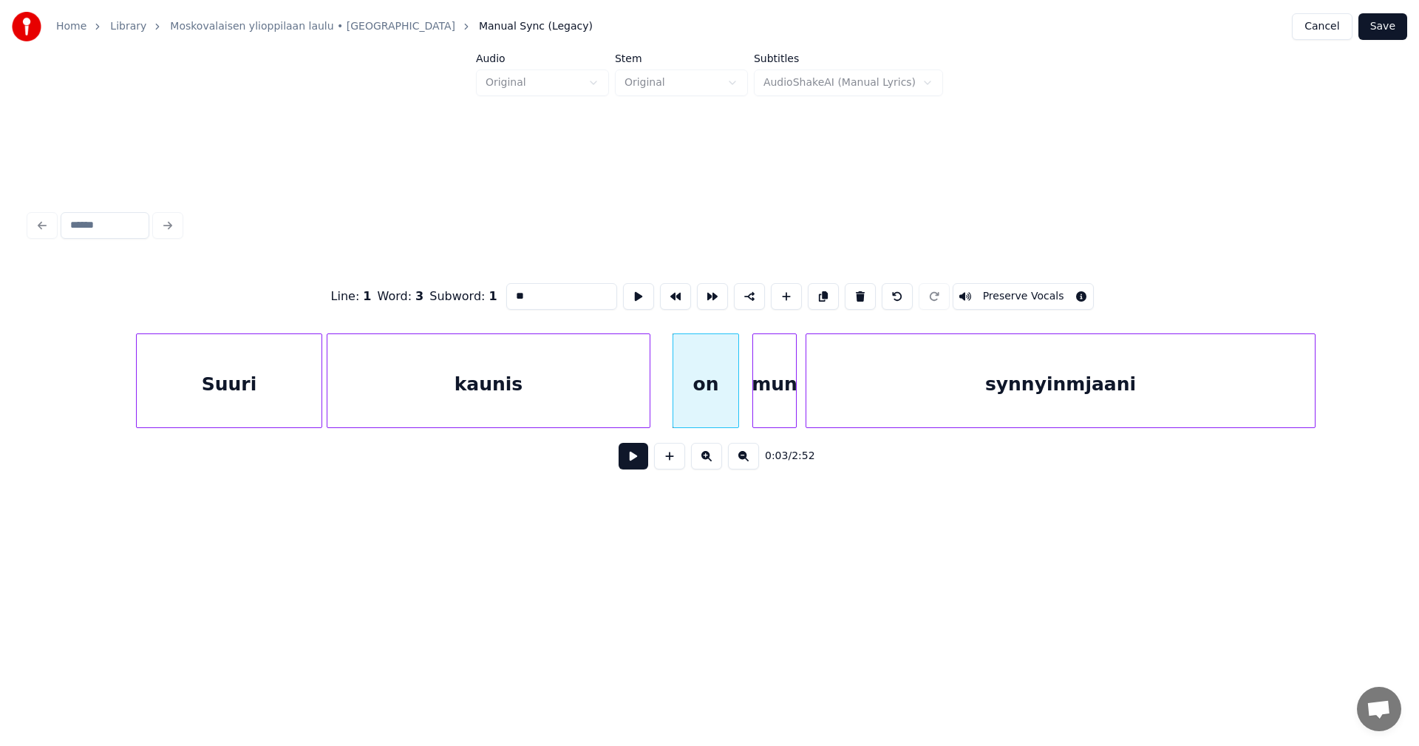
click at [735, 461] on button at bounding box center [743, 456] width 31 height 27
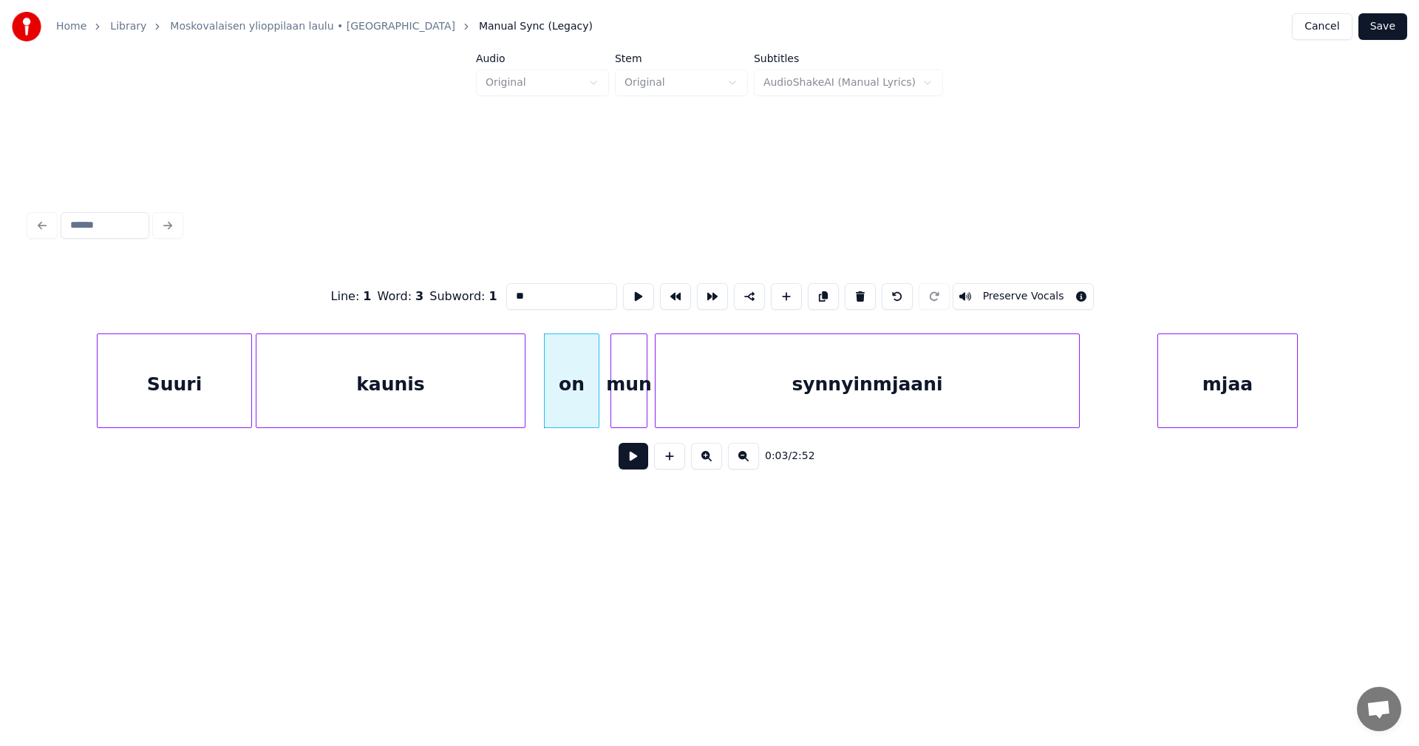
scroll to position [0, 0]
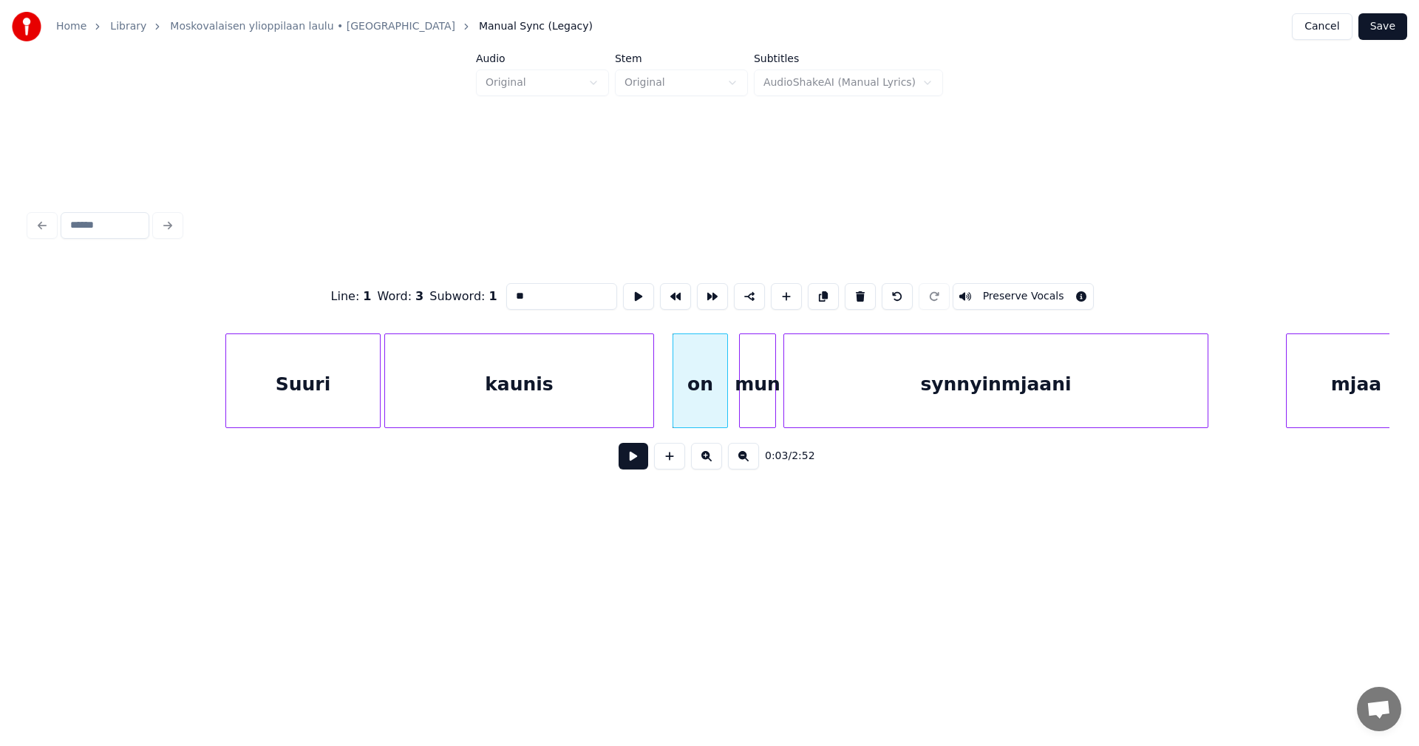
click at [735, 461] on button at bounding box center [743, 456] width 31 height 27
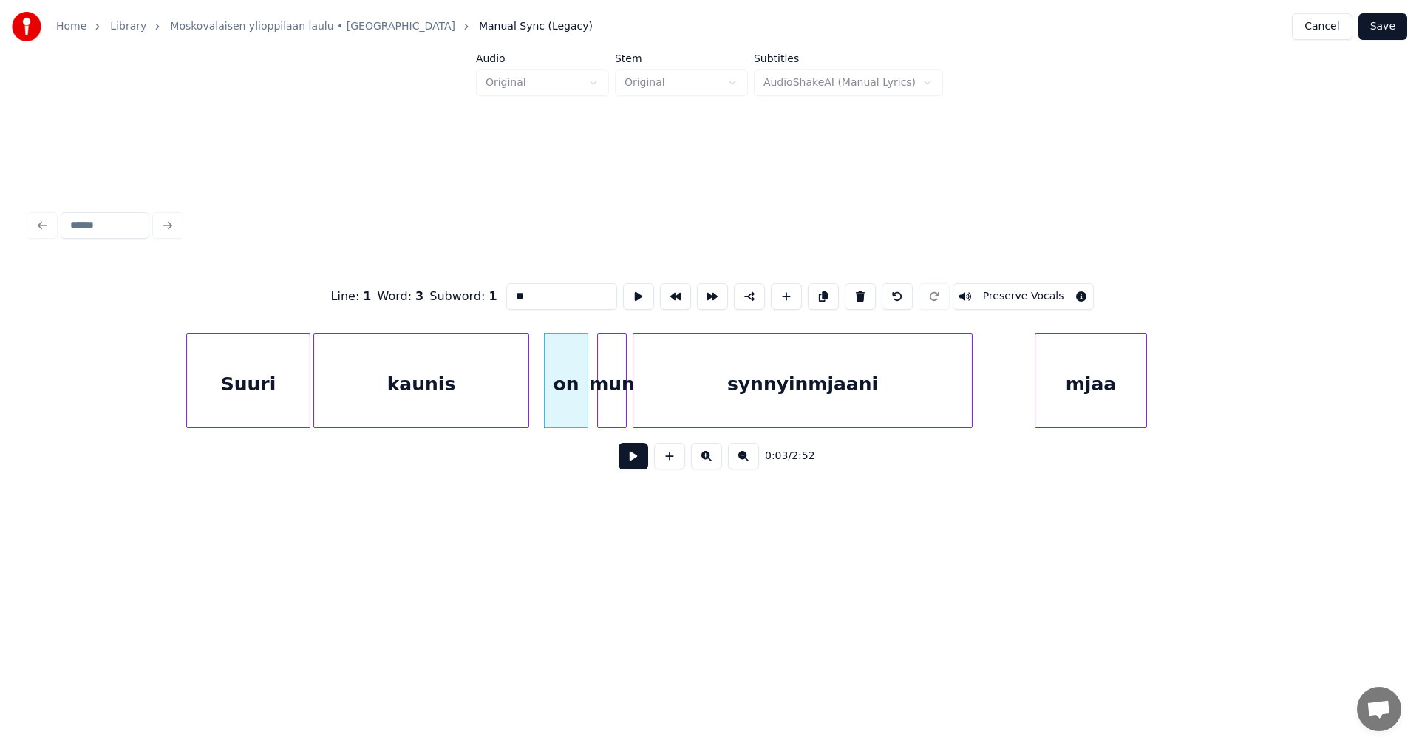
click at [735, 461] on button at bounding box center [743, 456] width 31 height 27
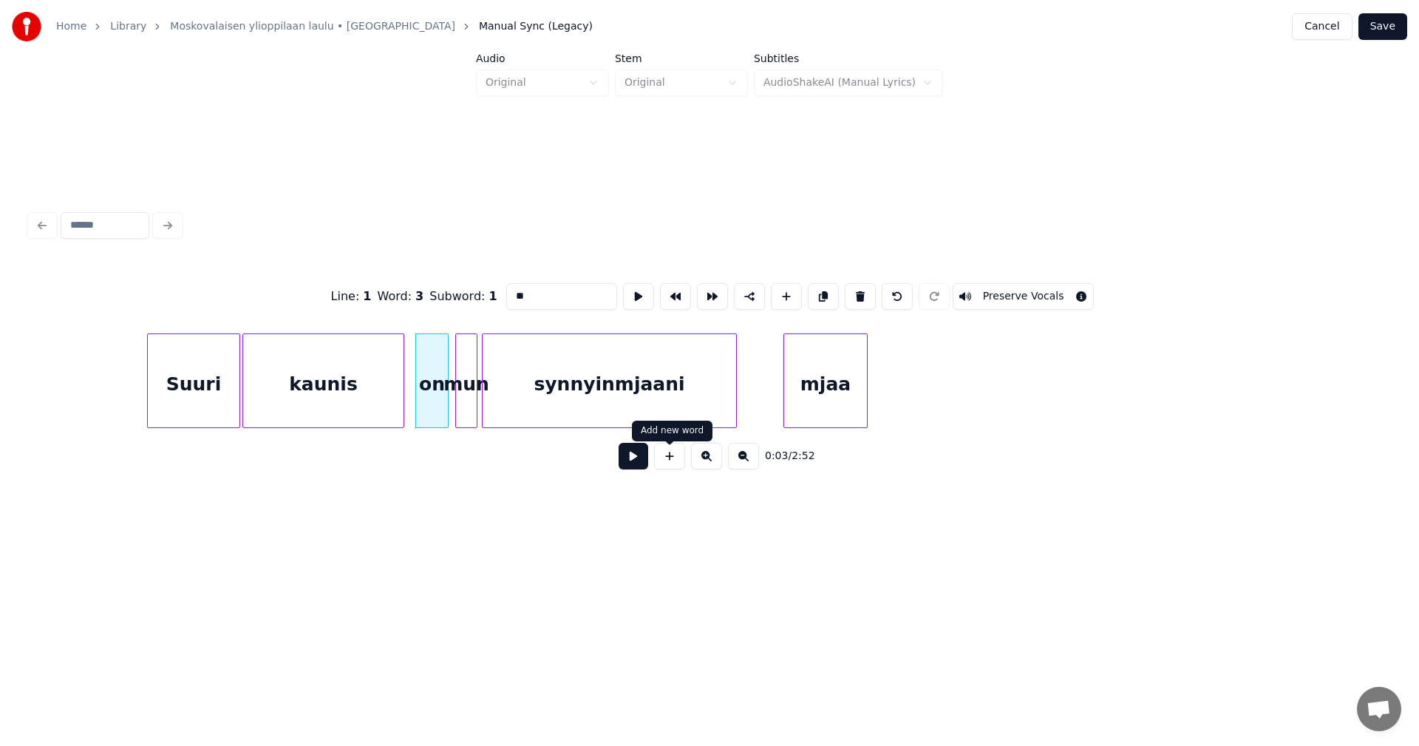
click at [675, 463] on button at bounding box center [669, 456] width 31 height 27
type input "**"
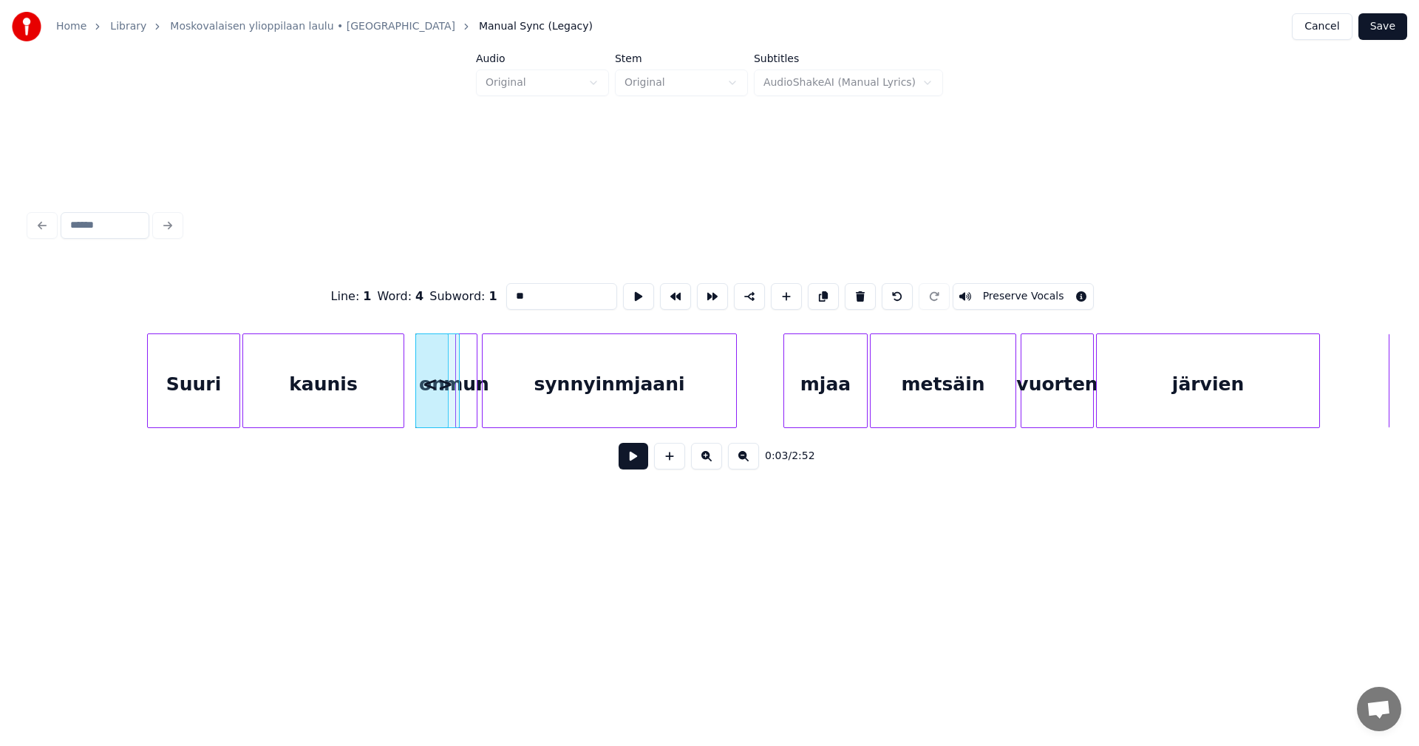
click at [706, 463] on button at bounding box center [706, 456] width 31 height 27
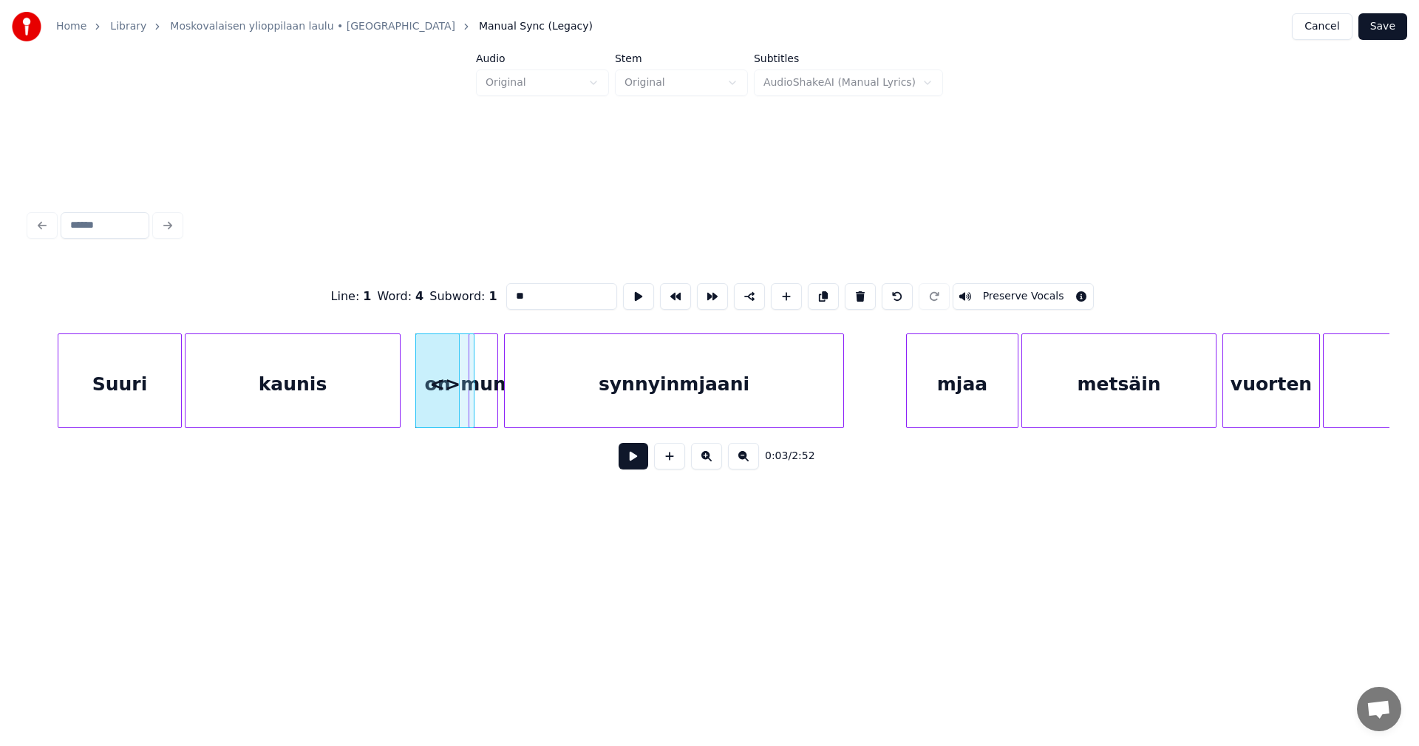
click at [706, 463] on button at bounding box center [706, 456] width 31 height 27
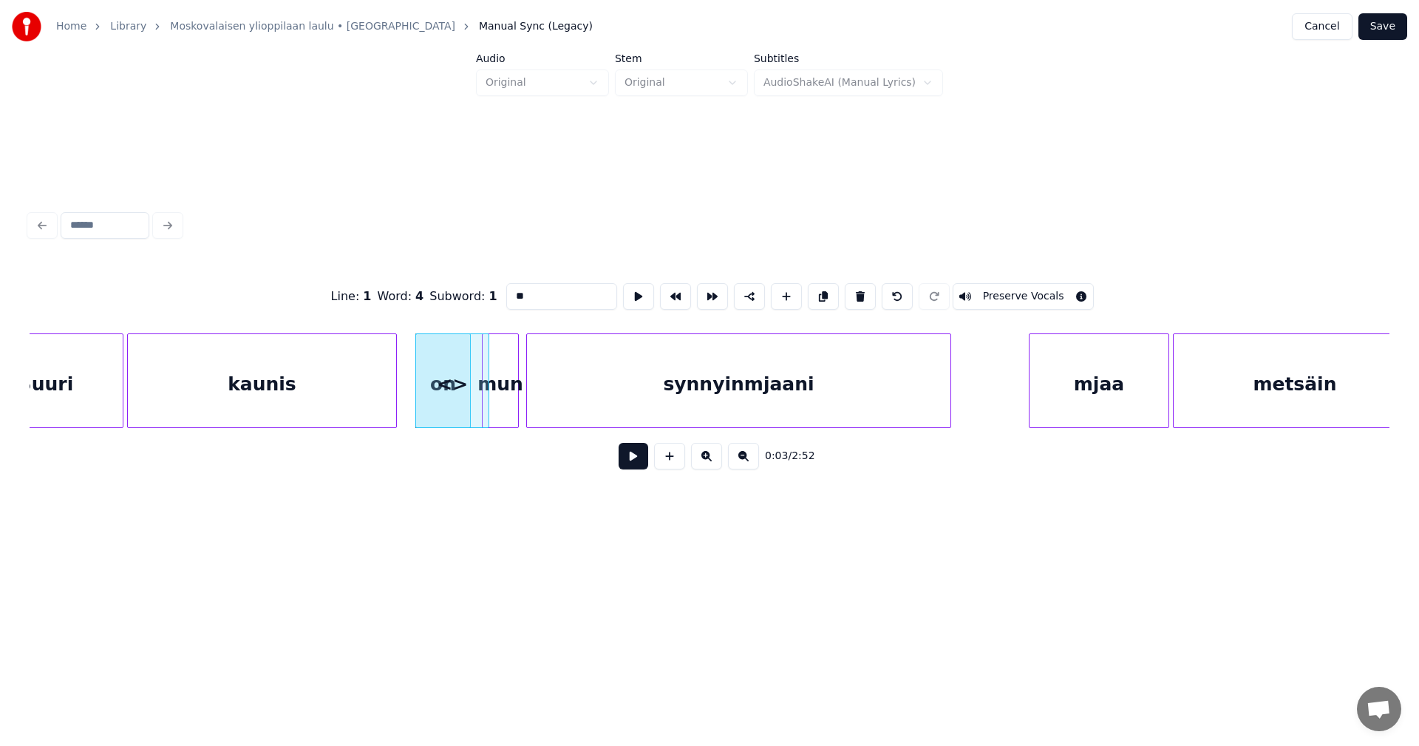
click at [706, 463] on button at bounding box center [706, 456] width 31 height 27
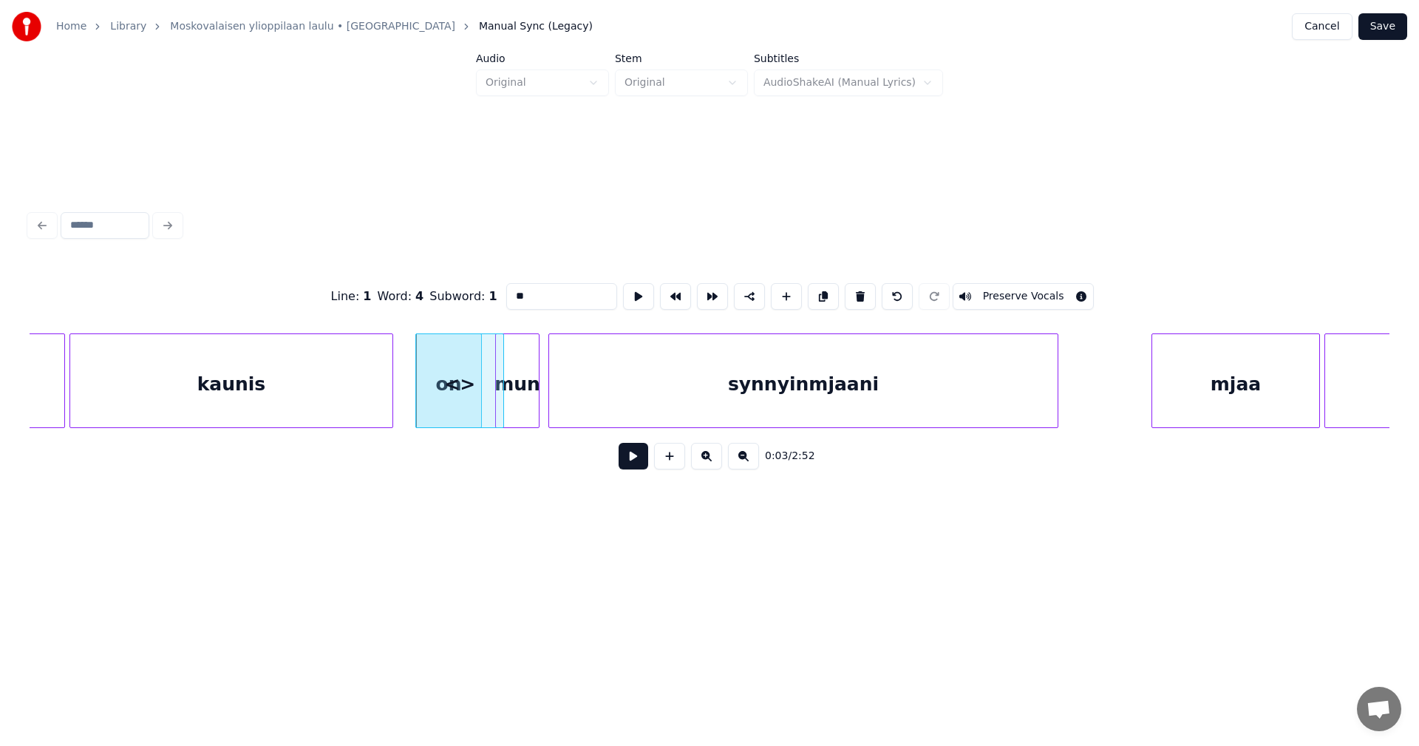
click at [706, 463] on button at bounding box center [706, 456] width 31 height 27
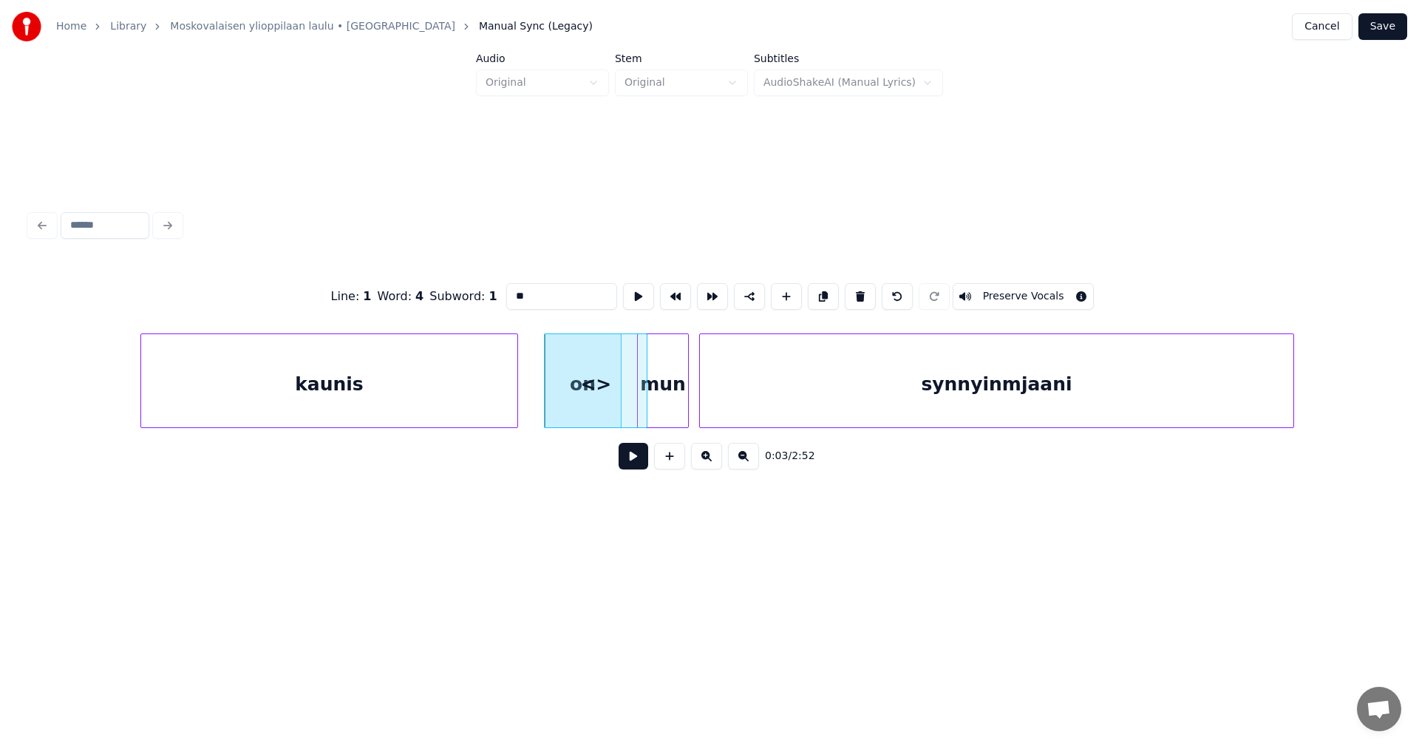
scroll to position [0, 514]
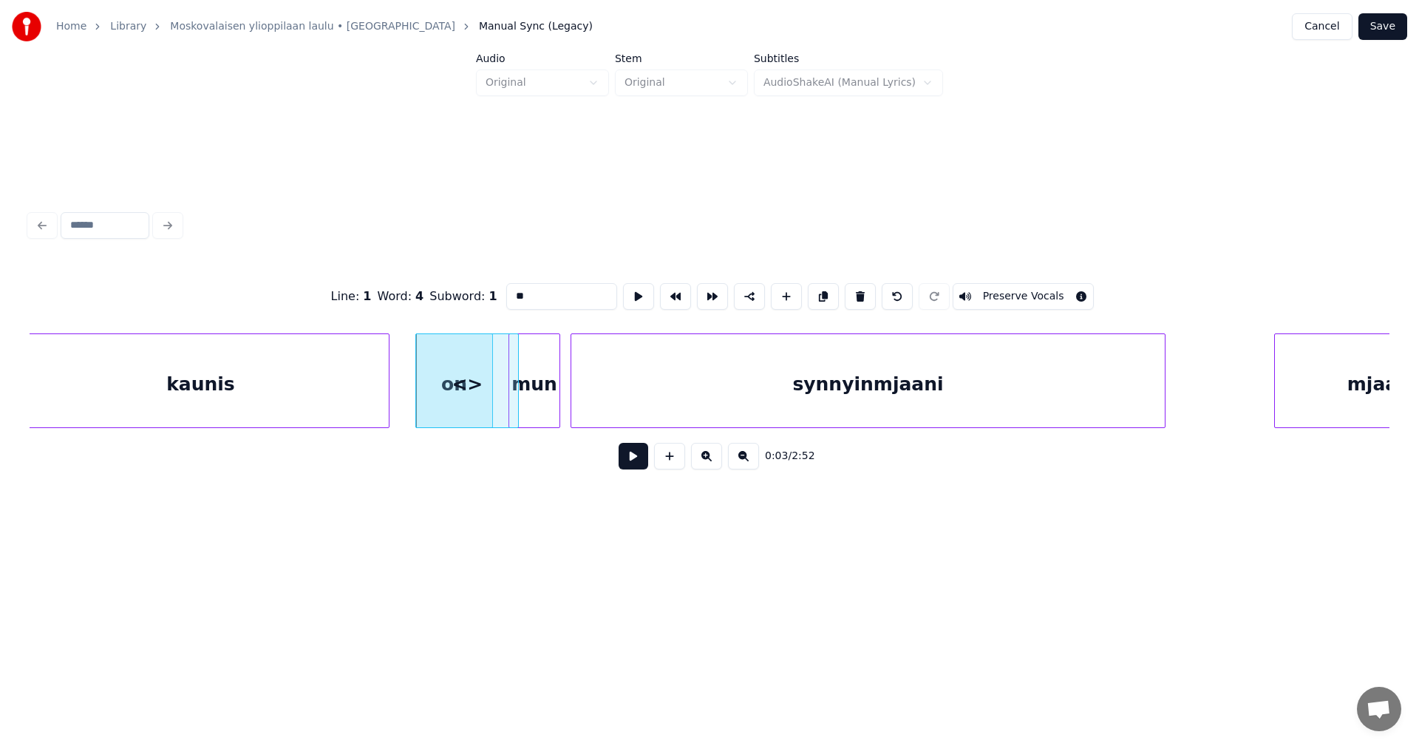
click at [466, 403] on div "<>" at bounding box center [467, 384] width 102 height 100
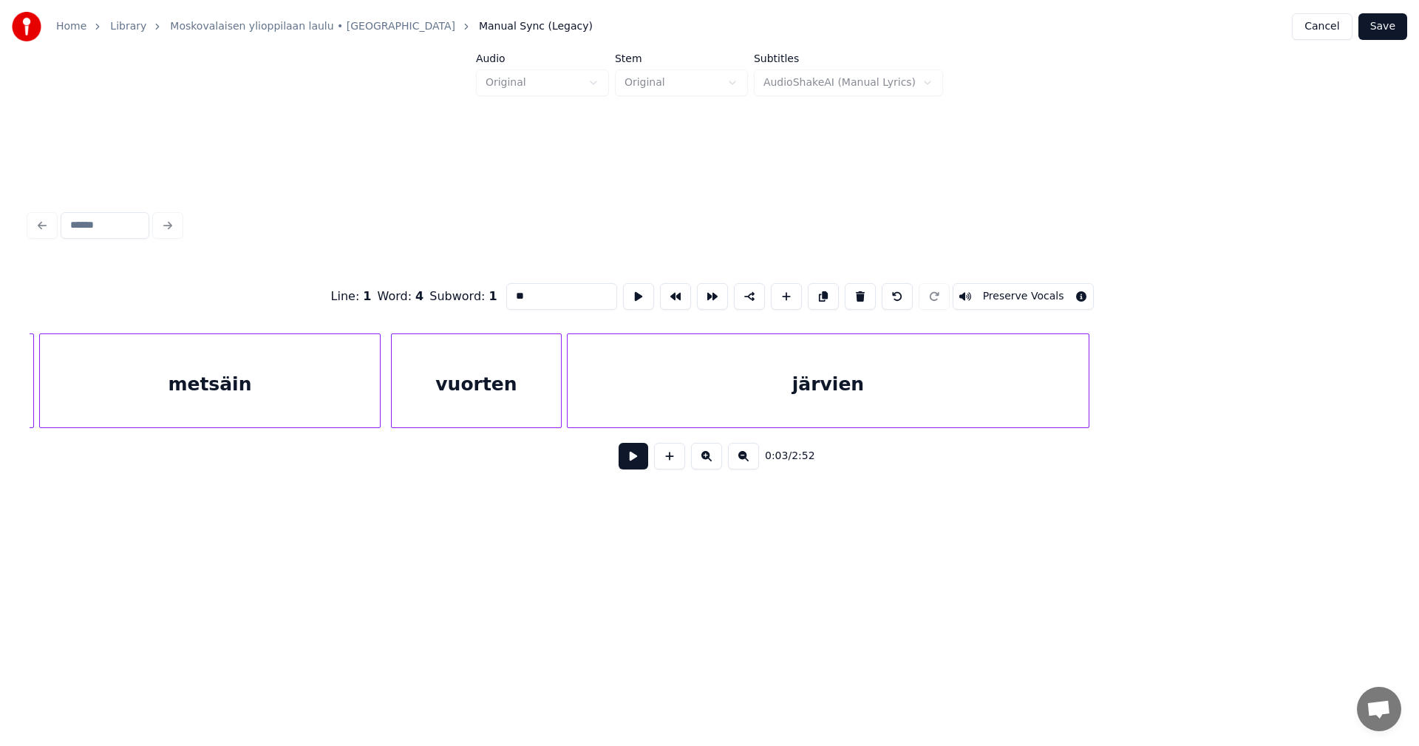
scroll to position [0, 0]
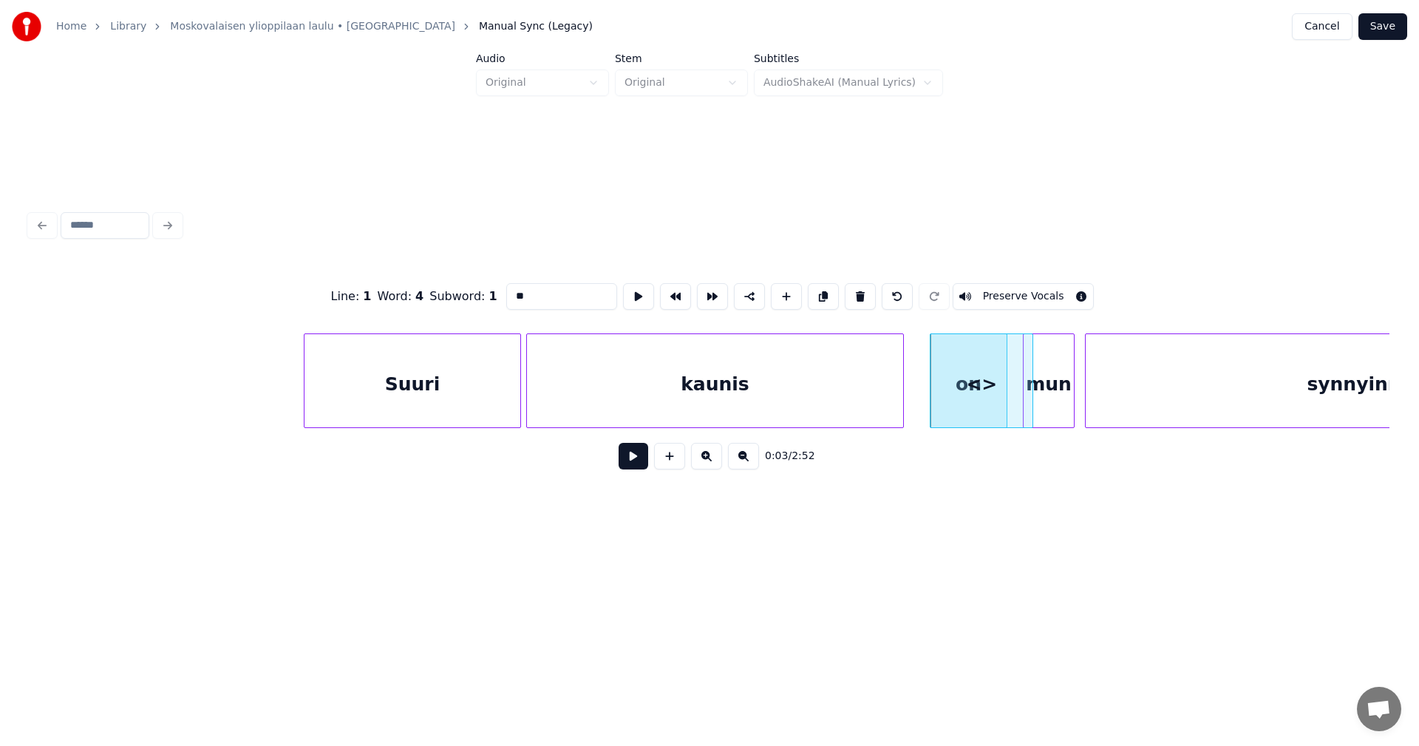
click at [1331, 30] on button "Cancel" at bounding box center [1322, 26] width 60 height 27
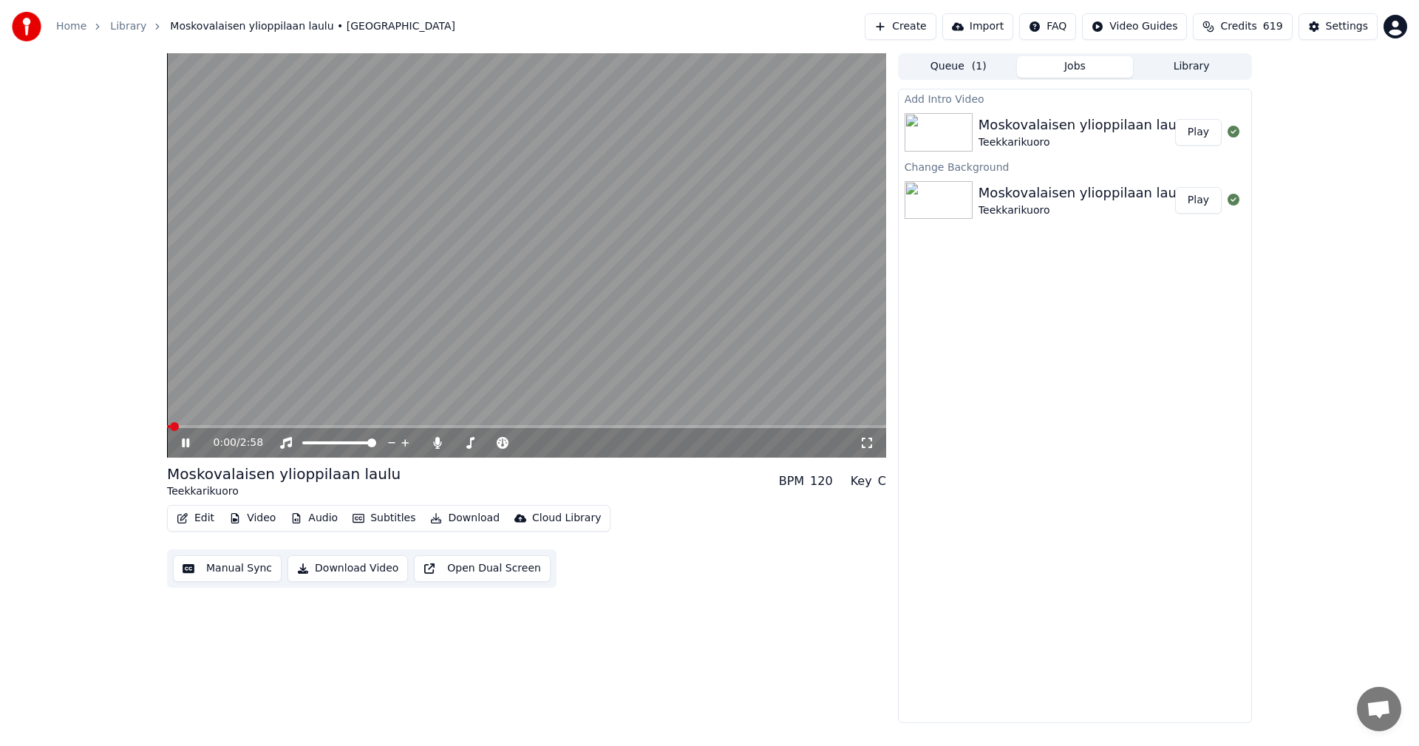
click at [211, 517] on button "Edit" at bounding box center [196, 518] width 50 height 21
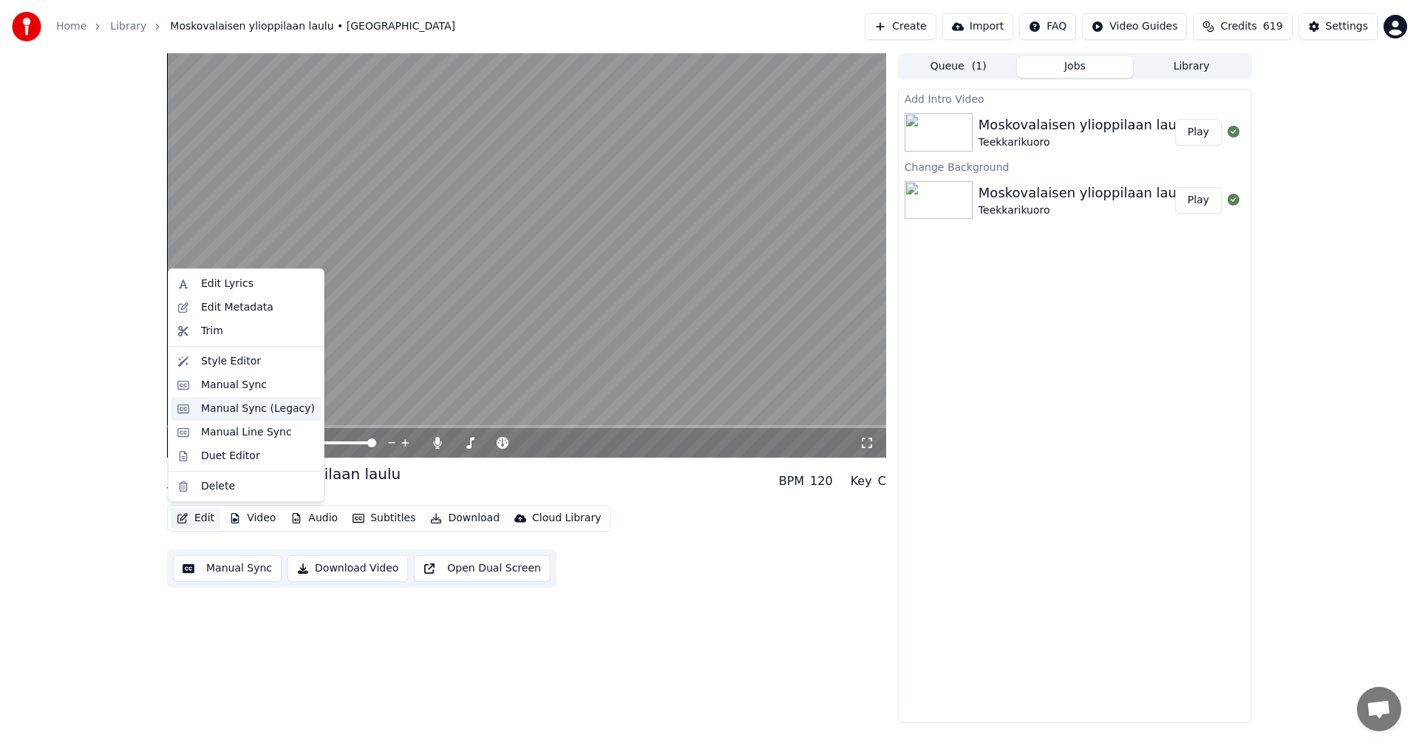
click at [255, 406] on div "Manual Sync (Legacy)" at bounding box center [258, 408] width 114 height 15
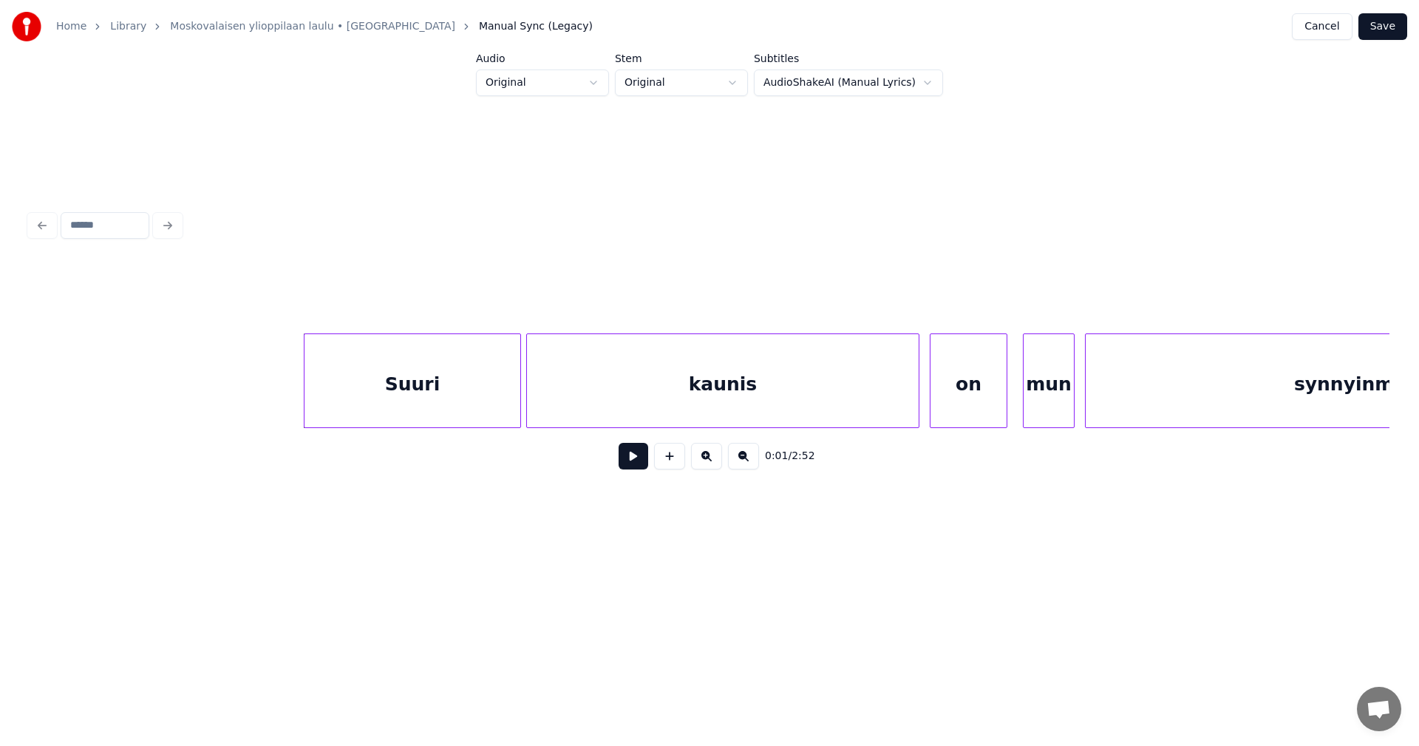
click at [380, 396] on div "Suuri" at bounding box center [412, 384] width 216 height 100
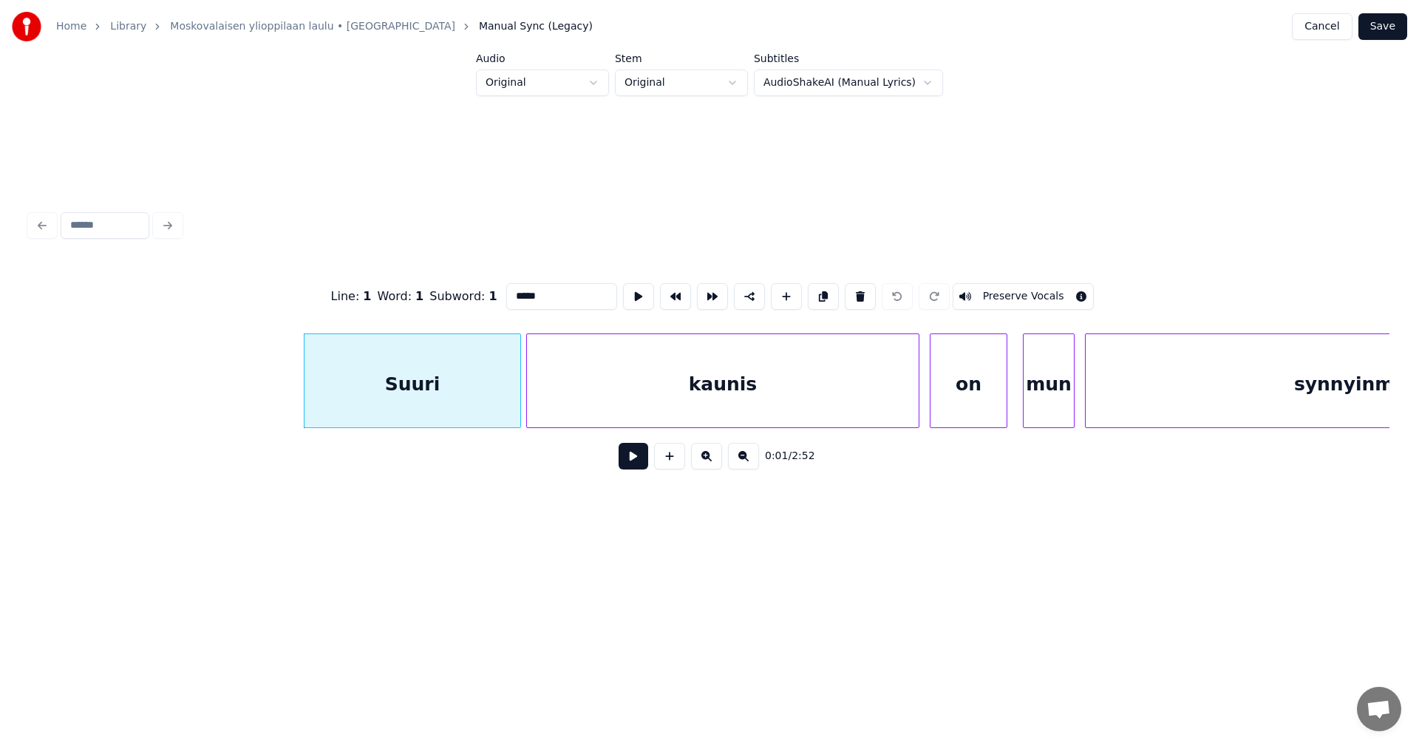
click at [636, 463] on button at bounding box center [633, 456] width 30 height 27
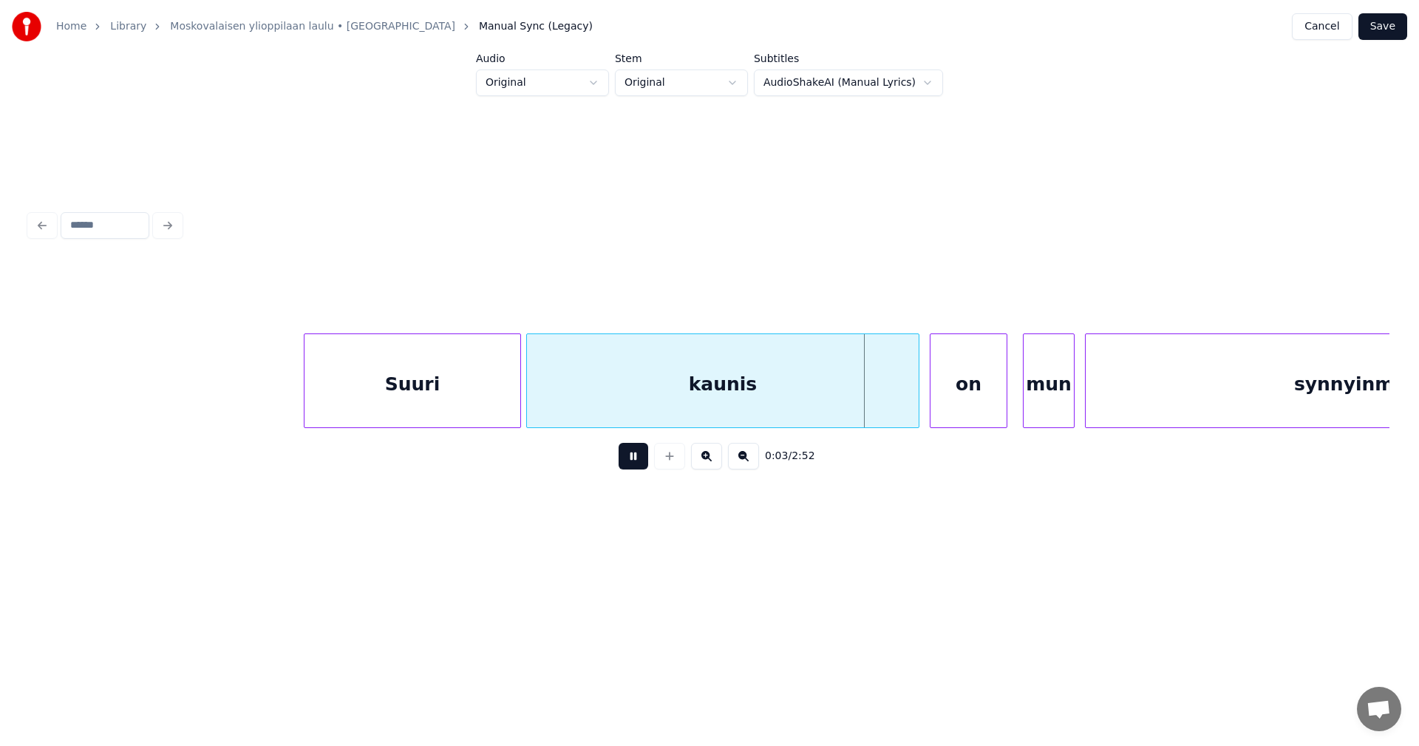
click at [635, 463] on button at bounding box center [633, 456] width 30 height 27
click at [914, 404] on div at bounding box center [916, 380] width 4 height 93
click at [944, 407] on div "on" at bounding box center [963, 384] width 76 height 100
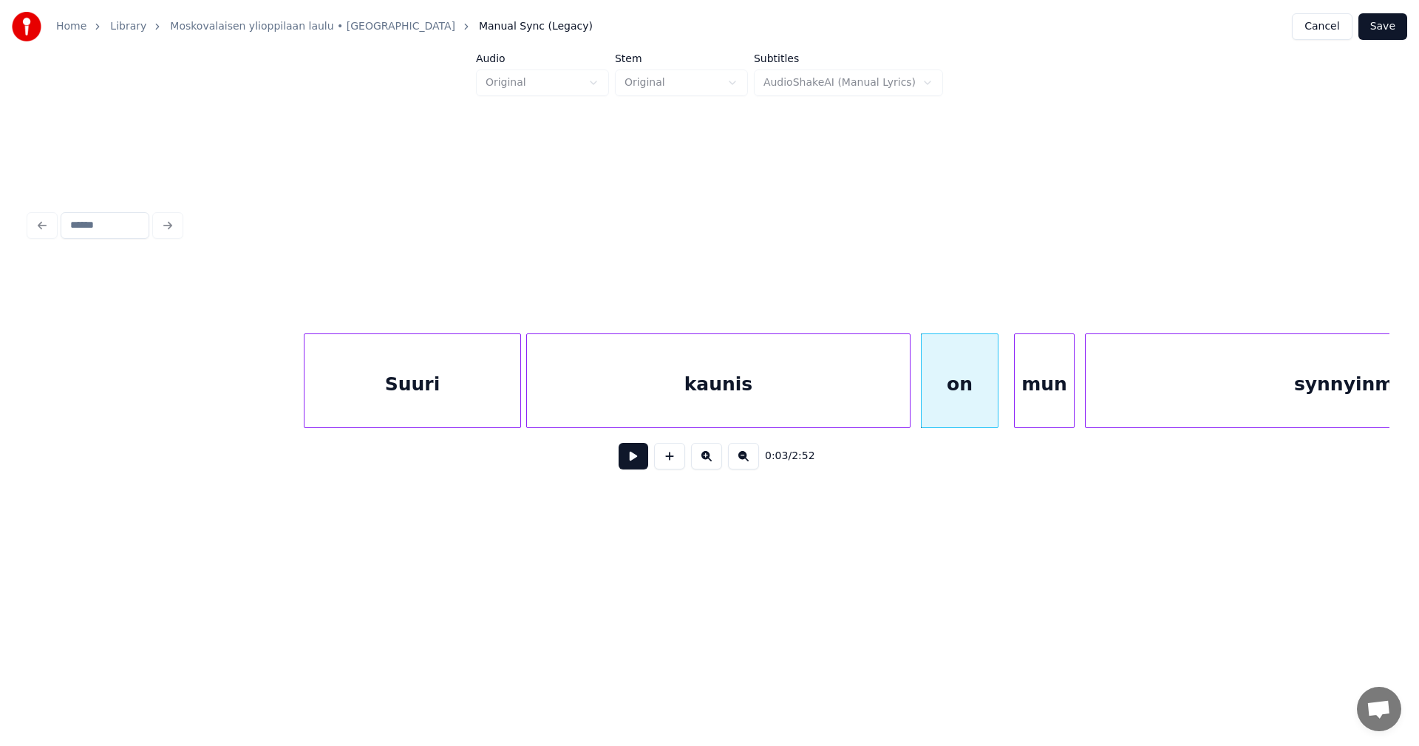
click at [1018, 402] on div at bounding box center [1016, 380] width 4 height 93
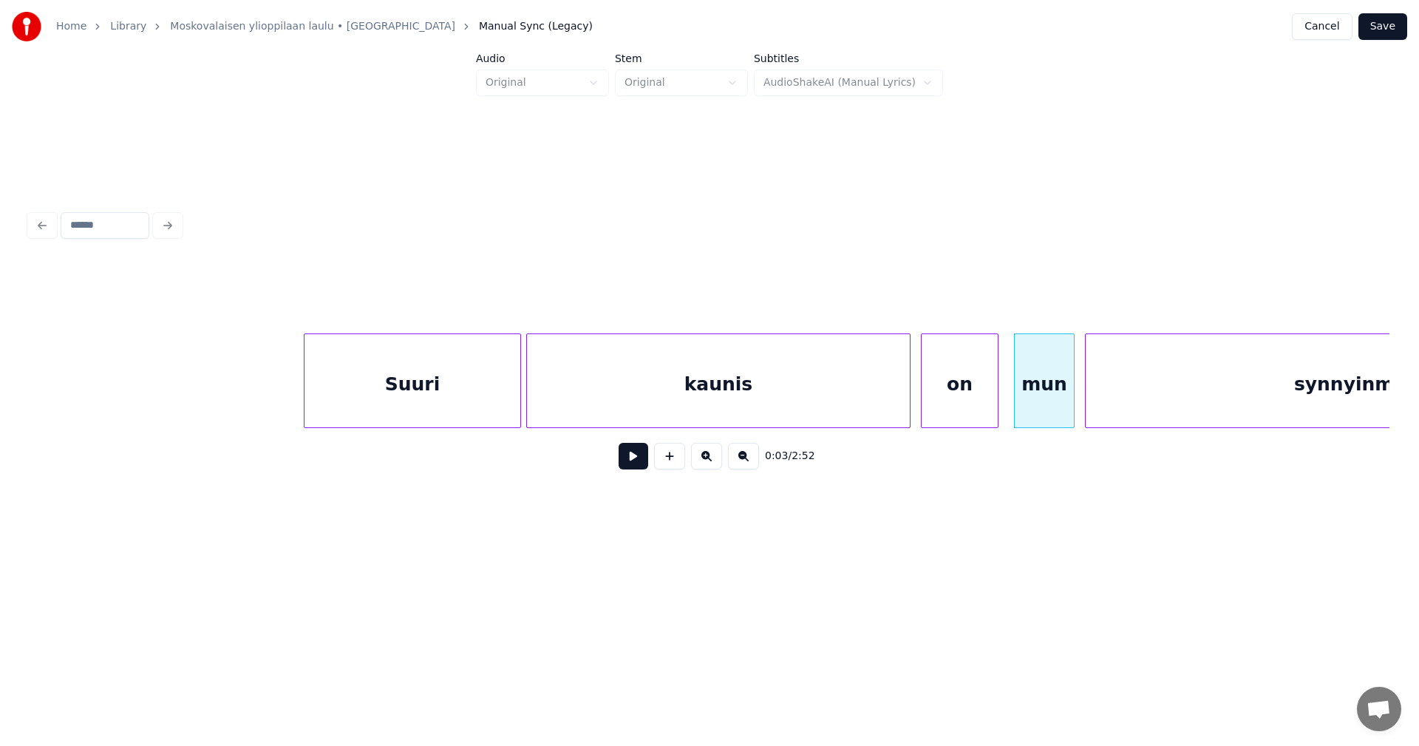
click at [641, 457] on button at bounding box center [633, 456] width 30 height 27
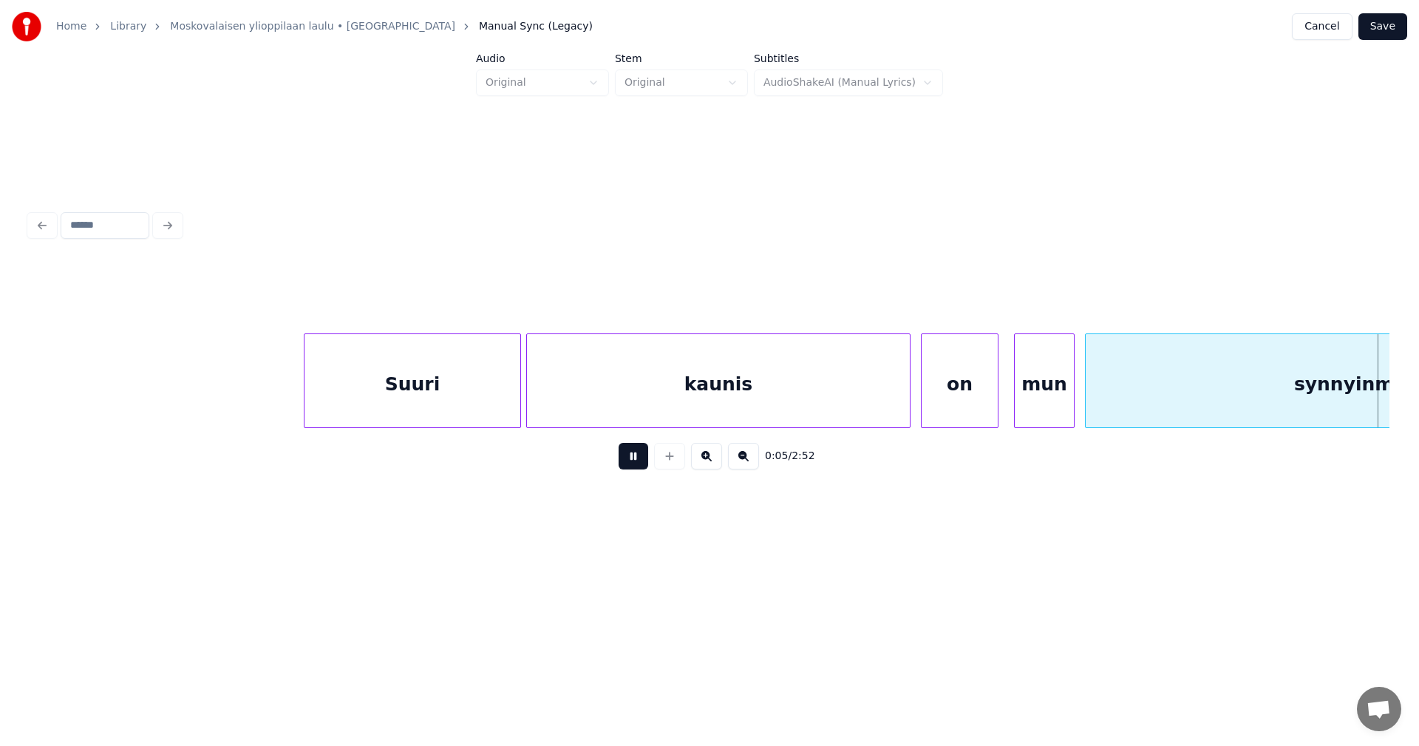
scroll to position [0, 1360]
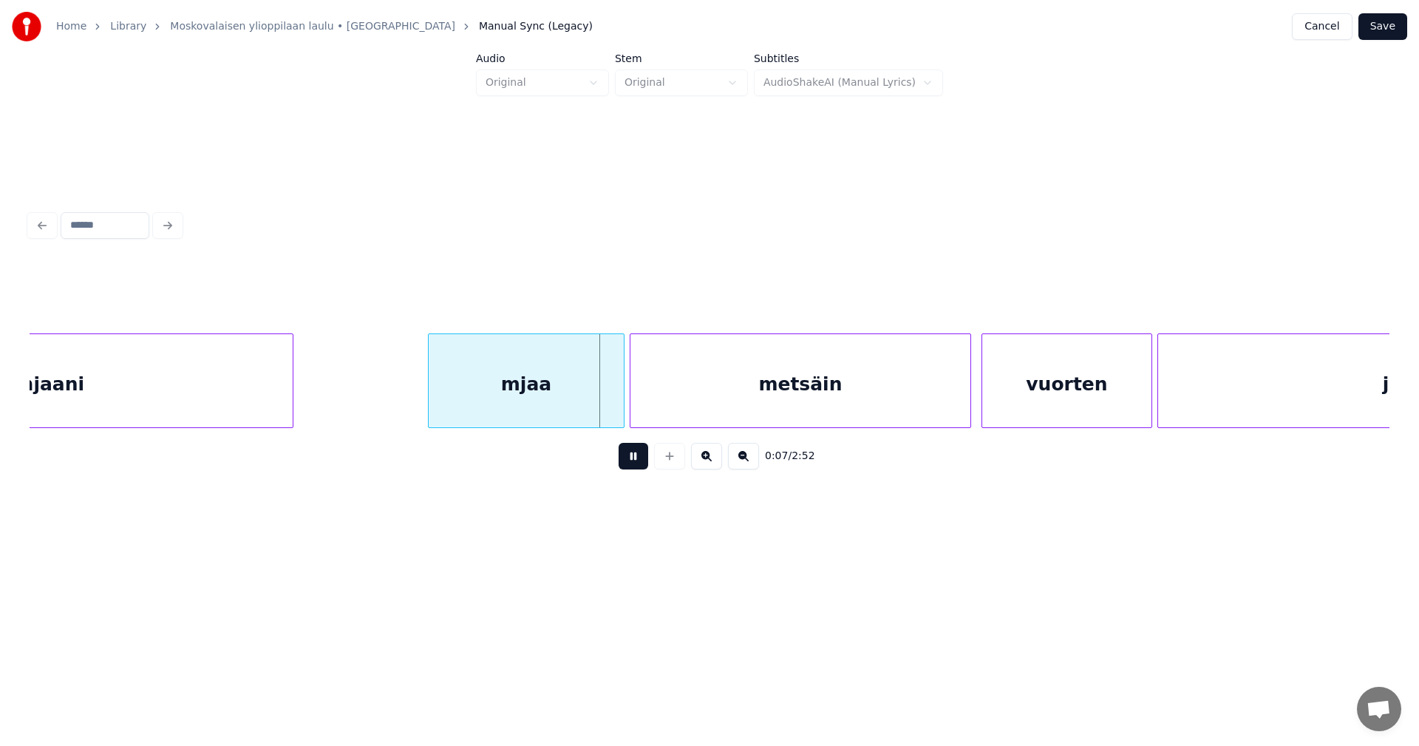
drag, startPoint x: 642, startPoint y: 457, endPoint x: 994, endPoint y: 253, distance: 406.8
click at [643, 457] on button at bounding box center [633, 456] width 30 height 27
click at [1393, 32] on button "Save" at bounding box center [1382, 26] width 49 height 27
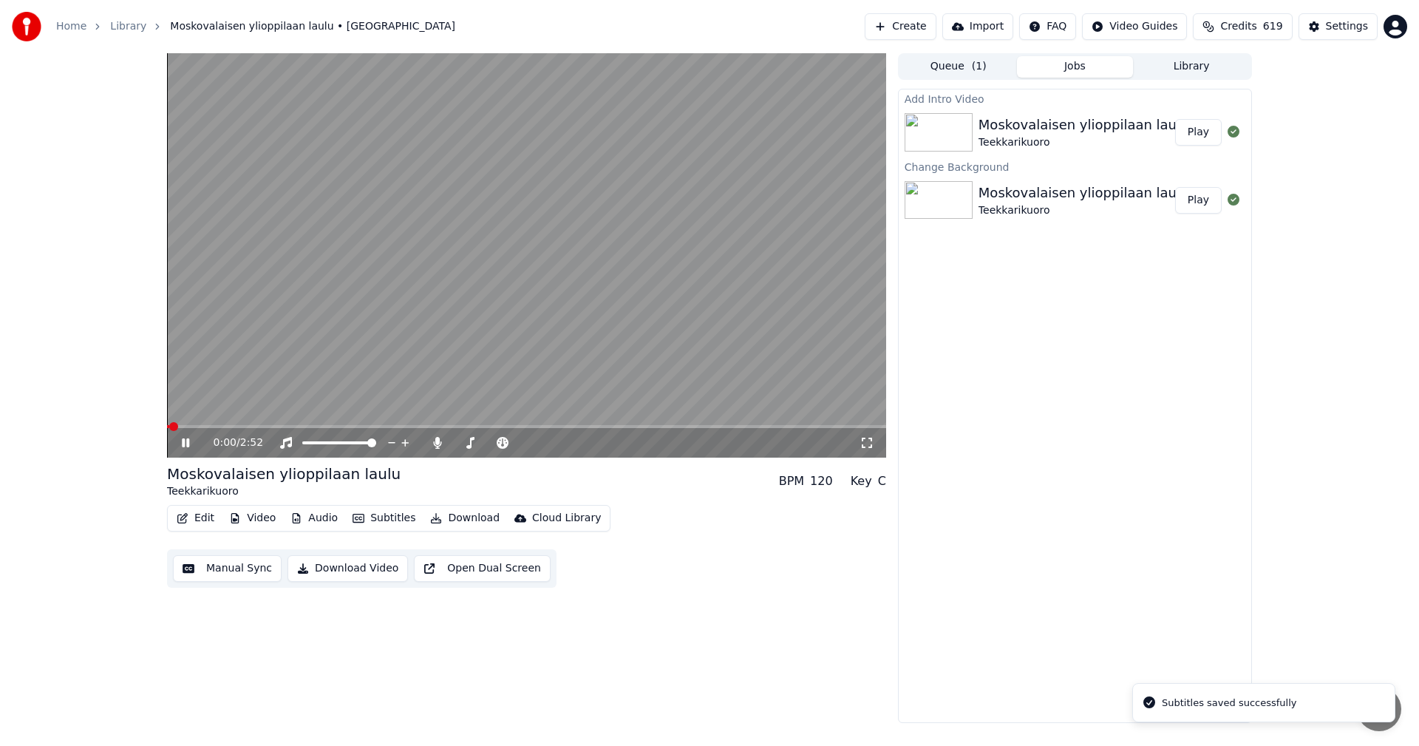
click at [273, 517] on button "Video" at bounding box center [252, 518] width 58 height 21
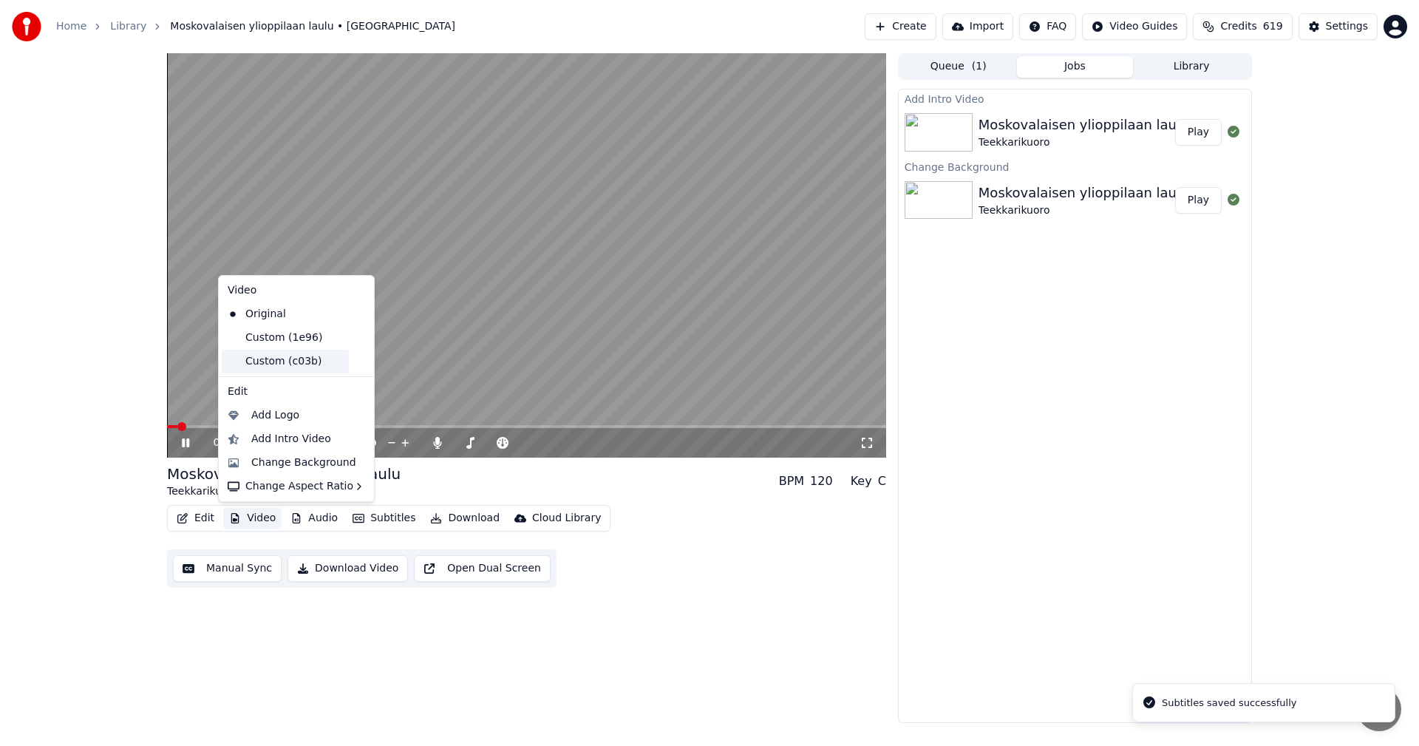
click at [298, 363] on div "Custom (c03b)" at bounding box center [285, 361] width 127 height 24
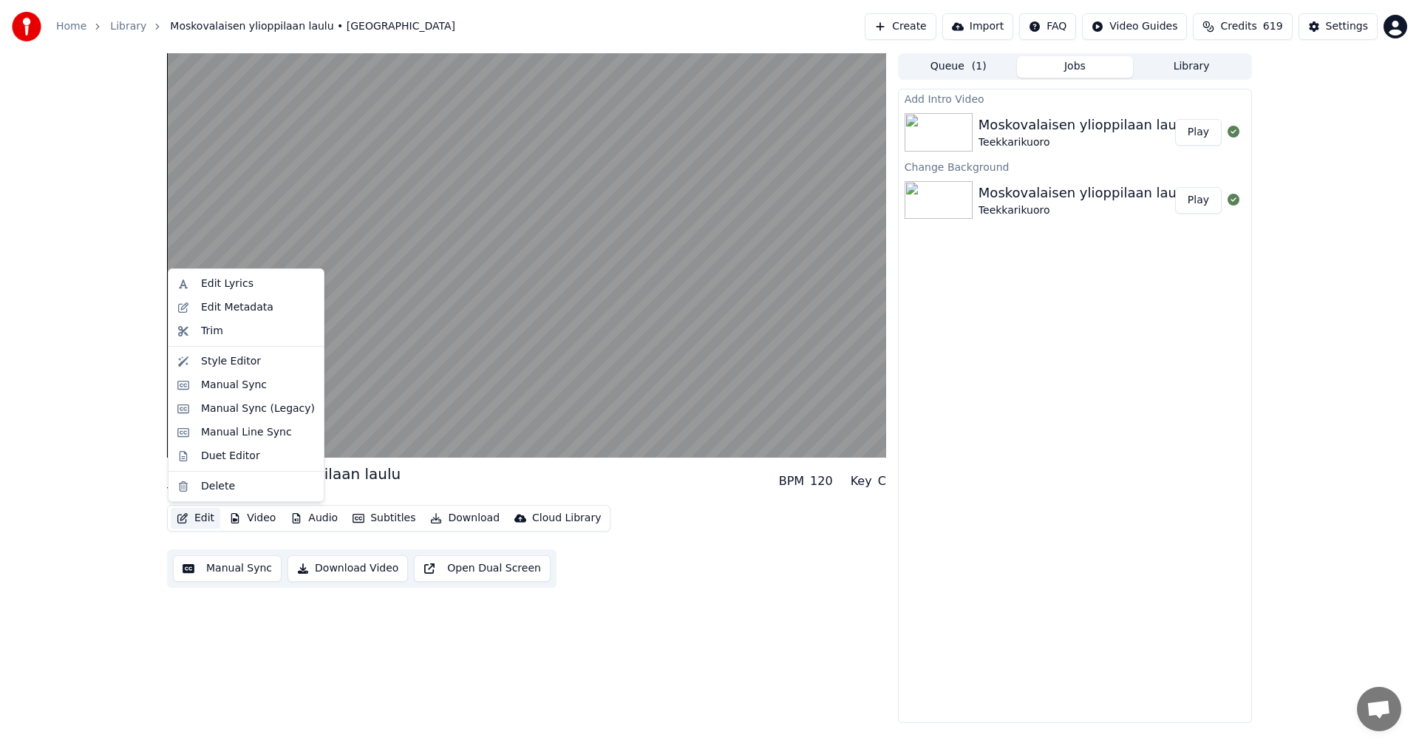
click at [202, 514] on button "Edit" at bounding box center [196, 518] width 50 height 21
click at [251, 412] on div "Manual Sync (Legacy)" at bounding box center [258, 408] width 114 height 15
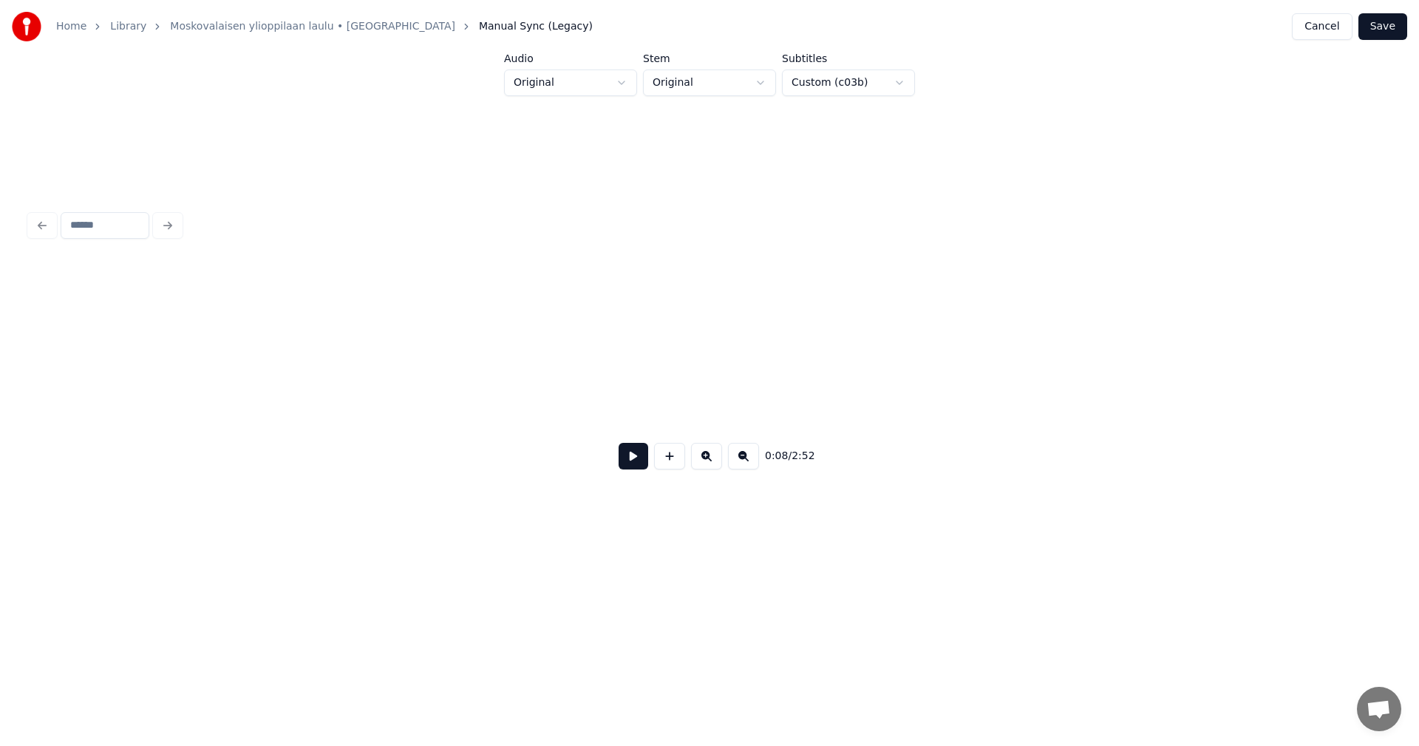
scroll to position [0, 2084]
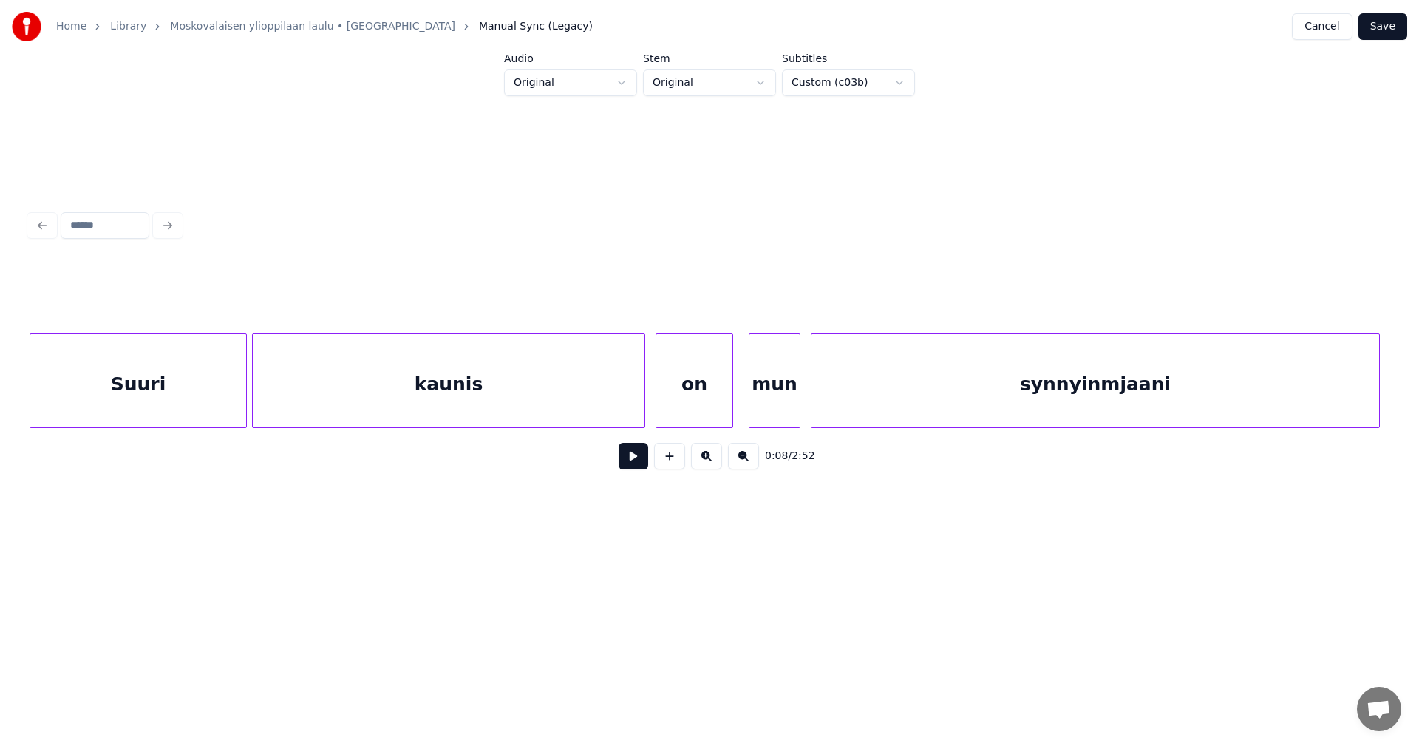
click at [633, 466] on button at bounding box center [633, 456] width 30 height 27
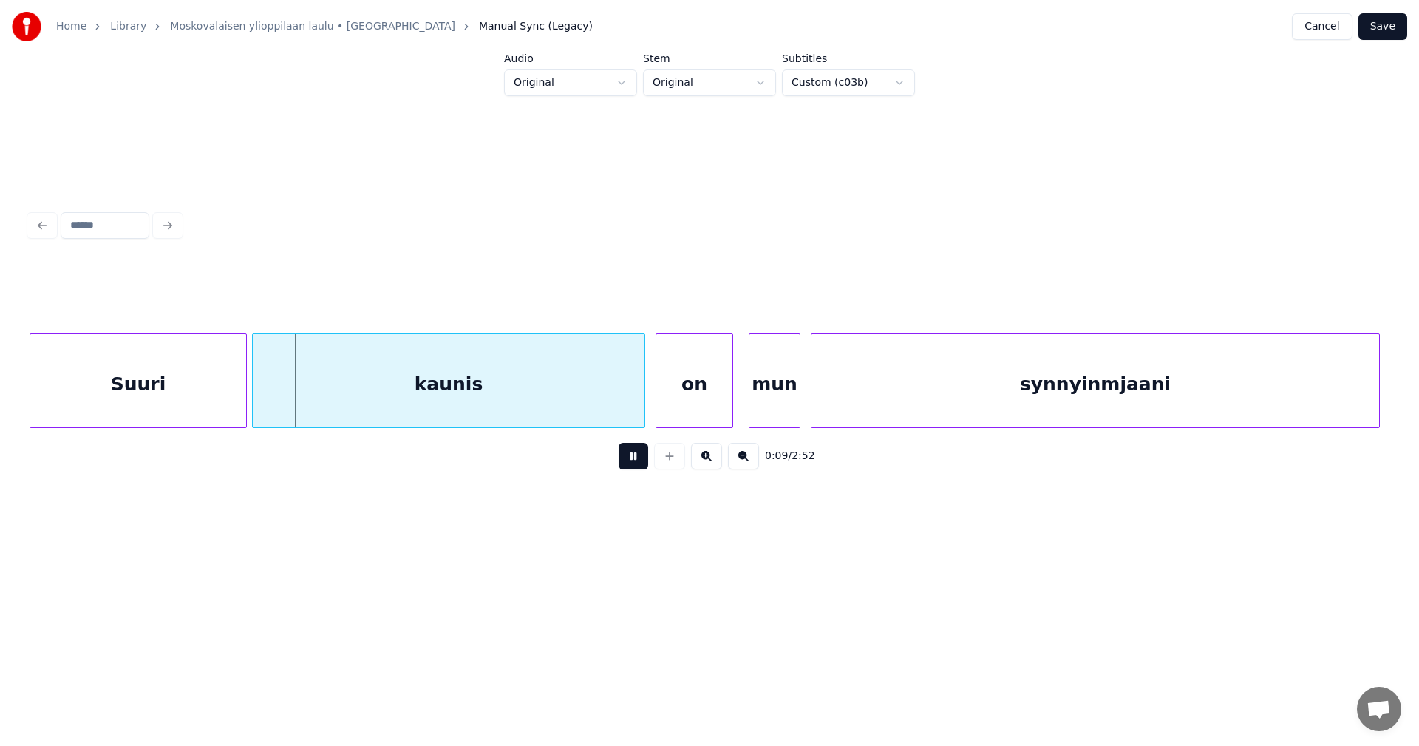
click at [633, 466] on button at bounding box center [633, 456] width 30 height 27
click at [1330, 29] on button "Cancel" at bounding box center [1322, 26] width 60 height 27
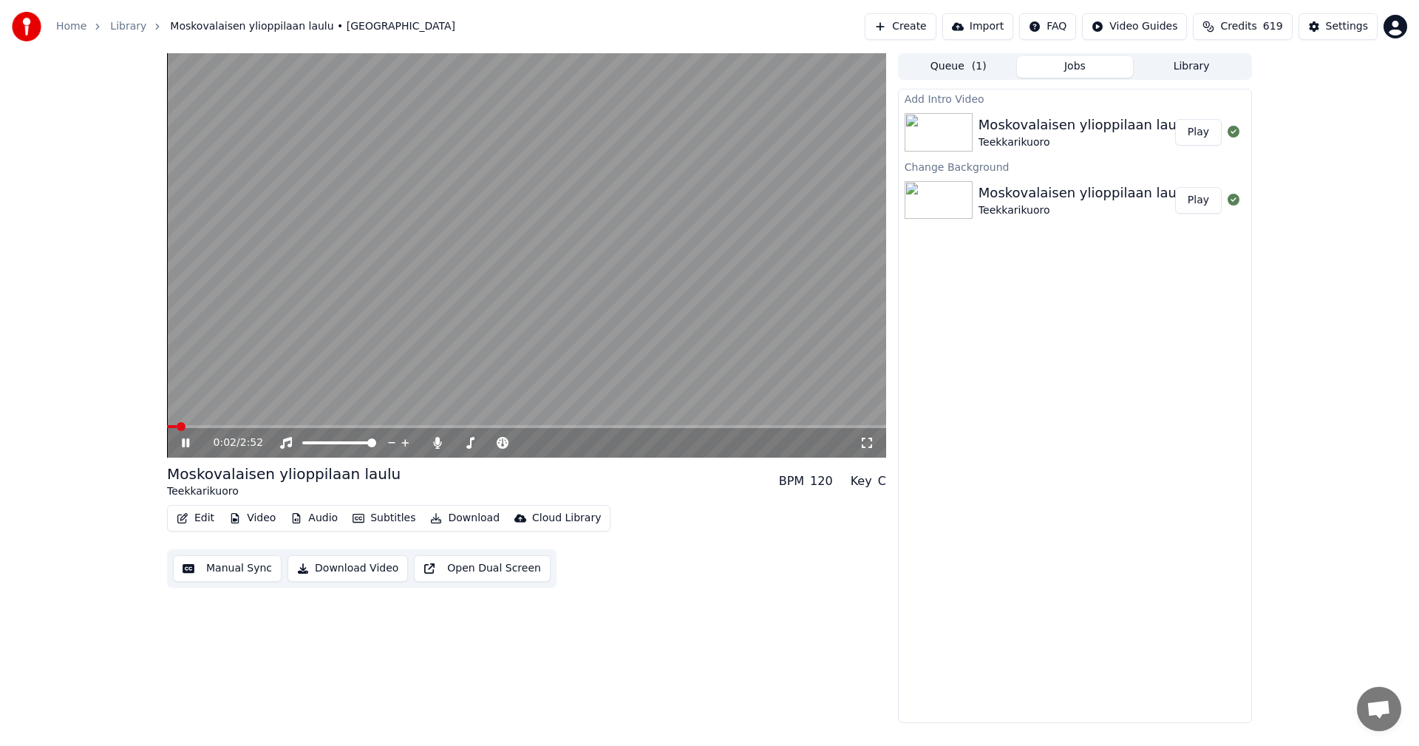
click at [250, 517] on button "Video" at bounding box center [252, 518] width 58 height 21
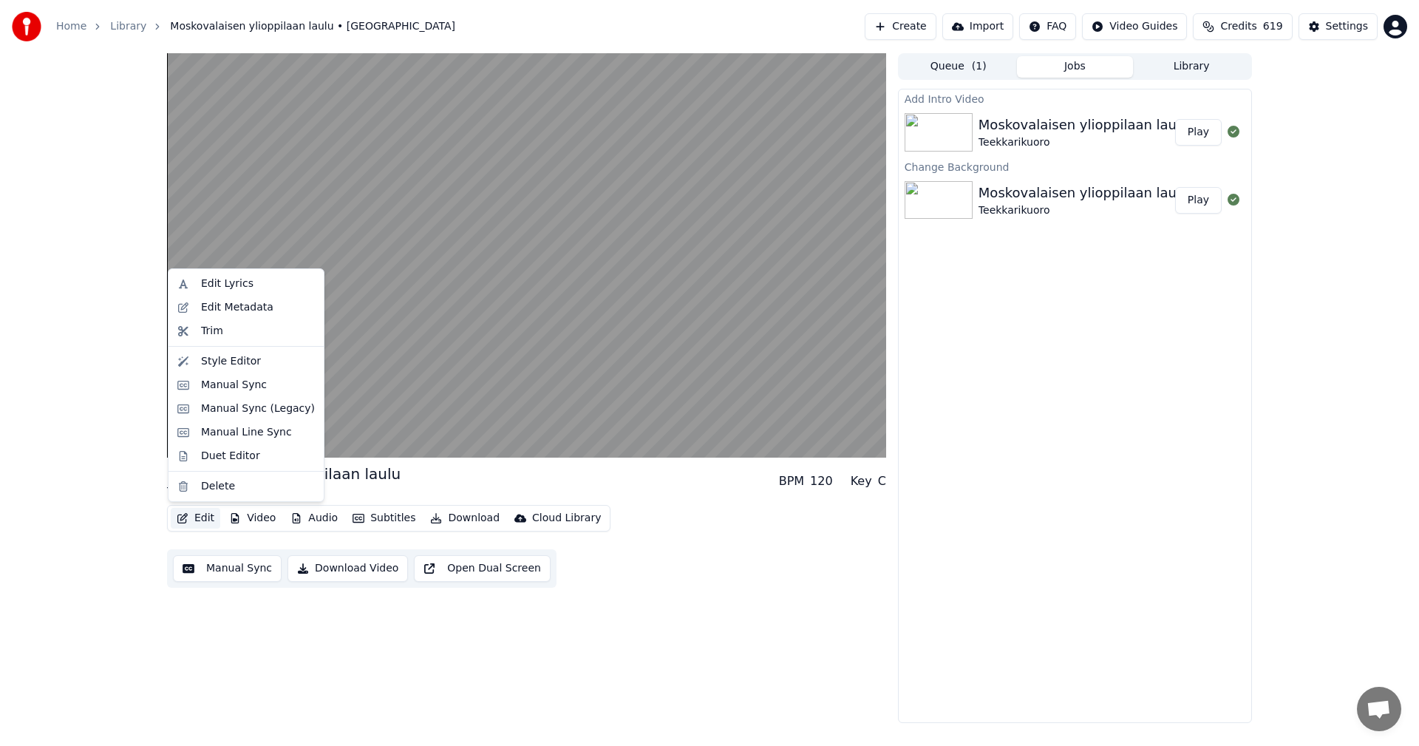
click at [203, 519] on button "Edit" at bounding box center [196, 518] width 50 height 21
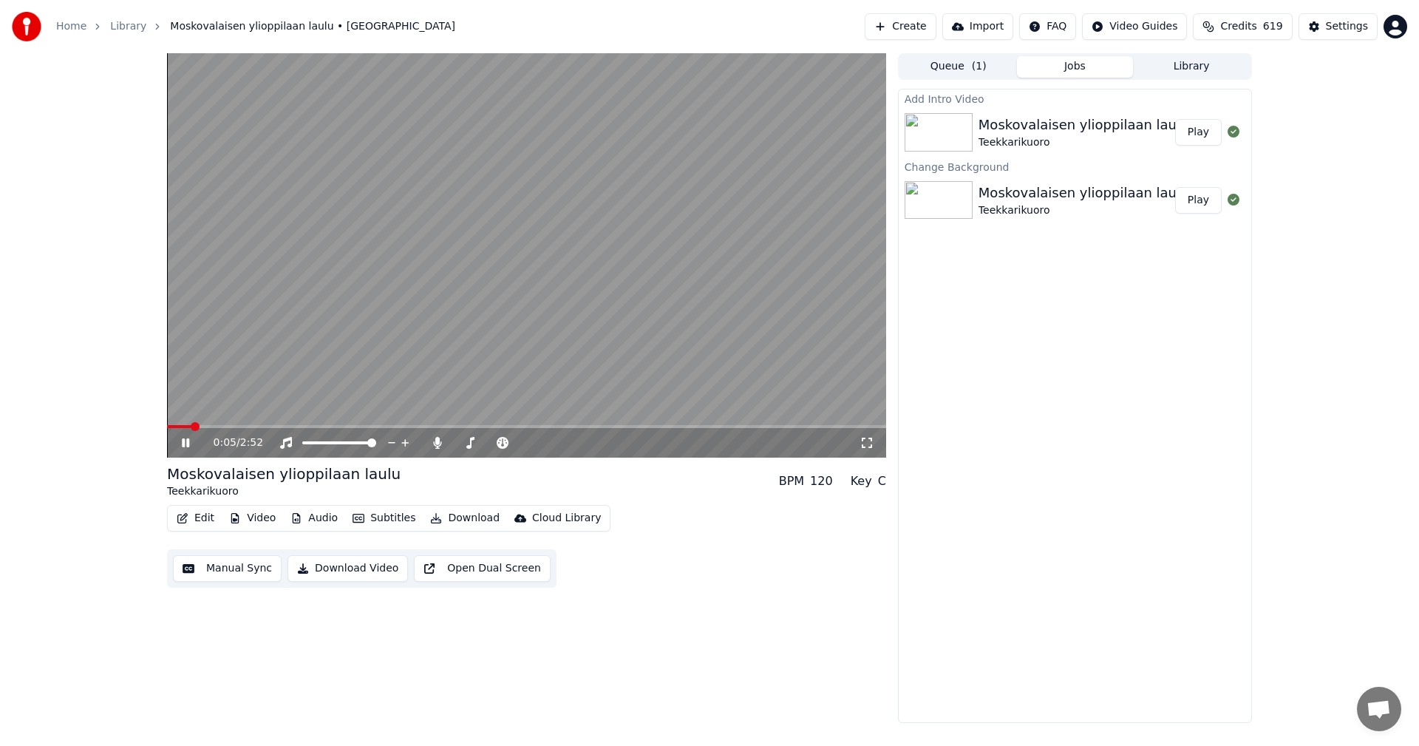
click at [208, 527] on button "Edit" at bounding box center [196, 518] width 50 height 21
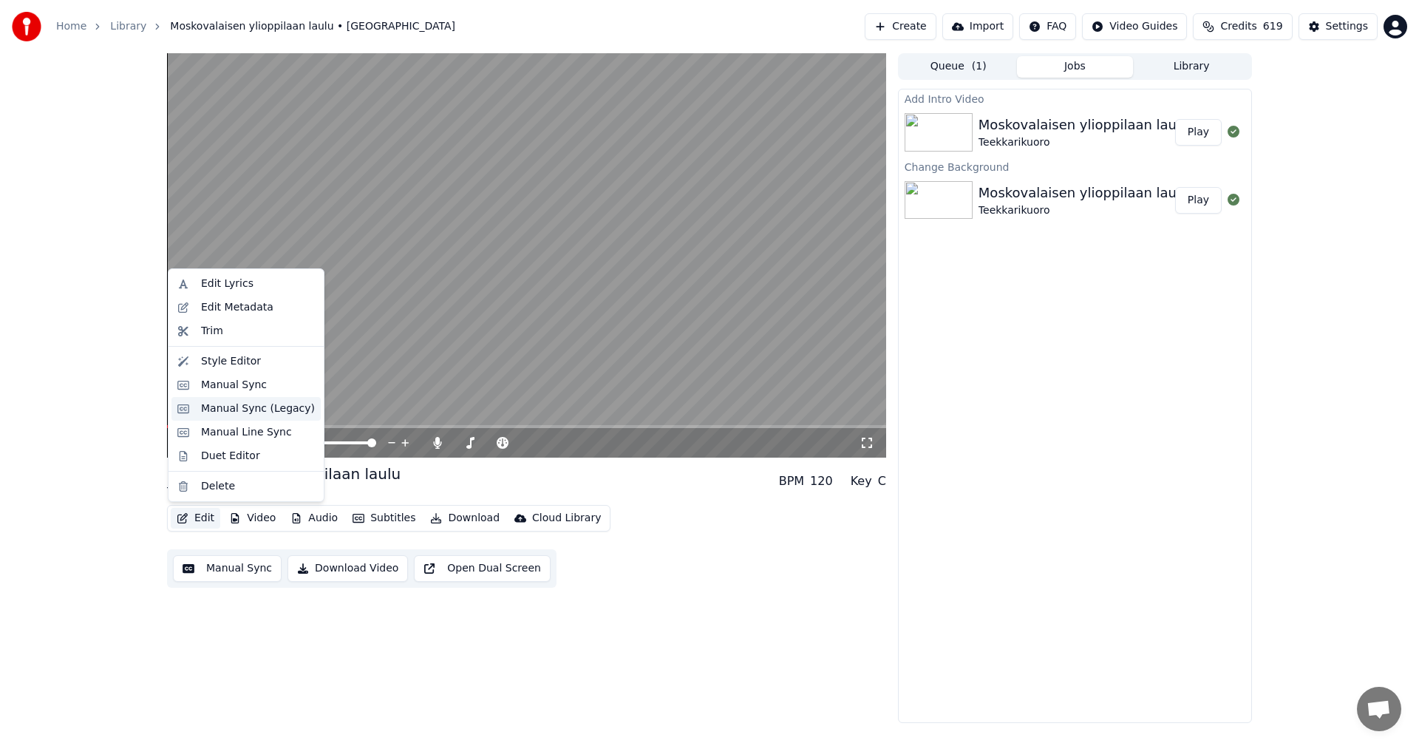
click at [233, 409] on div "Manual Sync (Legacy)" at bounding box center [258, 408] width 114 height 15
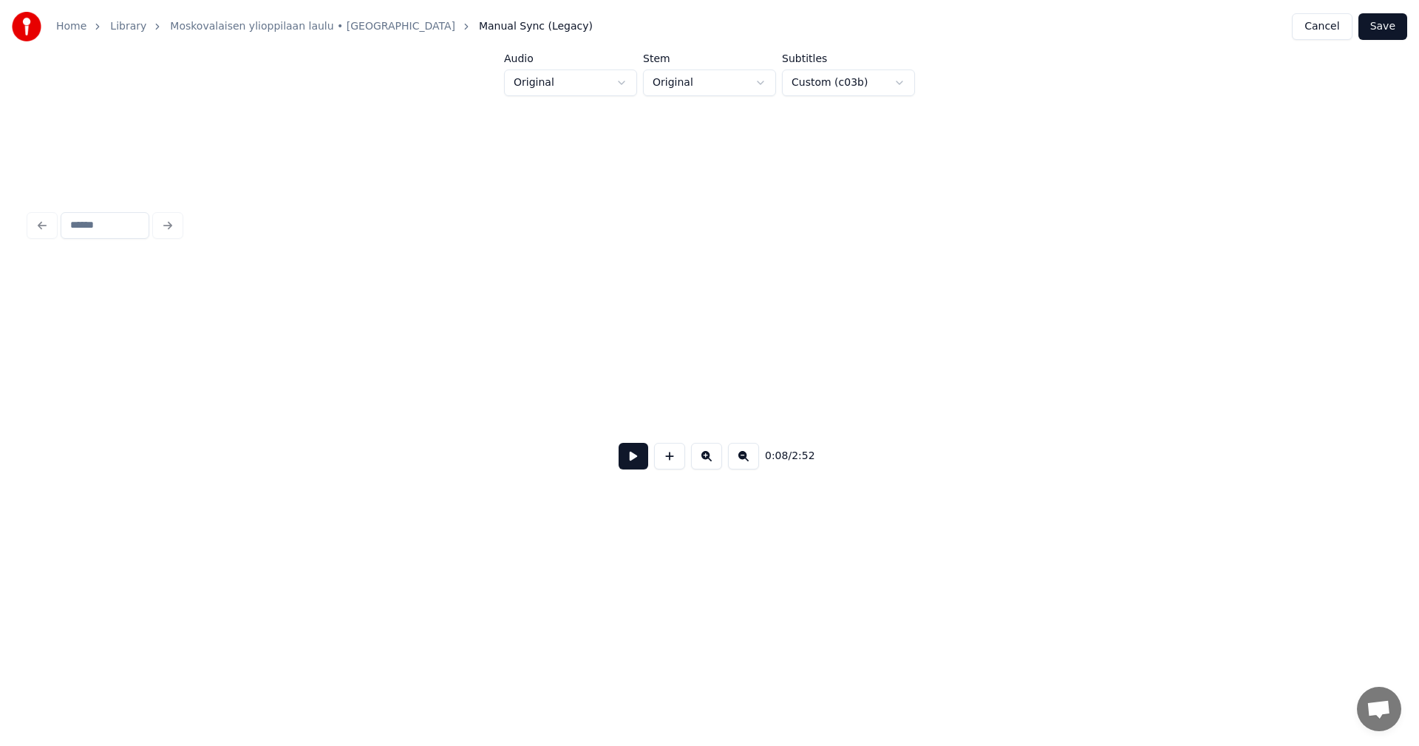
scroll to position [0, 2084]
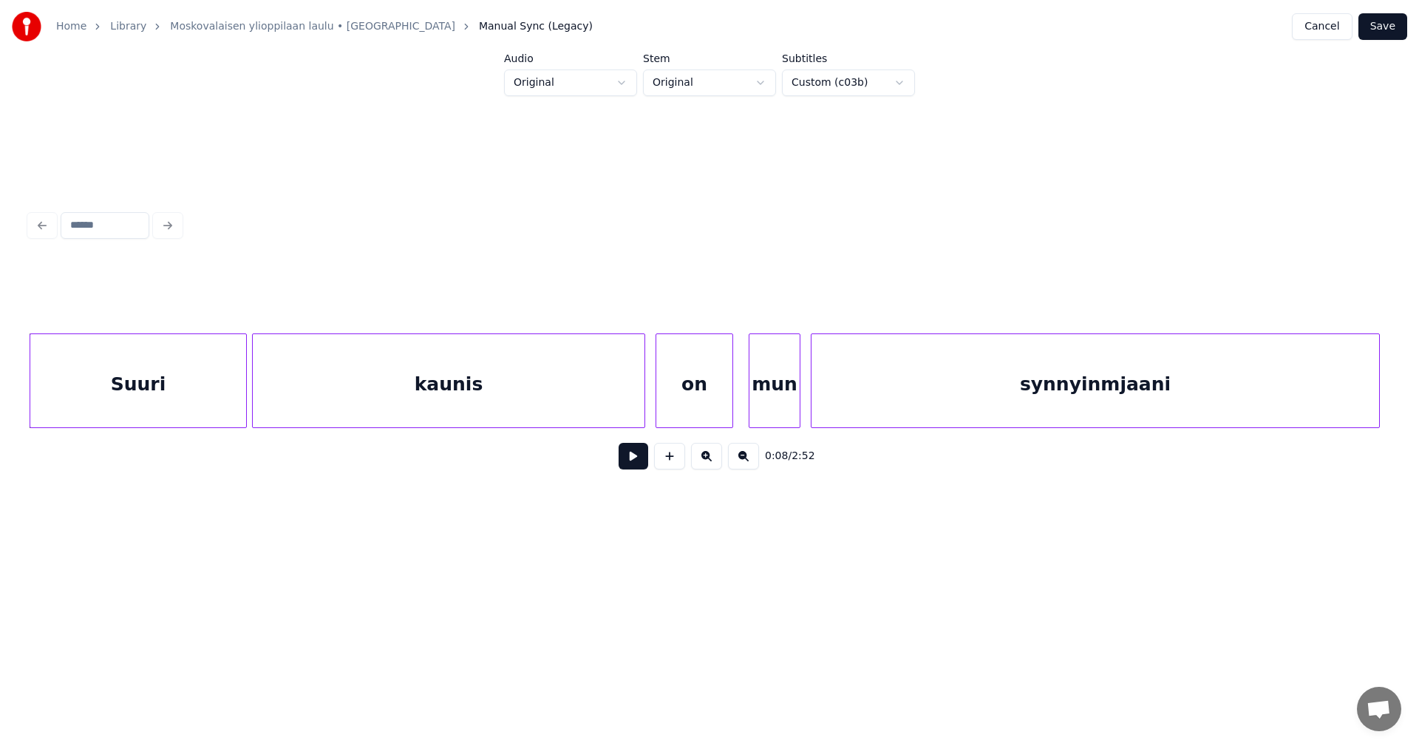
click at [626, 463] on button at bounding box center [633, 456] width 30 height 27
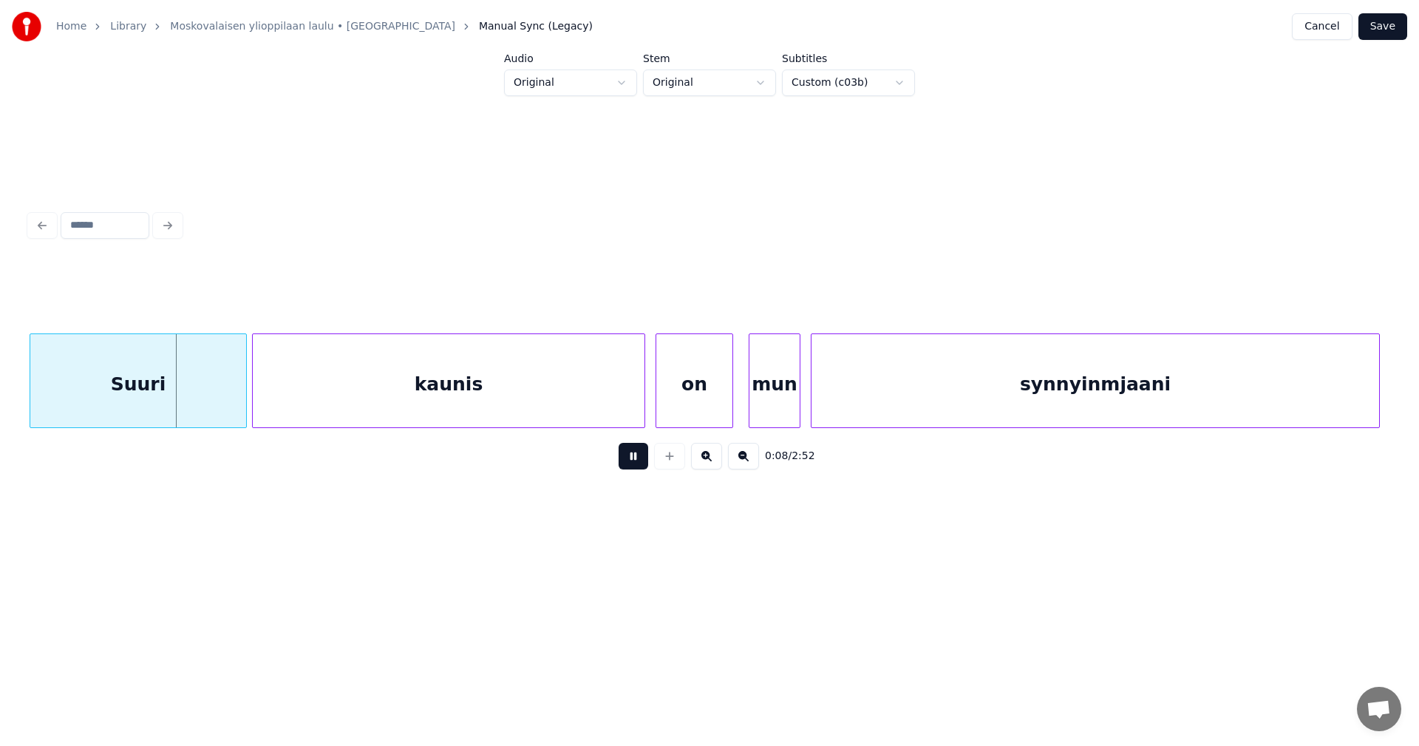
click at [627, 461] on button at bounding box center [633, 456] width 30 height 27
click at [1342, 27] on button "Cancel" at bounding box center [1322, 26] width 60 height 27
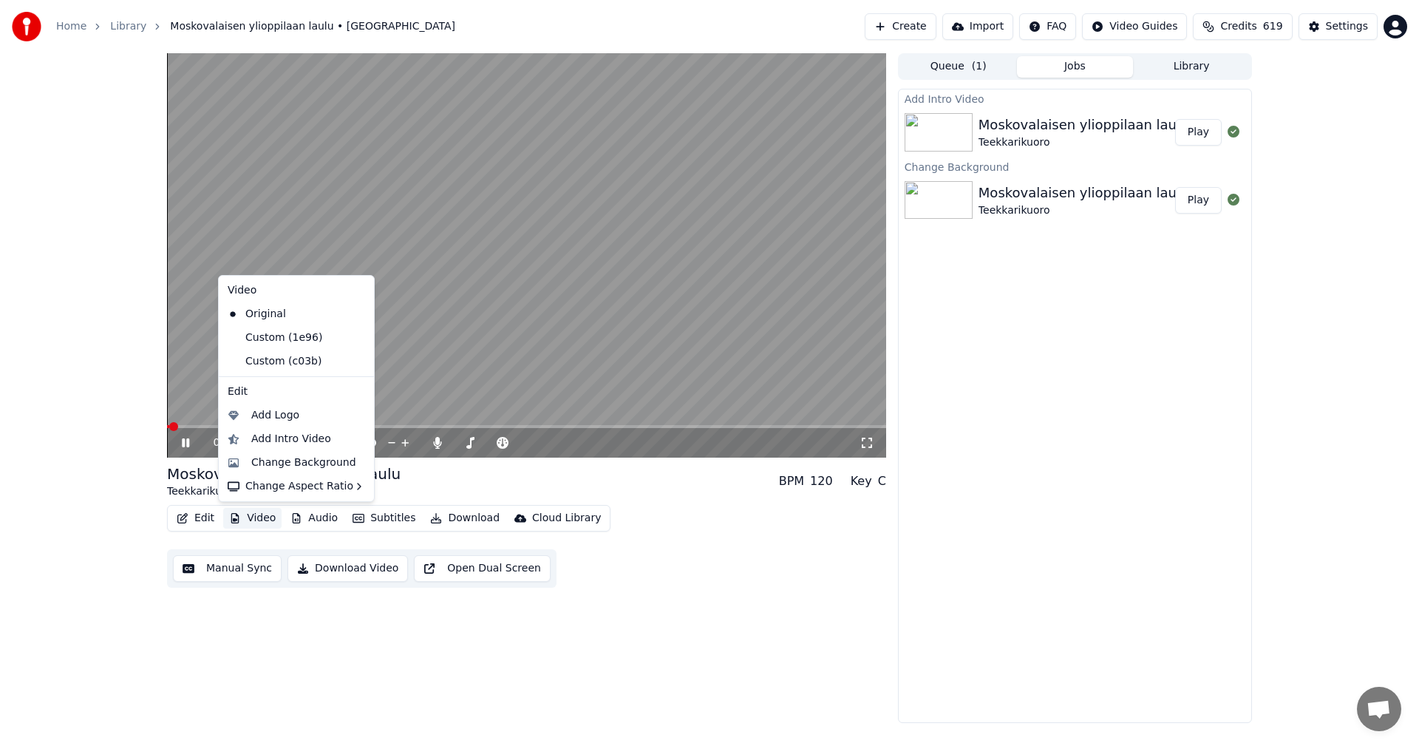
click at [265, 518] on button "Video" at bounding box center [252, 518] width 58 height 21
click at [511, 485] on div "Moskovalaisen ylioppilaan laulu Teekkarikuoro BPM 120 Key C" at bounding box center [526, 480] width 719 height 35
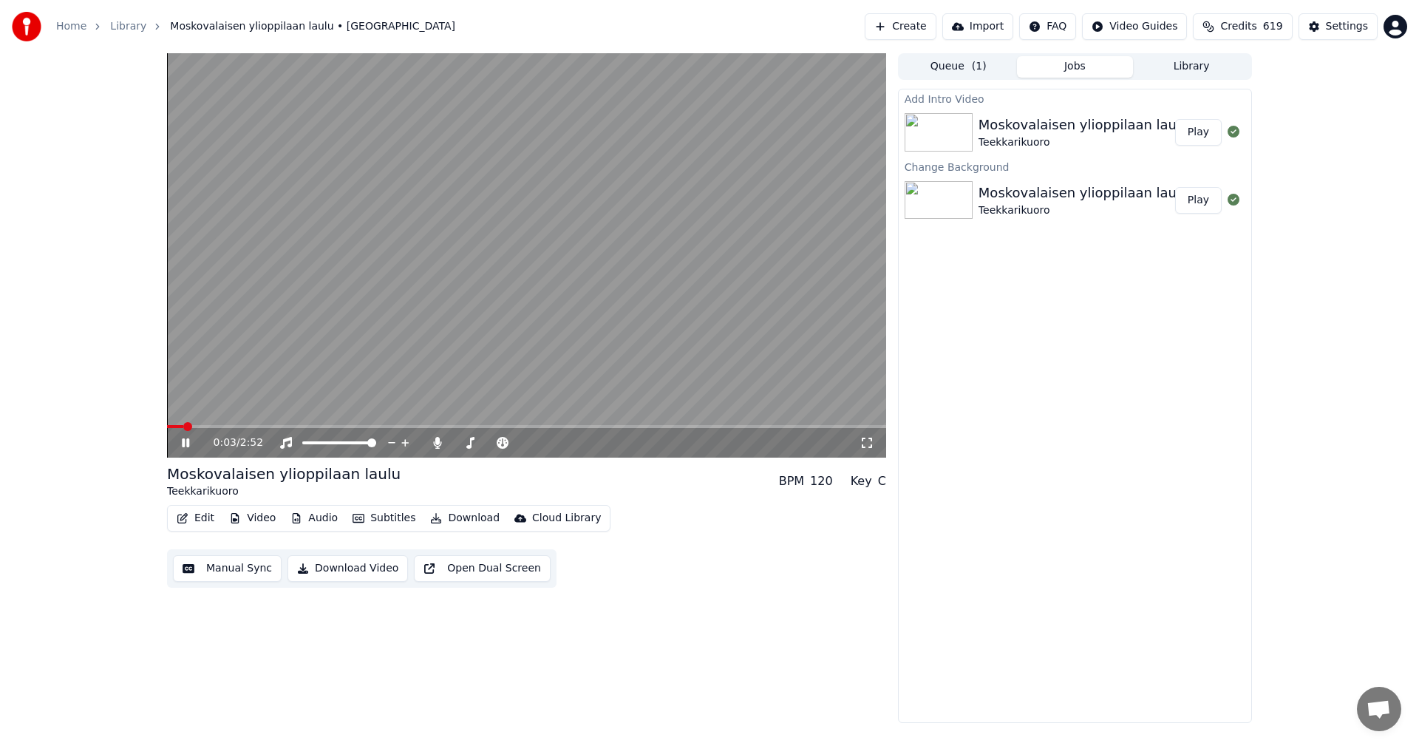
click at [211, 516] on button "Edit" at bounding box center [196, 518] width 50 height 21
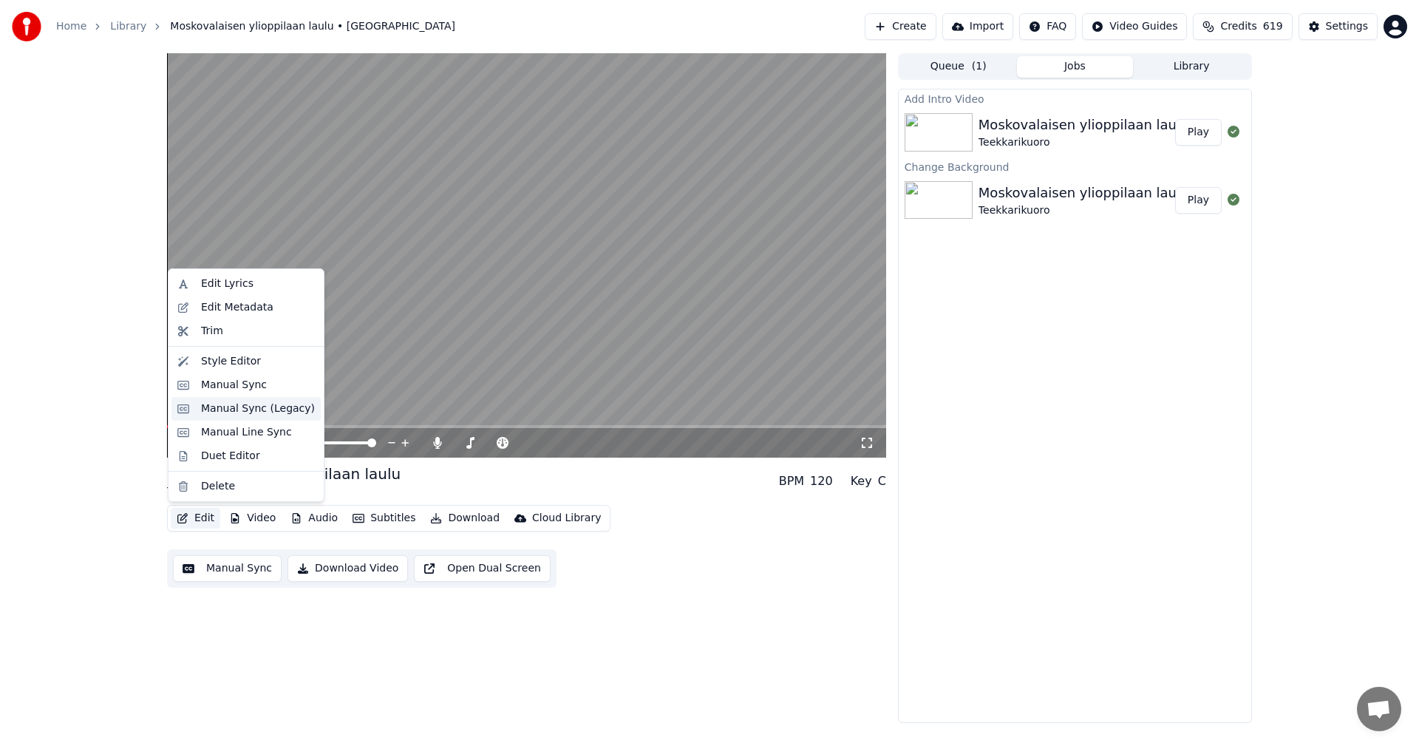
click at [245, 412] on div "Manual Sync (Legacy)" at bounding box center [258, 408] width 114 height 15
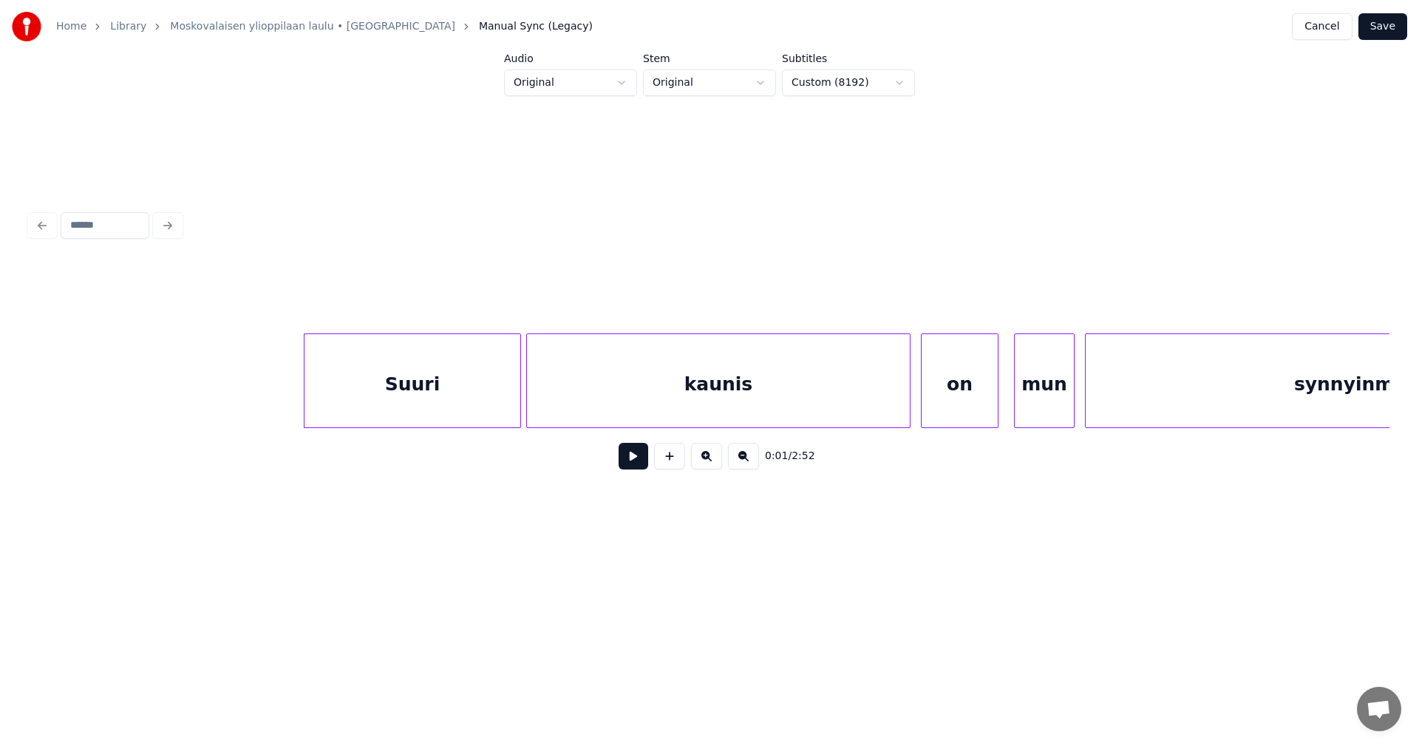
click at [404, 381] on div "Suuri" at bounding box center [412, 384] width 216 height 100
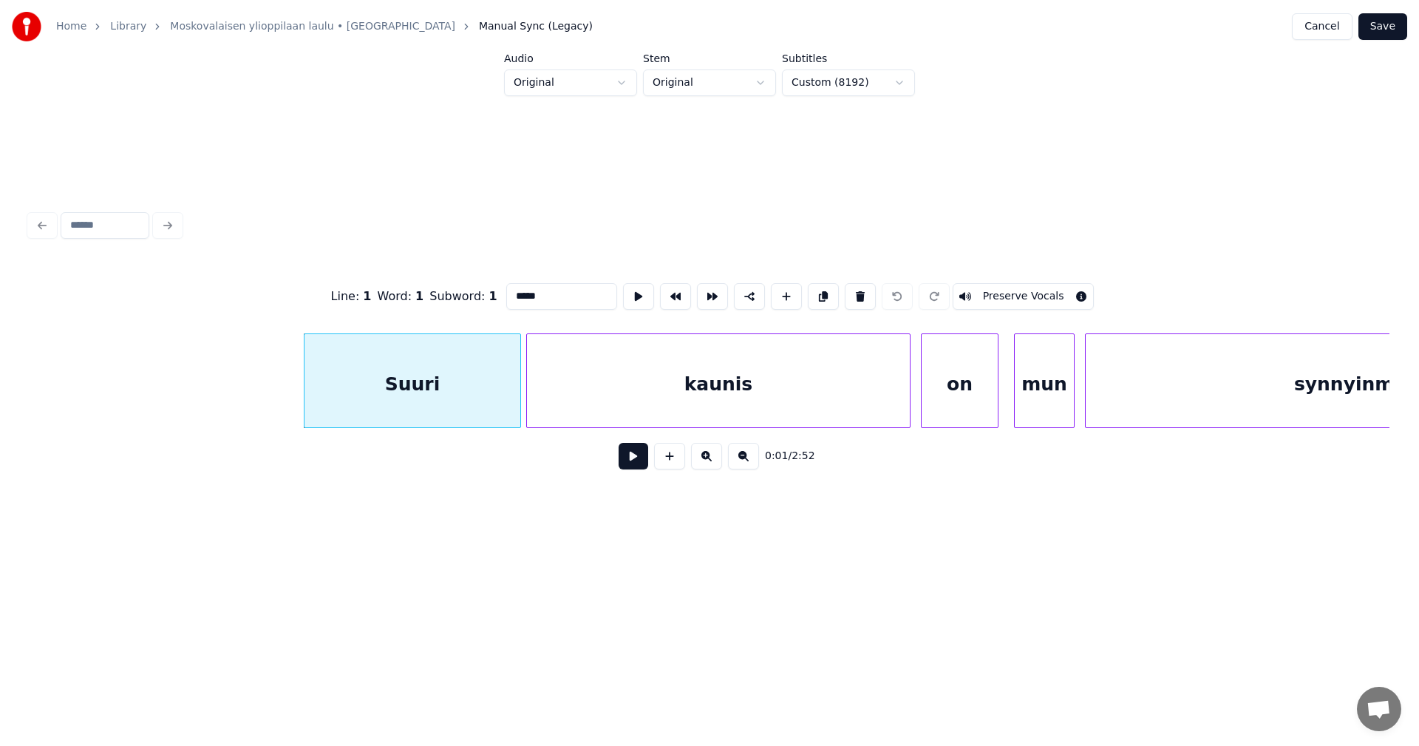
click at [636, 463] on button at bounding box center [633, 456] width 30 height 27
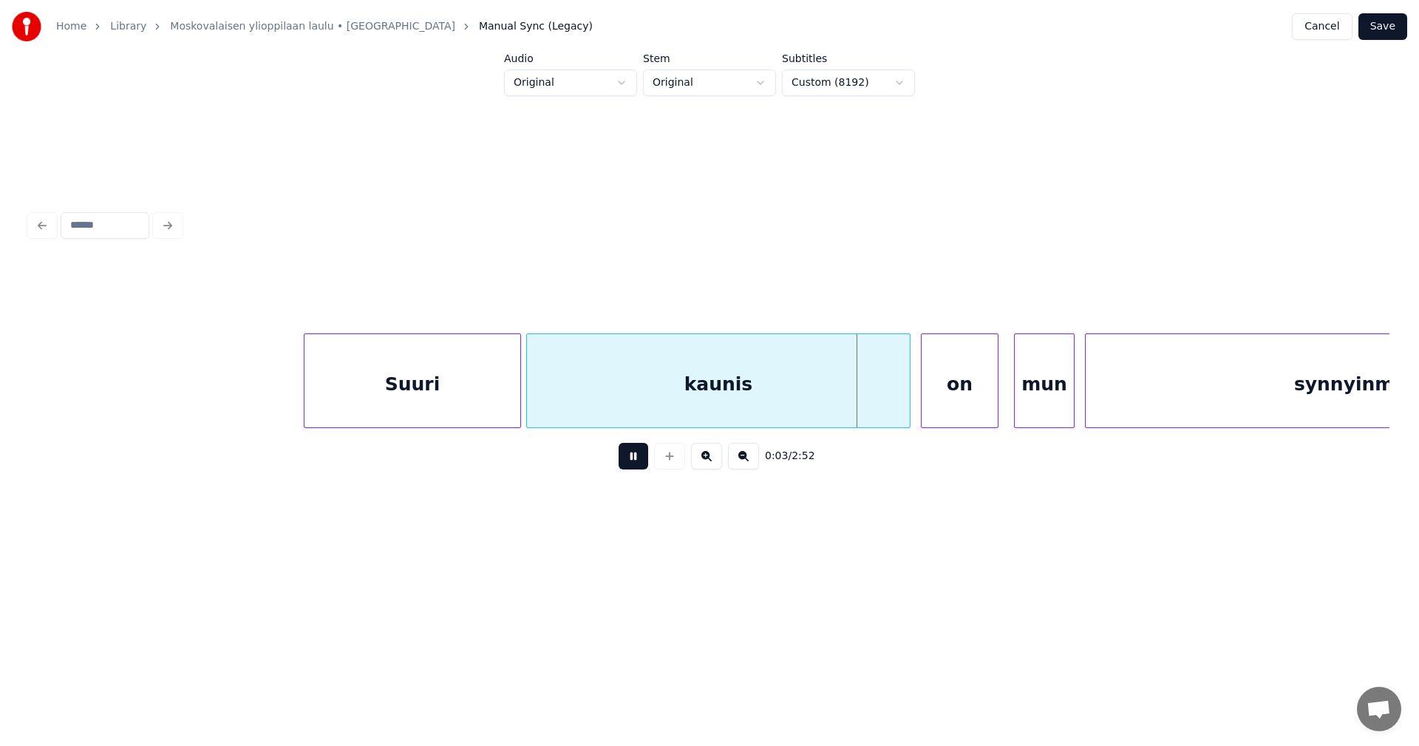
click at [636, 462] on button at bounding box center [633, 456] width 30 height 27
click at [897, 400] on div at bounding box center [899, 380] width 4 height 93
click at [935, 400] on div "on" at bounding box center [952, 384] width 76 height 100
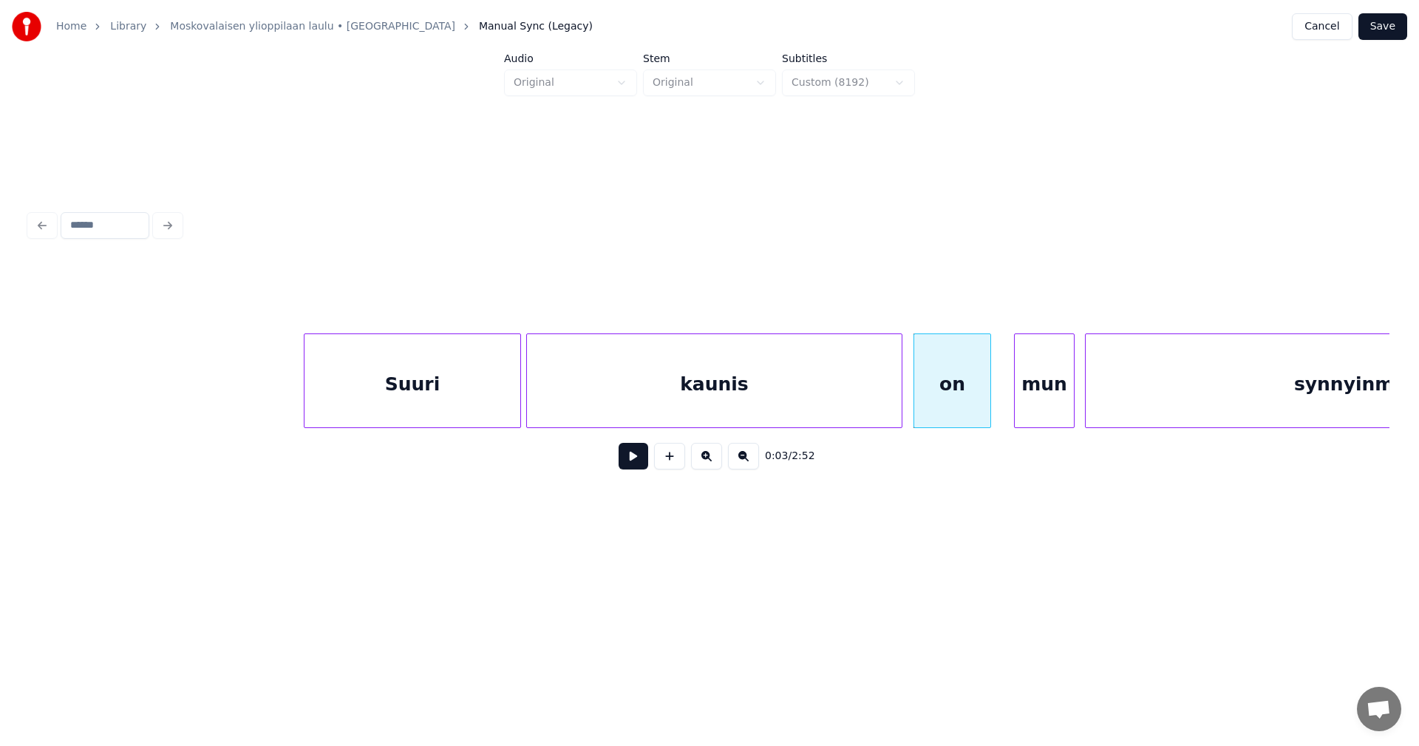
click at [629, 465] on button at bounding box center [633, 456] width 30 height 27
click at [630, 465] on button at bounding box center [633, 456] width 30 height 27
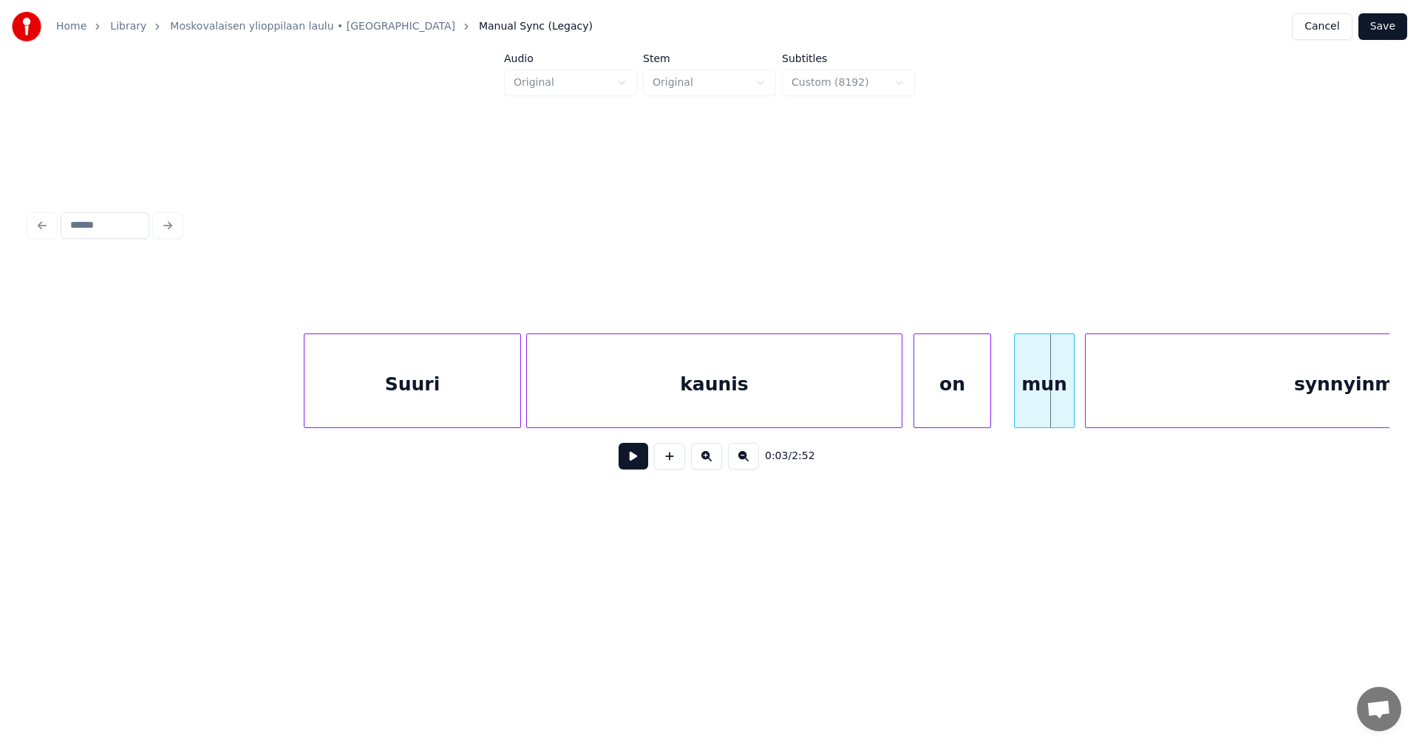
click at [967, 399] on div "on" at bounding box center [952, 384] width 76 height 100
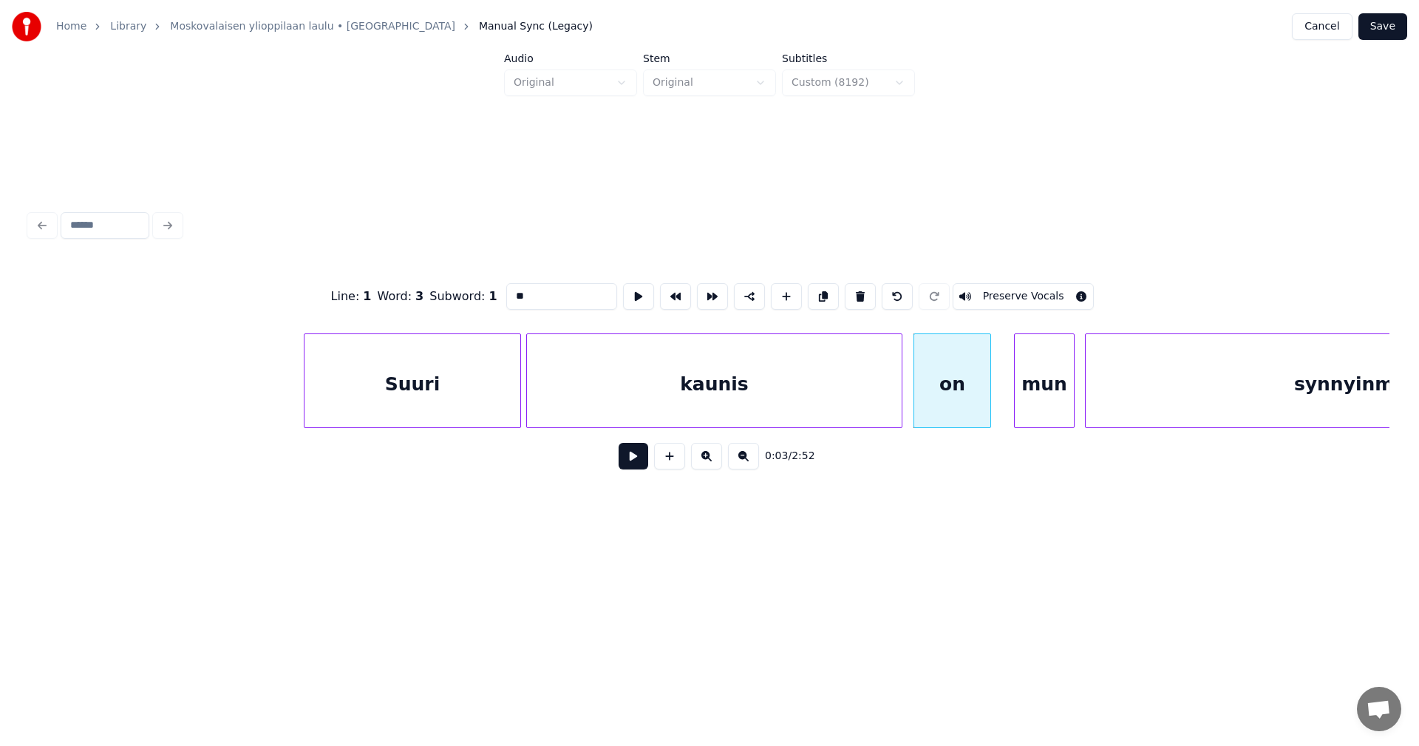
click at [635, 467] on button at bounding box center [633, 456] width 30 height 27
click at [635, 466] on button at bounding box center [633, 456] width 30 height 27
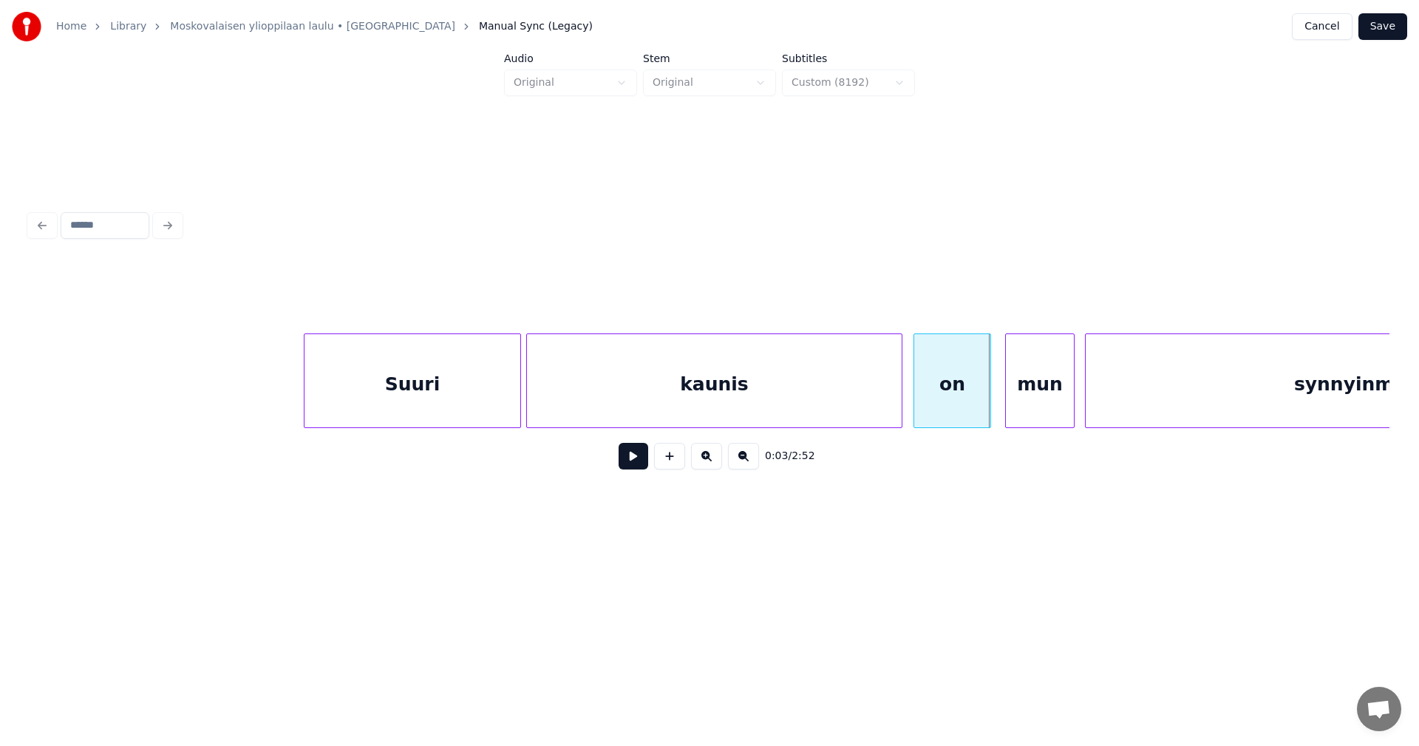
click at [1006, 405] on div at bounding box center [1008, 380] width 4 height 93
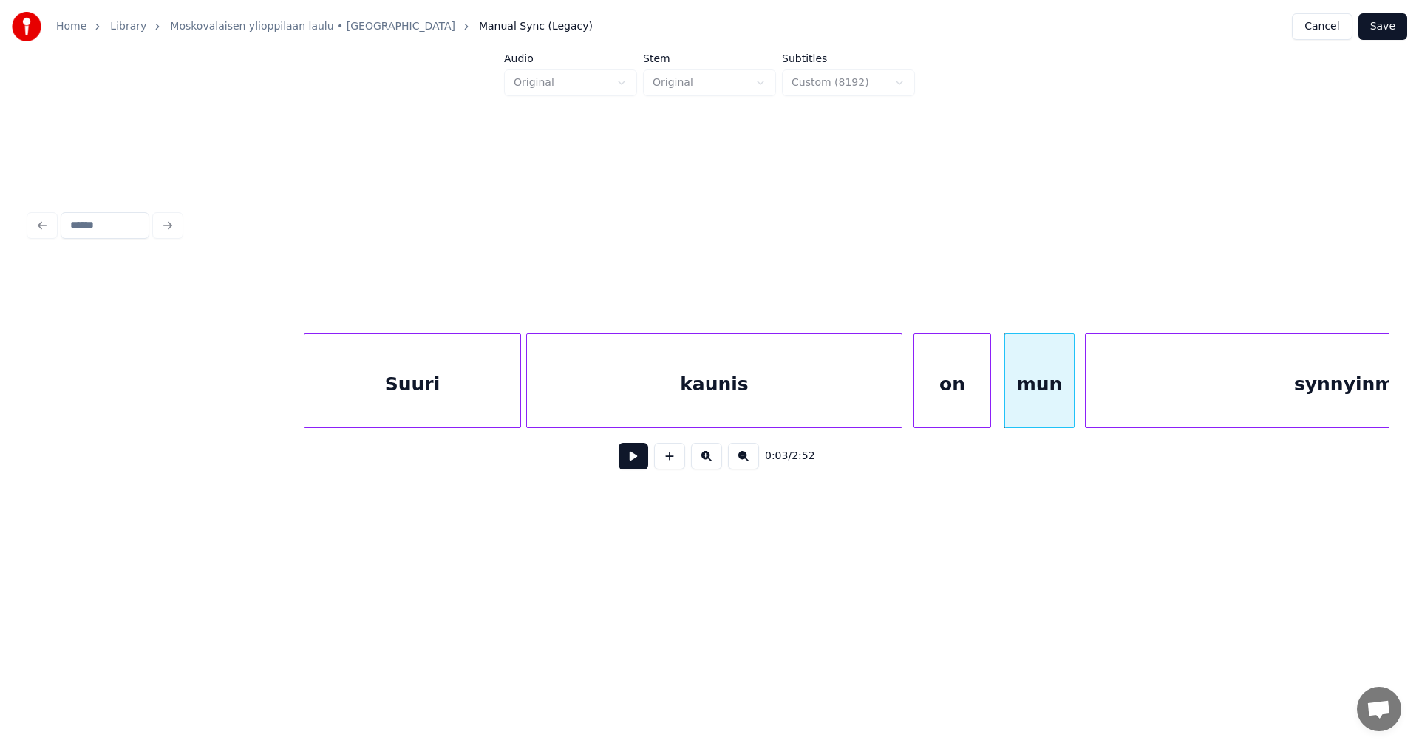
click at [630, 467] on button at bounding box center [633, 456] width 30 height 27
click at [631, 466] on button at bounding box center [633, 456] width 30 height 27
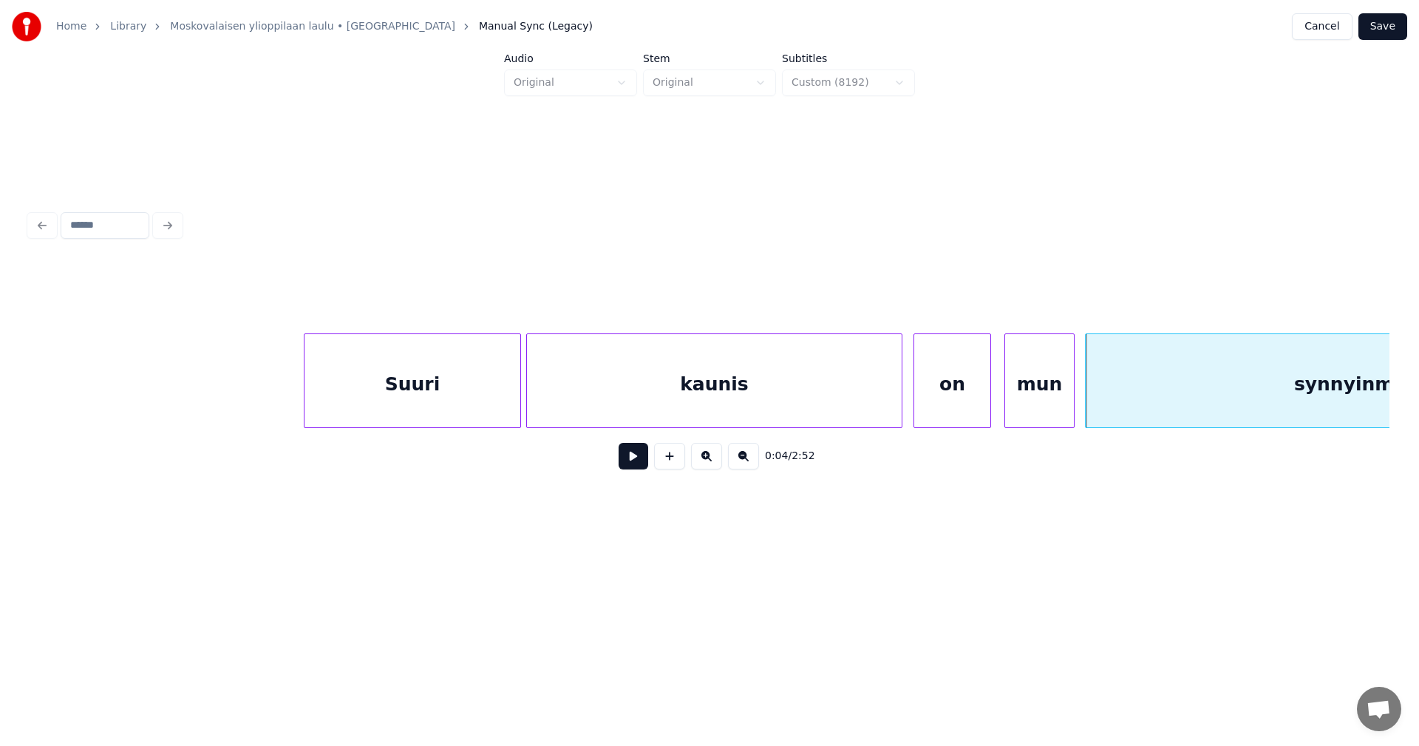
click at [631, 466] on button at bounding box center [633, 456] width 30 height 27
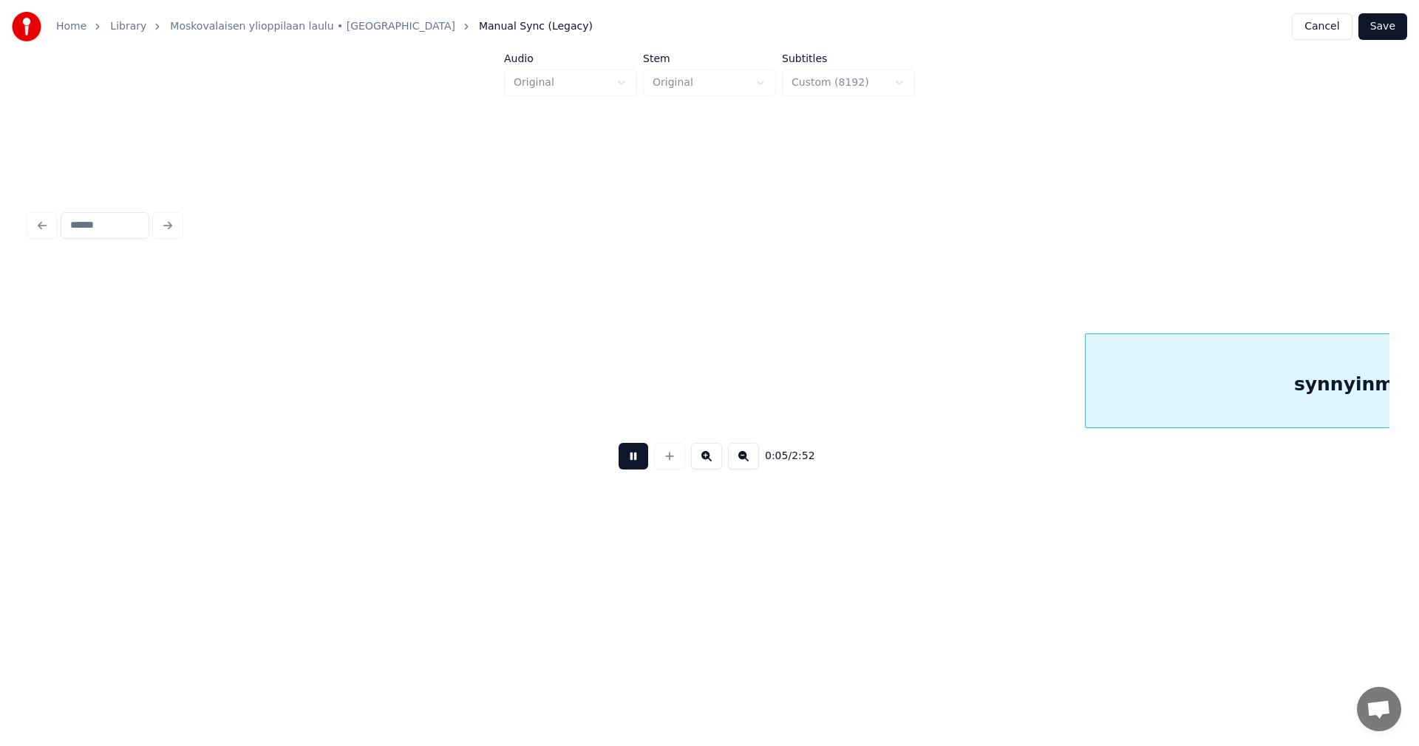
scroll to position [0, 1363]
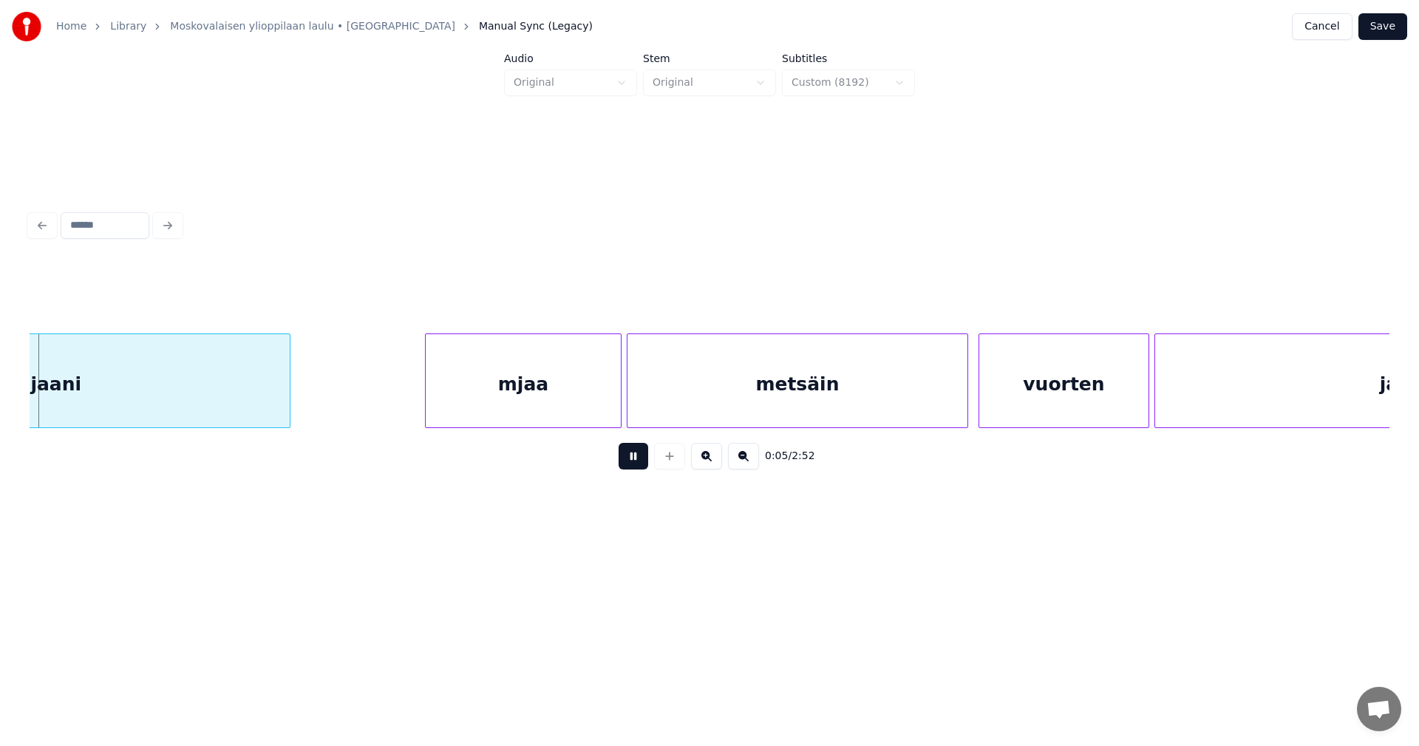
click at [631, 466] on button at bounding box center [633, 456] width 30 height 27
click at [1389, 27] on button "Save" at bounding box center [1382, 26] width 49 height 27
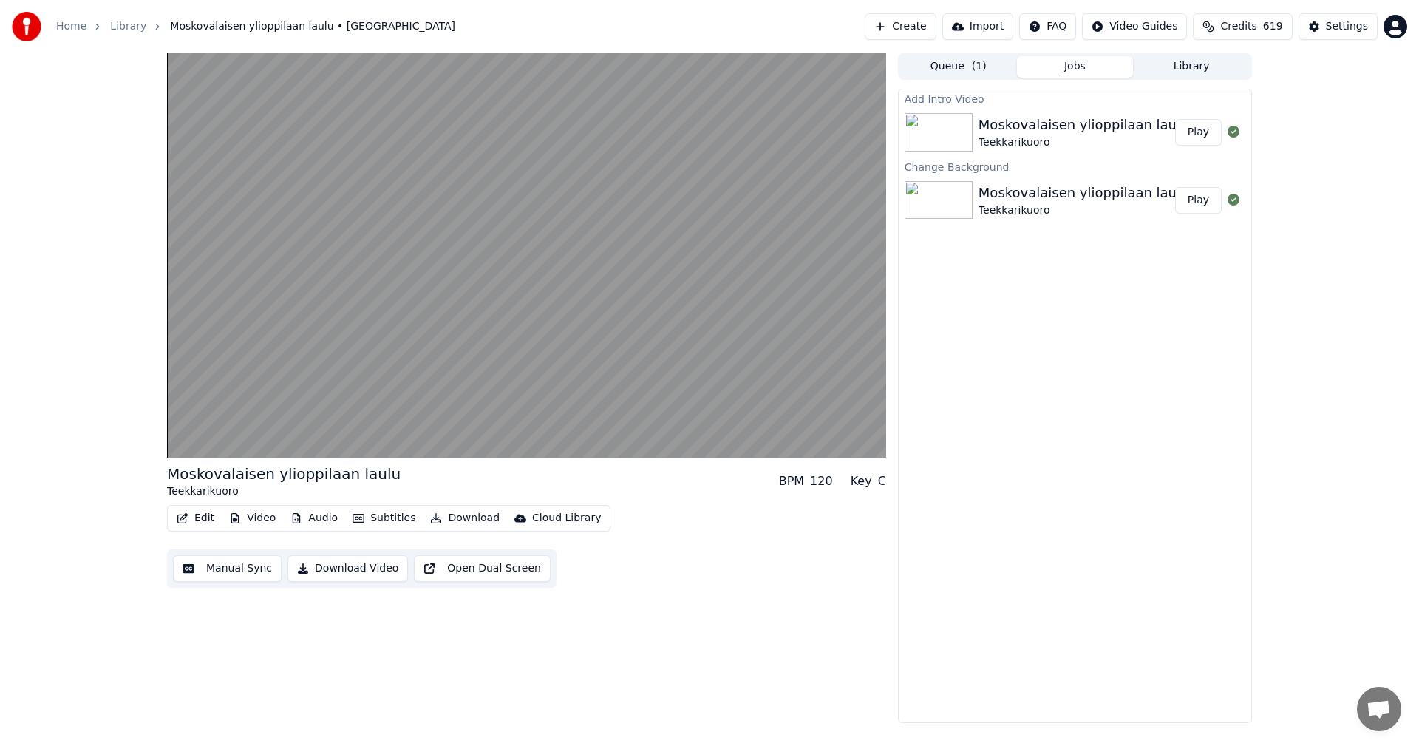
click at [248, 517] on button "Video" at bounding box center [252, 518] width 58 height 21
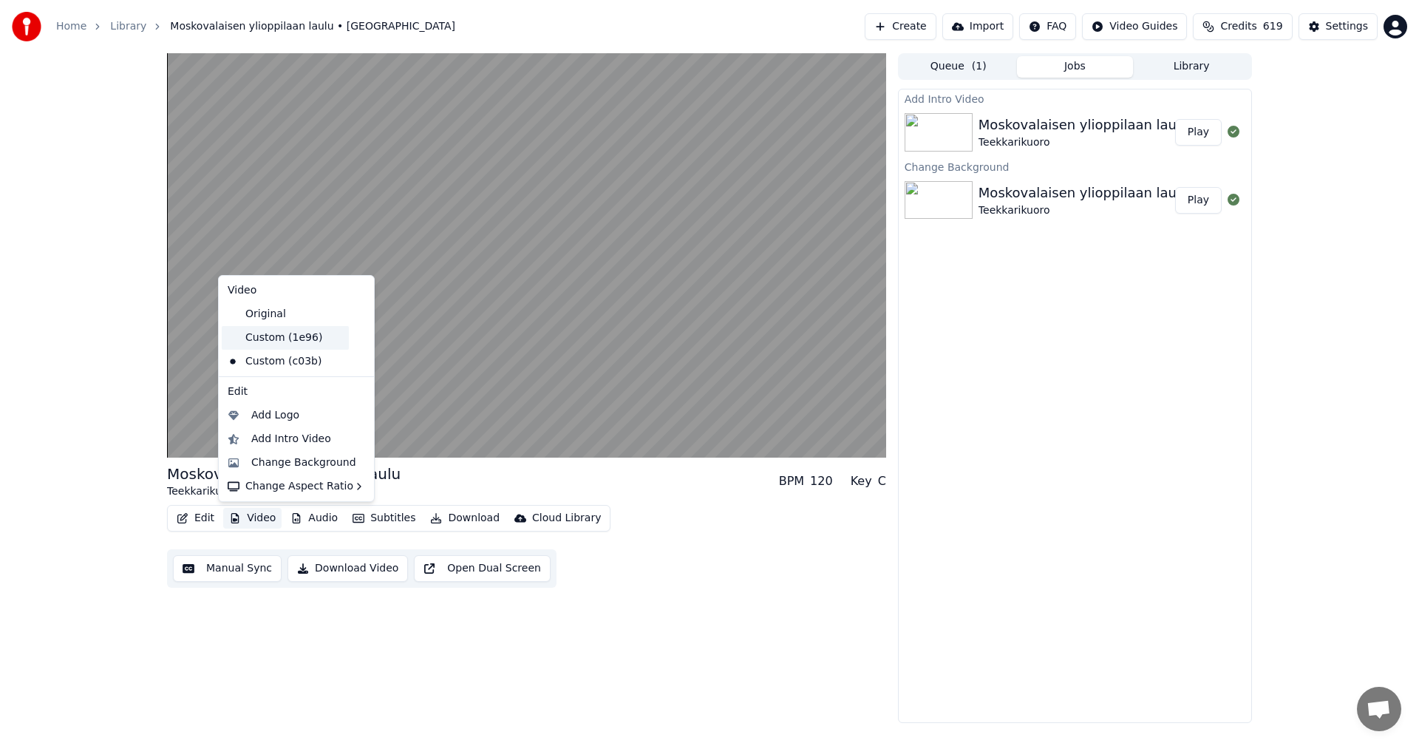
click at [282, 336] on div "Custom (1e96)" at bounding box center [285, 338] width 127 height 24
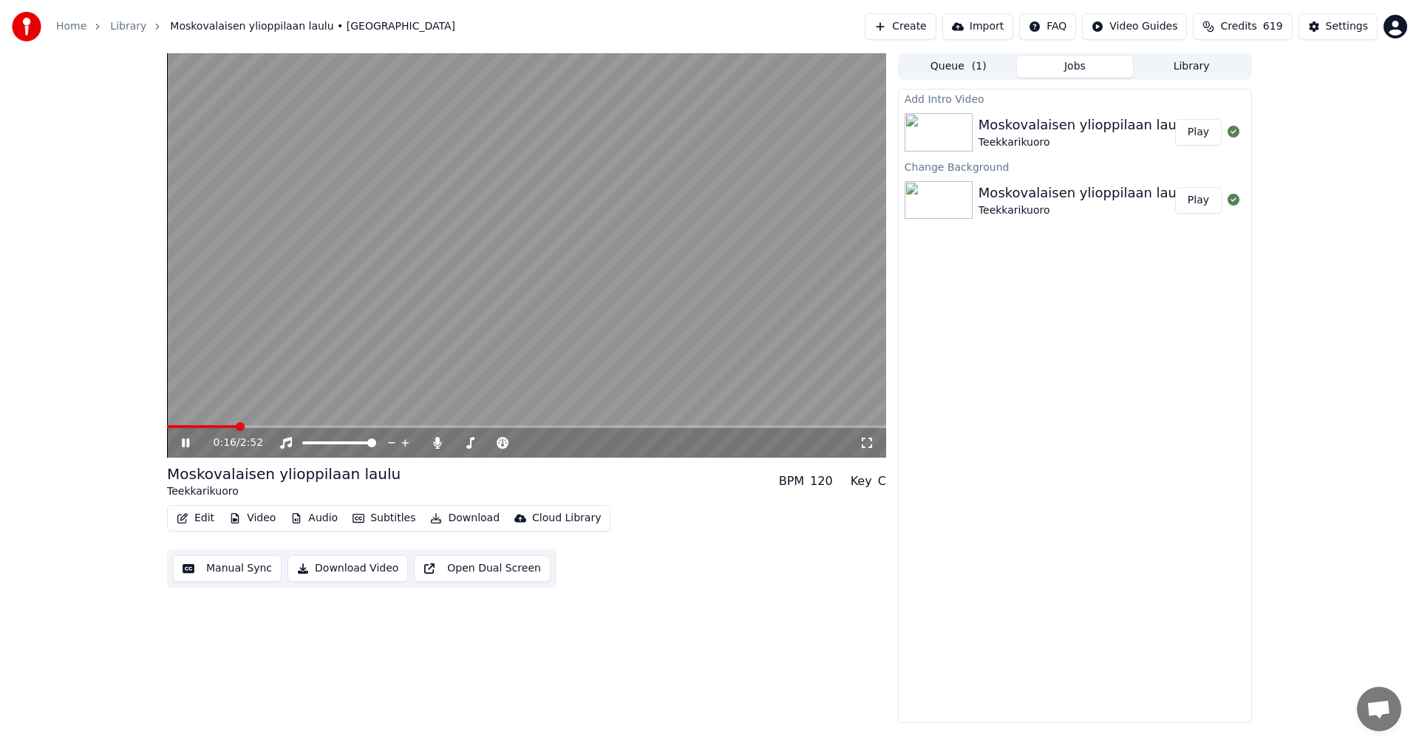
click at [185, 443] on icon at bounding box center [185, 442] width 7 height 9
click at [201, 516] on button "Edit" at bounding box center [196, 518] width 50 height 21
click at [251, 519] on button "Video" at bounding box center [252, 518] width 58 height 21
click at [259, 525] on button "Video" at bounding box center [252, 518] width 58 height 21
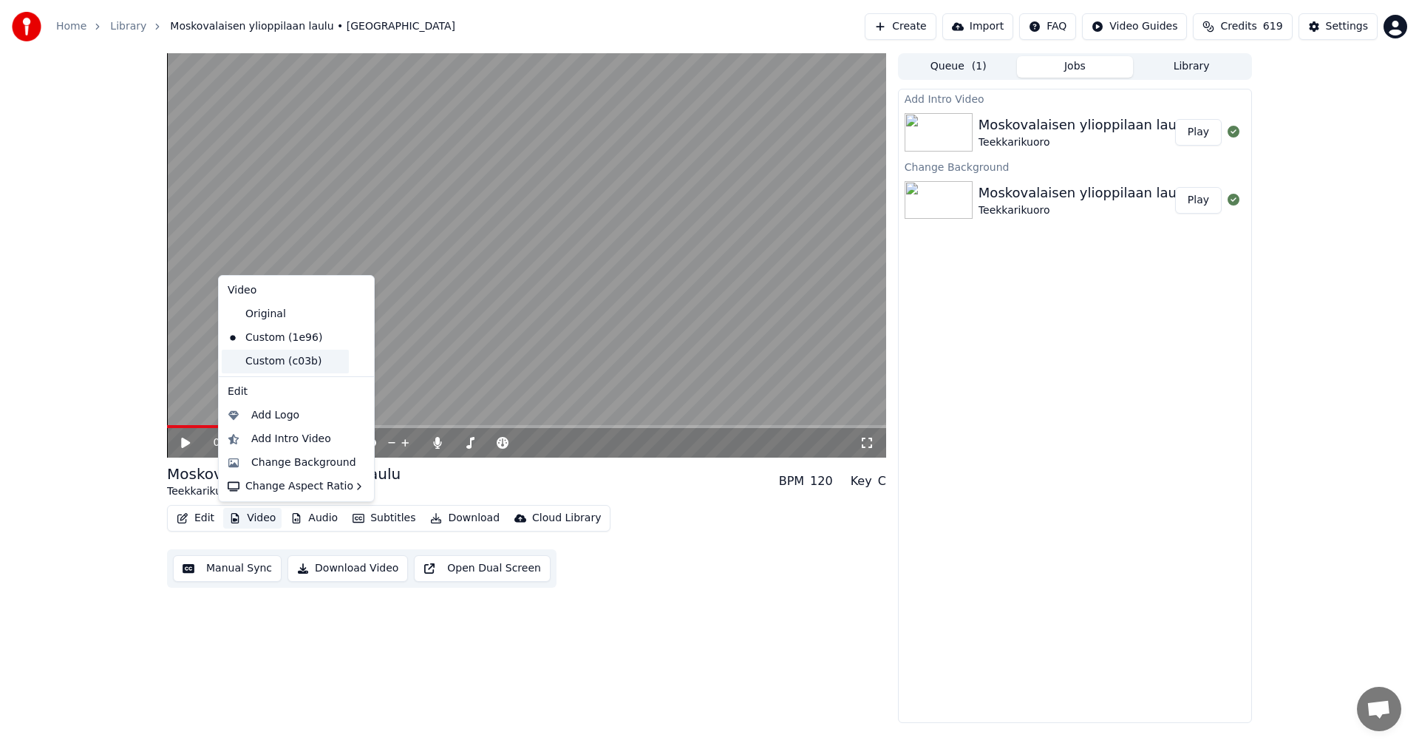
click at [284, 366] on div "Custom (c03b)" at bounding box center [285, 361] width 127 height 24
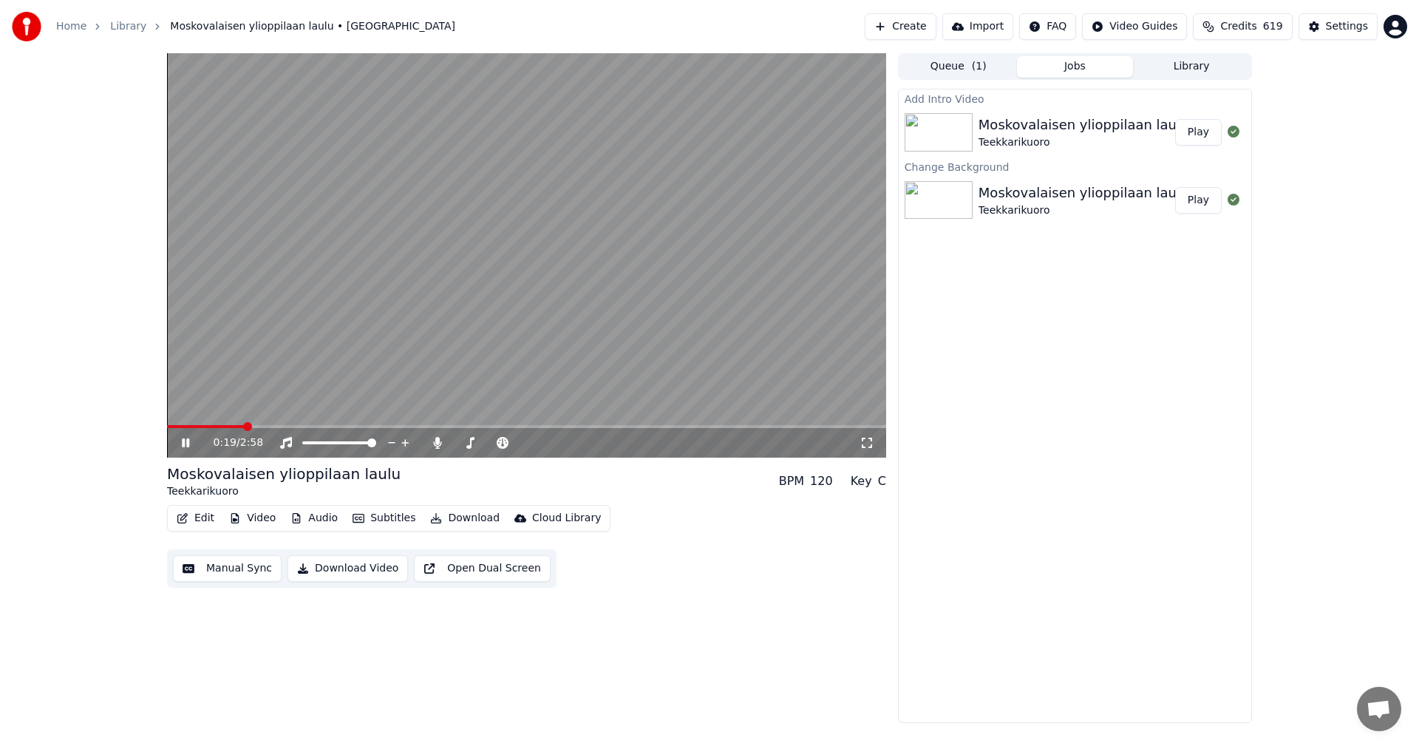
click at [197, 425] on span at bounding box center [205, 426] width 77 height 3
click at [185, 444] on icon at bounding box center [196, 443] width 35 height 12
click at [361, 446] on span at bounding box center [357, 442] width 9 height 9
click at [376, 439] on span at bounding box center [371, 442] width 9 height 9
click at [436, 444] on icon at bounding box center [437, 443] width 8 height 12
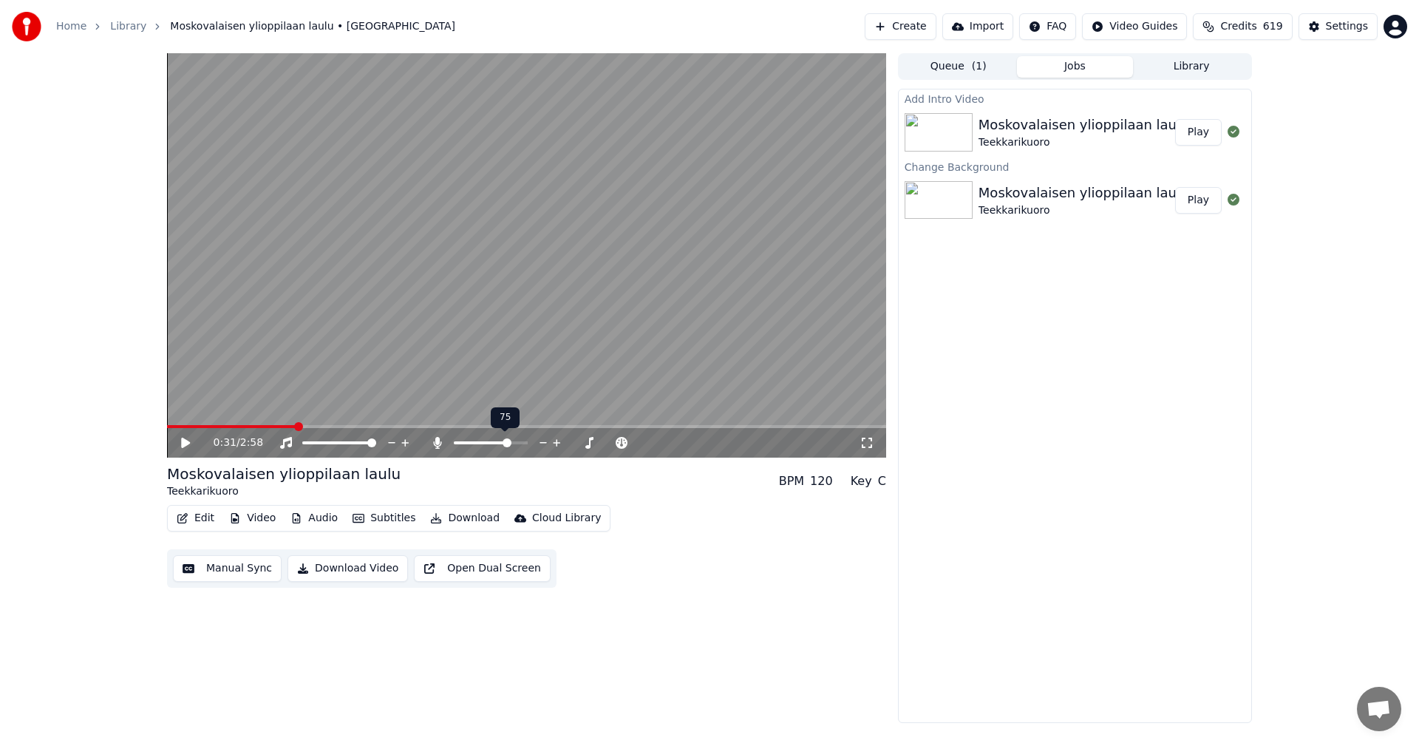
click at [509, 440] on span at bounding box center [506, 442] width 9 height 9
click at [187, 443] on icon at bounding box center [185, 442] width 9 height 10
click at [180, 443] on icon at bounding box center [196, 443] width 35 height 12
click at [437, 444] on icon at bounding box center [437, 443] width 8 height 12
click at [437, 444] on icon at bounding box center [437, 443] width 15 height 12
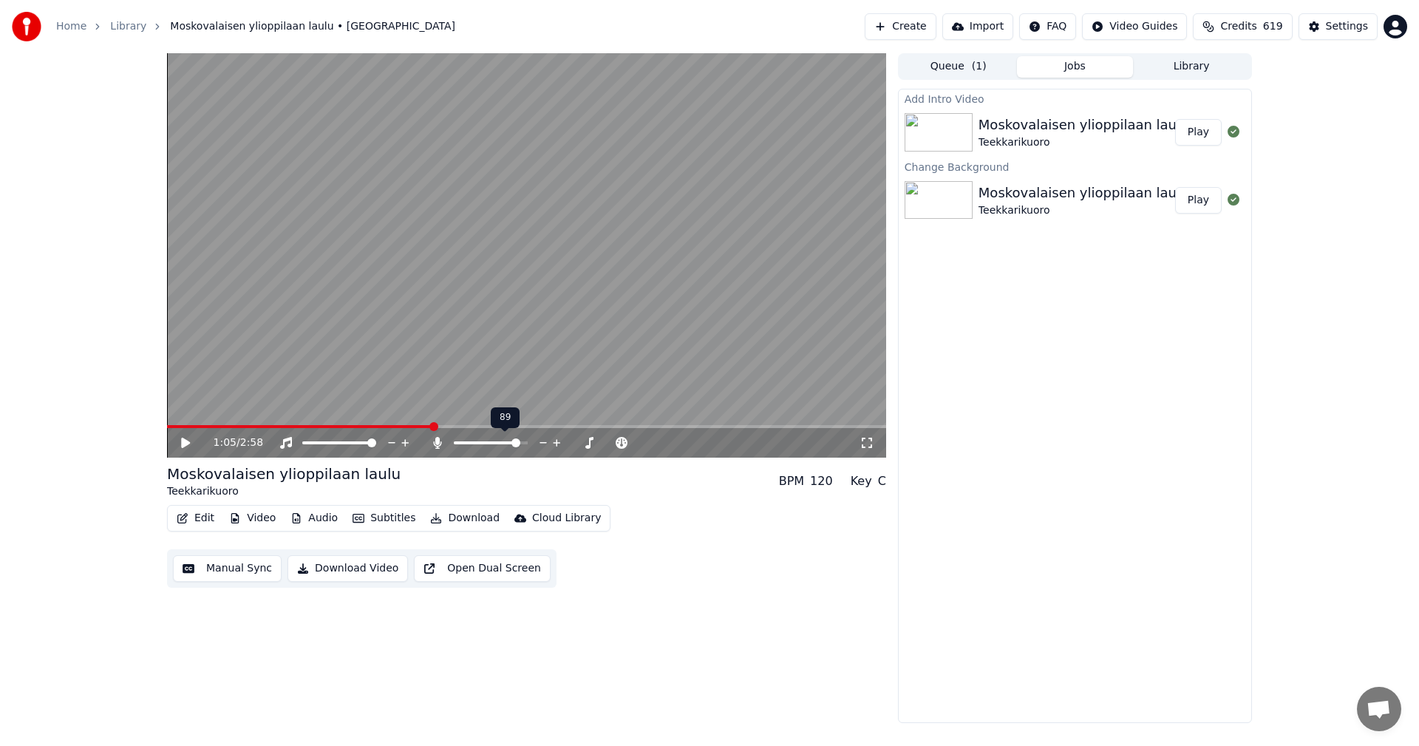
click at [519, 445] on span at bounding box center [515, 442] width 9 height 9
click at [517, 442] on span at bounding box center [513, 442] width 9 height 9
click at [179, 447] on icon at bounding box center [196, 443] width 35 height 12
click at [185, 444] on icon at bounding box center [196, 443] width 35 height 12
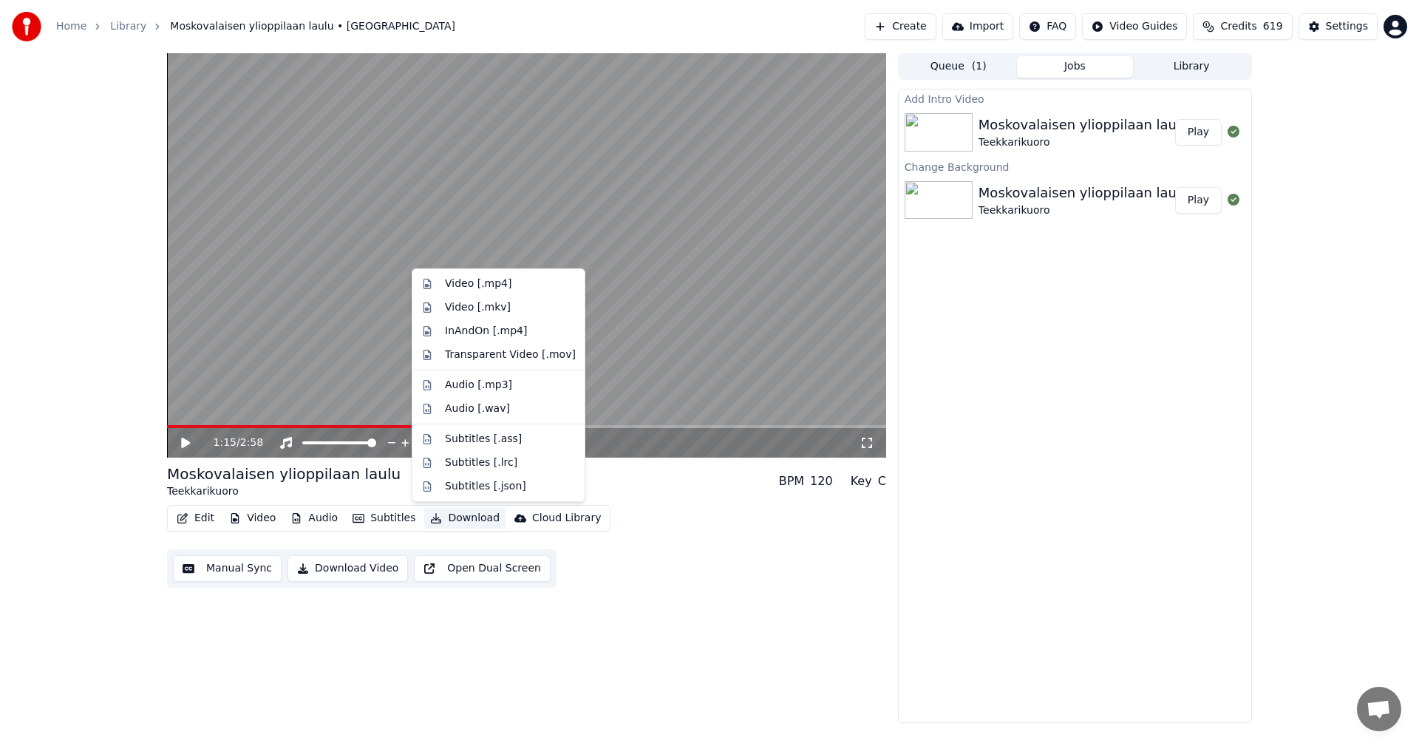
click at [465, 513] on button "Download" at bounding box center [464, 518] width 81 height 21
click at [486, 290] on div "Video [.mp4]" at bounding box center [478, 283] width 66 height 15
